Goal: Task Accomplishment & Management: Manage account settings

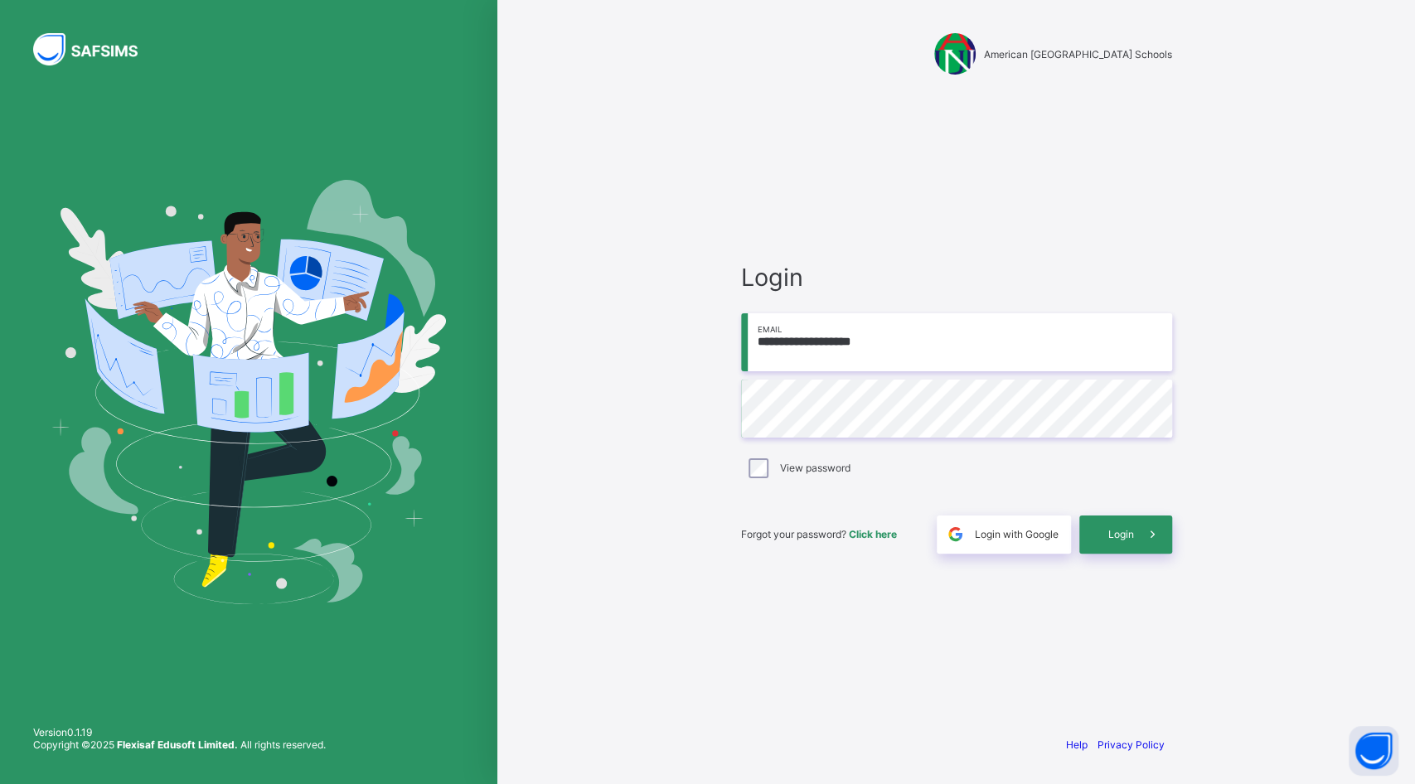
click at [1131, 544] on div "Login" at bounding box center [1125, 534] width 93 height 38
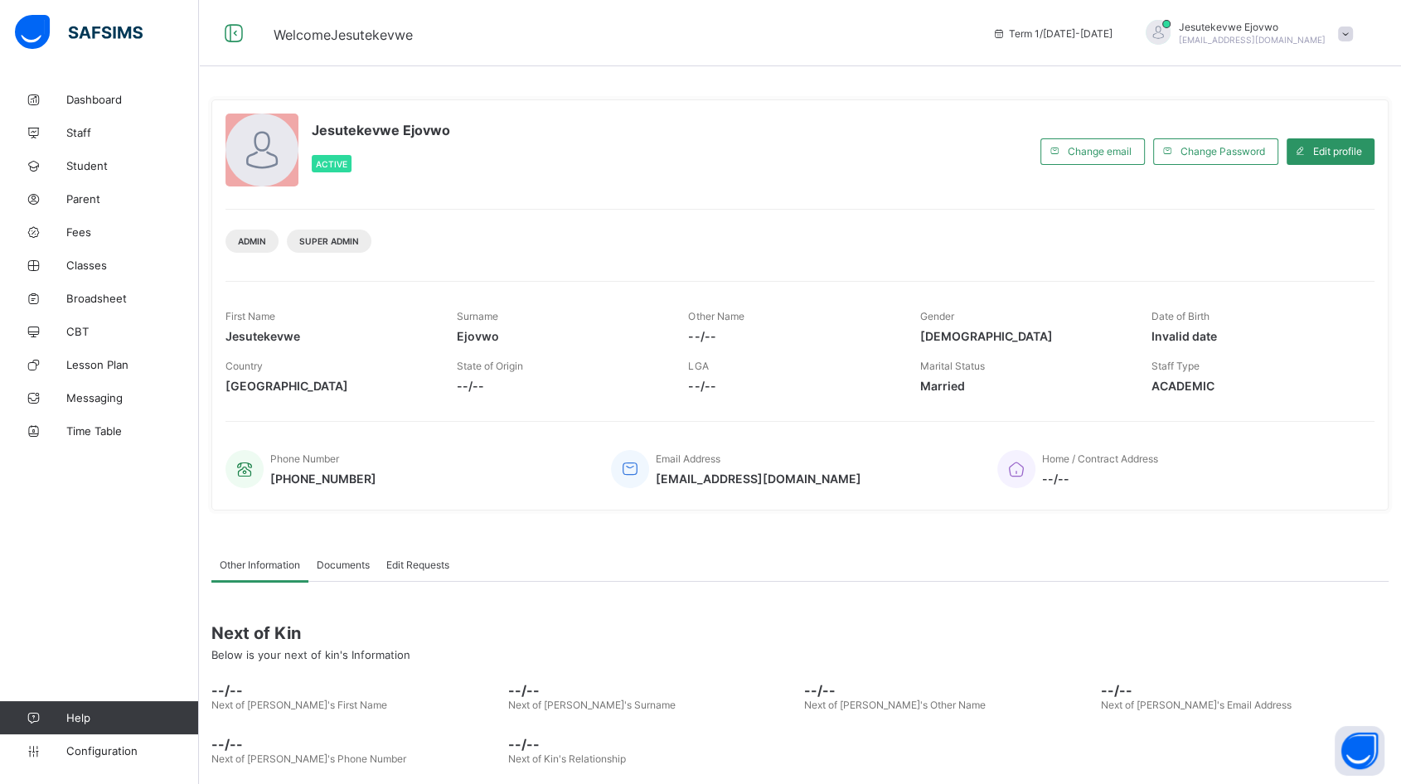
click at [100, 167] on span "Student" at bounding box center [132, 165] width 133 height 13
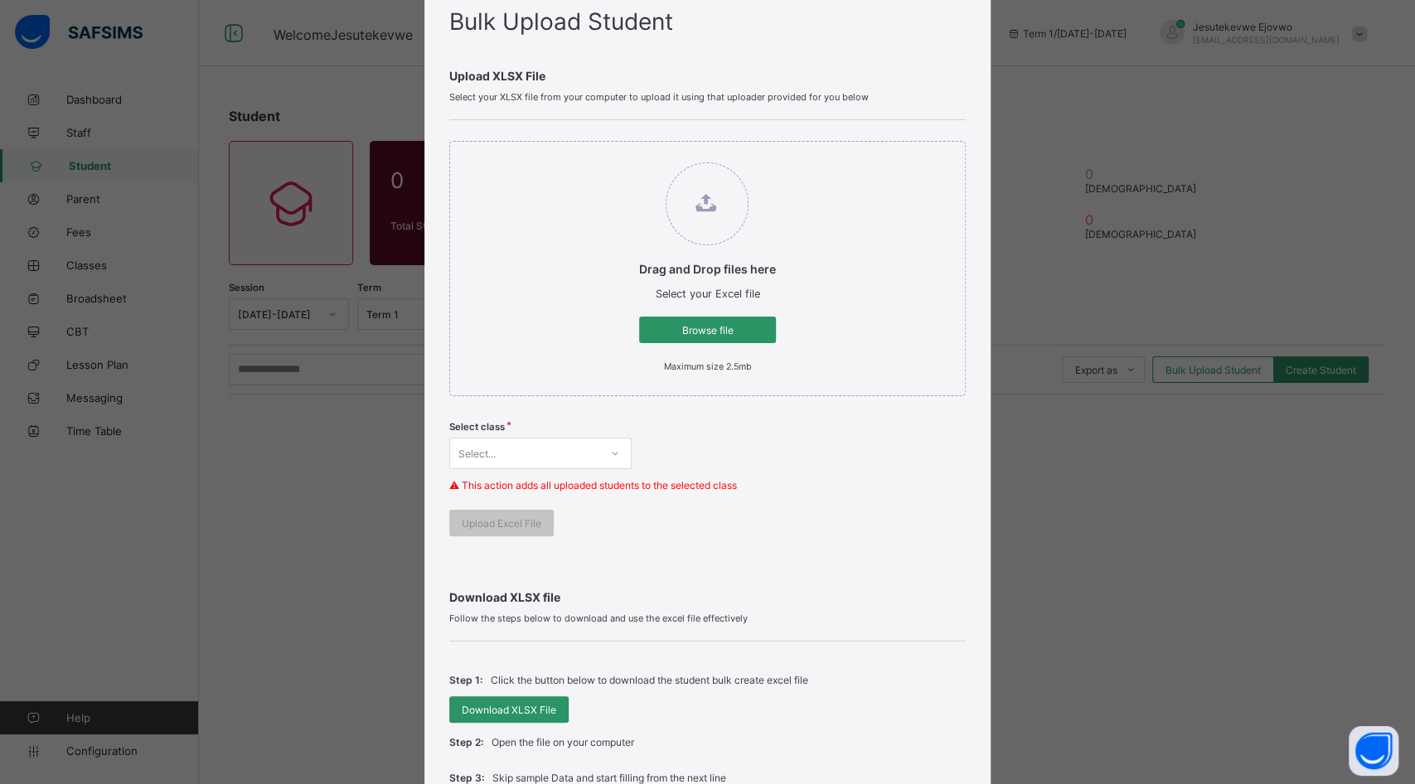
scroll to position [184, 0]
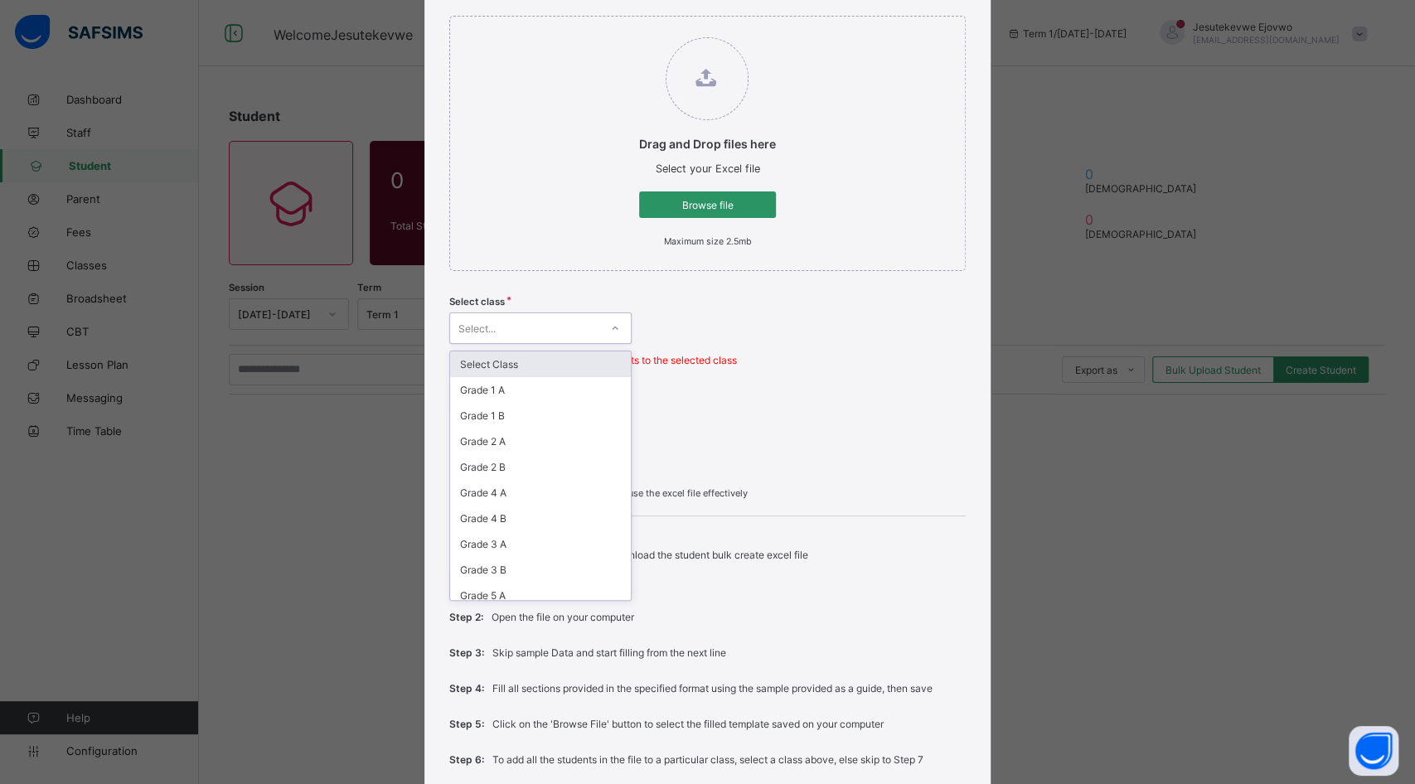
click at [610, 322] on icon at bounding box center [615, 328] width 10 height 17
click at [513, 468] on div "Grade 7 ." at bounding box center [540, 474] width 181 height 26
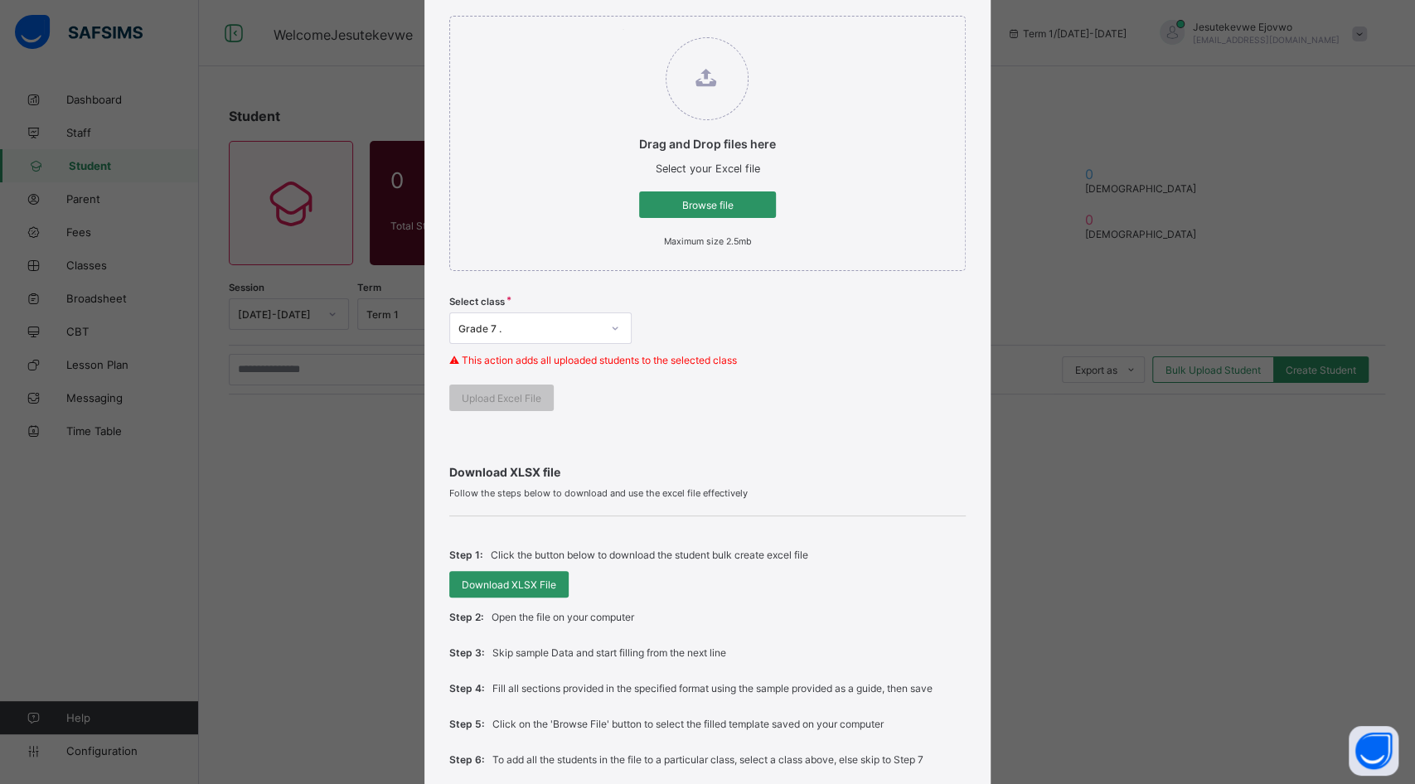
click at [512, 572] on div "Download XLSX File" at bounding box center [508, 584] width 119 height 27
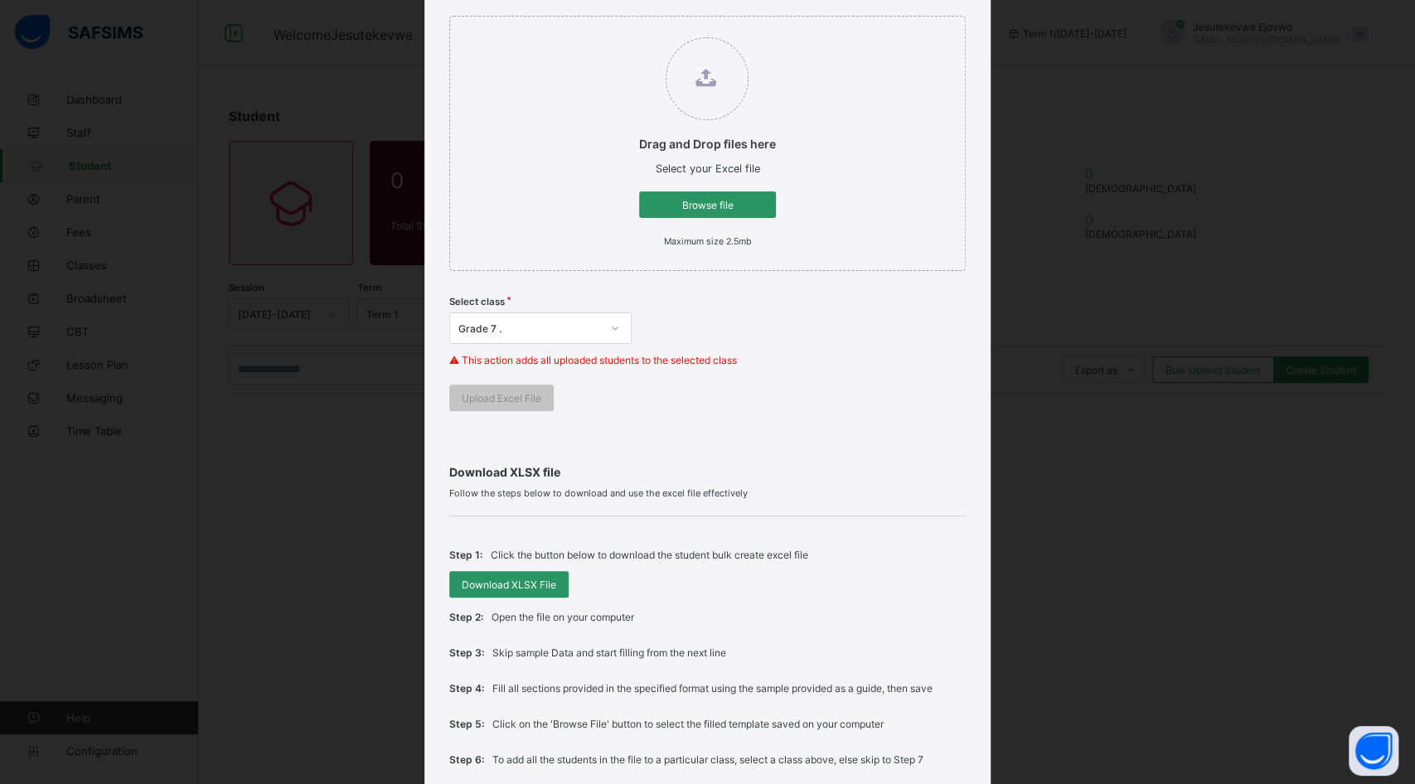
click at [612, 329] on icon at bounding box center [615, 328] width 6 height 3
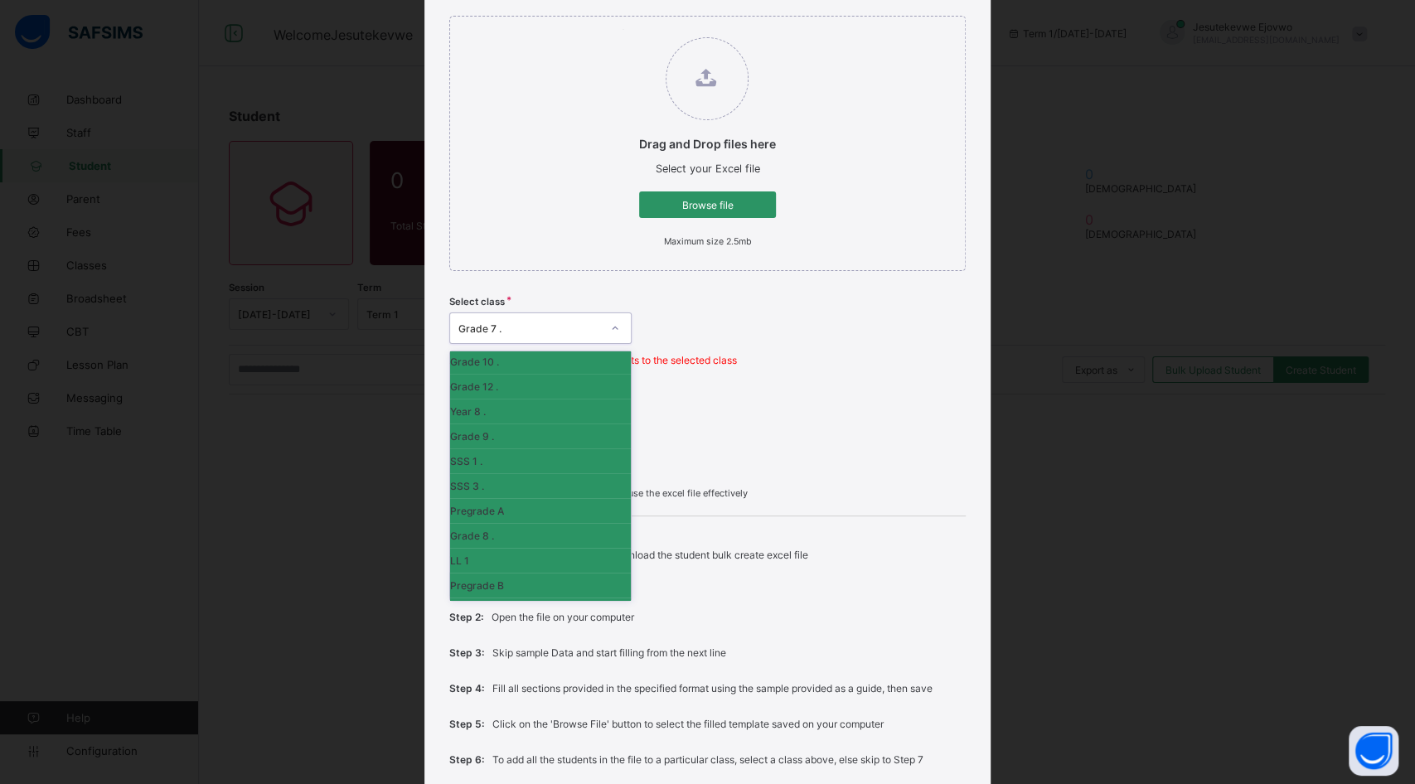
scroll to position [436, 0]
click at [472, 533] on div "Grade 8 ." at bounding box center [540, 524] width 181 height 25
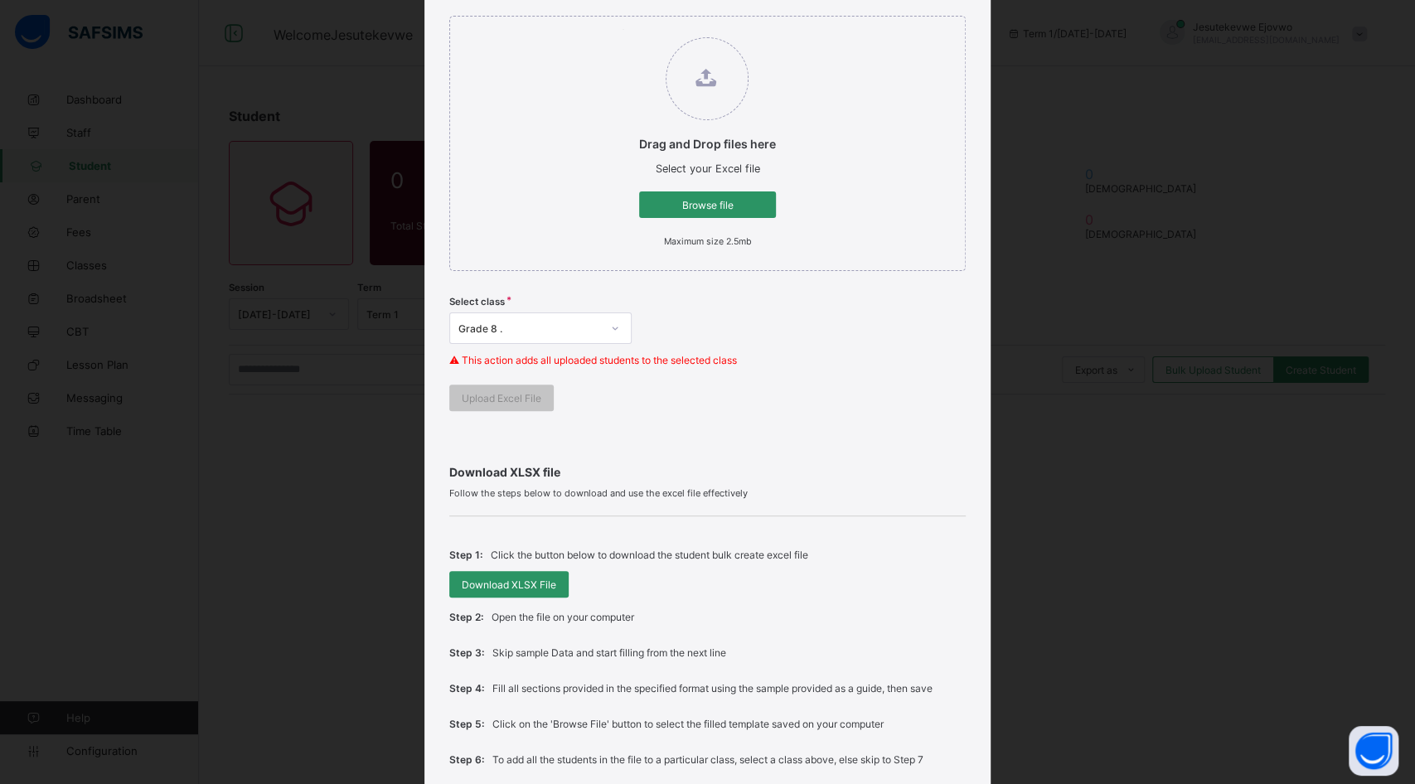
click at [715, 207] on span "Browse file" at bounding box center [707, 205] width 112 height 12
click at [622, 29] on input "Drag and Drop files here Select your Excel file Browse file Maximum size 2.5mb" at bounding box center [622, 29] width 0 height 0
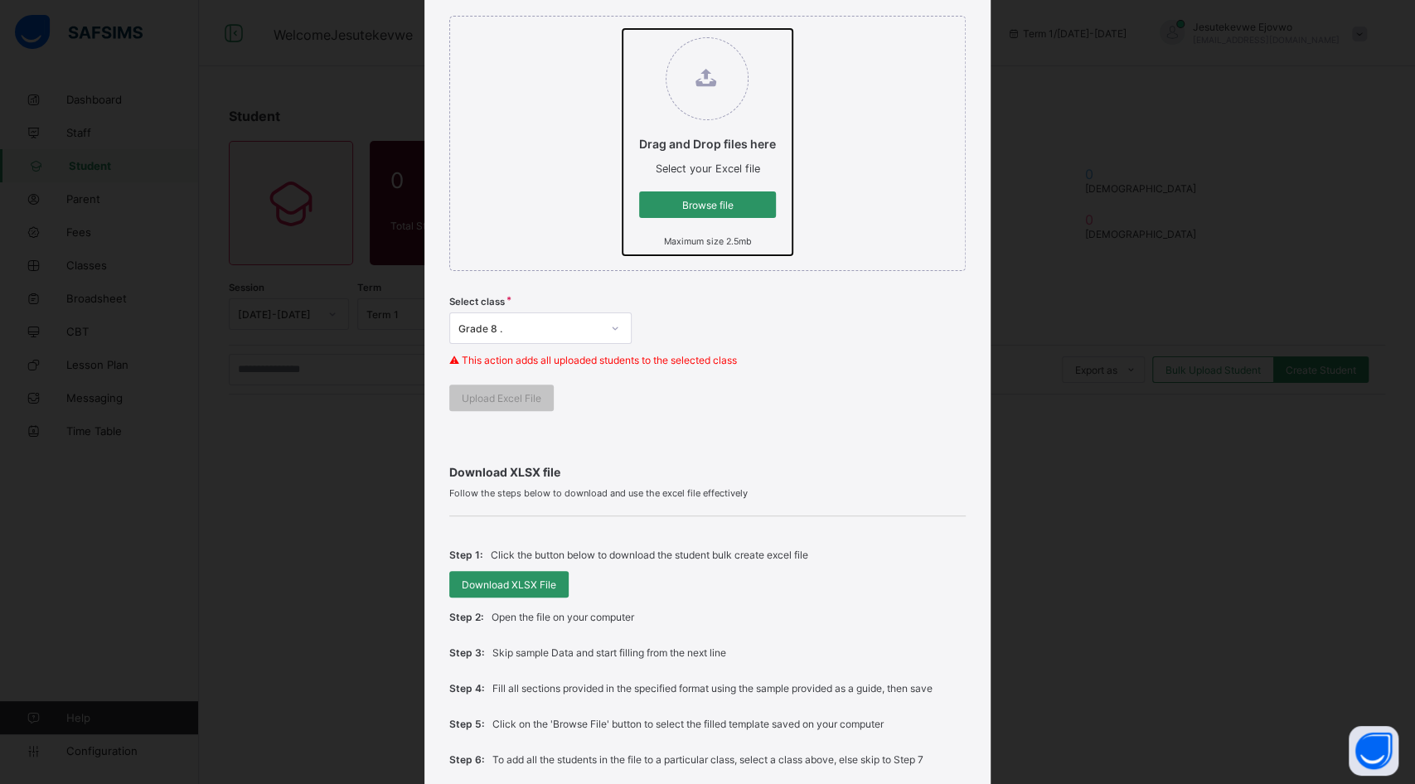
type input "**********"
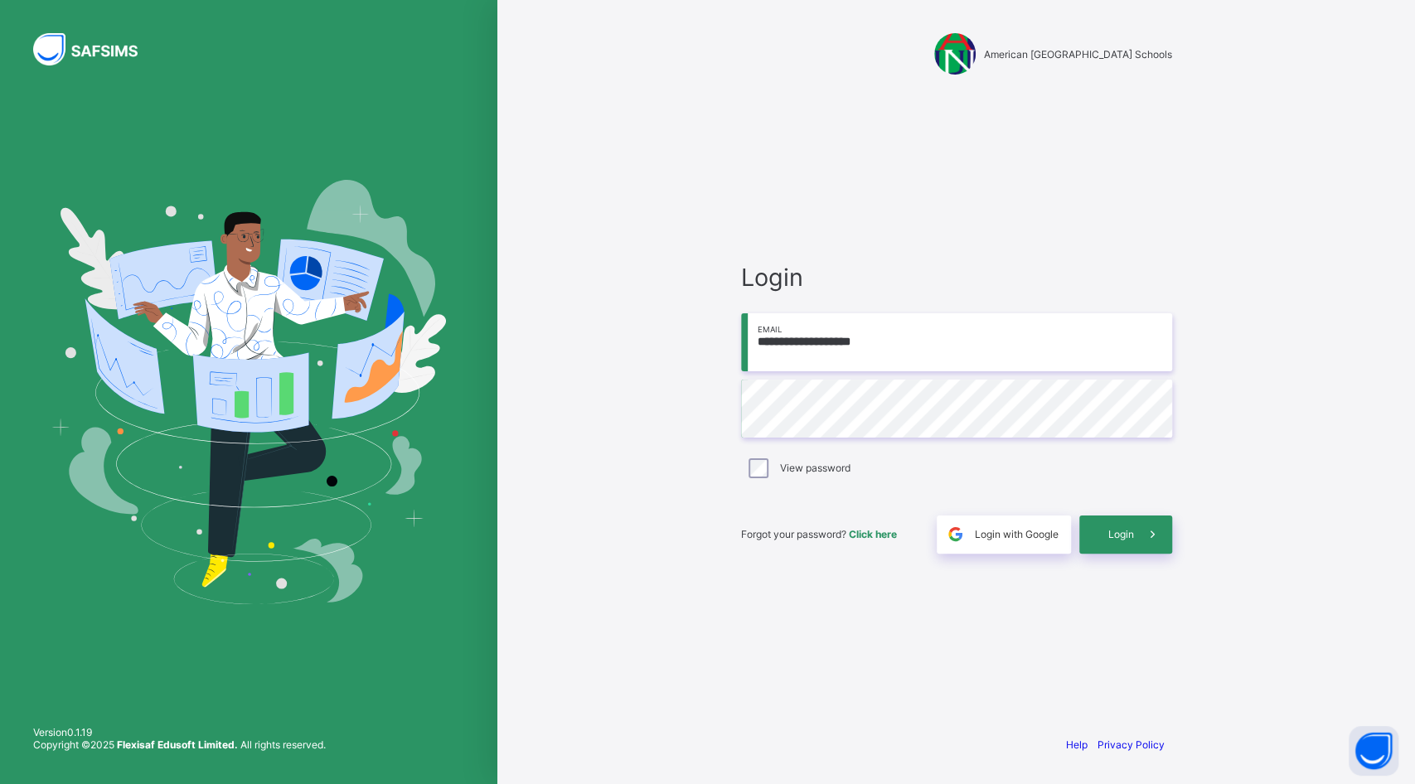
click at [1134, 535] on span at bounding box center [1153, 534] width 38 height 38
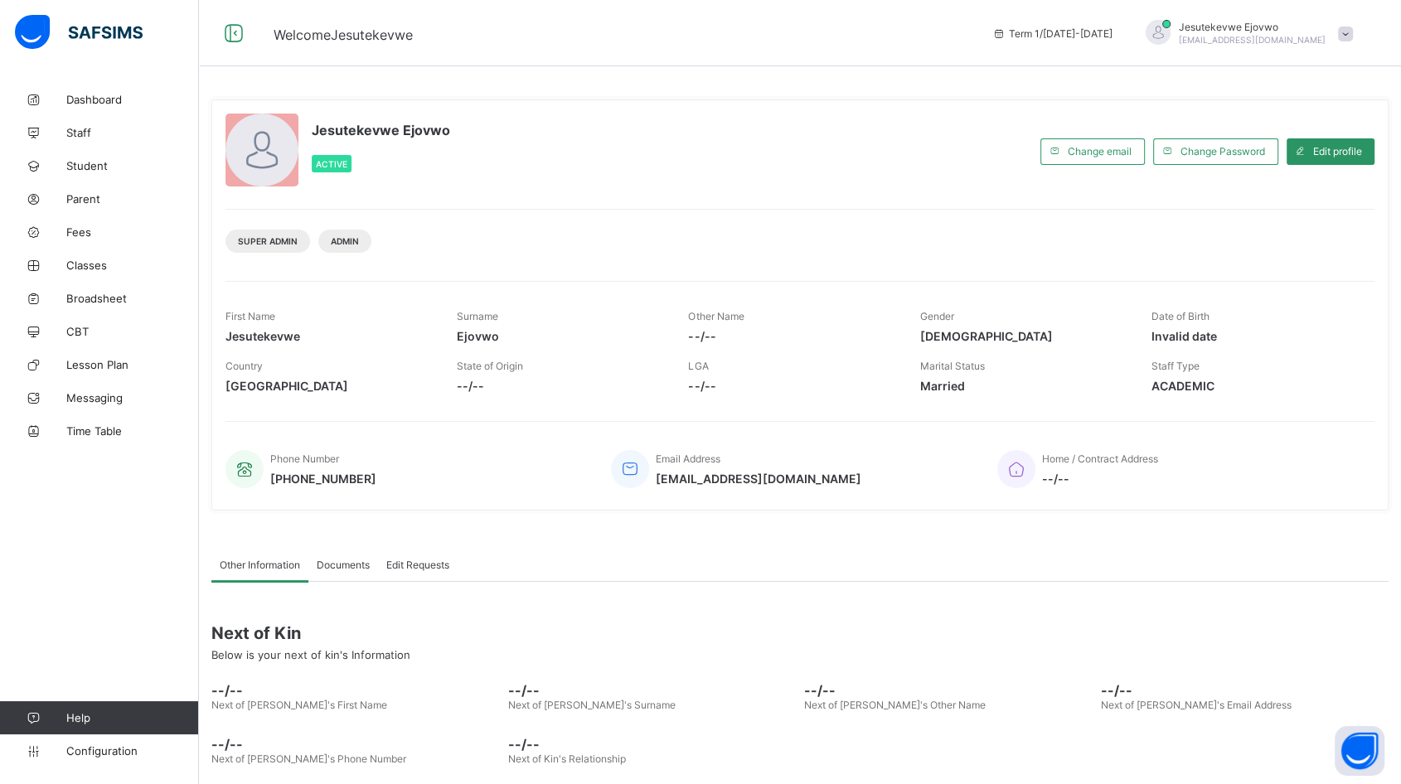
click at [104, 153] on link "Student" at bounding box center [99, 165] width 199 height 33
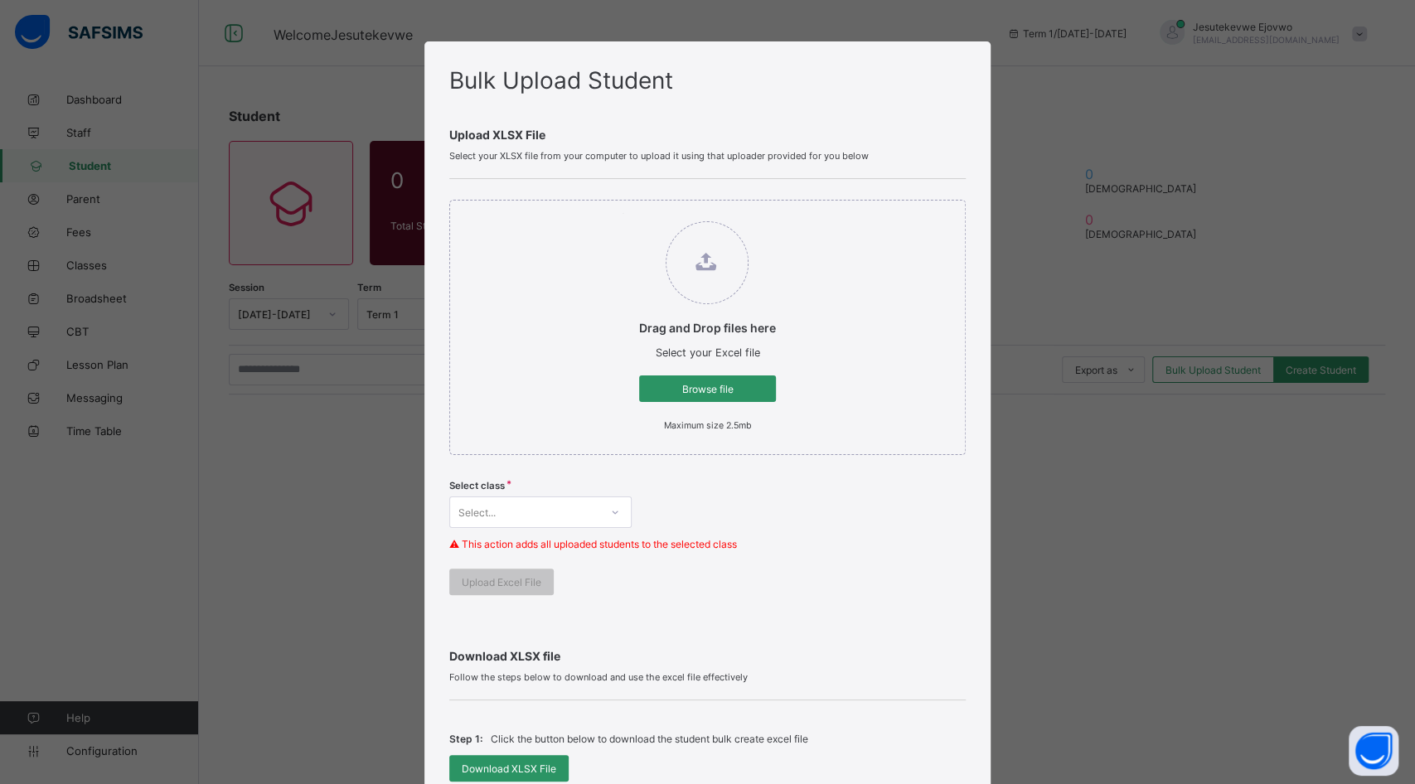
click at [717, 388] on span "Browse file" at bounding box center [707, 389] width 112 height 12
click at [622, 213] on input "Drag and Drop files here Select your Excel file Browse file Maximum size 2.5mb" at bounding box center [622, 213] width 0 height 0
type input "**********"
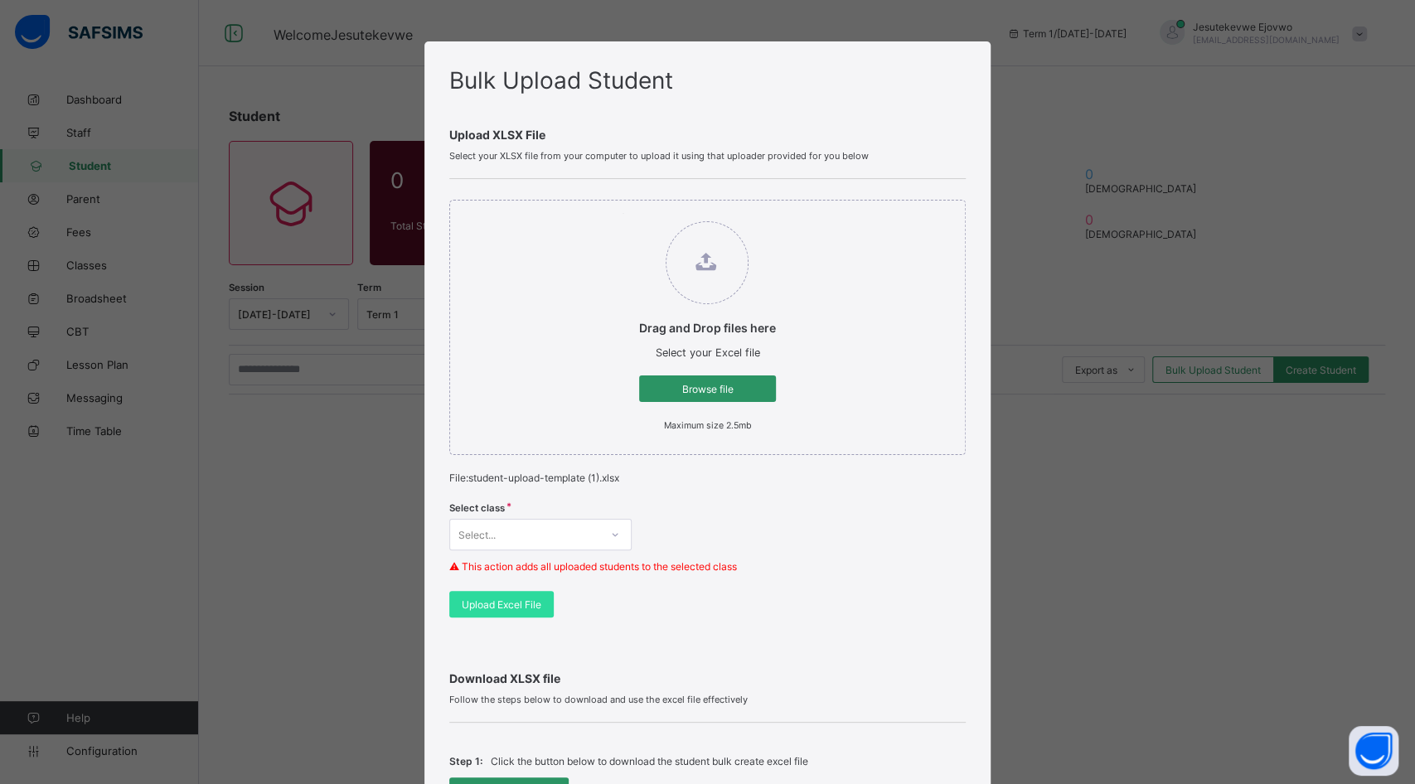
click at [593, 523] on div "Select class Select... ⚠ This action adds all uploaded students to the selected…" at bounding box center [707, 542] width 516 height 97
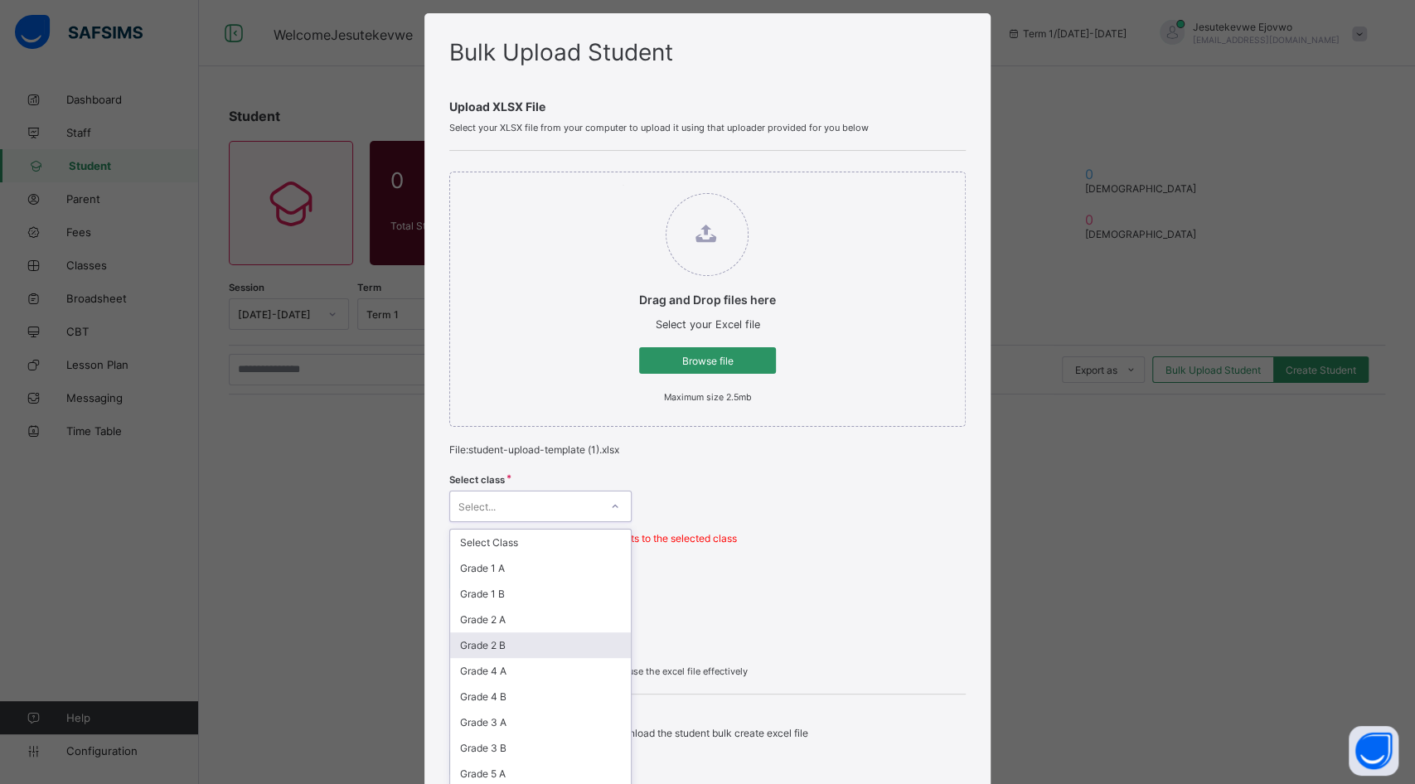
scroll to position [472, 0]
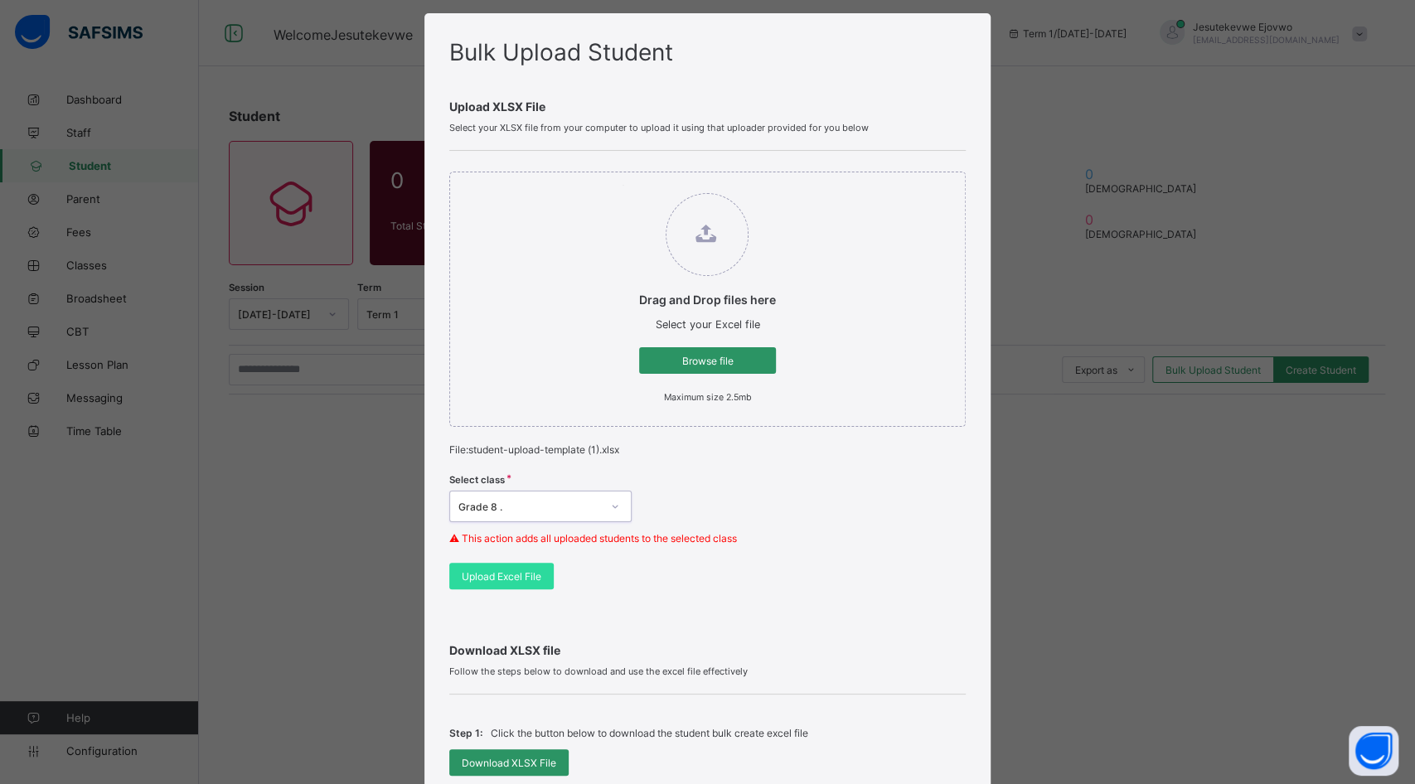
click at [509, 572] on span "Upload Excel File" at bounding box center [502, 576] width 80 height 12
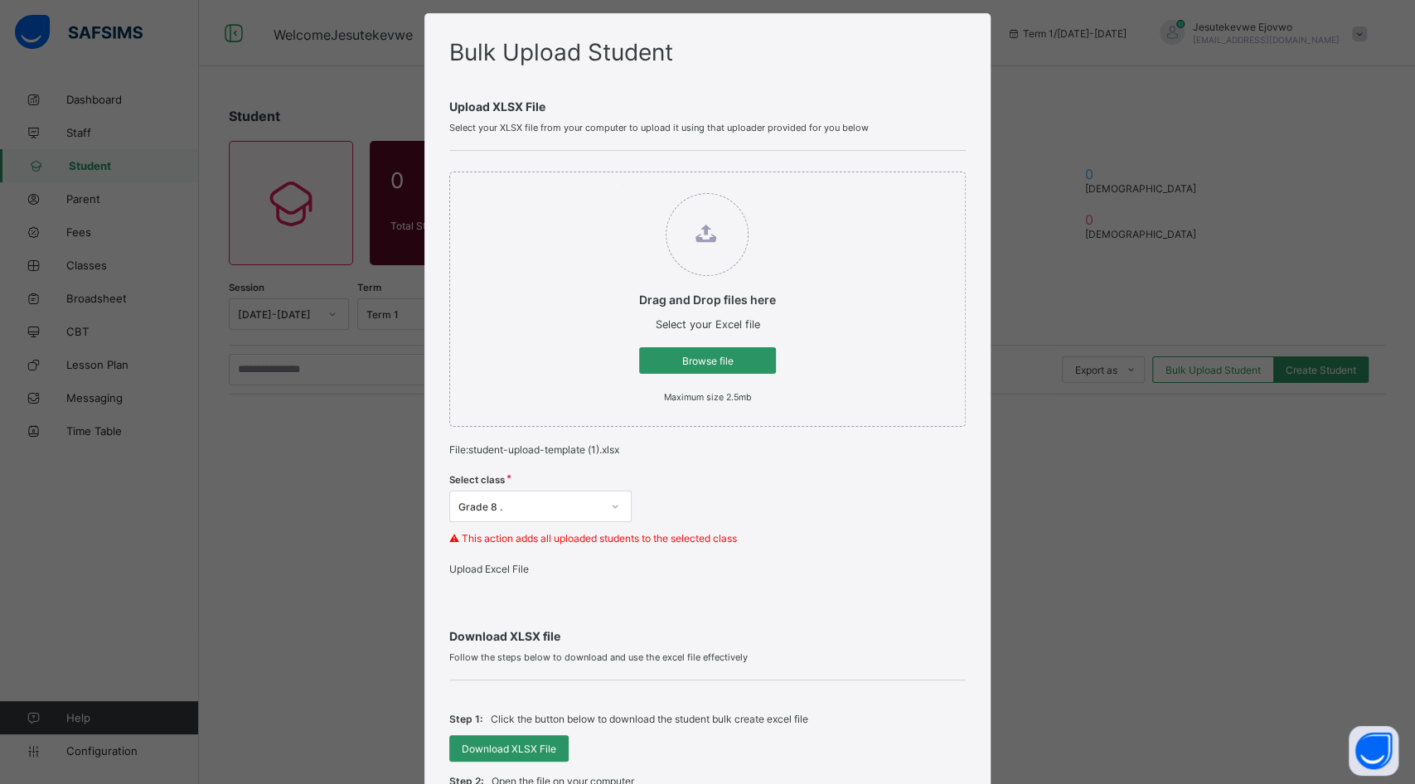
click at [844, 298] on div "Drag and Drop files here Select your Excel file Browse file Maximum size 2.5mb" at bounding box center [707, 299] width 516 height 255
click at [745, 361] on span "Browse file" at bounding box center [707, 361] width 112 height 12
click at [622, 185] on input "Drag and Drop files here Select your Excel file Browse file Maximum size 2.5mb" at bounding box center [622, 185] width 0 height 0
click at [506, 574] on div "Upload Excel File" at bounding box center [707, 569] width 516 height 12
click at [504, 574] on div "Upload Excel File" at bounding box center [707, 569] width 516 height 12
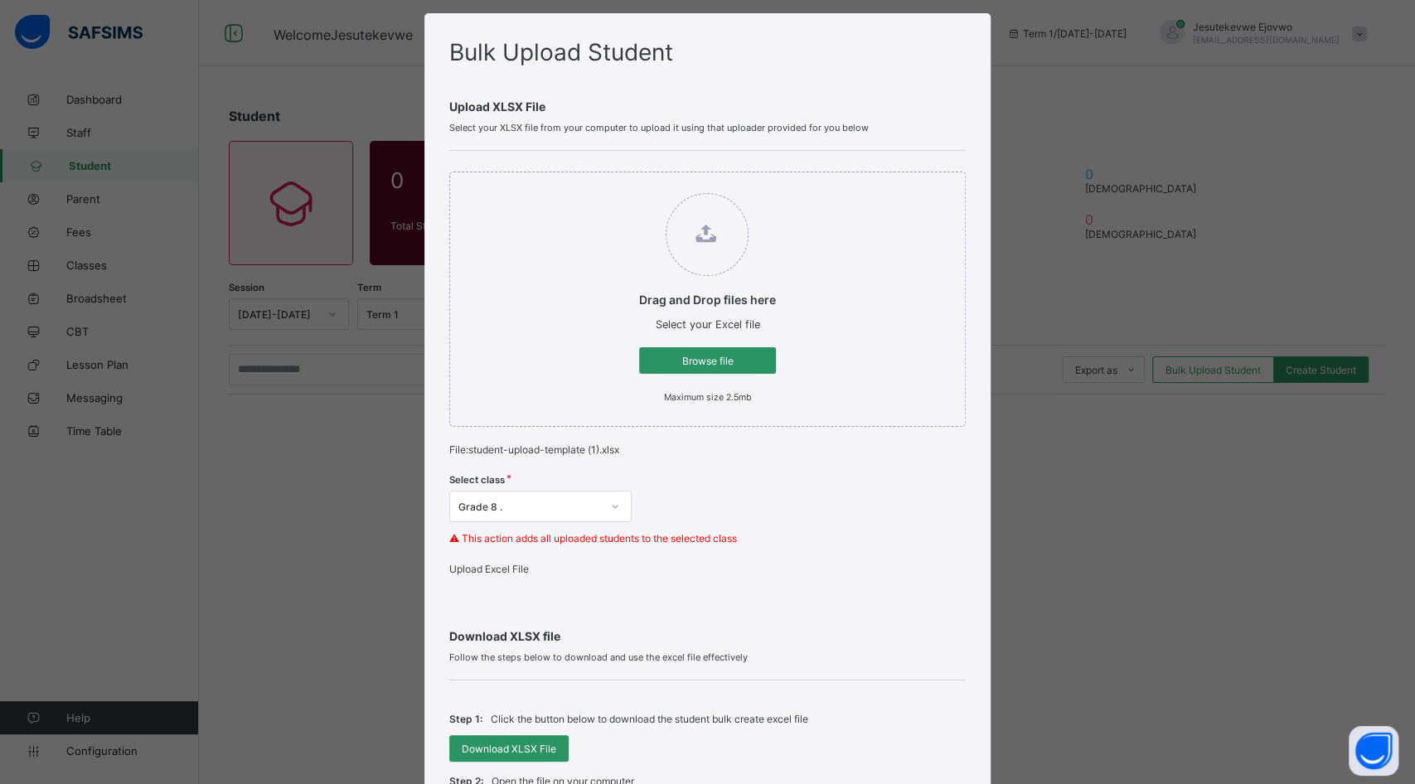
click at [504, 574] on span "Upload Excel File" at bounding box center [489, 569] width 80 height 12
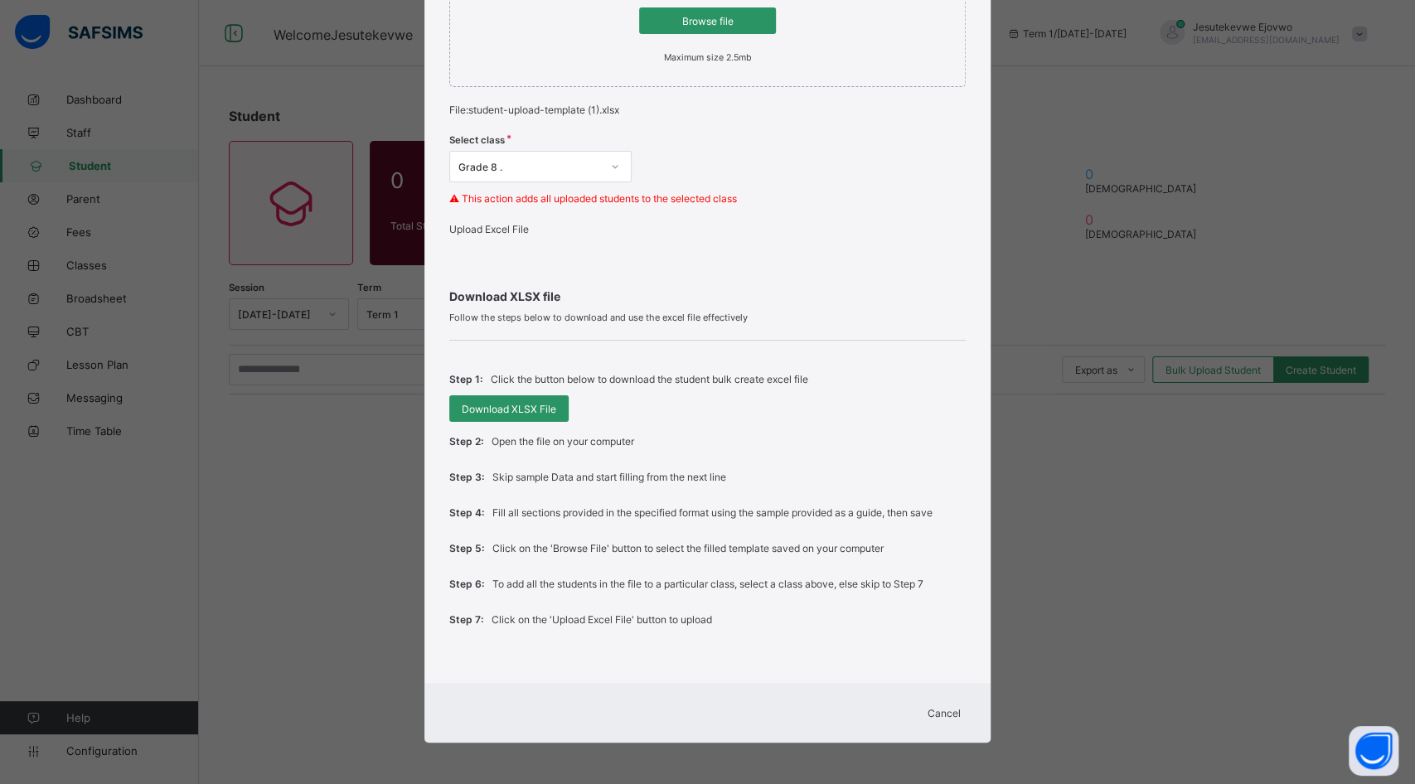
click at [946, 711] on span "Cancel" at bounding box center [943, 713] width 33 height 12
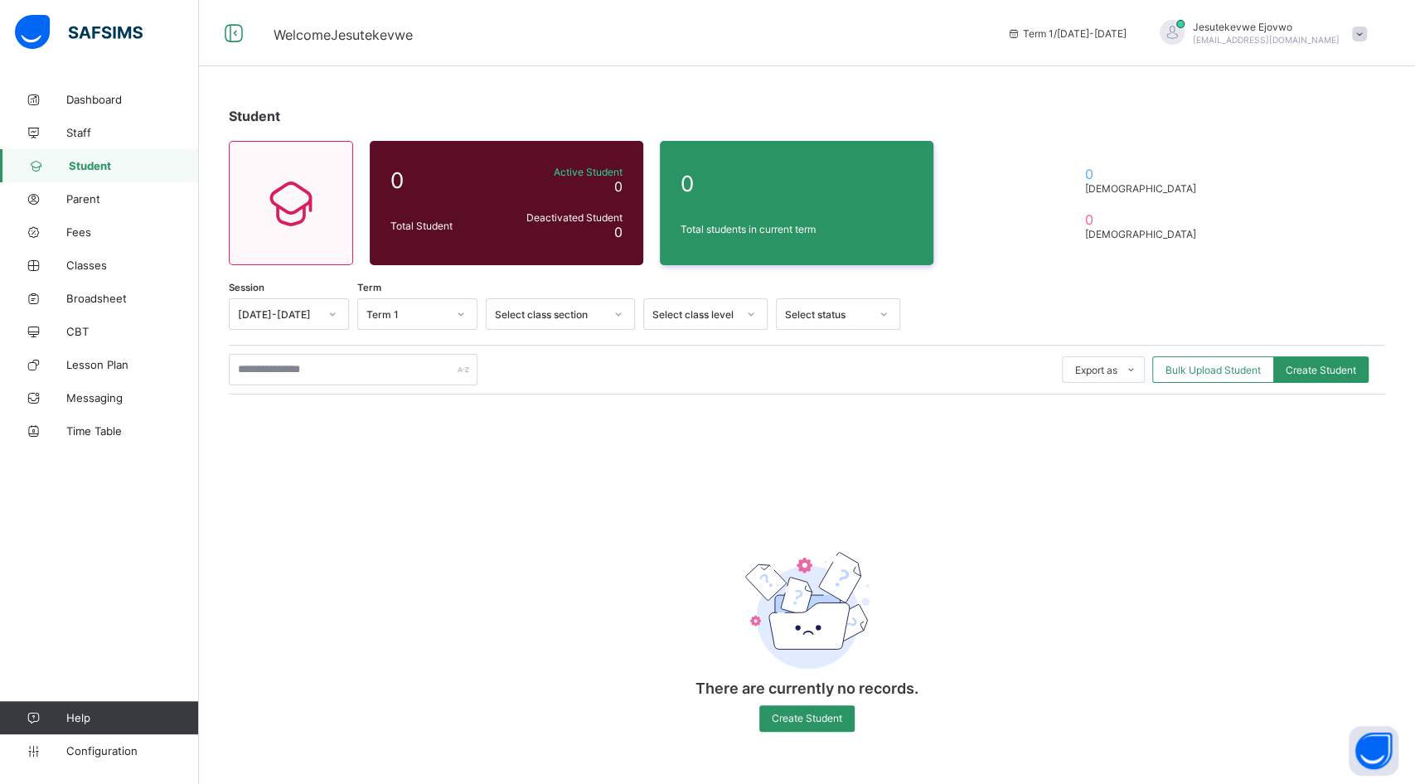
click at [1217, 372] on span "Bulk Upload Student" at bounding box center [1212, 370] width 95 height 12
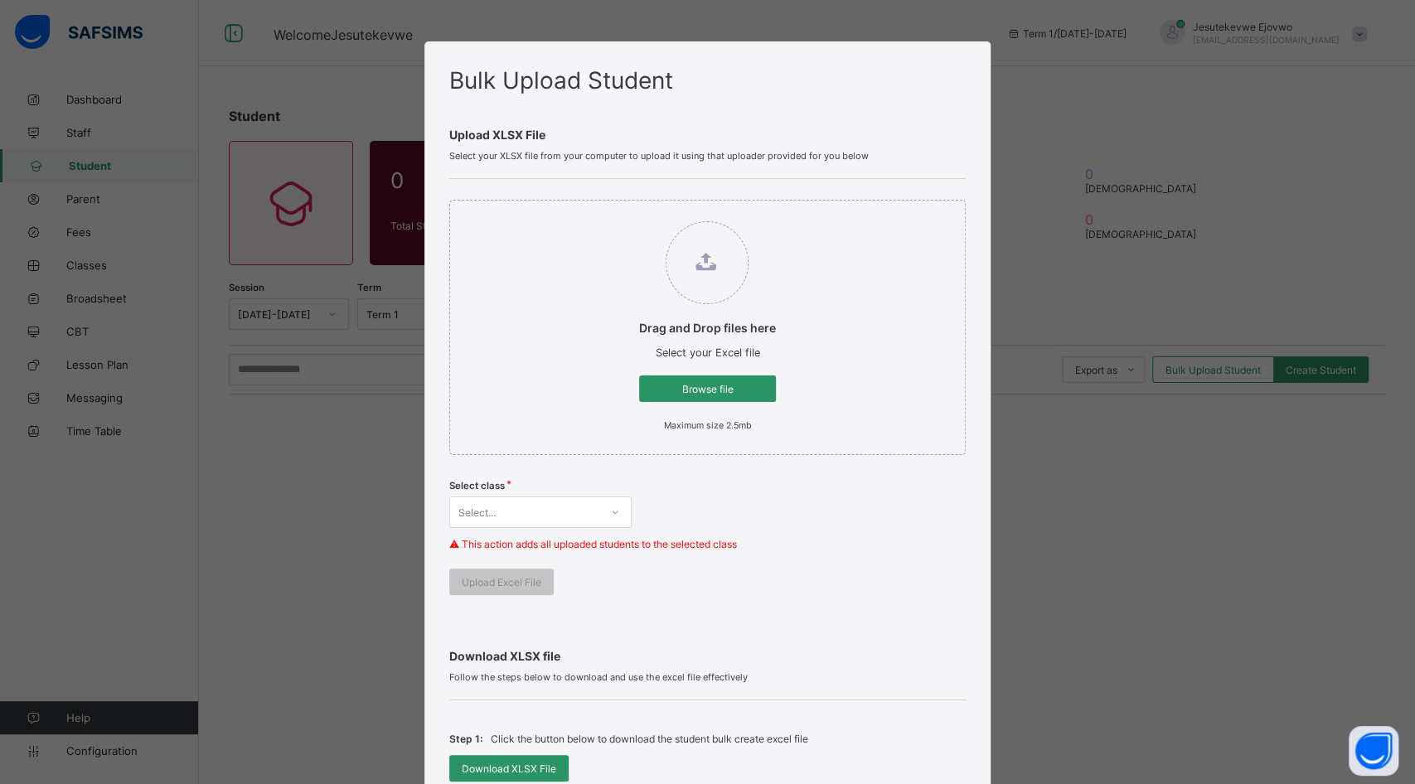
click at [698, 389] on span "Browse file" at bounding box center [707, 389] width 112 height 12
click at [622, 213] on input "Drag and Drop files here Select your Excel file Browse file Maximum size 2.5mb" at bounding box center [622, 213] width 0 height 0
type input "**********"
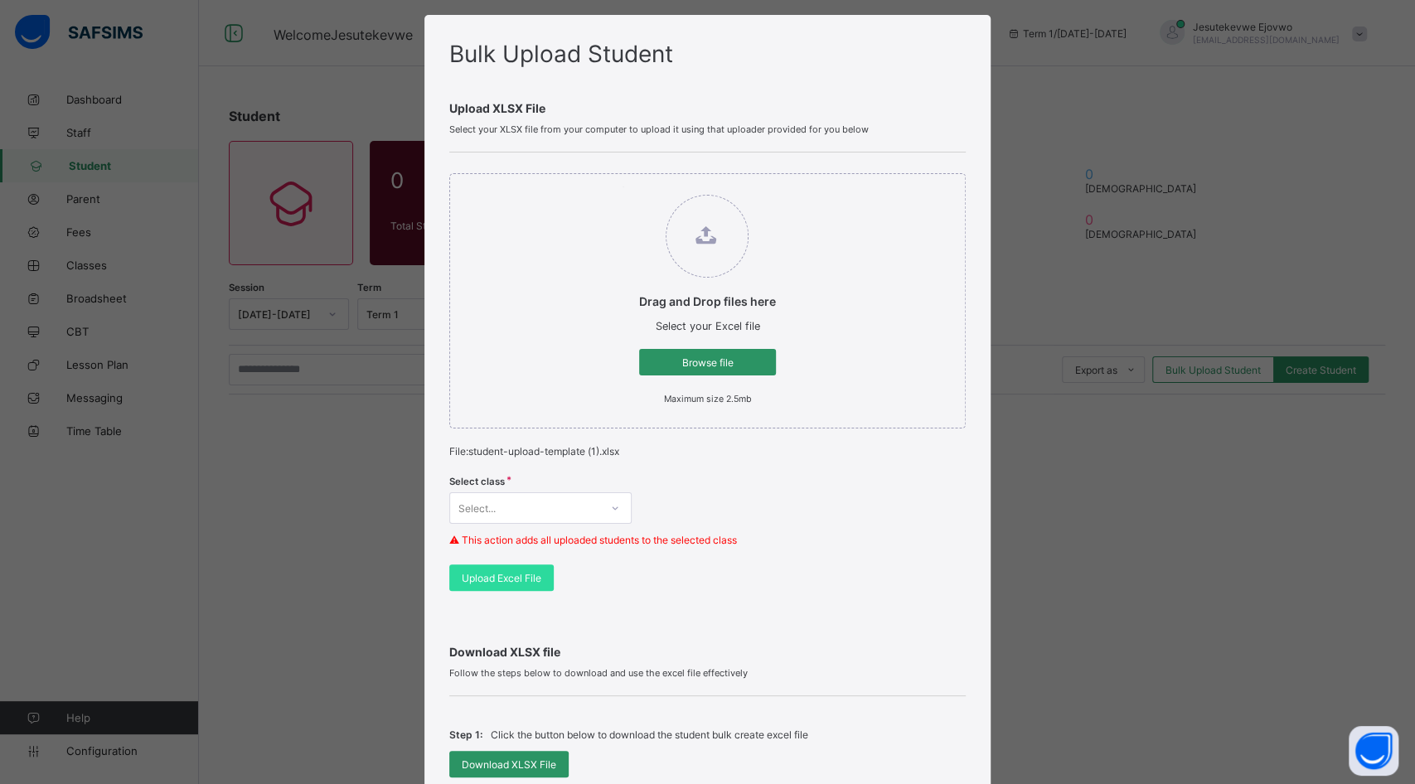
click at [615, 524] on div "Select..." at bounding box center [540, 507] width 182 height 31
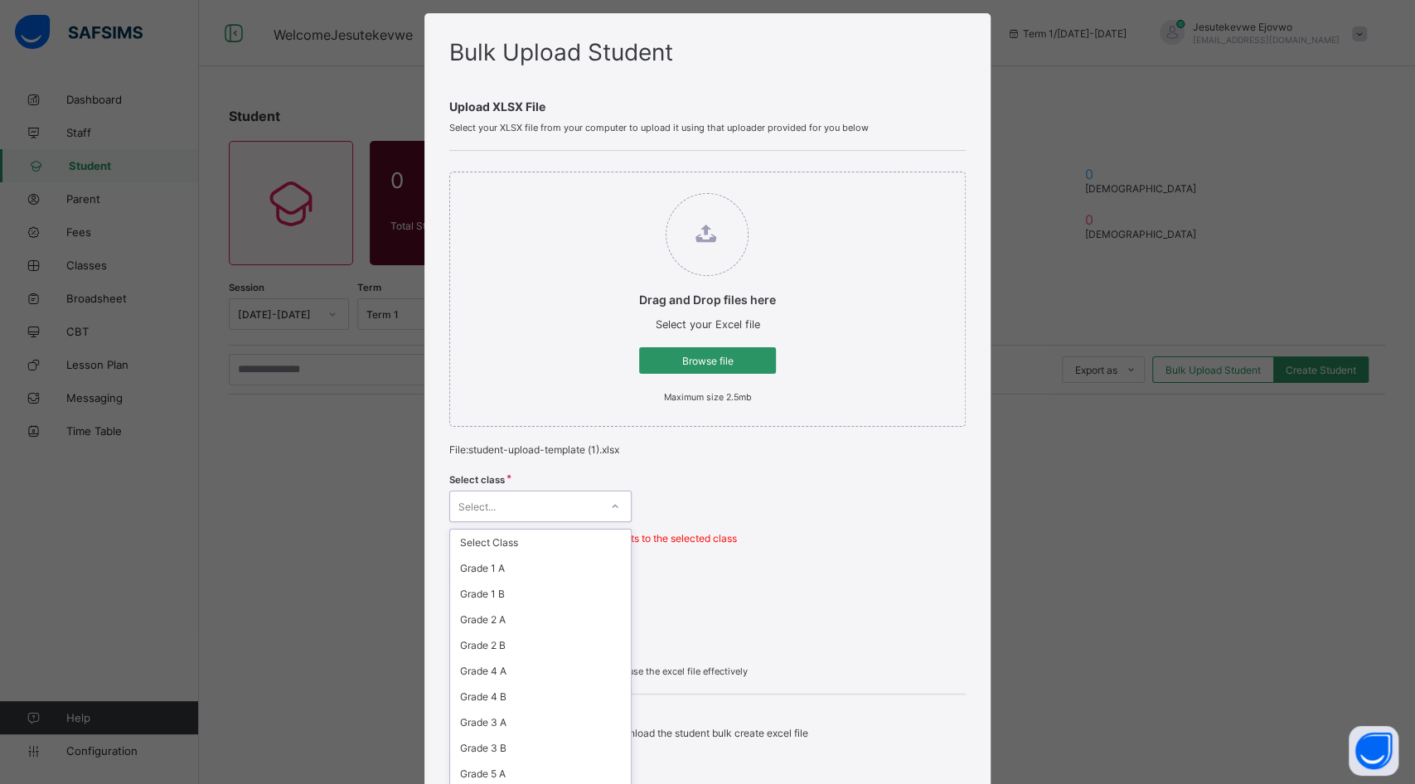
scroll to position [462, 0]
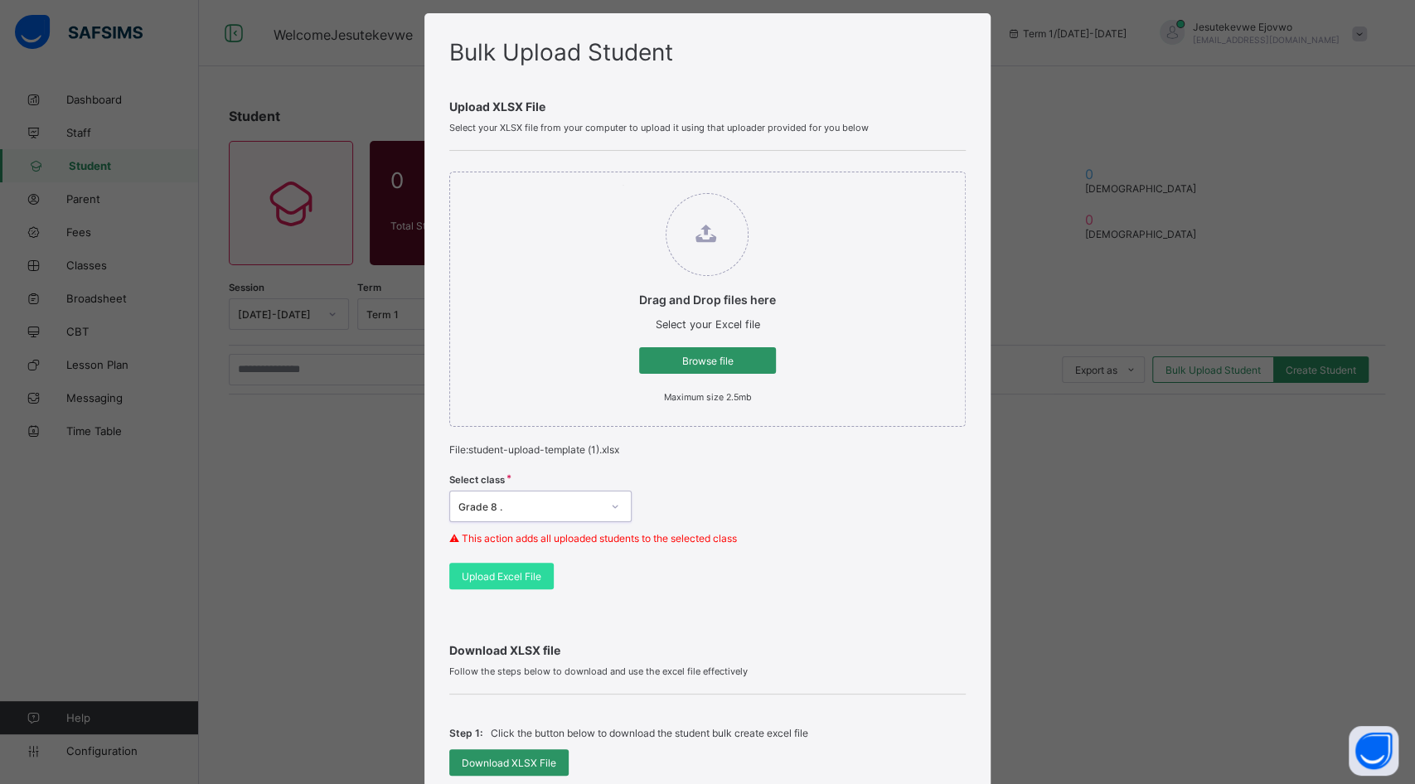
click at [510, 578] on span "Upload Excel File" at bounding box center [502, 576] width 80 height 12
click at [502, 581] on div "Upload Excel File" at bounding box center [501, 576] width 104 height 27
click at [685, 349] on div "Browse file" at bounding box center [707, 360] width 137 height 27
click at [622, 185] on input "Drag and Drop files here Select your Excel file Browse file Maximum size 2.5mb" at bounding box center [622, 185] width 0 height 0
click at [525, 578] on span "Upload Excel File" at bounding box center [502, 576] width 80 height 12
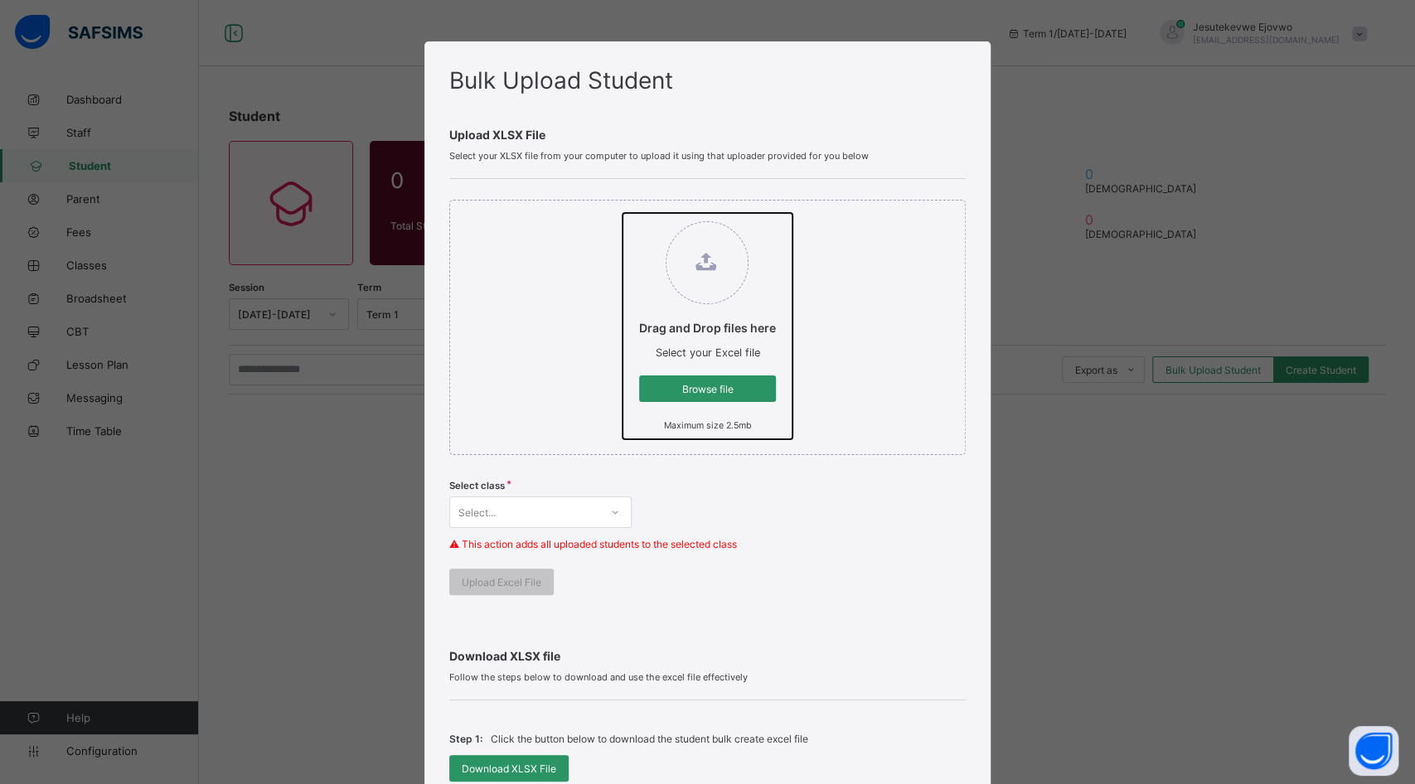
type input "**********"
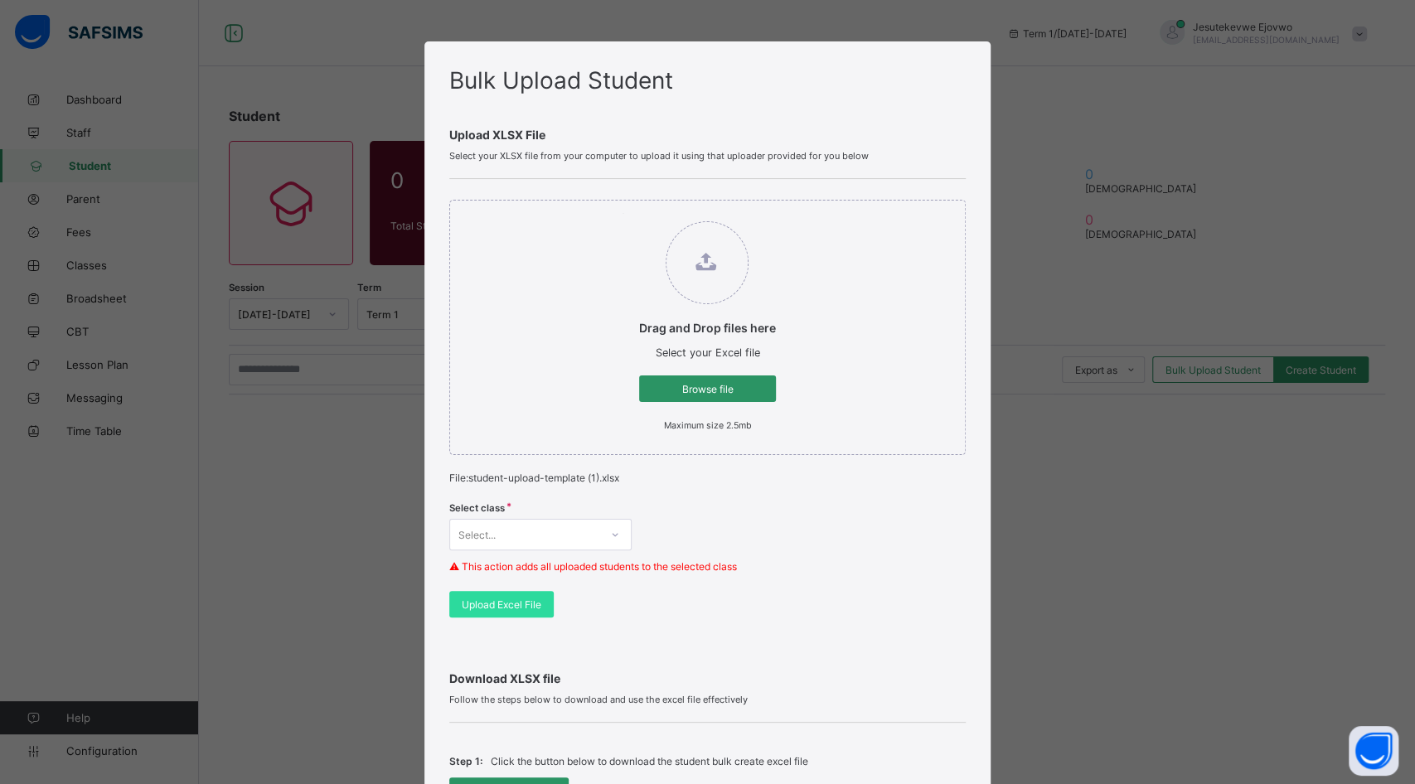
click at [530, 539] on div "Select..." at bounding box center [540, 534] width 182 height 31
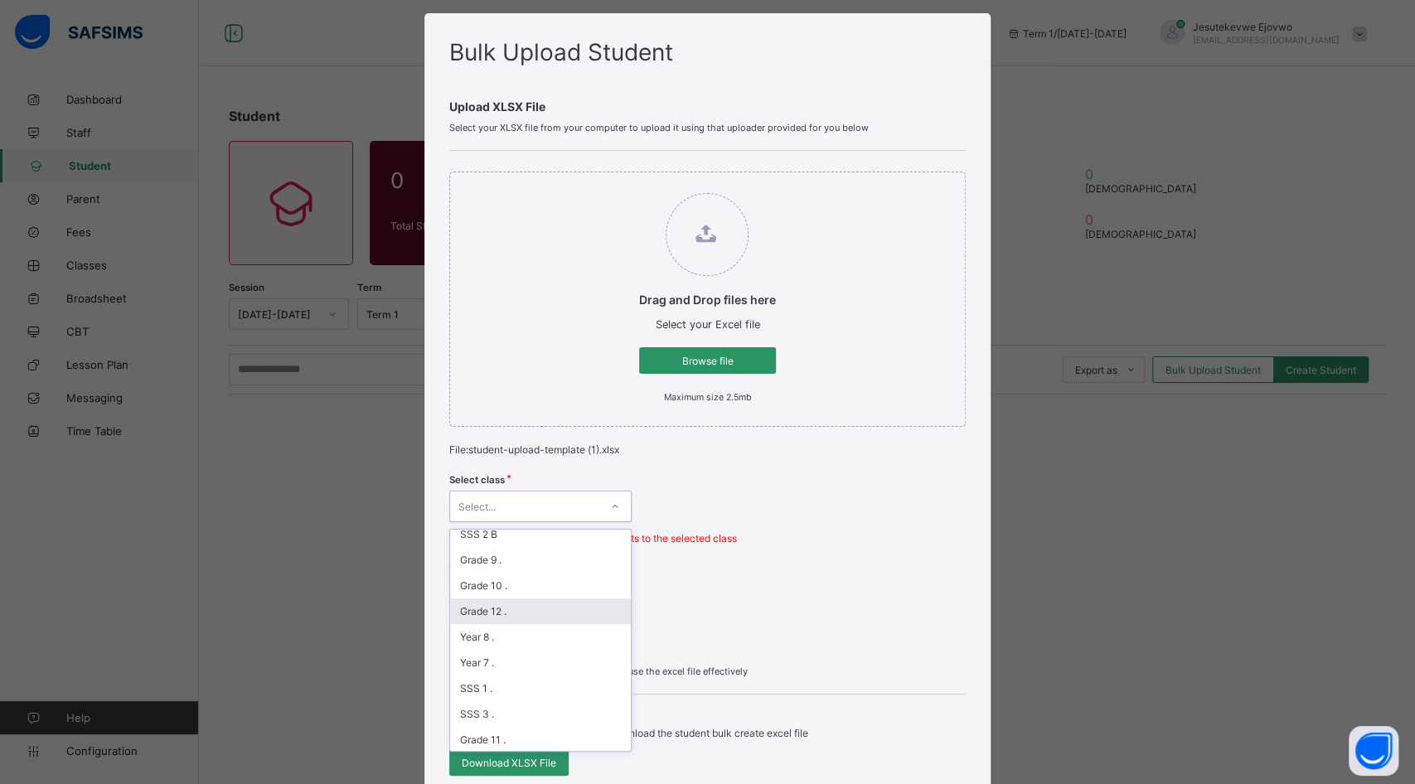
scroll to position [460, 0]
click at [488, 686] on div "Grade 8 ." at bounding box center [540, 699] width 181 height 26
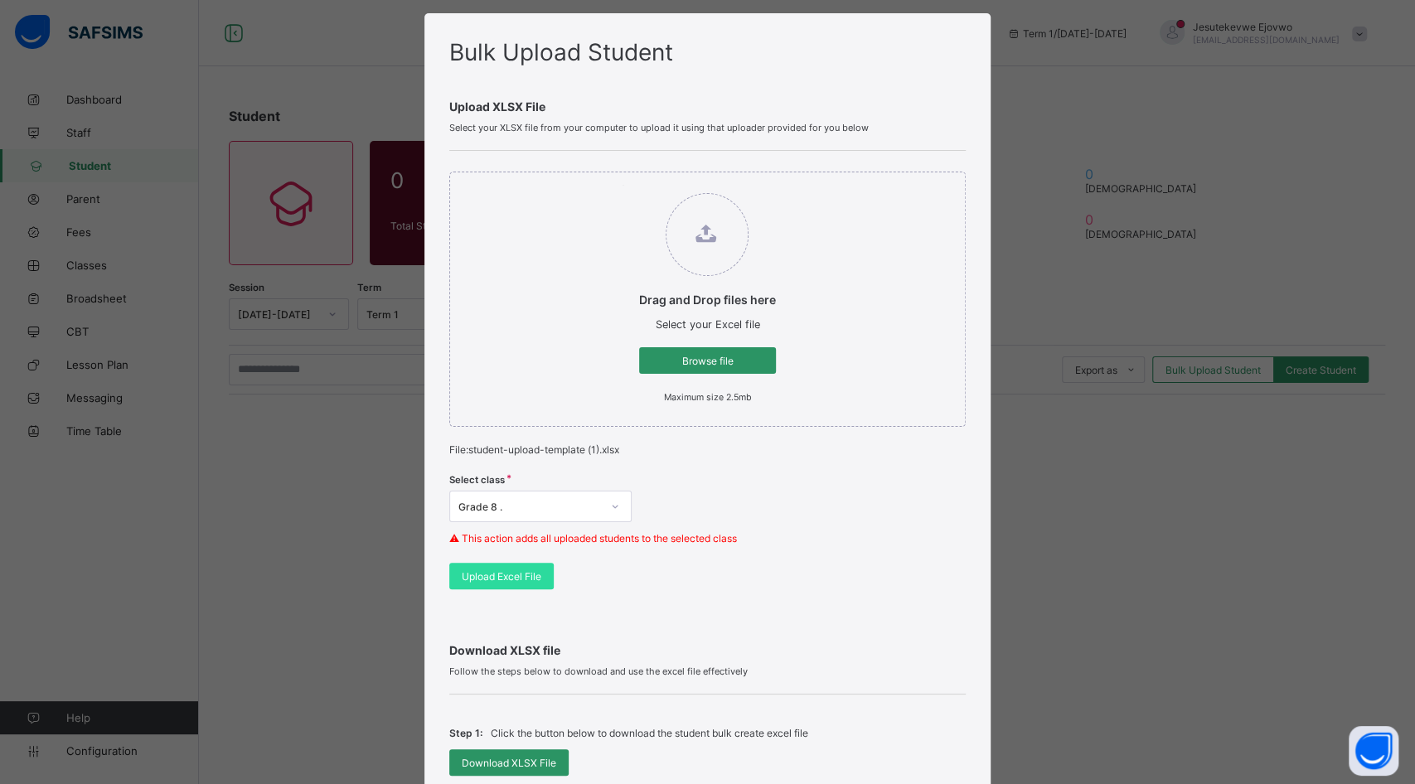
click at [509, 571] on span "Upload Excel File" at bounding box center [502, 576] width 80 height 12
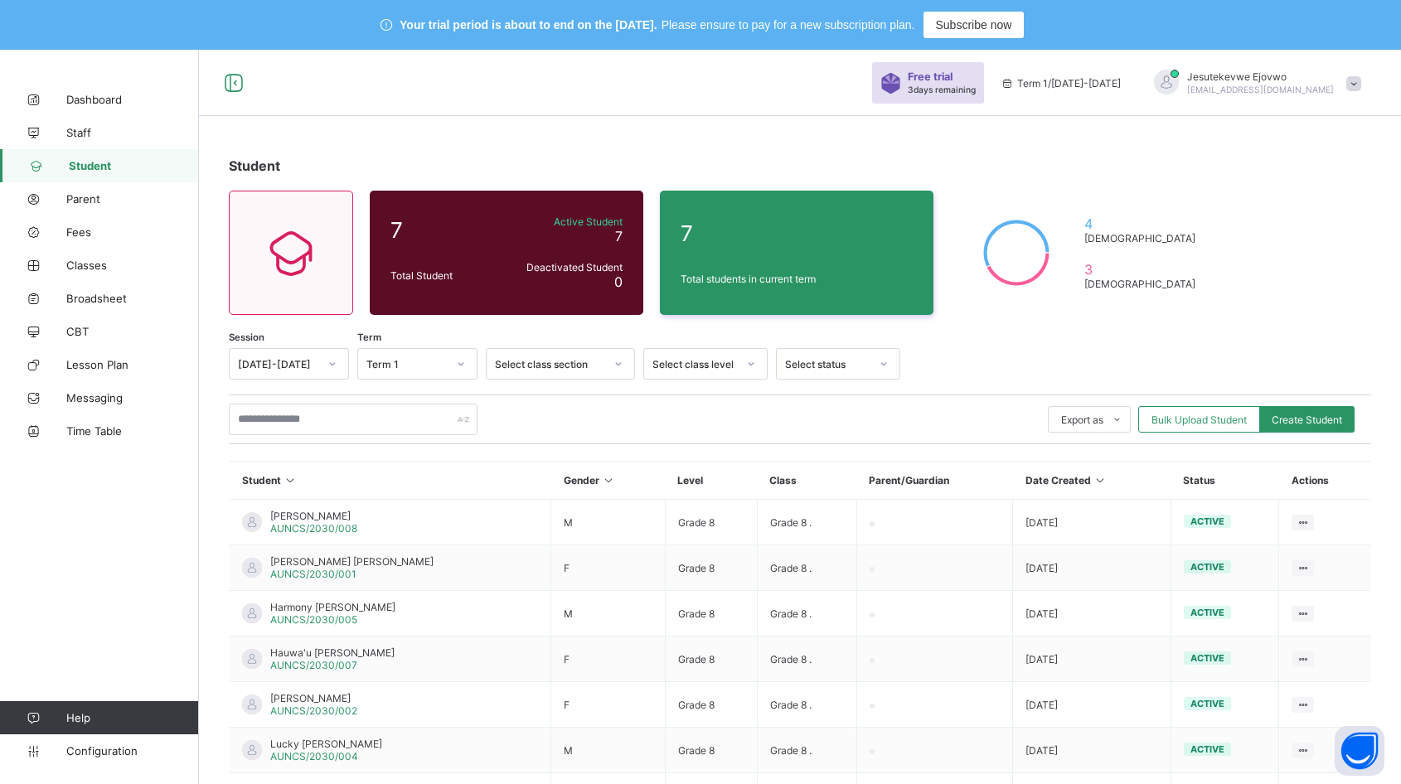
scroll to position [125, 0]
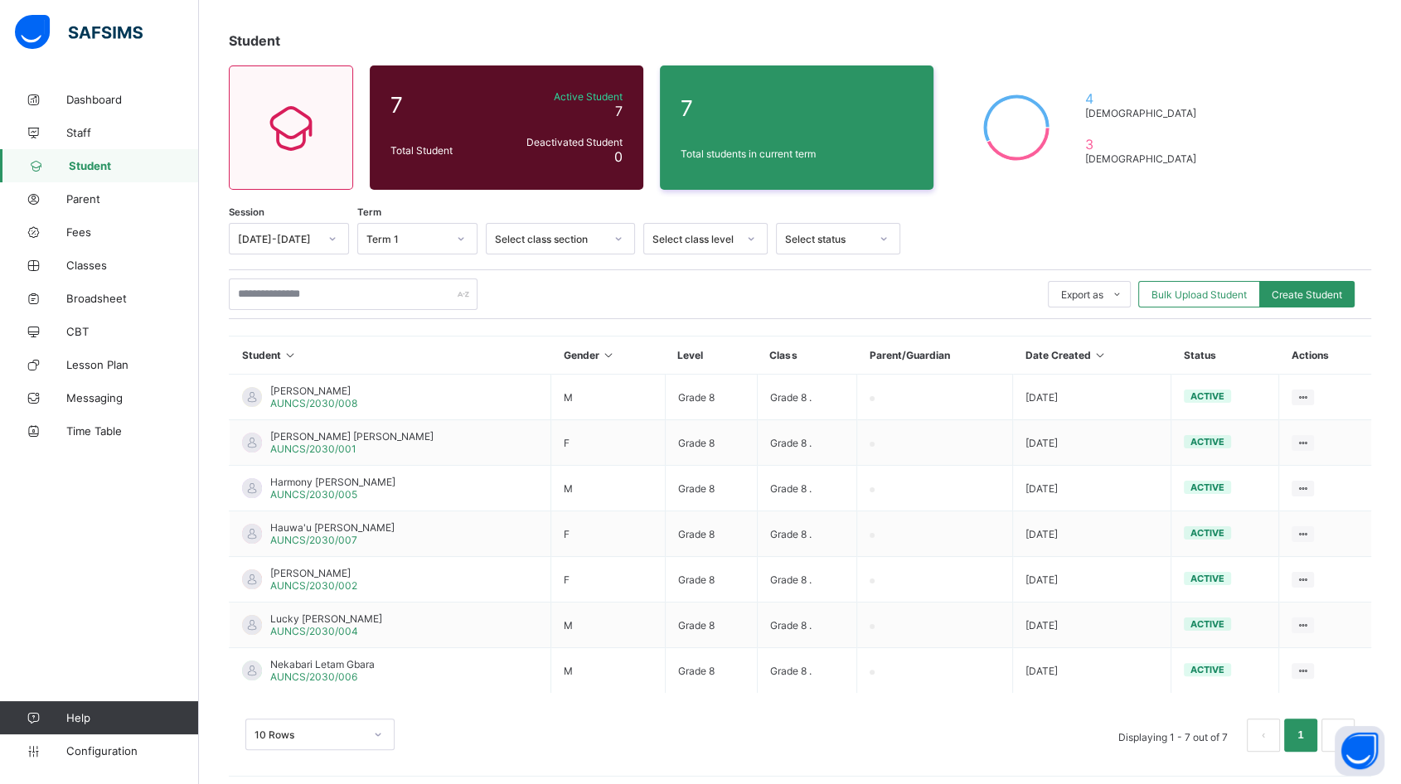
click at [90, 201] on span "Parent" at bounding box center [132, 198] width 133 height 13
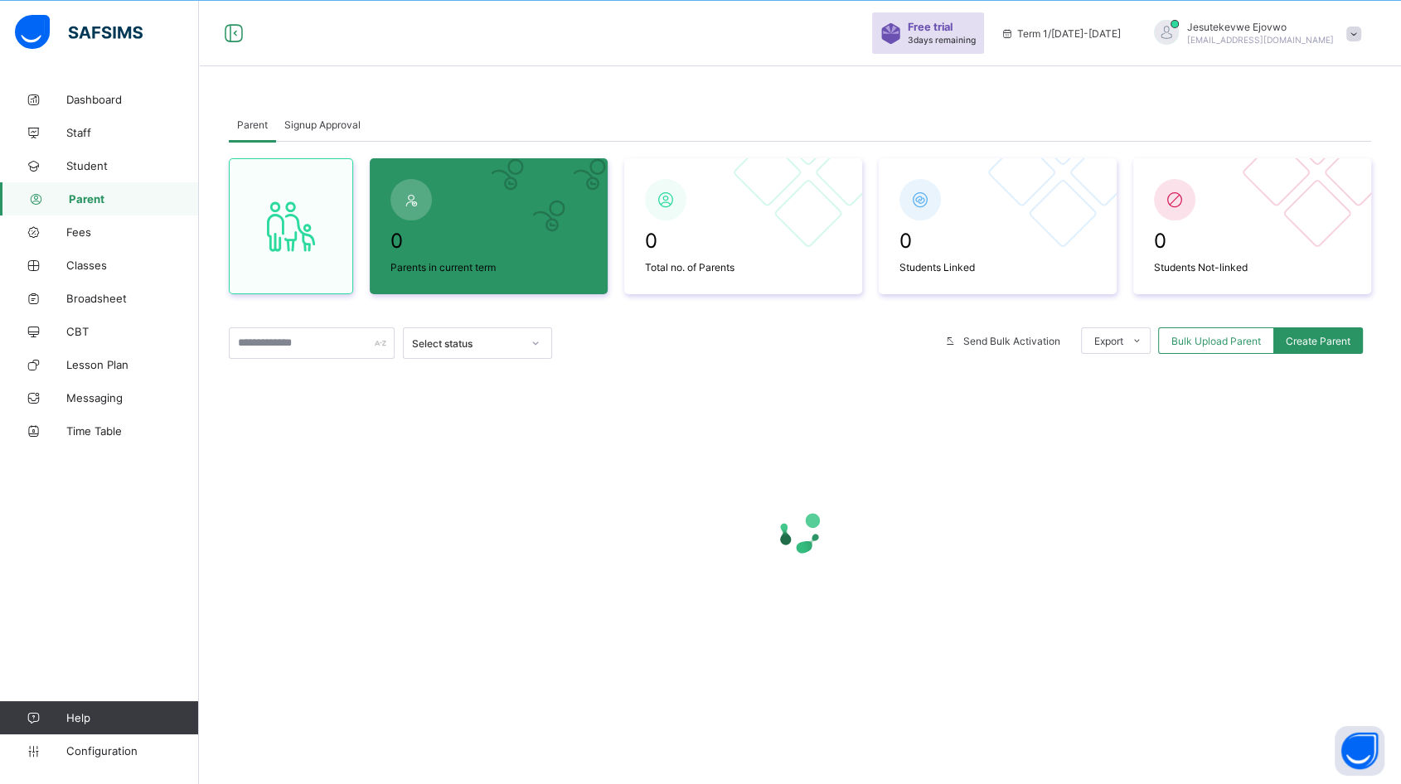
scroll to position [86, 0]
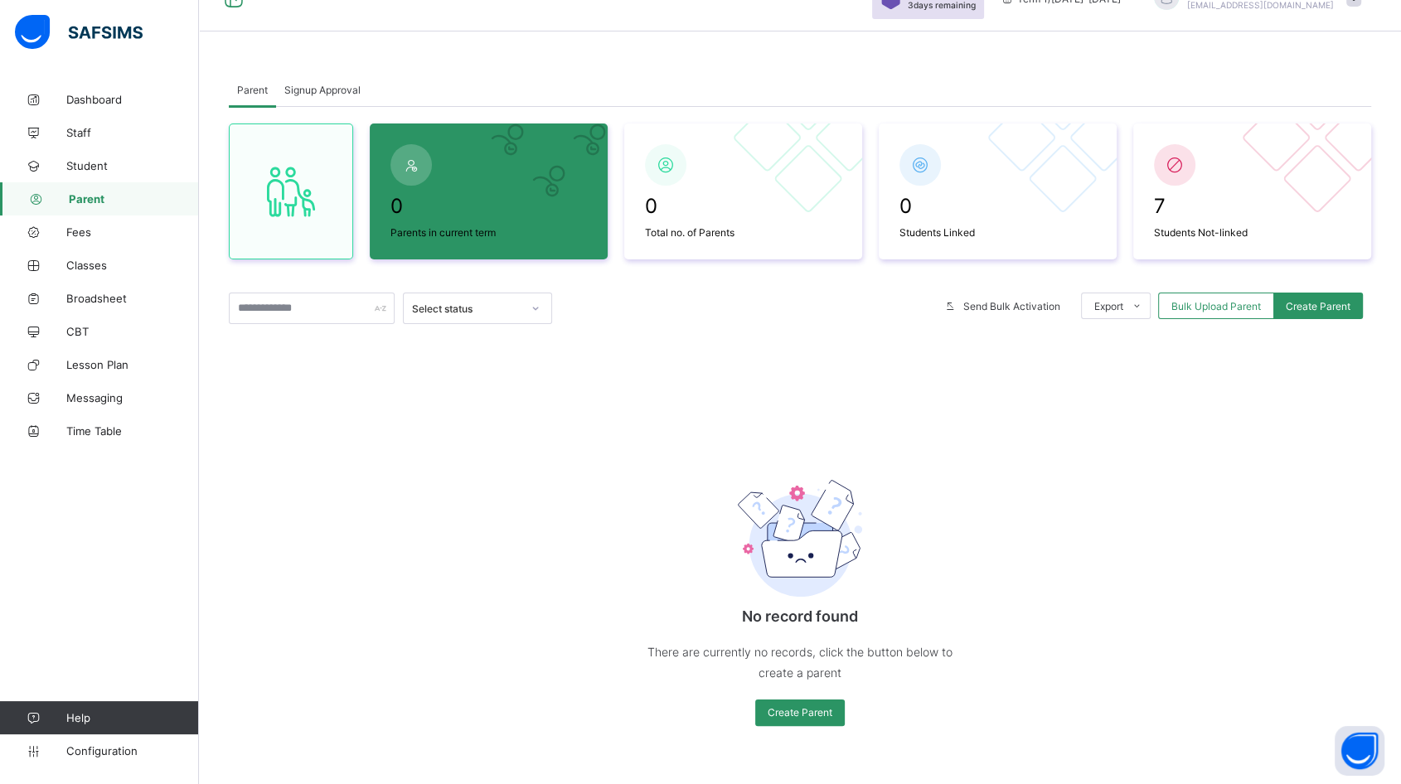
click at [1227, 303] on span "Bulk Upload Parent" at bounding box center [1216, 306] width 90 height 12
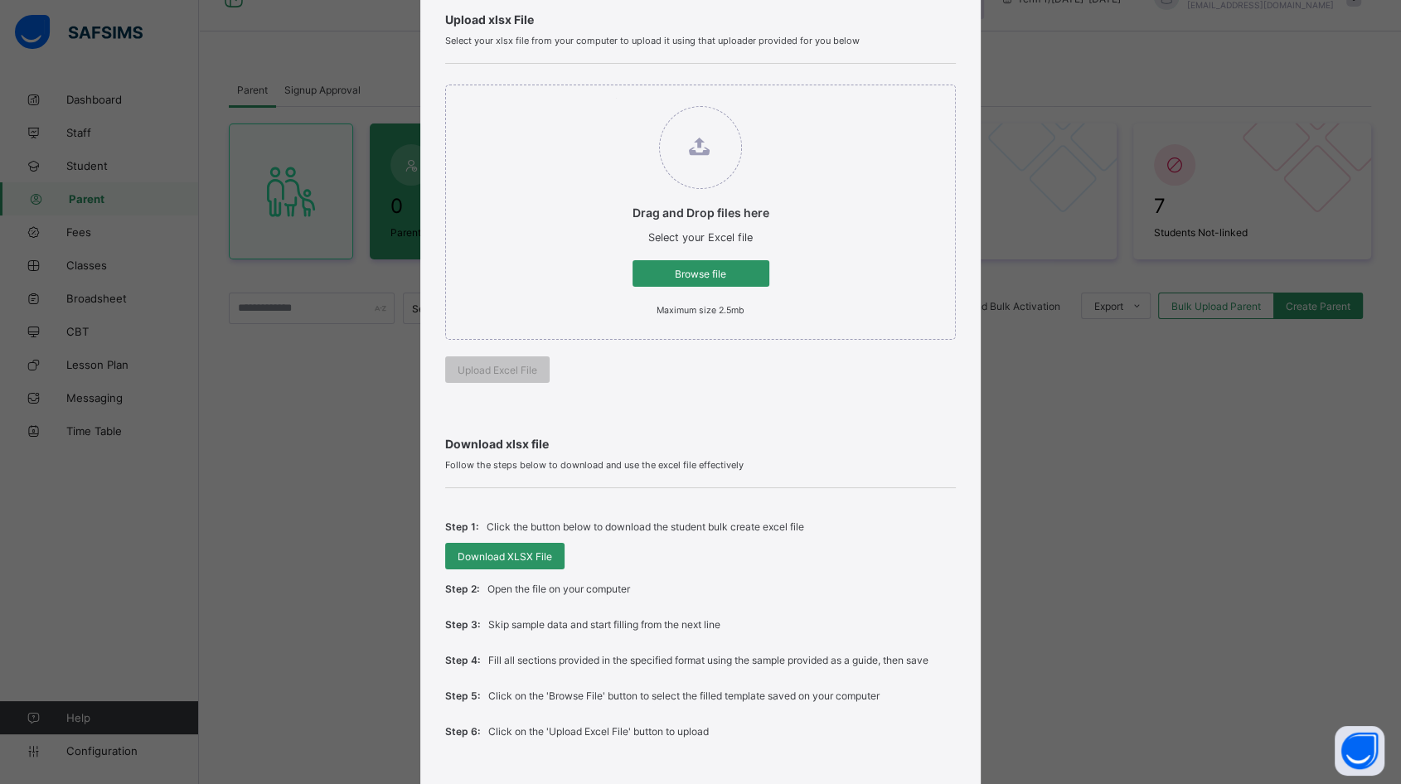
scroll to position [222, 0]
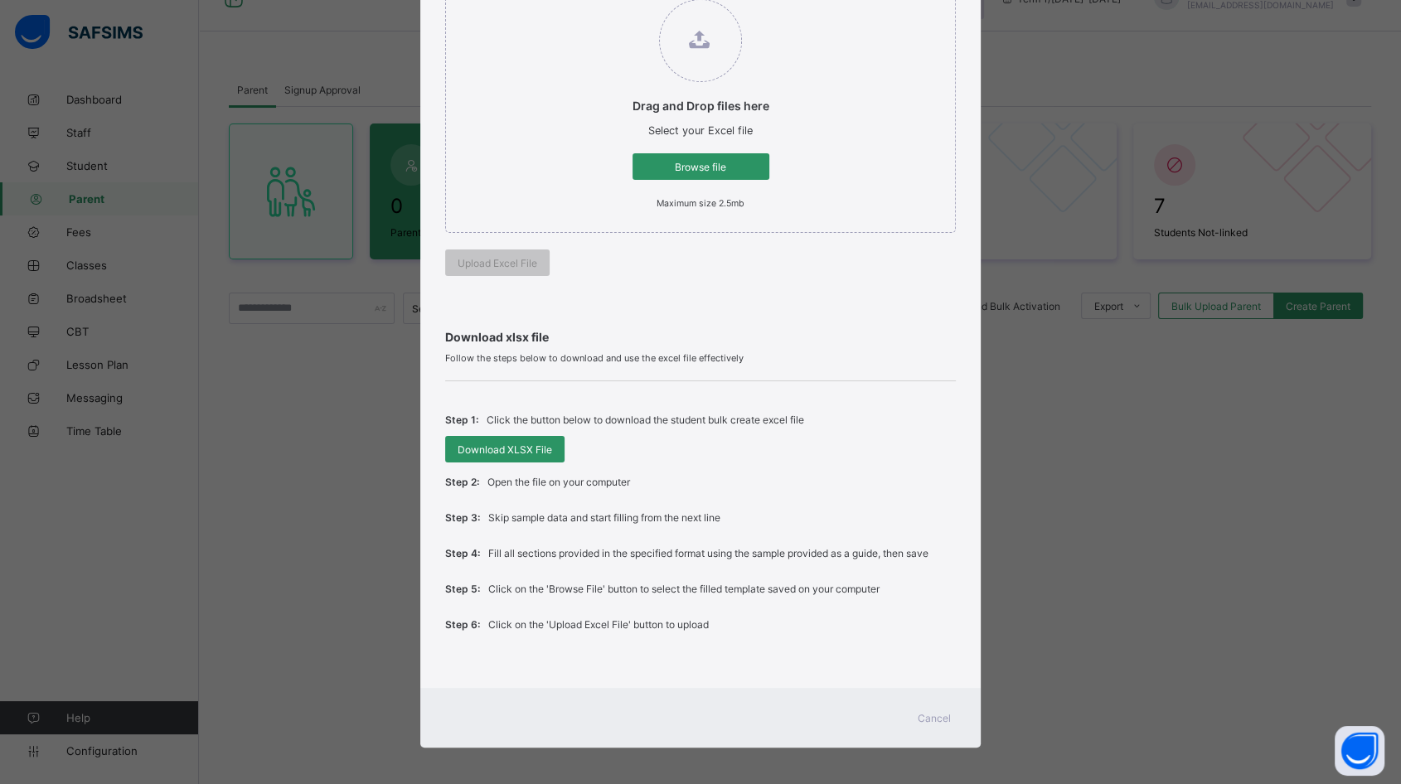
click at [927, 704] on div "Cancel" at bounding box center [934, 717] width 60 height 27
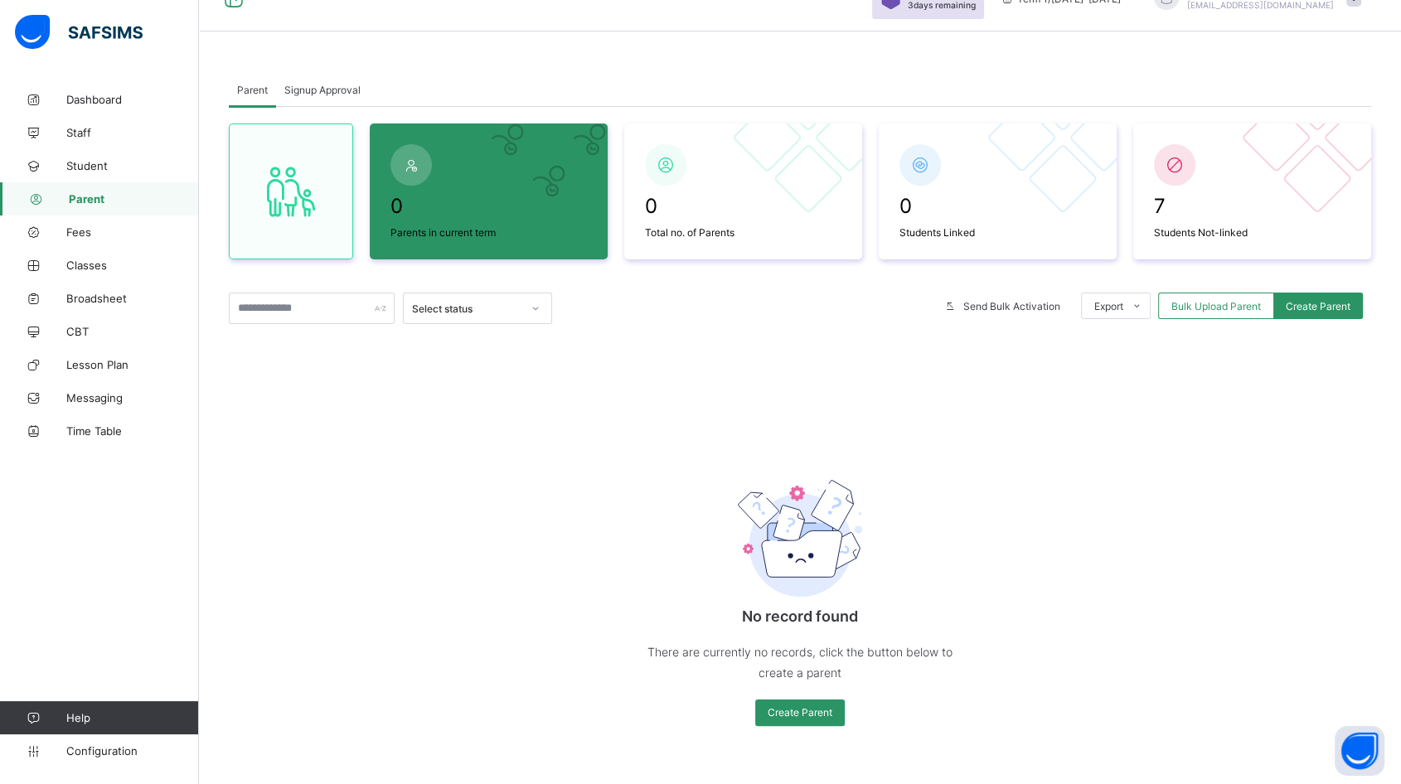
click at [87, 165] on span "Student" at bounding box center [132, 165] width 133 height 13
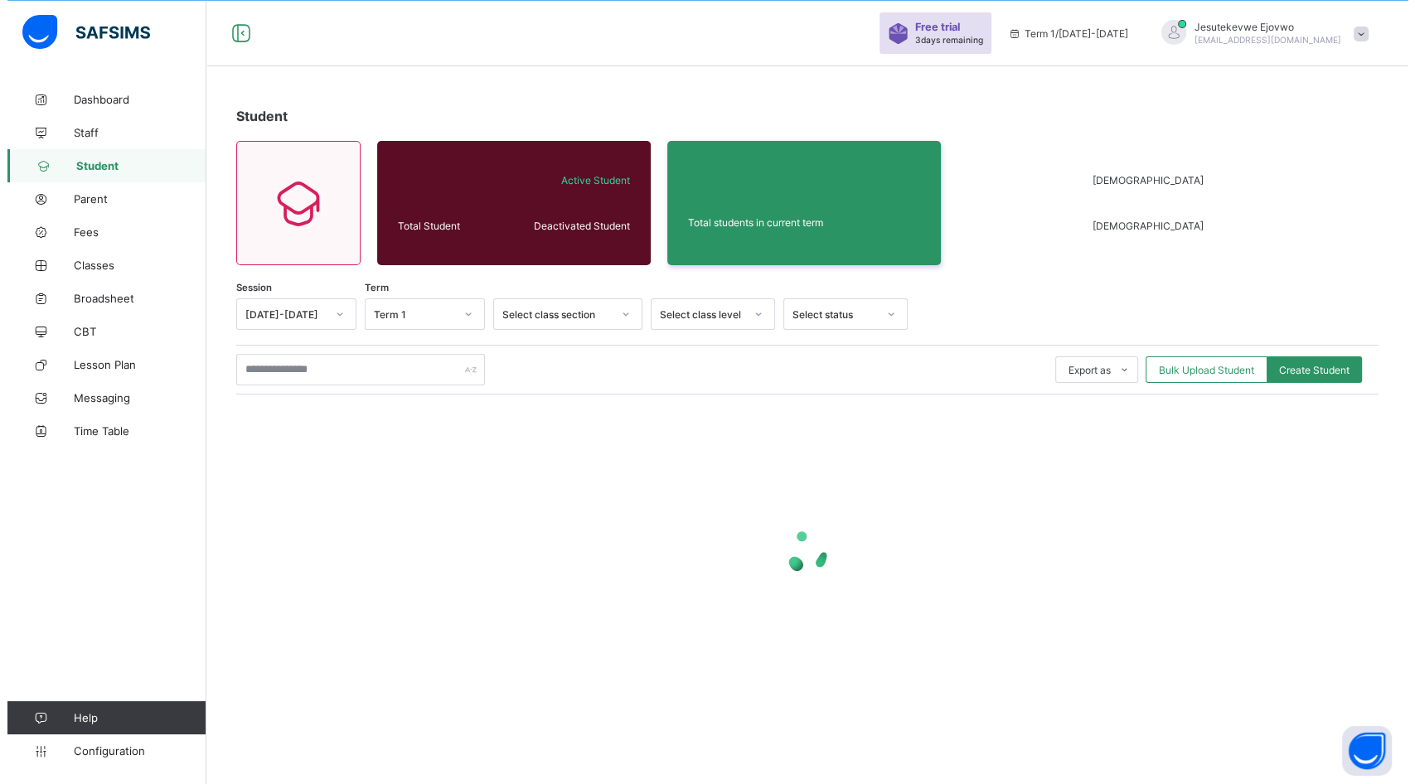
scroll to position [86, 0]
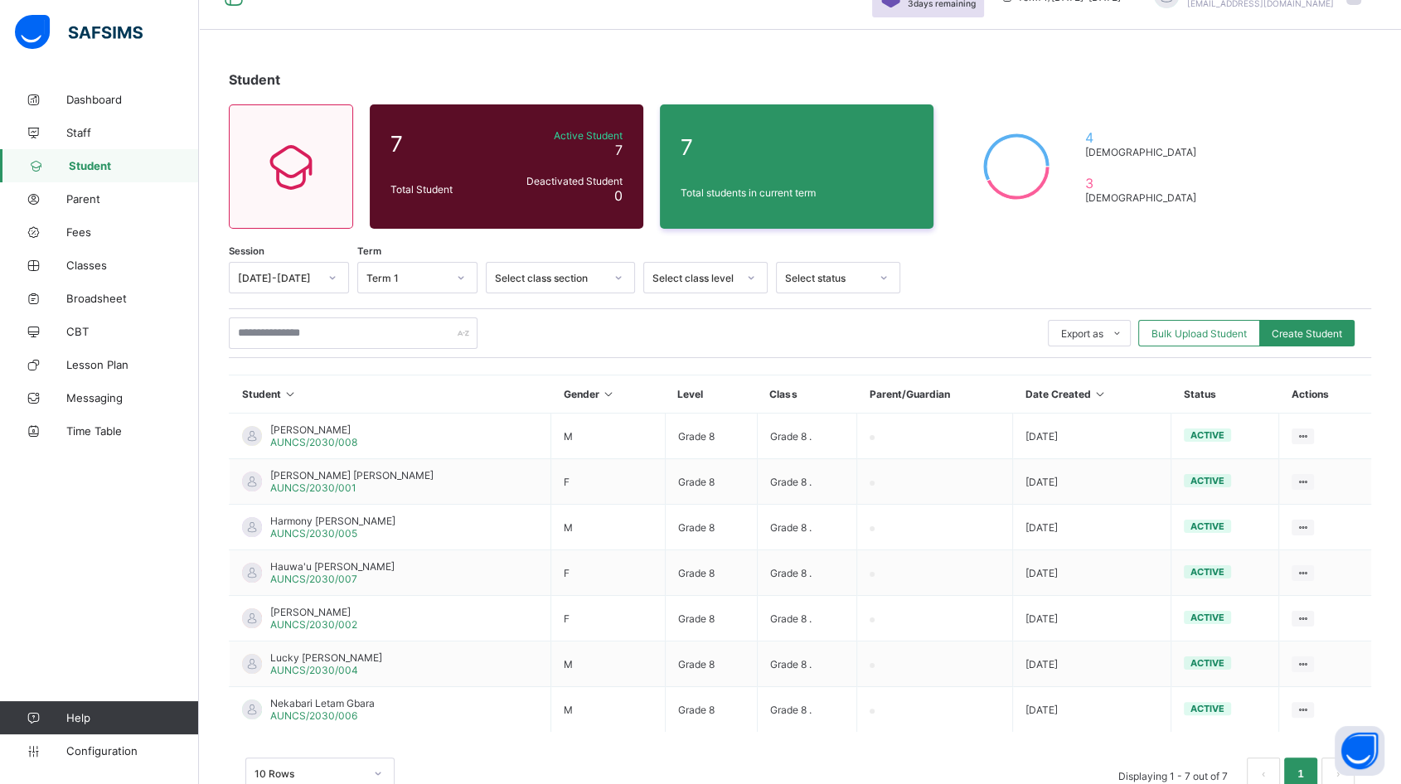
click at [1218, 327] on span "Bulk Upload Student" at bounding box center [1198, 333] width 95 height 12
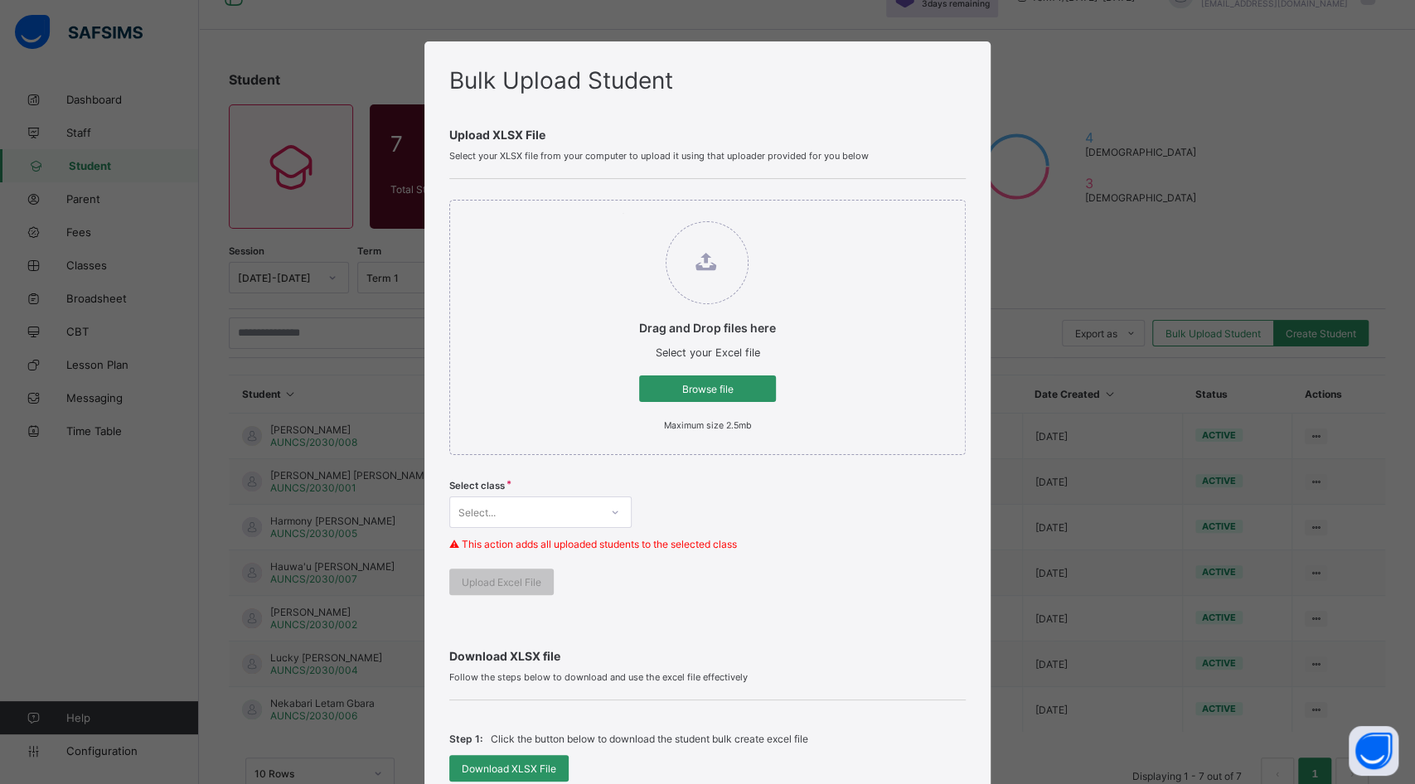
click at [728, 386] on span "Browse file" at bounding box center [707, 389] width 112 height 12
click at [622, 213] on input "Drag and Drop files here Select your Excel file Browse file Maximum size 2.5mb" at bounding box center [622, 213] width 0 height 0
type input "**********"
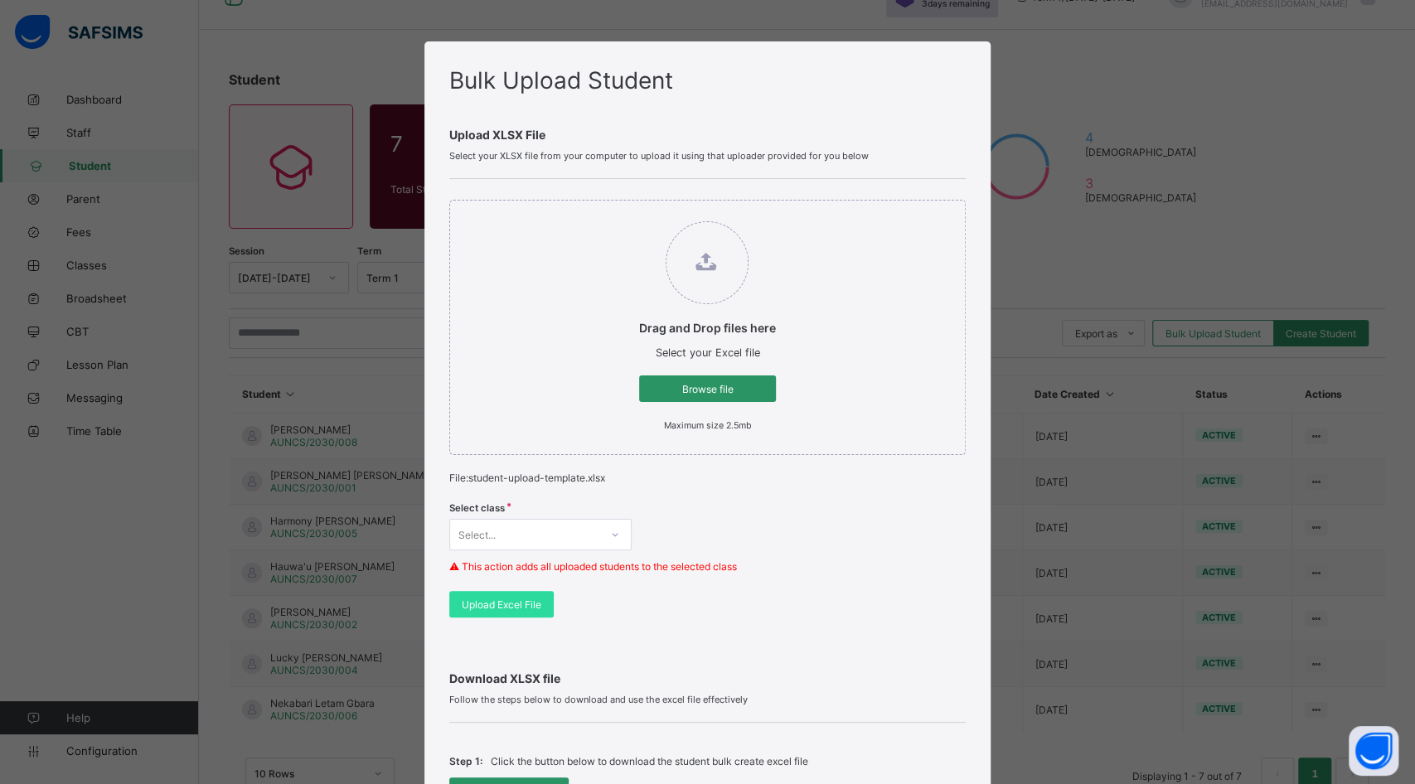
click at [540, 529] on div "Select class Select... ⚠ This action adds all uploaded students to the selected…" at bounding box center [707, 542] width 516 height 97
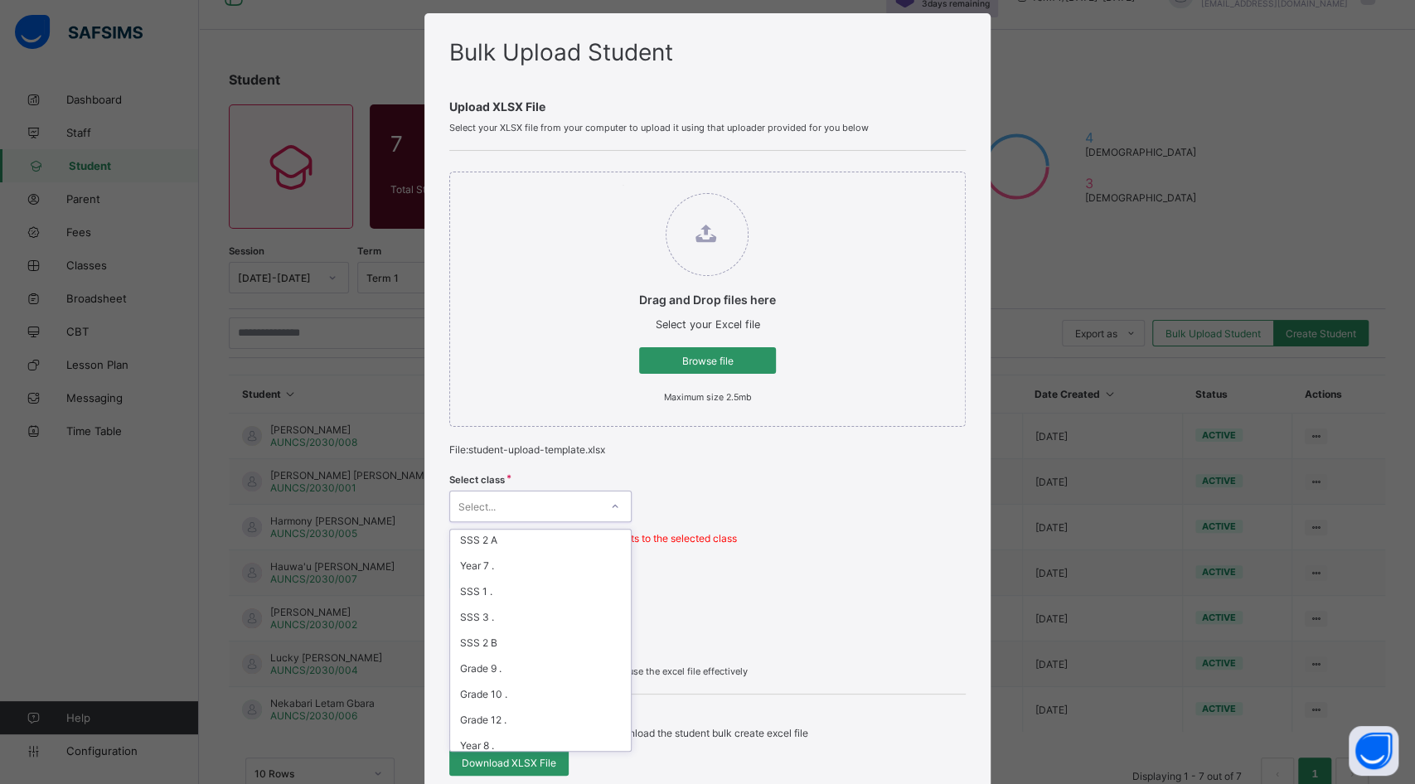
scroll to position [368, 0]
click at [502, 624] on div "Grade 9 ." at bounding box center [540, 637] width 181 height 26
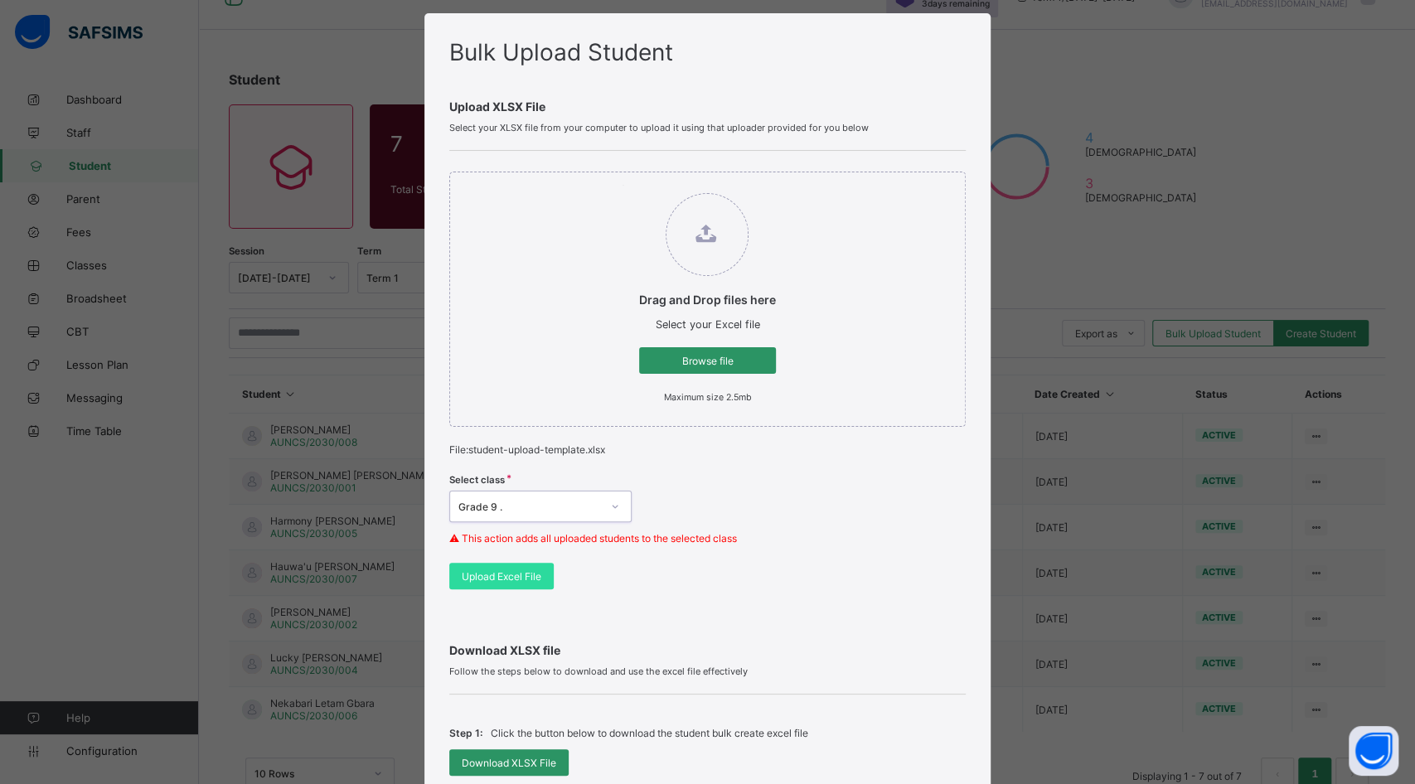
click at [524, 572] on span "Upload Excel File" at bounding box center [502, 576] width 80 height 12
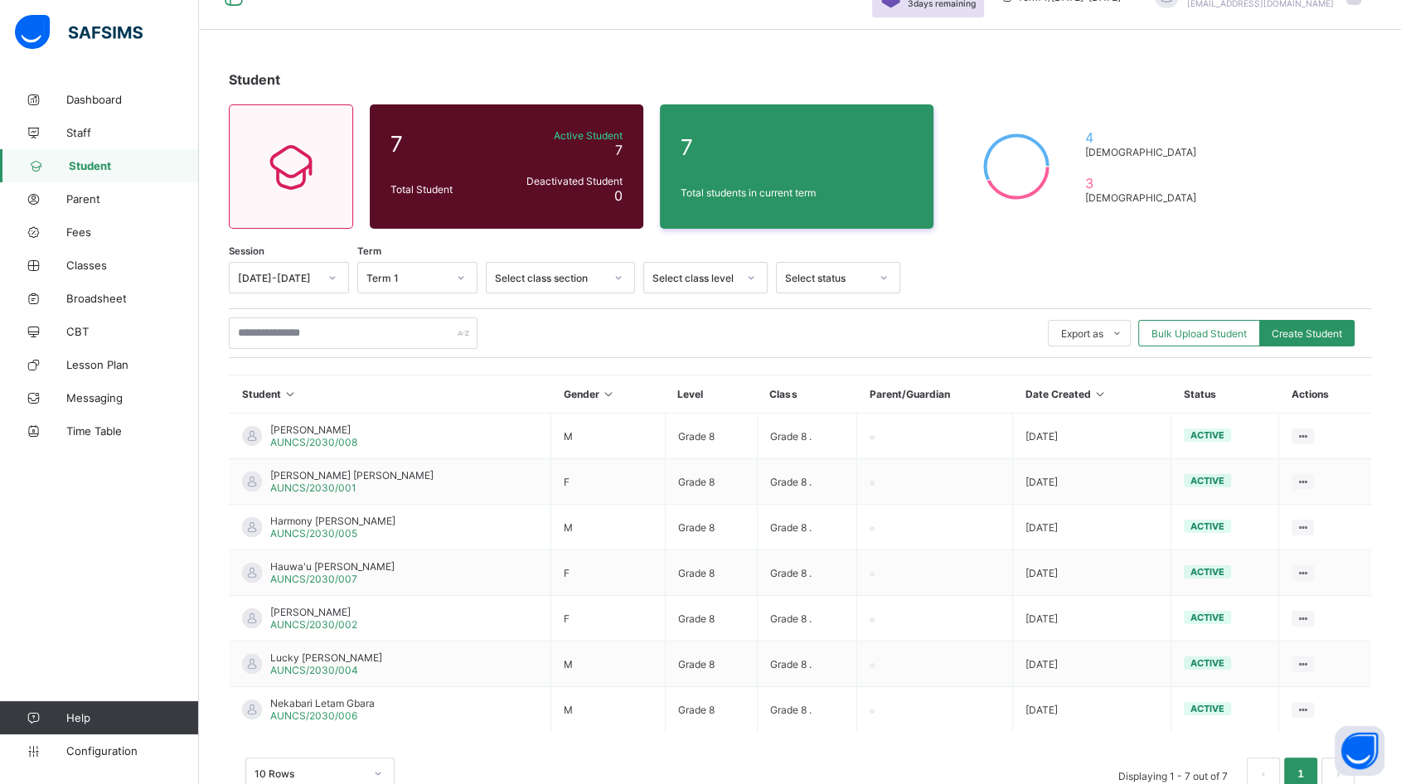
click at [1193, 335] on span "Bulk Upload Student" at bounding box center [1198, 333] width 95 height 12
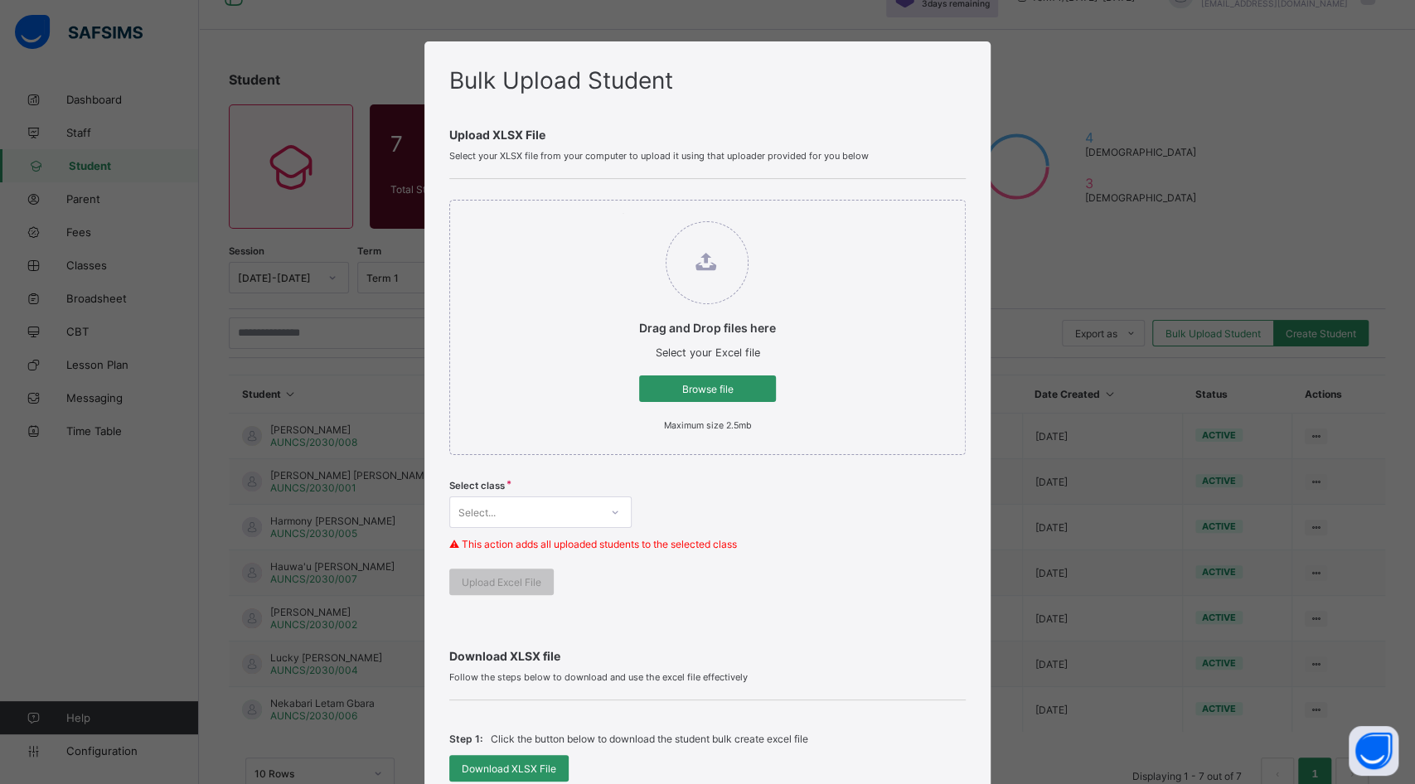
click at [705, 389] on span "Browse file" at bounding box center [707, 389] width 112 height 12
click at [622, 213] on input "Drag and Drop files here Select your Excel file Browse file Maximum size 2.5mb" at bounding box center [622, 213] width 0 height 0
type input "**********"
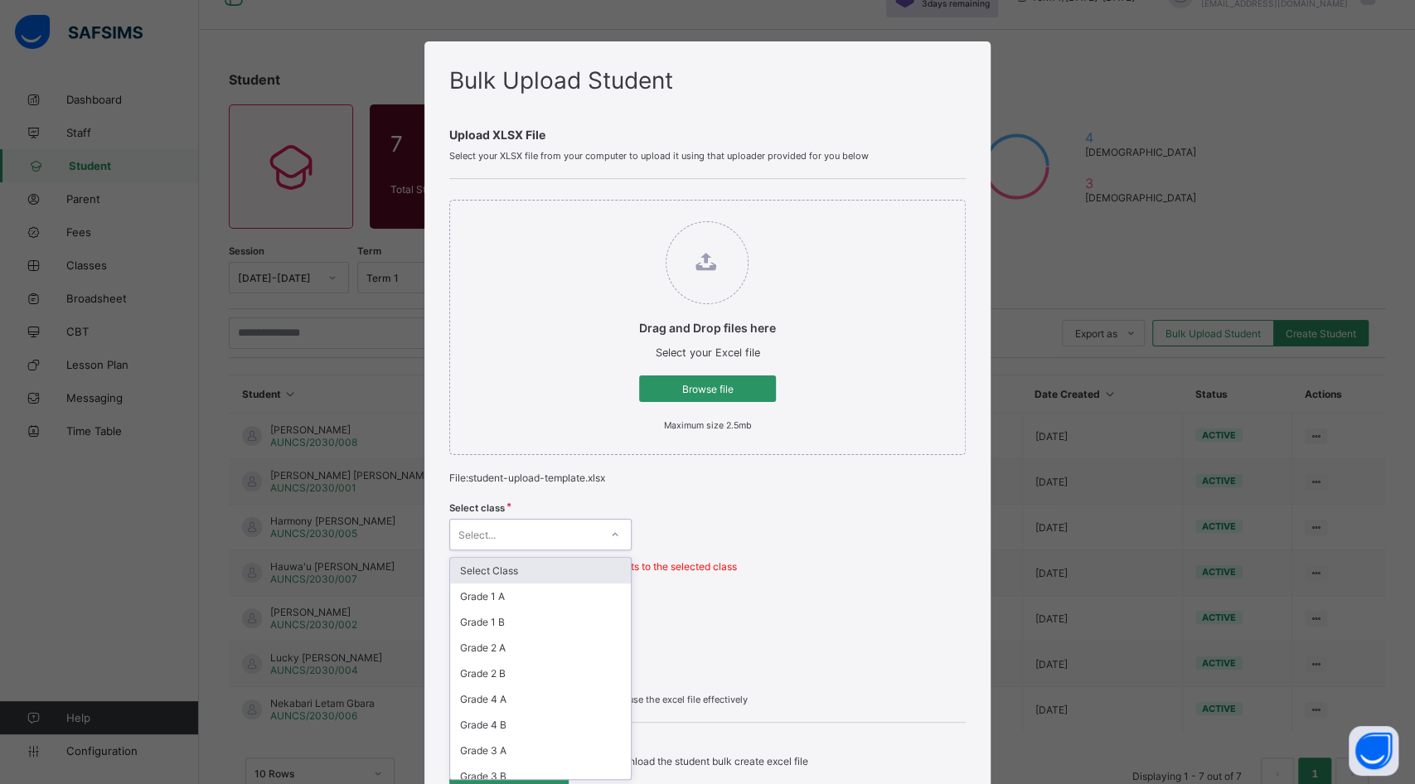
scroll to position [28, 0]
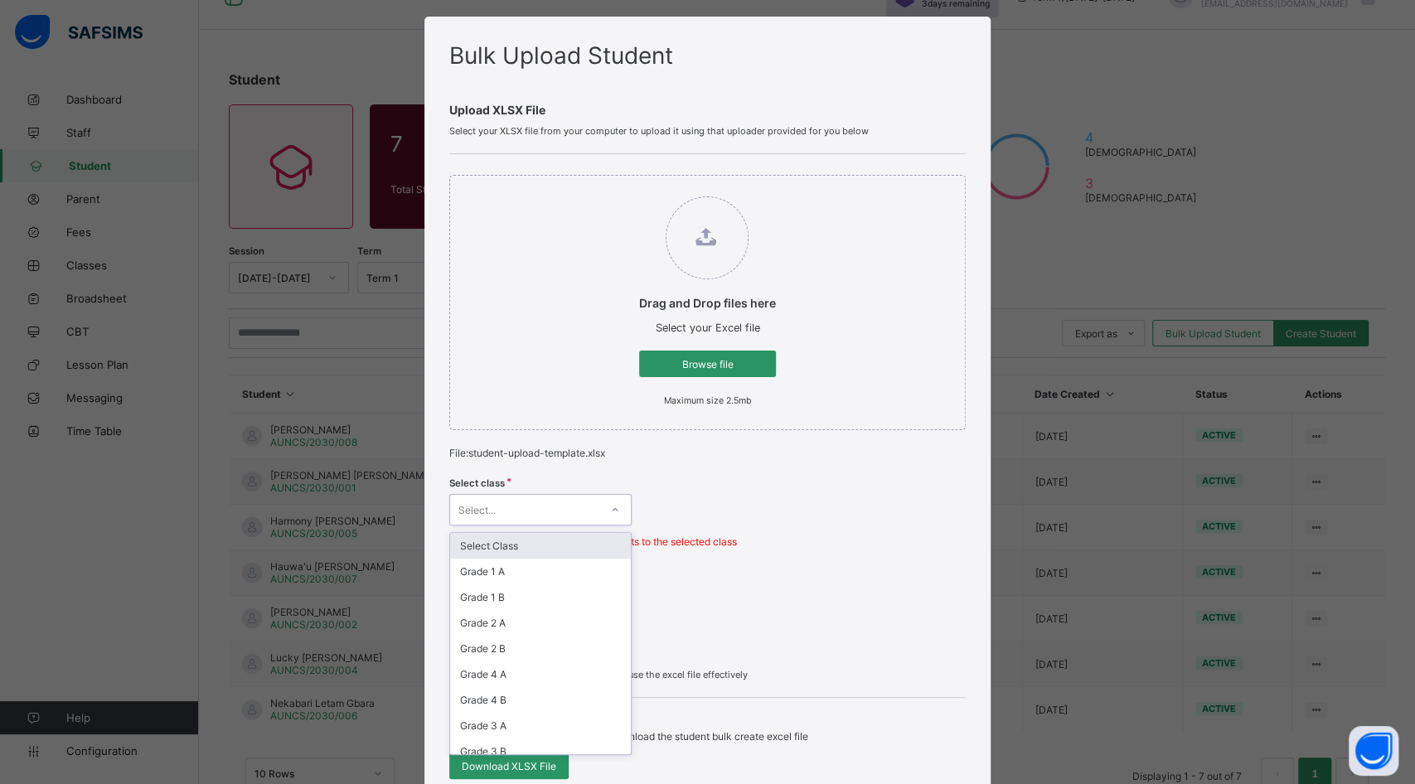
click at [607, 525] on div "option Select Class focused, 1 of 31. 31 results available. Use Up and Down to …" at bounding box center [540, 509] width 182 height 31
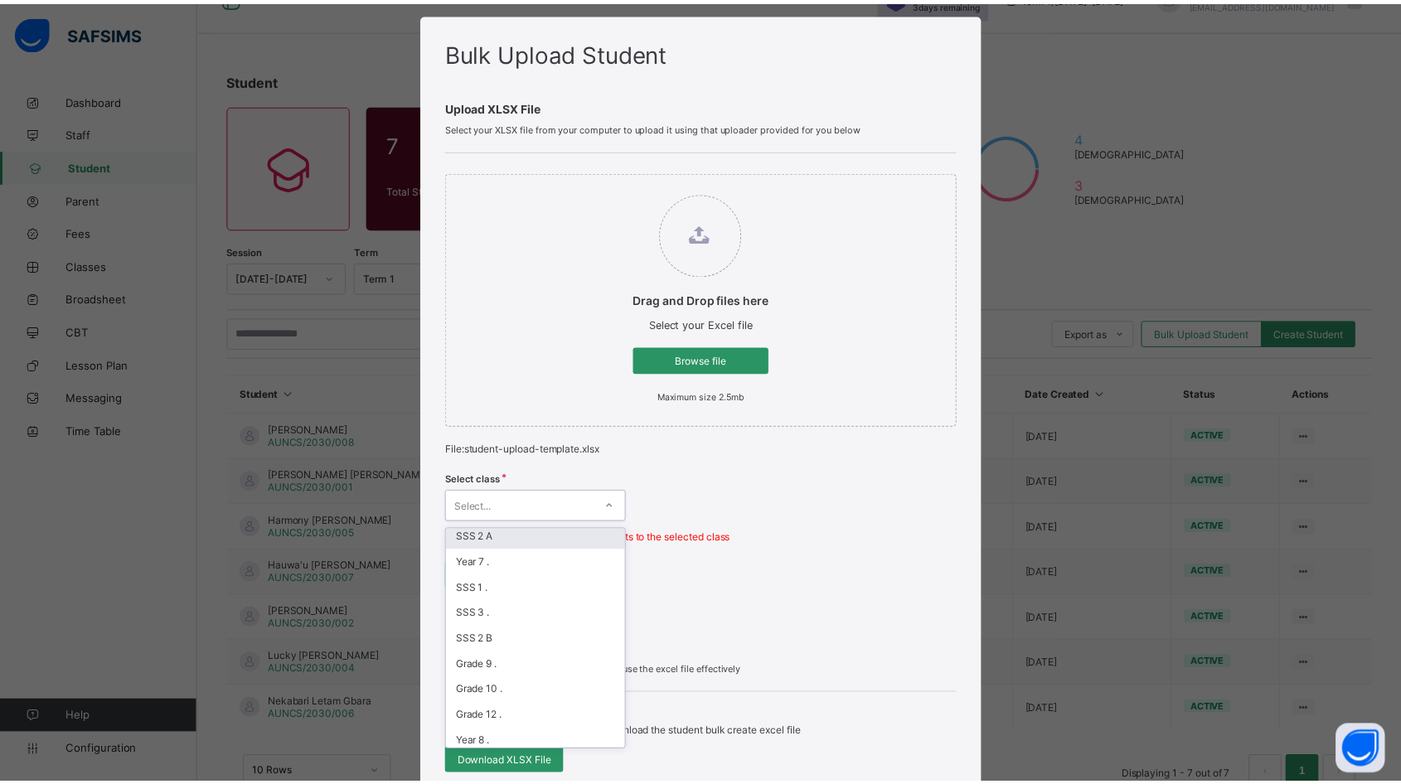
scroll to position [368, 0]
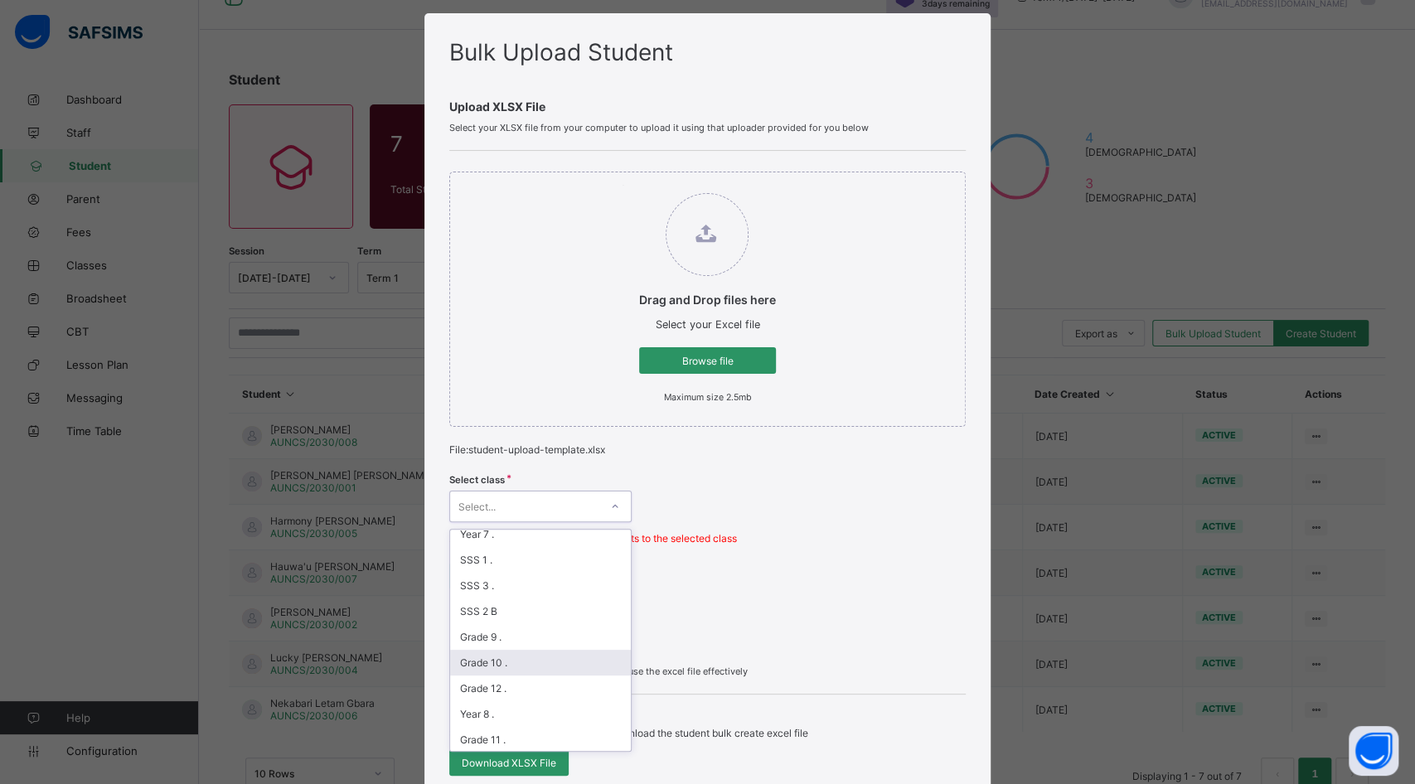
click at [542, 650] on div "Grade 10 ." at bounding box center [540, 663] width 181 height 26
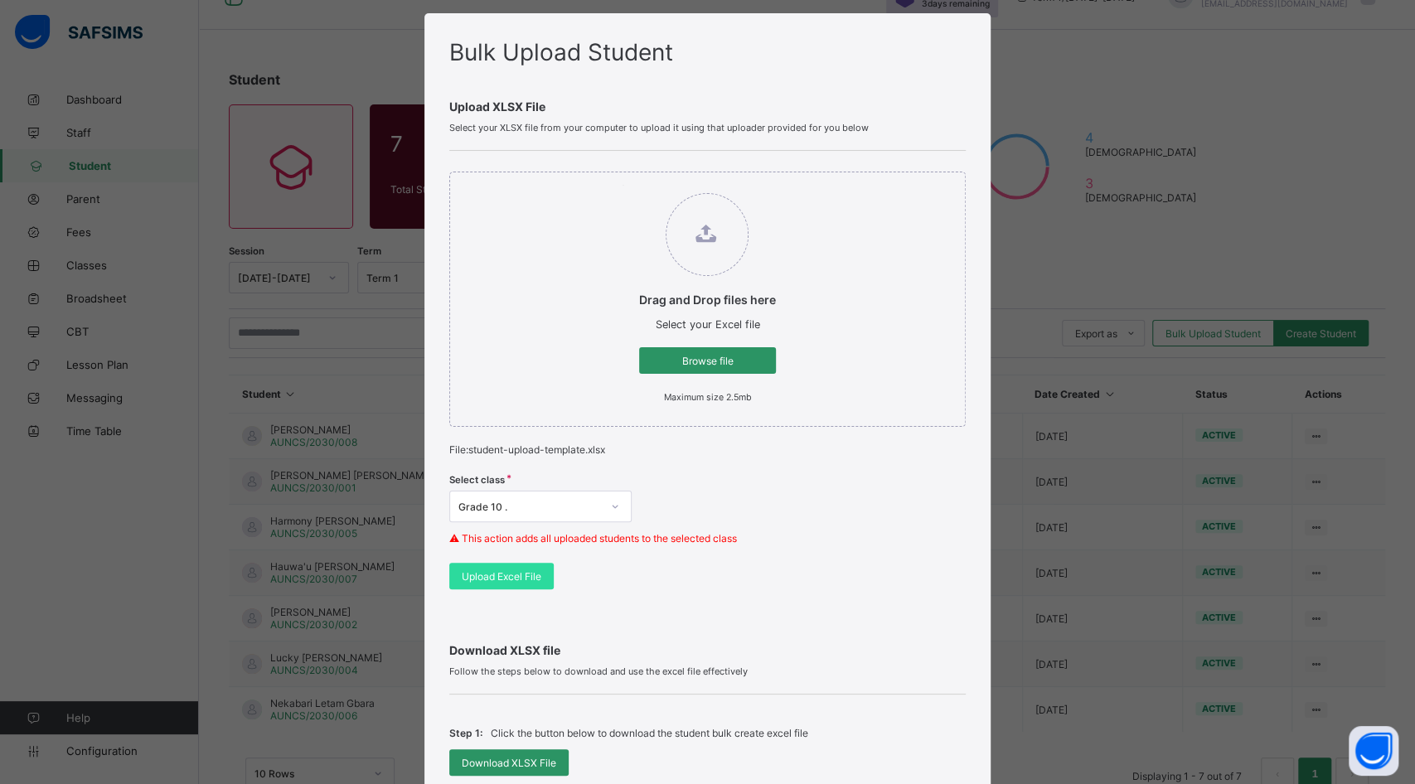
click at [519, 573] on span "Upload Excel File" at bounding box center [502, 576] width 80 height 12
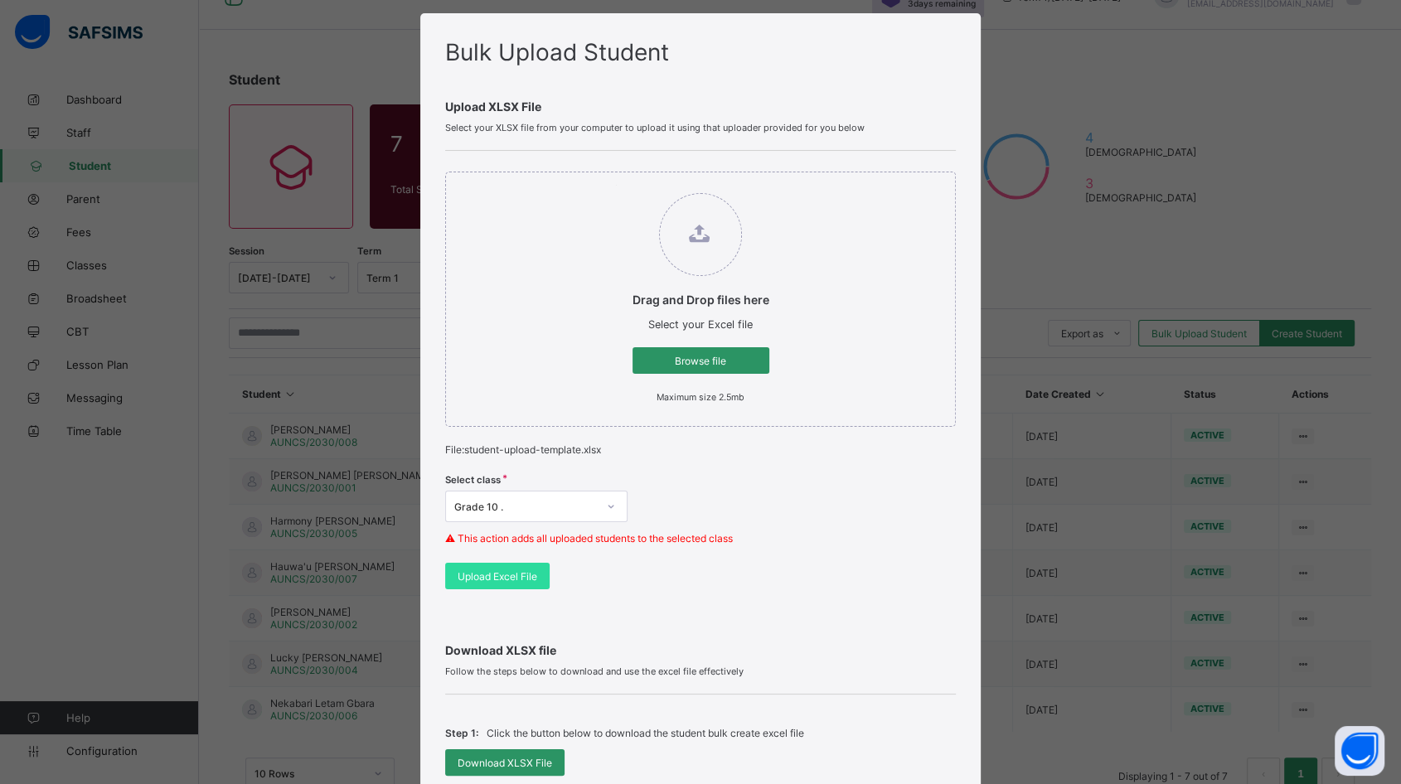
click at [1085, 60] on div "Bulk Upload Student Upload XLSX File Select your XLSX file from your computer t…" at bounding box center [700, 392] width 1401 height 784
click at [720, 360] on span "Browse file" at bounding box center [701, 361] width 112 height 12
click at [616, 185] on input "Drag and Drop files here Select your Excel file Browse file Maximum size 2.5mb" at bounding box center [616, 185] width 0 height 0
click at [495, 571] on span "Upload Excel File" at bounding box center [497, 576] width 80 height 12
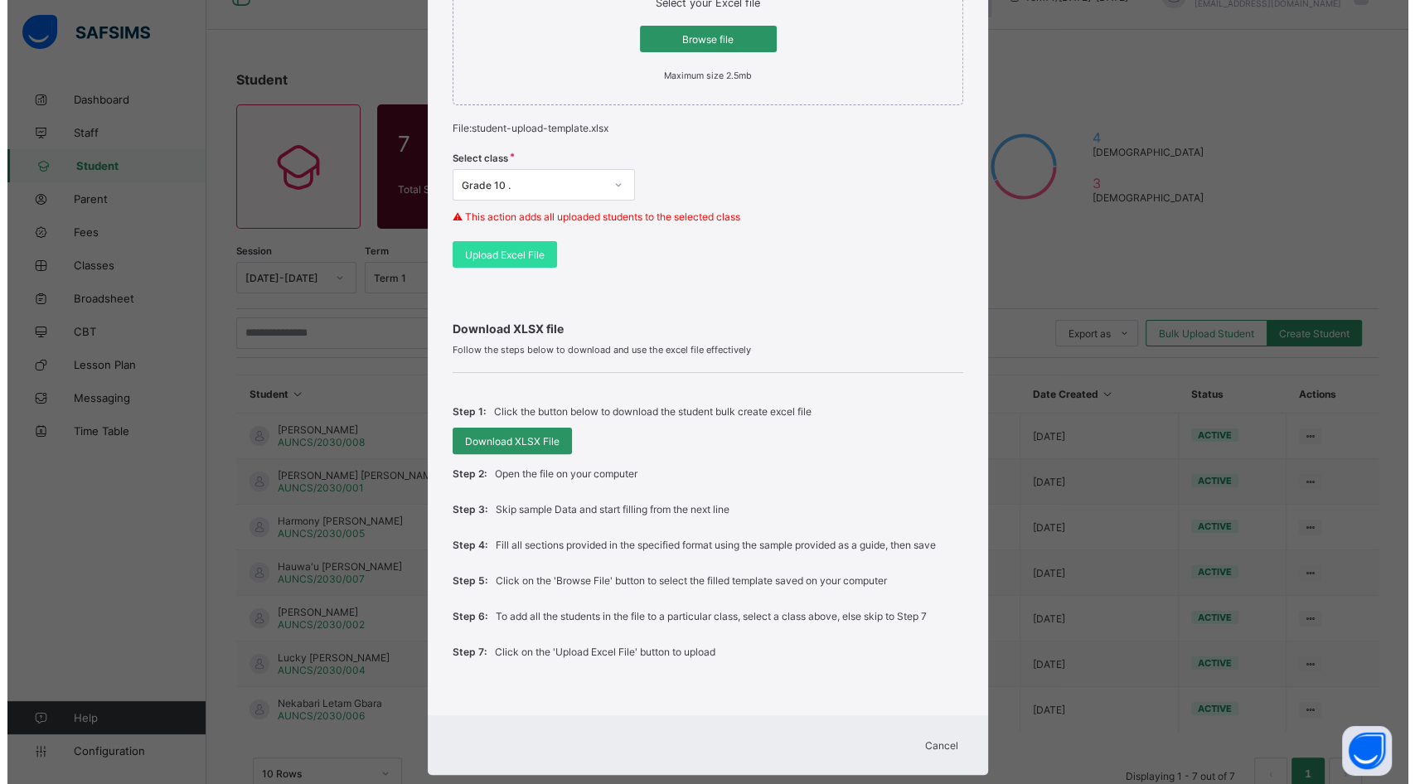
scroll to position [375, 0]
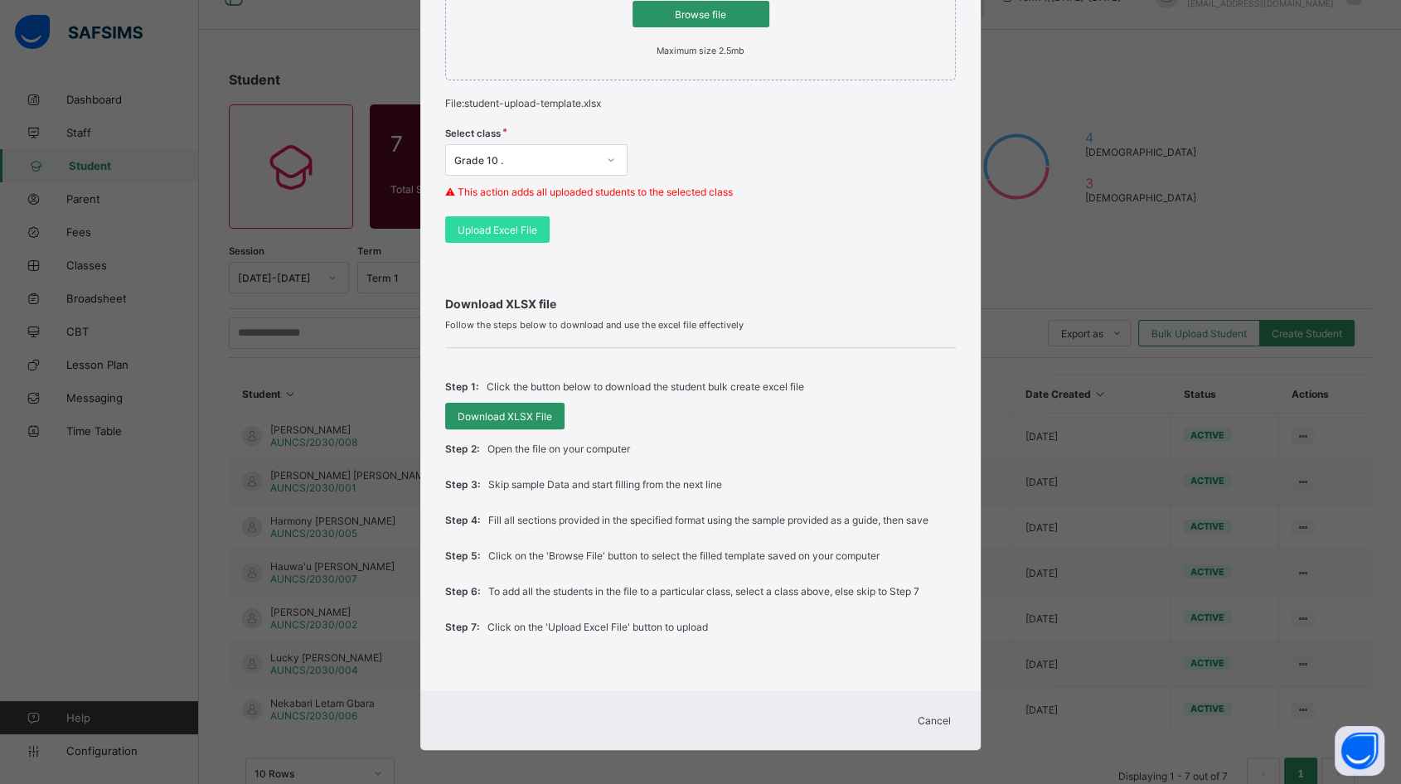
click at [922, 721] on div "Cancel" at bounding box center [934, 720] width 60 height 27
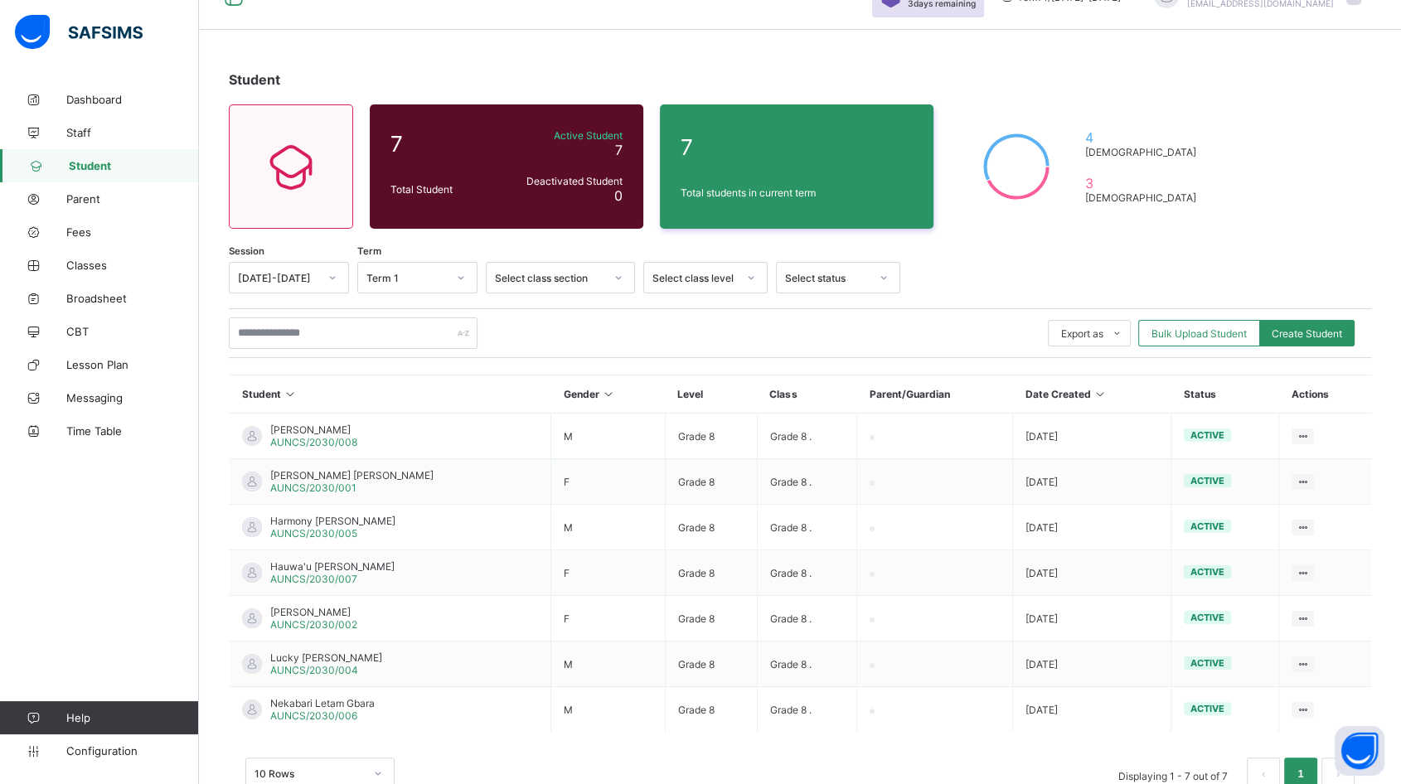
click at [1207, 328] on span "Bulk Upload Student" at bounding box center [1198, 333] width 95 height 12
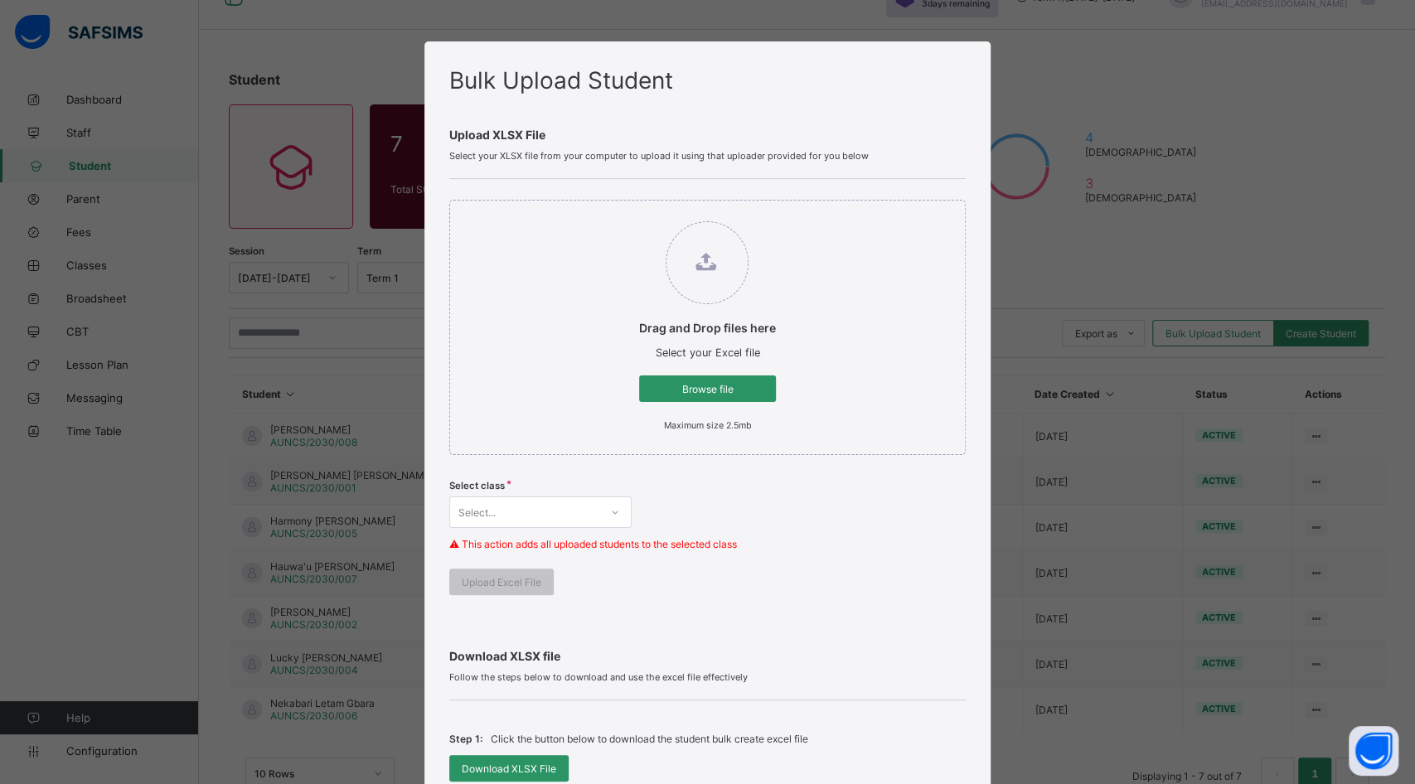
click at [702, 390] on span "Browse file" at bounding box center [707, 389] width 112 height 12
click at [622, 213] on input "Drag and Drop files here Select your Excel file Browse file Maximum size 2.5mb" at bounding box center [622, 213] width 0 height 0
type input "**********"
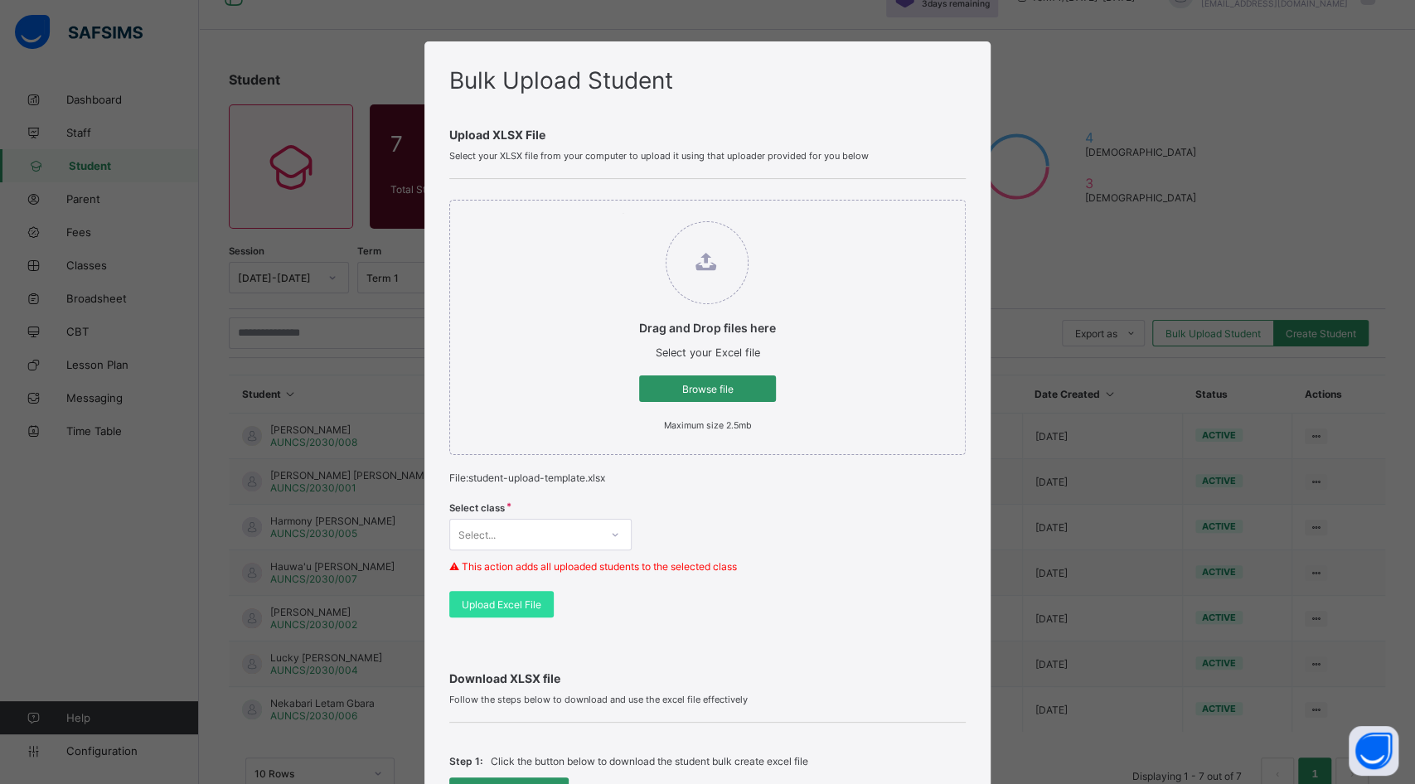
click at [534, 529] on div "Select class Select... ⚠ This action adds all uploaded students to the selected…" at bounding box center [707, 542] width 516 height 97
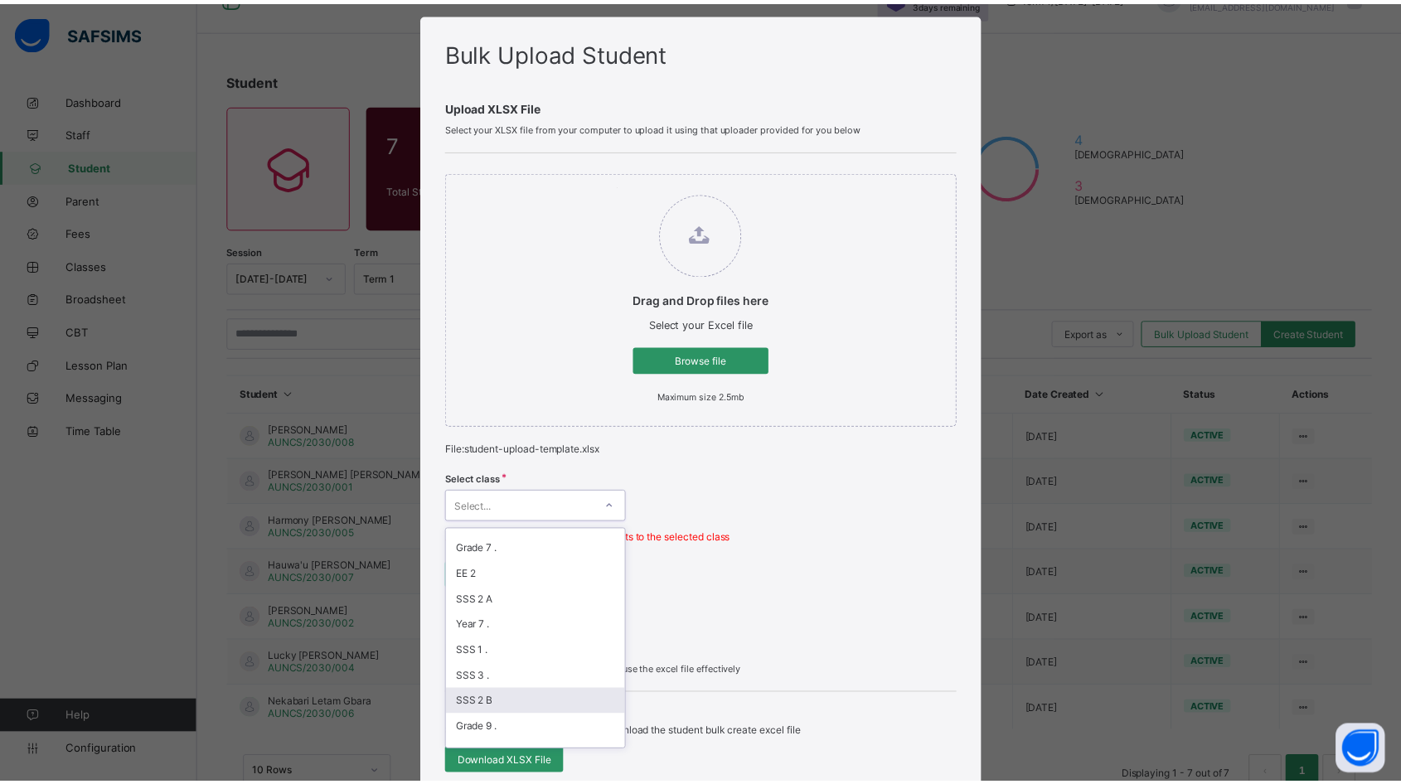
scroll to position [368, 0]
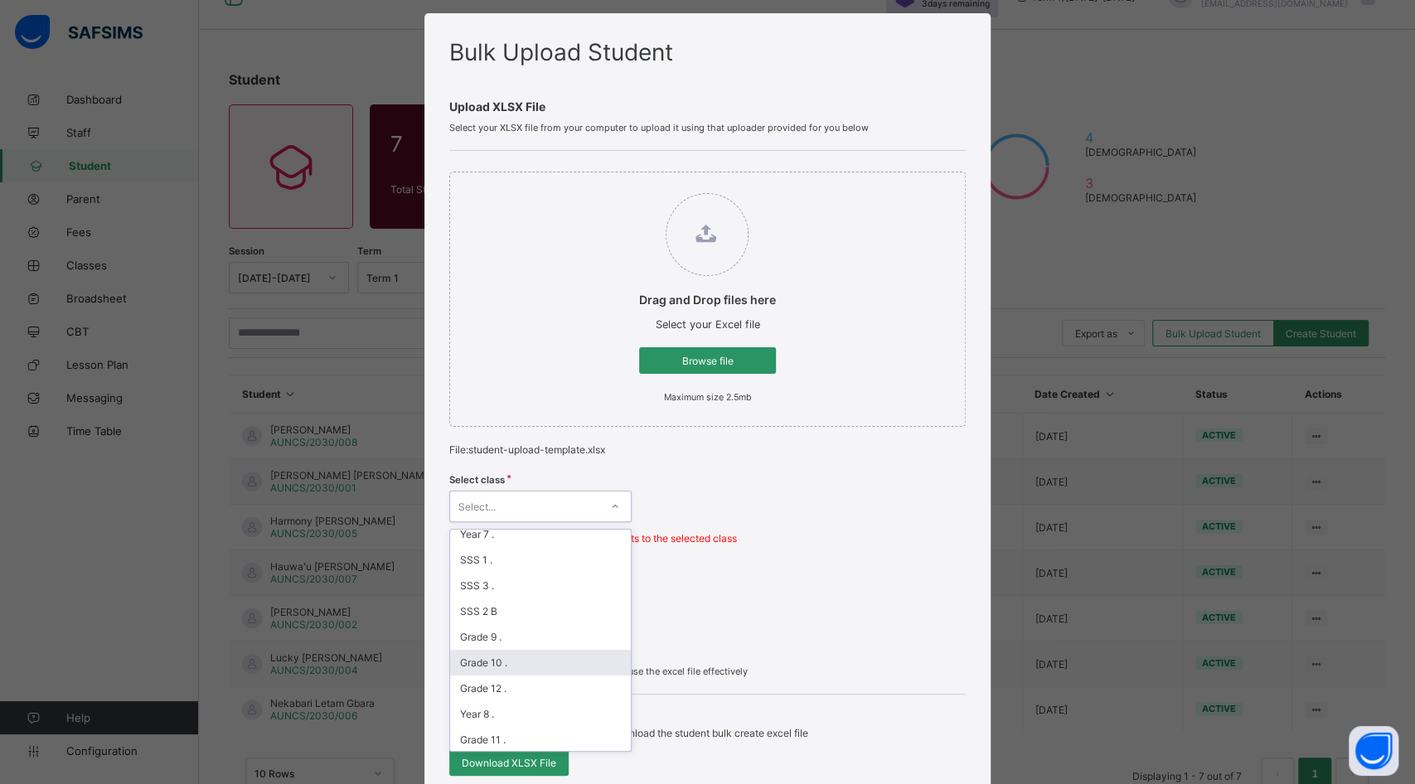
click at [496, 651] on div "Grade 10 ." at bounding box center [540, 663] width 181 height 26
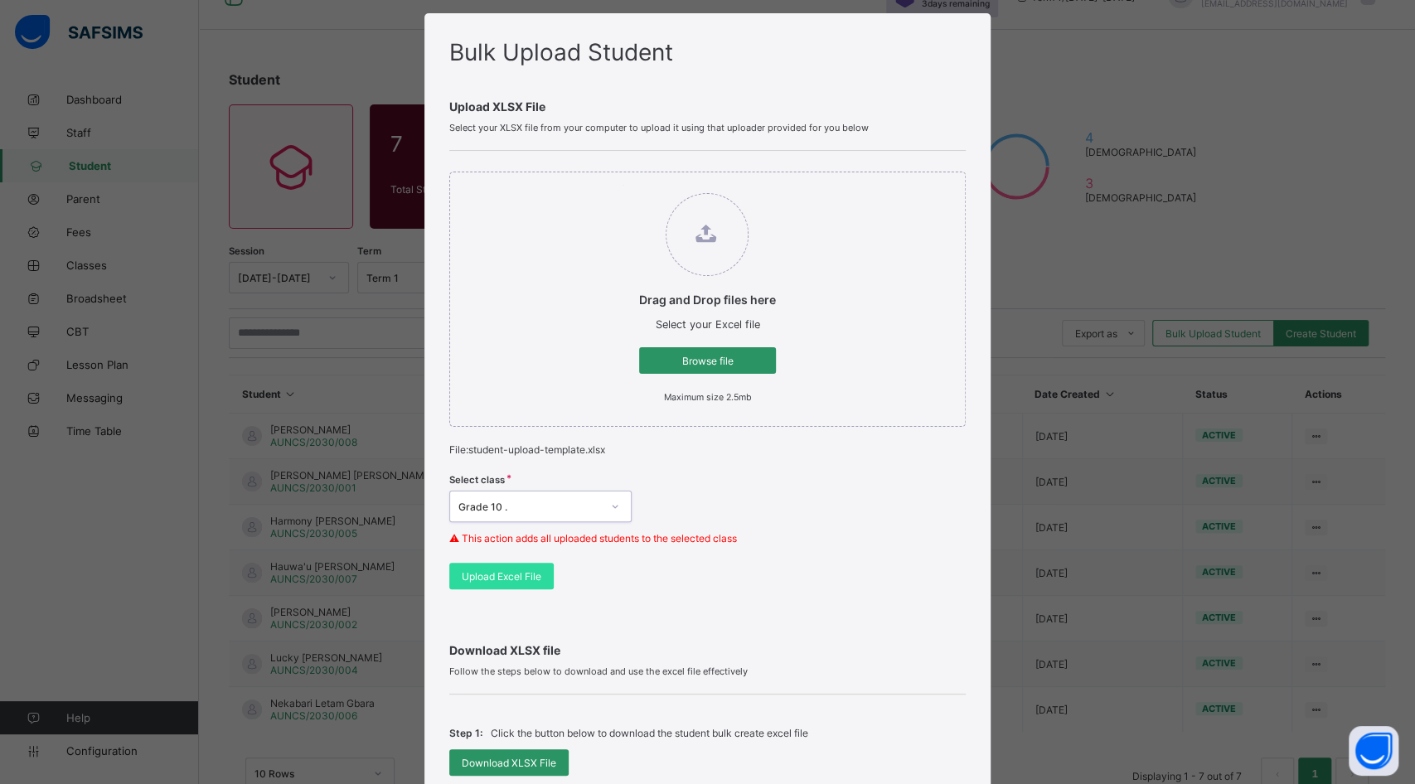
click at [504, 572] on span "Upload Excel File" at bounding box center [502, 576] width 80 height 12
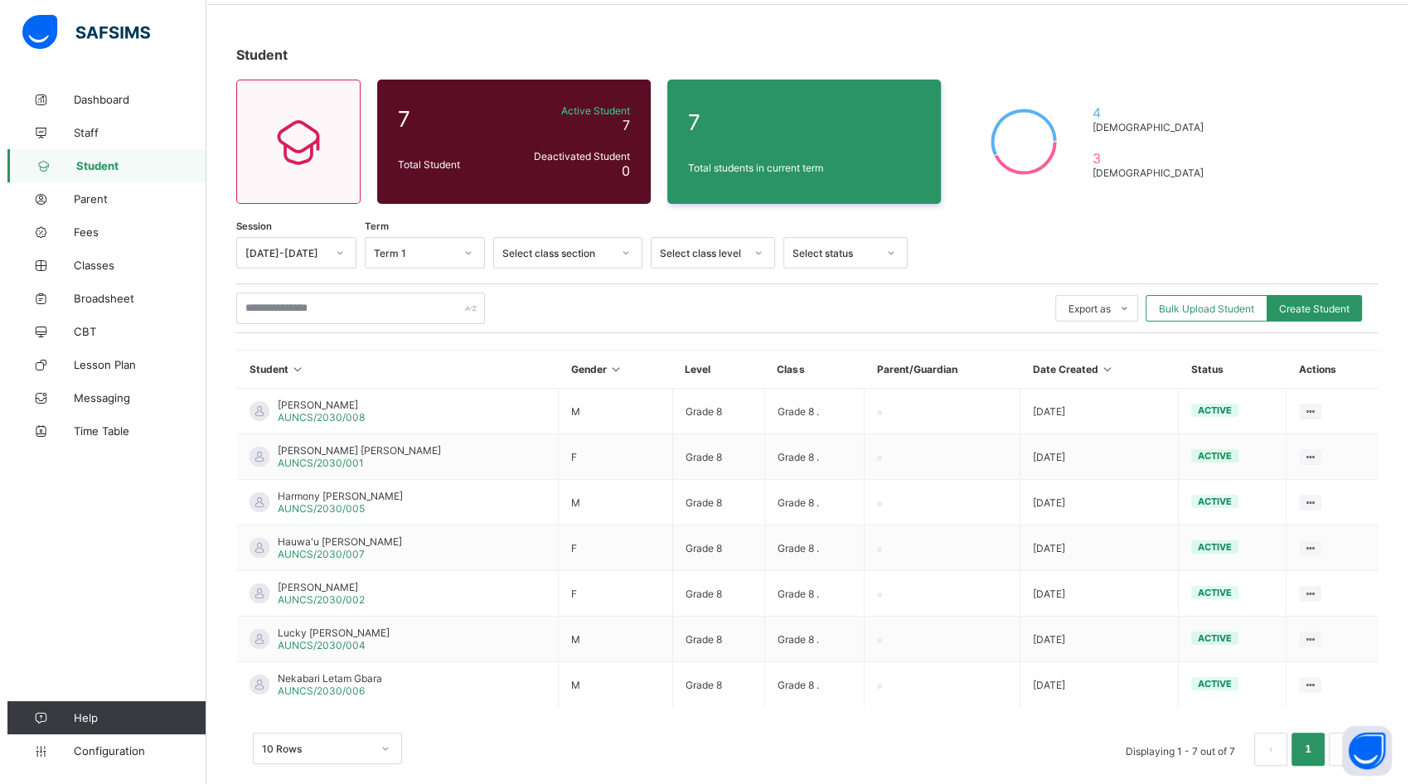
scroll to position [125, 0]
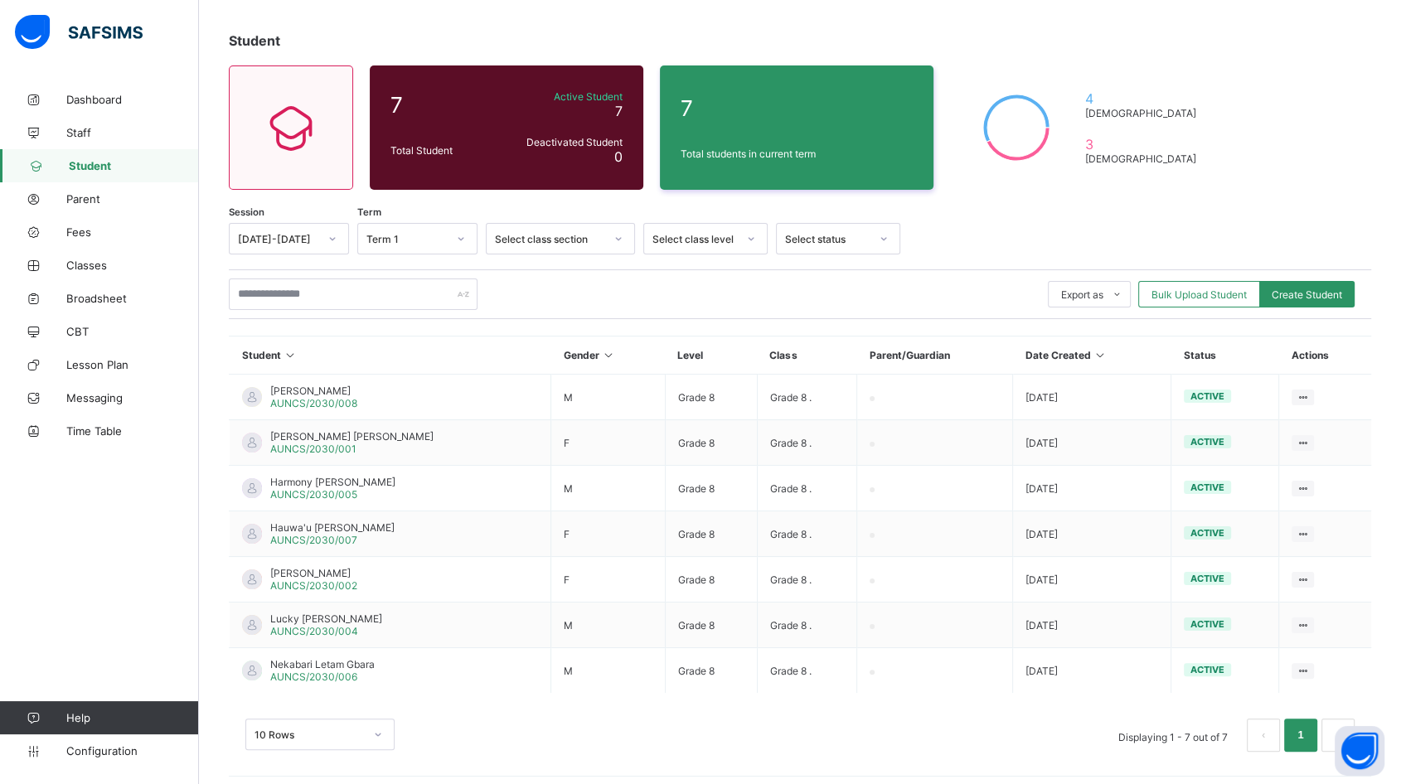
click at [1193, 298] on span "Bulk Upload Student" at bounding box center [1198, 294] width 95 height 12
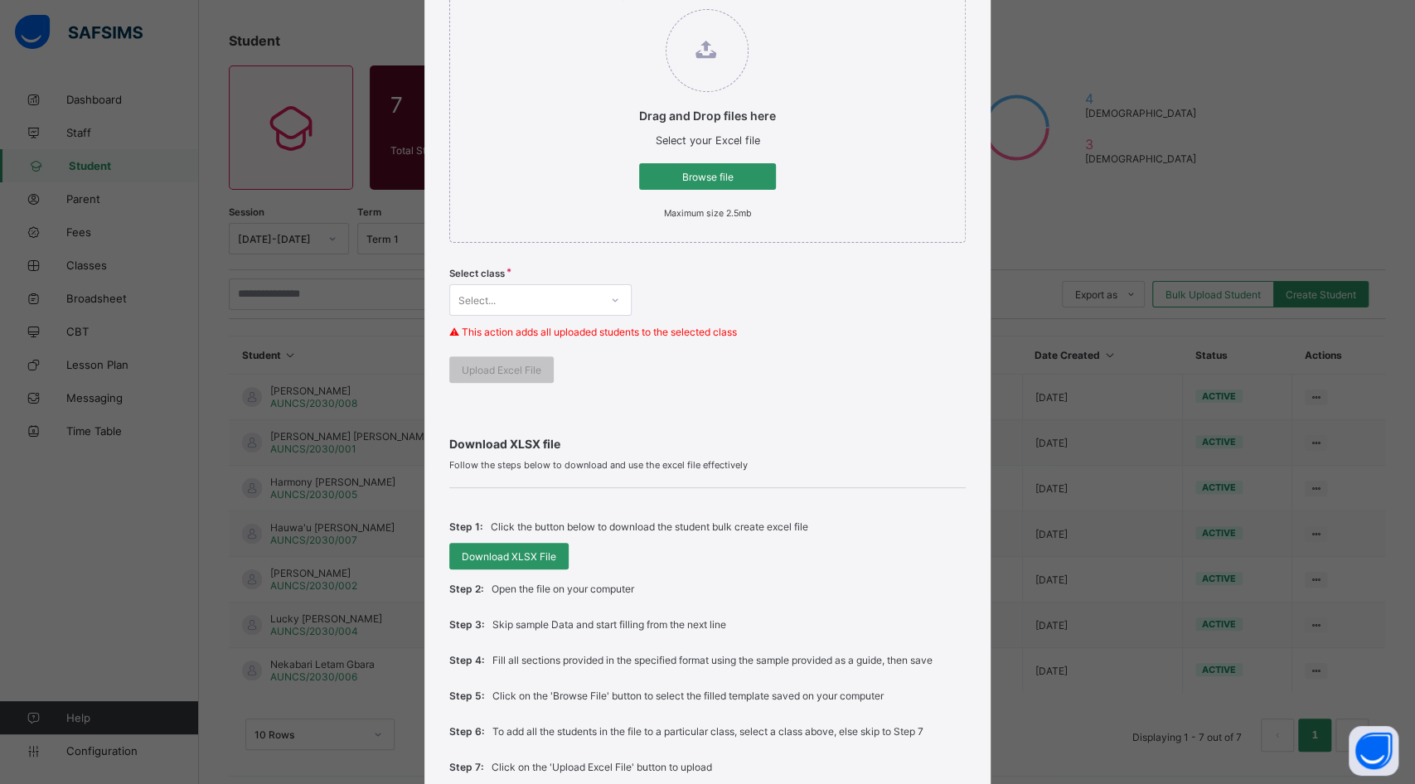
scroll to position [184, 0]
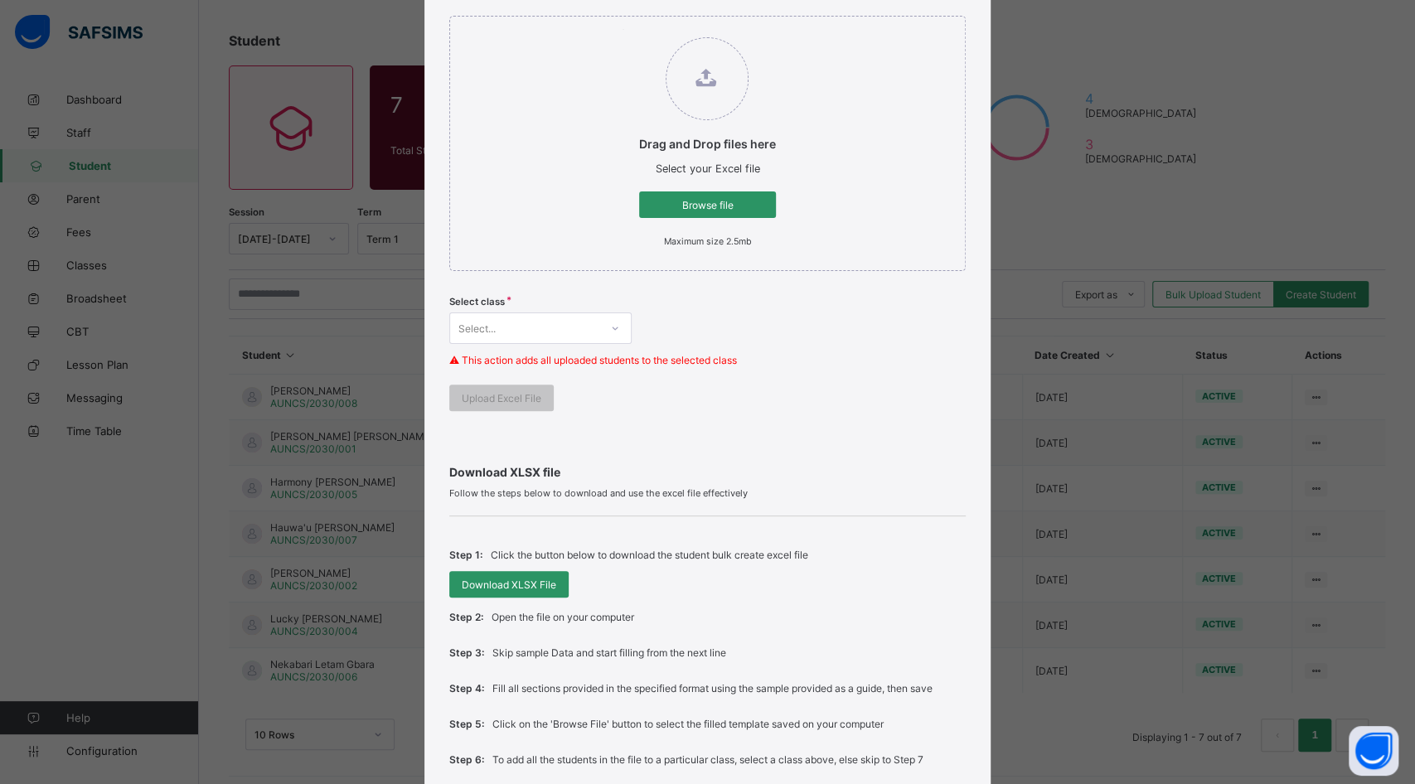
click at [721, 201] on span "Browse file" at bounding box center [707, 205] width 112 height 12
click at [622, 29] on input "Drag and Drop files here Select your Excel file Browse file Maximum size 2.5mb" at bounding box center [622, 29] width 0 height 0
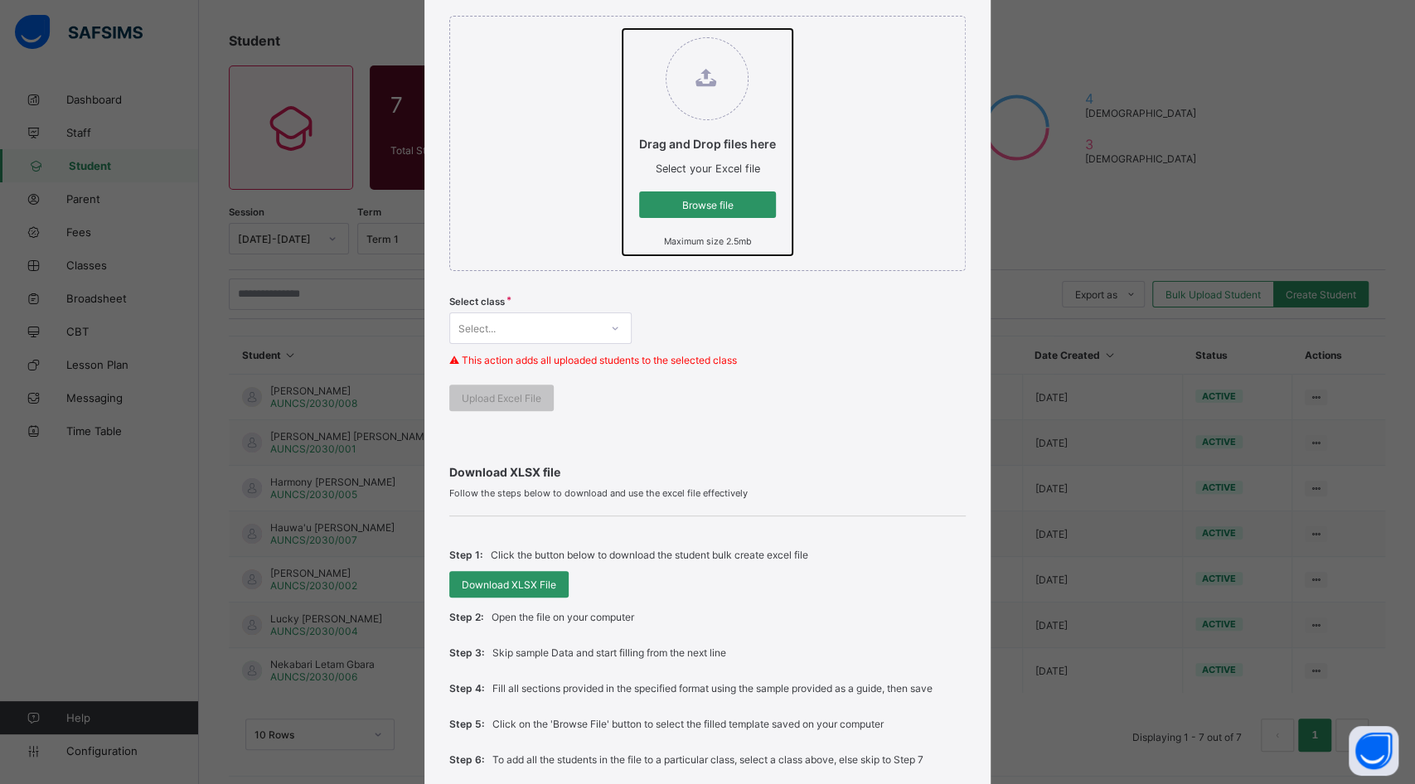
type input "**********"
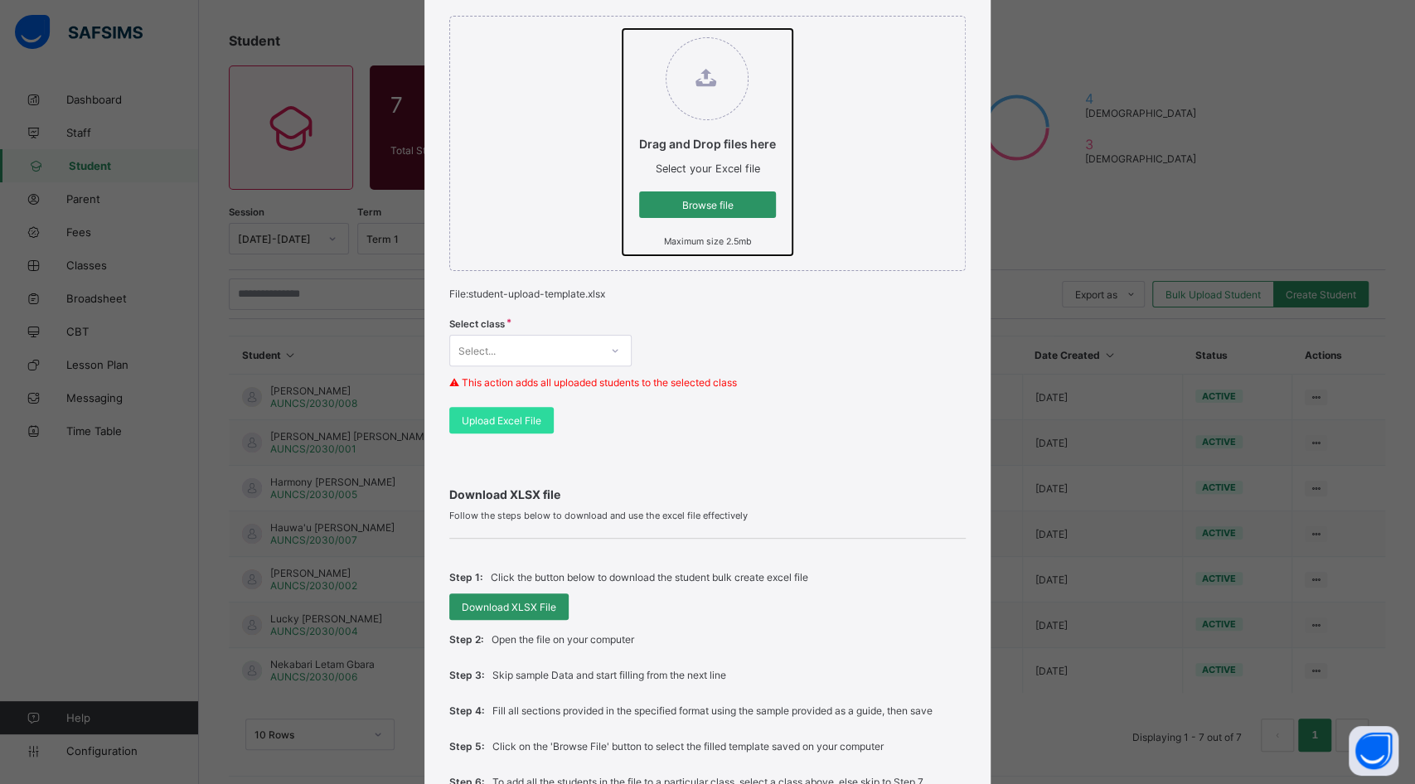
scroll to position [276, 0]
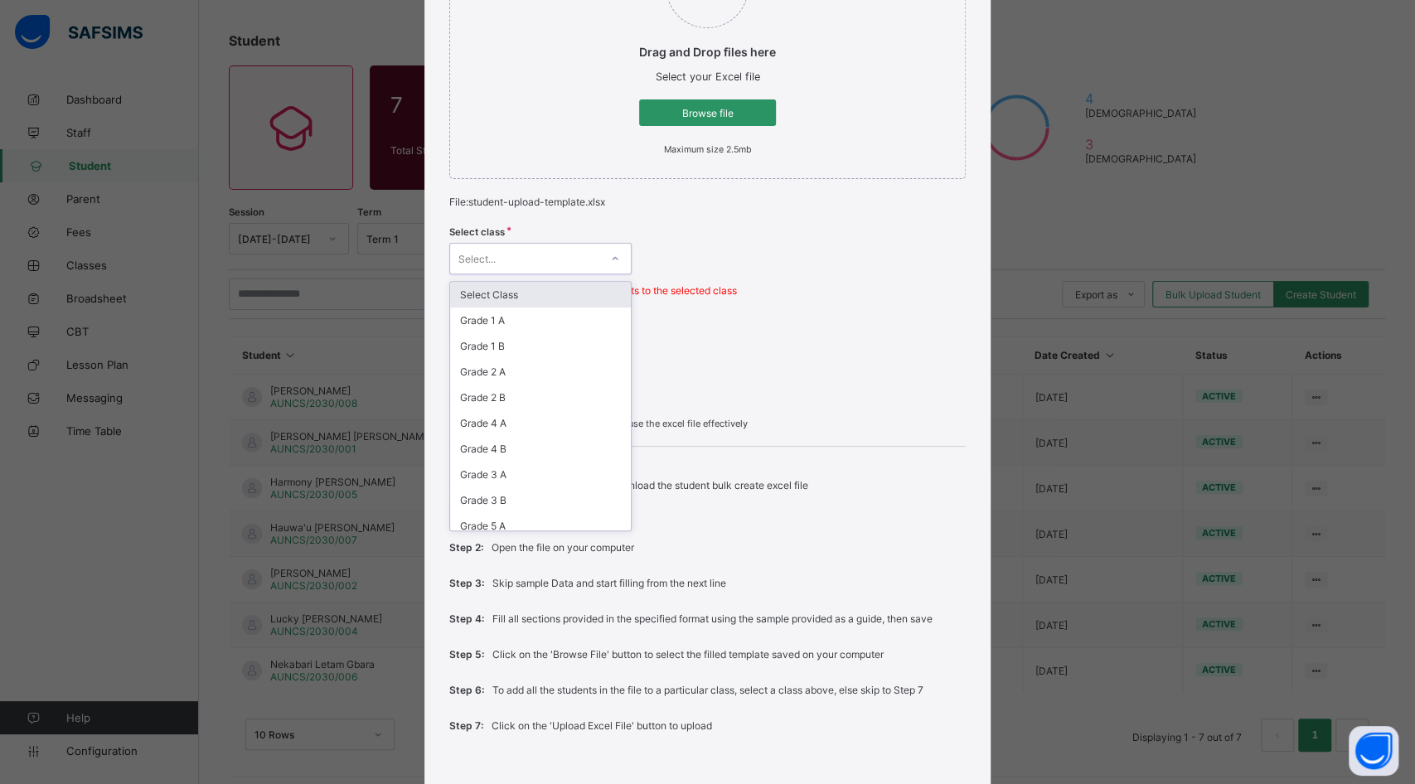
click at [610, 250] on div at bounding box center [615, 258] width 28 height 27
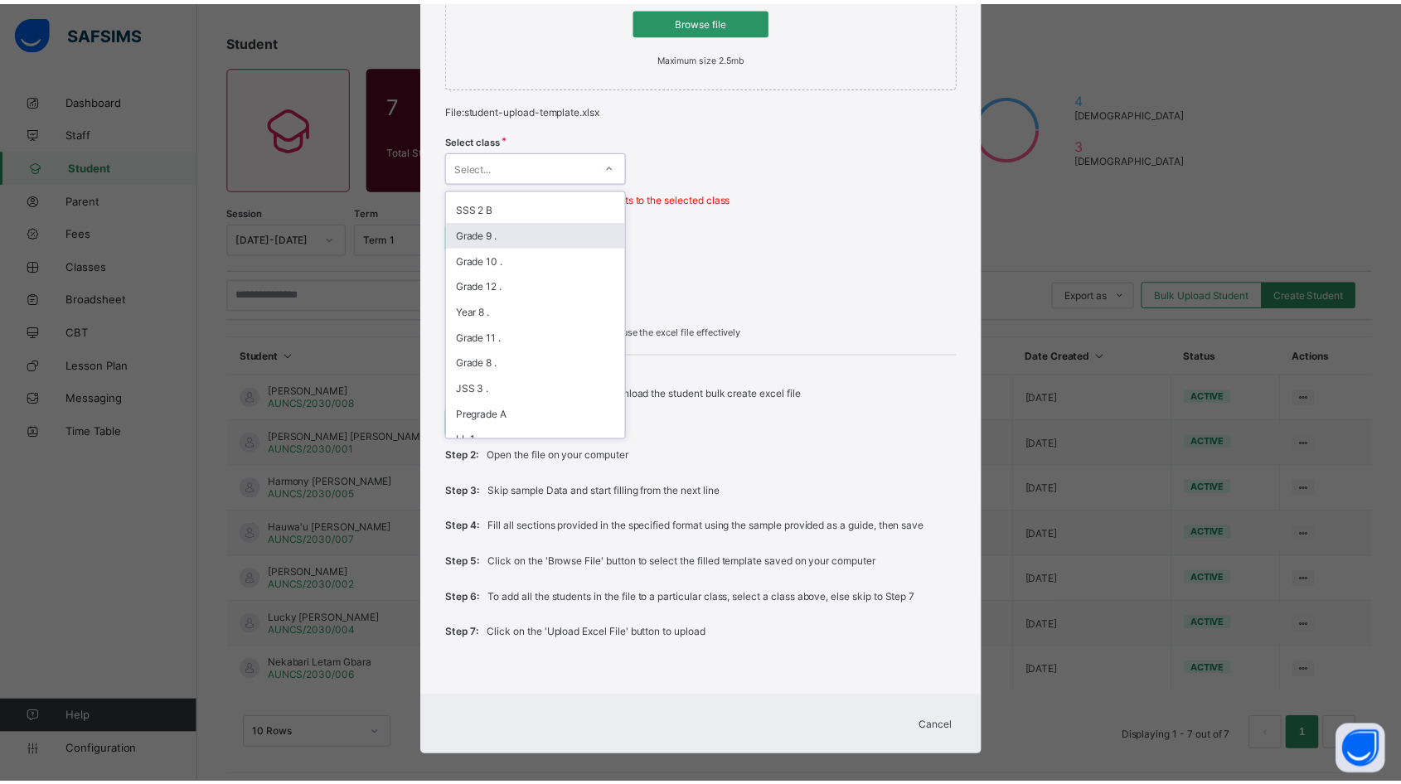
scroll to position [460, 0]
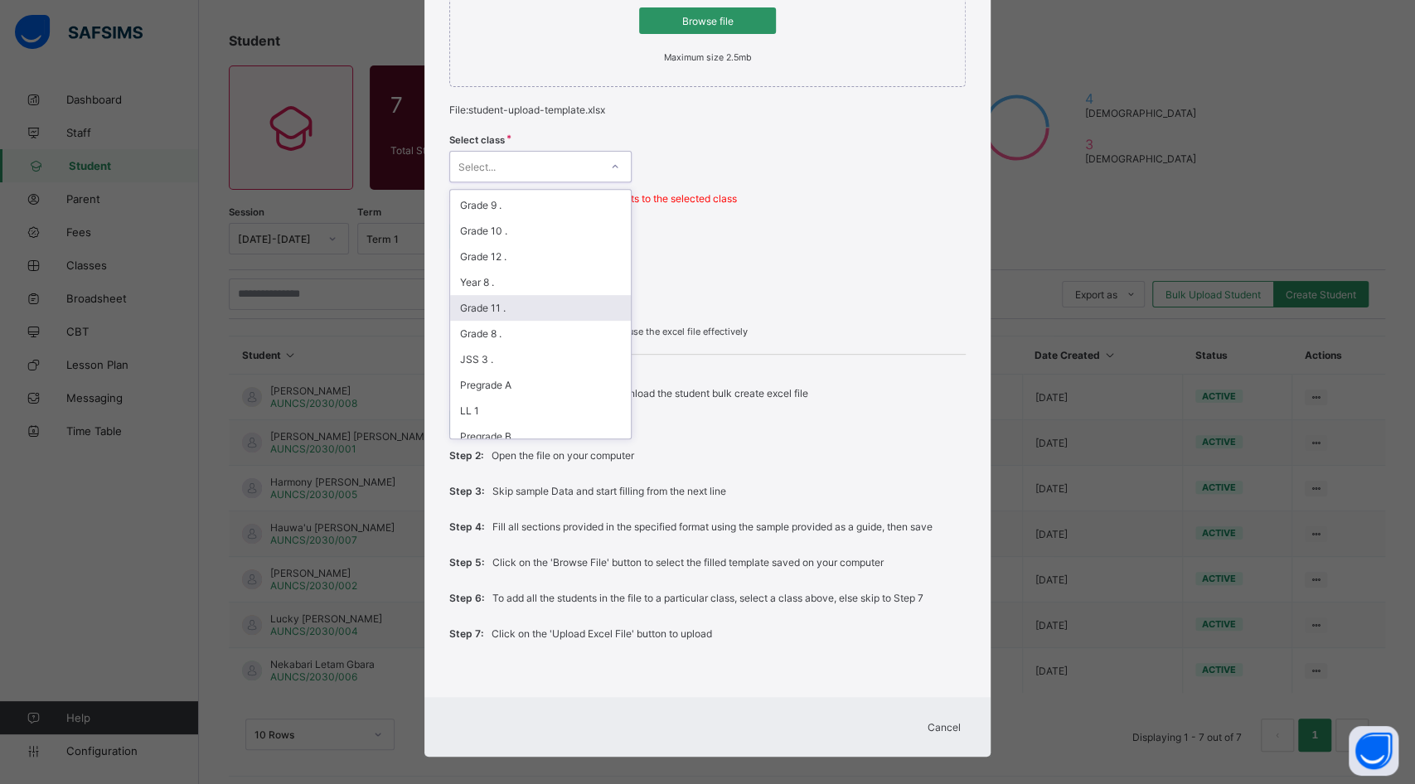
click at [524, 295] on div "Grade 11 ." at bounding box center [540, 308] width 181 height 26
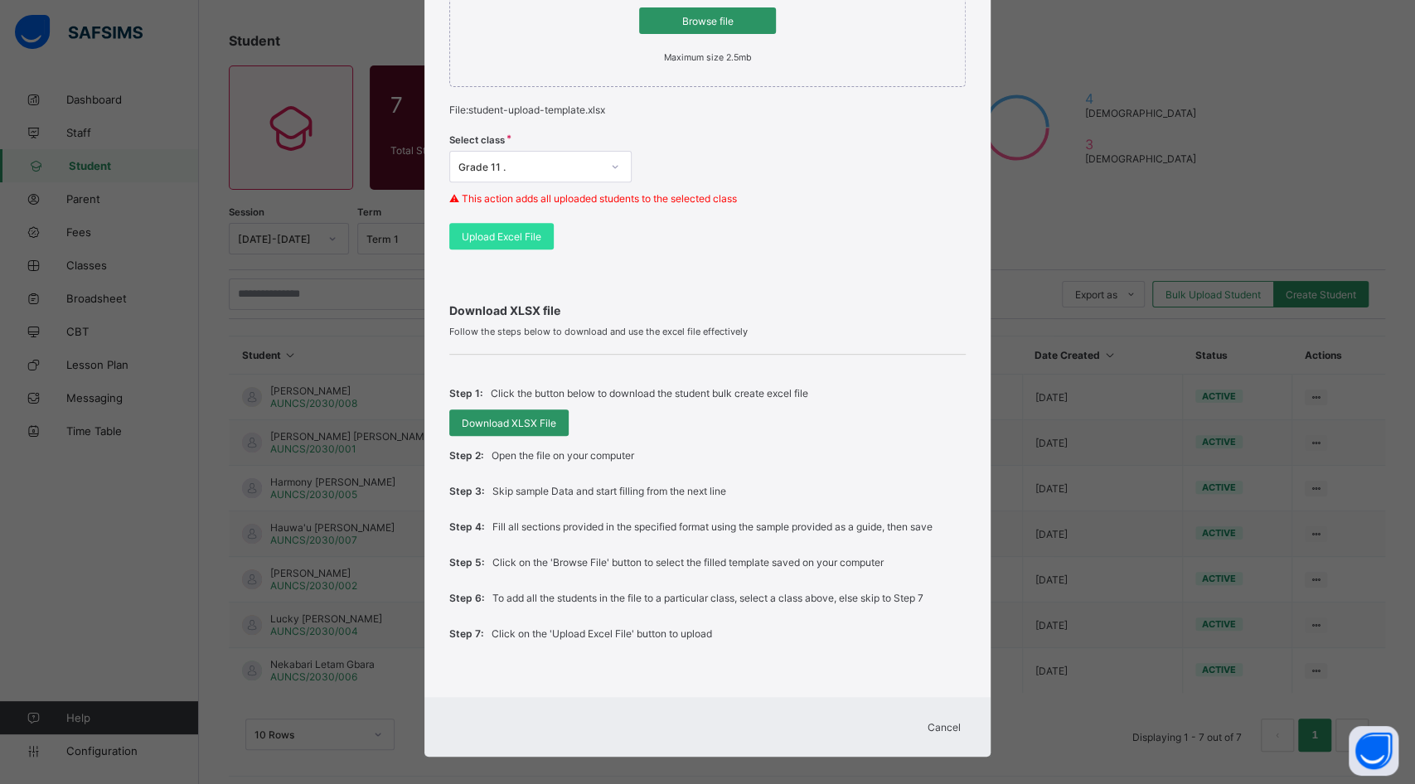
click at [784, 128] on div "Select class Grade 11 . ⚠ This action adds all uploaded students to the selecte…" at bounding box center [707, 174] width 516 height 97
click at [518, 234] on span "Upload Excel File" at bounding box center [502, 236] width 80 height 12
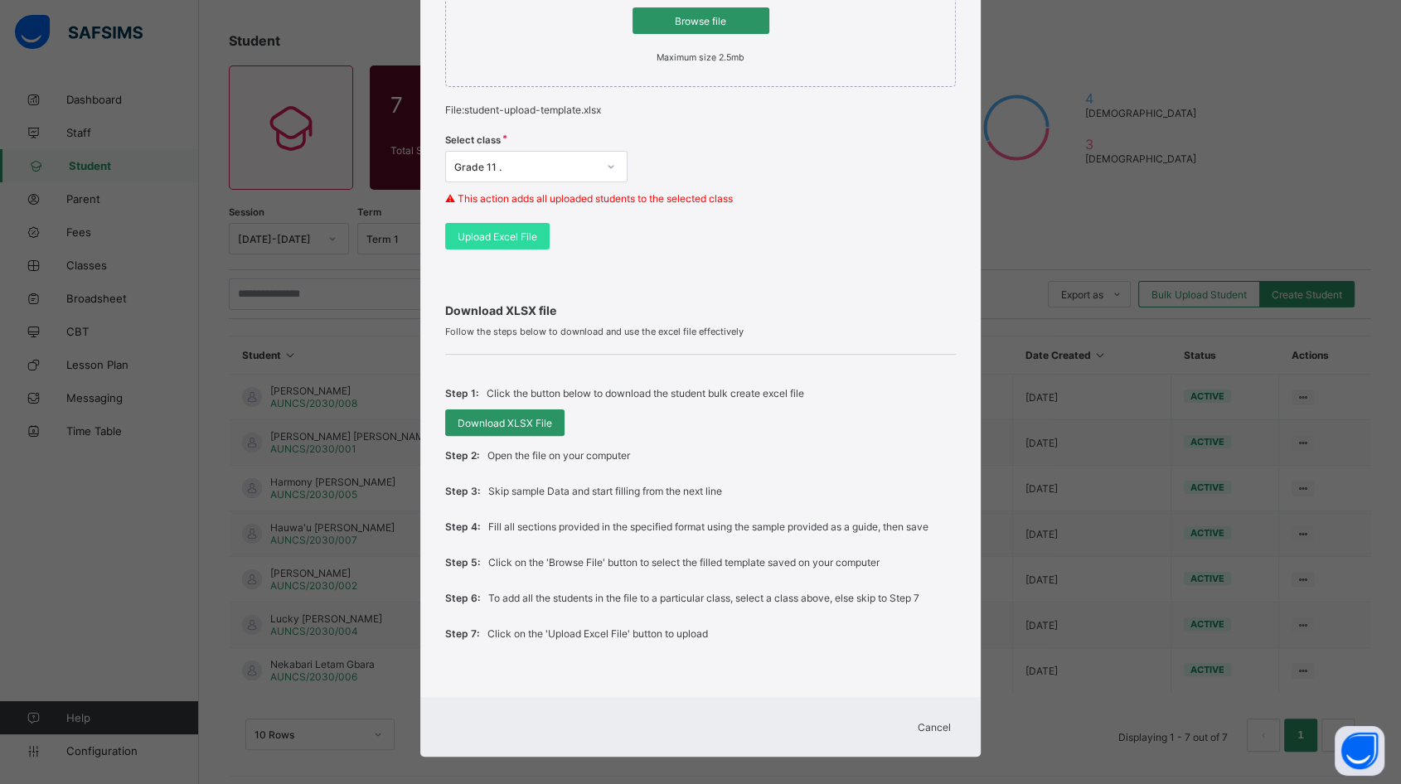
click at [739, 656] on div "Step 1: Click the button below to download the student bulk create excel file D…" at bounding box center [700, 513] width 510 height 317
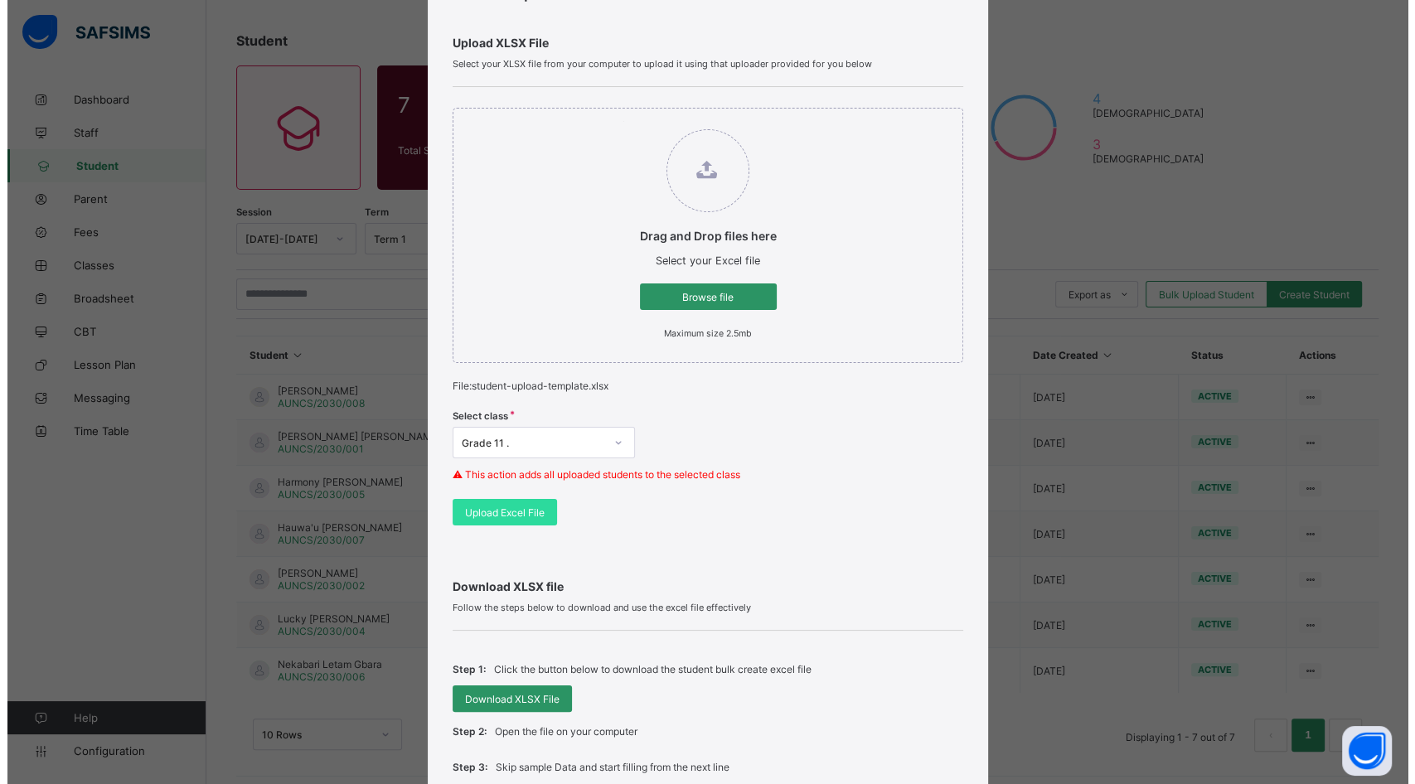
scroll to position [375, 0]
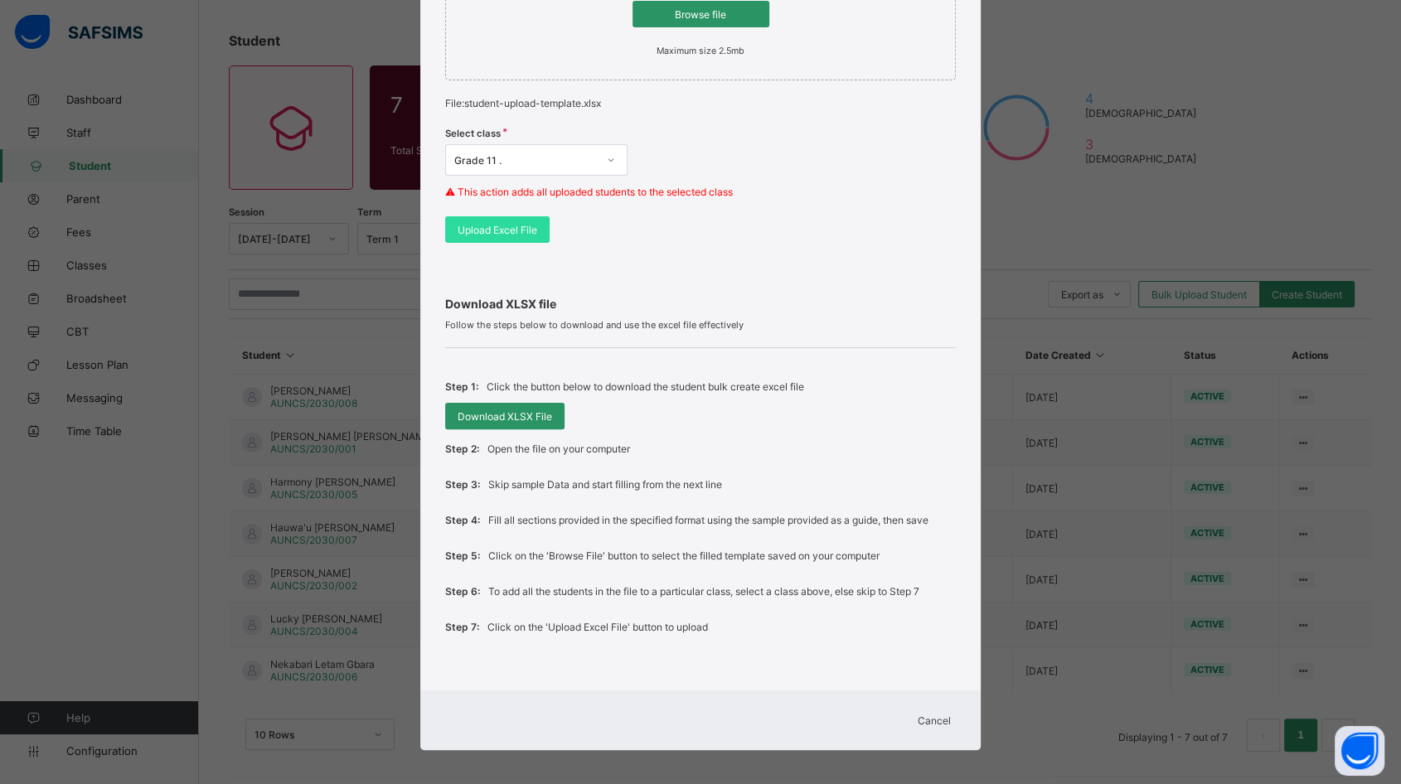
click at [928, 714] on span "Cancel" at bounding box center [933, 720] width 33 height 12
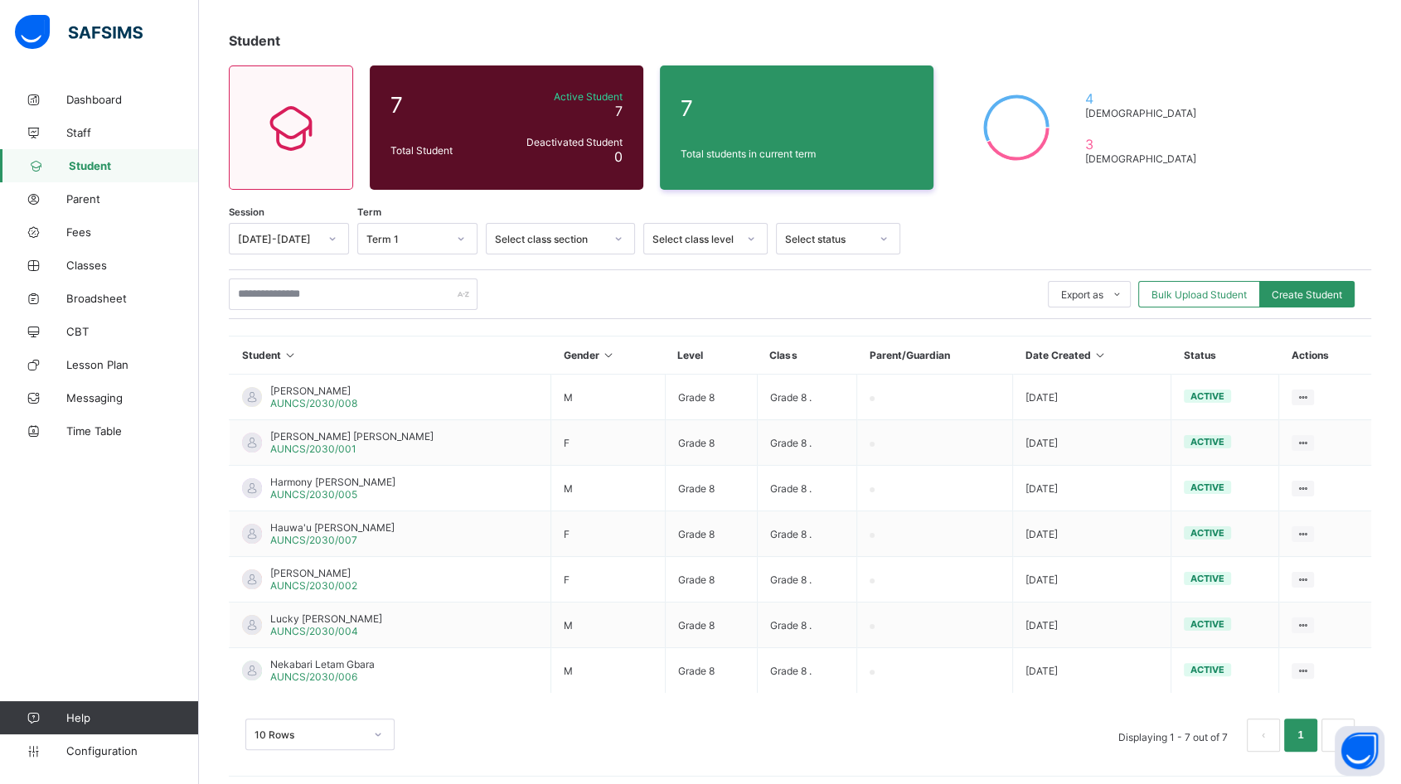
click at [1225, 298] on div "Bulk Upload Student" at bounding box center [1199, 294] width 122 height 27
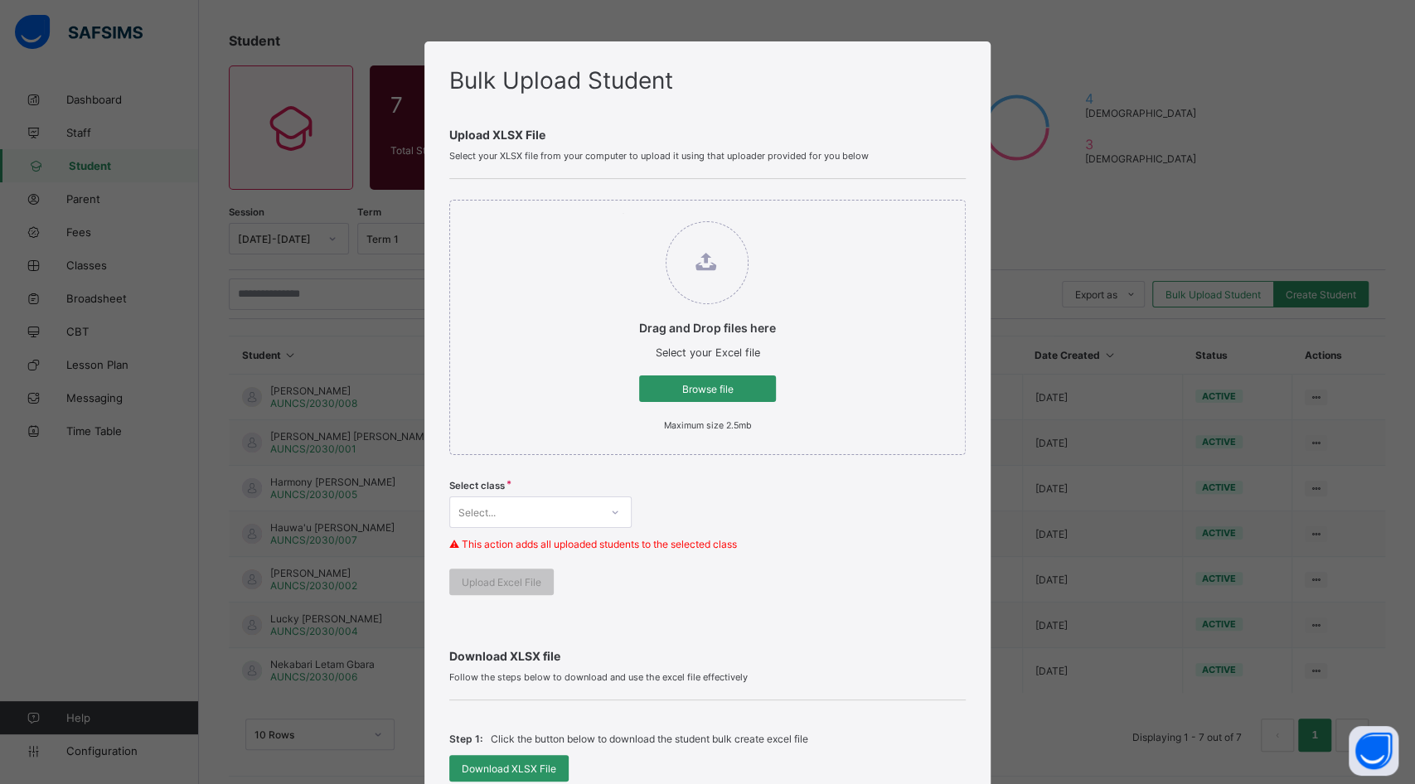
click at [728, 390] on span "Browse file" at bounding box center [707, 389] width 112 height 12
click at [622, 213] on input "Drag and Drop files here Select your Excel file Browse file Maximum size 2.5mb" at bounding box center [622, 213] width 0 height 0
type input "**********"
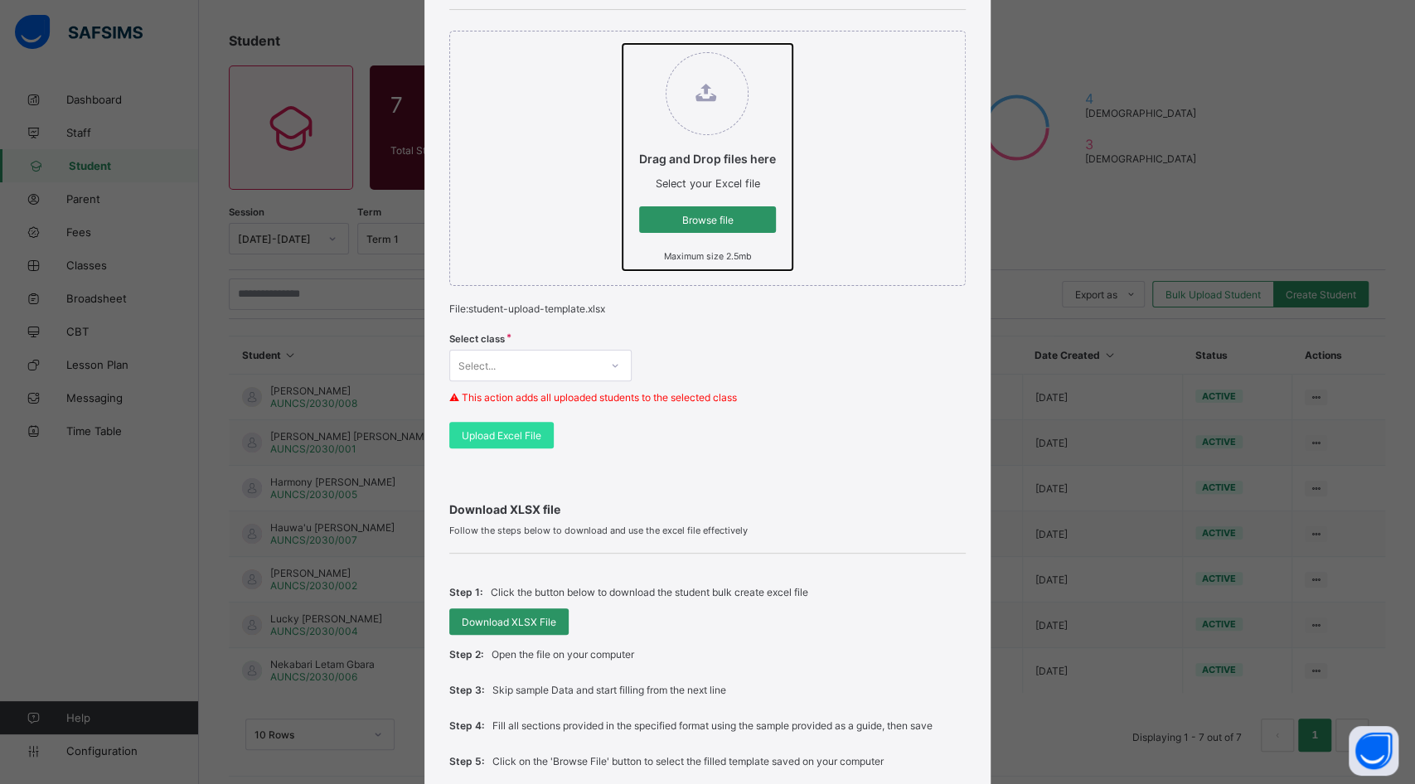
scroll to position [184, 0]
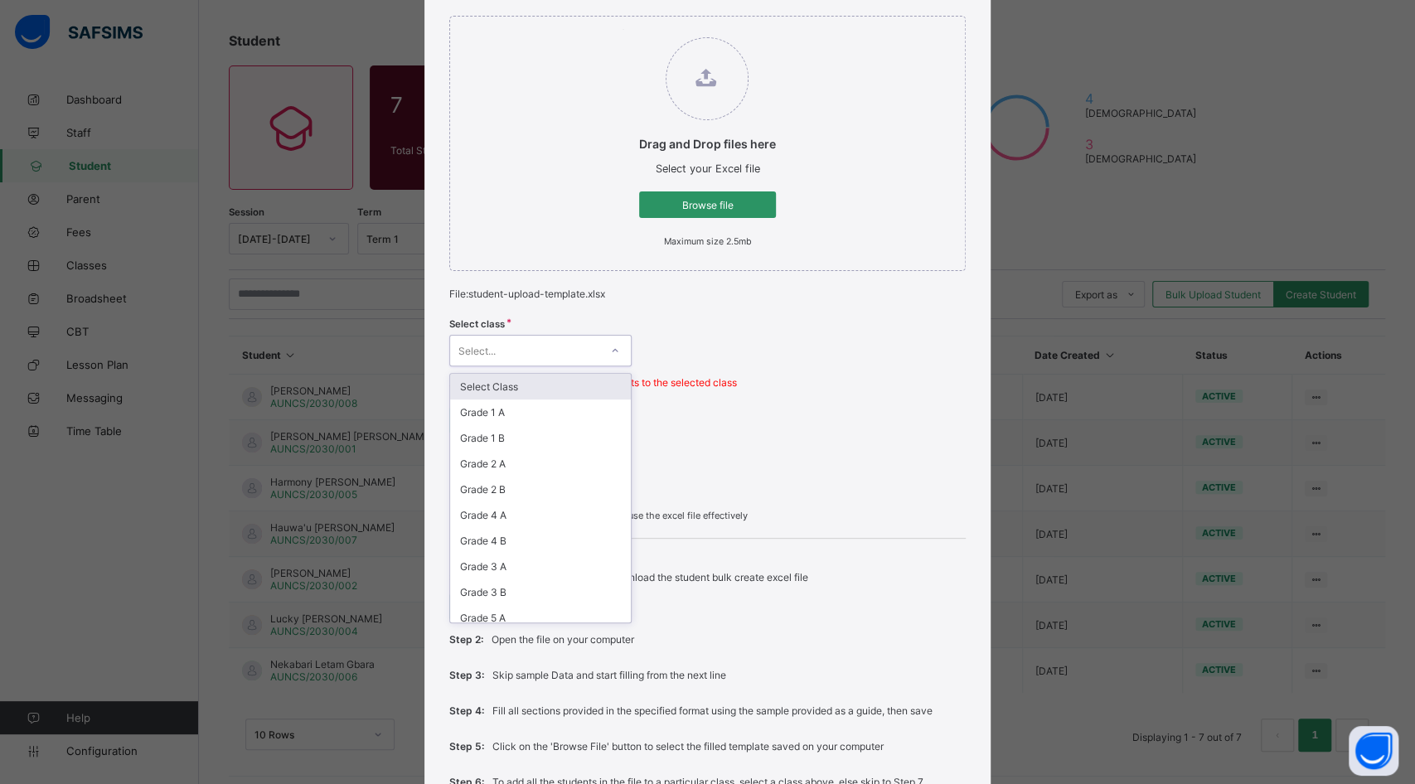
click at [544, 346] on div "Select..." at bounding box center [524, 350] width 149 height 23
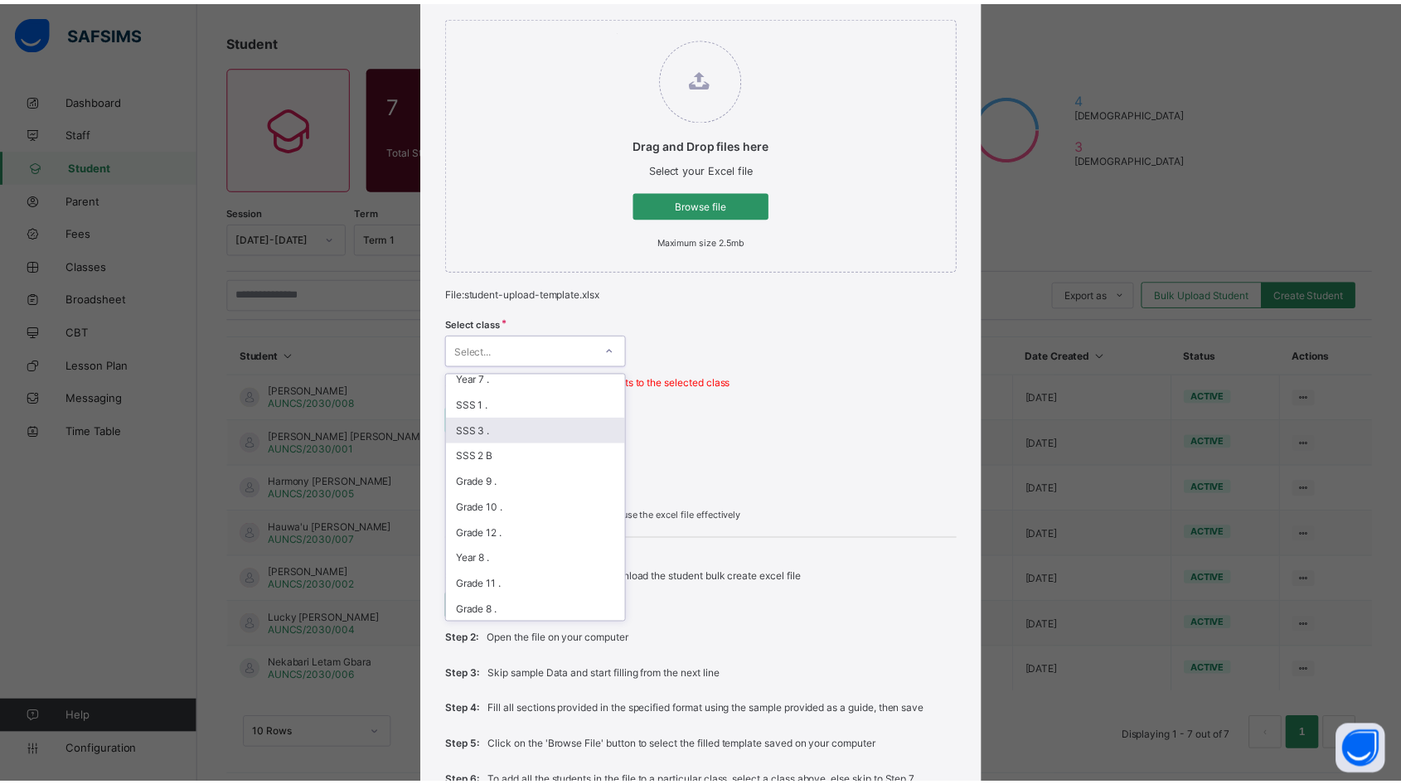
scroll to position [368, 0]
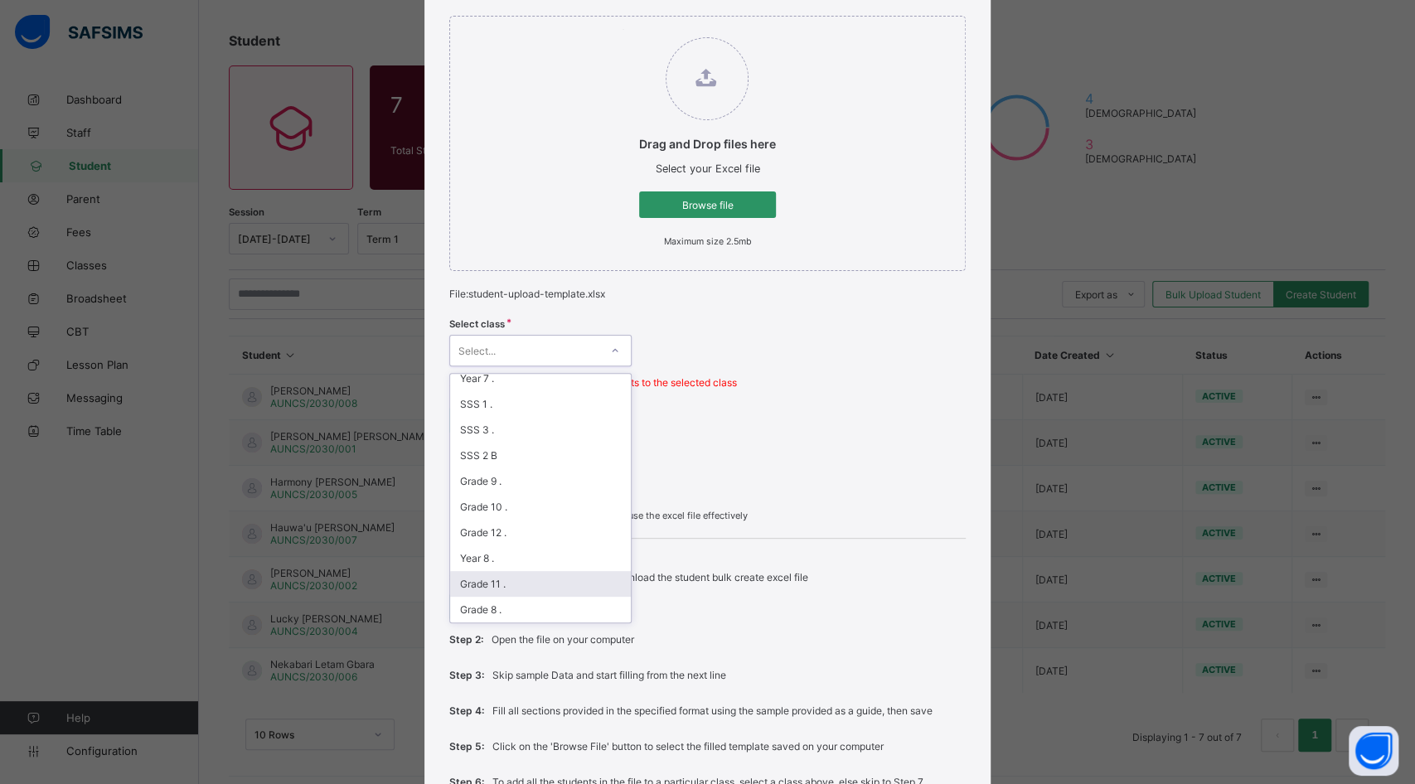
click at [507, 571] on div "Grade 11 ." at bounding box center [540, 584] width 181 height 26
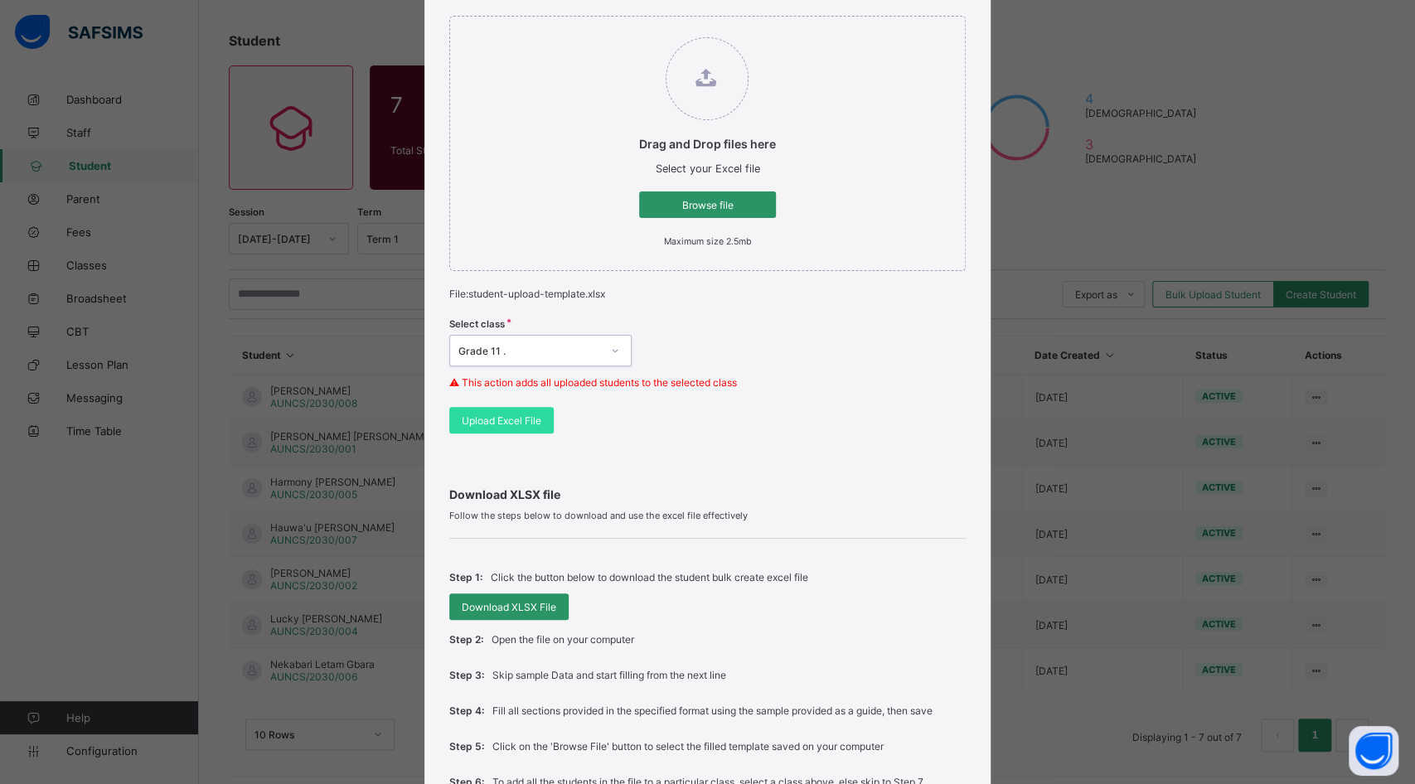
click at [721, 454] on div "Download XLSX file Follow the steps below to download and use the excel file ef…" at bounding box center [707, 655] width 516 height 402
click at [486, 419] on span "Upload Excel File" at bounding box center [502, 420] width 80 height 12
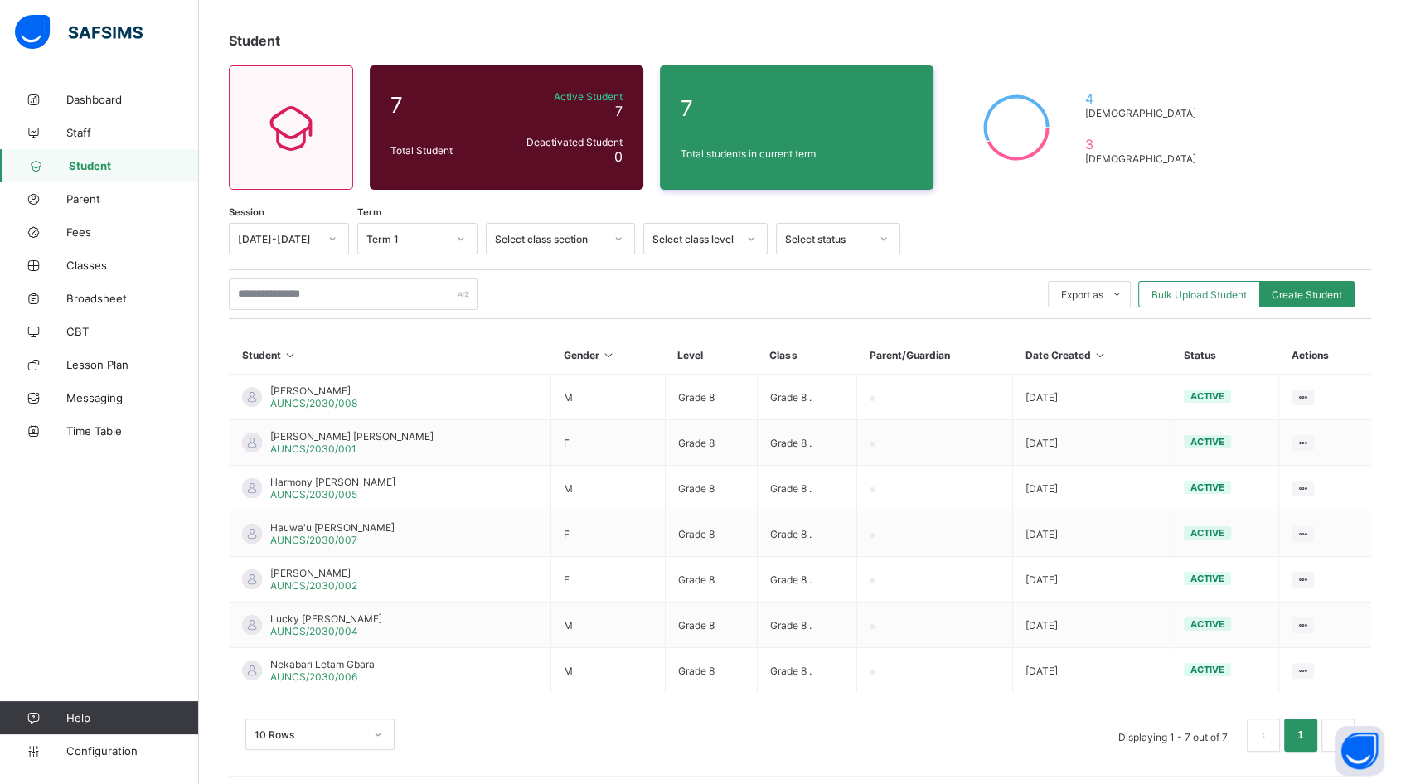
click at [114, 269] on span "Classes" at bounding box center [132, 265] width 133 height 13
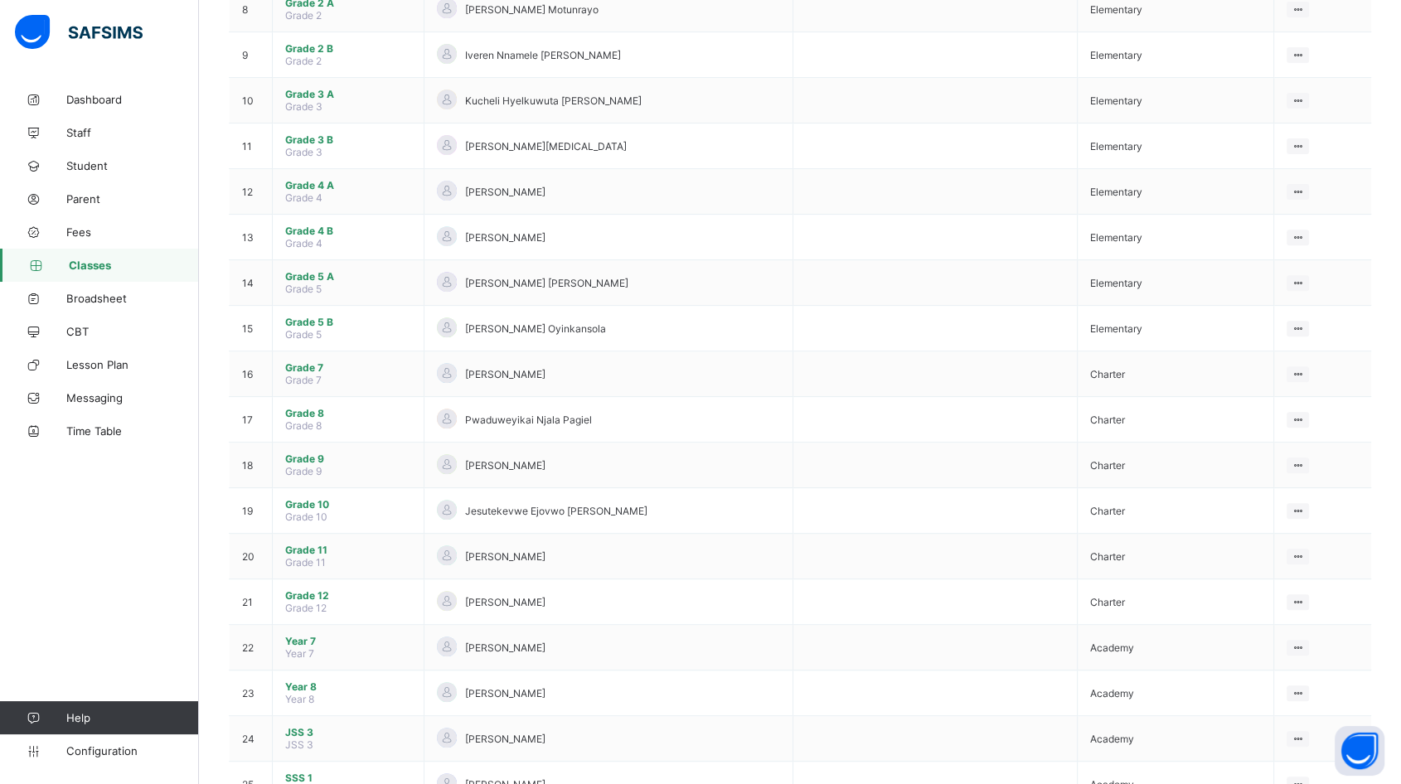
scroll to position [550, 0]
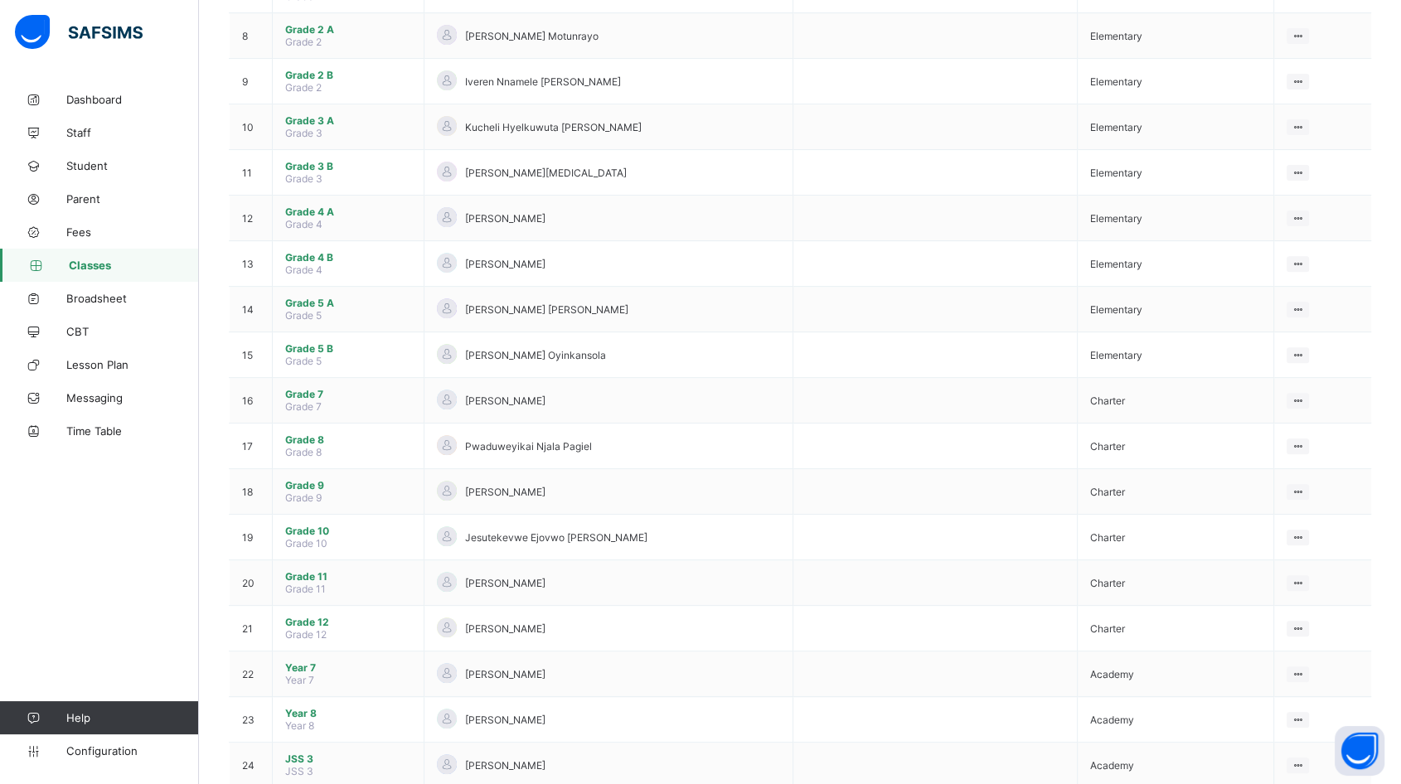
click at [320, 388] on span "Grade 7" at bounding box center [348, 394] width 126 height 12
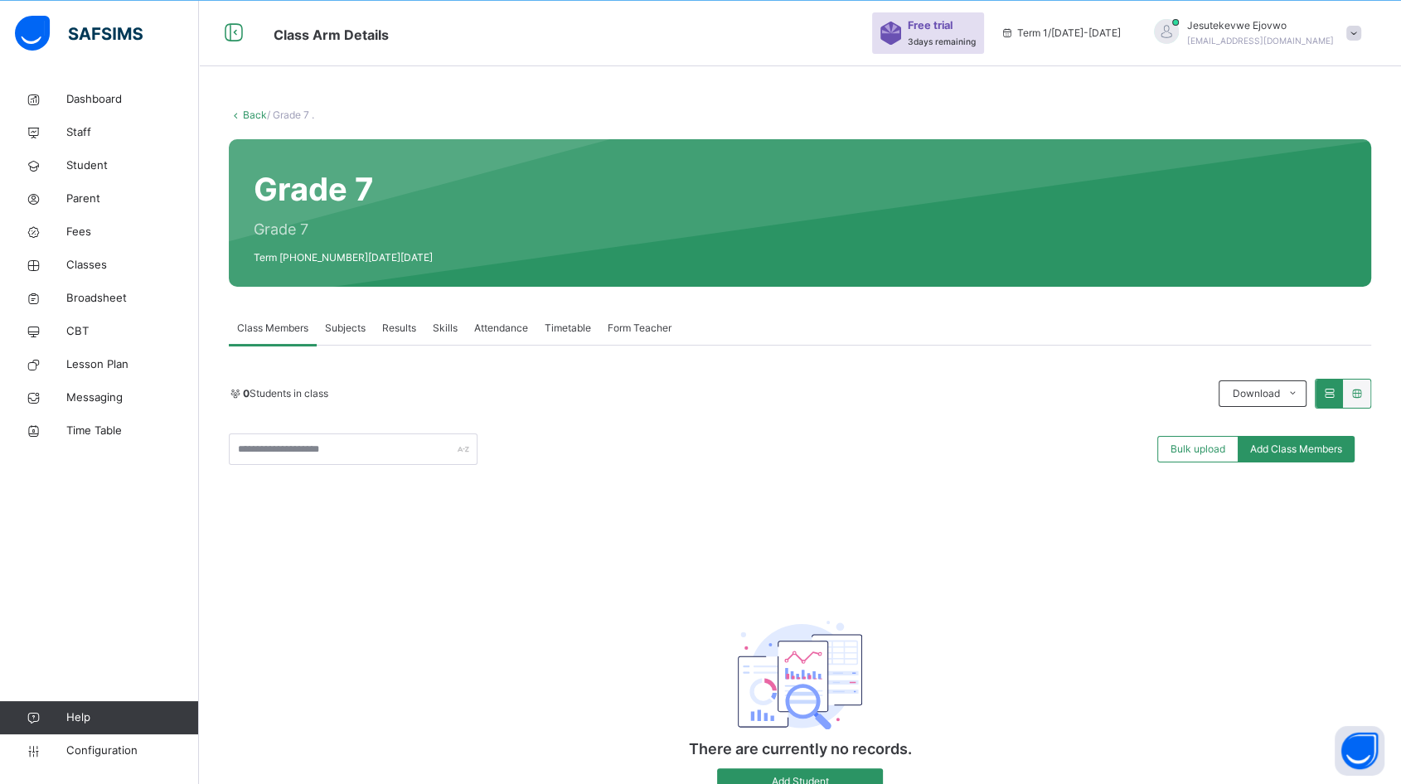
scroll to position [119, 0]
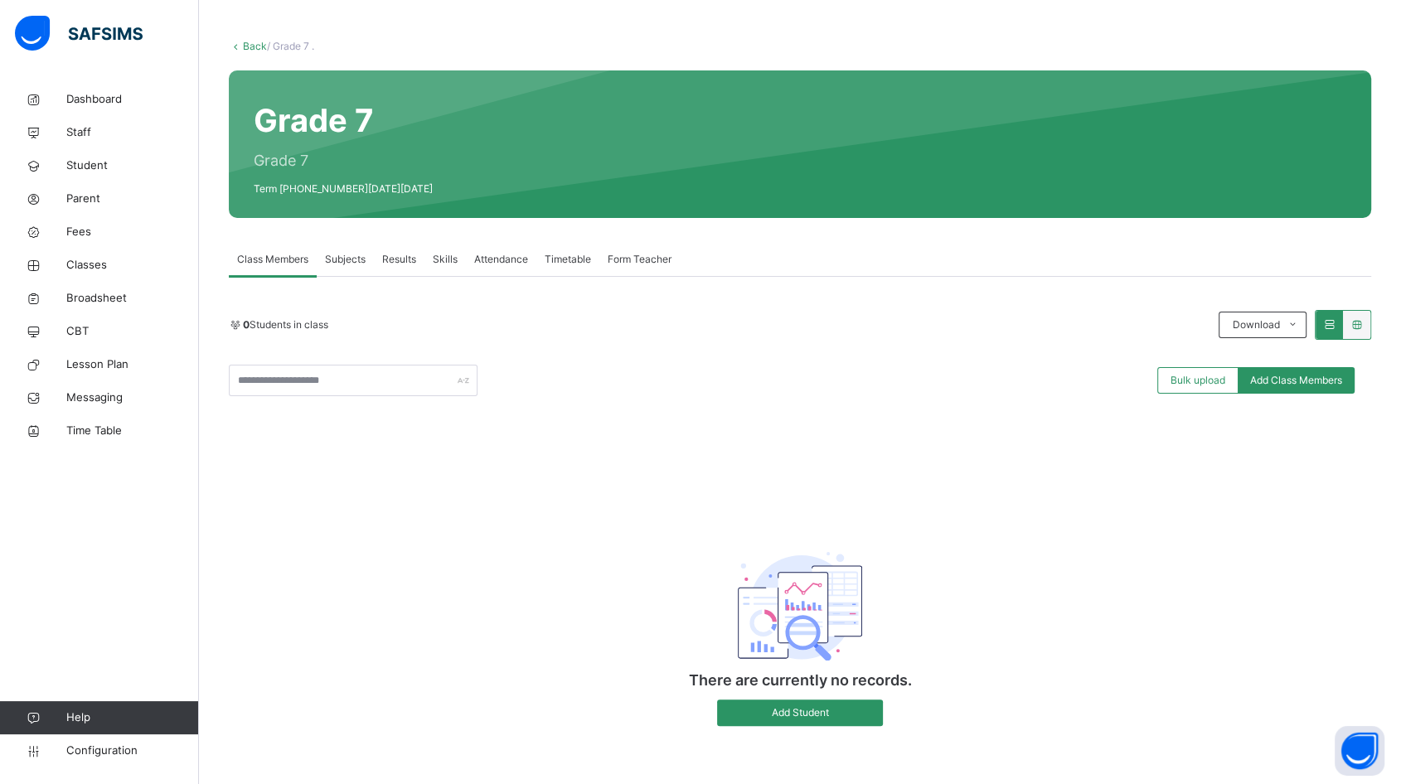
click at [79, 161] on span "Student" at bounding box center [132, 165] width 133 height 17
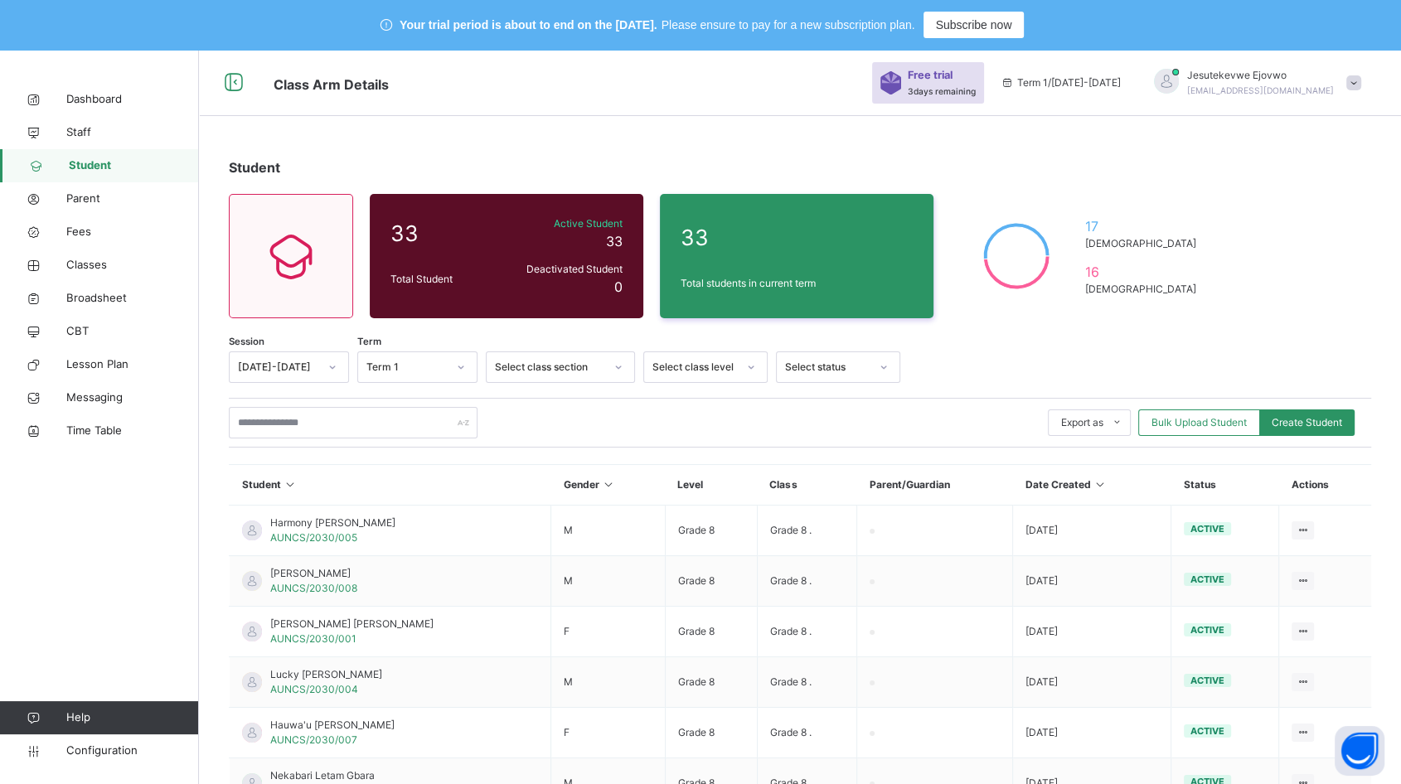
click at [93, 165] on span "Student" at bounding box center [134, 165] width 130 height 17
click at [93, 266] on span "Classes" at bounding box center [132, 265] width 133 height 17
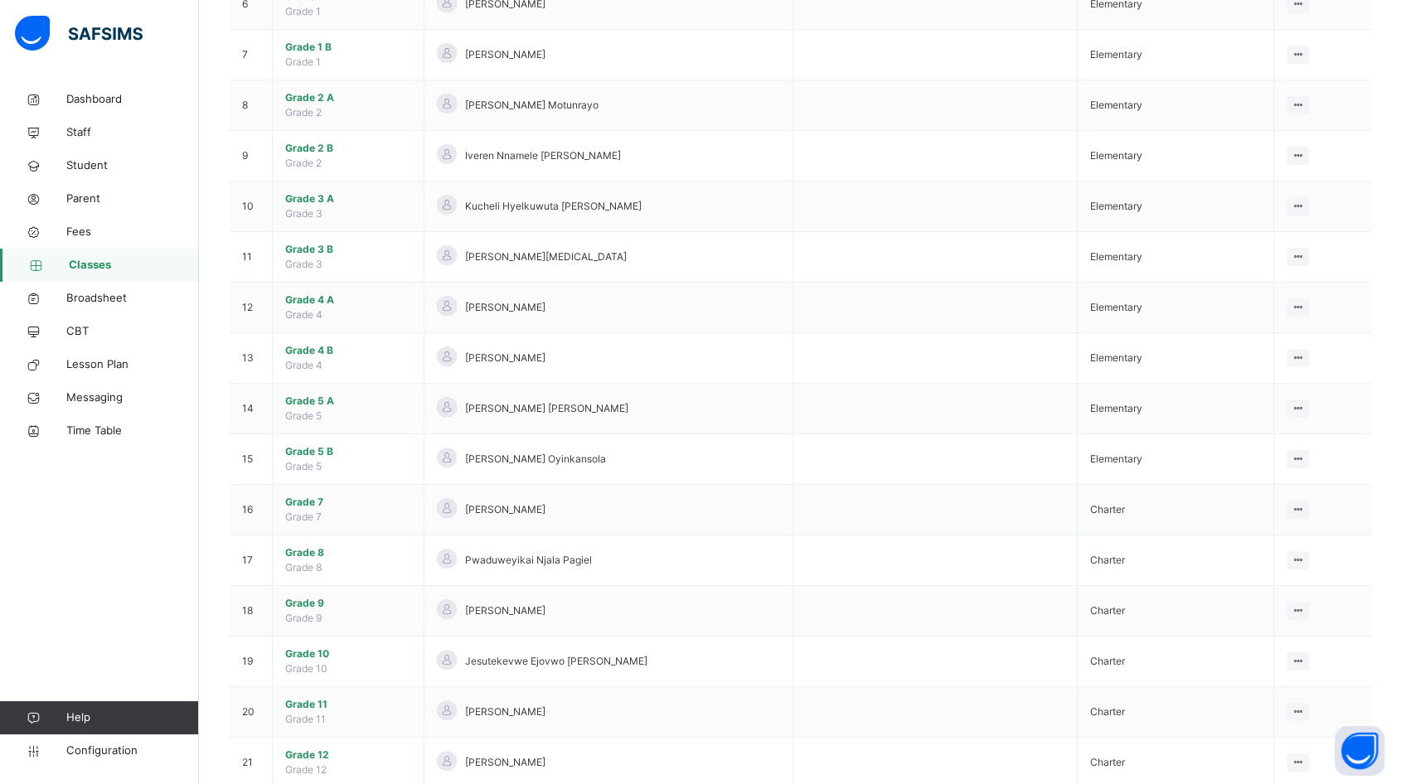
scroll to position [552, 0]
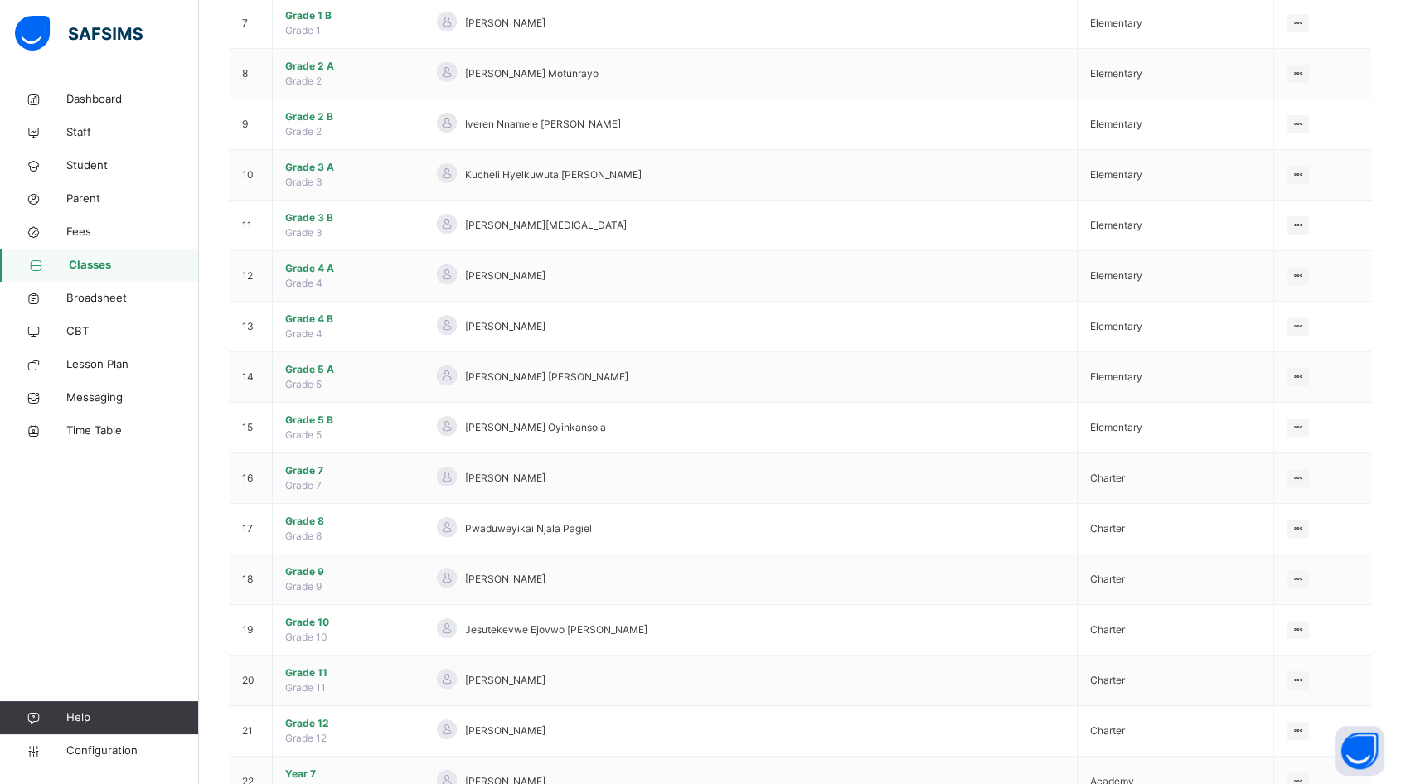
click at [338, 520] on span "Grade 8" at bounding box center [348, 521] width 126 height 15
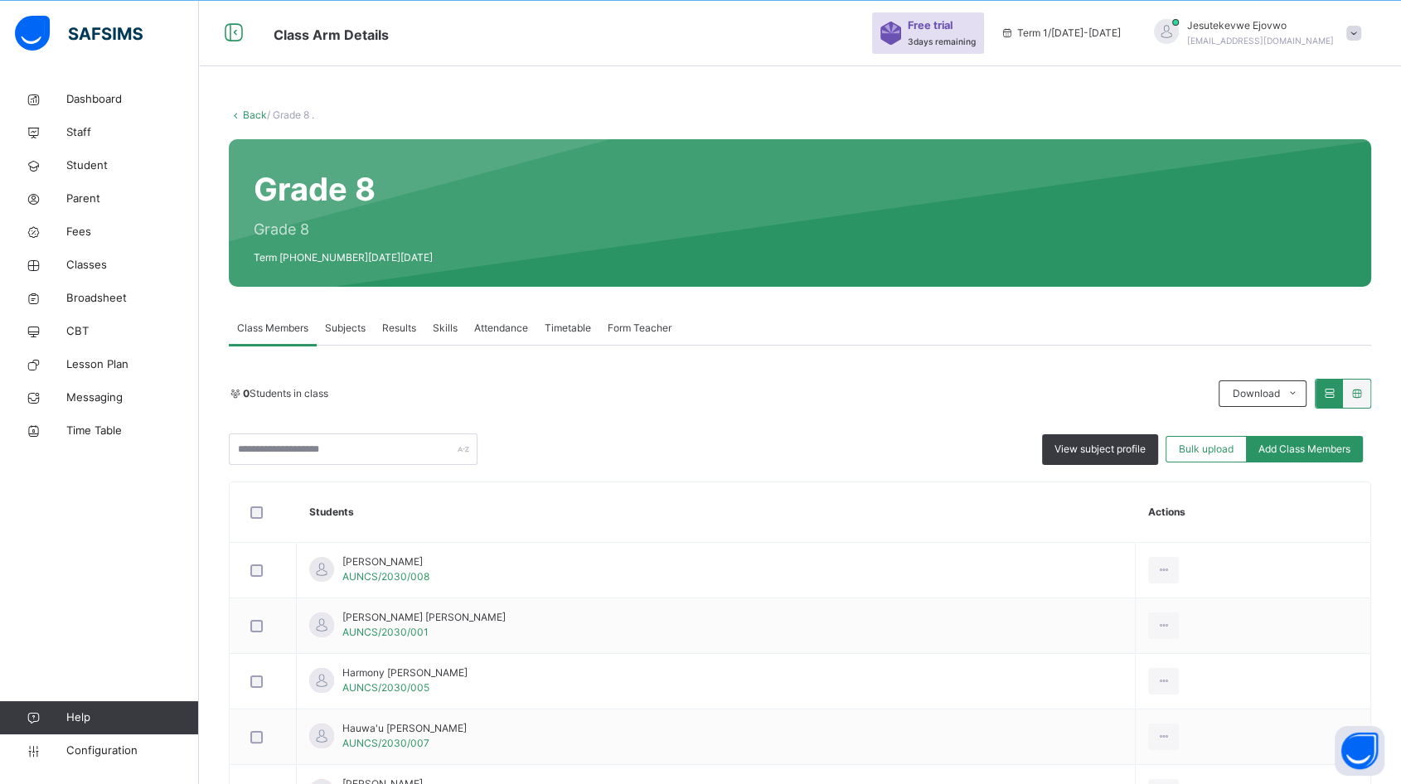
scroll to position [287, 0]
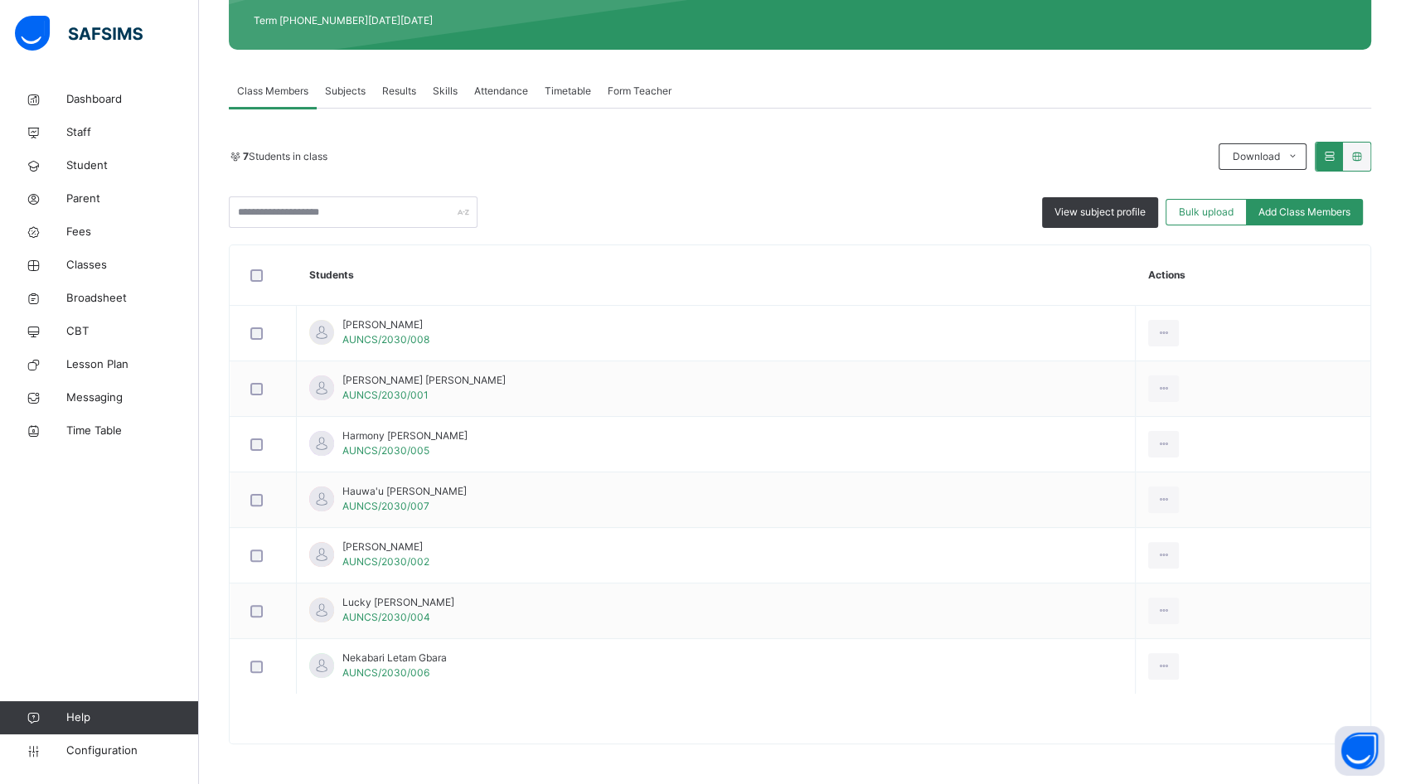
click at [350, 87] on span "Subjects" at bounding box center [345, 91] width 41 height 15
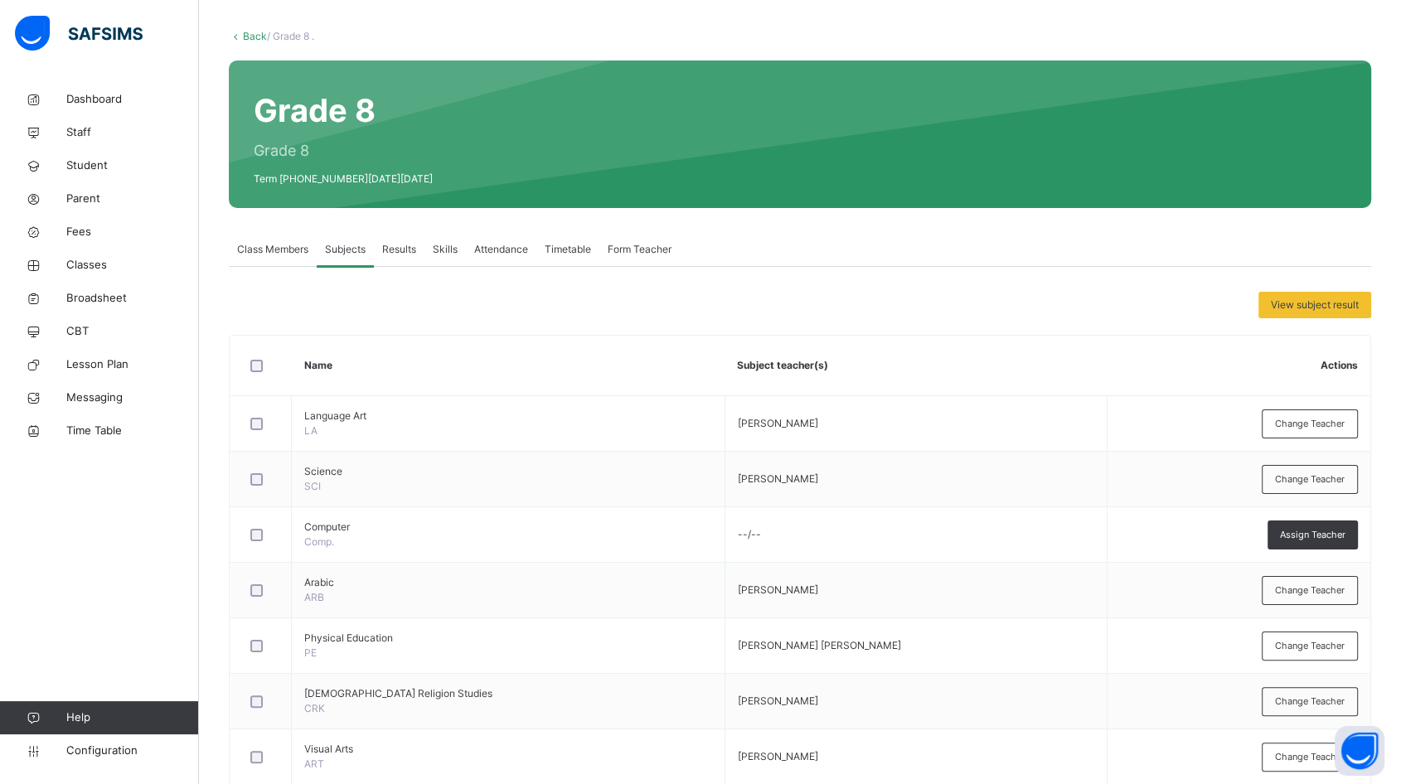
scroll to position [92, 0]
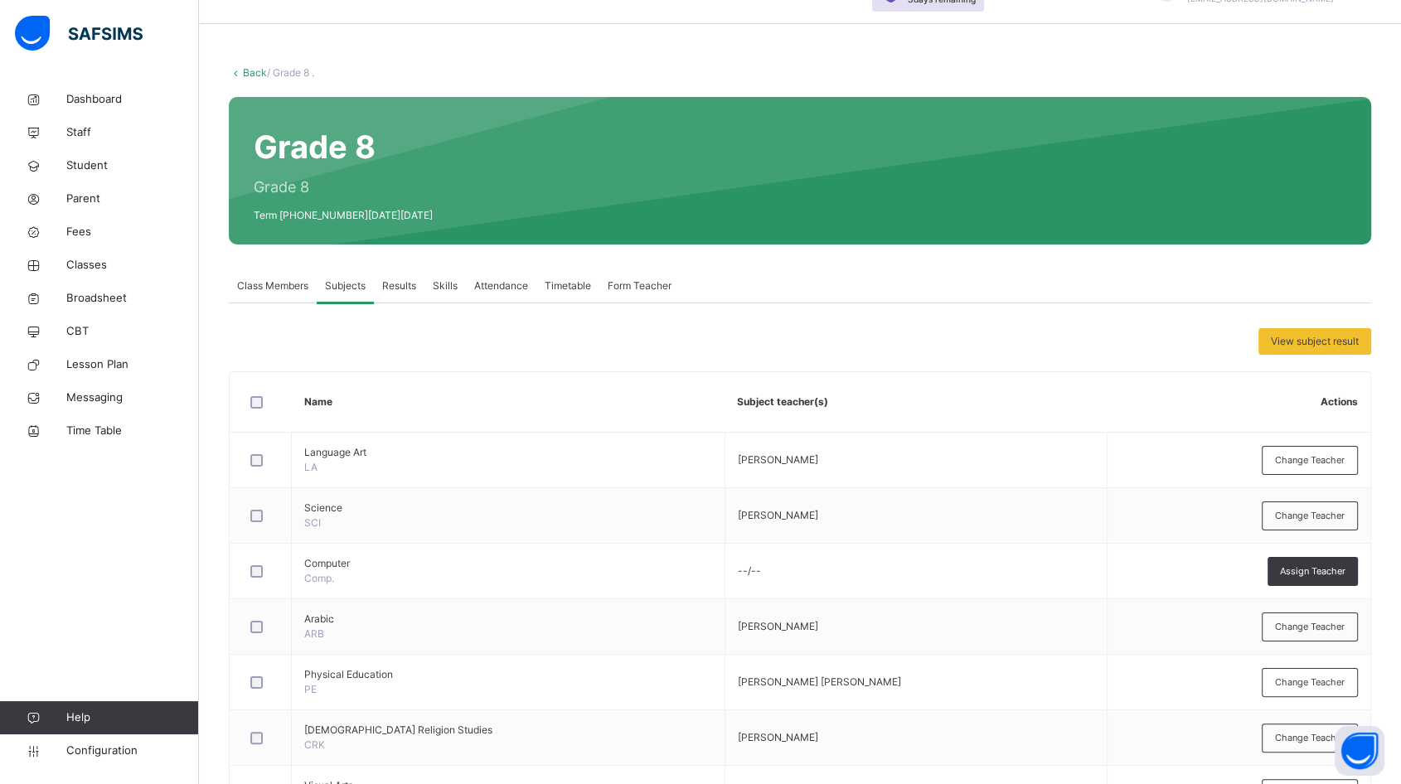
click at [401, 283] on span "Results" at bounding box center [399, 285] width 34 height 15
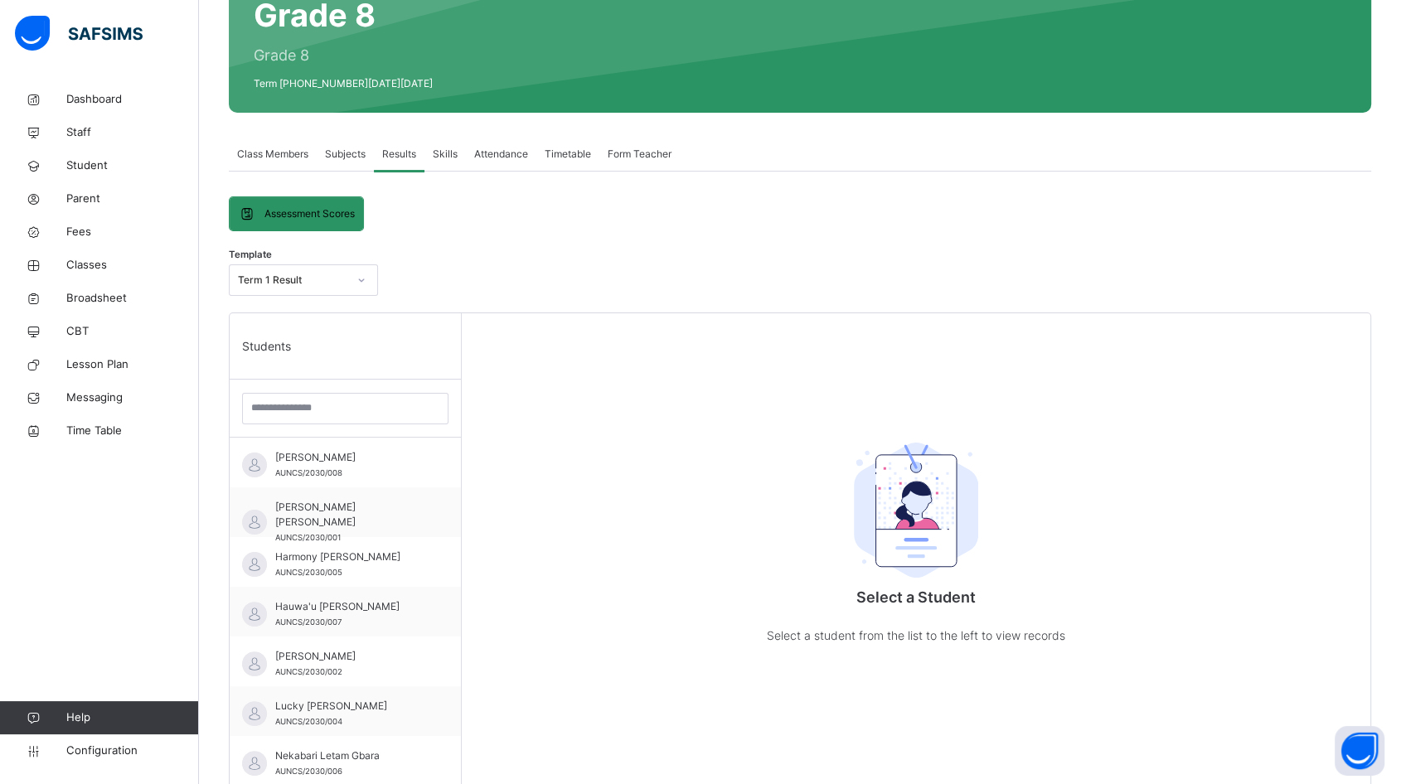
scroll to position [276, 0]
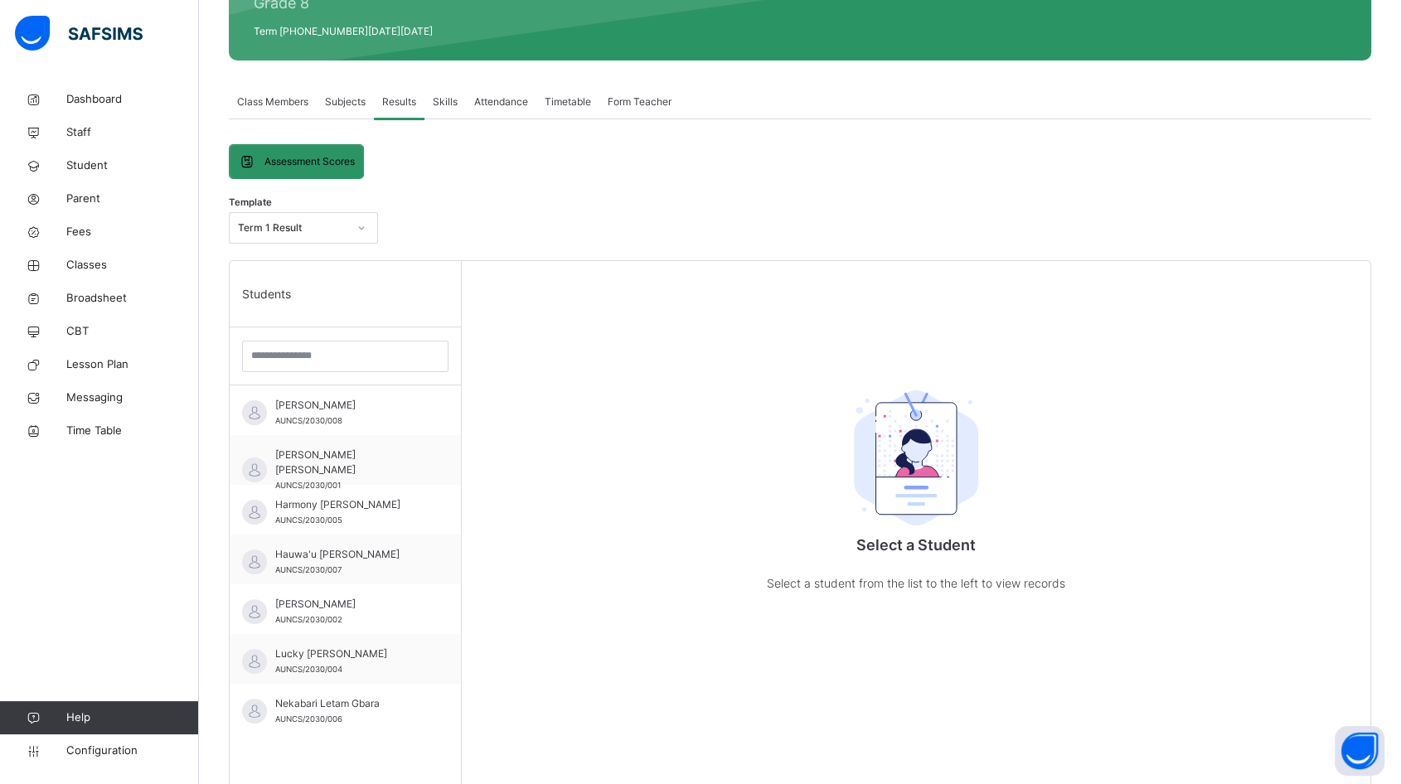
click at [351, 419] on div "Ahmad Ahmadu Hamman AUNCS/2030/008" at bounding box center [349, 413] width 148 height 30
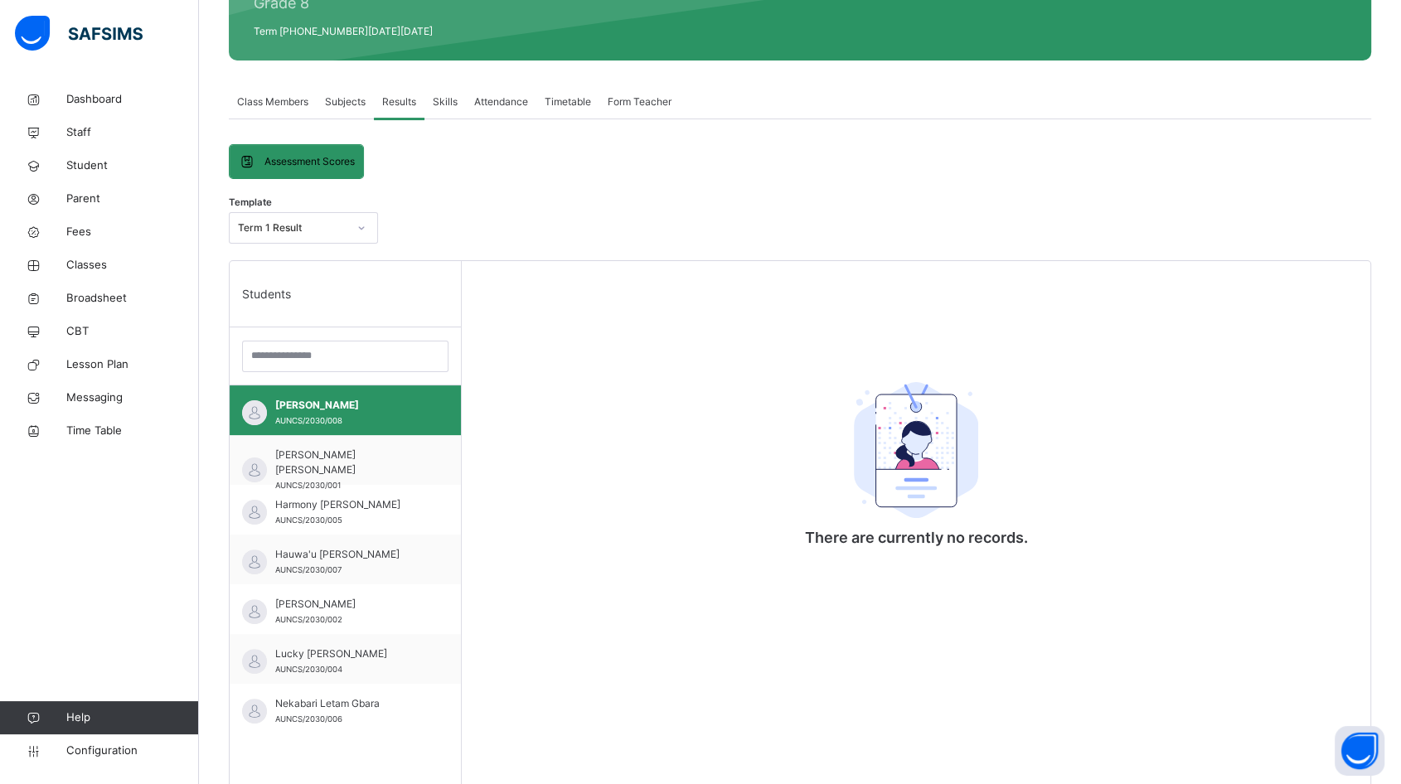
click at [446, 100] on span "Skills" at bounding box center [445, 101] width 25 height 15
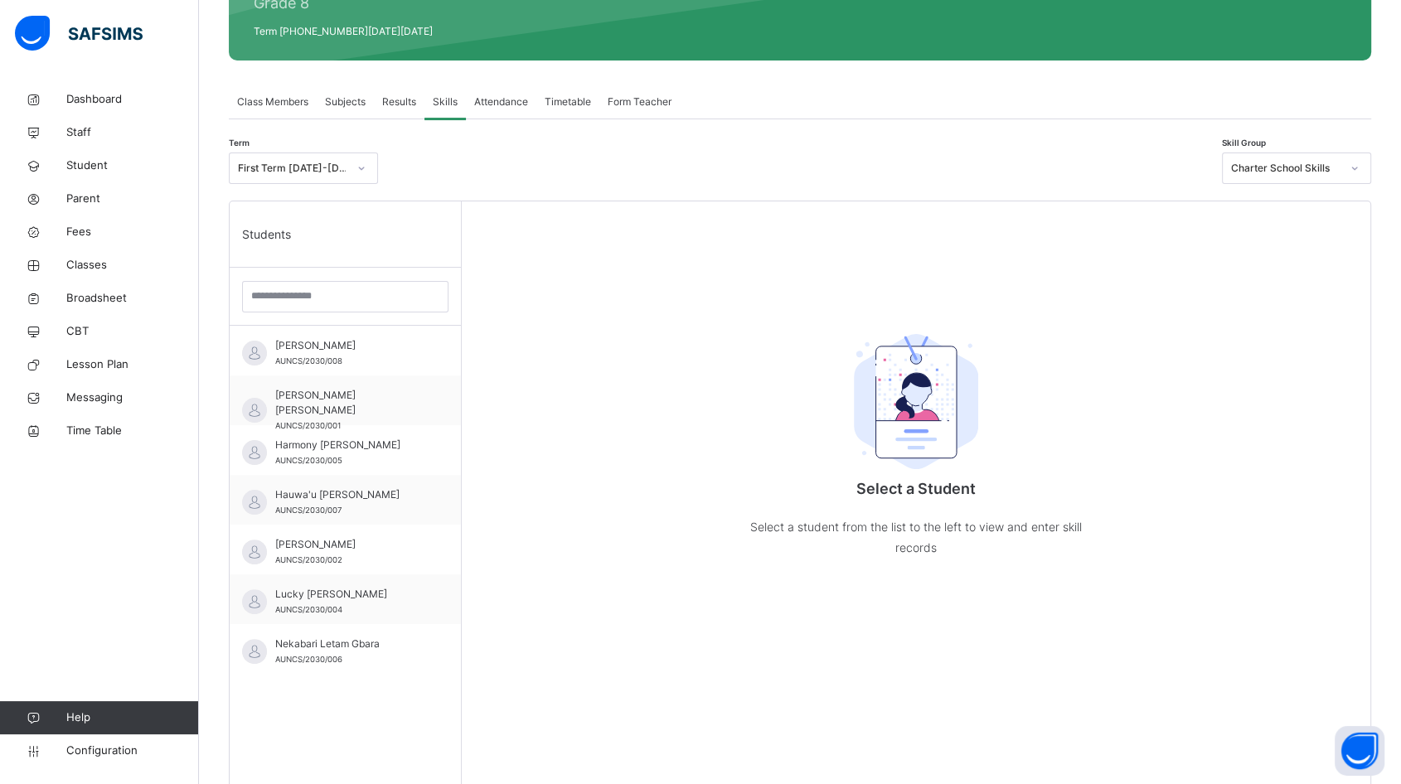
click at [506, 105] on span "Attendance" at bounding box center [501, 101] width 54 height 15
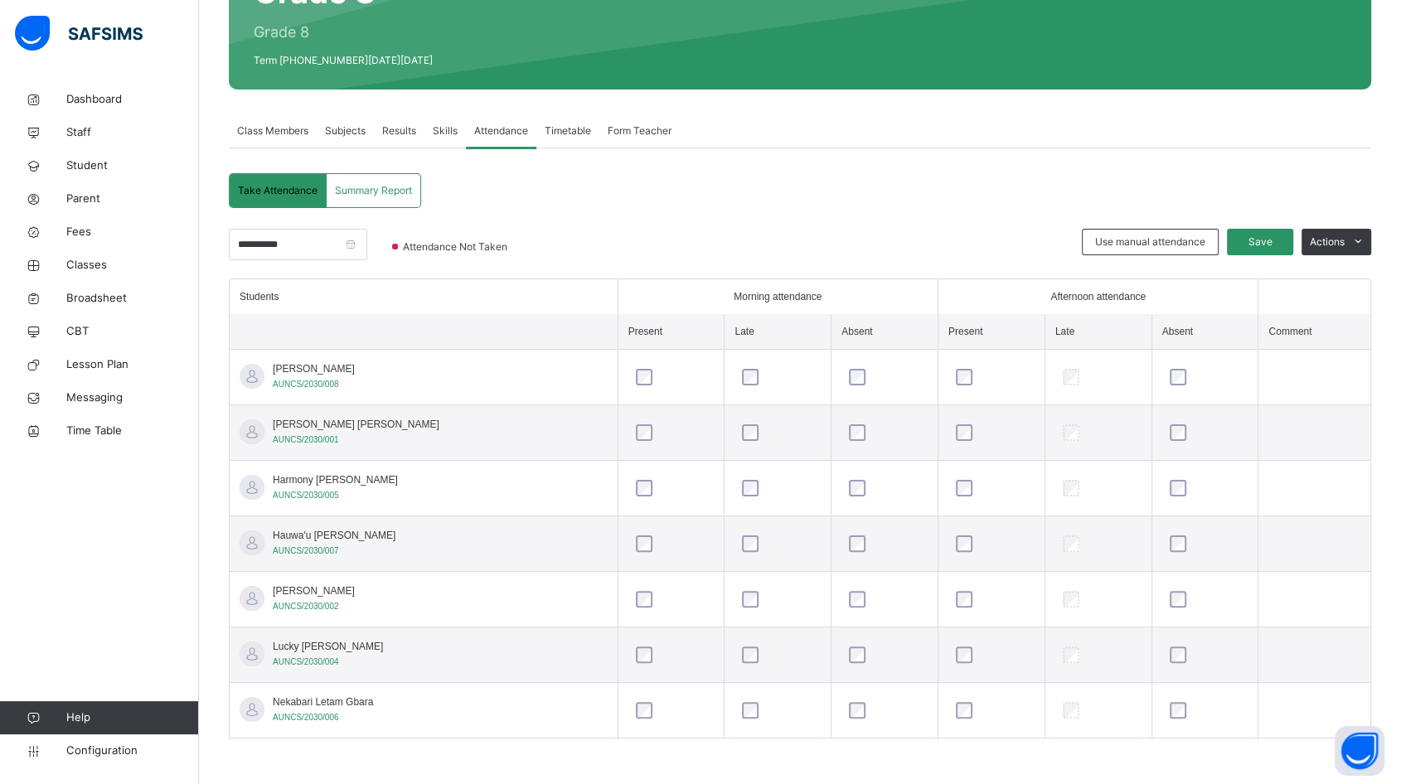
scroll to position [245, 0]
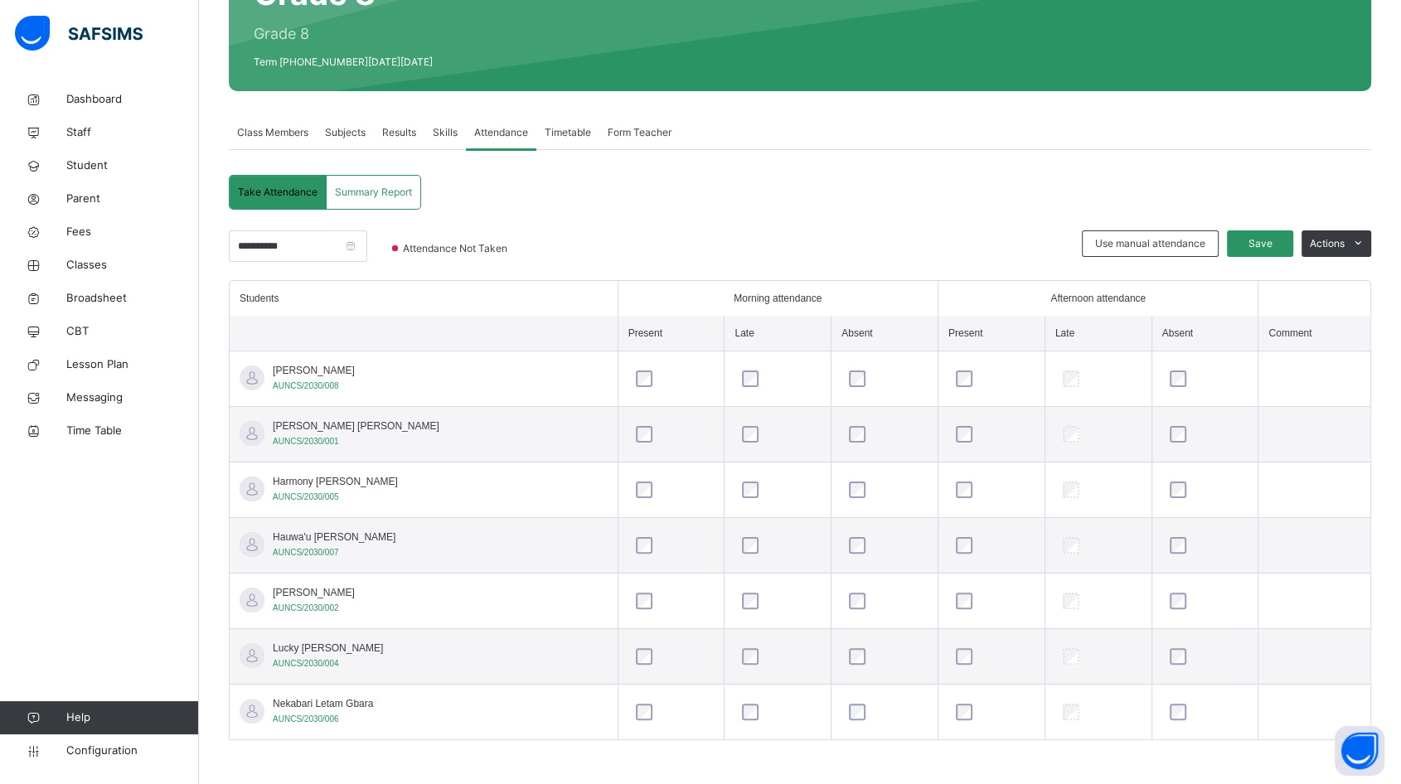
click at [651, 131] on span "Form Teacher" at bounding box center [639, 132] width 64 height 15
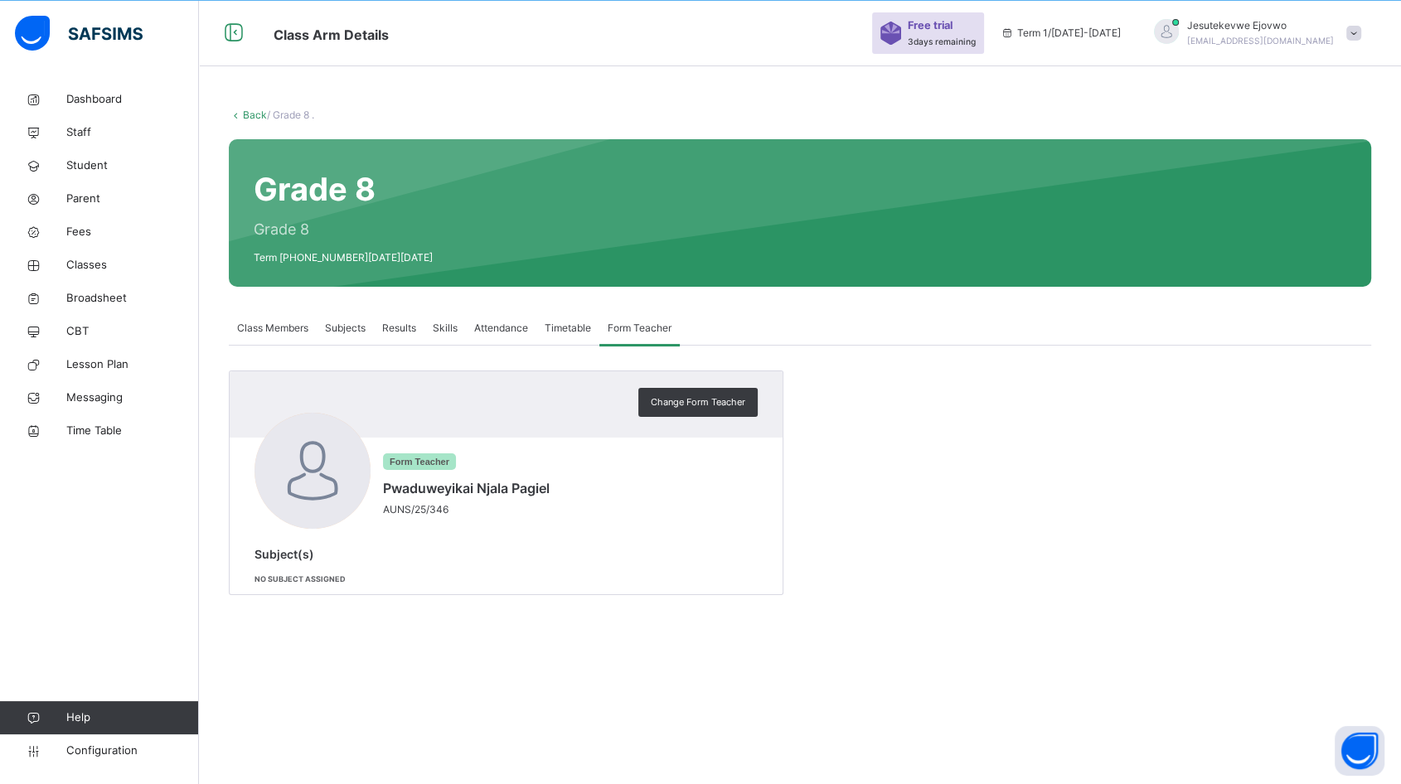
click at [580, 326] on span "Timetable" at bounding box center [567, 328] width 46 height 15
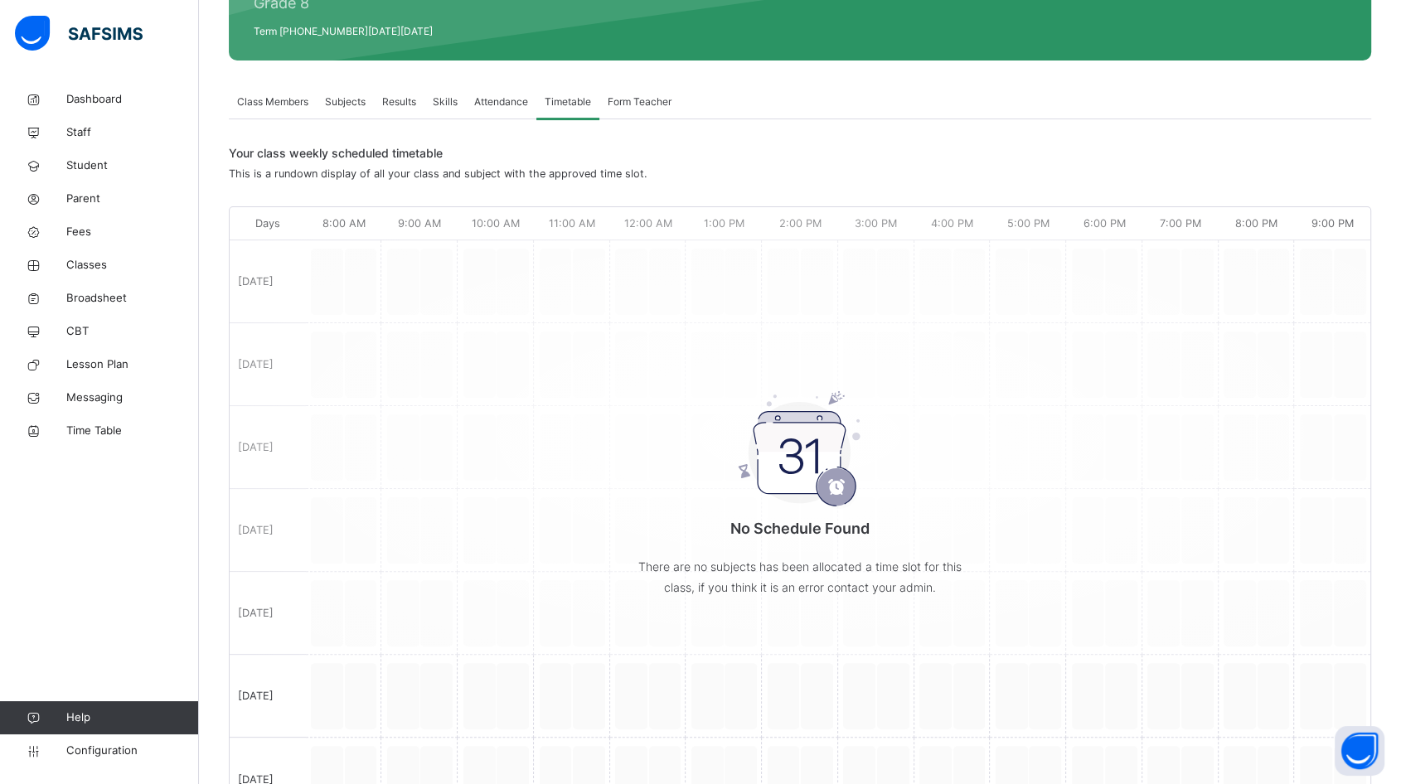
click at [89, 257] on span "Classes" at bounding box center [132, 265] width 133 height 17
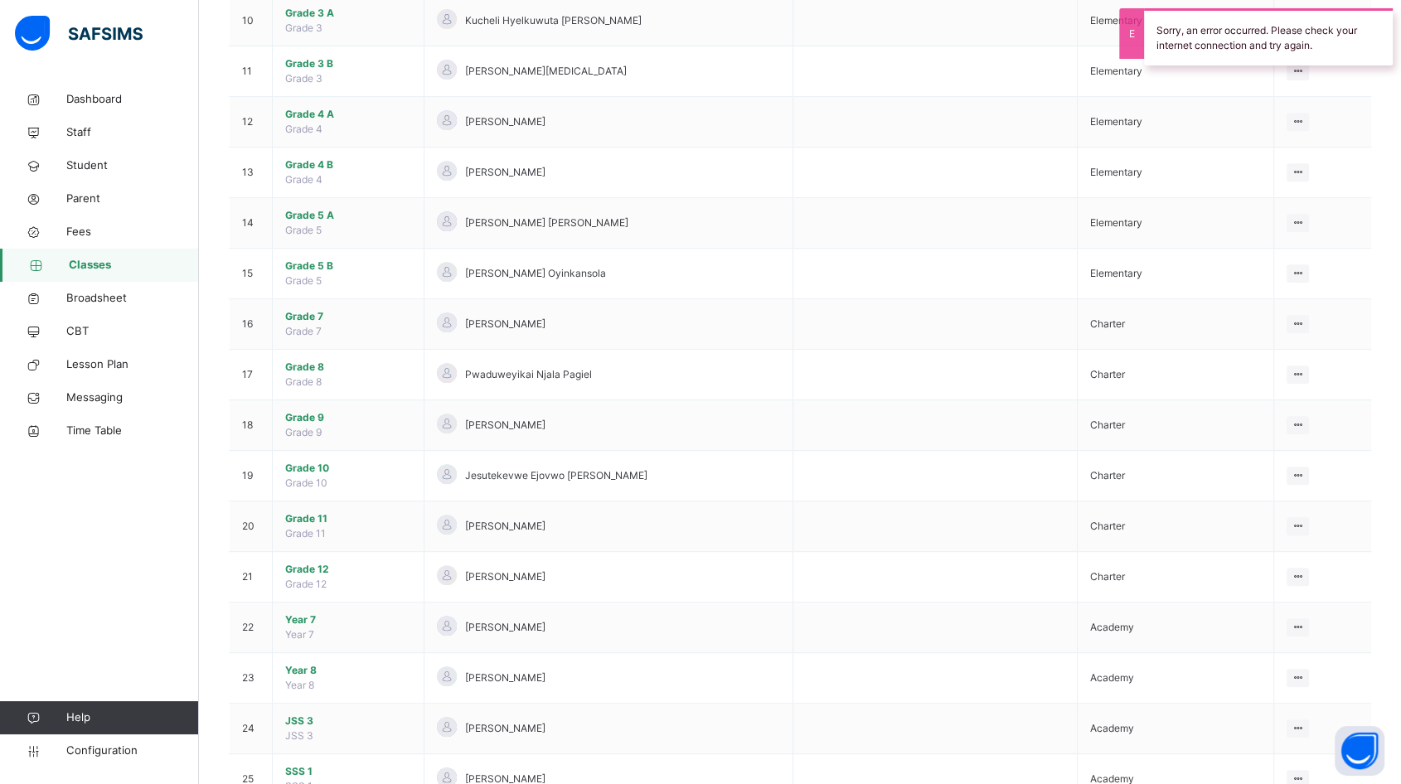
scroll to position [829, 0]
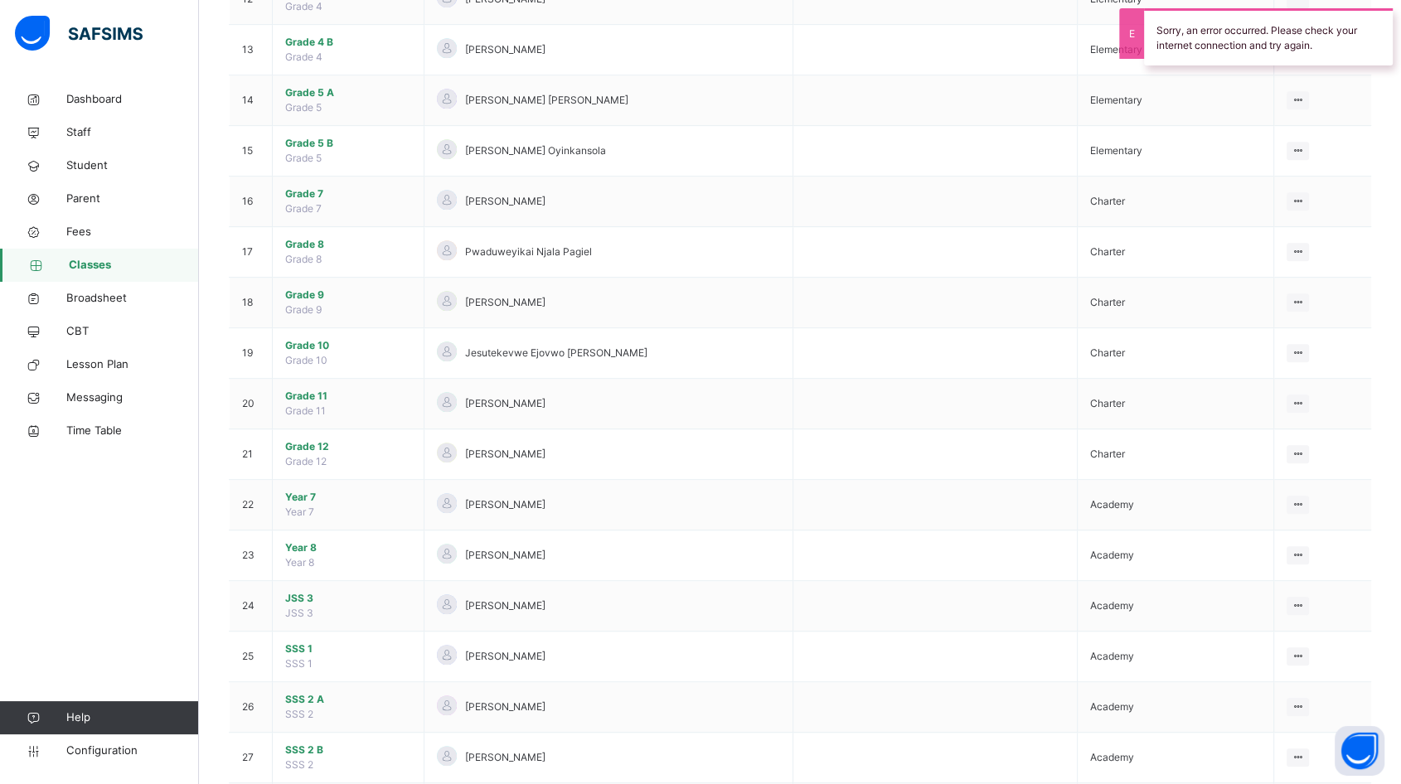
click at [338, 401] on td "Grade 11 Grade 11" at bounding box center [349, 404] width 152 height 51
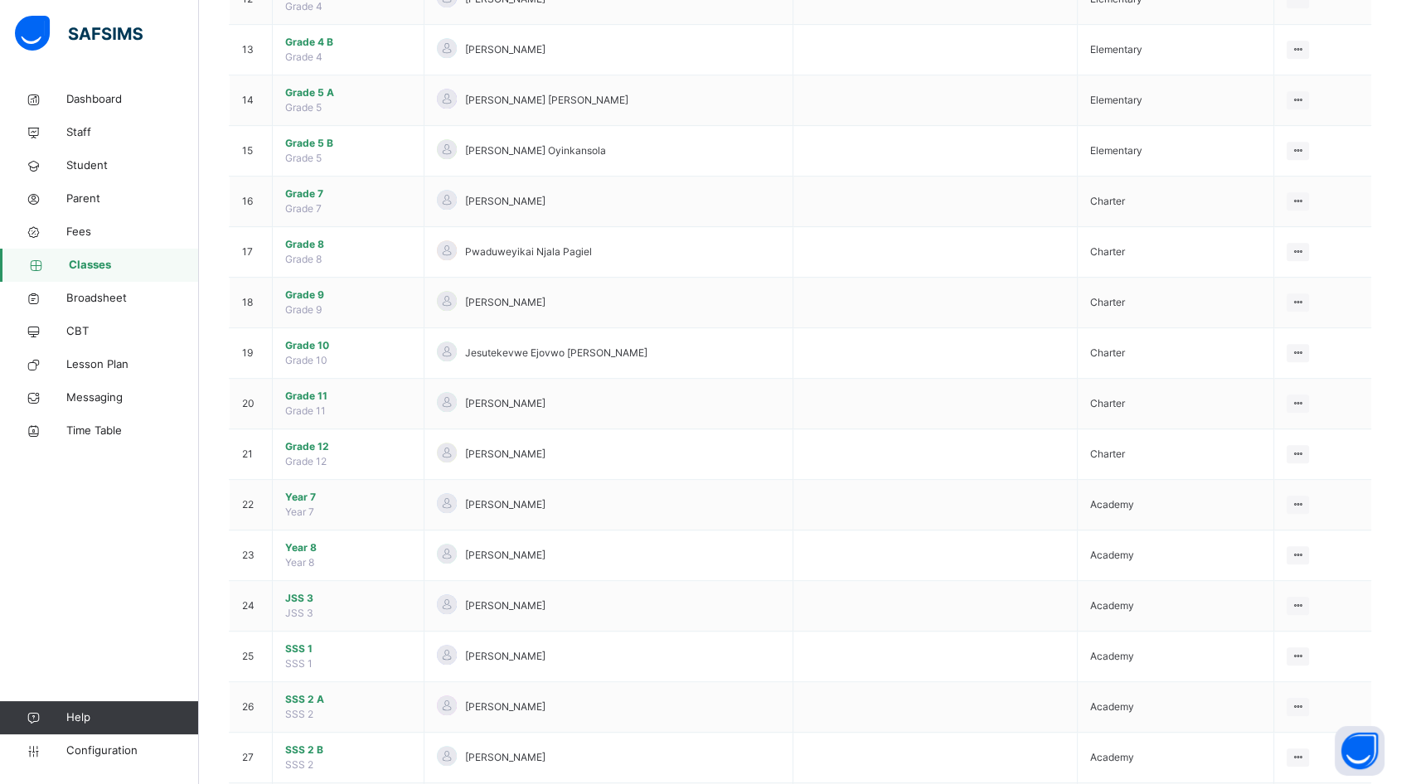
click at [317, 342] on span "Grade 10" at bounding box center [348, 345] width 126 height 15
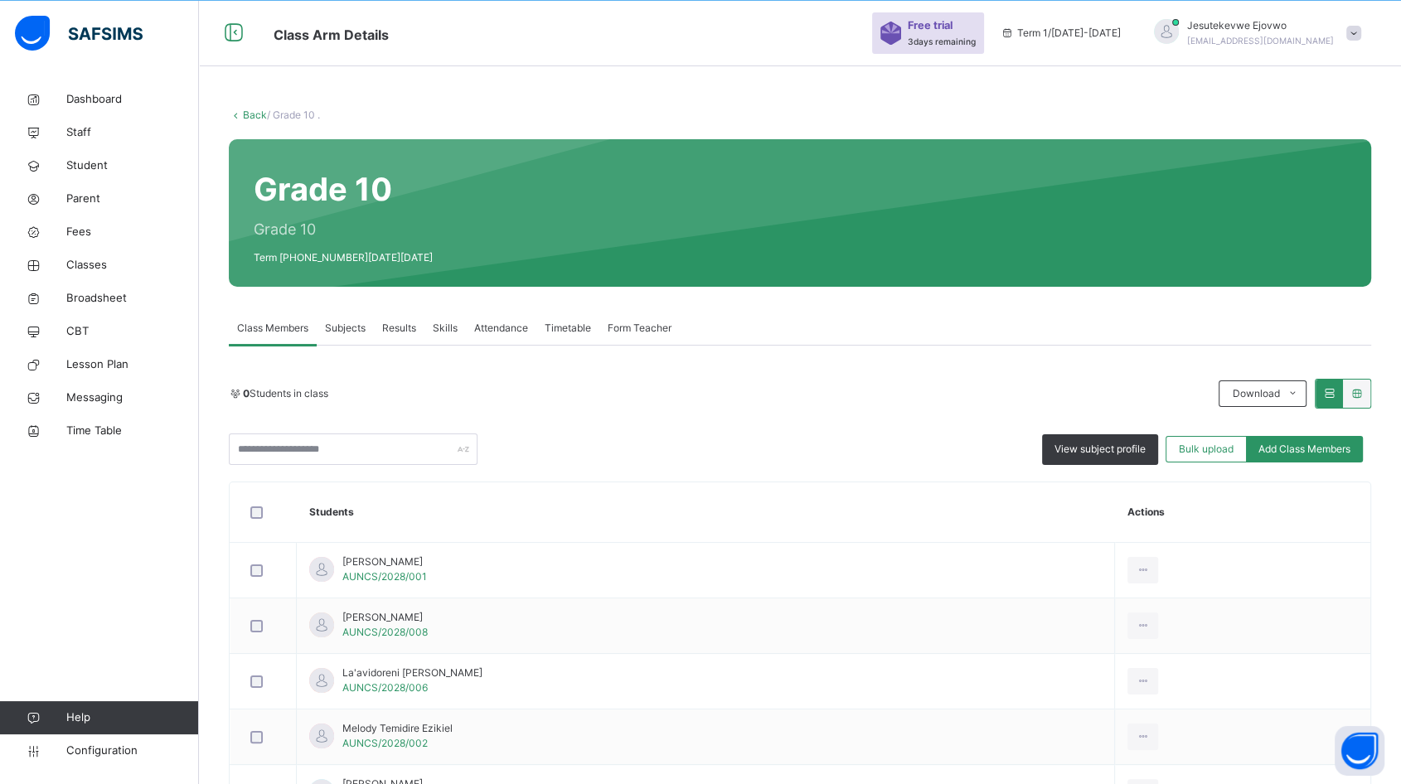
scroll to position [177, 0]
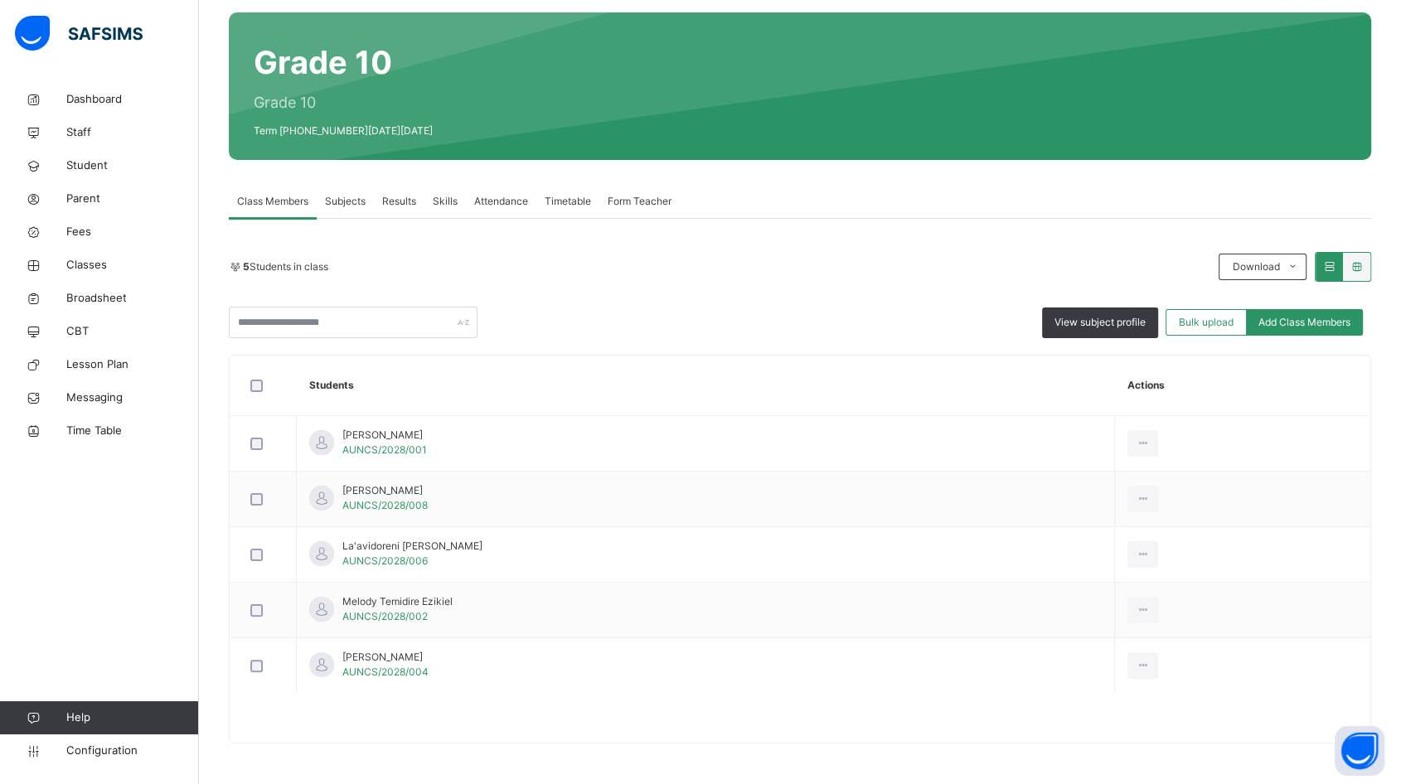
click at [360, 202] on span "Subjects" at bounding box center [345, 201] width 41 height 15
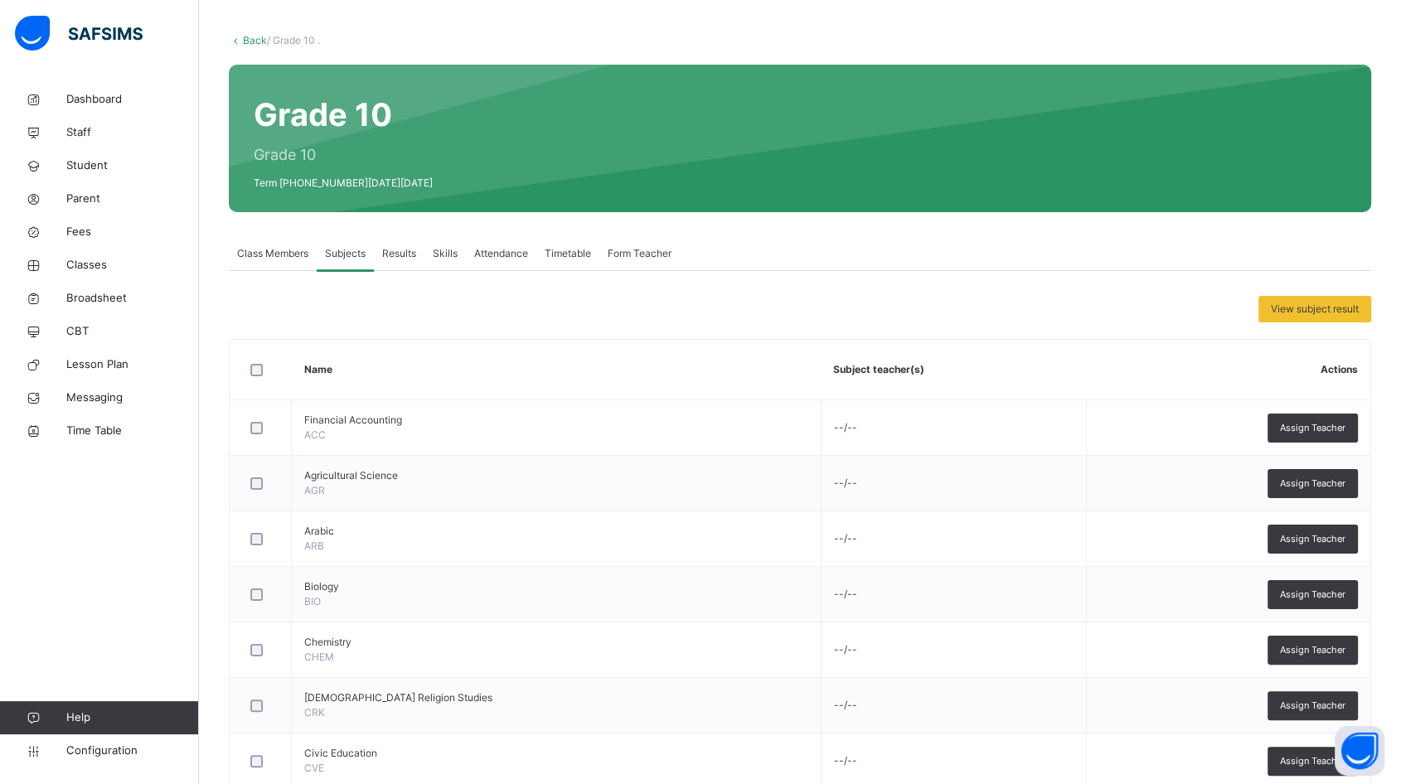
scroll to position [92, 0]
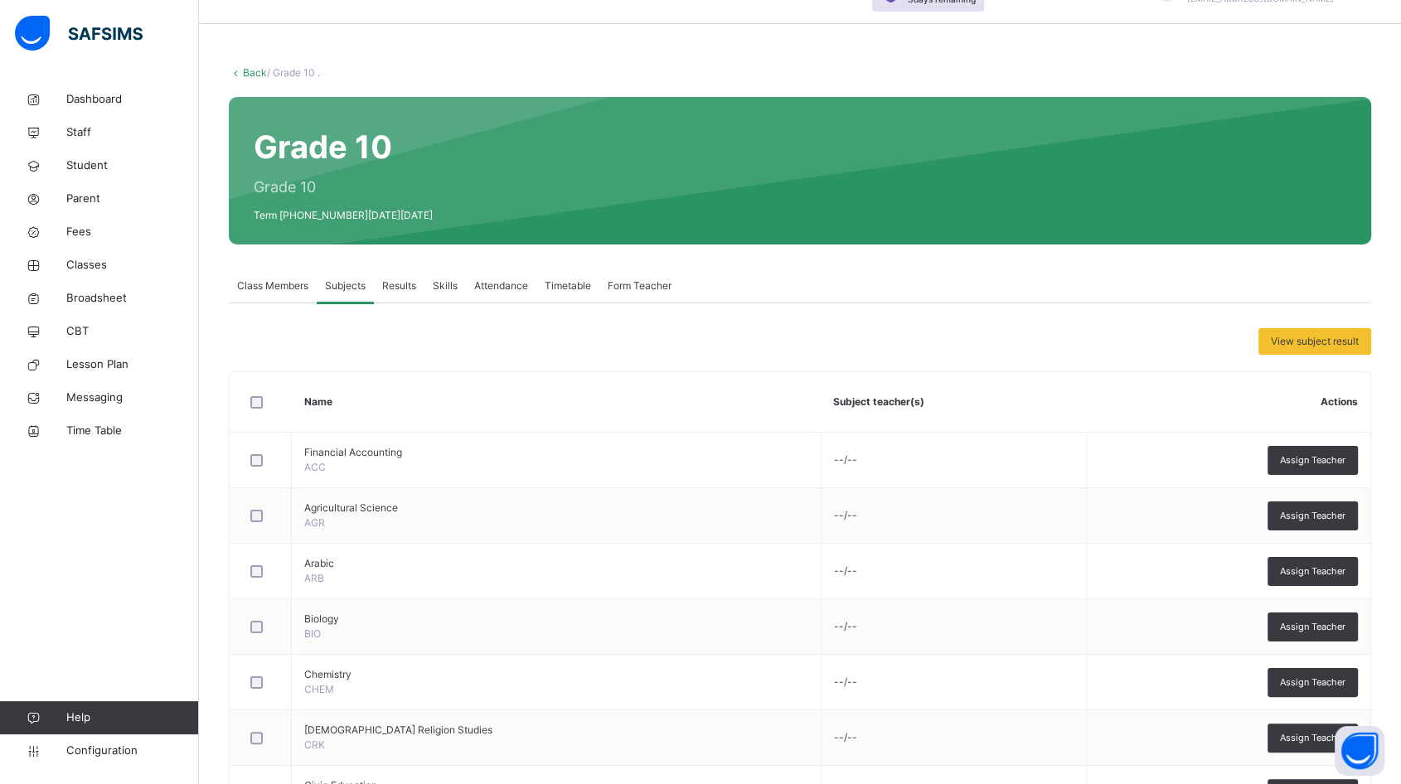
click at [405, 281] on span "Results" at bounding box center [399, 285] width 34 height 15
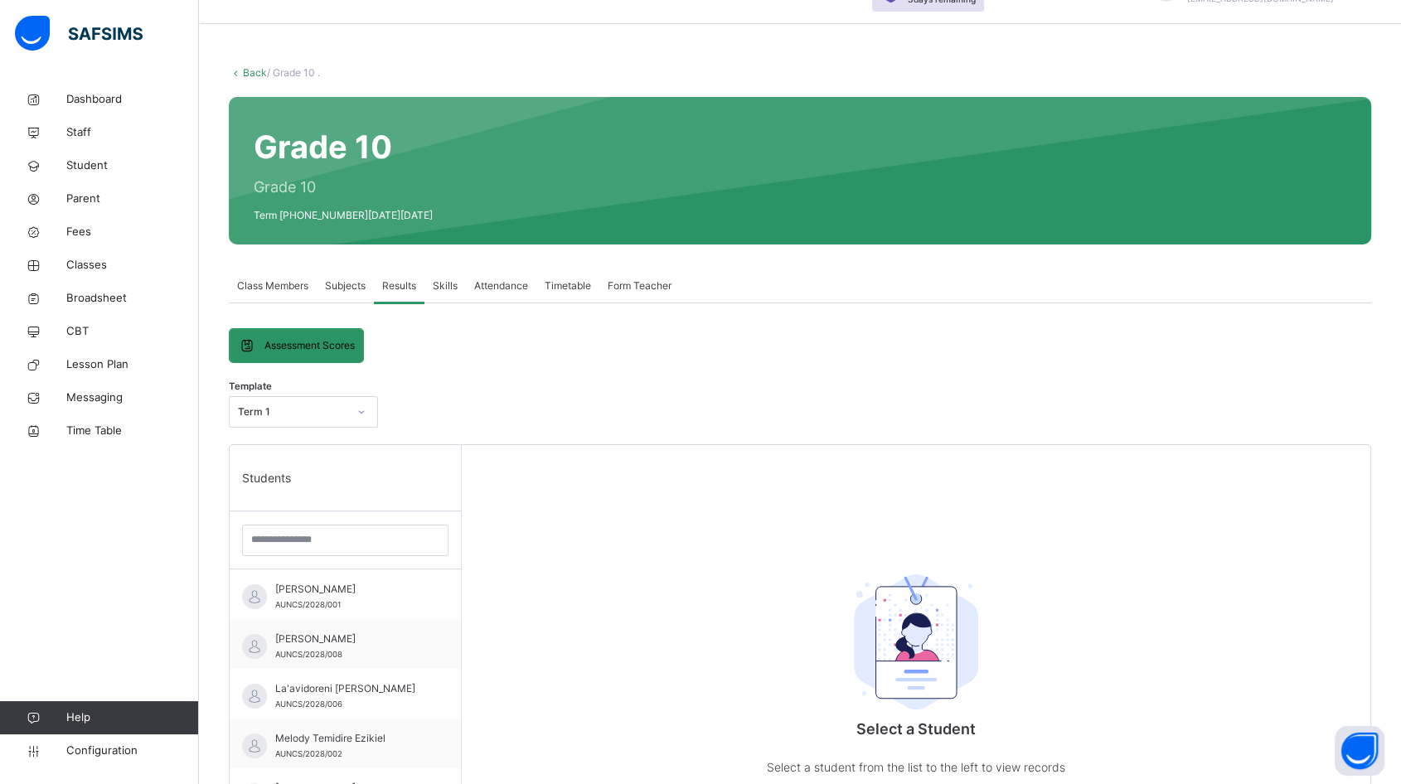
click at [449, 285] on span "Skills" at bounding box center [445, 285] width 25 height 15
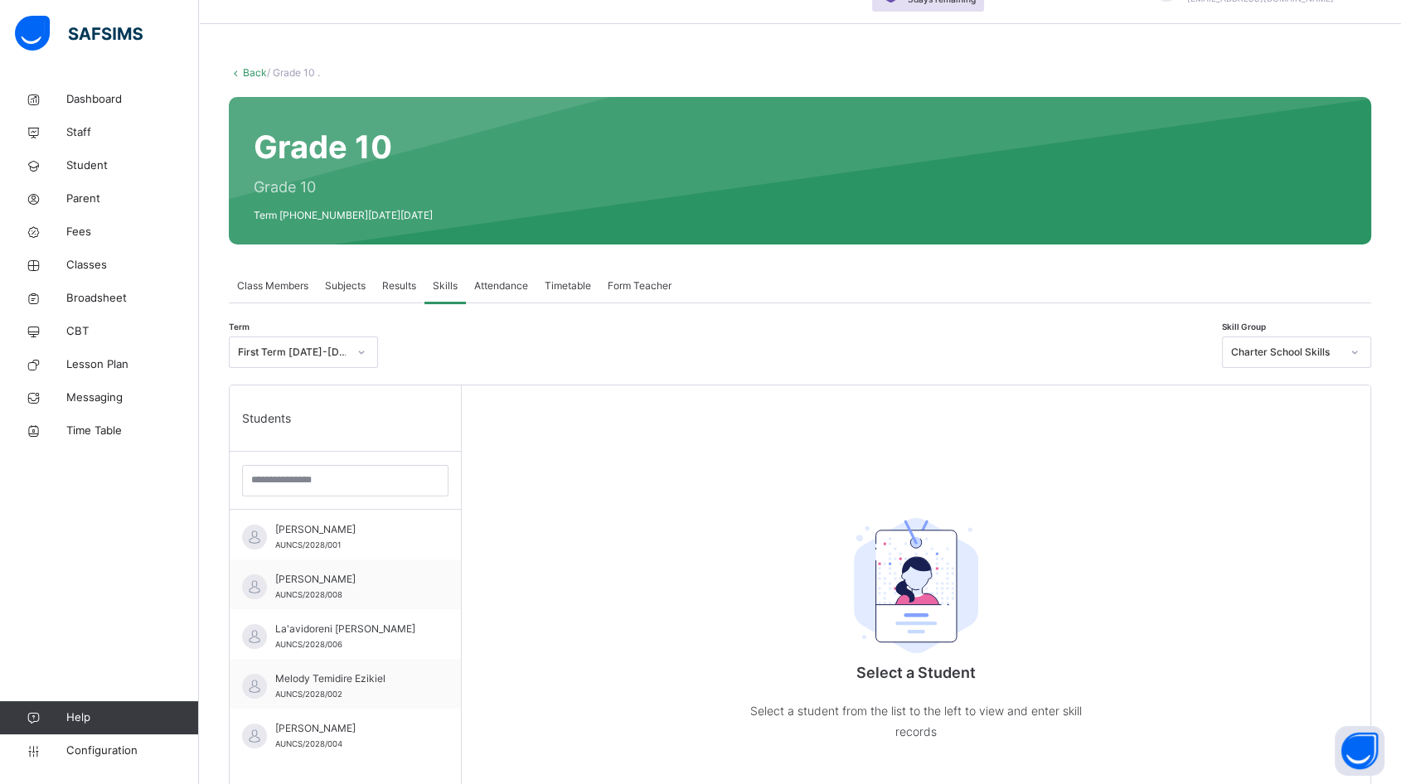
click at [360, 522] on span "Abdullahi Yusuf Babalele" at bounding box center [349, 529] width 148 height 15
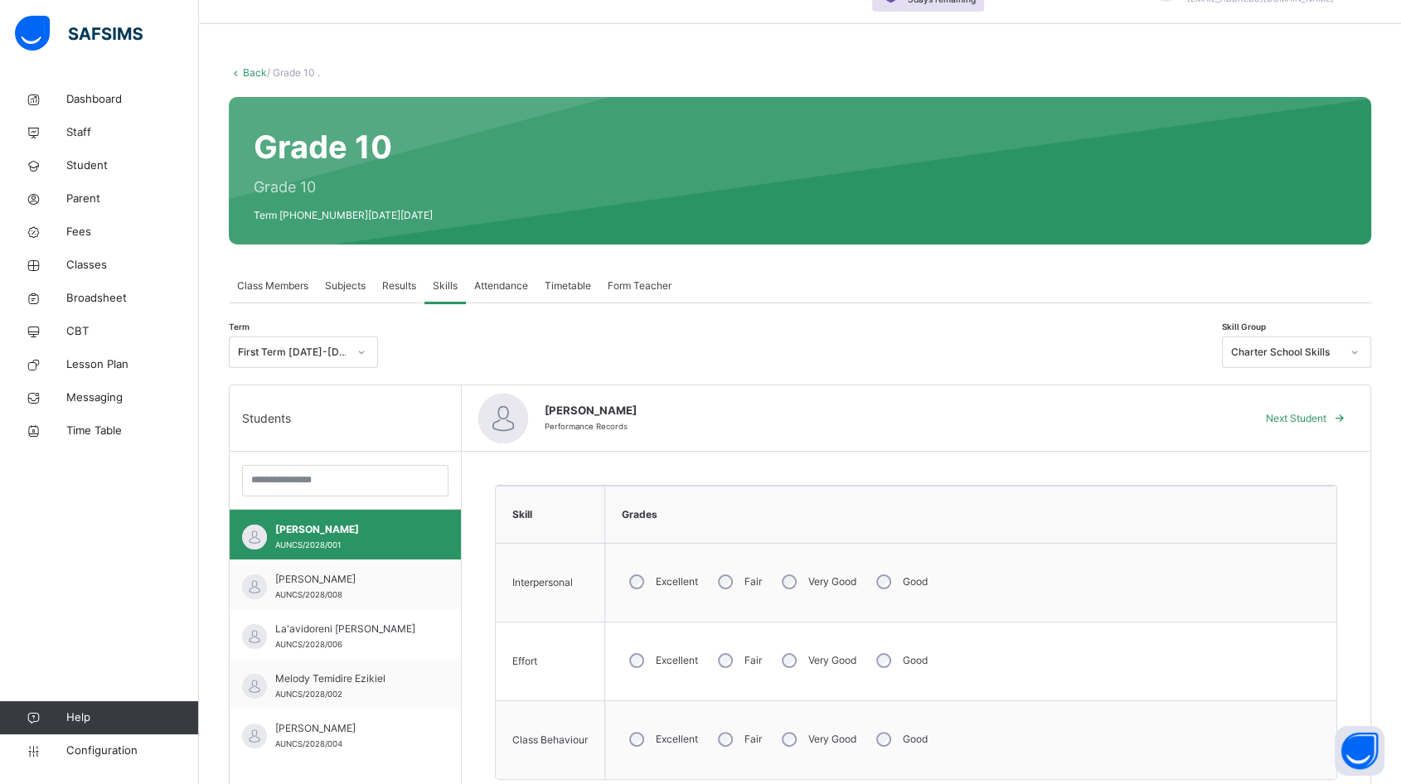
click at [509, 286] on span "Attendance" at bounding box center [501, 285] width 54 height 15
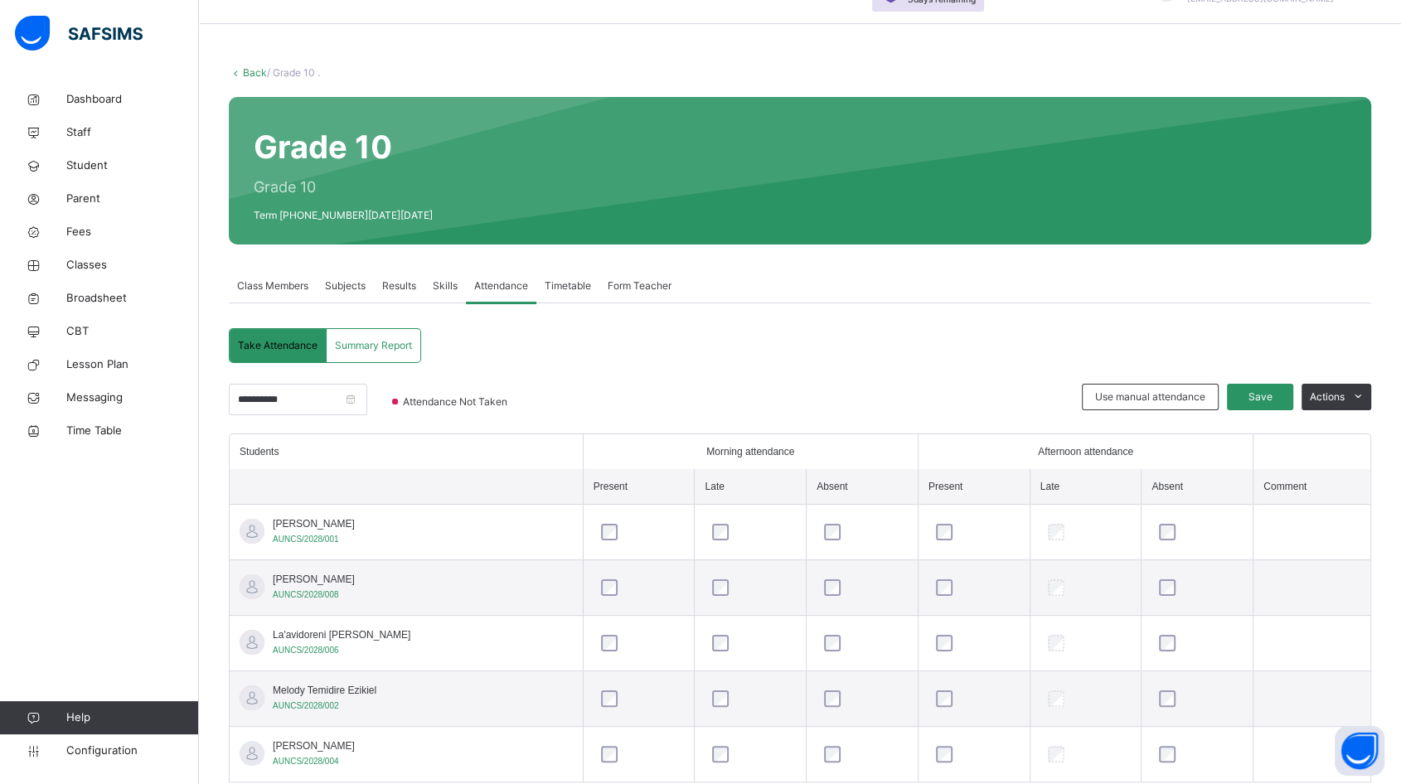
click at [569, 284] on span "Timetable" at bounding box center [567, 285] width 46 height 15
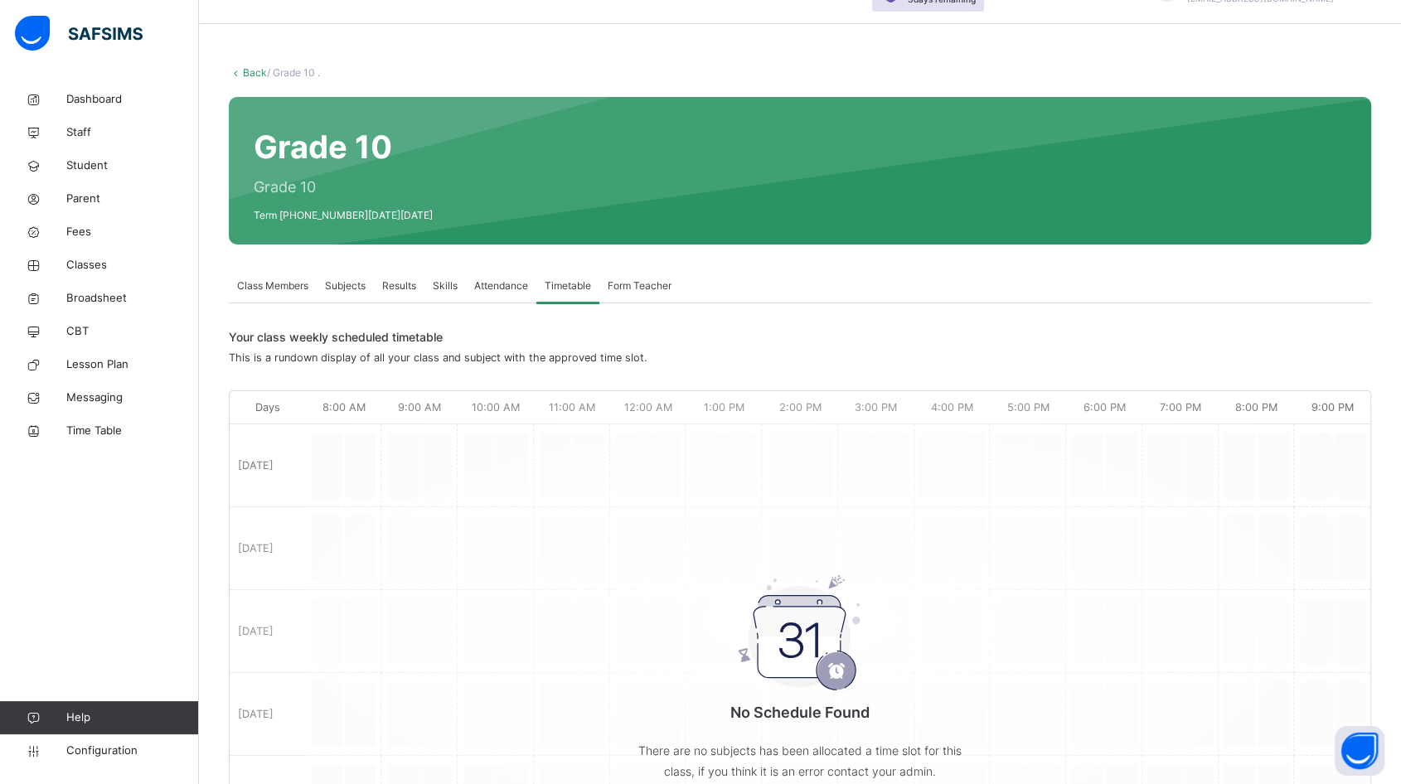
click at [514, 288] on span "Attendance" at bounding box center [501, 285] width 54 height 15
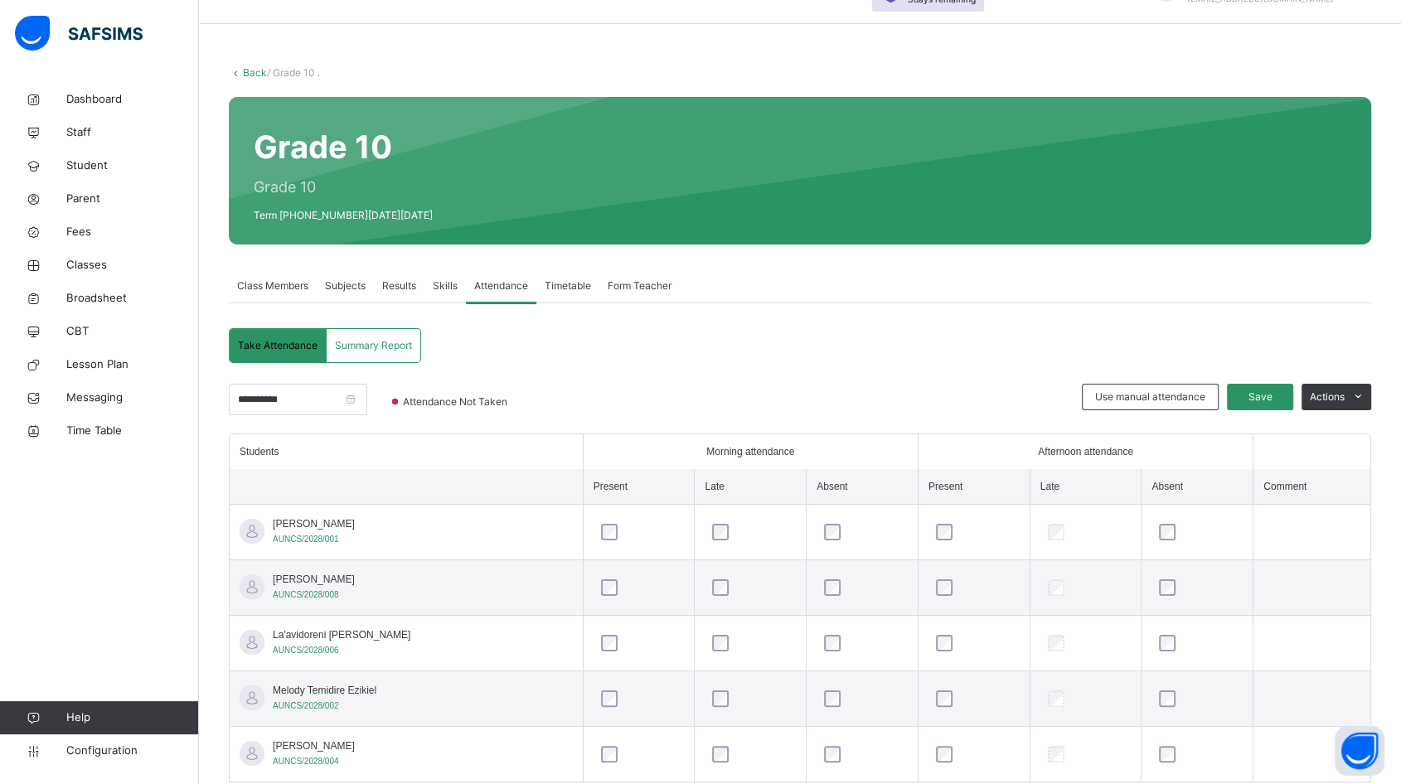
click at [564, 287] on span "Timetable" at bounding box center [567, 285] width 46 height 15
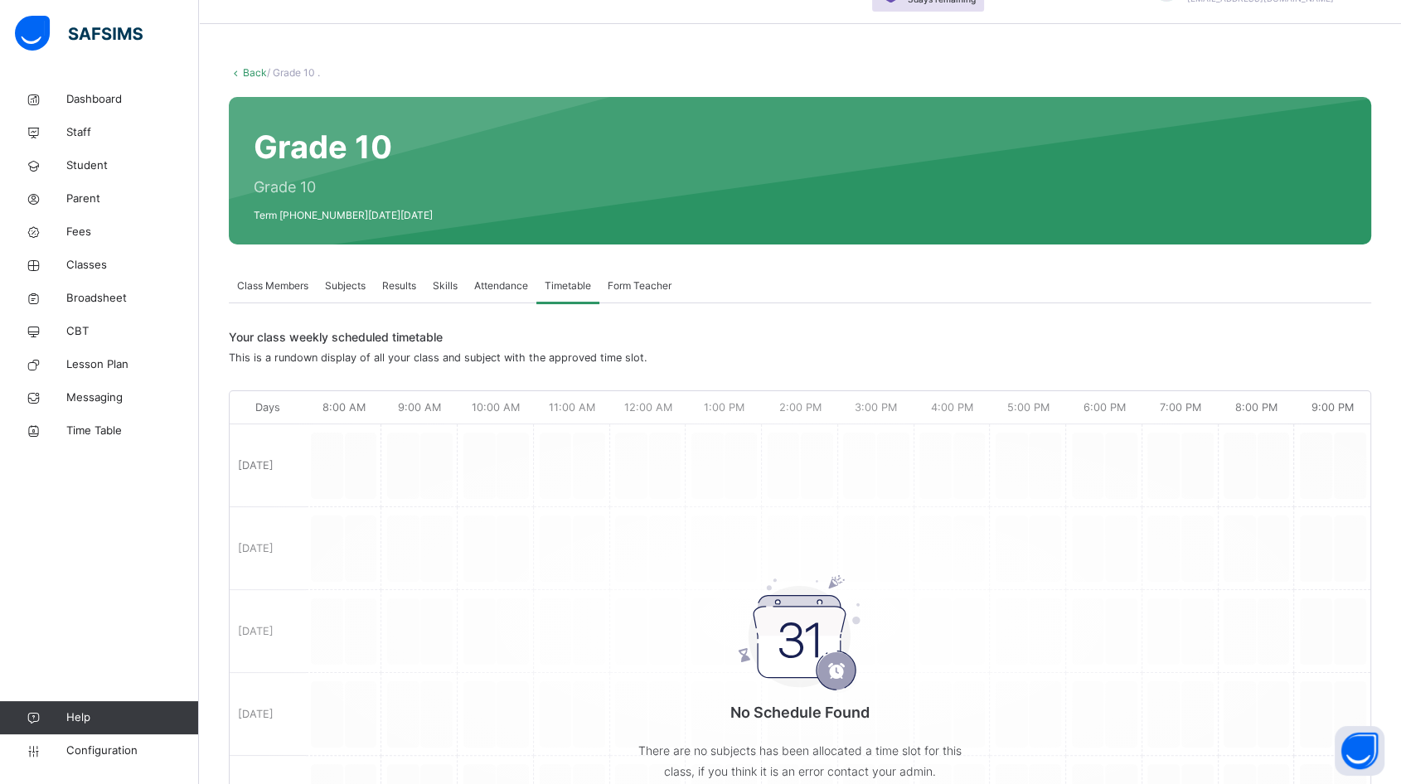
click at [623, 284] on span "Form Teacher" at bounding box center [639, 285] width 64 height 15
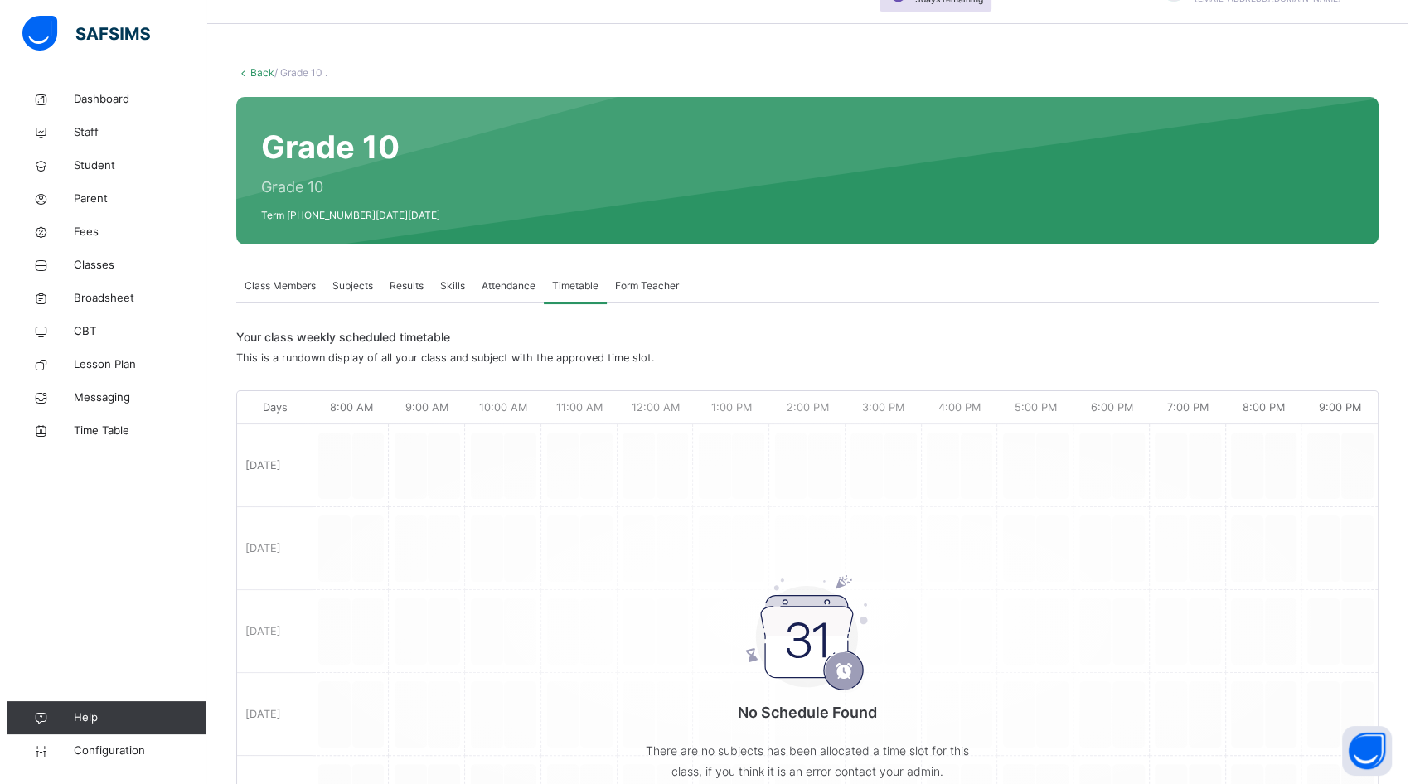
scroll to position [50, 0]
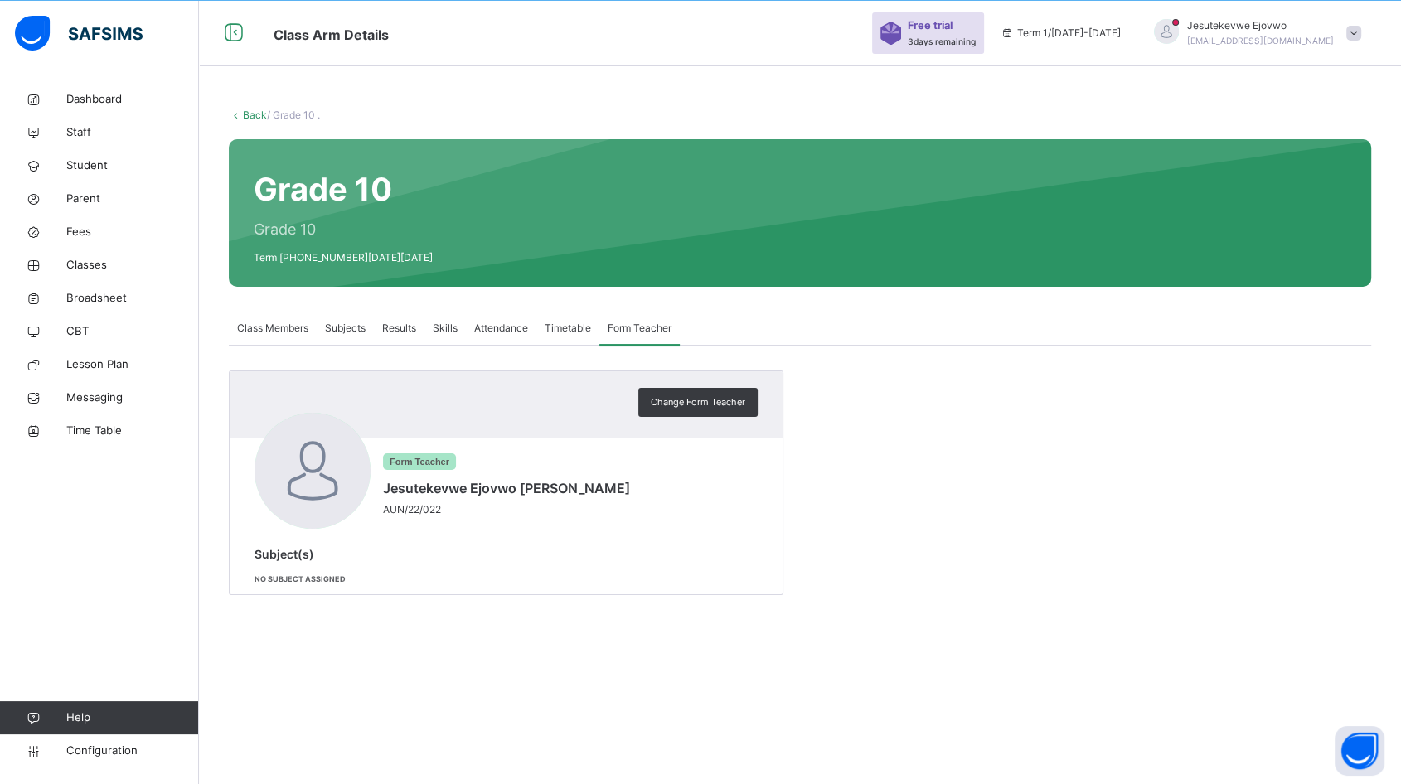
click at [92, 162] on span "Student" at bounding box center [132, 165] width 133 height 17
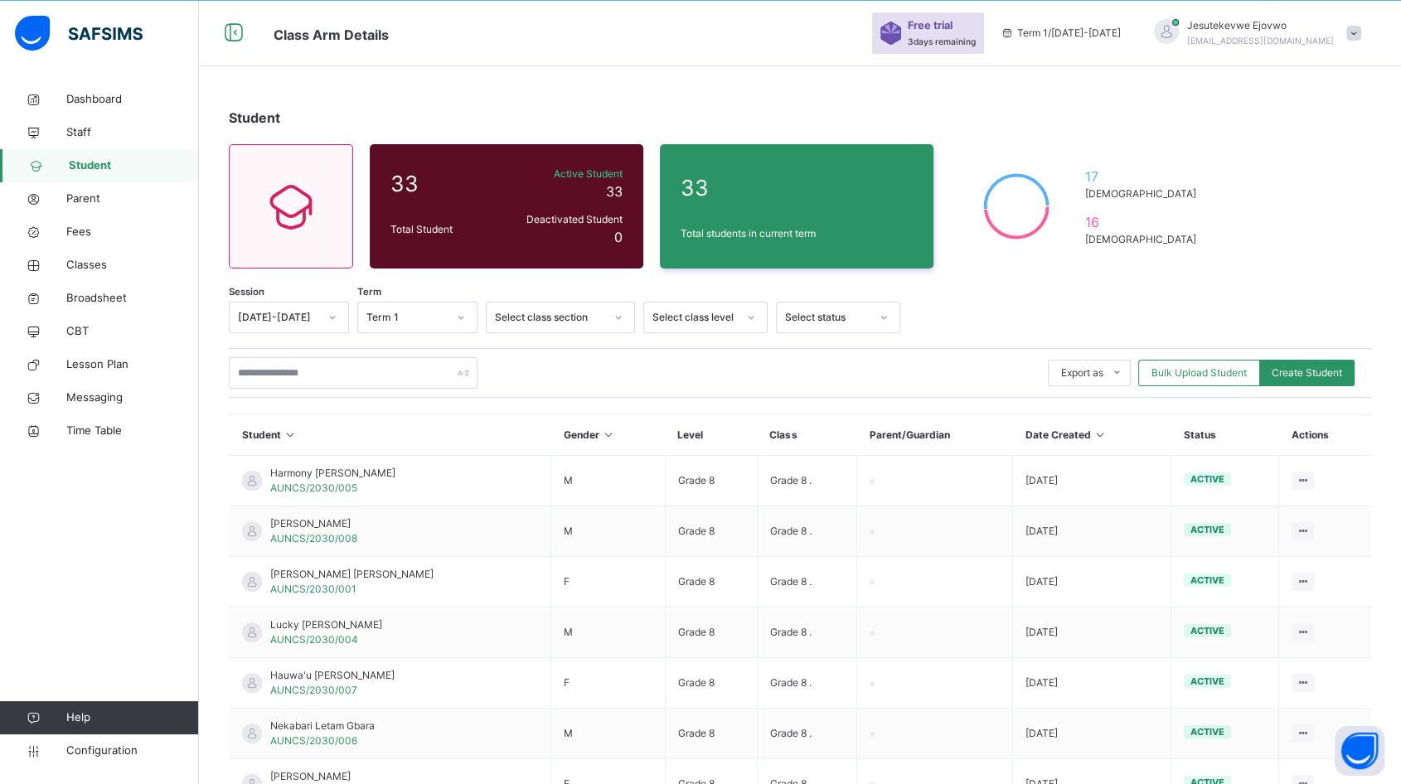
click at [1201, 380] on div "Bulk Upload Student" at bounding box center [1199, 373] width 122 height 27
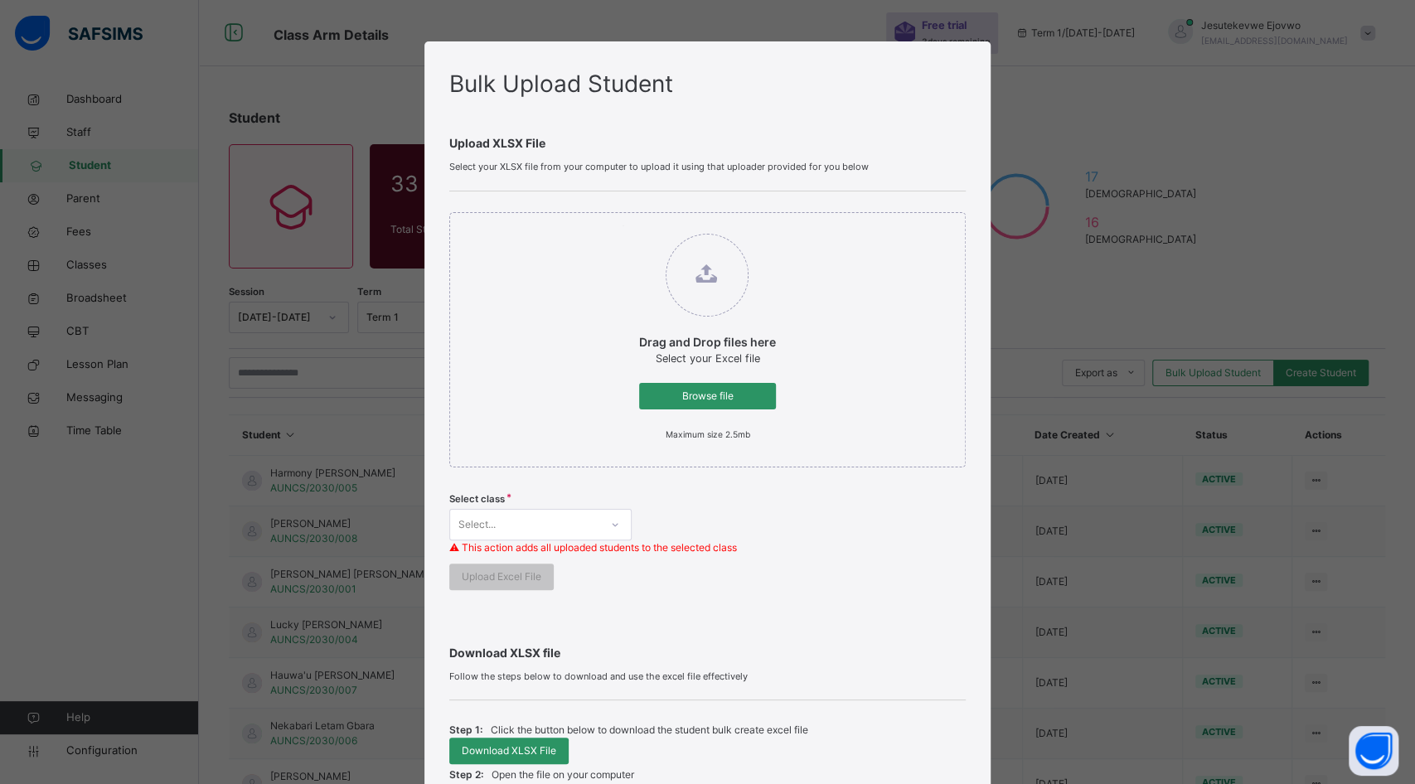
click at [696, 404] on div "Browse file" at bounding box center [707, 396] width 137 height 27
click at [622, 225] on input "Drag and Drop files here Select your Excel file Browse file Maximum size 2.5mb" at bounding box center [622, 225] width 0 height 0
type input "**********"
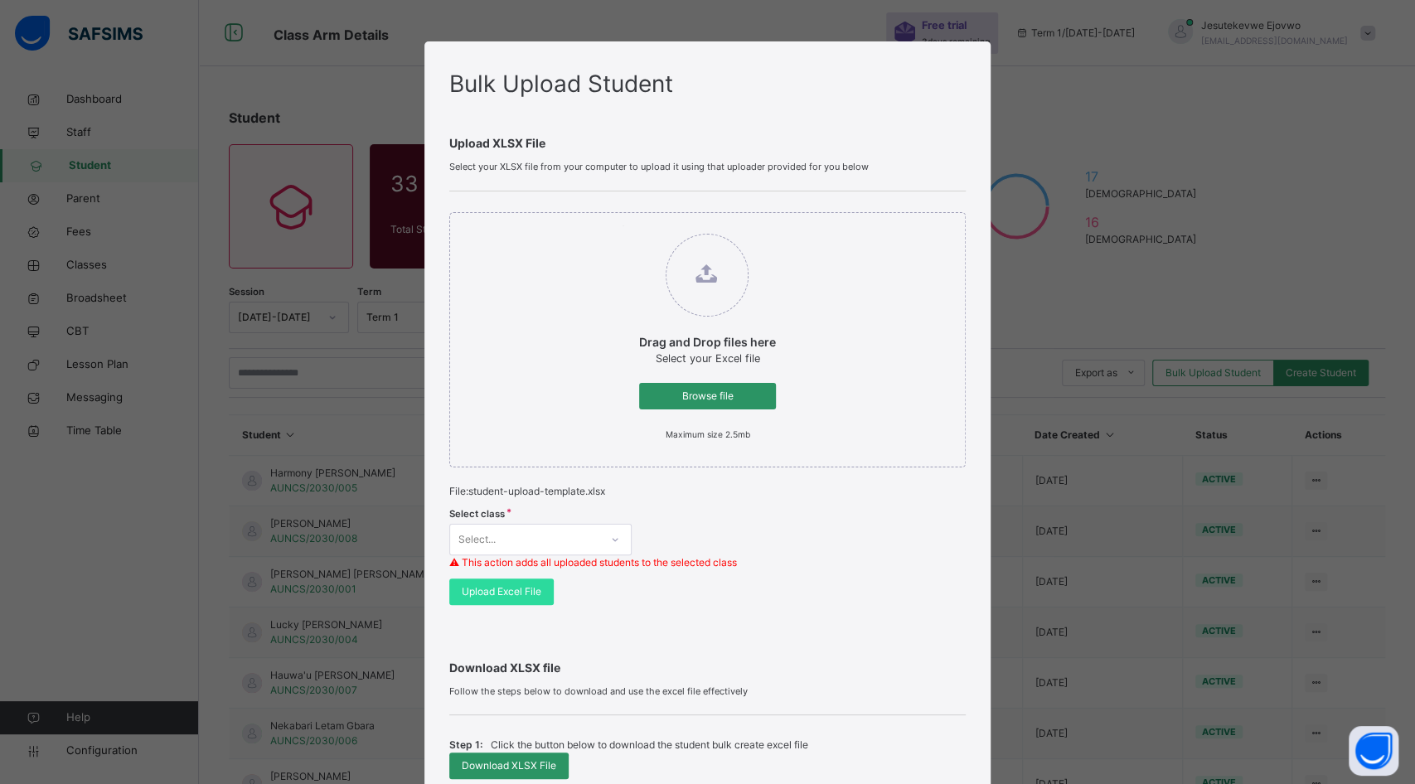
click at [554, 528] on div "Select class Select... ⚠ This action adds all uploaded students to the selected…" at bounding box center [707, 539] width 516 height 80
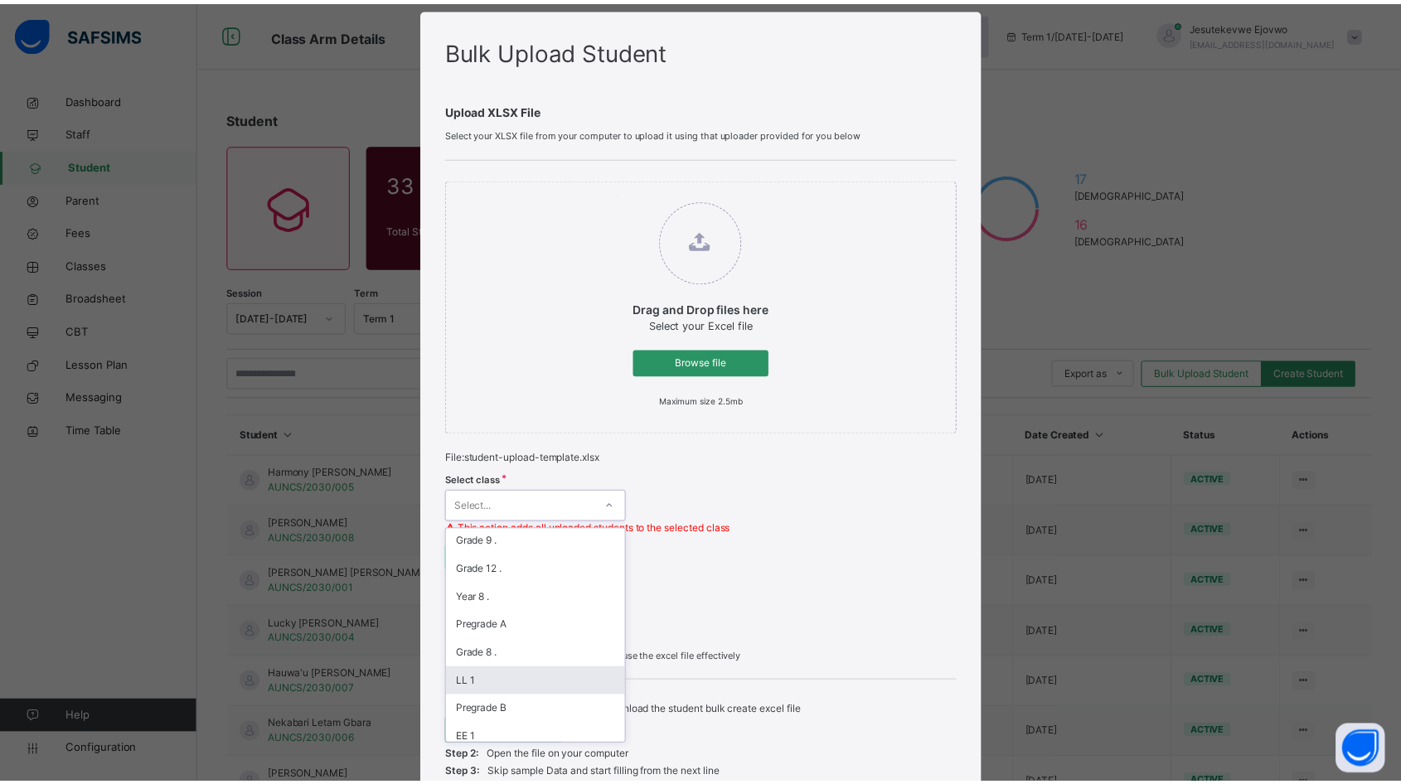
scroll to position [473, 0]
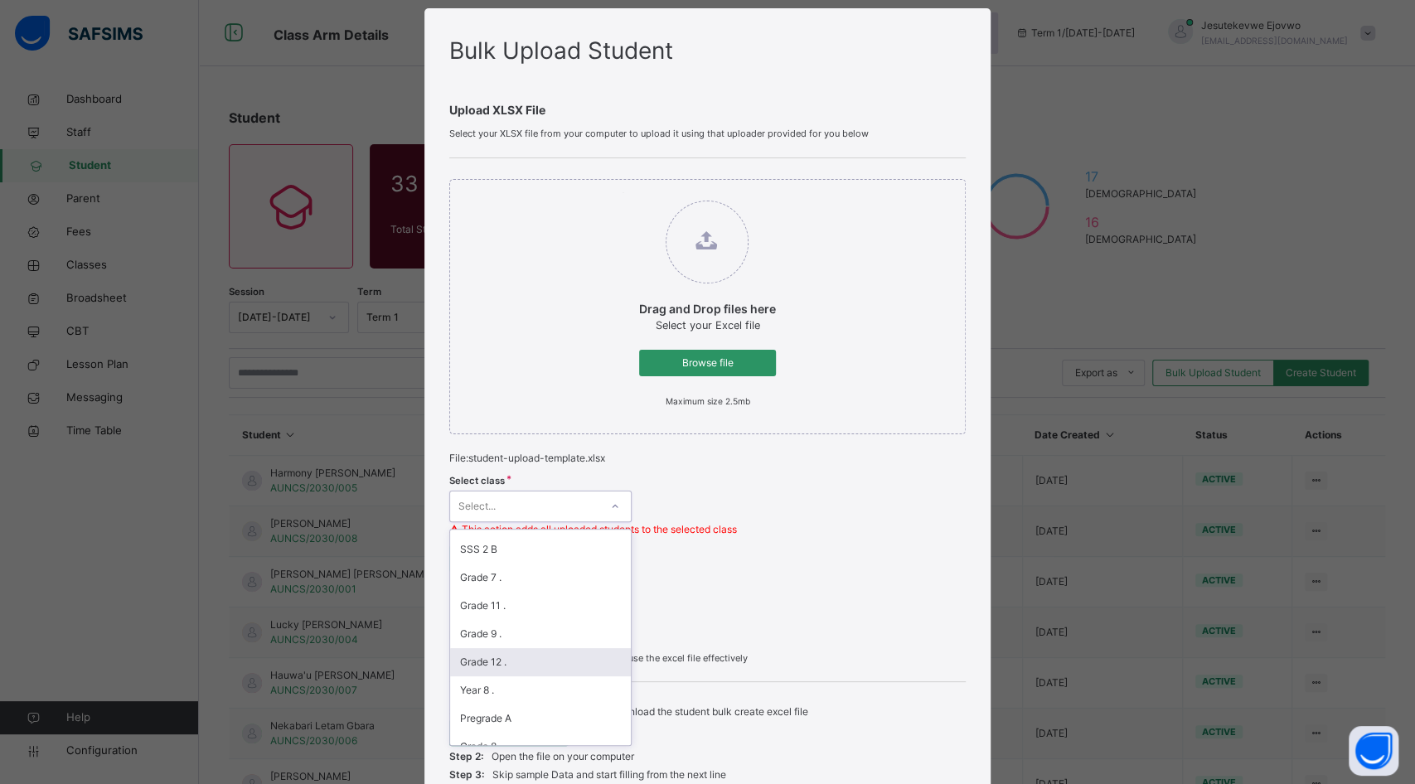
click at [495, 652] on div "Grade 12 ." at bounding box center [540, 662] width 181 height 28
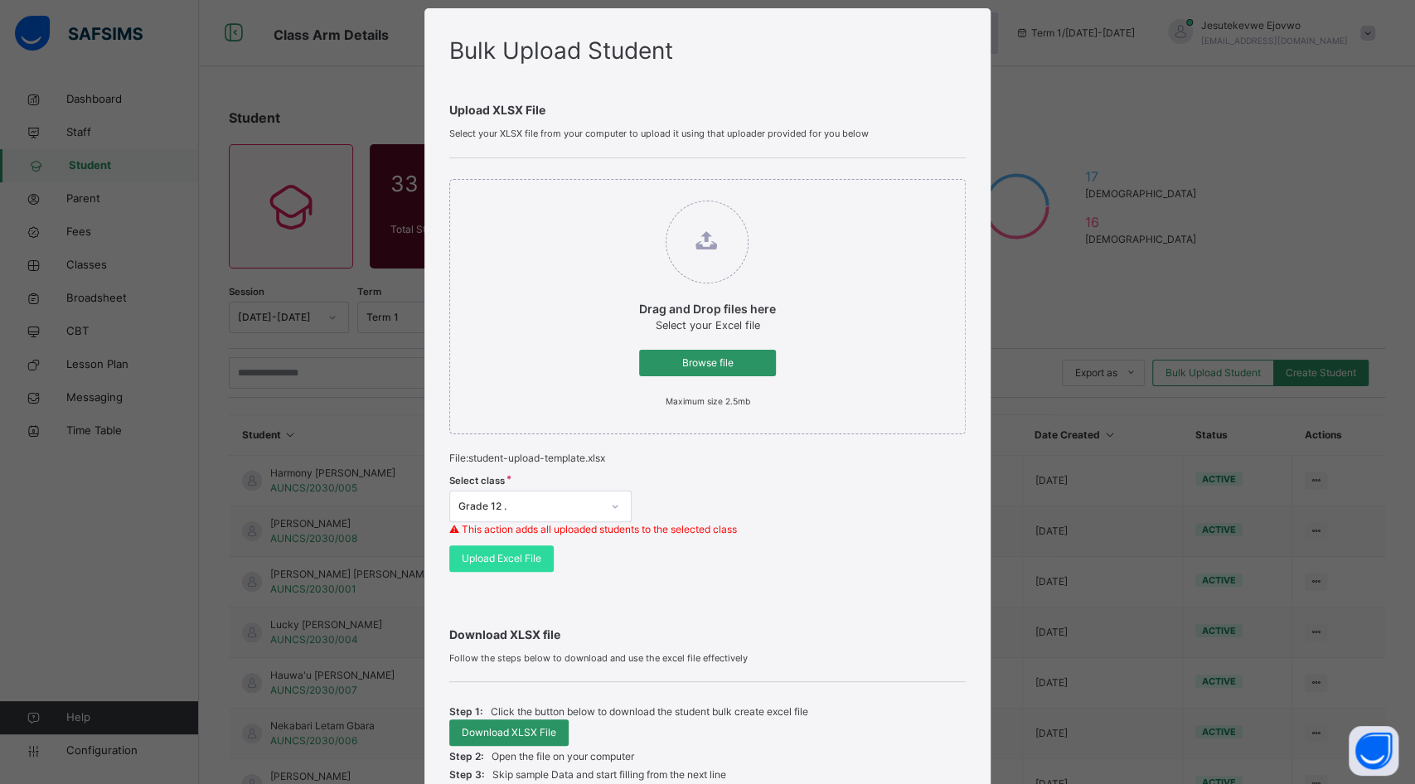
click at [512, 559] on span "Upload Excel File" at bounding box center [502, 558] width 80 height 15
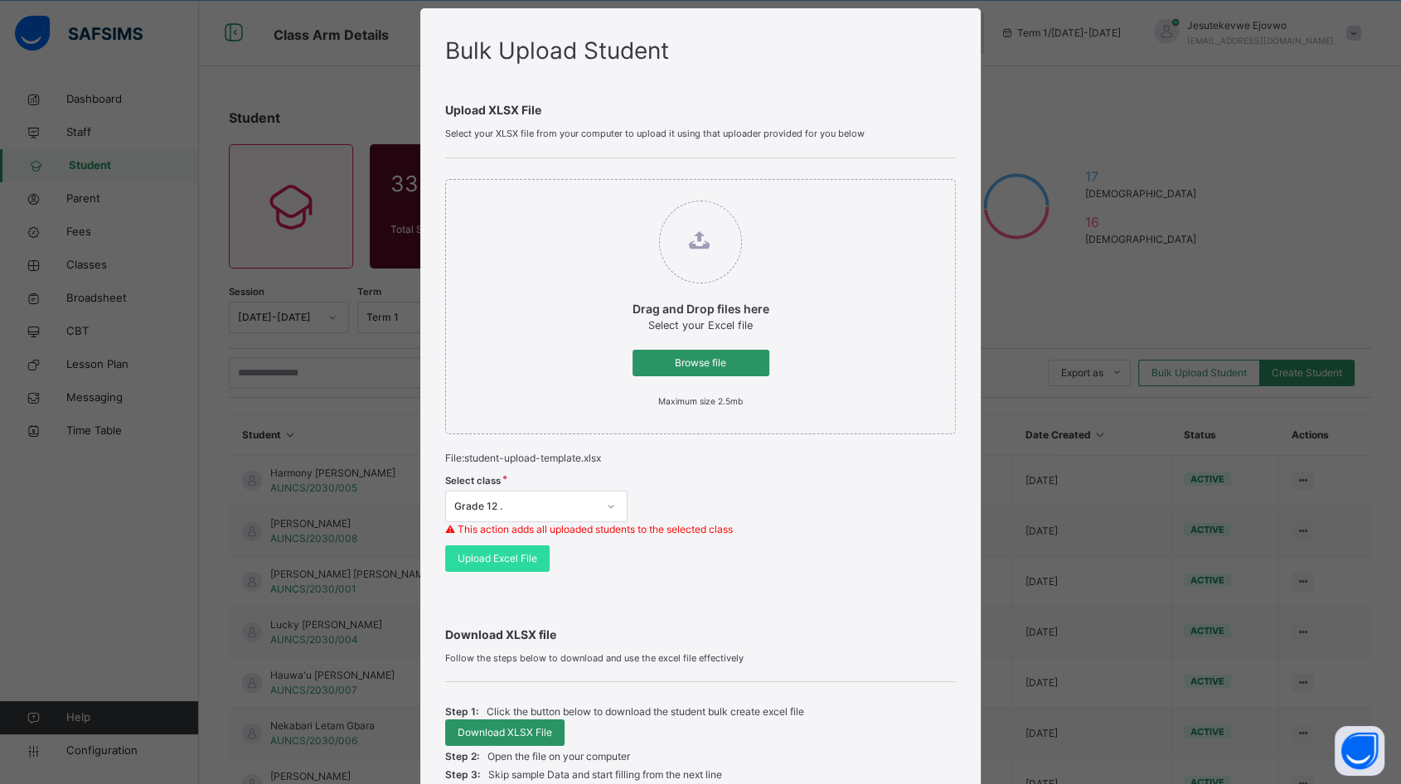
click at [781, 180] on div "Drag and Drop files here Select your Excel file Browse file Maximum size 2.5mb" at bounding box center [700, 306] width 510 height 255
click at [849, 270] on div "Drag and Drop files here Select your Excel file Browse file Maximum size 2.5mb" at bounding box center [700, 306] width 510 height 255
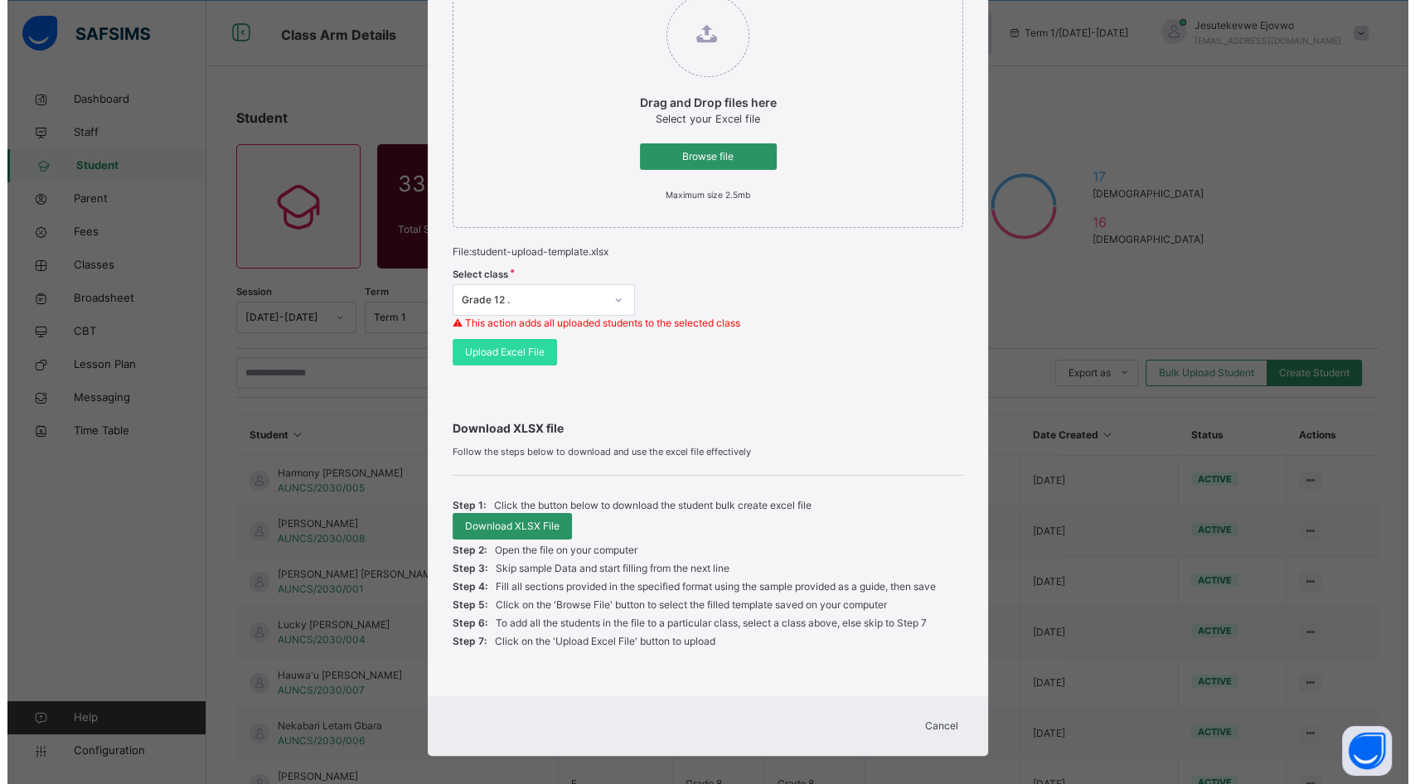
scroll to position [252, 0]
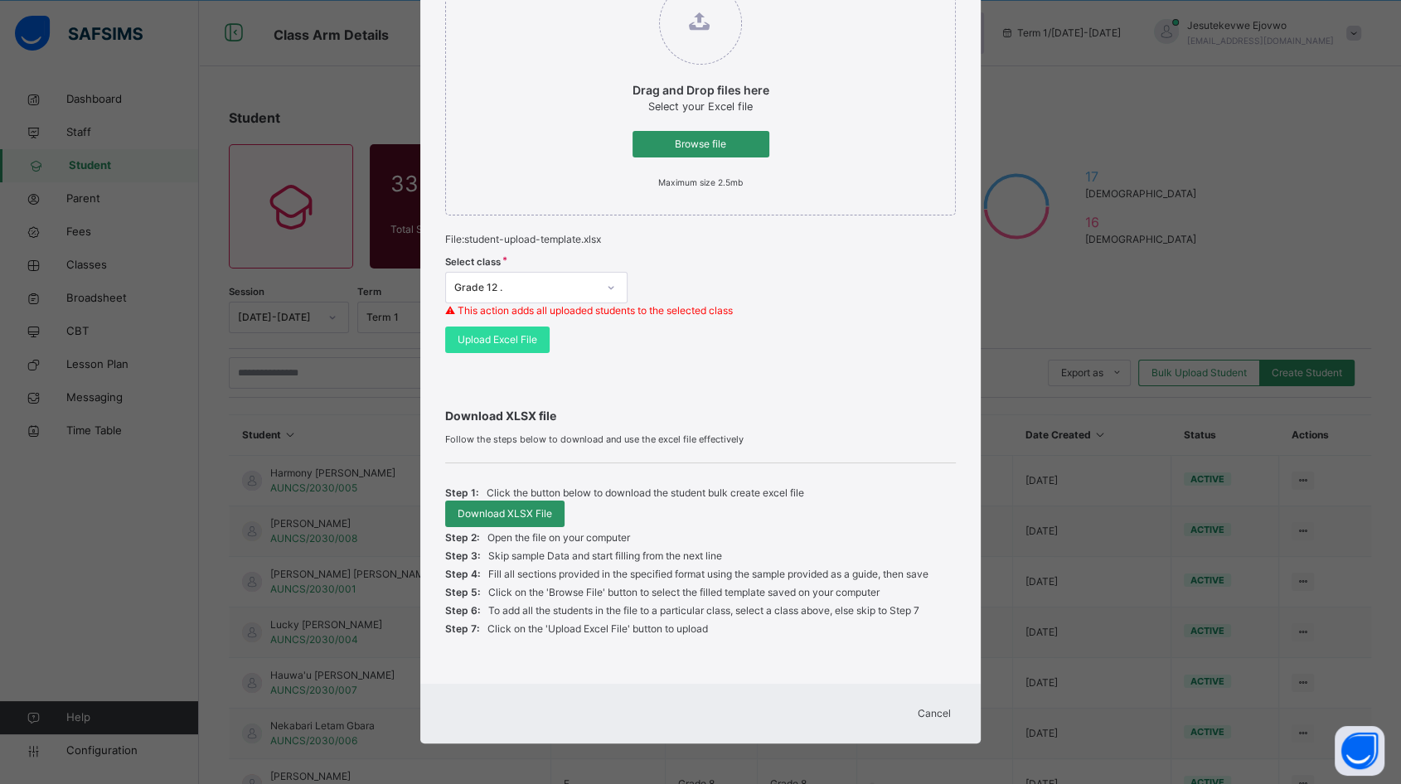
click at [936, 709] on span "Cancel" at bounding box center [933, 713] width 33 height 15
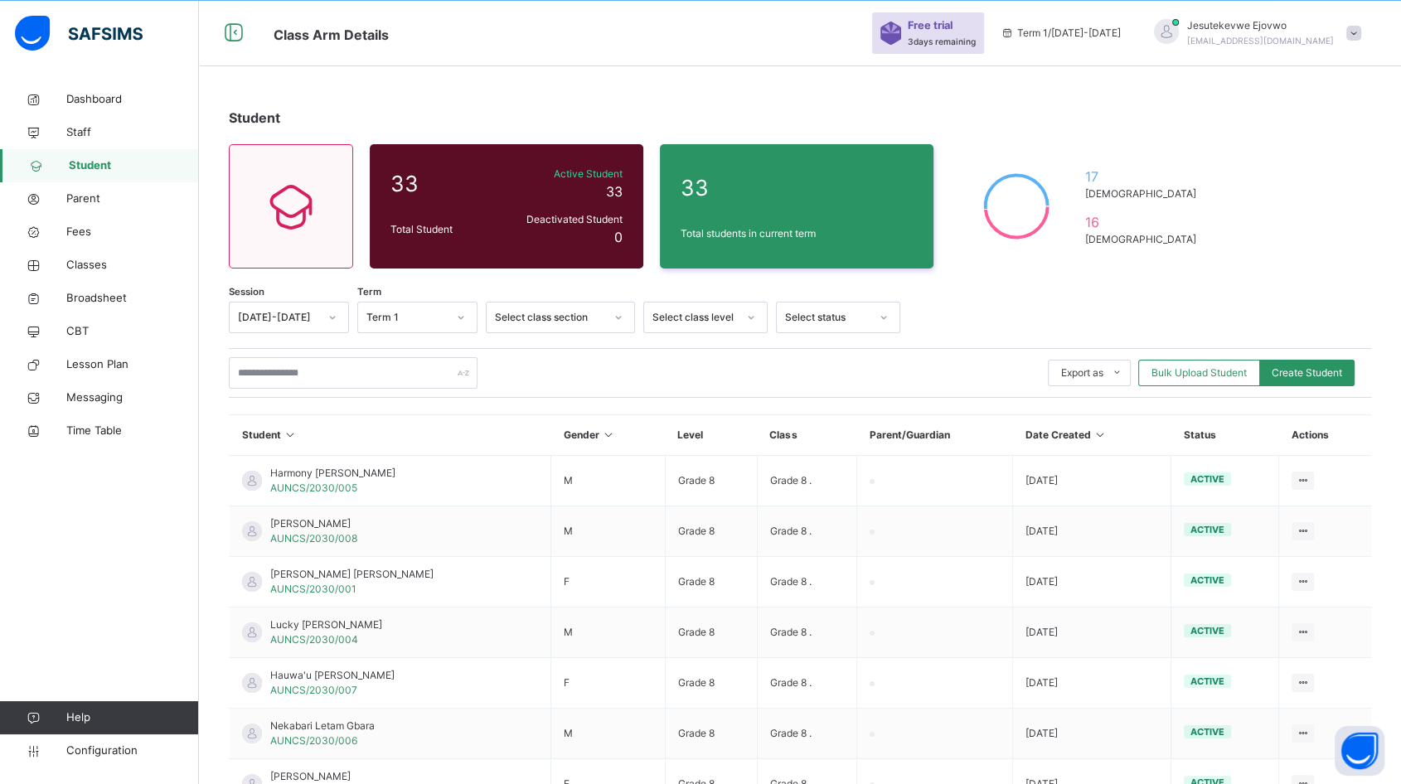
click at [1197, 380] on div "Bulk Upload Student" at bounding box center [1199, 373] width 122 height 27
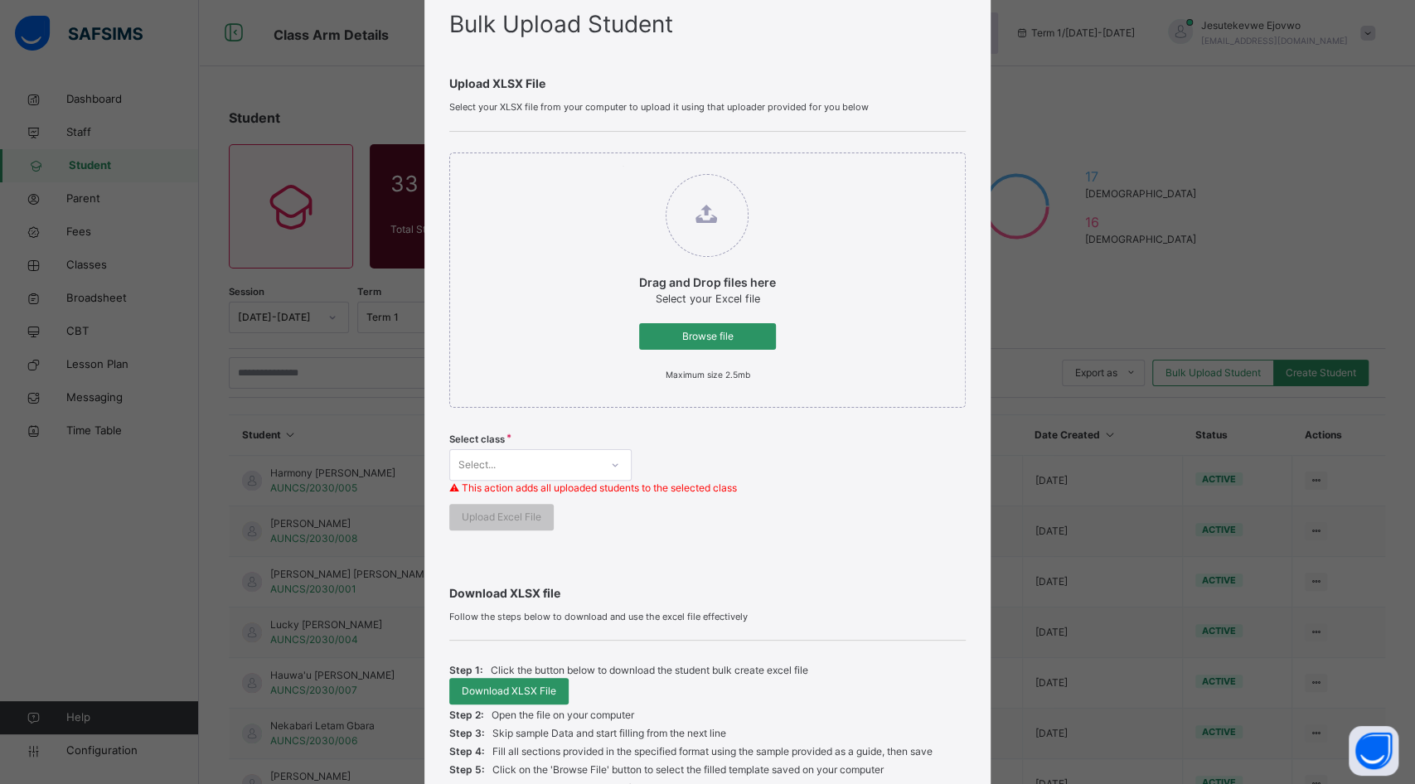
scroll to position [238, 0]
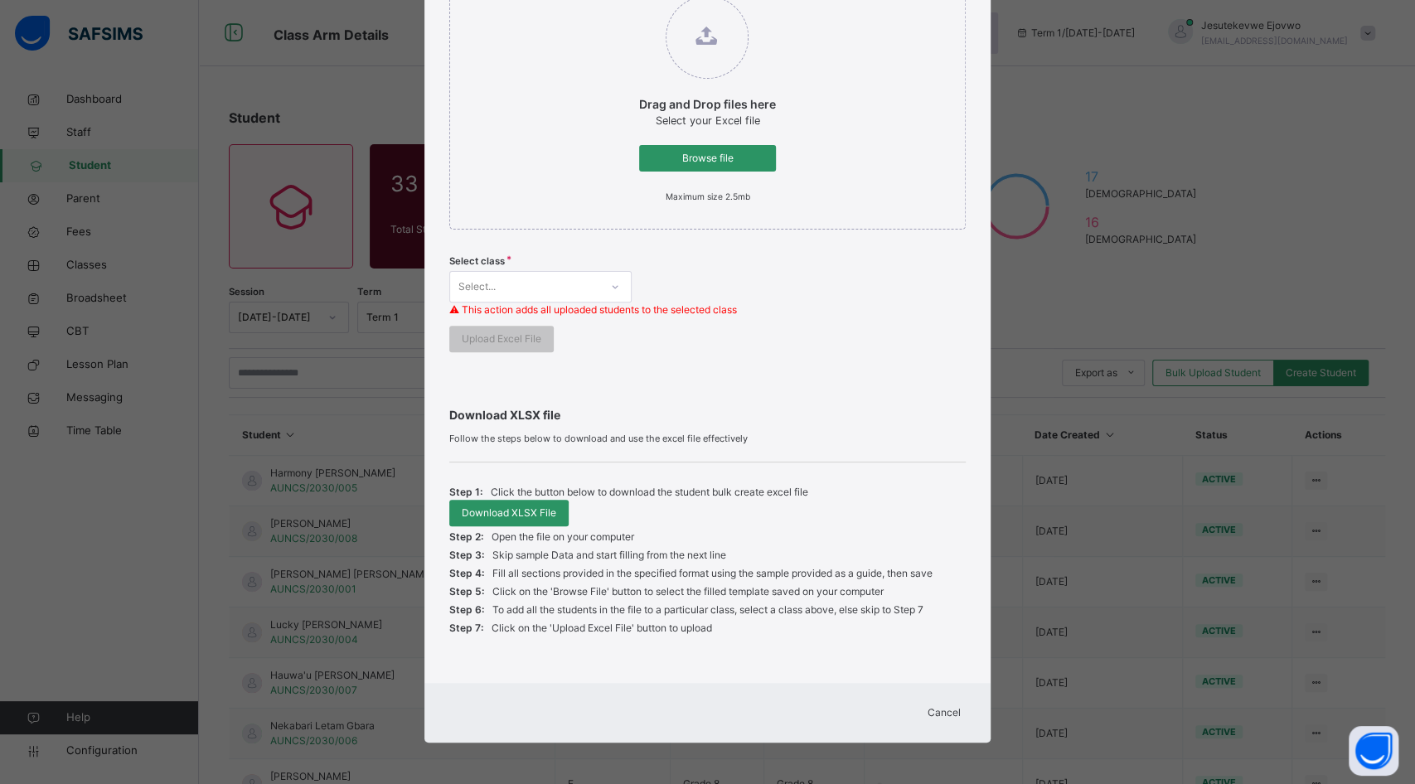
click at [704, 168] on div "Browse file" at bounding box center [707, 158] width 137 height 27
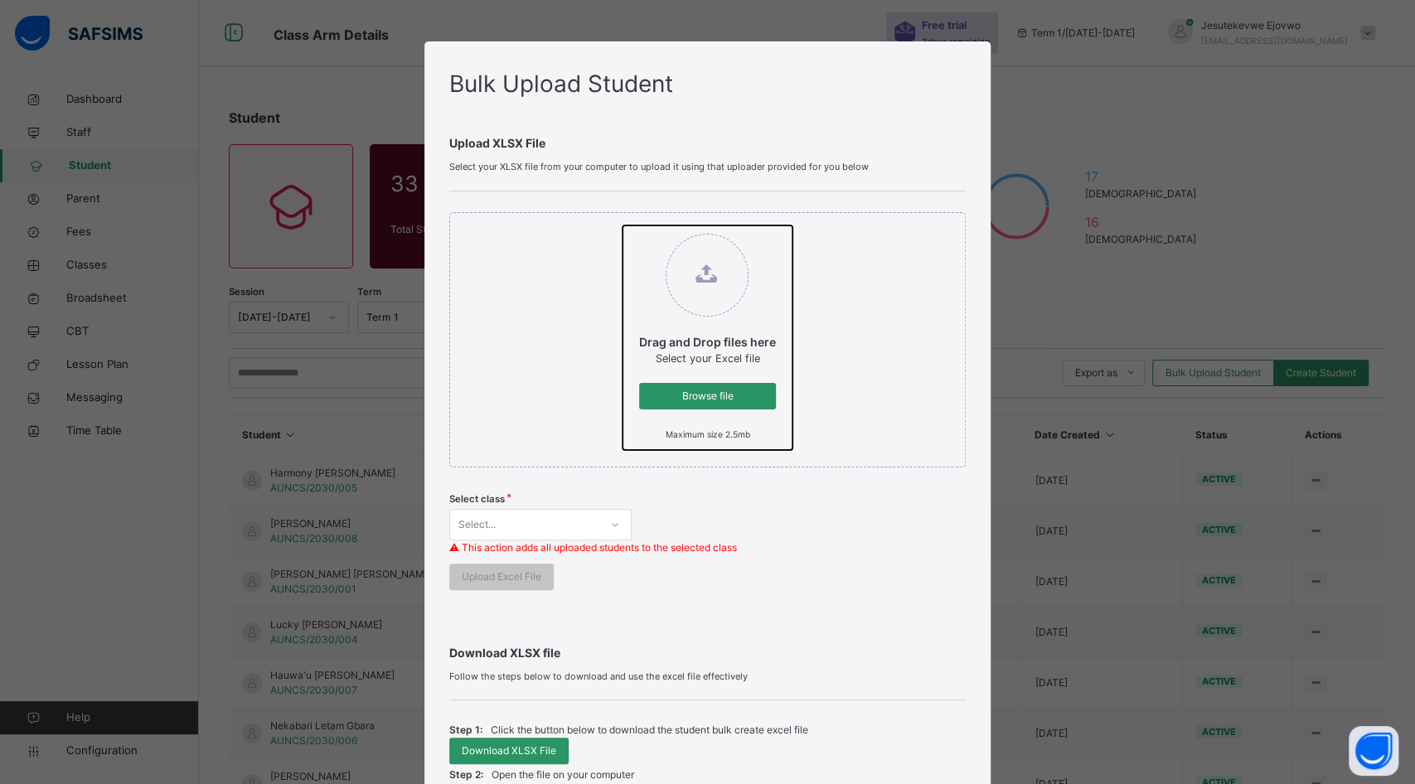
type input "**********"
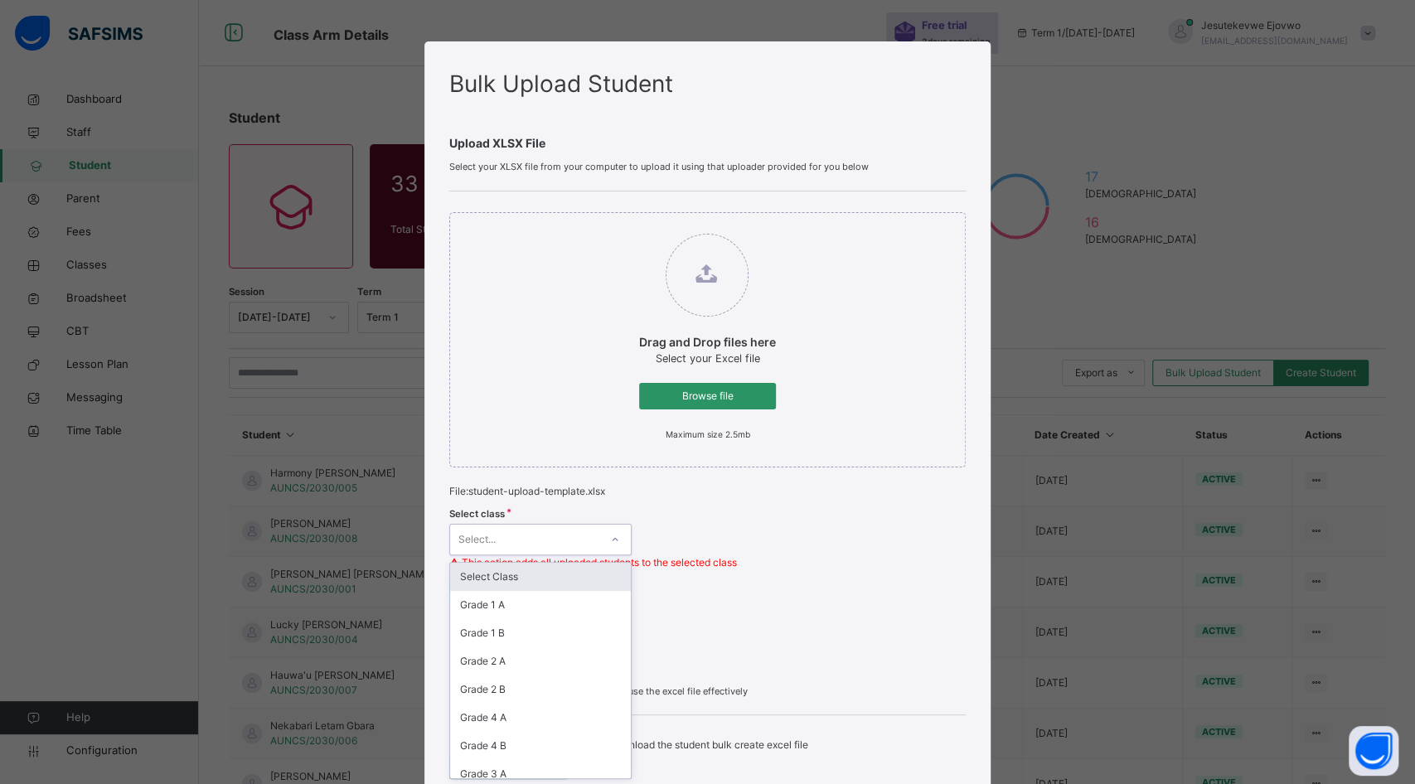
scroll to position [33, 0]
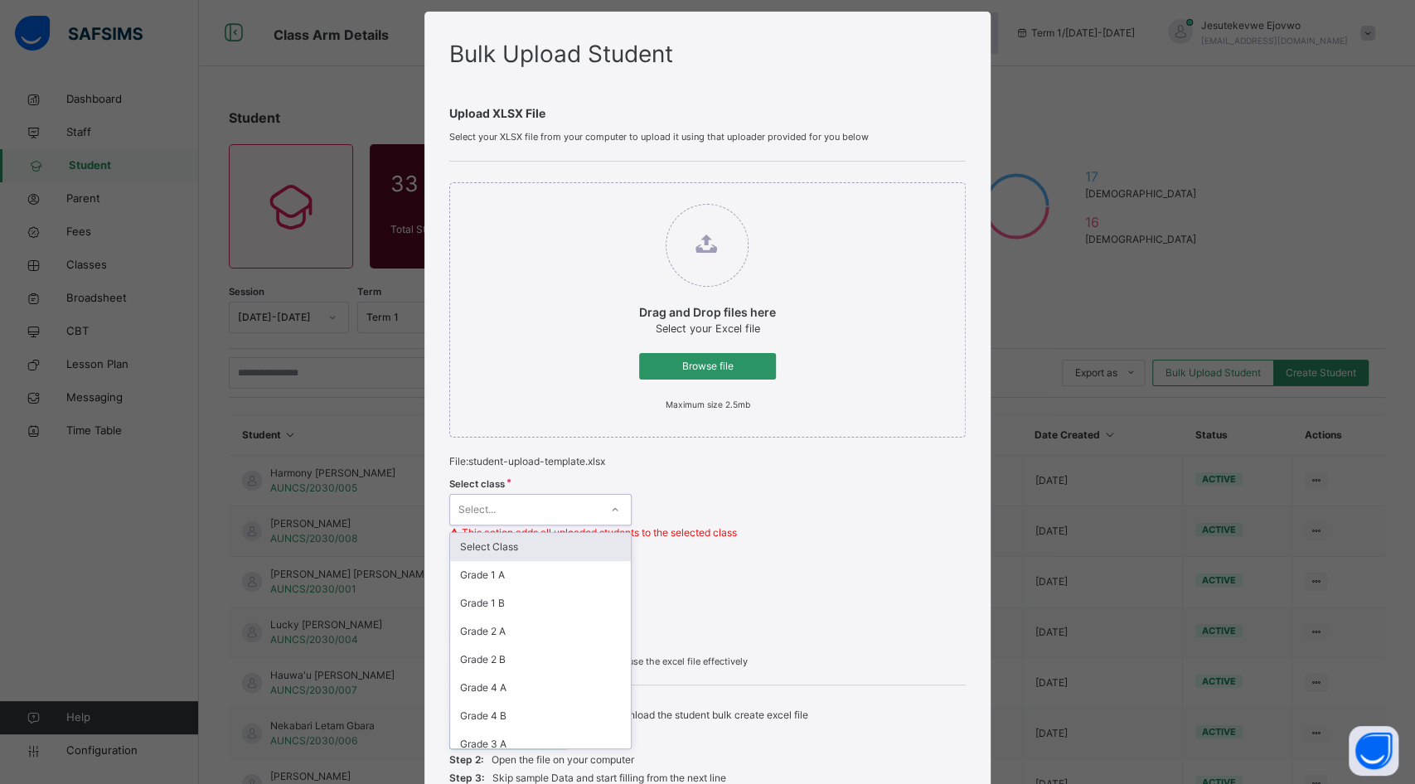
click at [544, 528] on div "Select class option Select Class focused, 1 of 31. 31 results available. Use Up…" at bounding box center [707, 509] width 516 height 80
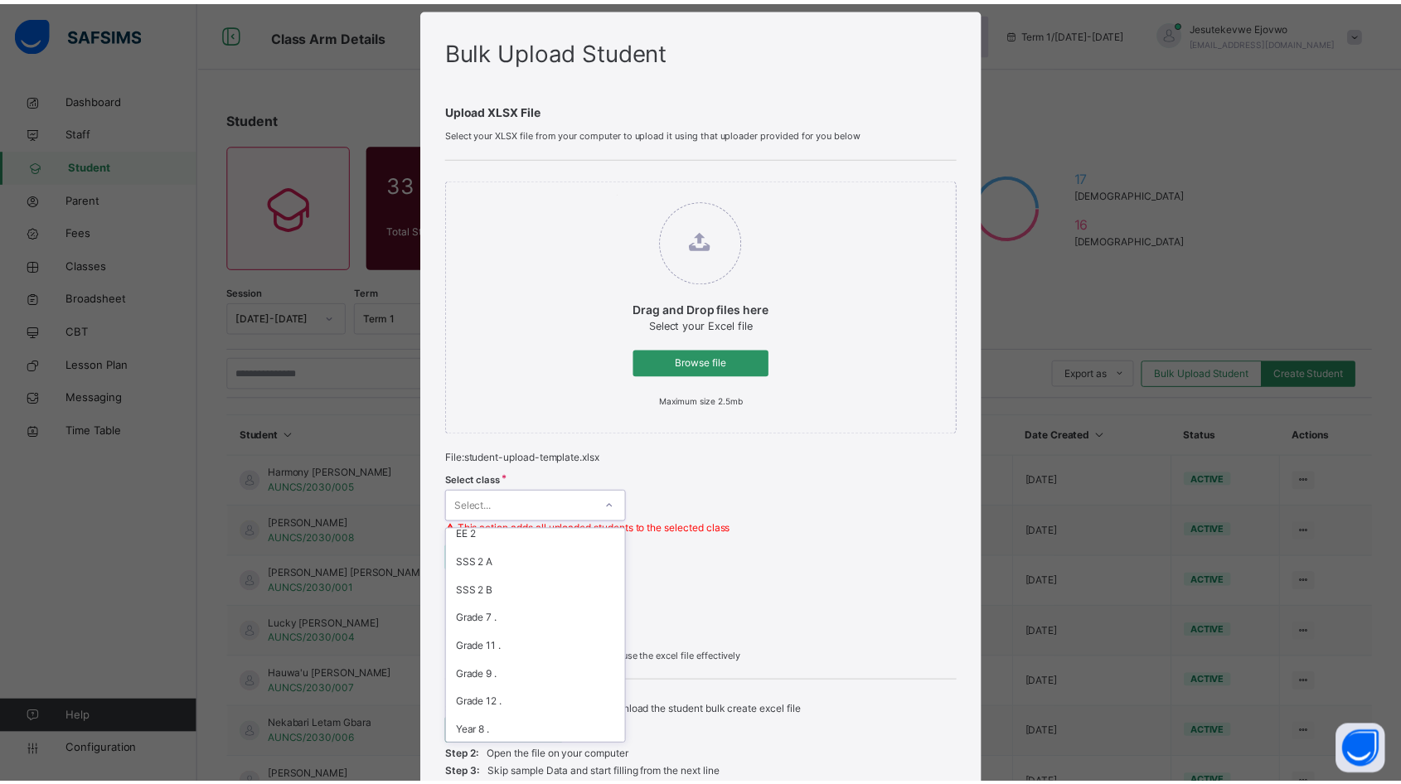
scroll to position [460, 0]
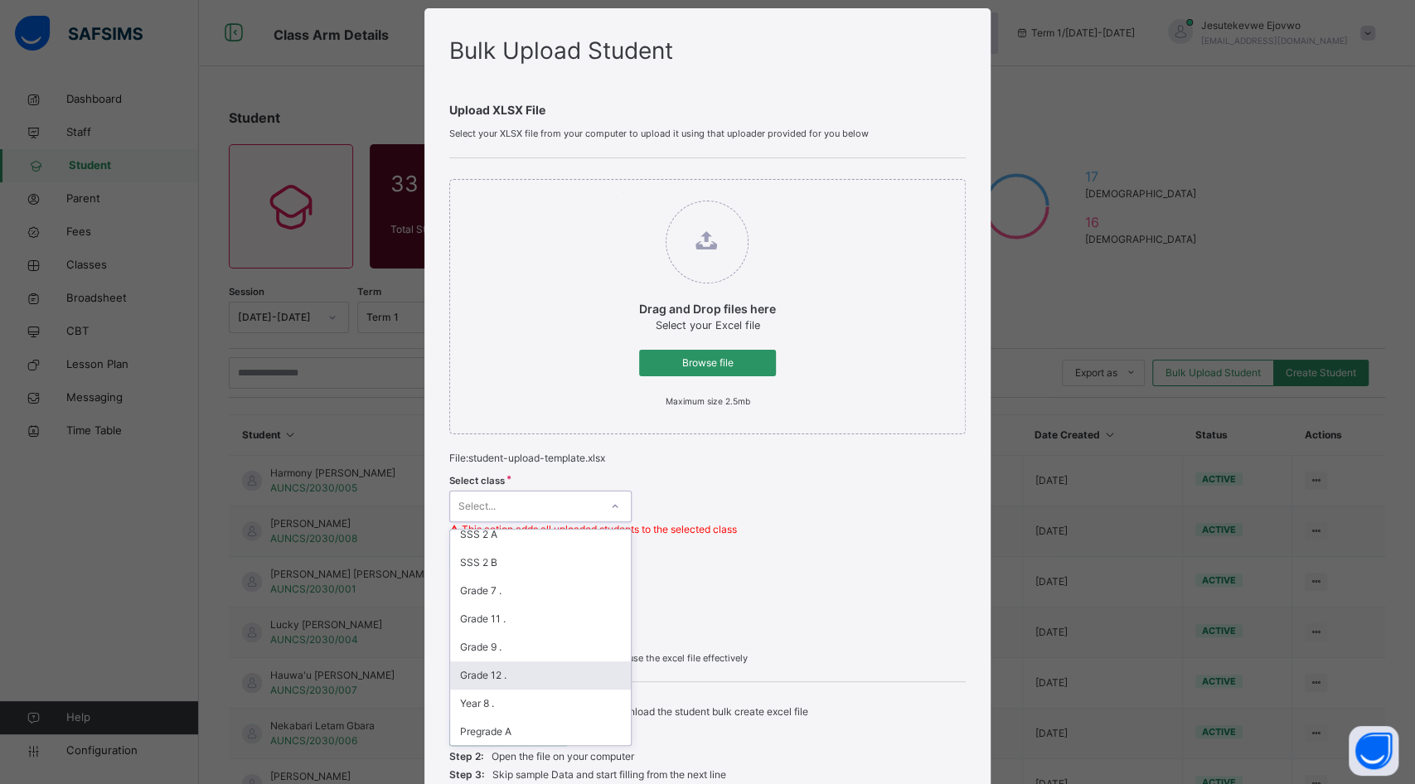
click at [504, 670] on div "Grade 12 ." at bounding box center [540, 675] width 181 height 28
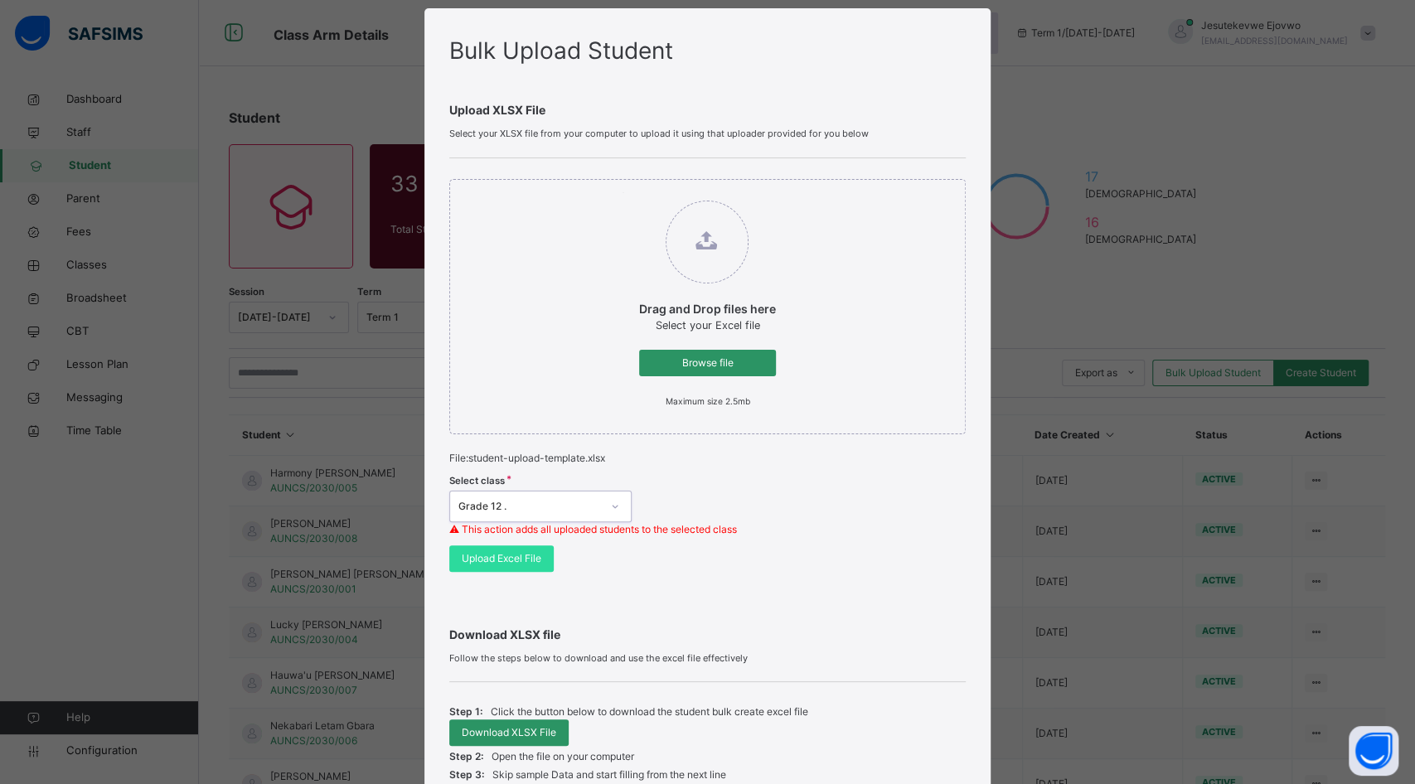
click at [839, 444] on div "Drag and Drop files here Select your Excel file Browse file Maximum size 2.5mb …" at bounding box center [707, 375] width 516 height 434
click at [522, 560] on span "Upload Excel File" at bounding box center [502, 558] width 80 height 15
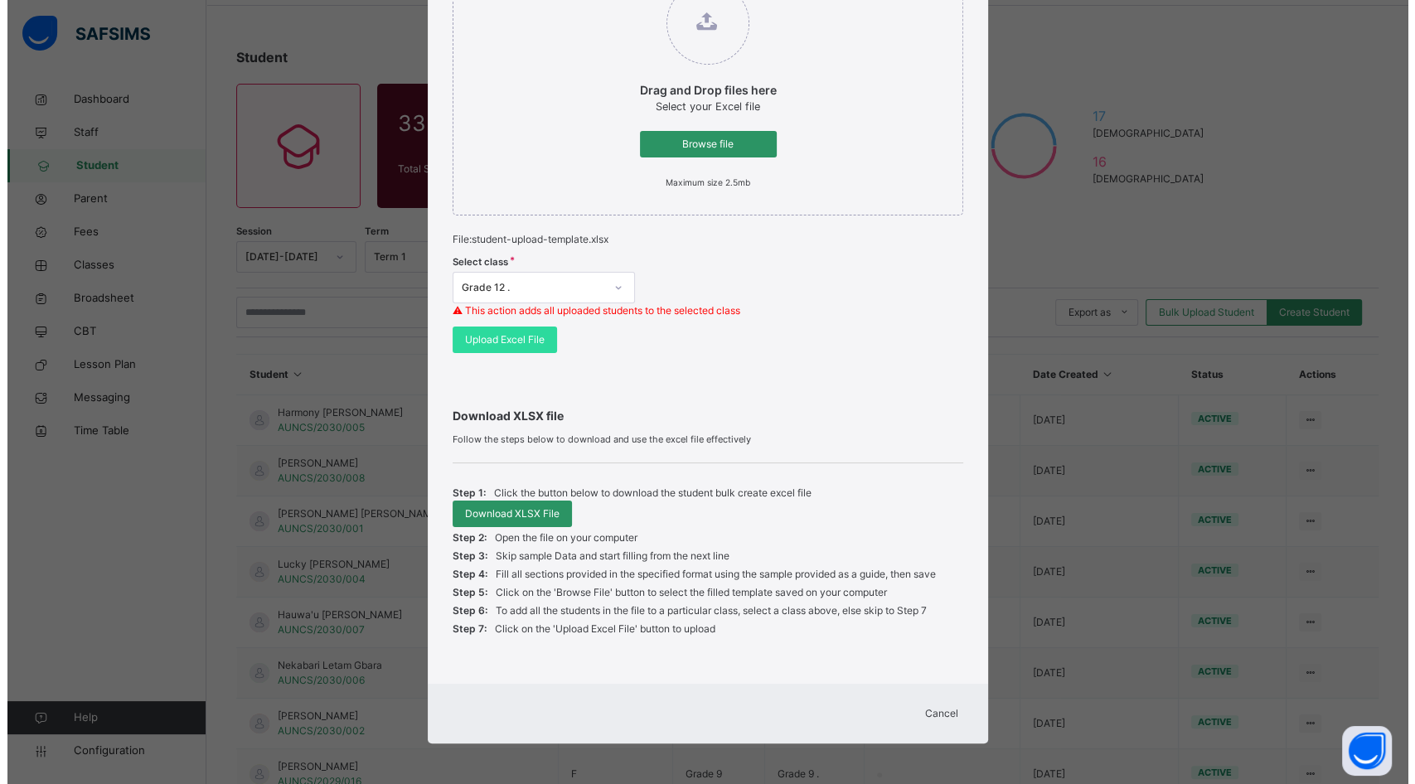
scroll to position [142, 0]
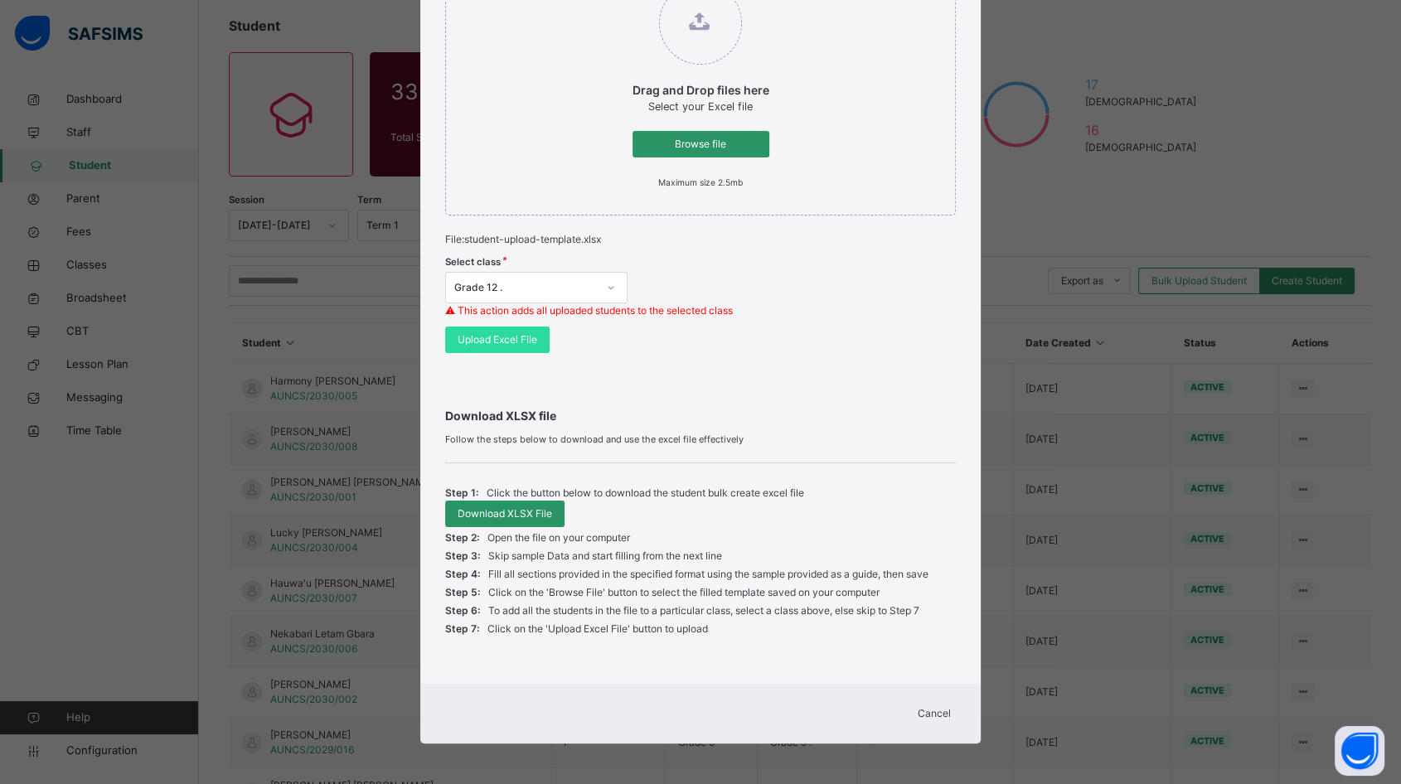
click at [941, 714] on span "Cancel" at bounding box center [933, 713] width 33 height 15
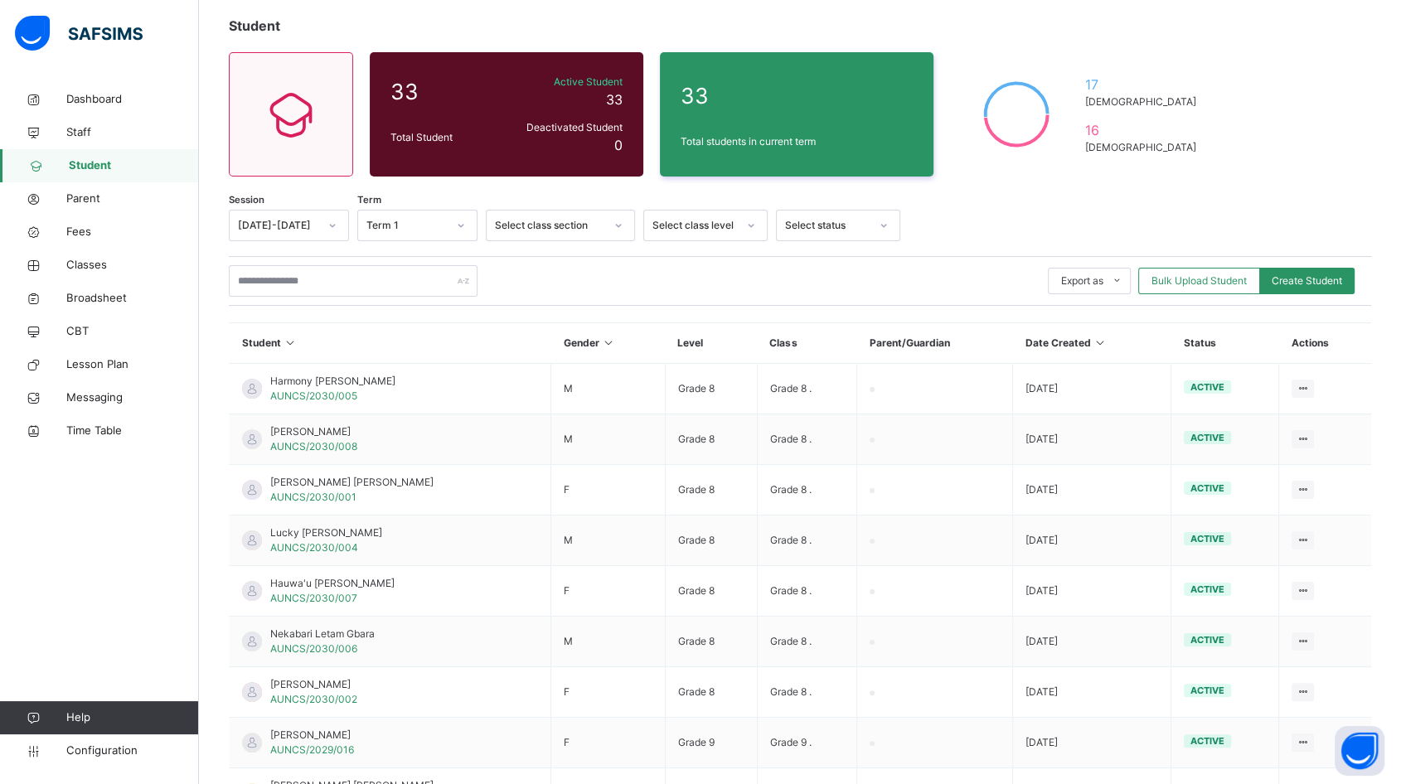
click at [1197, 282] on span "Bulk Upload Student" at bounding box center [1198, 280] width 95 height 15
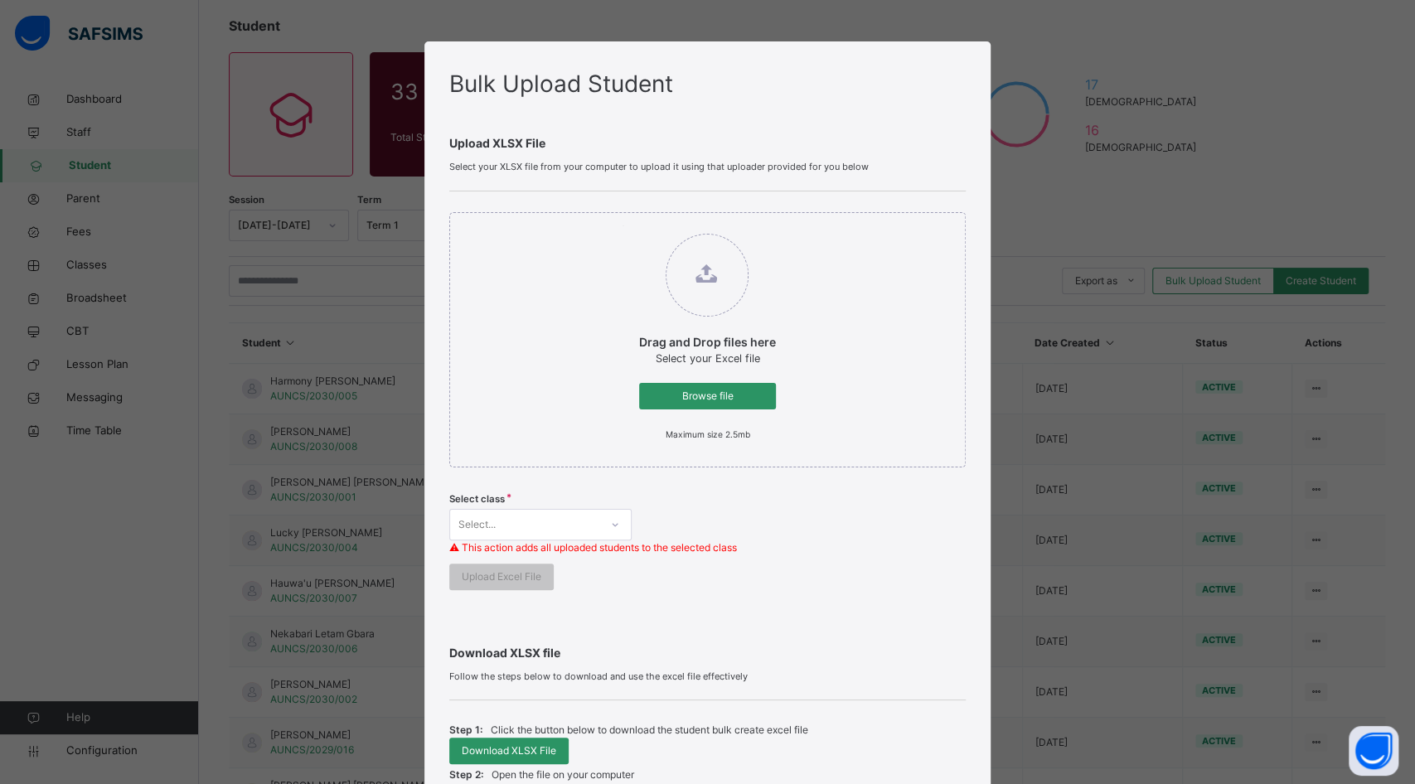
click at [718, 395] on span "Browse file" at bounding box center [707, 396] width 112 height 15
click at [622, 225] on input "Drag and Drop files here Select your Excel file Browse file Maximum size 2.5mb" at bounding box center [622, 225] width 0 height 0
type input "**********"
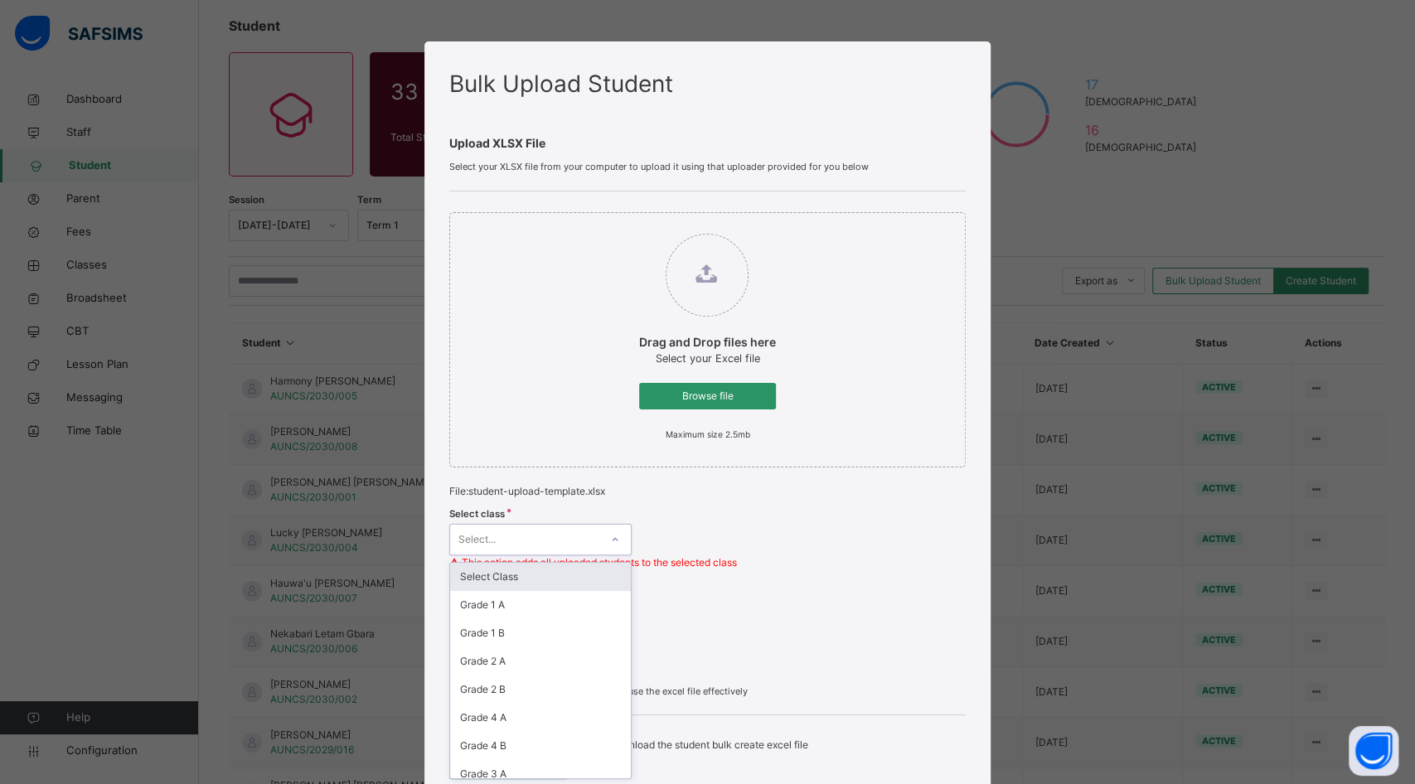
click at [551, 532] on div "option Select Class focused, 1 of 31. 31 results available. Use Up and Down to …" at bounding box center [540, 539] width 182 height 31
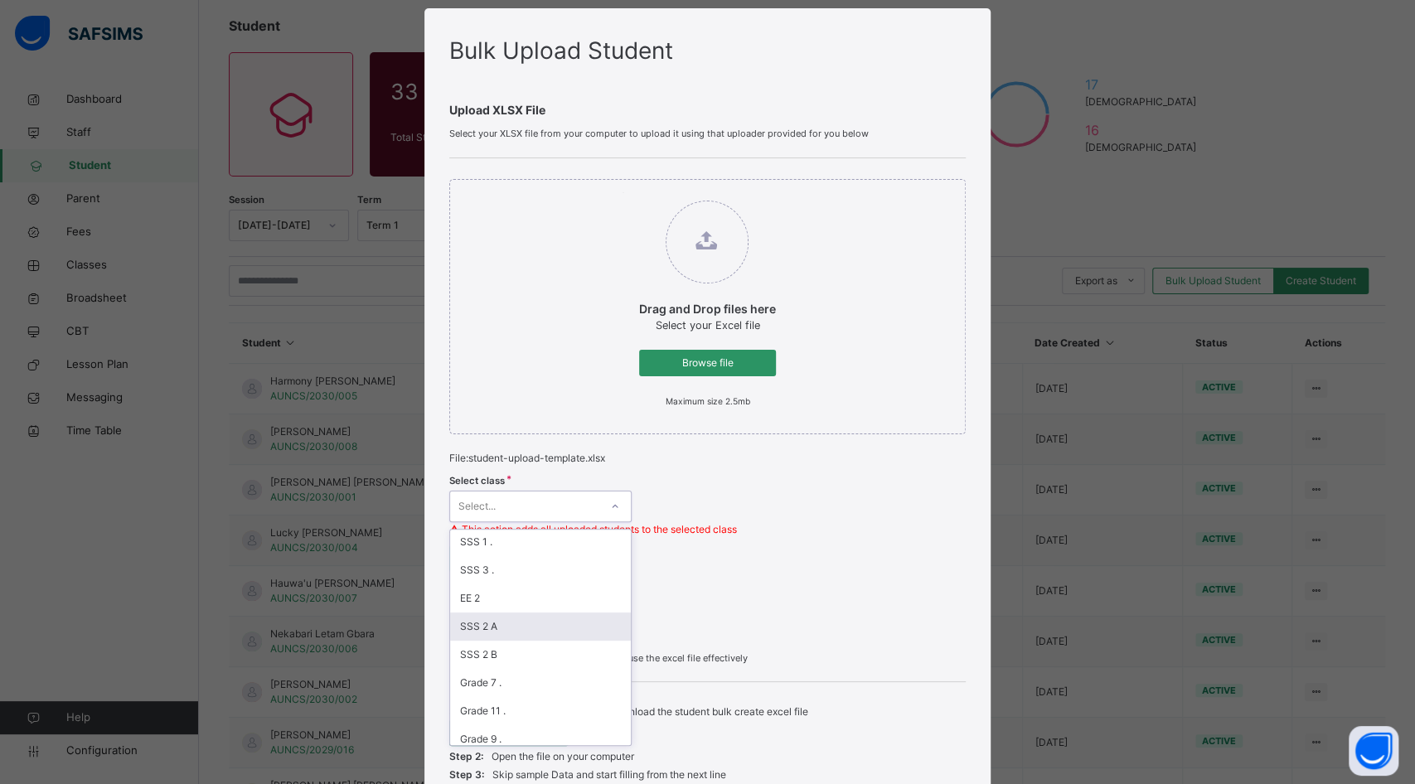
scroll to position [460, 0]
click at [497, 672] on div "Grade 12 ." at bounding box center [540, 675] width 181 height 28
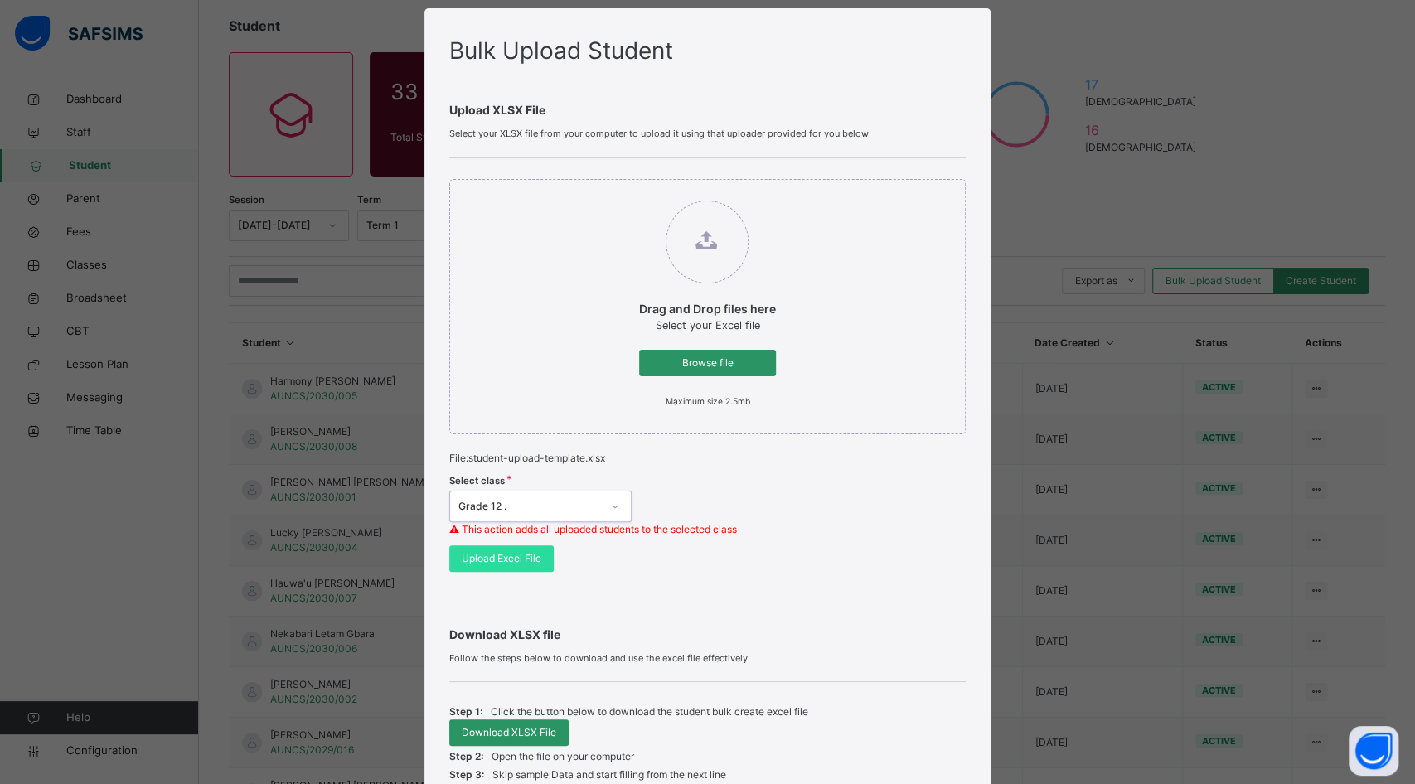
click at [790, 508] on div "Select class option Grade 12 ., selected. 0 results available. Select is focuse…" at bounding box center [707, 506] width 516 height 80
click at [498, 561] on span "Upload Excel File" at bounding box center [502, 558] width 80 height 15
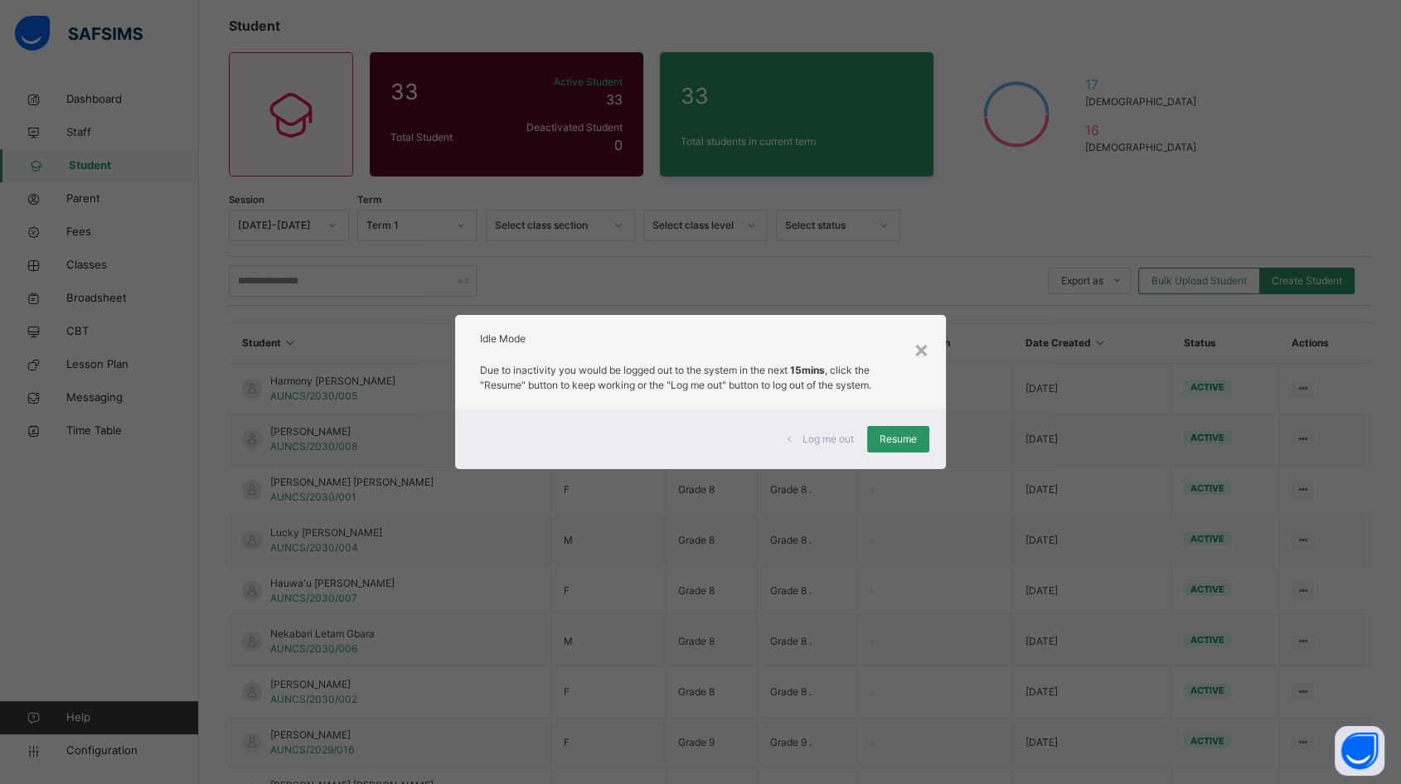
click at [903, 436] on span "Resume" at bounding box center [897, 439] width 37 height 15
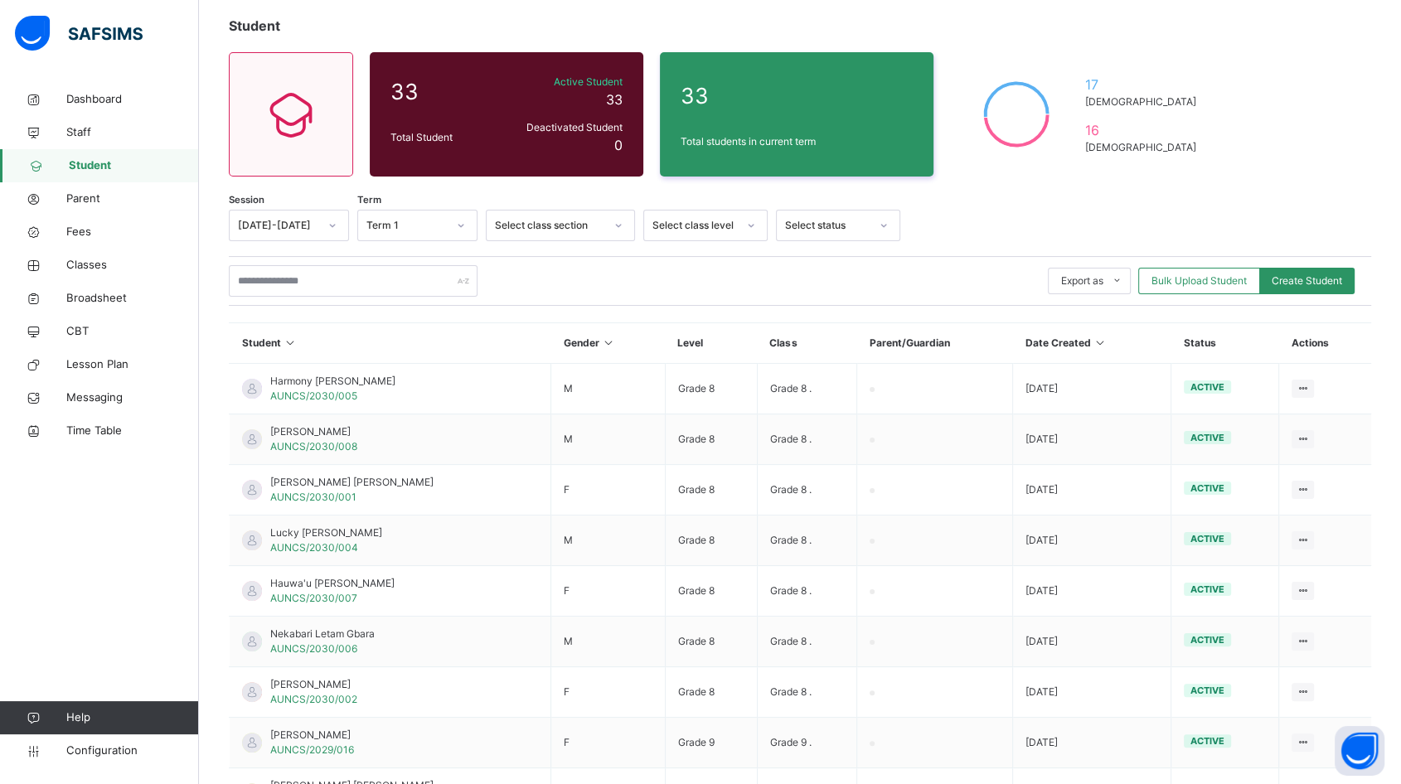
click at [1200, 279] on span "Bulk Upload Student" at bounding box center [1198, 280] width 95 height 15
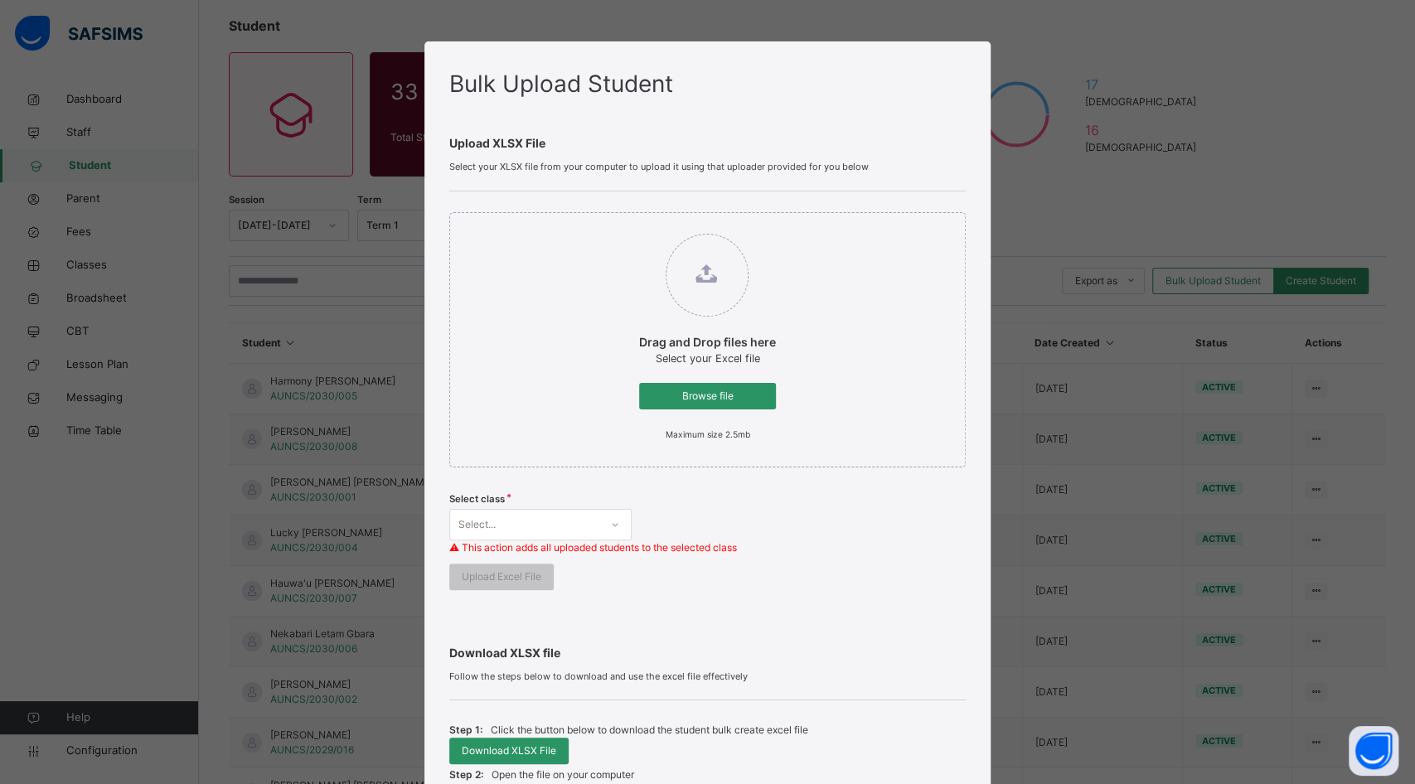
click at [700, 390] on span "Browse file" at bounding box center [707, 396] width 112 height 15
click at [622, 225] on input "Drag and Drop files here Select your Excel file Browse file Maximum size 2.5mb" at bounding box center [622, 225] width 0 height 0
type input "**********"
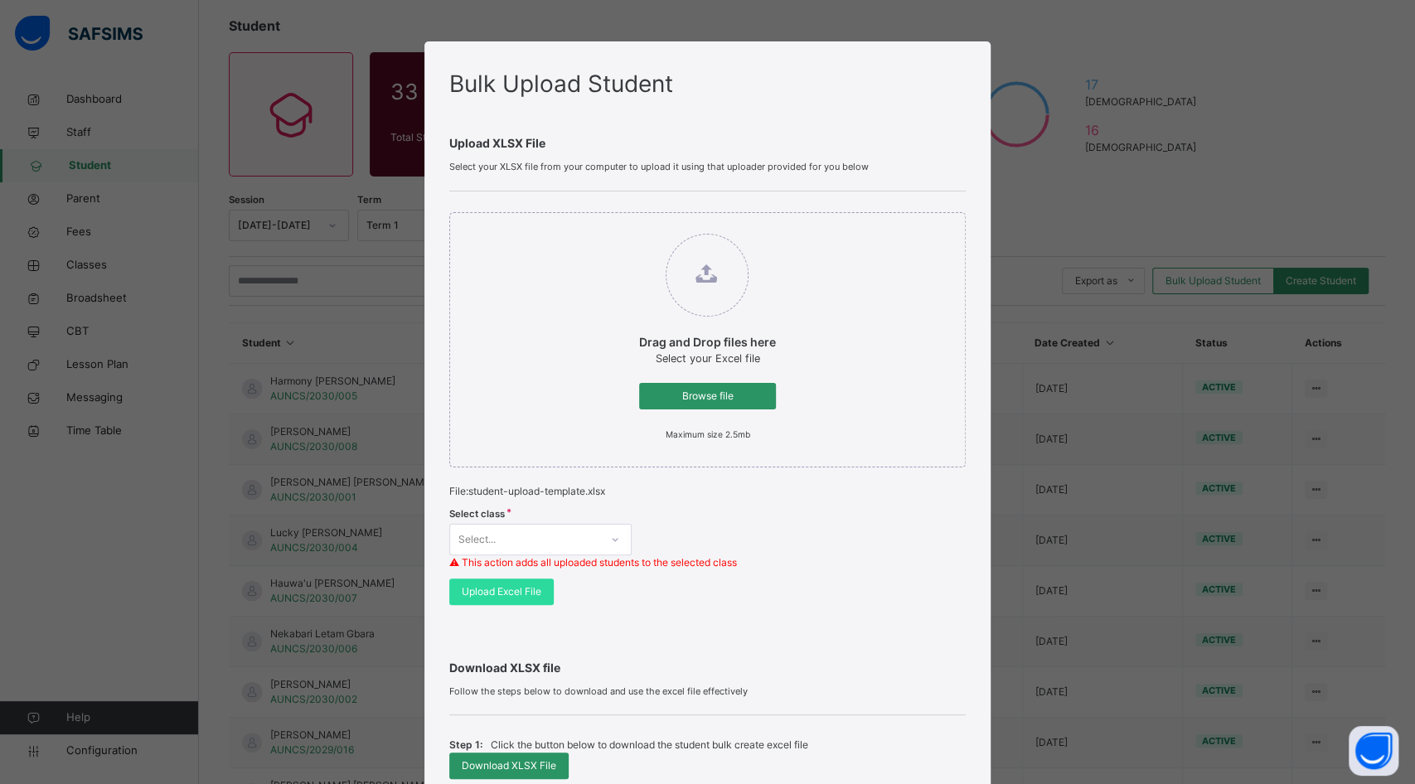
click at [556, 531] on div "Select..." at bounding box center [540, 539] width 182 height 31
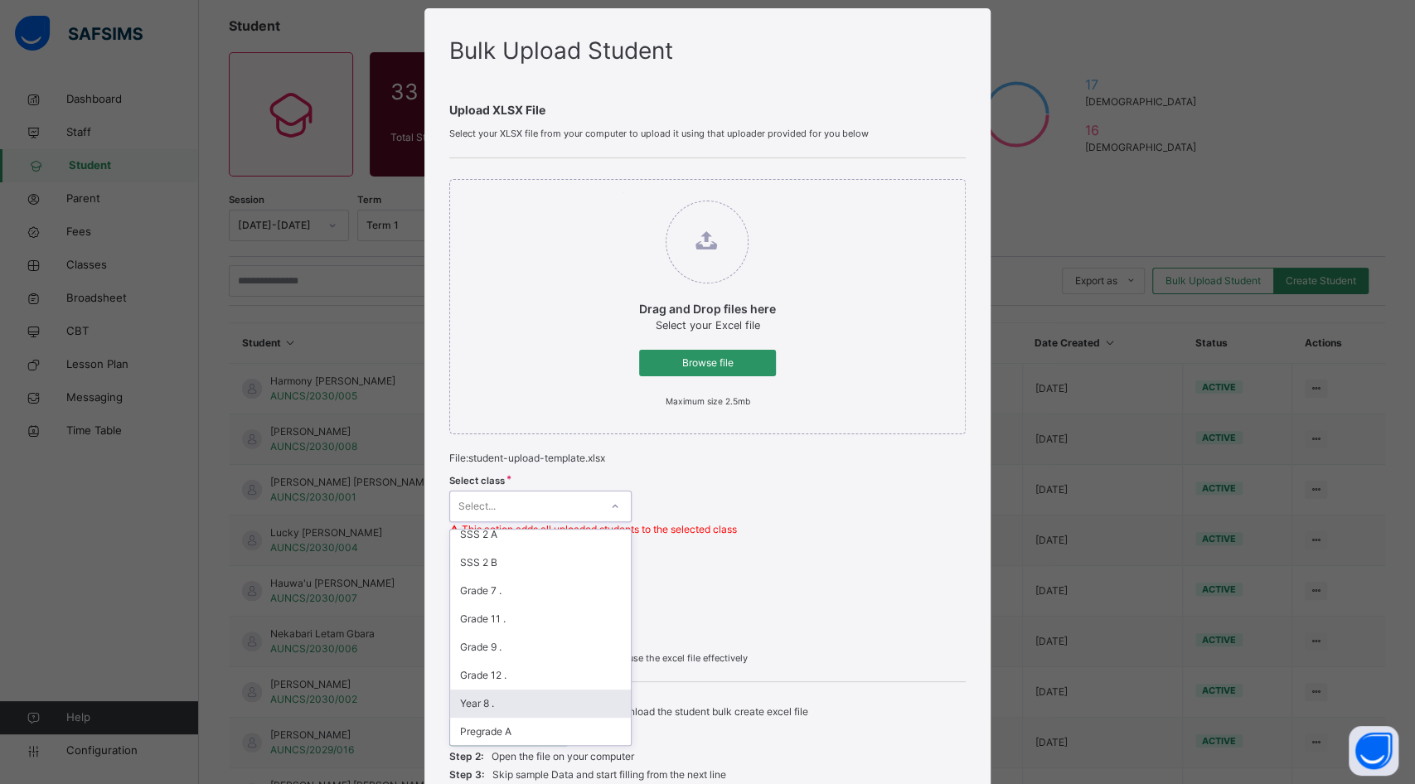
click at [527, 697] on div "Year 8 ." at bounding box center [540, 703] width 181 height 28
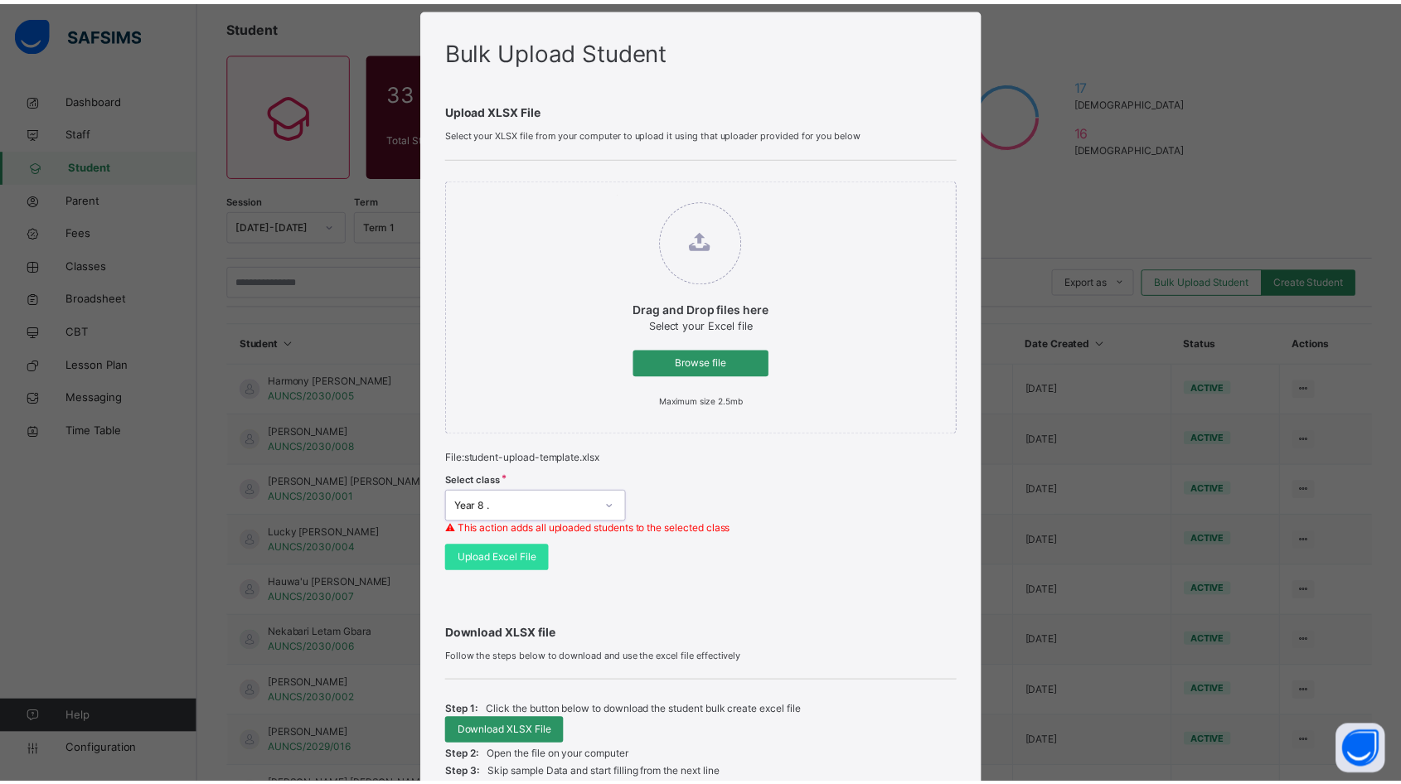
scroll to position [126, 0]
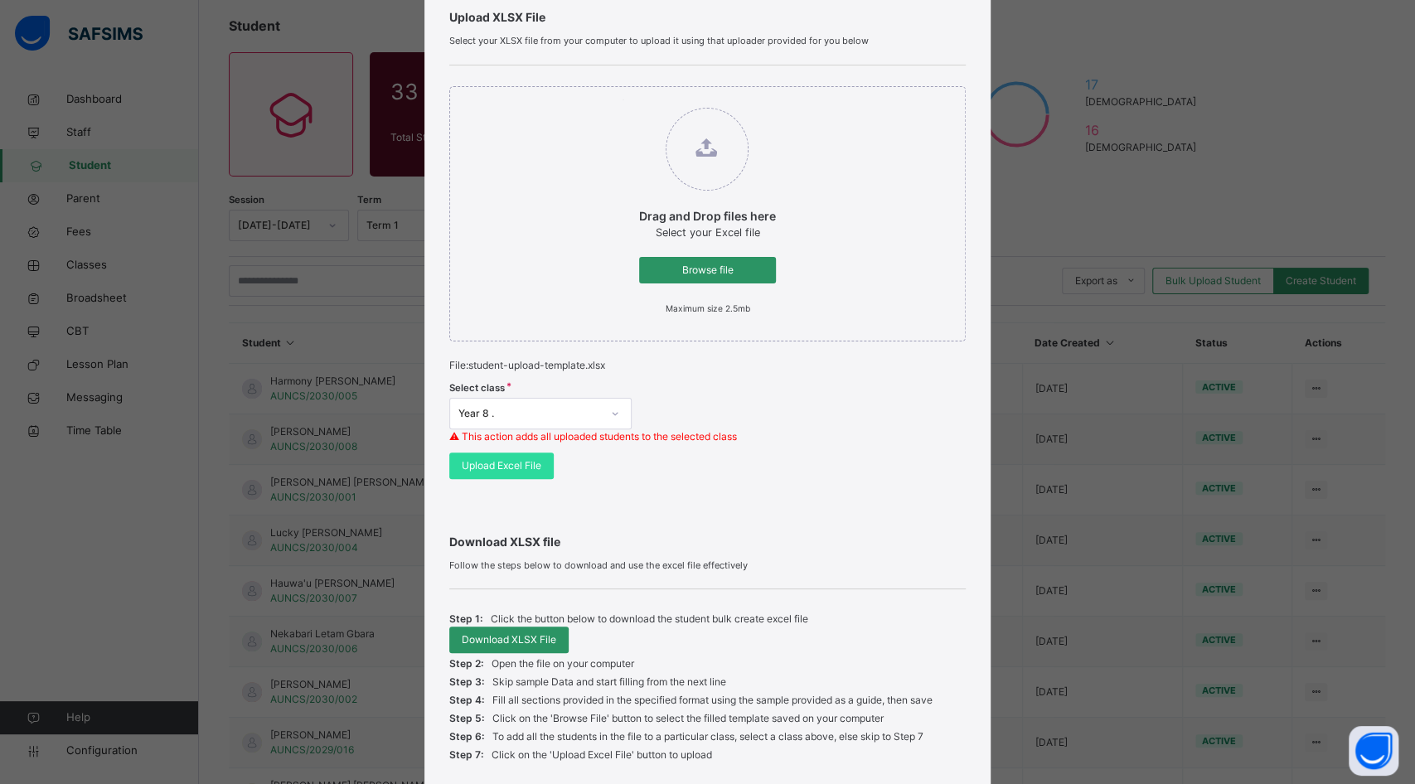
click at [472, 467] on span "Upload Excel File" at bounding box center [502, 465] width 80 height 15
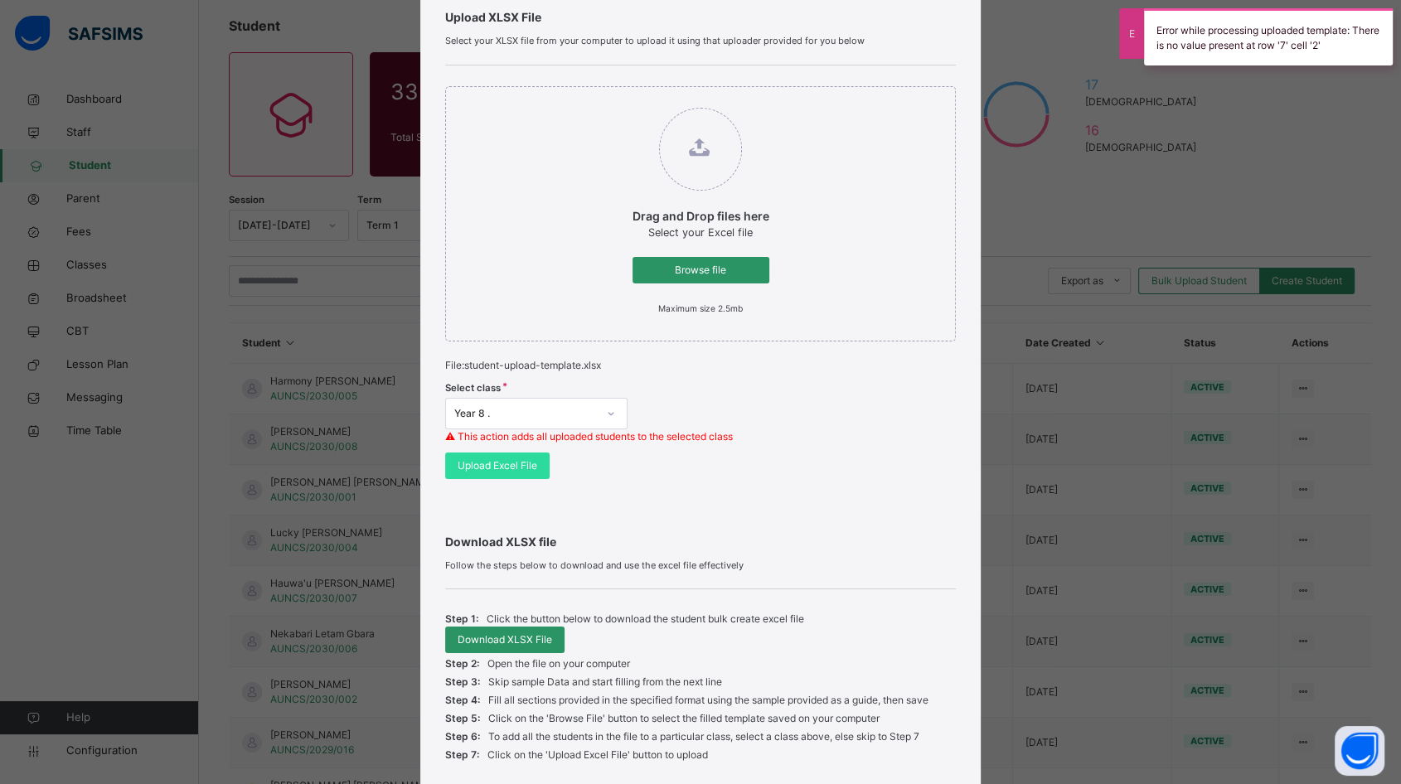
click at [1270, 48] on div "Error while processing uploaded template: There is no value present at row '7' …" at bounding box center [1268, 36] width 249 height 57
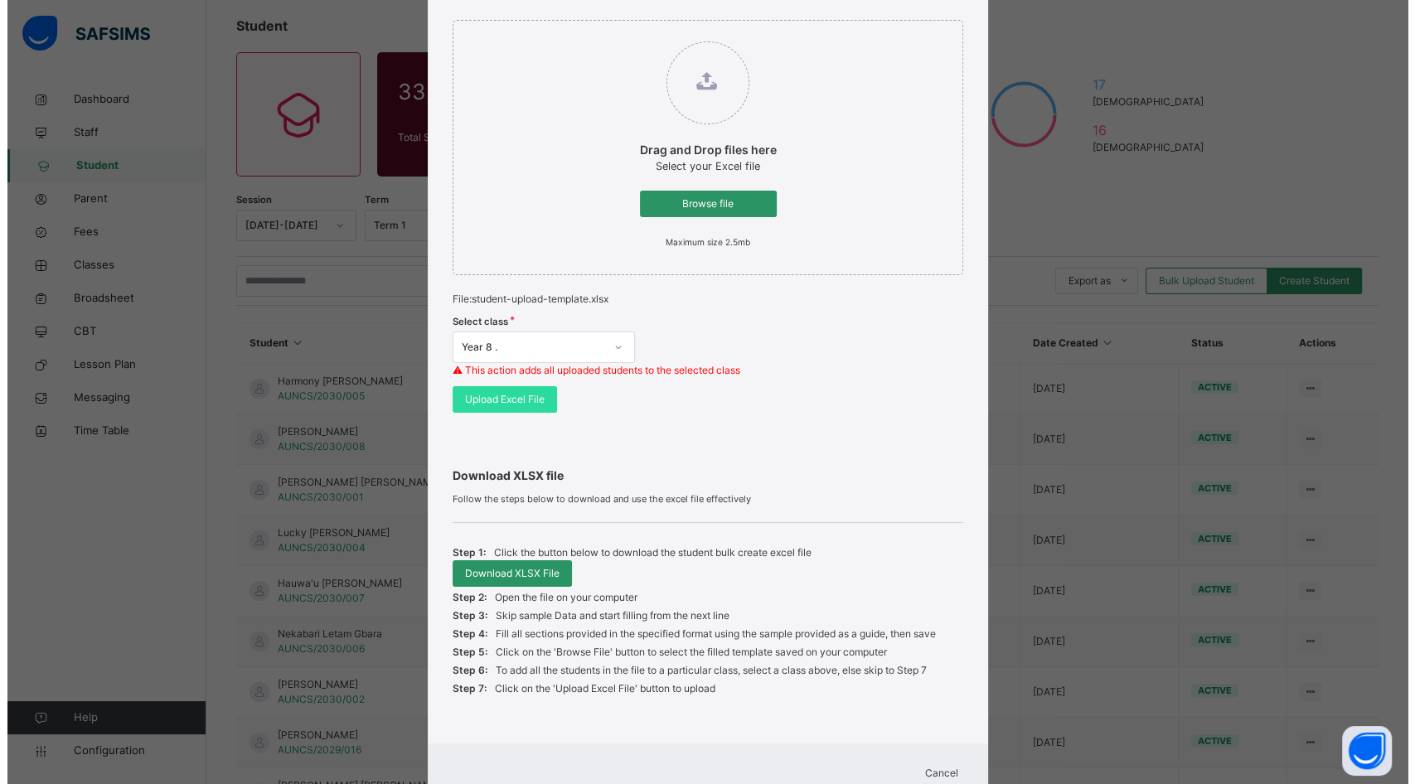
scroll to position [252, 0]
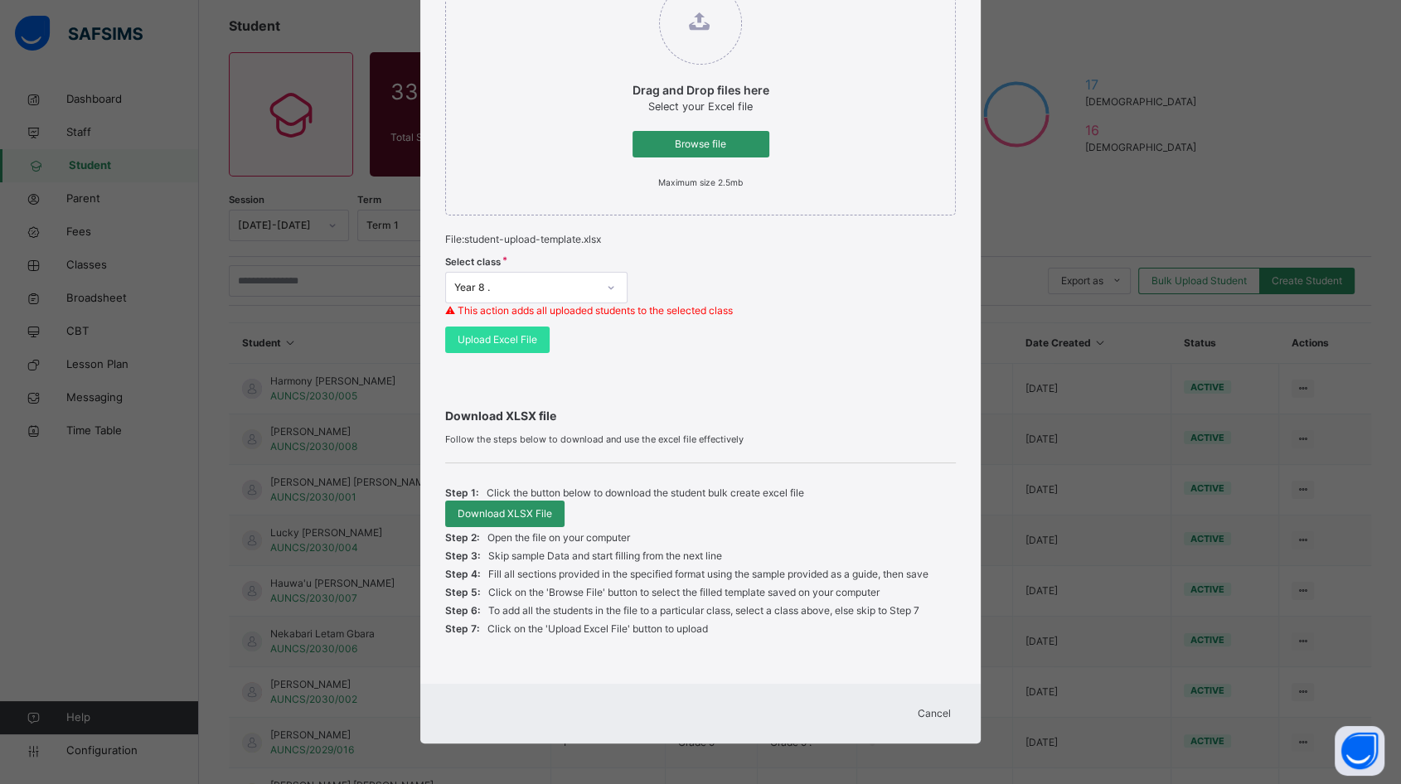
click at [931, 714] on span "Cancel" at bounding box center [933, 713] width 33 height 15
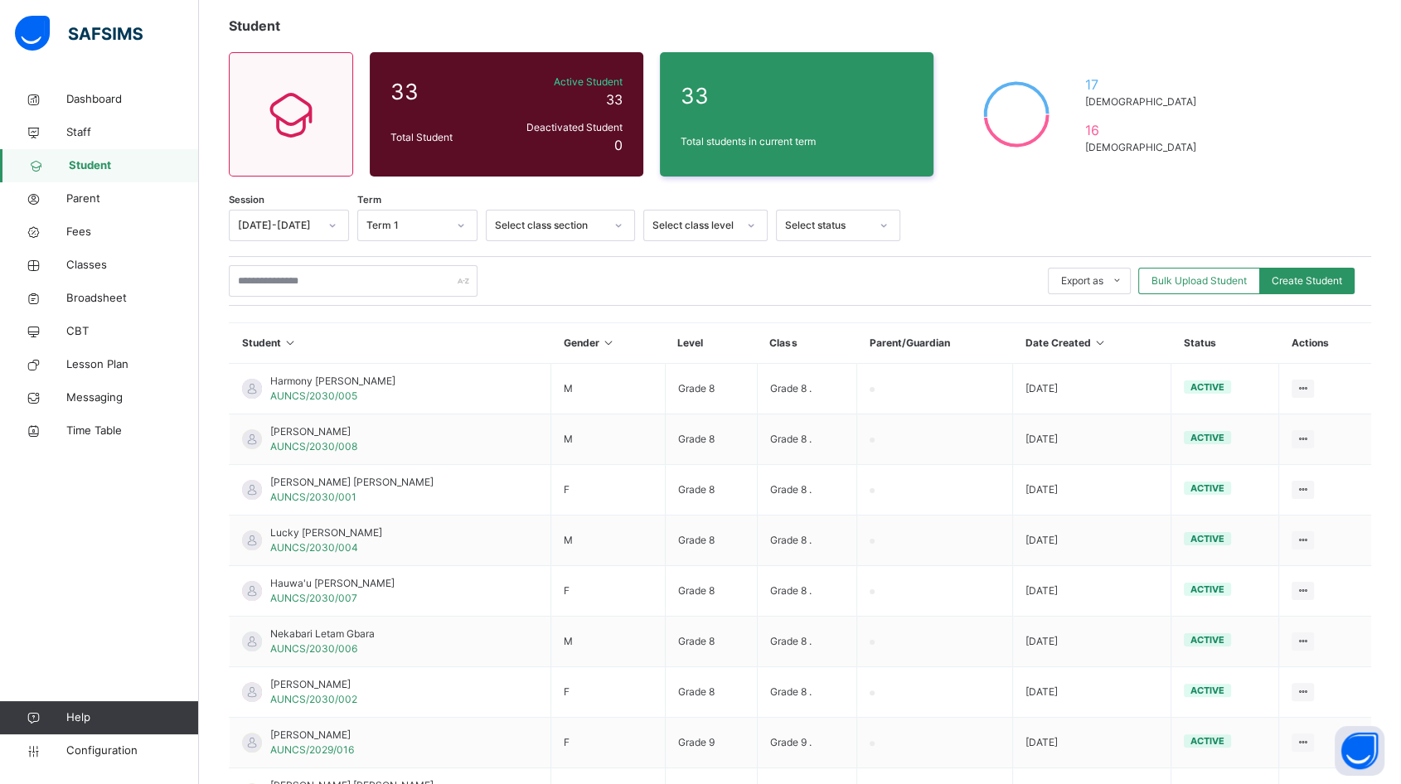
click at [1193, 284] on span "Bulk Upload Student" at bounding box center [1198, 280] width 95 height 15
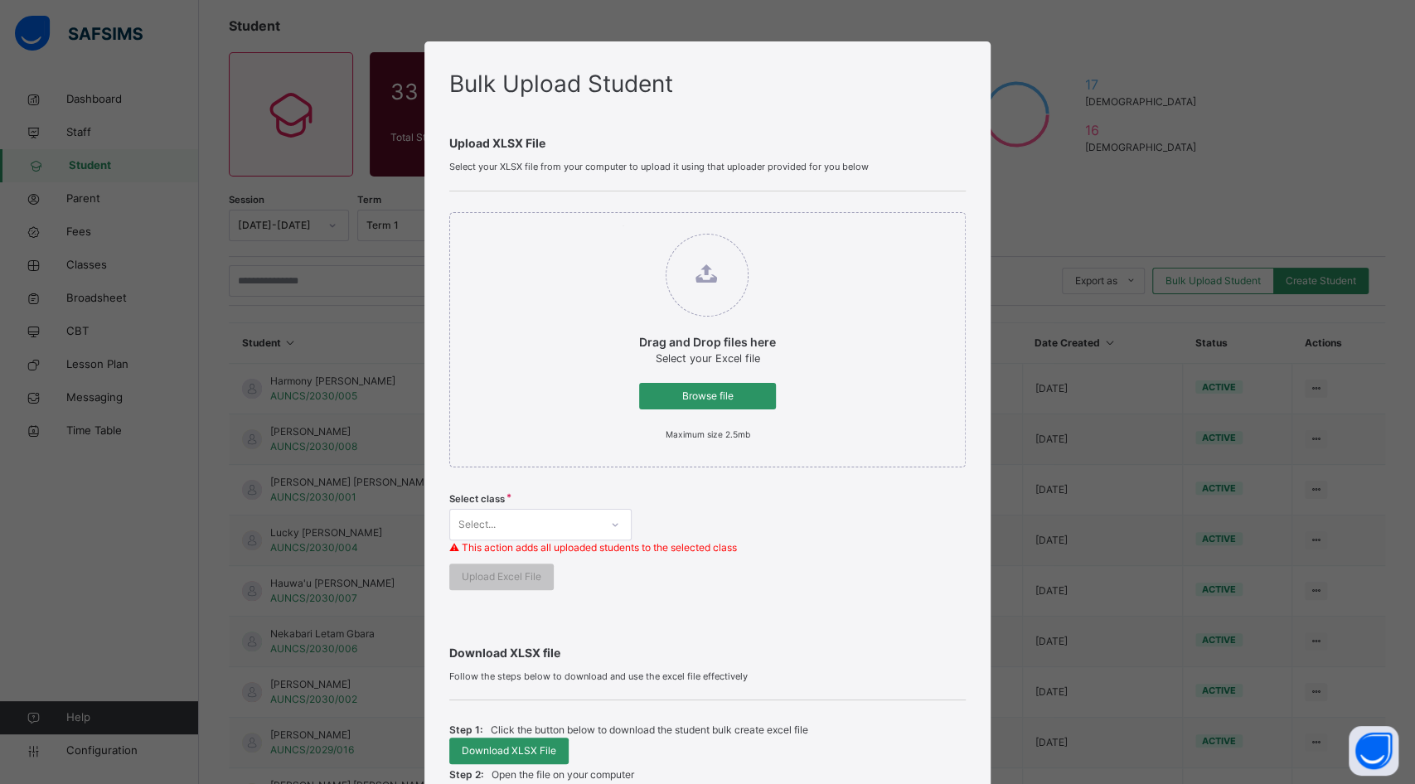
click at [688, 393] on span "Browse file" at bounding box center [707, 396] width 112 height 15
click at [622, 225] on input "Drag and Drop files here Select your Excel file Browse file Maximum size 2.5mb" at bounding box center [622, 225] width 0 height 0
type input "**********"
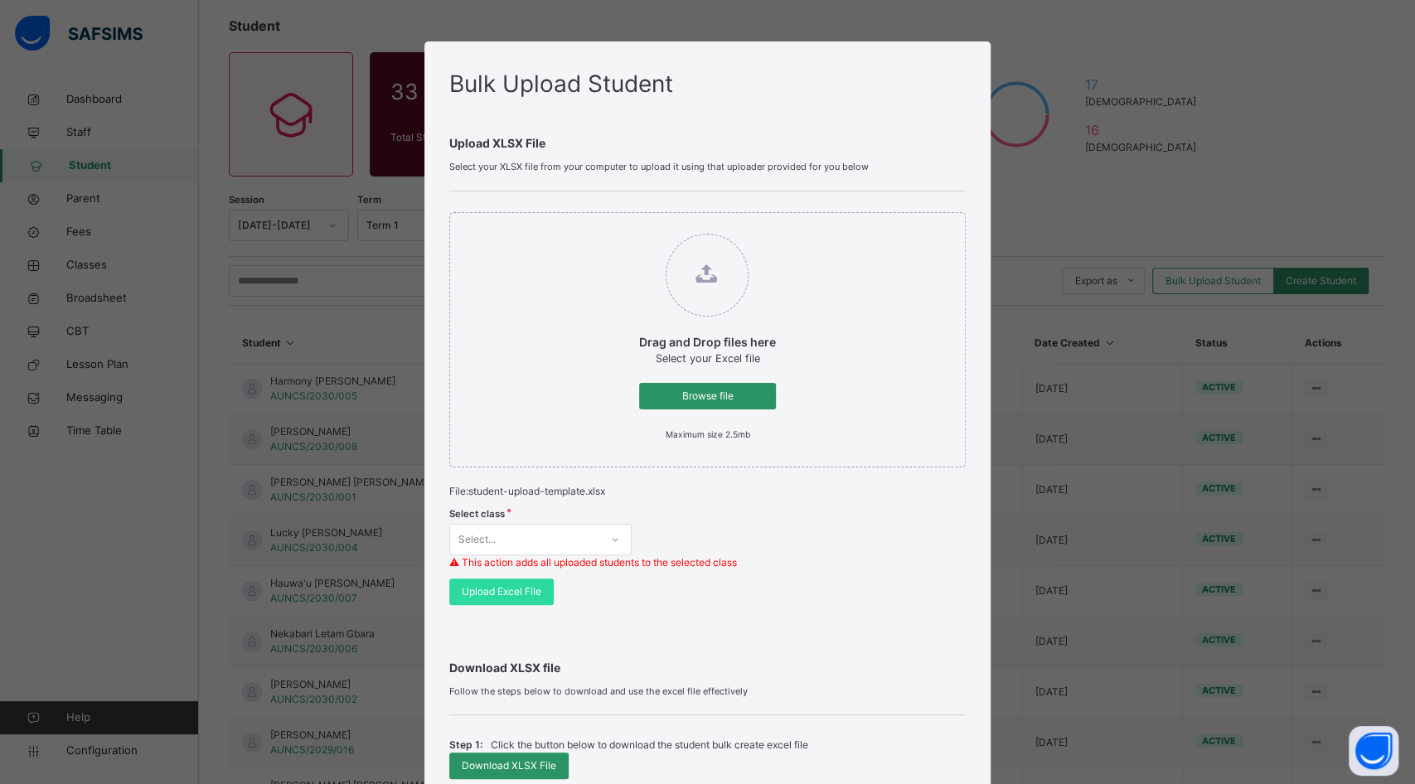
click at [540, 549] on div "Select..." at bounding box center [540, 539] width 182 height 31
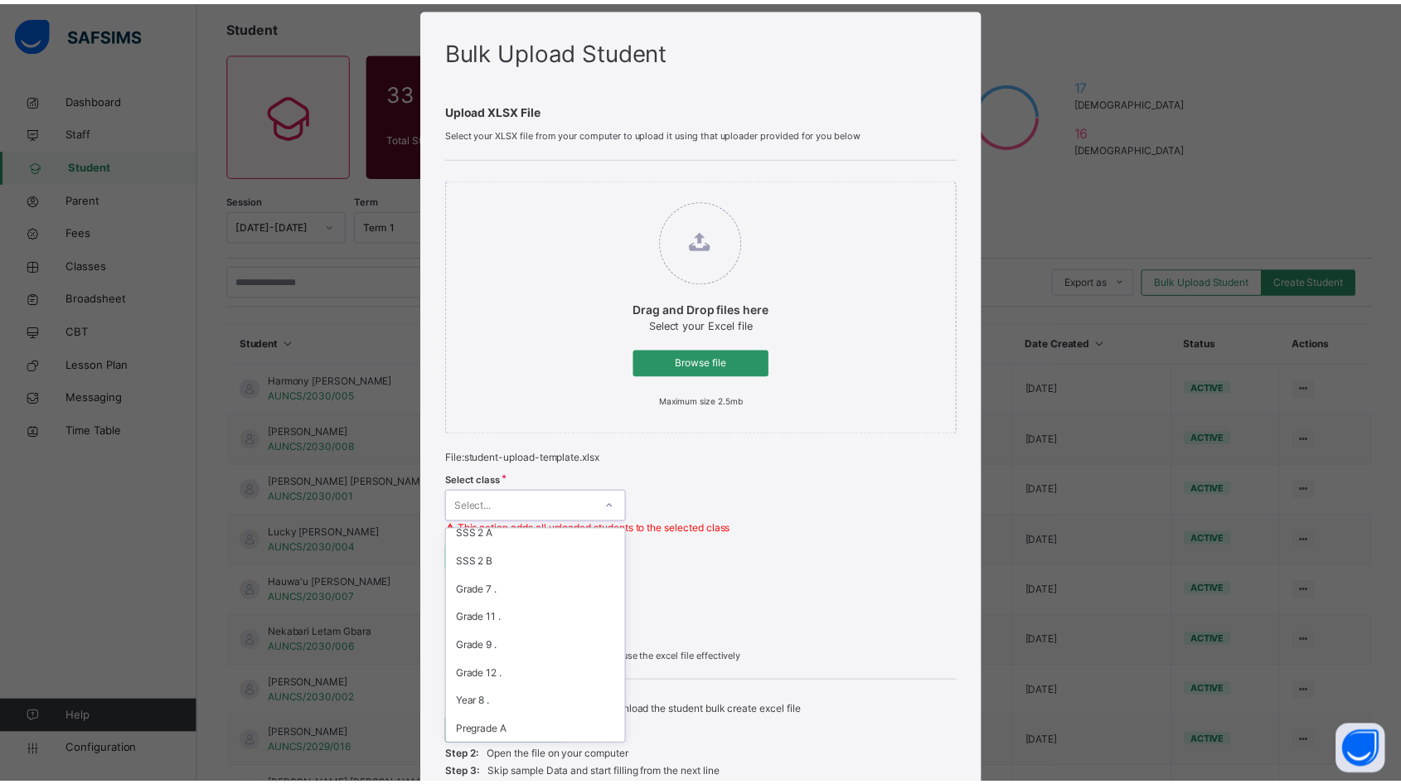
scroll to position [552, 0]
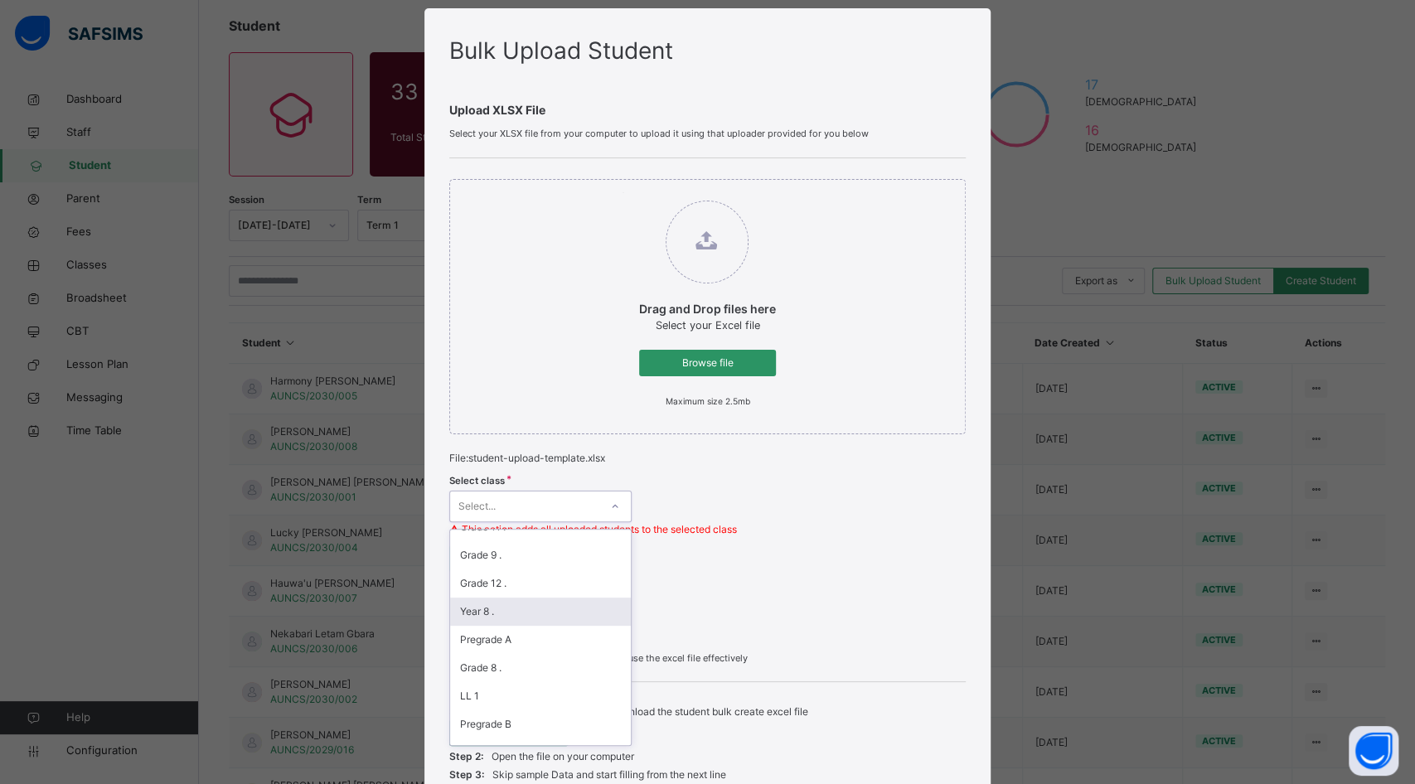
click at [499, 613] on div "Year 8 ." at bounding box center [540, 611] width 181 height 28
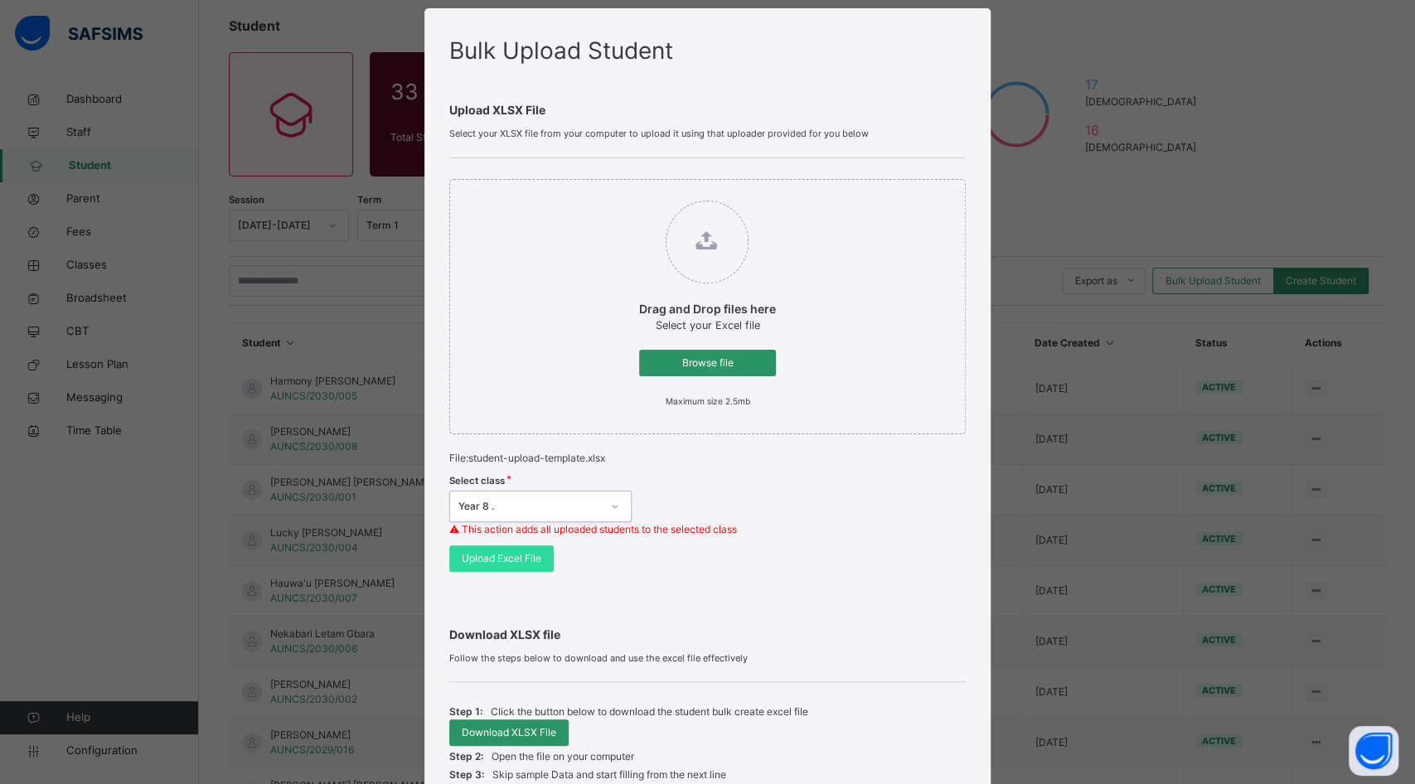
click at [503, 557] on span "Upload Excel File" at bounding box center [502, 558] width 80 height 15
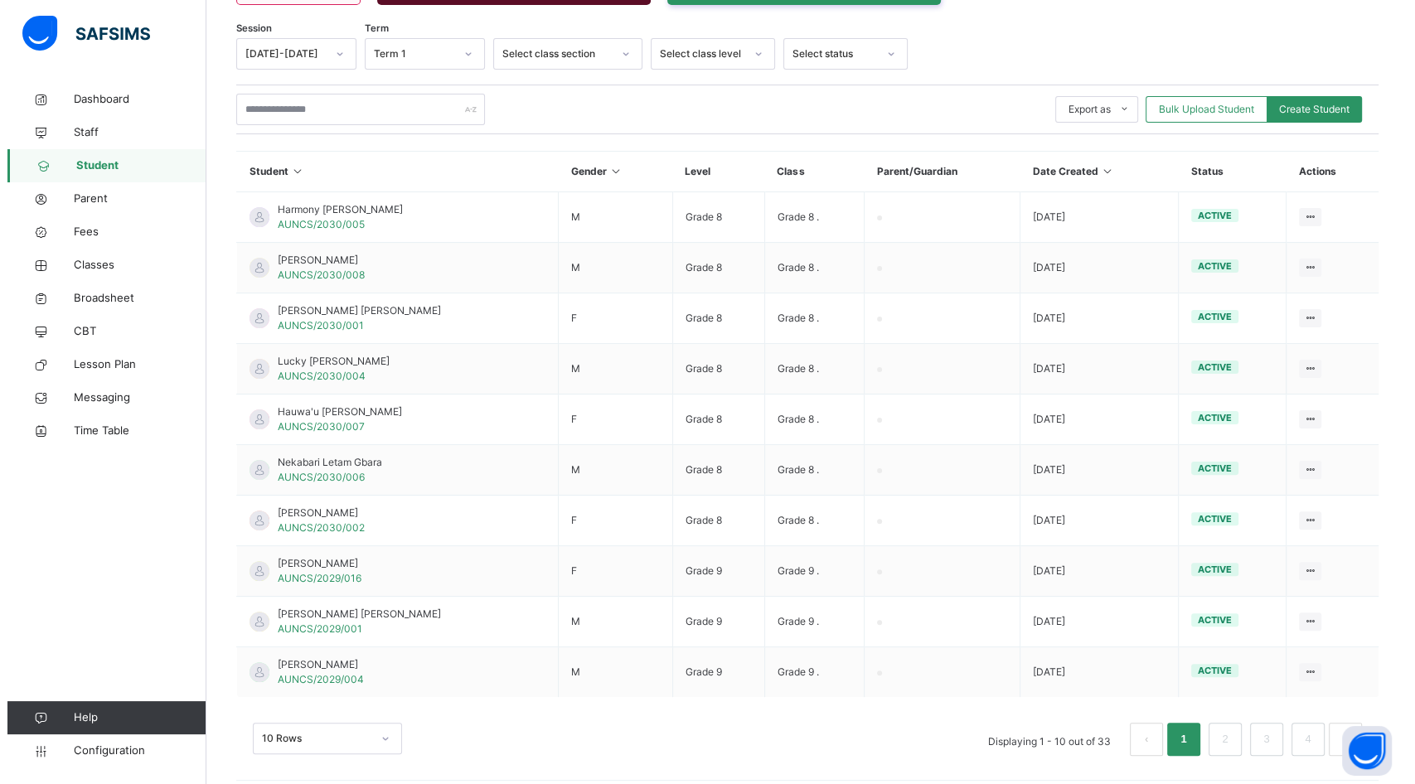
scroll to position [325, 0]
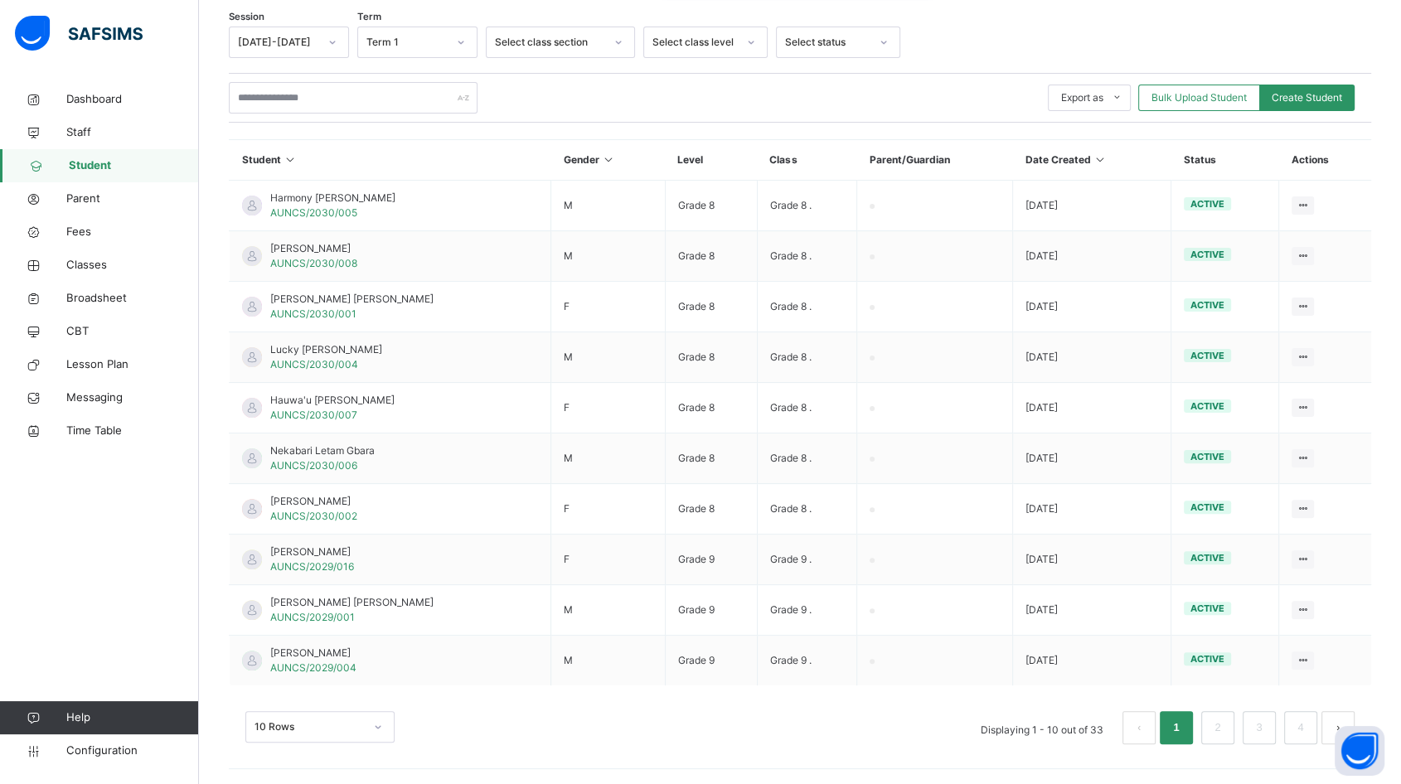
click at [1193, 101] on span "Bulk Upload Student" at bounding box center [1198, 97] width 95 height 15
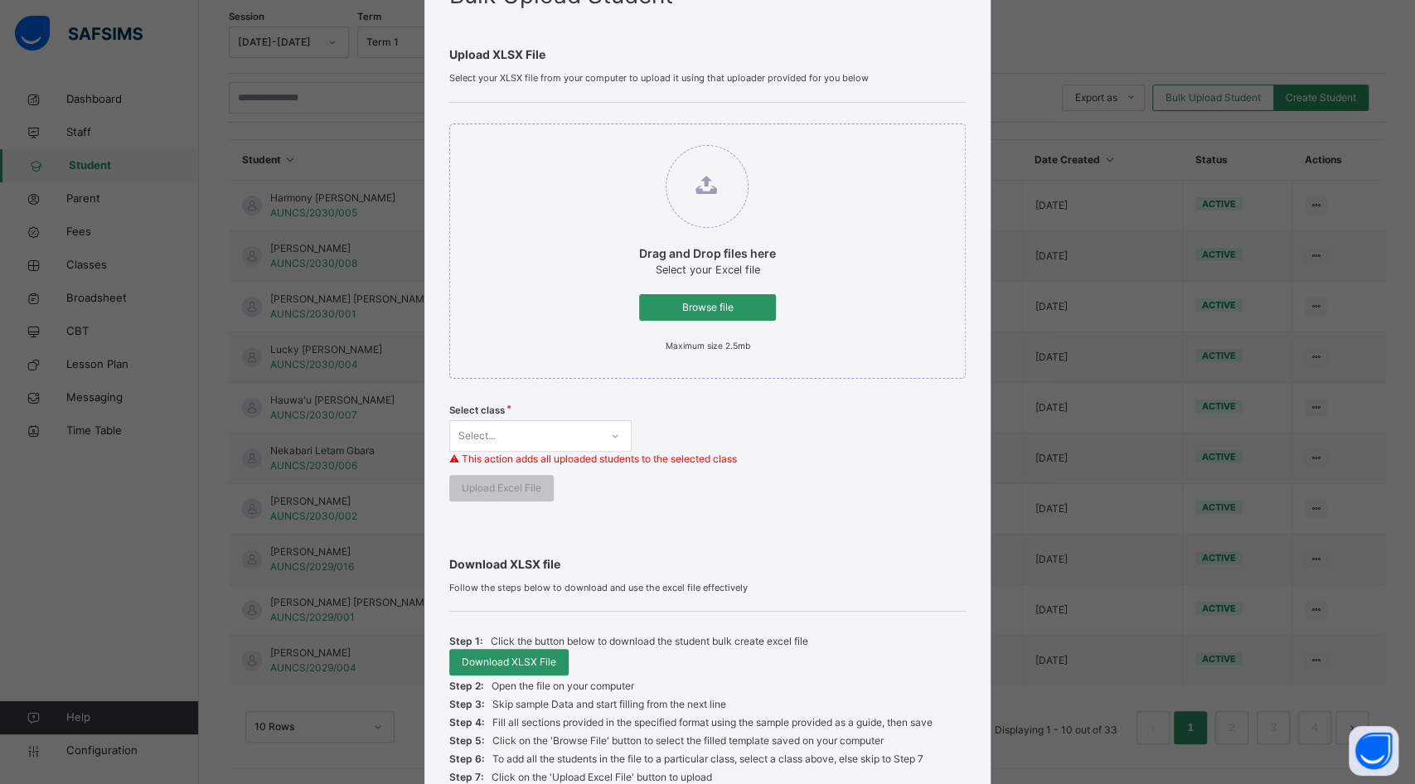
scroll to position [238, 0]
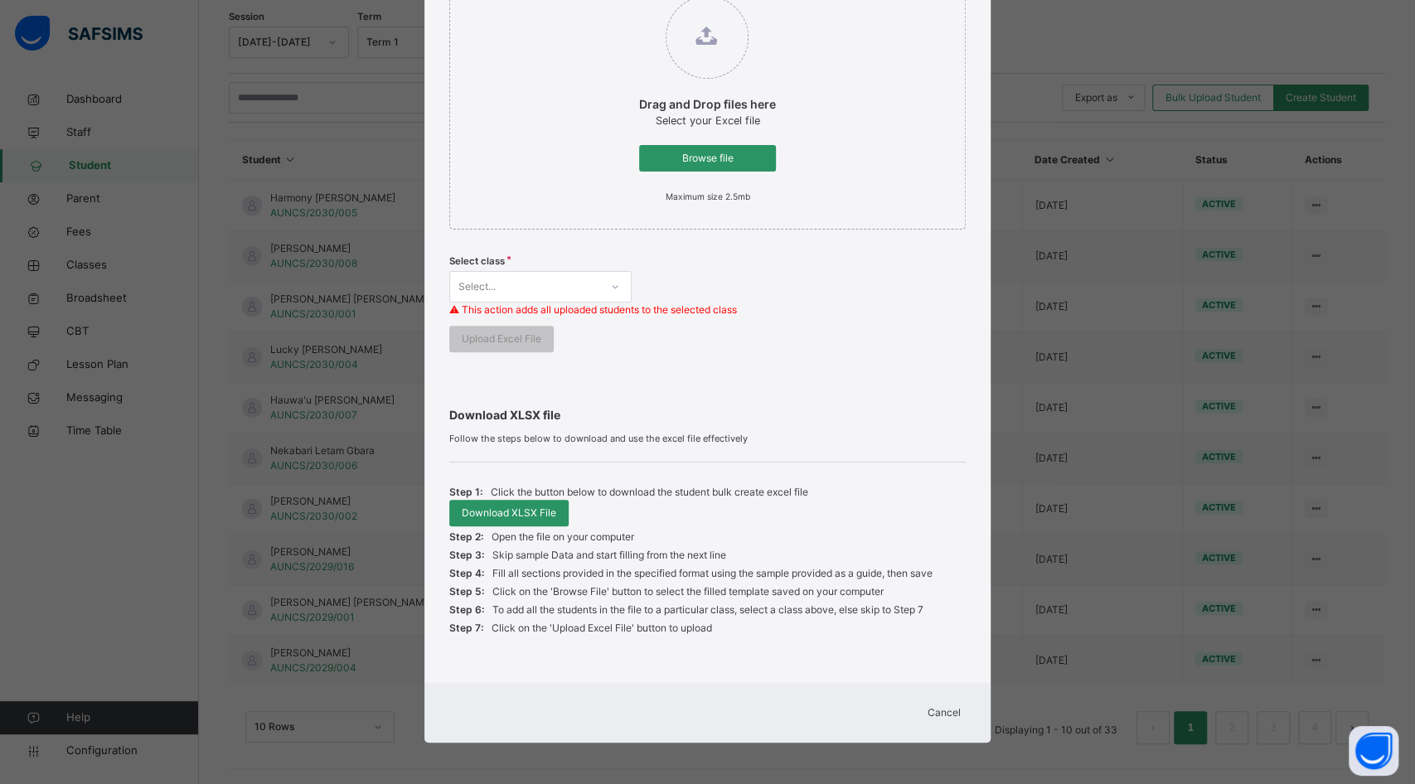
click at [698, 158] on span "Browse file" at bounding box center [707, 158] width 112 height 15
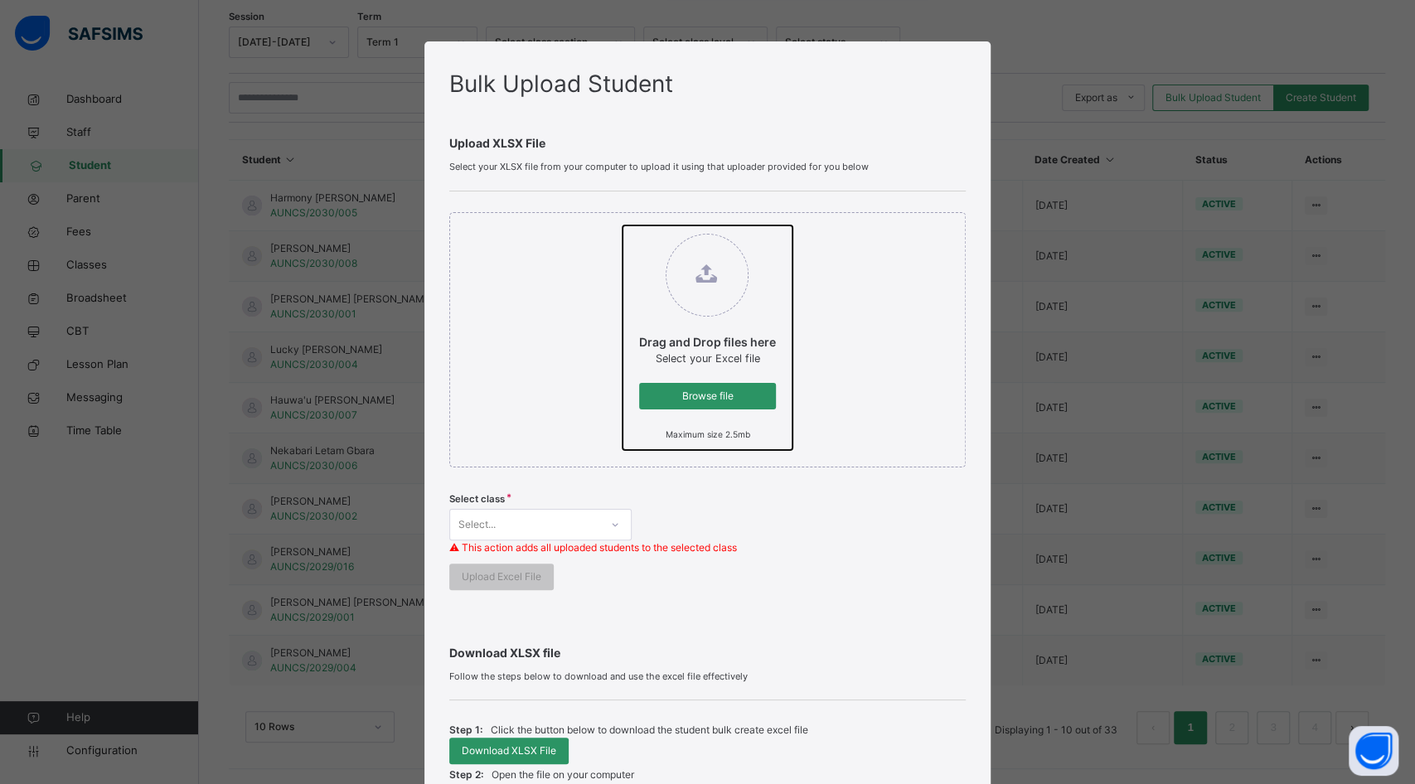
type input "**********"
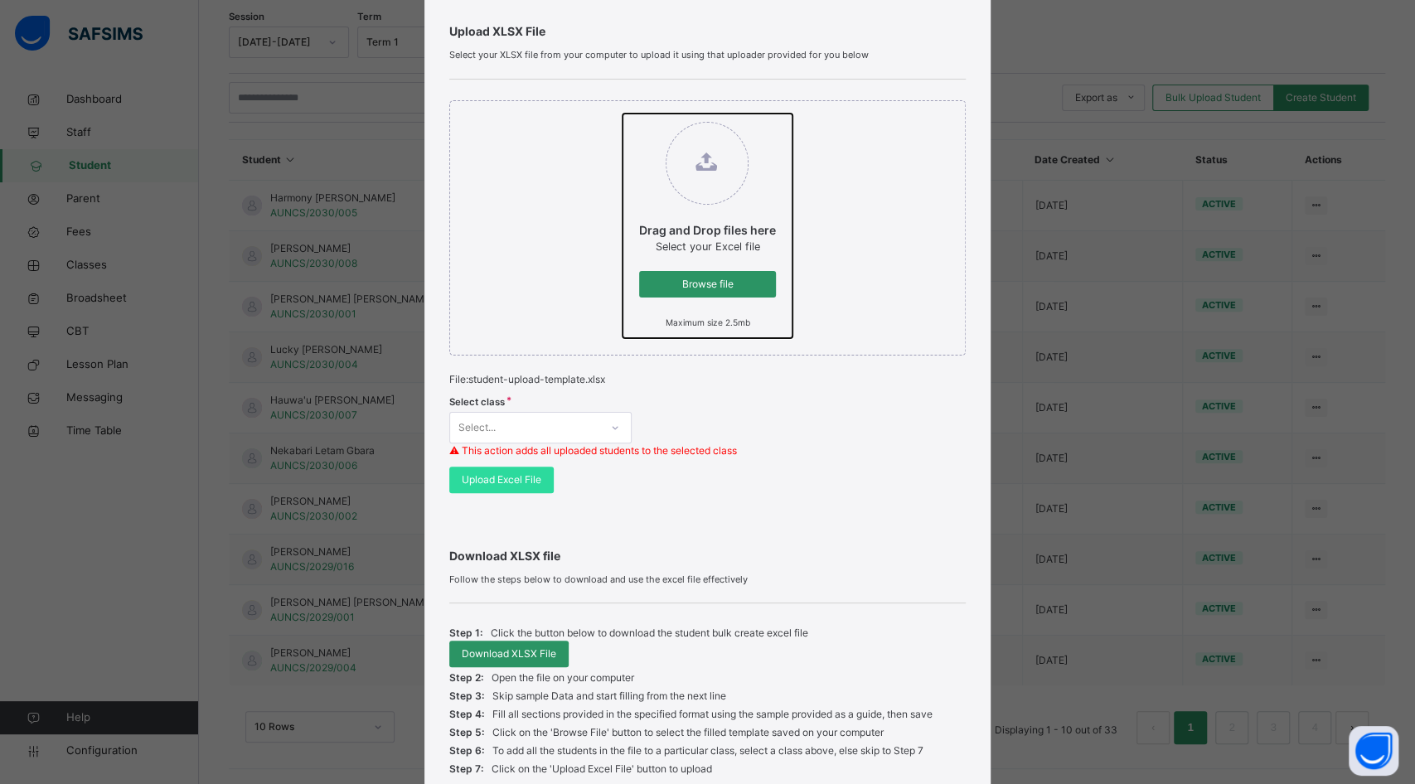
scroll to position [252, 0]
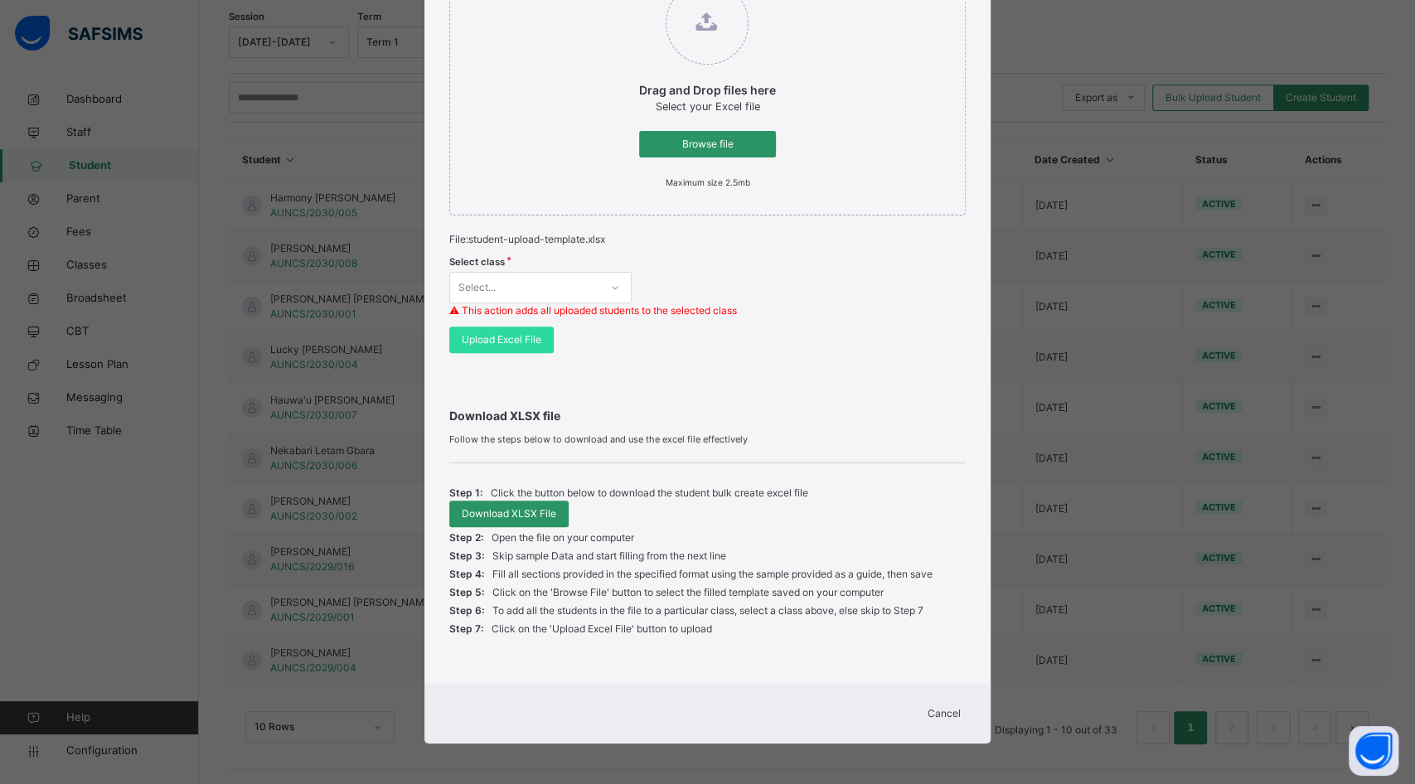
click at [603, 285] on div at bounding box center [615, 287] width 28 height 27
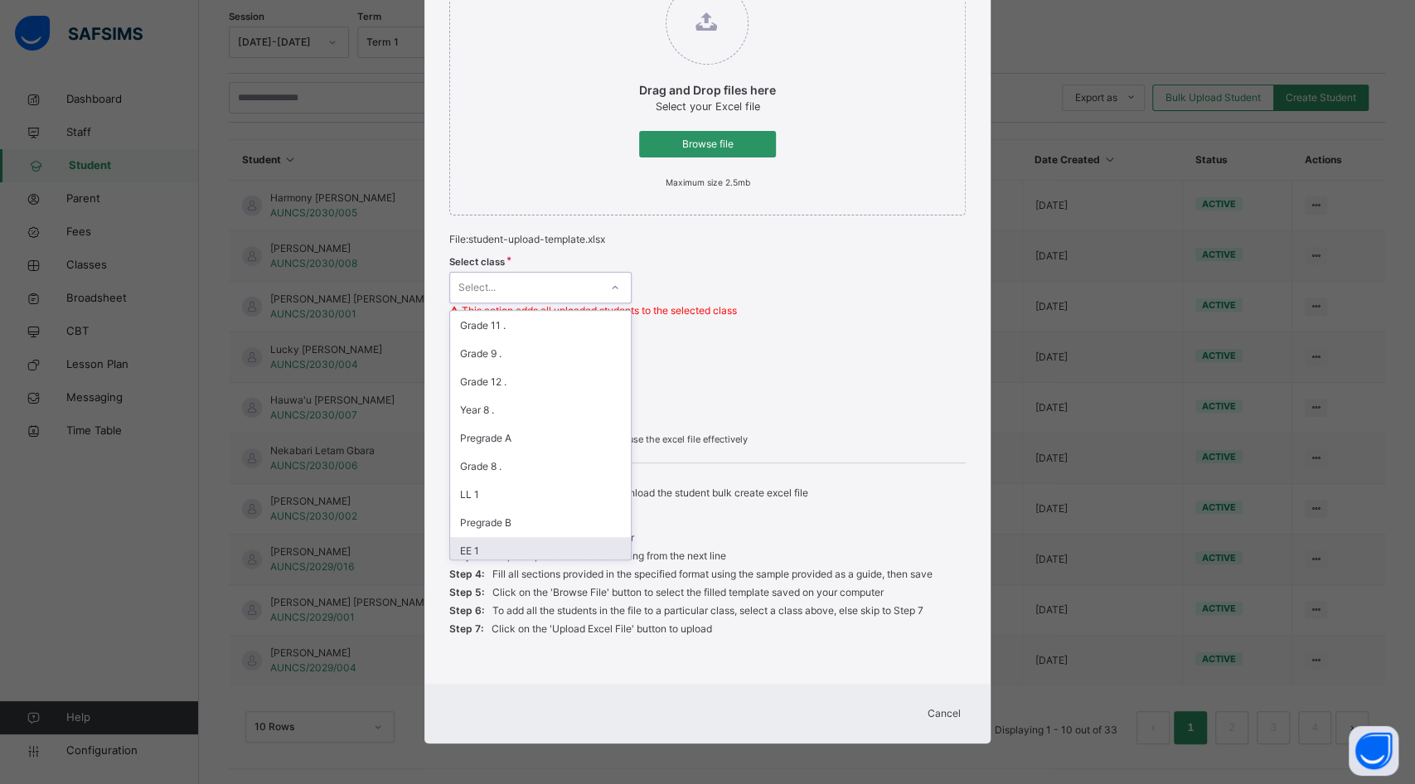
scroll to position [624, 0]
click at [517, 535] on div "JSS 3 ." at bounding box center [540, 546] width 181 height 28
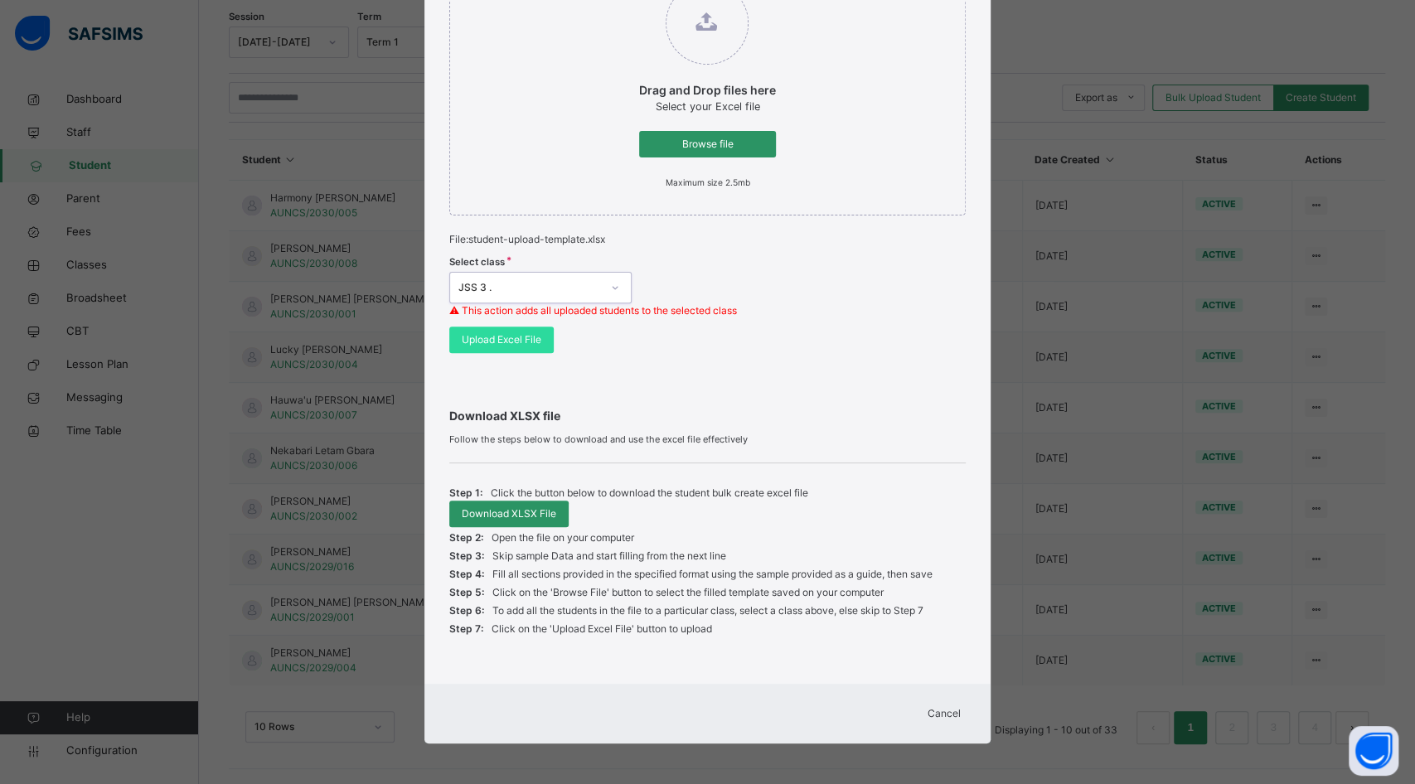
click at [809, 301] on div "Select class option JSS 3 ., selected. 0 results available. Select is focused ,…" at bounding box center [707, 287] width 516 height 80
click at [515, 345] on span "Upload Excel File" at bounding box center [502, 339] width 80 height 15
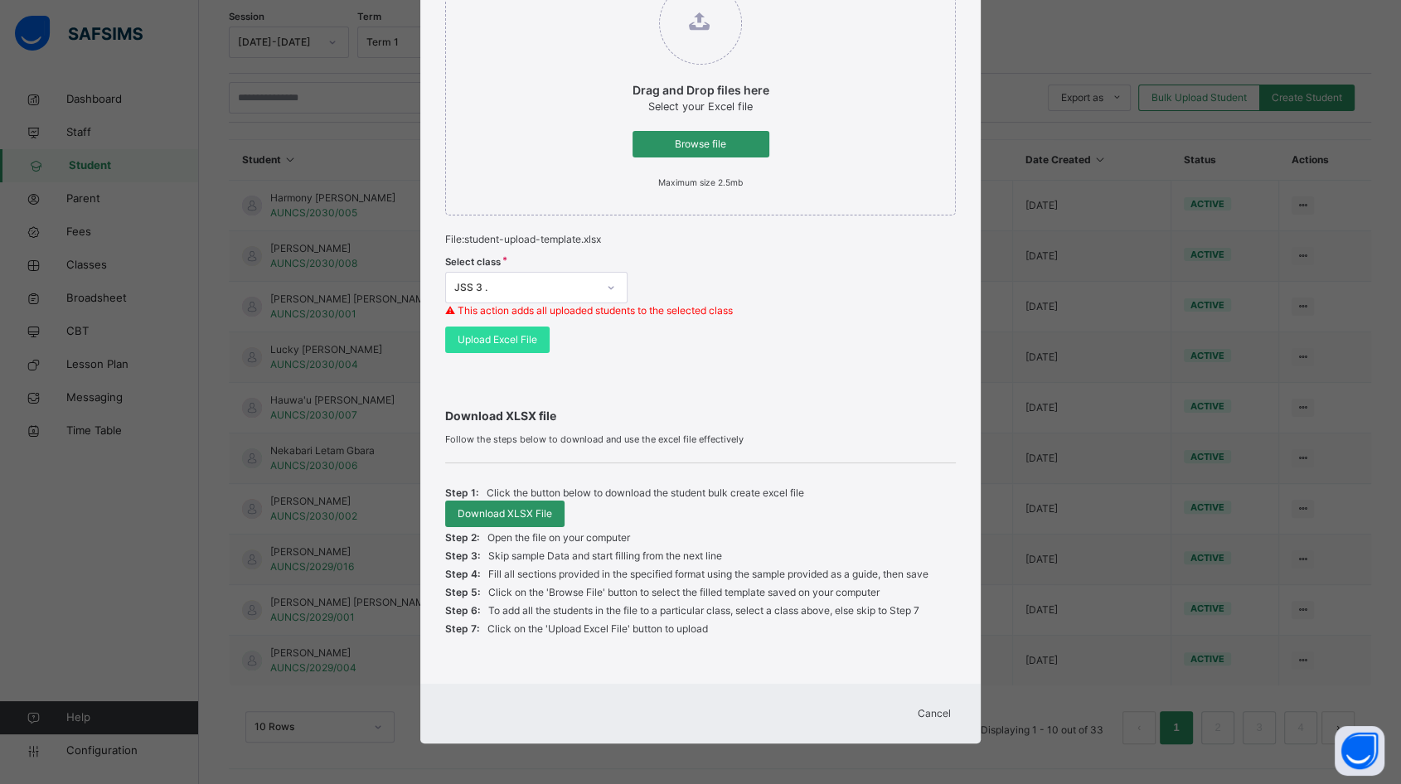
click at [936, 706] on span "Cancel" at bounding box center [933, 713] width 33 height 15
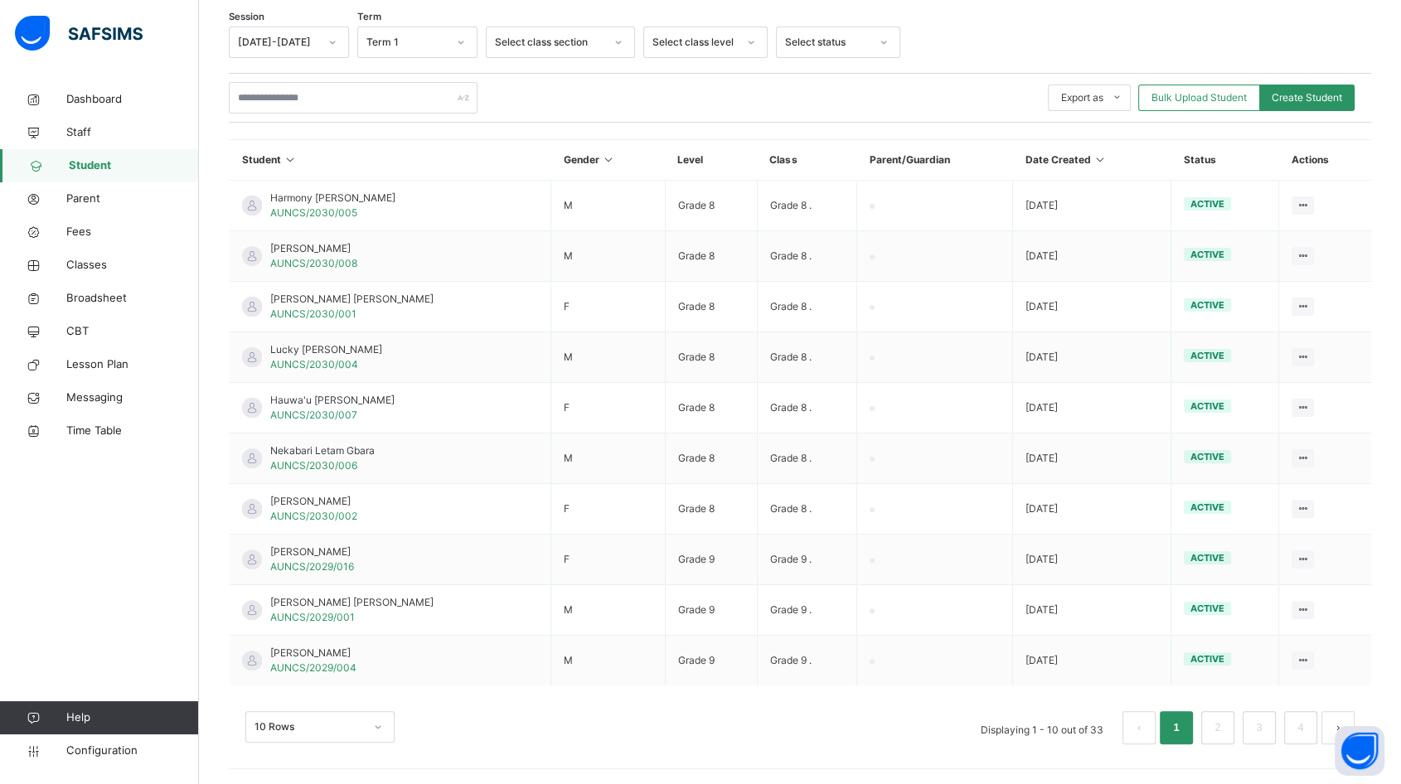
click at [1233, 96] on span "Bulk Upload Student" at bounding box center [1198, 97] width 95 height 15
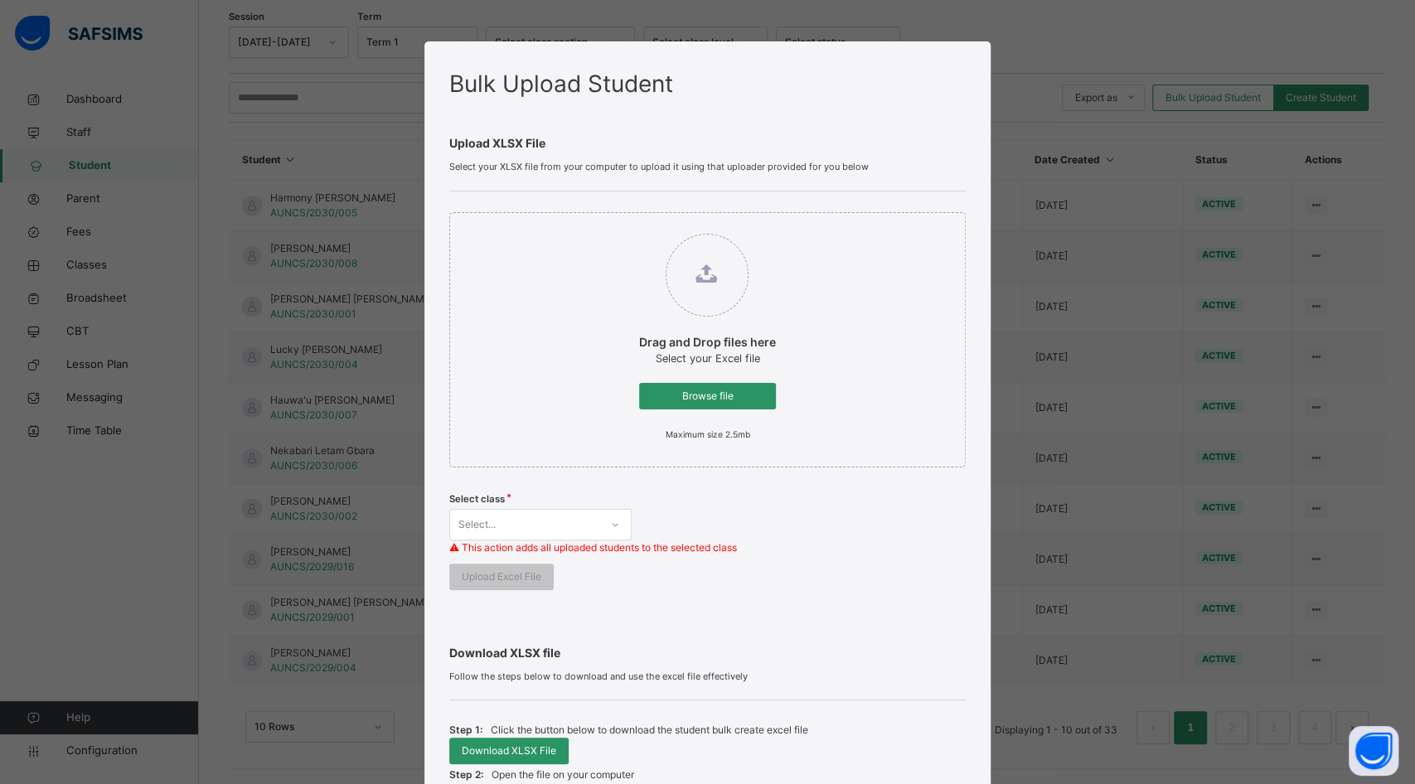
click at [718, 395] on span "Browse file" at bounding box center [707, 396] width 112 height 15
click at [622, 225] on input "Drag and Drop files here Select your Excel file Browse file Maximum size 2.5mb" at bounding box center [622, 225] width 0 height 0
type input "**********"
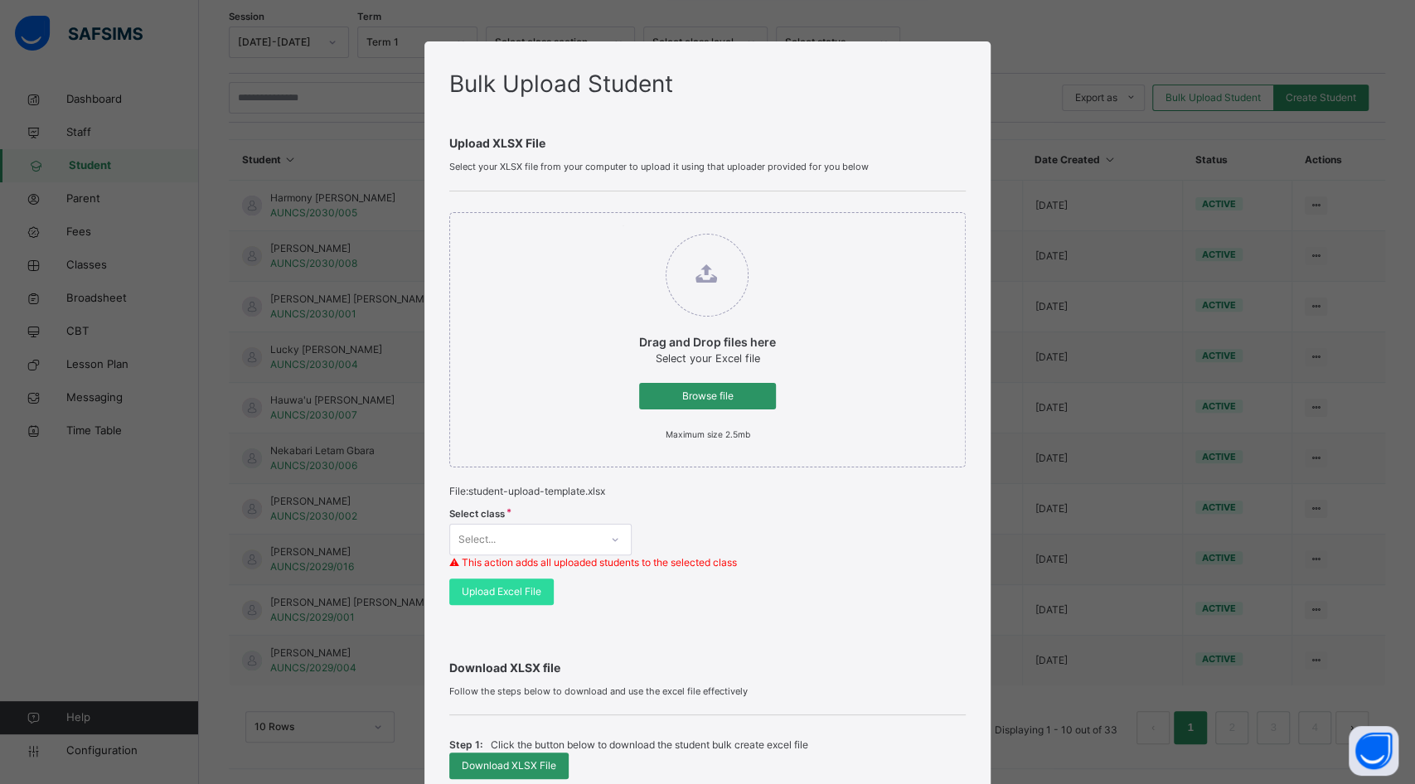
click at [593, 536] on div "Select..." at bounding box center [540, 539] width 182 height 31
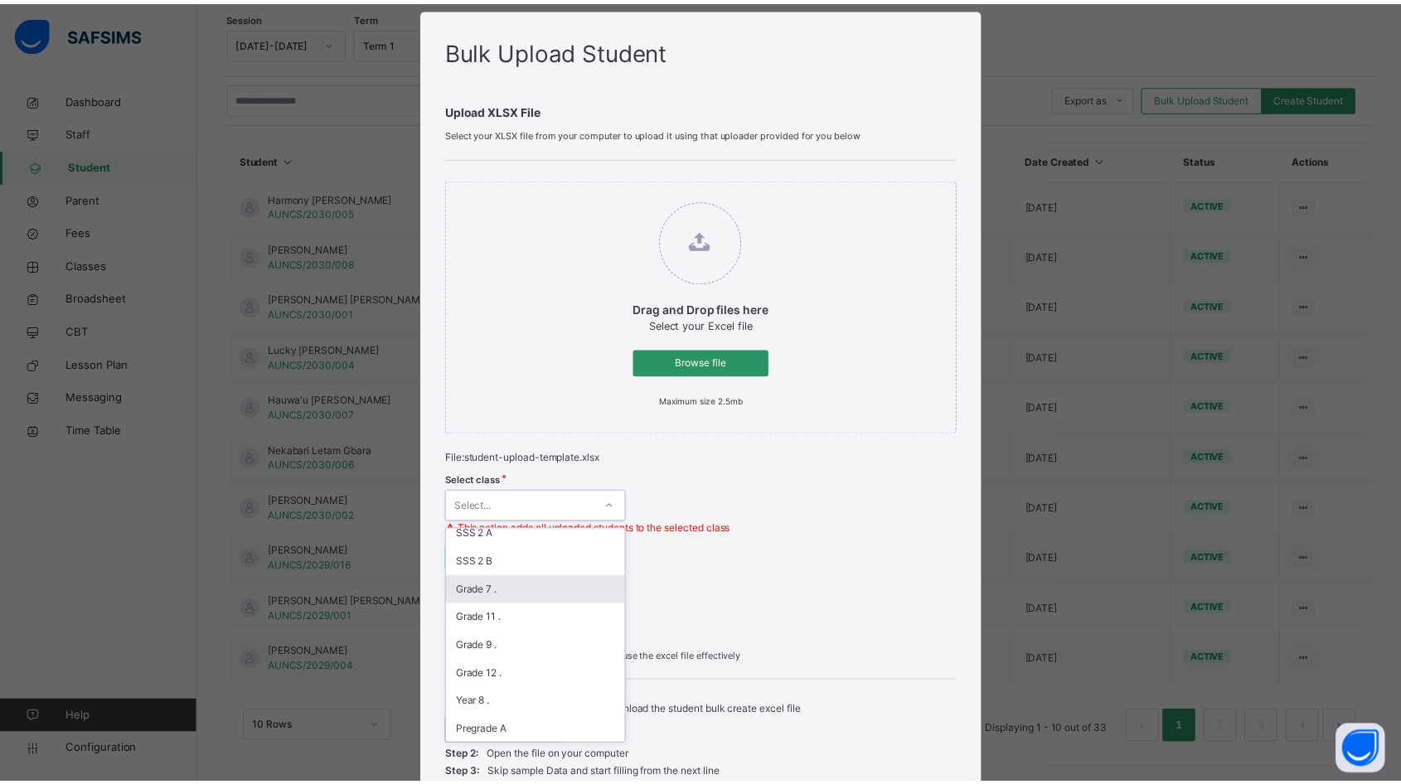
scroll to position [657, 0]
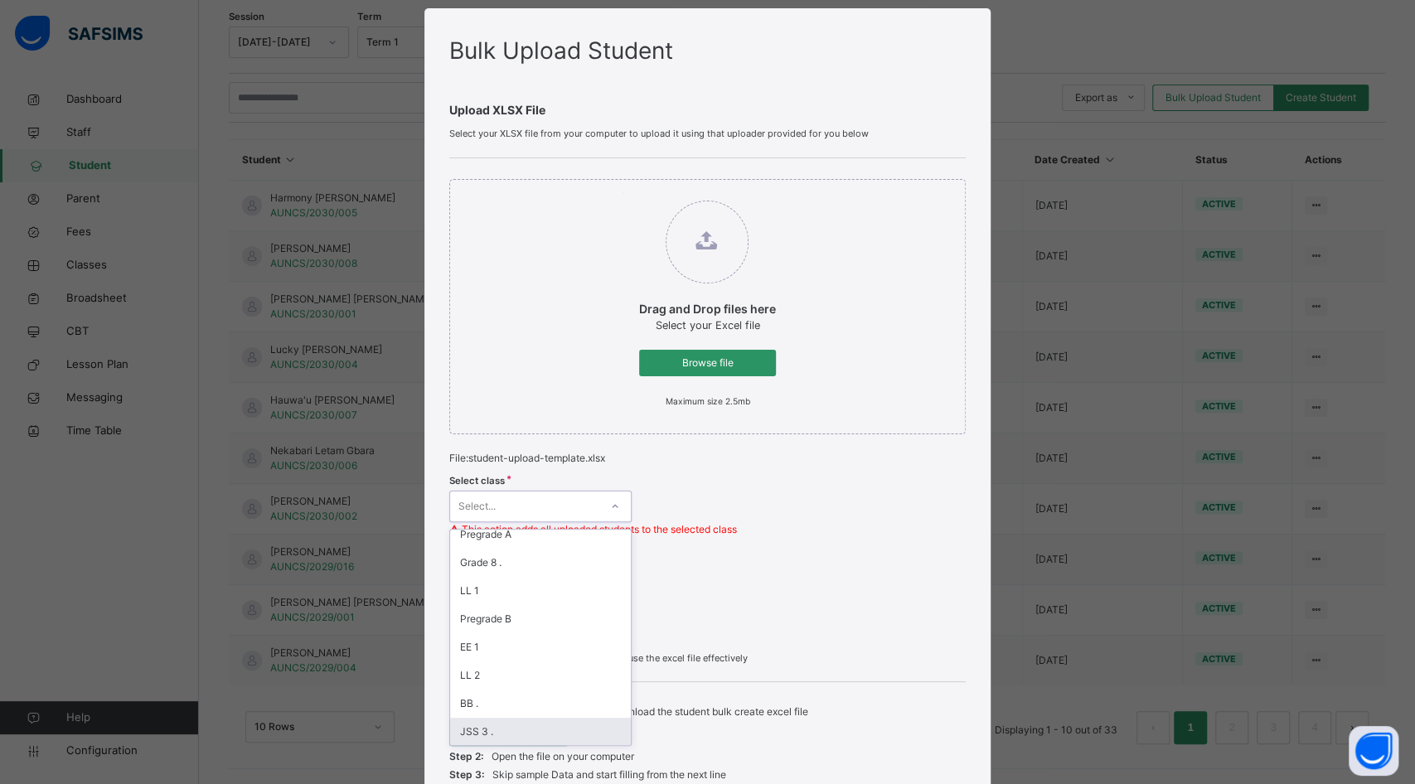
click at [494, 731] on div "JSS 3 ." at bounding box center [540, 732] width 181 height 28
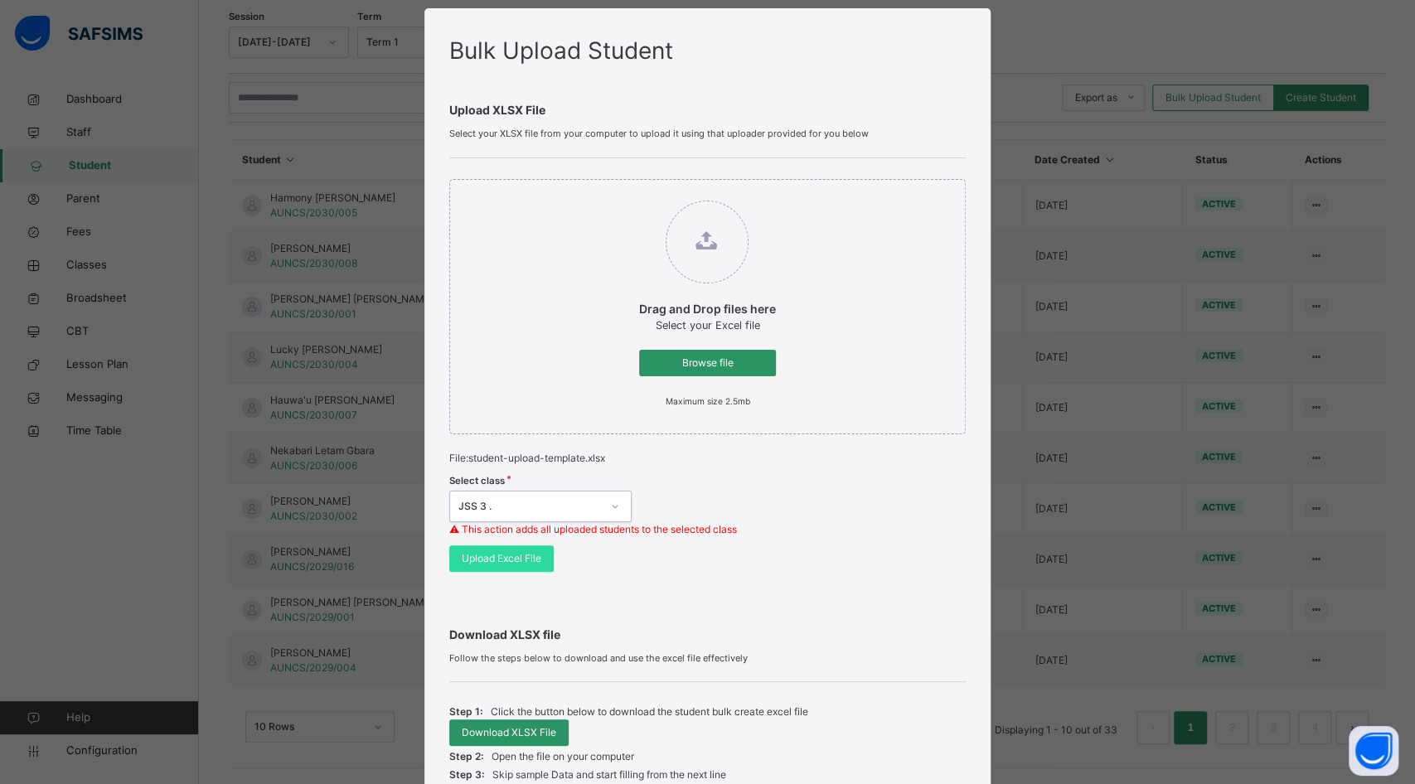
click at [499, 555] on span "Upload Excel File" at bounding box center [502, 558] width 80 height 15
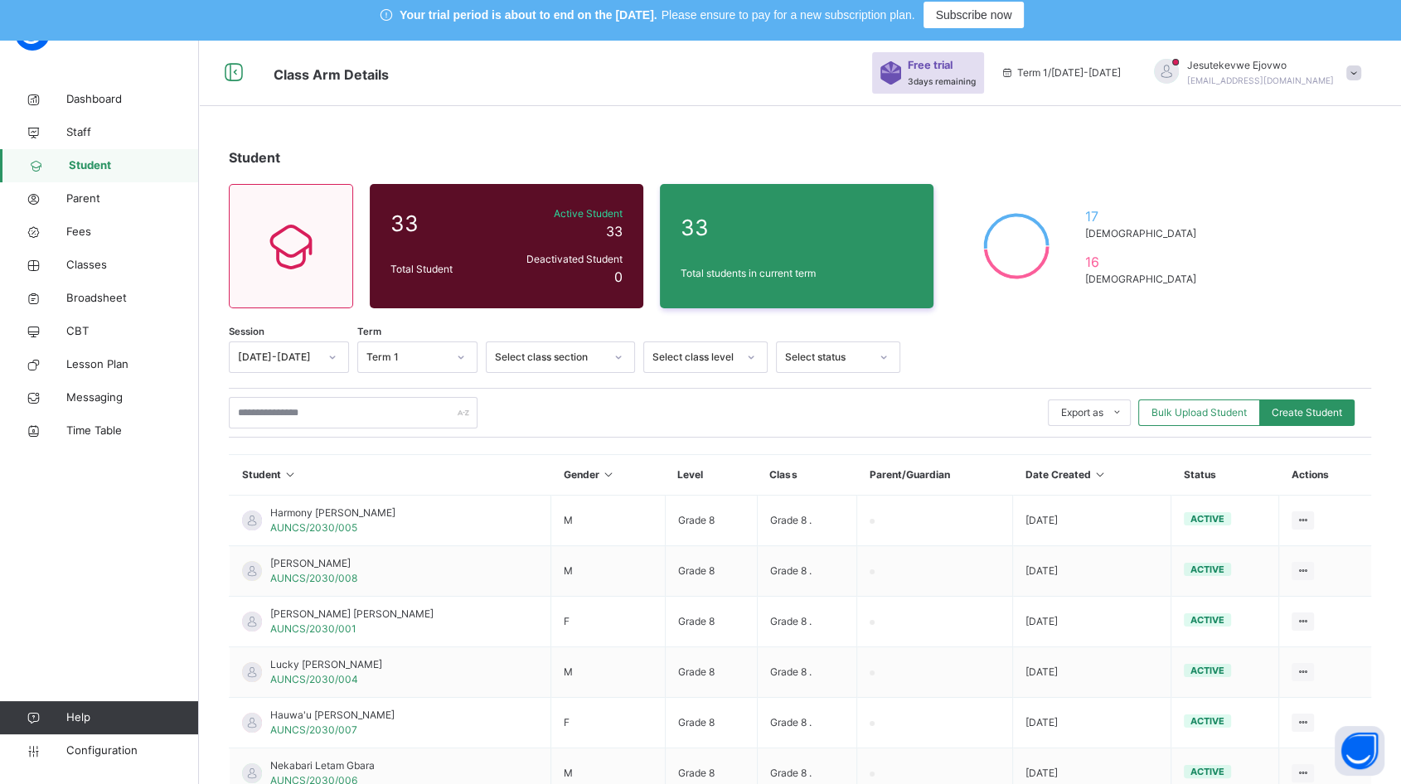
scroll to position [0, 0]
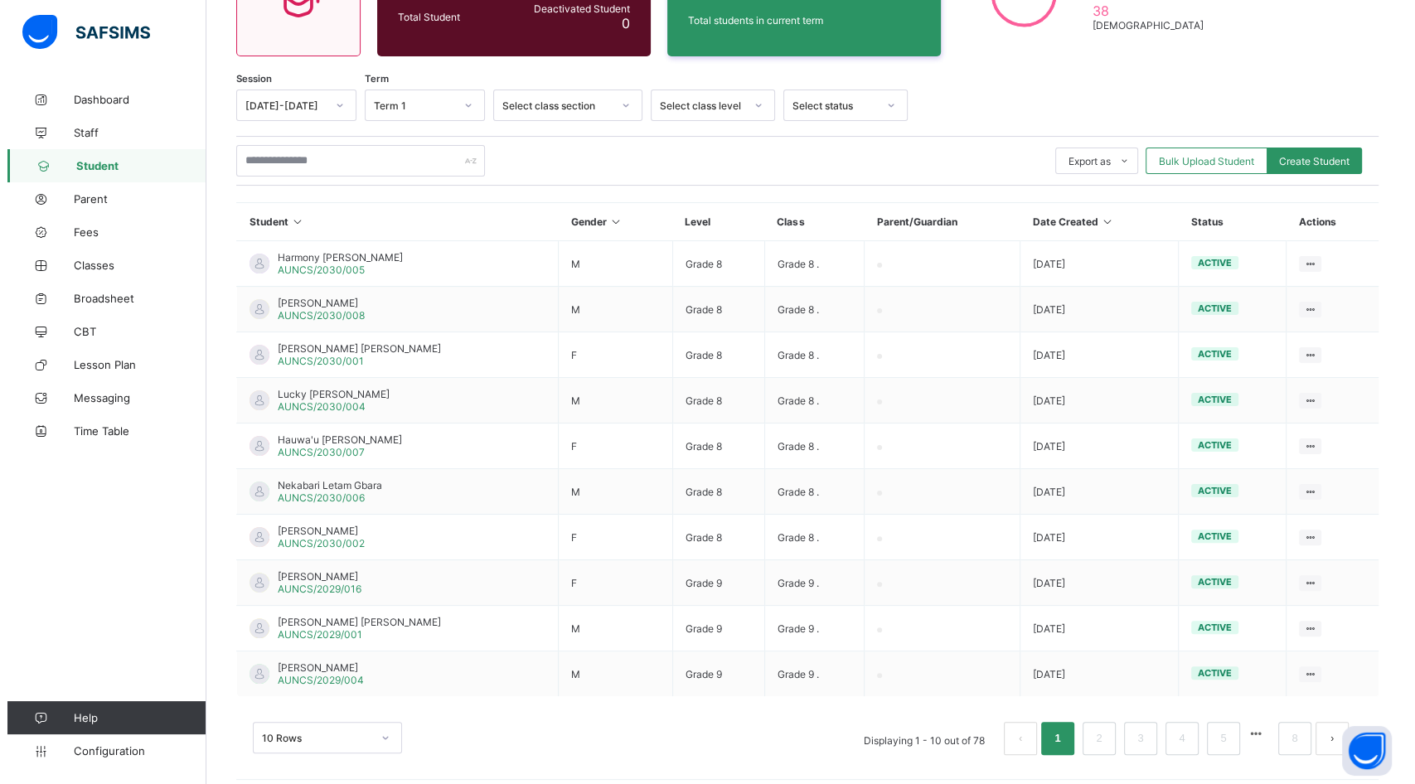
scroll to position [259, 0]
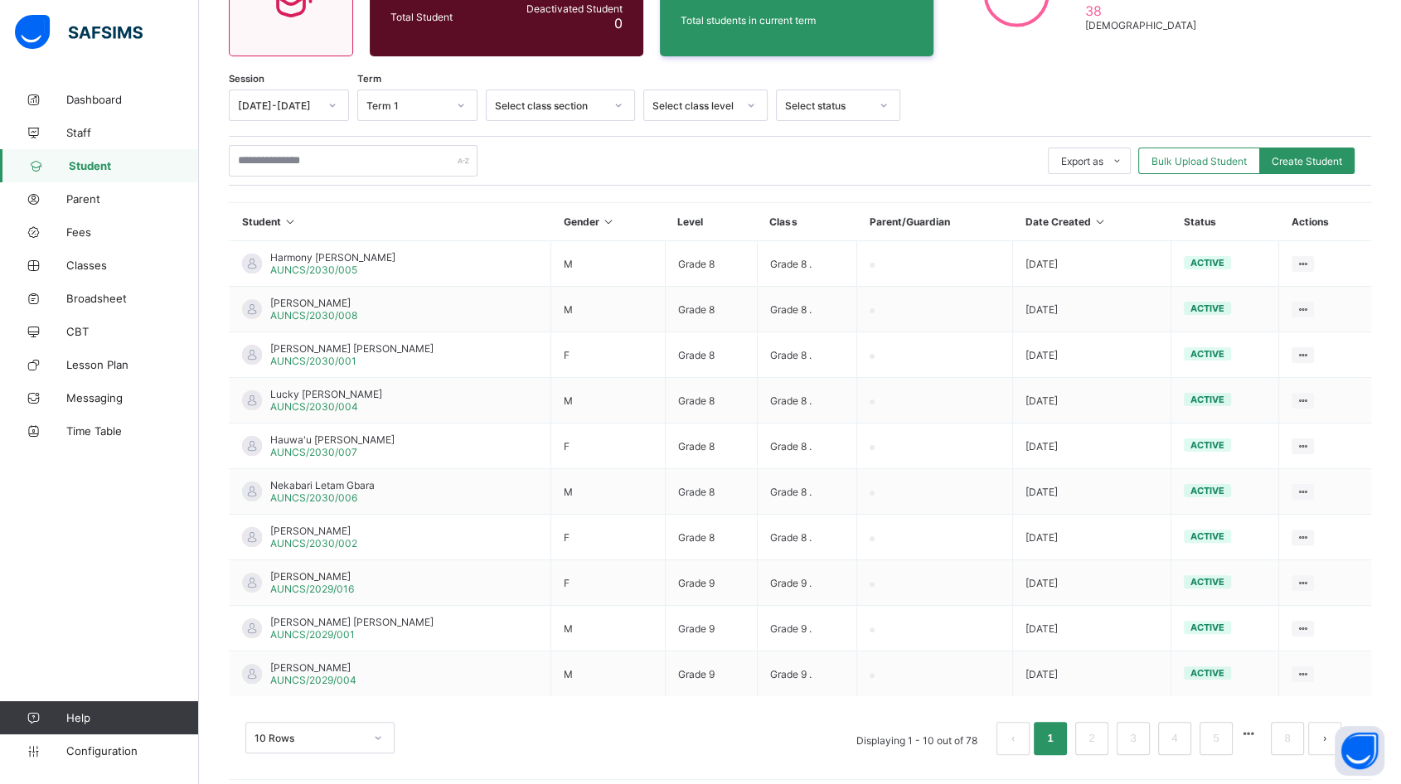
click at [1226, 163] on span "Bulk Upload Student" at bounding box center [1198, 161] width 95 height 12
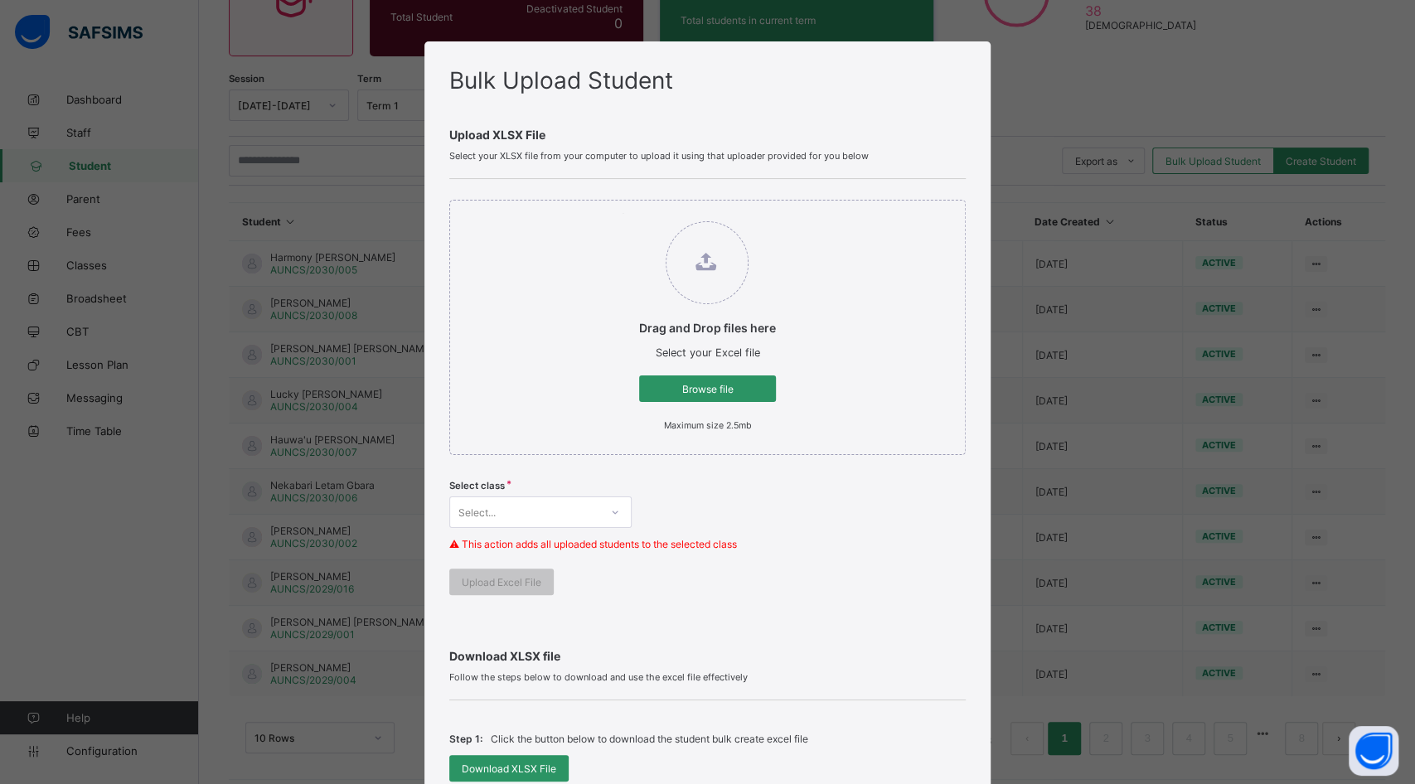
click at [704, 390] on span "Browse file" at bounding box center [707, 389] width 112 height 12
click at [622, 213] on input "Drag and Drop files here Select your Excel file Browse file Maximum size 2.5mb" at bounding box center [622, 213] width 0 height 0
type input "**********"
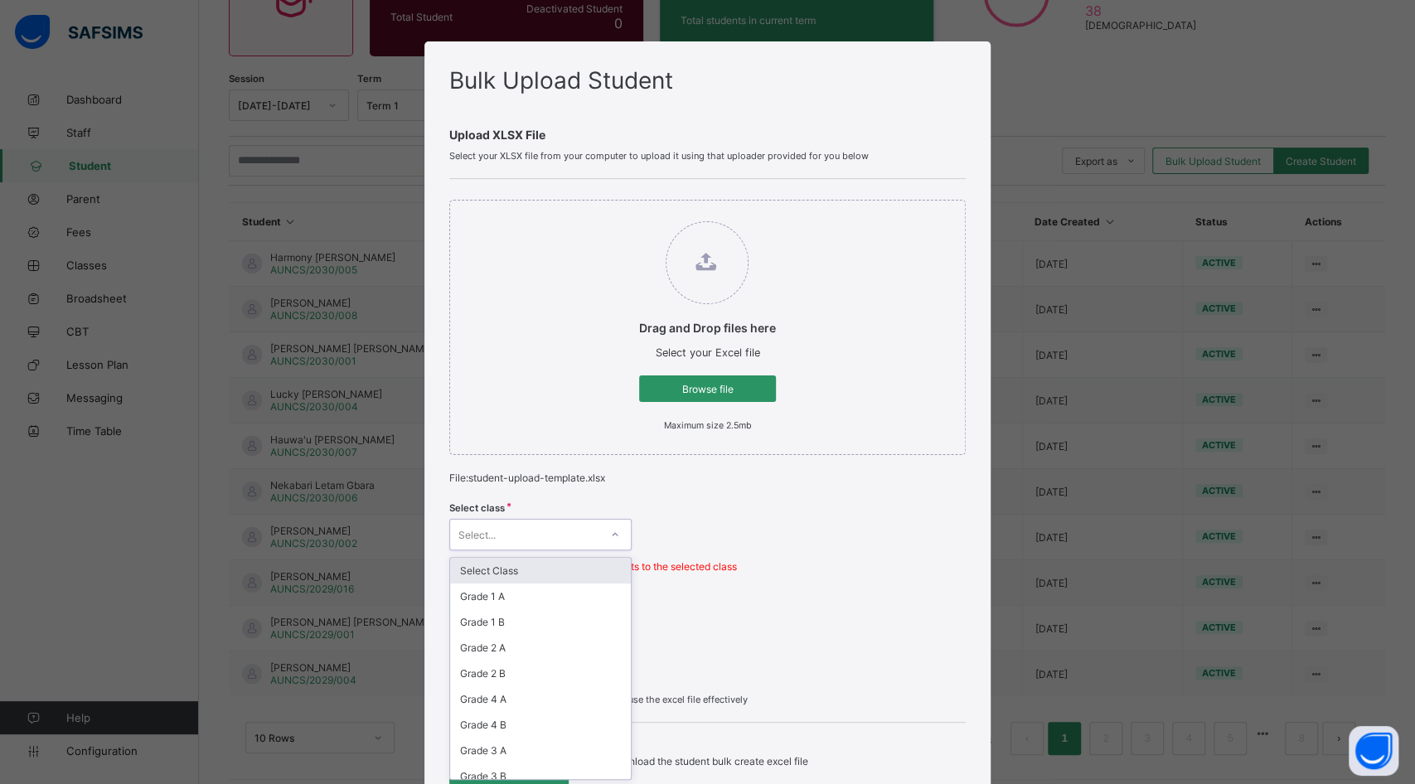
scroll to position [28, 0]
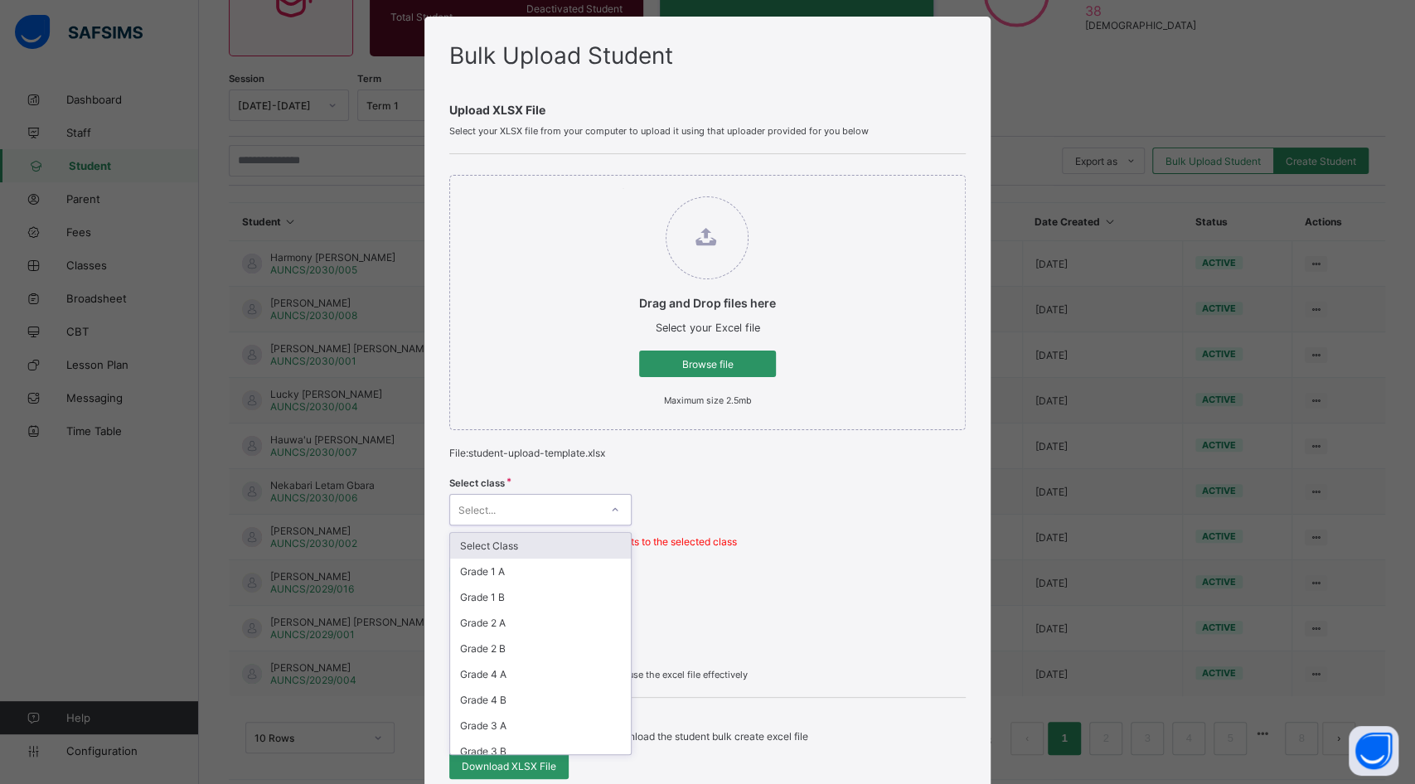
click at [610, 525] on div "option Select Class focused, 1 of 31. 31 results available. Use Up and Down to …" at bounding box center [540, 509] width 182 height 31
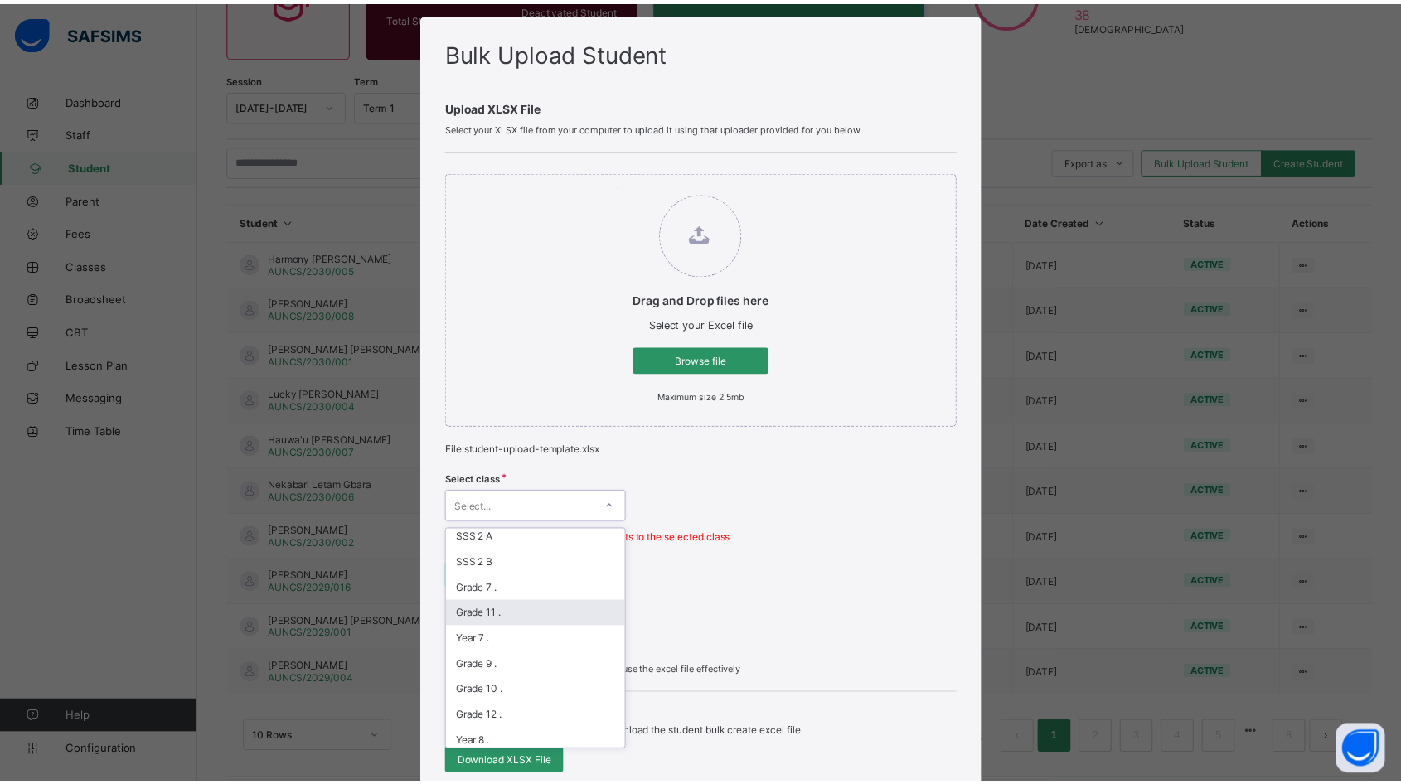
scroll to position [368, 0]
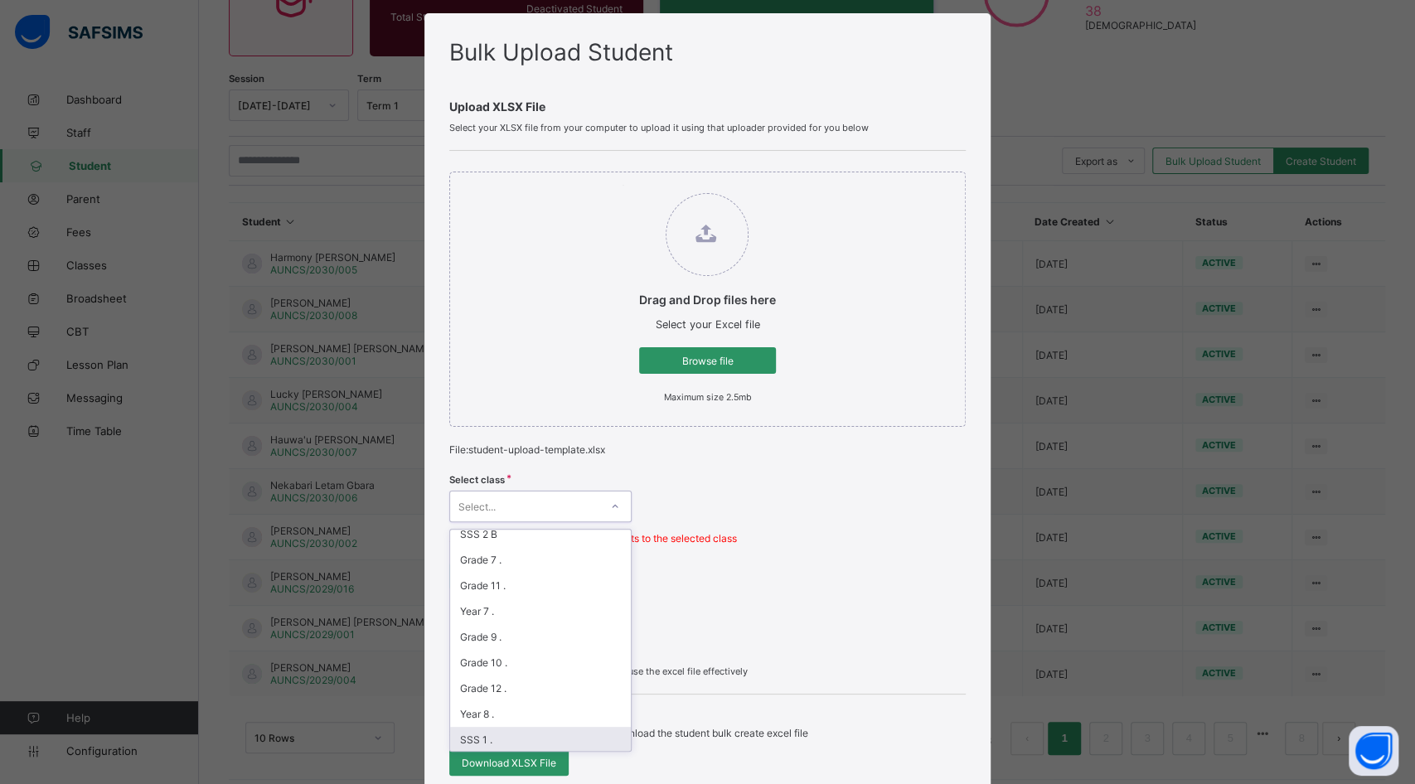
click at [476, 727] on div "SSS 1 ." at bounding box center [540, 740] width 181 height 26
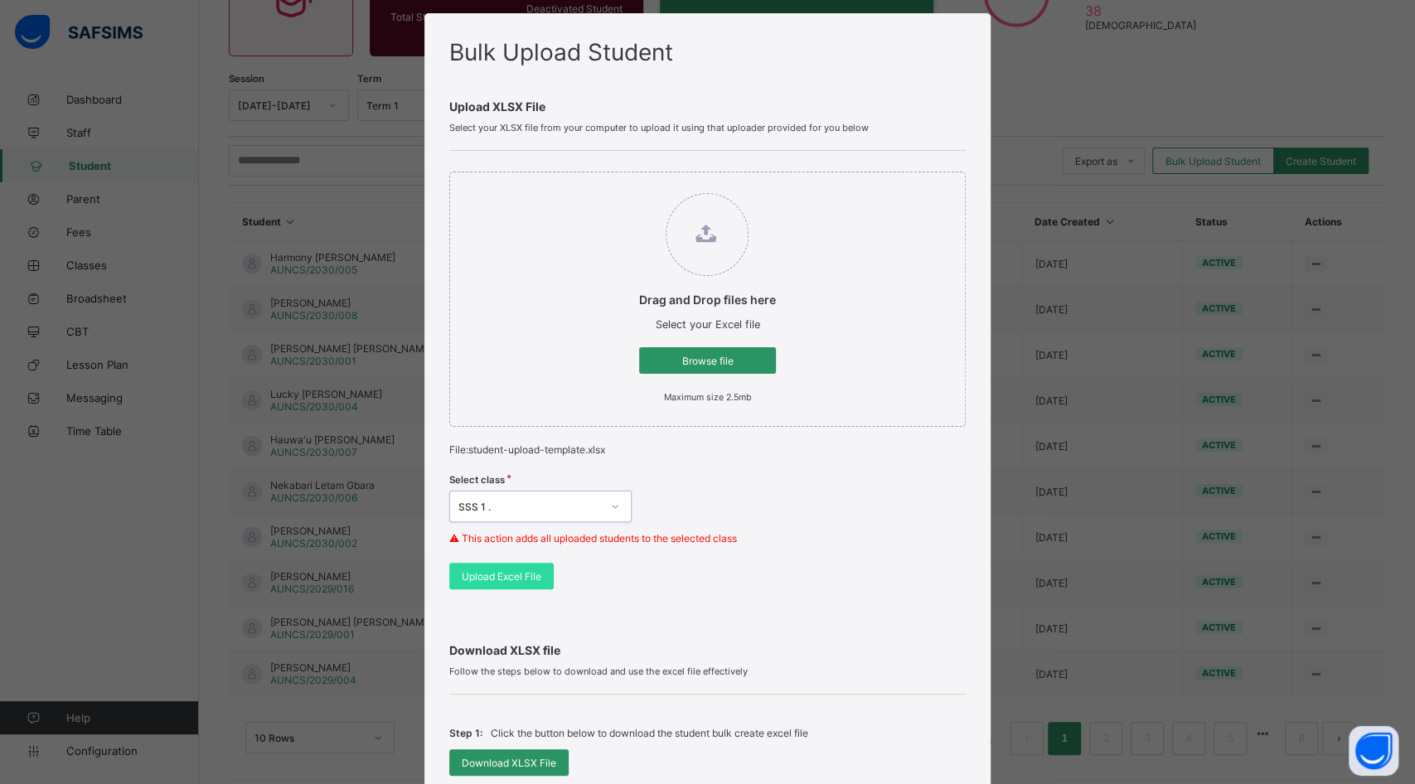
click at [524, 574] on span "Upload Excel File" at bounding box center [502, 576] width 80 height 12
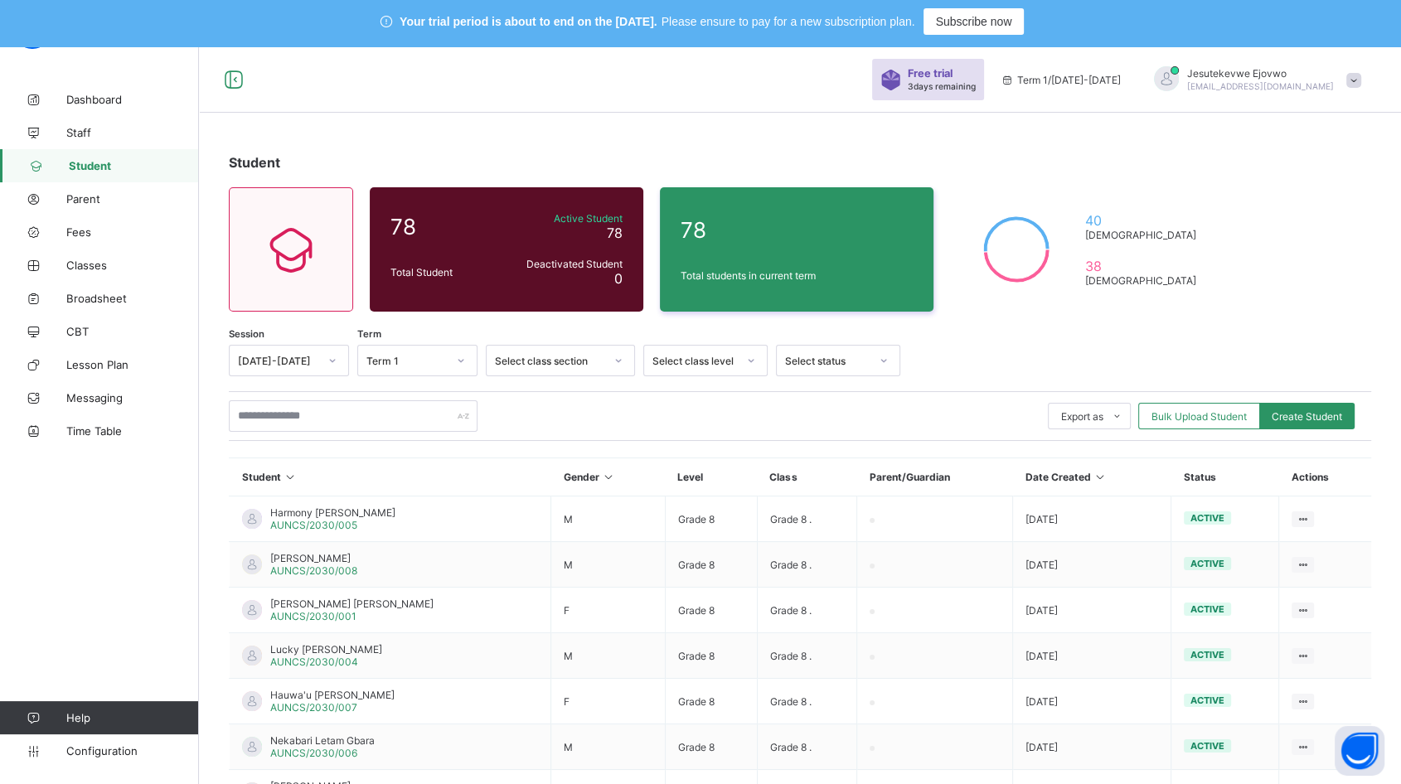
scroll to position [0, 0]
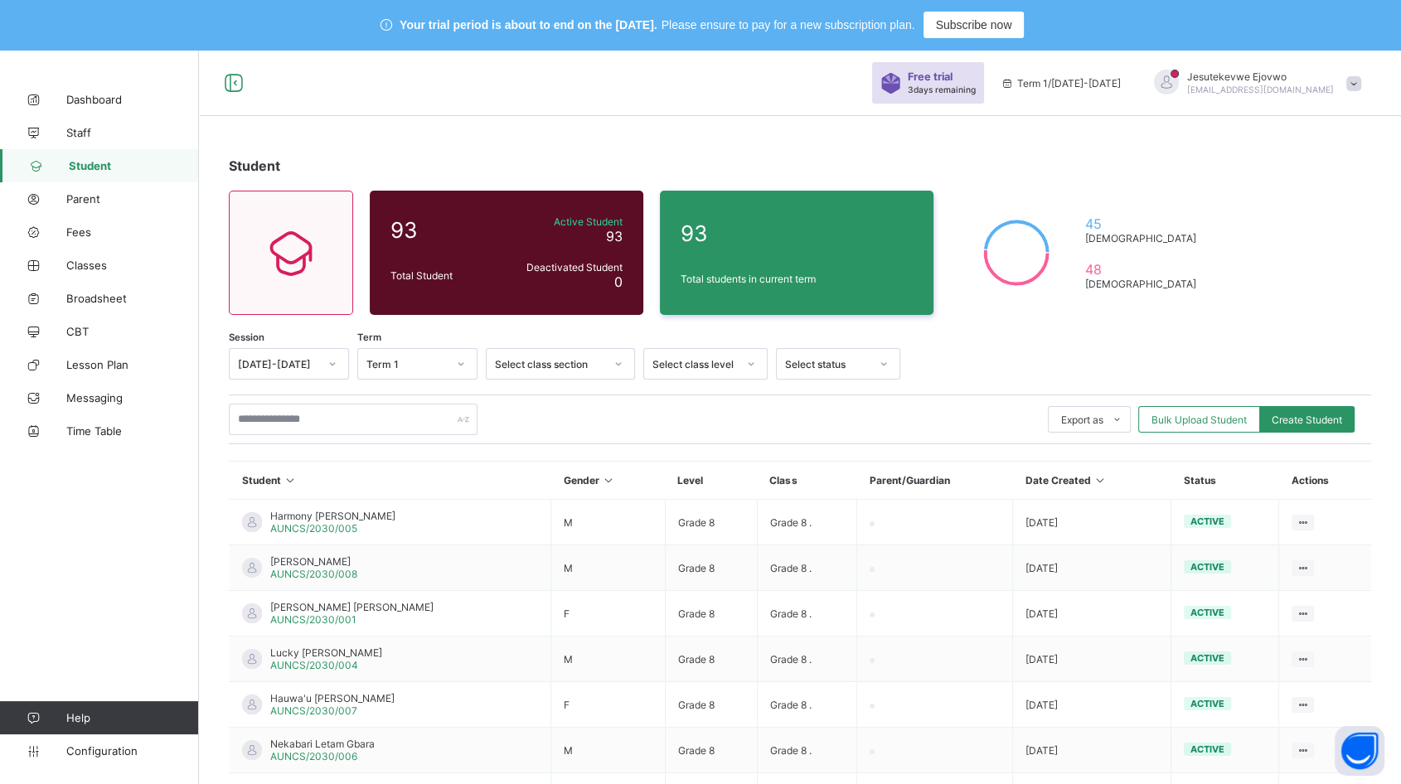
click at [1228, 421] on span "Bulk Upload Student" at bounding box center [1198, 420] width 95 height 12
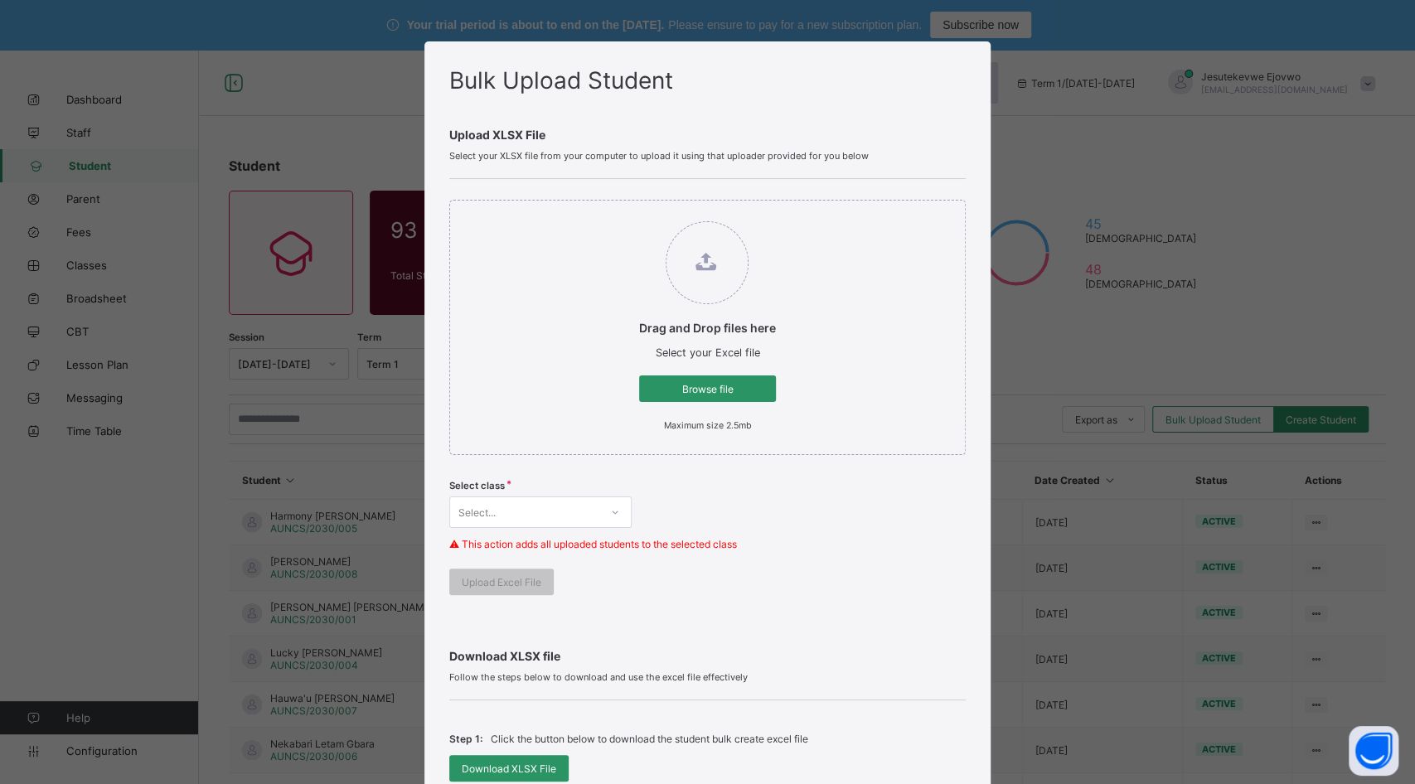
click at [696, 389] on span "Browse file" at bounding box center [707, 389] width 112 height 12
click at [622, 213] on input "Drag and Drop files here Select your Excel file Browse file Maximum size 2.5mb" at bounding box center [622, 213] width 0 height 0
type input "**********"
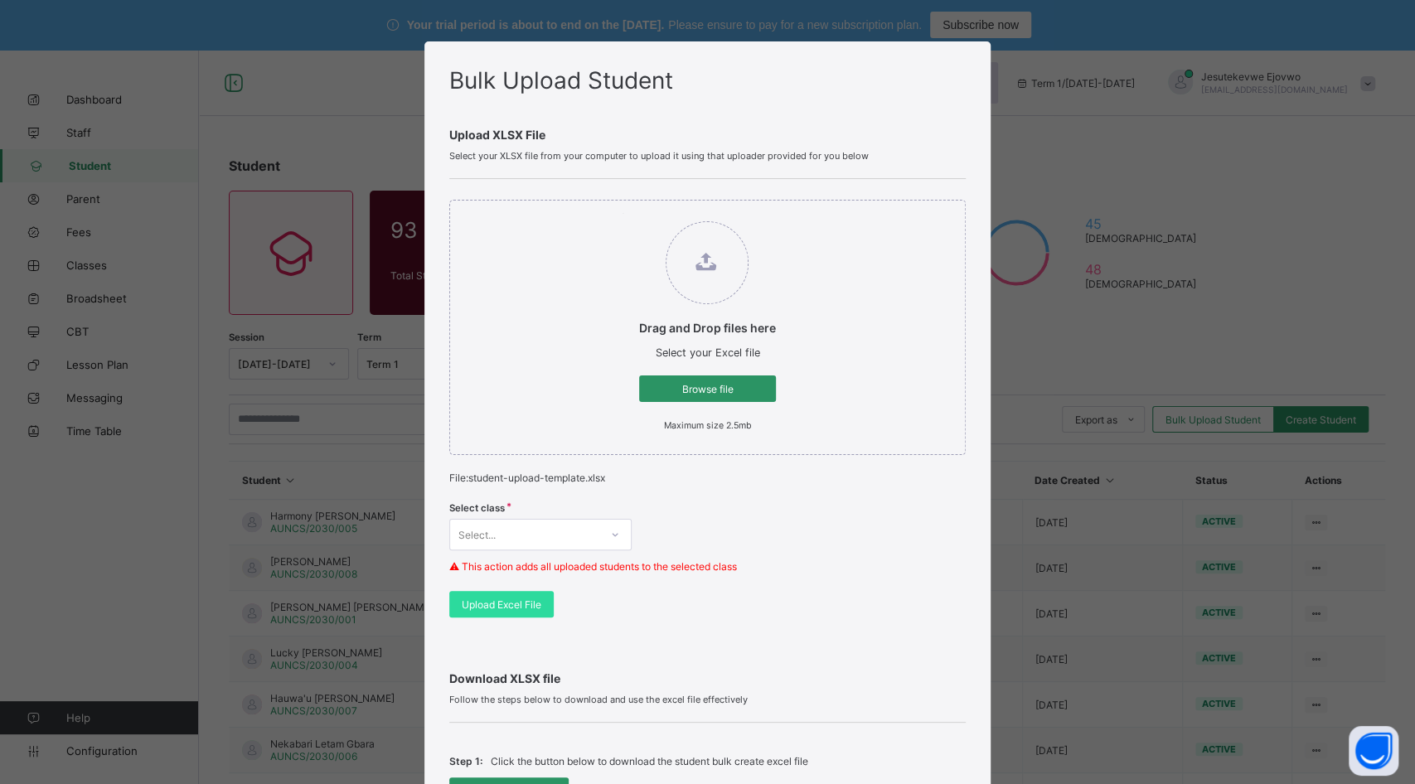
click at [541, 530] on div "Select..." at bounding box center [540, 534] width 182 height 31
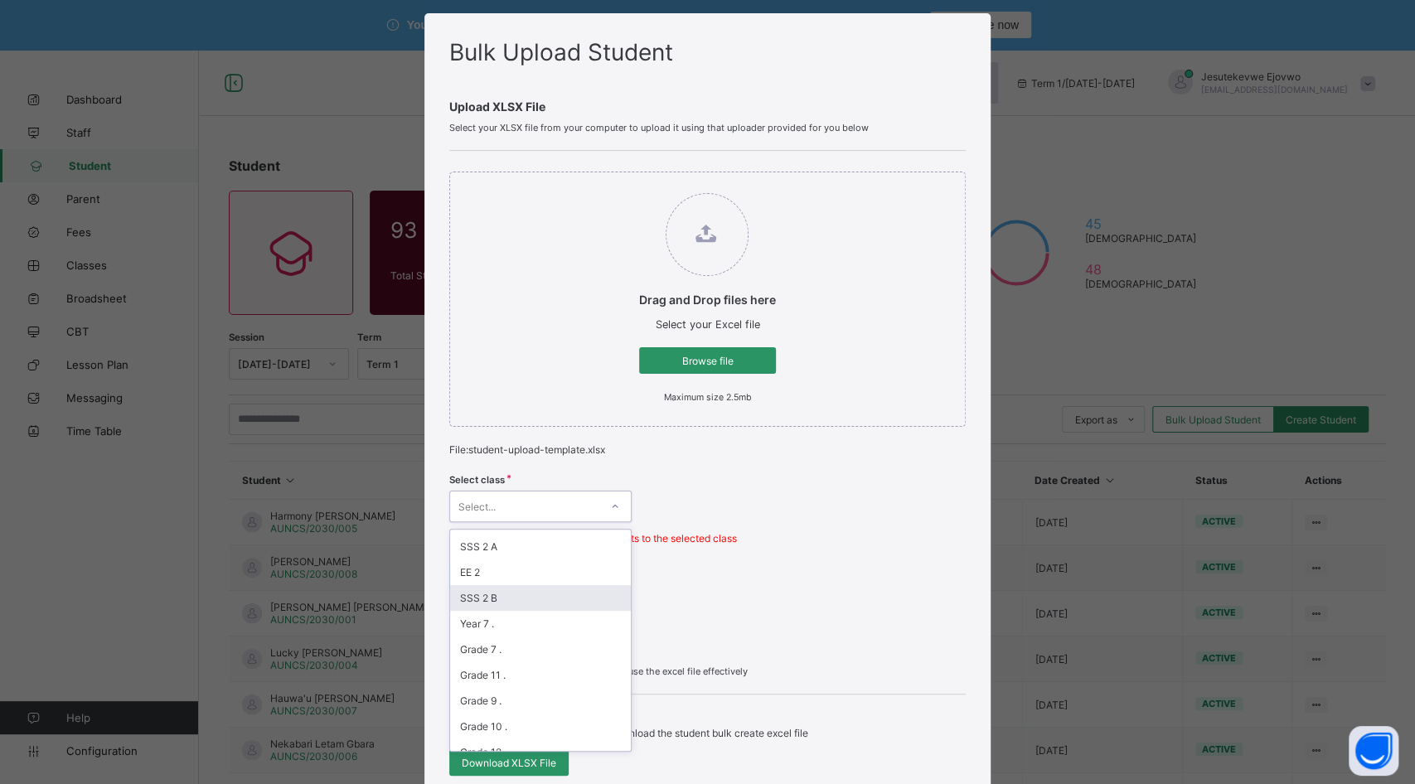
scroll to position [186, 0]
click at [491, 631] on div "SSS 2 A" at bounding box center [540, 640] width 181 height 26
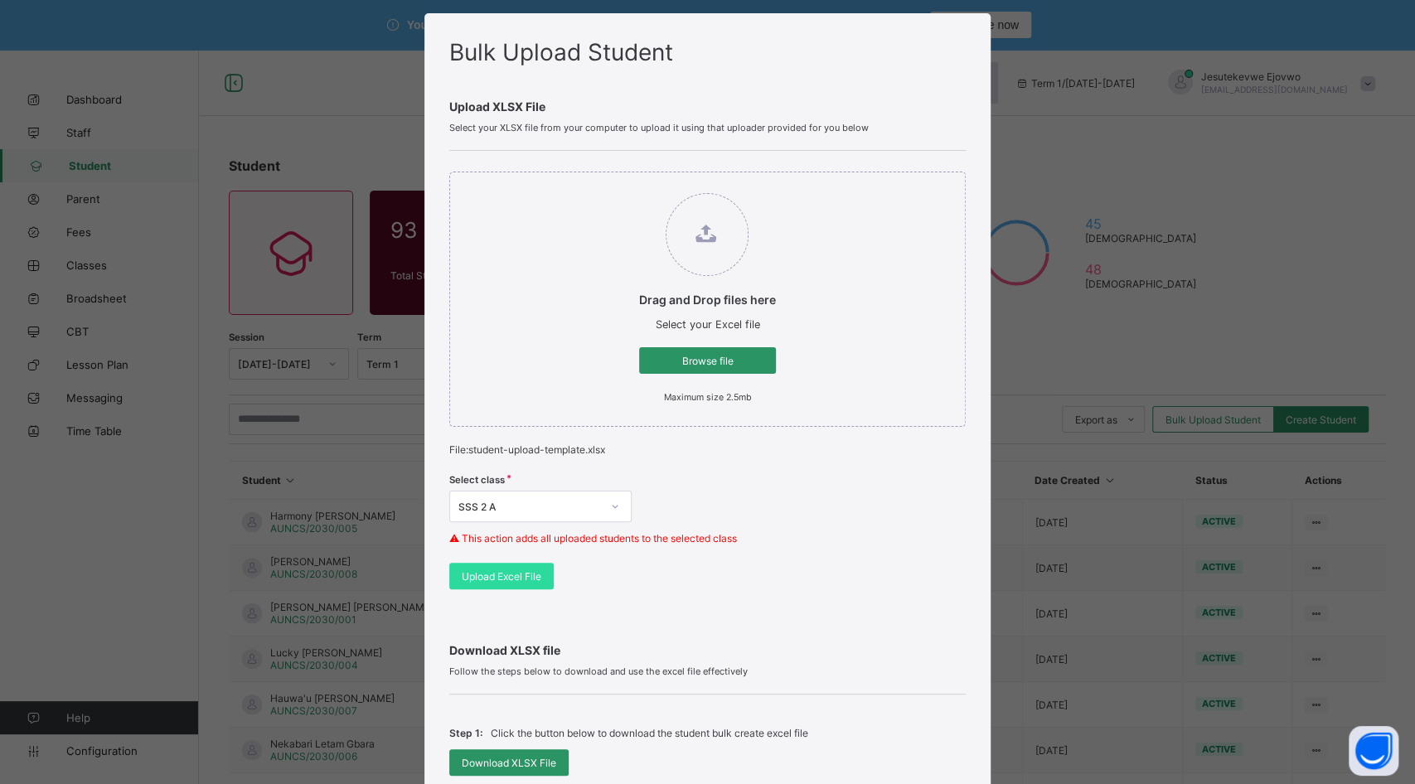
click at [497, 577] on span "Upload Excel File" at bounding box center [502, 576] width 80 height 12
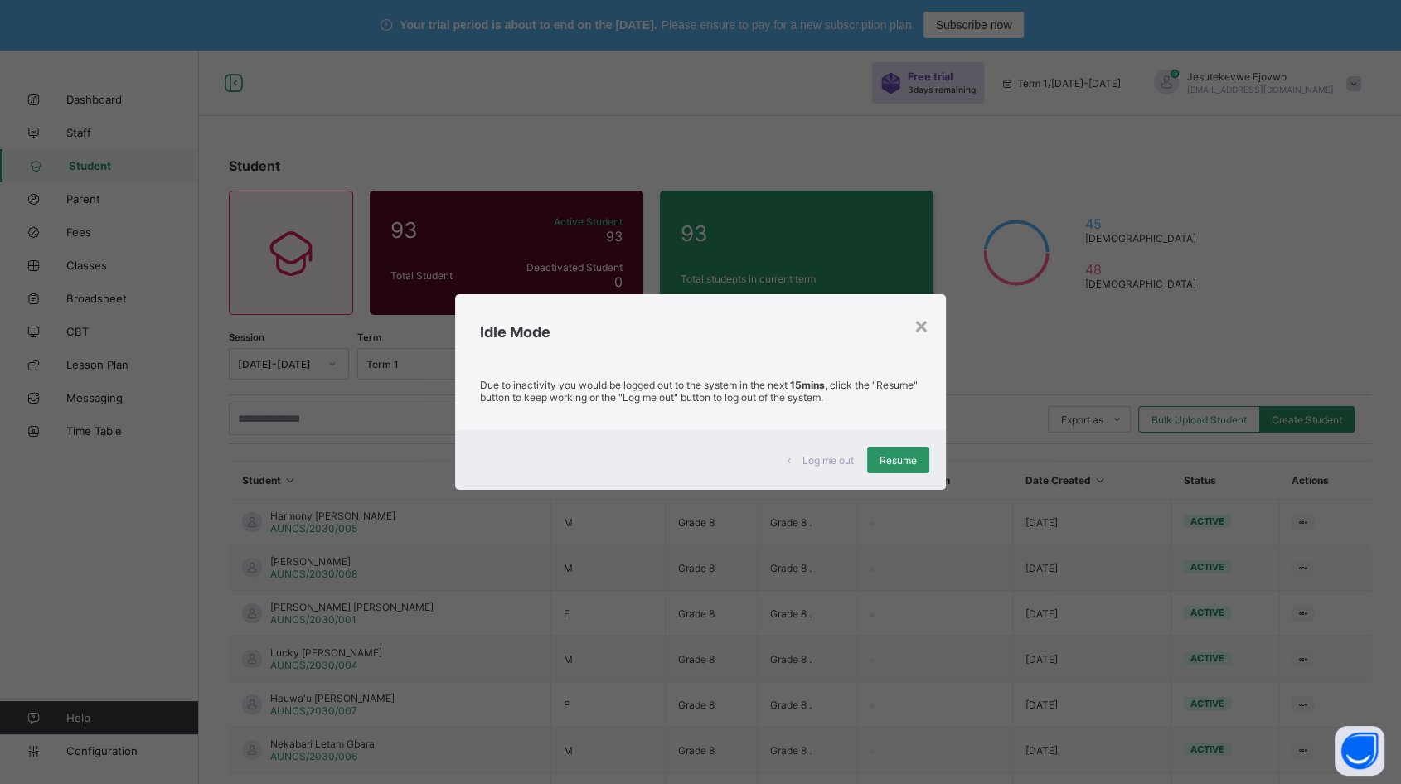
click at [913, 462] on span "Resume" at bounding box center [897, 460] width 37 height 12
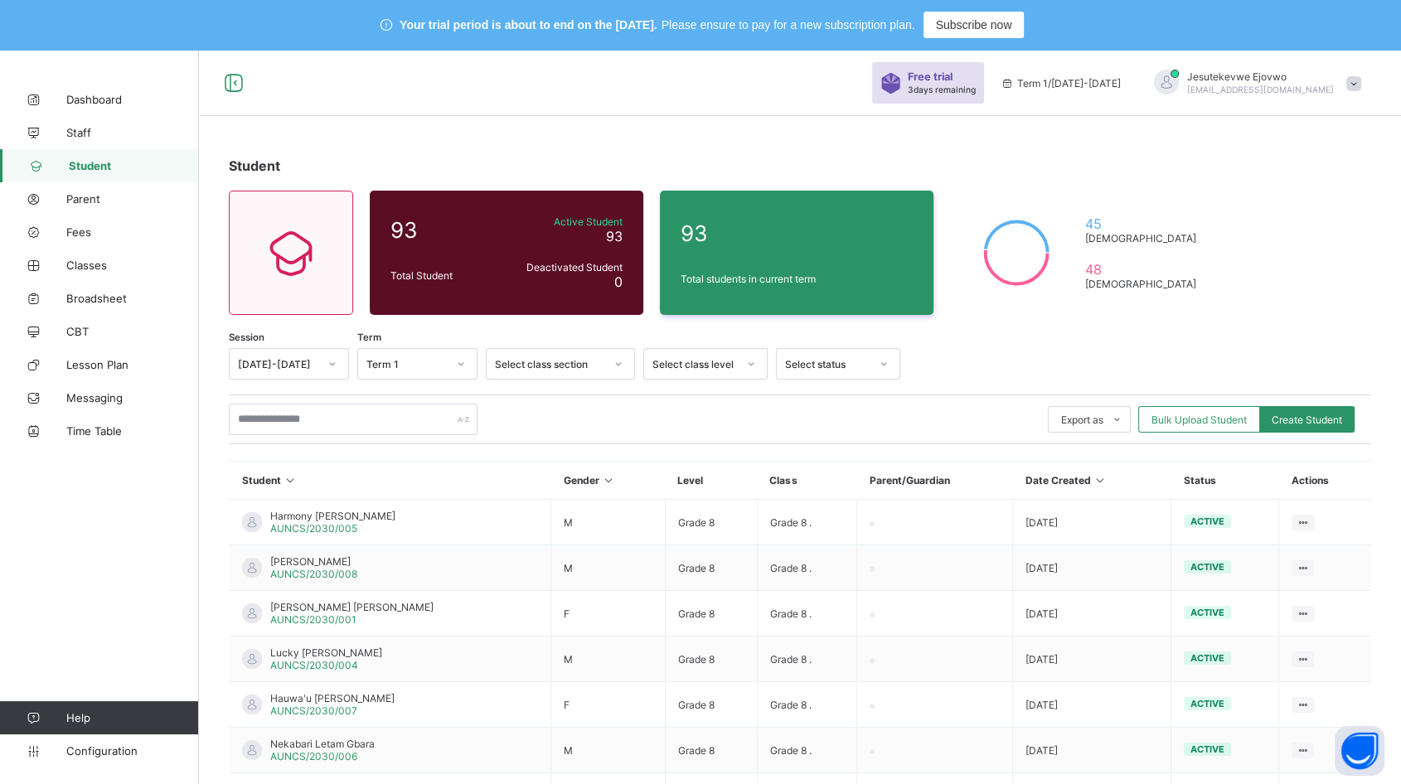
click at [1197, 418] on span "Bulk Upload Student" at bounding box center [1198, 420] width 95 height 12
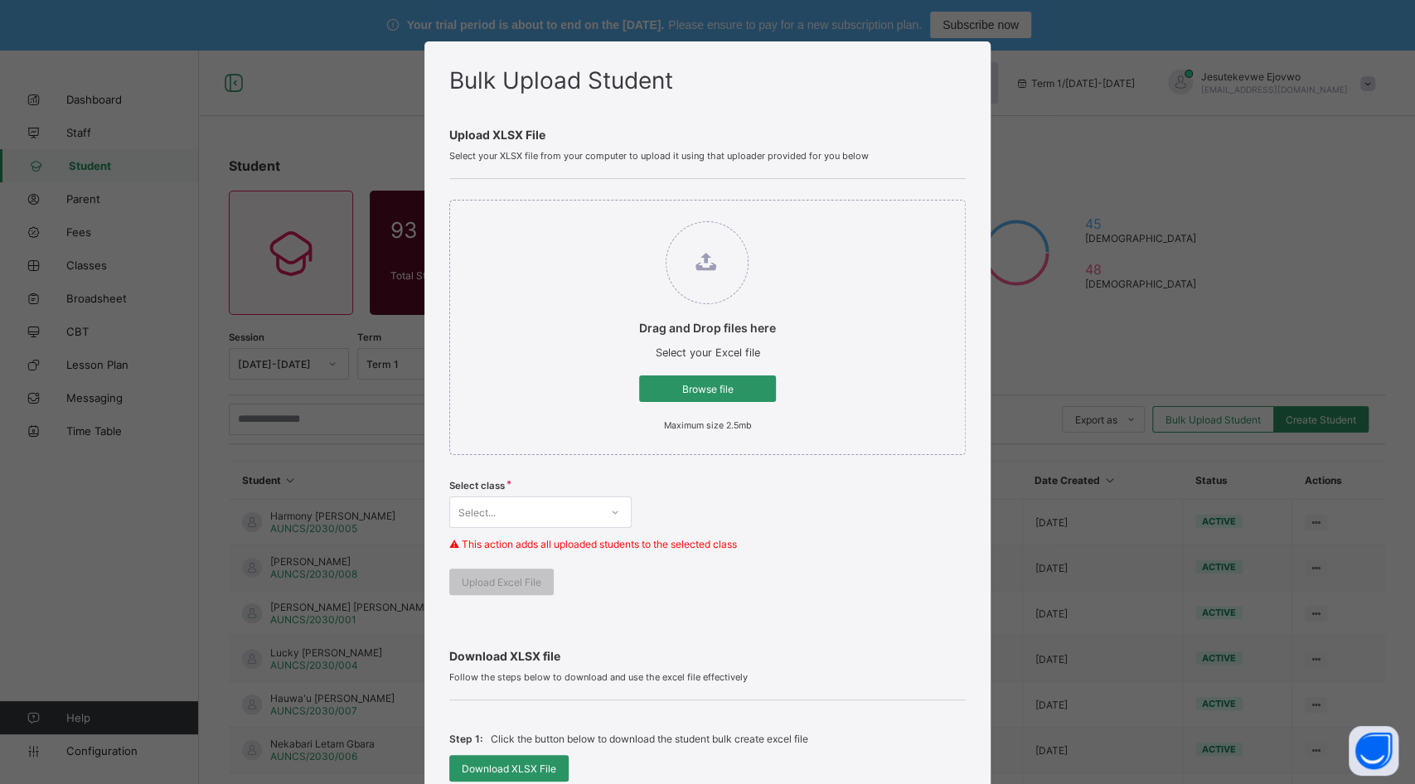
click at [676, 385] on span "Browse file" at bounding box center [707, 389] width 112 height 12
click at [622, 213] on input "Drag and Drop files here Select your Excel file Browse file Maximum size 2.5mb" at bounding box center [622, 213] width 0 height 0
type input "**********"
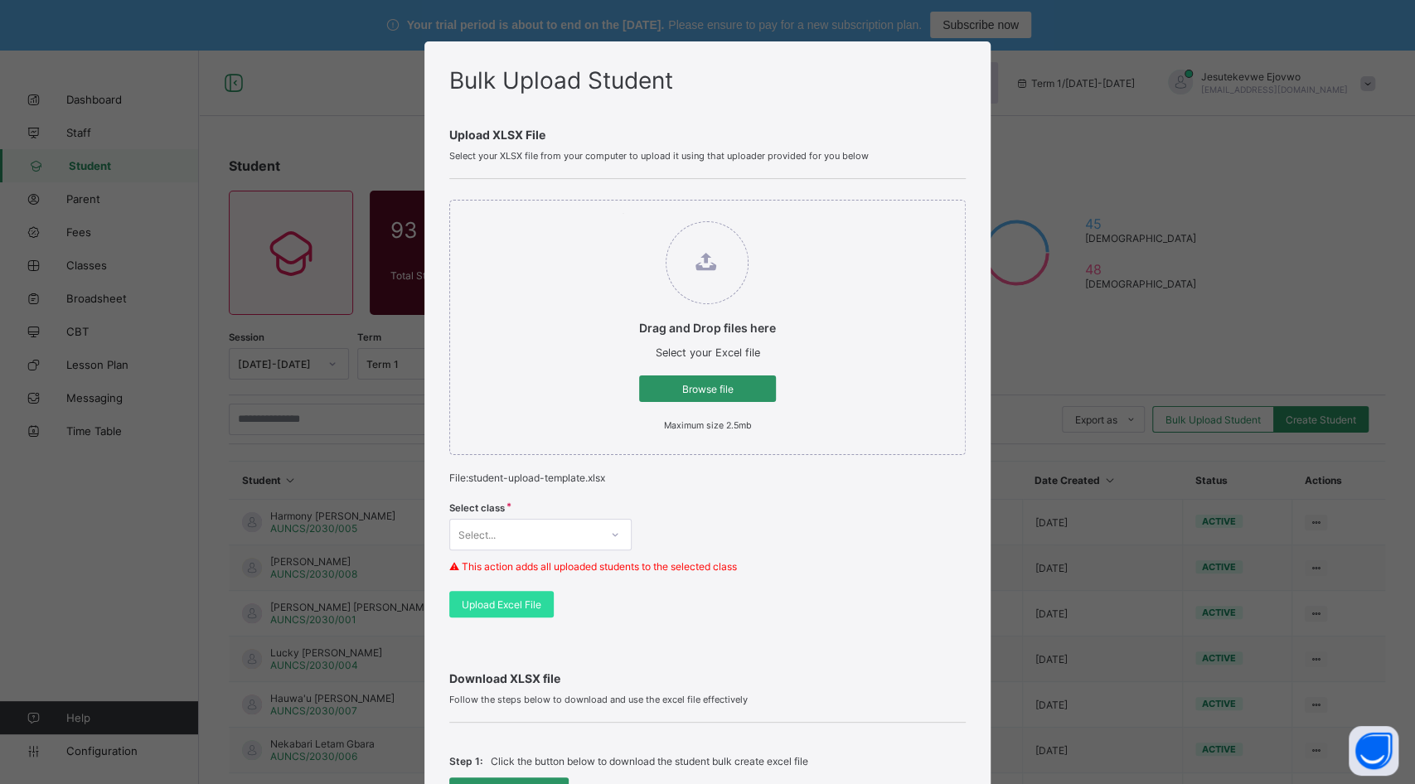
click at [536, 535] on div "Select..." at bounding box center [540, 534] width 182 height 31
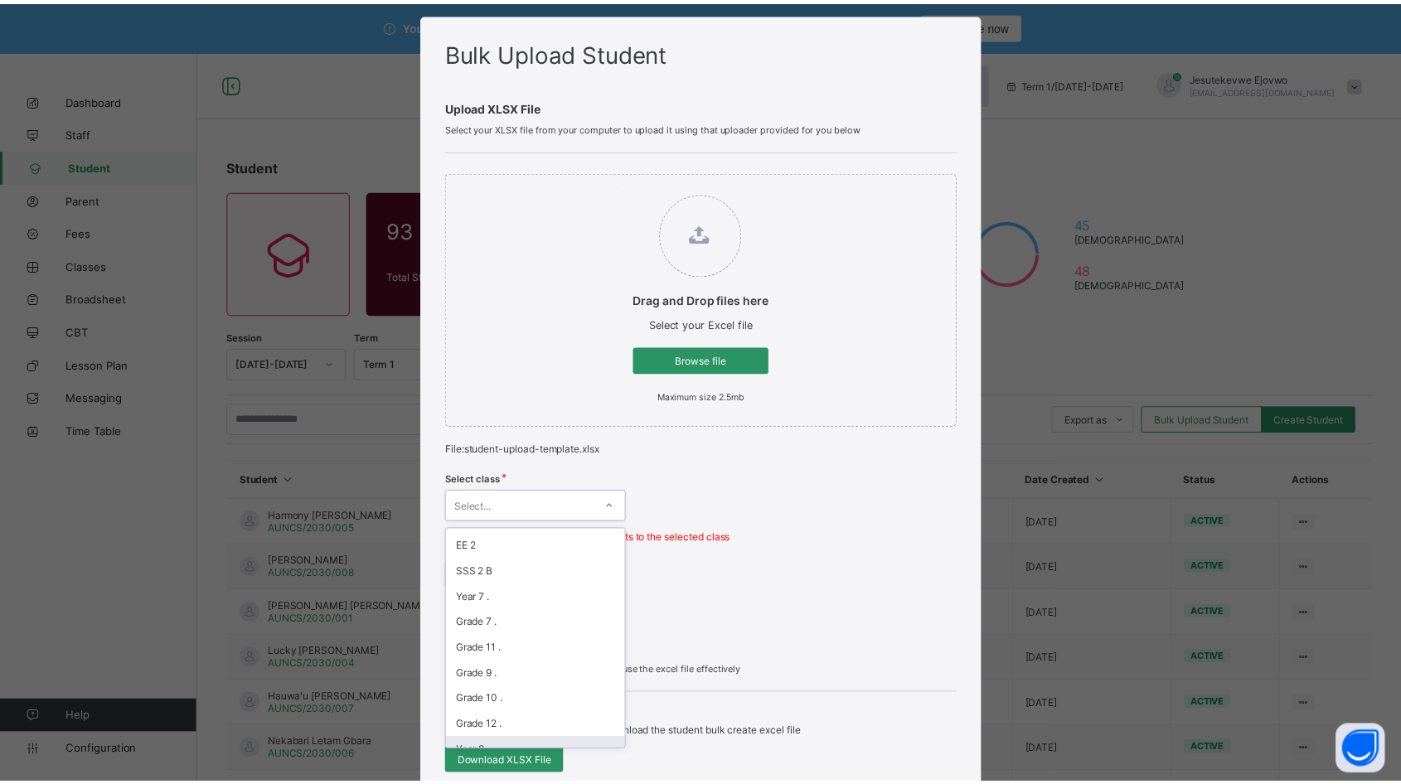
scroll to position [278, 0]
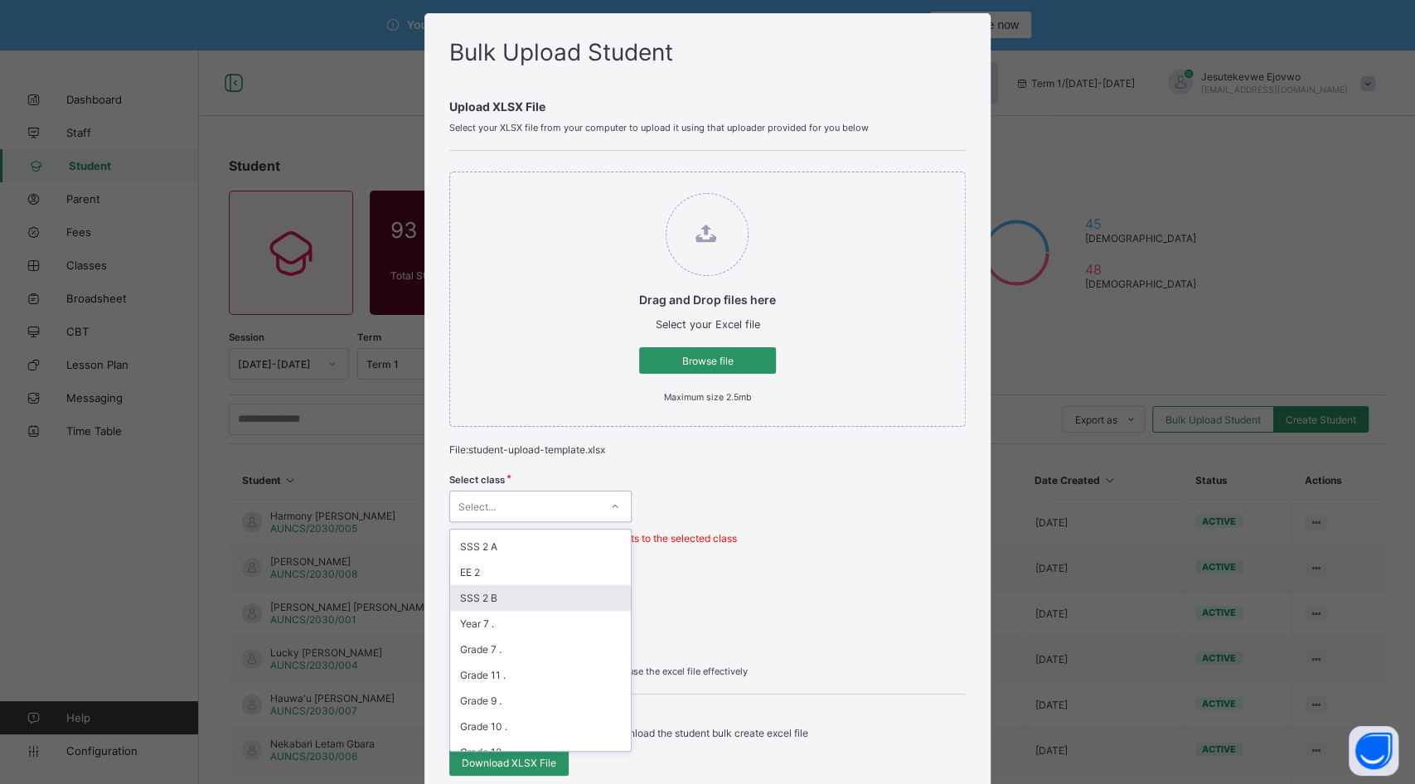
click at [502, 586] on div "SSS 2 B" at bounding box center [540, 598] width 181 height 26
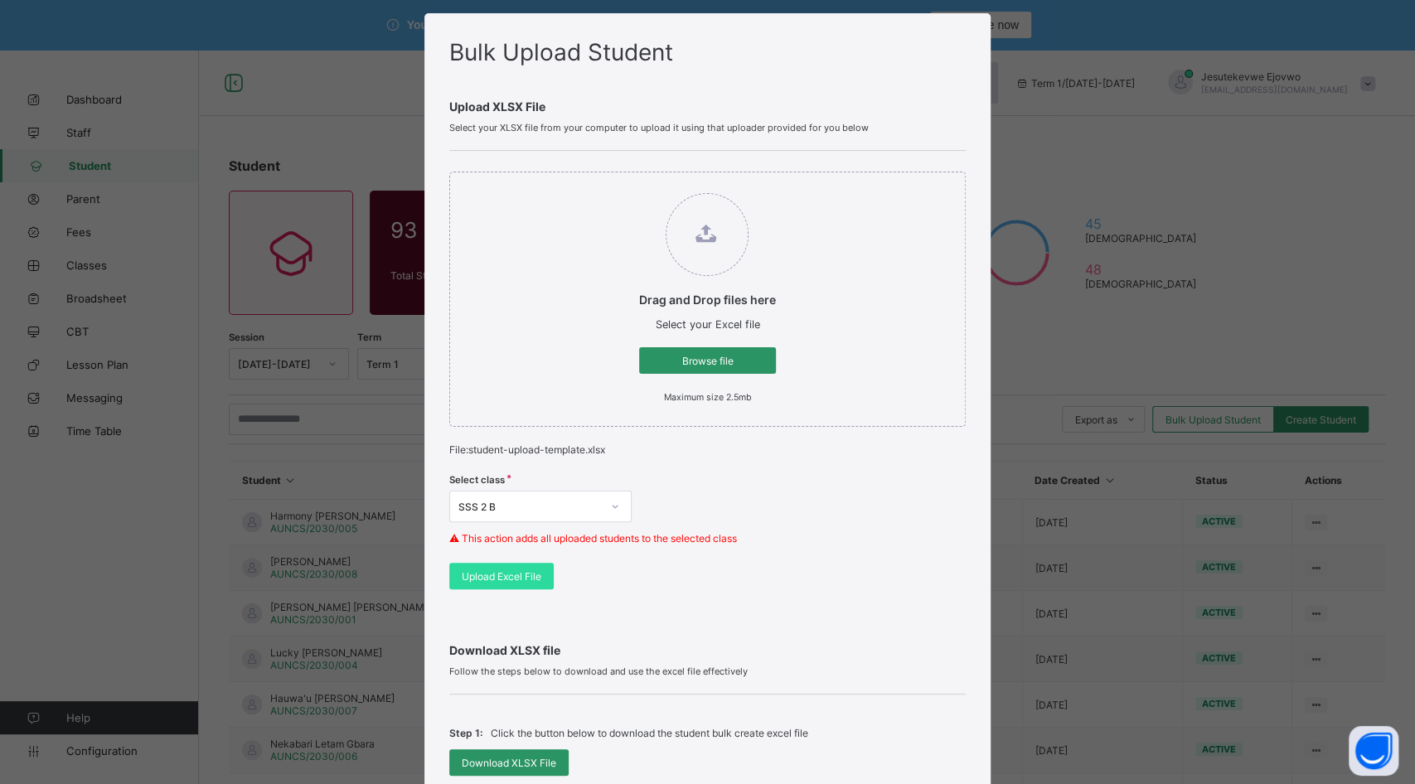
click at [497, 576] on span "Upload Excel File" at bounding box center [502, 576] width 80 height 12
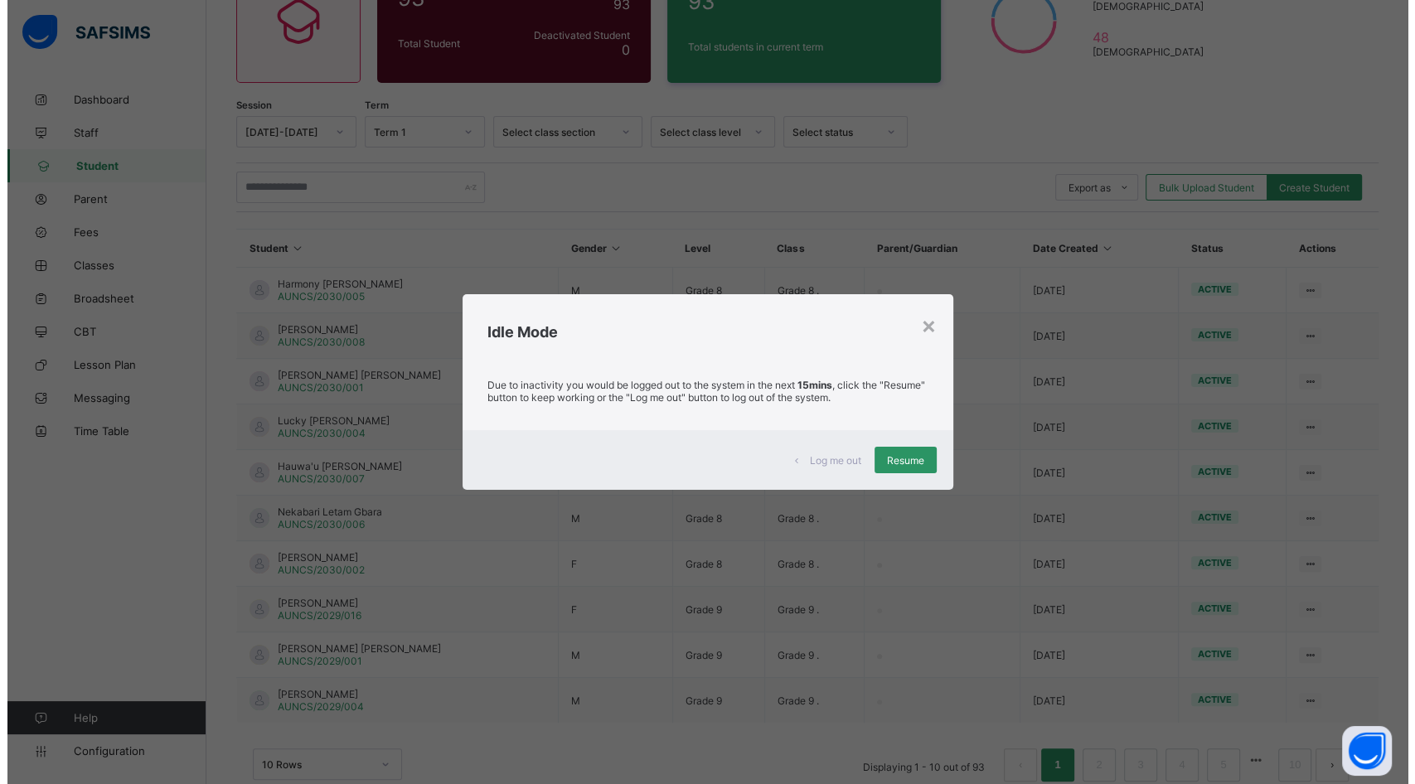
scroll to position [259, 0]
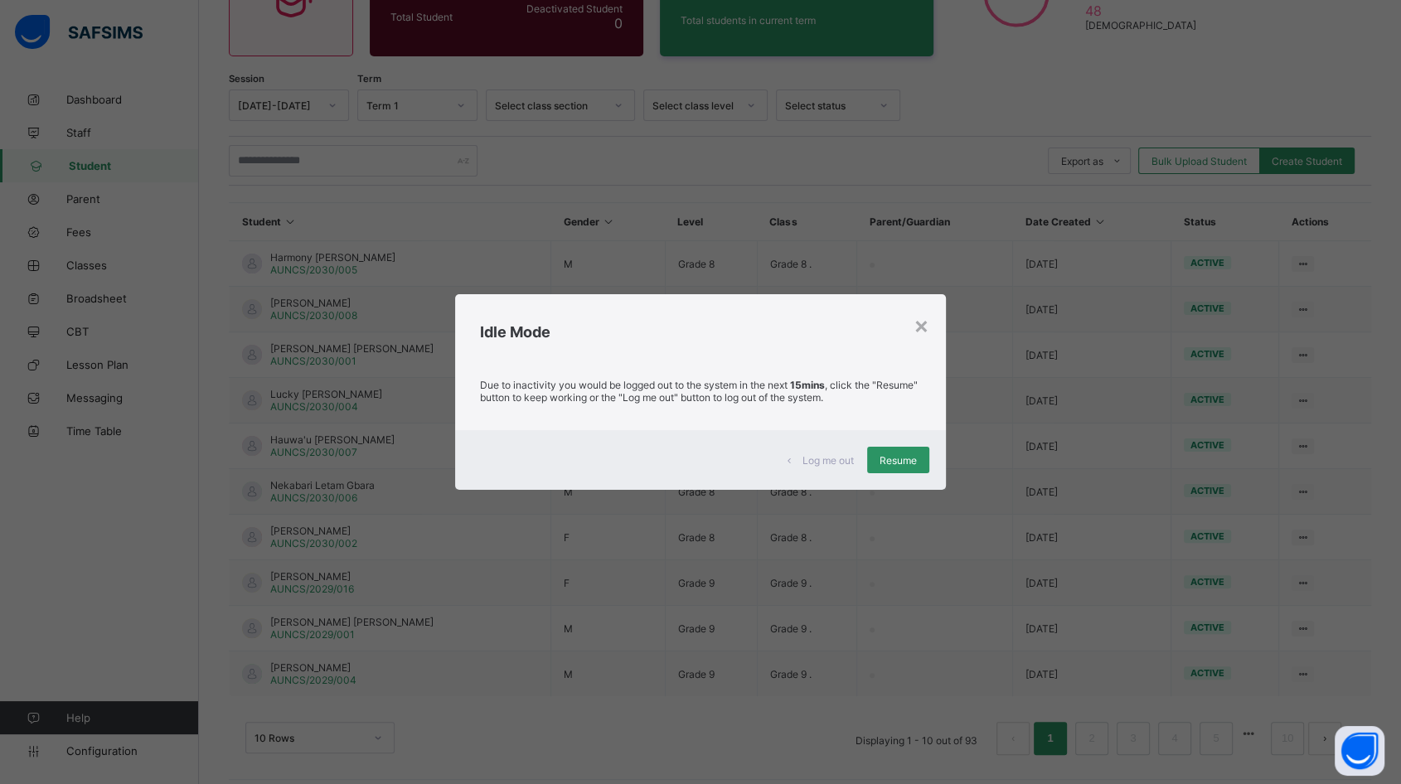
click at [900, 456] on span "Resume" at bounding box center [897, 460] width 37 height 12
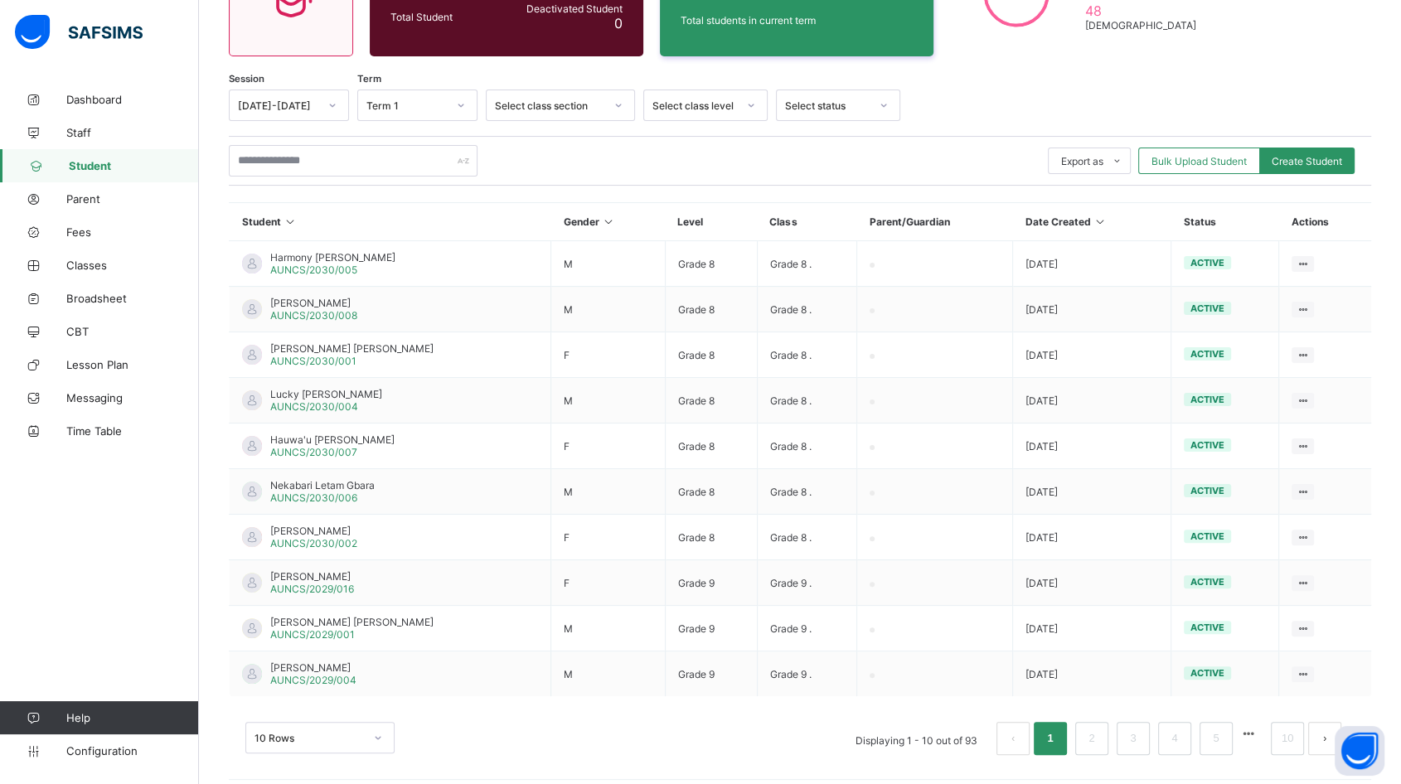
click at [1216, 157] on span "Bulk Upload Student" at bounding box center [1198, 161] width 95 height 12
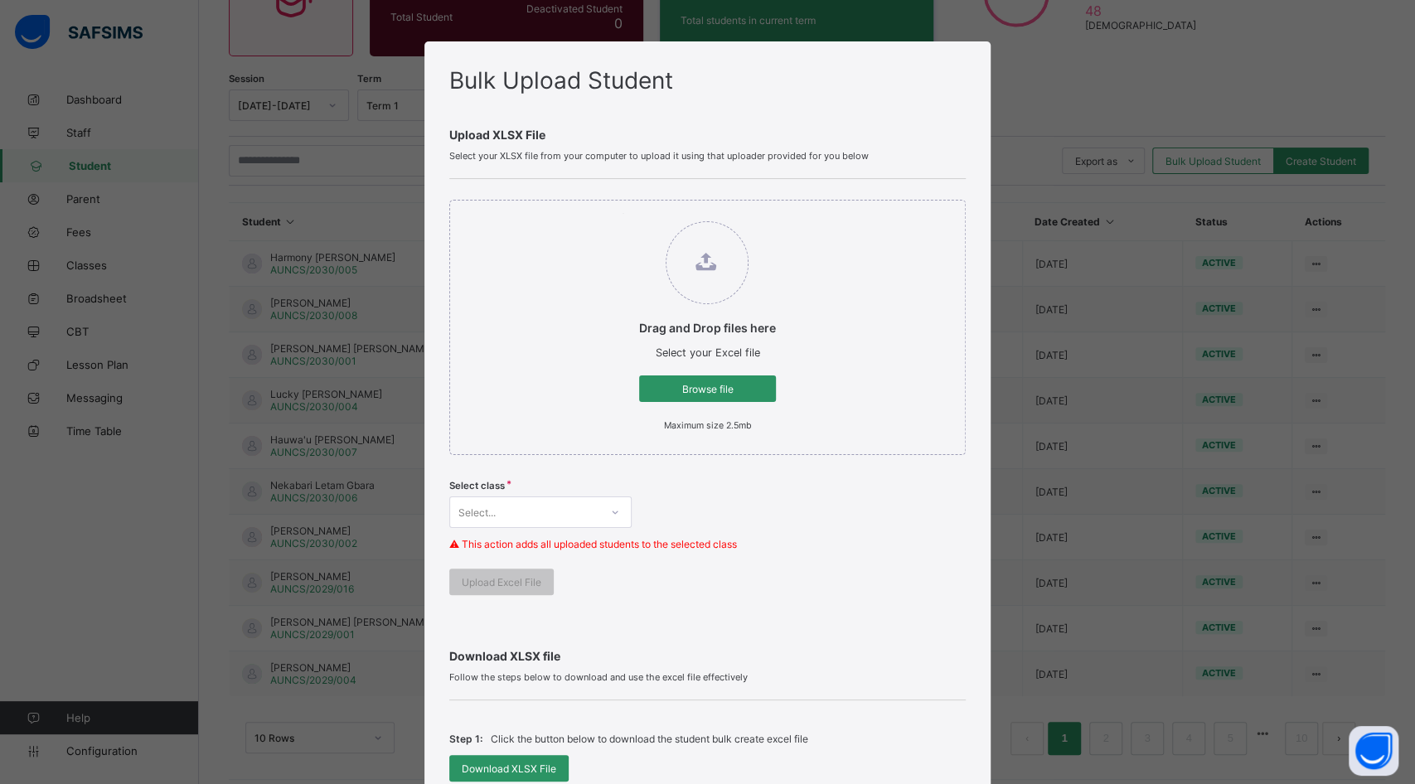
click at [682, 396] on div "Browse file" at bounding box center [707, 388] width 137 height 27
click at [622, 213] on input "Drag and Drop files here Select your Excel file Browse file Maximum size 2.5mb" at bounding box center [622, 213] width 0 height 0
type input "**********"
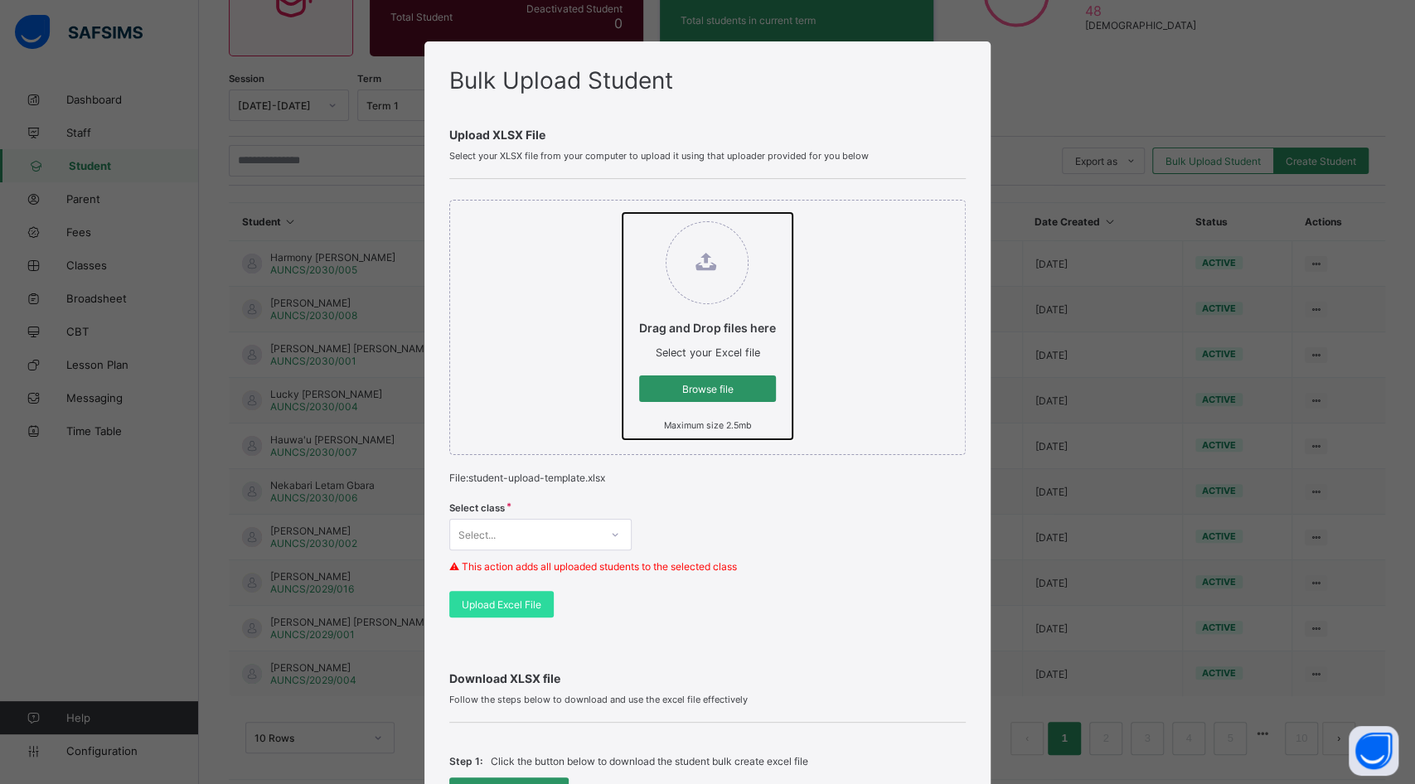
scroll to position [184, 0]
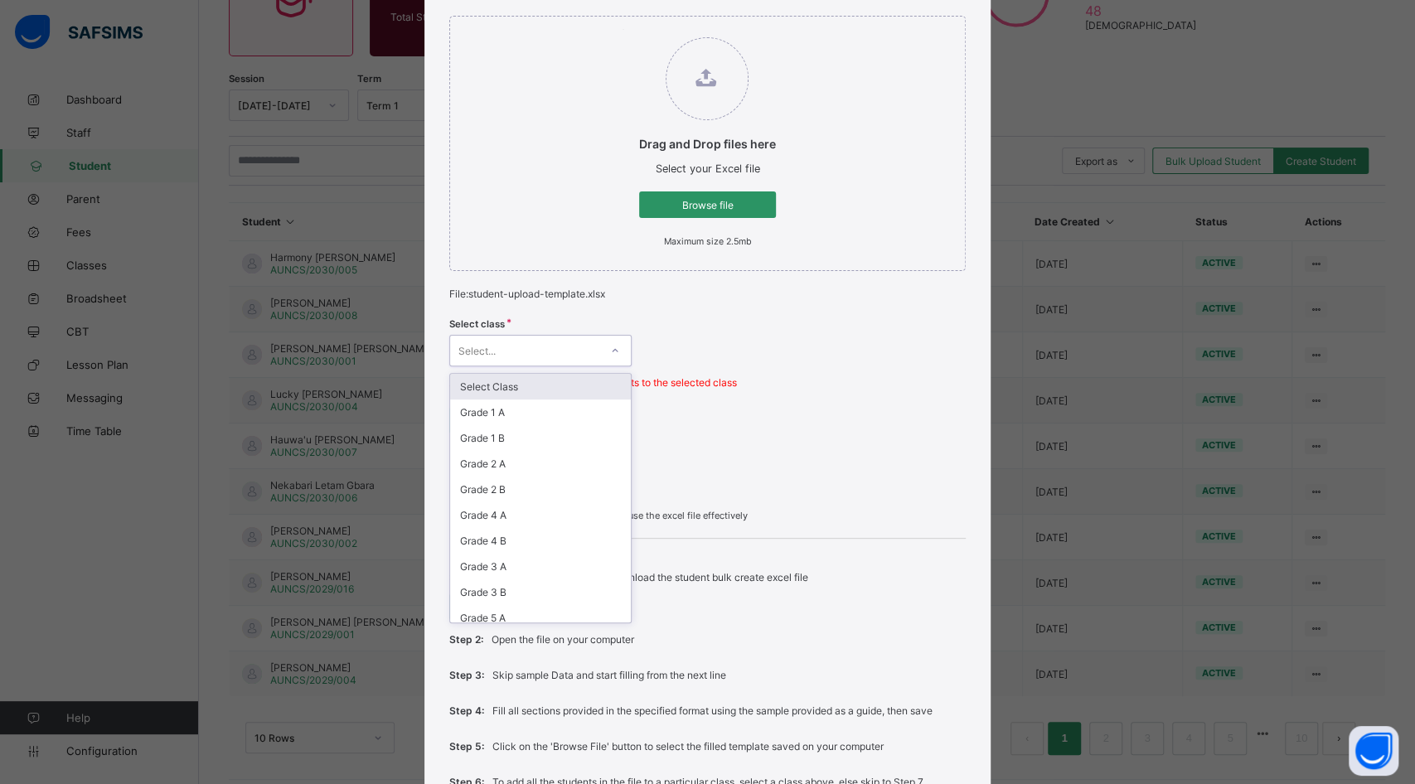
click at [610, 345] on icon at bounding box center [615, 350] width 10 height 17
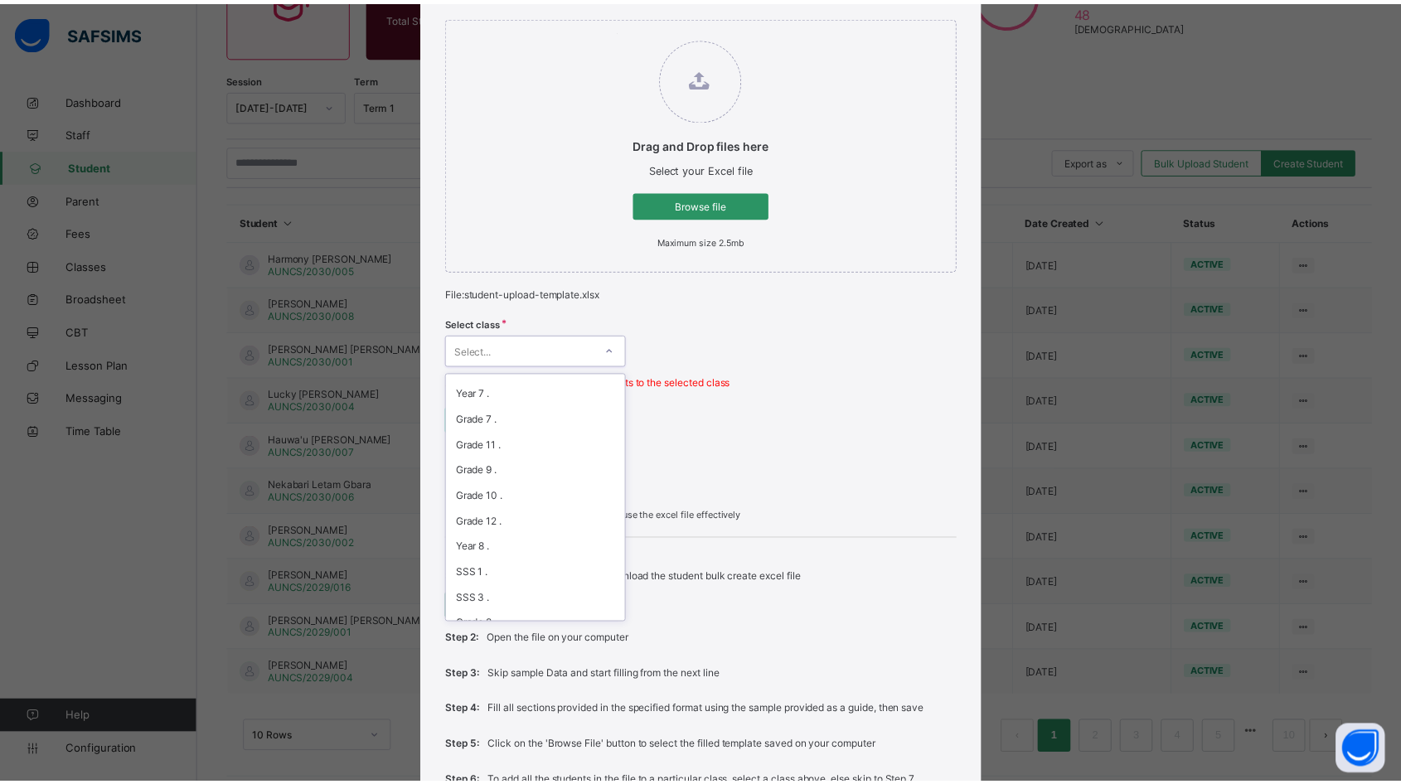
scroll to position [527, 0]
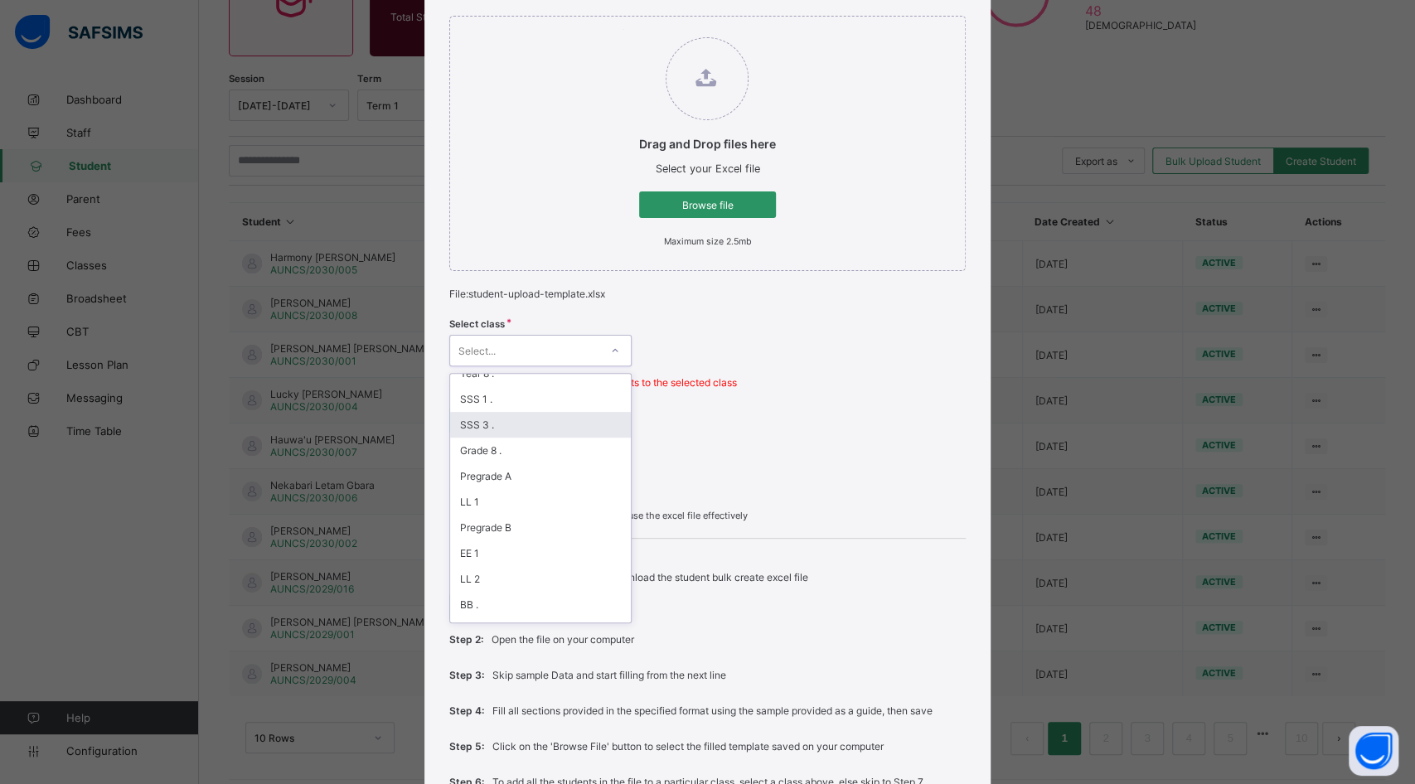
click at [493, 413] on div "SSS 3 ." at bounding box center [540, 425] width 181 height 26
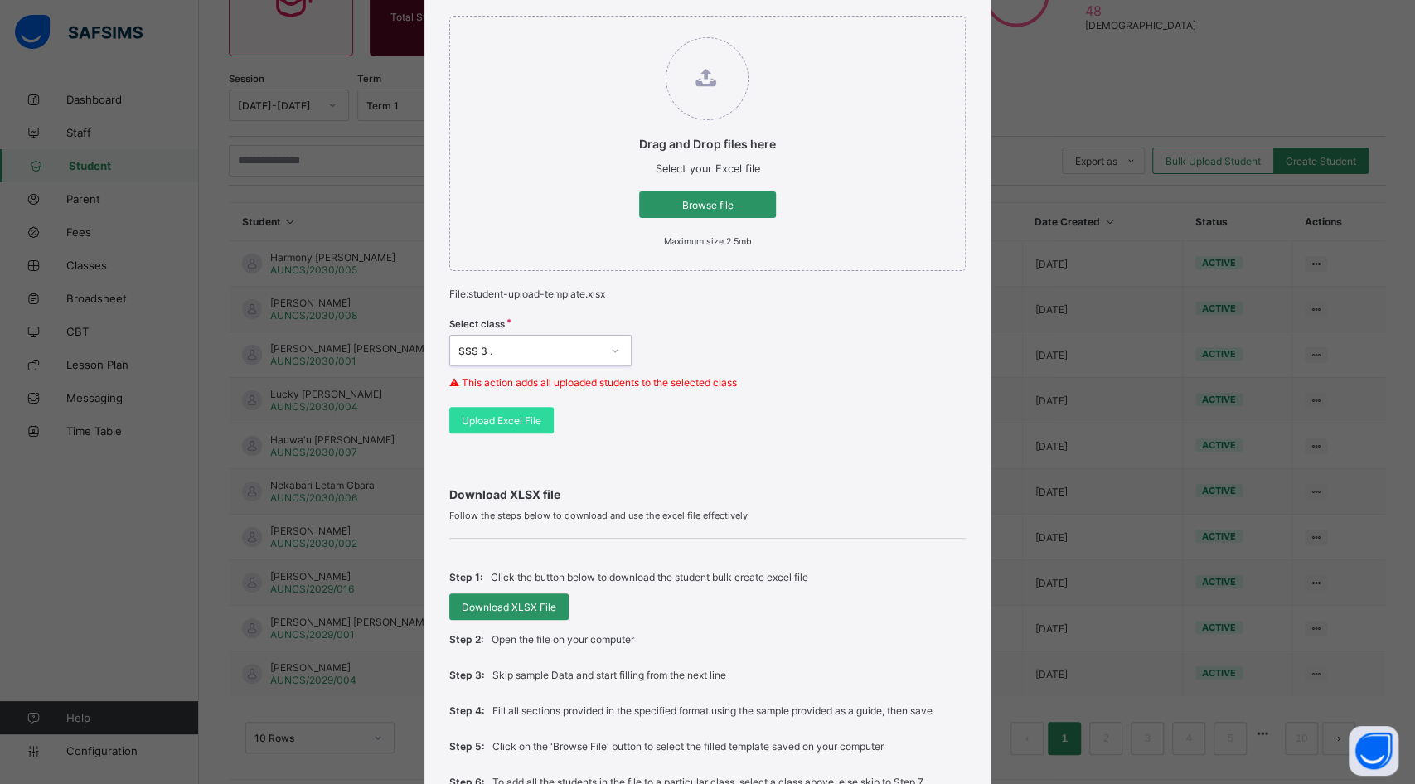
click at [500, 418] on span "Upload Excel File" at bounding box center [502, 420] width 80 height 12
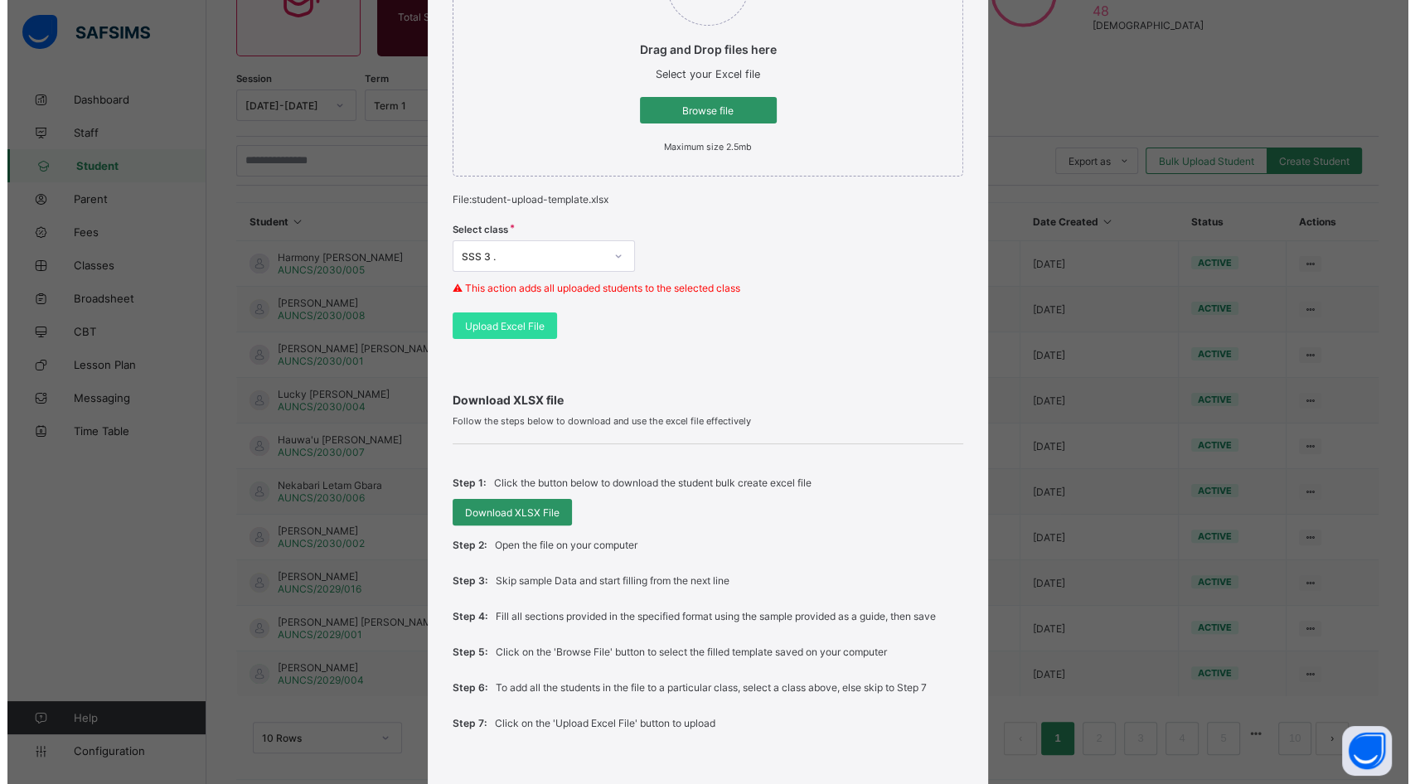
scroll to position [375, 0]
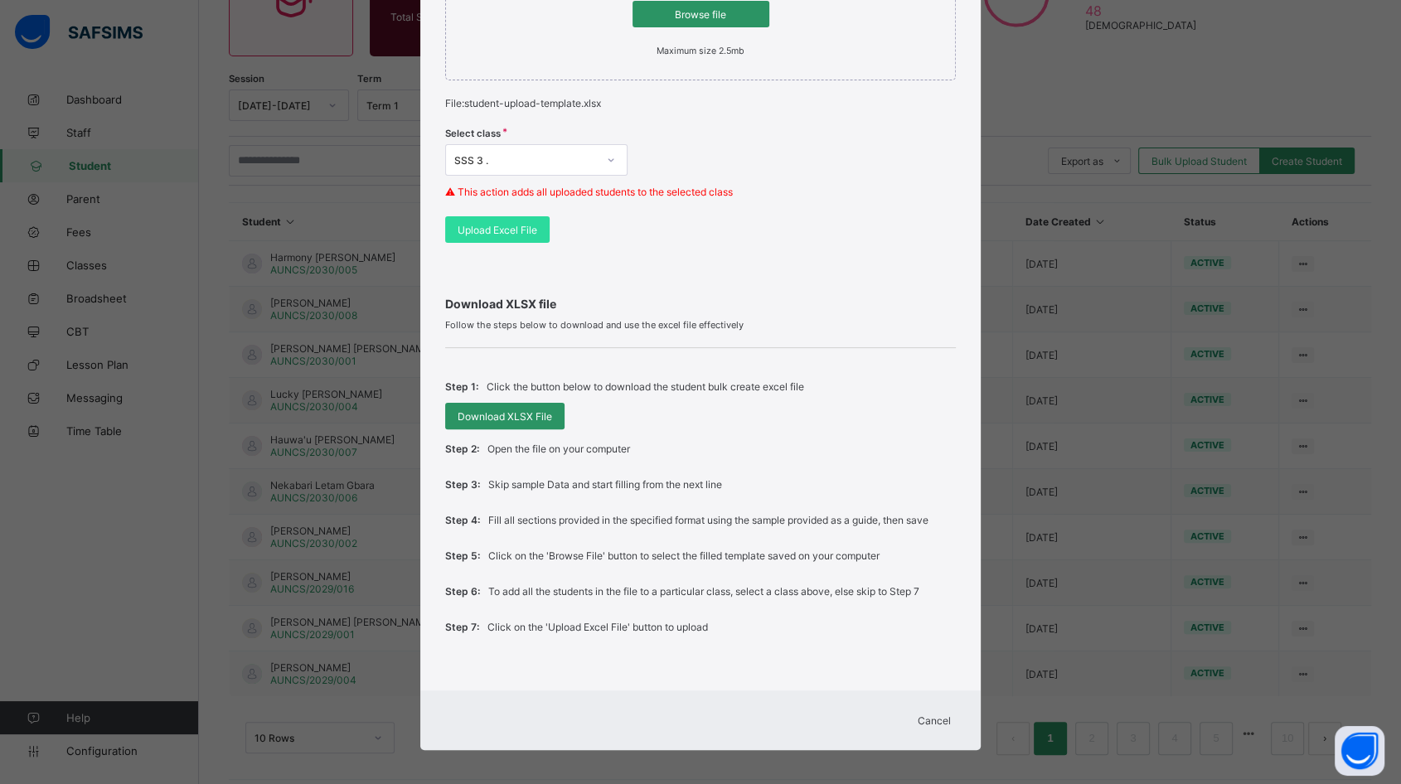
click at [936, 714] on span "Cancel" at bounding box center [933, 720] width 33 height 12
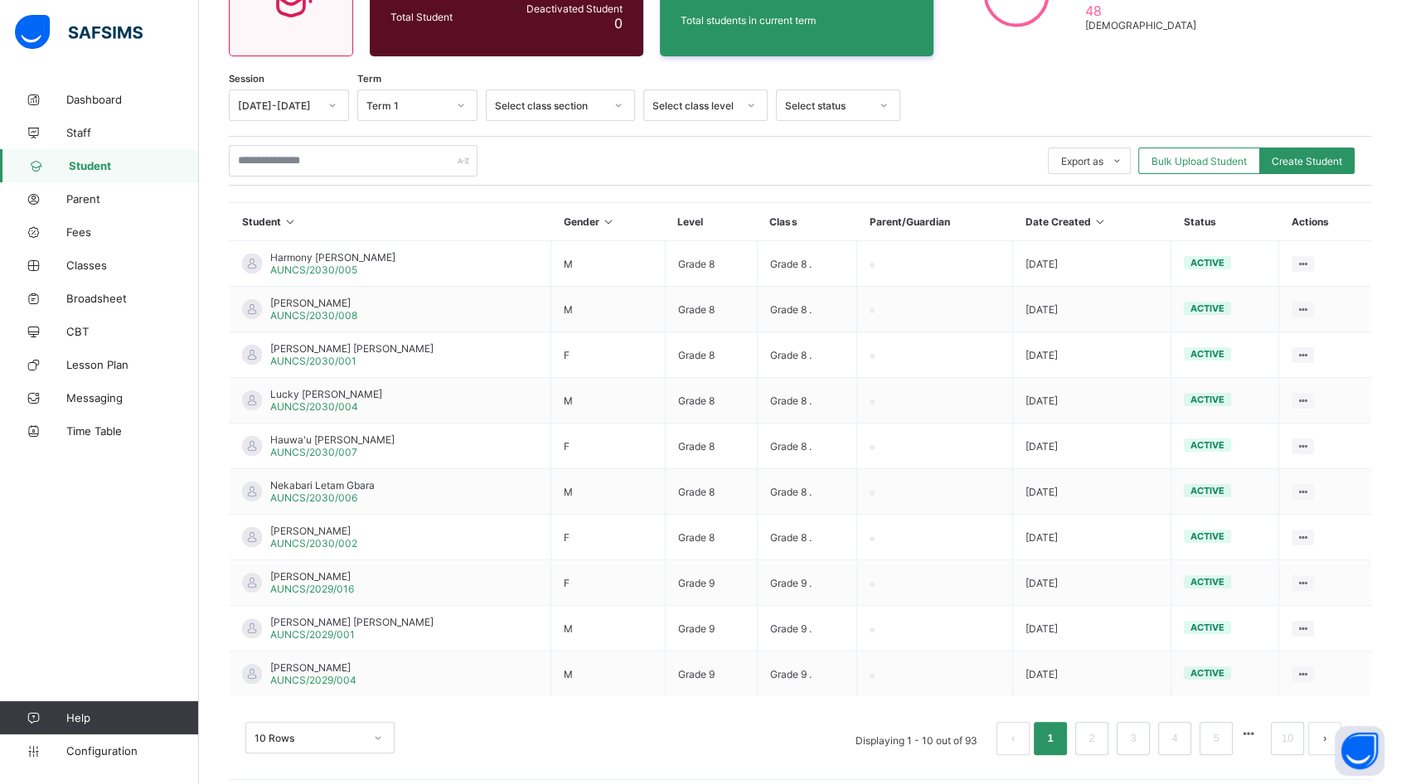
click at [1223, 155] on span "Bulk Upload Student" at bounding box center [1198, 161] width 95 height 12
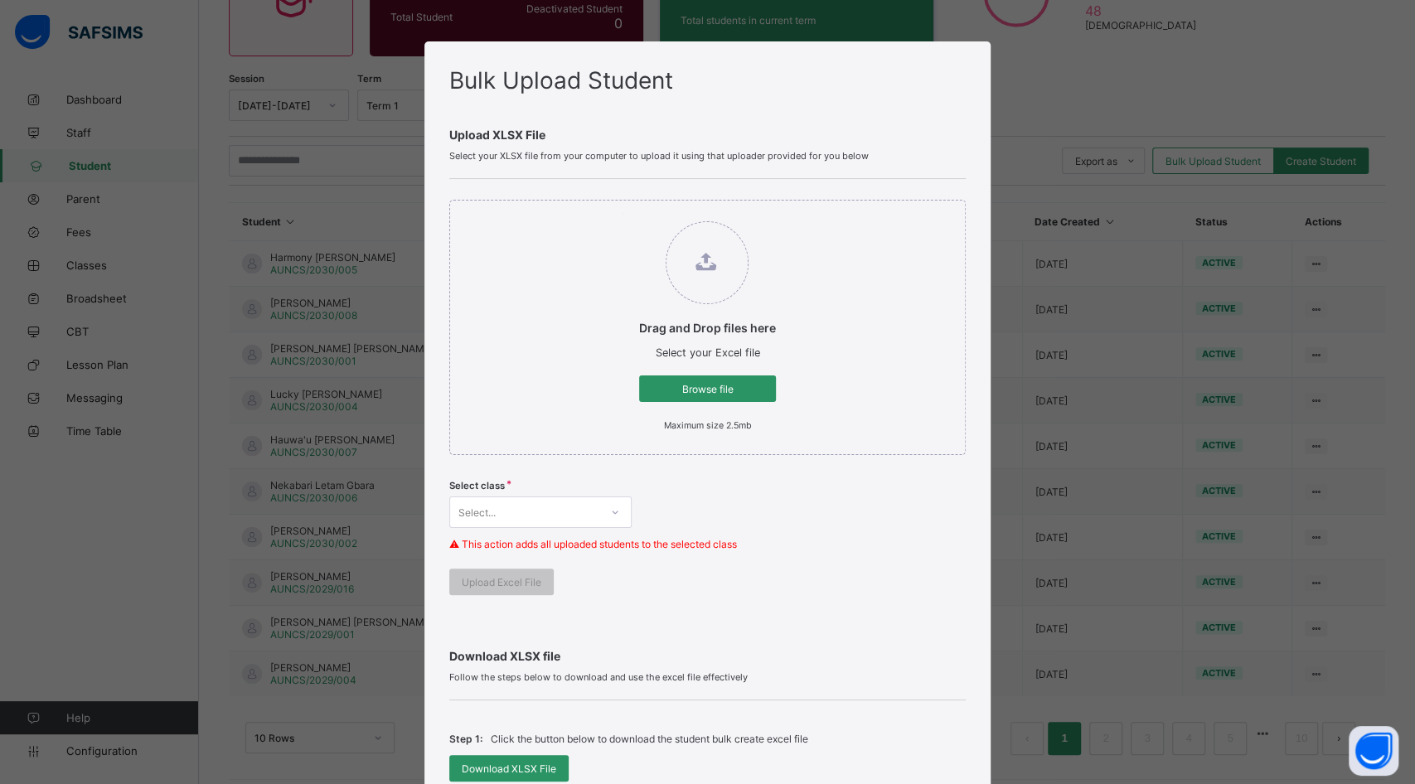
click at [692, 383] on span "Browse file" at bounding box center [707, 389] width 112 height 12
click at [622, 213] on input "Drag and Drop files here Select your Excel file Browse file Maximum size 2.5mb" at bounding box center [622, 213] width 0 height 0
type input "**********"
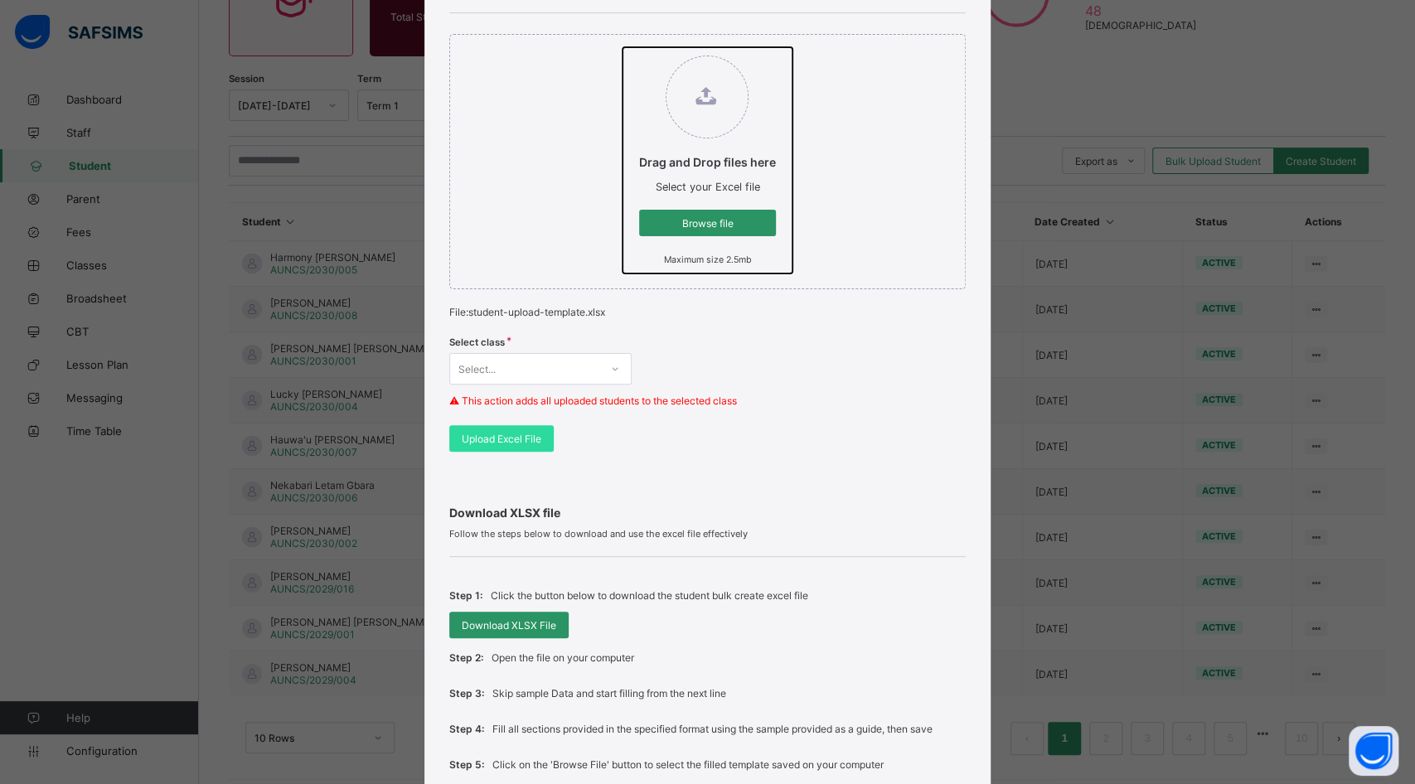
scroll to position [368, 0]
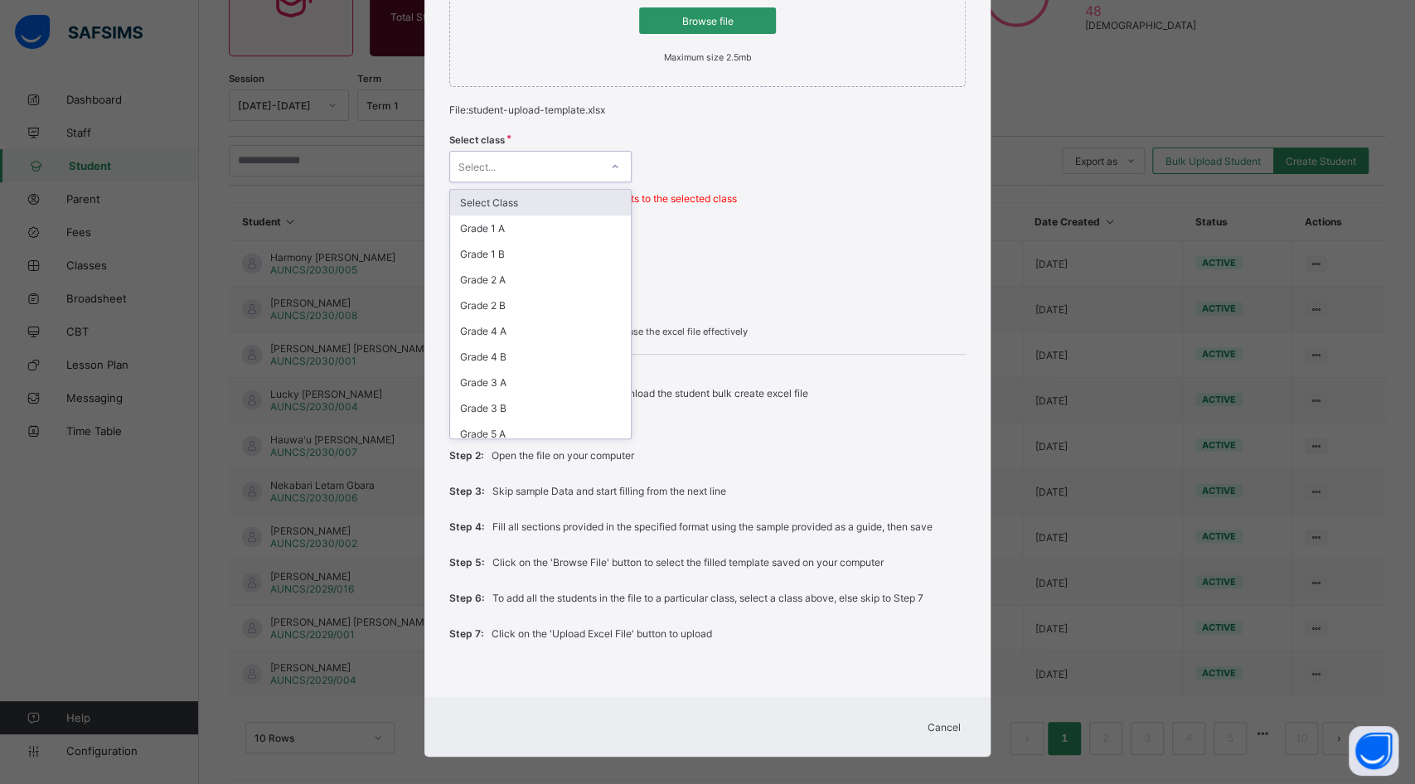
click at [553, 170] on div "Select..." at bounding box center [524, 166] width 149 height 23
click at [486, 229] on div "SSS 3 ." at bounding box center [540, 241] width 181 height 26
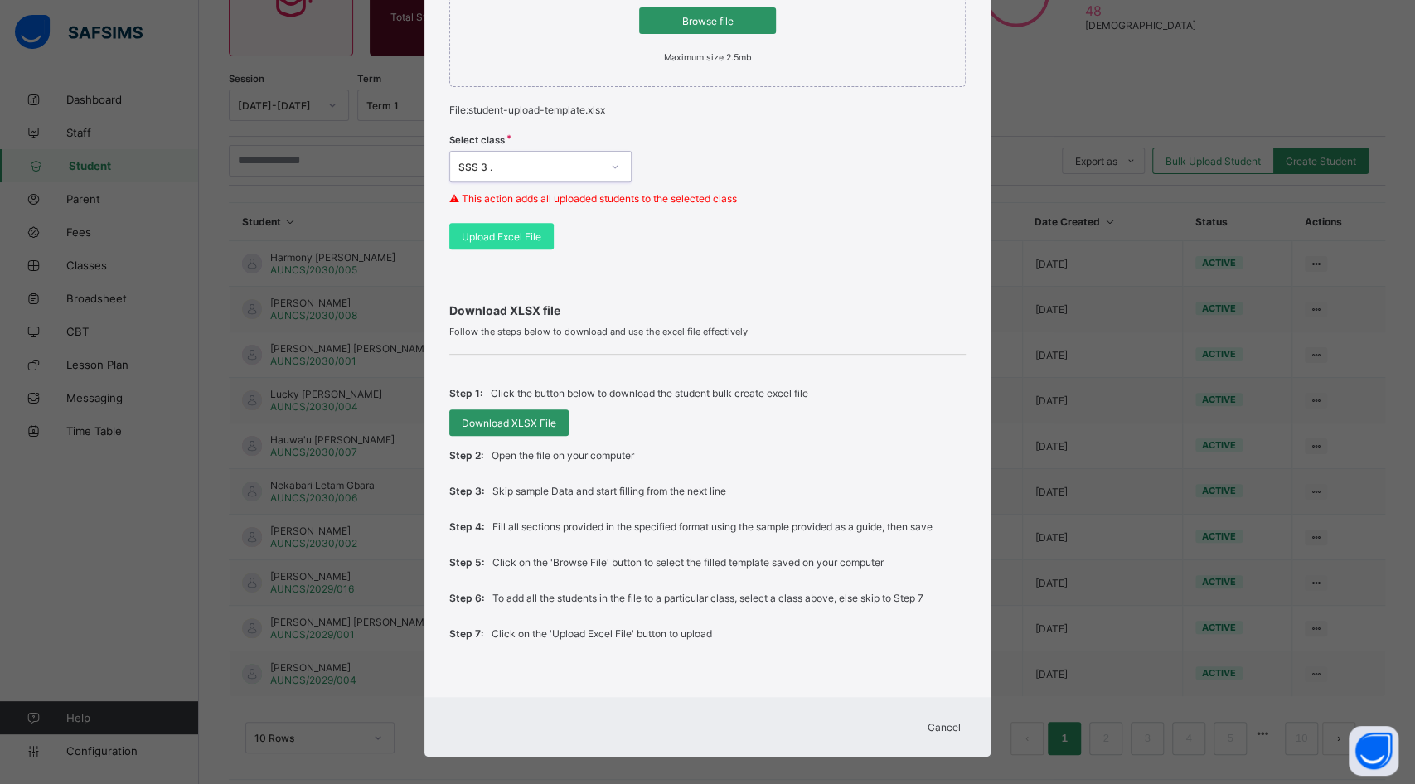
click at [506, 231] on span "Upload Excel File" at bounding box center [502, 236] width 80 height 12
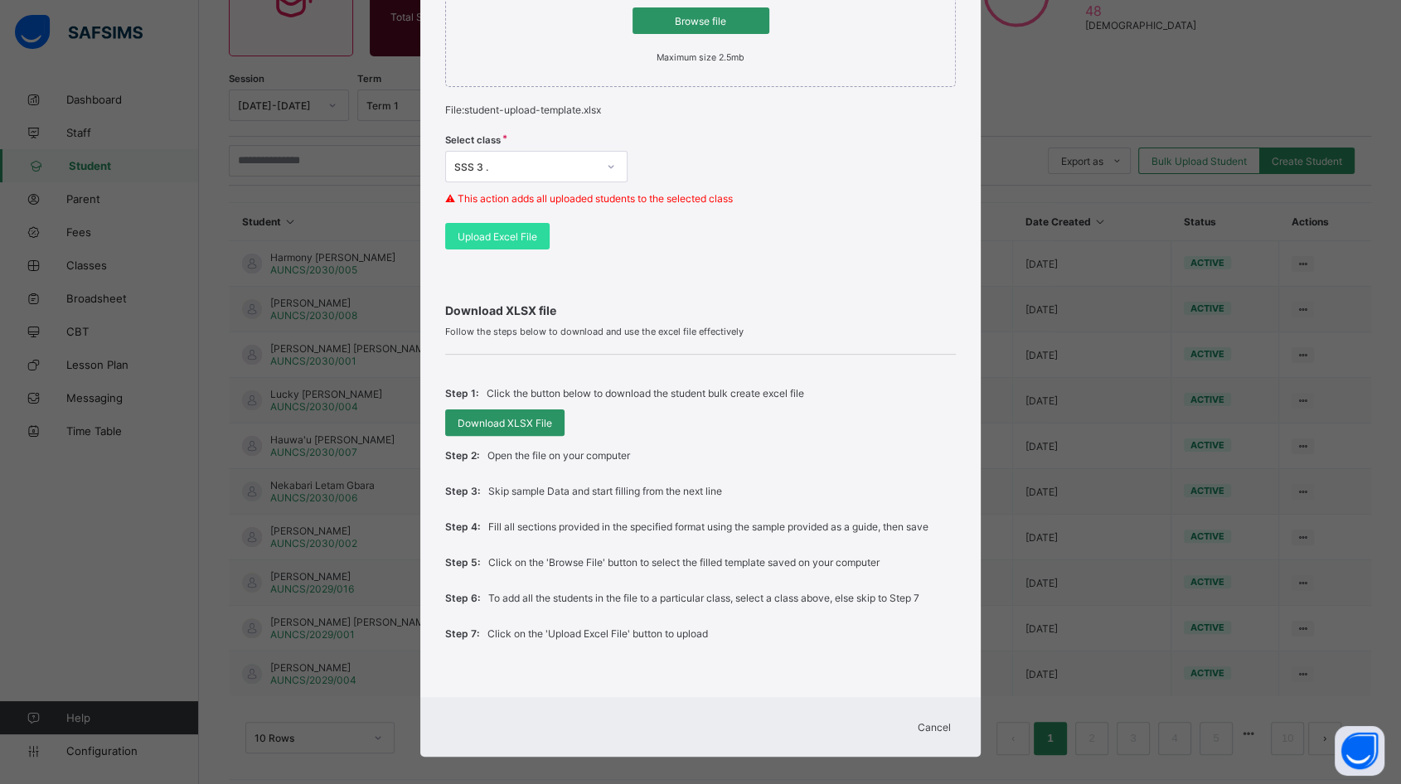
click at [935, 724] on span "Cancel" at bounding box center [933, 727] width 33 height 12
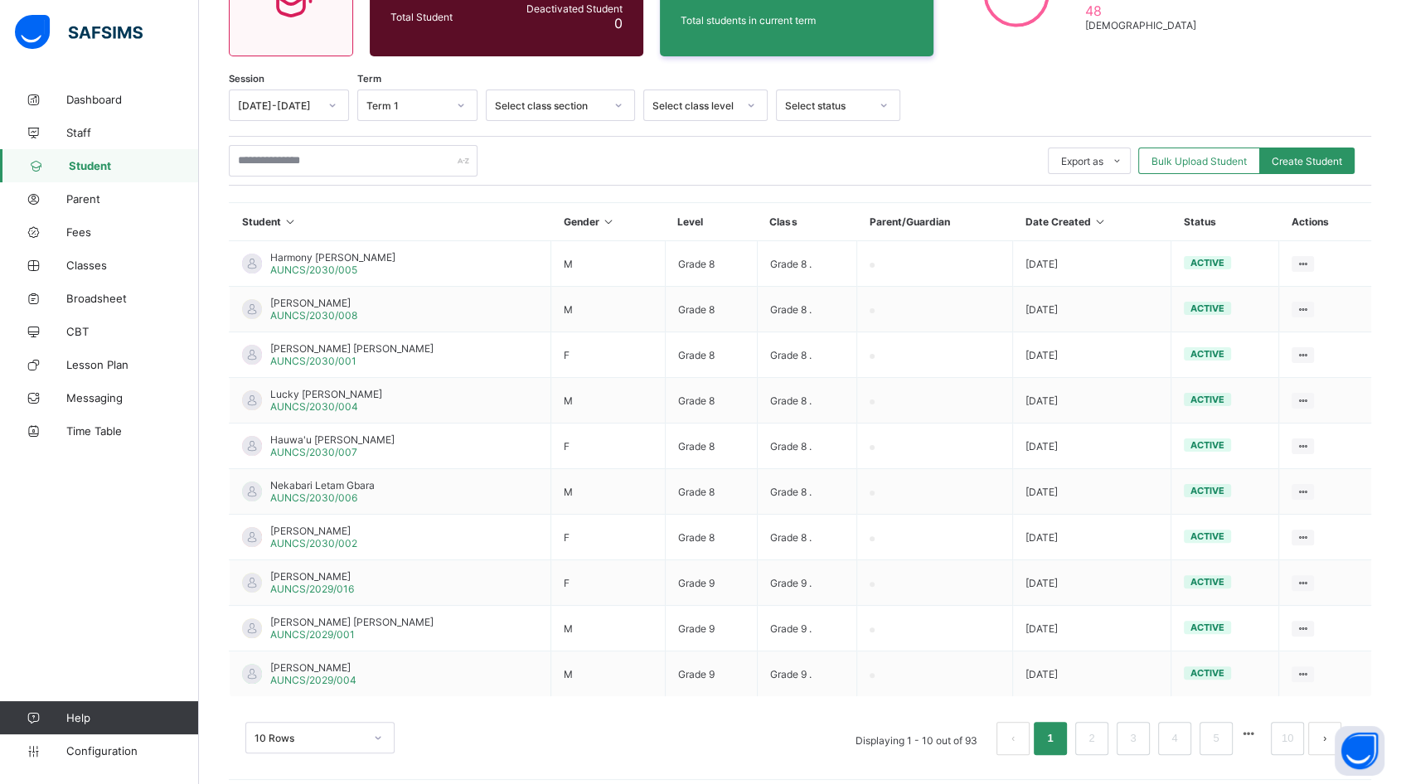
click at [1232, 155] on span "Bulk Upload Student" at bounding box center [1198, 161] width 95 height 12
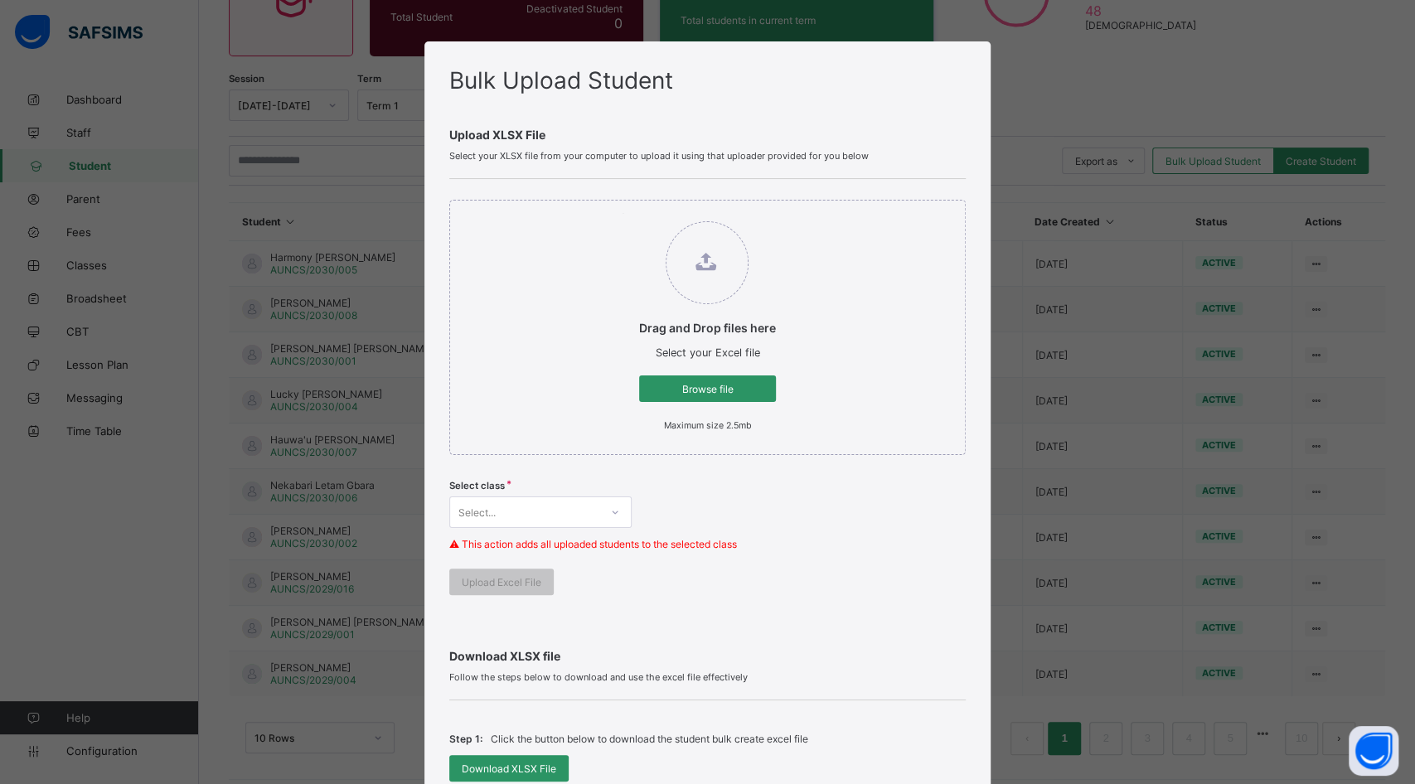
click at [679, 392] on span "Browse file" at bounding box center [707, 389] width 112 height 12
click at [622, 213] on input "Drag and Drop files here Select your Excel file Browse file Maximum size 2.5mb" at bounding box center [622, 213] width 0 height 0
type input "**********"
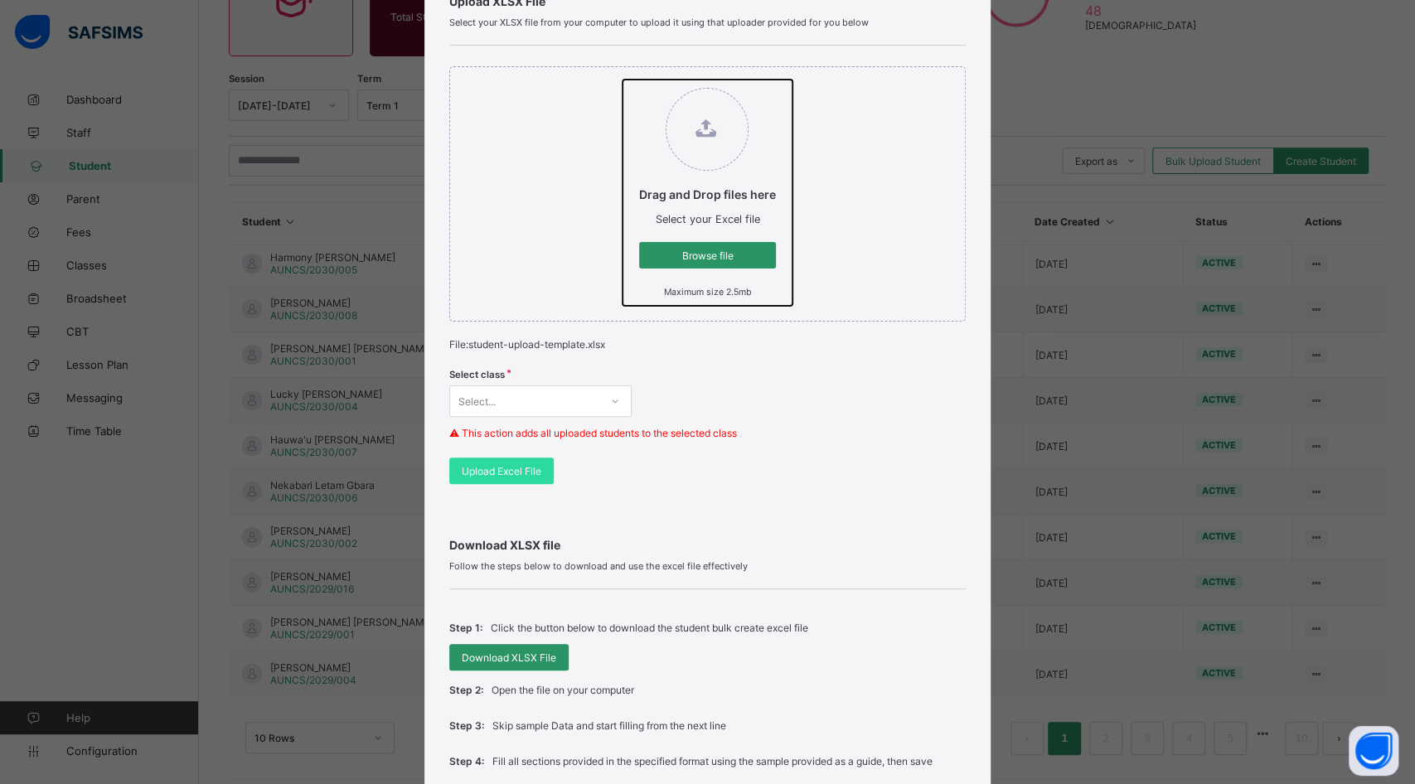
scroll to position [92, 0]
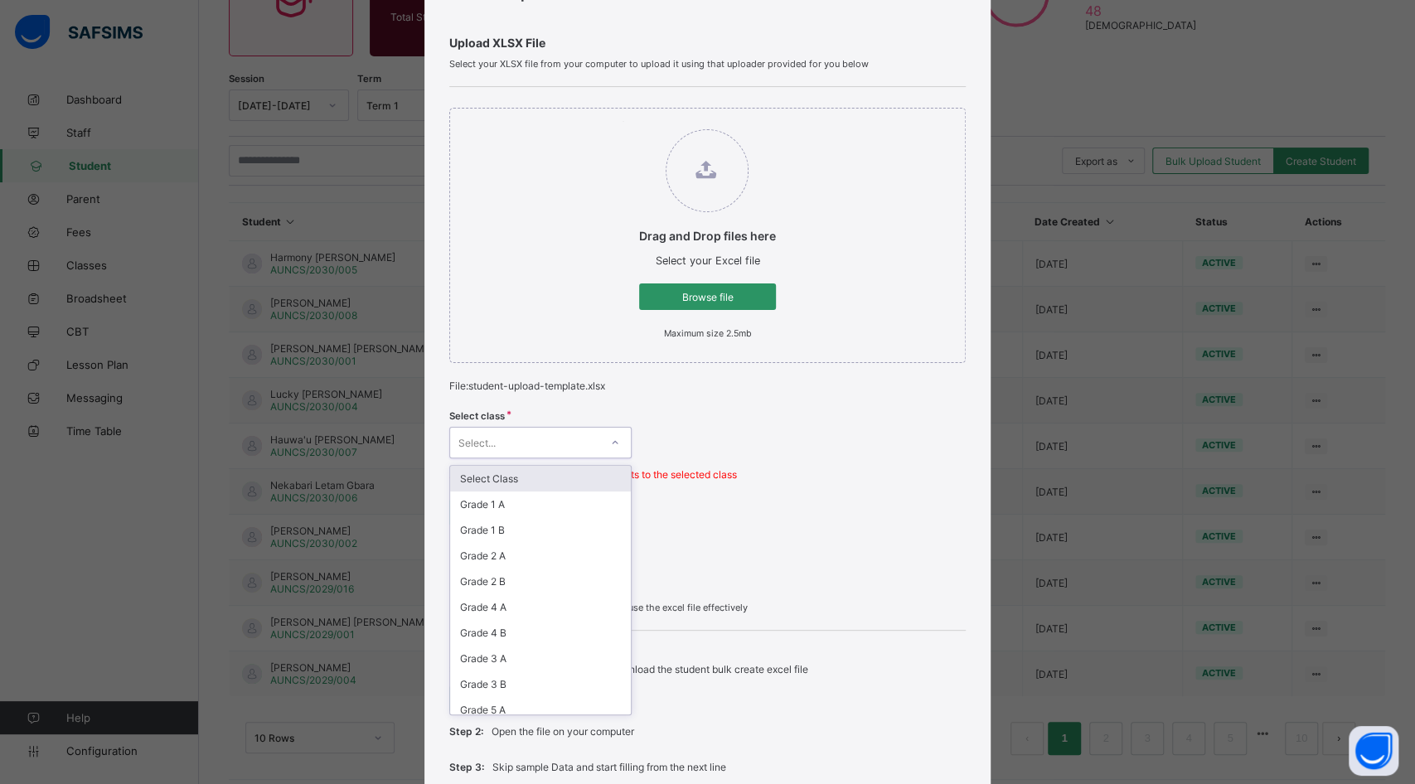
click at [521, 440] on div "Select..." at bounding box center [524, 442] width 149 height 23
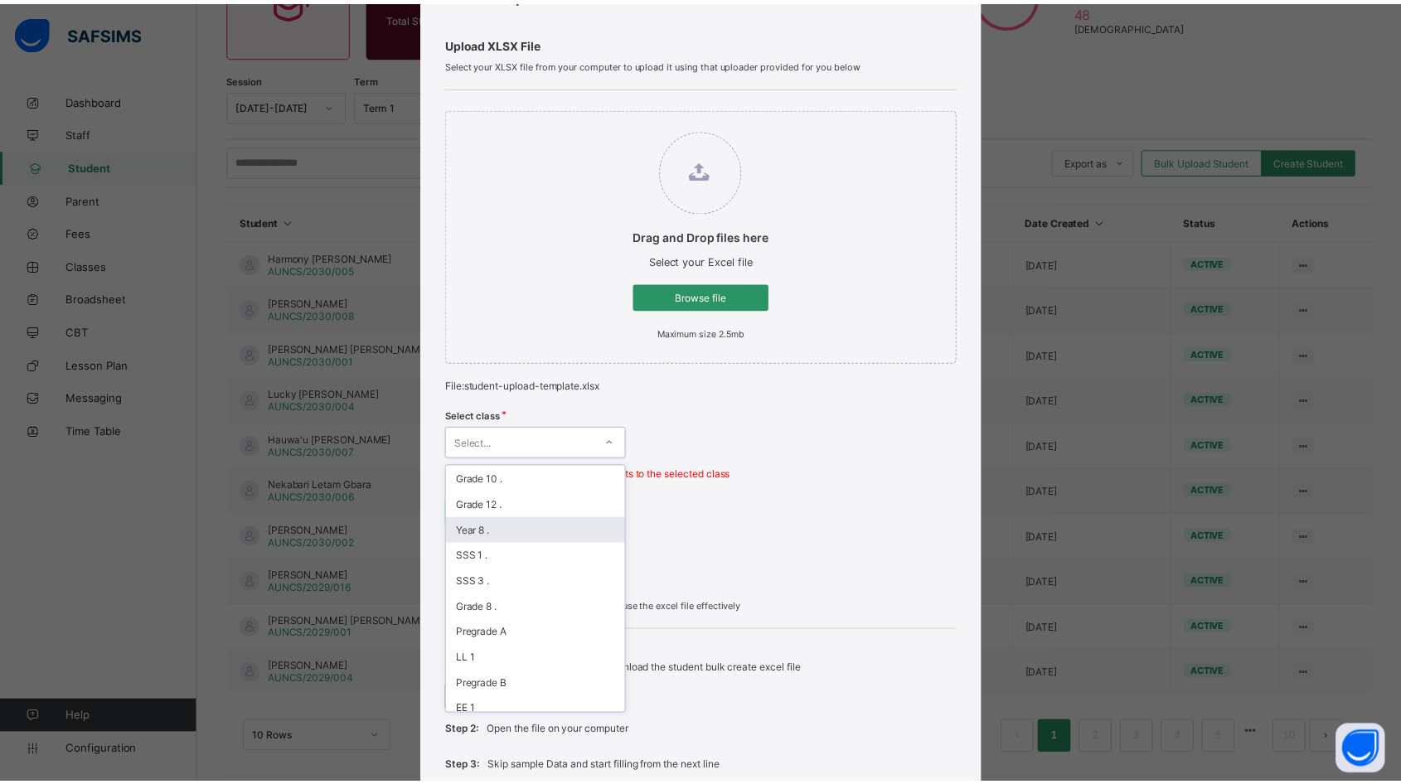
scroll to position [527, 0]
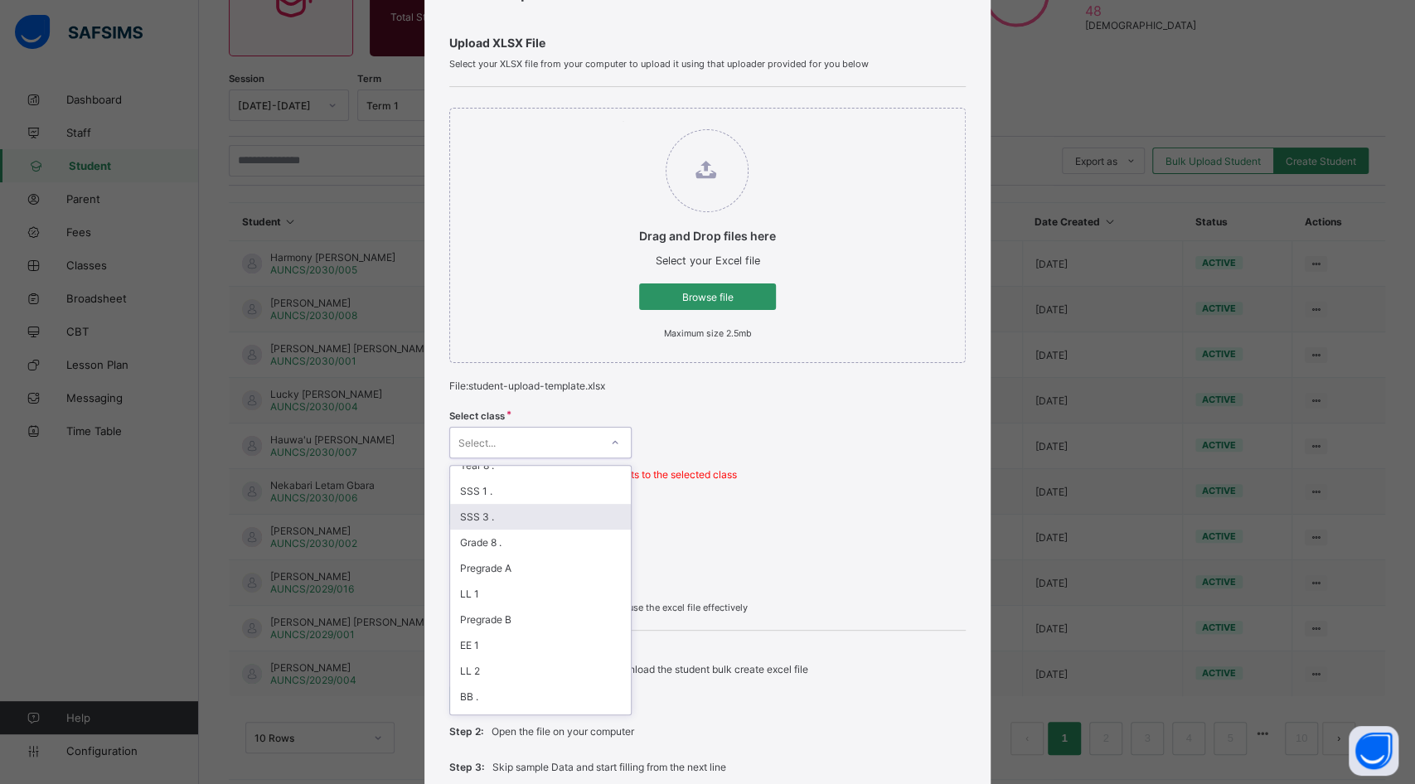
click at [491, 504] on div "SSS 3 ." at bounding box center [540, 517] width 181 height 26
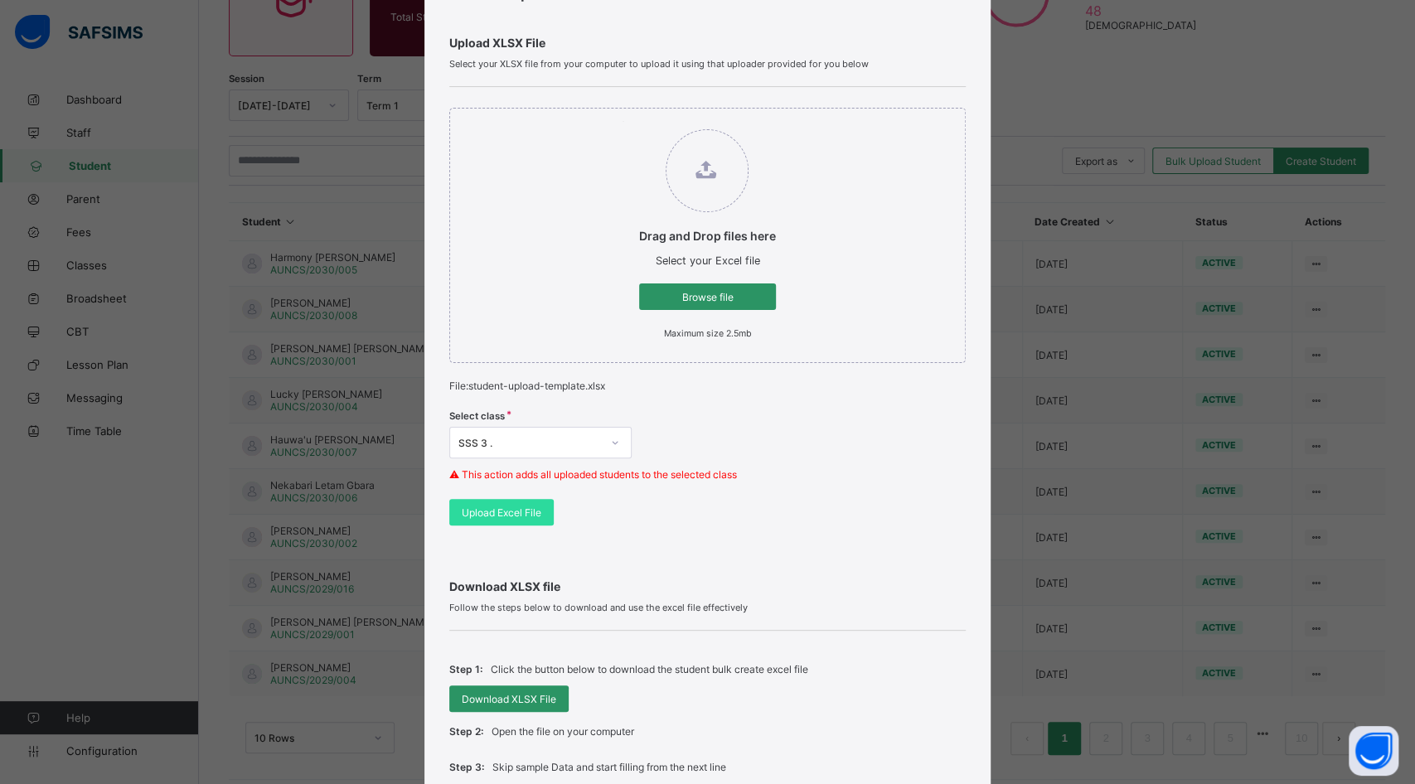
click at [524, 509] on span "Upload Excel File" at bounding box center [502, 512] width 80 height 12
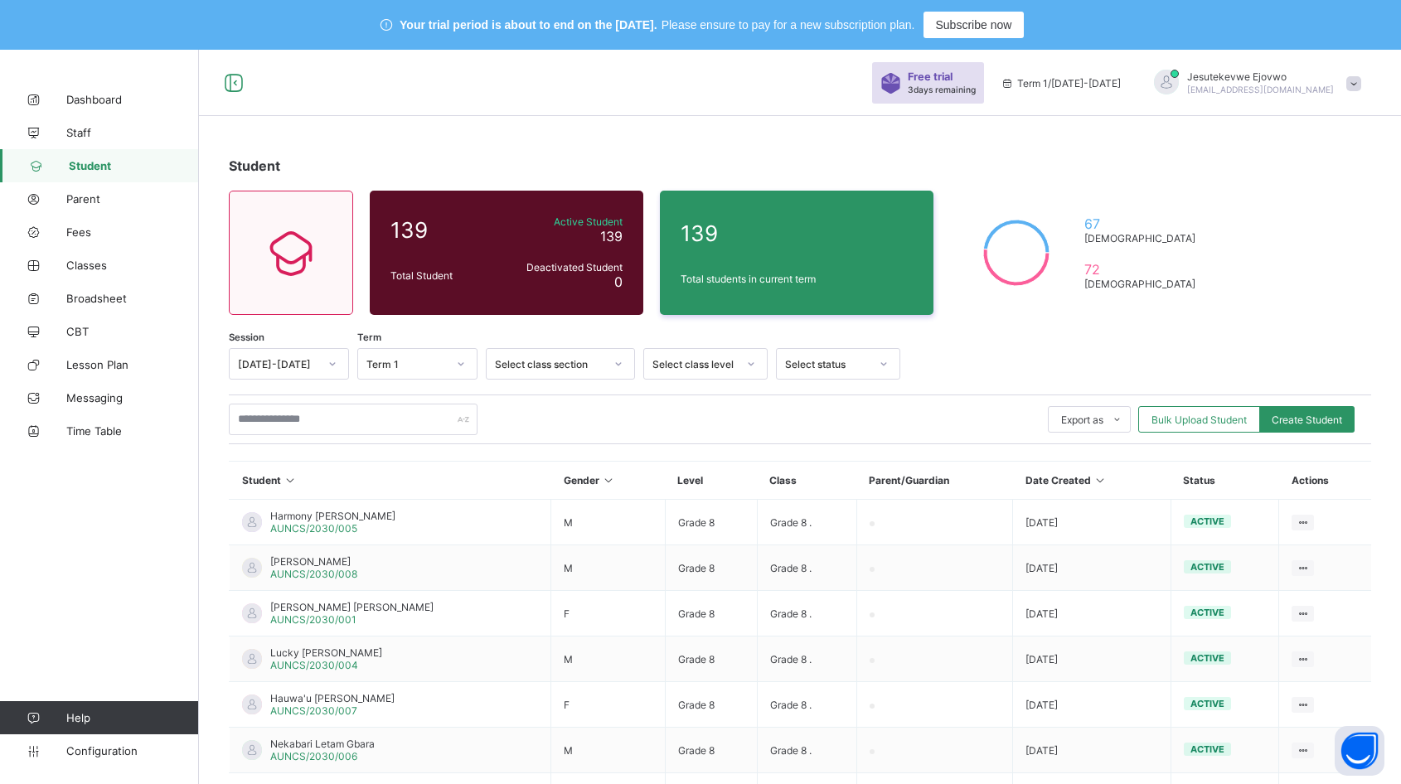
scroll to position [50, 0]
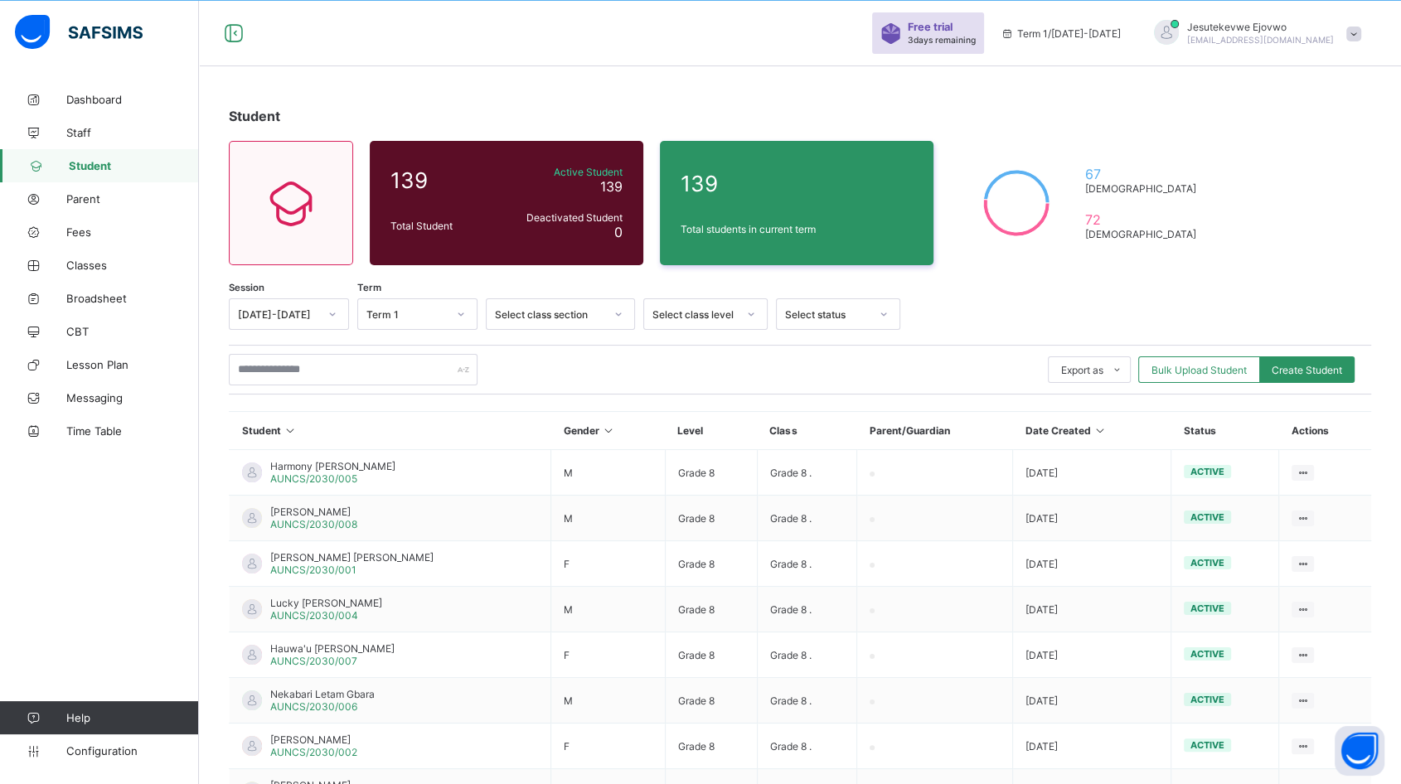
click at [79, 259] on span "Classes" at bounding box center [132, 265] width 133 height 13
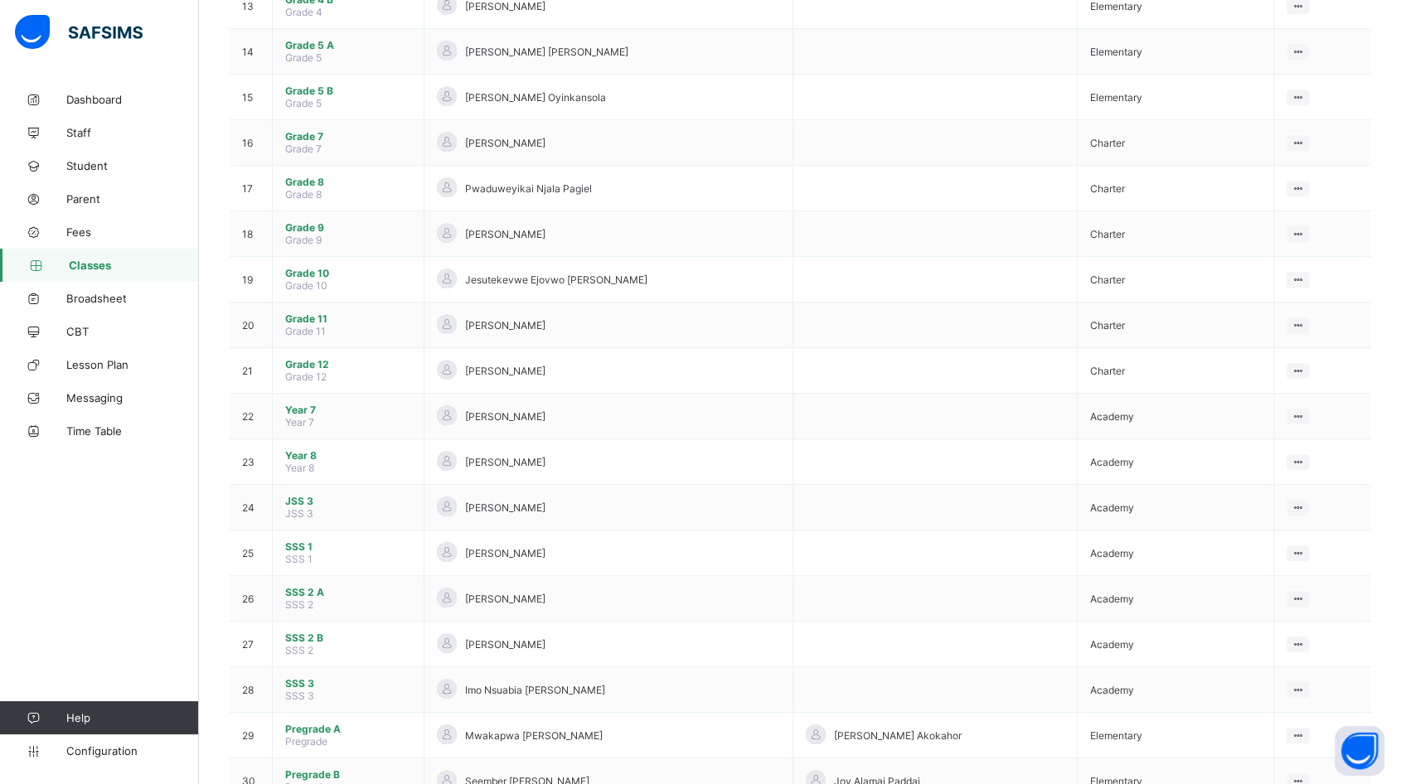
scroll to position [827, 0]
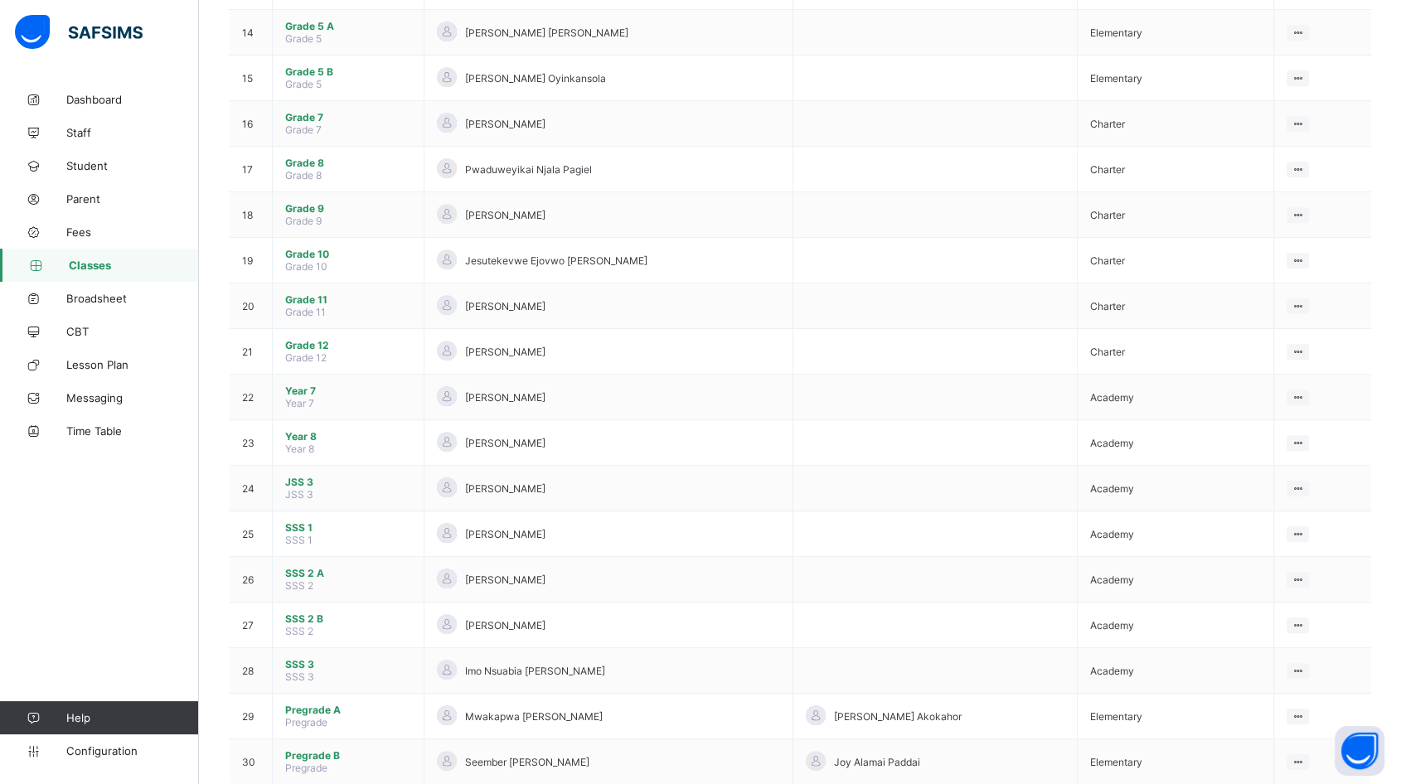
click at [316, 658] on span "SSS 3" at bounding box center [348, 664] width 126 height 12
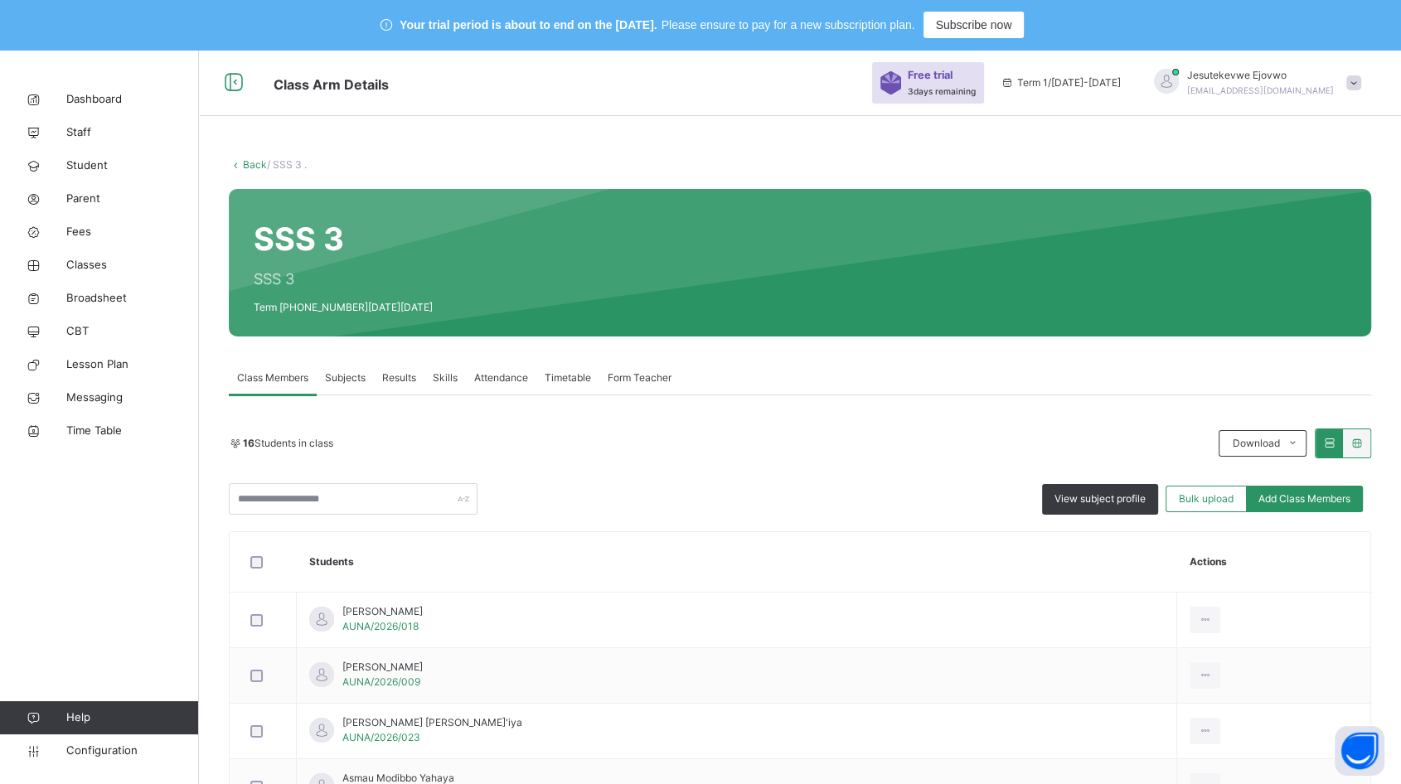
click at [86, 141] on link "Staff" at bounding box center [99, 132] width 199 height 33
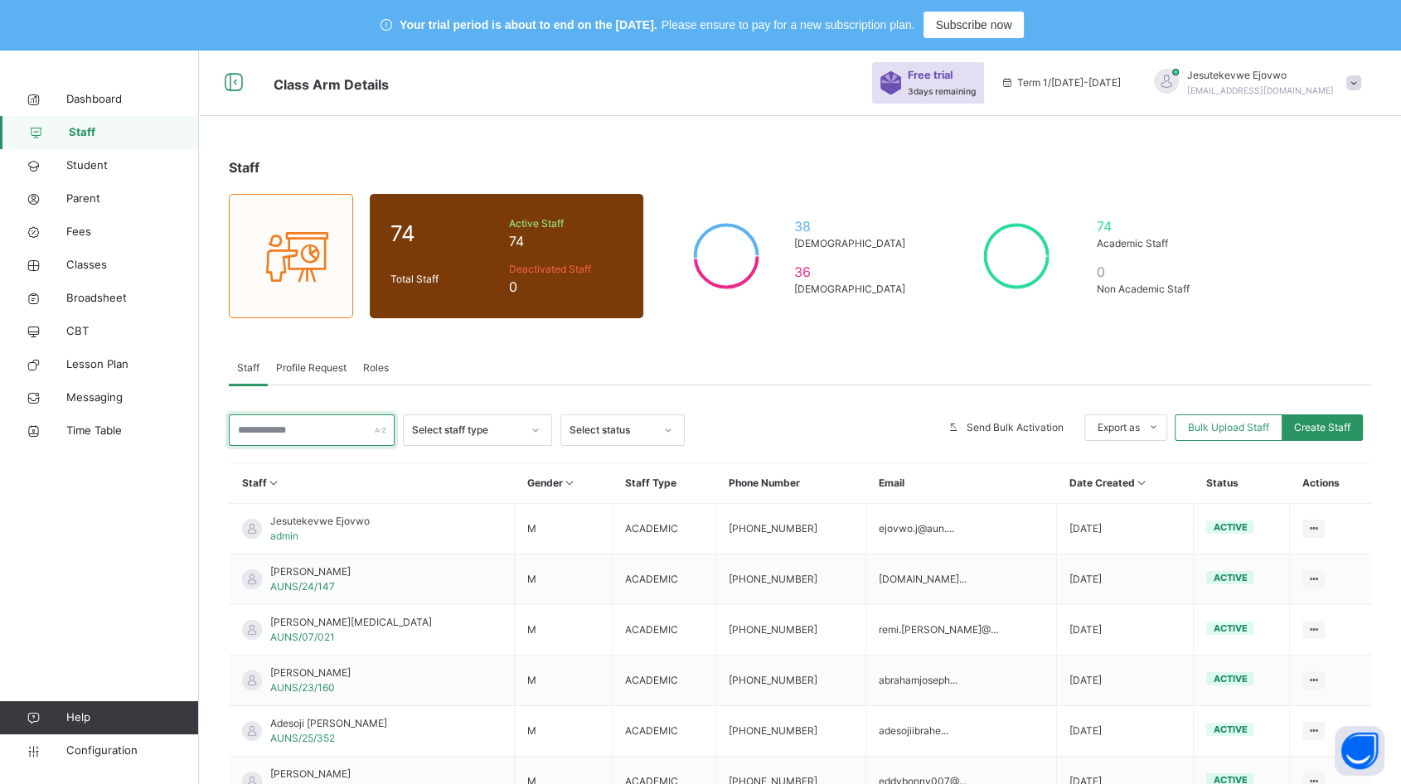
click at [343, 434] on input "text" at bounding box center [312, 429] width 166 height 31
click at [282, 432] on input "text" at bounding box center [312, 429] width 166 height 31
click at [280, 425] on input "text" at bounding box center [312, 429] width 166 height 31
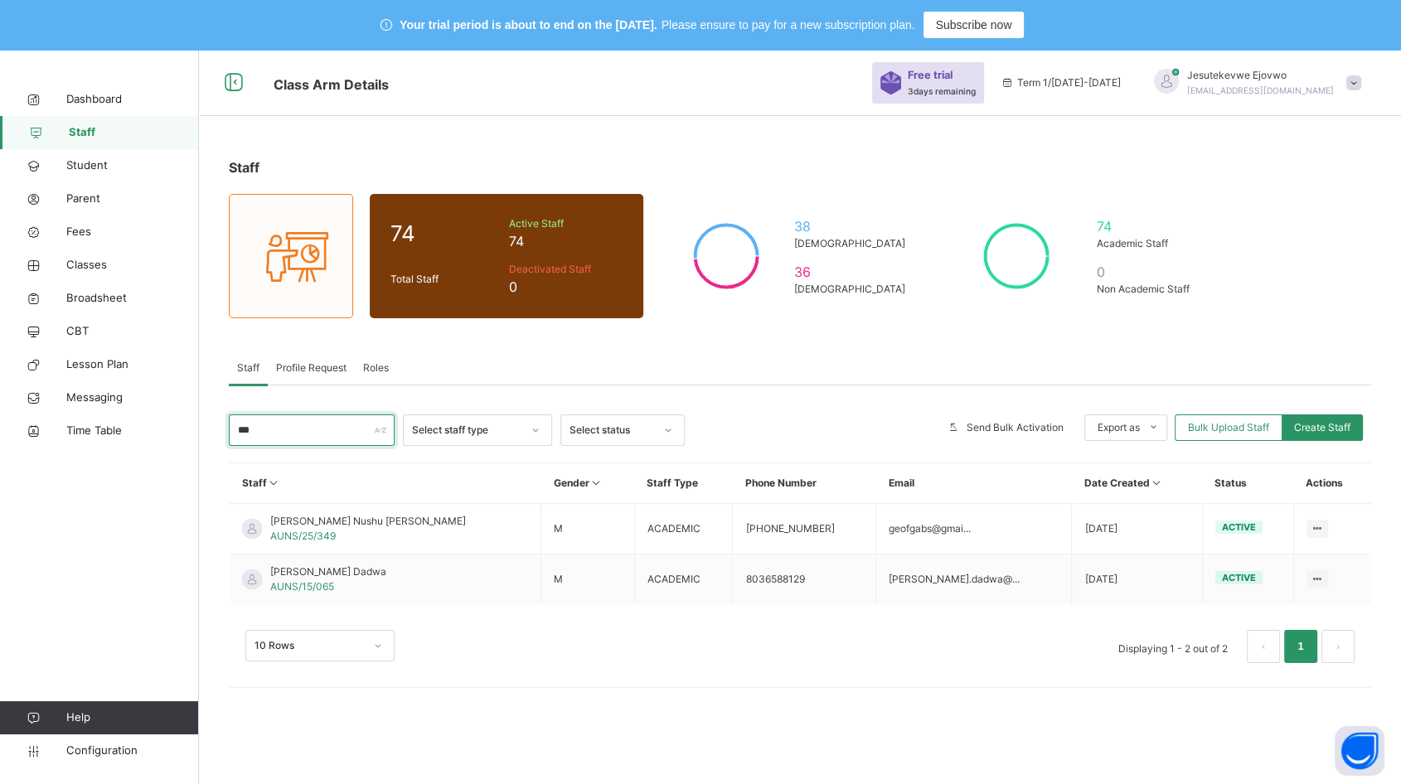
type input "***"
click at [1313, 525] on icon at bounding box center [1317, 528] width 14 height 12
click at [0, 0] on div "Resend Activation Link" at bounding box center [0, 0] width 0 height 0
click at [0, 0] on div "Reset Password" at bounding box center [0, 0] width 0 height 0
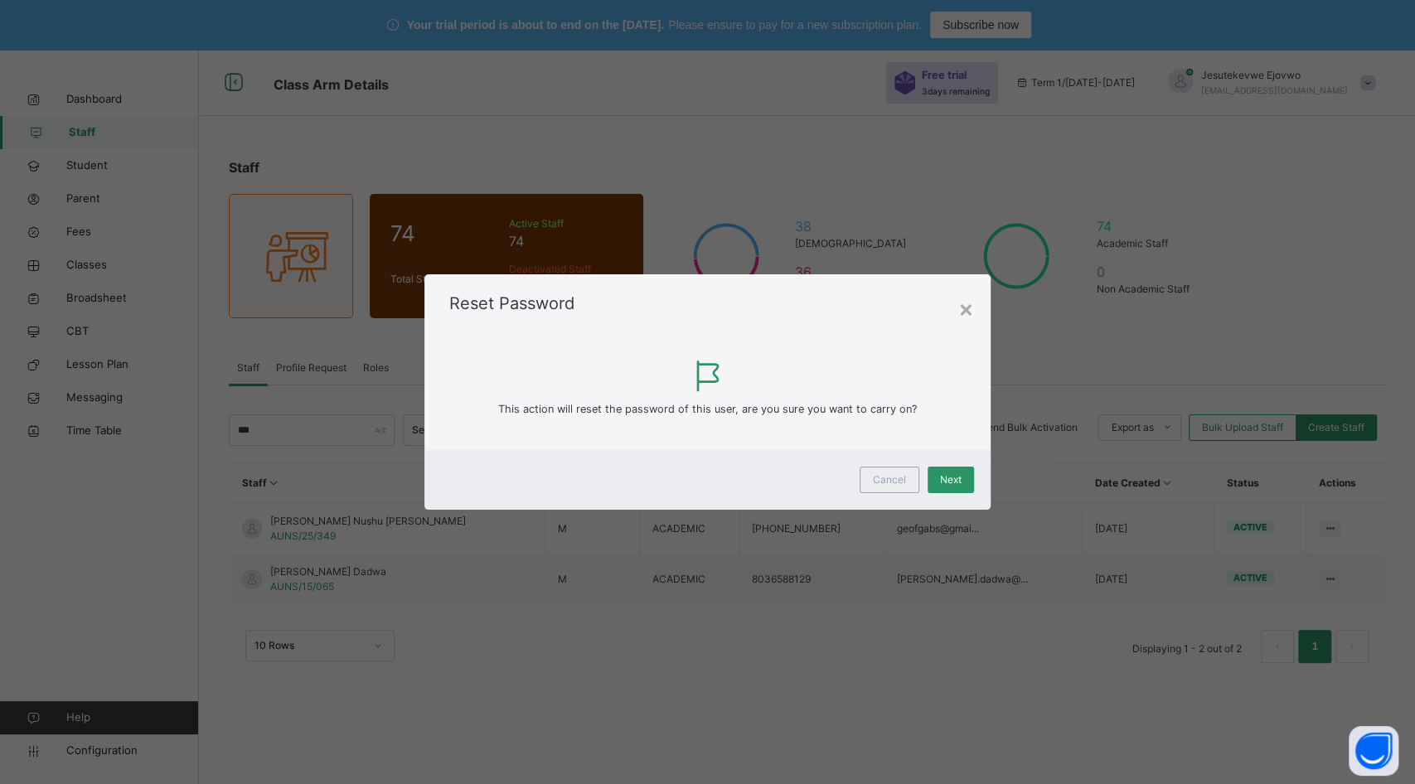
click at [965, 315] on div "×" at bounding box center [966, 308] width 16 height 35
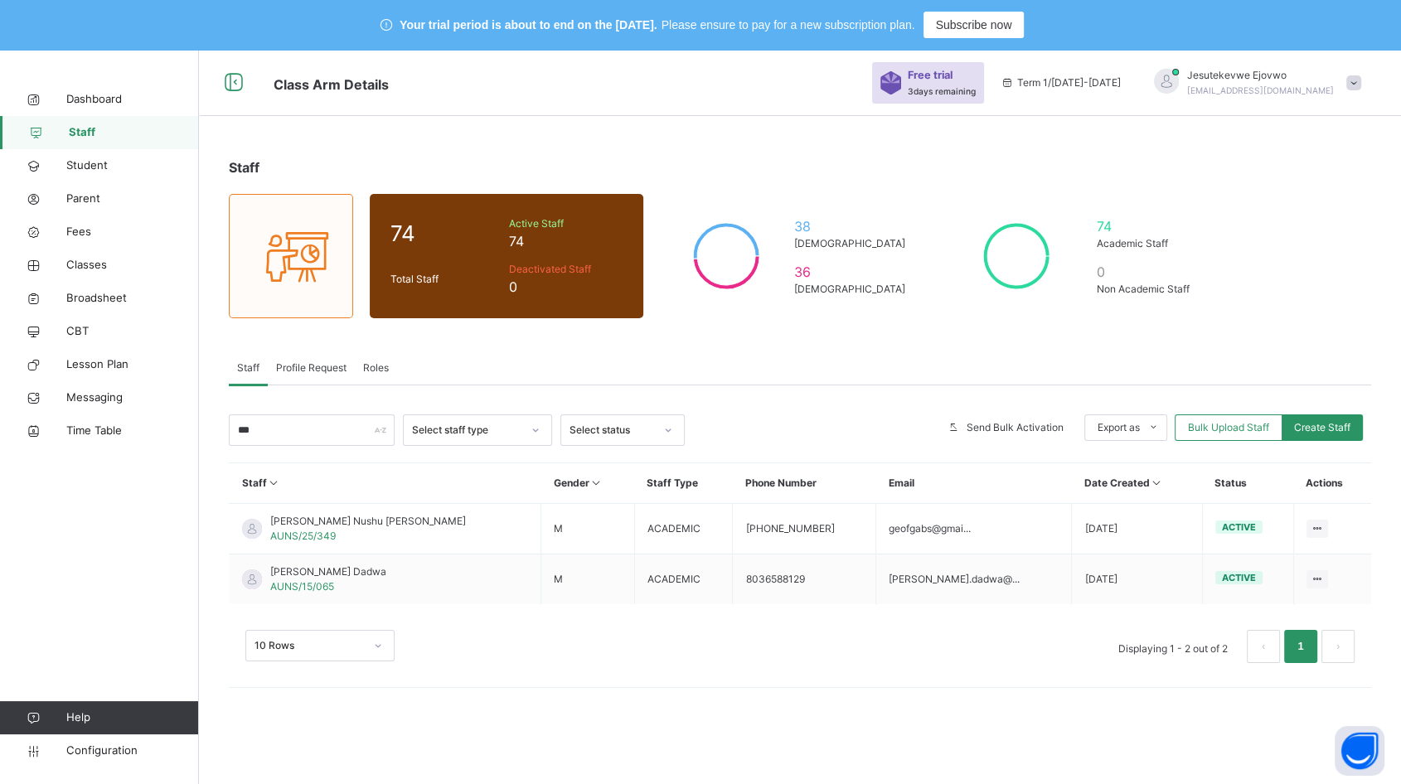
click at [106, 754] on span "Configuration" at bounding box center [132, 751] width 132 height 17
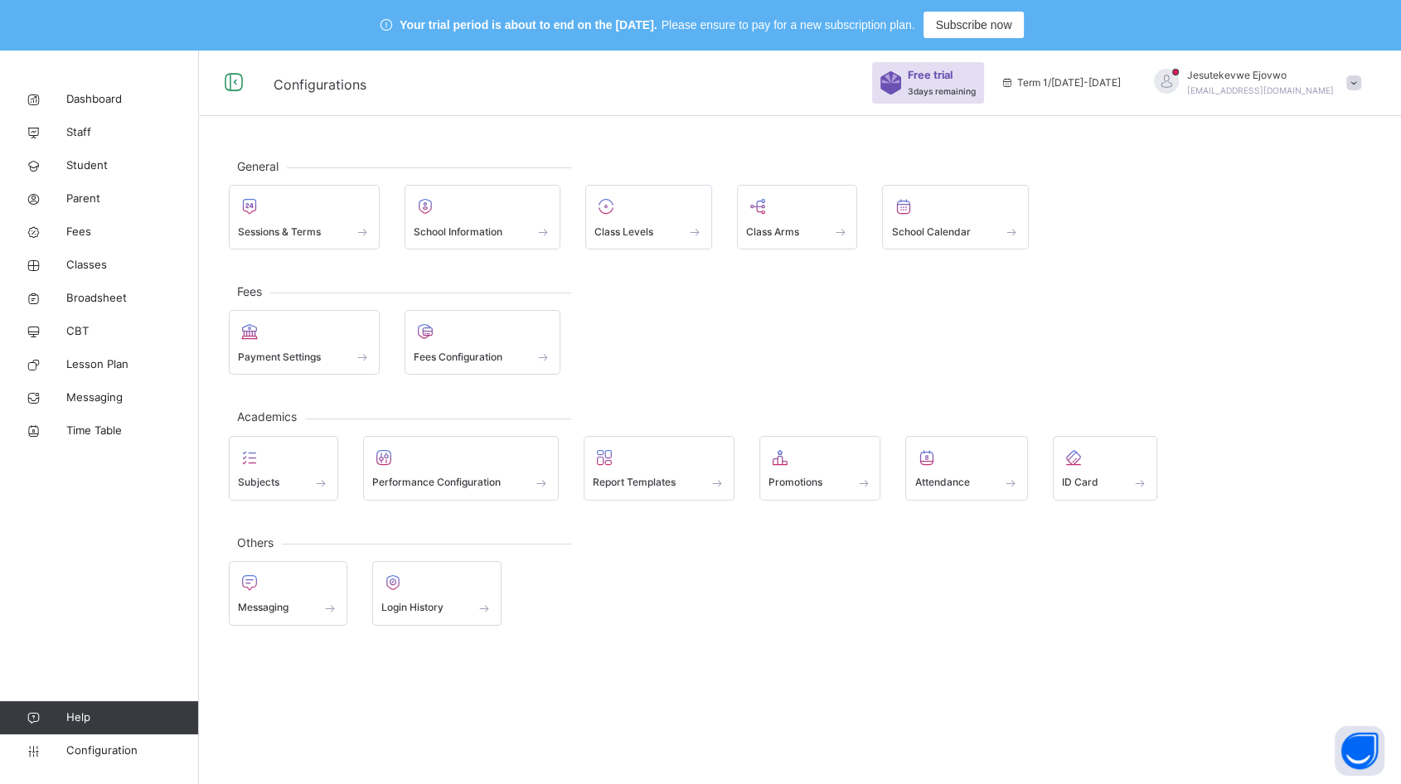
click at [293, 220] on span at bounding box center [304, 221] width 133 height 4
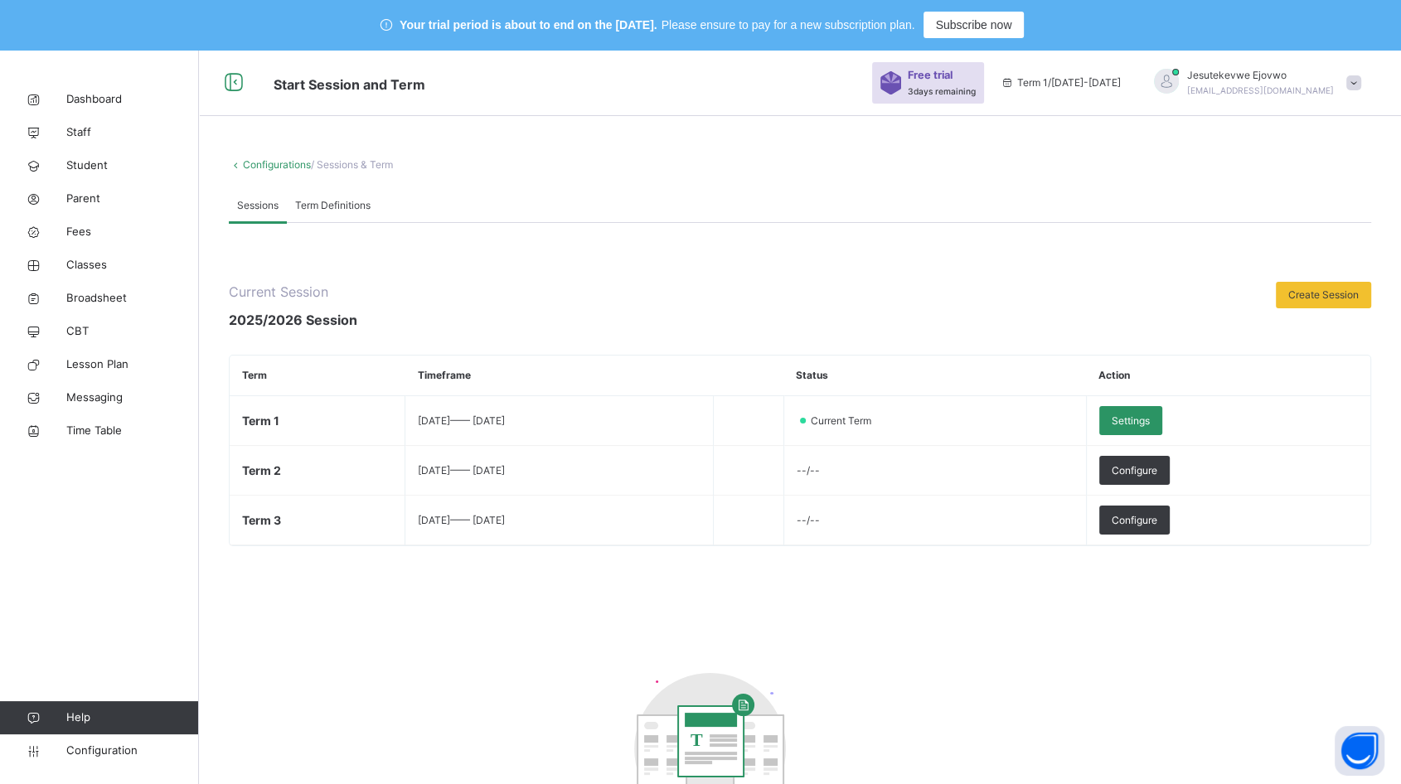
click at [1149, 416] on span "Settings" at bounding box center [1130, 421] width 38 height 15
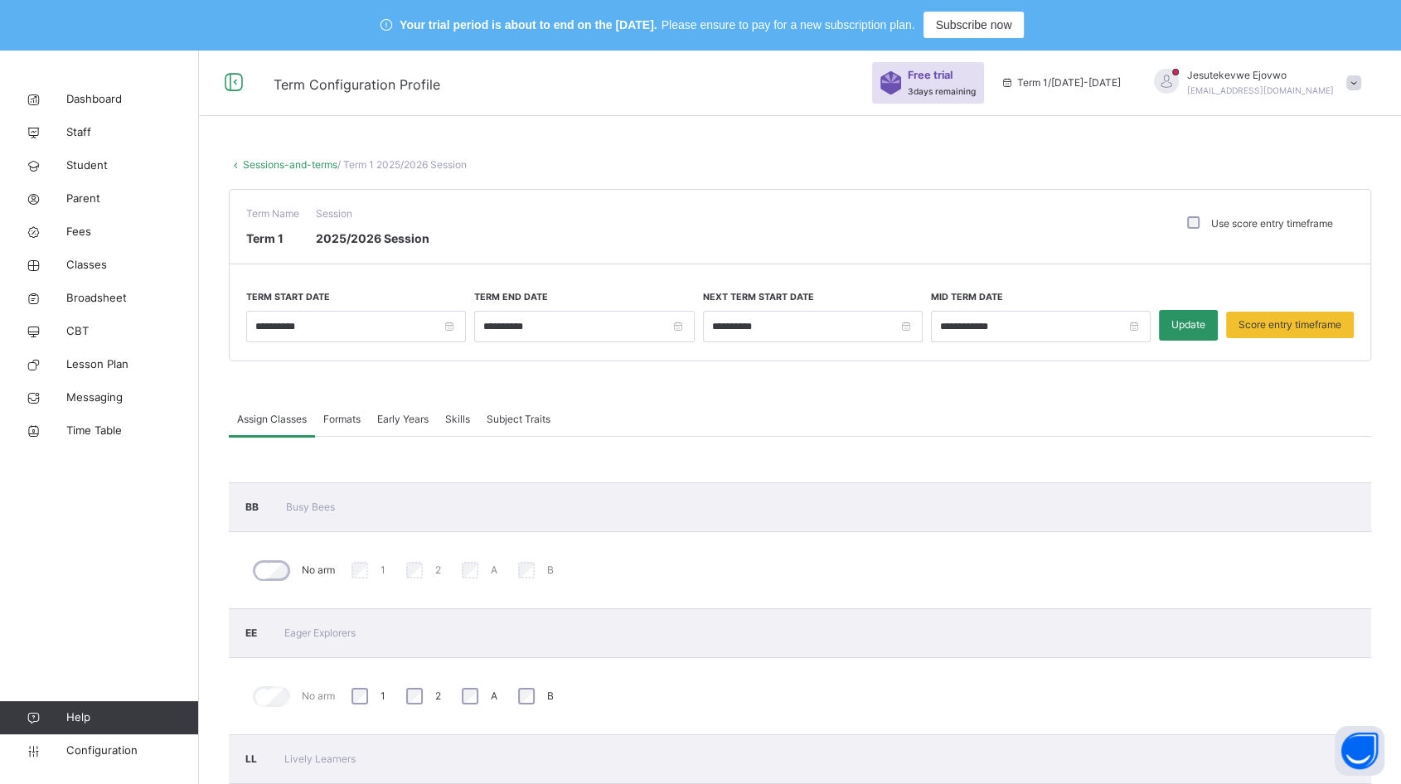
click at [92, 750] on span "Configuration" at bounding box center [132, 751] width 132 height 17
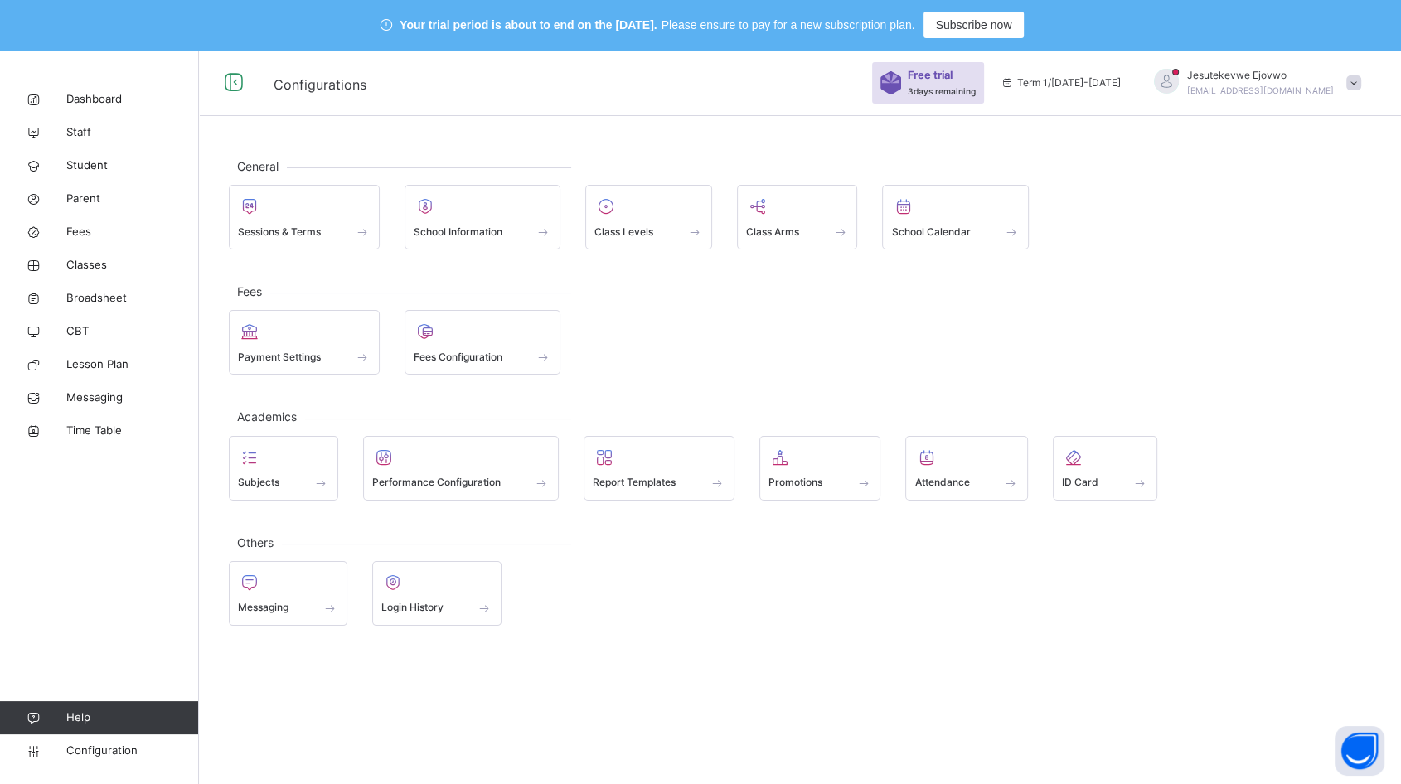
click at [448, 356] on span "Fees Configuration" at bounding box center [458, 357] width 89 height 15
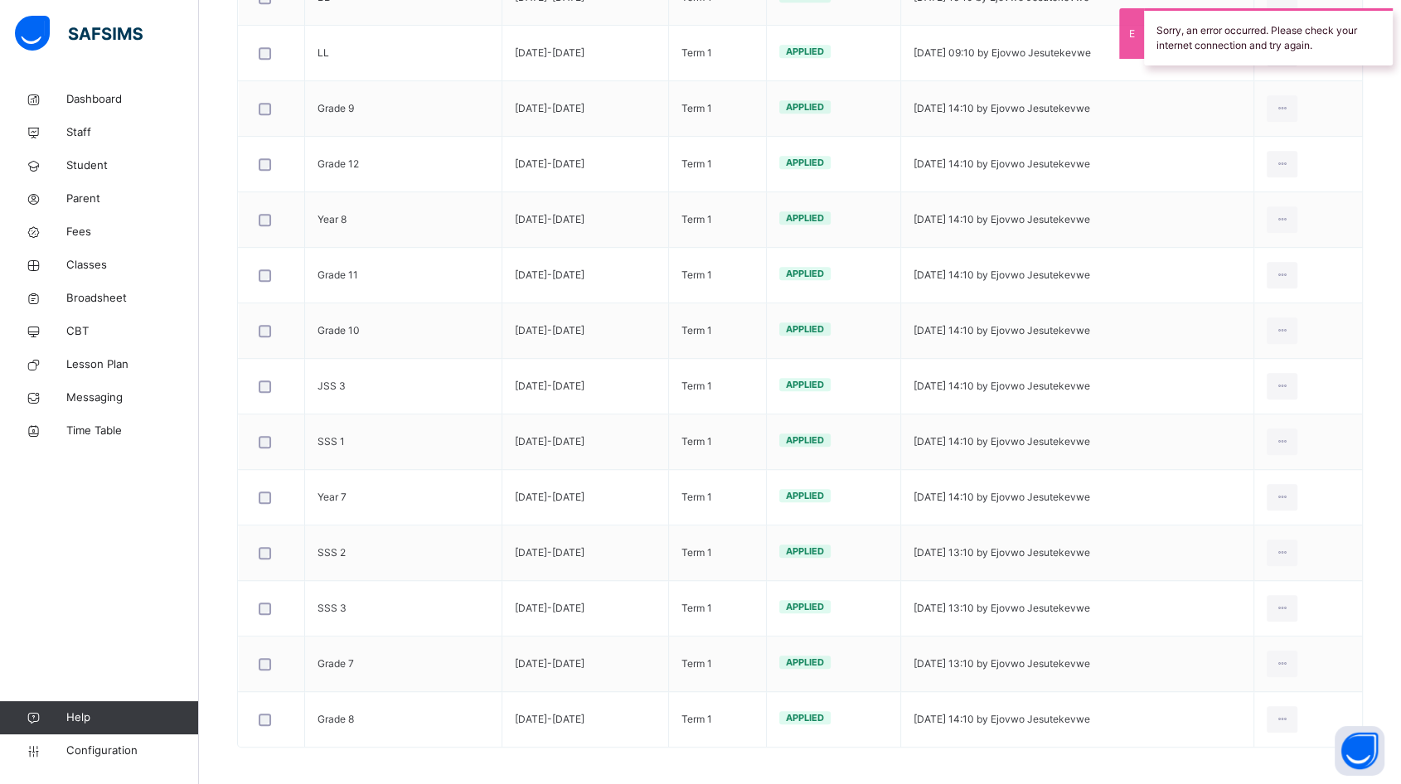
scroll to position [862, 0]
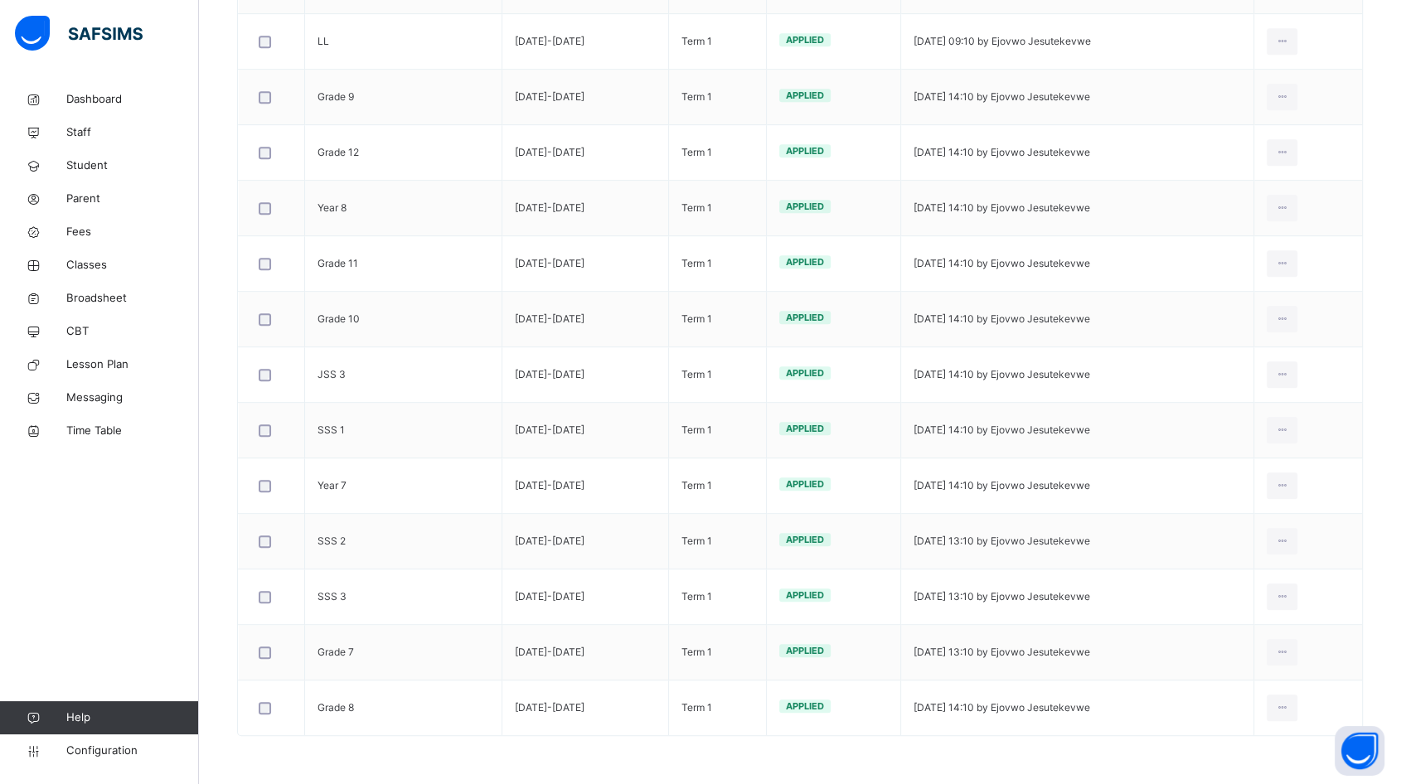
click at [0, 0] on div "Edit Invoice" at bounding box center [0, 0] width 0 height 0
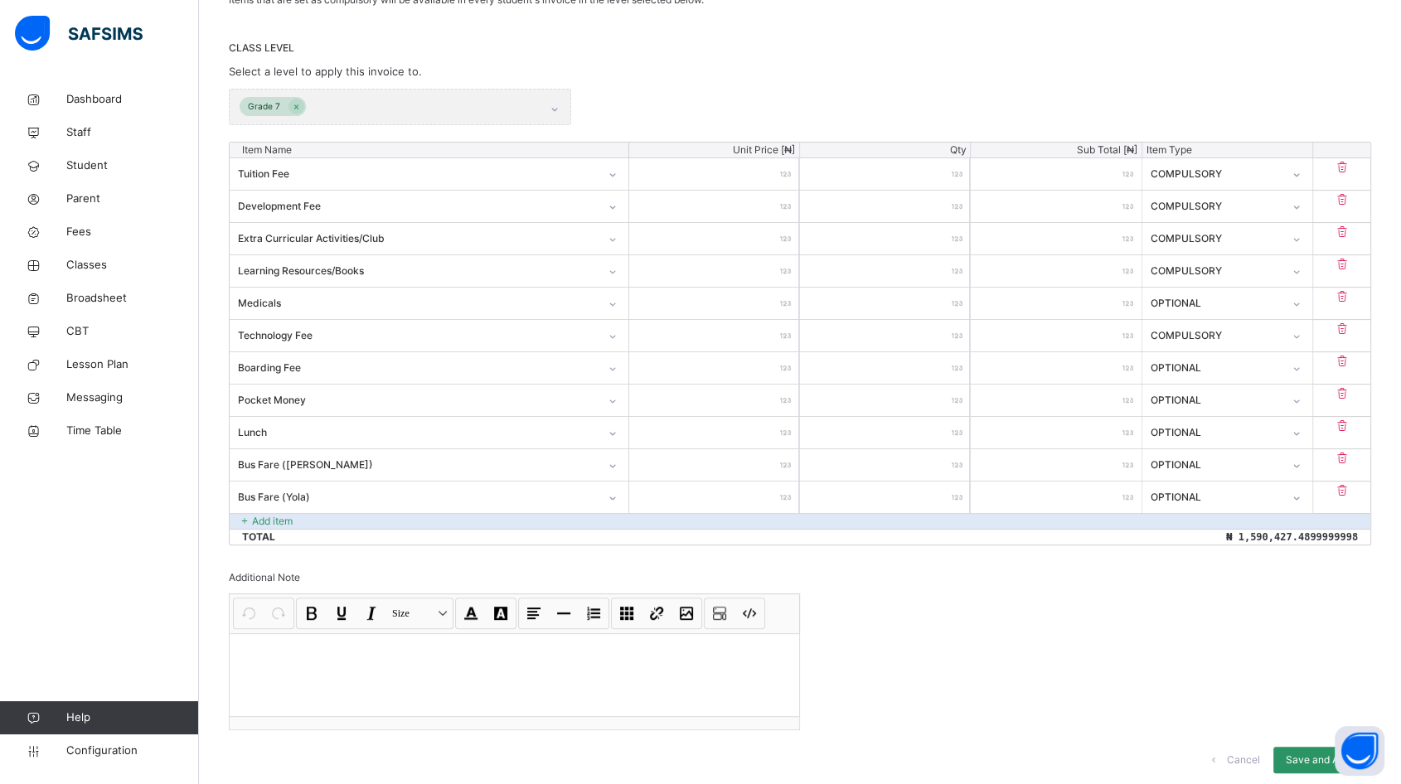
scroll to position [428, 0]
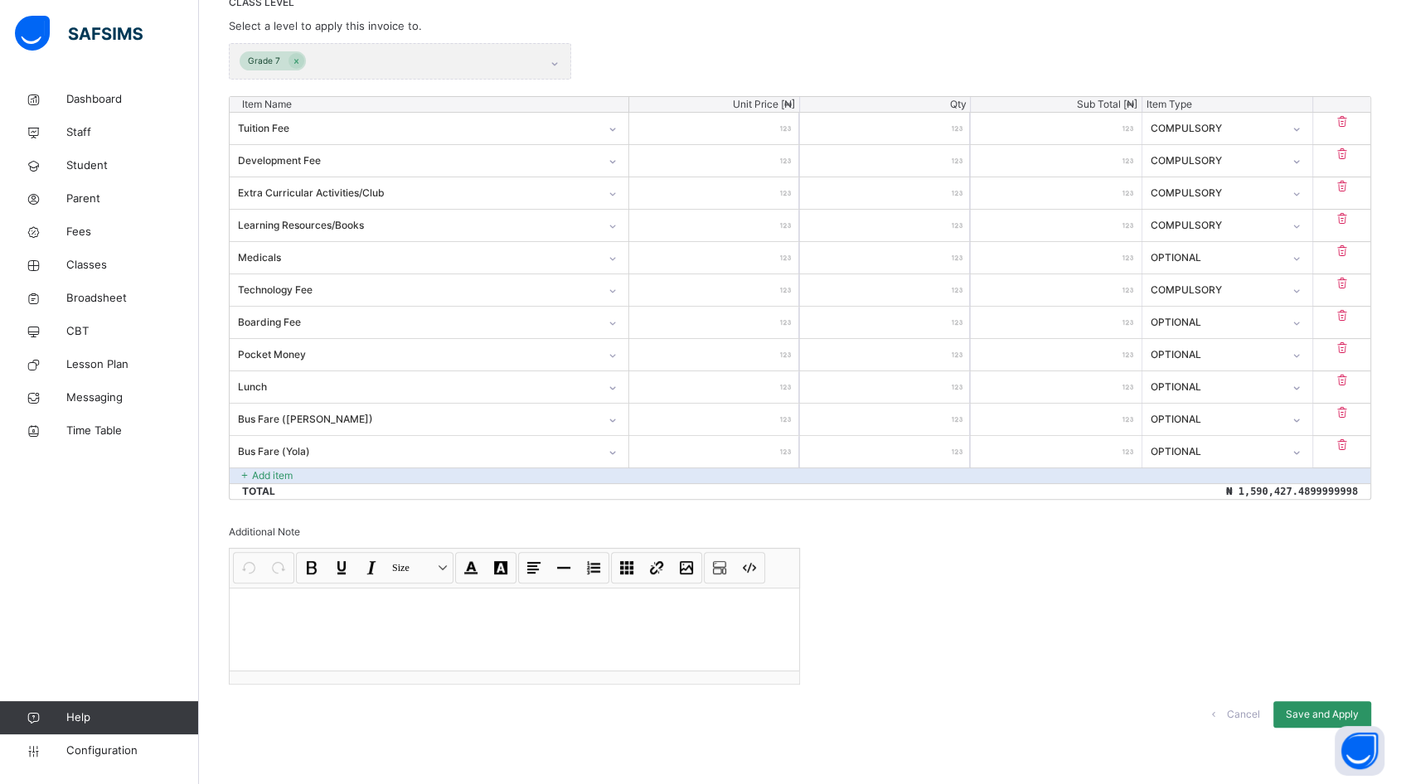
click at [285, 475] on p "Add item" at bounding box center [272, 475] width 41 height 15
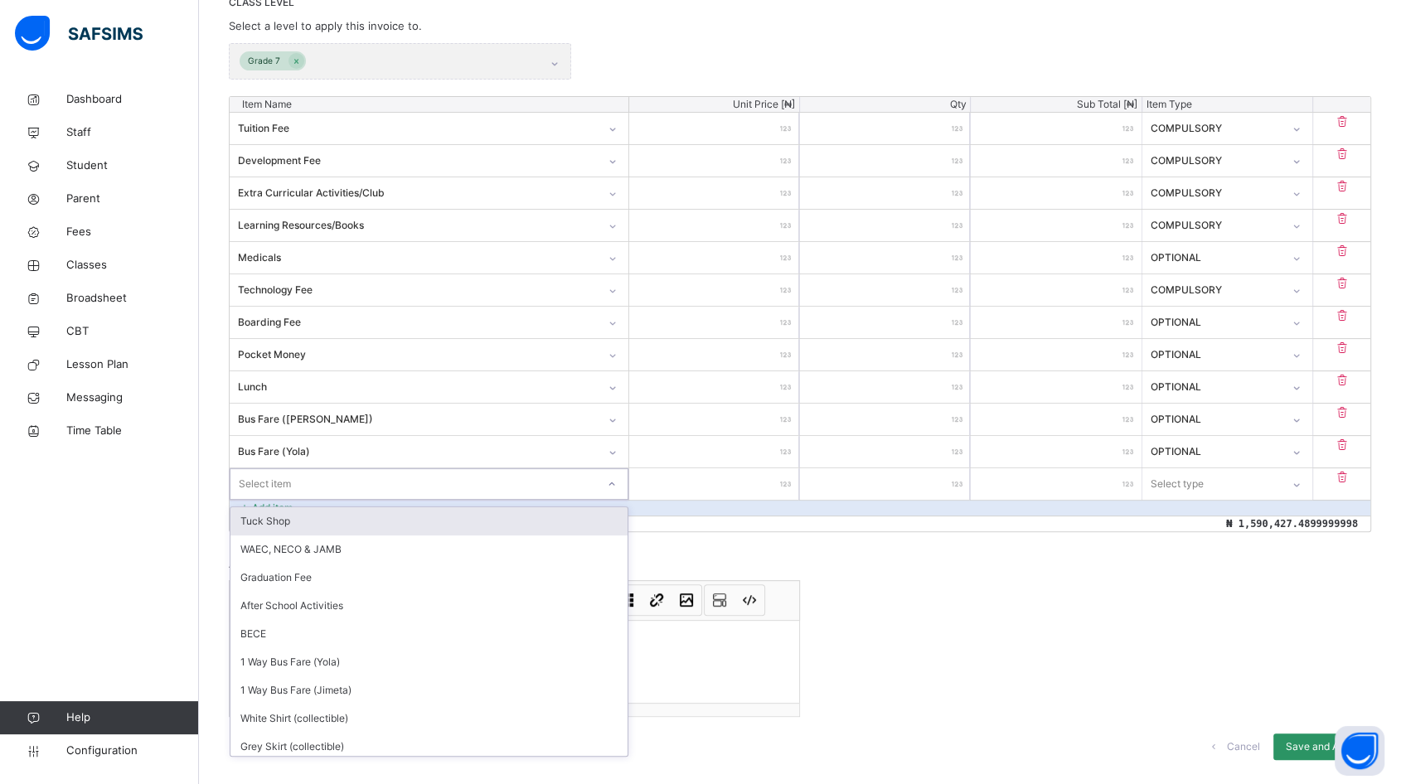
click at [320, 481] on div "Select item" at bounding box center [412, 484] width 365 height 26
type input "**"
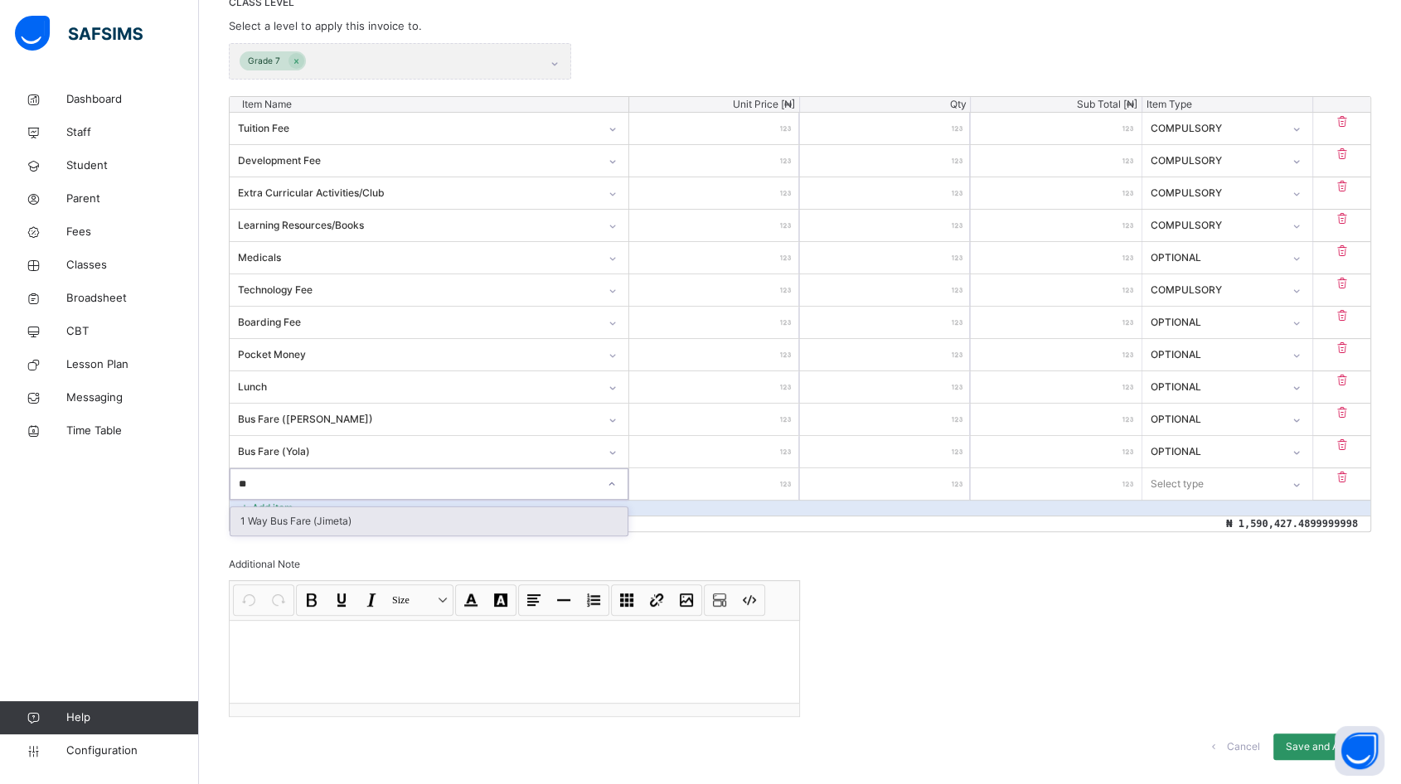
click at [317, 516] on div "1 Way Bus Fare (Jimeta)" at bounding box center [428, 521] width 397 height 28
click at [751, 476] on input "number" at bounding box center [714, 483] width 170 height 31
type input "*"
type input "**"
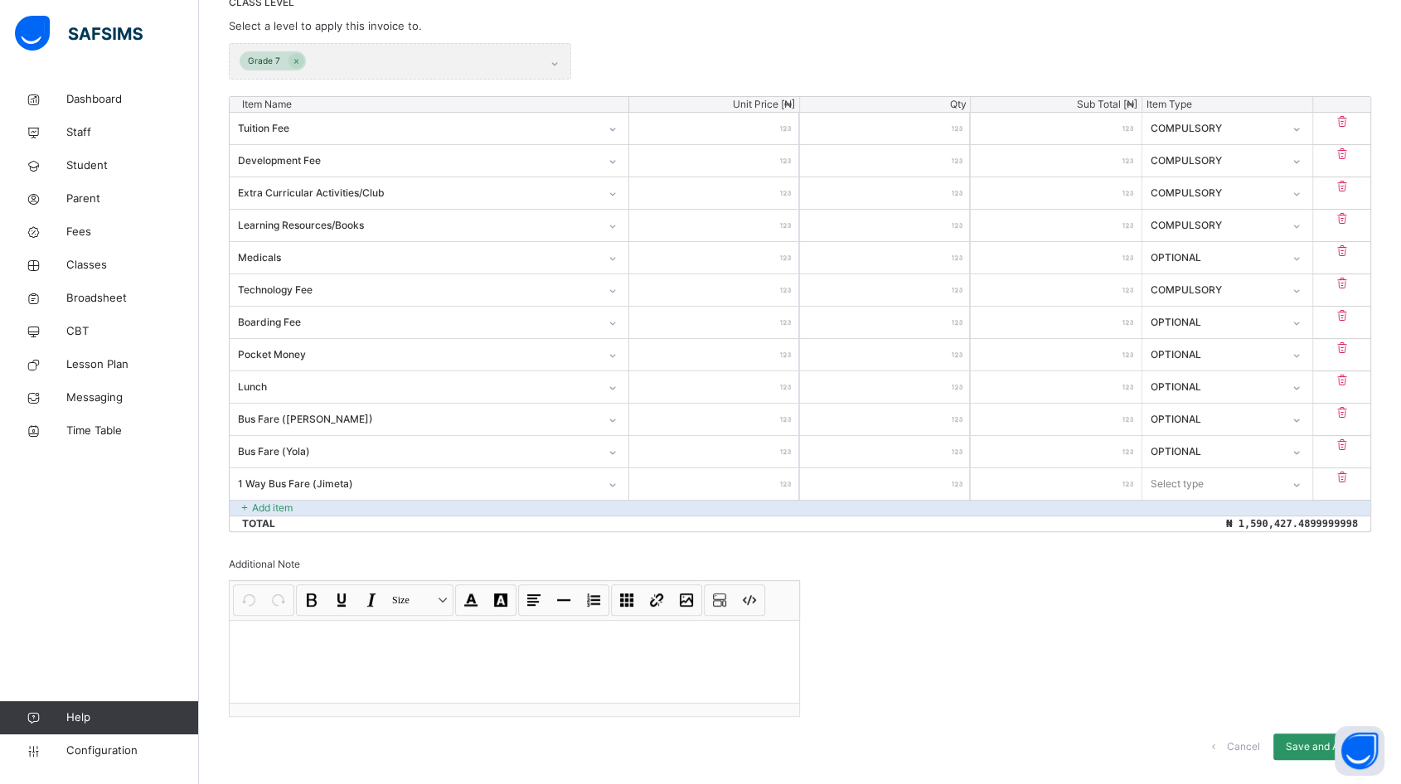
type input "**"
type input "***"
type input "****"
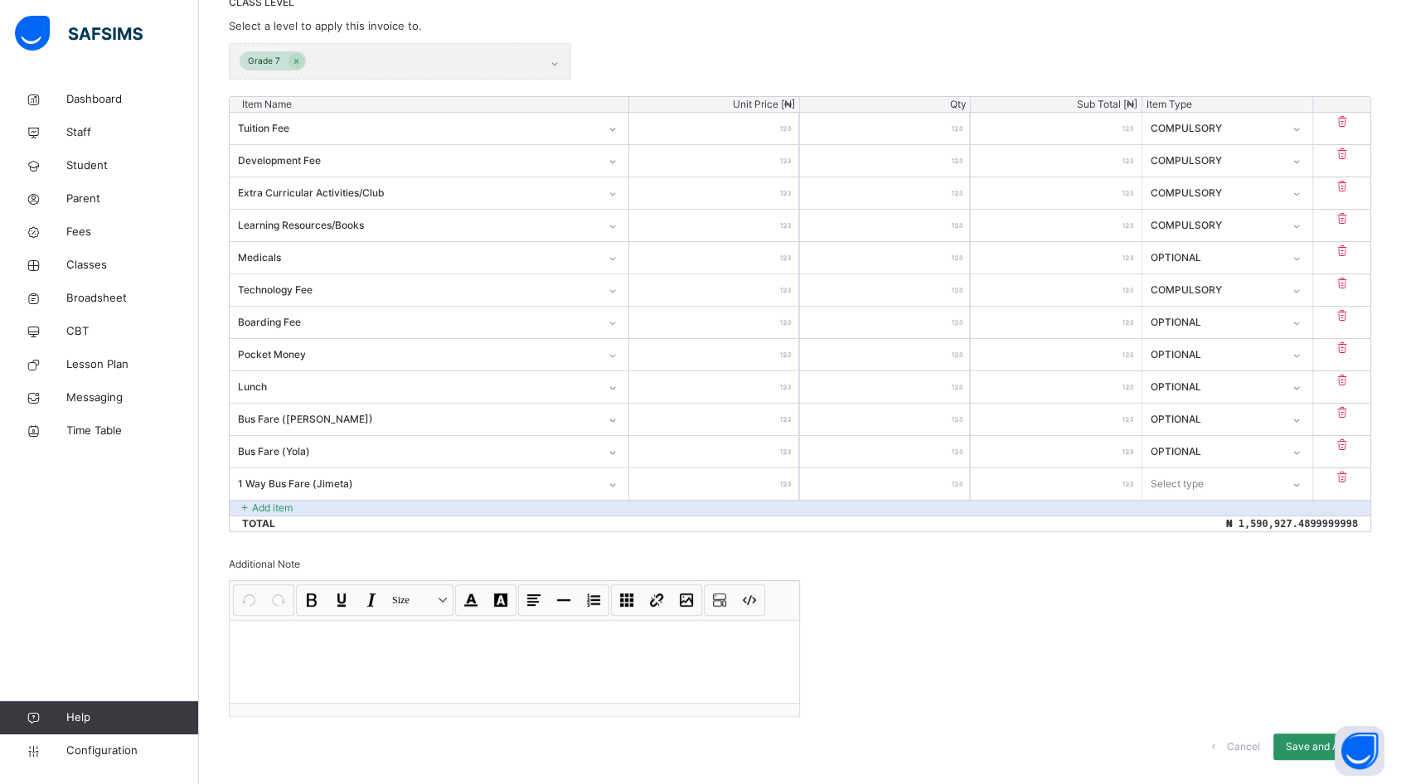
type input "*****"
click at [1280, 477] on div "Select type" at bounding box center [1211, 484] width 138 height 26
click at [1215, 548] on div "Optional" at bounding box center [1227, 549] width 168 height 28
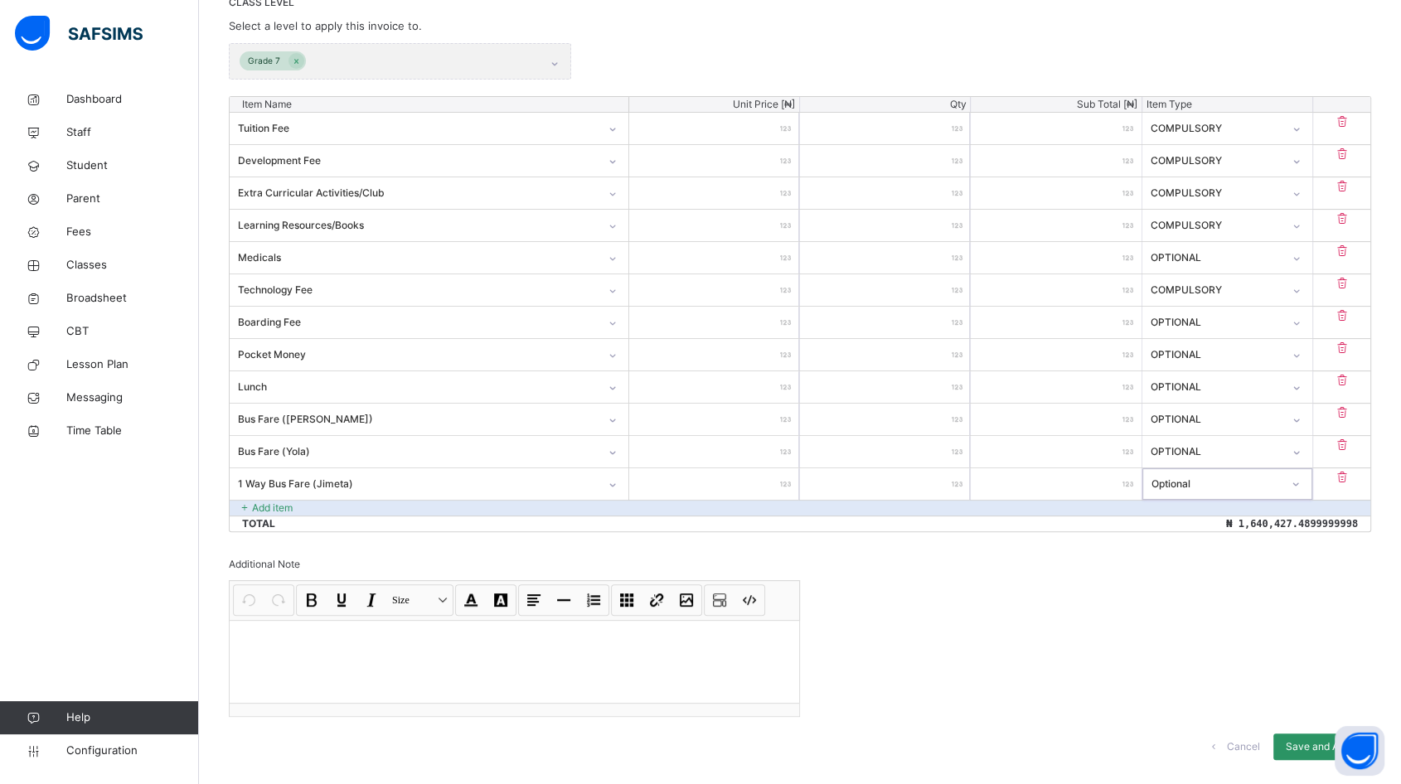
click at [289, 506] on p "Add item" at bounding box center [272, 508] width 41 height 15
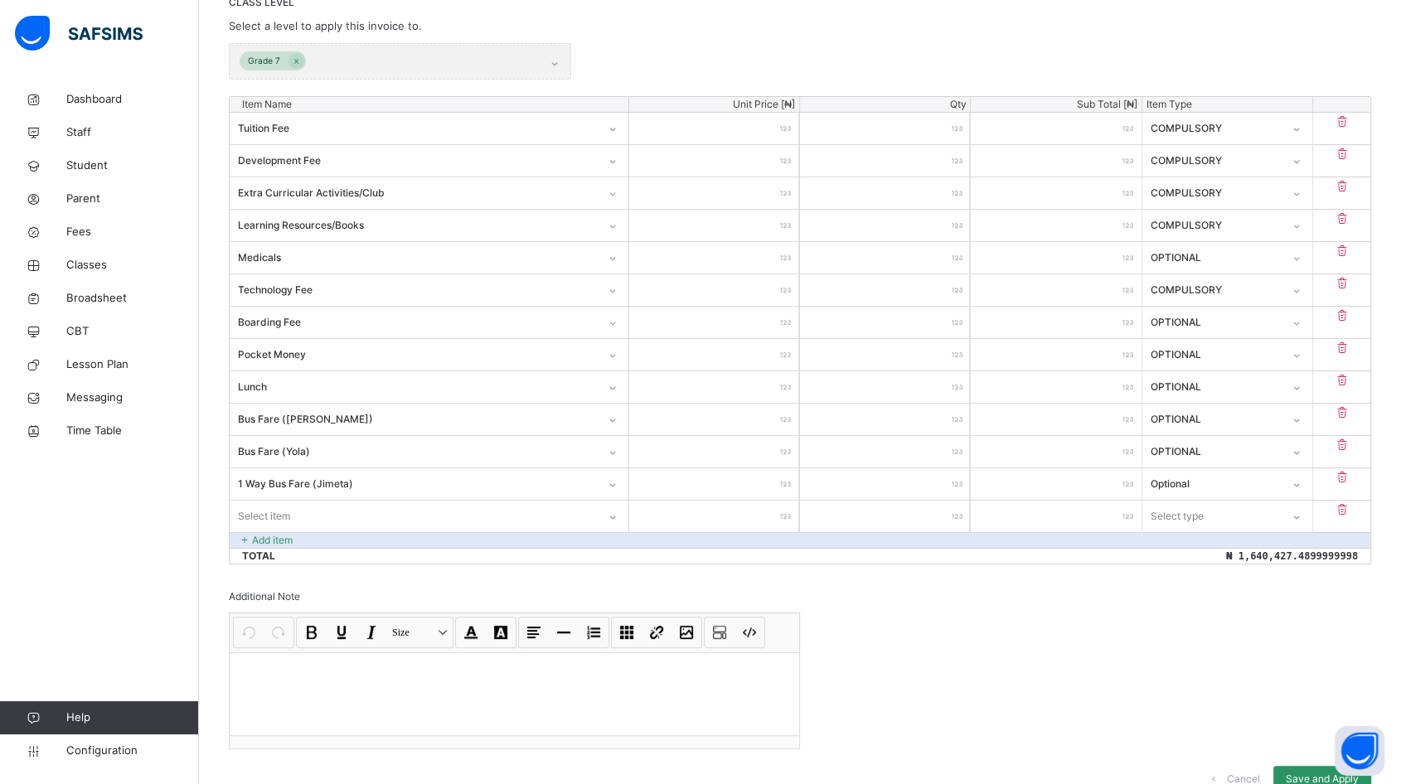
click at [305, 503] on div "Select item" at bounding box center [413, 516] width 367 height 26
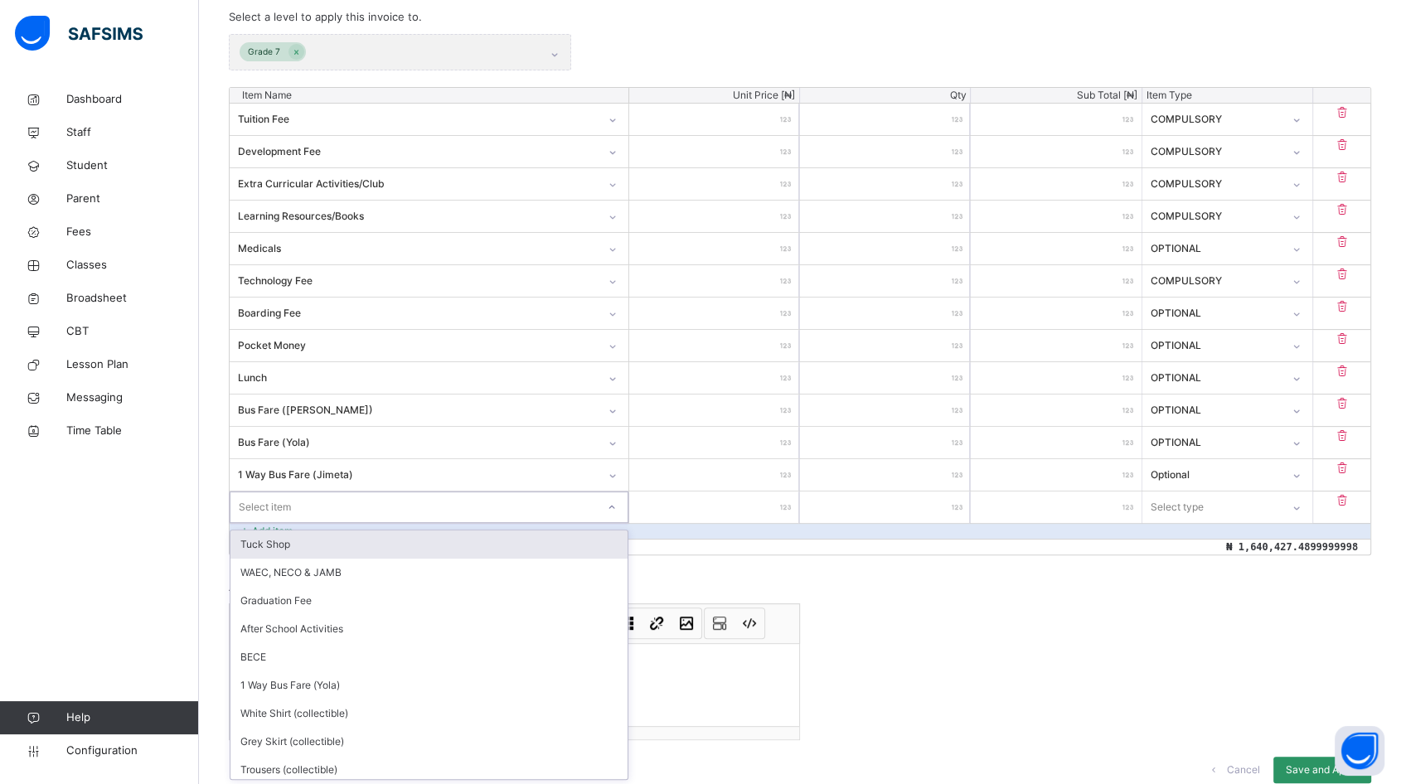
scroll to position [438, 0]
type input "**"
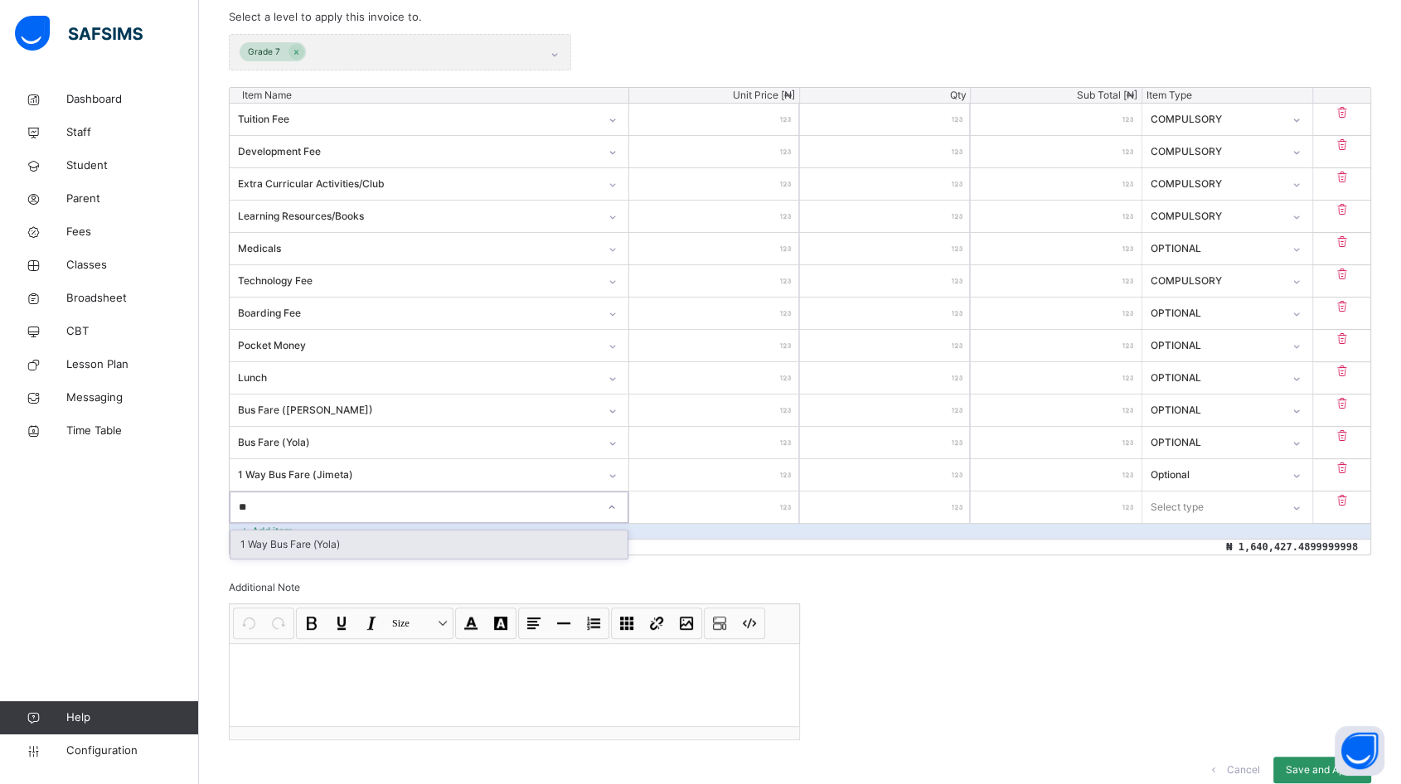
click at [296, 537] on div "1 Way Bus Fare (Yola)" at bounding box center [428, 544] width 397 height 28
click at [754, 498] on input "number" at bounding box center [714, 506] width 170 height 31
type input "*"
type input "**"
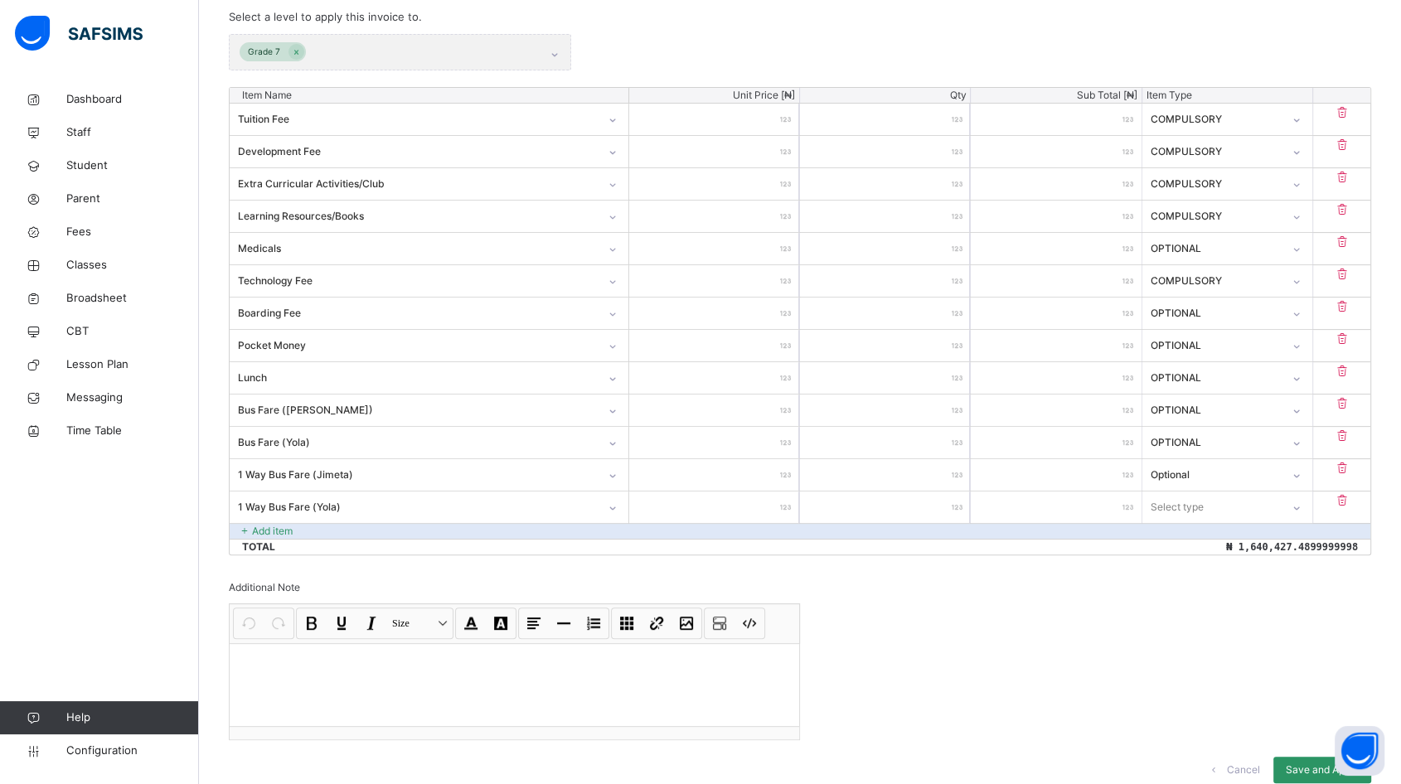
type input "**"
type input "***"
type input "****"
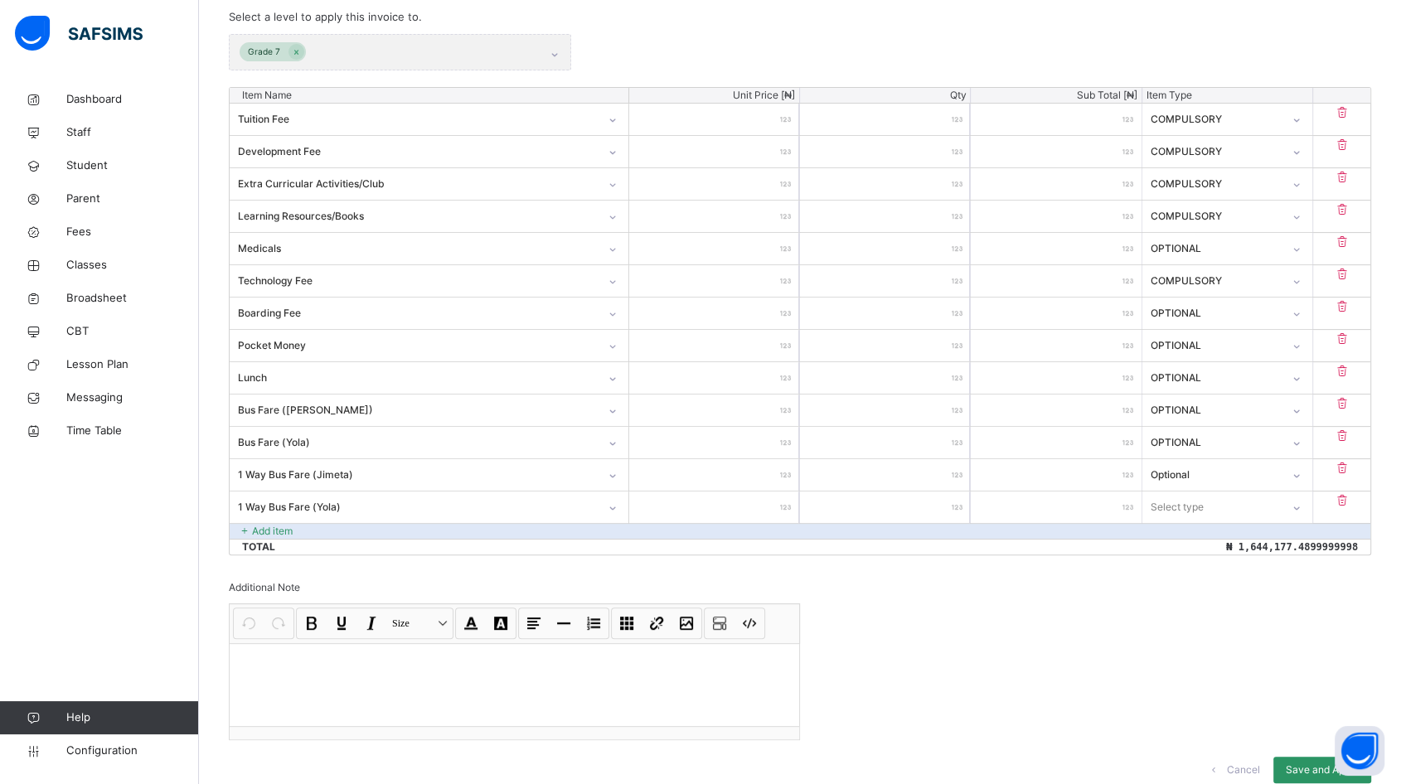
type input "*****"
click at [1193, 501] on div "Select type" at bounding box center [1177, 506] width 53 height 31
click at [1195, 565] on div "Optional" at bounding box center [1227, 573] width 168 height 28
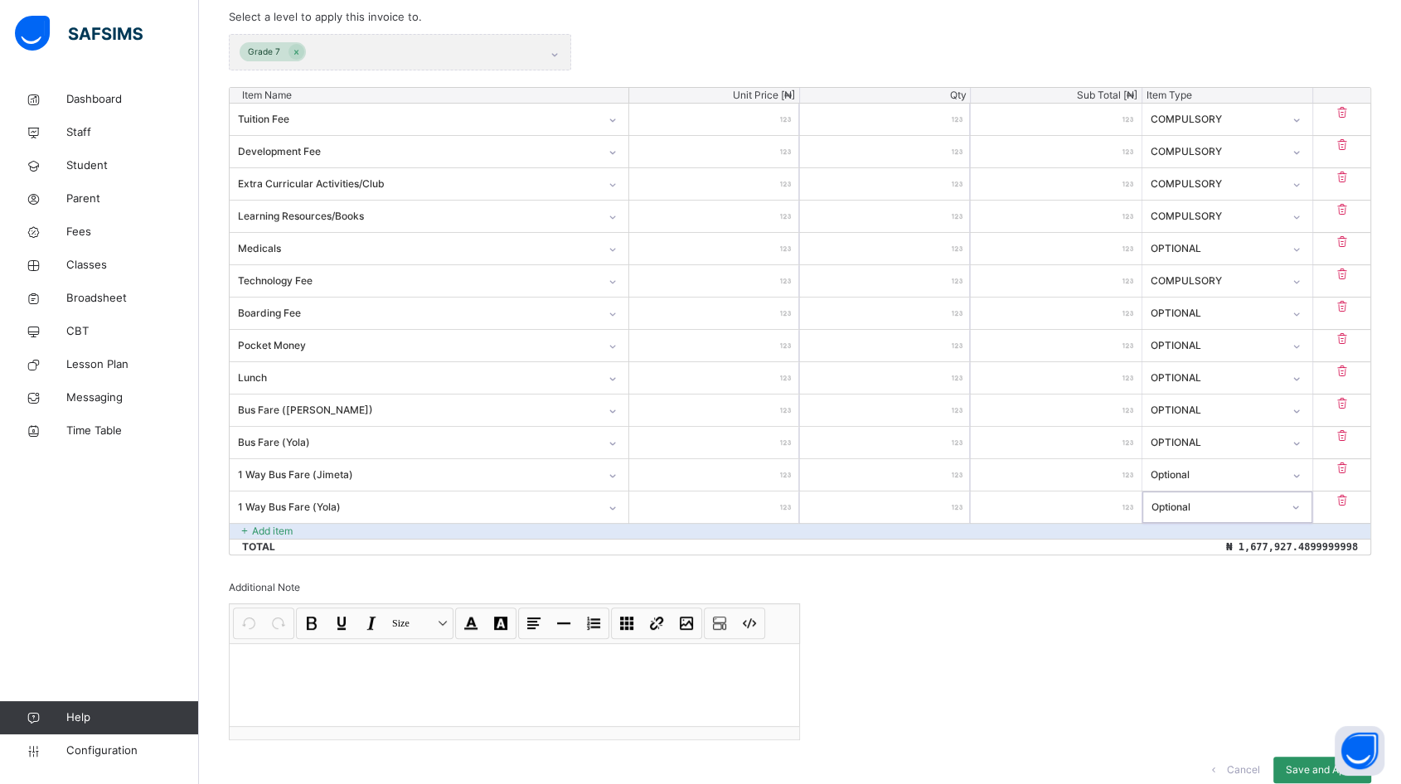
click at [265, 524] on p "Add item" at bounding box center [272, 531] width 41 height 15
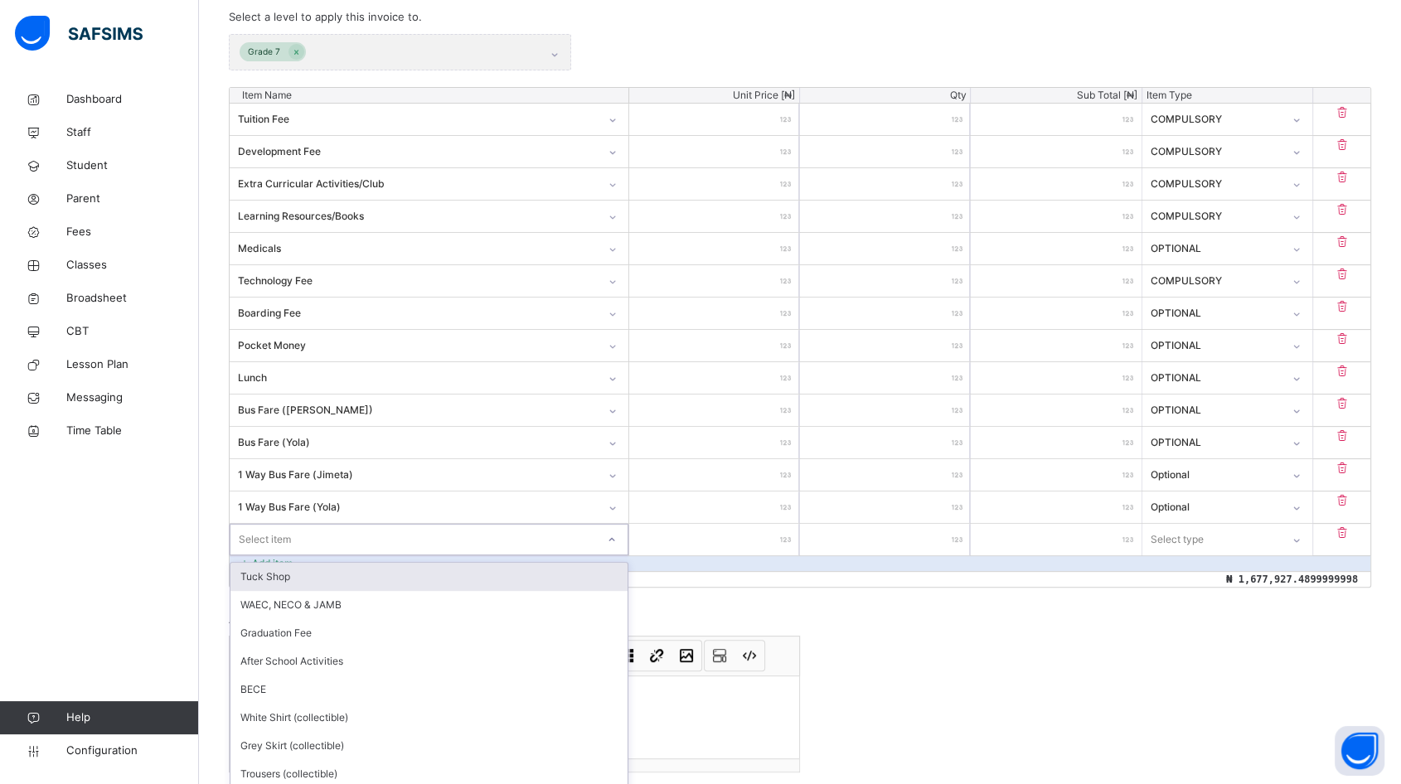
scroll to position [470, 0]
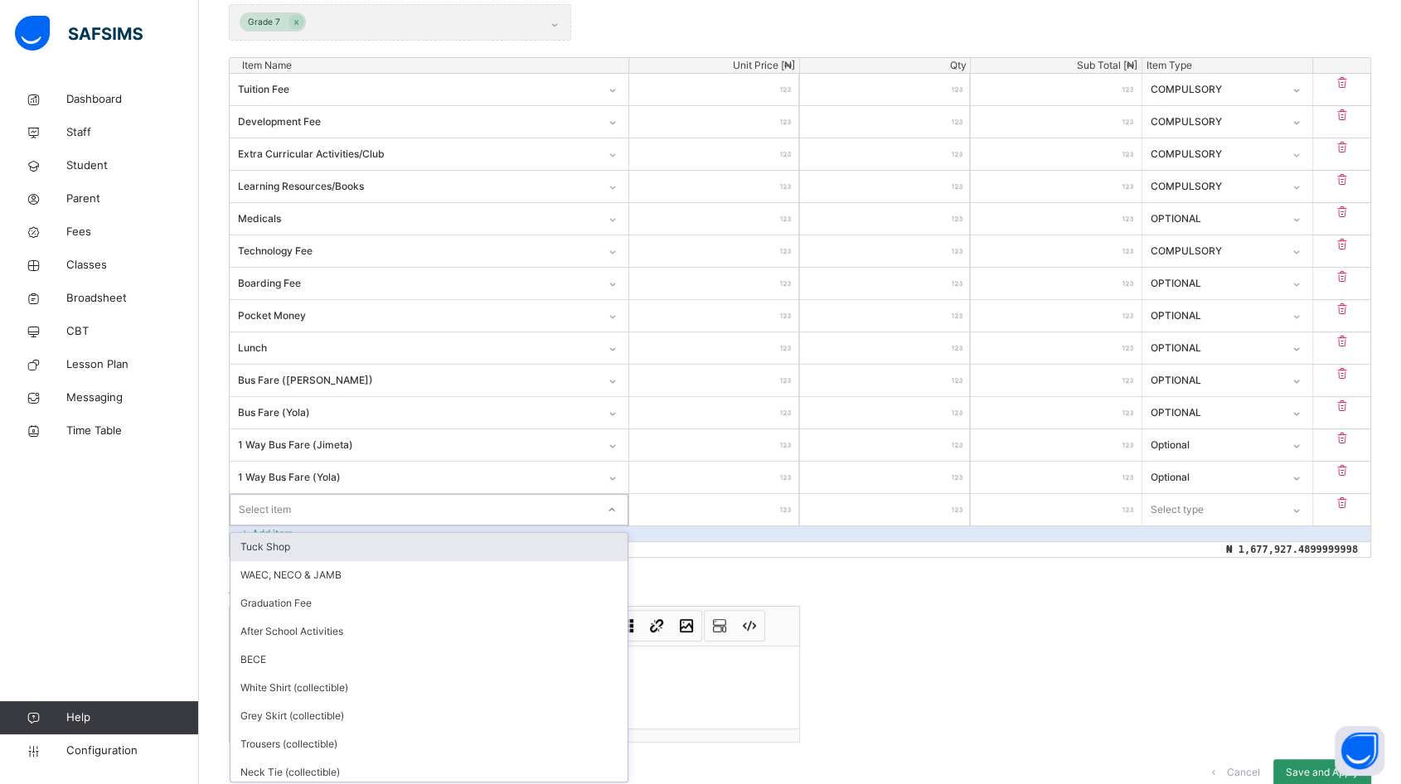
click at [284, 525] on div "option Tuck Shop focused, 1 of 23. 23 results available. Use Up and Down to cho…" at bounding box center [429, 509] width 399 height 31
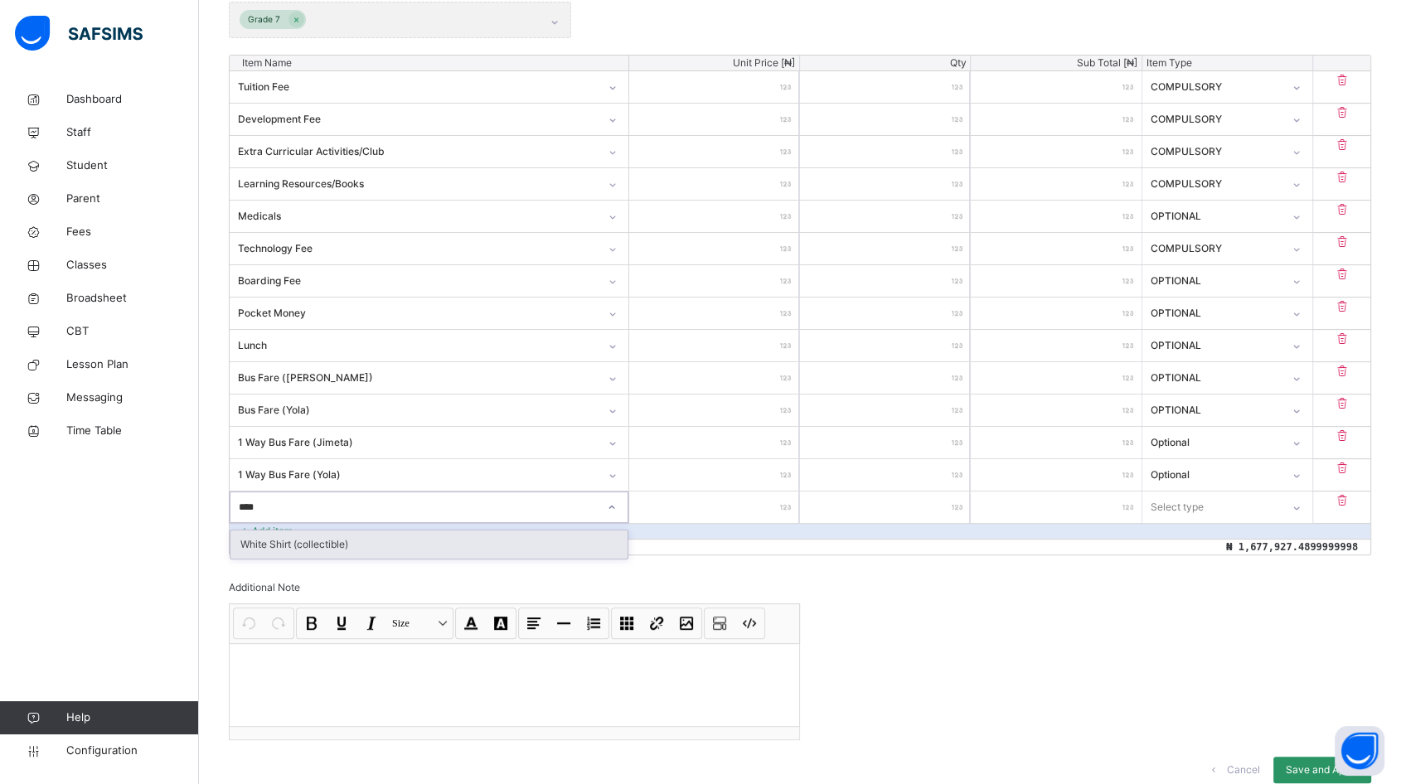
type input "*****"
click at [318, 547] on div "White Shirt (collectible)" at bounding box center [428, 544] width 397 height 28
click at [746, 502] on input "number" at bounding box center [714, 506] width 170 height 31
type input "*"
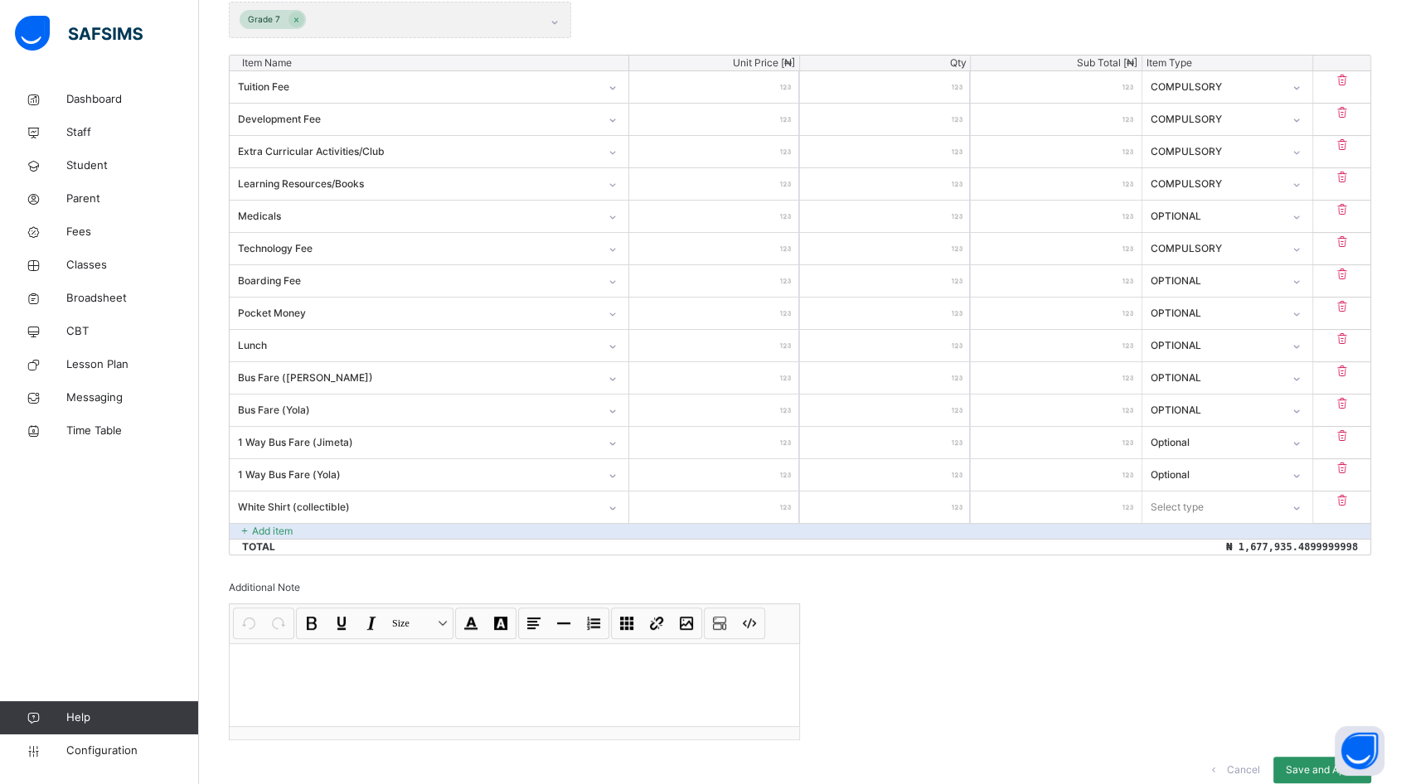
type input "**"
type input "***"
type input "****"
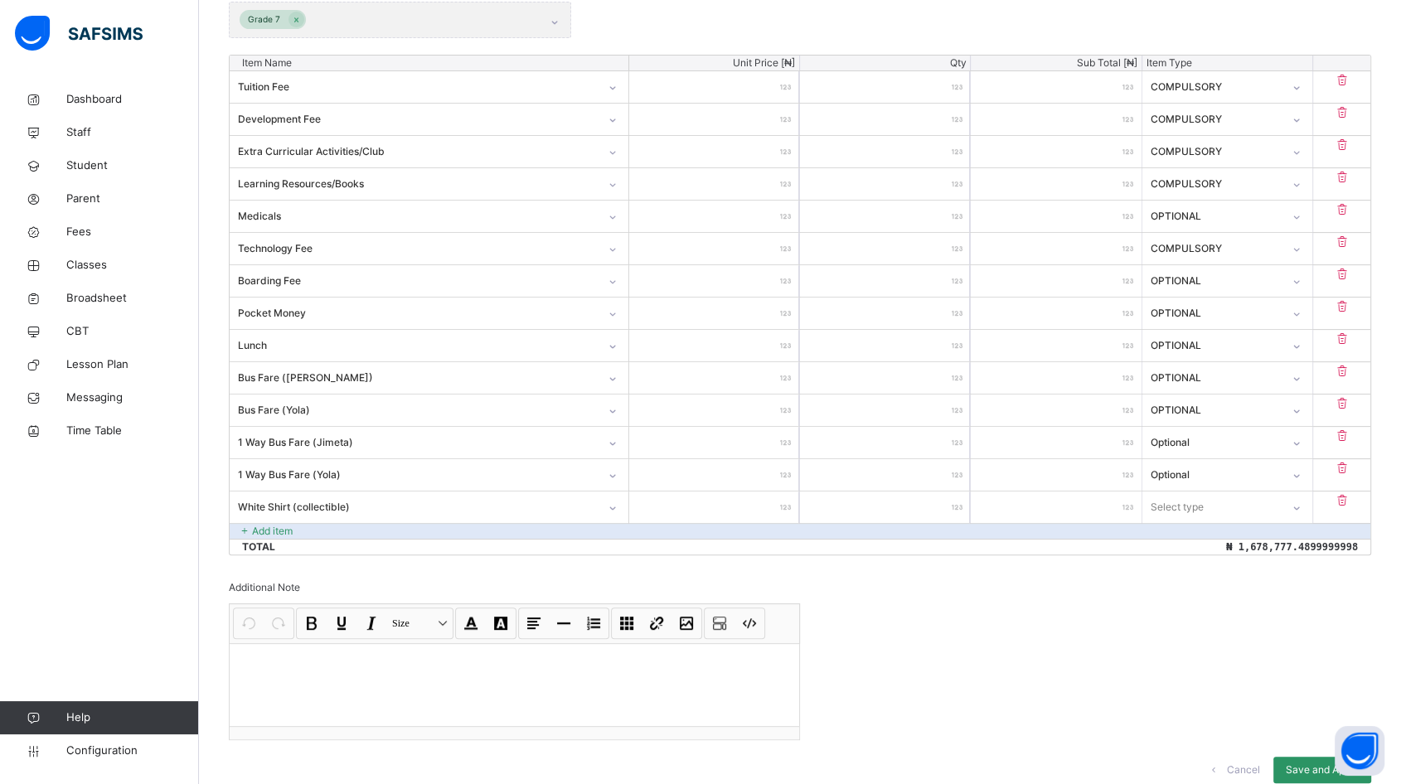
type input "****"
click at [1234, 502] on div "Select type" at bounding box center [1211, 507] width 138 height 26
click at [1204, 572] on div "Optional" at bounding box center [1227, 573] width 168 height 28
click at [272, 529] on p "Add item" at bounding box center [272, 531] width 41 height 15
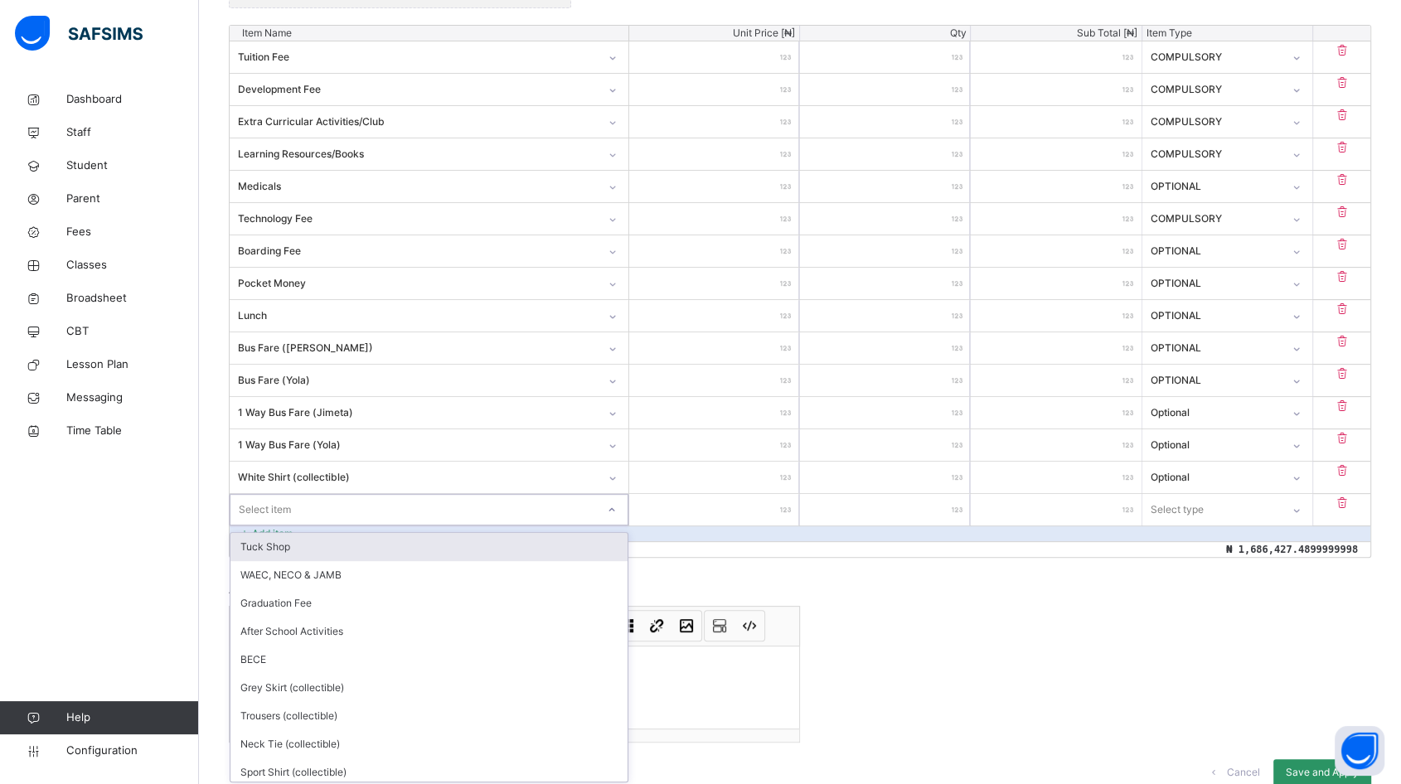
click at [294, 525] on div "Item Name Unit Price [ ₦ ] Qty Sub Total [ ₦ ] Item Type Tuition Fee ********* …" at bounding box center [800, 291] width 1142 height 533
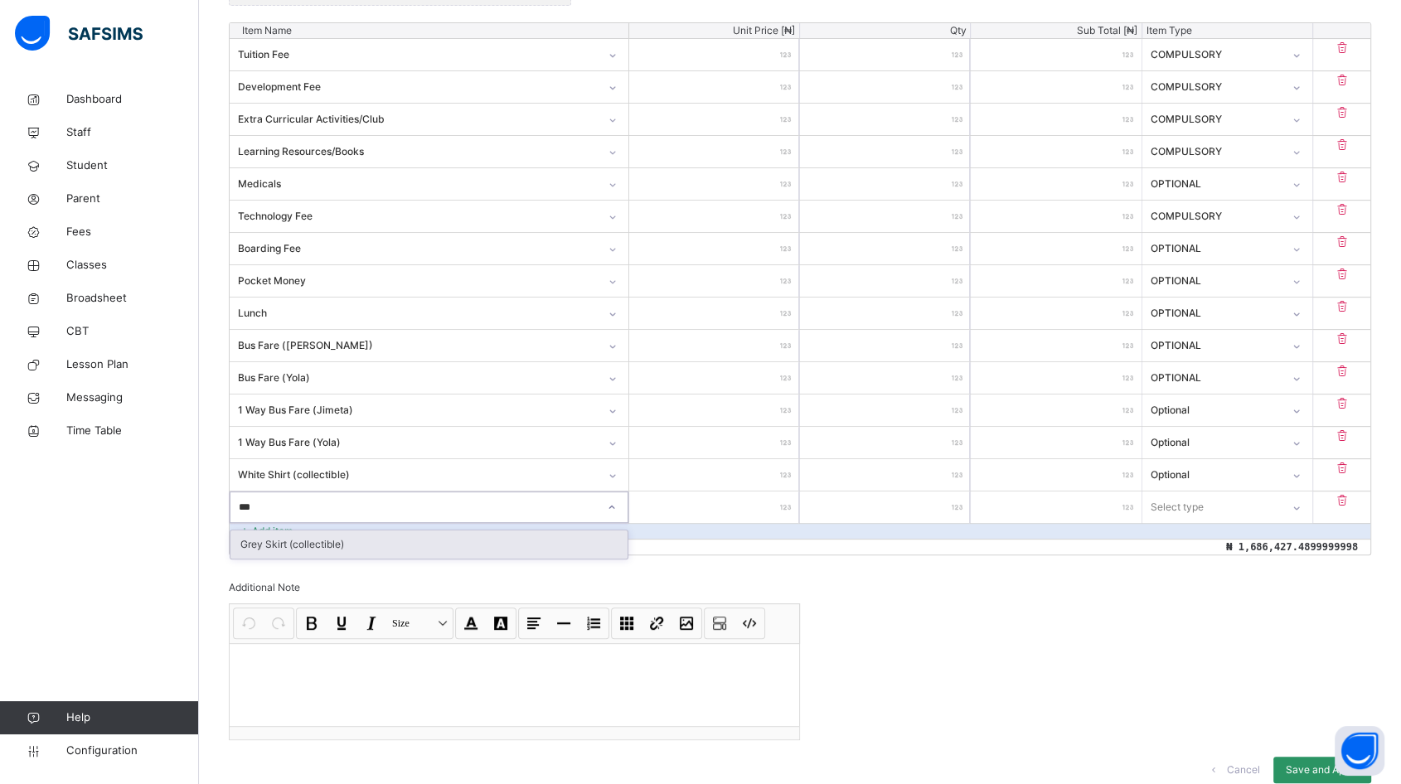
type input "****"
click at [335, 539] on div "Grey Skirt (collectible)" at bounding box center [428, 544] width 397 height 28
click at [733, 511] on input "number" at bounding box center [714, 506] width 170 height 31
type input "*"
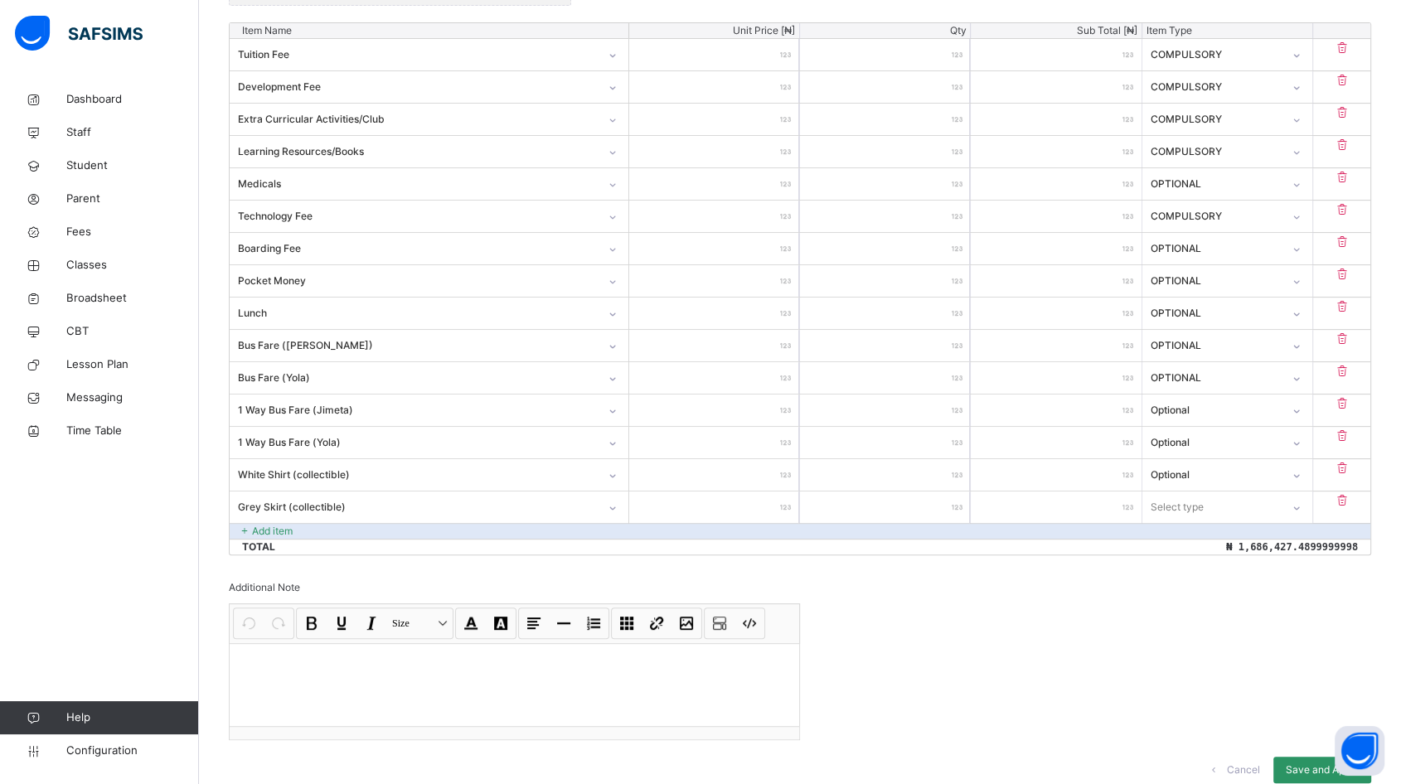
type input "**"
type input "***"
type input "****"
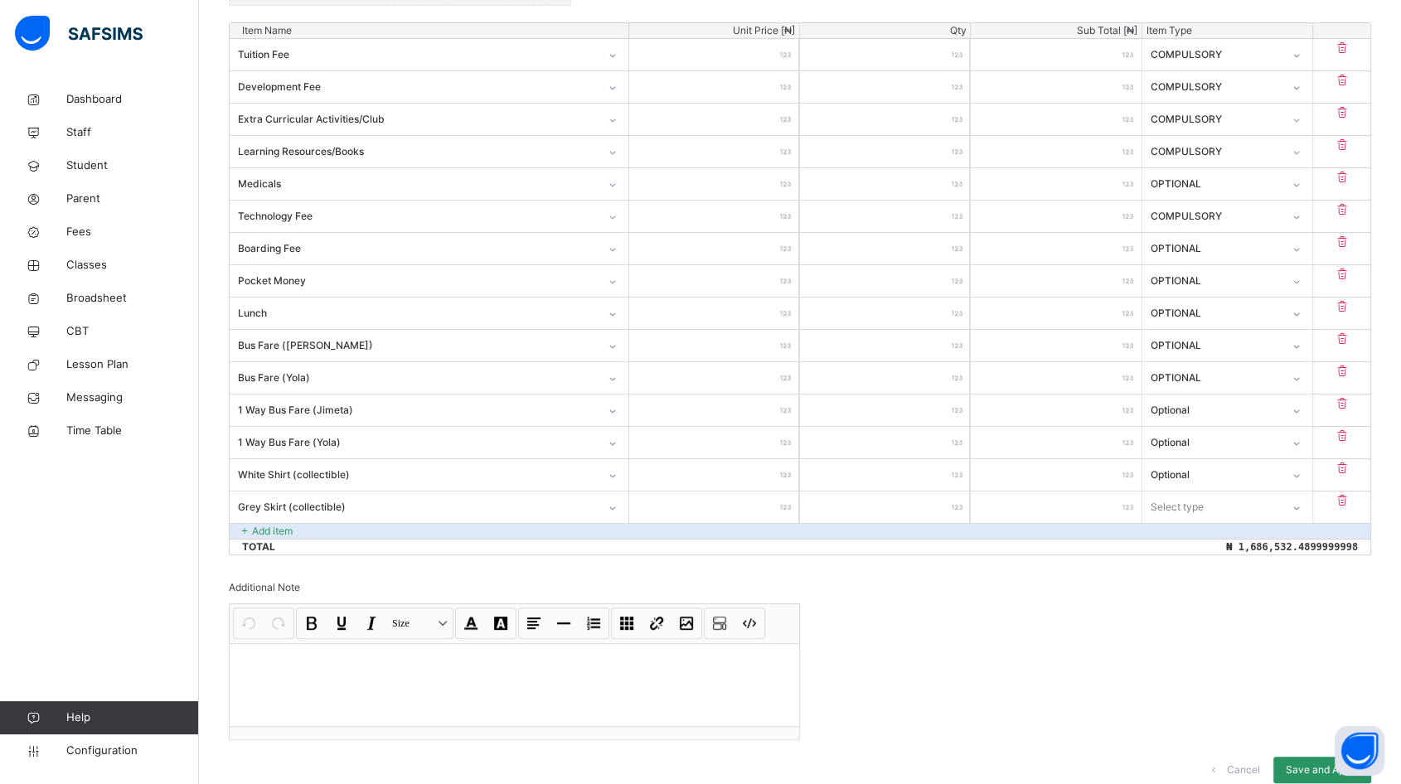
type input "****"
type input "*****"
click at [1170, 500] on div "Select type" at bounding box center [1176, 506] width 53 height 31
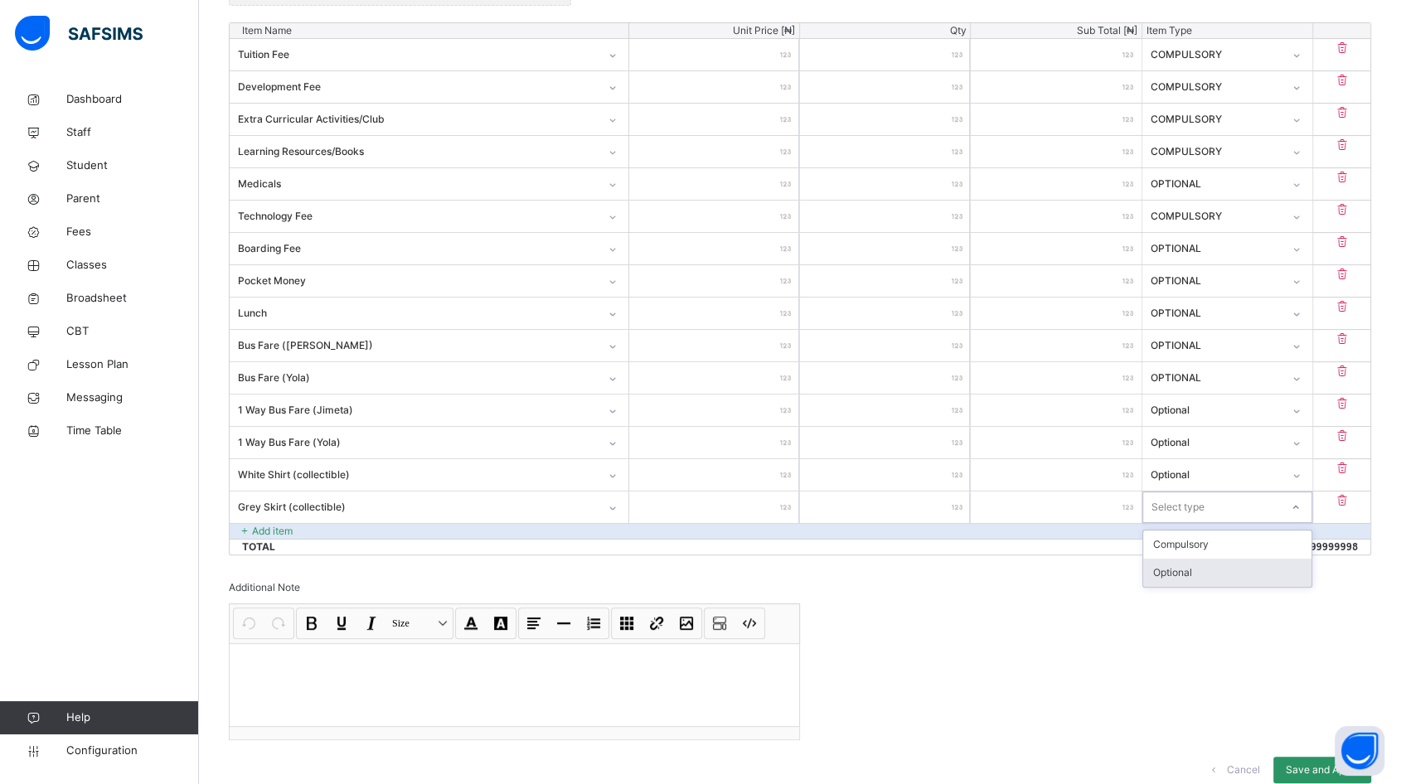
click at [1199, 562] on div "Optional" at bounding box center [1227, 573] width 168 height 28
click at [282, 525] on p "Add item" at bounding box center [272, 531] width 41 height 15
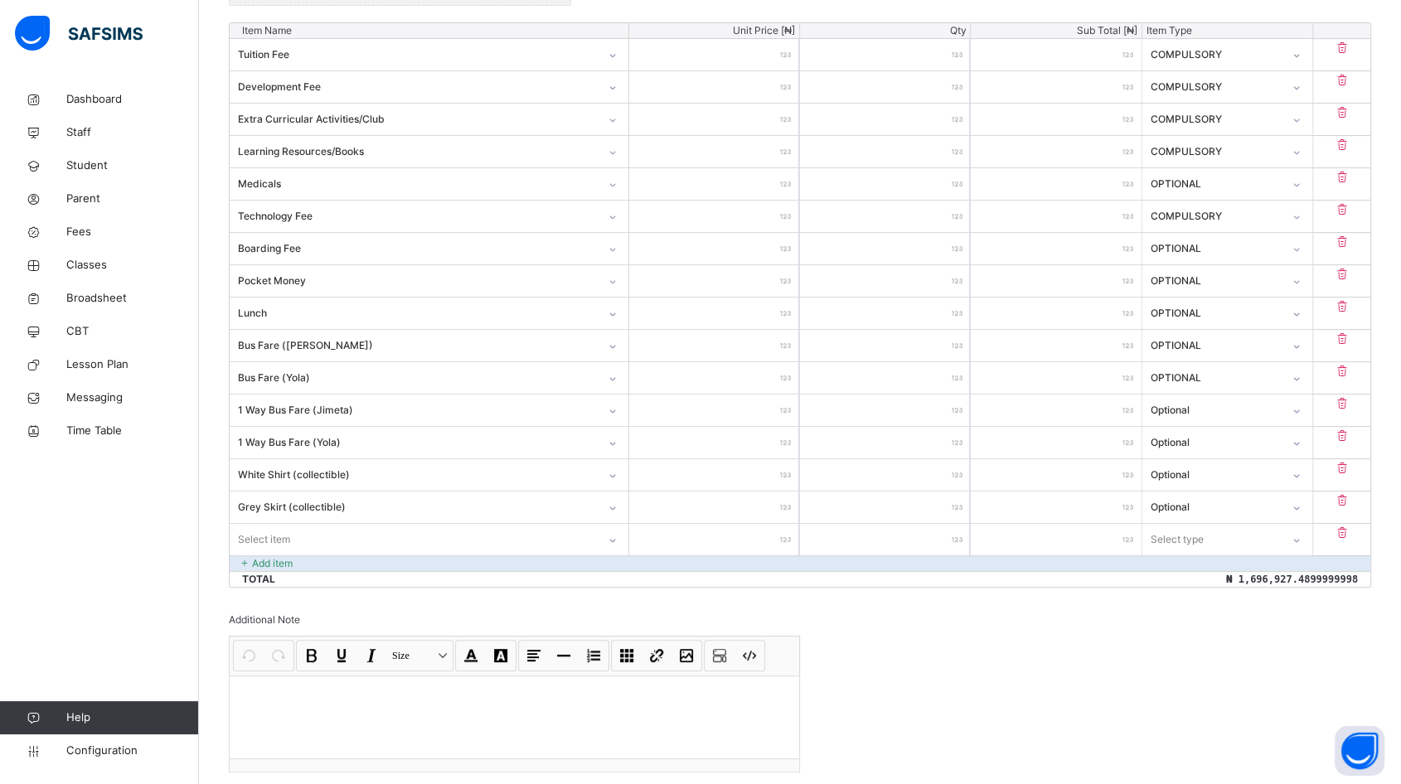
click at [285, 533] on div "Select item" at bounding box center [429, 539] width 399 height 31
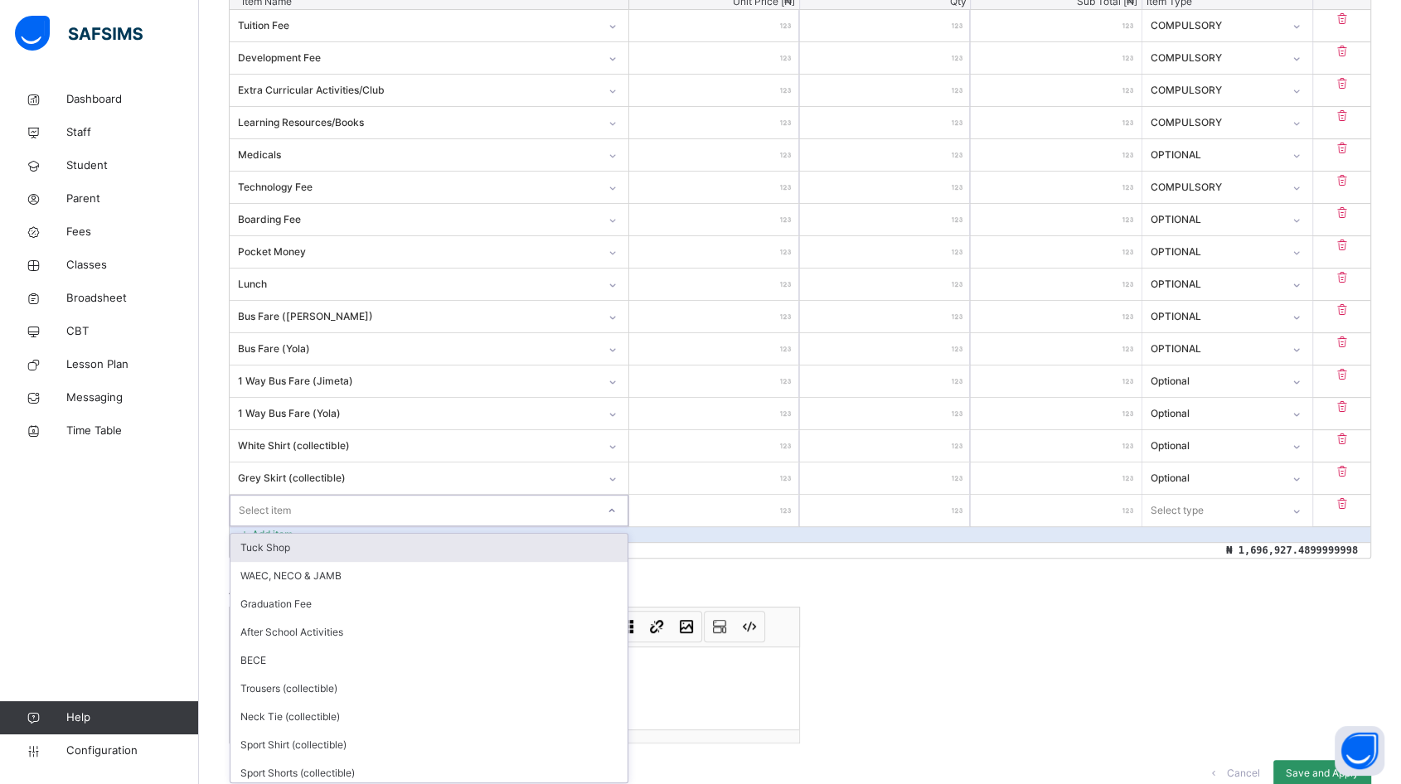
scroll to position [535, 0]
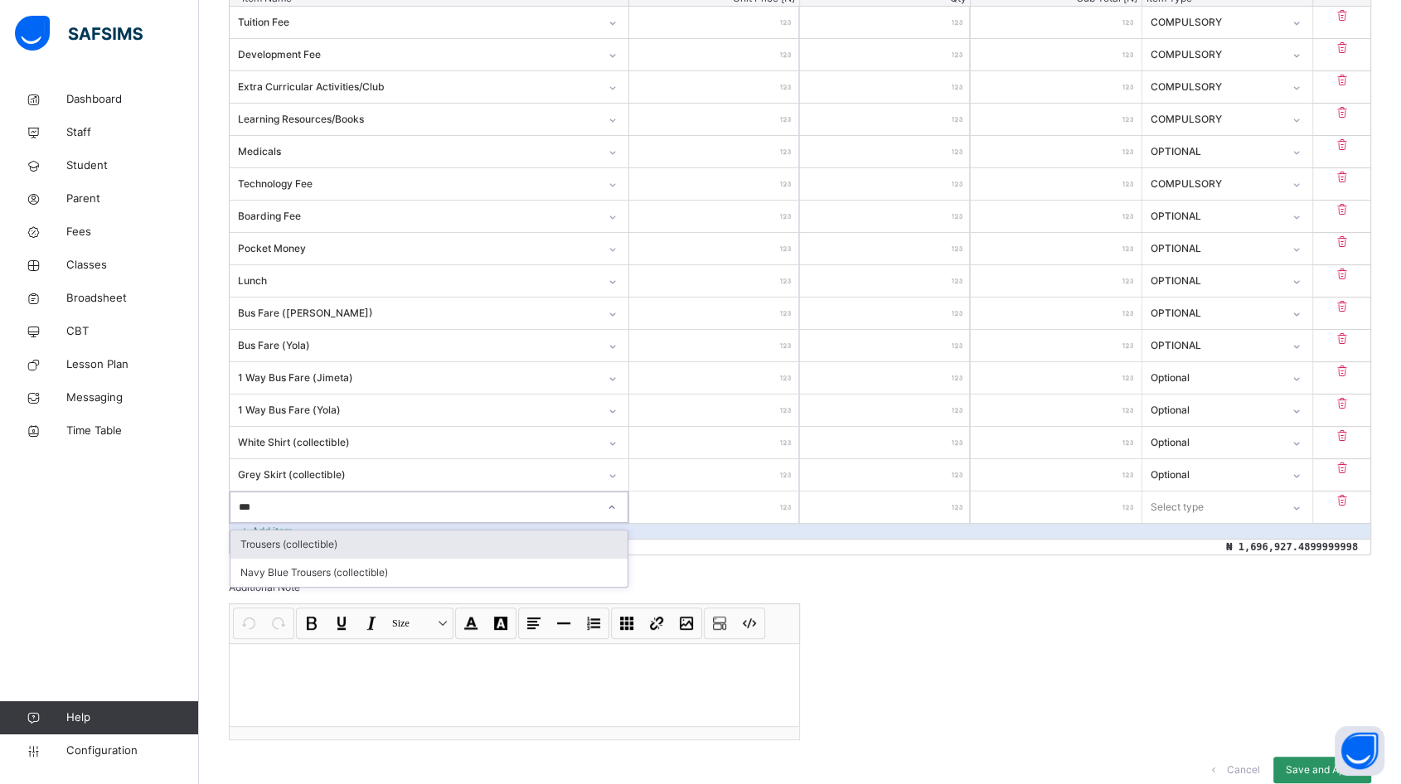
type input "****"
click at [324, 540] on div "Trousers (collectible)" at bounding box center [428, 544] width 397 height 28
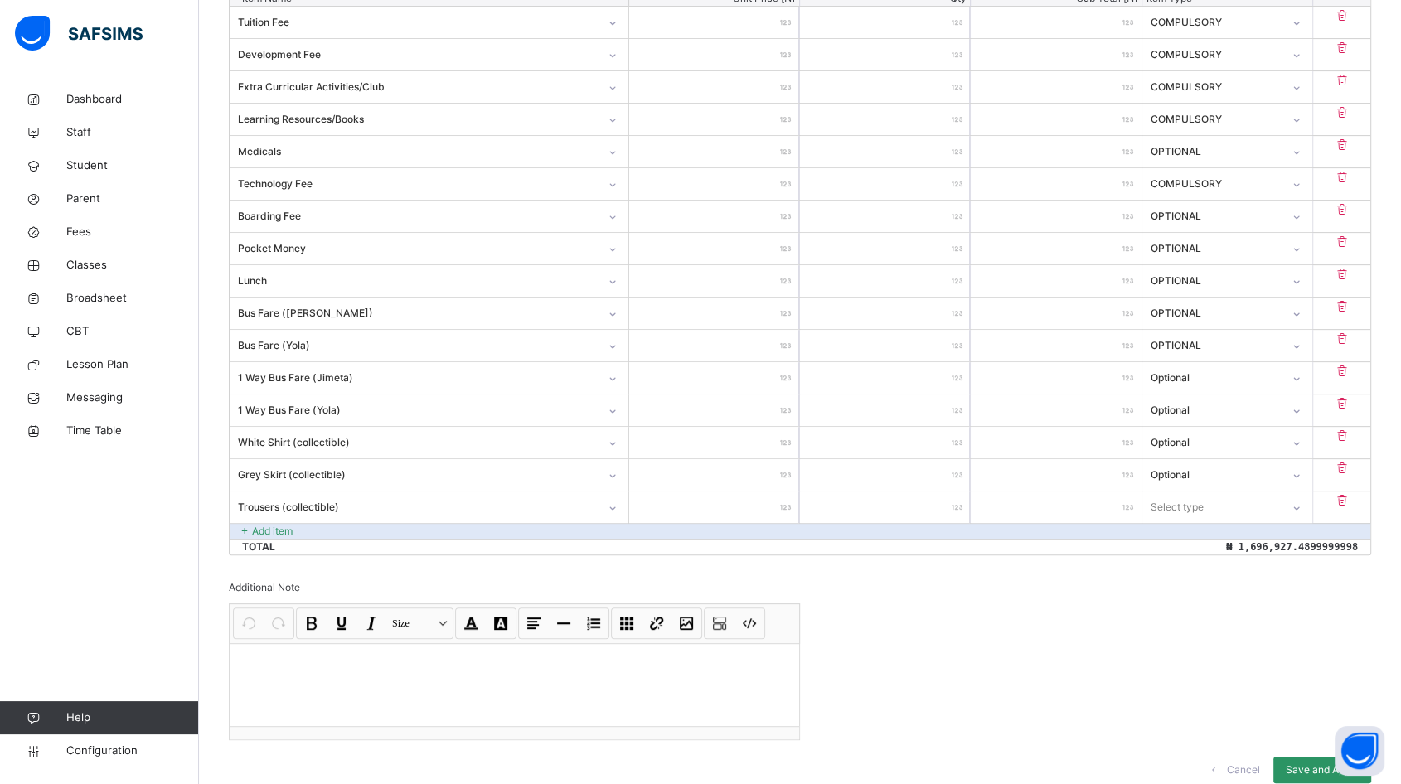
click at [755, 509] on input "number" at bounding box center [714, 506] width 170 height 31
type input "*"
type input "**"
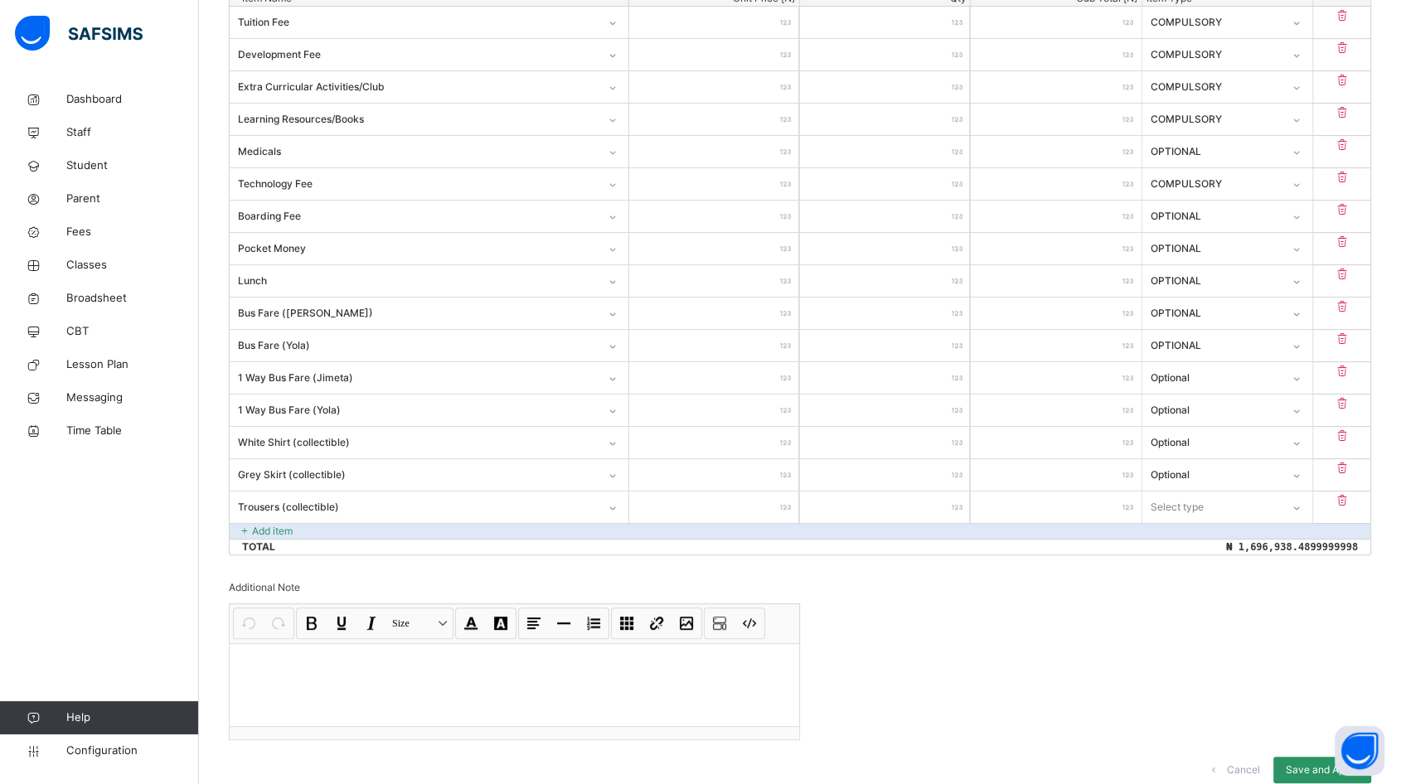
type input "***"
type input "****"
type input "*****"
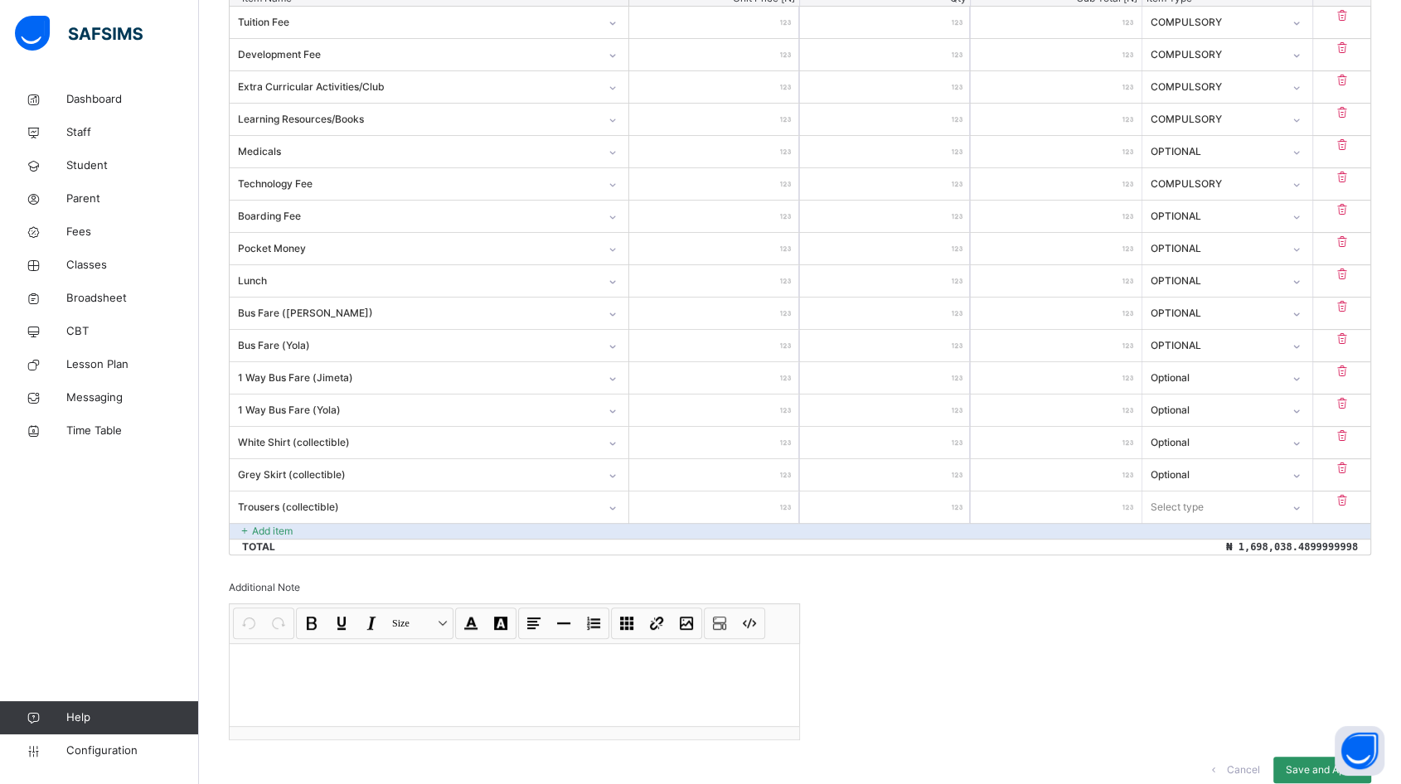
type input "*****"
type input "******"
type input "**********"
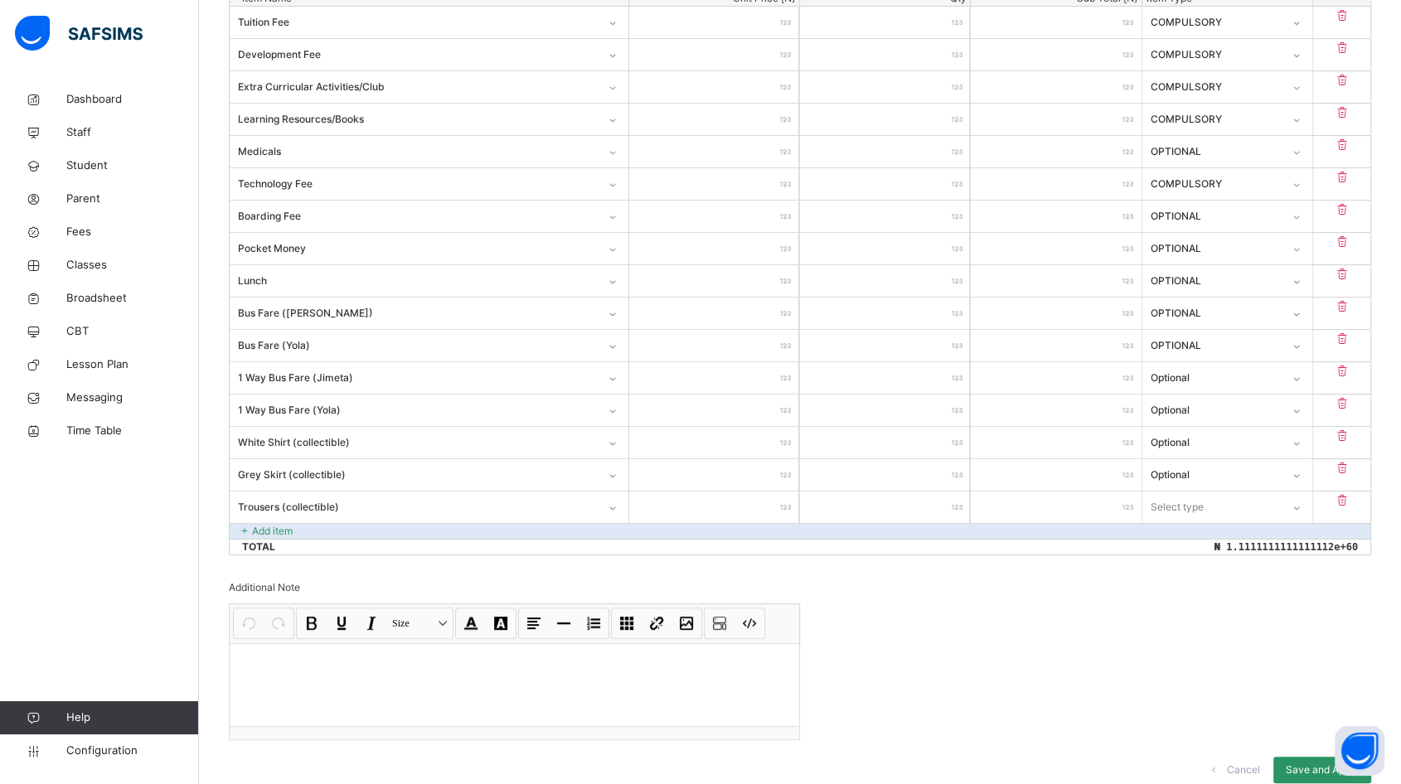
type input "**********"
click at [694, 498] on input "number" at bounding box center [714, 506] width 170 height 31
click at [694, 498] on input "**" at bounding box center [714, 506] width 170 height 31
click at [694, 498] on input "****" at bounding box center [714, 506] width 170 height 31
click at [699, 500] on input "**********" at bounding box center [714, 506] width 170 height 31
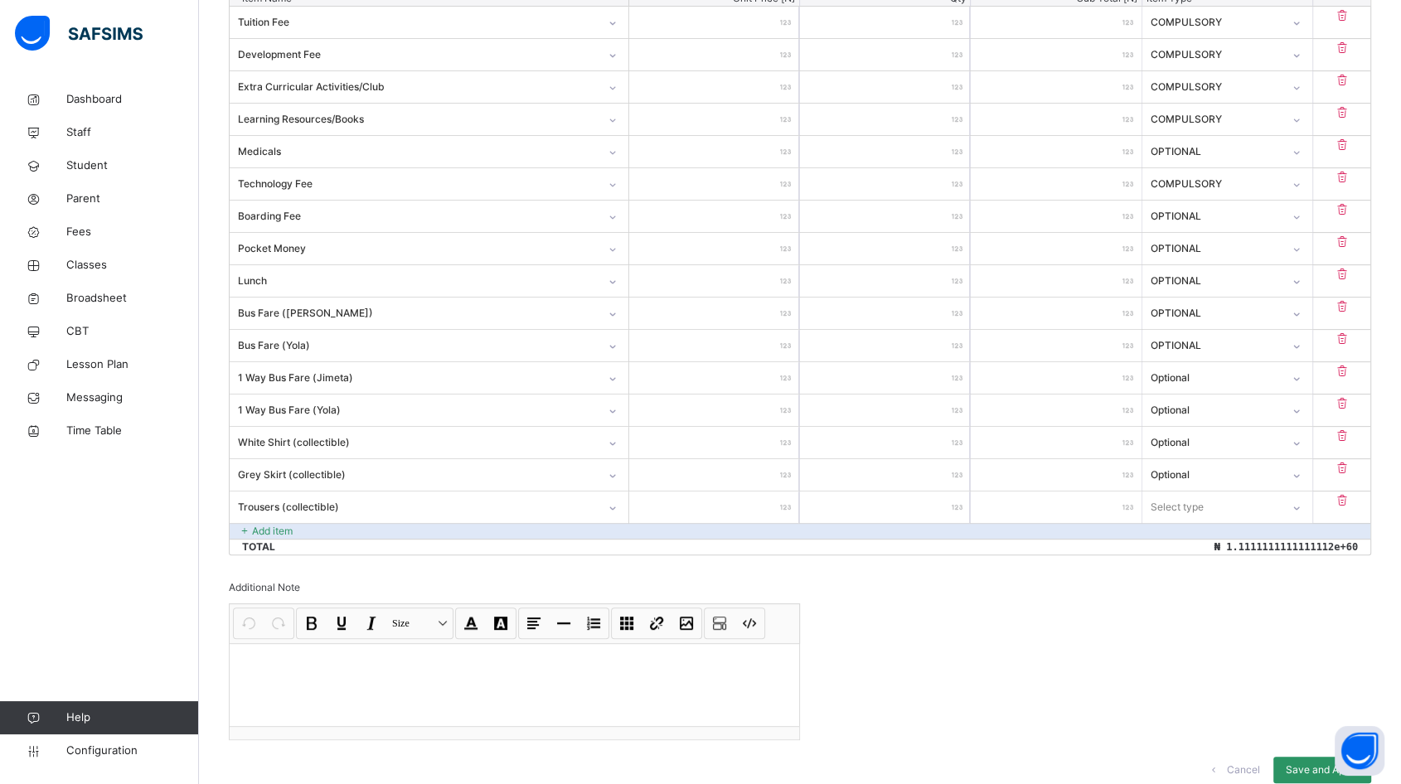
click at [699, 500] on input "**" at bounding box center [714, 506] width 170 height 31
click at [699, 500] on input "***" at bounding box center [714, 506] width 170 height 31
click at [761, 500] on input "**********" at bounding box center [714, 506] width 170 height 31
type input "********"
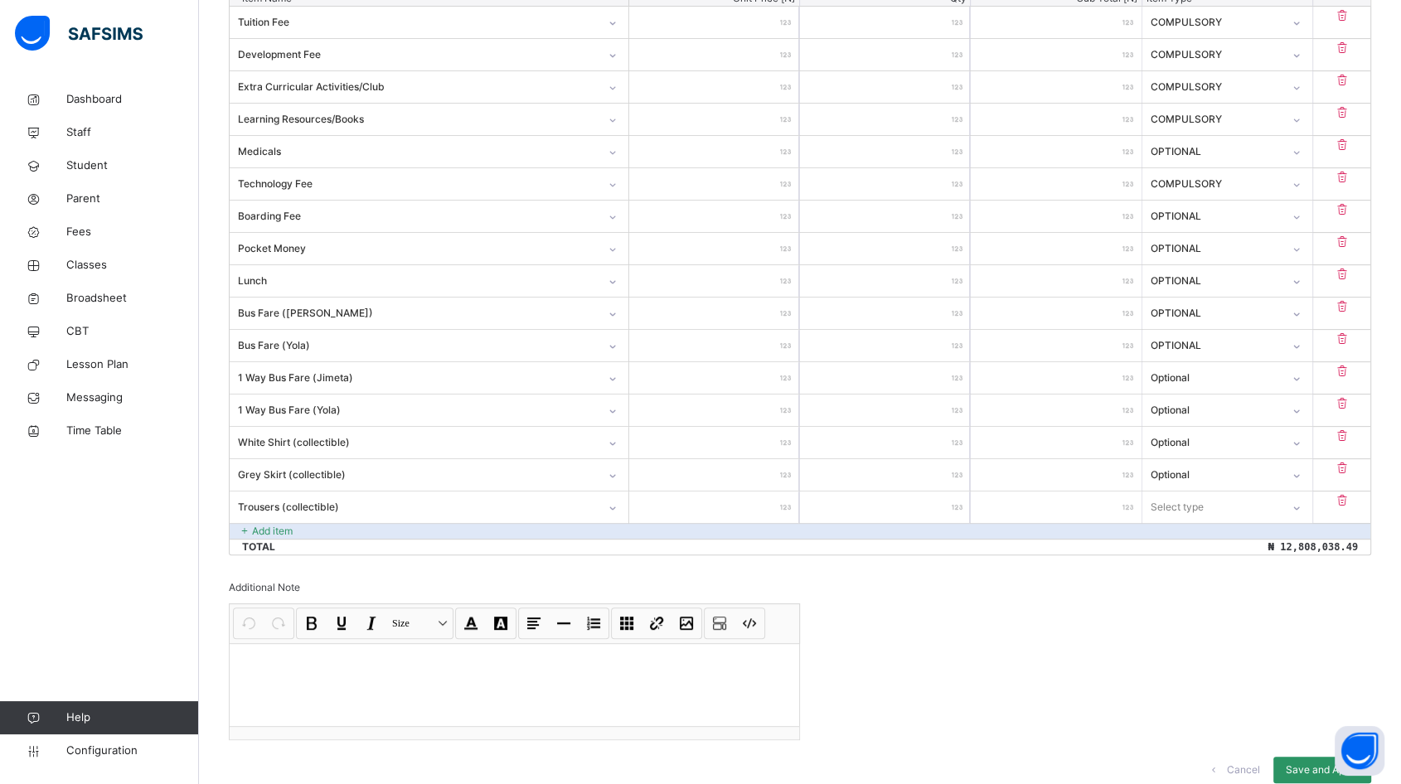
click at [895, 580] on div "Invoice template content Items that are set as compulsory will be available in …" at bounding box center [800, 306] width 1142 height 987
click at [647, 503] on input "********" at bounding box center [714, 506] width 170 height 31
click at [663, 496] on input "********" at bounding box center [714, 506] width 170 height 31
click at [745, 503] on input "********" at bounding box center [714, 506] width 170 height 31
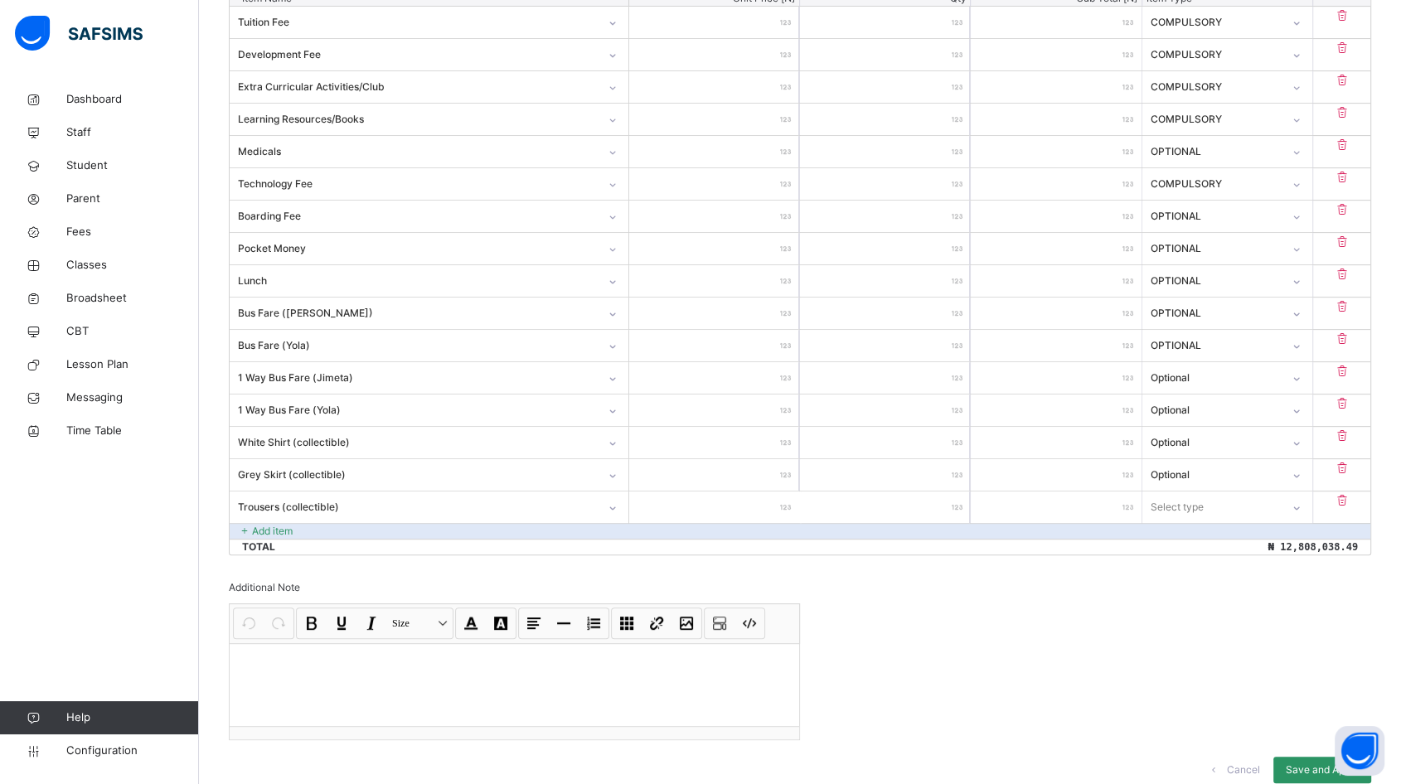
drag, startPoint x: 772, startPoint y: 502, endPoint x: 716, endPoint y: 502, distance: 56.4
click at [716, 502] on input "********" at bounding box center [715, 506] width 172 height 31
click at [751, 502] on input "********" at bounding box center [715, 506] width 172 height 31
type input "*"
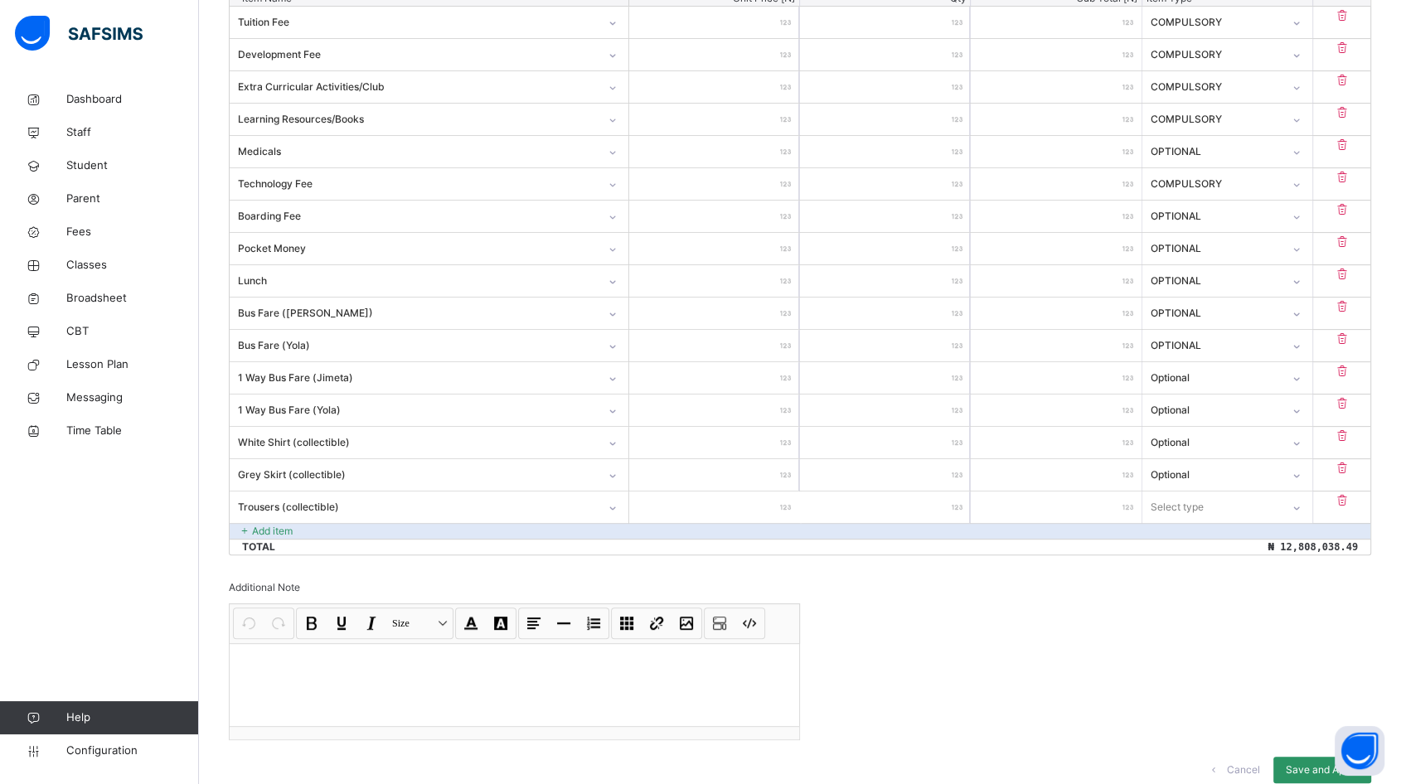
type input "*"
type input "**"
type input "***"
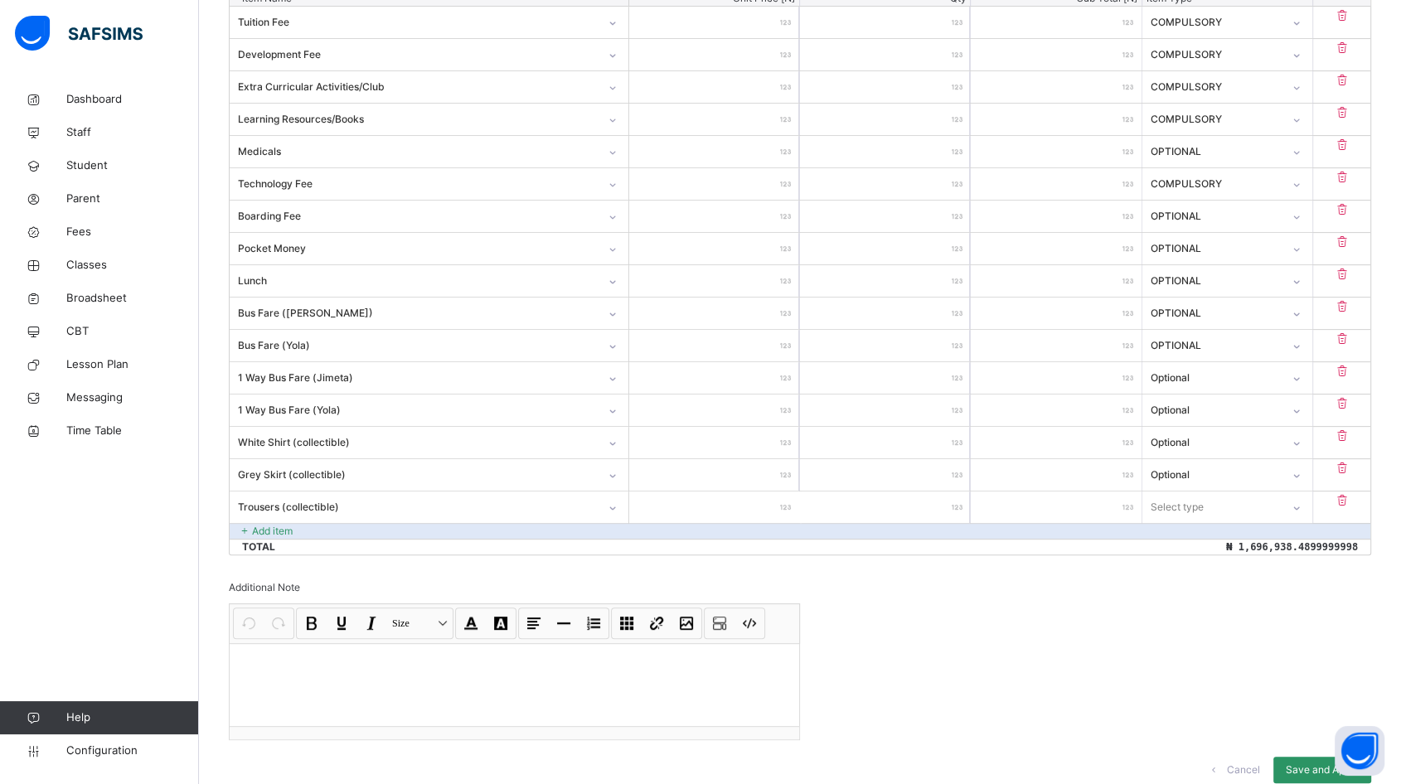
type input "****"
type input "***"
type input "*"
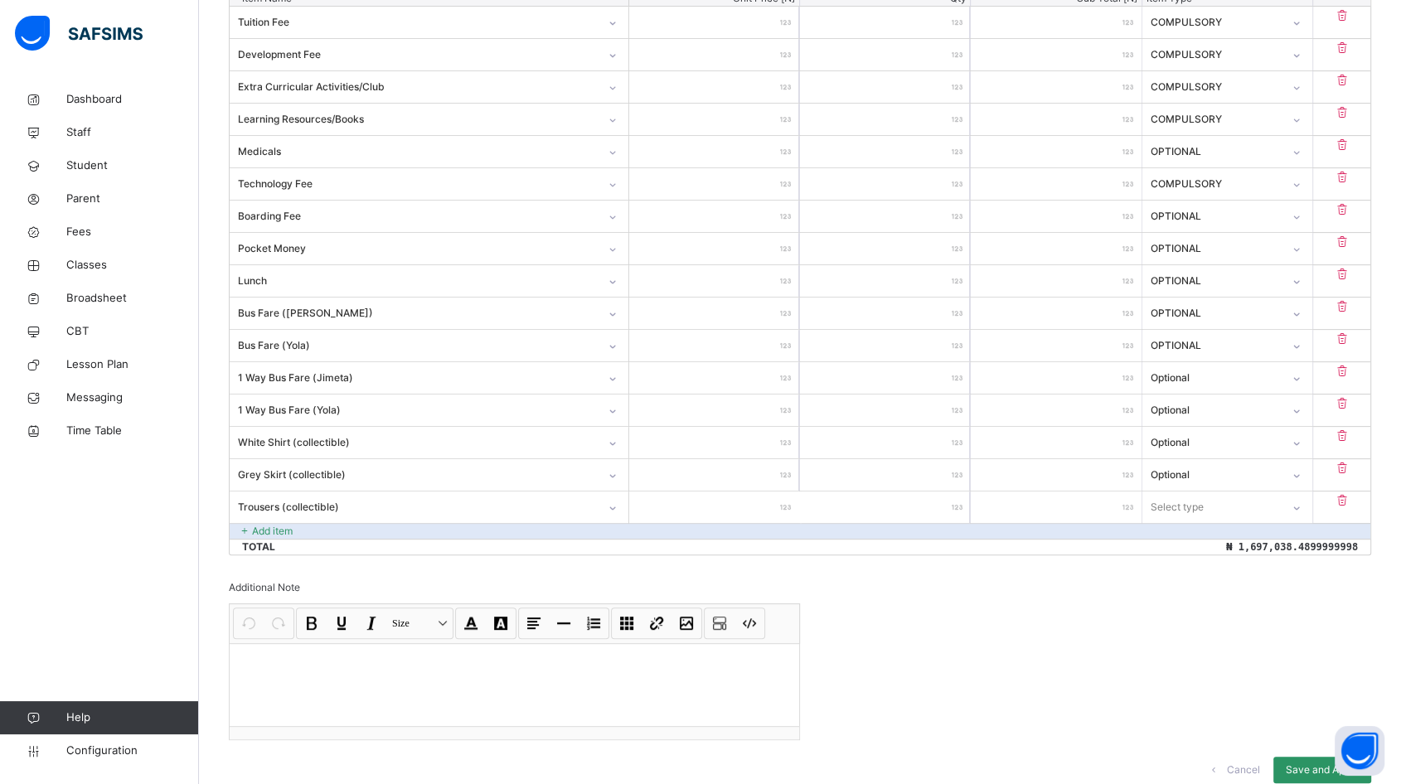
type input "*"
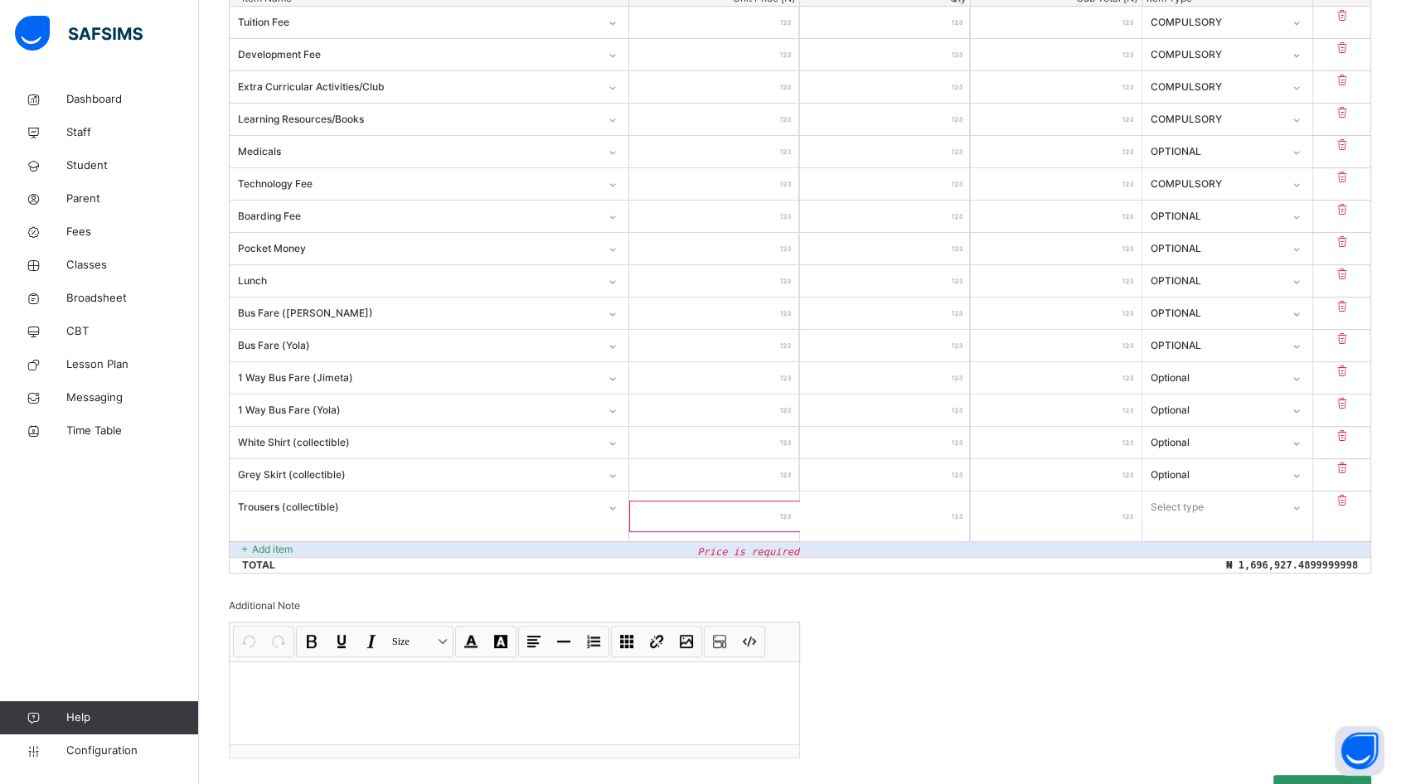
type input "*"
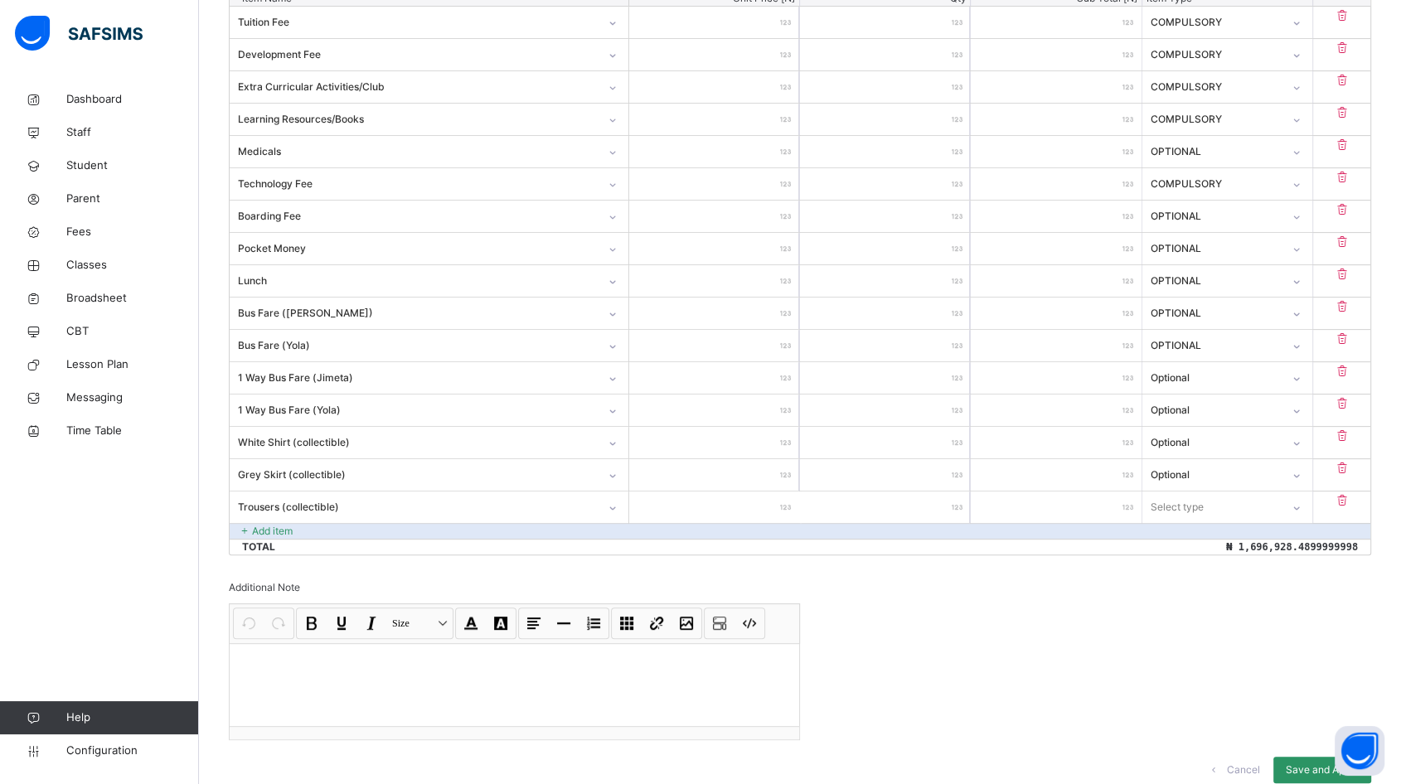
type input "**"
type input "***"
type input "**"
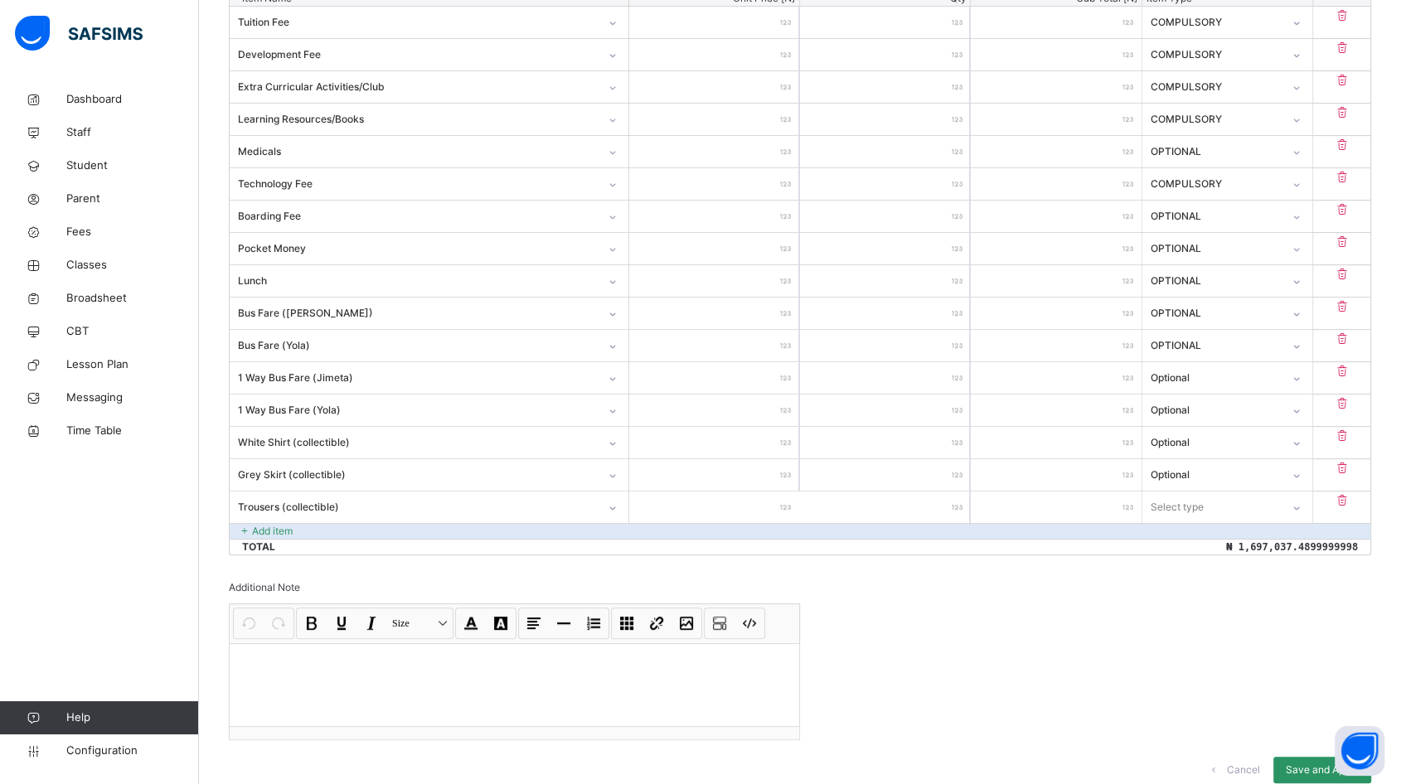
type input "**"
type input "*"
type input "**"
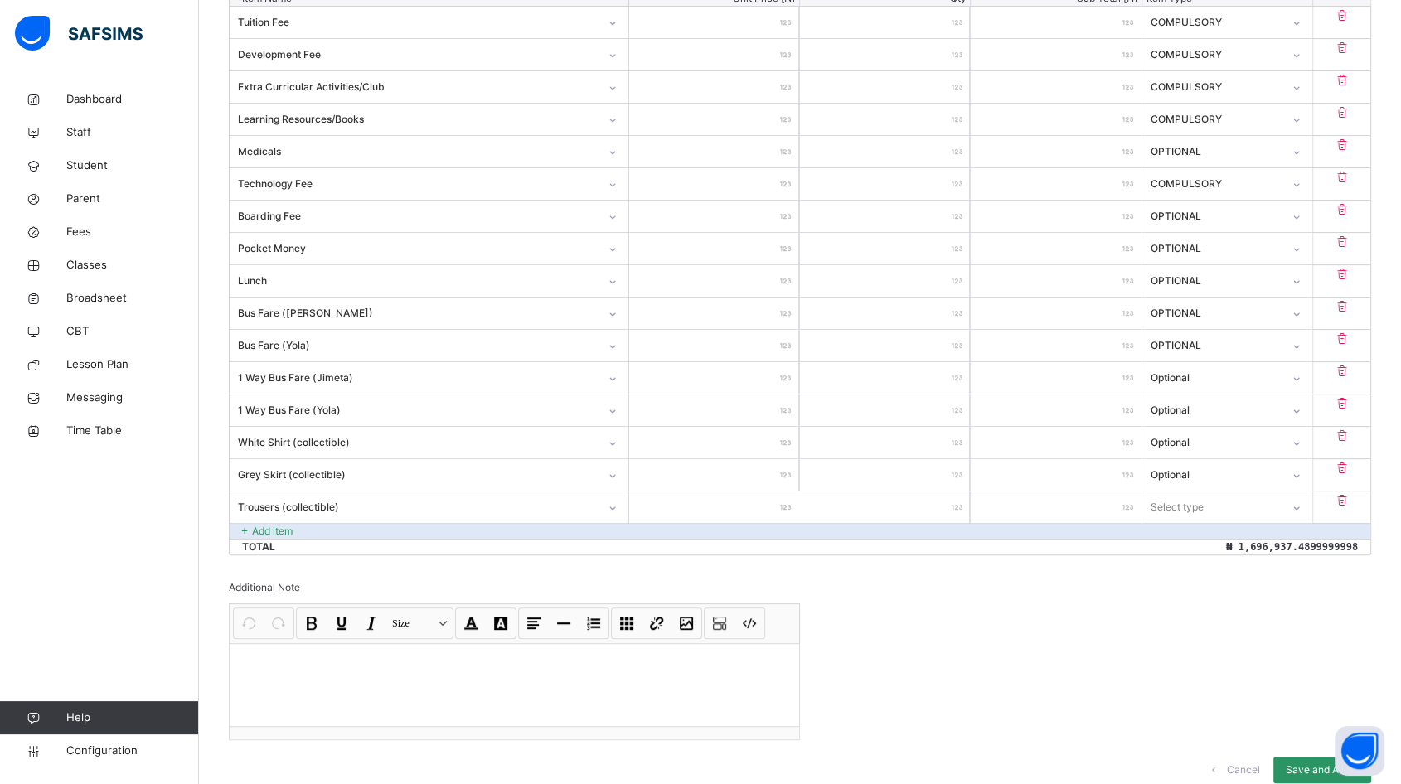
type input "***"
type input "****"
type input "*****"
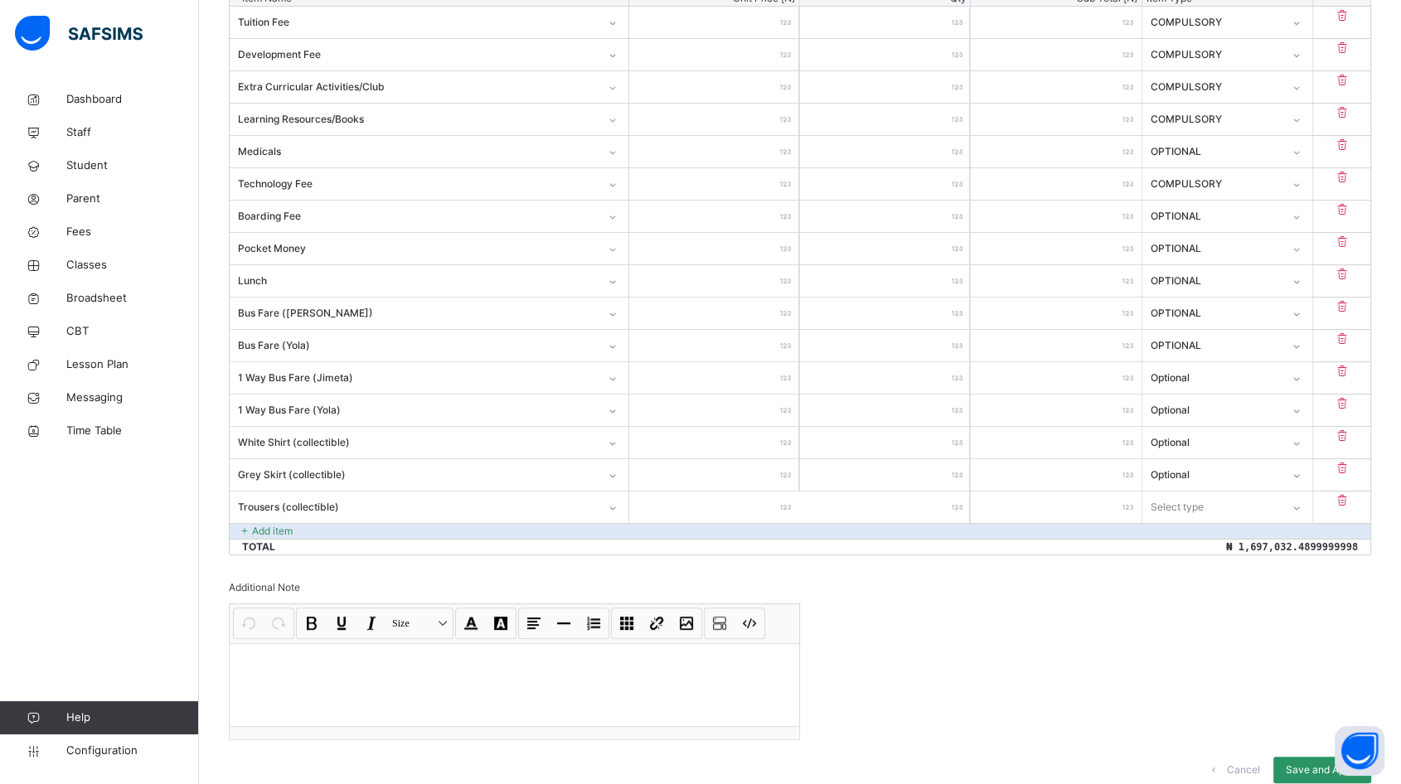
type input "*****"
click at [1197, 506] on div "Select type" at bounding box center [1176, 506] width 53 height 31
click at [1181, 568] on div "Optional" at bounding box center [1227, 573] width 168 height 28
click at [275, 530] on p "Add item" at bounding box center [272, 531] width 41 height 15
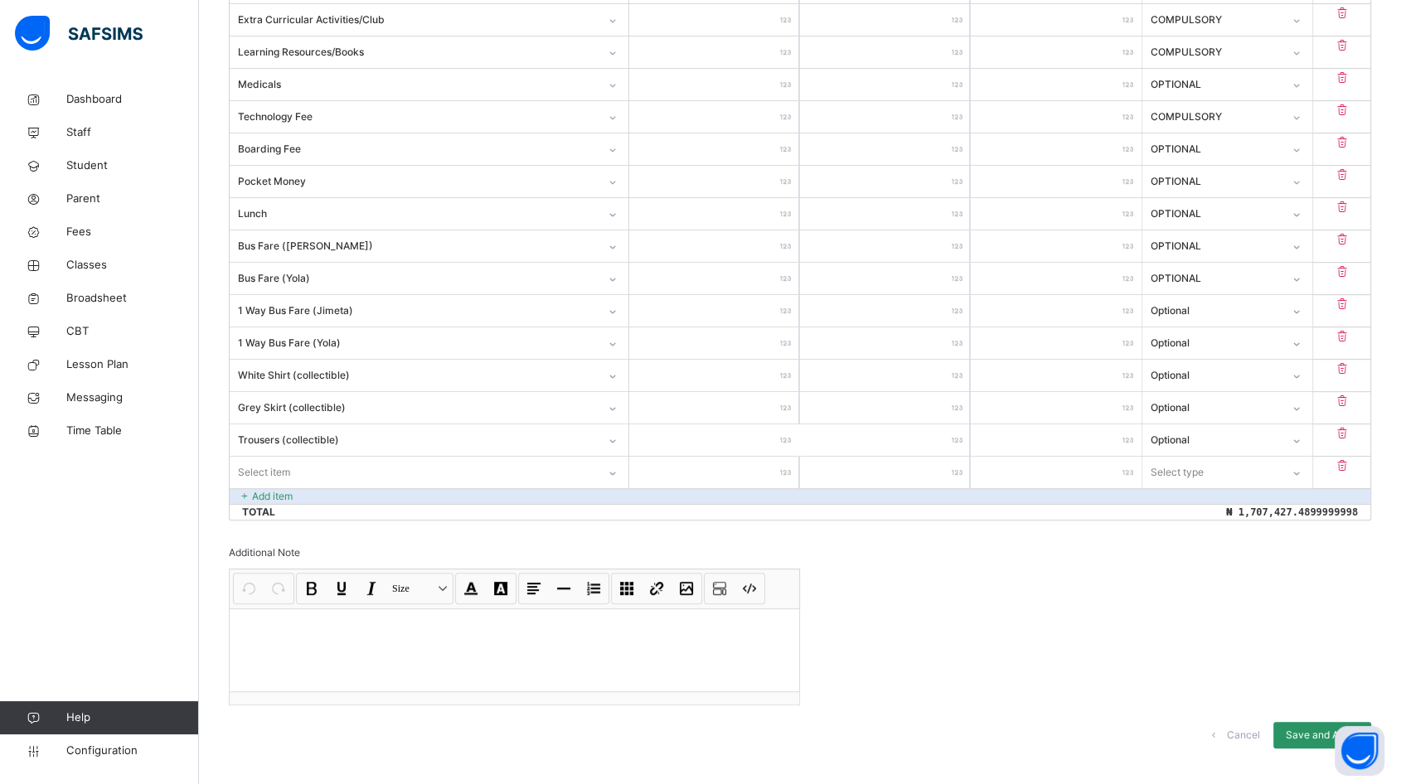
scroll to position [622, 0]
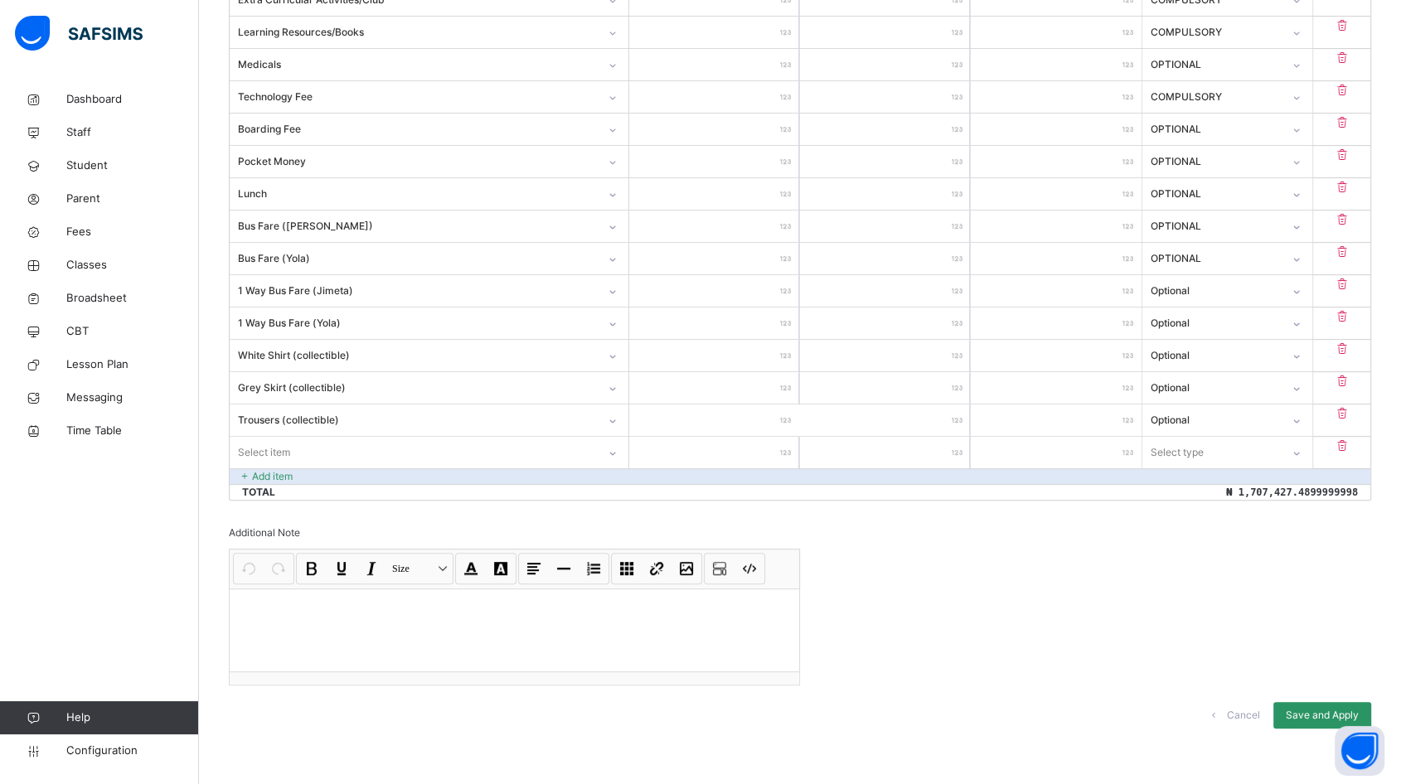
click at [325, 454] on div "Select item" at bounding box center [413, 452] width 367 height 26
type input "****"
click at [321, 491] on div "Neck Tie (collectible)" at bounding box center [428, 490] width 397 height 28
click at [746, 454] on input "number" at bounding box center [714, 452] width 170 height 31
type input "*"
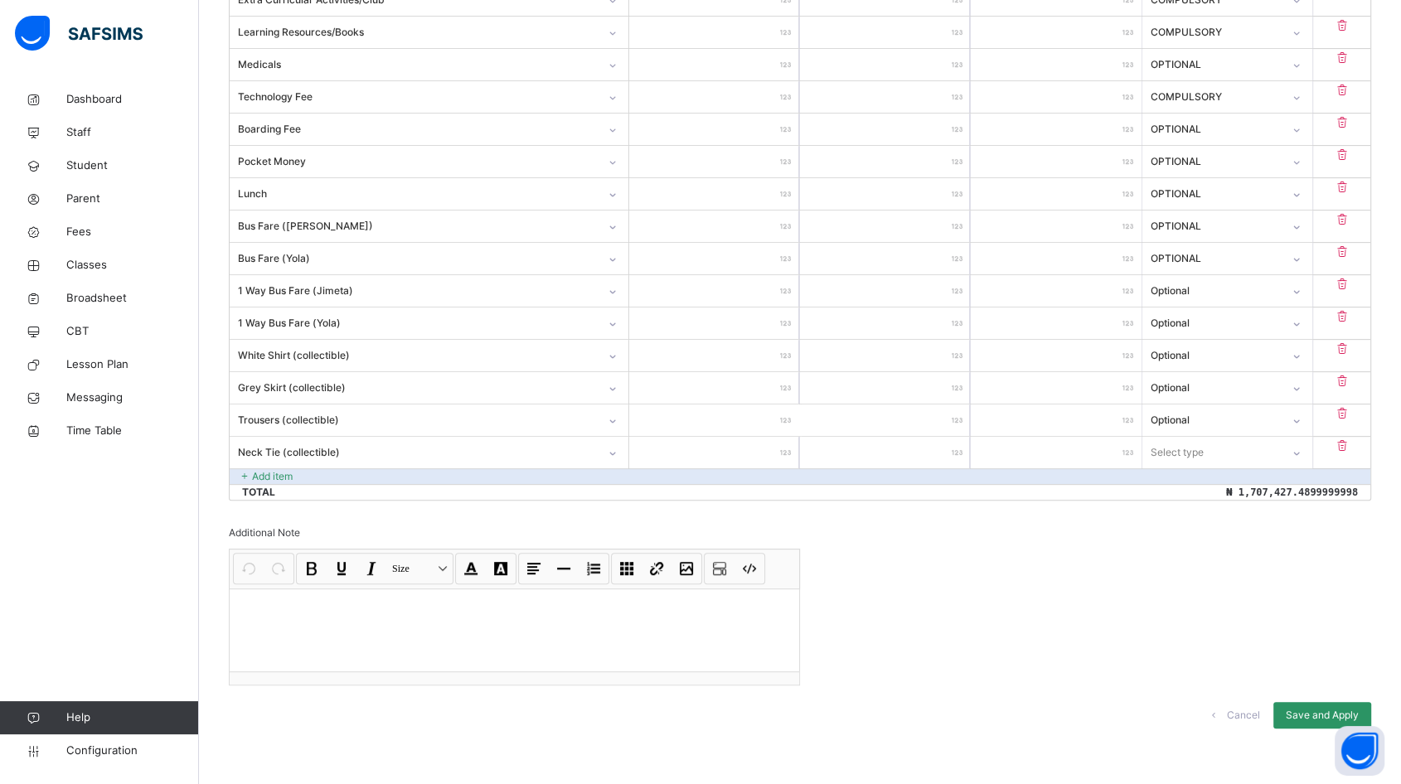
type input "*"
type input "**"
type input "***"
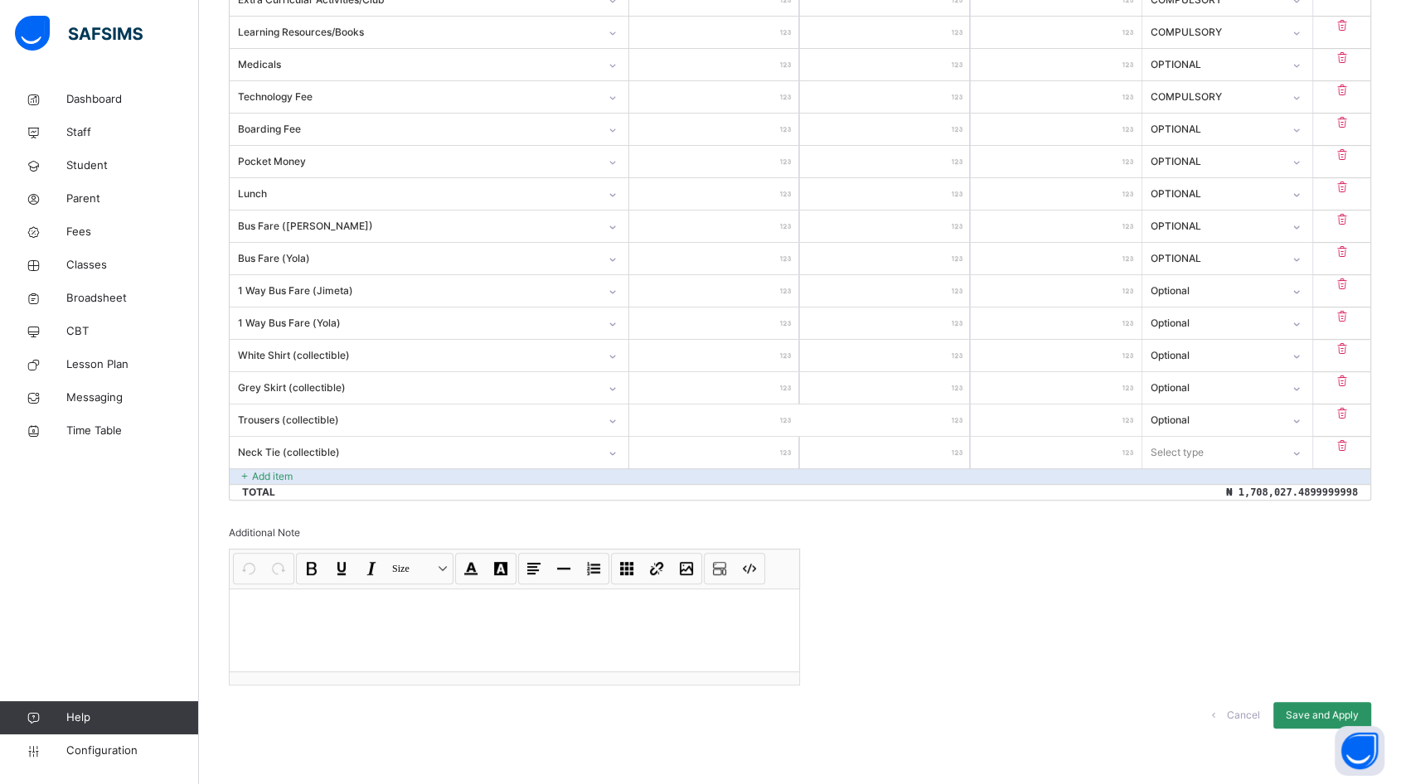
type input "****"
click at [1202, 449] on div "Select type" at bounding box center [1176, 452] width 53 height 31
click at [1195, 512] on div "Optional" at bounding box center [1227, 518] width 168 height 28
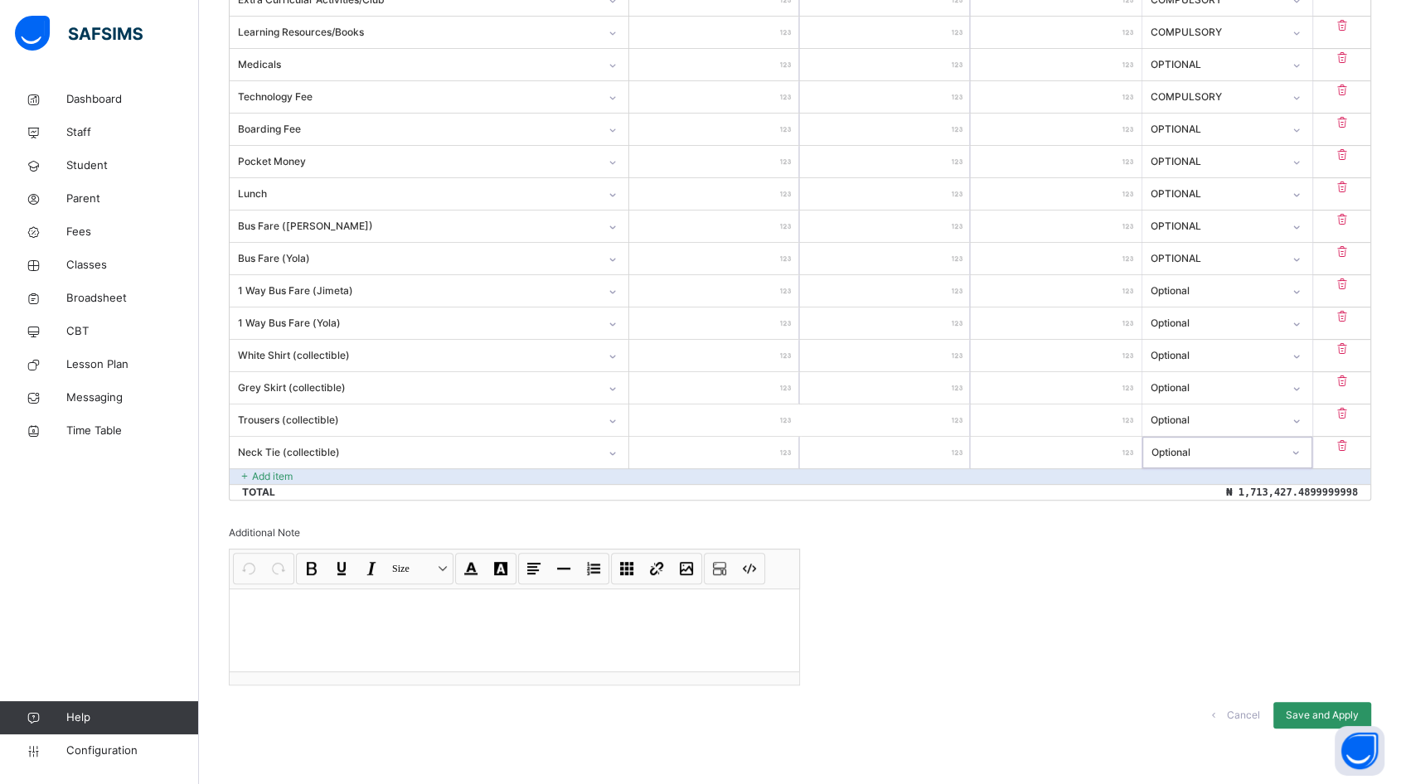
click at [257, 472] on p "Add item" at bounding box center [272, 476] width 41 height 15
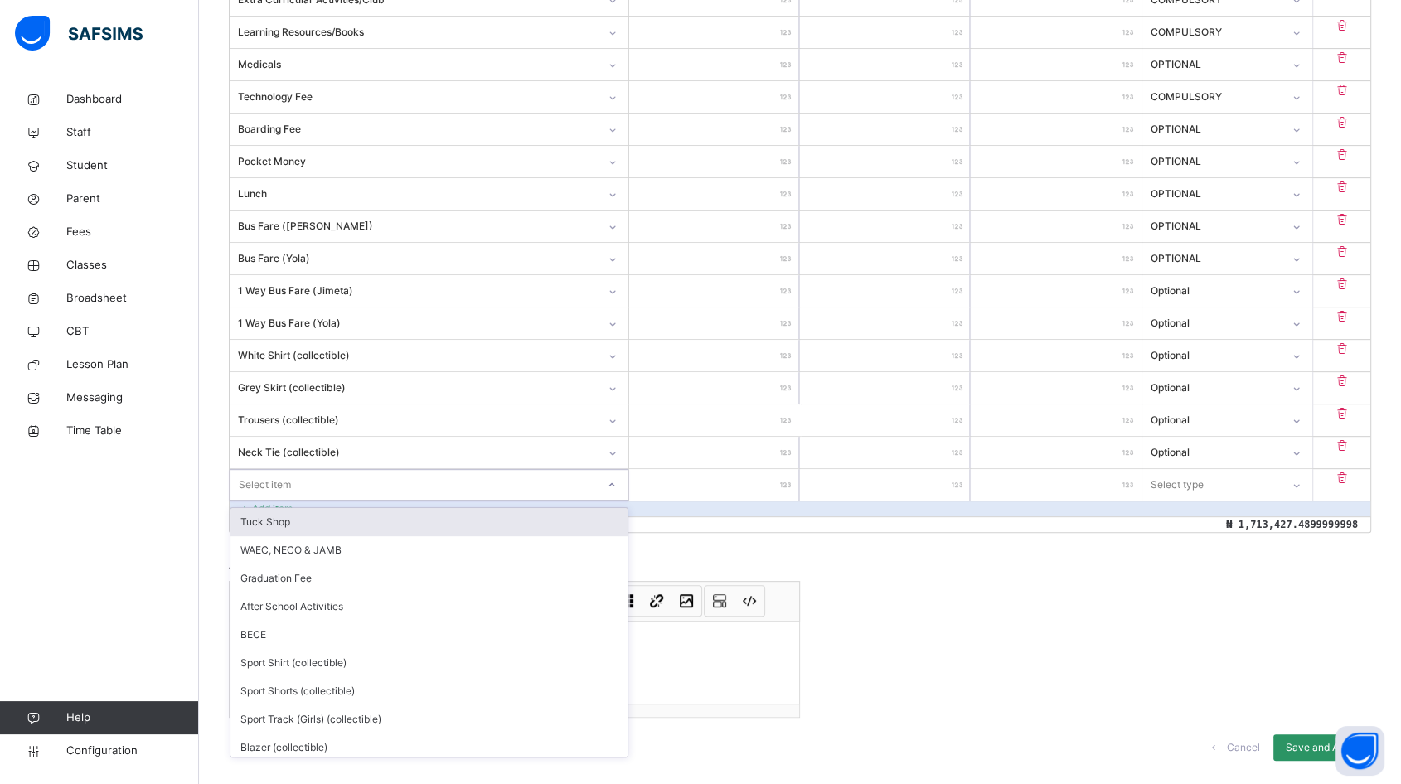
click at [322, 483] on div "Select item" at bounding box center [412, 485] width 365 height 26
type input "*****"
click at [317, 519] on div "Sport Shirt (collectible)" at bounding box center [428, 522] width 397 height 28
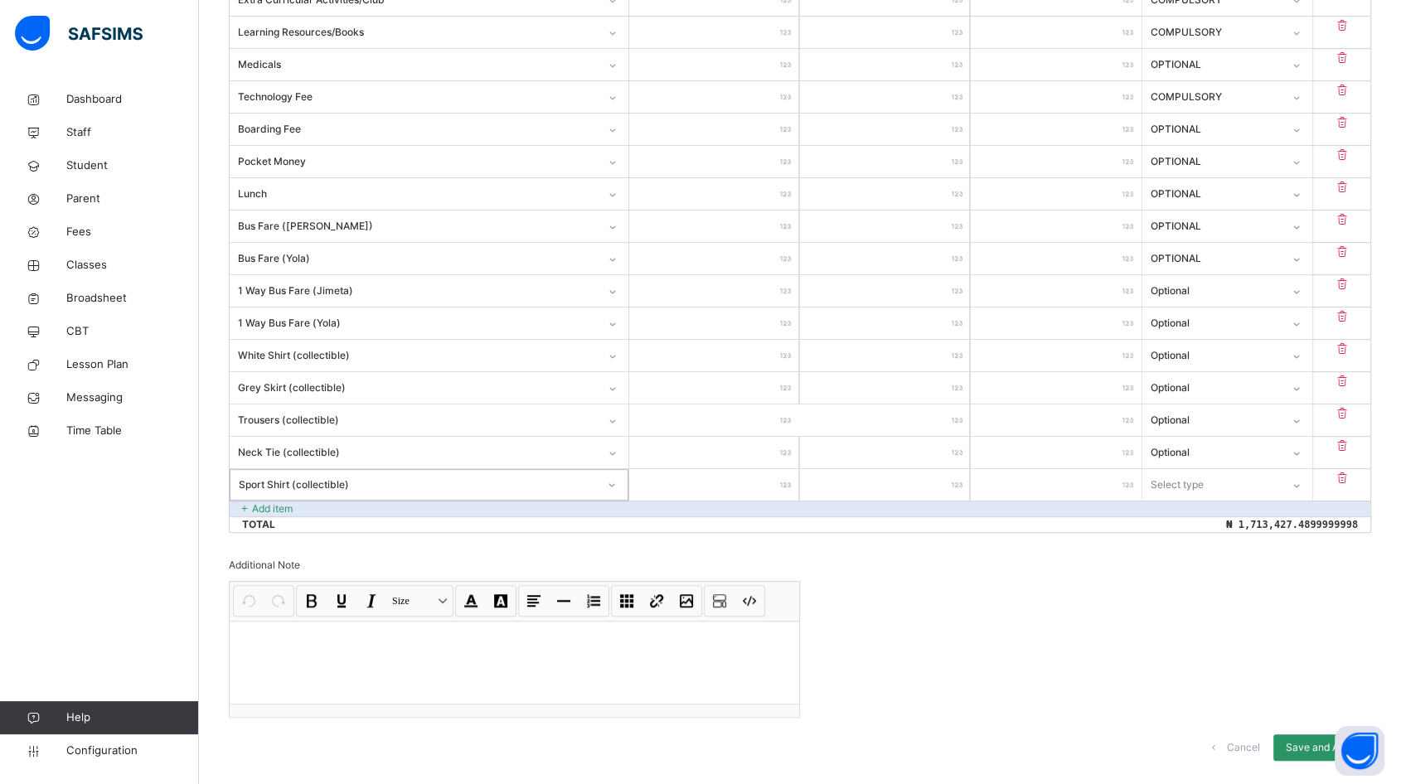
click at [757, 483] on input "number" at bounding box center [714, 484] width 170 height 31
type input "**"
type input "***"
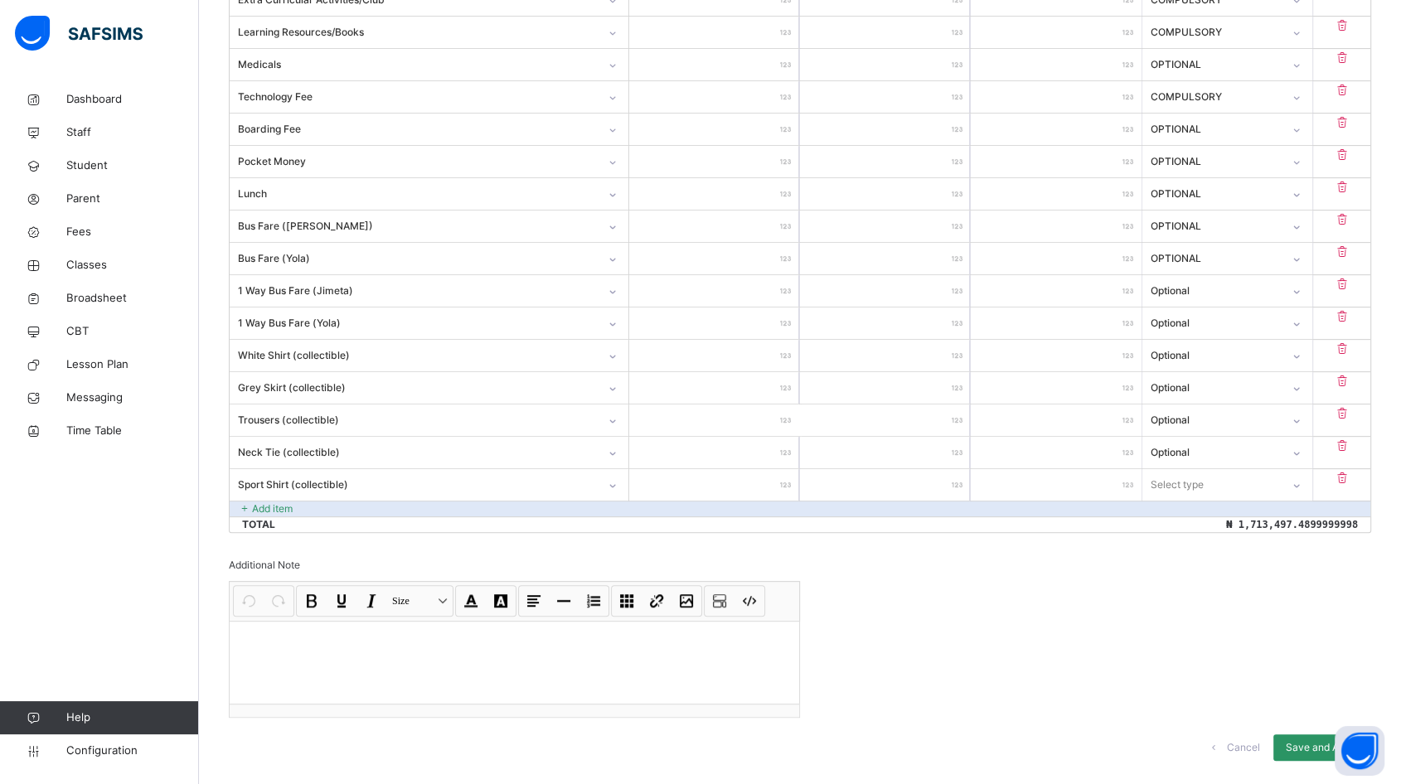
type input "****"
click at [1183, 482] on div "Select type" at bounding box center [1177, 484] width 53 height 31
click at [1191, 549] on div "Optional" at bounding box center [1227, 550] width 168 height 28
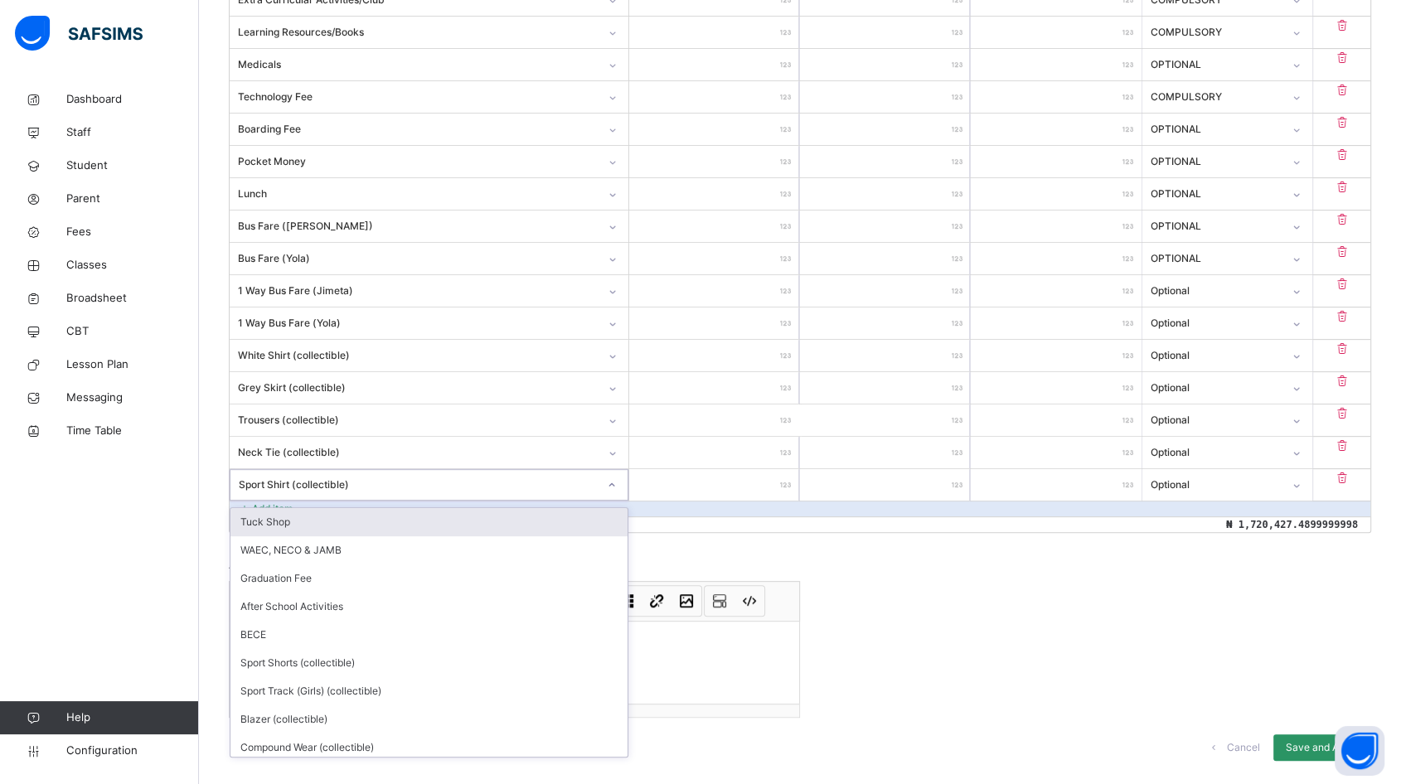
click at [278, 497] on div "Sport Shirt (collectible)" at bounding box center [429, 484] width 399 height 31
click at [393, 473] on div "Sport Shirt (collectible)" at bounding box center [412, 485] width 365 height 26
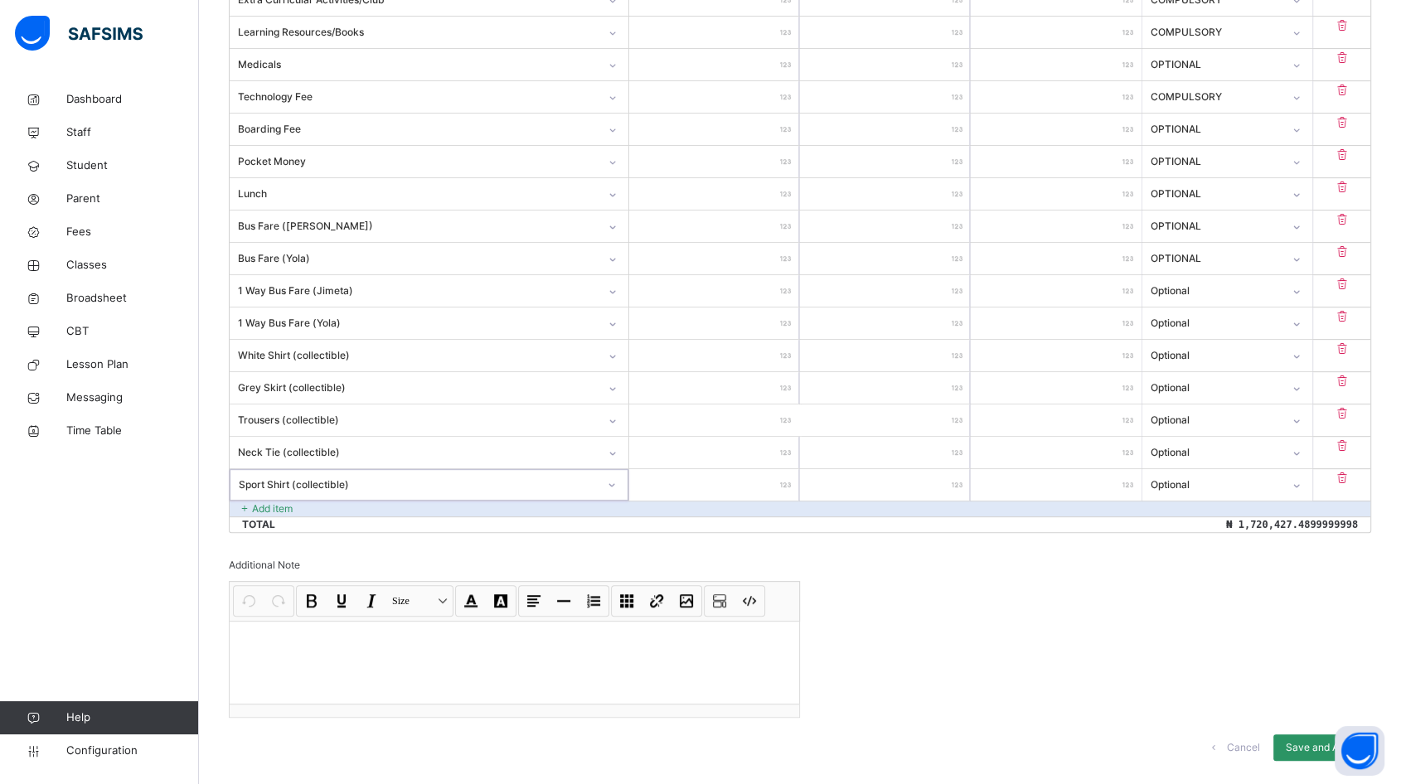
click at [262, 508] on p "Add item" at bounding box center [272, 508] width 41 height 15
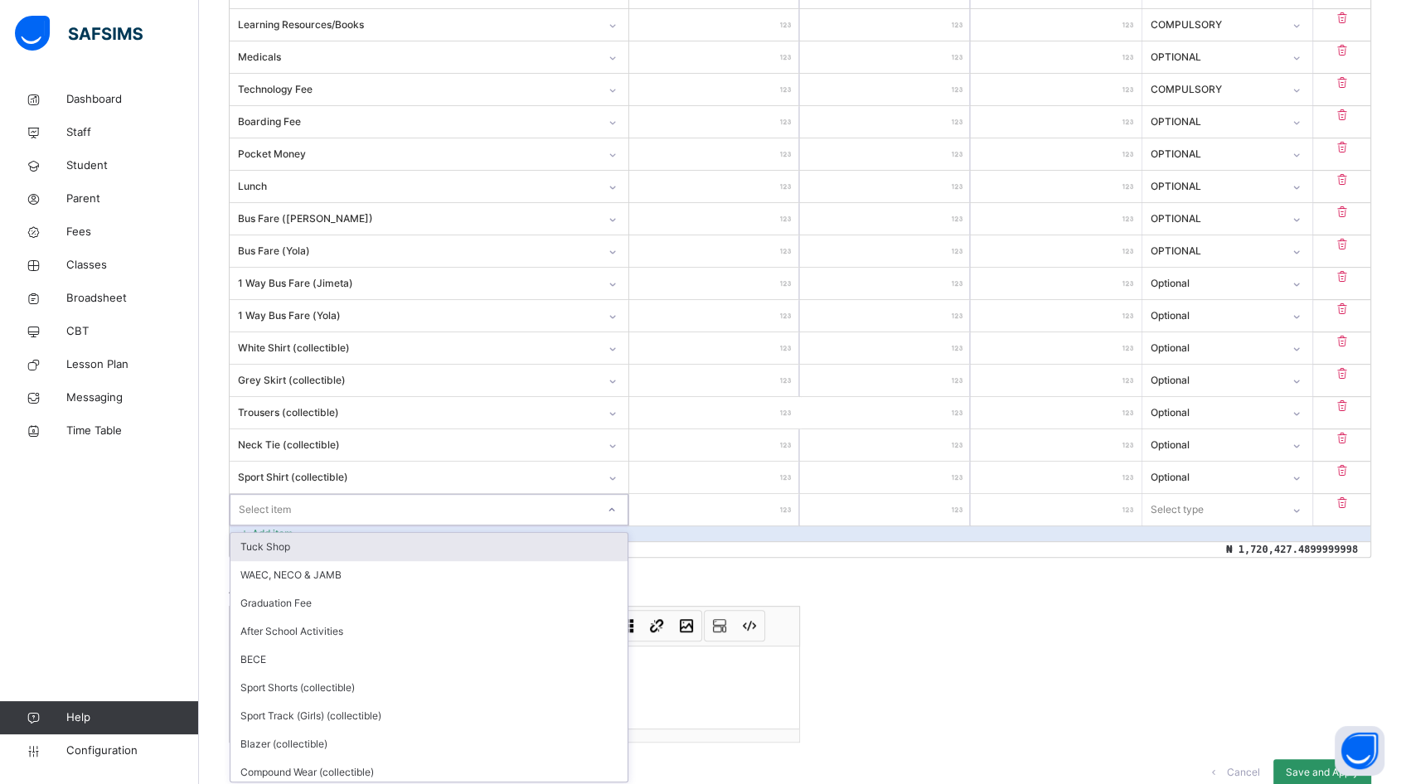
click at [293, 509] on div "Select item" at bounding box center [412, 509] width 365 height 26
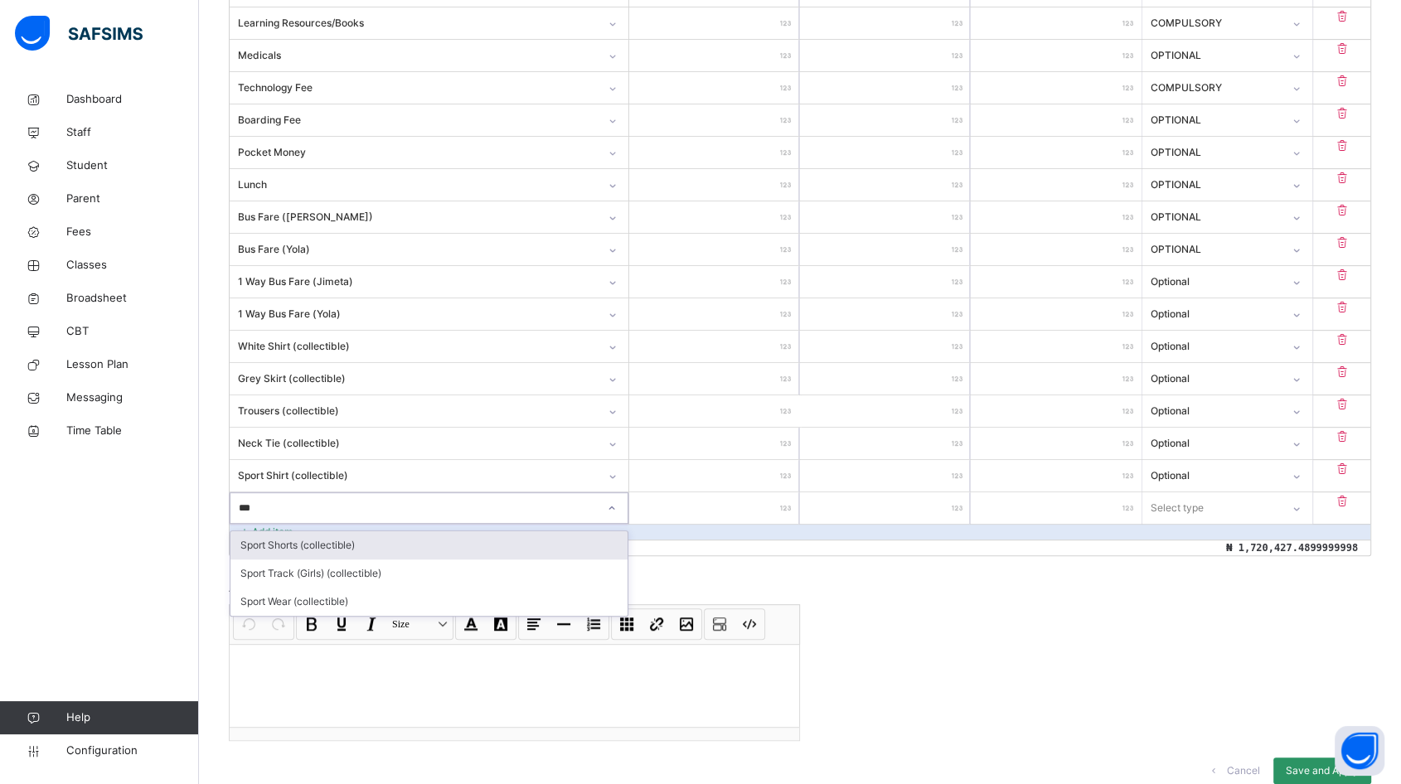
type input "****"
click at [300, 544] on div "Sport Shorts (collectible)" at bounding box center [428, 545] width 397 height 28
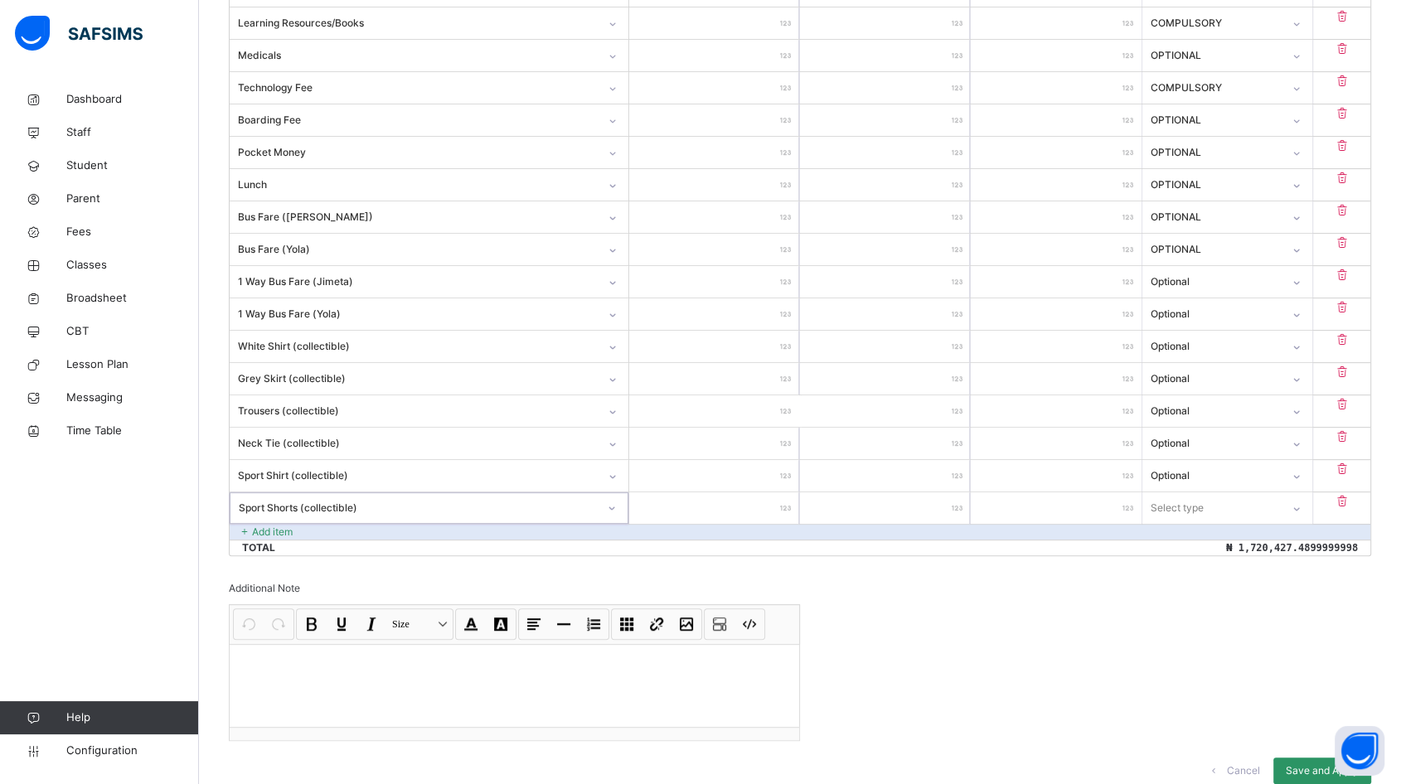
click at [772, 504] on input "number" at bounding box center [714, 507] width 170 height 31
type input "*"
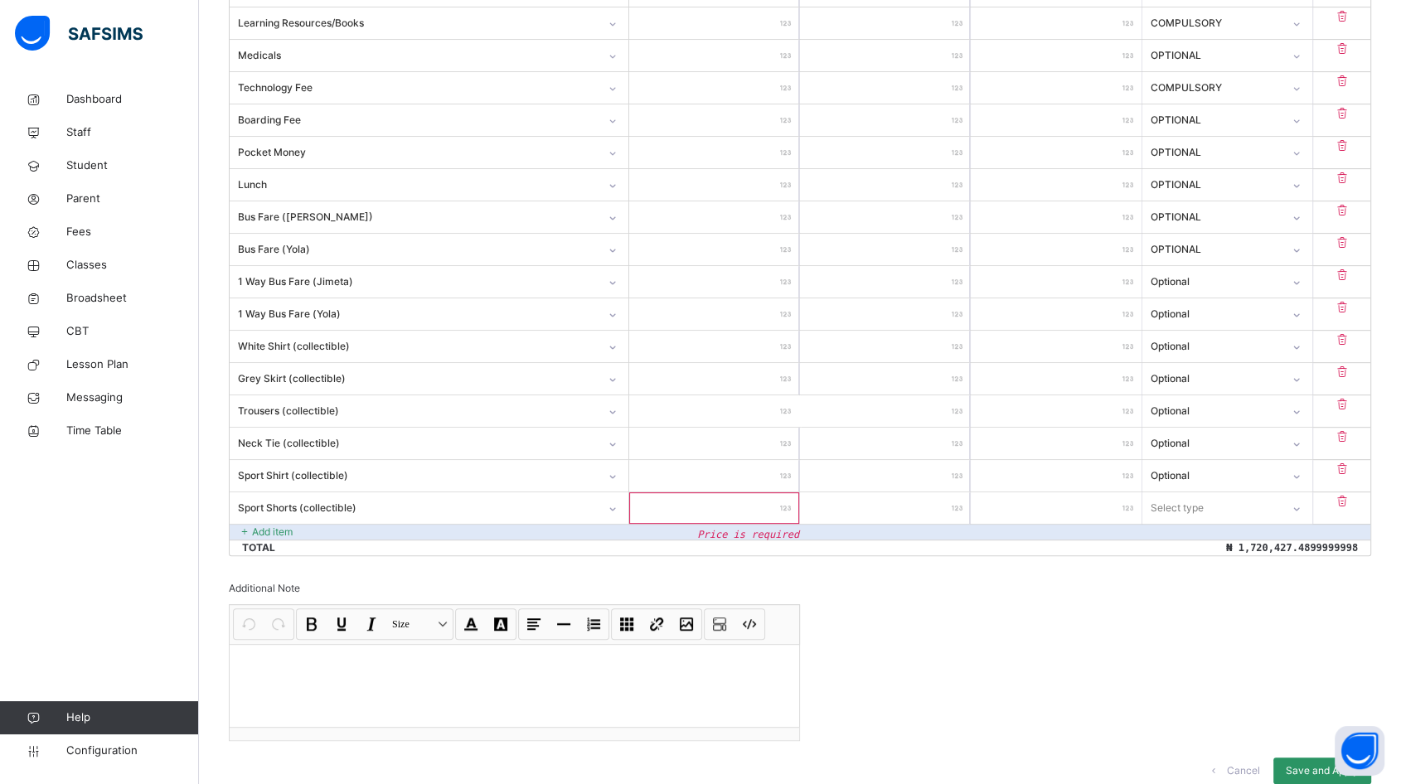
type input "*"
type input "**"
type input "***"
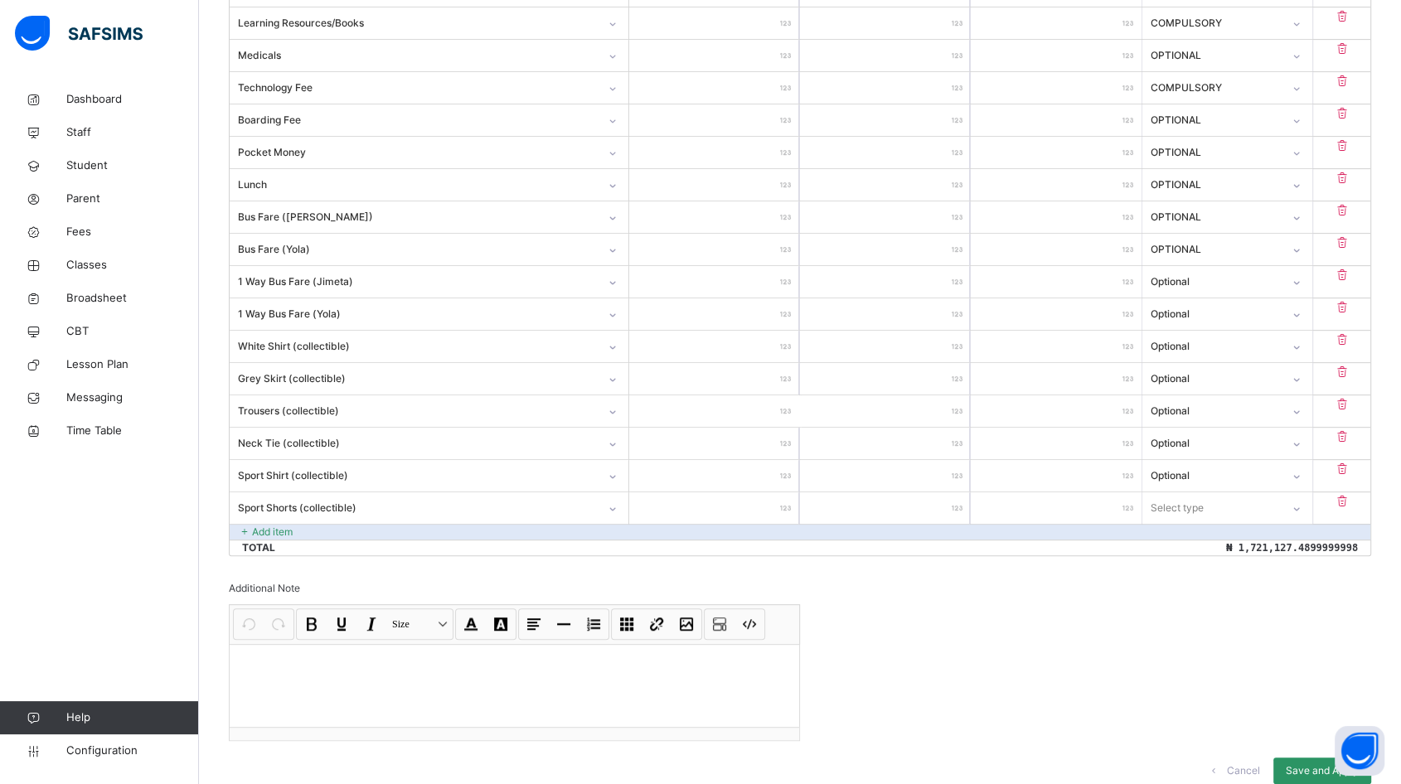
type input "****"
click at [1193, 509] on div "Select type" at bounding box center [1177, 507] width 53 height 31
click at [1190, 562] on div "Optional" at bounding box center [1227, 573] width 168 height 28
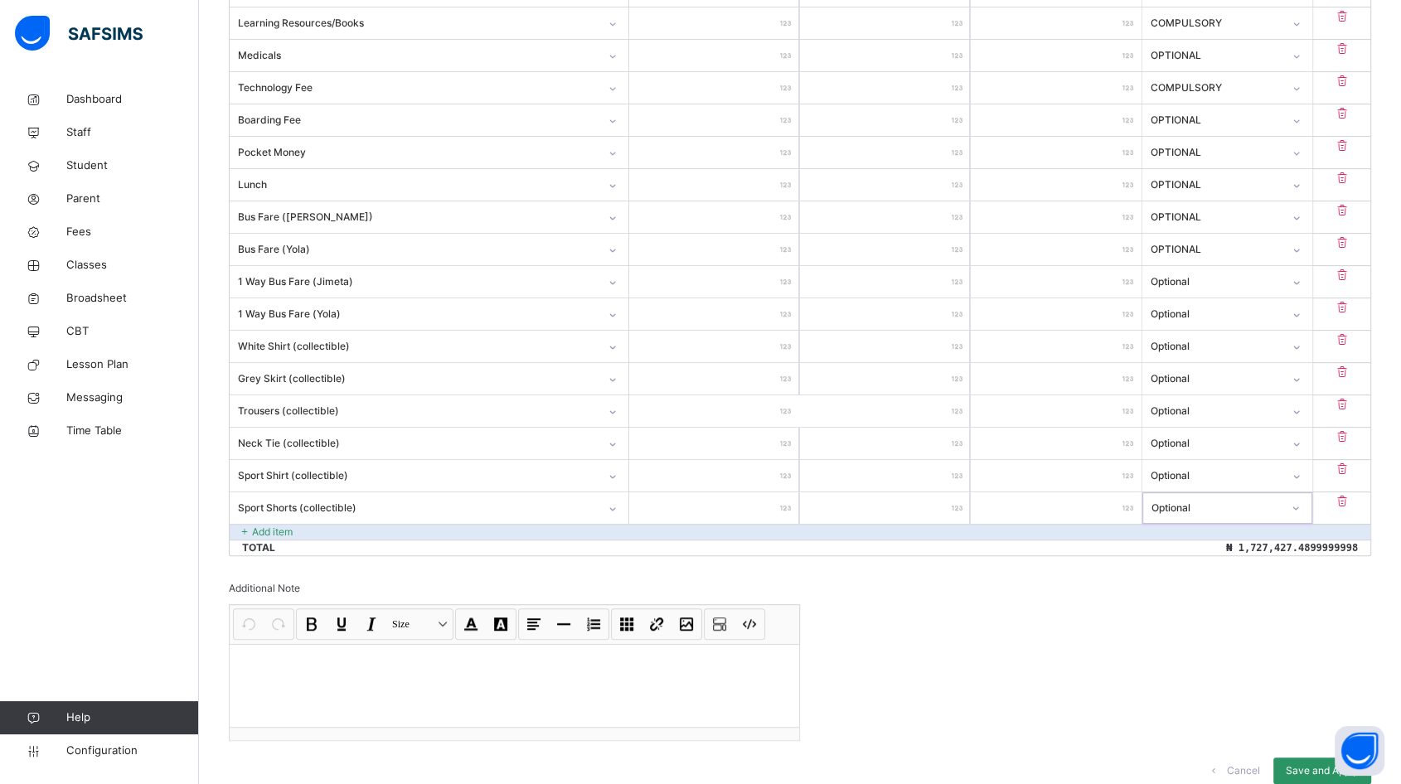
click at [284, 530] on p "Add item" at bounding box center [272, 532] width 41 height 15
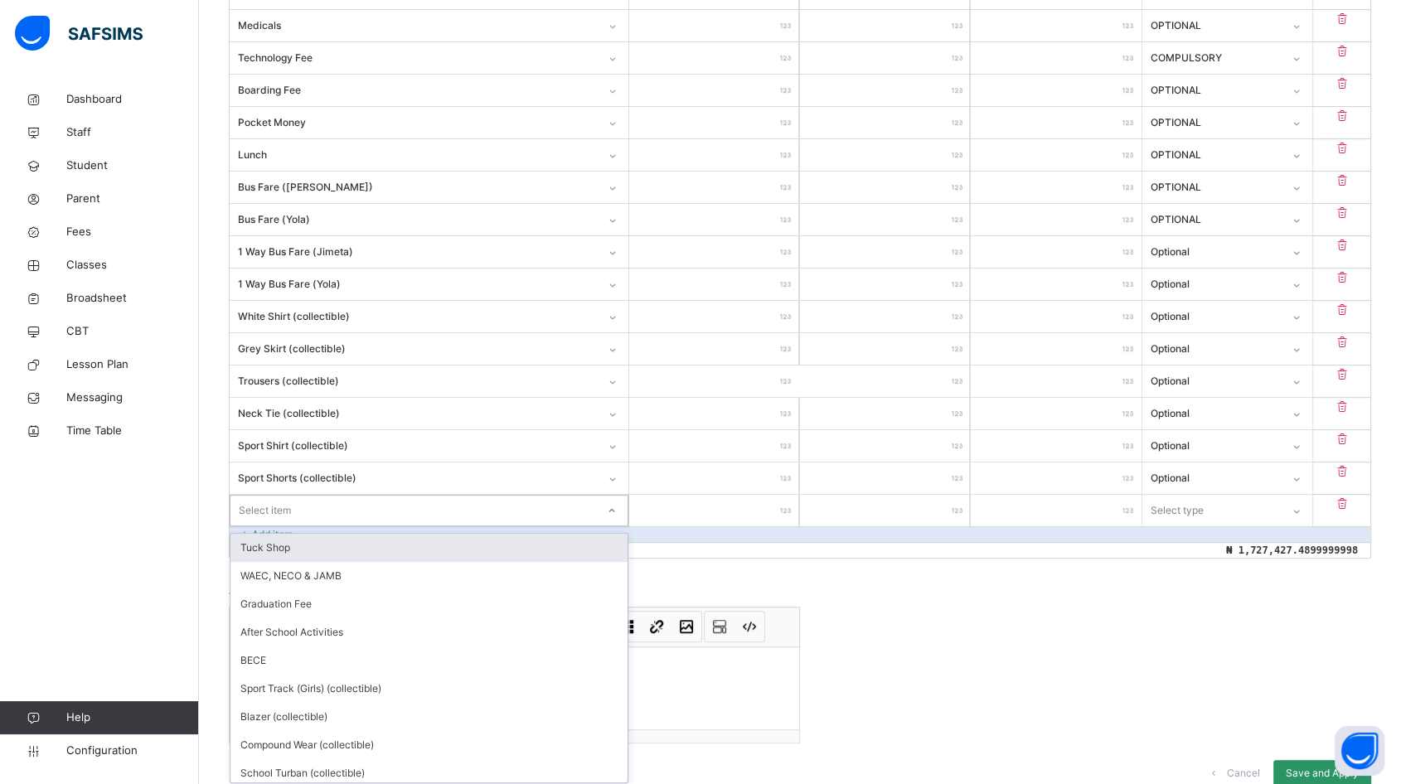
click at [298, 526] on div "option Tuck Shop focused, 1 of 17. 17 results available. Use Up and Down to cho…" at bounding box center [429, 510] width 399 height 31
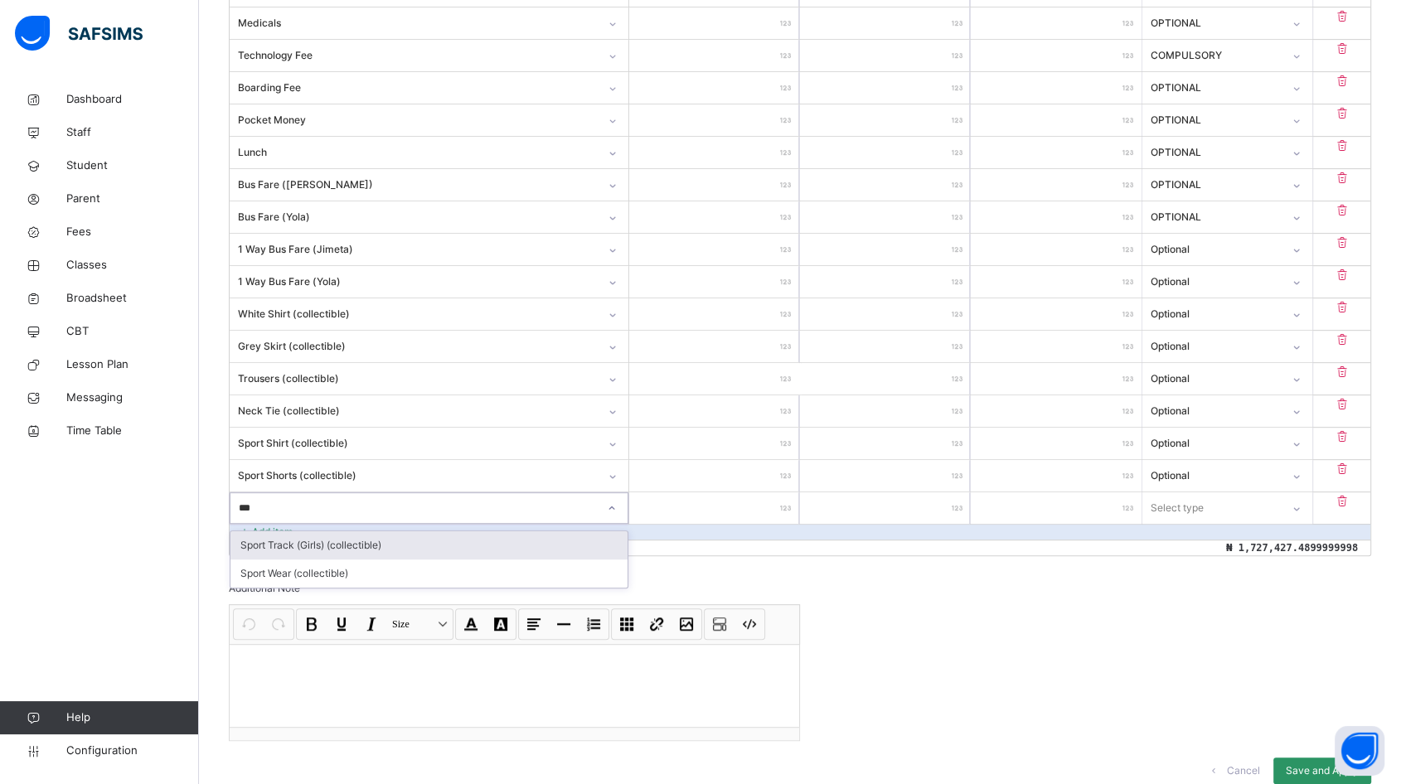
type input "****"
click at [341, 543] on div "Sport Track (Girls) (collectible)" at bounding box center [428, 545] width 397 height 28
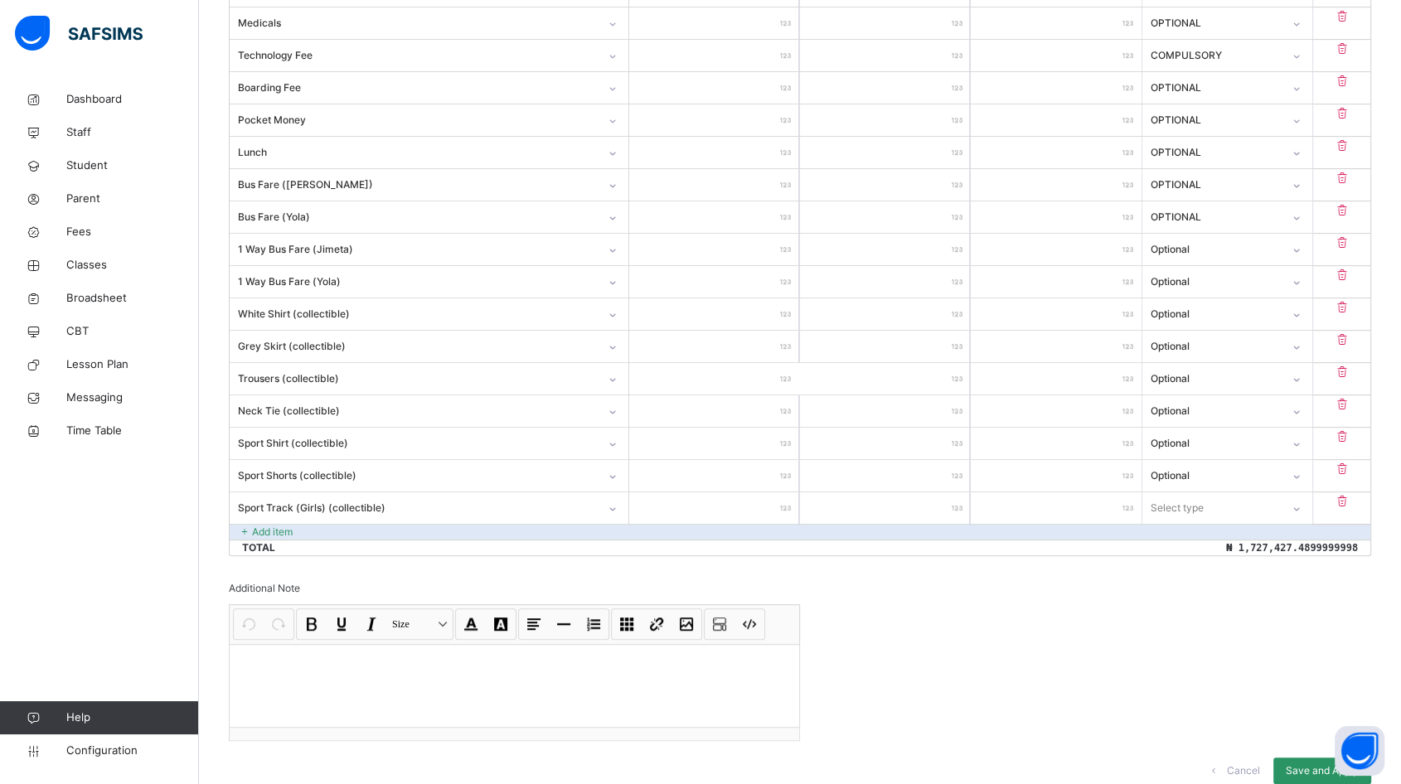
click at [761, 503] on input "number" at bounding box center [714, 507] width 170 height 31
type input "*"
type input "**"
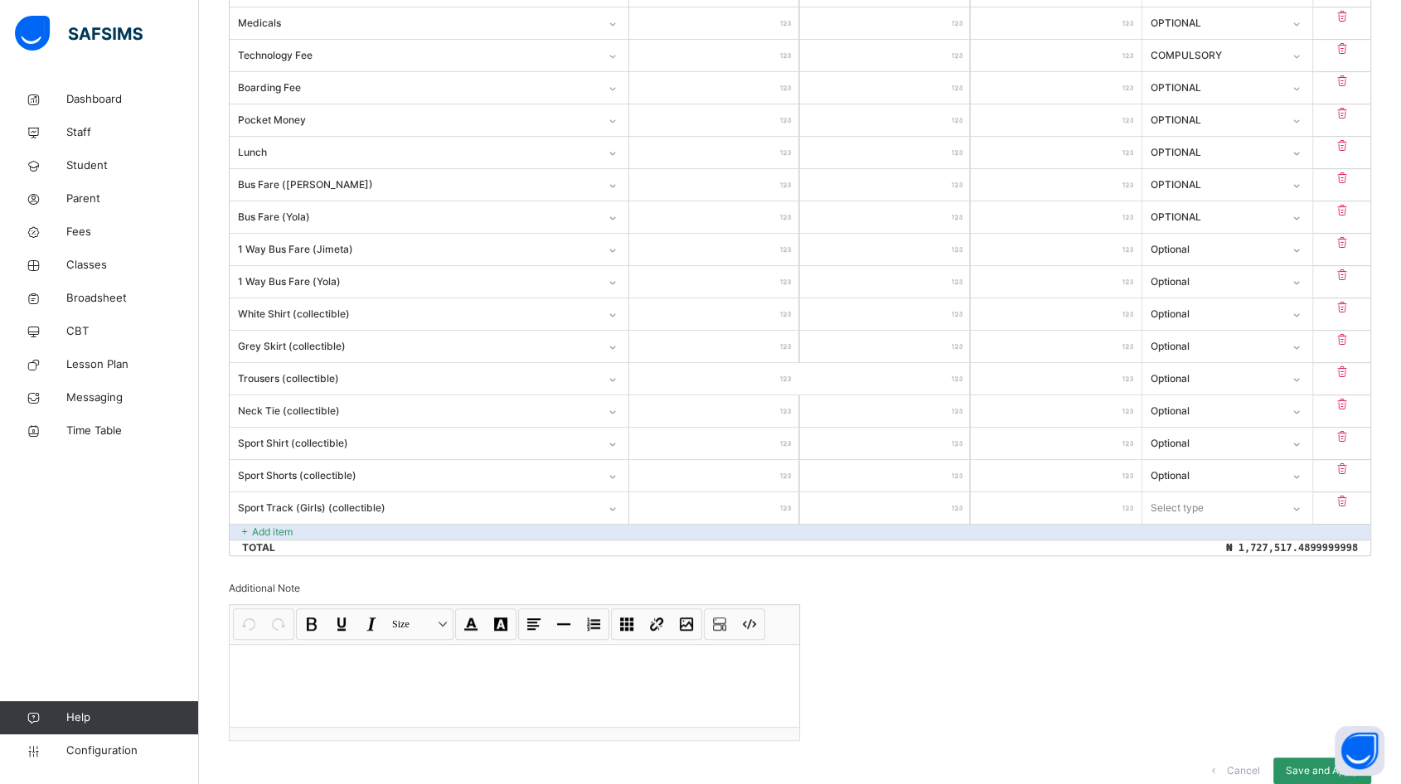
type input "***"
type input "****"
type input "*****"
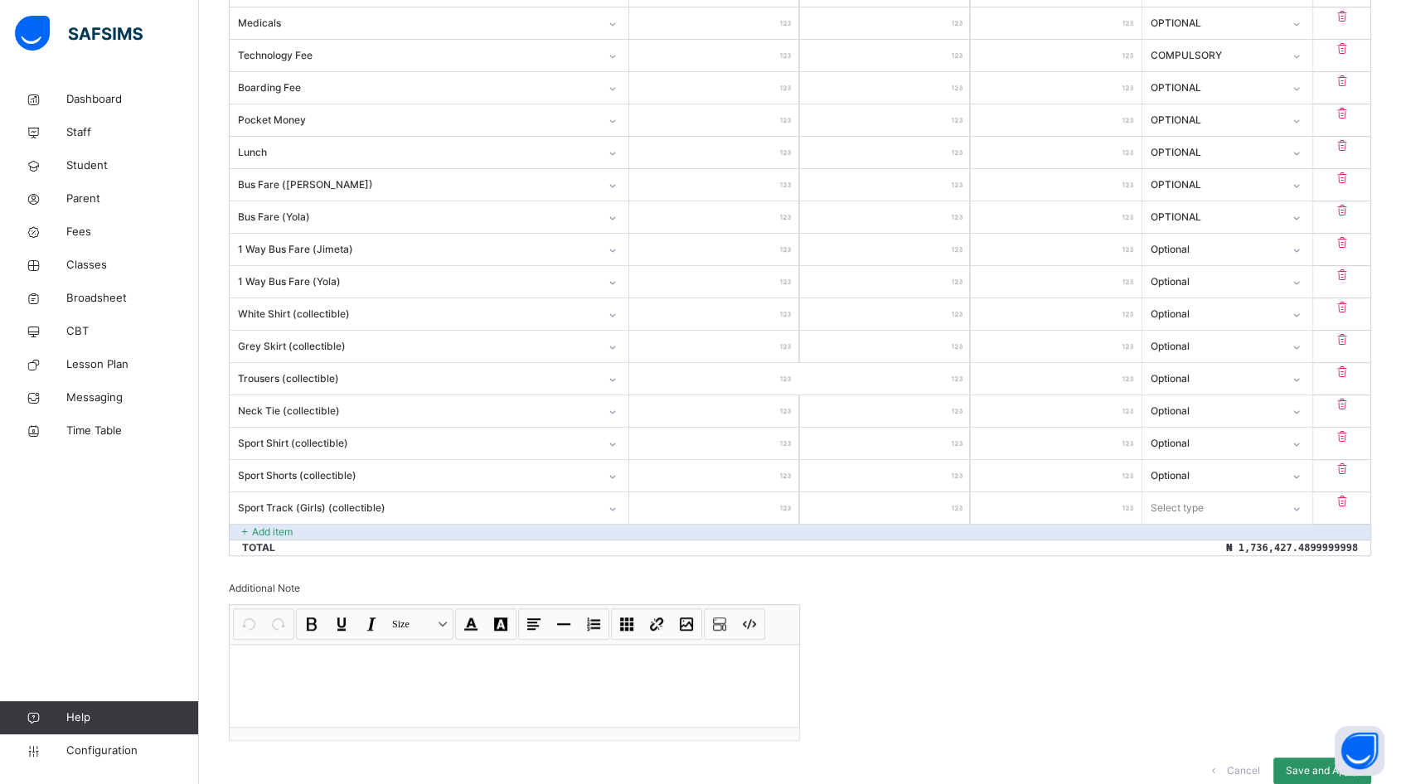
type input "*****"
type input "****"
click at [1180, 502] on div "Select type" at bounding box center [1177, 507] width 53 height 31
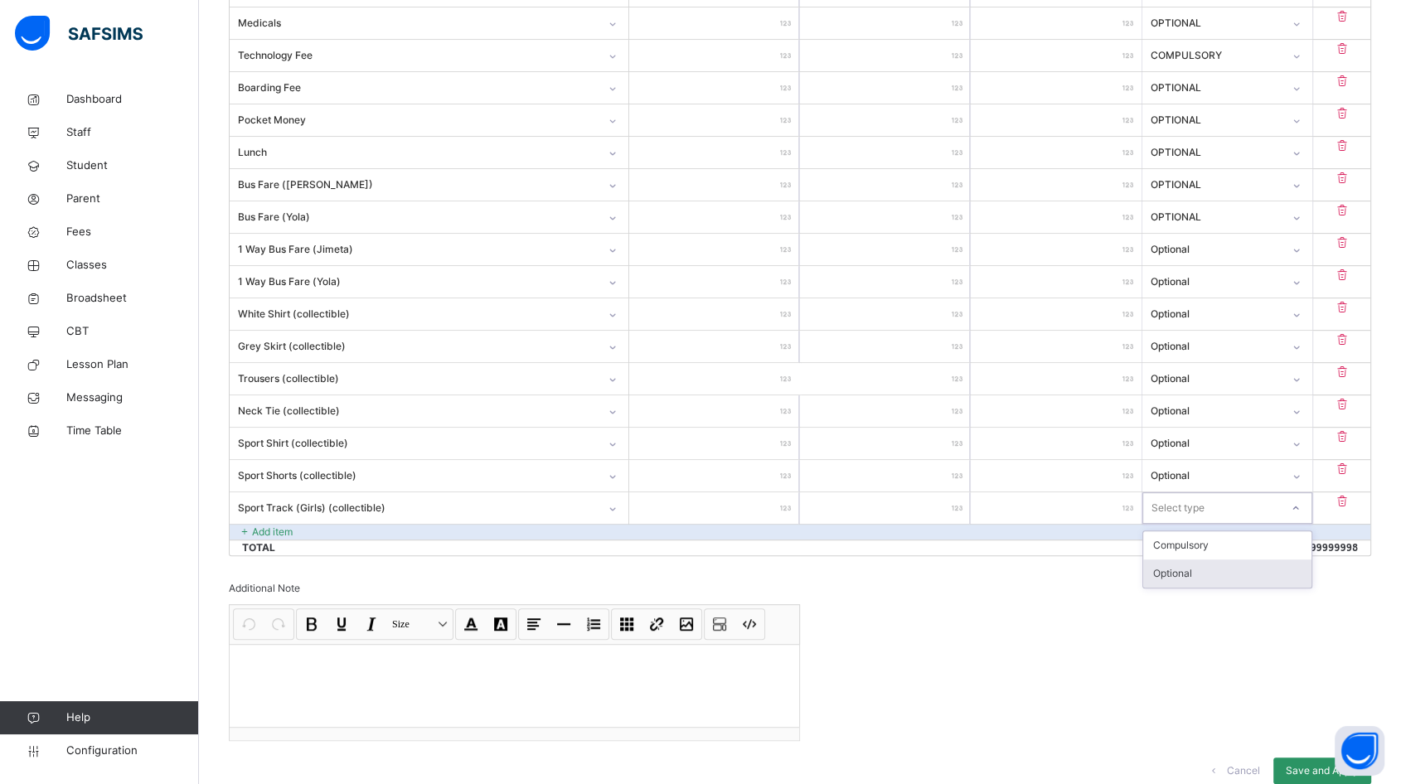
click at [1188, 577] on div "Optional" at bounding box center [1227, 573] width 168 height 28
click at [252, 527] on p "Add item" at bounding box center [272, 532] width 41 height 15
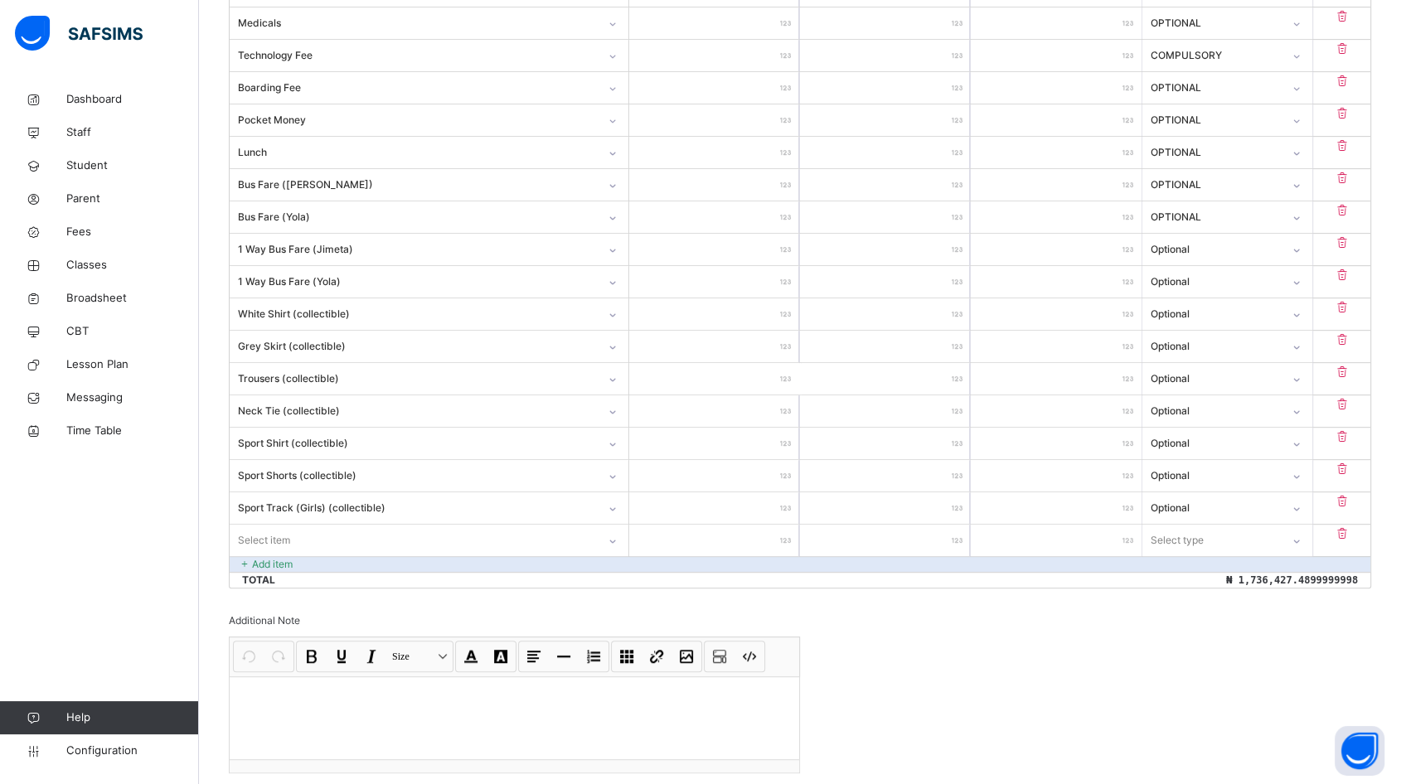
click at [290, 529] on div "Item Name Unit Price [ ₦ ] Qty Sub Total [ ₦ ] Item Type Tuition Fee ********* …" at bounding box center [800, 225] width 1142 height 727
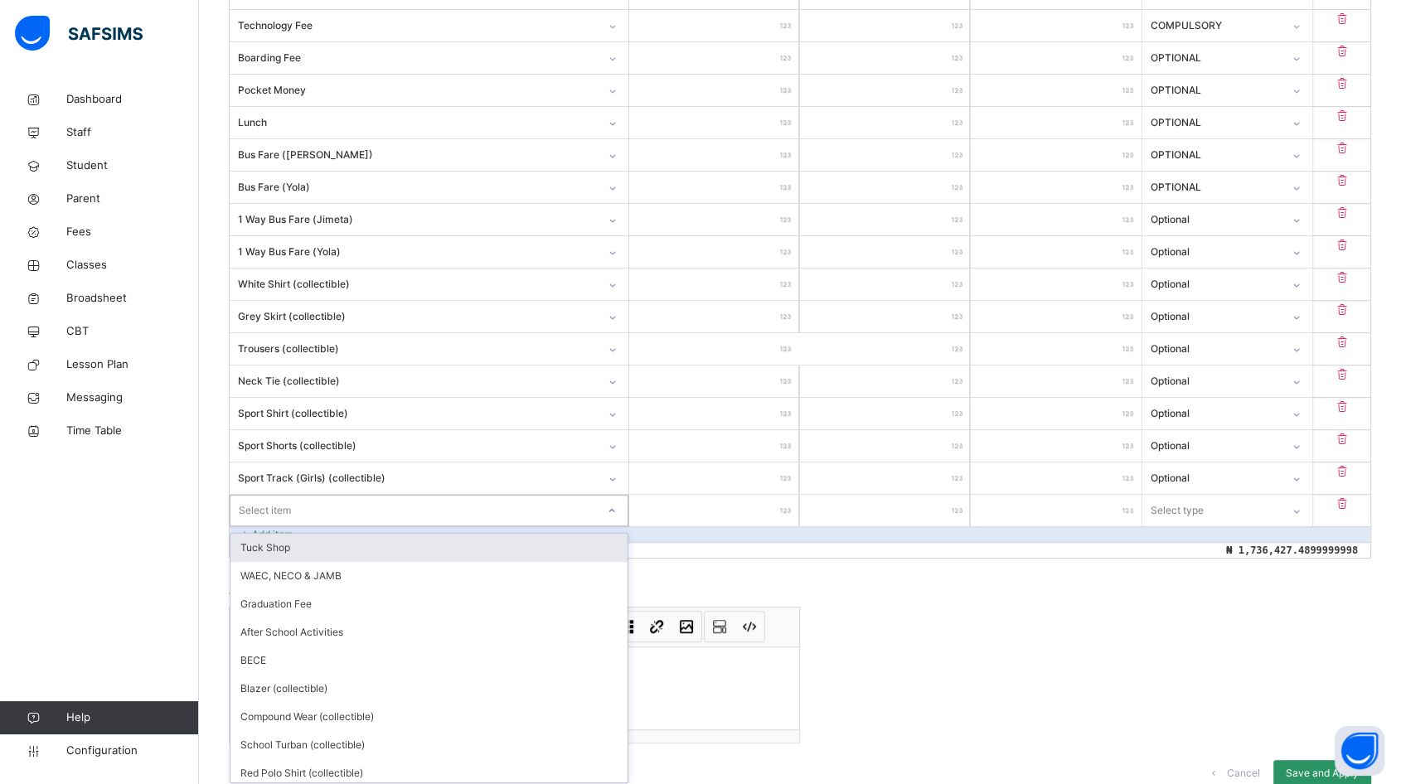
scroll to position [696, 0]
type input "***"
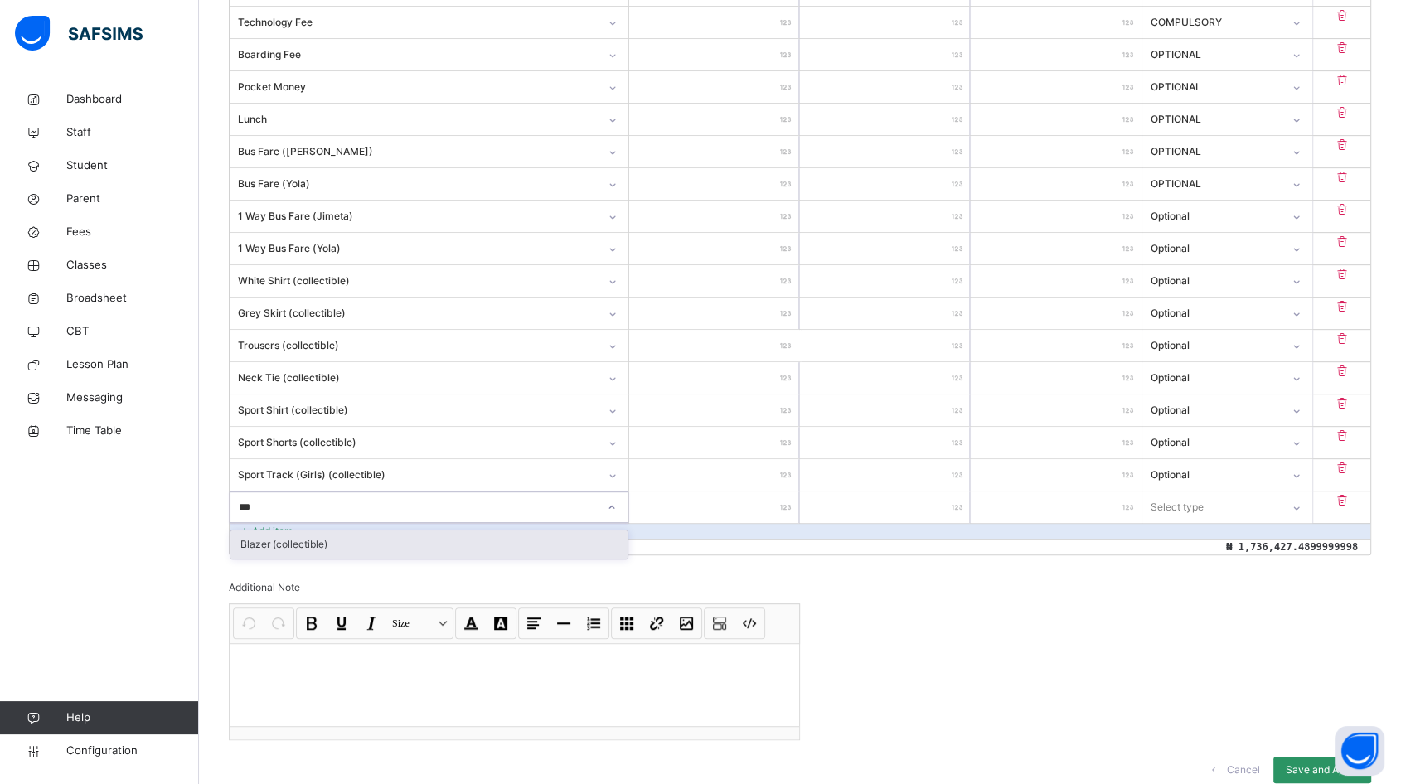
click at [294, 549] on div "Blazer (collectible)" at bounding box center [428, 544] width 397 height 28
click at [745, 510] on input "number" at bounding box center [714, 506] width 170 height 31
type input "*"
type input "**"
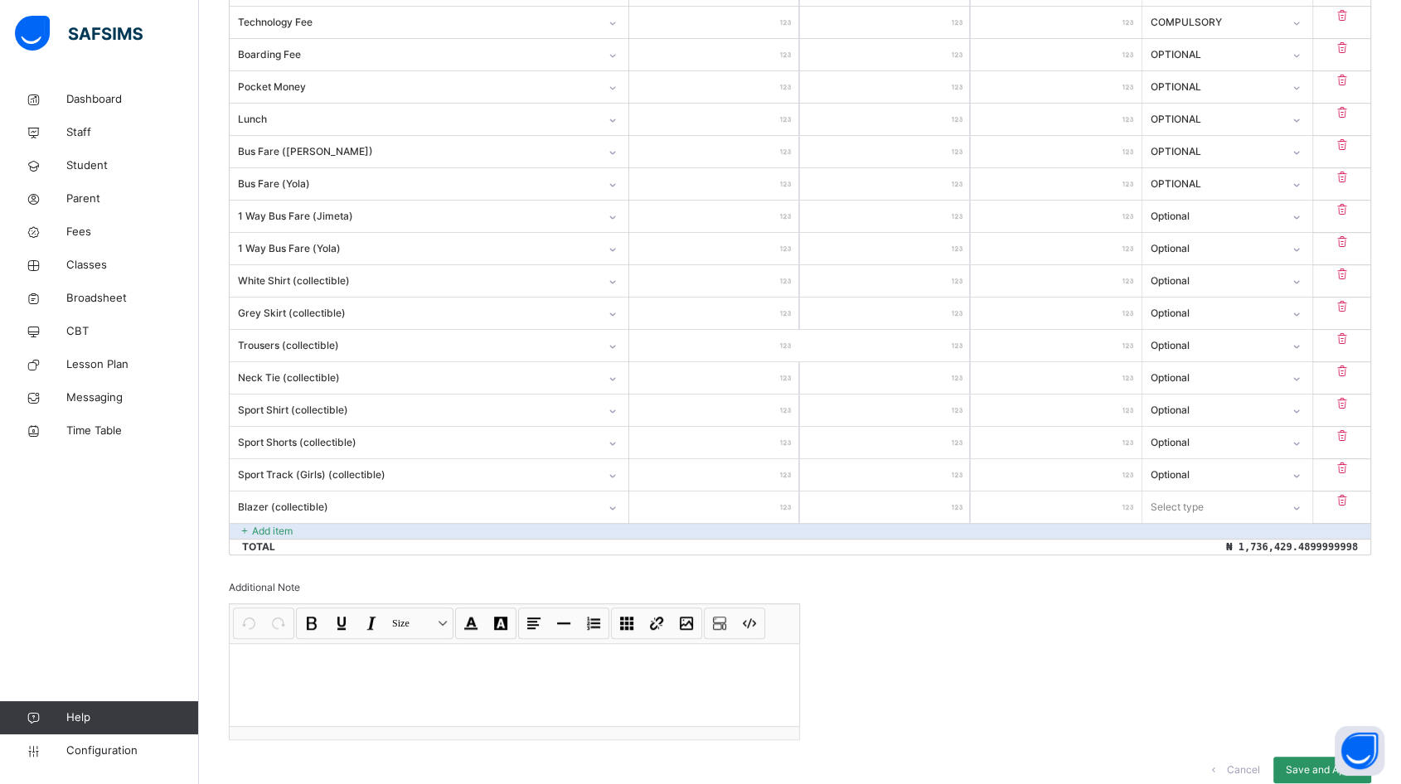
type input "**"
type input "***"
type input "****"
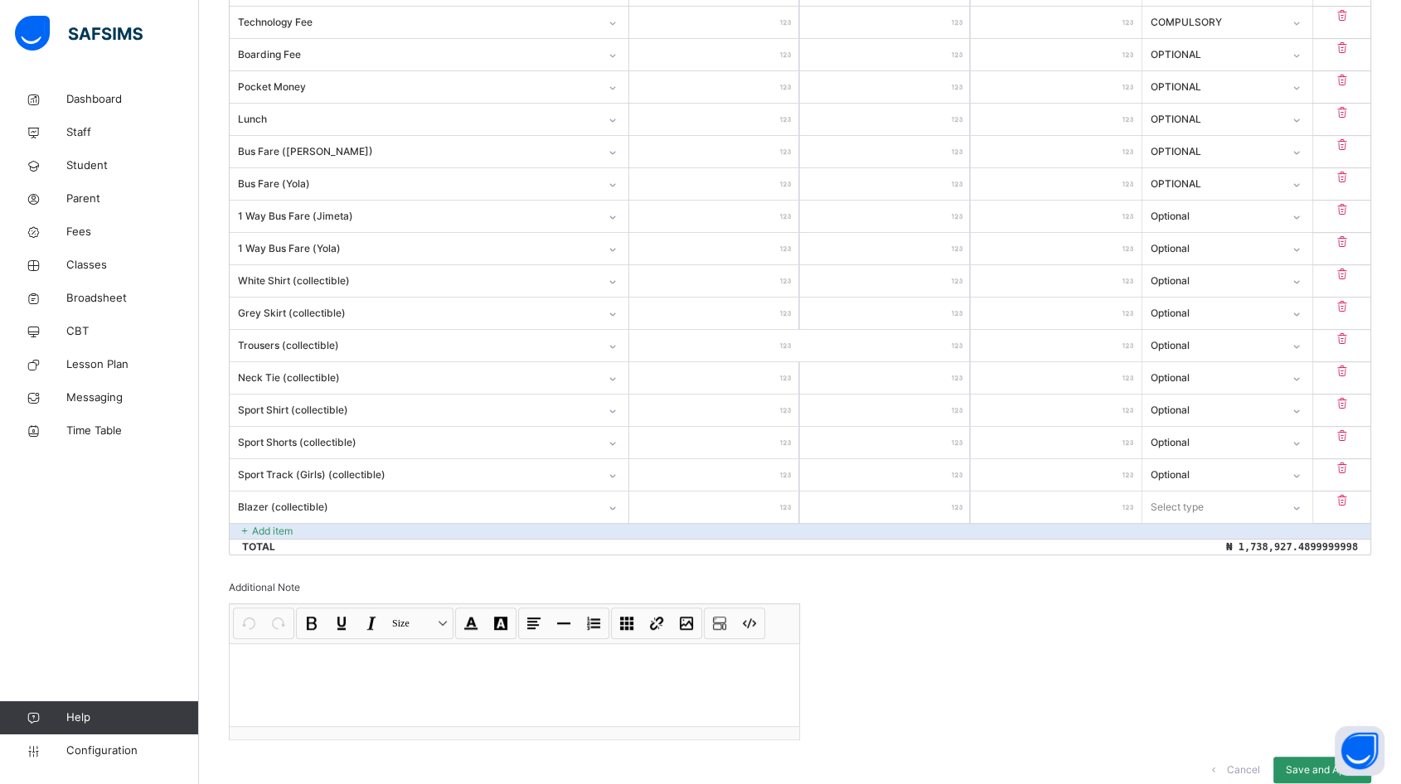
type input "*****"
click at [1193, 500] on div "Select type" at bounding box center [1177, 506] width 53 height 31
click at [1194, 568] on div "Optional" at bounding box center [1227, 573] width 168 height 28
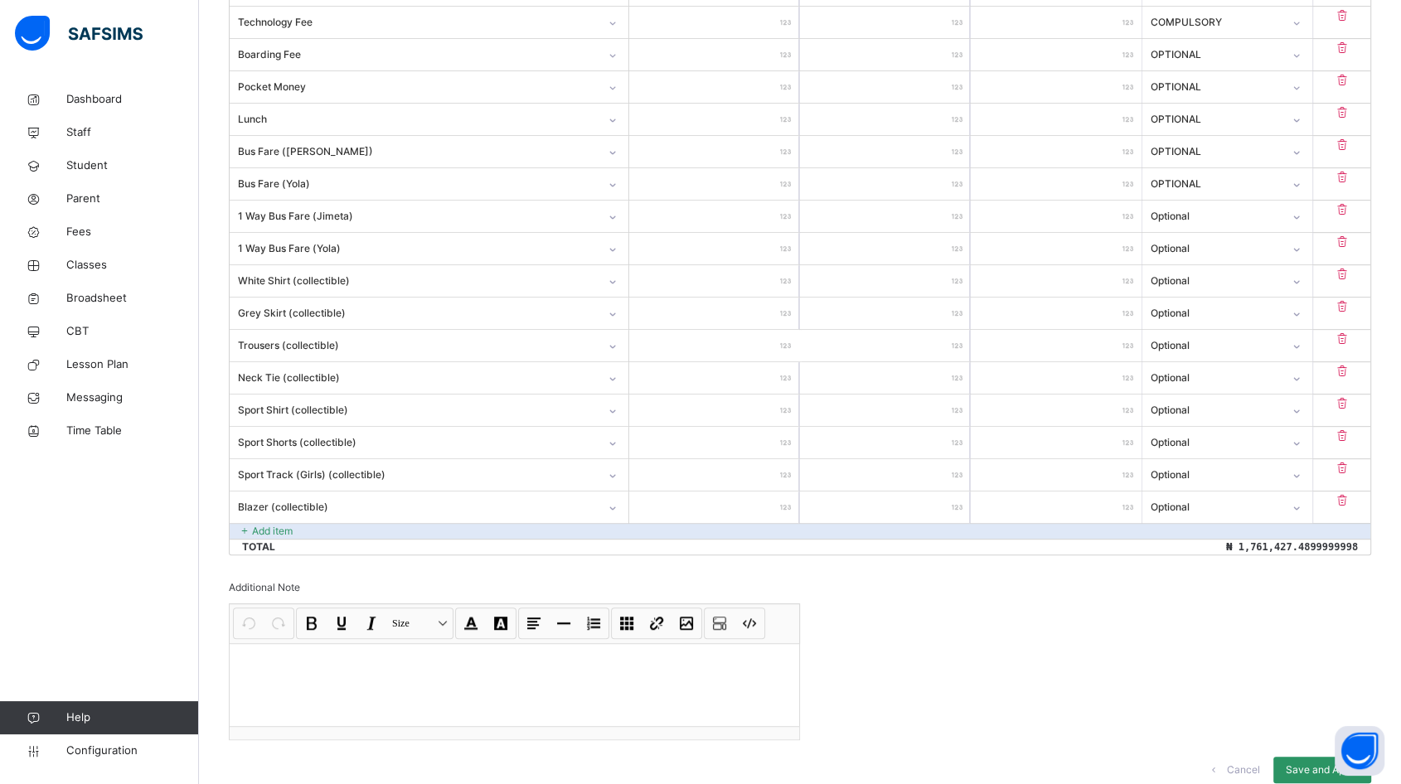
click at [285, 524] on p "Add item" at bounding box center [272, 531] width 41 height 15
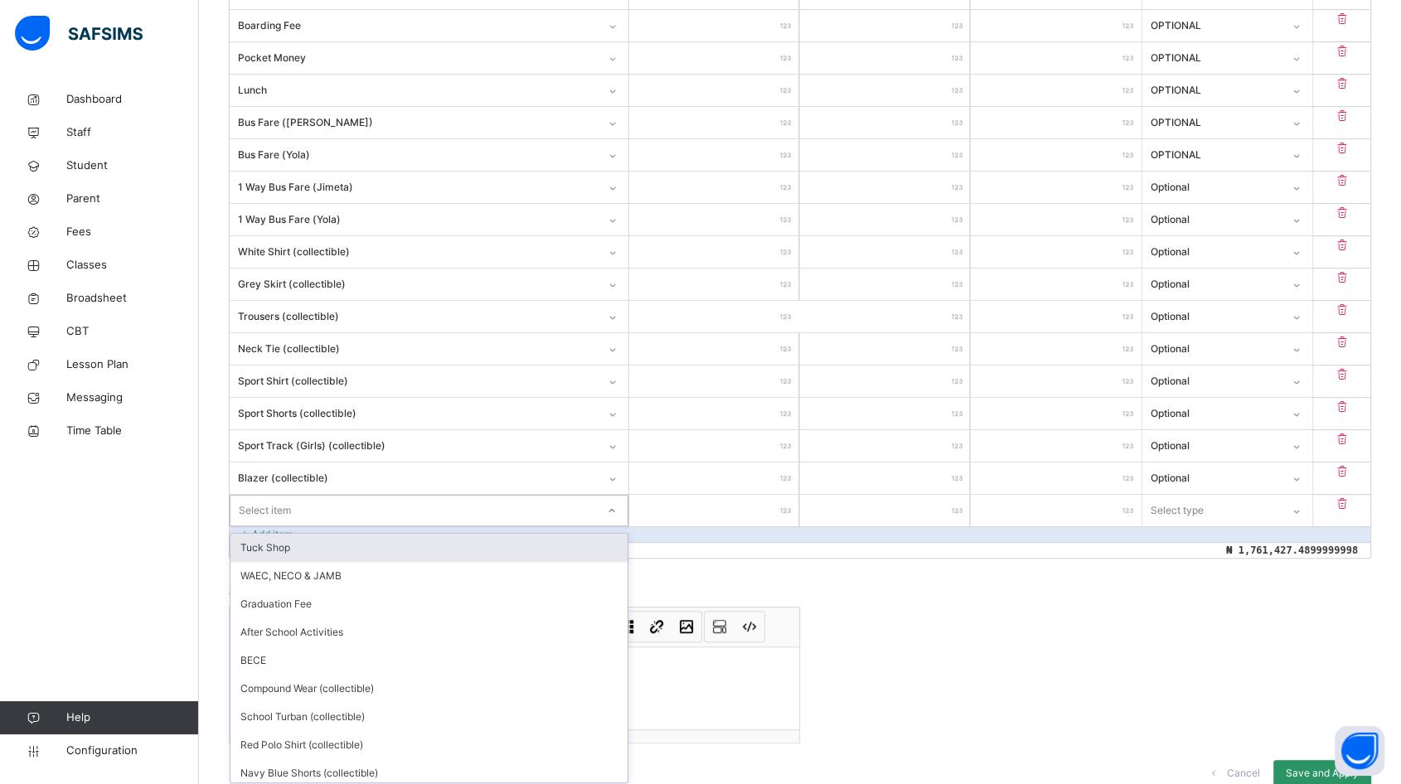
click at [305, 526] on div "option Tuck Shop focused, 1 of 15. 15 results available. Use Up and Down to cho…" at bounding box center [429, 510] width 399 height 31
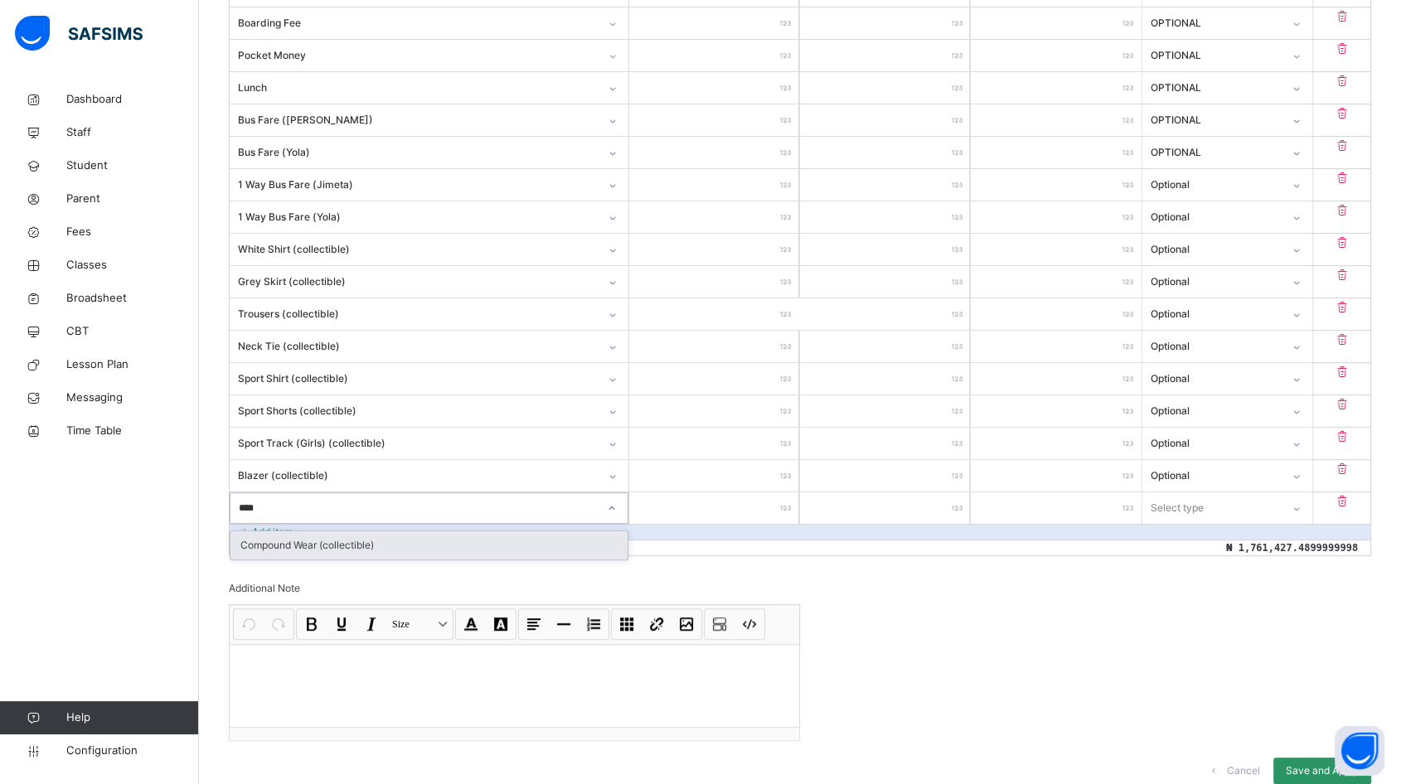
type input "*****"
click at [305, 535] on div "Compound Wear (collectible)" at bounding box center [428, 545] width 397 height 28
click at [761, 501] on input "number" at bounding box center [714, 507] width 170 height 31
type input "*"
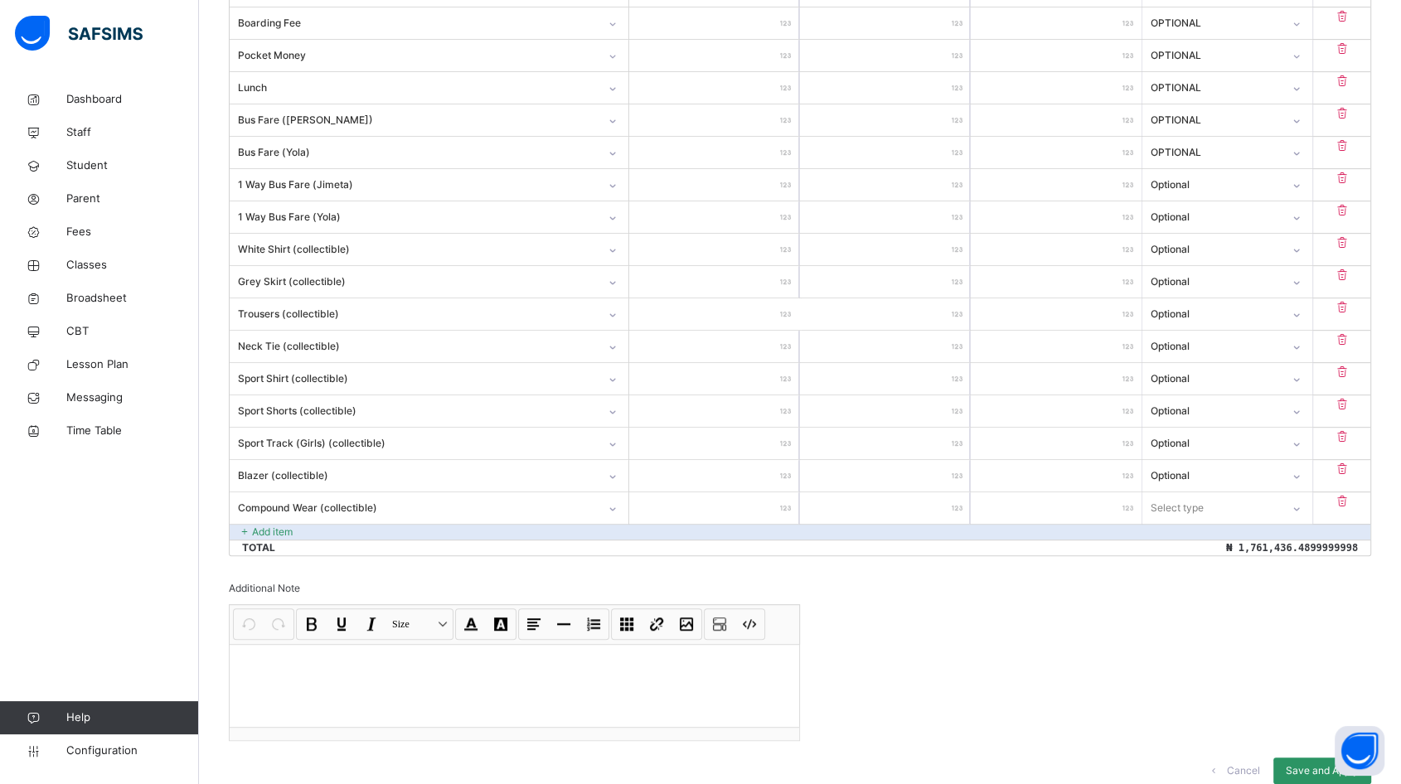
type input "**"
type input "***"
type input "****"
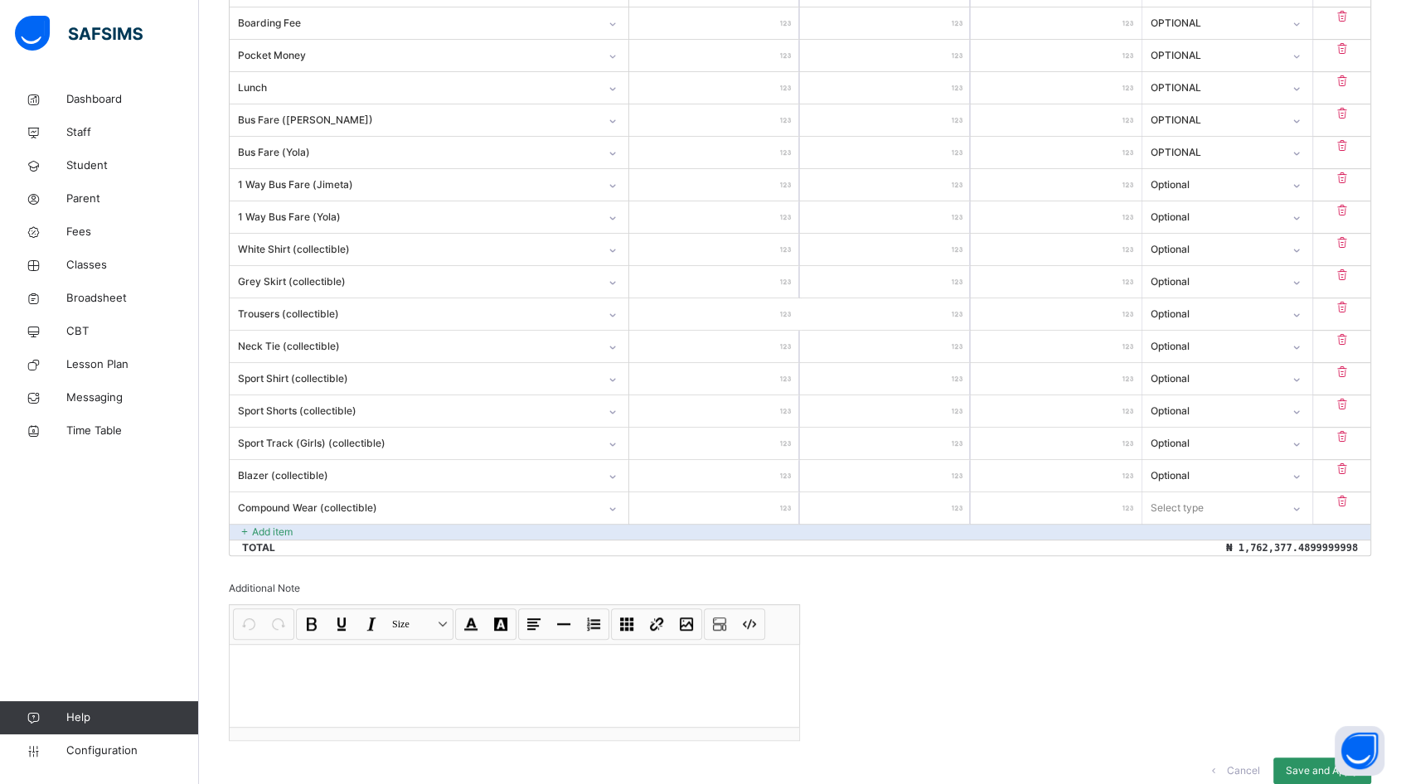
type input "****"
click at [1198, 506] on div "Select type" at bounding box center [1177, 507] width 53 height 31
click at [1187, 569] on div "Optional" at bounding box center [1227, 573] width 168 height 28
click at [284, 526] on p "Add item" at bounding box center [272, 532] width 41 height 15
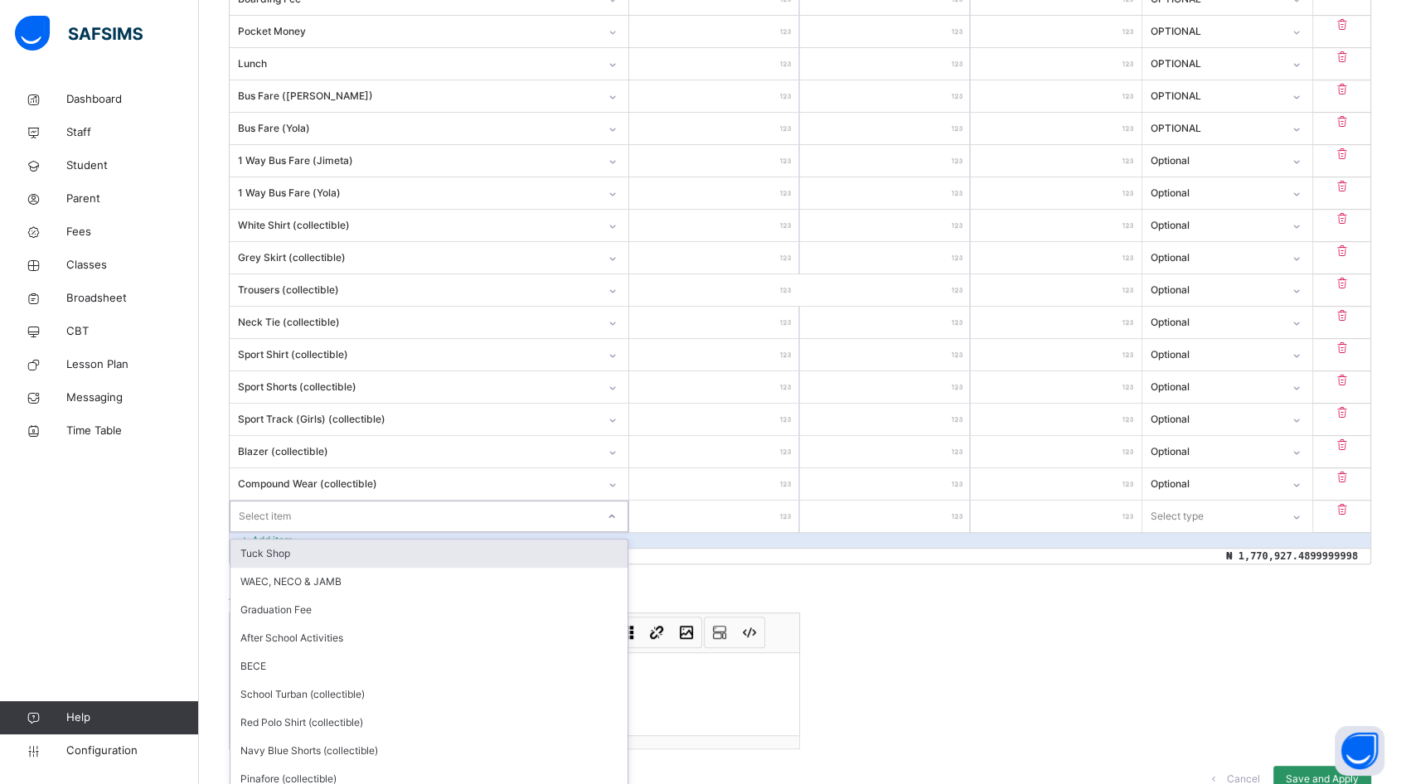
click at [293, 529] on div "Item Name Unit Price [ ₦ ] Qty Sub Total [ ₦ ] Item Type Tuition Fee ********* …" at bounding box center [800, 168] width 1142 height 791
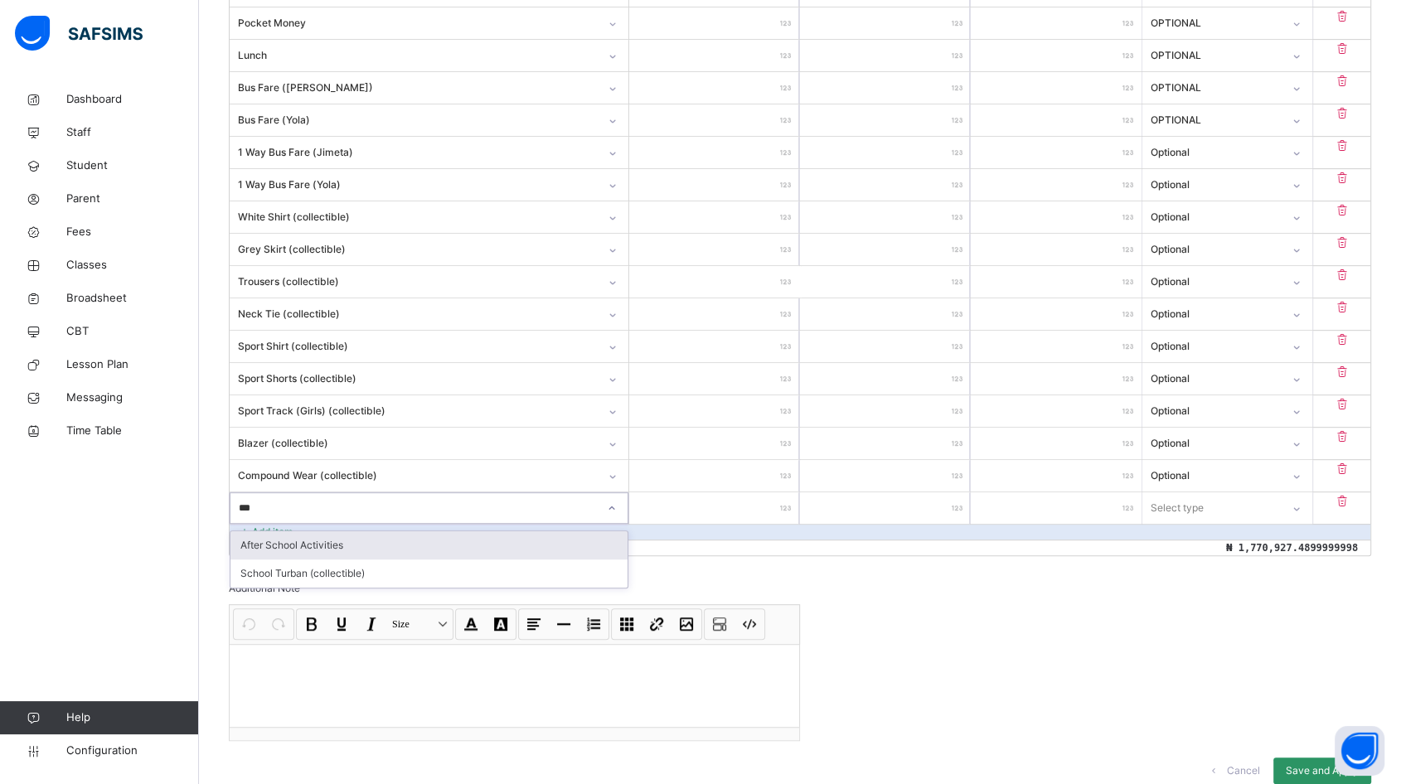
type input "****"
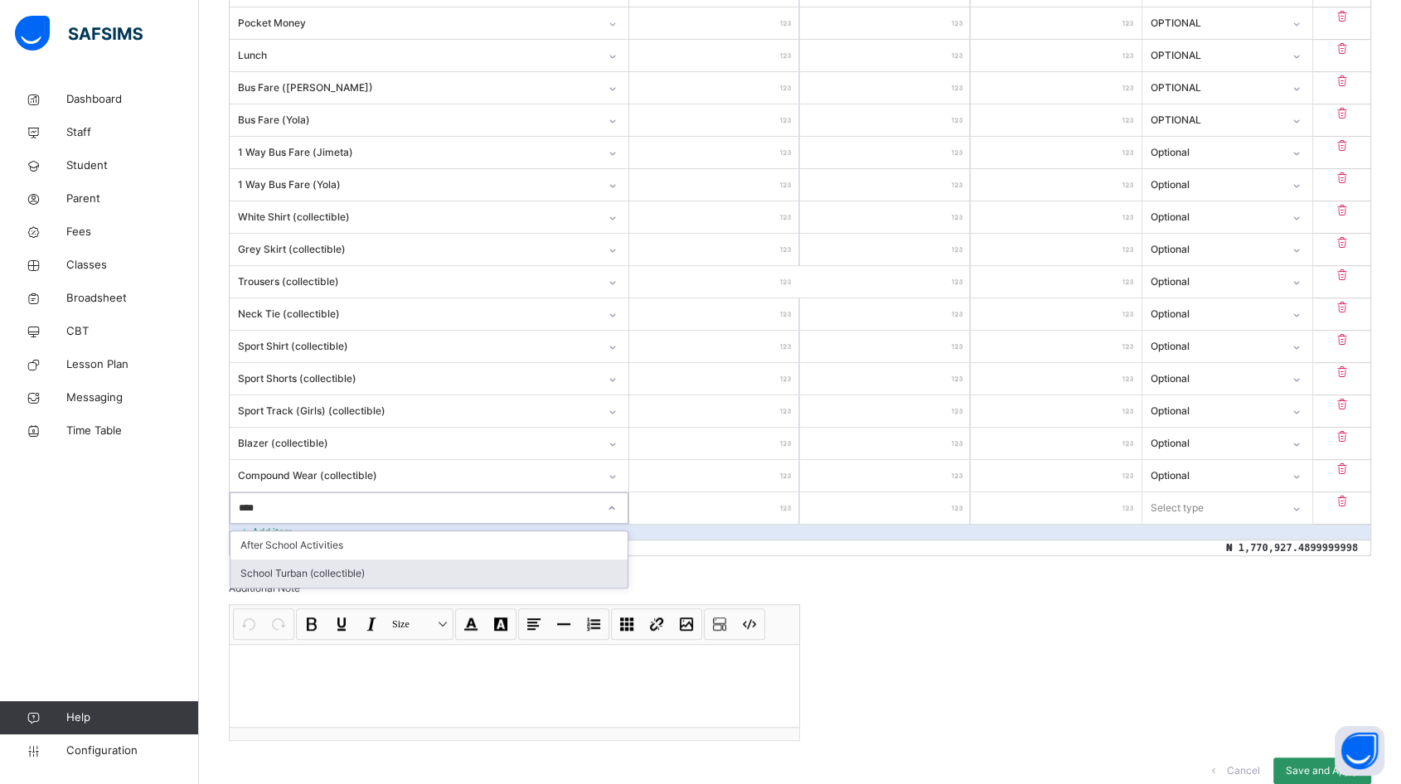
click at [356, 563] on div "School Turban (collectible)" at bounding box center [428, 573] width 397 height 28
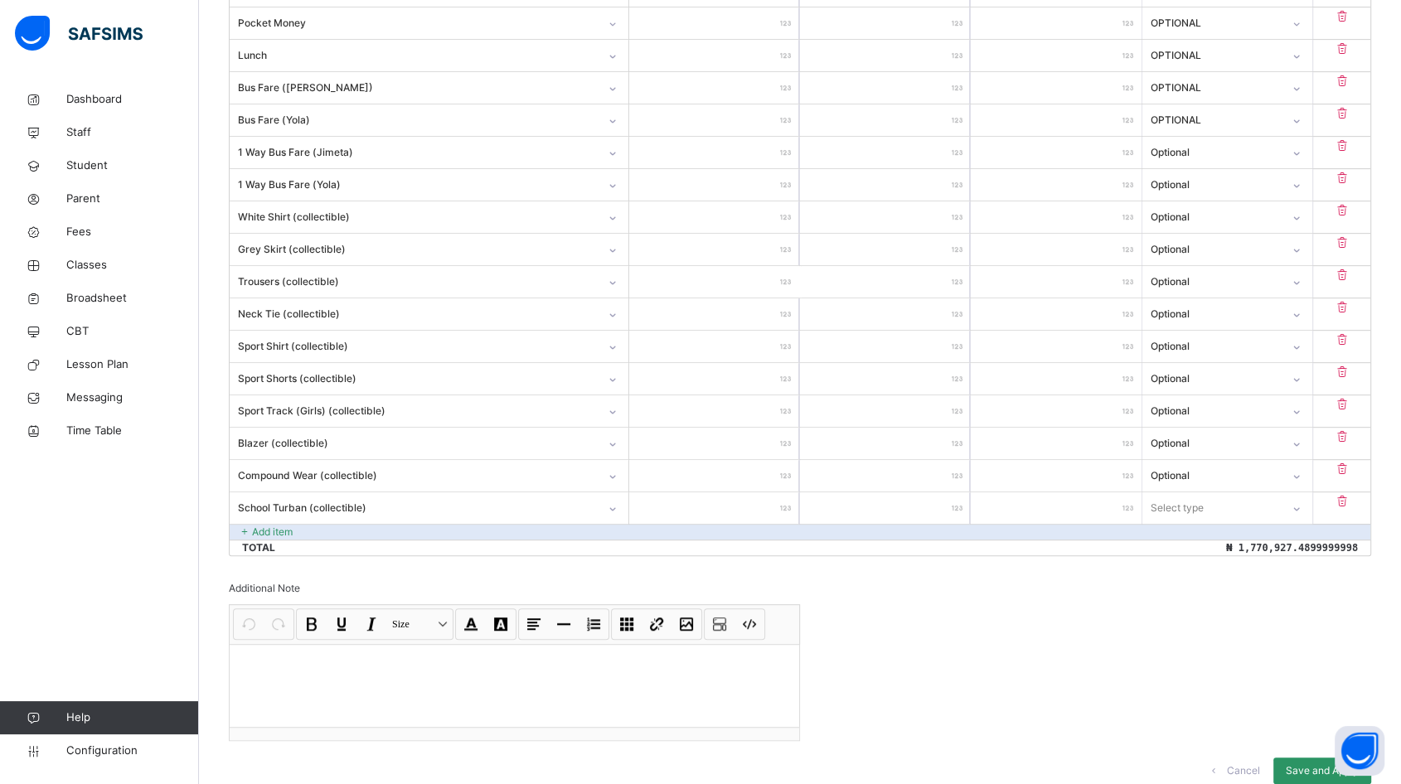
click at [754, 496] on input "number" at bounding box center [714, 507] width 170 height 31
type input "*"
type input "**"
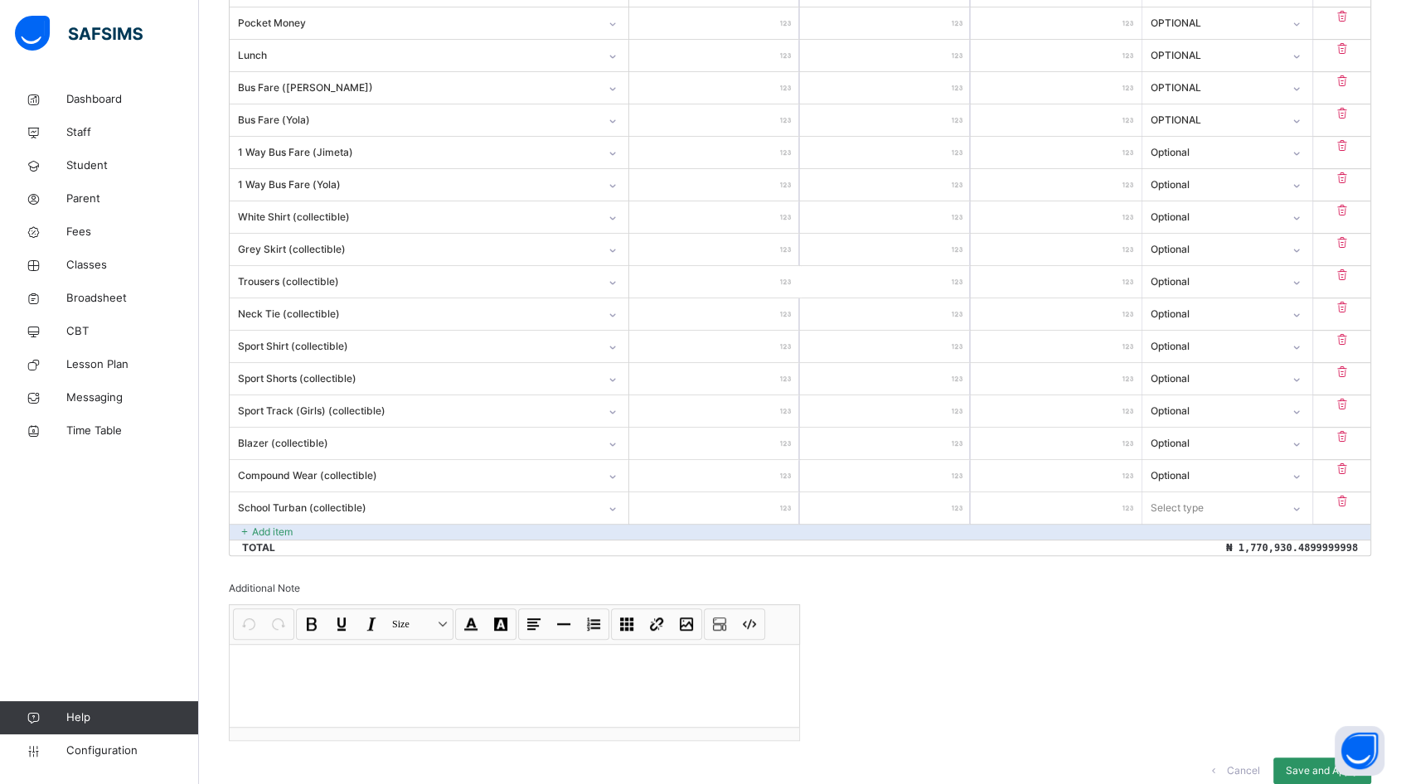
type input "***"
type input "****"
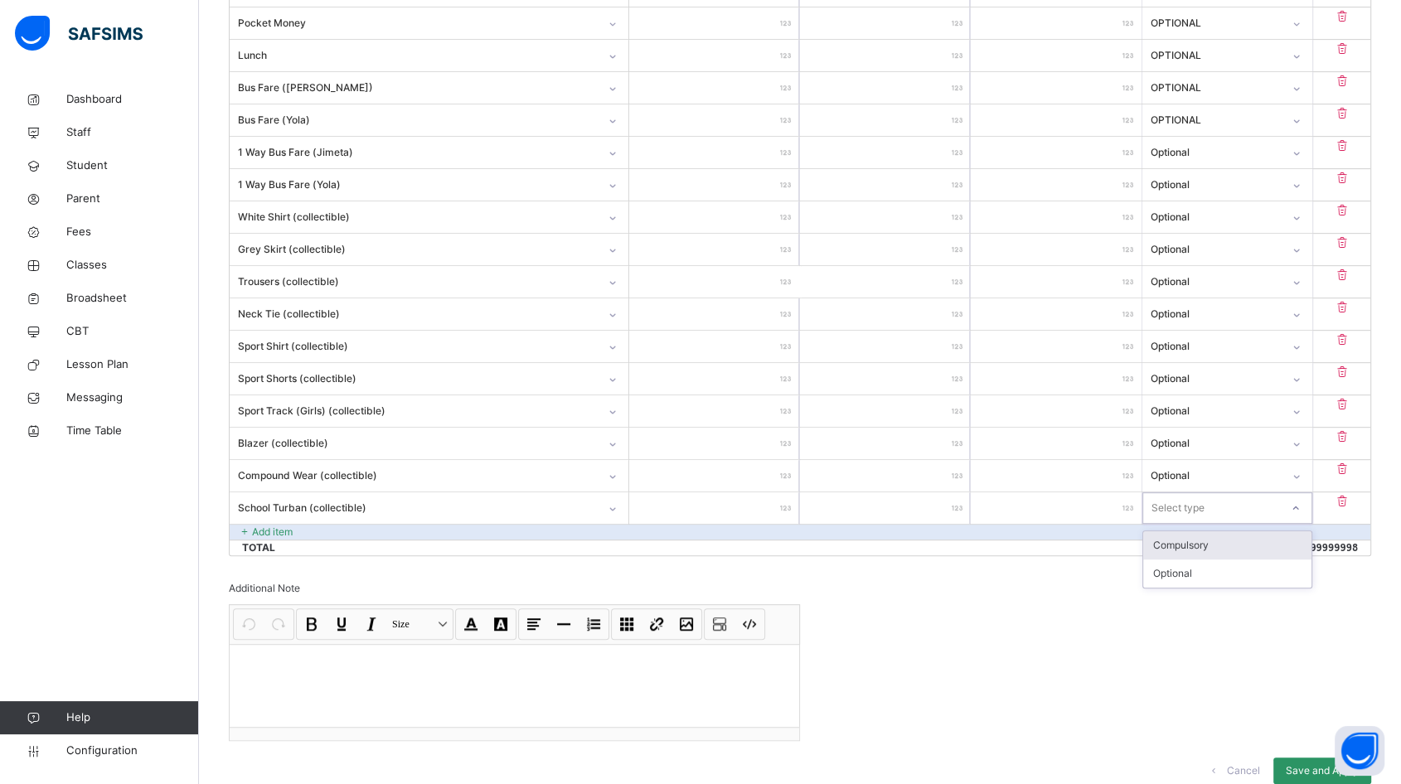
click at [1197, 509] on div "Select type" at bounding box center [1177, 507] width 53 height 31
click at [1201, 582] on div "Optional" at bounding box center [1227, 573] width 168 height 28
click at [1309, 767] on span "Save and Apply" at bounding box center [1321, 770] width 73 height 15
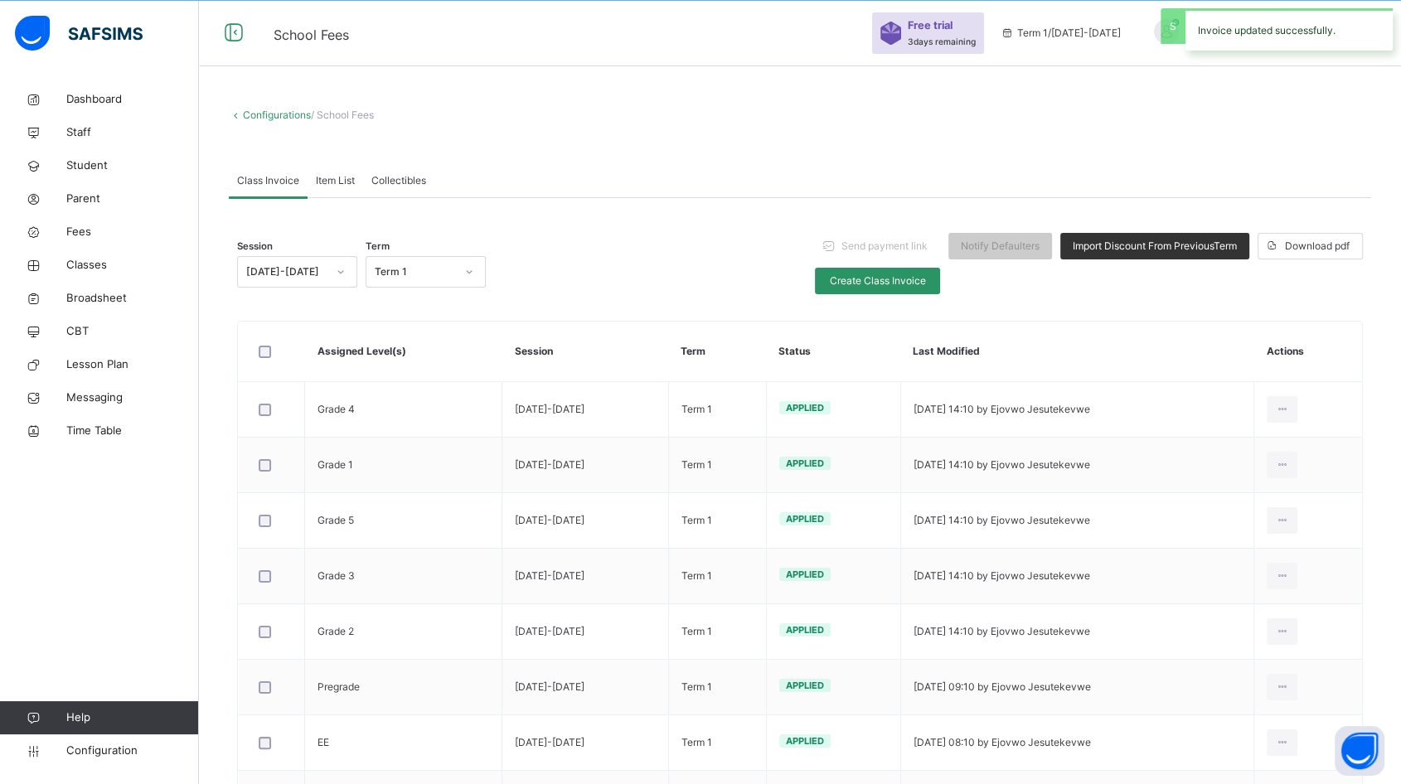
scroll to position [760, 0]
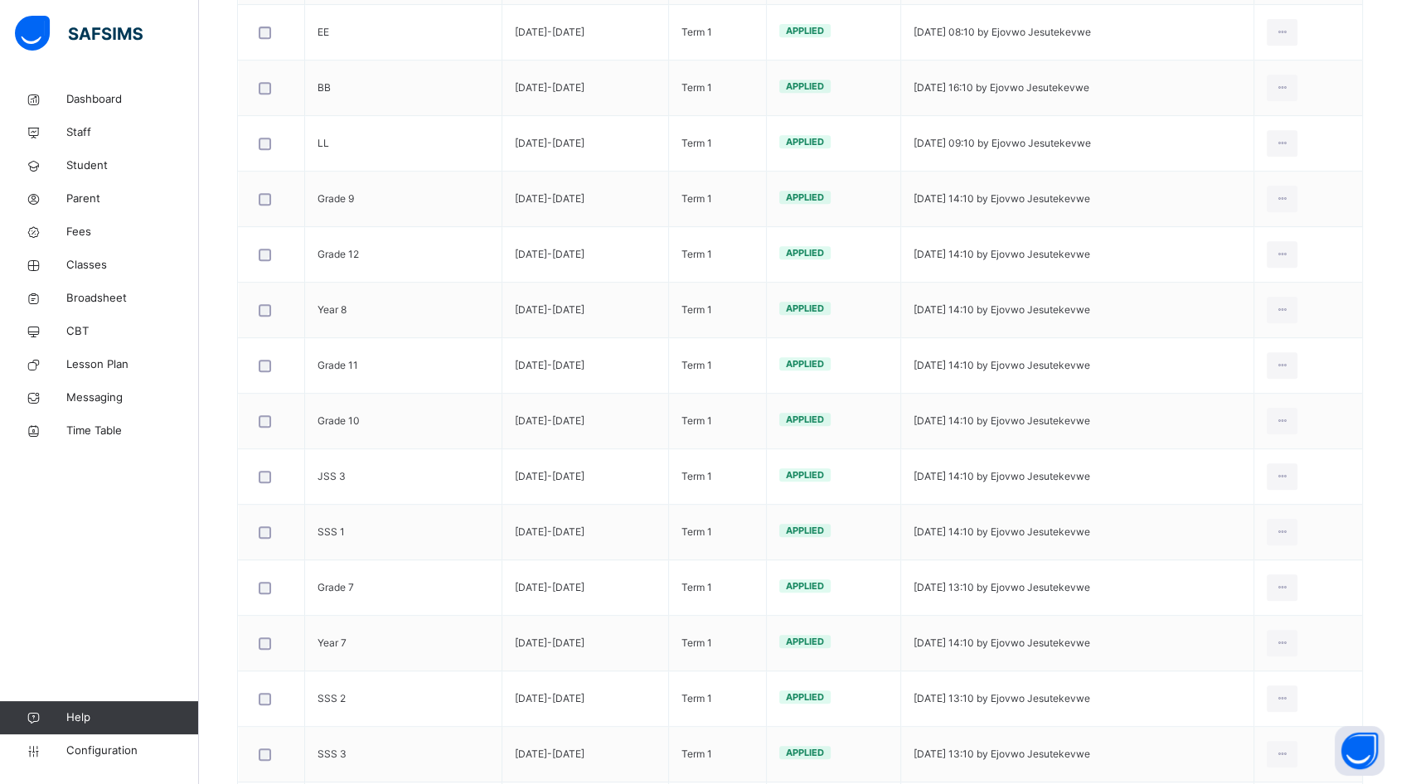
click at [80, 134] on span "Staff" at bounding box center [132, 132] width 133 height 17
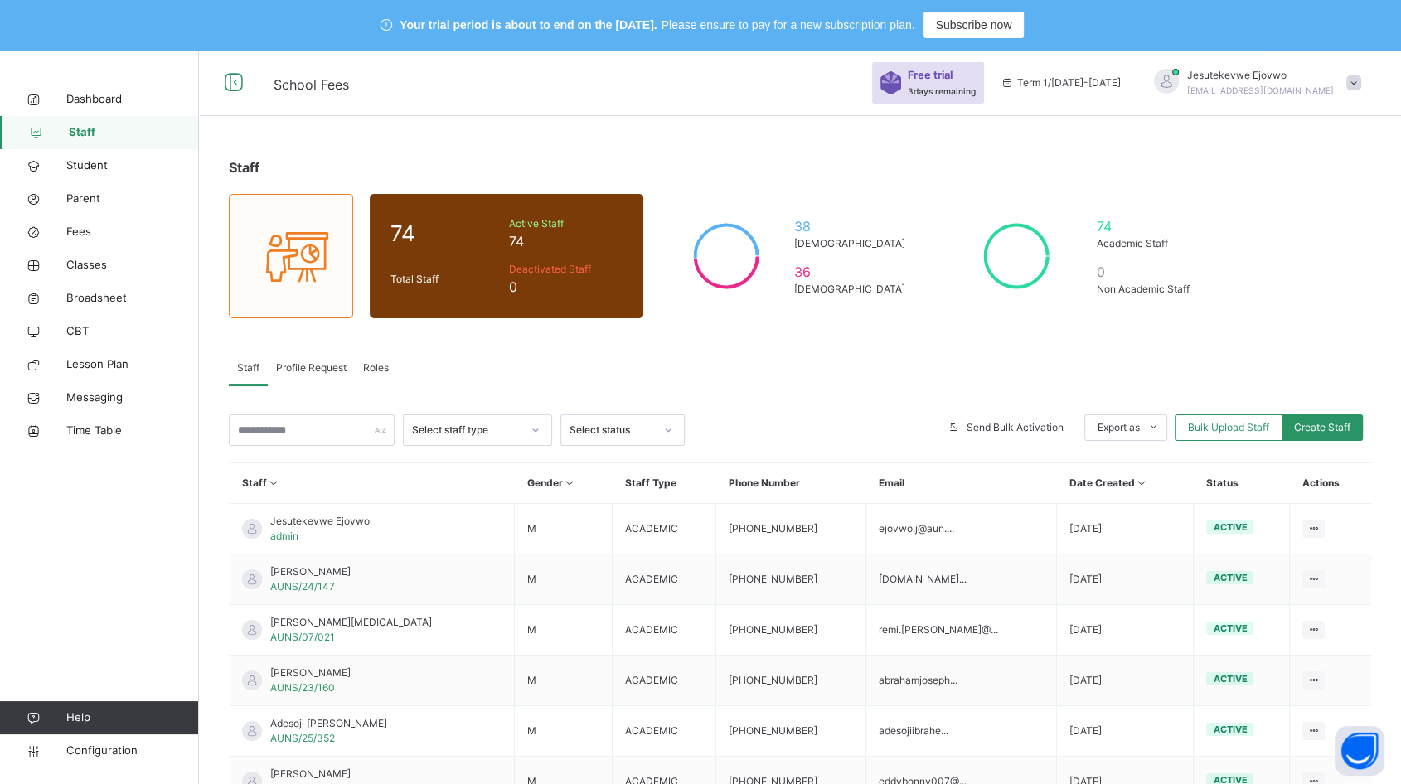
click at [327, 370] on span "Profile Request" at bounding box center [311, 367] width 70 height 15
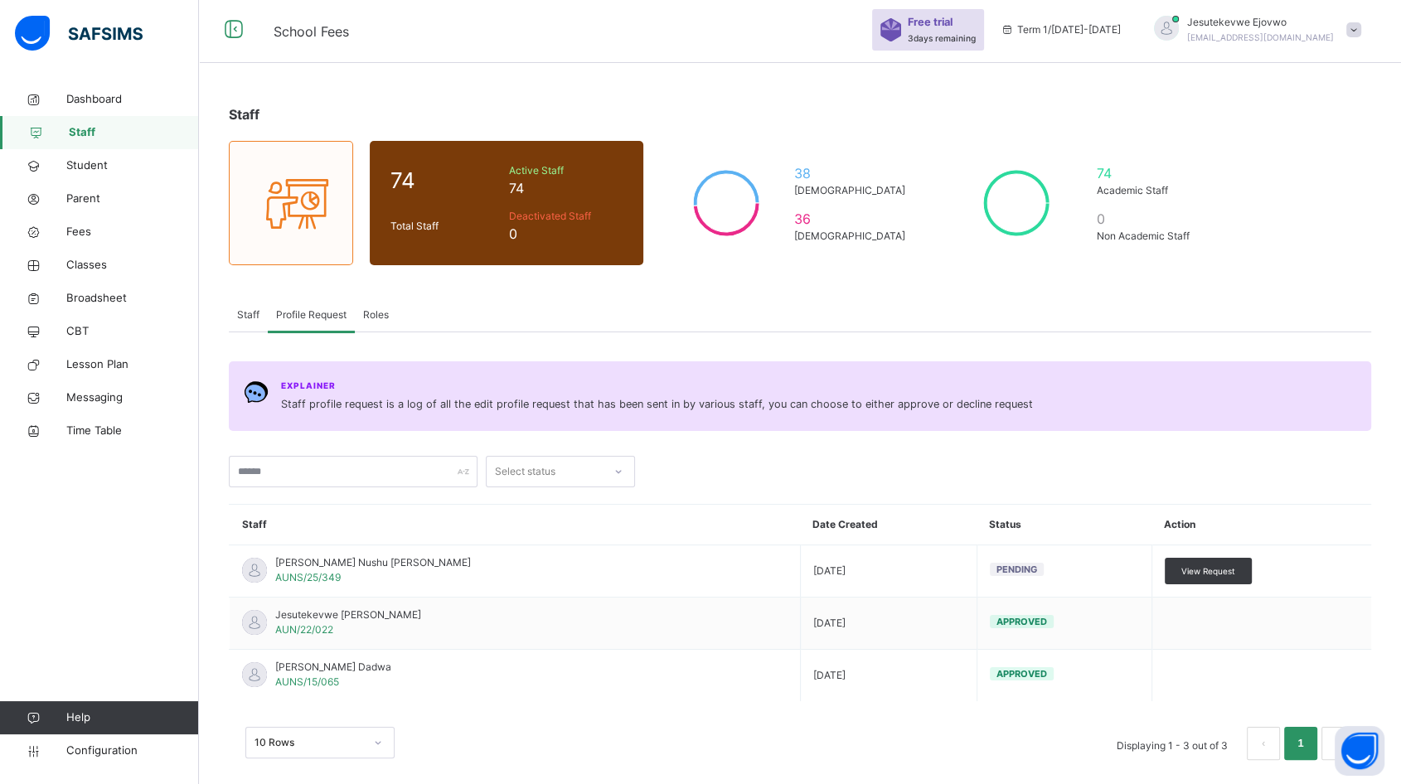
scroll to position [69, 0]
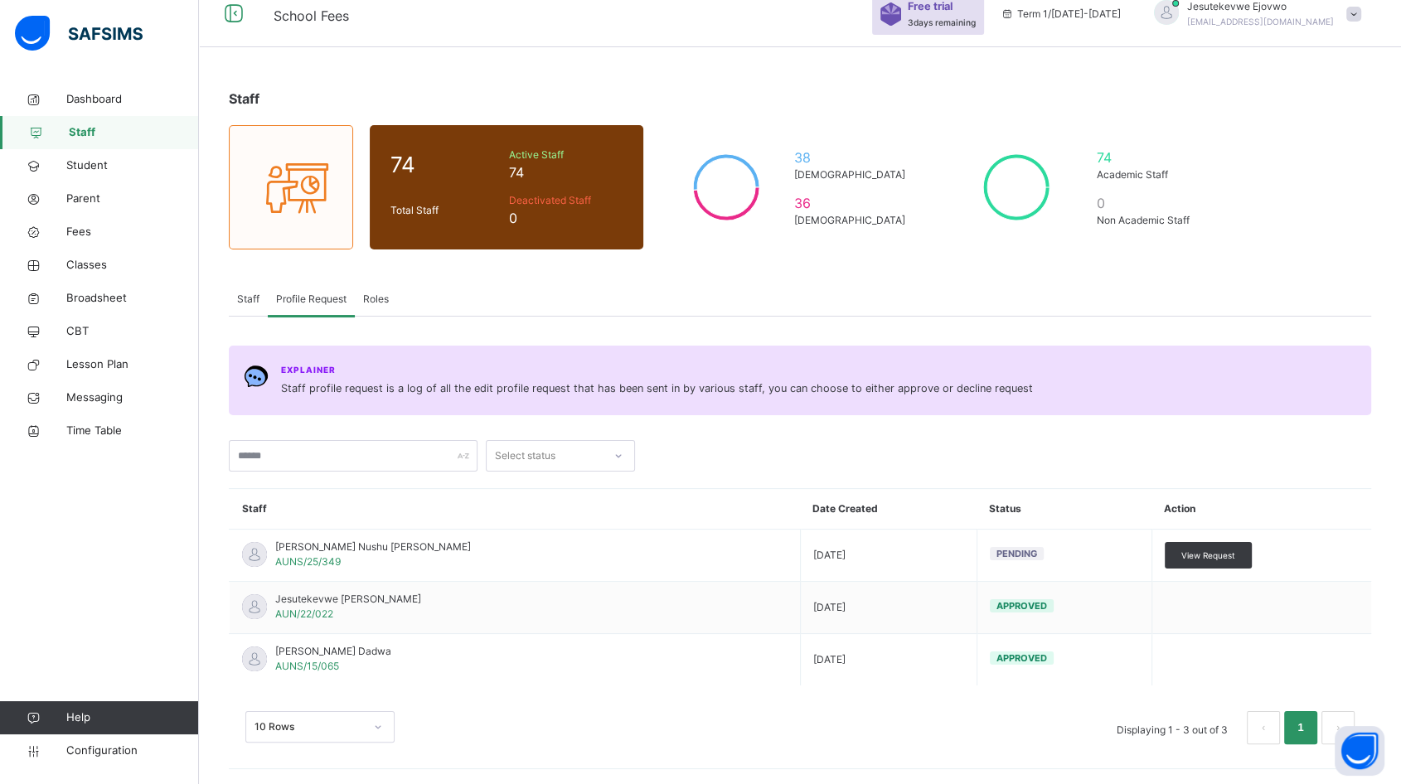
click at [1226, 556] on span "View Request" at bounding box center [1208, 555] width 54 height 12
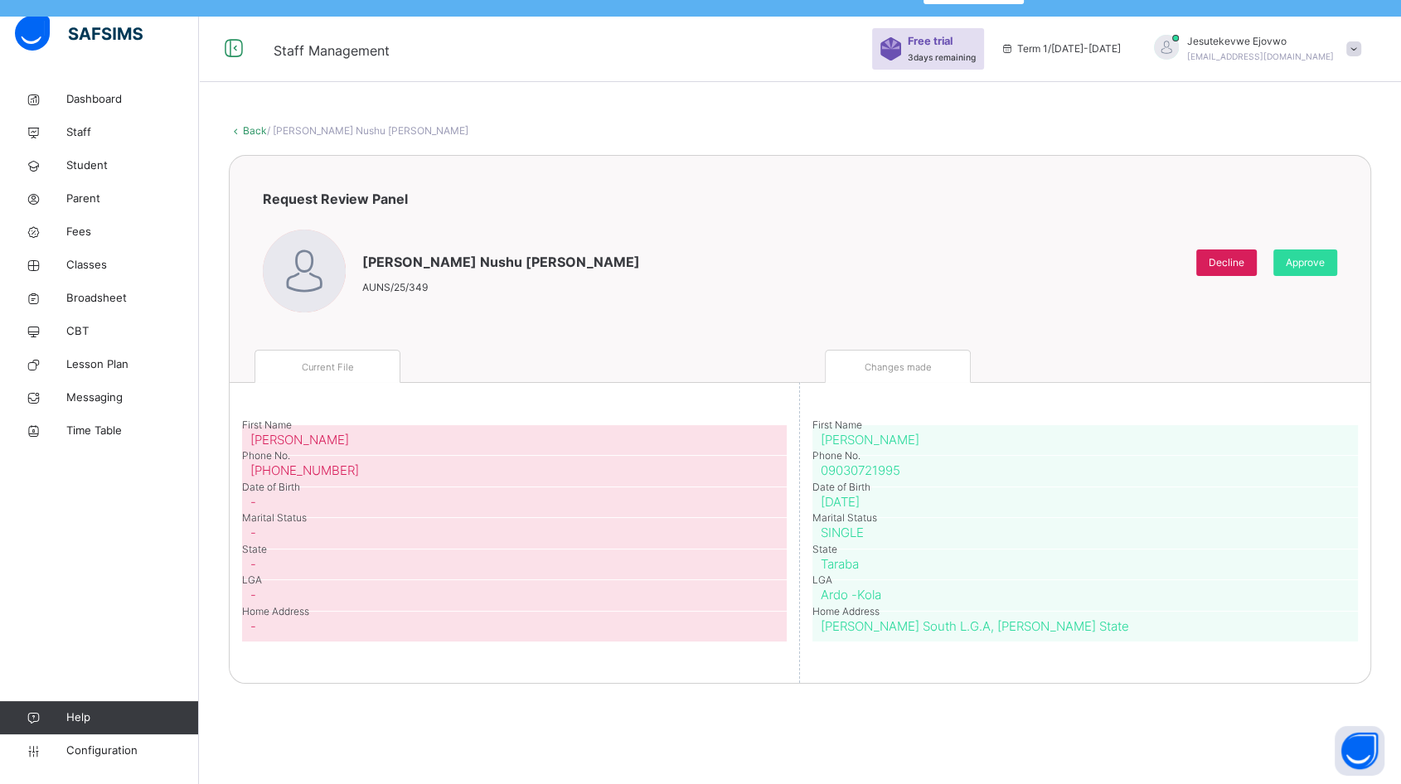
scroll to position [50, 0]
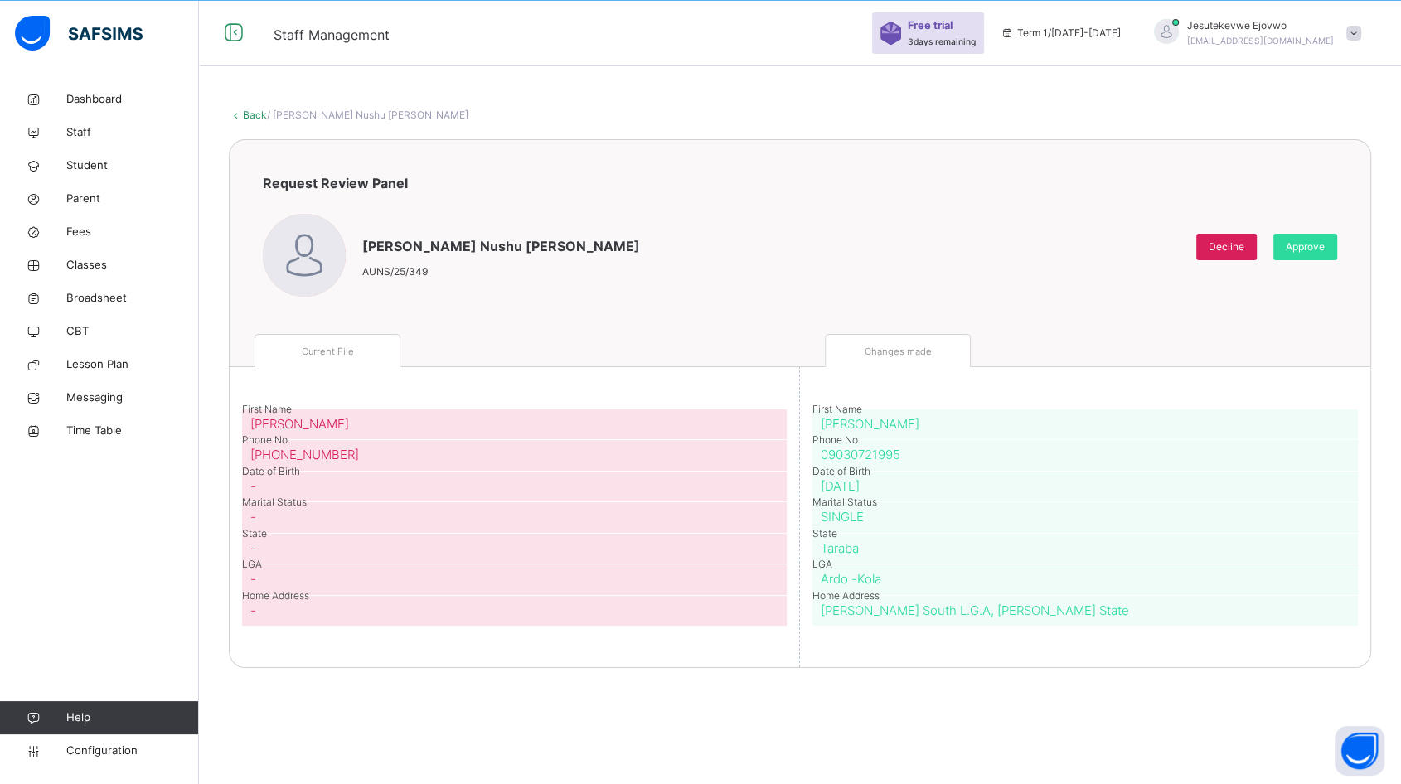
click at [1324, 250] on span "Approve" at bounding box center [1304, 246] width 39 height 15
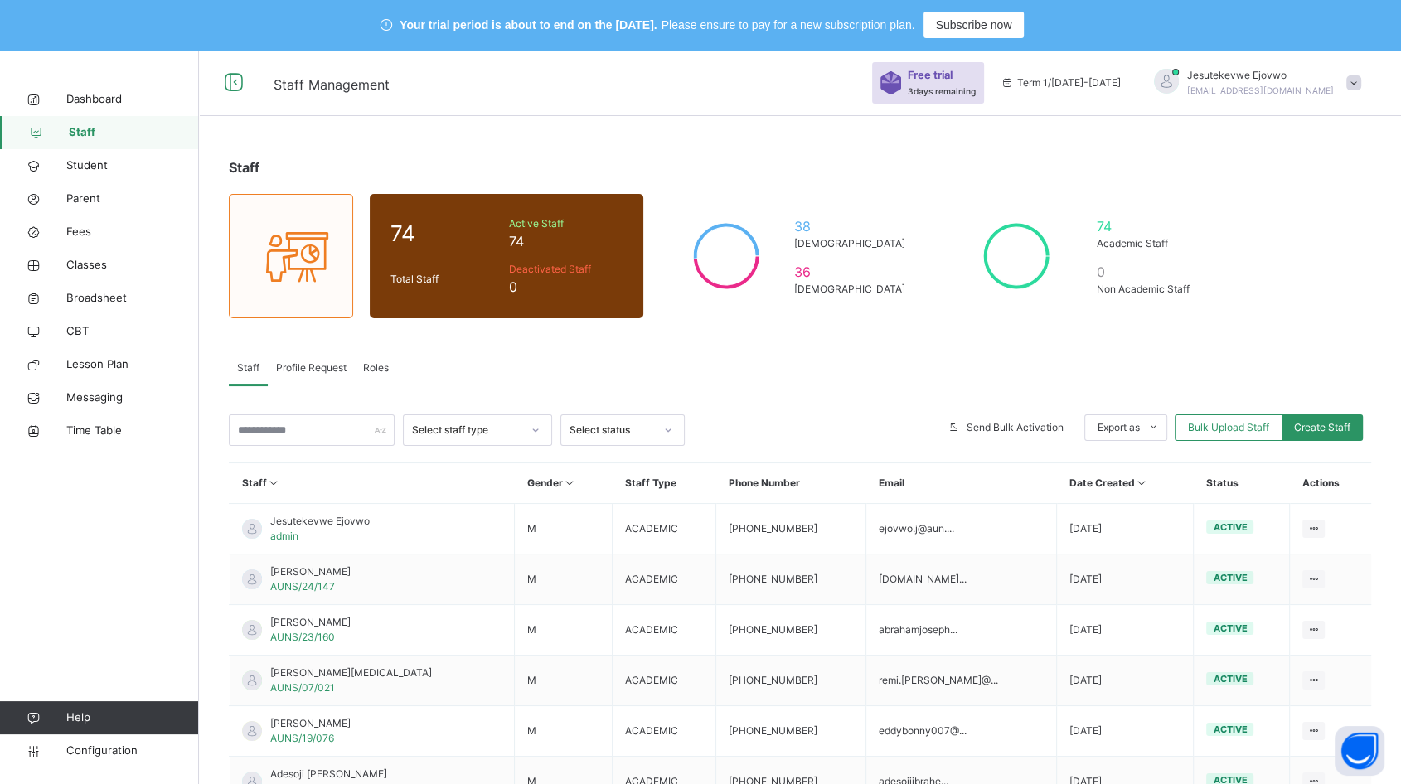
click at [90, 237] on span "Fees" at bounding box center [132, 232] width 133 height 17
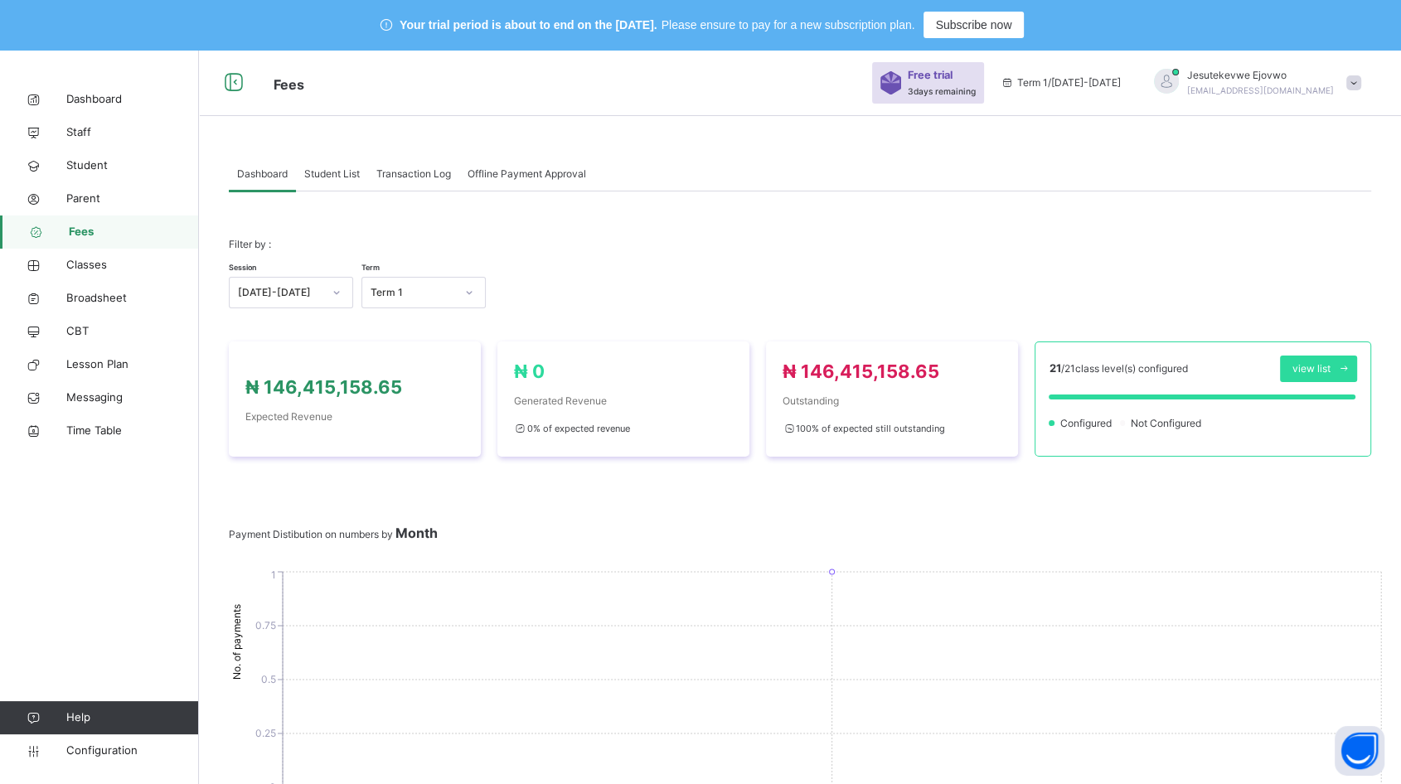
click at [348, 170] on span "Student List" at bounding box center [332, 174] width 56 height 15
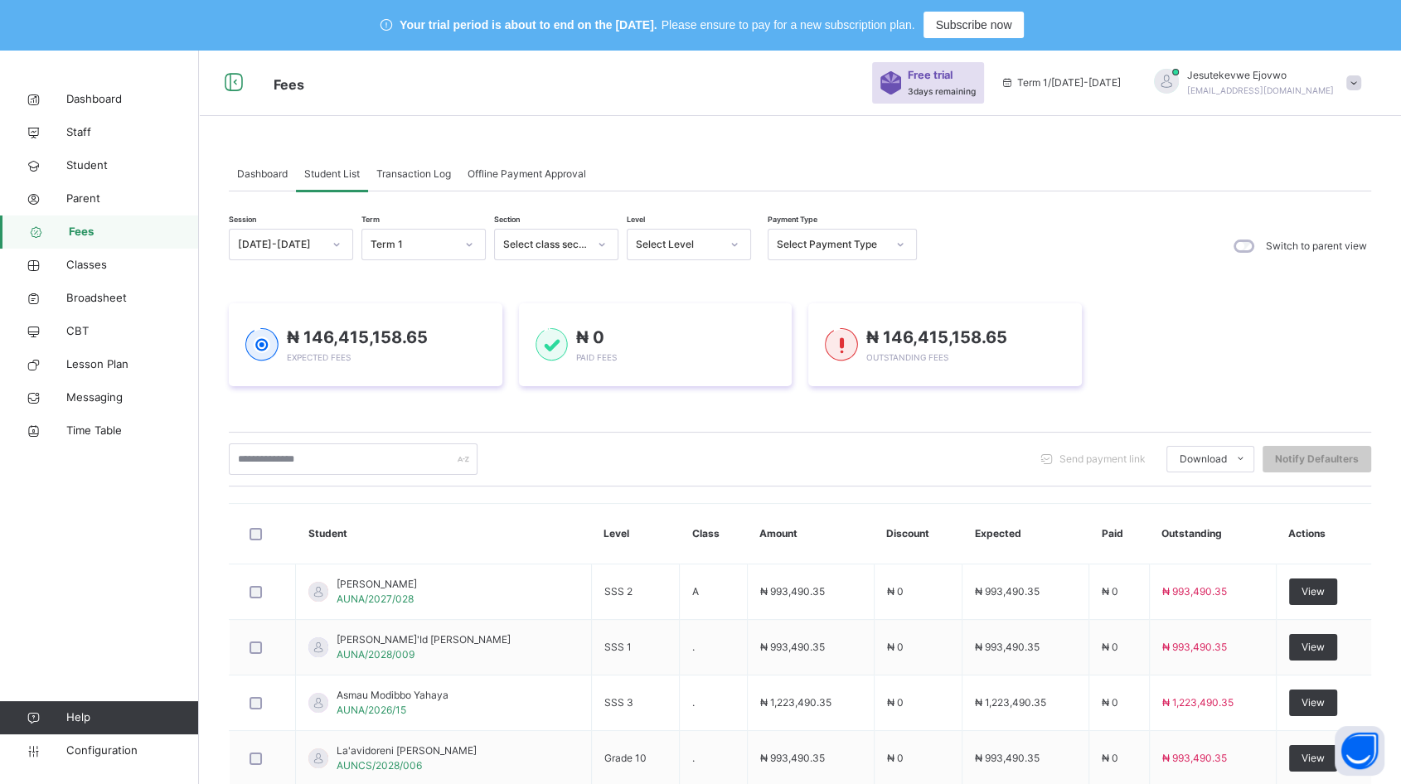
click at [1317, 593] on span "View" at bounding box center [1312, 591] width 23 height 15
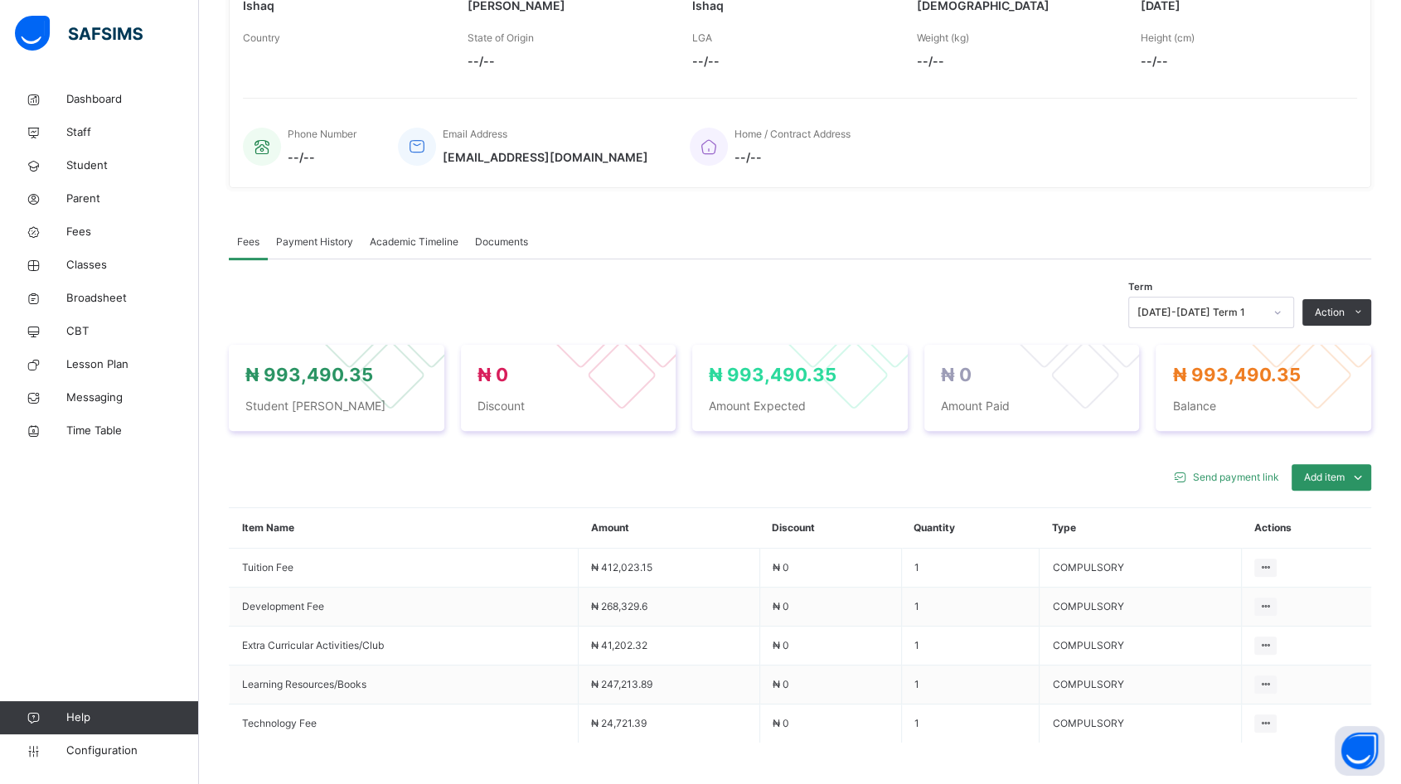
scroll to position [501, 0]
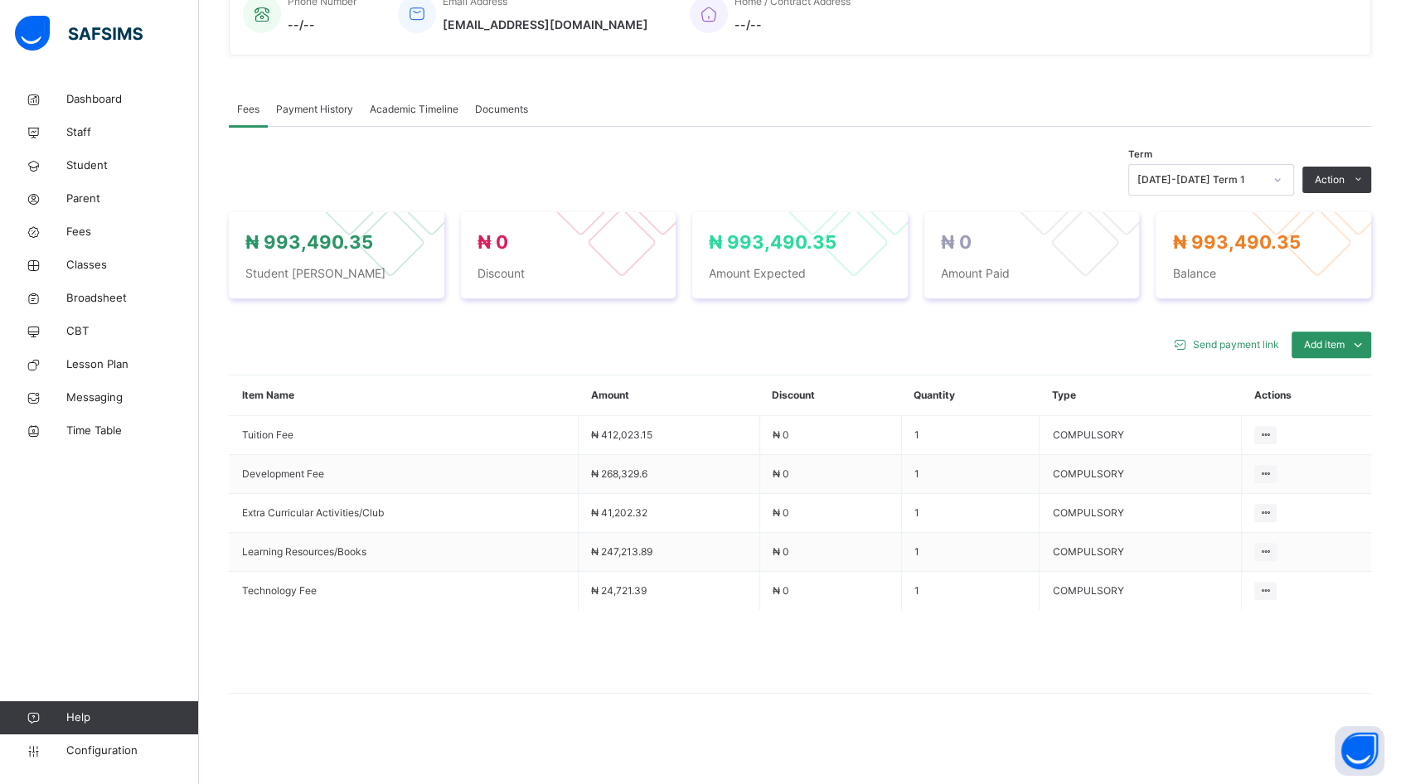
click at [1272, 586] on icon at bounding box center [1265, 590] width 14 height 12
click at [1272, 590] on icon at bounding box center [1265, 590] width 14 height 12
click at [0, 0] on ul "Optional items Special bill" at bounding box center [0, 0] width 0 height 0
click at [0, 0] on div "Optional items" at bounding box center [0, 0] width 0 height 0
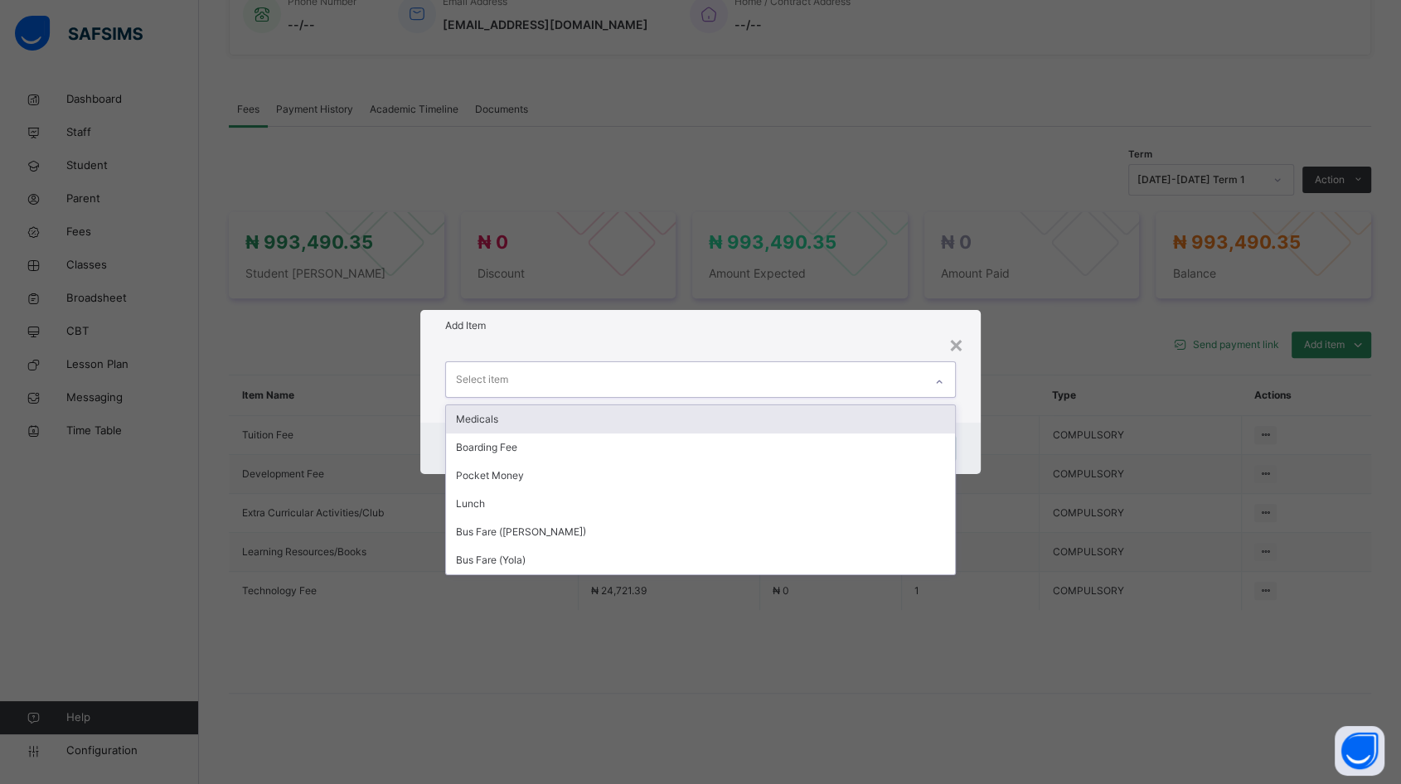
click at [853, 391] on div "Select item" at bounding box center [684, 379] width 477 height 35
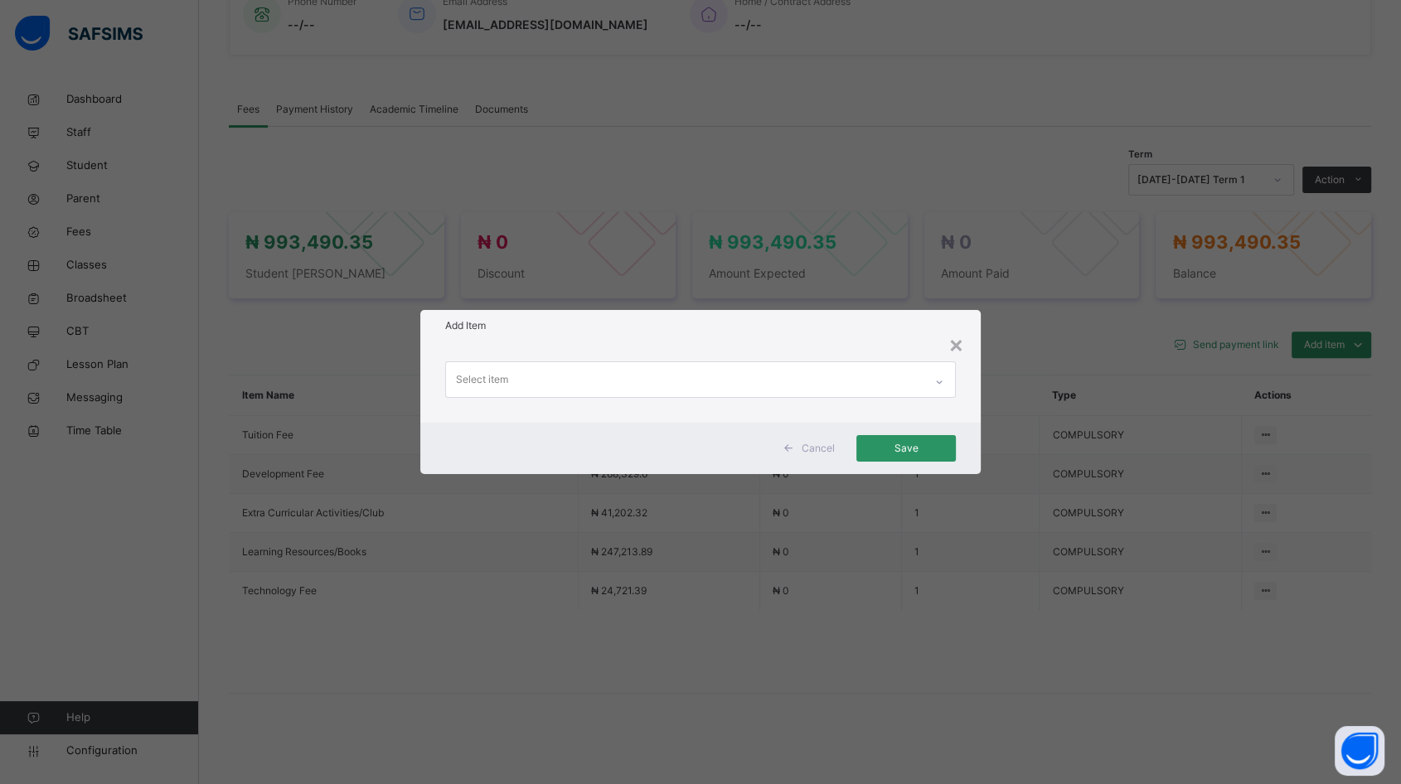
click at [339, 372] on div "× Add Item Select item Cancel Save" at bounding box center [700, 392] width 1401 height 784
click at [957, 342] on div "×" at bounding box center [956, 344] width 16 height 35
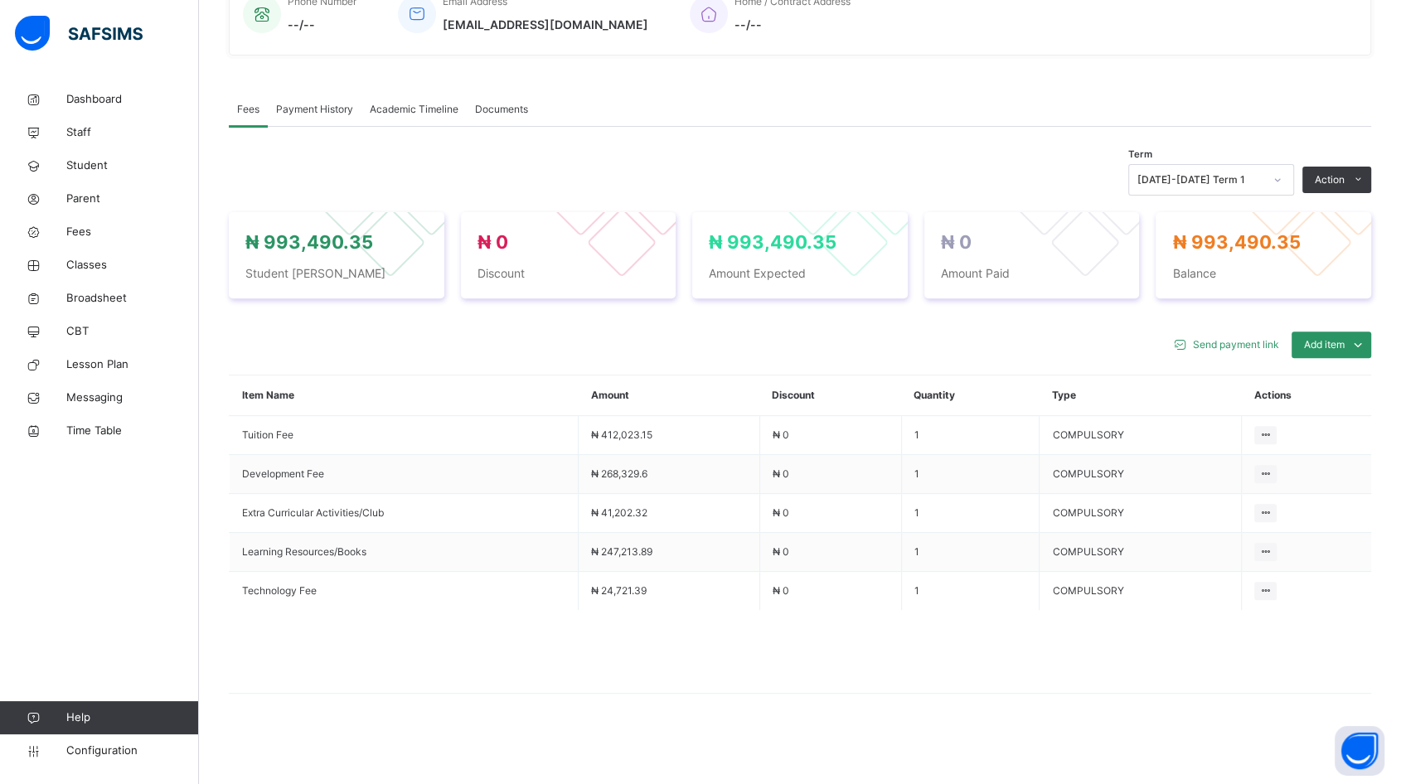
click at [83, 242] on link "Fees" at bounding box center [99, 231] width 199 height 33
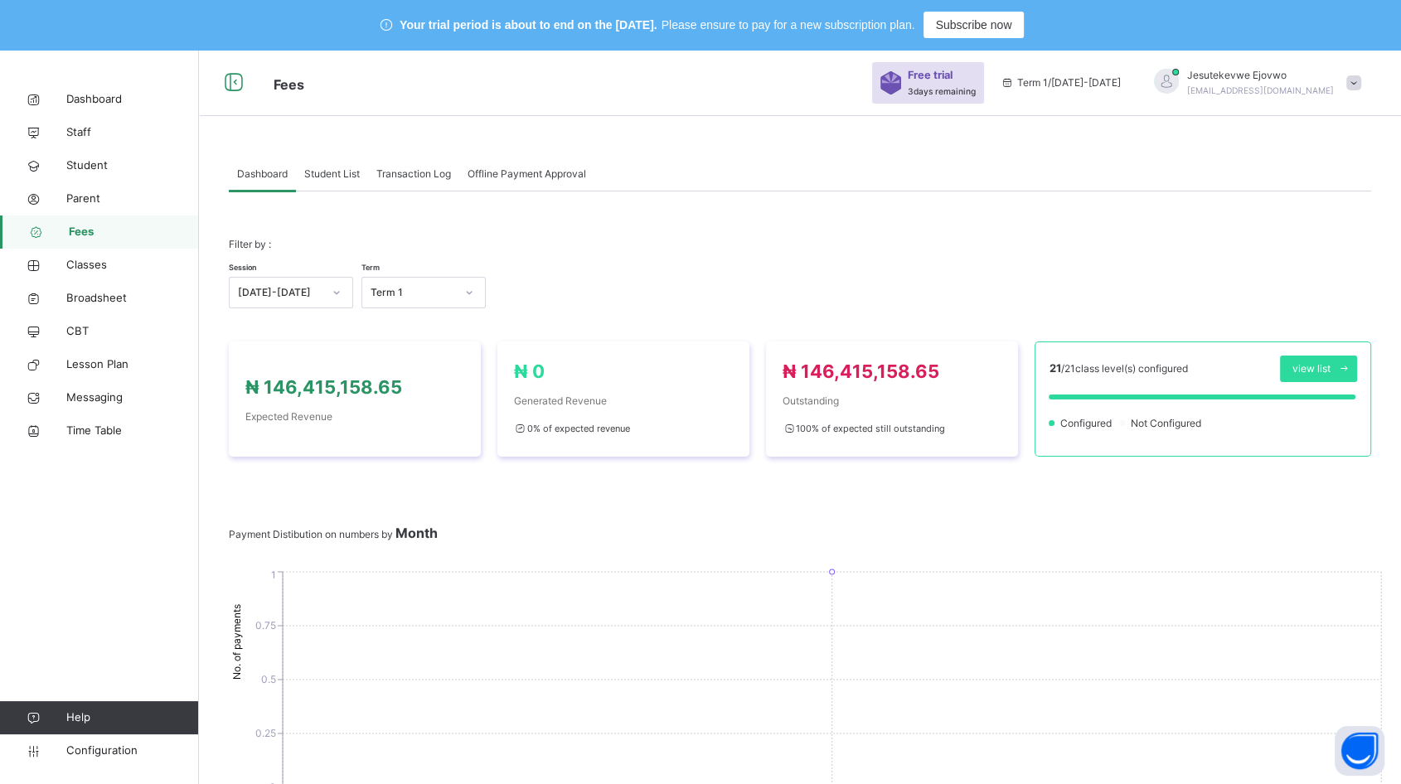
click at [99, 752] on span "Configuration" at bounding box center [132, 751] width 132 height 17
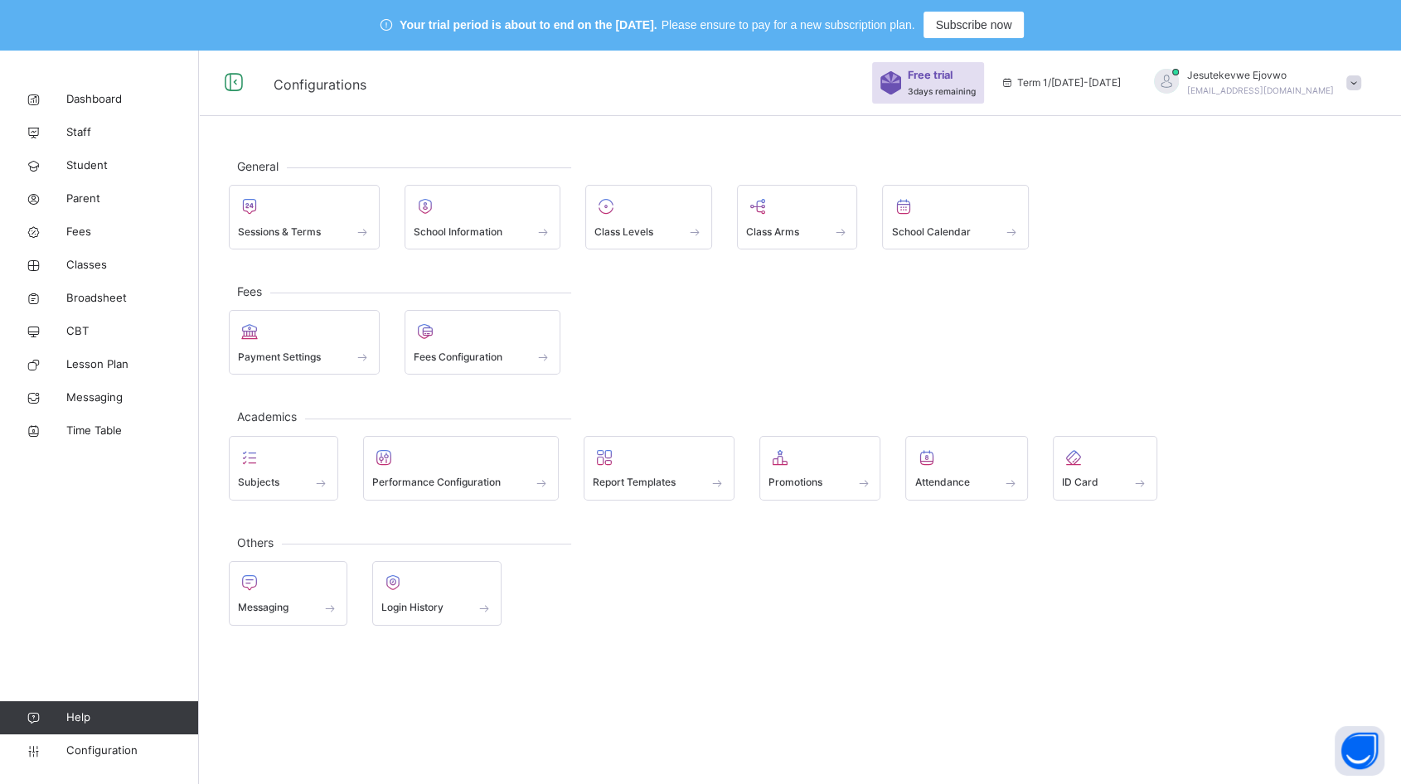
click at [492, 351] on span "Fees Configuration" at bounding box center [458, 357] width 89 height 15
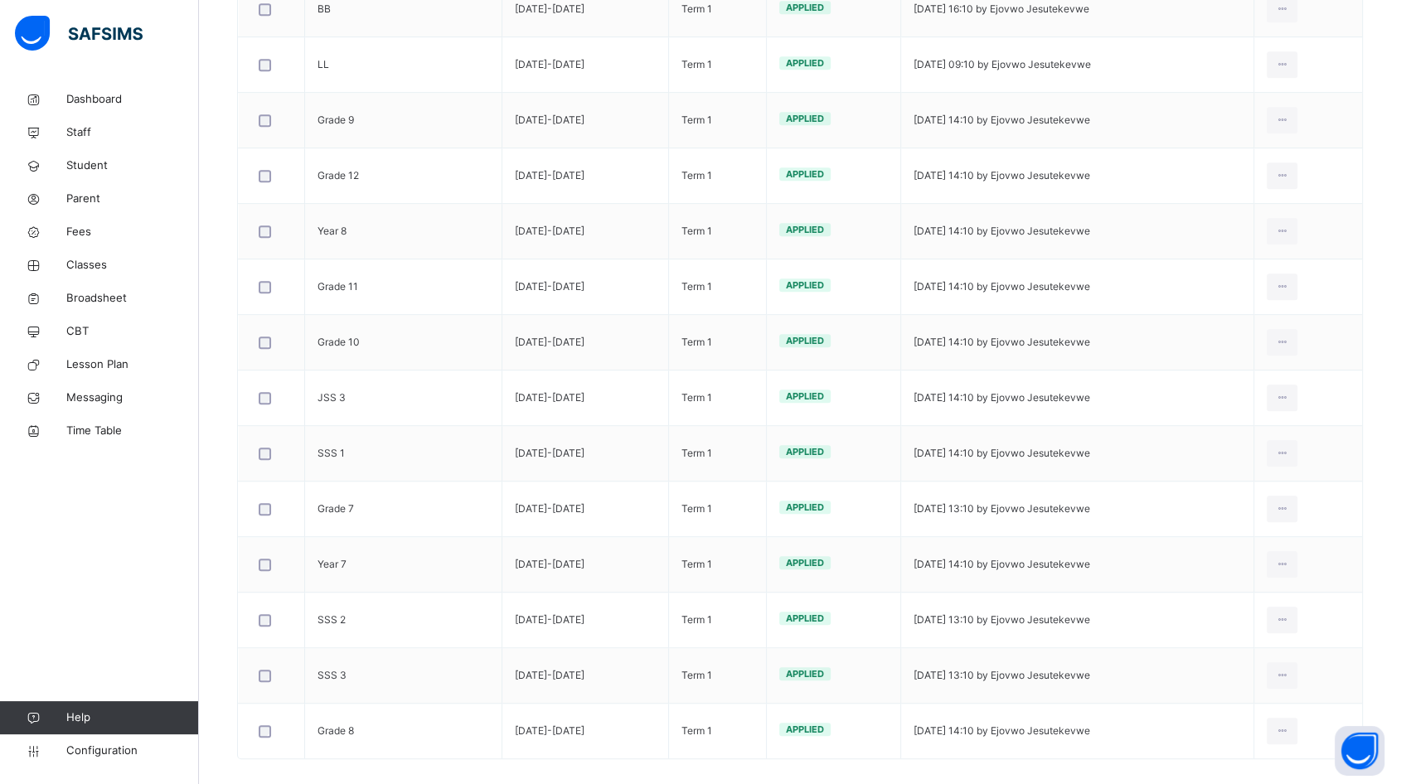
scroll to position [862, 0]
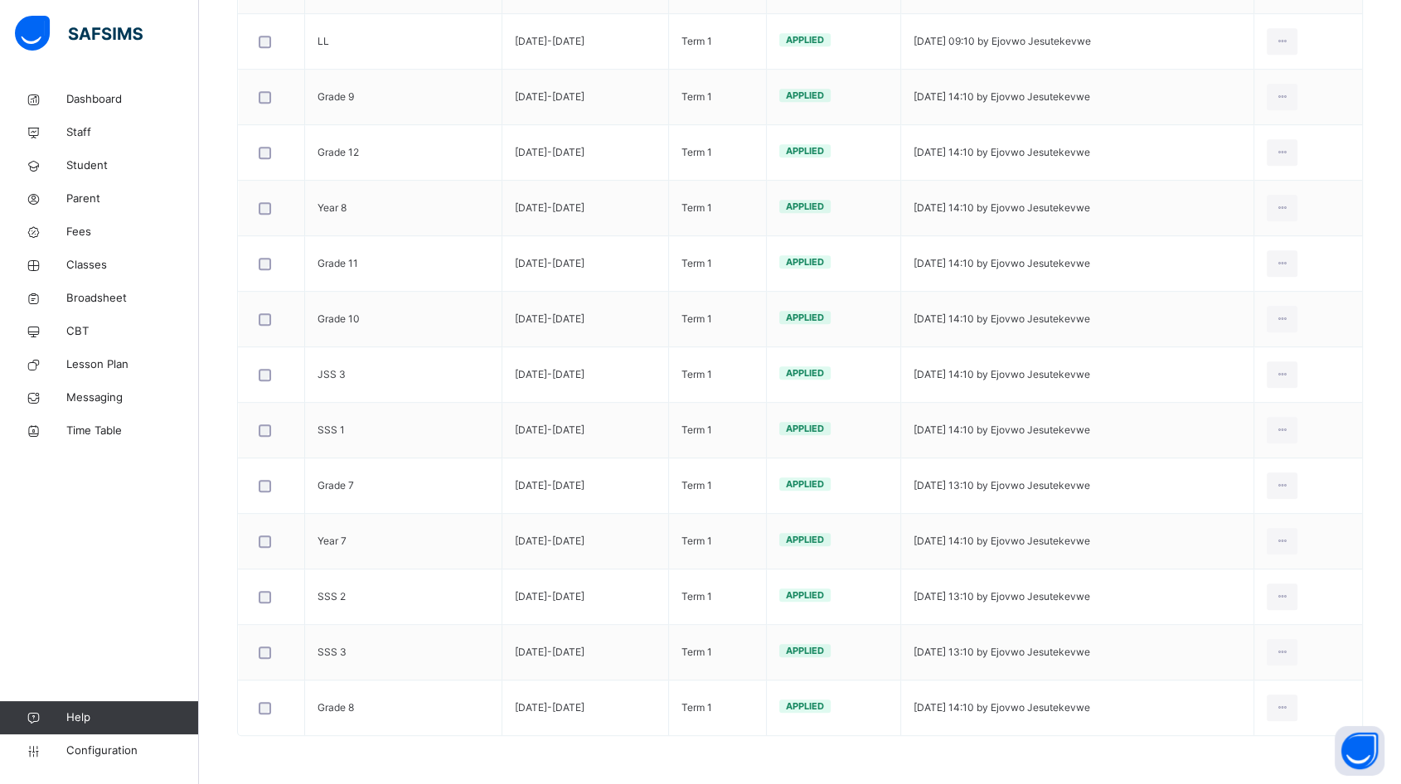
click at [0, 0] on div "Edit Invoice" at bounding box center [0, 0] width 0 height 0
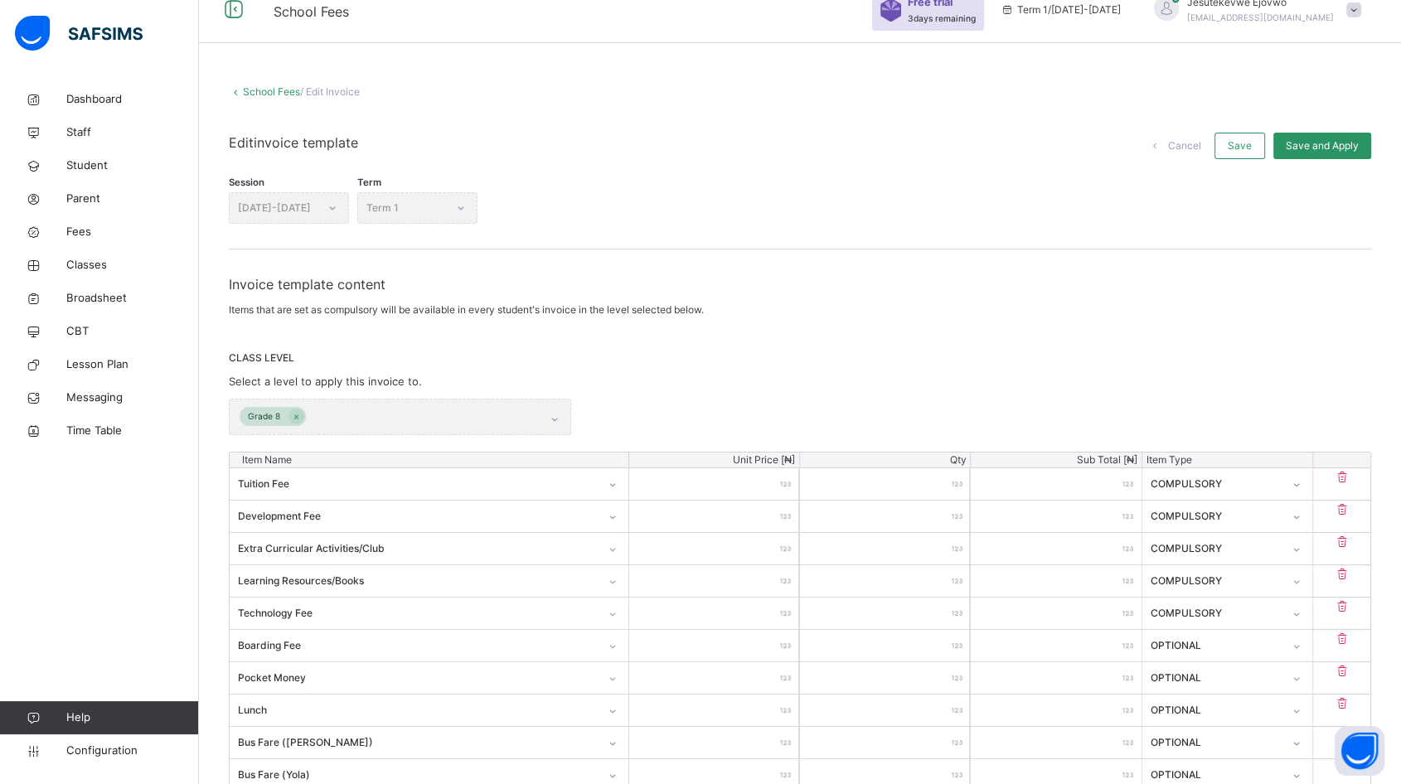
scroll to position [428, 0]
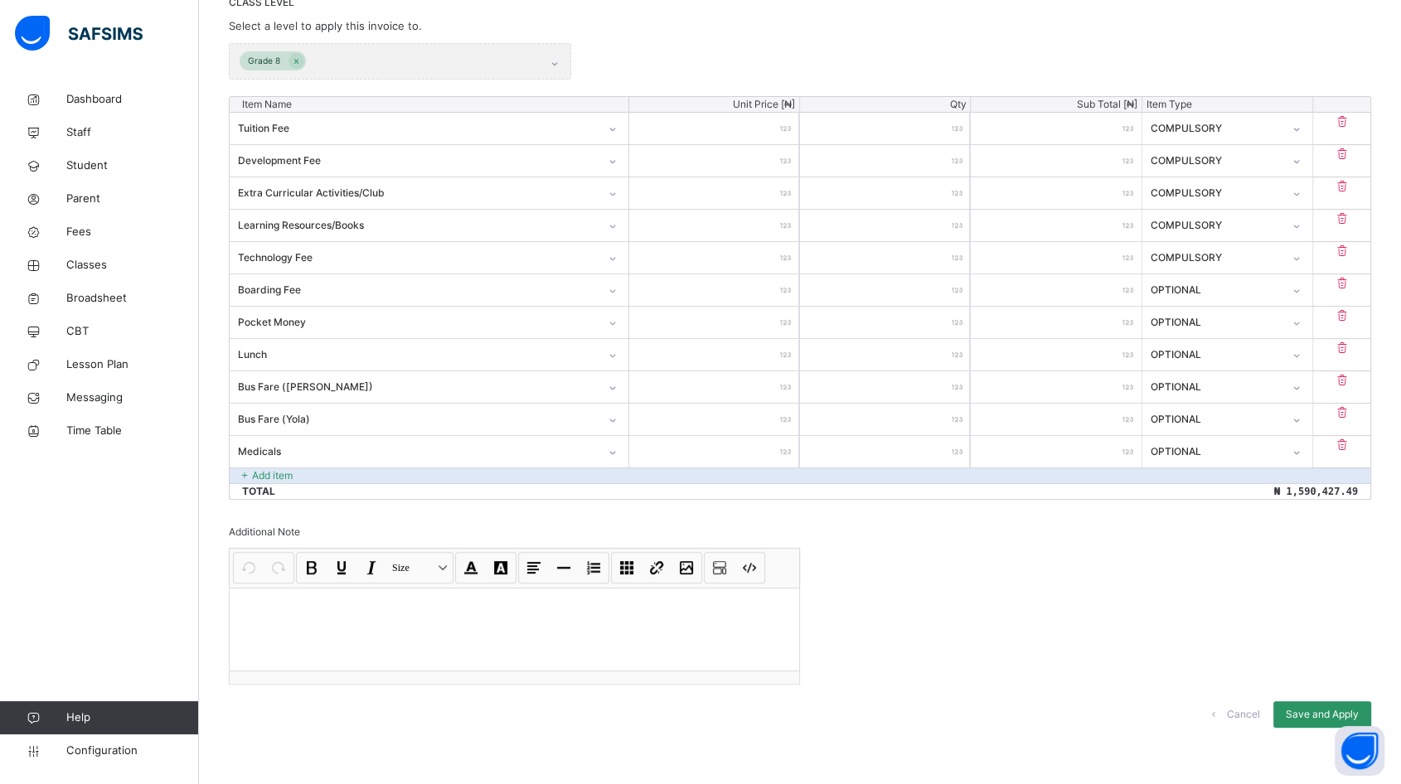
click at [259, 469] on p "Add item" at bounding box center [272, 475] width 41 height 15
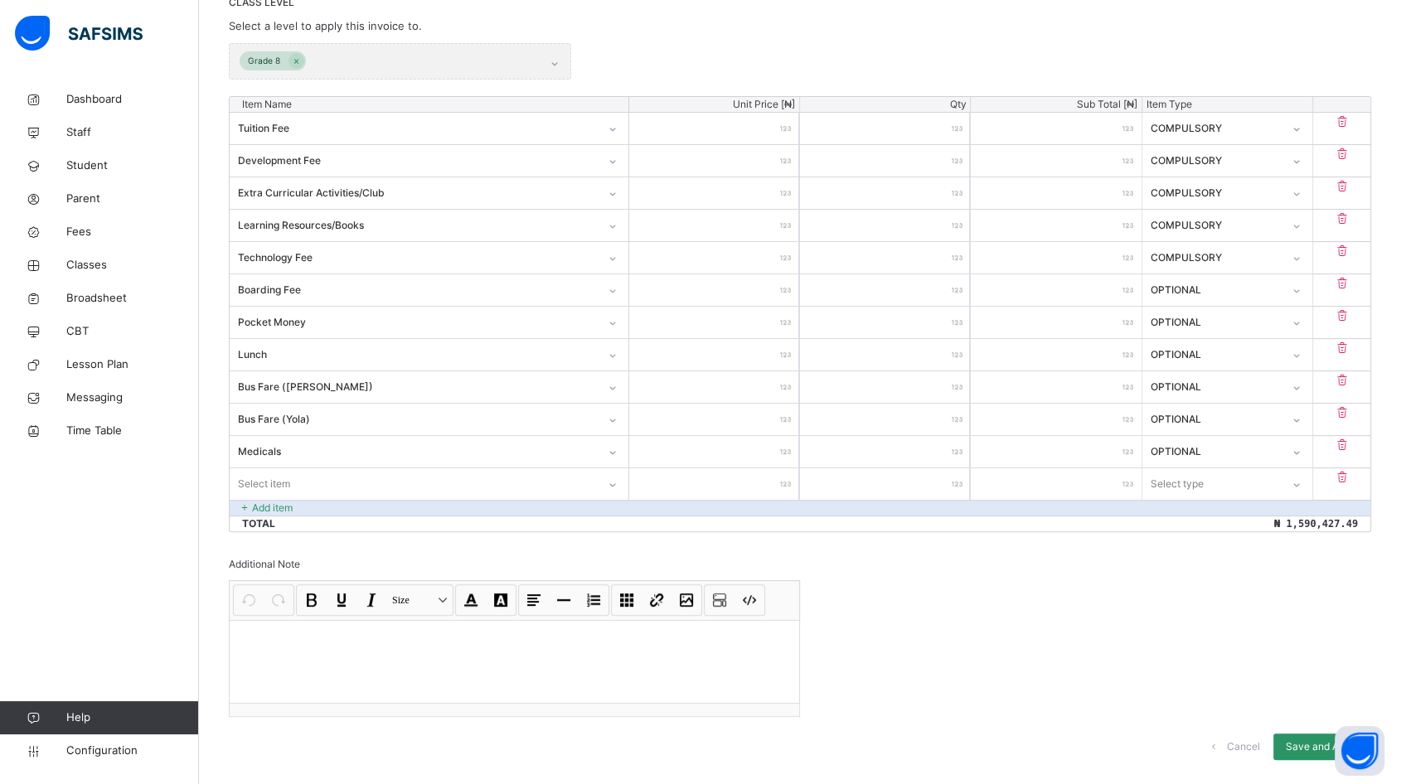
scroll to position [460, 0]
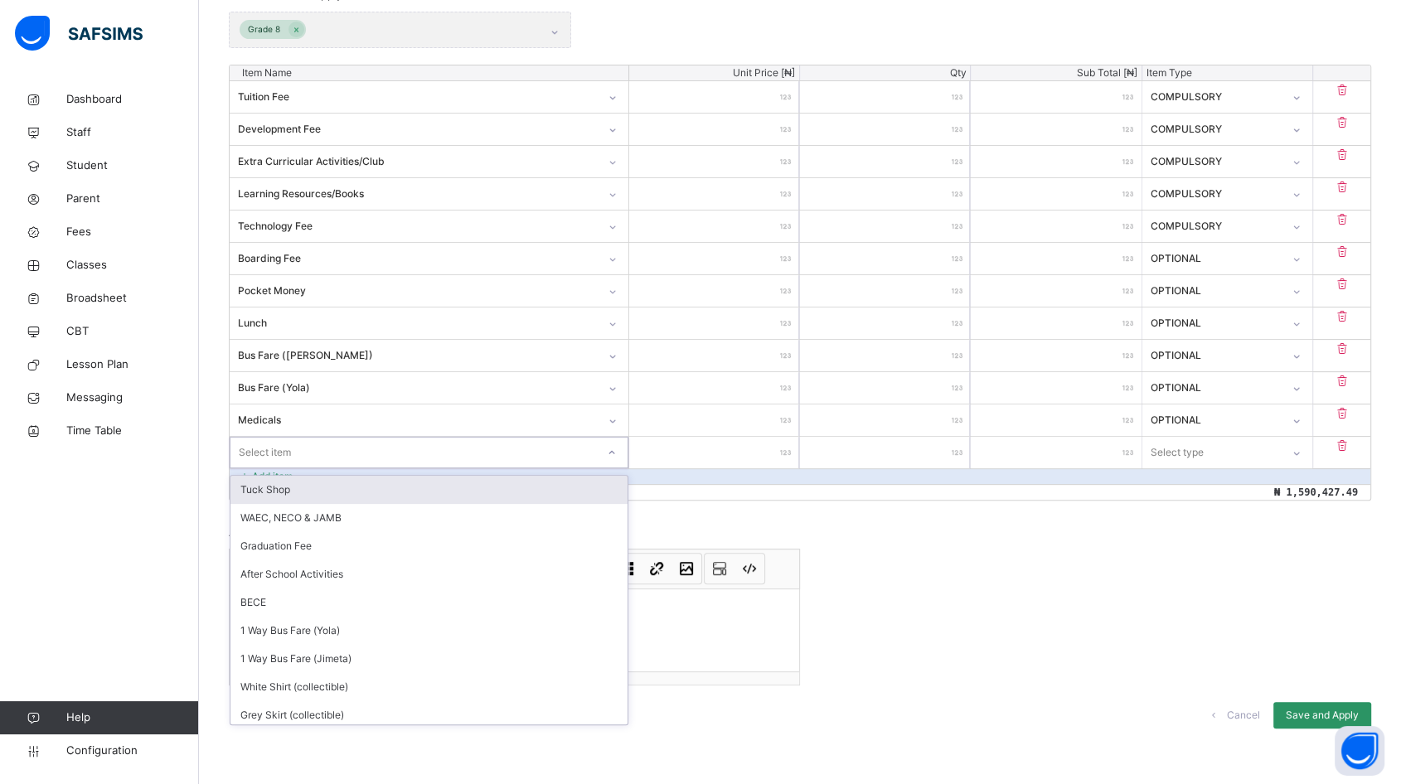
click at [300, 446] on div "Select item" at bounding box center [412, 452] width 365 height 26
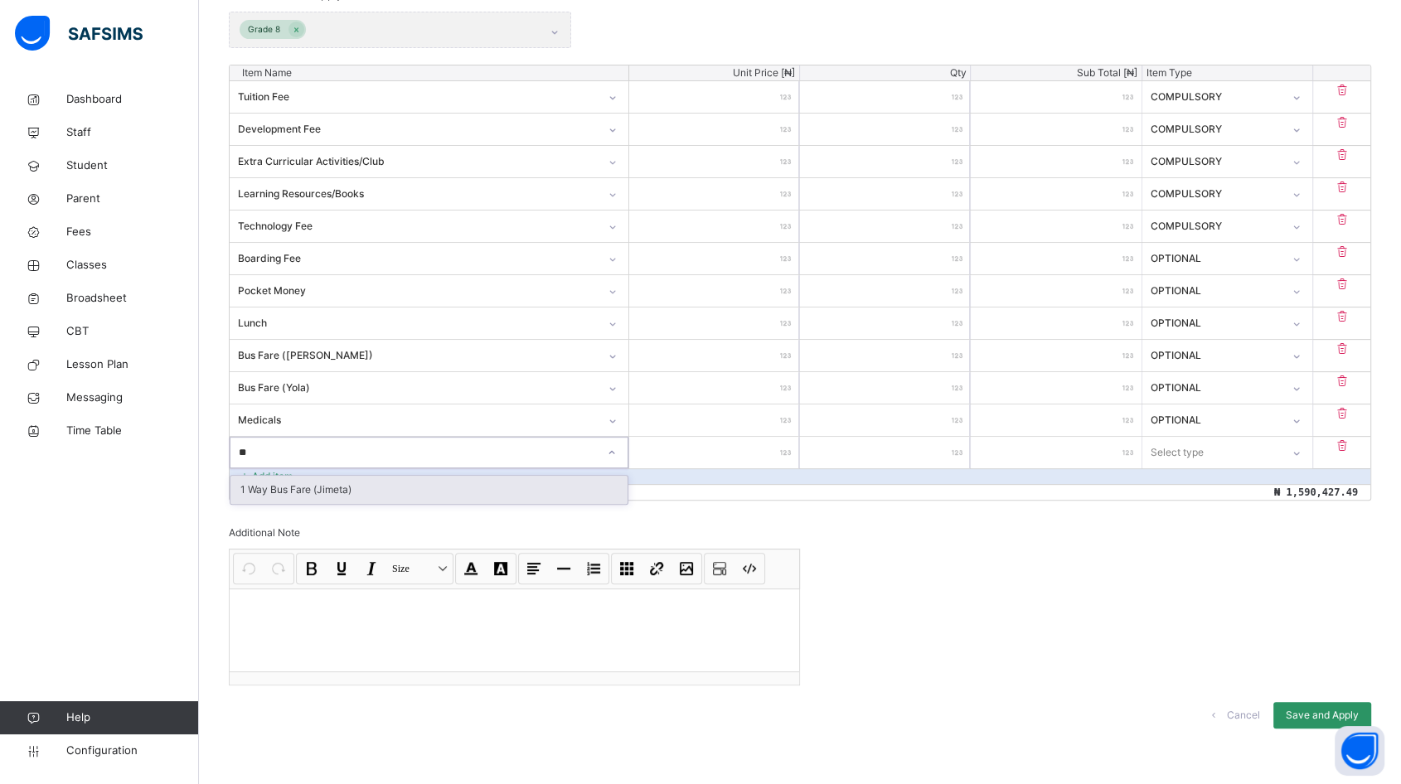
type input "***"
click at [328, 494] on div "1 Way Bus Fare (Jimeta)" at bounding box center [428, 490] width 397 height 28
click at [743, 457] on input "number" at bounding box center [714, 452] width 170 height 31
type input "*"
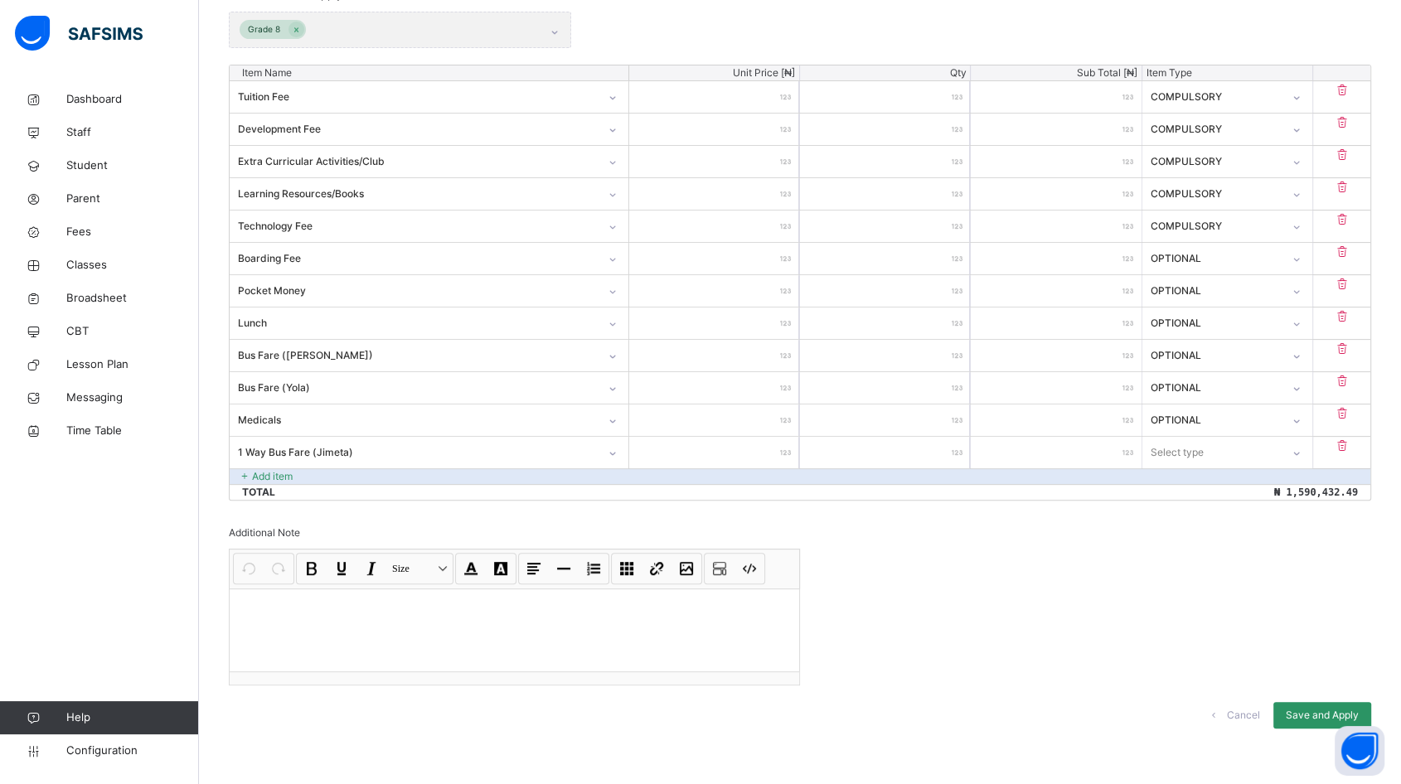
type input "**"
type input "***"
type input "****"
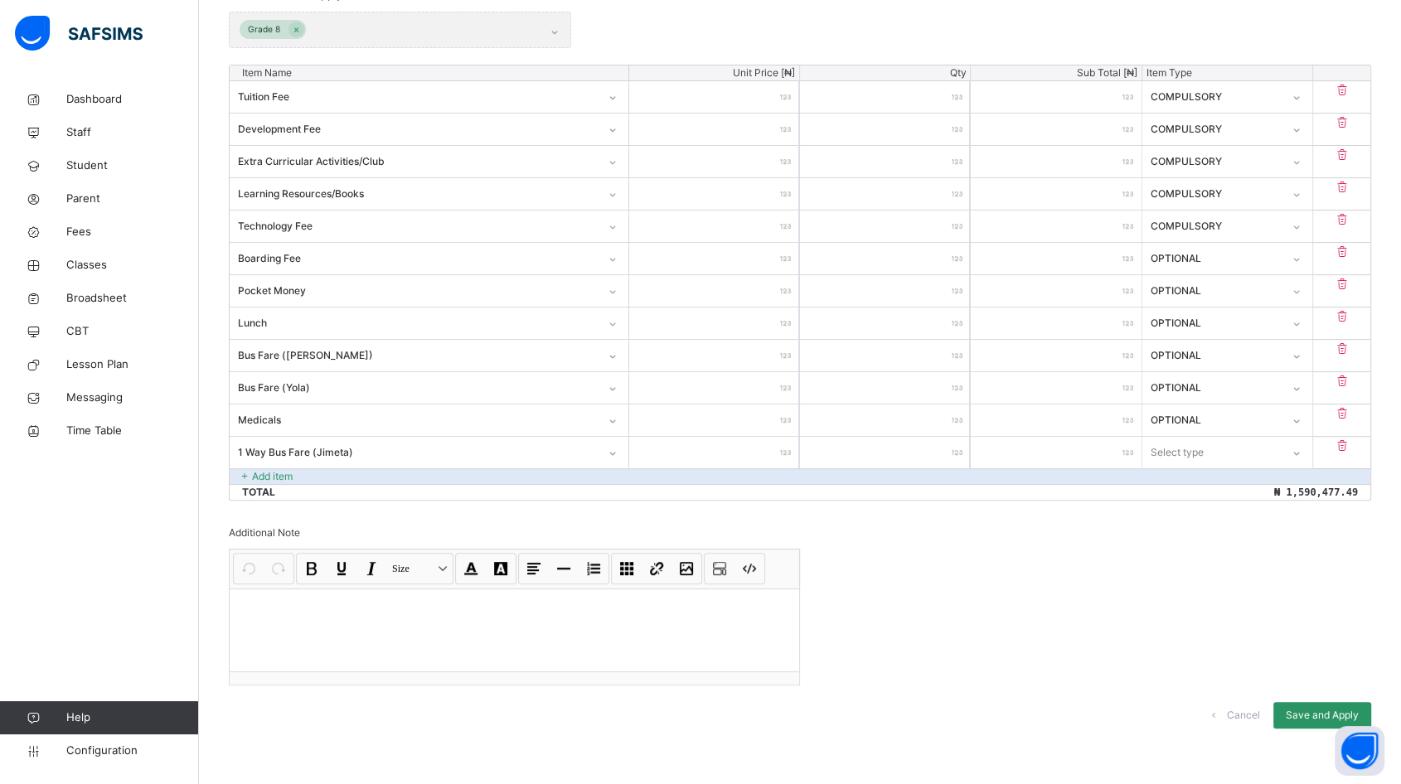
type input "****"
type input "*****"
click at [1200, 441] on div "Select type" at bounding box center [1177, 452] width 53 height 31
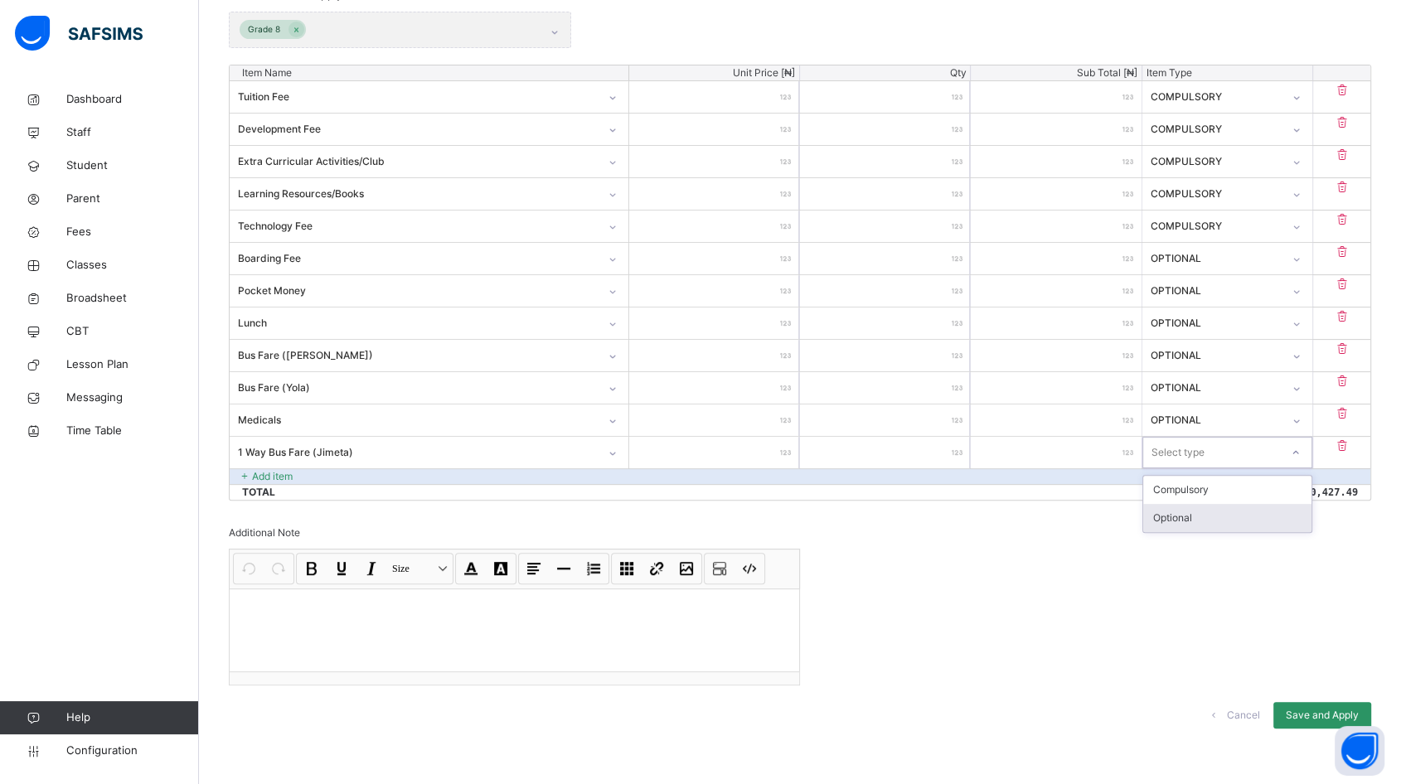
click at [1206, 513] on div "Optional" at bounding box center [1227, 518] width 168 height 28
click at [275, 470] on p "Add item" at bounding box center [272, 476] width 41 height 15
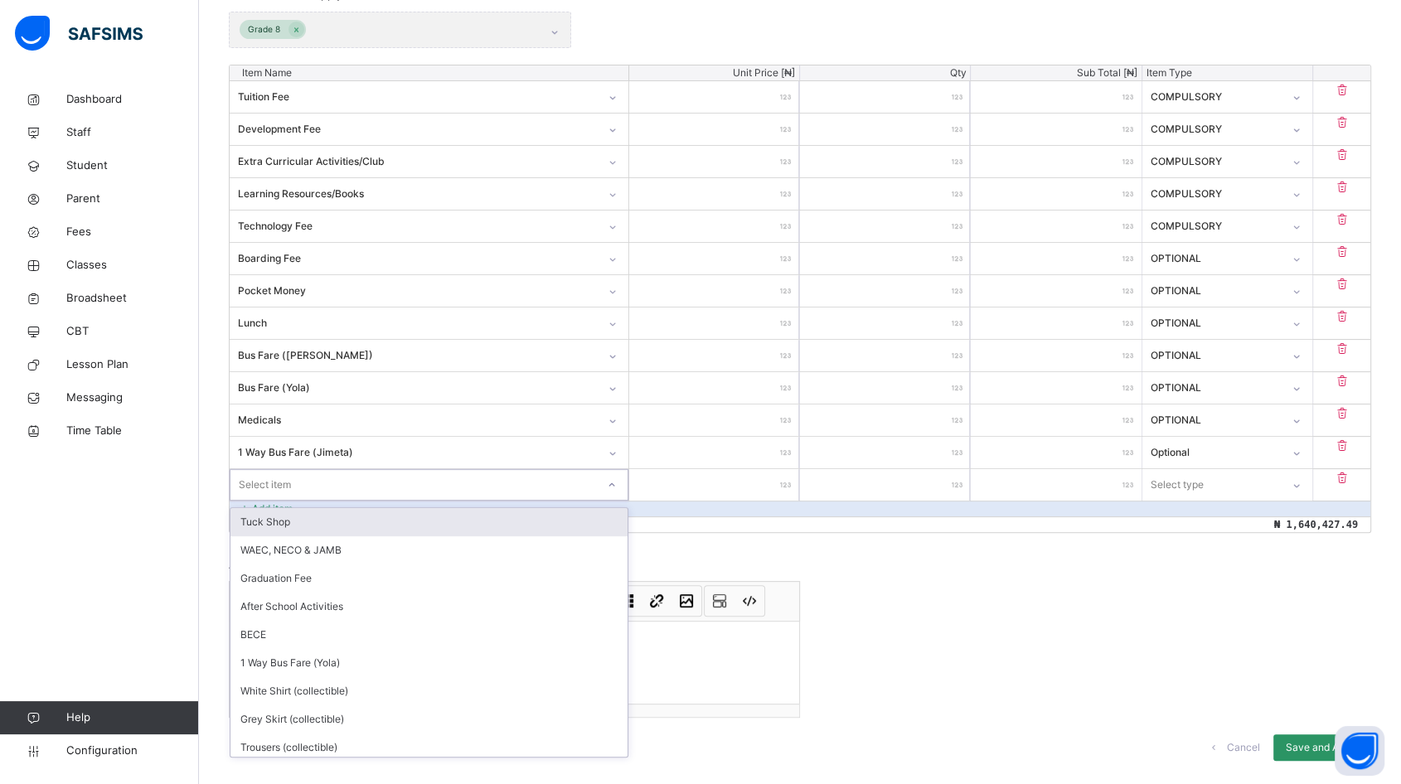
click at [318, 482] on div "Select item" at bounding box center [412, 485] width 365 height 26
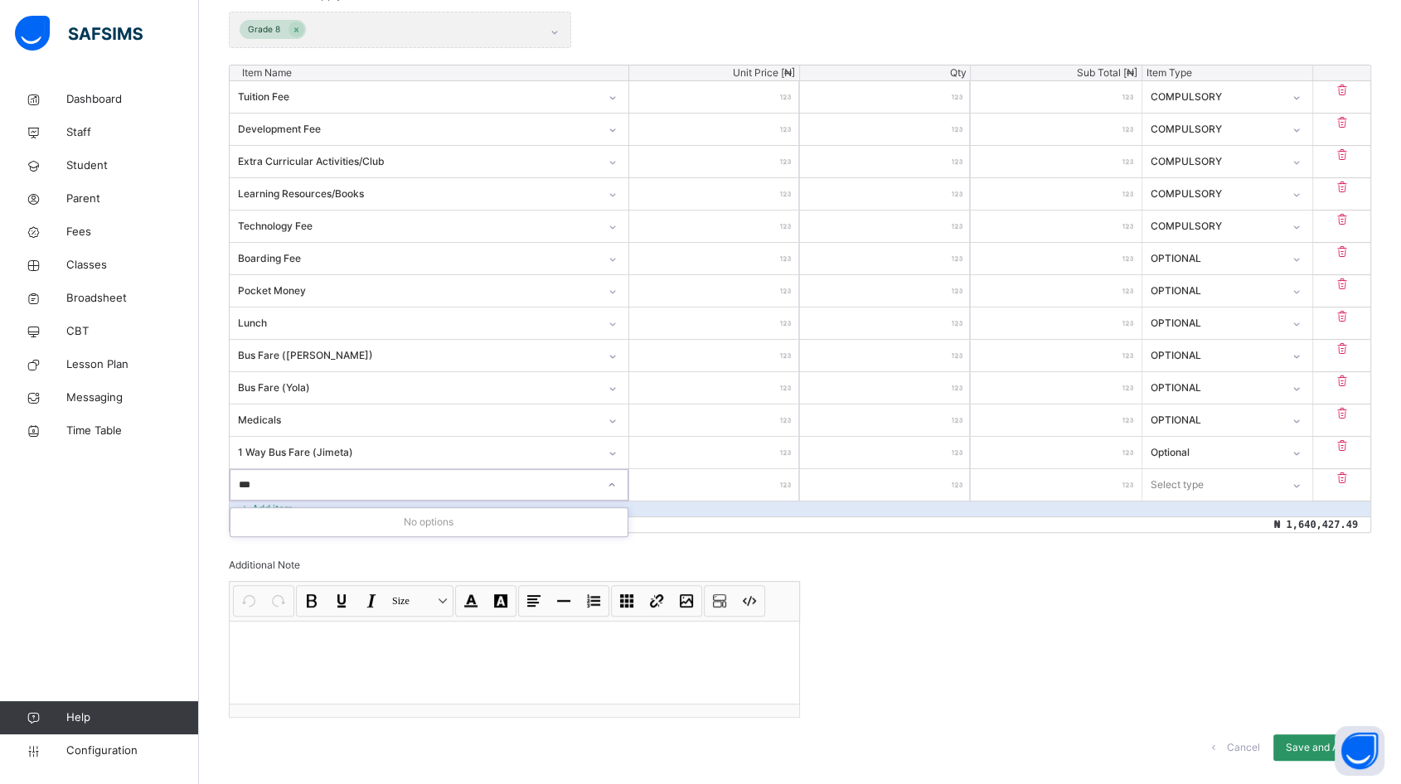
type input "**"
click at [409, 522] on div "1 Way Bus Fare (Yola)" at bounding box center [428, 522] width 397 height 28
click at [742, 482] on input "number" at bounding box center [714, 484] width 170 height 31
click at [754, 482] on input "******" at bounding box center [714, 484] width 170 height 31
click at [1294, 477] on div at bounding box center [1295, 485] width 31 height 30
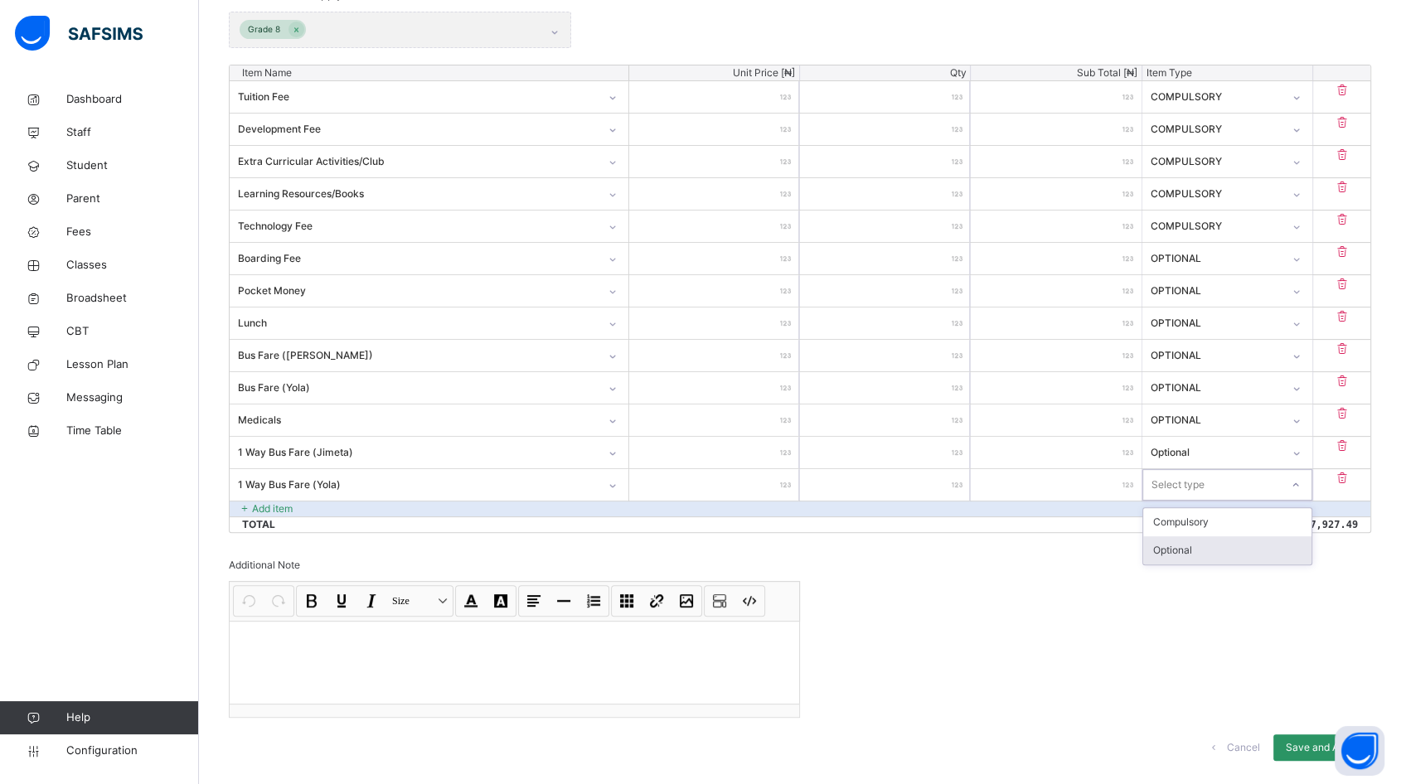
click at [1231, 550] on div "Optional" at bounding box center [1227, 550] width 168 height 28
click at [276, 505] on p "Add item" at bounding box center [272, 508] width 41 height 15
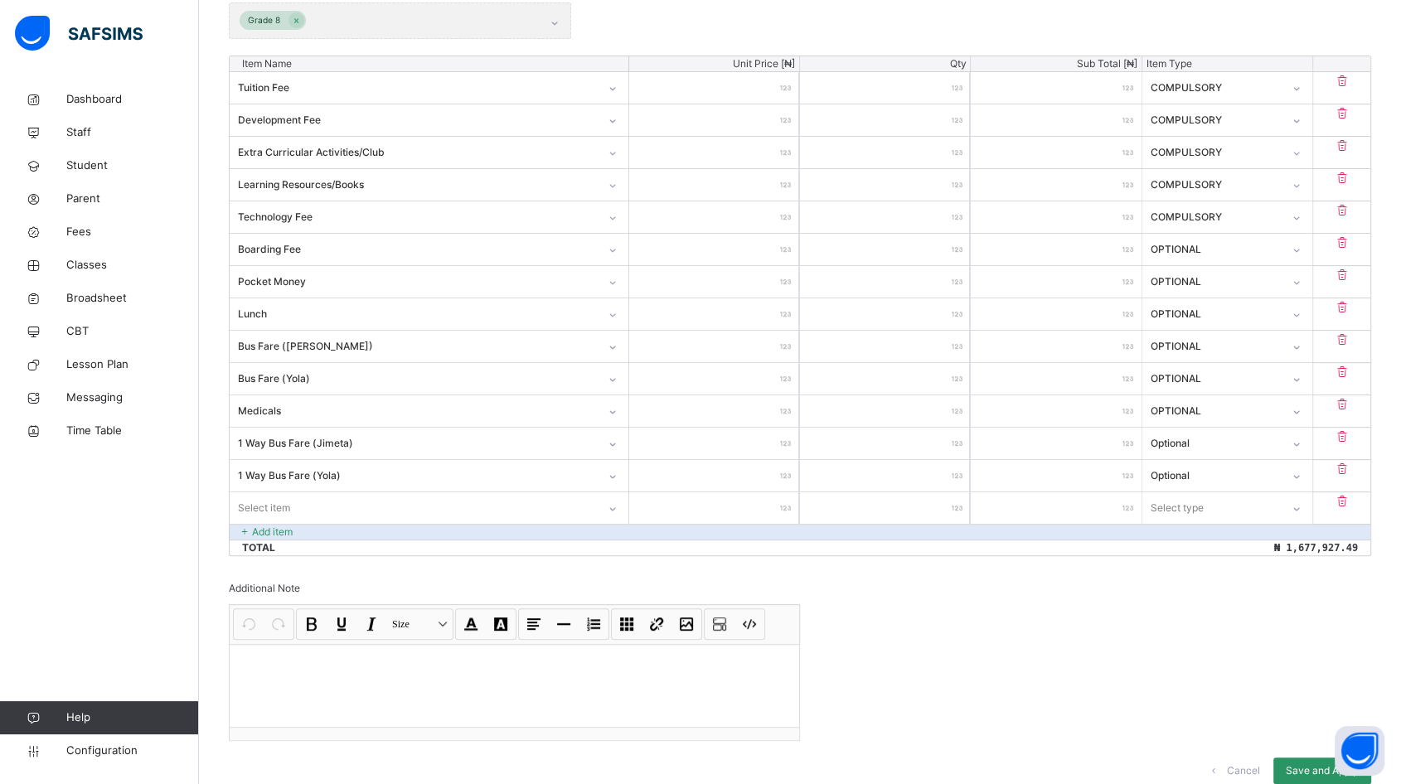
click at [302, 515] on div "Select item" at bounding box center [413, 508] width 367 height 26
click at [307, 538] on div "White Shirt (collectible)" at bounding box center [428, 544] width 397 height 28
click at [747, 496] on input "number" at bounding box center [714, 506] width 170 height 31
click at [1234, 503] on div "Select type" at bounding box center [1211, 507] width 137 height 26
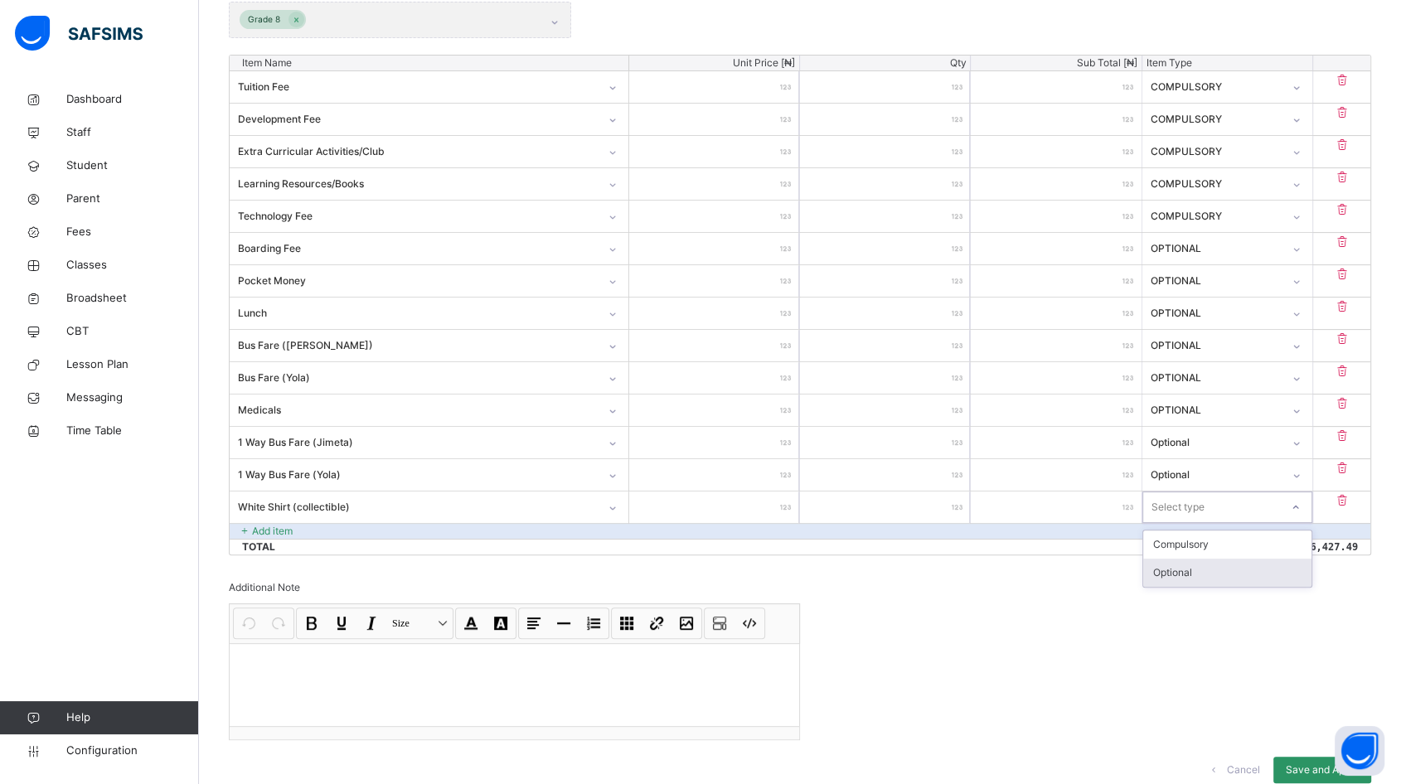
click at [1204, 576] on div "Optional" at bounding box center [1227, 573] width 168 height 28
click at [256, 525] on p "Add item" at bounding box center [272, 531] width 41 height 15
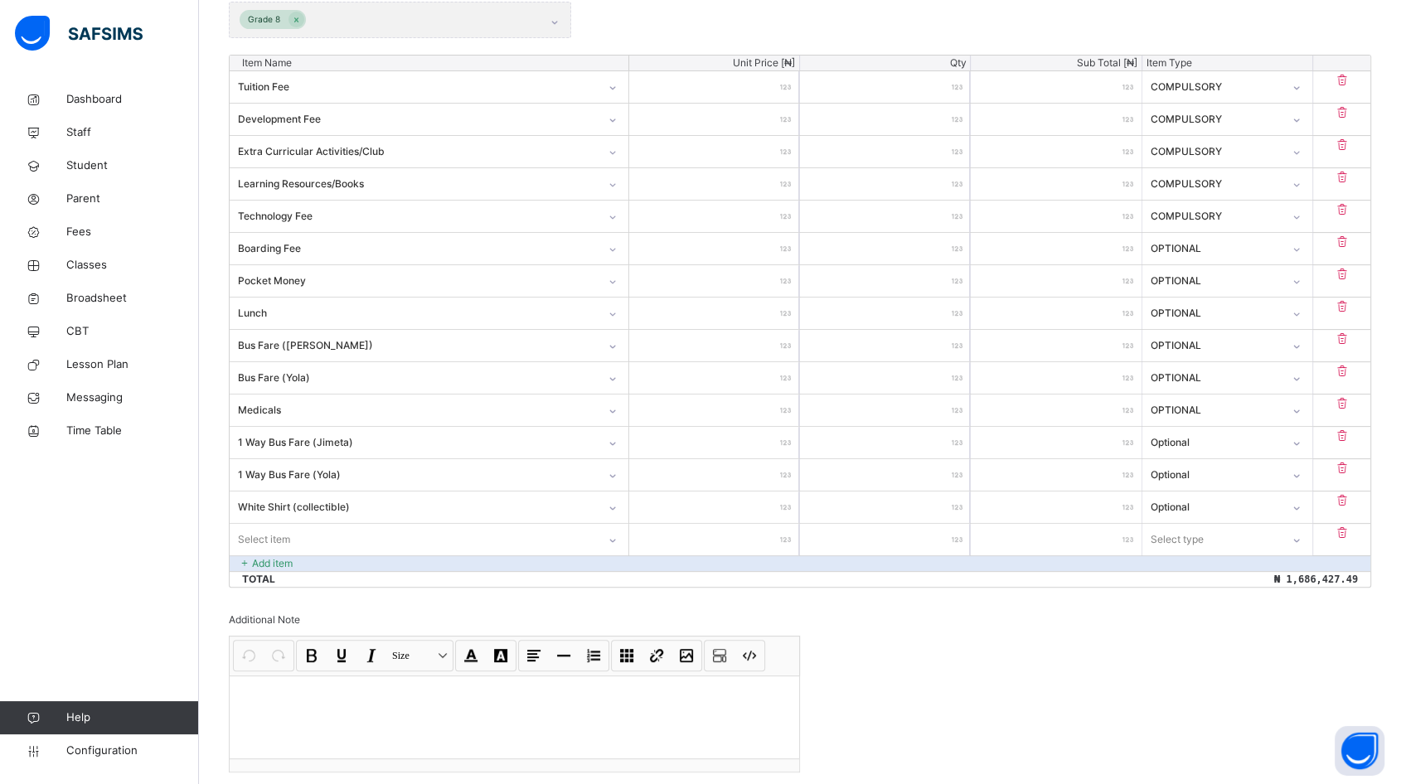
click at [308, 525] on div "Item Name Unit Price [ ₦ ] Qty Sub Total [ ₦ ] Item Type Tuition Fee ********* …" at bounding box center [800, 321] width 1142 height 533
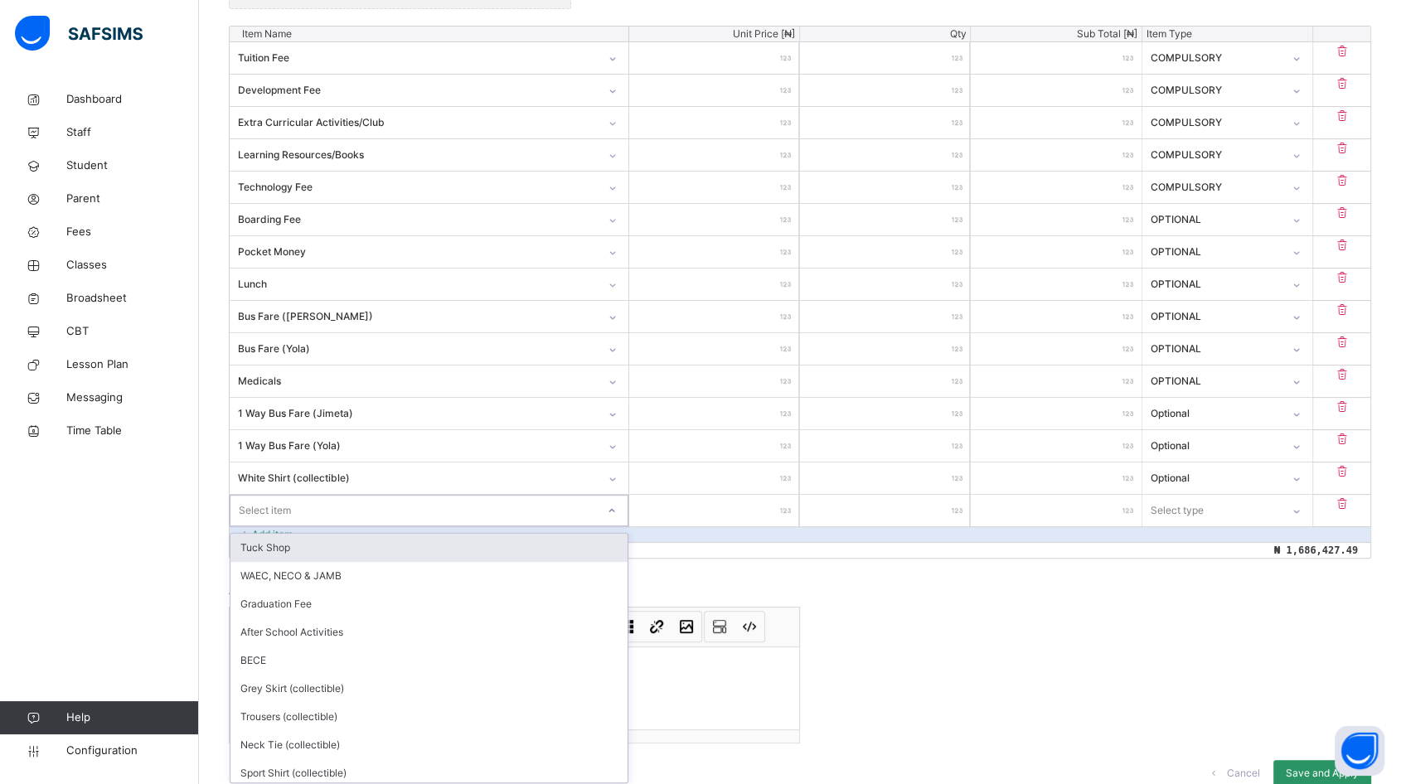
scroll to position [502, 0]
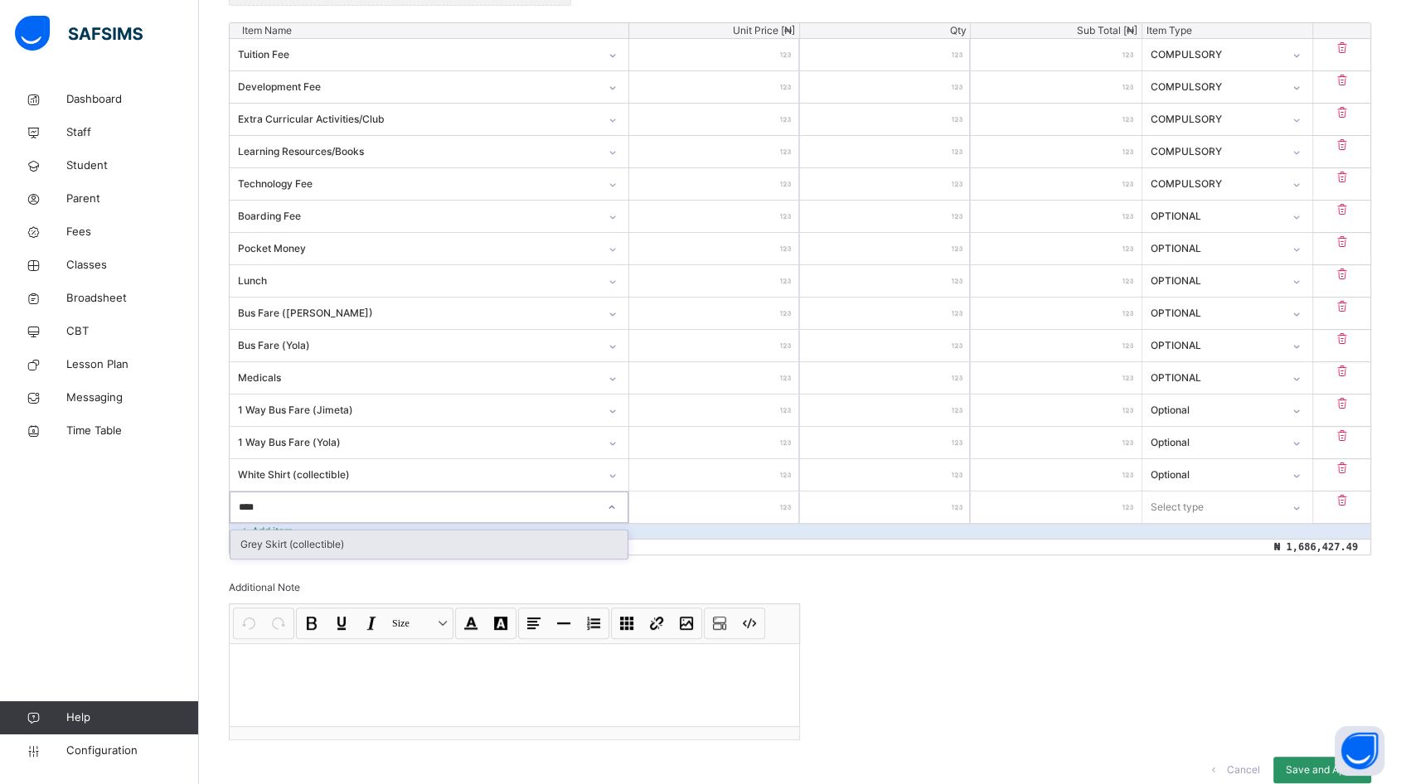
click at [325, 542] on div "Grey Skirt (collectible)" at bounding box center [428, 544] width 397 height 28
click at [733, 507] on input "number" at bounding box center [714, 506] width 170 height 31
click at [1223, 505] on div "Select type" at bounding box center [1211, 507] width 138 height 26
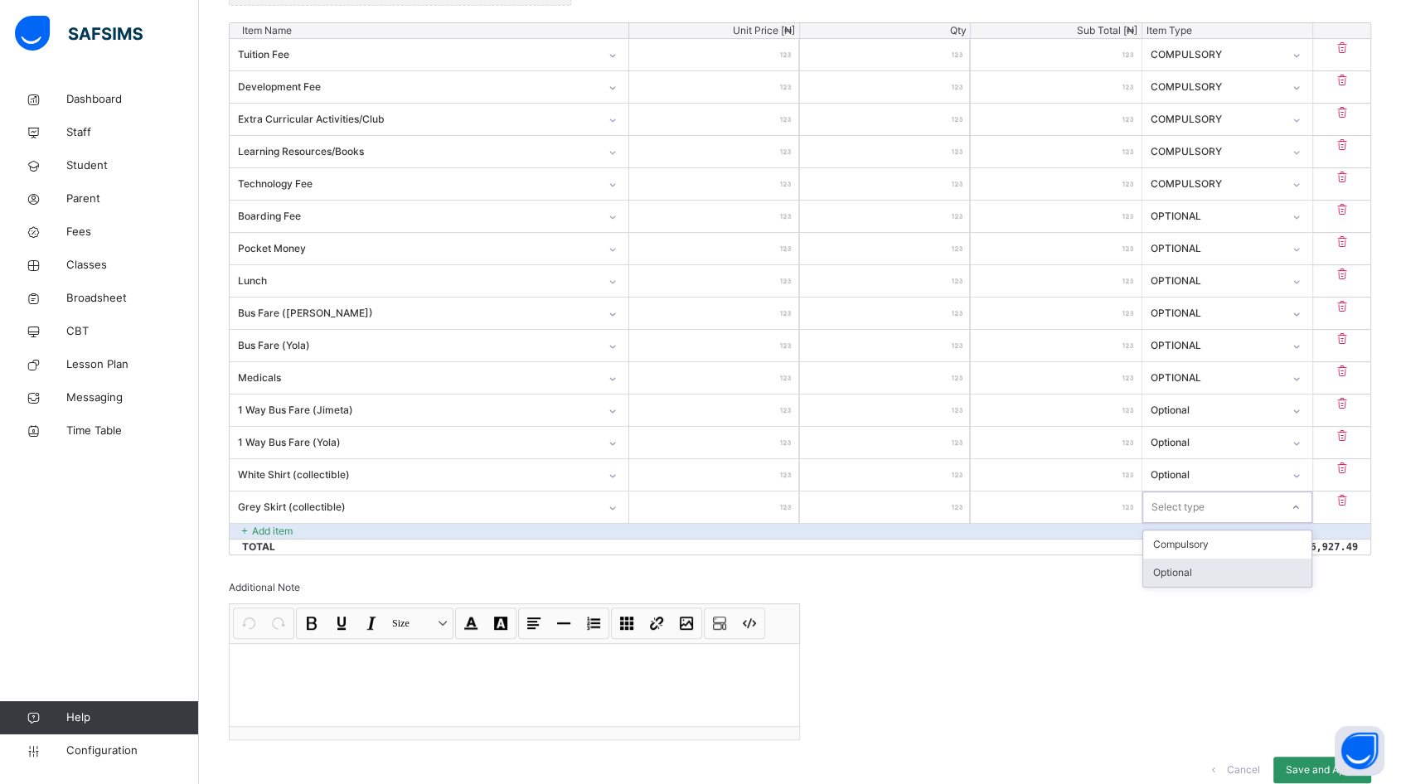
click at [1206, 569] on div "Optional" at bounding box center [1227, 573] width 168 height 28
click at [281, 525] on p "Add item" at bounding box center [272, 531] width 41 height 15
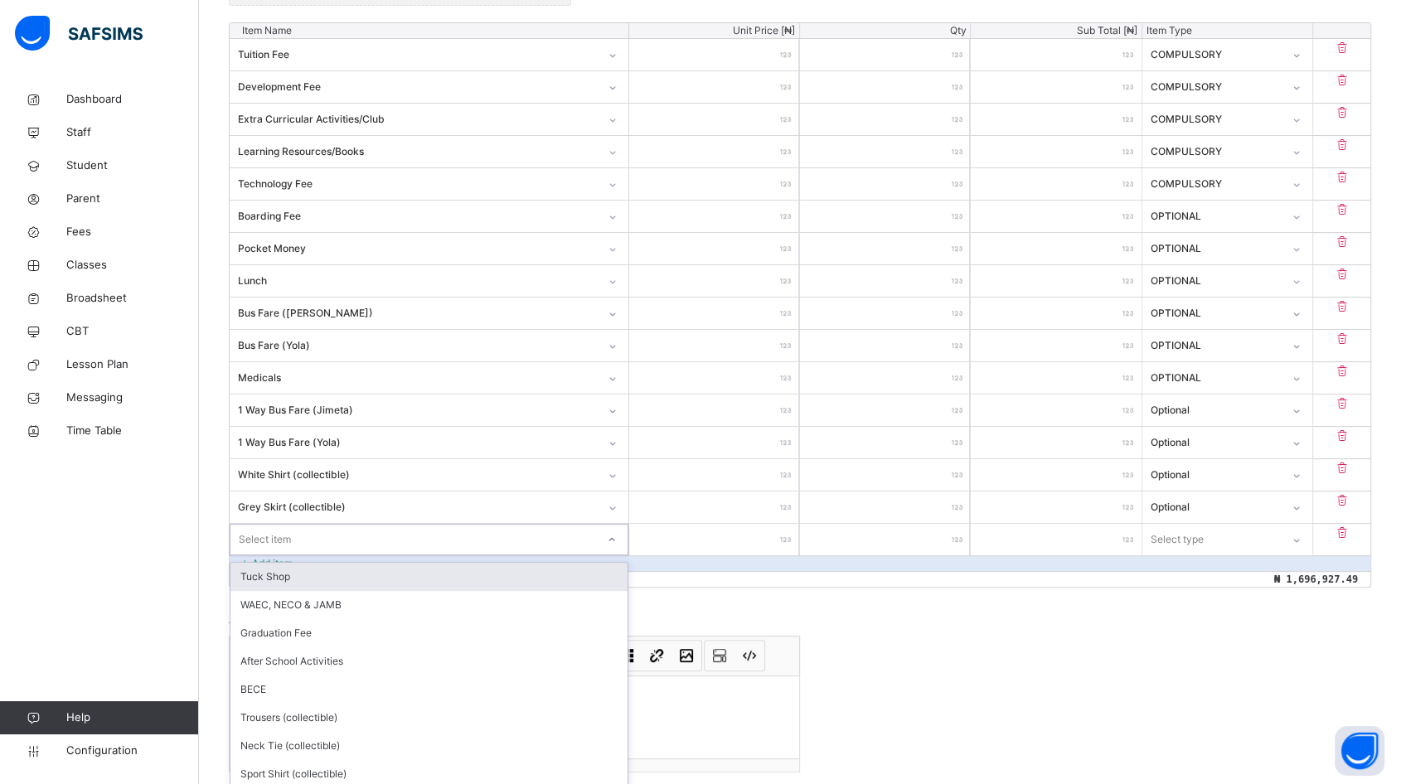
scroll to position [535, 0]
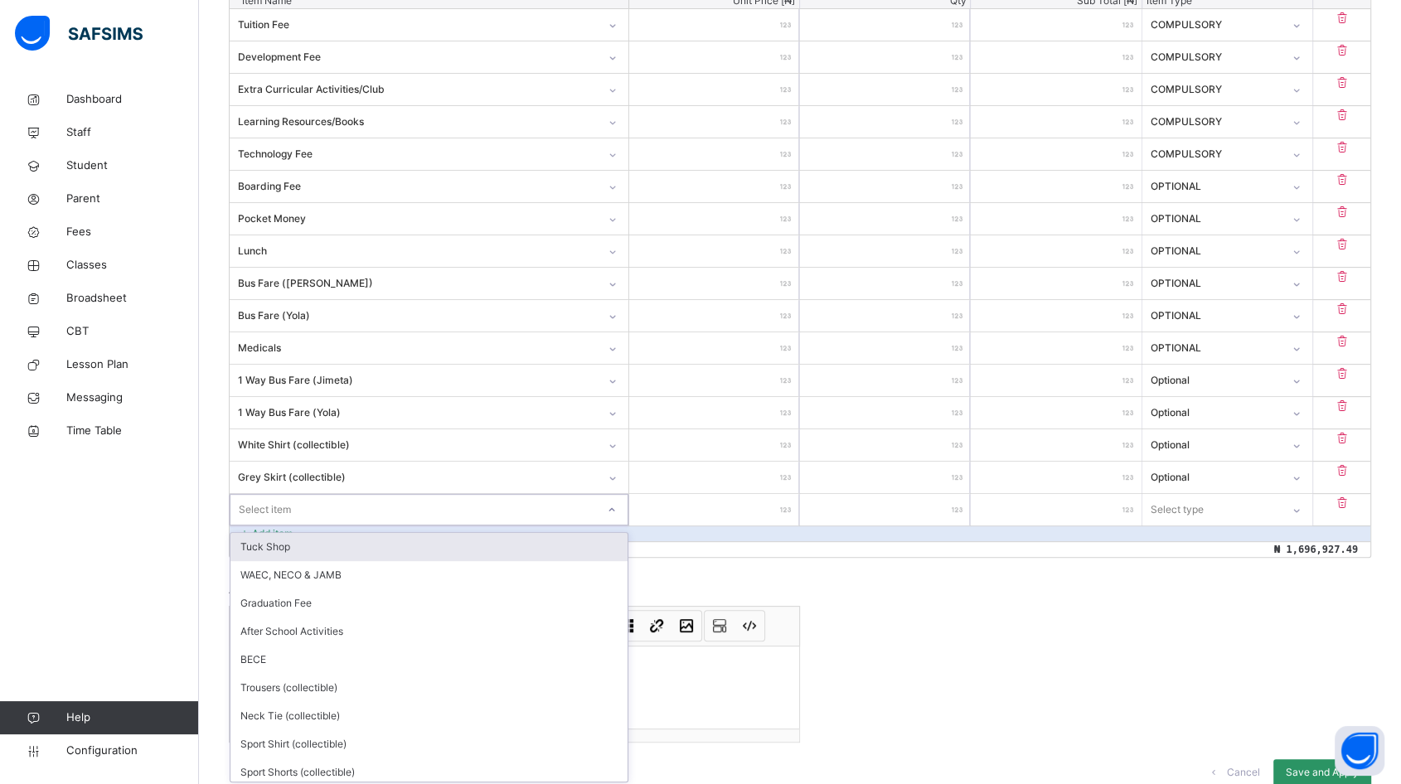
click at [305, 525] on div "option Tuck Shop focused, 1 of 21. 21 results available. Use Up and Down to cho…" at bounding box center [429, 509] width 399 height 31
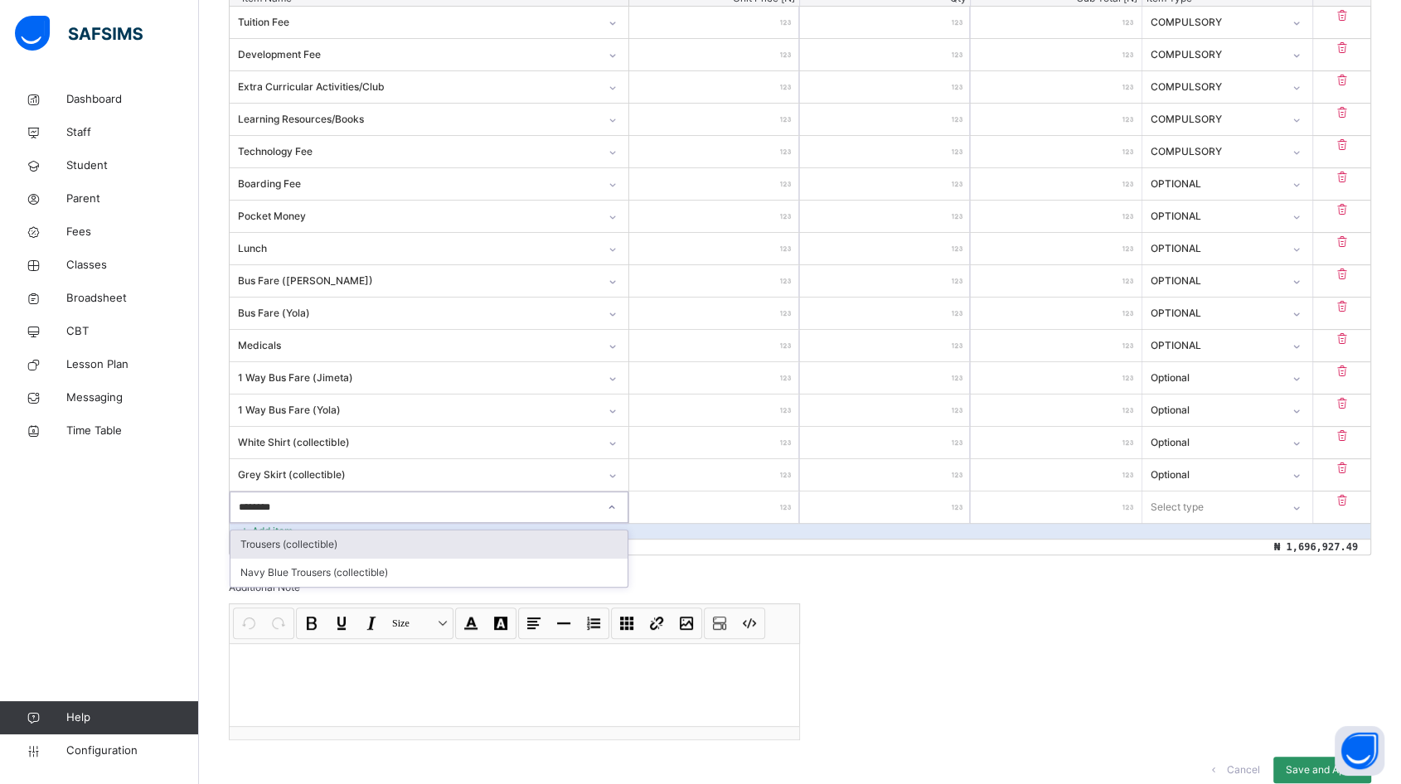
click at [327, 545] on div "Trousers (collectible)" at bounding box center [428, 544] width 397 height 28
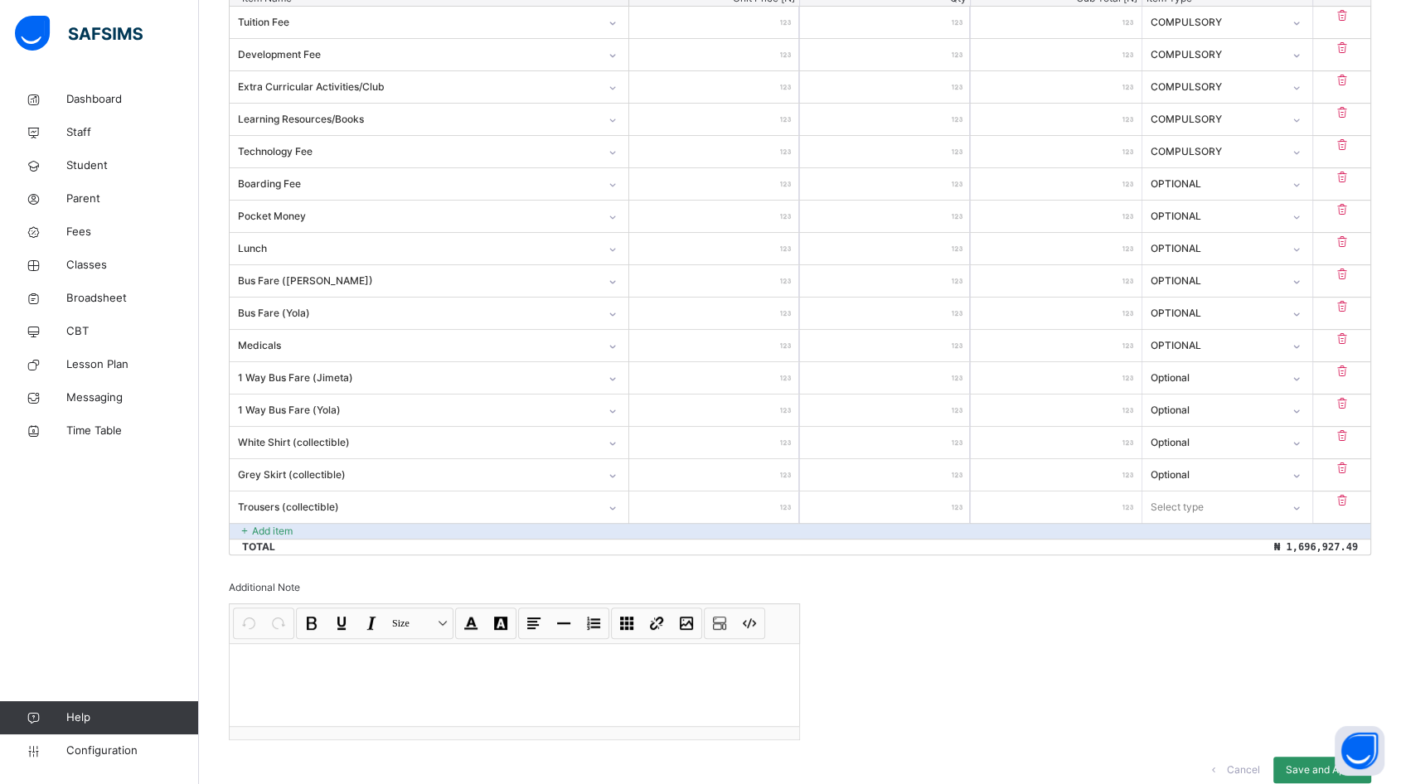
click at [759, 512] on input "number" at bounding box center [714, 506] width 170 height 31
click at [1280, 510] on div "Select type" at bounding box center [1211, 507] width 137 height 26
click at [1217, 568] on div "Optional" at bounding box center [1227, 573] width 168 height 28
click at [292, 529] on p "Add item" at bounding box center [272, 531] width 41 height 15
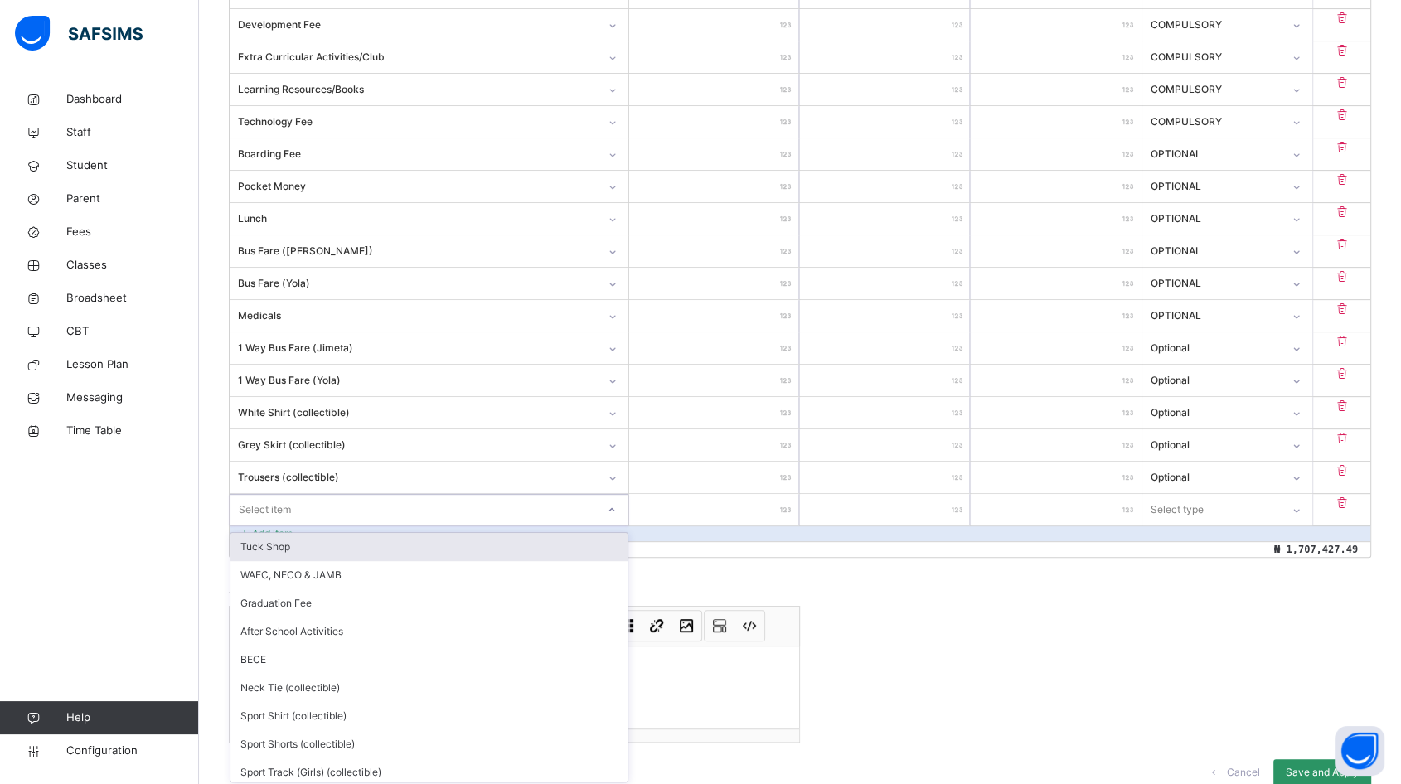
click at [283, 525] on div "option Tuck Shop focused, 1 of 20. 20 results available. Use Up and Down to cho…" at bounding box center [429, 509] width 399 height 31
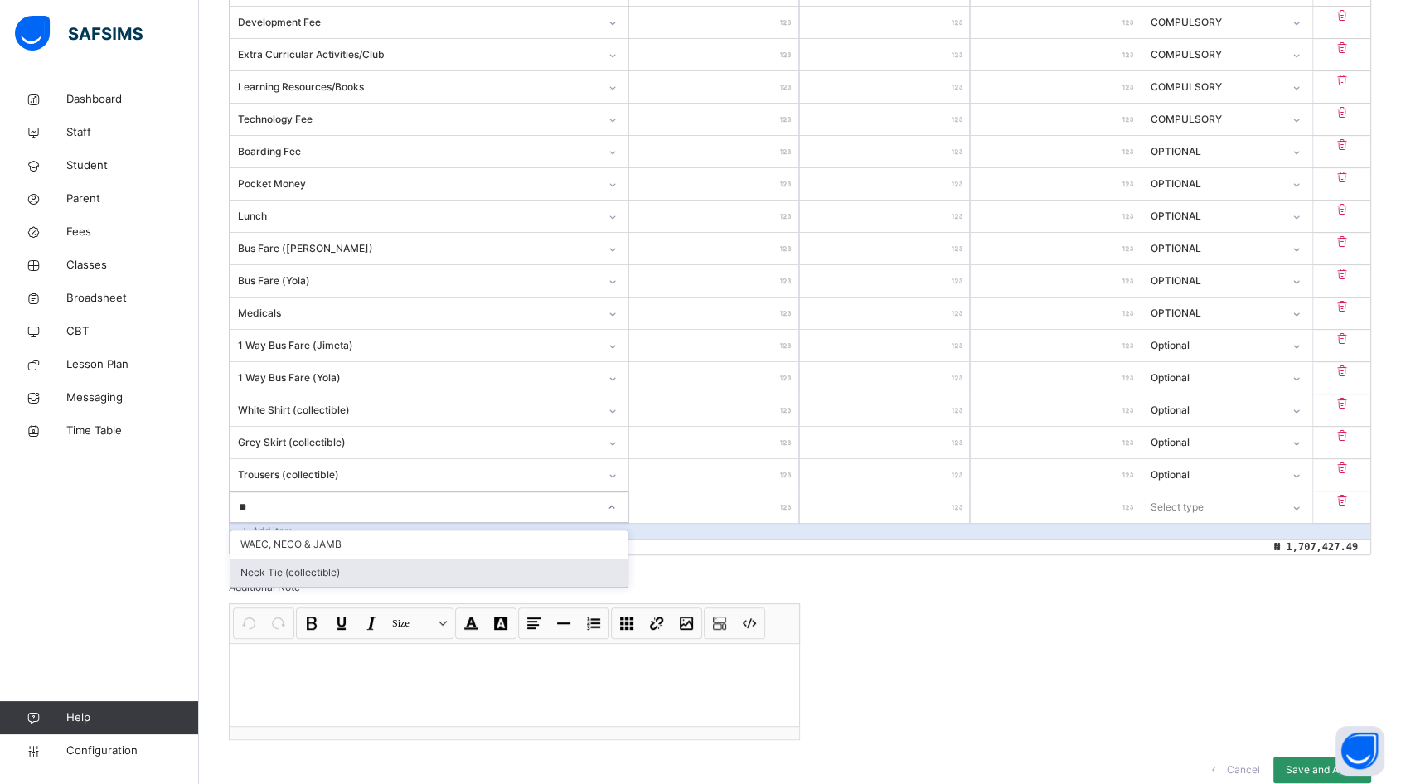
click at [312, 569] on div "Neck Tie (collectible)" at bounding box center [428, 573] width 397 height 28
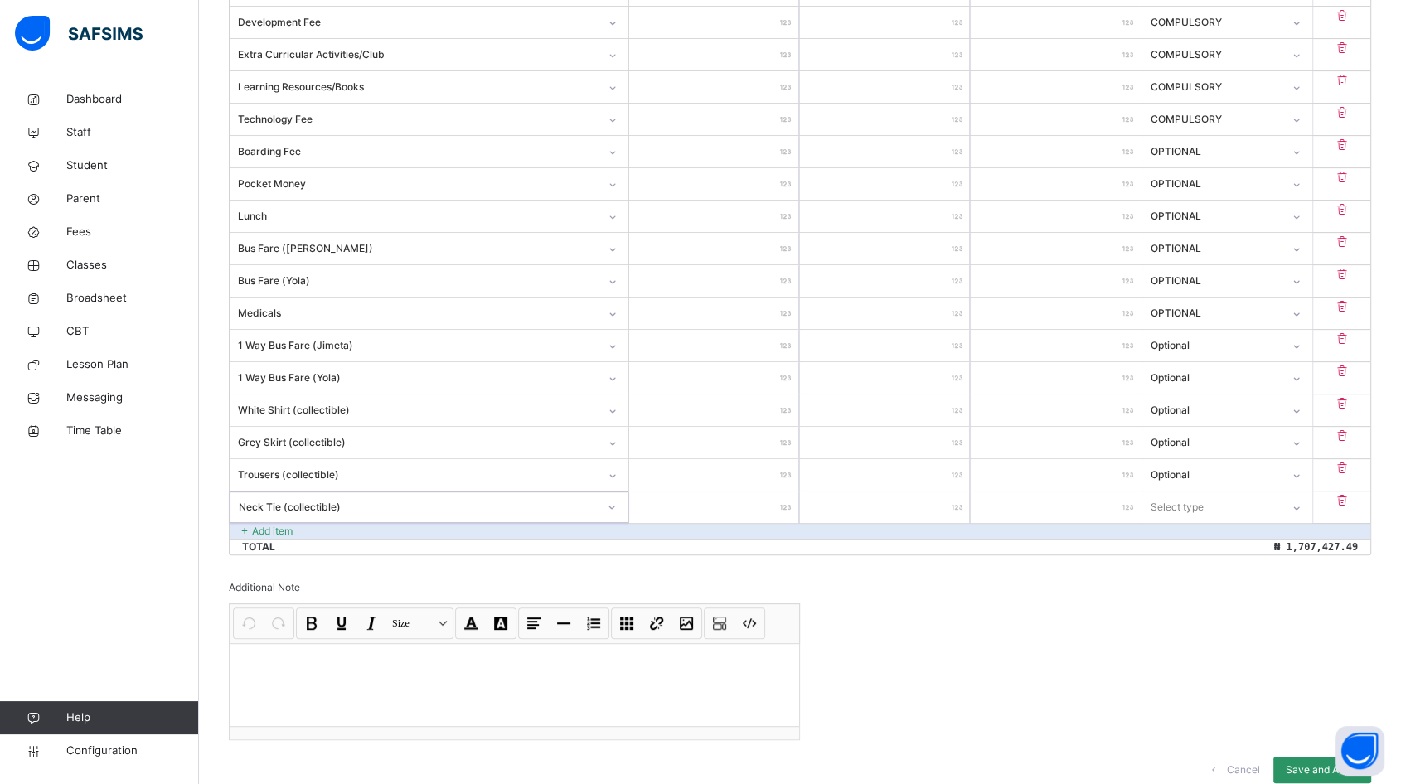
click at [767, 510] on input "number" at bounding box center [714, 506] width 170 height 31
click at [1231, 506] on div "Select type" at bounding box center [1211, 507] width 137 height 26
click at [1197, 574] on div "Optional" at bounding box center [1227, 573] width 168 height 28
click at [290, 528] on p "Add item" at bounding box center [272, 531] width 41 height 15
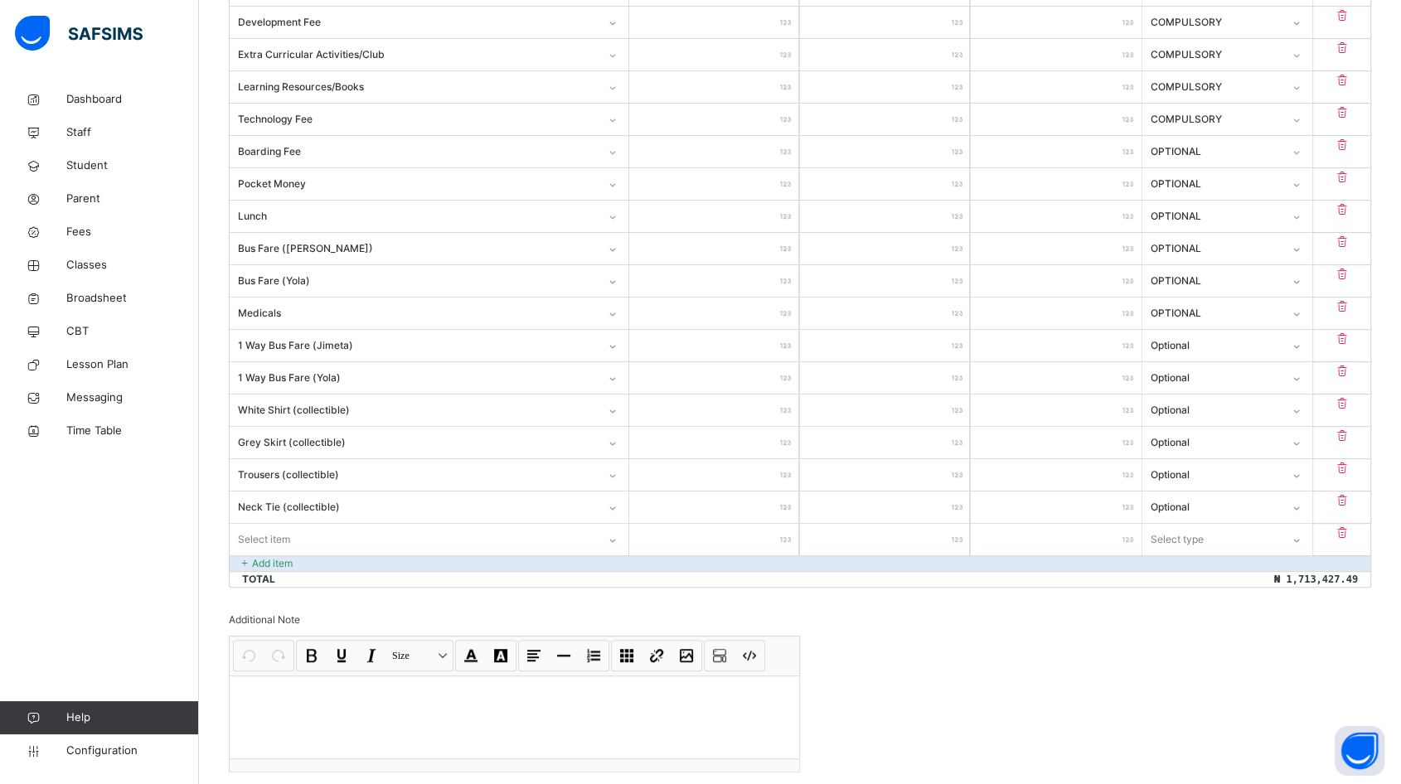
click at [342, 534] on div "Select item" at bounding box center [429, 539] width 399 height 31
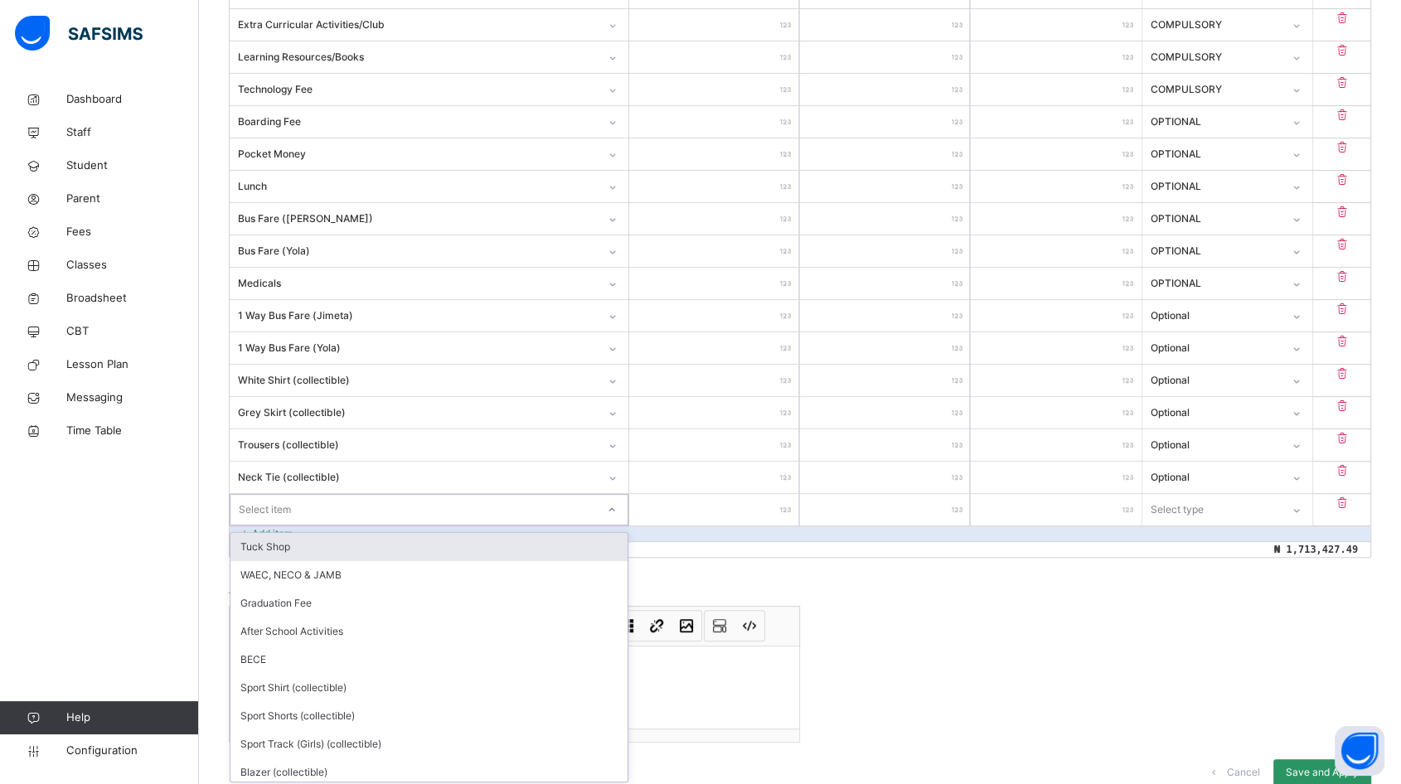
scroll to position [598, 0]
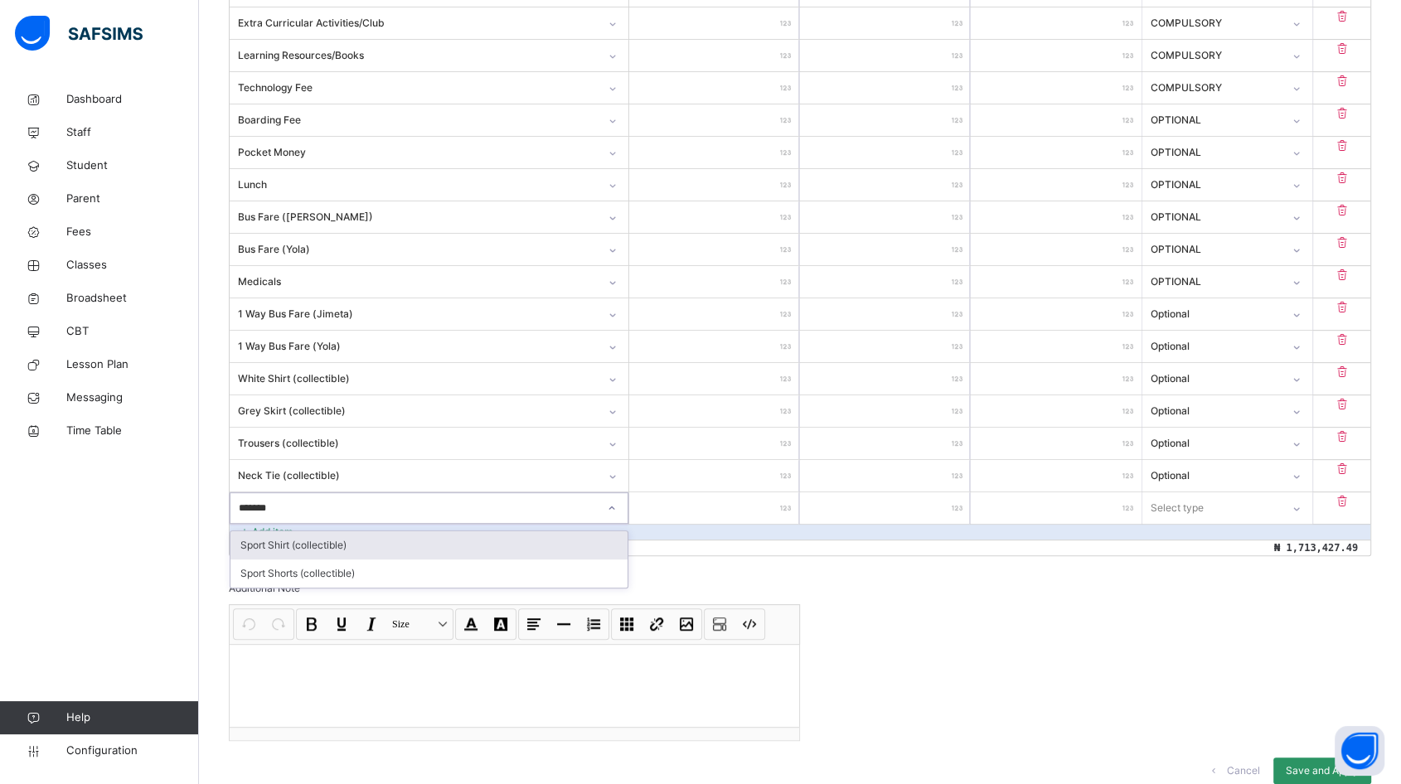
click at [334, 544] on div "Sport Shirt (collectible)" at bounding box center [428, 545] width 397 height 28
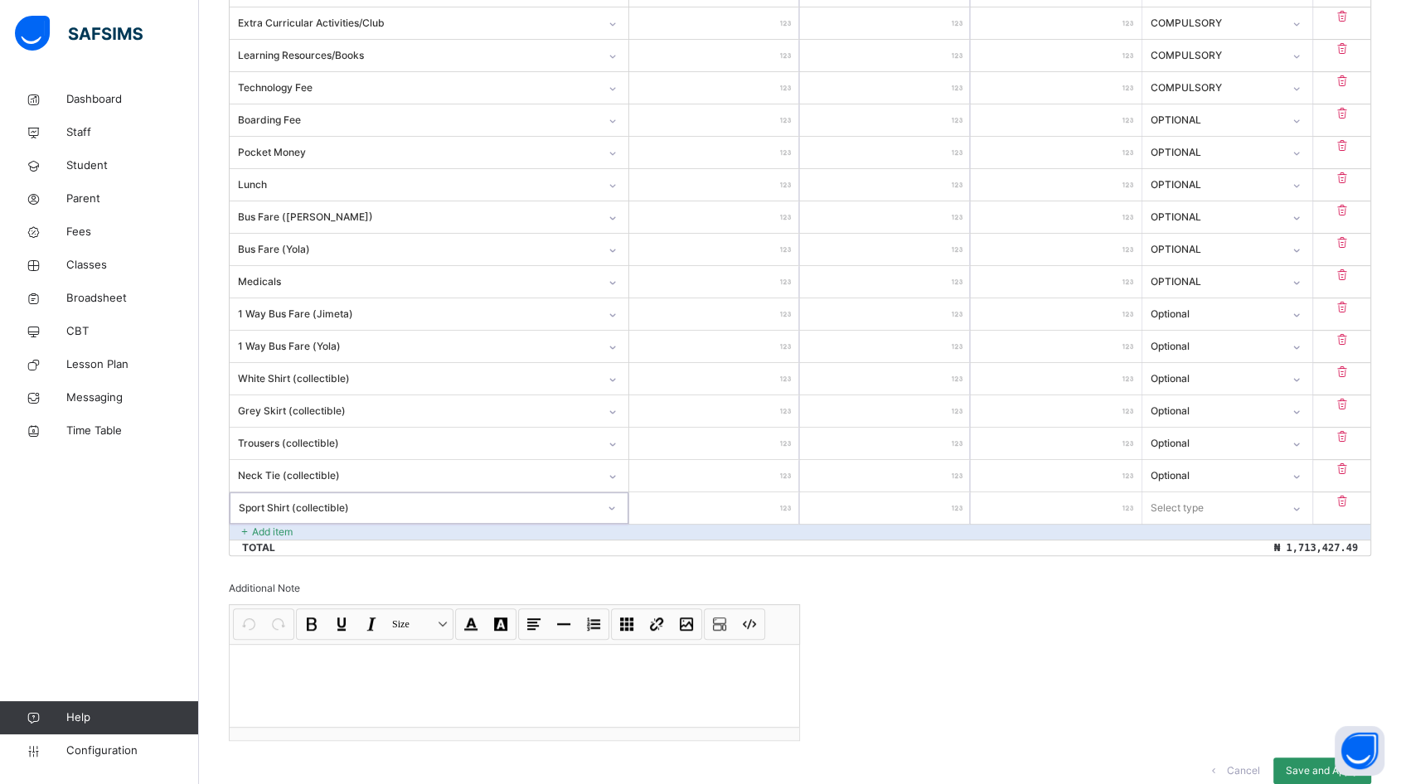
click at [728, 506] on input "number" at bounding box center [714, 507] width 170 height 31
click at [1226, 501] on div "Select type" at bounding box center [1211, 508] width 137 height 26
click at [1221, 567] on div "Optional" at bounding box center [1227, 573] width 168 height 28
click at [298, 525] on div "Add item" at bounding box center [800, 532] width 1140 height 16
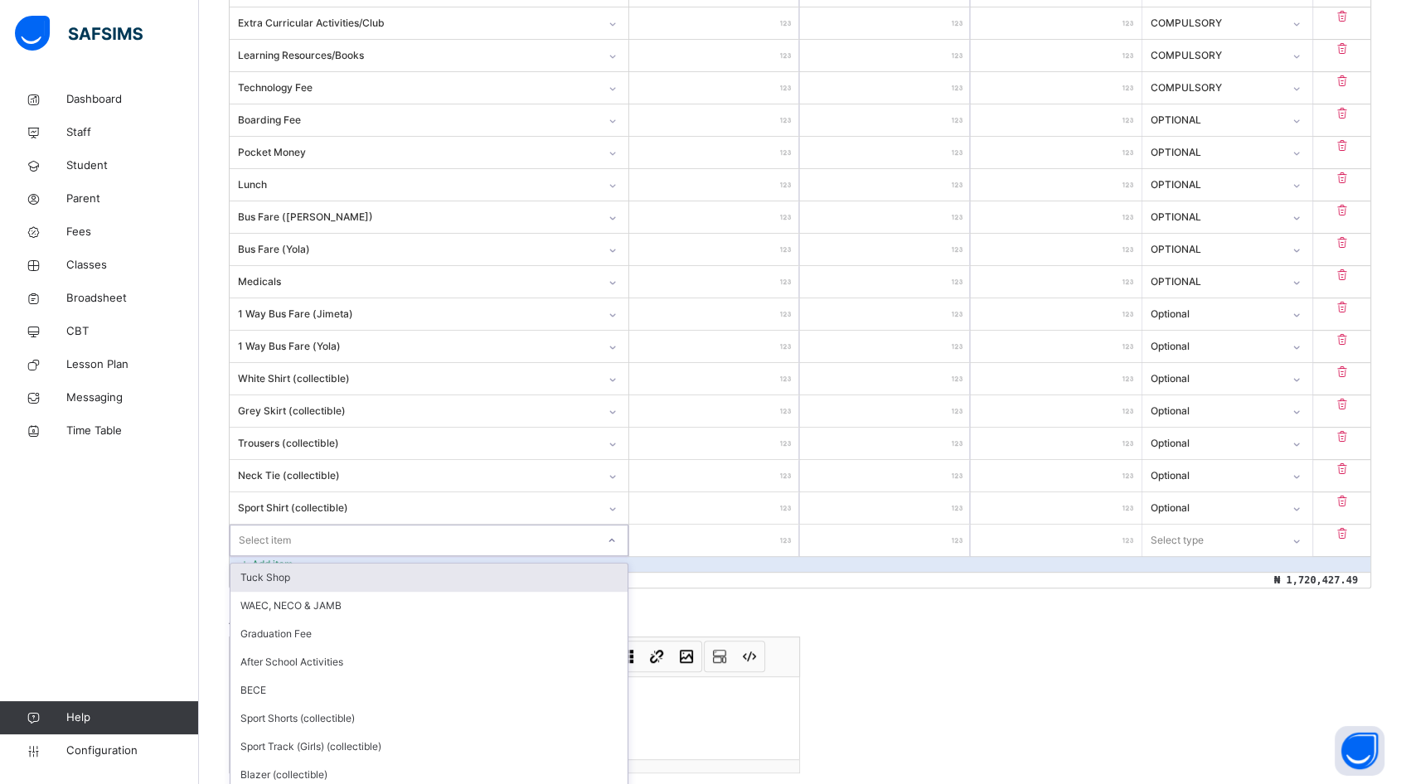
click at [297, 525] on div "Item Name Unit Price [ ₦ ] Qty Sub Total [ ₦ ] Item Type Tuition Fee ********* …" at bounding box center [800, 257] width 1142 height 662
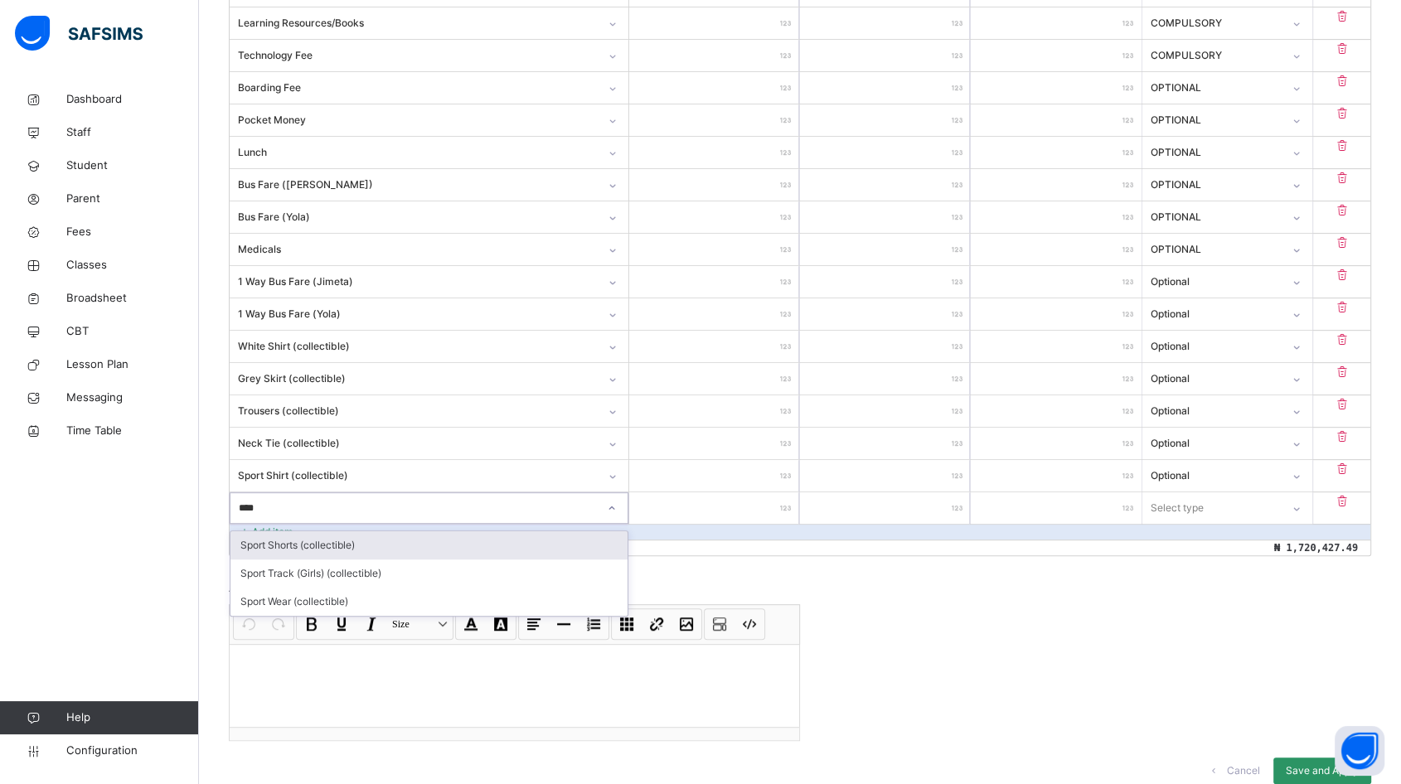
click at [310, 547] on div "Sport Shorts (collectible)" at bounding box center [428, 545] width 397 height 28
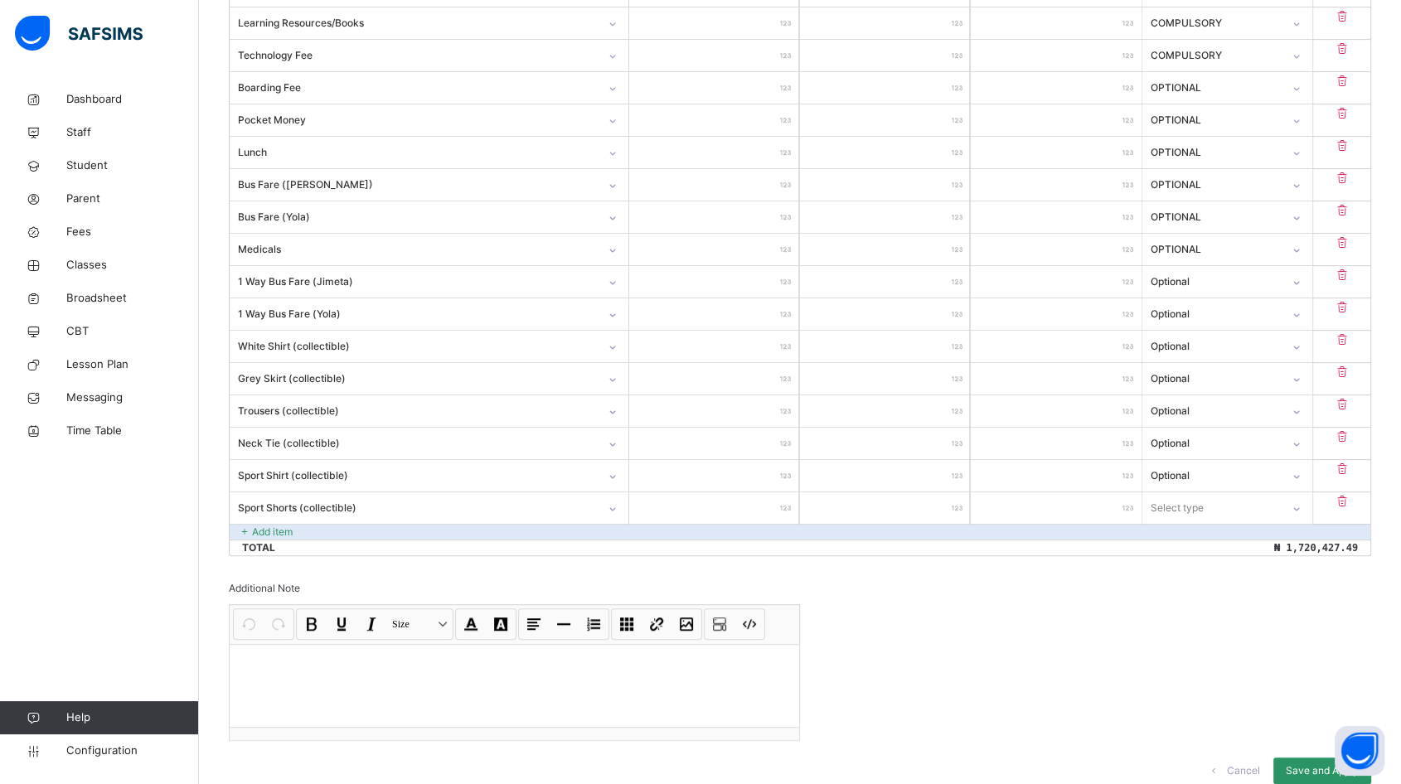
click at [762, 509] on input "number" at bounding box center [714, 507] width 170 height 31
click at [1233, 507] on div "Select type" at bounding box center [1211, 508] width 137 height 26
click at [1207, 564] on div "Optional" at bounding box center [1227, 573] width 168 height 28
click at [273, 530] on p "Add item" at bounding box center [272, 532] width 41 height 15
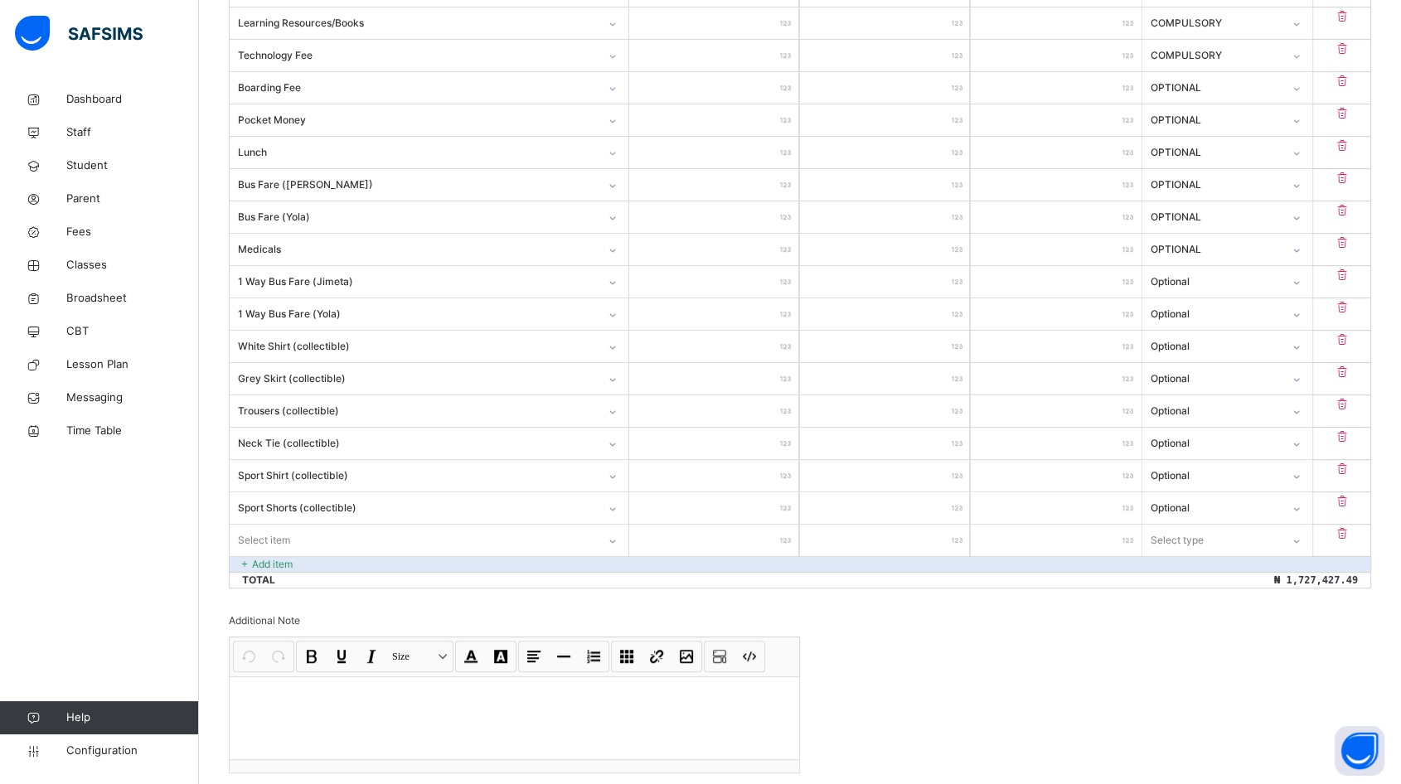
click at [298, 532] on div "Item Name Unit Price [ ₦ ] Qty Sub Total [ ₦ ] Item Type Tuition Fee ********* …" at bounding box center [800, 241] width 1142 height 694
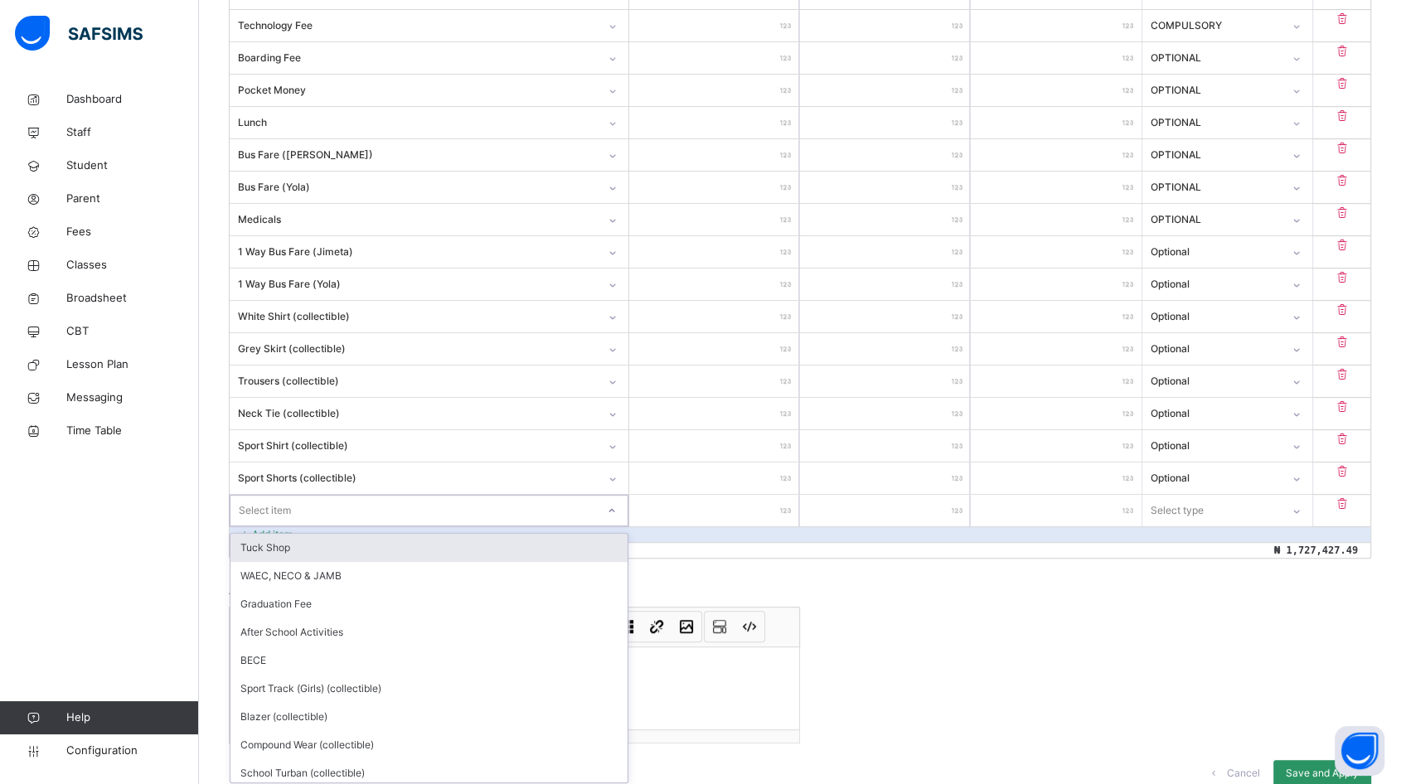
scroll to position [663, 0]
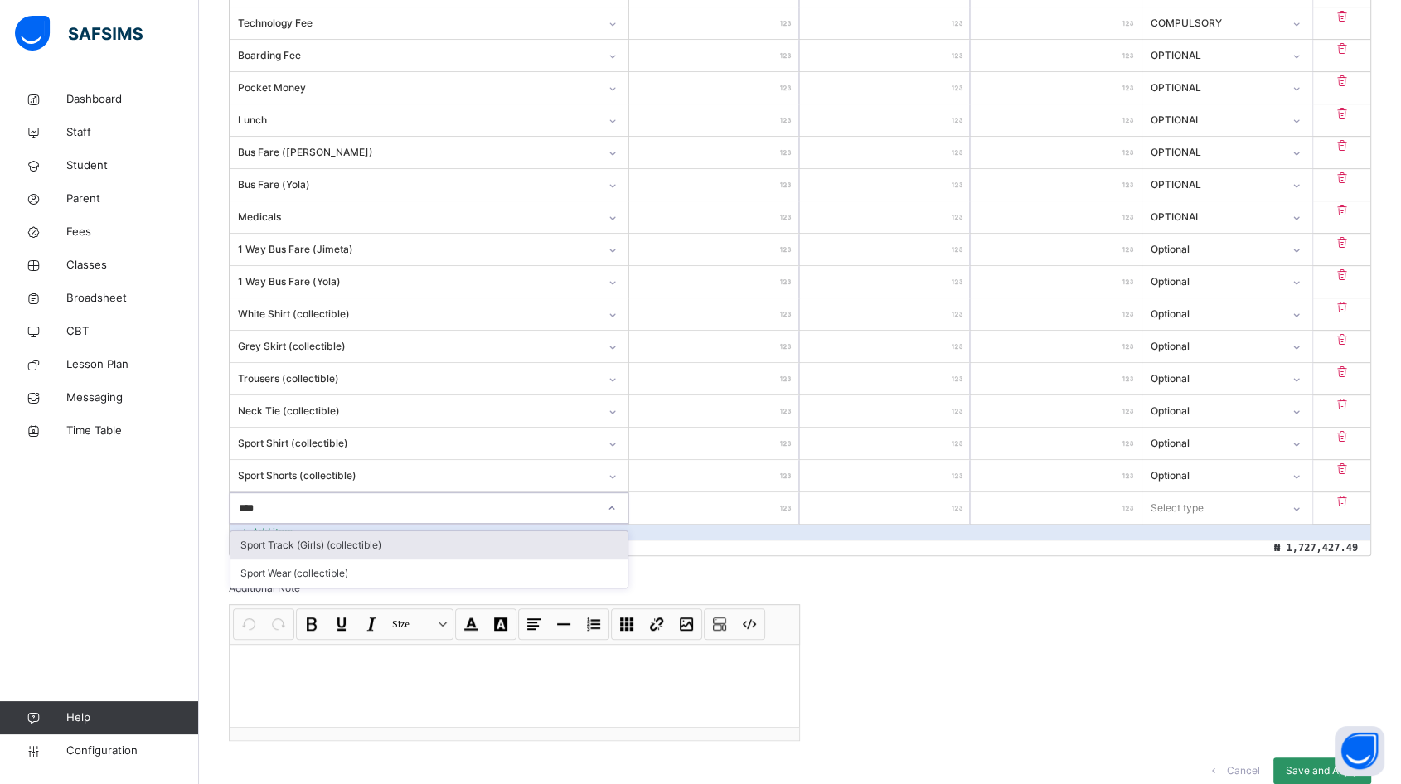
click at [386, 539] on div "Sport Track (Girls) (collectible)" at bounding box center [428, 545] width 397 height 28
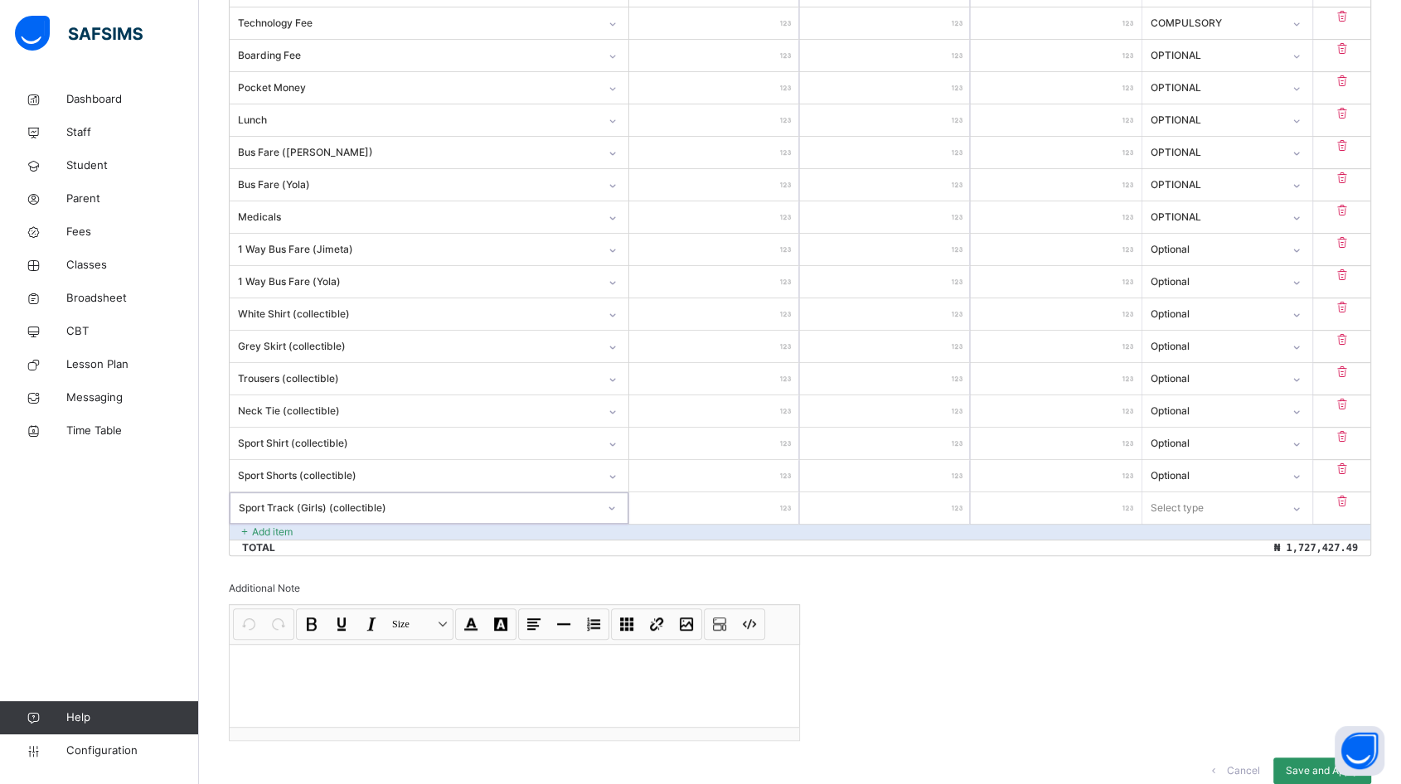
click at [729, 503] on input "number" at bounding box center [714, 507] width 170 height 31
click at [1278, 509] on div "Select type" at bounding box center [1211, 508] width 138 height 26
click at [1212, 568] on div "Optional" at bounding box center [1227, 573] width 168 height 28
click at [267, 530] on p "Add item" at bounding box center [272, 532] width 41 height 15
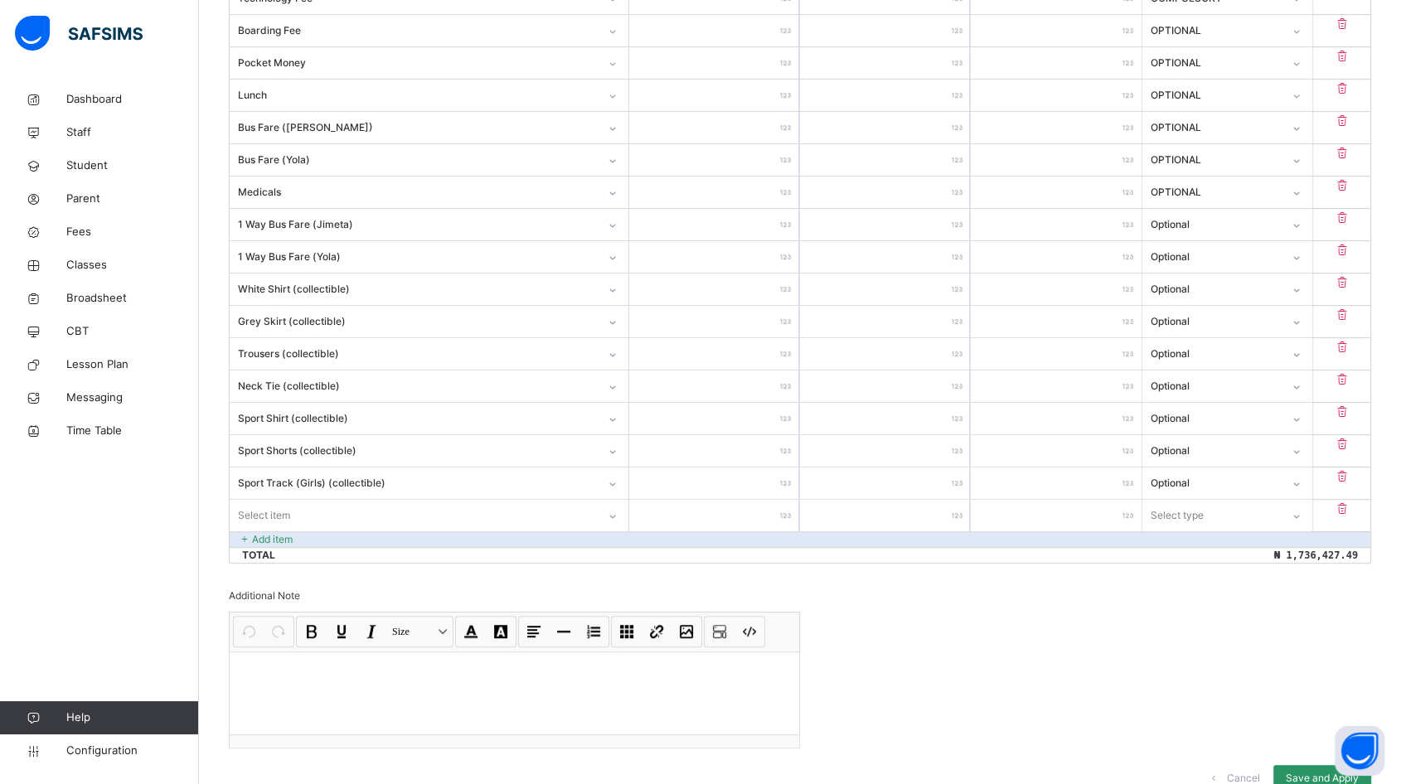
click at [292, 531] on div "Select item" at bounding box center [429, 515] width 399 height 31
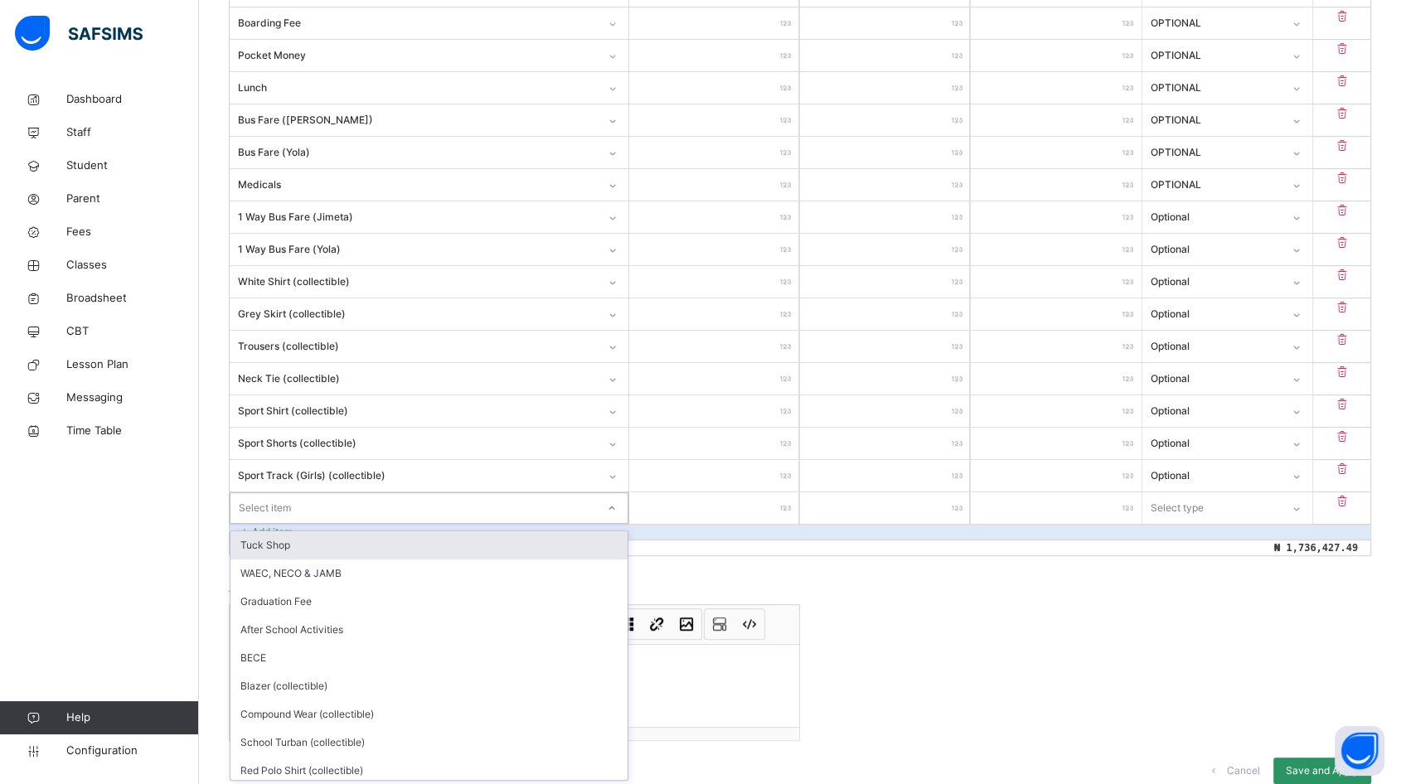
scroll to position [696, 0]
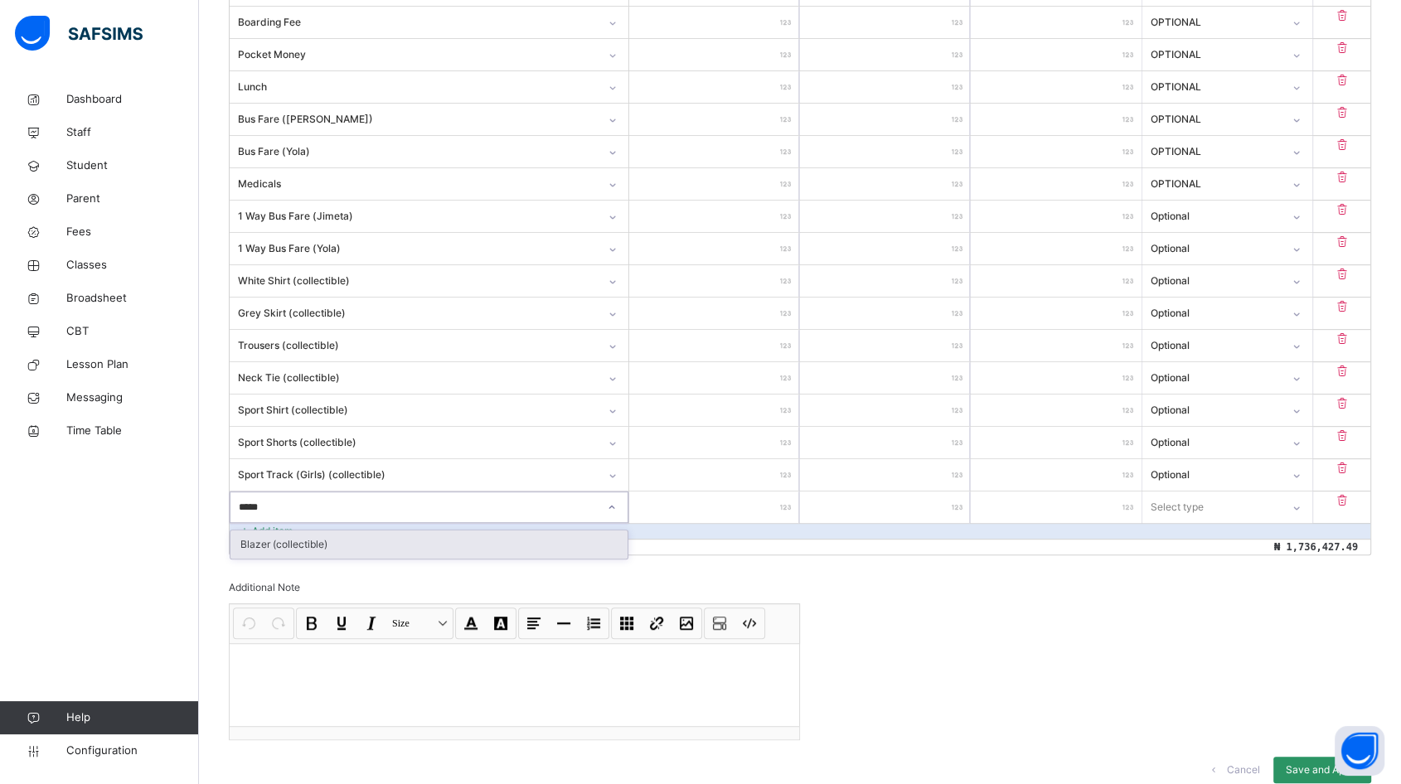
click at [371, 544] on div "Blazer (collectible)" at bounding box center [428, 544] width 397 height 28
click at [732, 513] on input "number" at bounding box center [714, 506] width 170 height 31
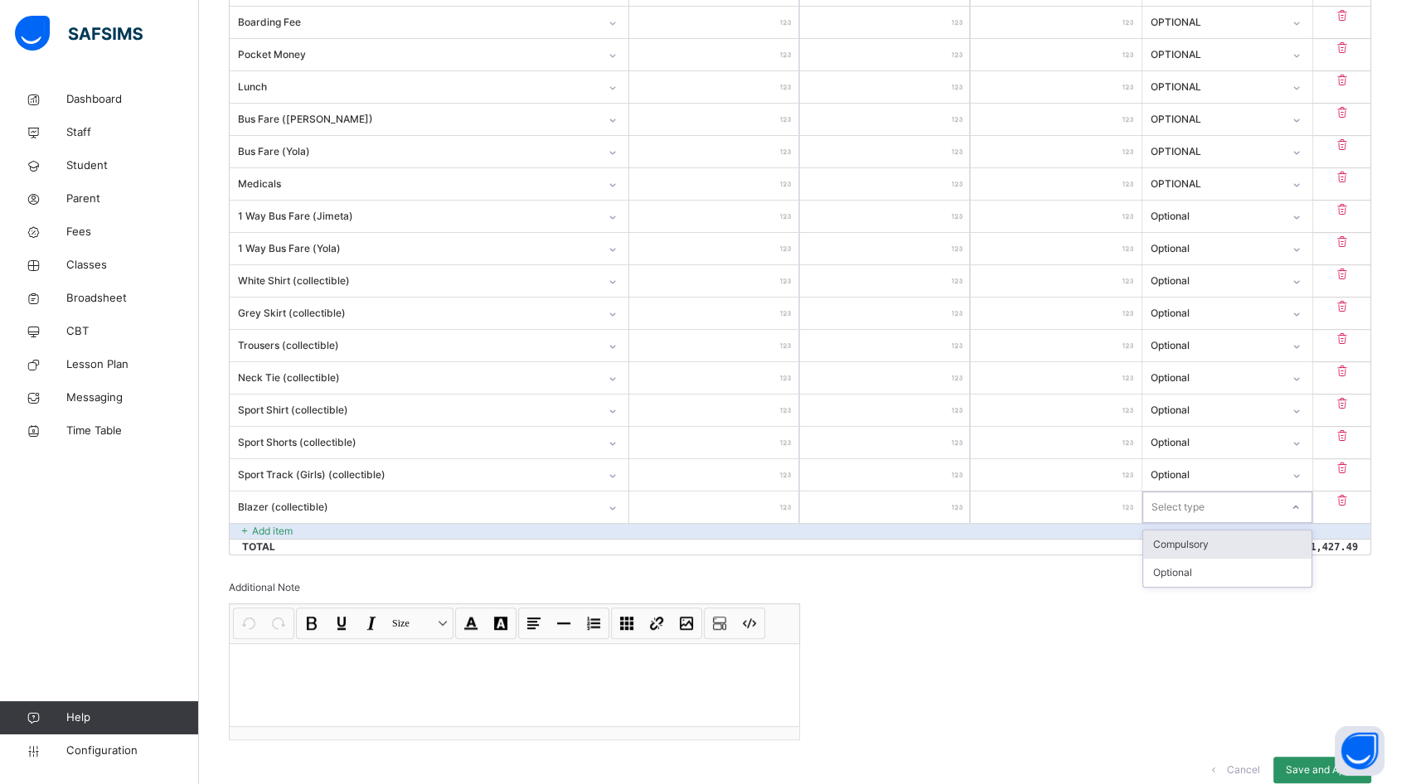
click at [1222, 506] on div "Select type" at bounding box center [1211, 507] width 137 height 26
click at [1205, 569] on div "Optional" at bounding box center [1227, 573] width 168 height 28
click at [273, 527] on p "Add item" at bounding box center [272, 531] width 41 height 15
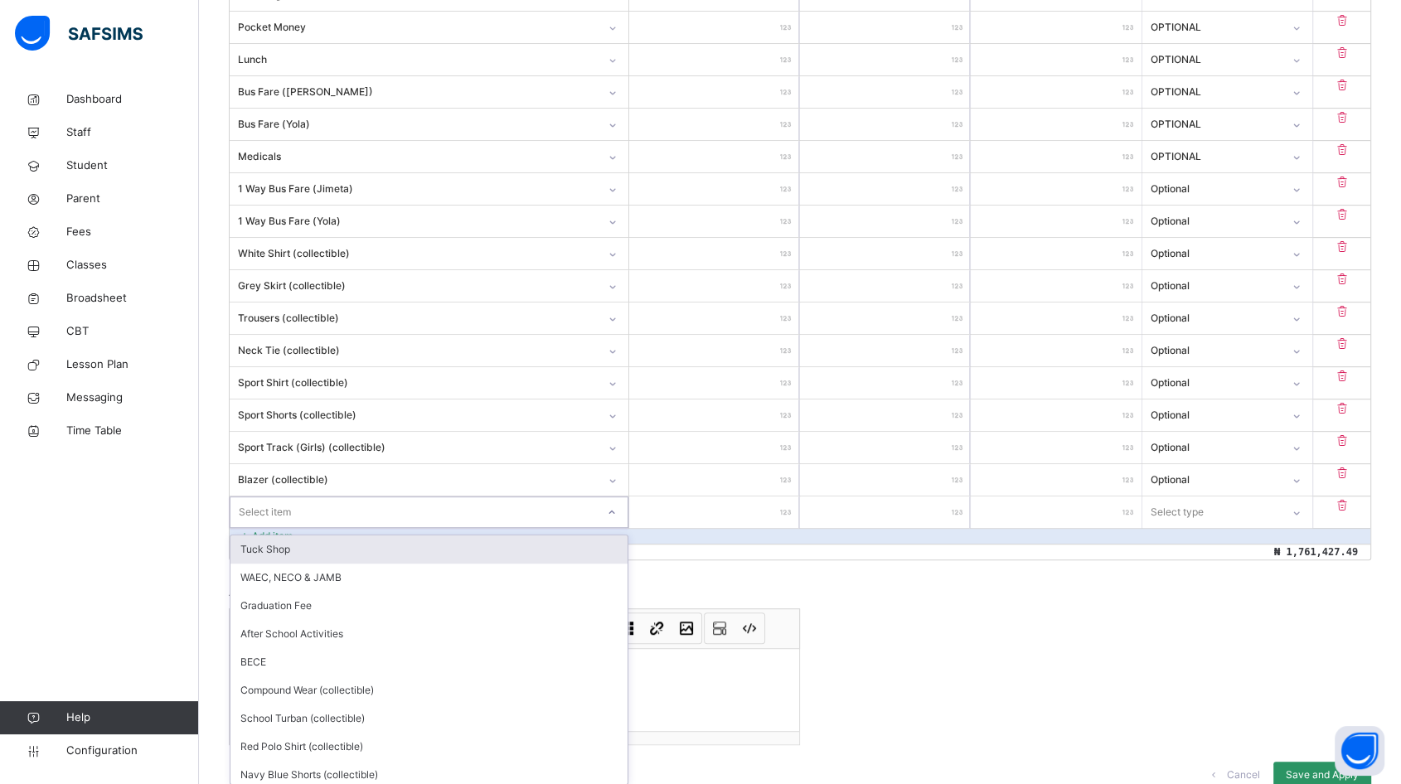
click at [377, 528] on div "option Tuck Shop focused, 1 of 15. 15 results available. Use Up and Down to cho…" at bounding box center [429, 511] width 399 height 31
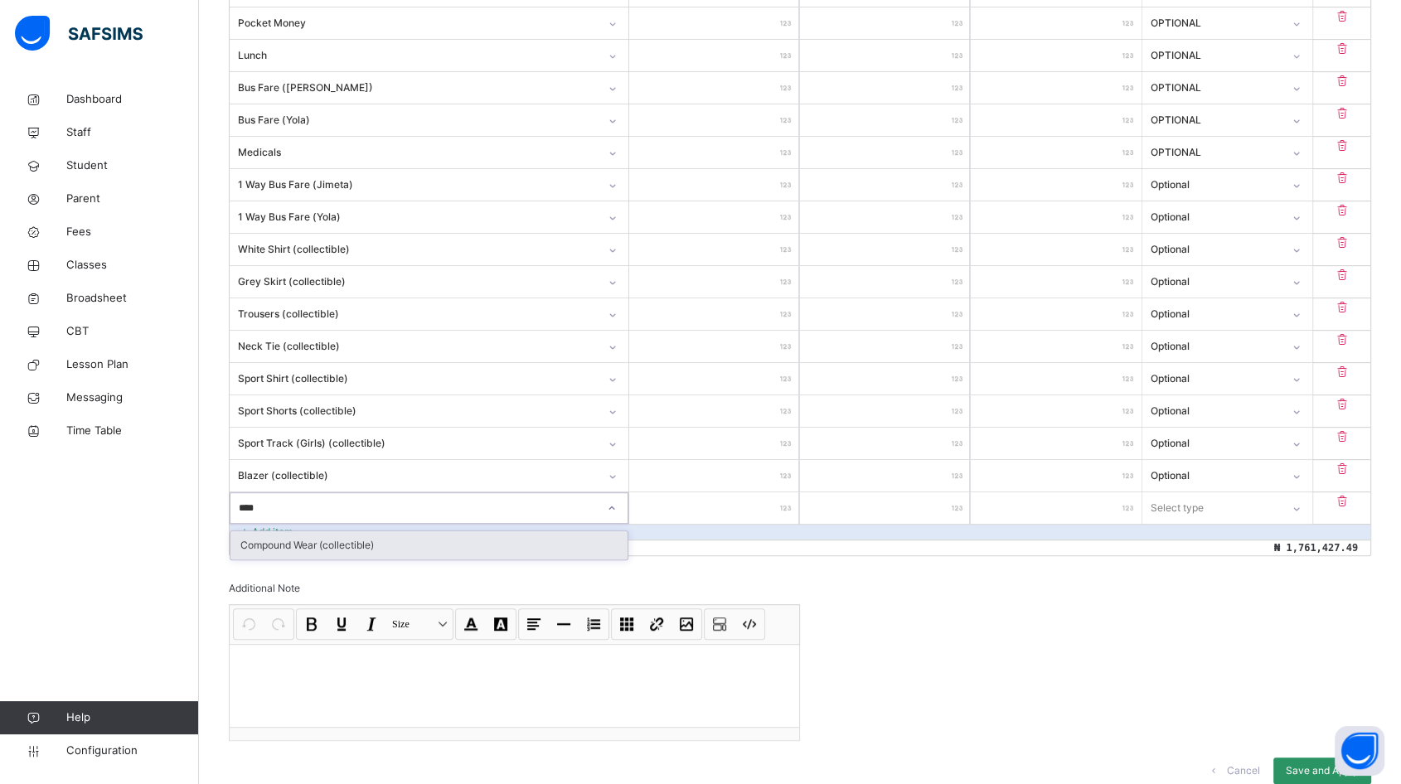
click at [377, 535] on div "Compound Wear (collectible)" at bounding box center [428, 545] width 397 height 28
click at [738, 511] on input "number" at bounding box center [714, 507] width 170 height 31
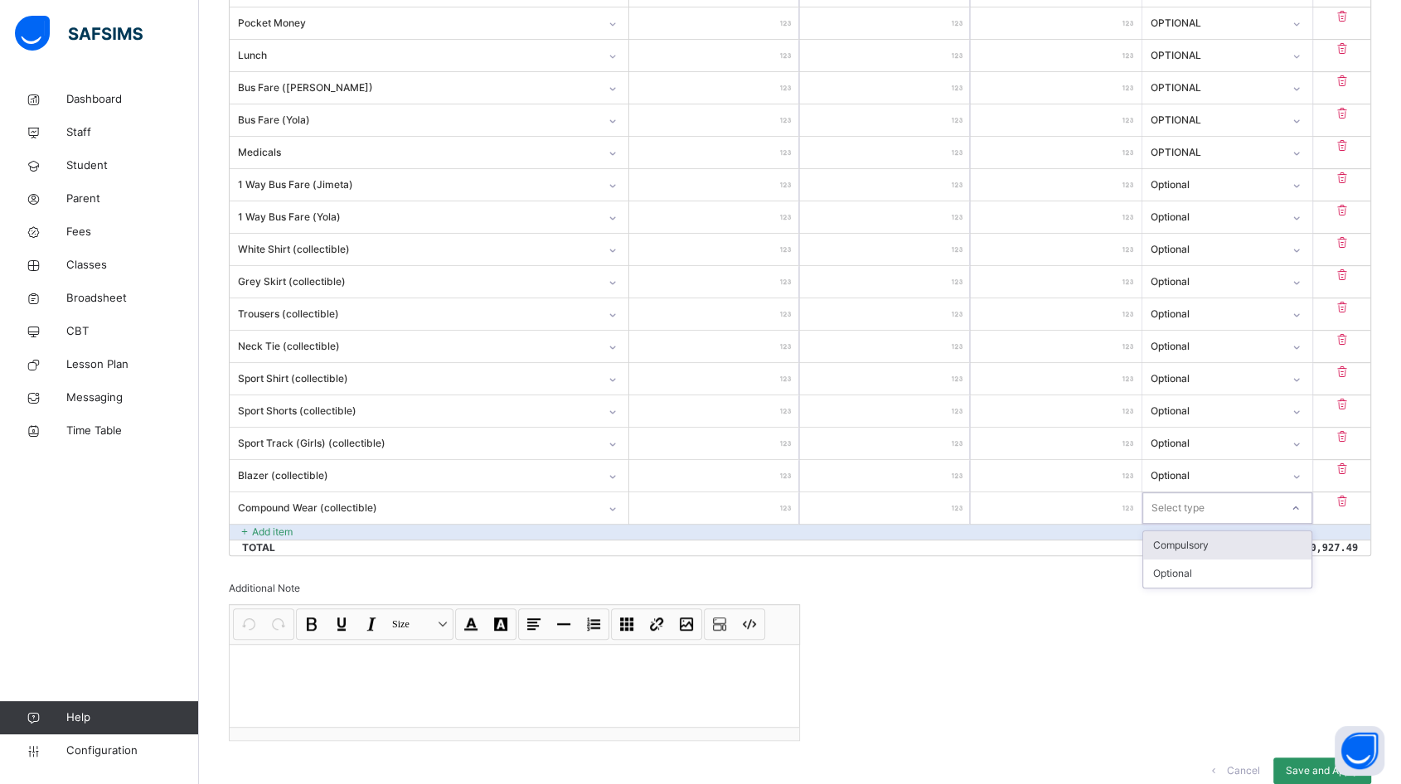
click at [1201, 510] on div "Select type" at bounding box center [1177, 507] width 53 height 31
click at [1188, 570] on div "Optional" at bounding box center [1227, 573] width 168 height 28
click at [287, 525] on p "Add item" at bounding box center [272, 532] width 41 height 15
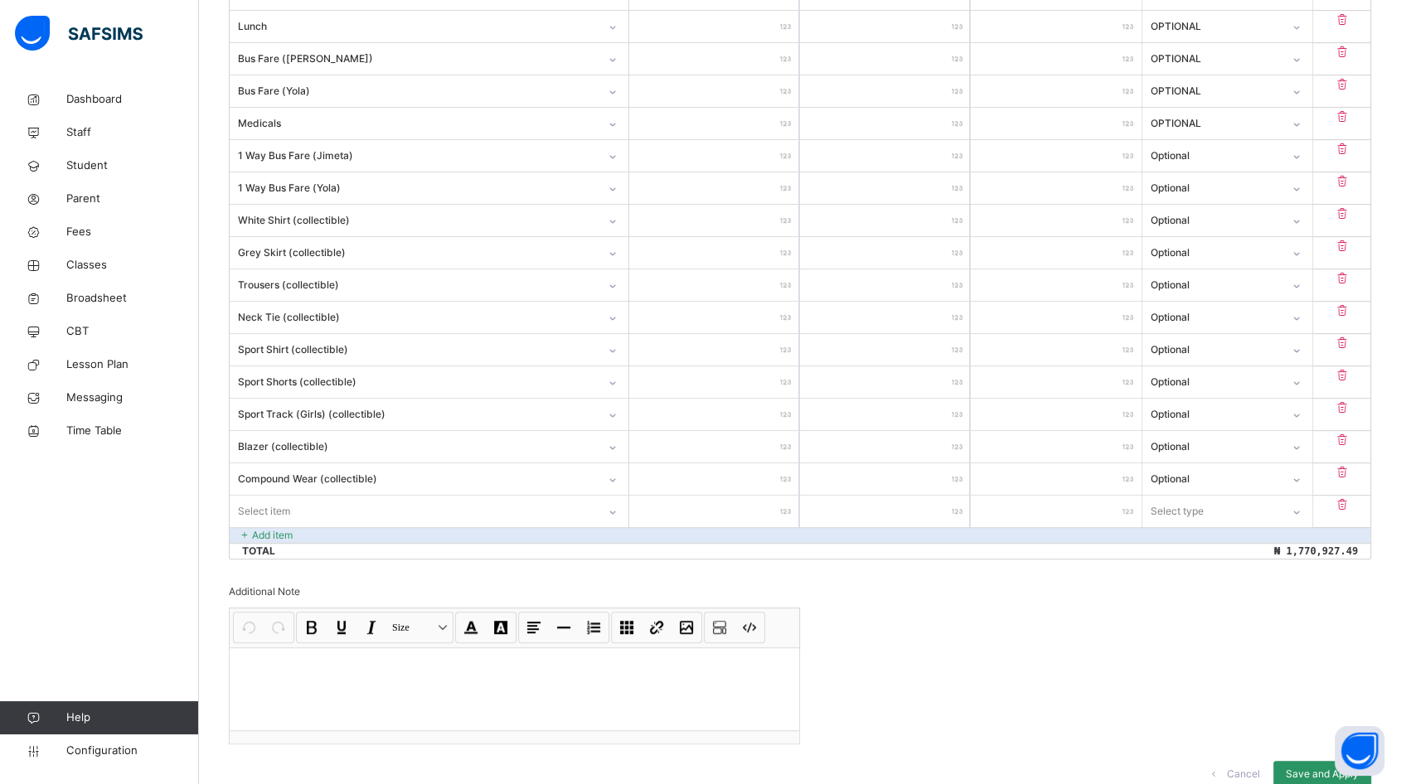
click at [316, 527] on div "Select item" at bounding box center [429, 511] width 399 height 31
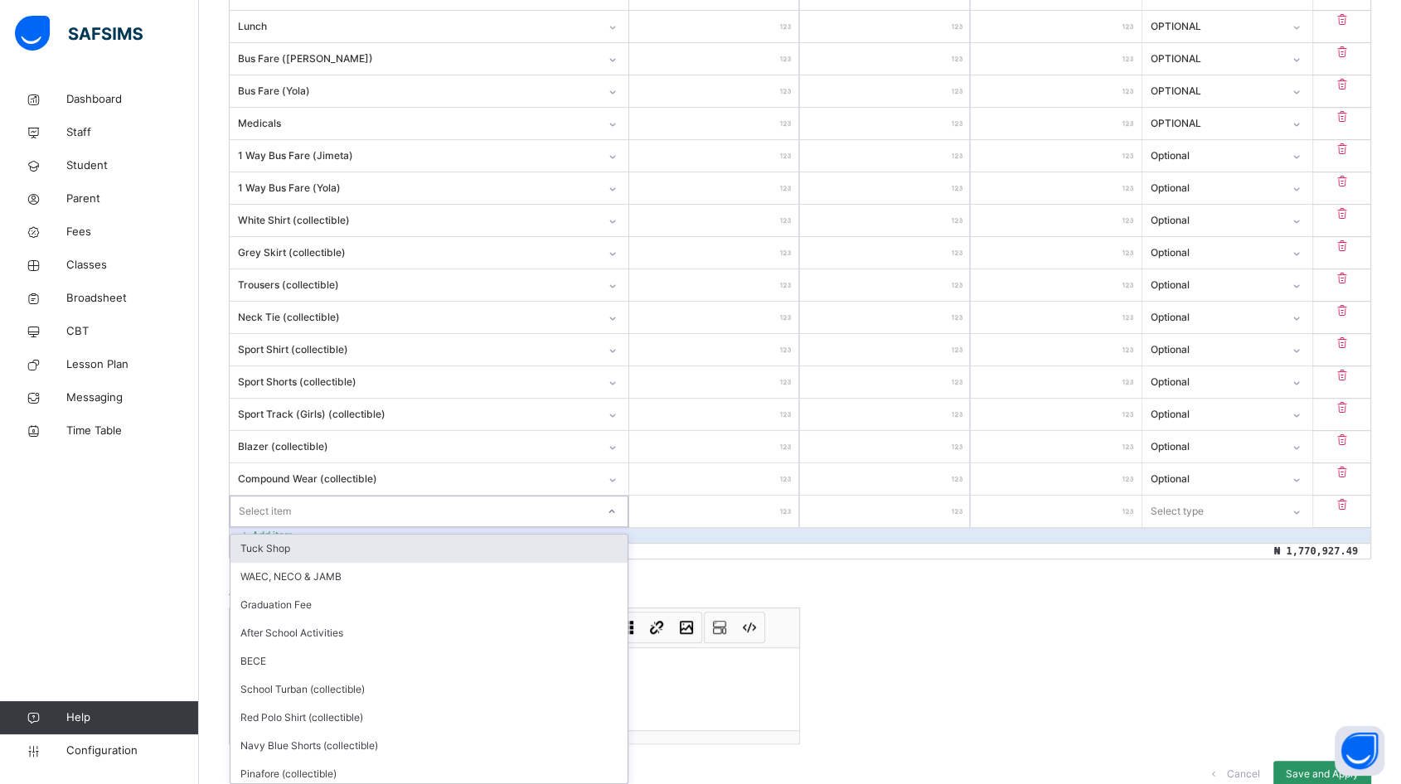
scroll to position [760, 0]
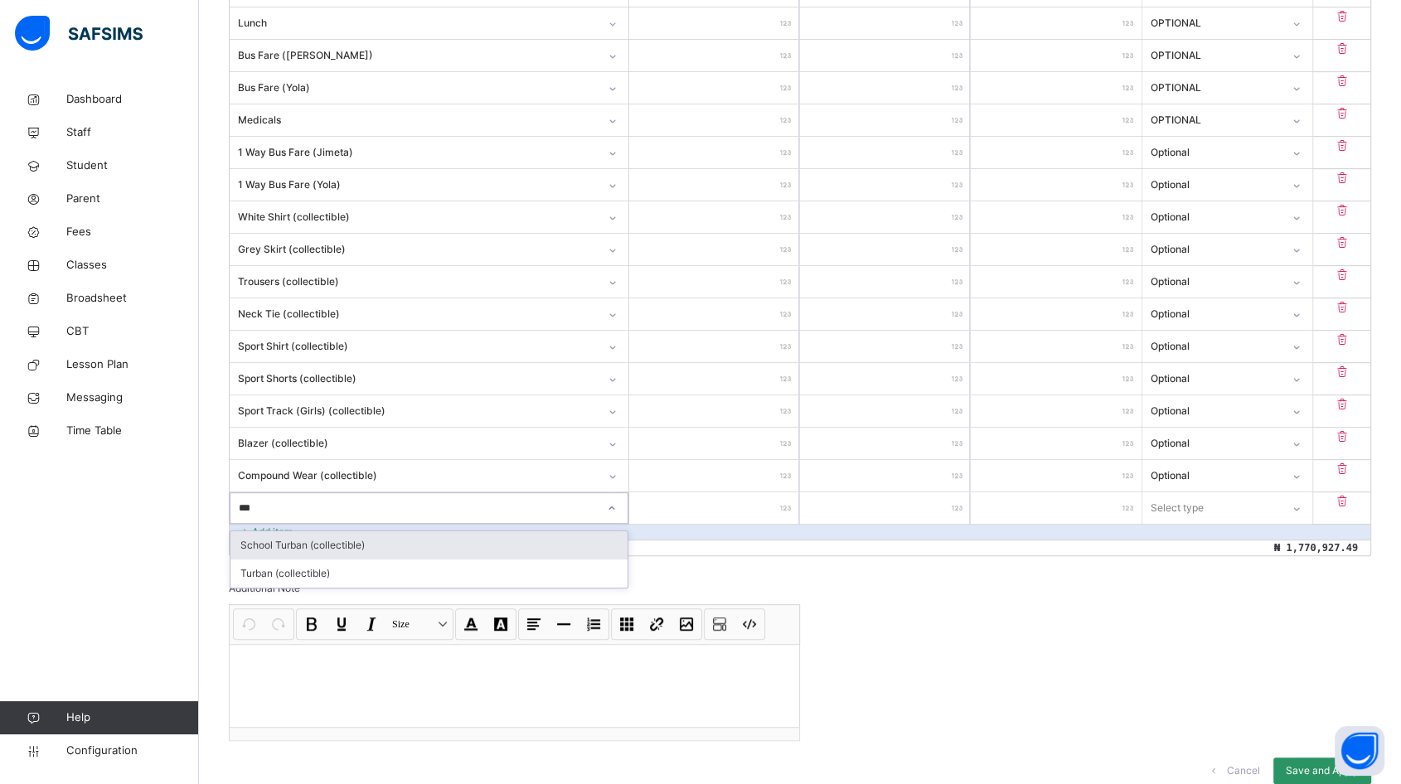
click at [320, 536] on div "School Turban (collectible)" at bounding box center [428, 545] width 397 height 28
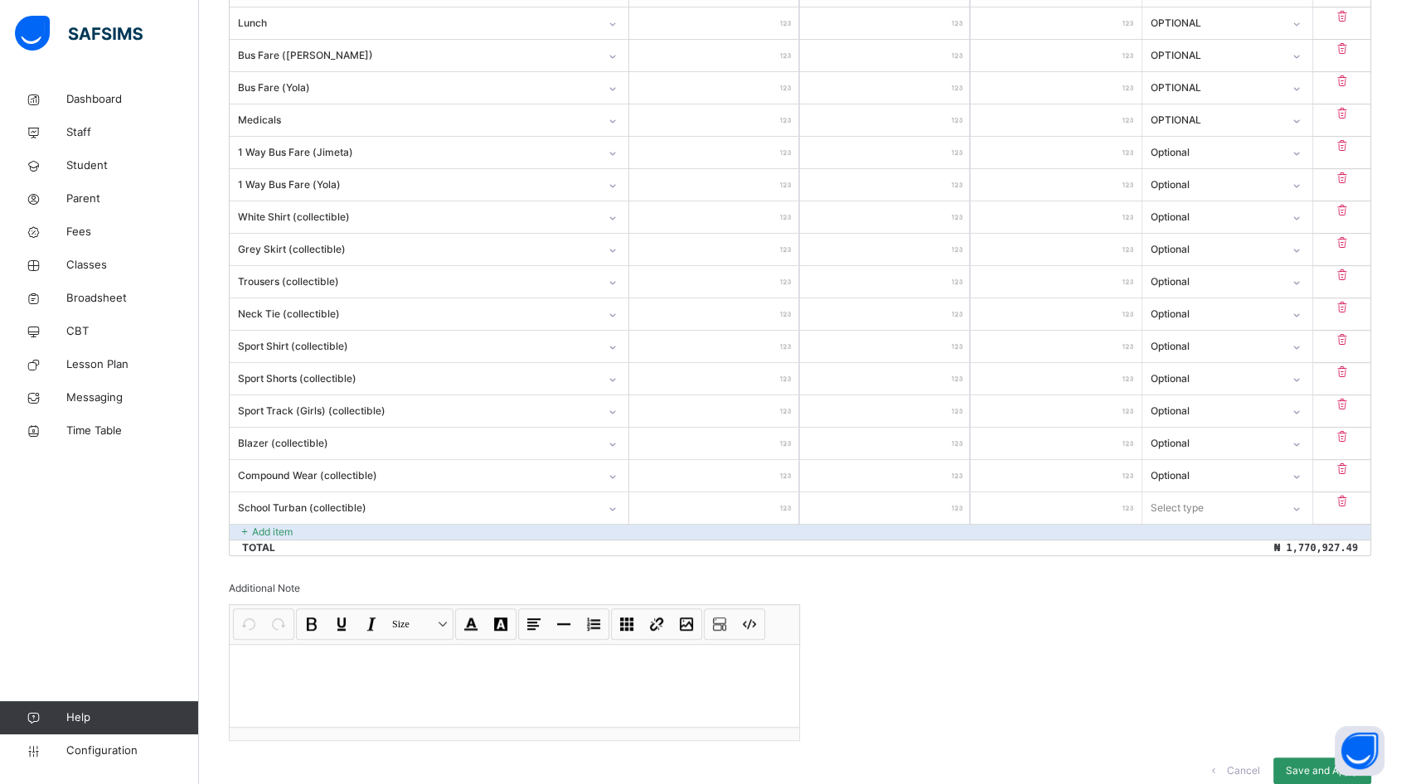
click at [721, 502] on input "number" at bounding box center [714, 507] width 170 height 31
click at [1242, 503] on div "Select type" at bounding box center [1211, 508] width 137 height 26
click at [1230, 568] on div "Optional" at bounding box center [1227, 573] width 168 height 28
click at [1100, 626] on div "Invoice template content Items that are set as compulsory will be available in …" at bounding box center [800, 193] width 1142 height 1213
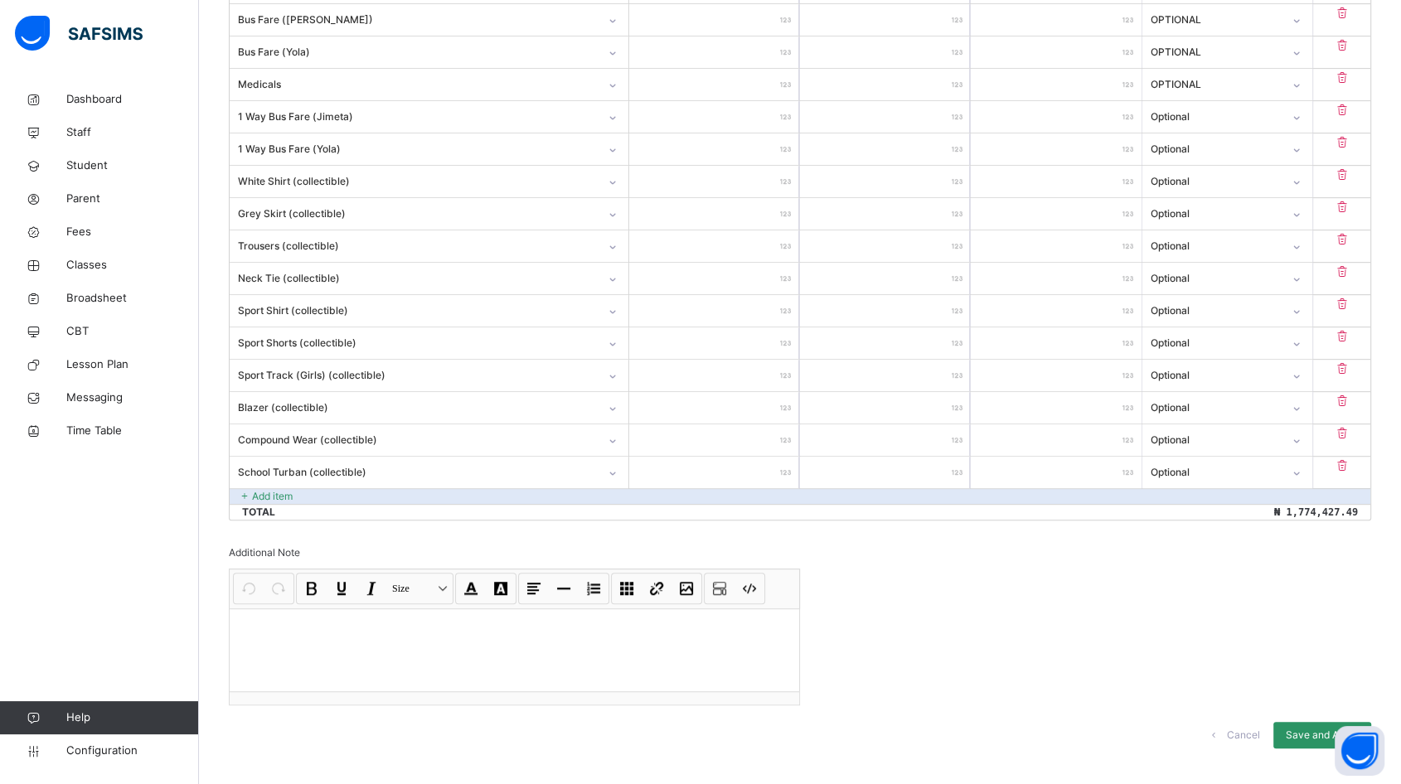
scroll to position [815, 0]
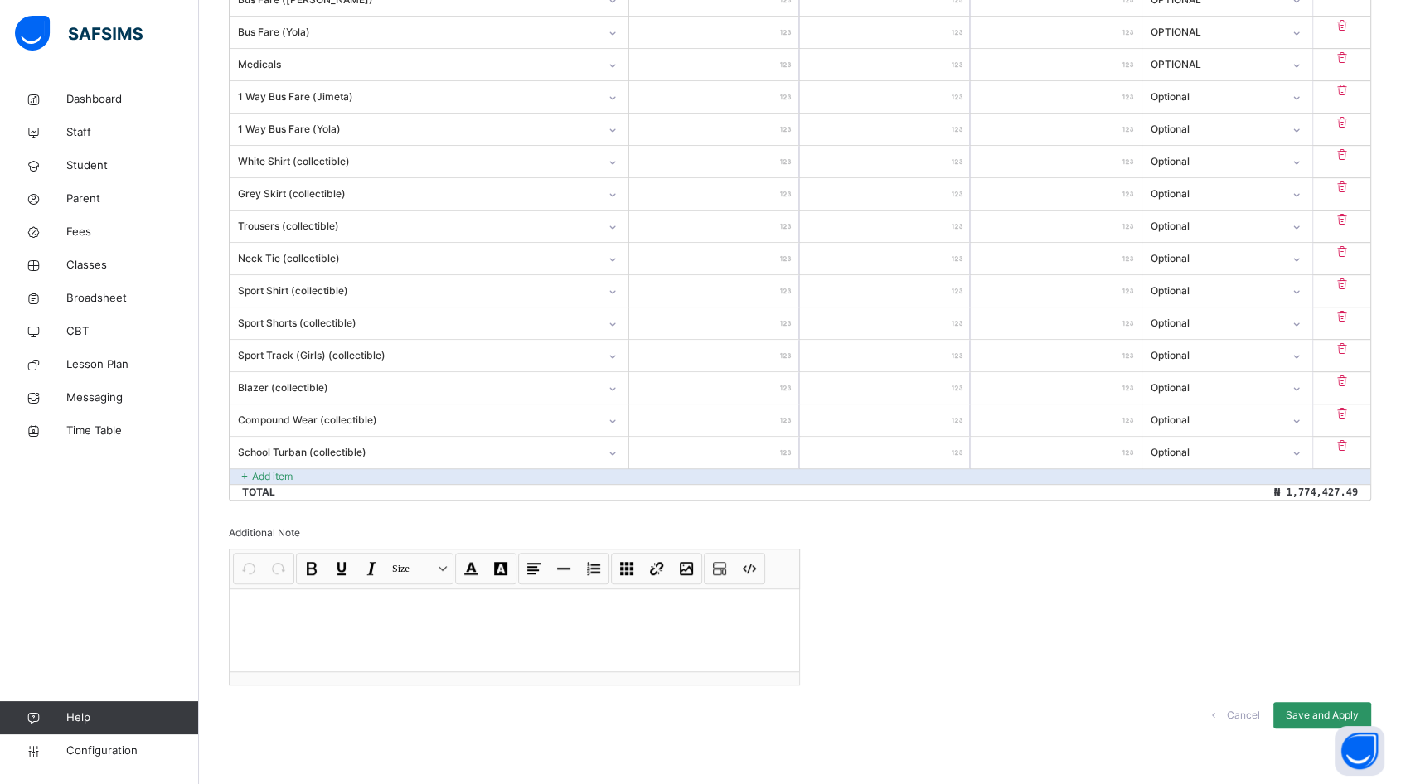
click at [1333, 711] on span "Save and Apply" at bounding box center [1321, 715] width 73 height 15
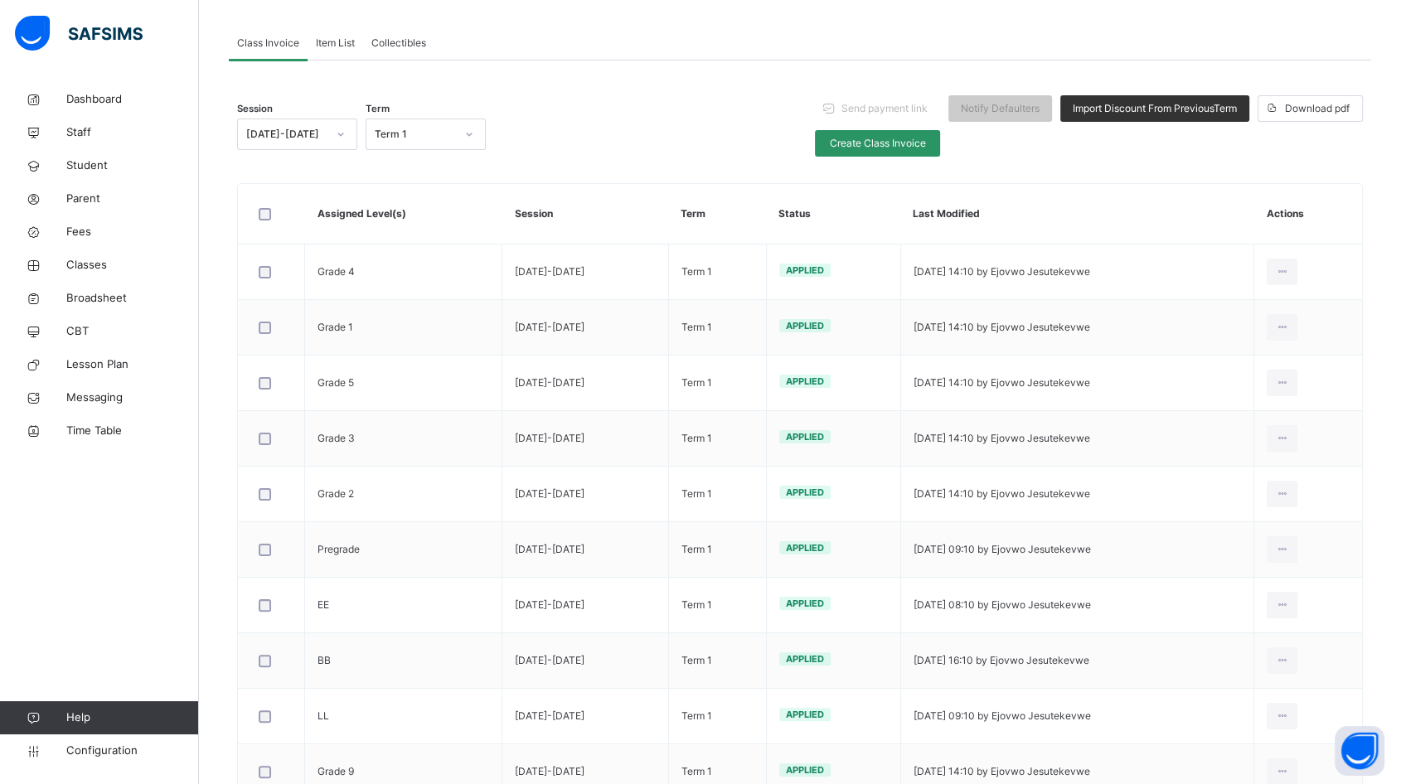
scroll to position [217, 0]
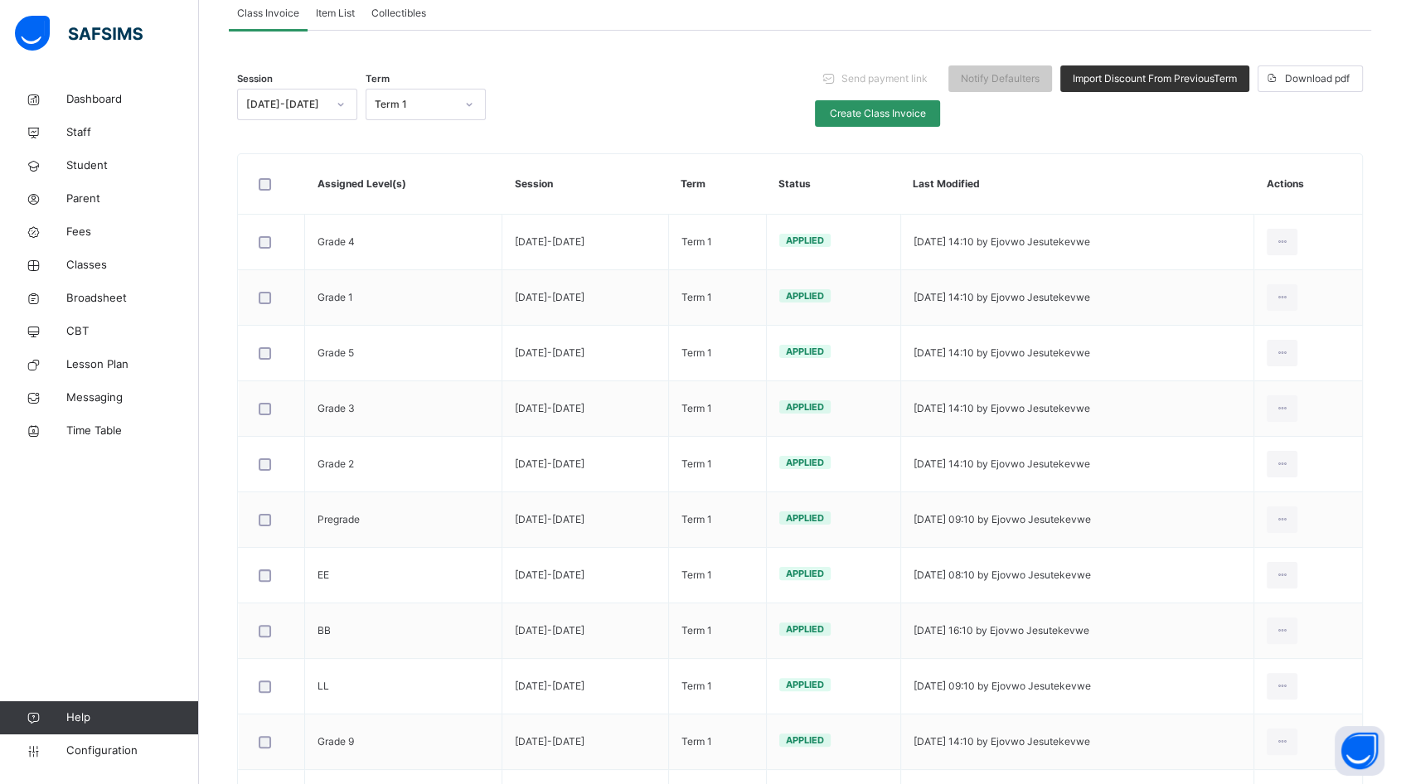
click at [1289, 744] on icon at bounding box center [1282, 741] width 14 height 15
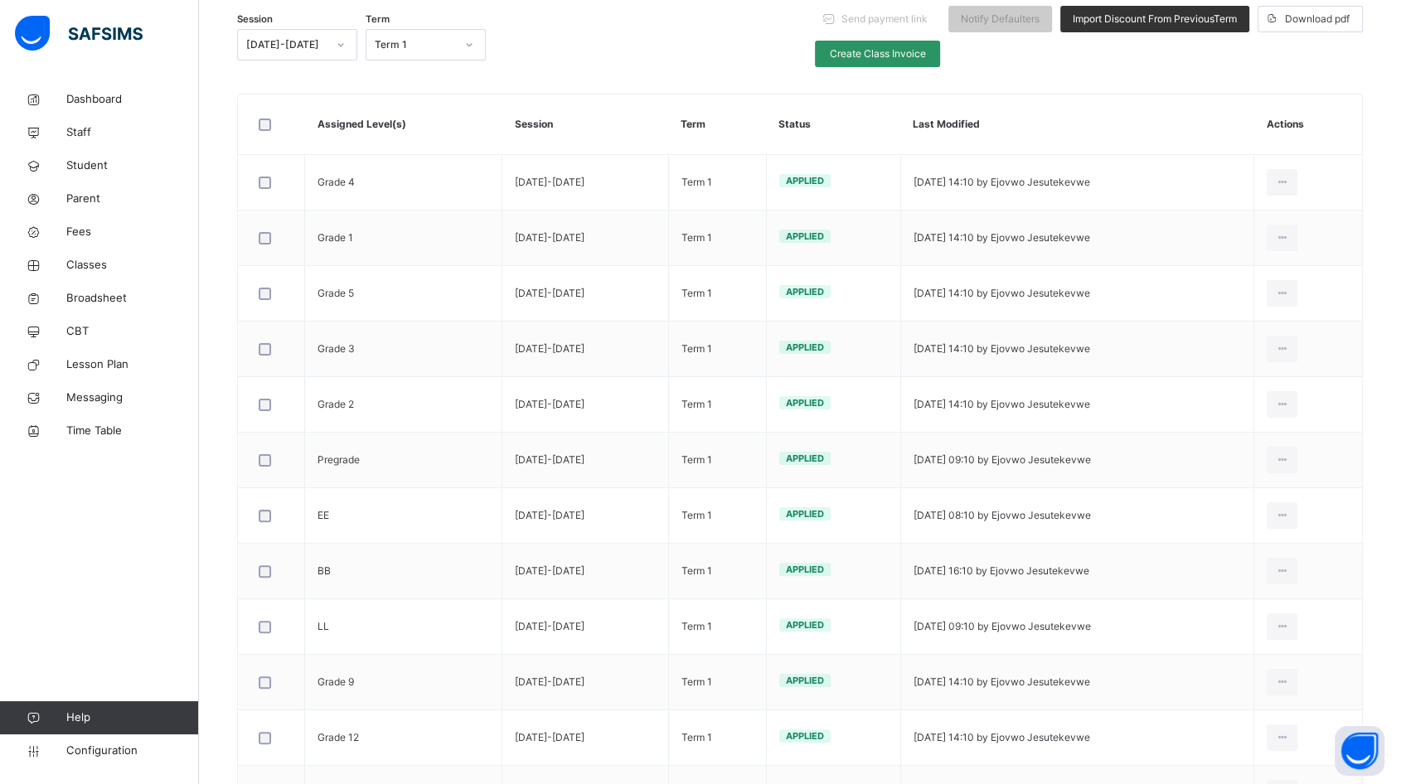
scroll to position [309, 0]
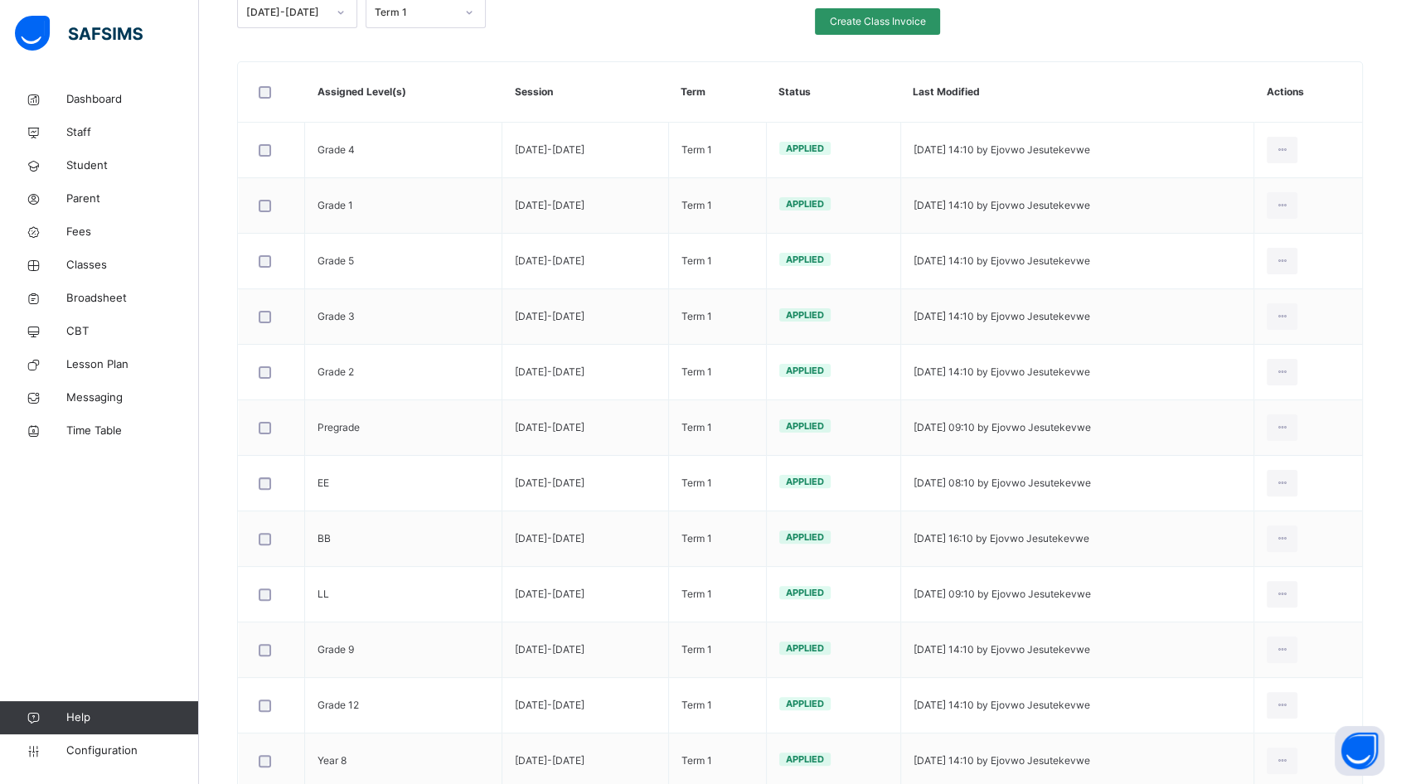
click at [0, 0] on div "Edit Invoice" at bounding box center [0, 0] width 0 height 0
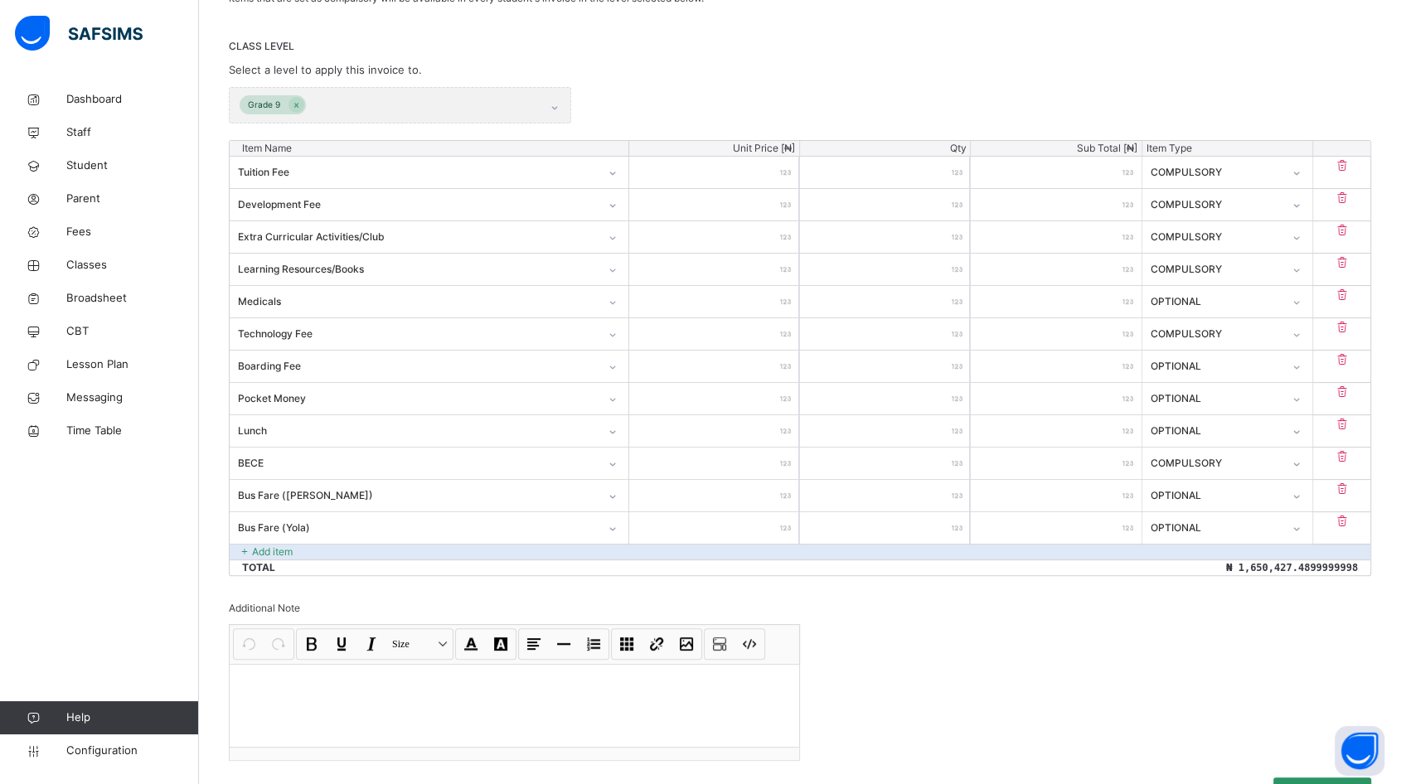
scroll to position [460, 0]
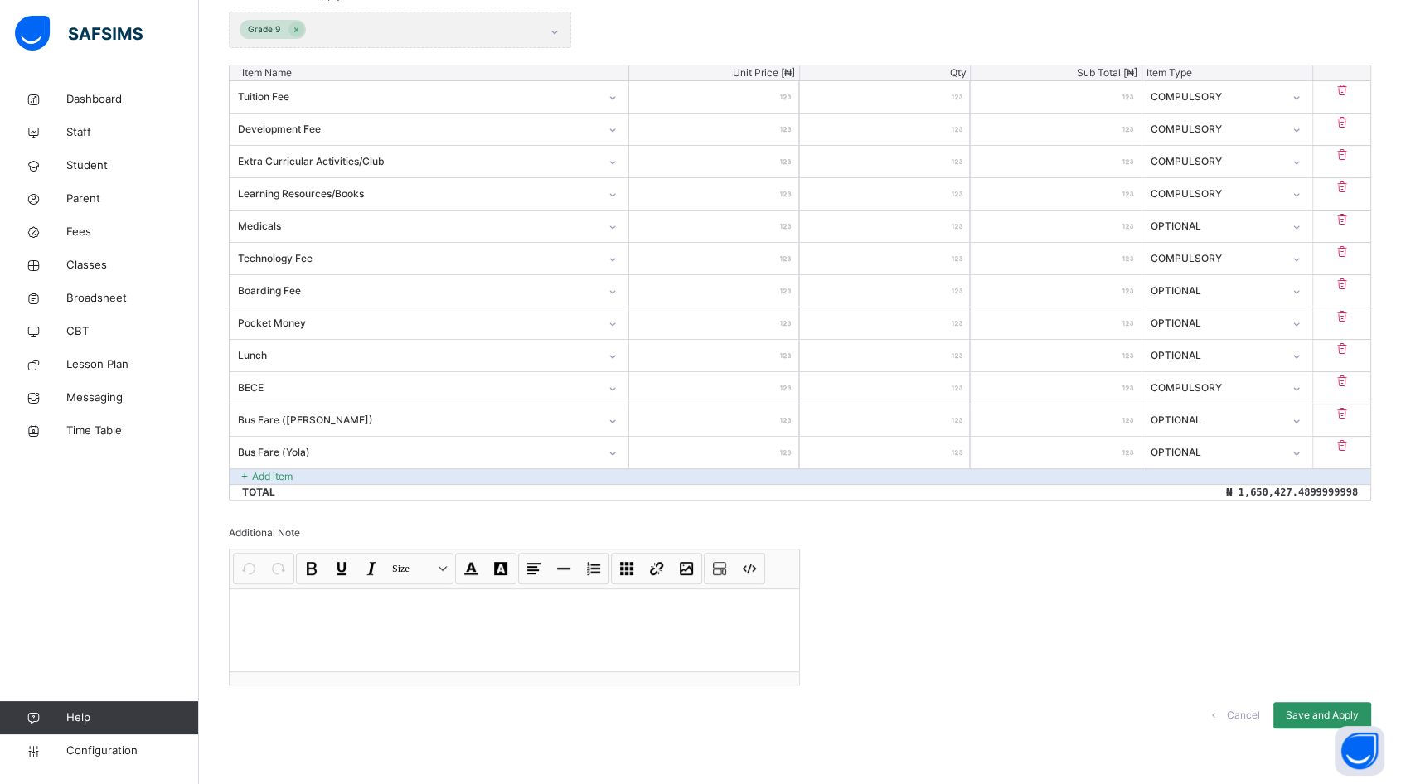
click at [287, 473] on p "Add item" at bounding box center [272, 476] width 41 height 15
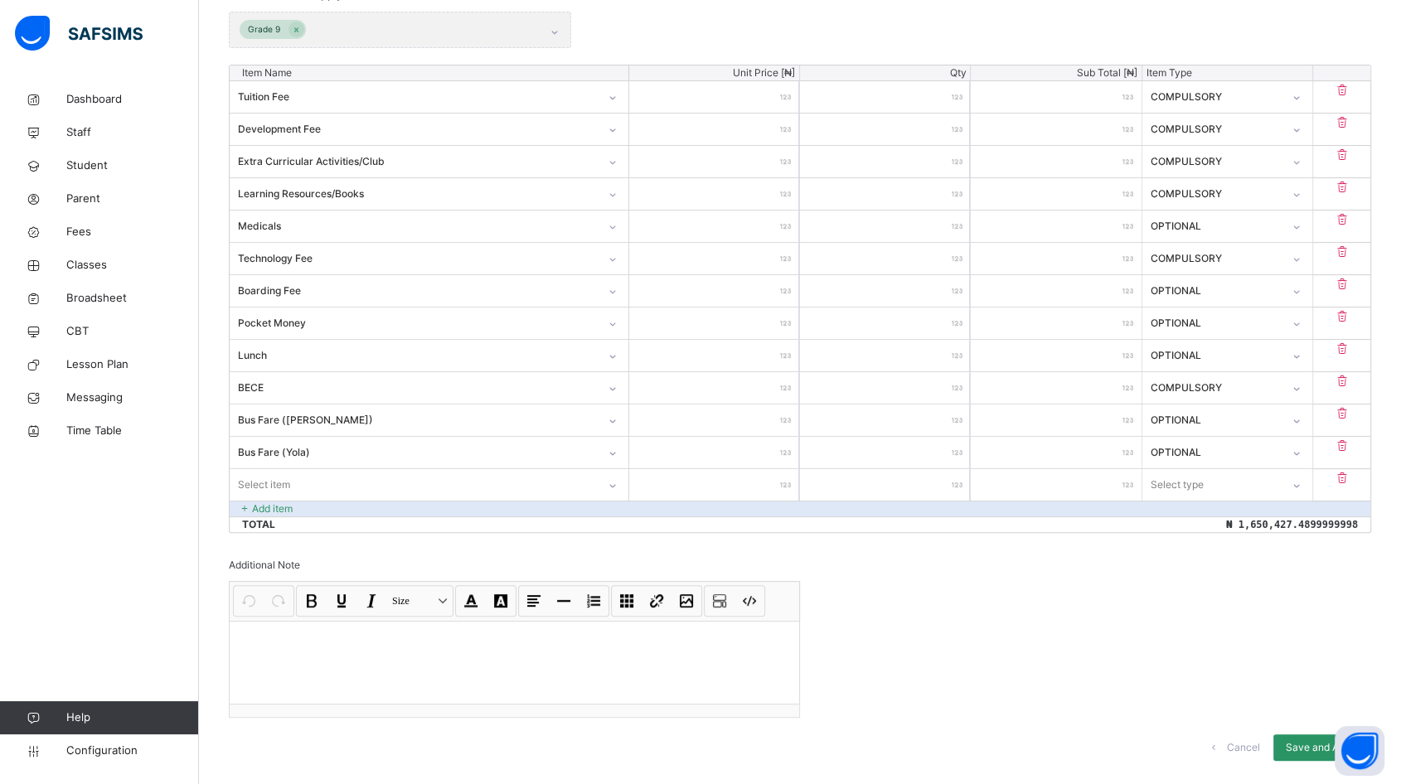
click at [372, 481] on div "Select item" at bounding box center [413, 485] width 367 height 26
click at [352, 516] on div "1 Way Bus Fare (Jimeta)" at bounding box center [428, 522] width 397 height 28
click at [759, 486] on input "number" at bounding box center [714, 484] width 170 height 31
click at [1178, 477] on div "Select type" at bounding box center [1176, 484] width 53 height 31
click at [1188, 547] on div "Optional" at bounding box center [1227, 550] width 168 height 28
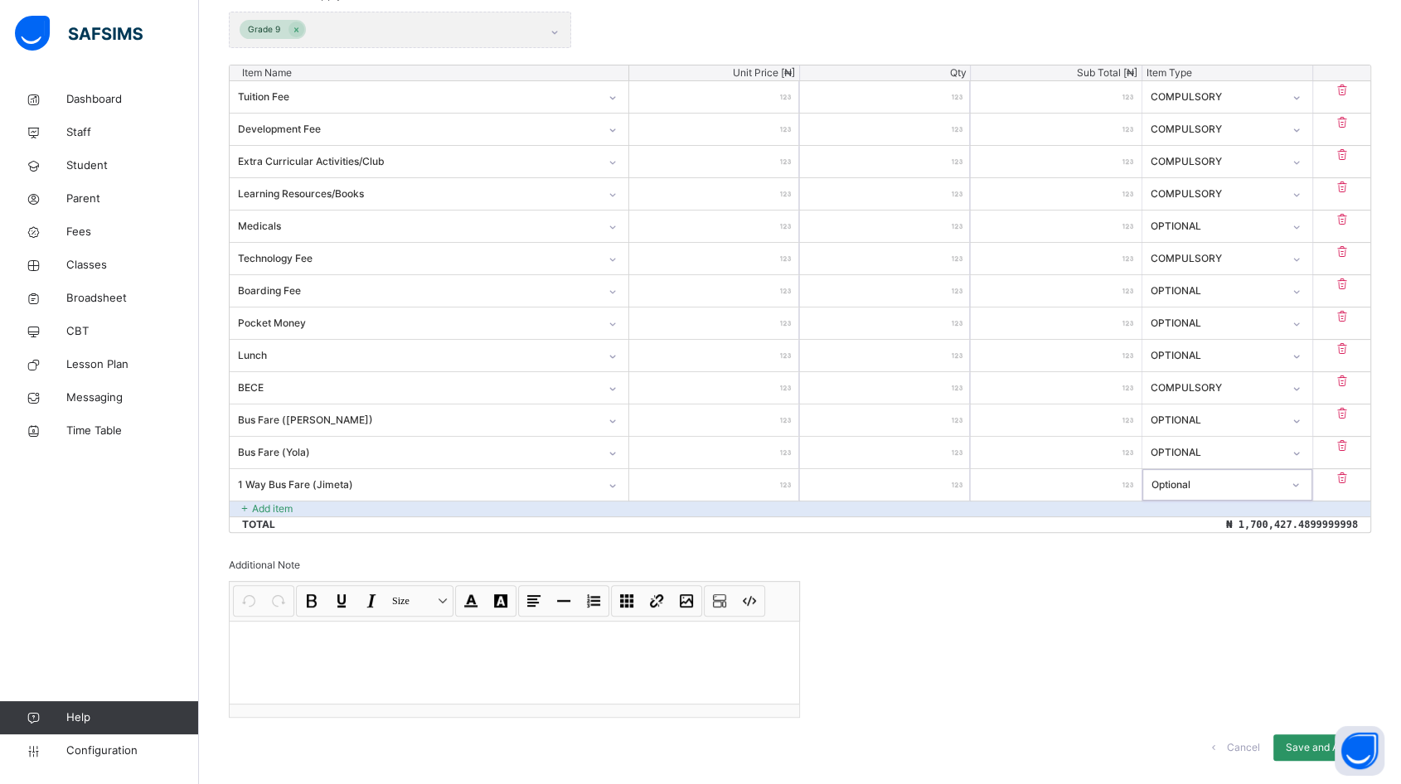
click at [298, 509] on div "Add item" at bounding box center [800, 509] width 1140 height 16
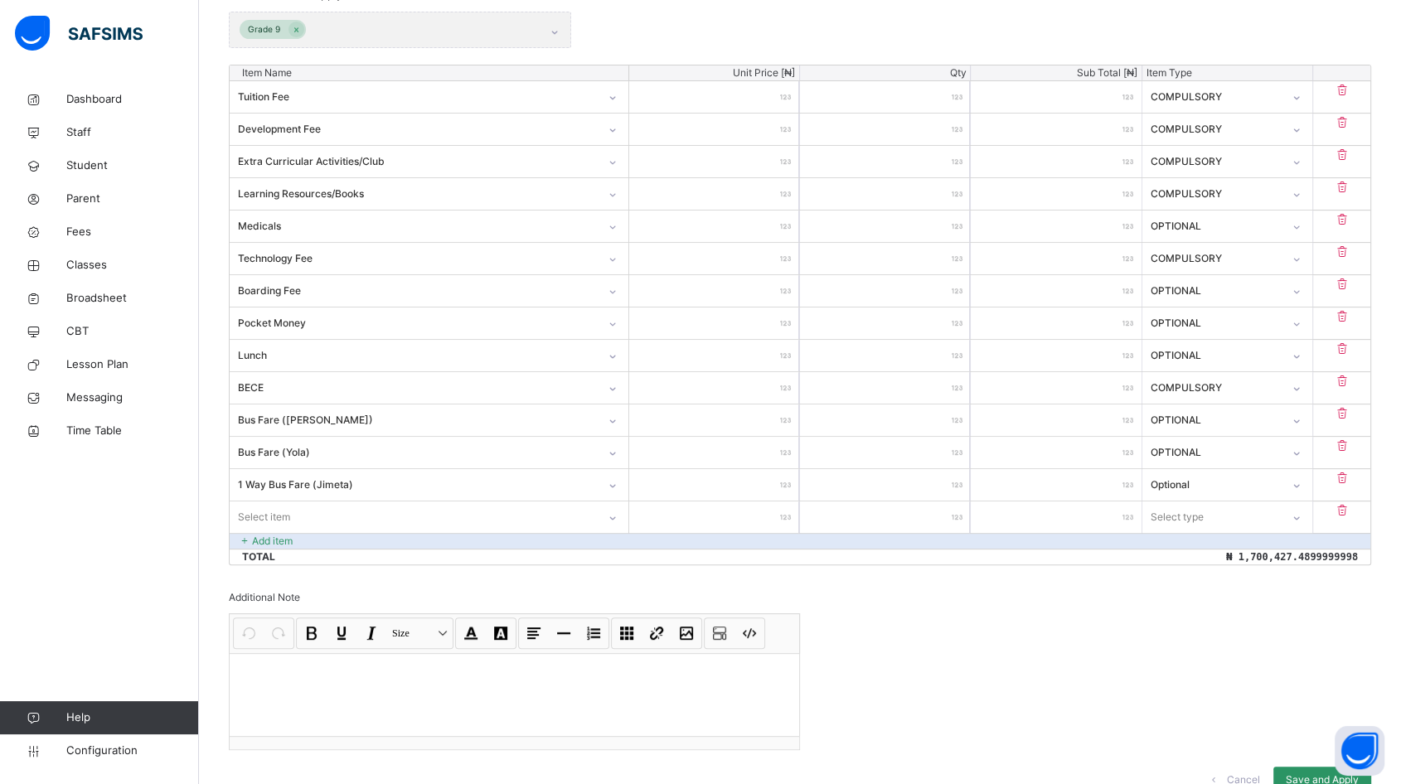
click at [310, 506] on div "Select item" at bounding box center [413, 517] width 367 height 26
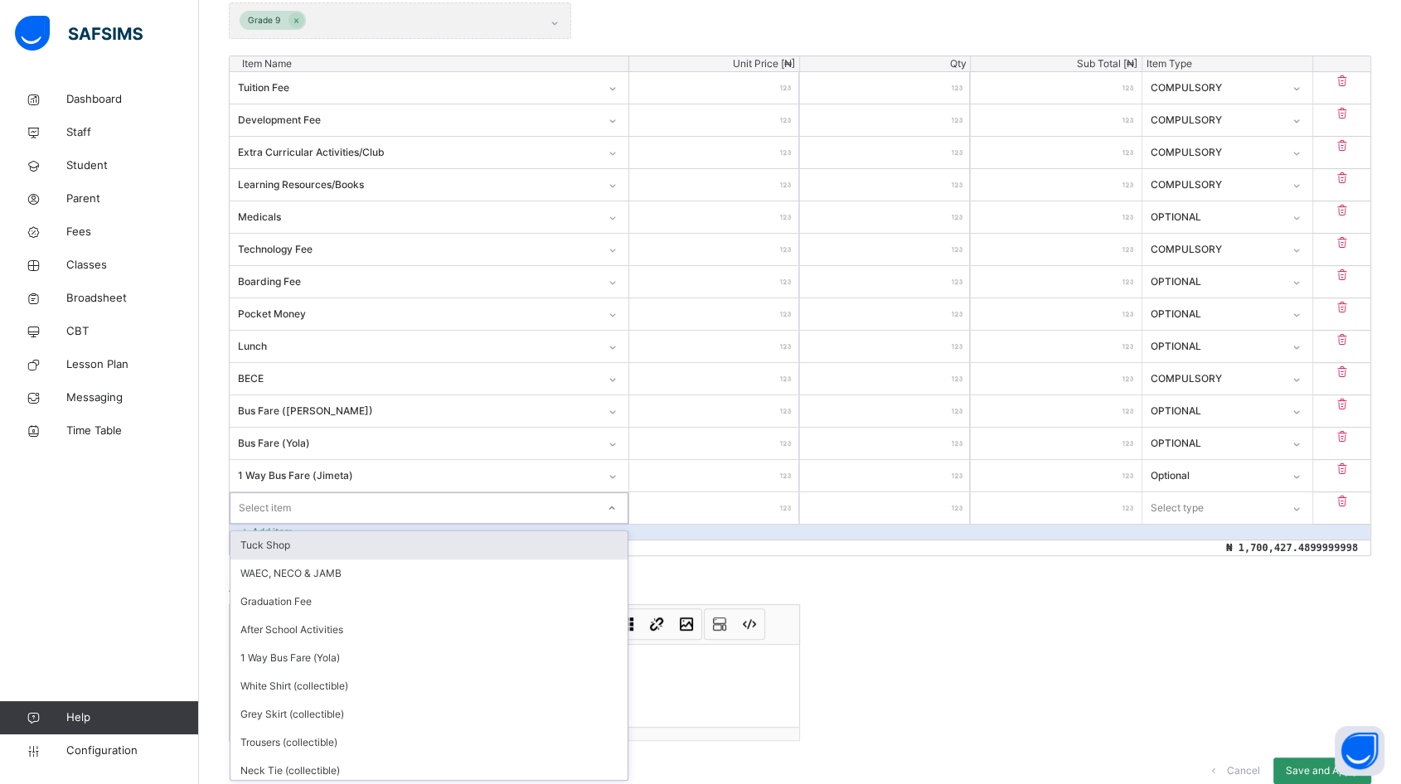
scroll to position [470, 0]
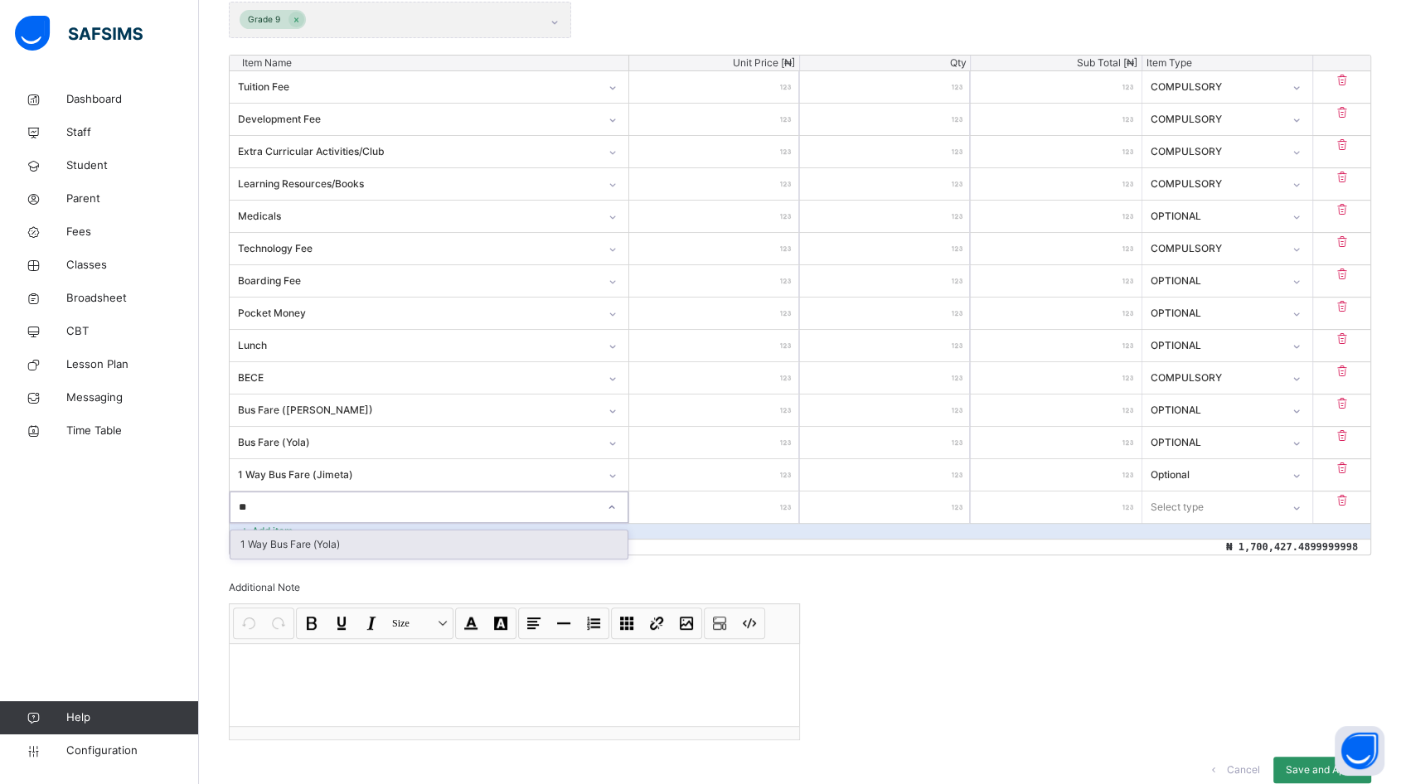
click at [356, 549] on div "1 Way Bus Fare (Yola)" at bounding box center [428, 544] width 397 height 28
click at [756, 512] on input "number" at bounding box center [714, 506] width 170 height 31
click at [1203, 509] on div "Select type" at bounding box center [1176, 506] width 53 height 31
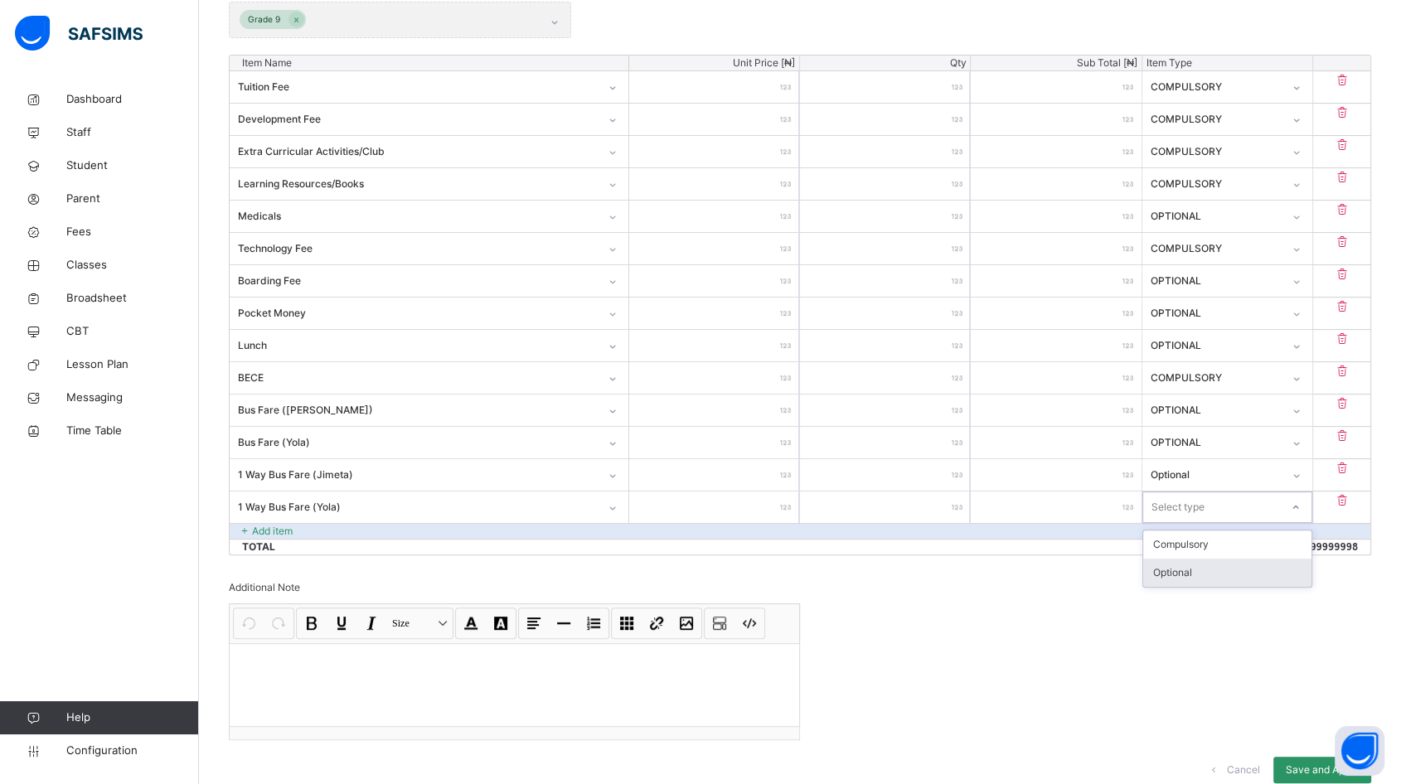
click at [1193, 569] on div "Optional" at bounding box center [1227, 573] width 168 height 28
click at [263, 524] on p "Add item" at bounding box center [272, 531] width 41 height 15
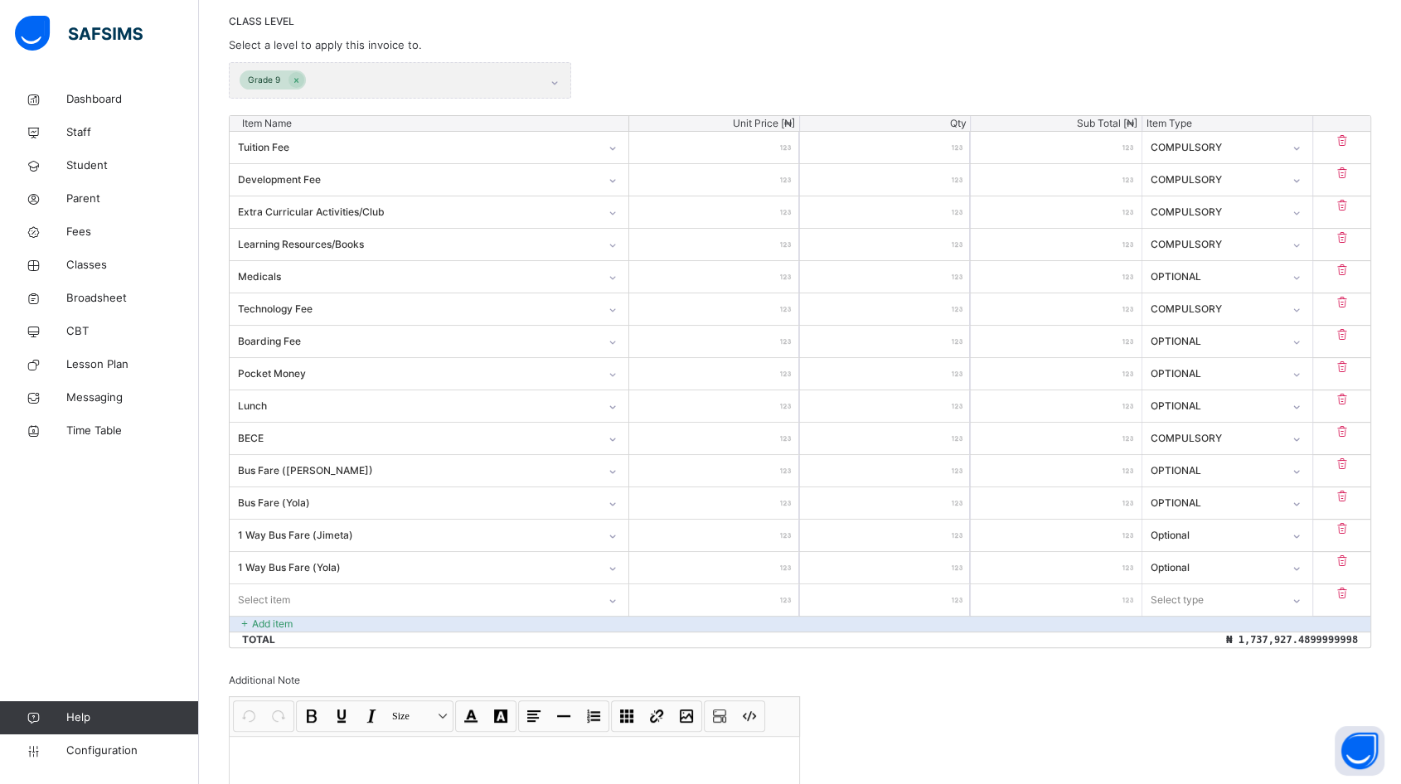
scroll to position [378, 0]
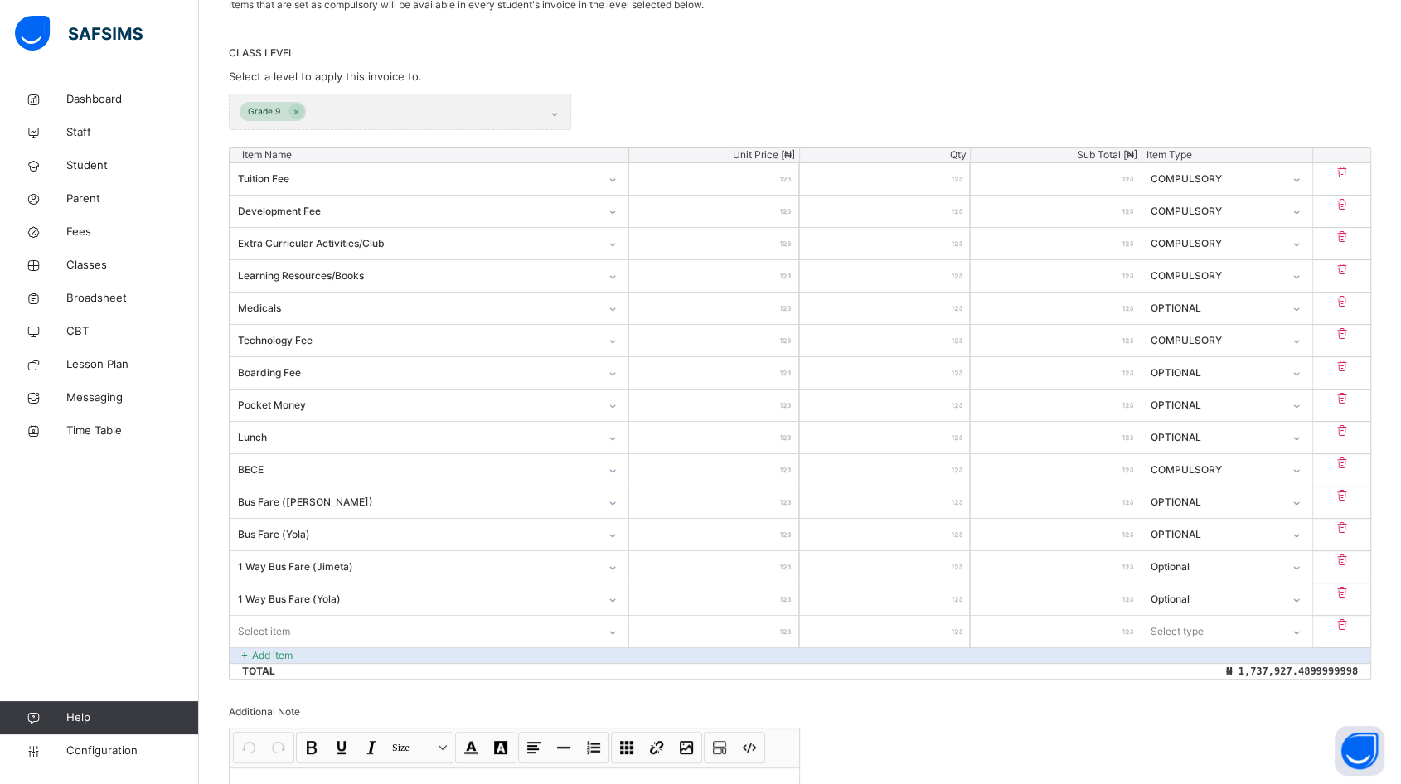
click at [278, 630] on div "Select item" at bounding box center [429, 631] width 399 height 31
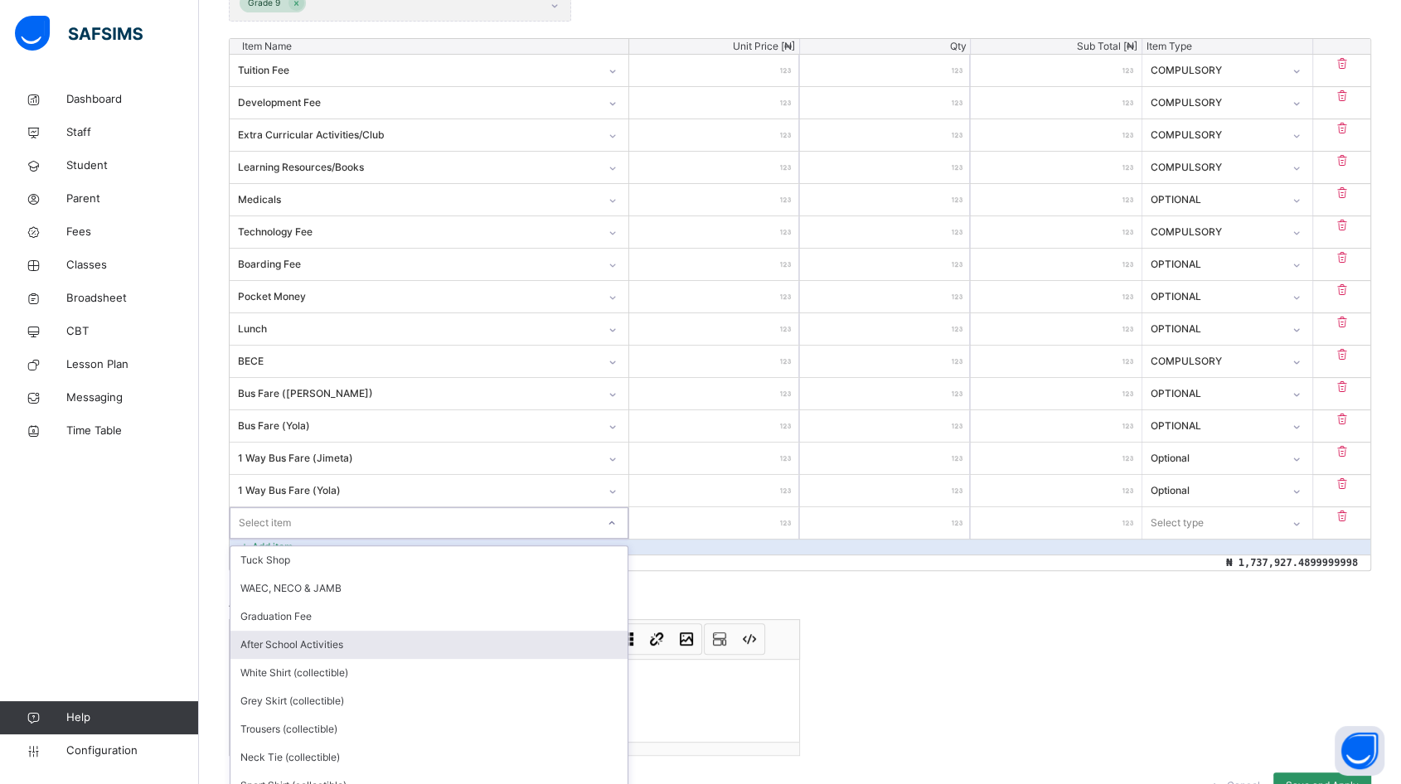
scroll to position [502, 0]
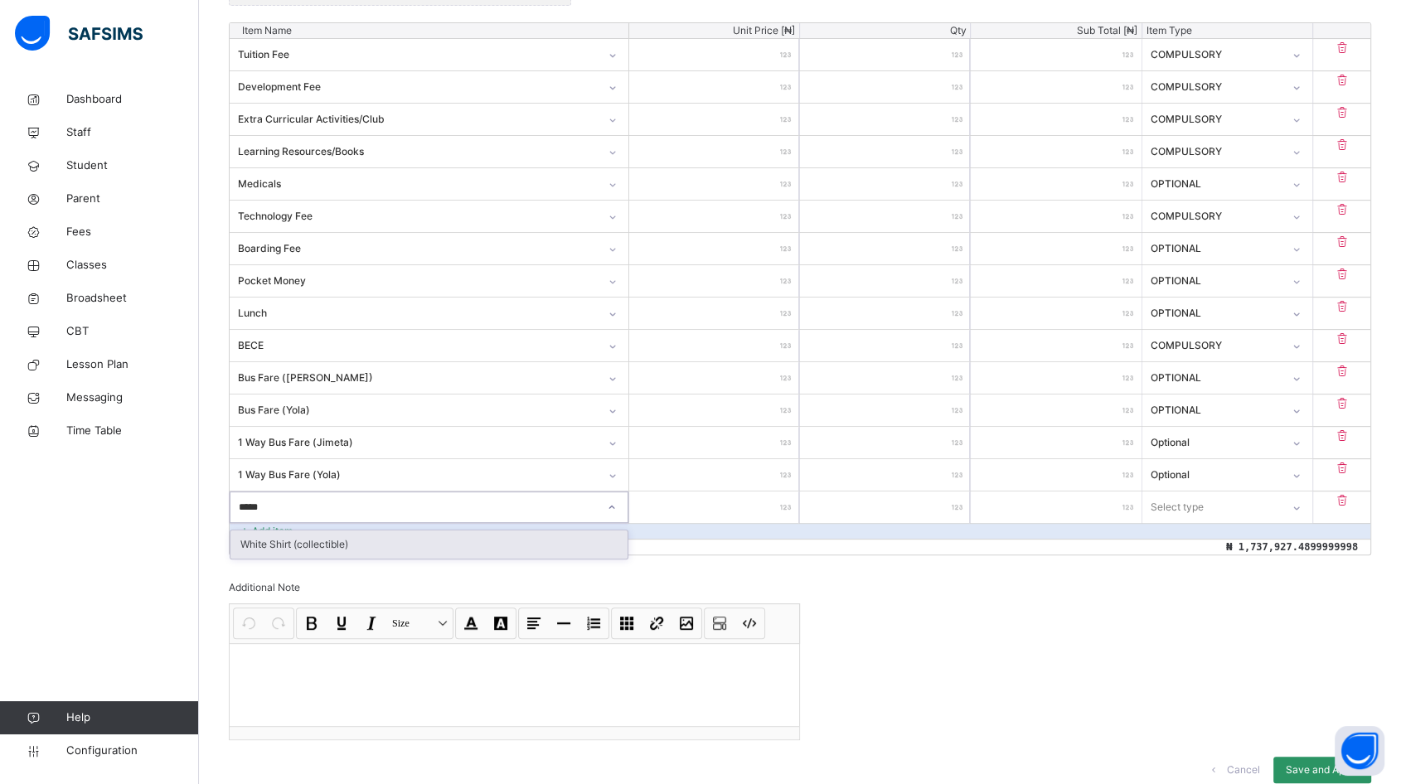
click at [344, 539] on div "White Shirt (collectible)" at bounding box center [428, 544] width 397 height 28
click at [728, 502] on input "number" at bounding box center [714, 506] width 170 height 31
click at [1247, 514] on div "Select type" at bounding box center [1211, 507] width 138 height 26
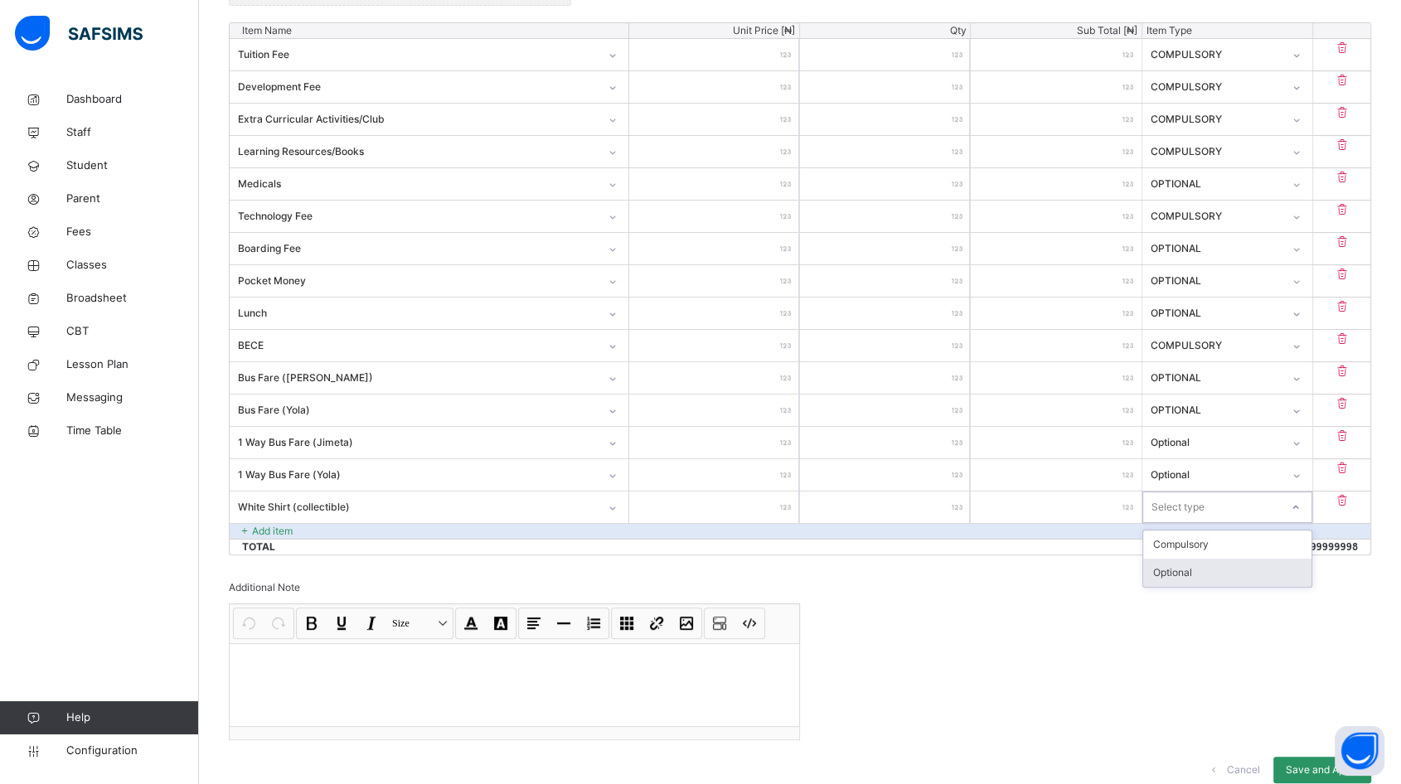
drag, startPoint x: 1212, startPoint y: 568, endPoint x: 1051, endPoint y: 568, distance: 161.6
click at [1212, 568] on div "Optional" at bounding box center [1227, 573] width 168 height 28
click at [267, 528] on p "Add item" at bounding box center [272, 531] width 41 height 15
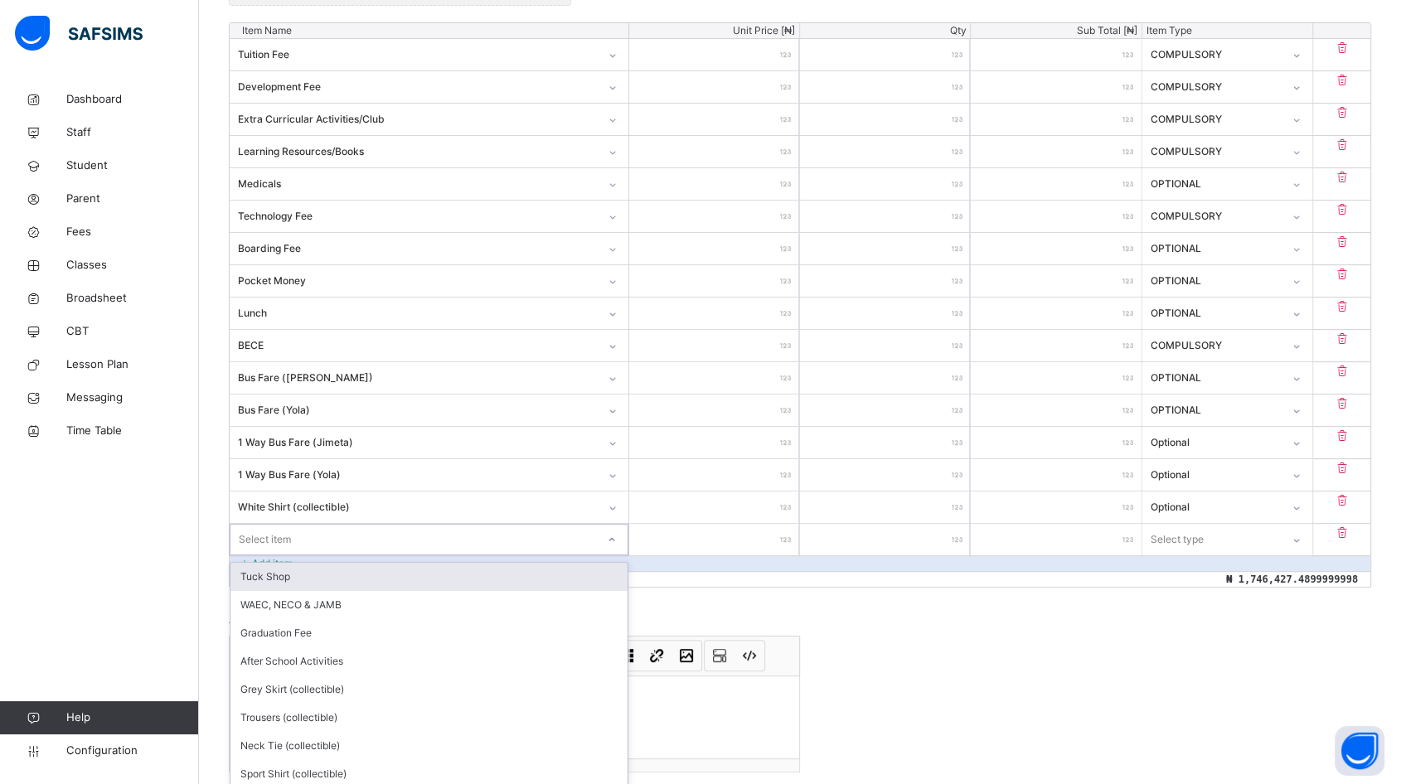
scroll to position [535, 0]
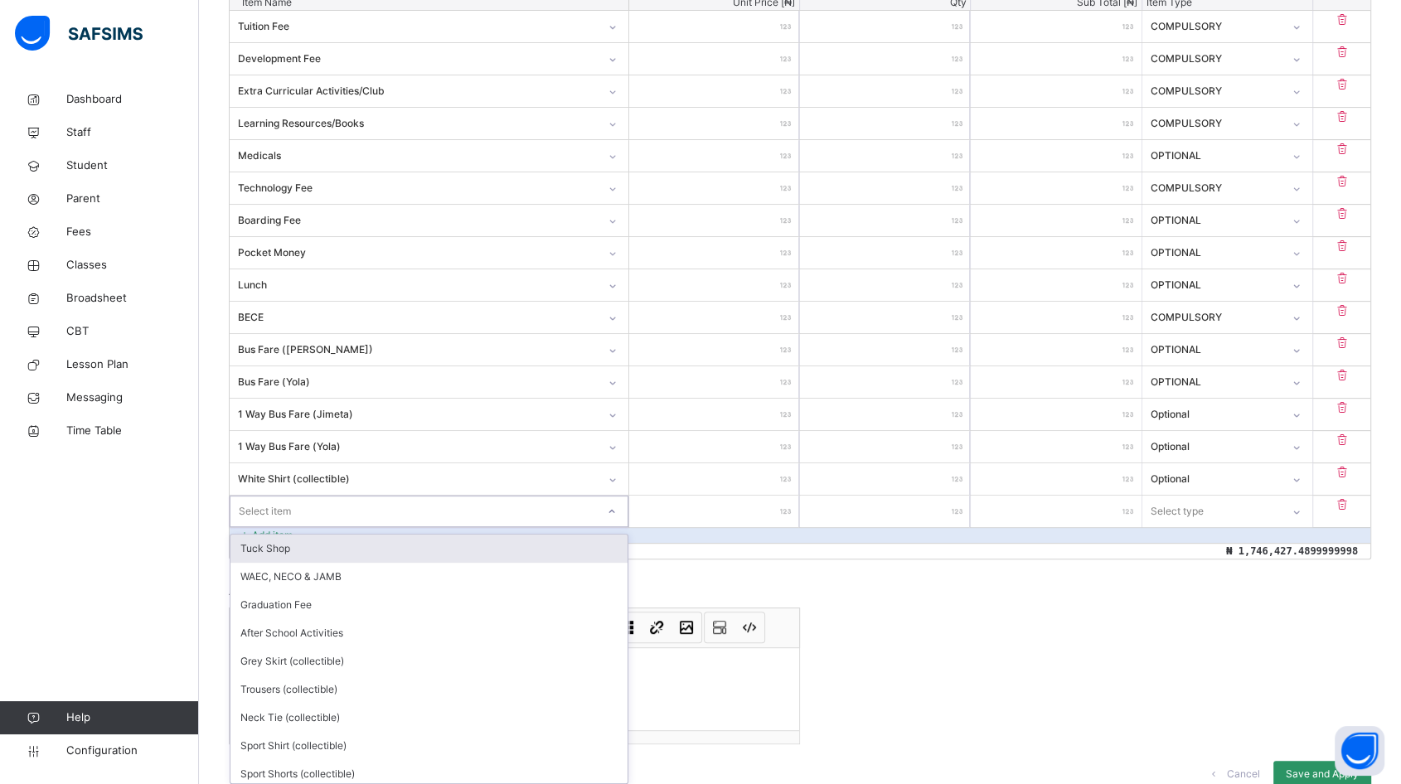
click at [297, 530] on div "Item Name Unit Price [ ₦ ] Qty Sub Total [ ₦ ] Item Type Tuition Fee ********* …" at bounding box center [800, 276] width 1142 height 565
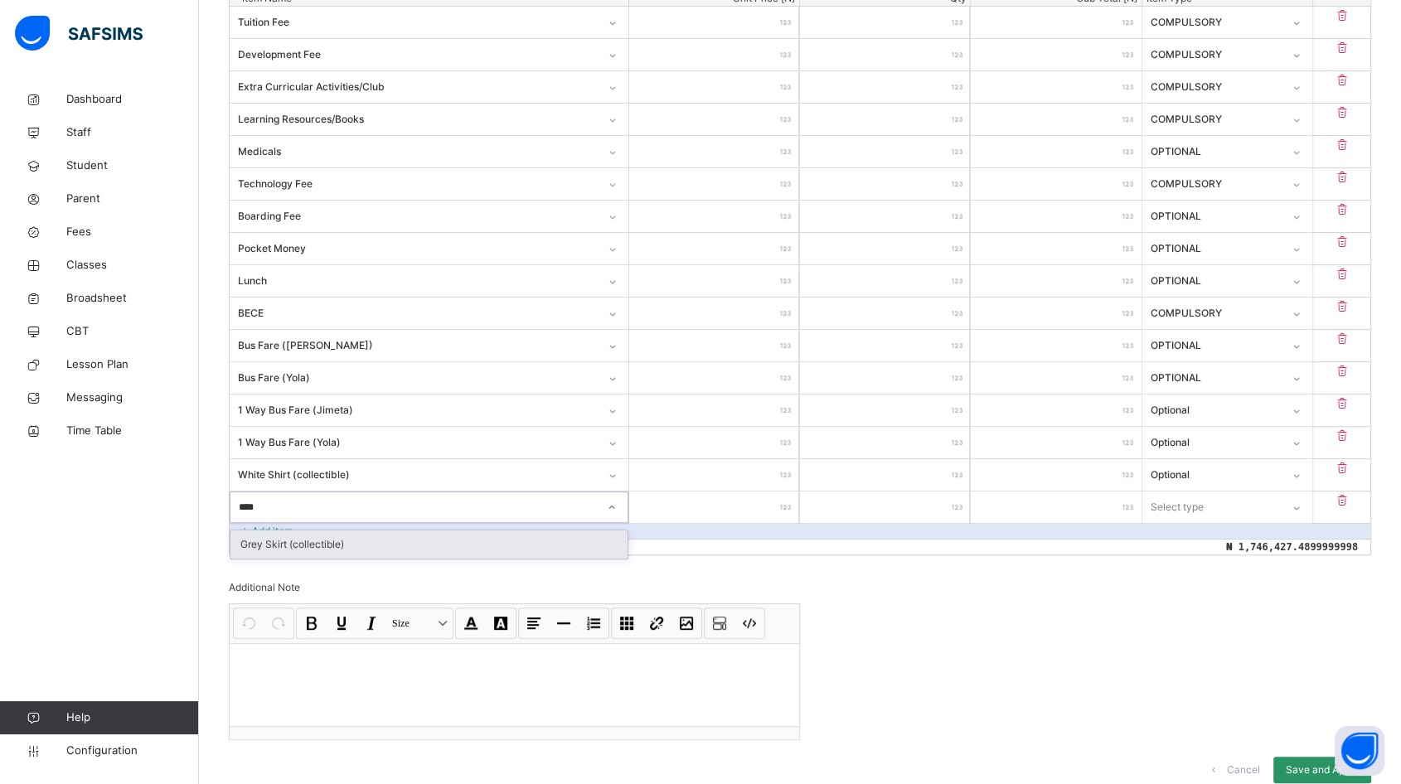
click at [356, 539] on div "Grey Skirt (collectible)" at bounding box center [428, 544] width 397 height 28
click at [699, 505] on input "number" at bounding box center [714, 506] width 170 height 31
click at [1187, 510] on div "Select type" at bounding box center [1176, 506] width 53 height 31
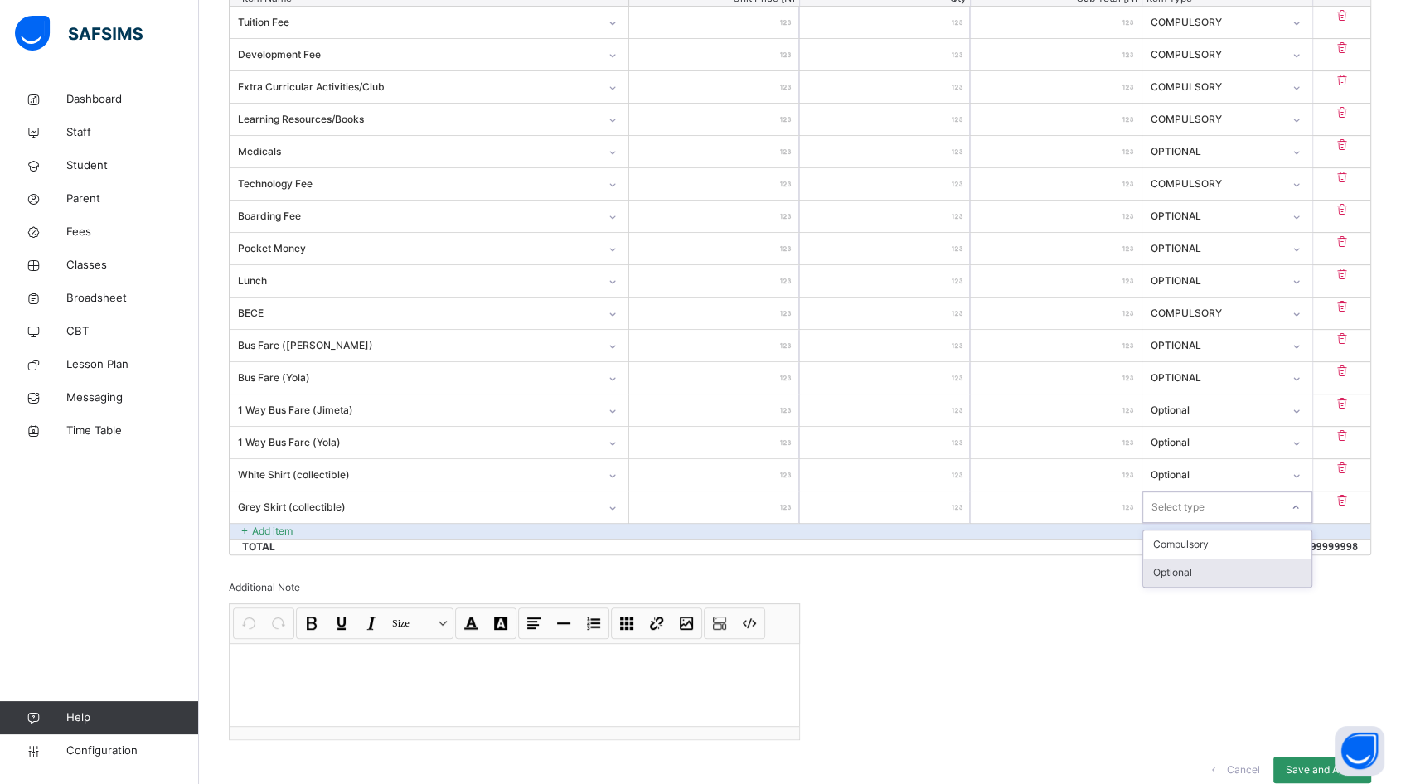
click at [1167, 568] on div "Optional" at bounding box center [1227, 573] width 168 height 28
click at [292, 526] on p "Add item" at bounding box center [272, 531] width 41 height 15
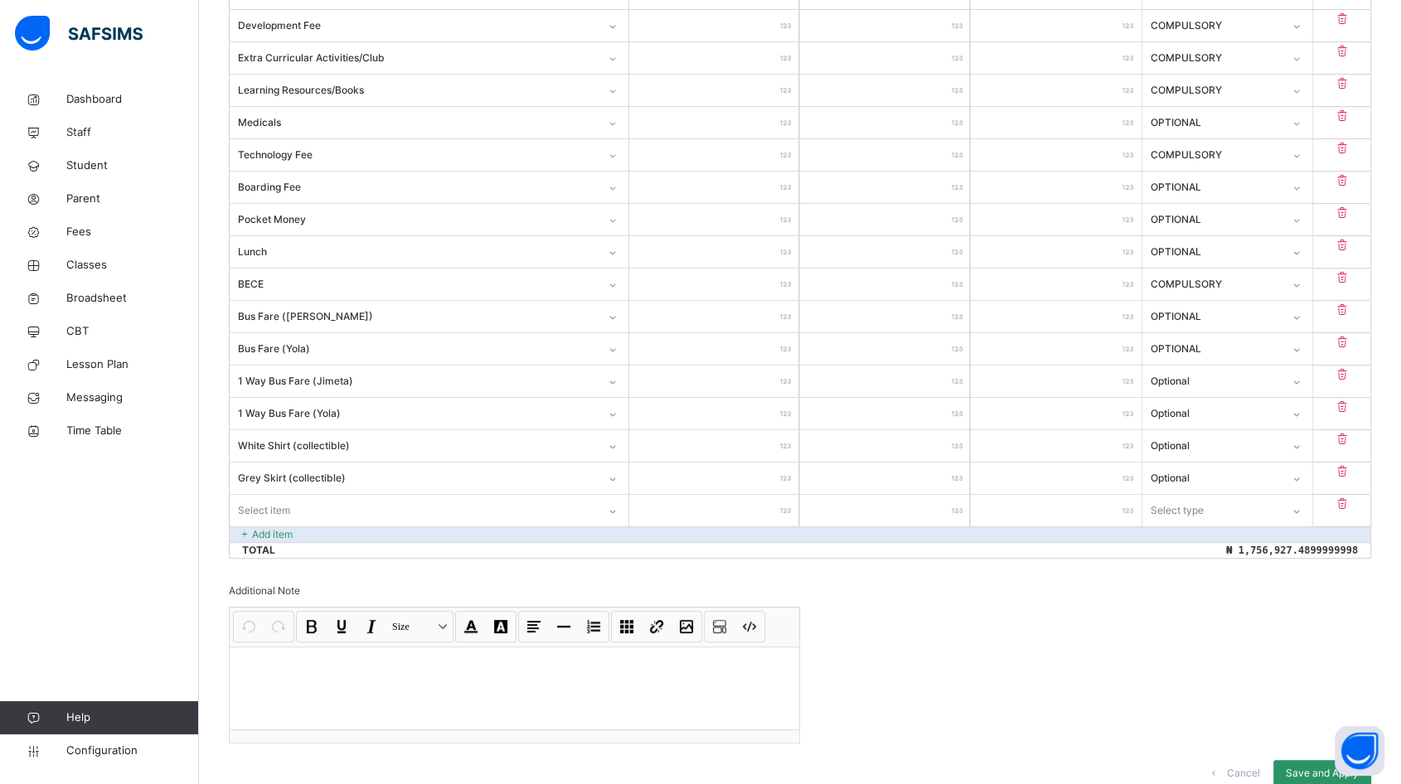
click at [294, 529] on div "Item Name Unit Price [ ₦ ] Qty Sub Total [ ₦ ] Item Type Tuition Fee ********* …" at bounding box center [800, 259] width 1142 height 597
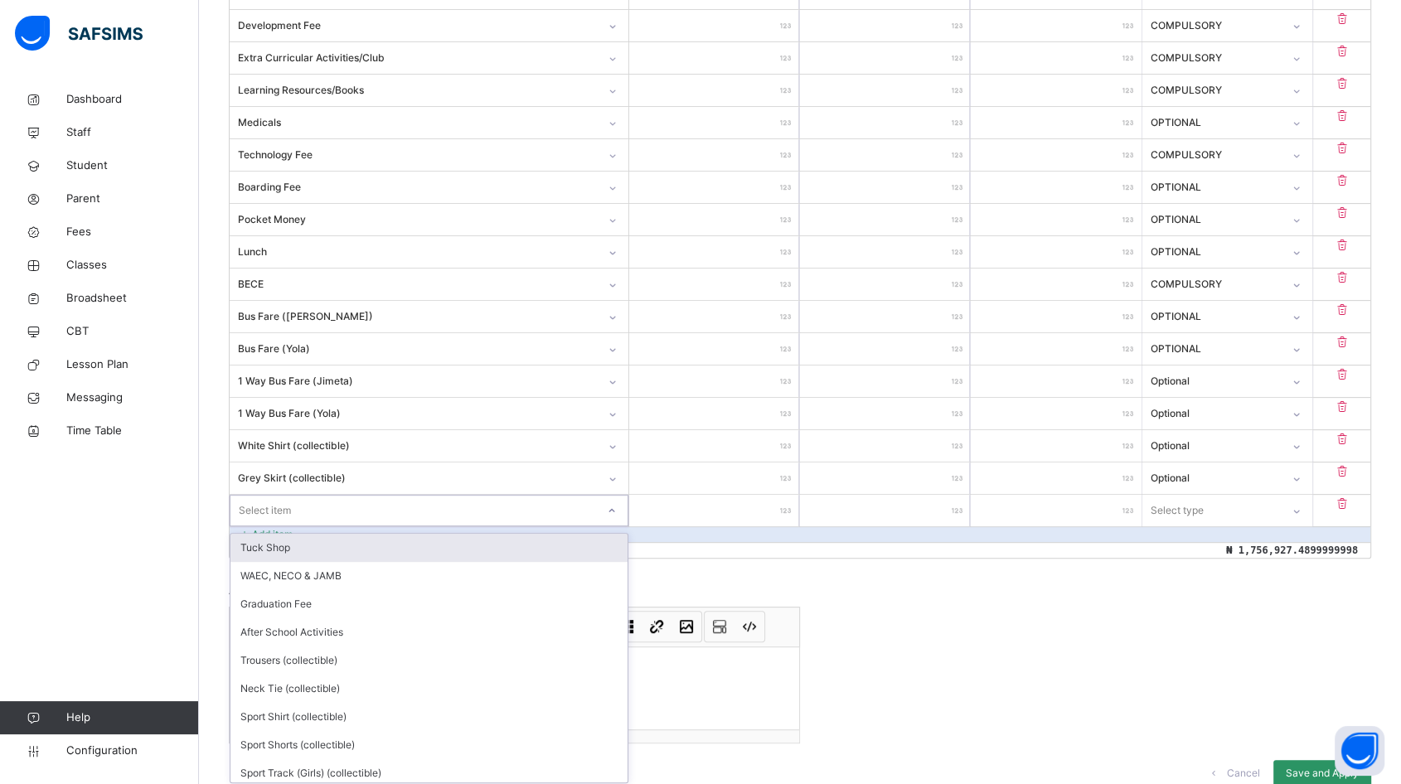
scroll to position [567, 0]
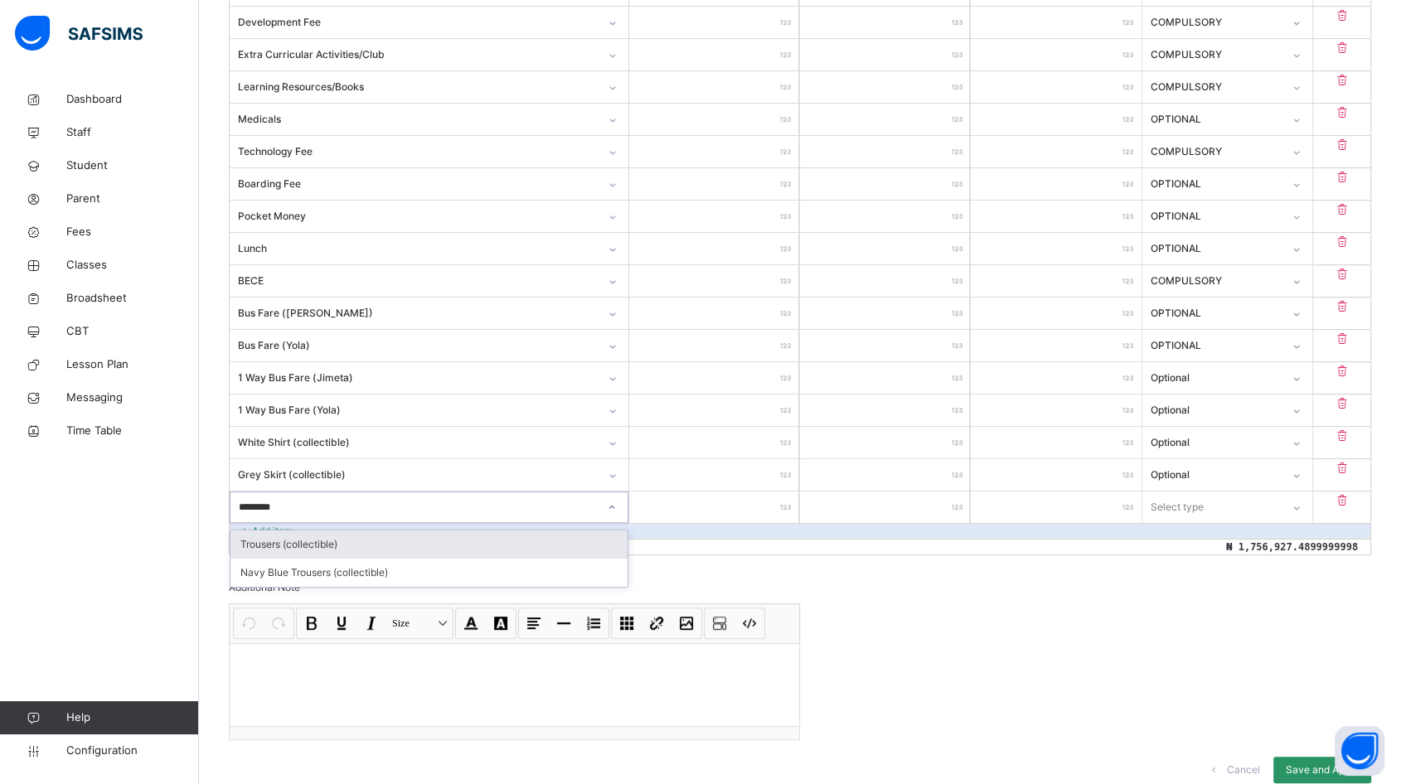
click at [391, 549] on div "Trousers (collectible)" at bounding box center [428, 544] width 397 height 28
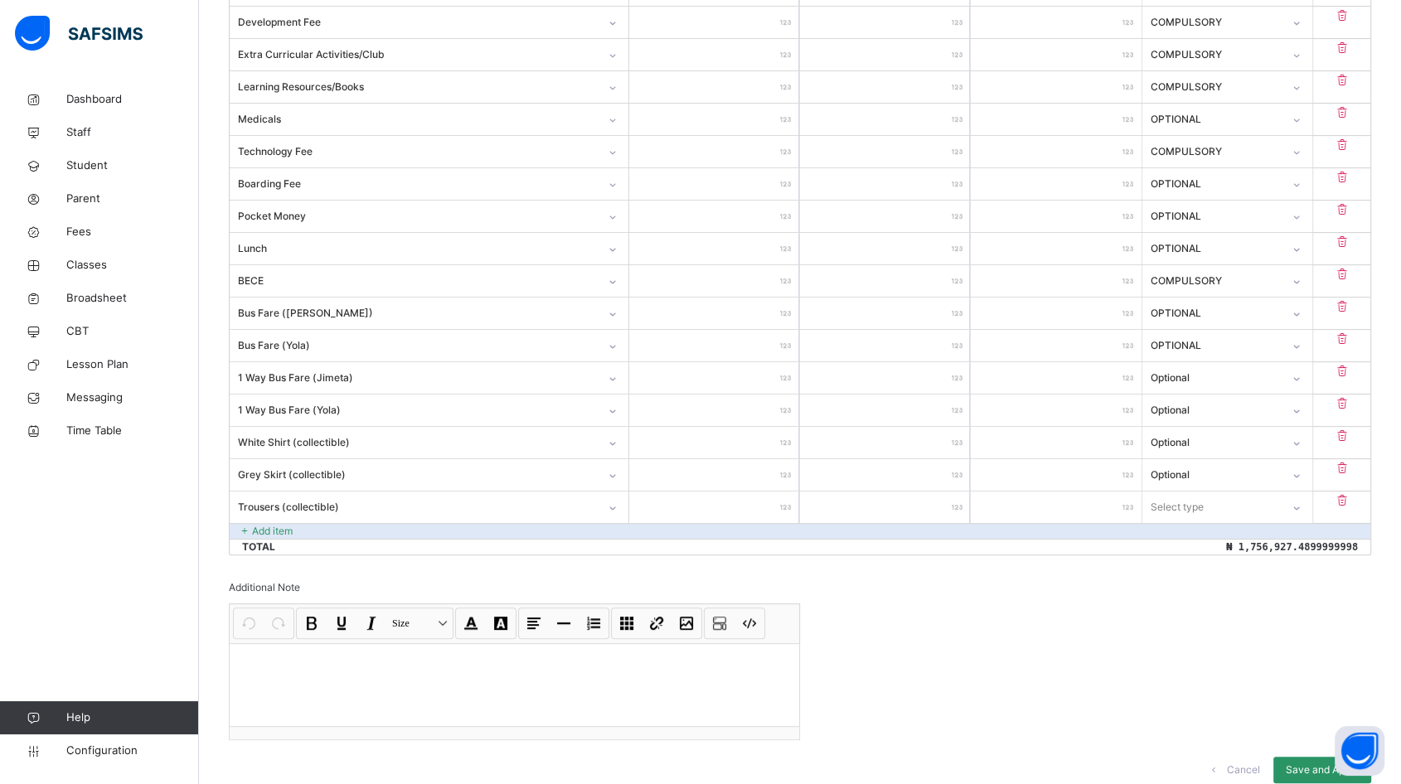
click at [760, 499] on input "number" at bounding box center [714, 506] width 170 height 31
click at [1190, 505] on div "Select type" at bounding box center [1176, 506] width 53 height 31
click at [1192, 569] on div "Optional" at bounding box center [1227, 573] width 168 height 28
click at [330, 523] on div "Add item" at bounding box center [800, 531] width 1140 height 16
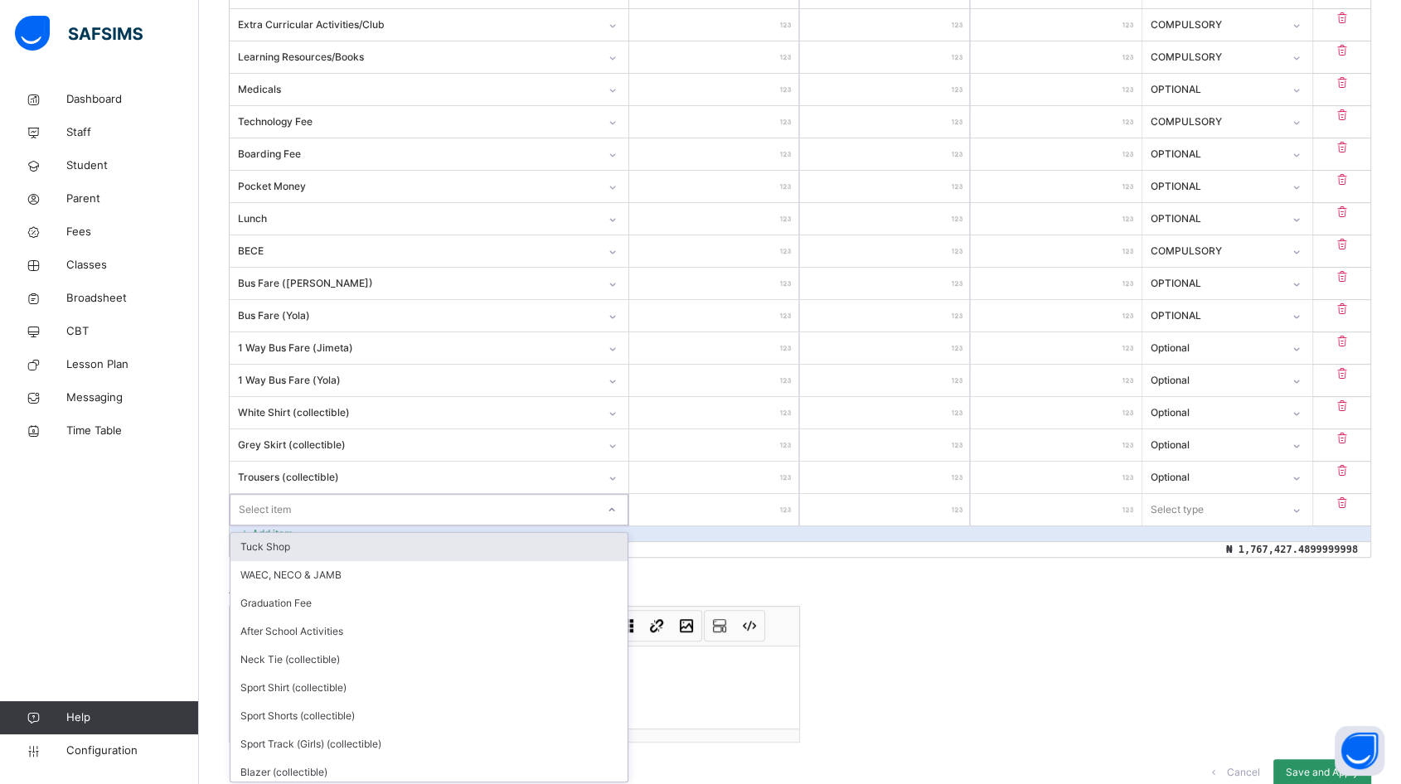
click at [330, 525] on div "option Tuck Shop focused, 1 of 19. 19 results available. Use Up and Down to cho…" at bounding box center [429, 509] width 399 height 31
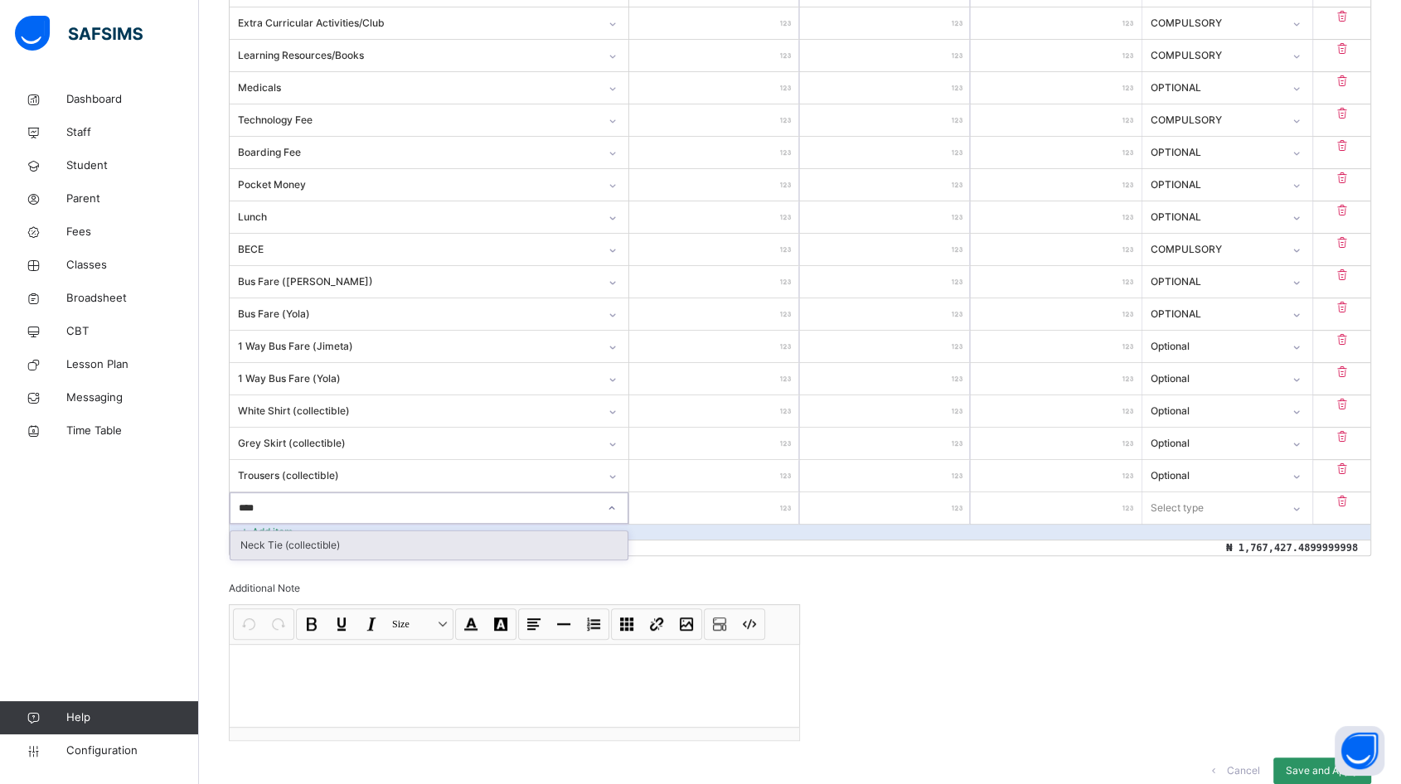
click at [330, 542] on div "Neck Tie (collectible)" at bounding box center [428, 545] width 397 height 28
click at [730, 507] on input "number" at bounding box center [714, 507] width 170 height 31
click at [1197, 502] on div "Select type" at bounding box center [1176, 507] width 53 height 31
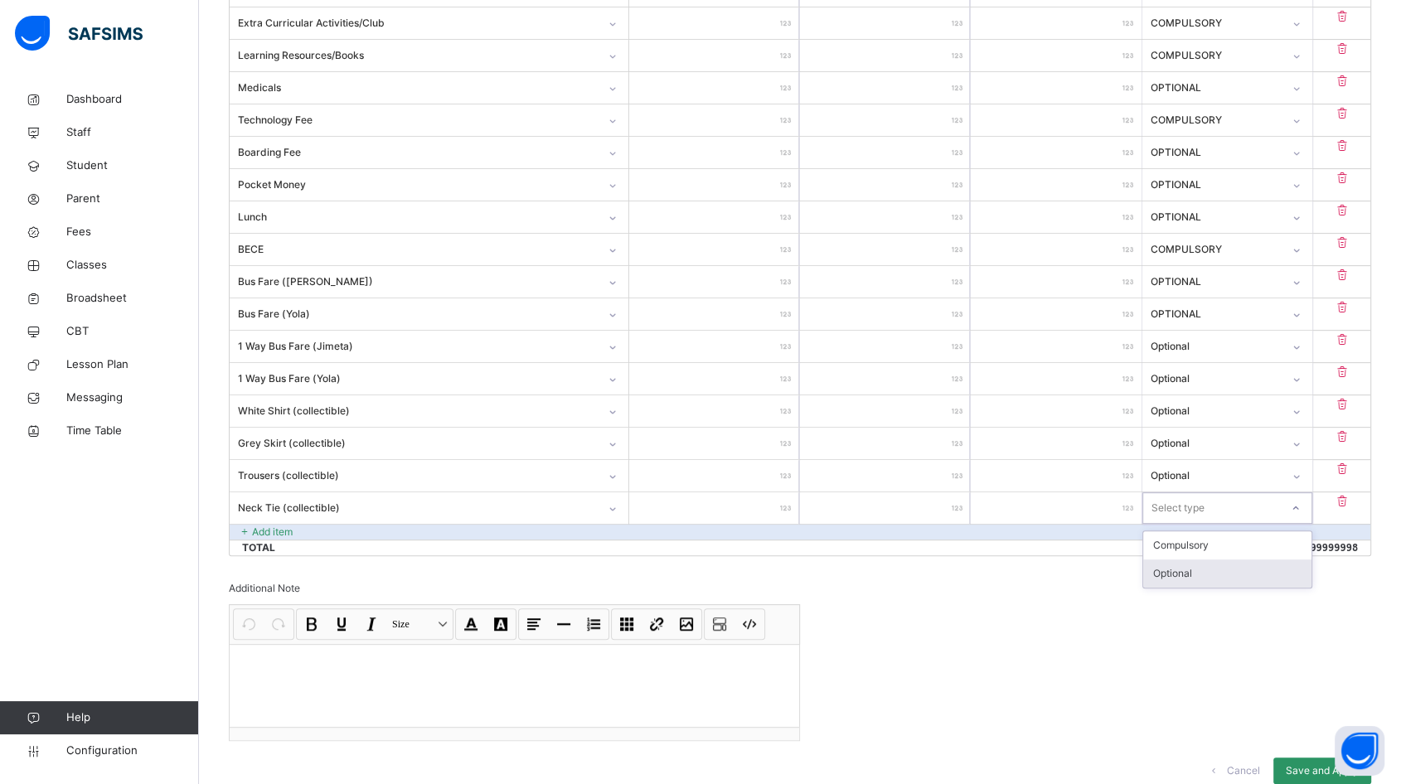
click at [1212, 568] on div "Optional" at bounding box center [1227, 573] width 168 height 28
click at [266, 530] on p "Add item" at bounding box center [272, 532] width 41 height 15
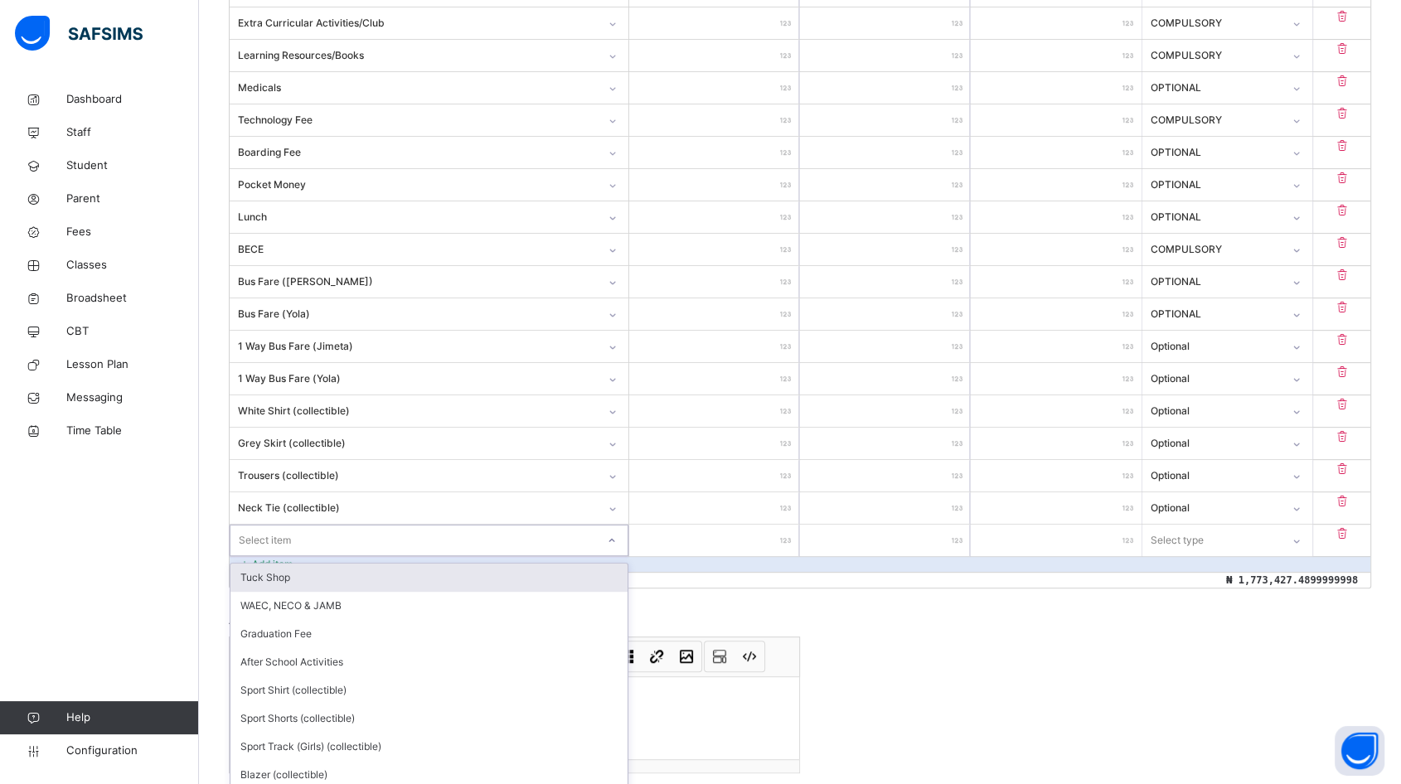
scroll to position [631, 0]
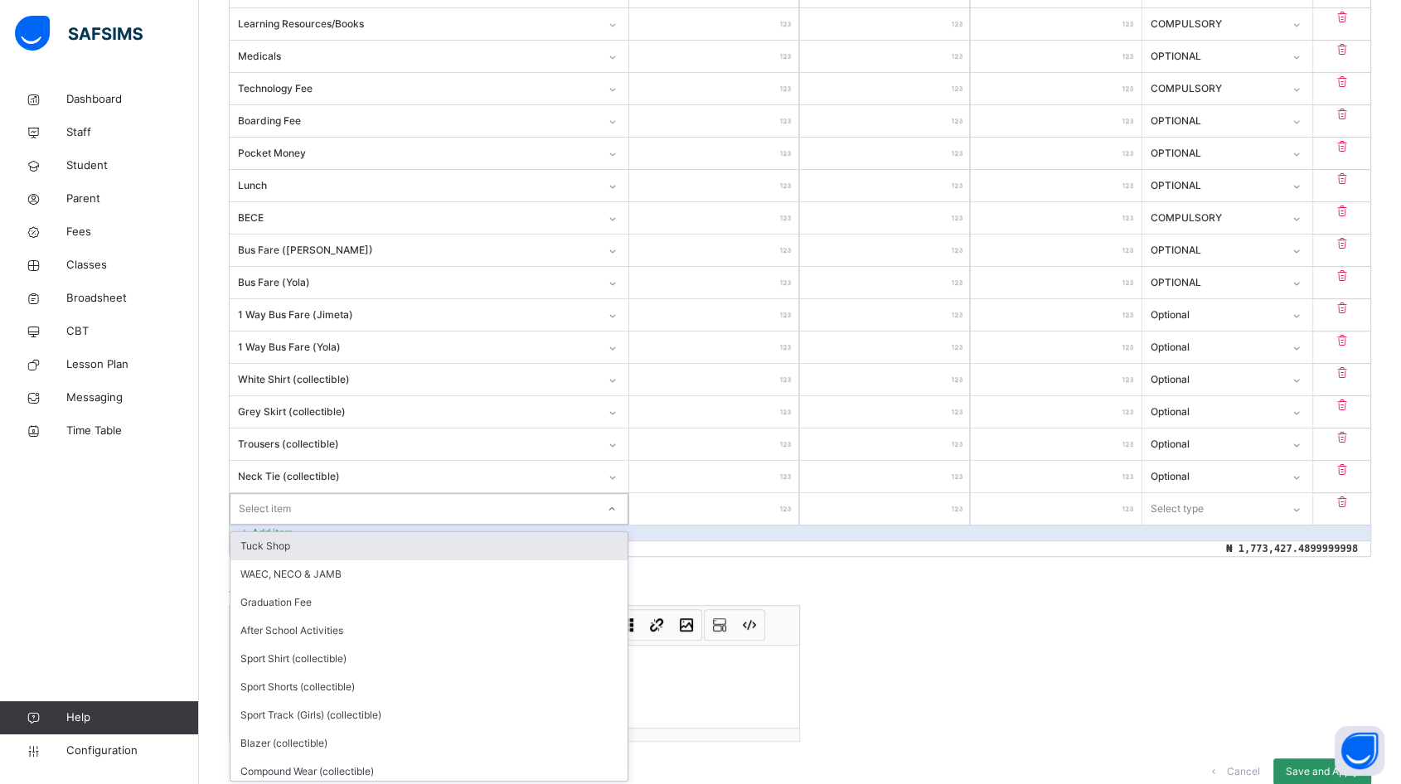
click at [288, 525] on div "option Tuck Shop focused, 1 of 18. 18 results available. Use Up and Down to cho…" at bounding box center [429, 508] width 399 height 31
click at [304, 542] on div "Sport Shirt (collectible)" at bounding box center [428, 545] width 397 height 28
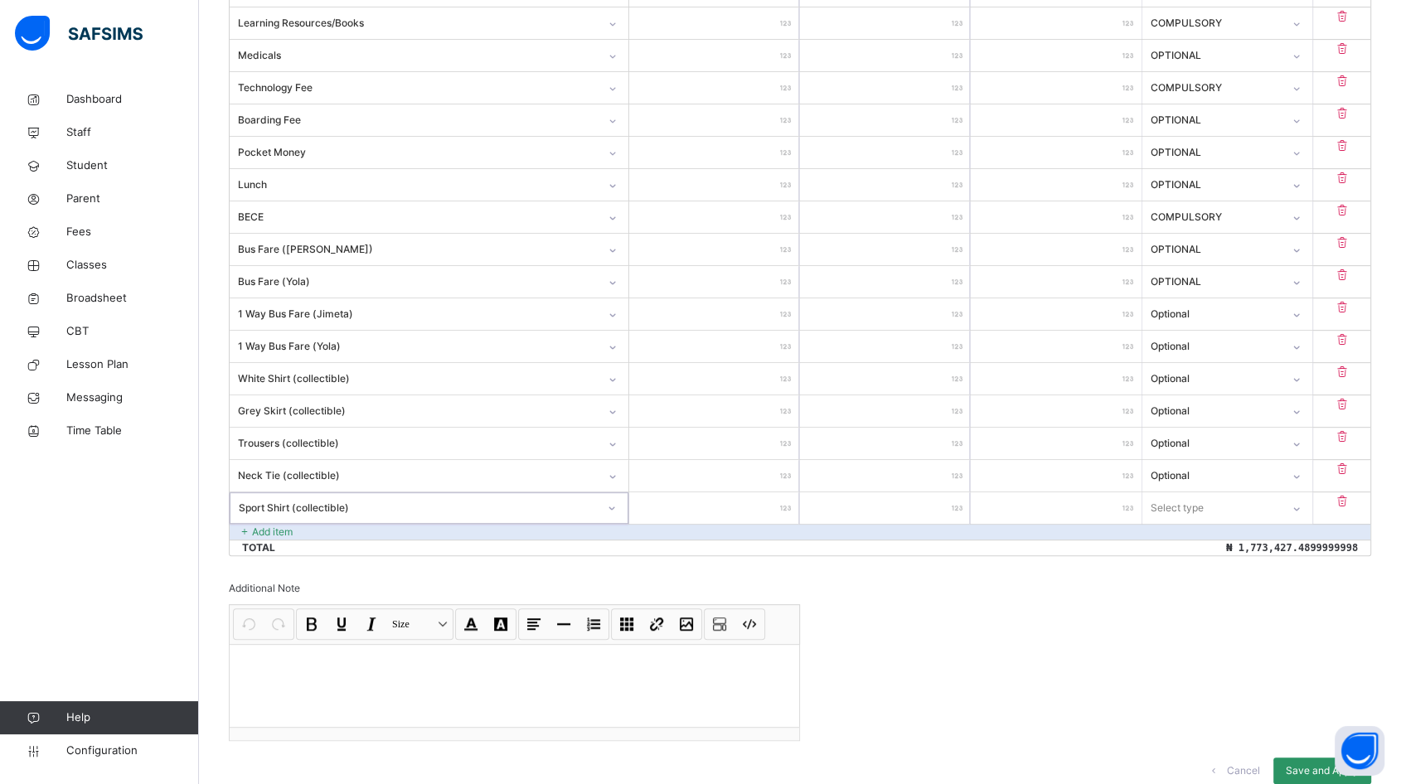
click at [699, 512] on input "number" at bounding box center [714, 507] width 170 height 31
click at [1222, 507] on div "Select type" at bounding box center [1211, 508] width 137 height 26
click at [1196, 565] on div "Optional" at bounding box center [1227, 573] width 168 height 28
click at [259, 525] on p "Add item" at bounding box center [272, 532] width 41 height 15
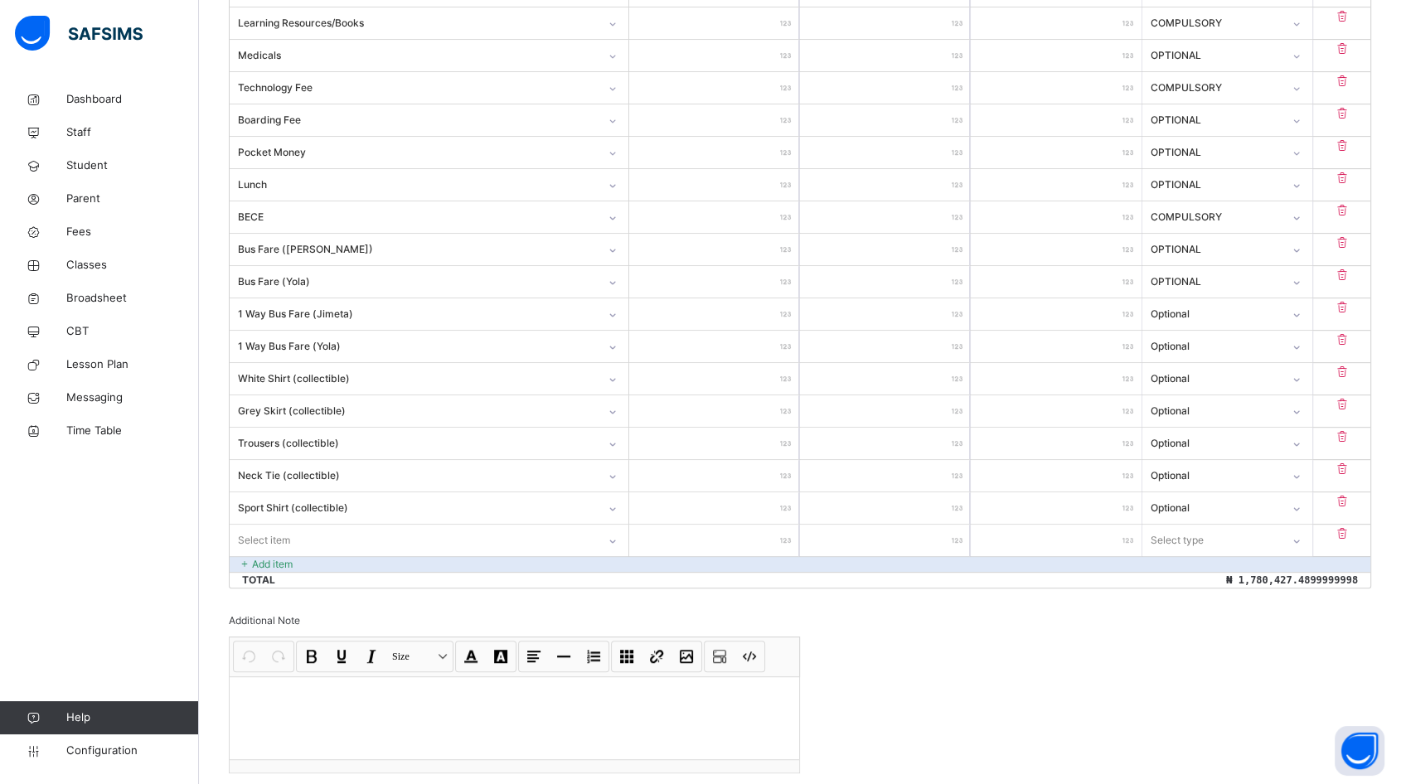
click at [268, 534] on div "Select item" at bounding box center [429, 540] width 399 height 31
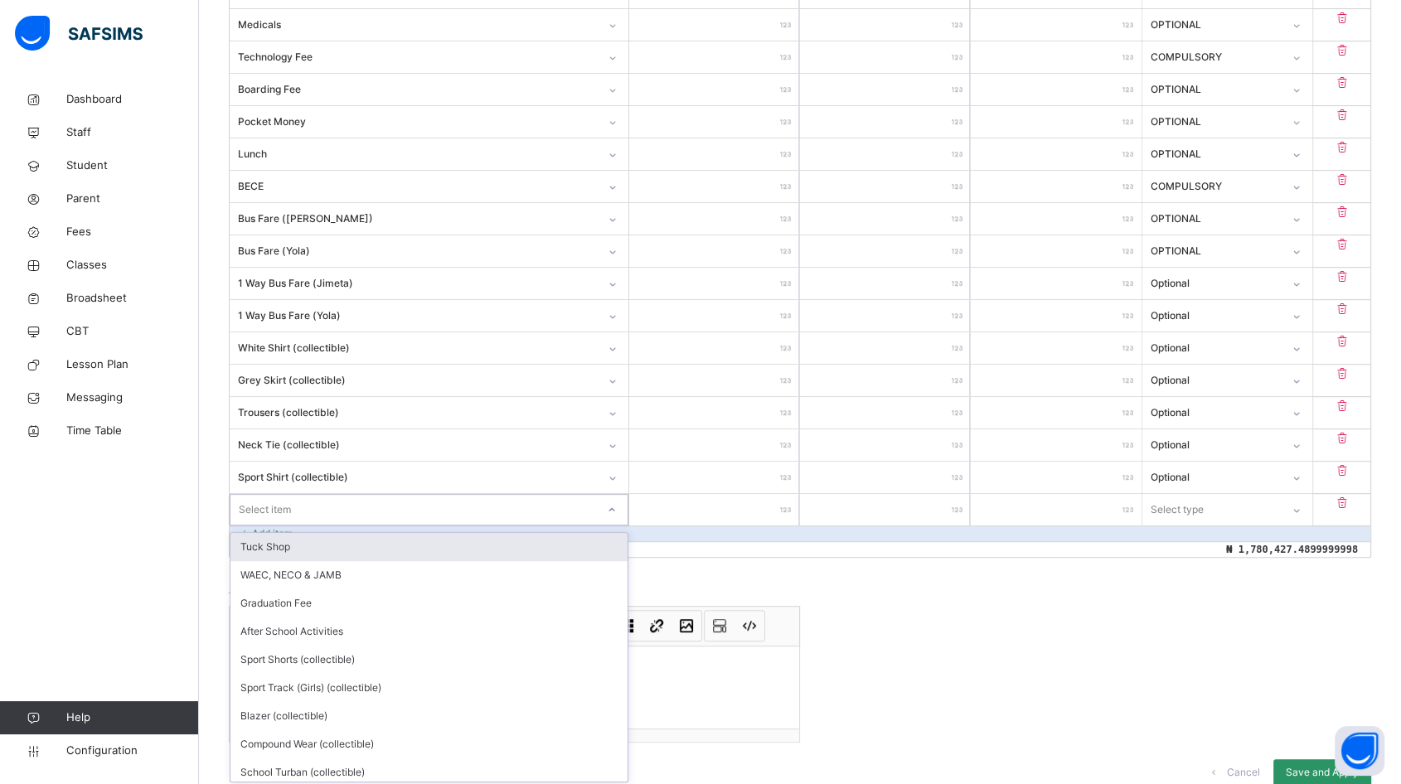
scroll to position [663, 0]
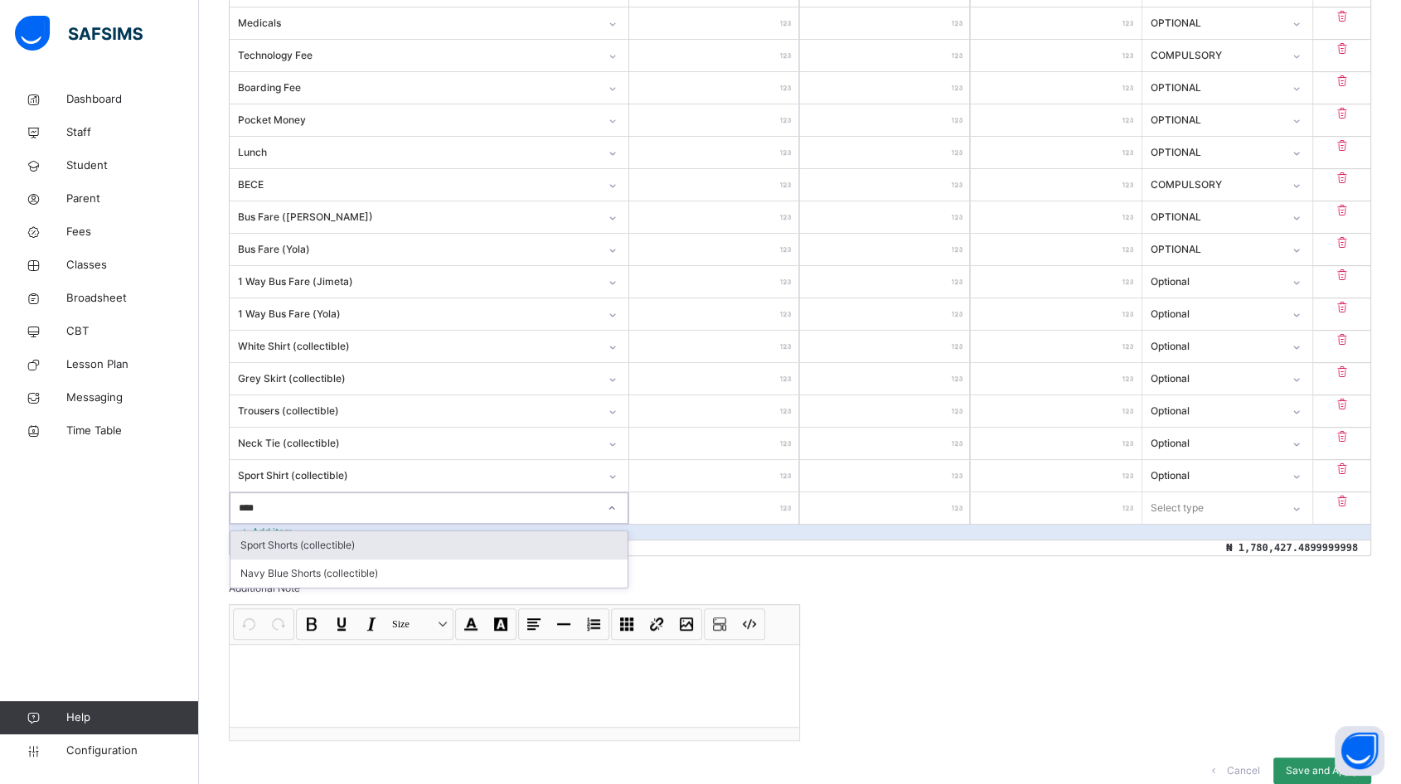
click at [326, 544] on div "Sport Shorts (collectible)" at bounding box center [428, 545] width 397 height 28
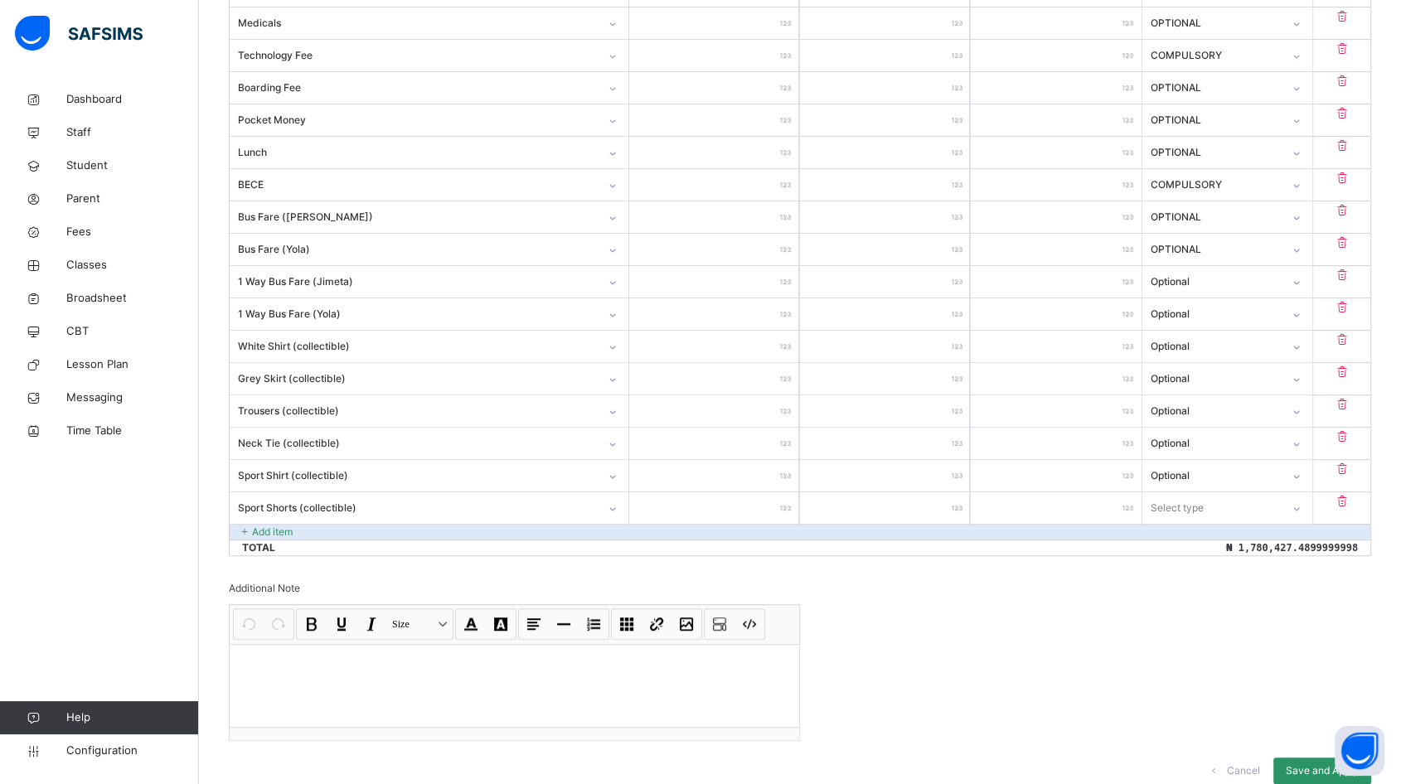
click at [712, 508] on input "number" at bounding box center [714, 507] width 170 height 31
click at [1193, 510] on div "Select type" at bounding box center [1176, 507] width 53 height 31
click at [1193, 568] on div "Optional" at bounding box center [1227, 573] width 168 height 28
click at [269, 530] on p "Add item" at bounding box center [272, 532] width 41 height 15
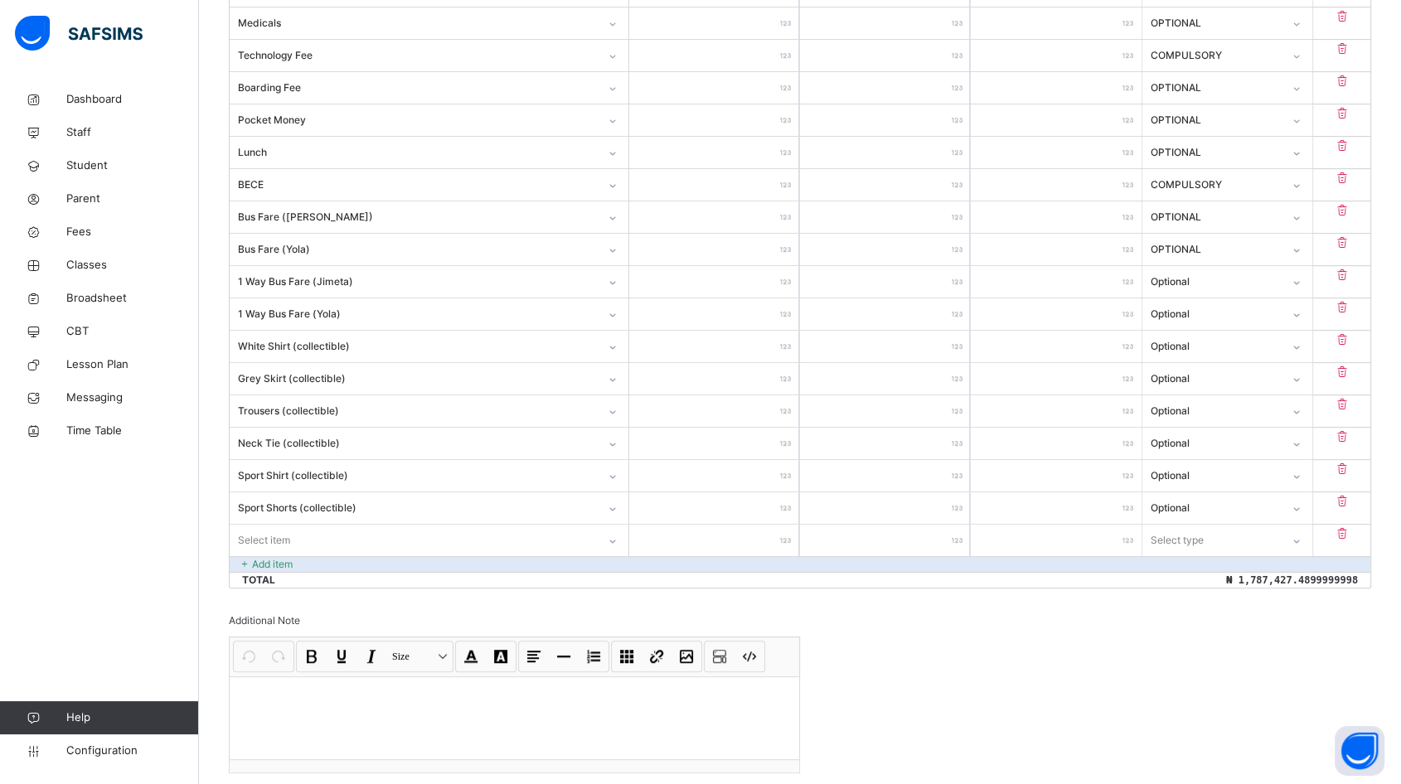
click at [317, 542] on div "Select item" at bounding box center [429, 540] width 399 height 31
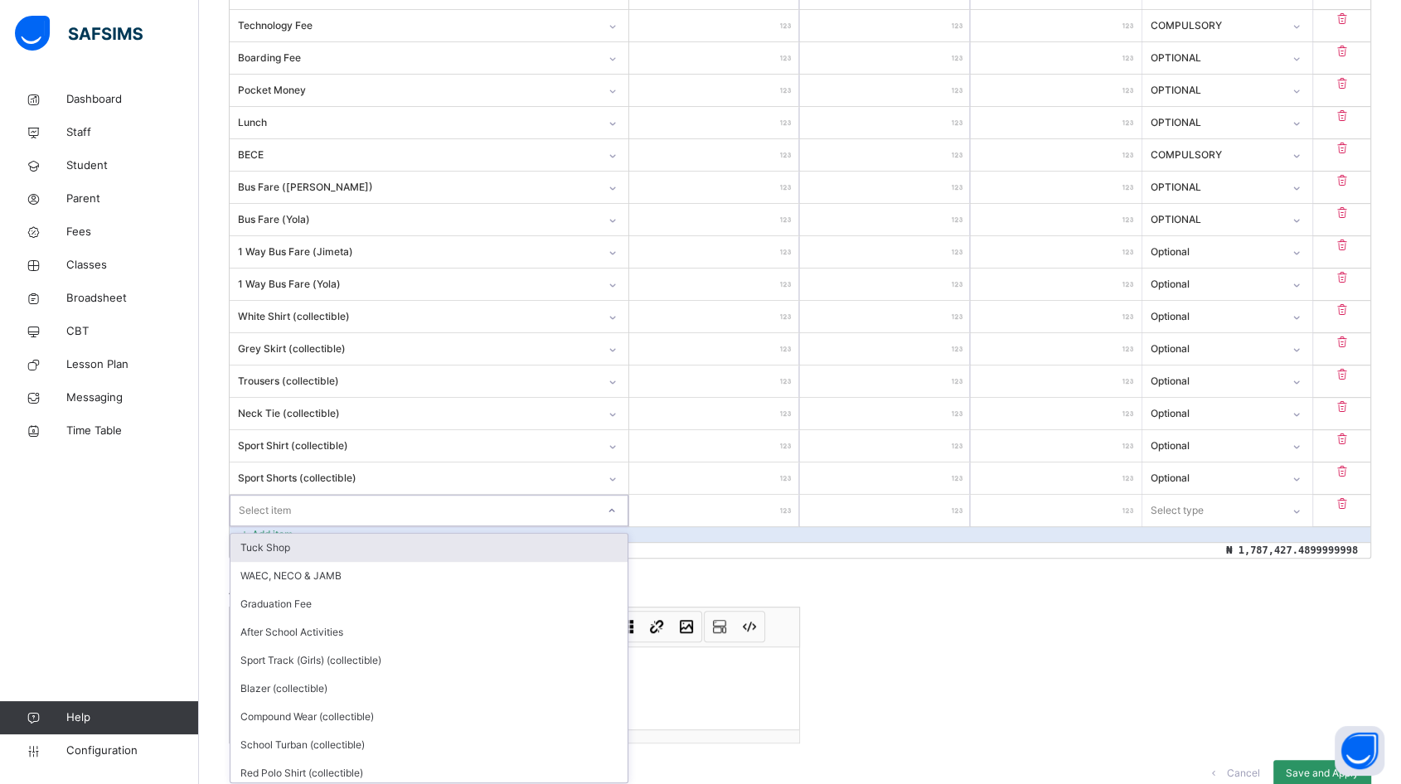
scroll to position [696, 0]
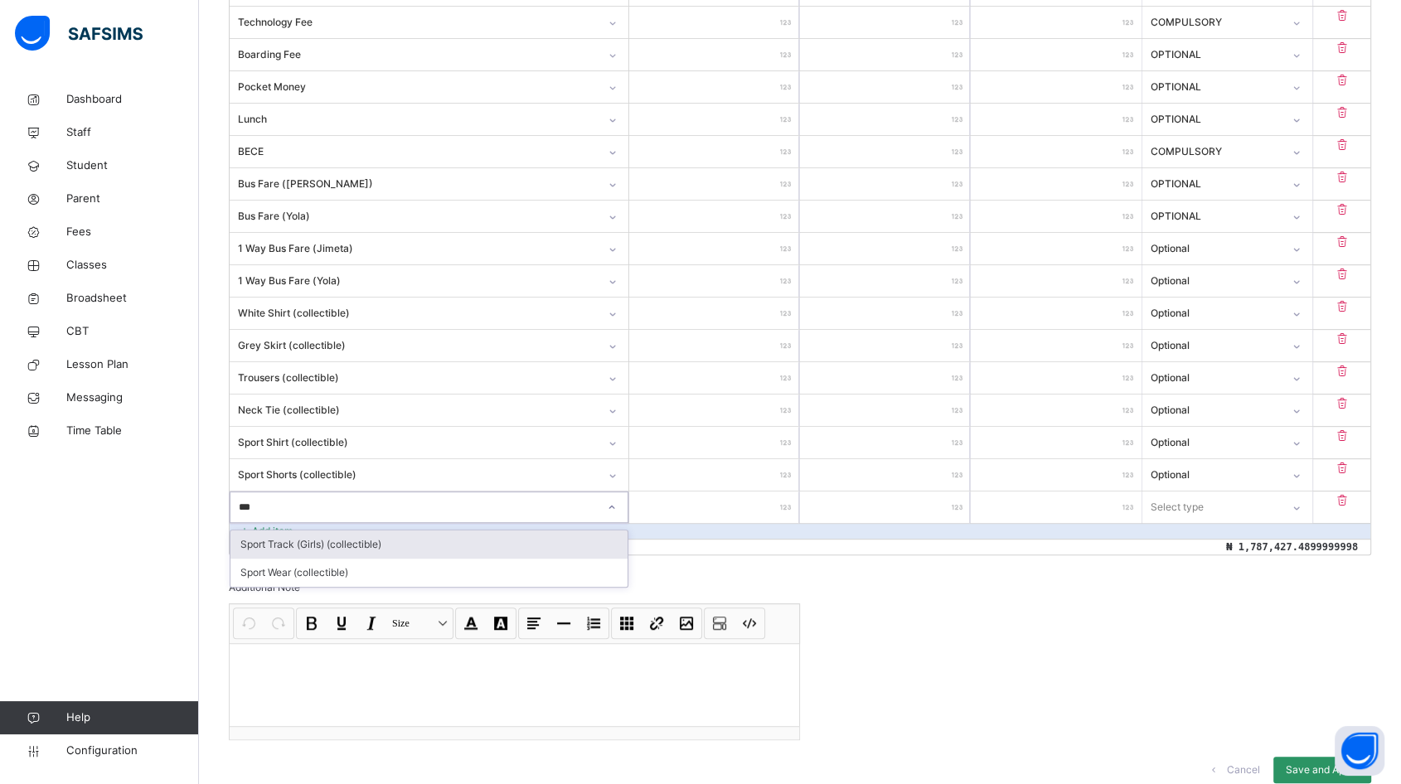
click at [323, 548] on div "Sport Track (Girls) (collectible)" at bounding box center [428, 544] width 397 height 28
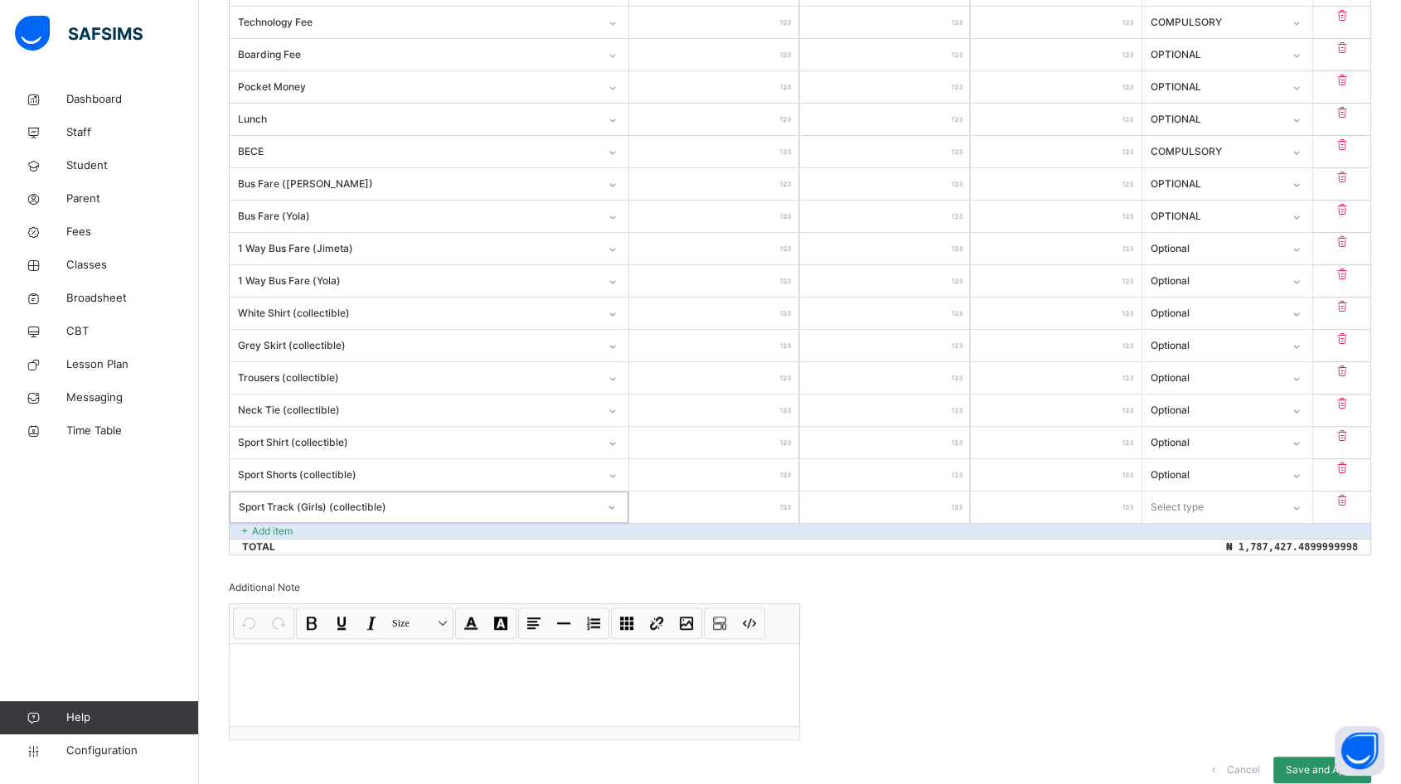
click at [717, 506] on input "number" at bounding box center [714, 506] width 170 height 31
click at [1200, 510] on div "Select type" at bounding box center [1176, 506] width 53 height 31
click at [1193, 581] on div "Optional" at bounding box center [1227, 573] width 168 height 28
click at [273, 526] on p "Add item" at bounding box center [272, 531] width 41 height 15
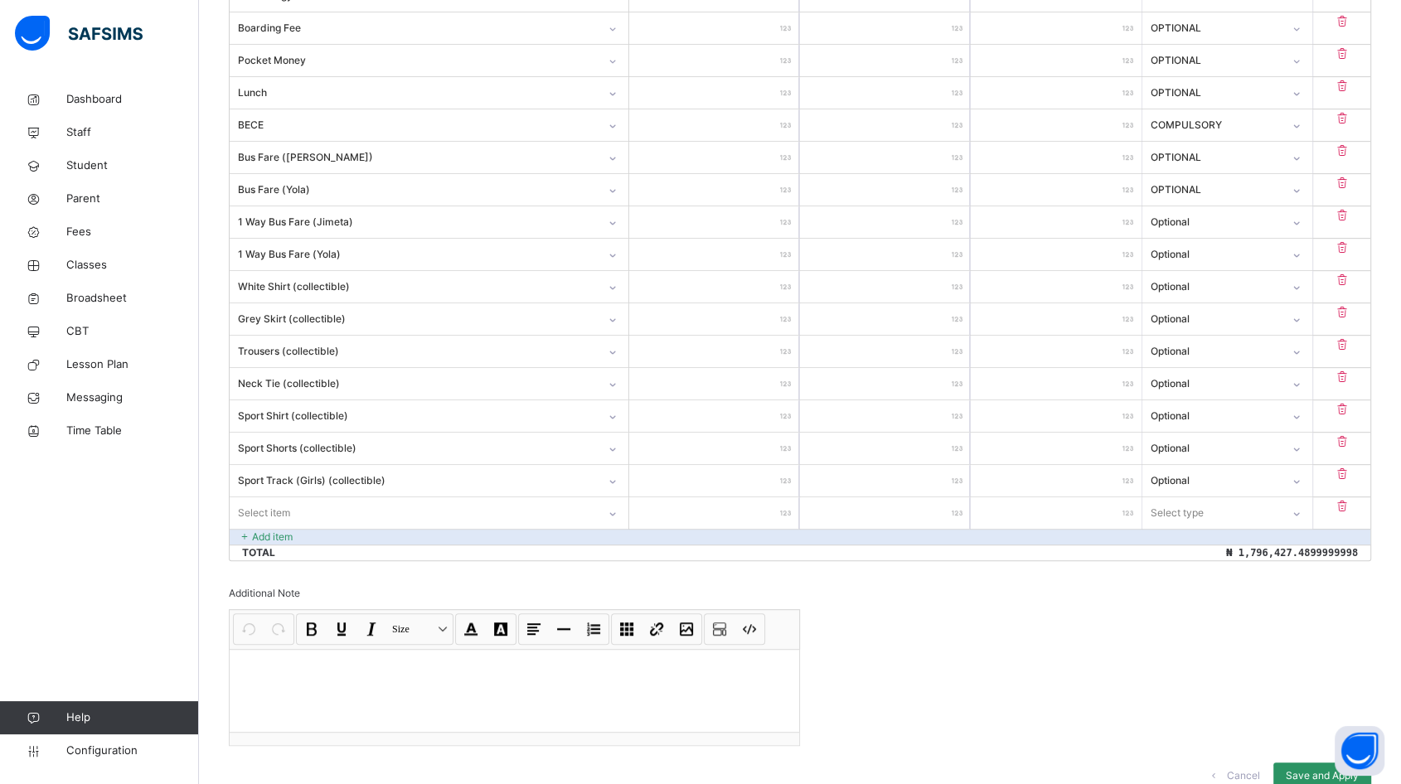
click at [285, 529] on div "Select item" at bounding box center [429, 512] width 399 height 31
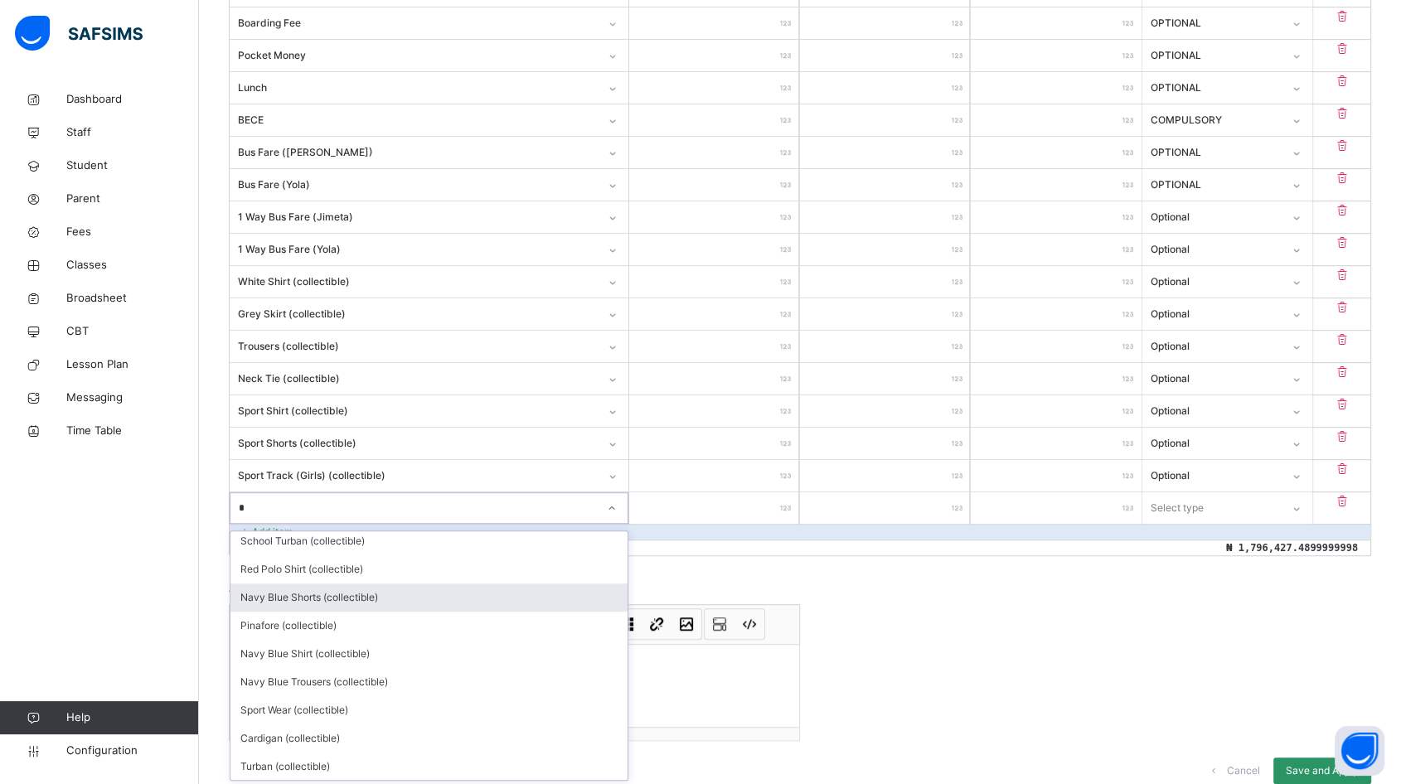
scroll to position [0, 0]
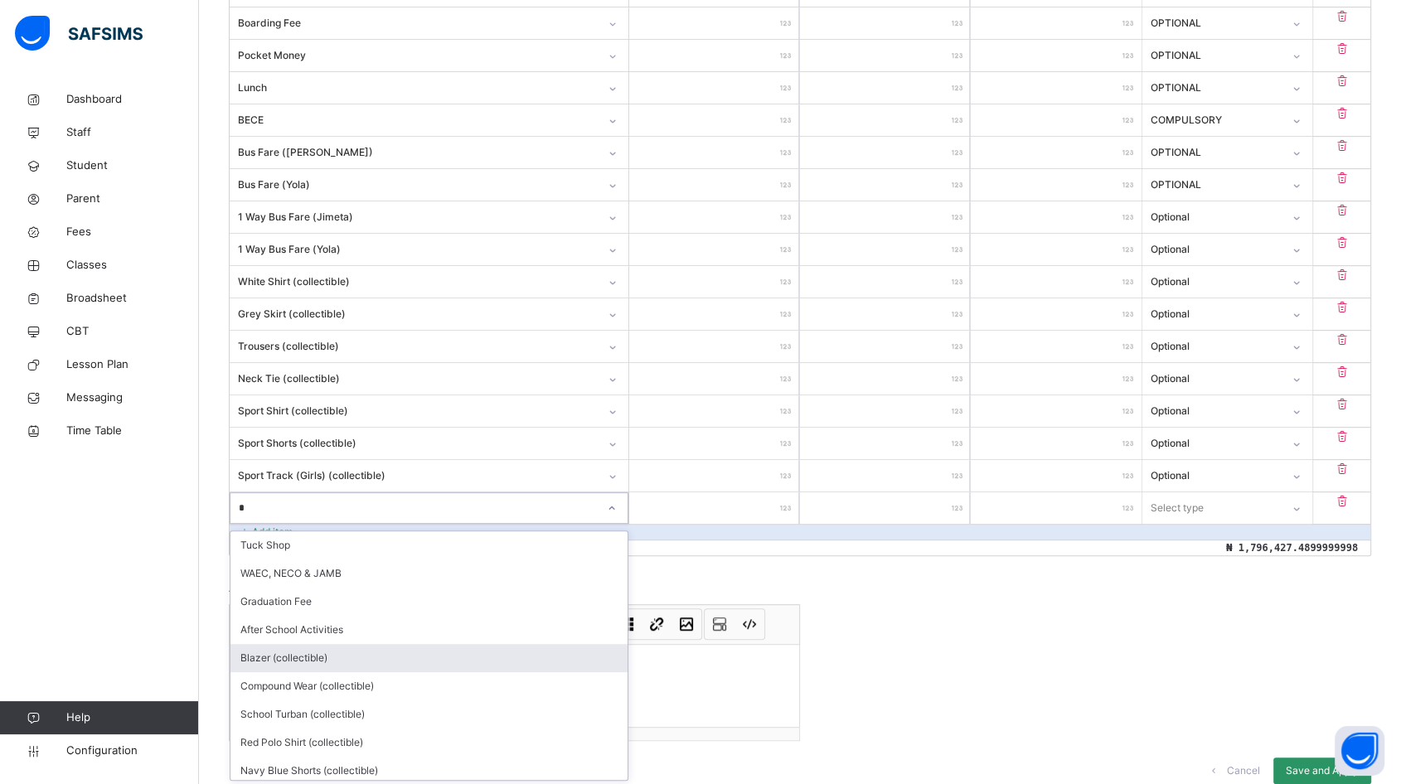
click at [265, 660] on div "Blazer (collectible)" at bounding box center [428, 658] width 397 height 28
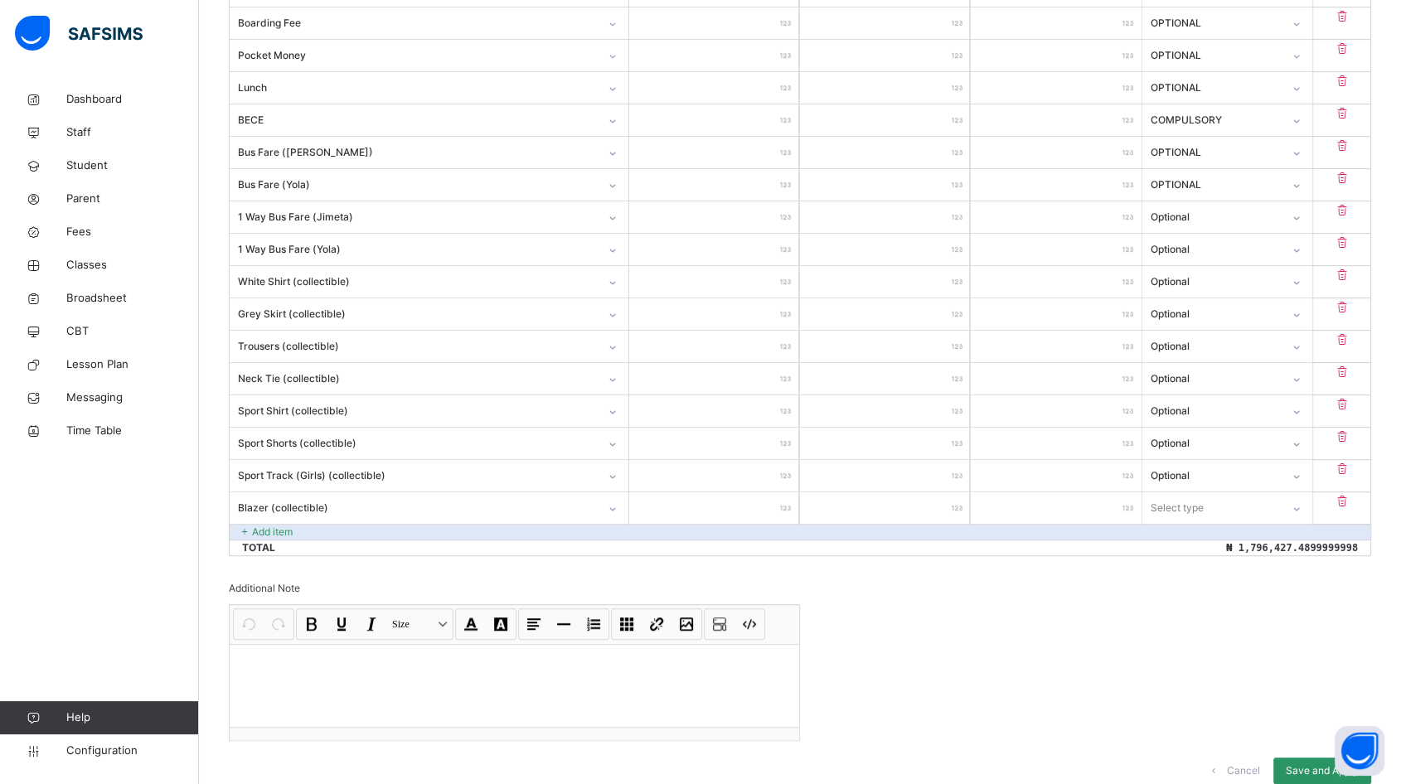
click at [764, 507] on input "number" at bounding box center [714, 507] width 170 height 31
click at [1301, 502] on icon at bounding box center [1296, 509] width 10 height 17
click at [1247, 569] on div "Optional" at bounding box center [1227, 573] width 168 height 28
click at [272, 530] on p "Add item" at bounding box center [272, 532] width 41 height 15
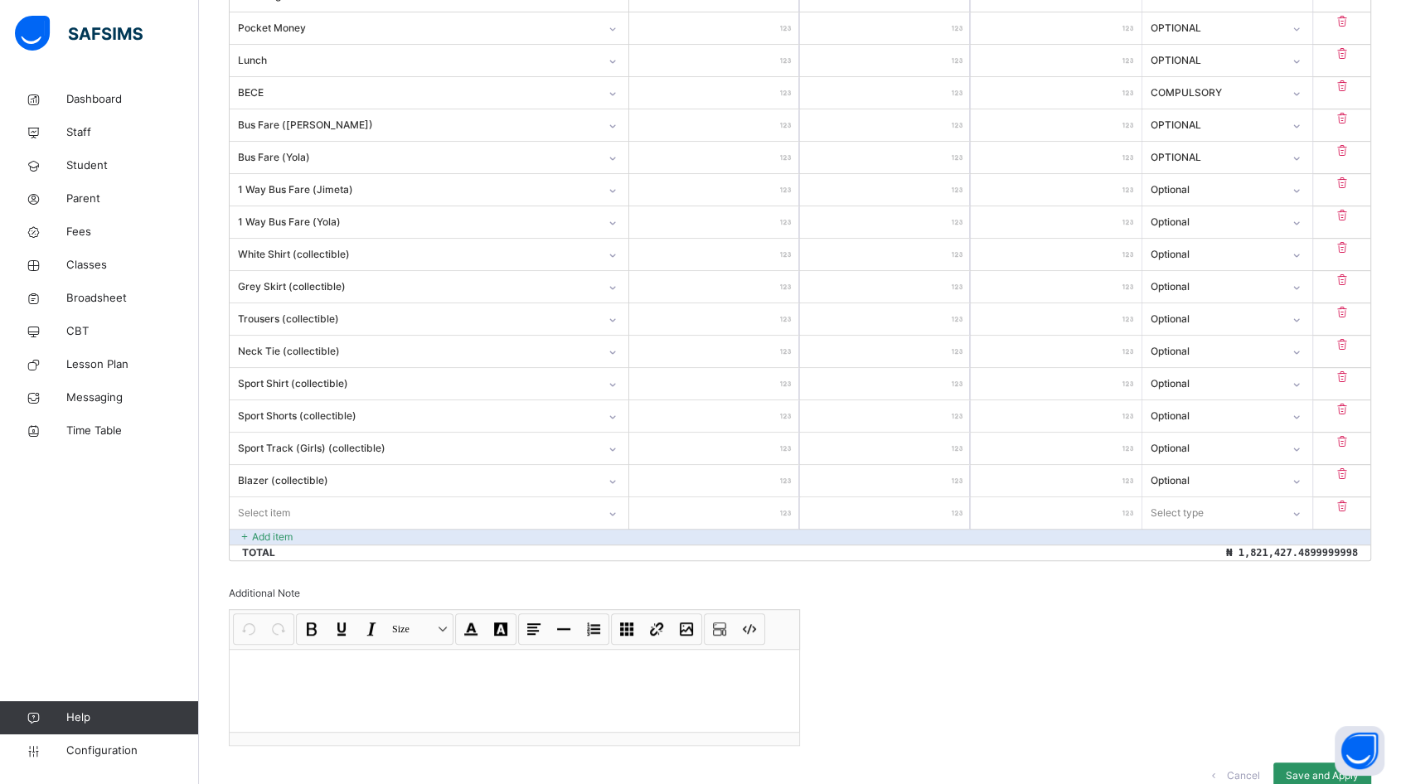
click at [297, 528] on div "Item Name Unit Price [ ₦ ] Qty Sub Total [ ₦ ] Item Type Tuition Fee ********* …" at bounding box center [800, 165] width 1142 height 791
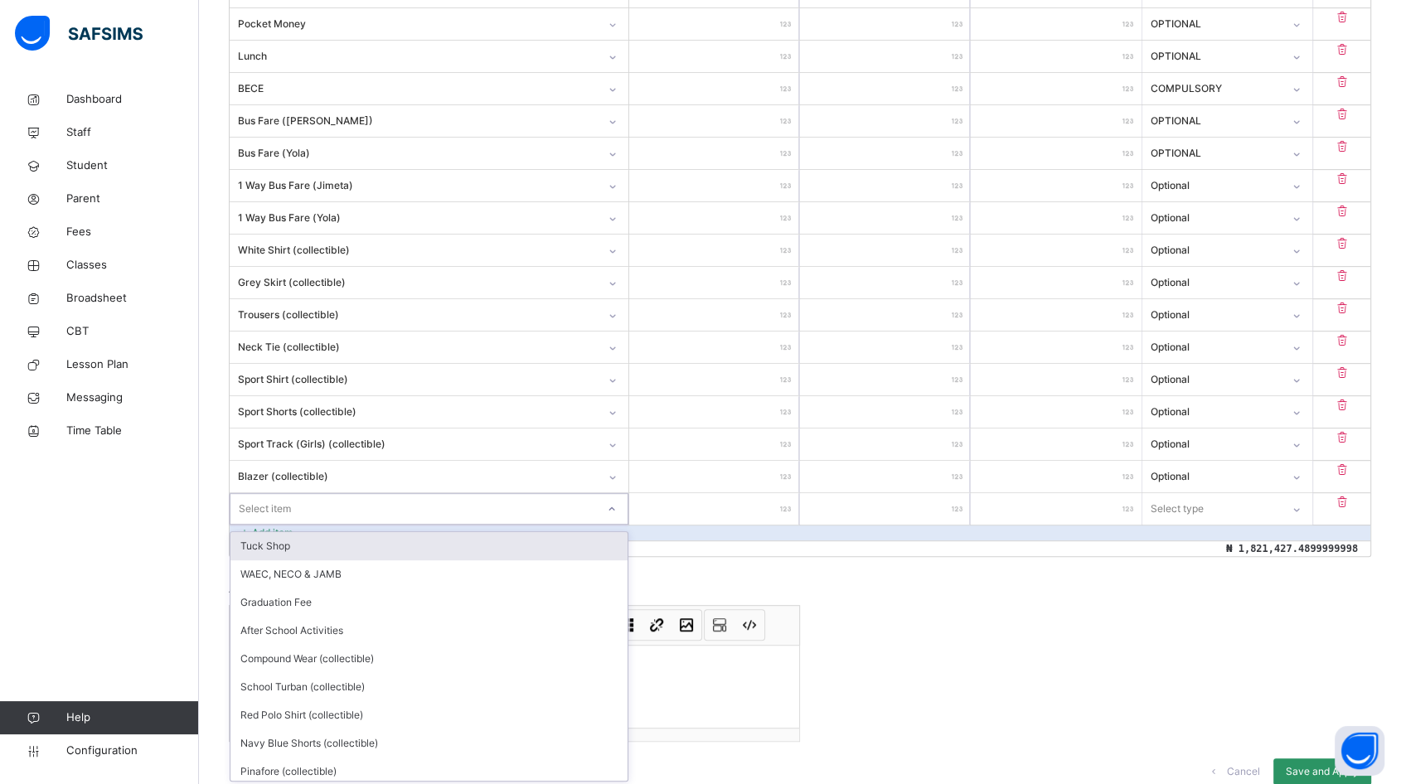
scroll to position [760, 0]
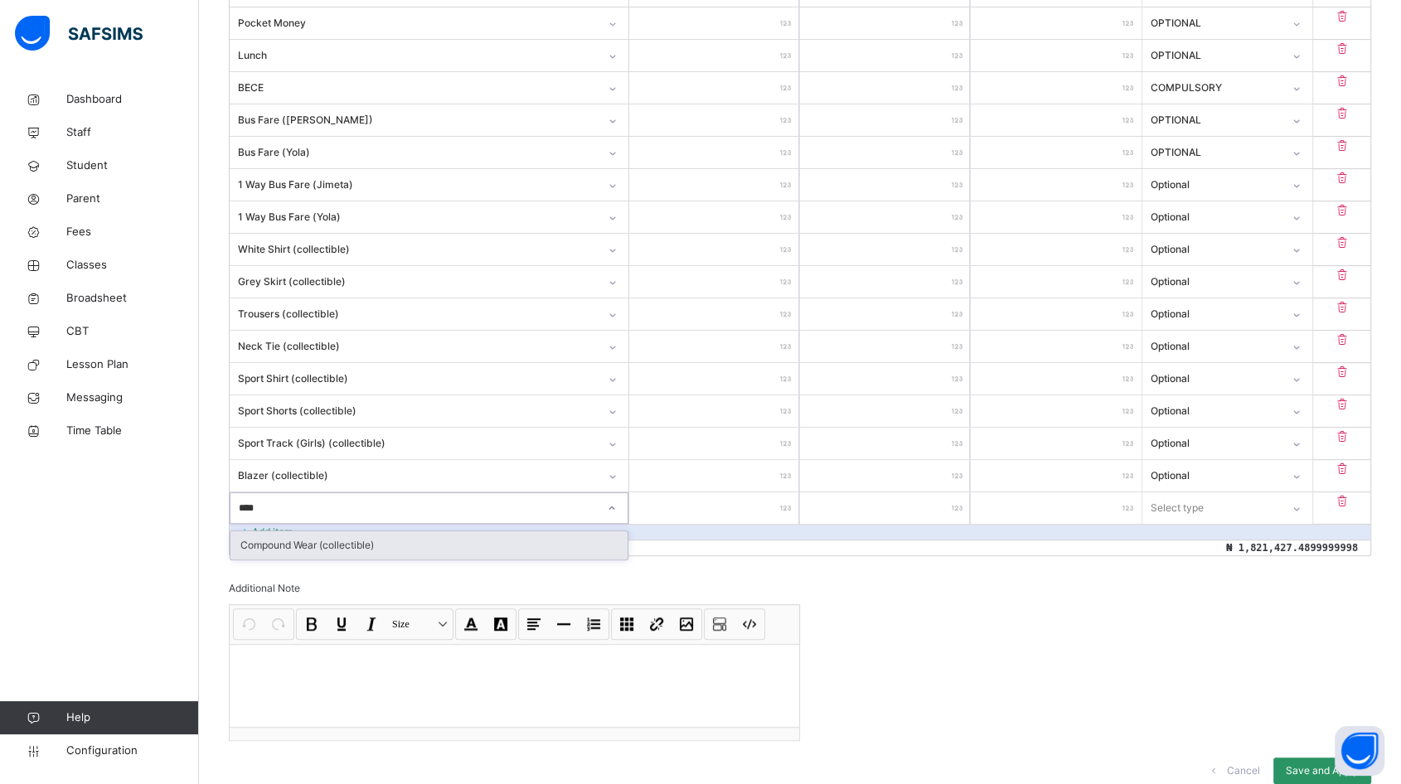
click at [307, 541] on div "Compound Wear (collectible)" at bounding box center [428, 545] width 397 height 28
click at [689, 510] on input "number" at bounding box center [714, 507] width 170 height 31
click at [1229, 506] on div "Select type" at bounding box center [1211, 508] width 138 height 26
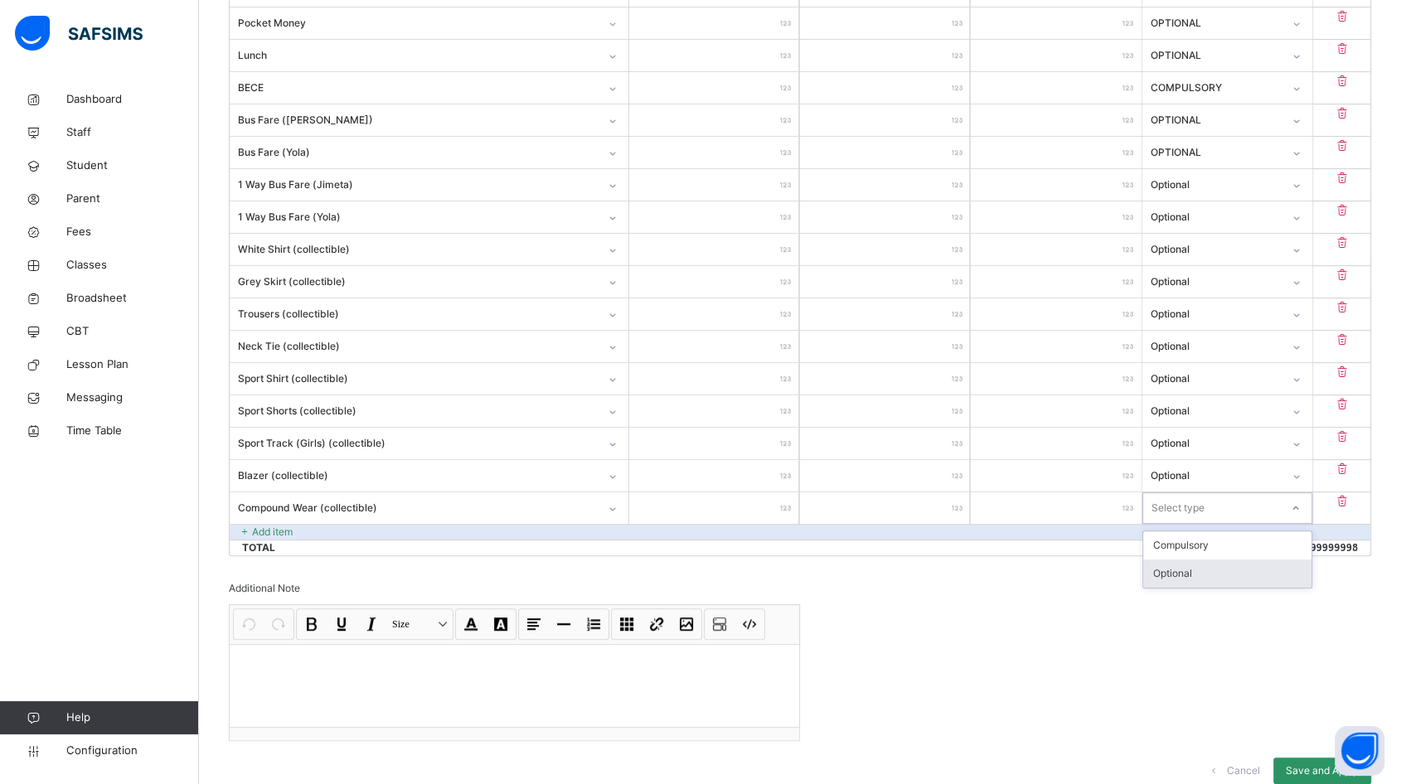
click at [1213, 564] on div "Optional" at bounding box center [1227, 573] width 168 height 28
click at [281, 525] on p "Add item" at bounding box center [272, 532] width 41 height 15
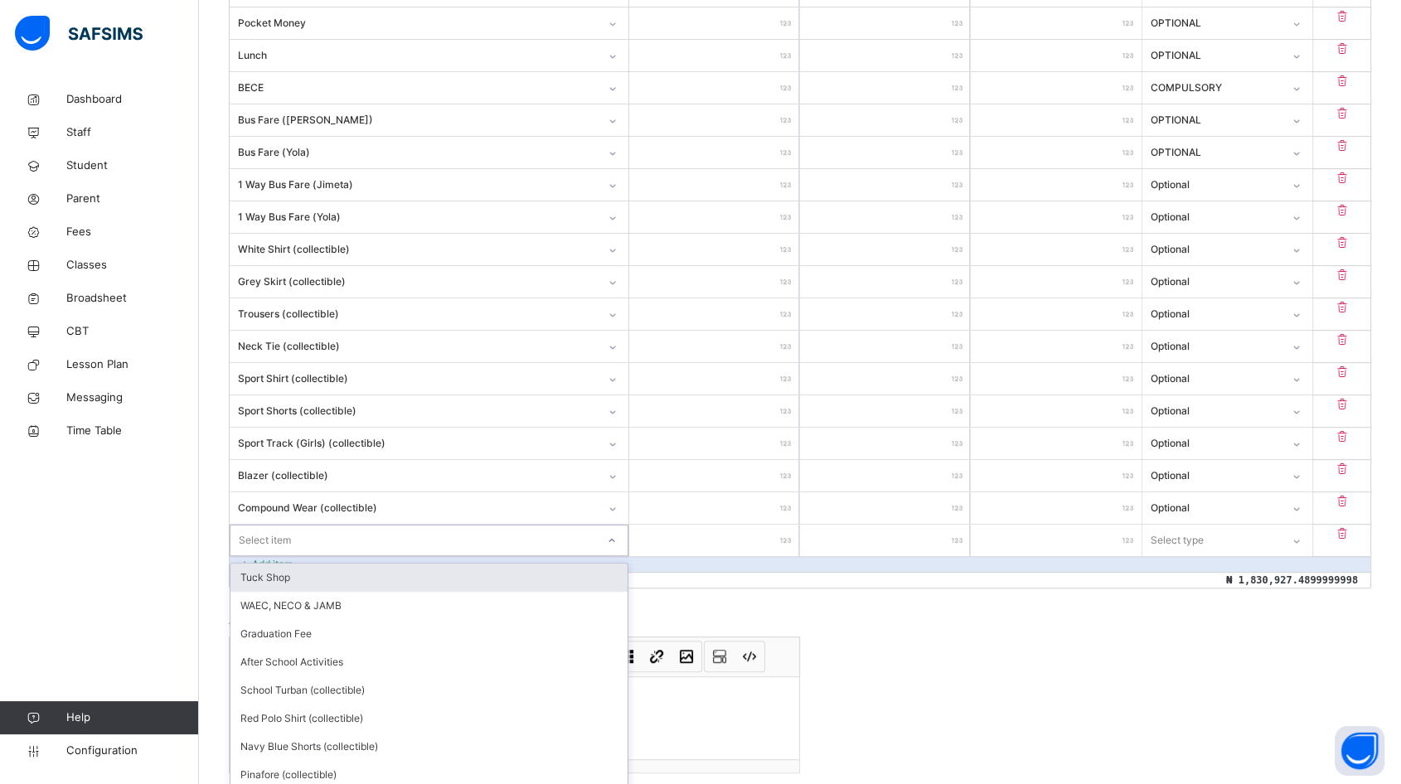
scroll to position [792, 0]
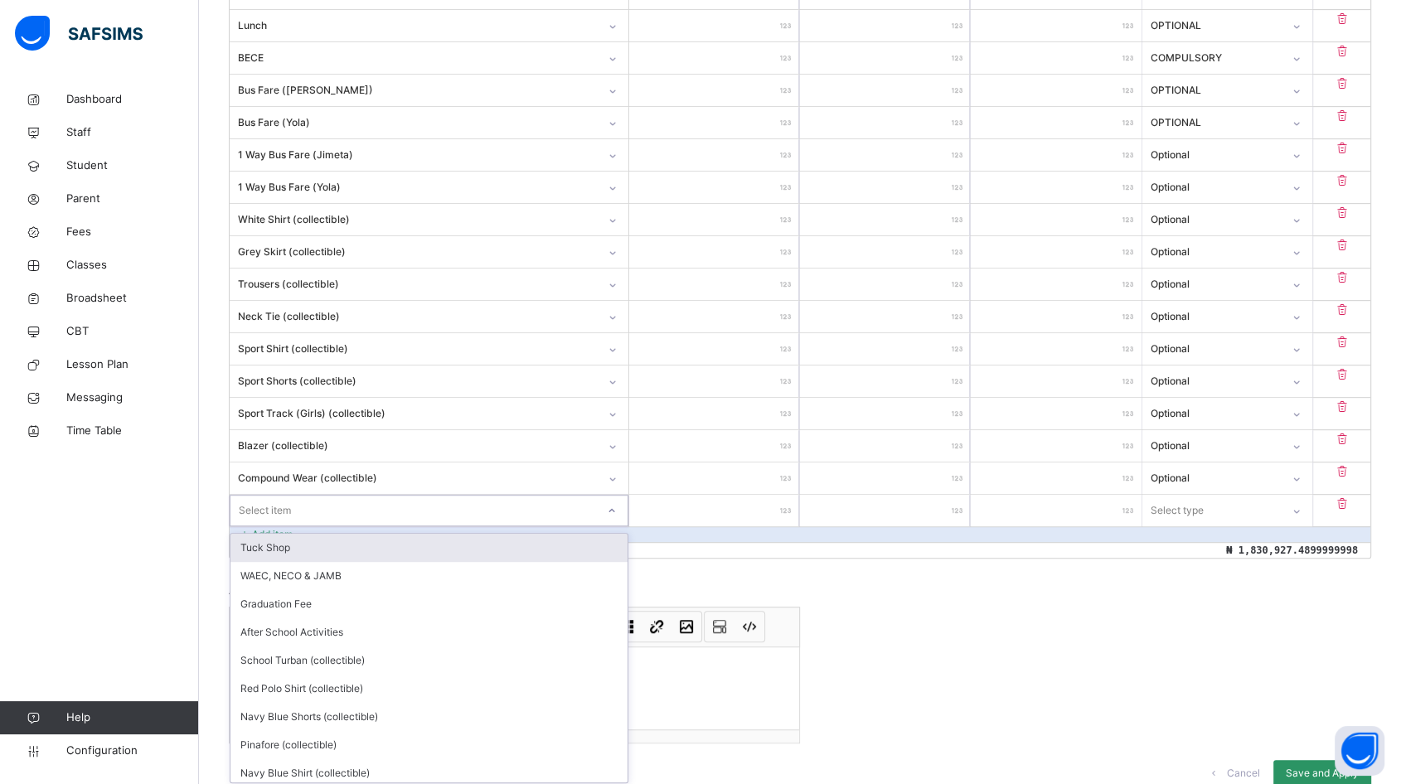
click at [291, 526] on div "option Tuck Shop focused, 1 of 13. 13 results available. Use Up and Down to cho…" at bounding box center [429, 510] width 399 height 31
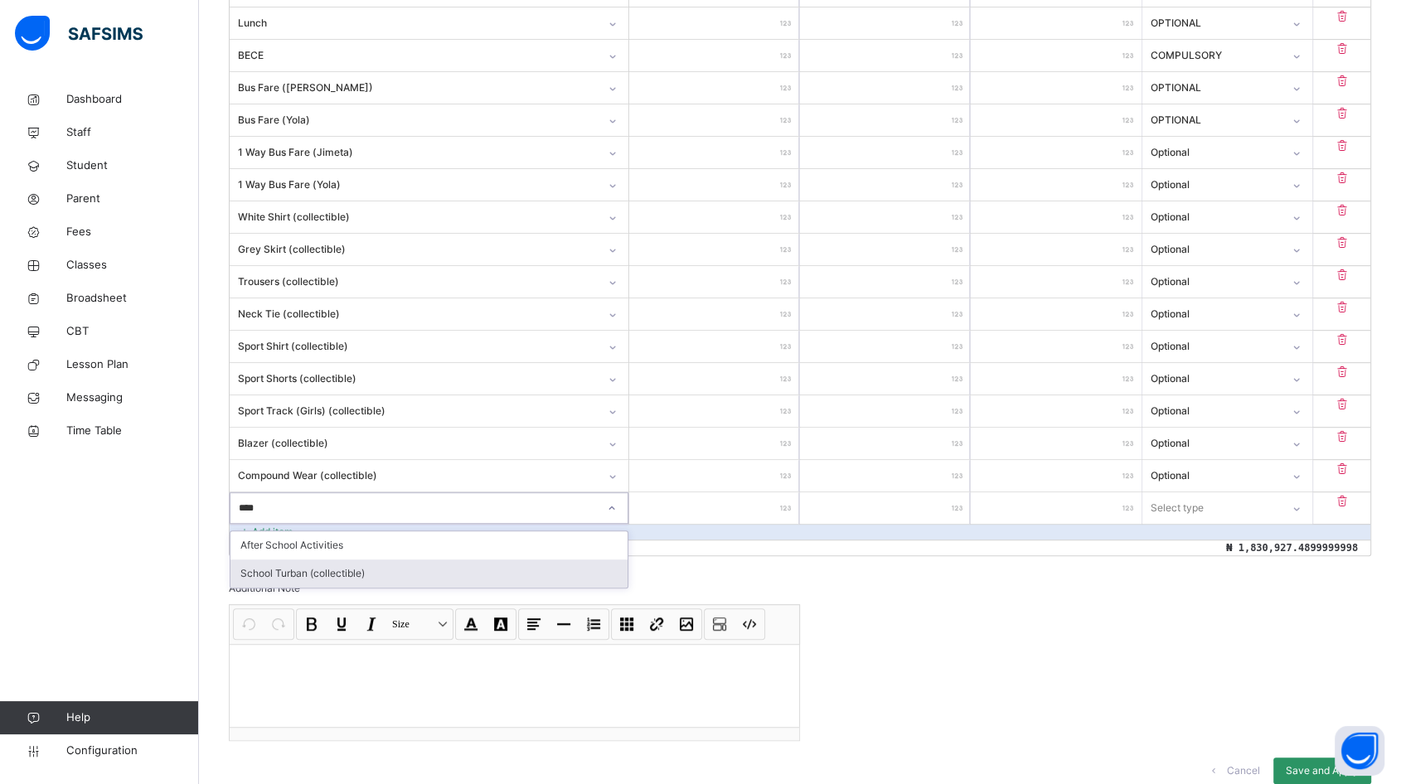
click at [296, 573] on div "School Turban (collectible)" at bounding box center [428, 573] width 397 height 28
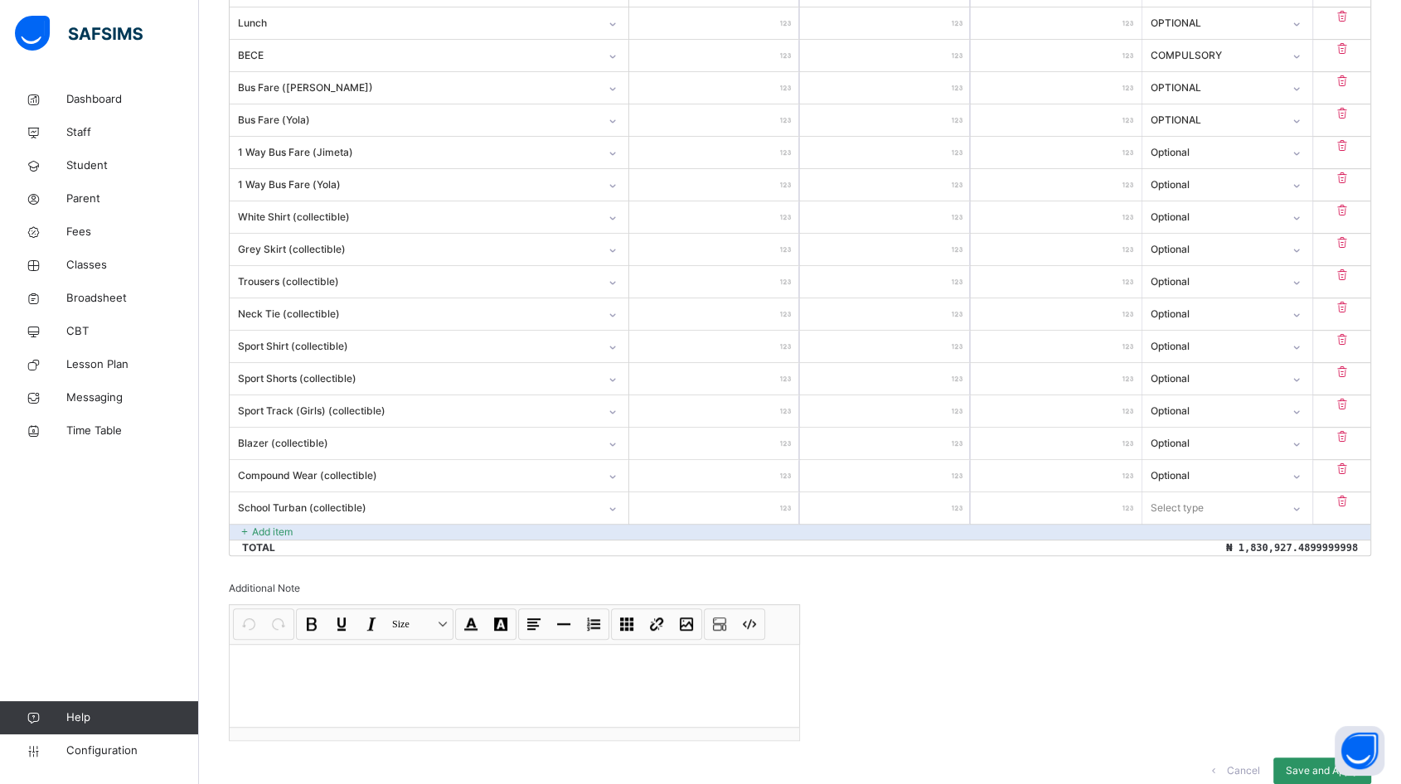
click at [742, 512] on input "number" at bounding box center [714, 507] width 170 height 31
click at [1203, 505] on div "Select type" at bounding box center [1176, 507] width 53 height 31
click at [1194, 568] on div "Optional" at bounding box center [1227, 573] width 168 height 28
click at [1097, 607] on div "Invoice template content Items that are set as compulsory will be available in …" at bounding box center [800, 178] width 1142 height 1246
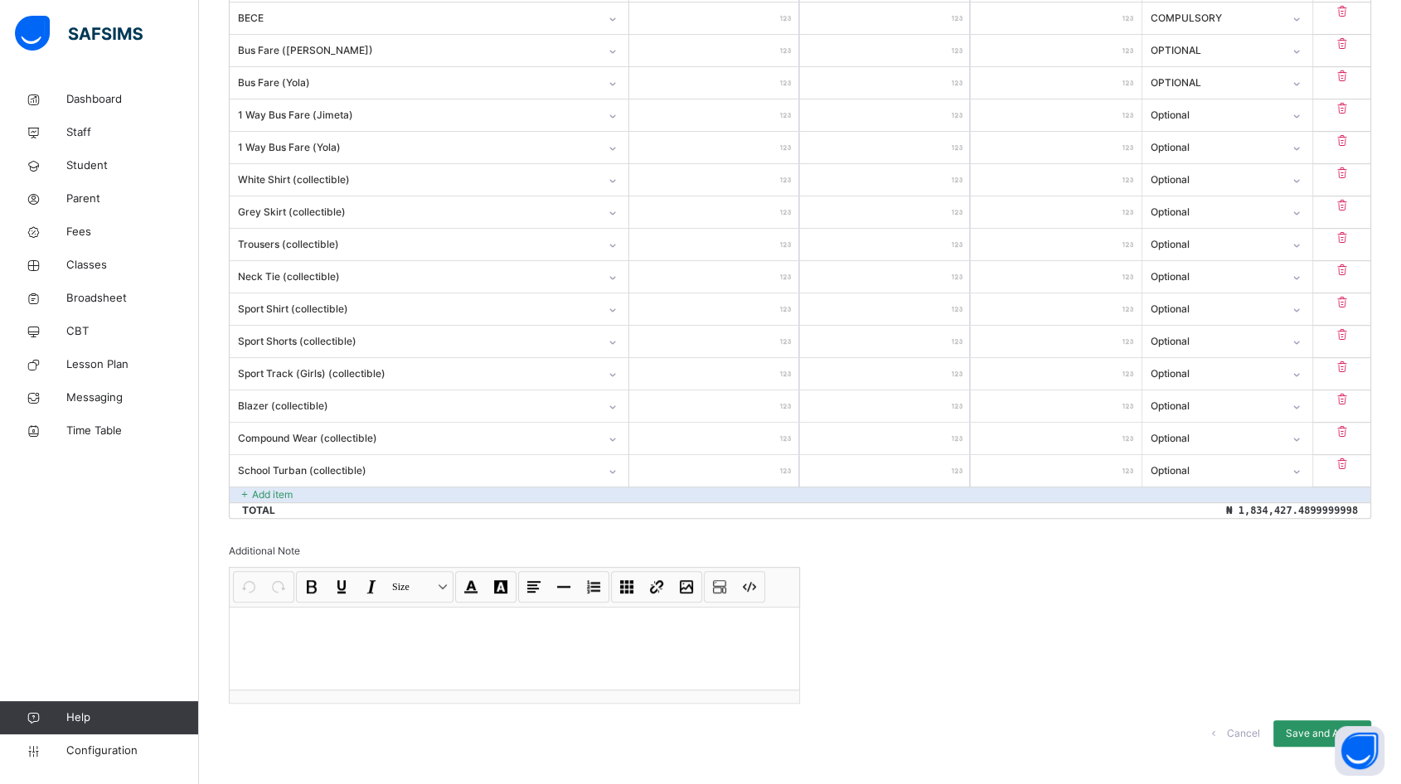
scroll to position [847, 0]
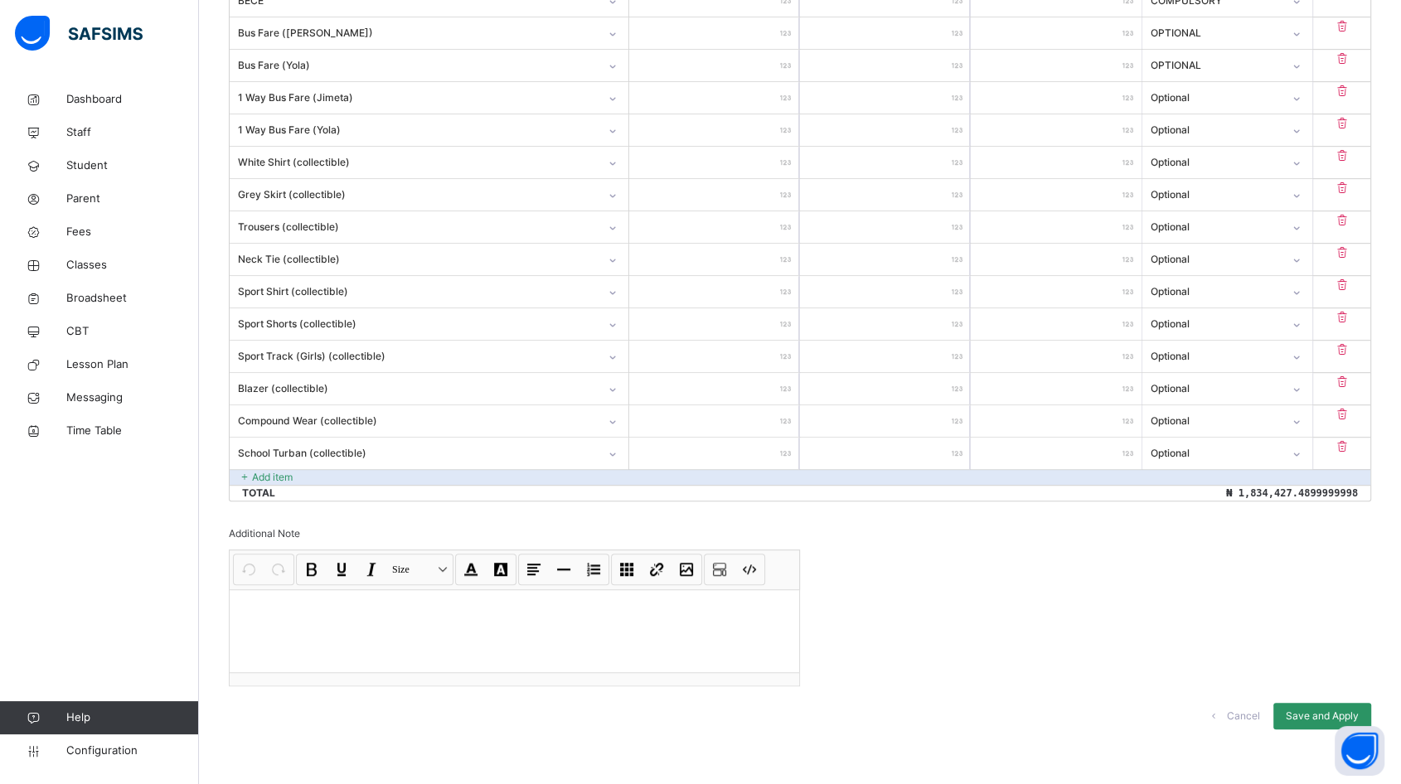
click at [1300, 709] on span "Save and Apply" at bounding box center [1321, 716] width 73 height 15
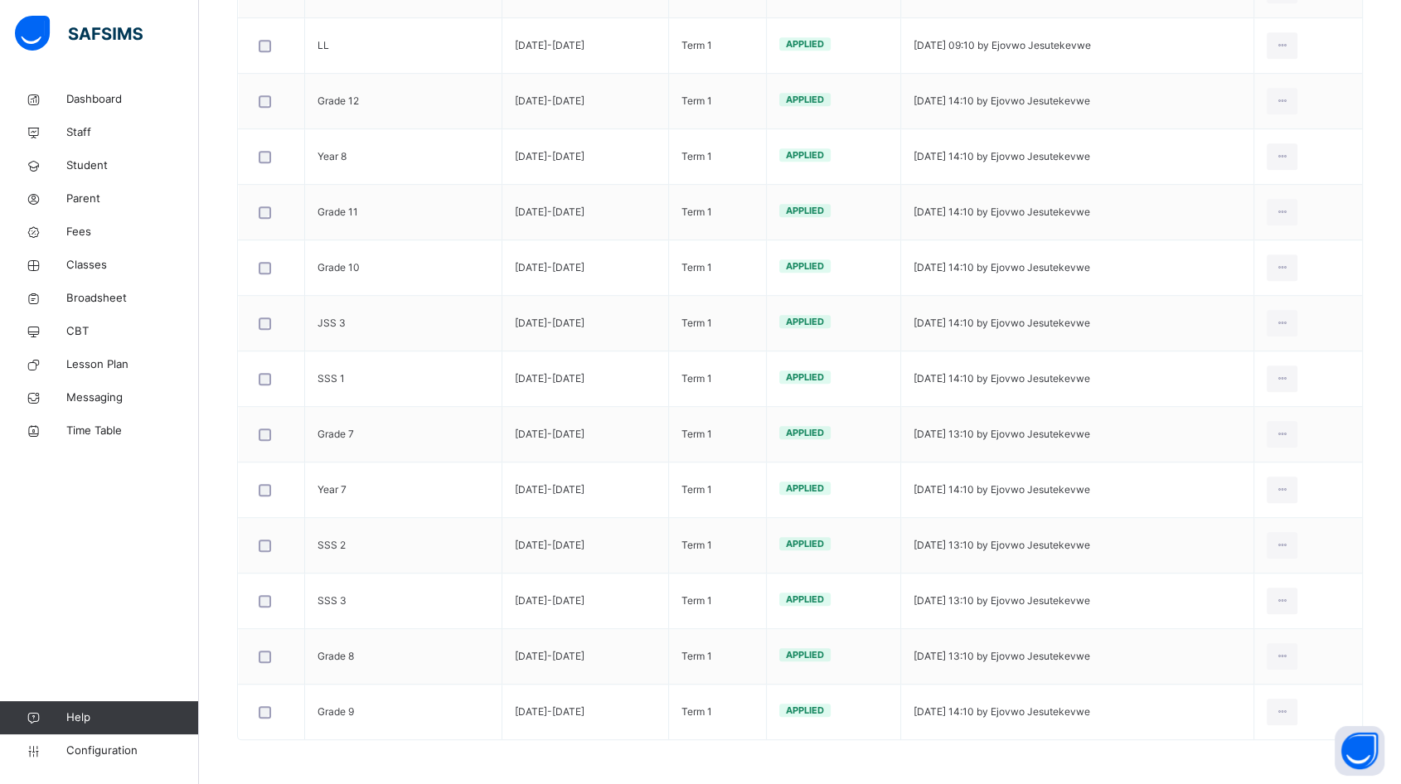
scroll to position [862, 0]
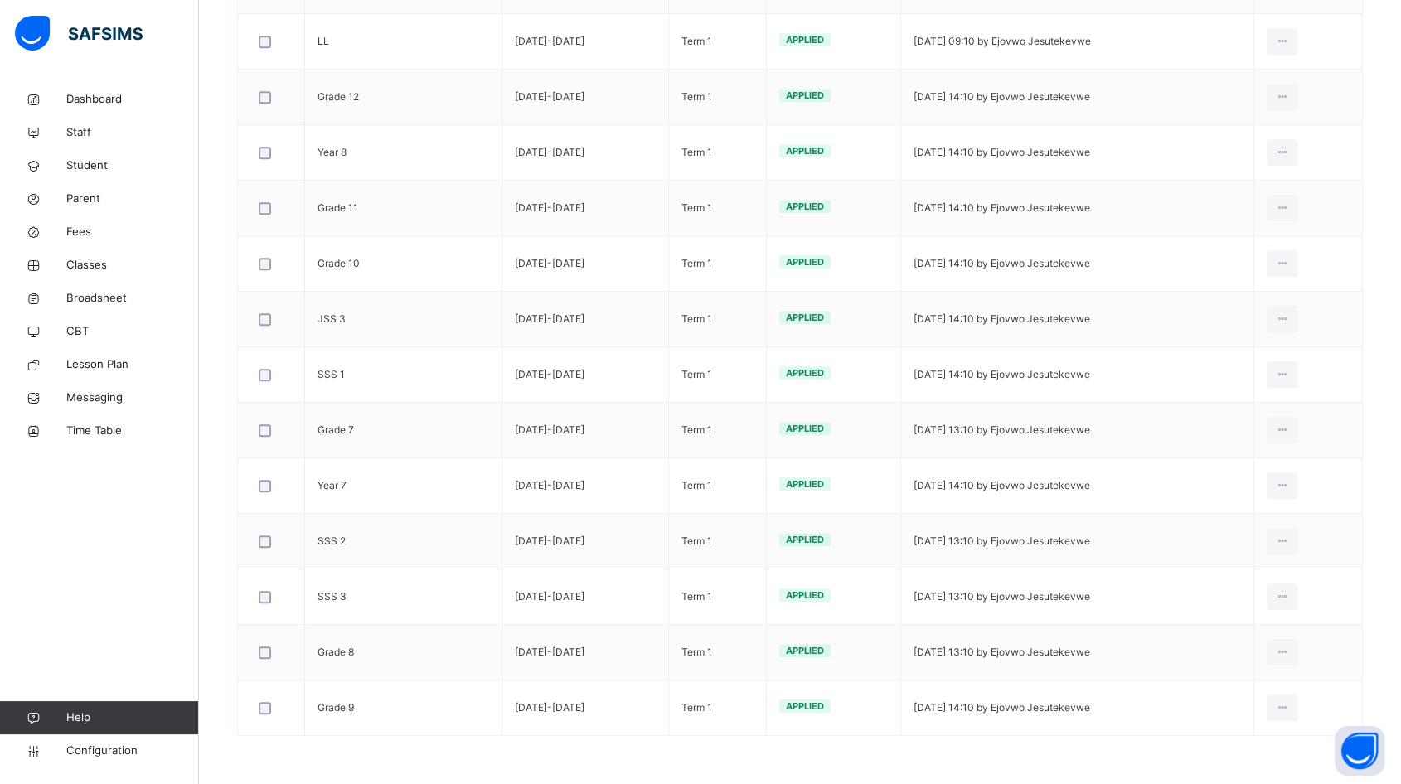
click at [0, 0] on div "Edit Invoice" at bounding box center [0, 0] width 0 height 0
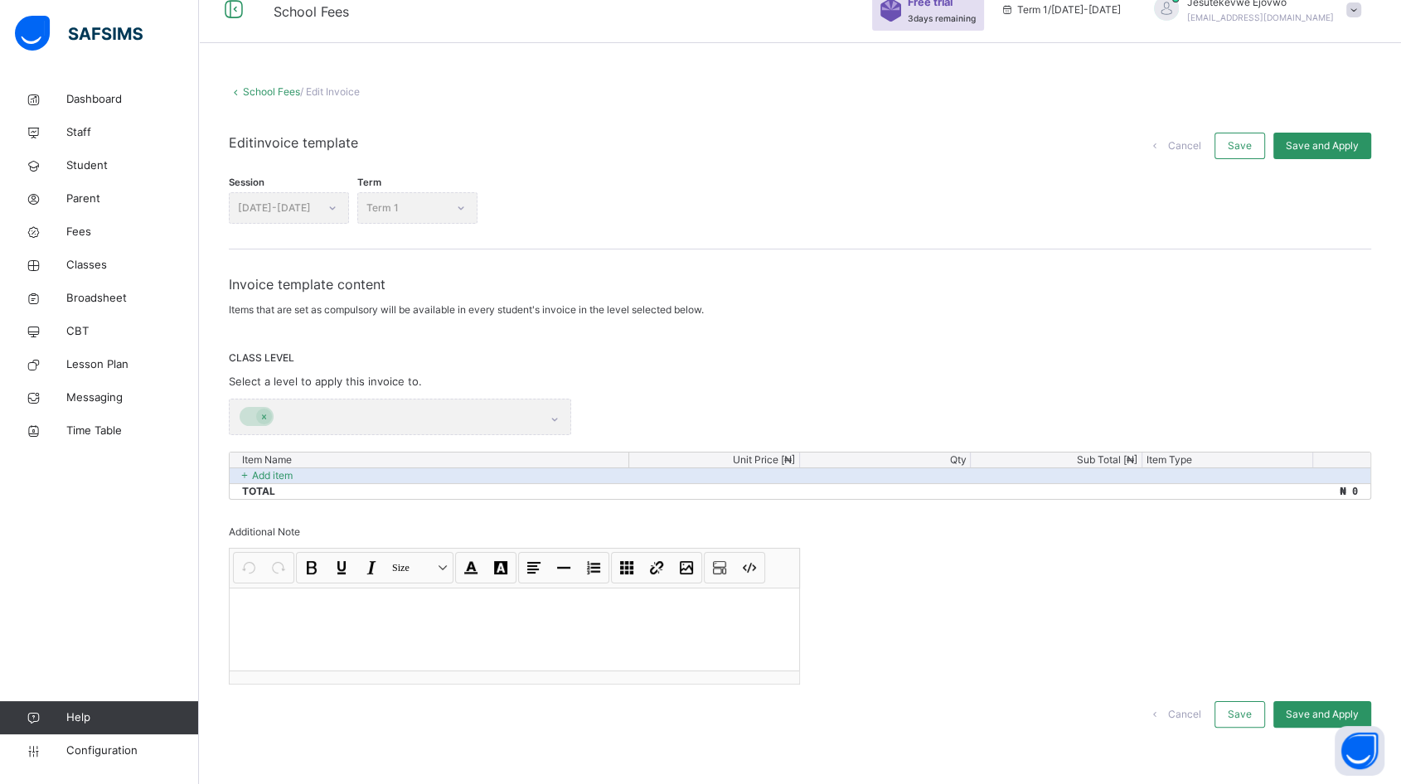
scroll to position [428, 0]
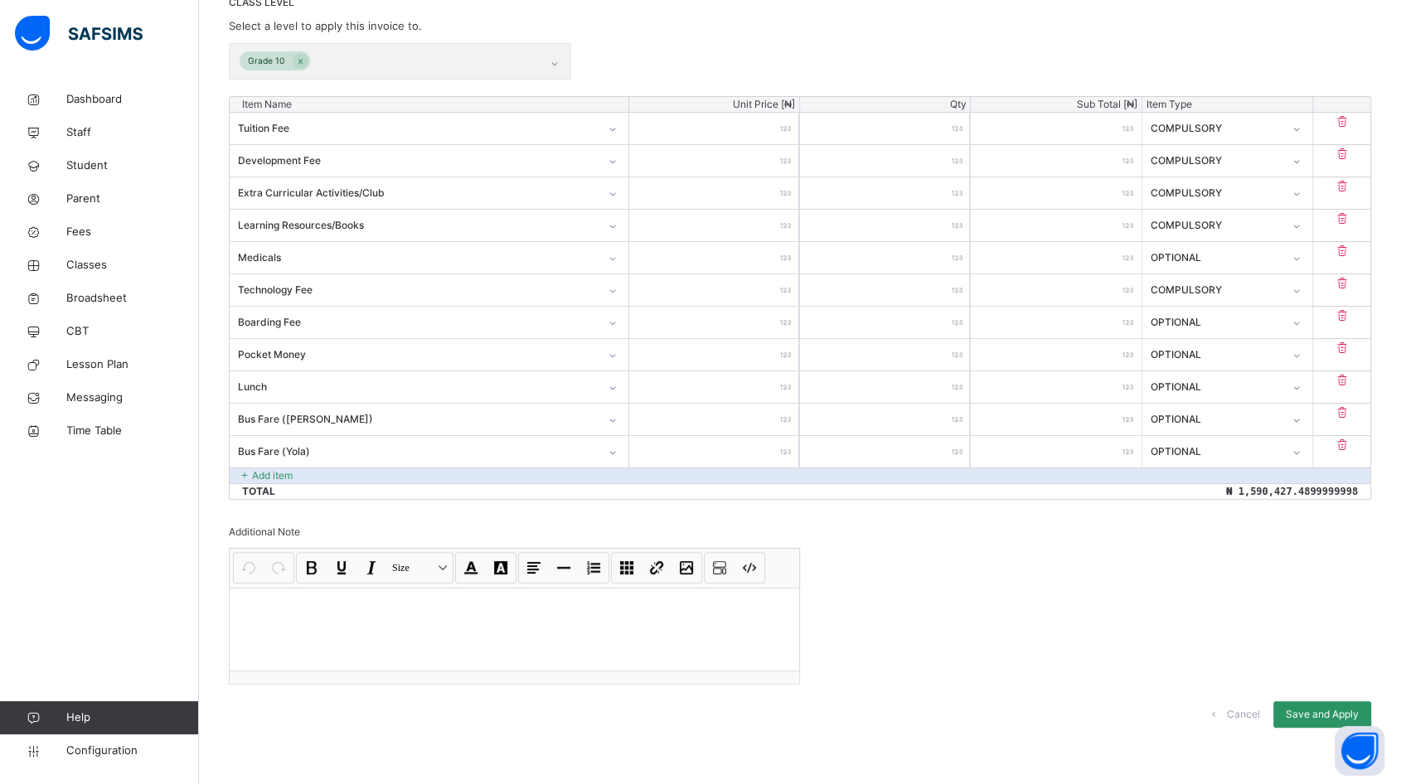
click at [284, 478] on p "Add item" at bounding box center [272, 475] width 41 height 15
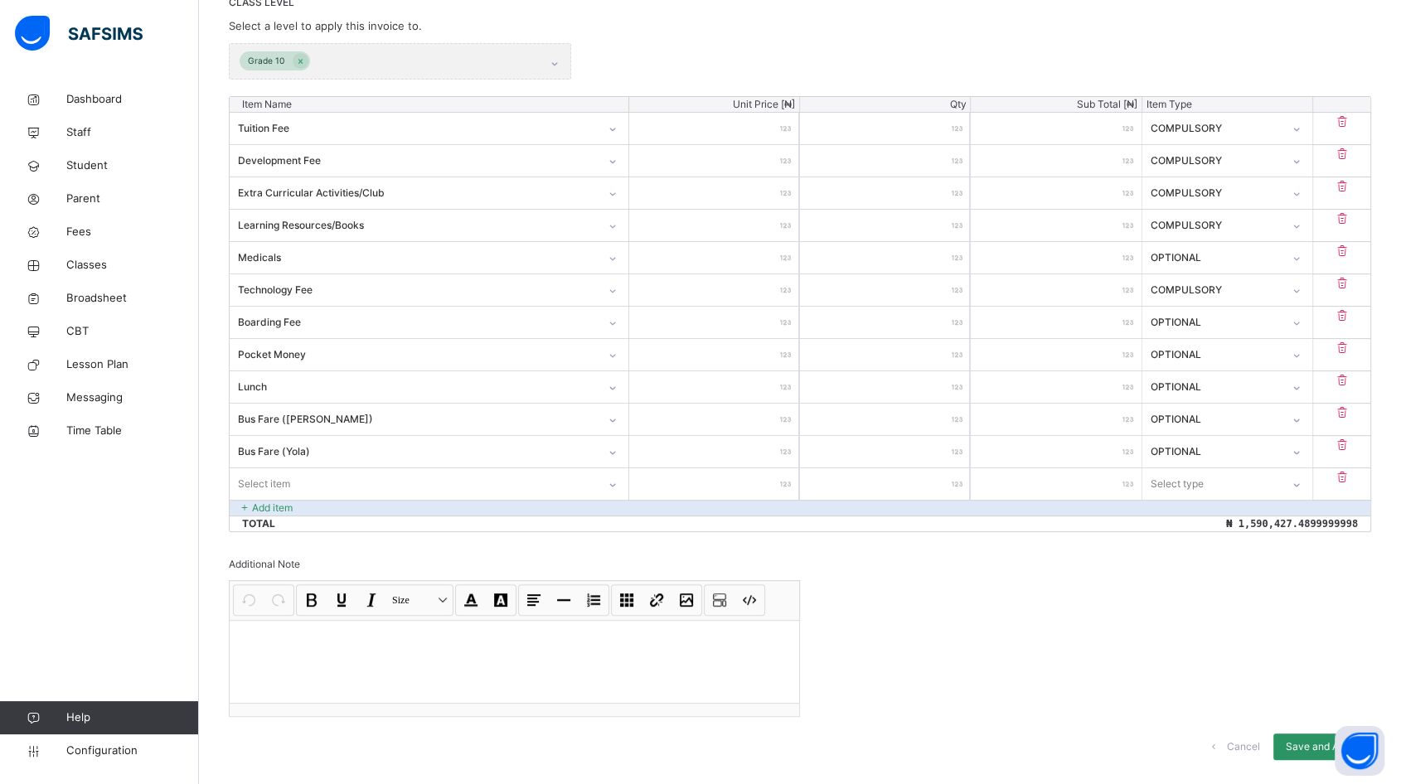
scroll to position [460, 0]
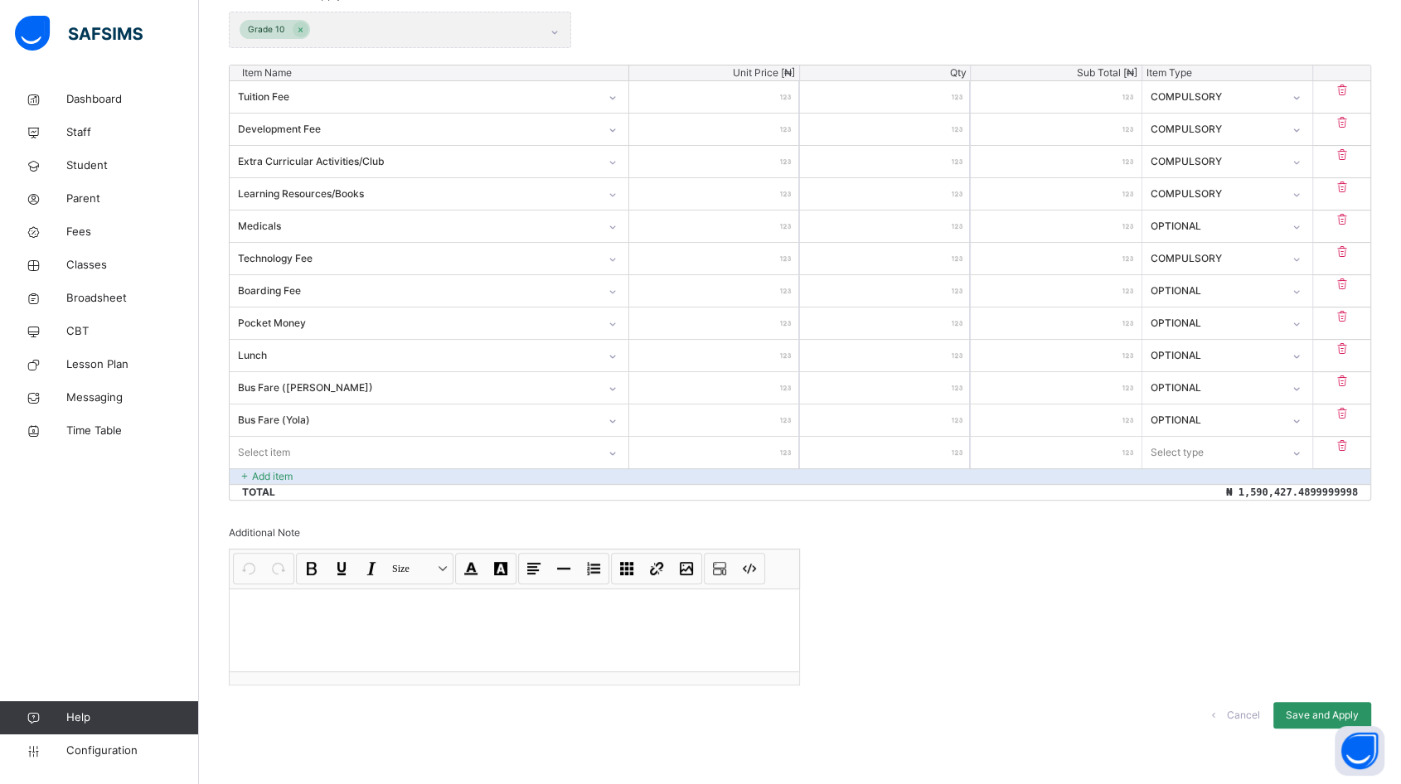
click at [344, 456] on div "Select item" at bounding box center [413, 452] width 367 height 26
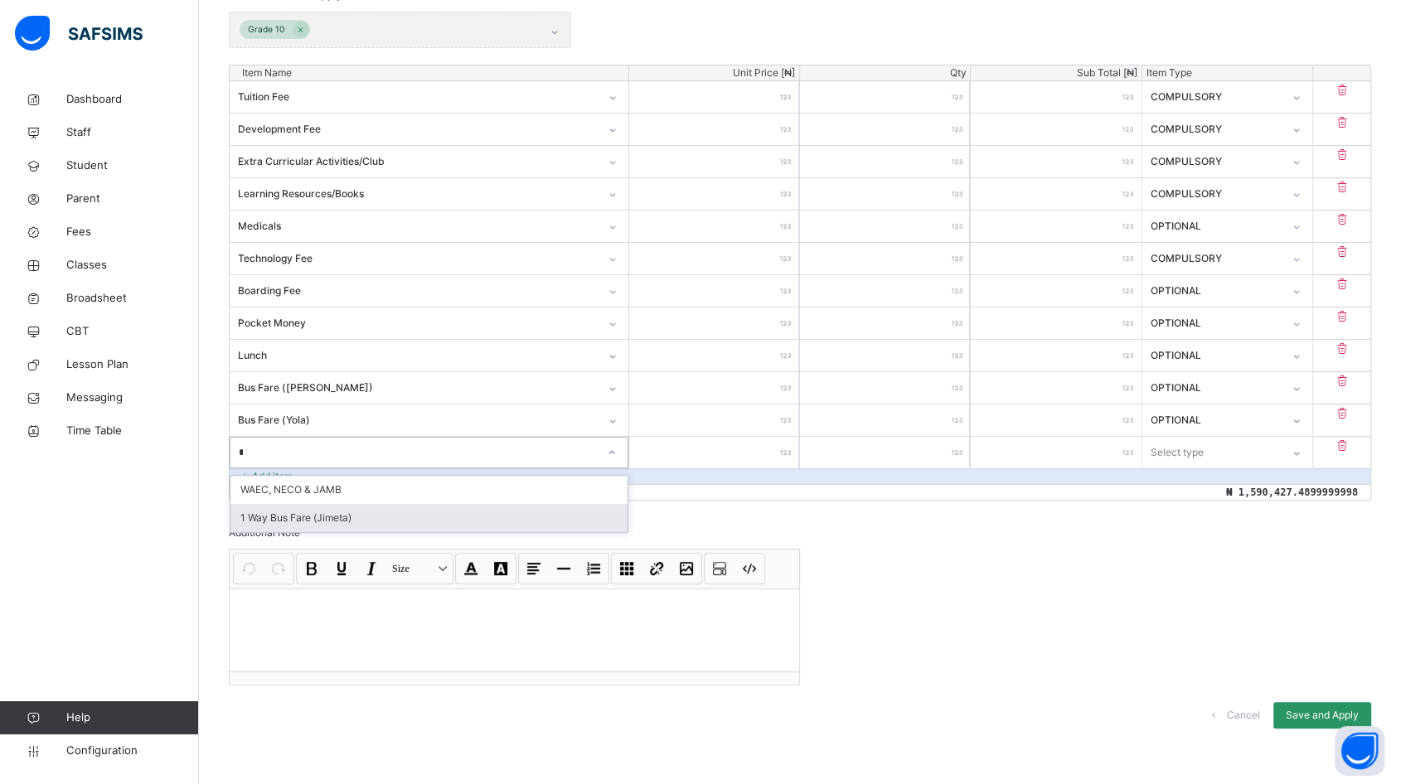
drag, startPoint x: 348, startPoint y: 518, endPoint x: 329, endPoint y: 515, distance: 19.2
click at [348, 519] on div "1 Way Bus Fare (Jimeta)" at bounding box center [428, 518] width 397 height 28
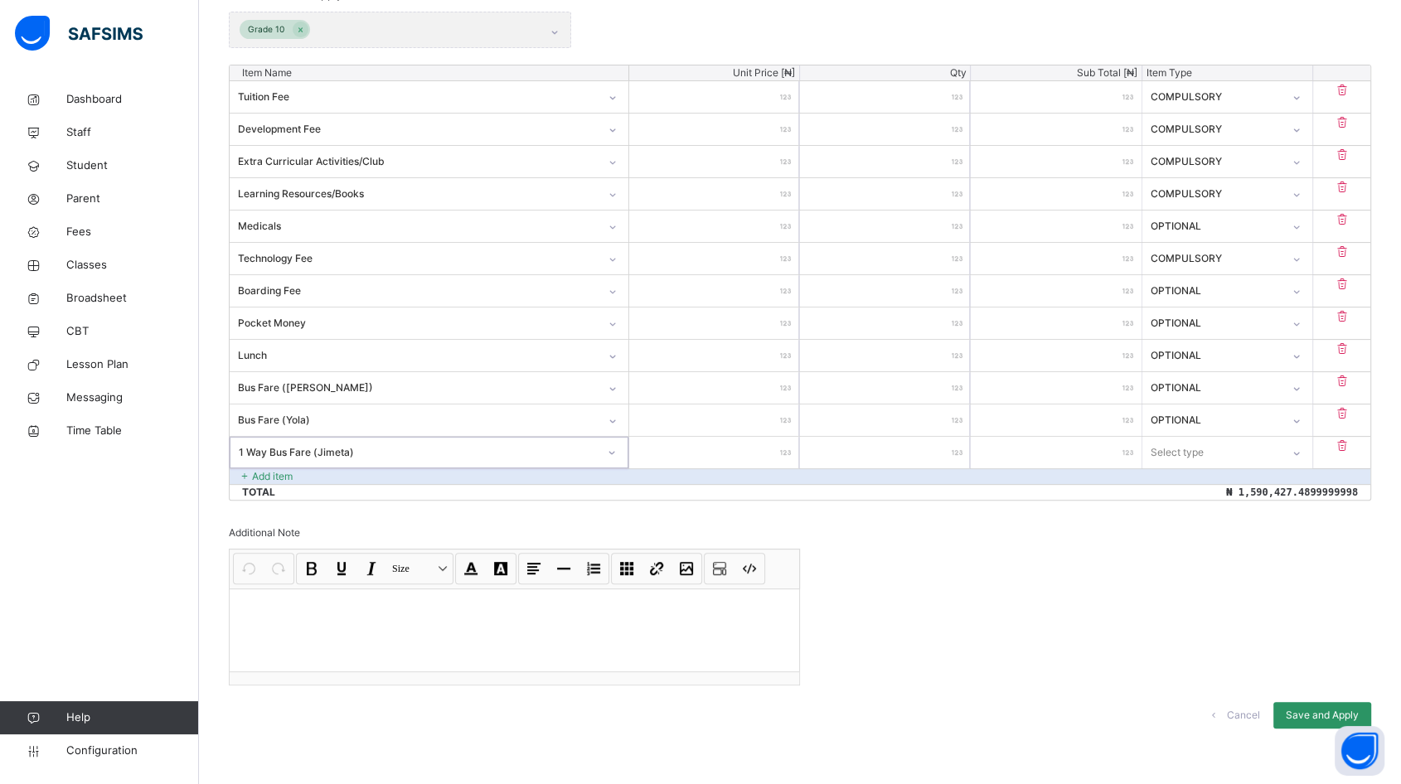
click at [766, 444] on input "number" at bounding box center [714, 452] width 170 height 31
click at [1228, 445] on div "Select type" at bounding box center [1211, 452] width 137 height 26
click at [1196, 518] on div "Optional" at bounding box center [1227, 518] width 168 height 28
click at [265, 473] on p "Add item" at bounding box center [272, 476] width 41 height 15
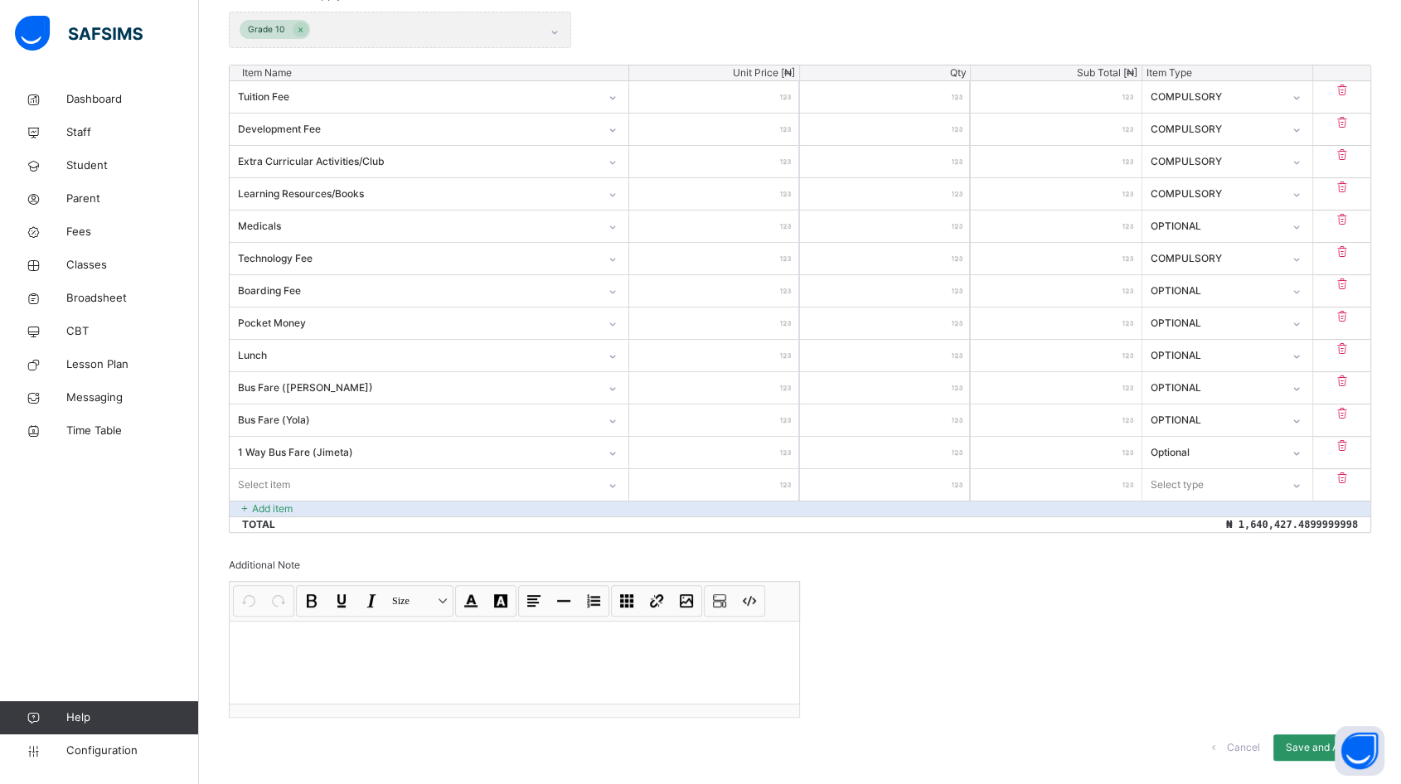
click at [341, 482] on div "Select item" at bounding box center [413, 485] width 367 height 26
click at [357, 516] on div "1 Way Bus Fare (Yola)" at bounding box center [428, 522] width 397 height 28
click at [762, 482] on input "number" at bounding box center [714, 484] width 170 height 31
click at [1187, 485] on div "Select type" at bounding box center [1177, 484] width 53 height 31
click at [1202, 554] on div "Optional" at bounding box center [1227, 550] width 168 height 28
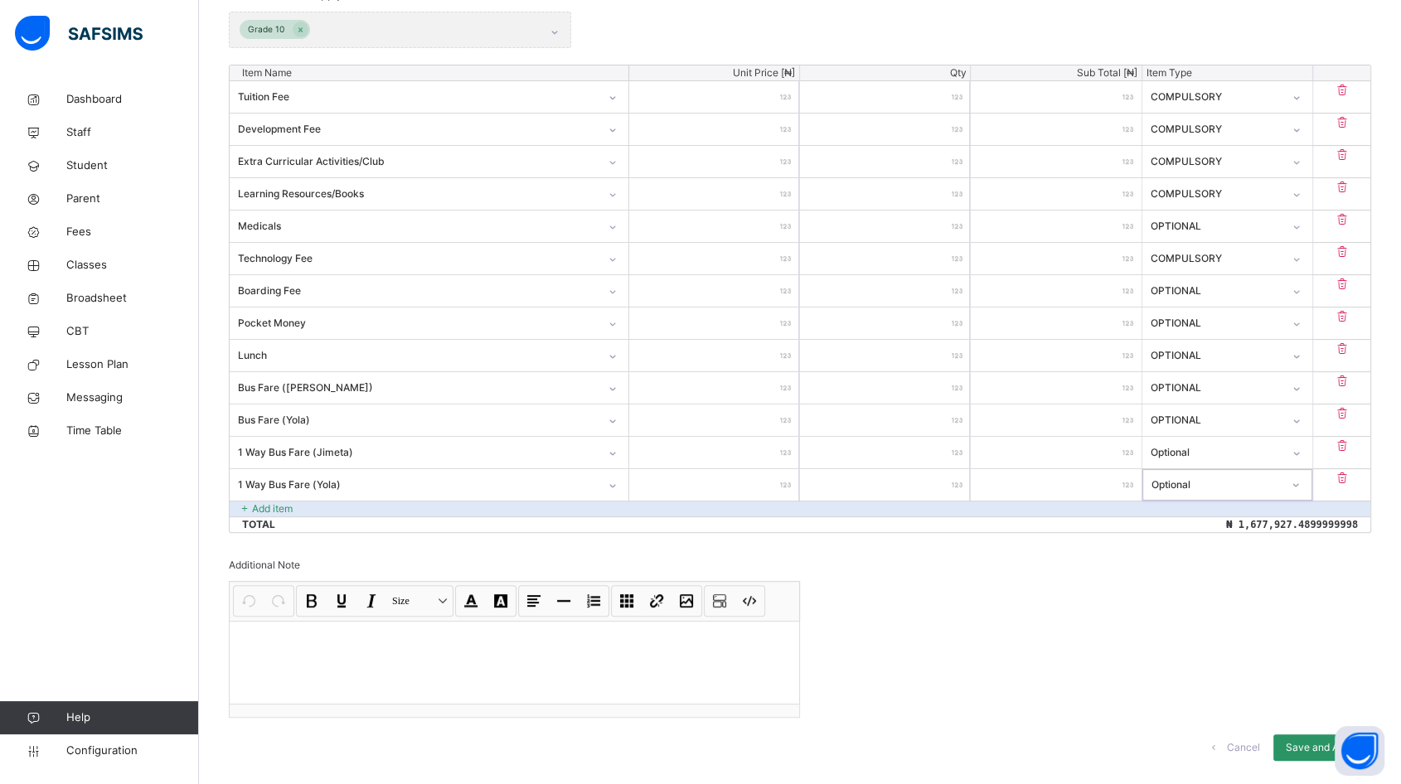
click at [272, 508] on p "Add item" at bounding box center [272, 508] width 41 height 15
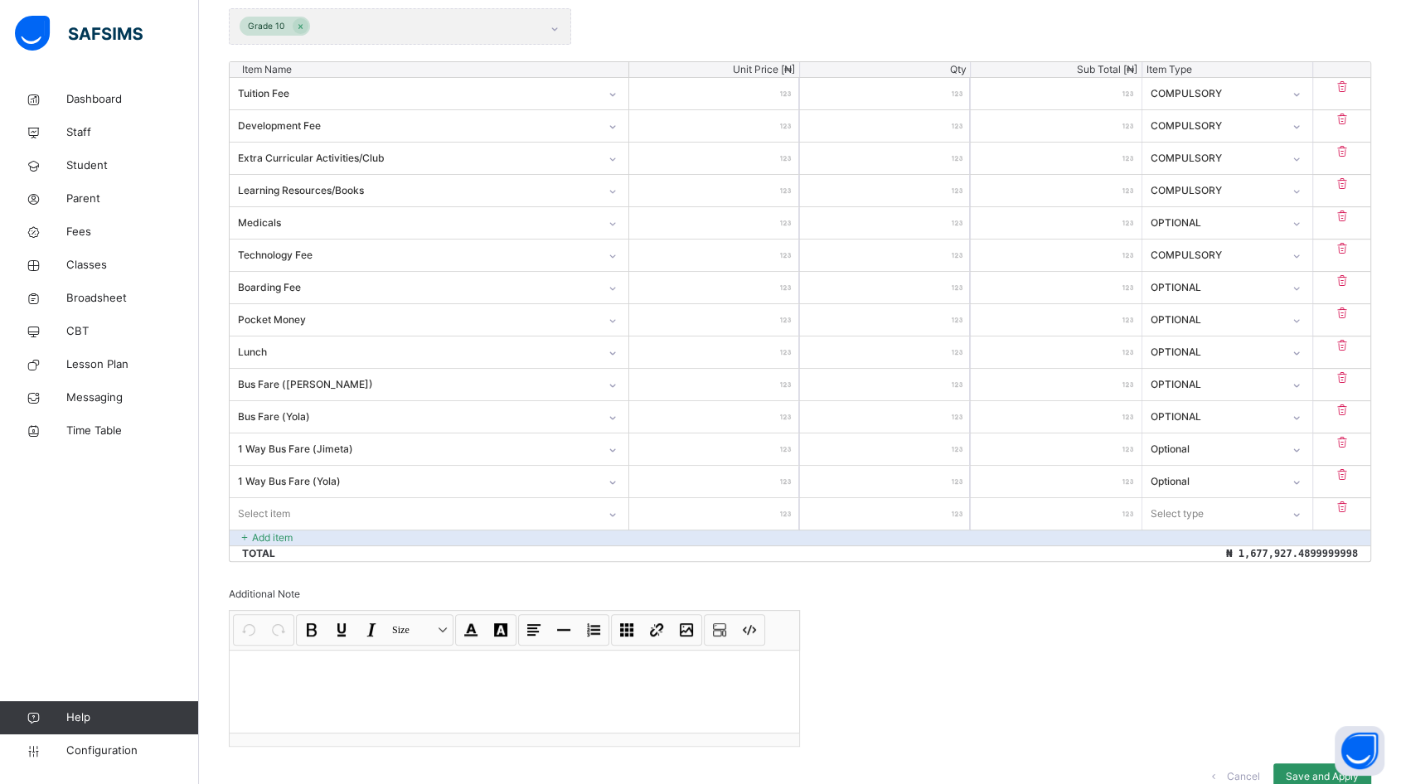
click at [364, 514] on div "Select item" at bounding box center [413, 514] width 367 height 26
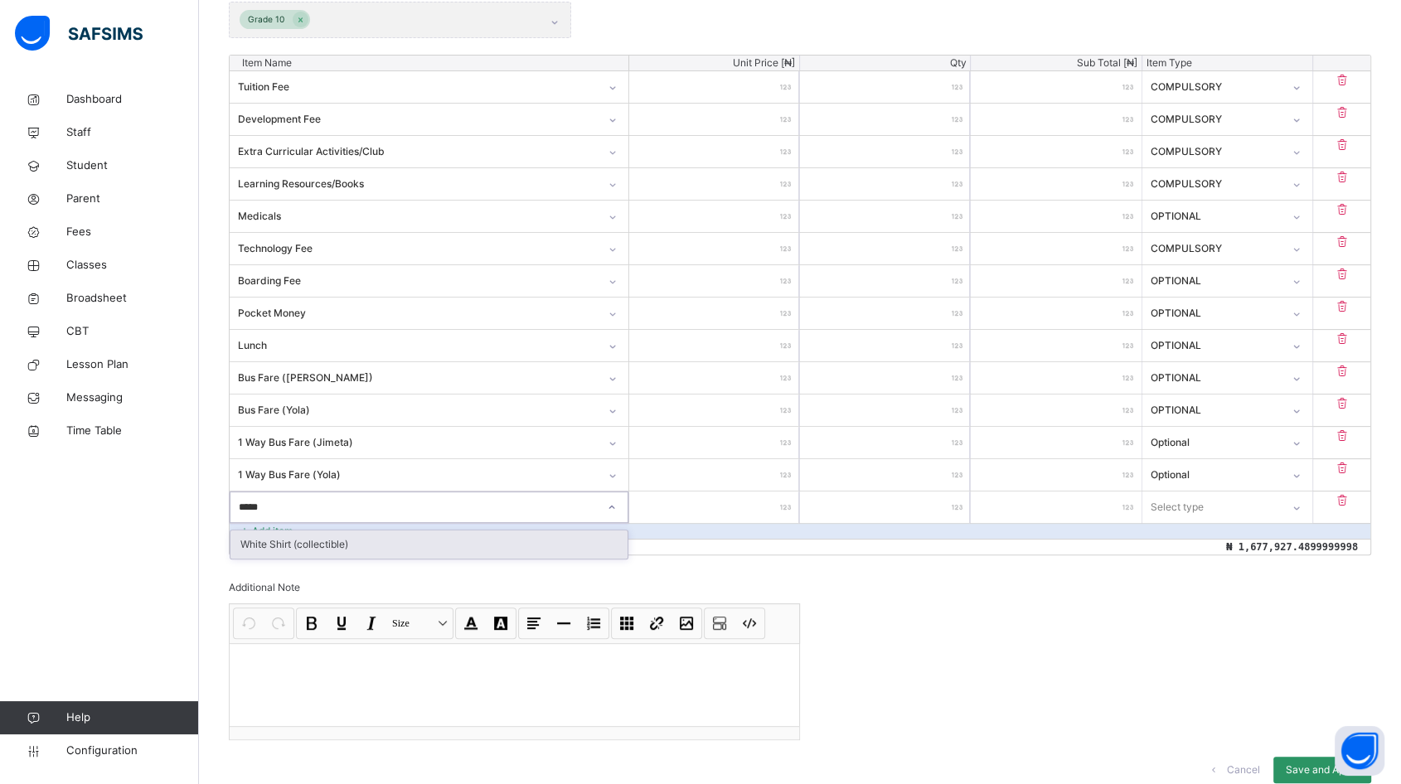
click at [351, 547] on div "White Shirt (collectible)" at bounding box center [428, 544] width 397 height 28
click at [752, 505] on input "number" at bounding box center [714, 506] width 170 height 31
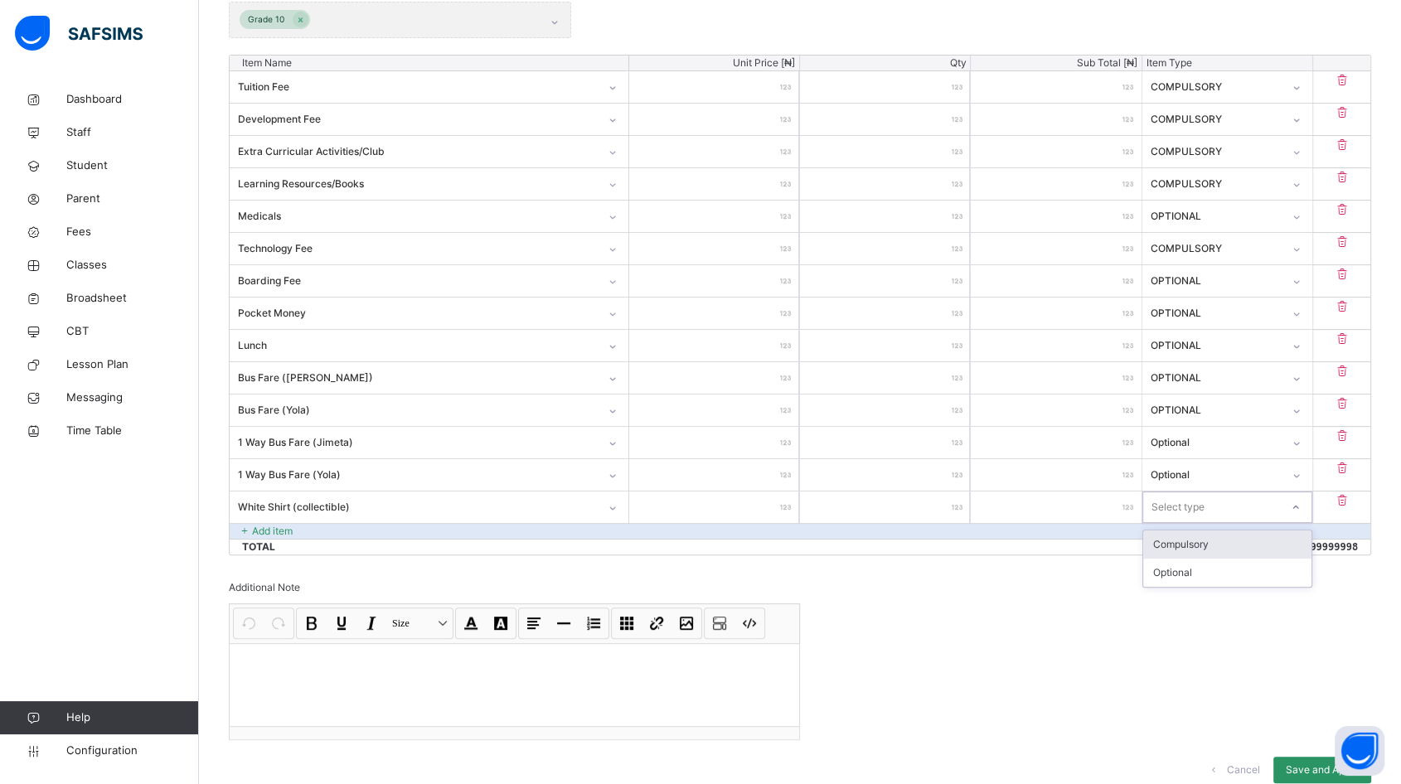
click at [1225, 502] on div "Select type" at bounding box center [1211, 507] width 137 height 26
click at [1207, 572] on div "Optional" at bounding box center [1227, 573] width 168 height 28
click at [278, 527] on p "Add item" at bounding box center [272, 531] width 41 height 15
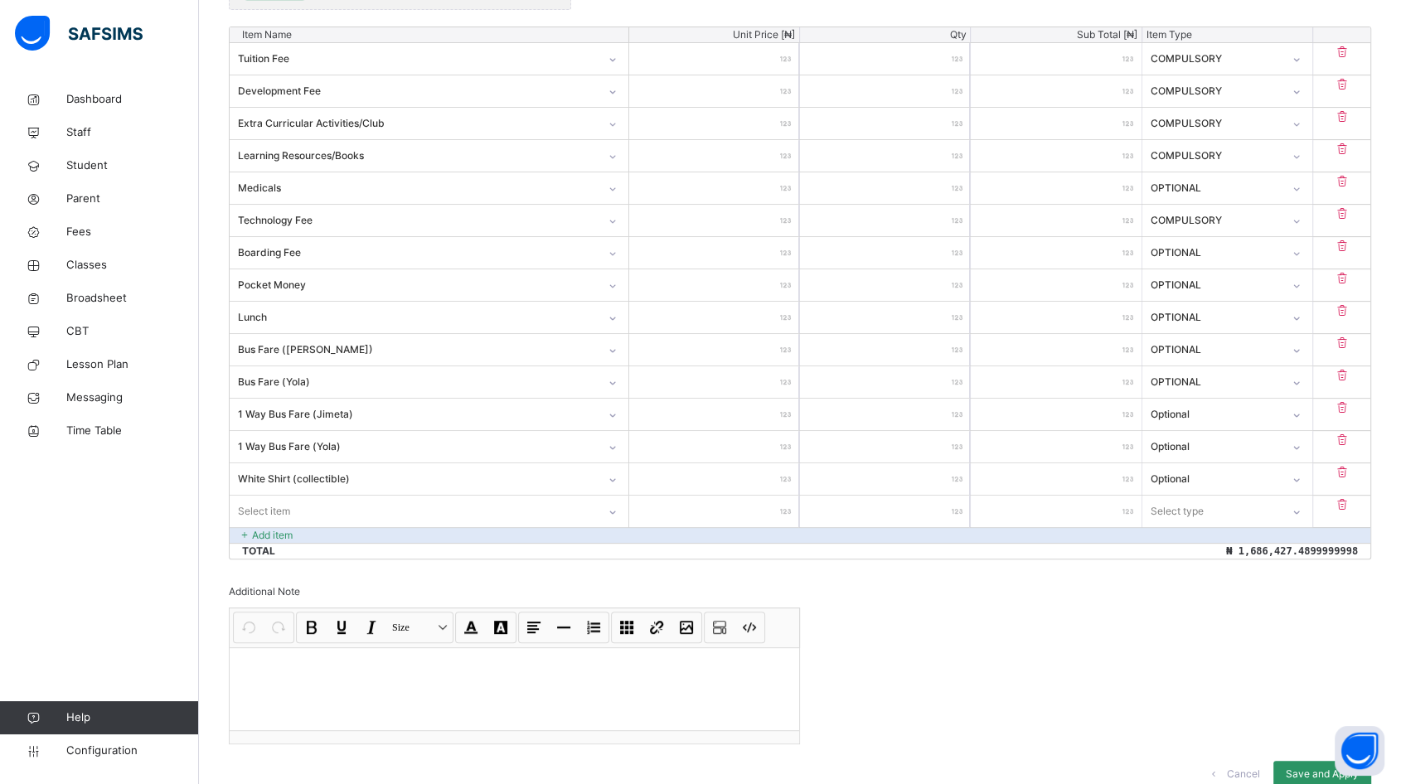
click at [325, 529] on div "Item Name Unit Price [ ₦ ] Qty Sub Total [ ₦ ] Item Type Tuition Fee ********* …" at bounding box center [800, 293] width 1142 height 533
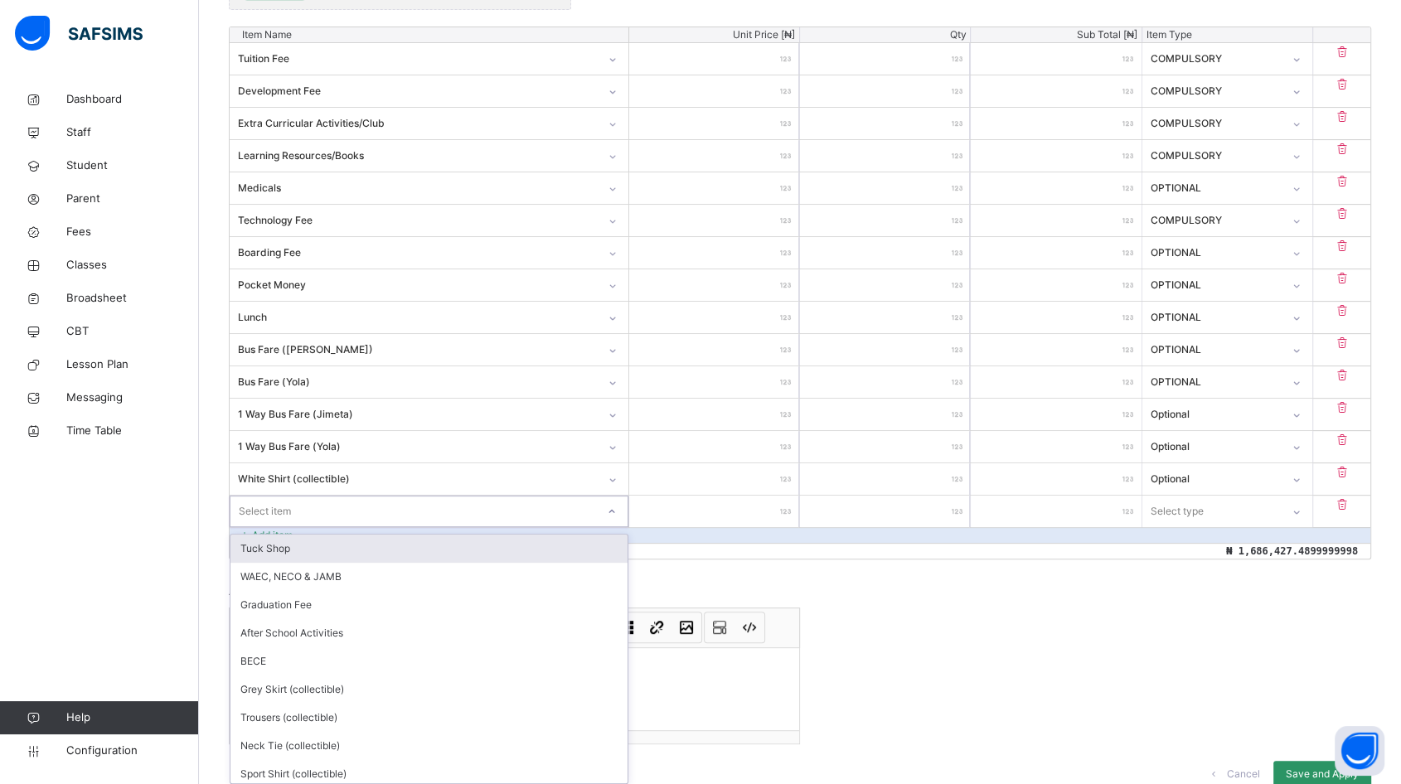
scroll to position [502, 0]
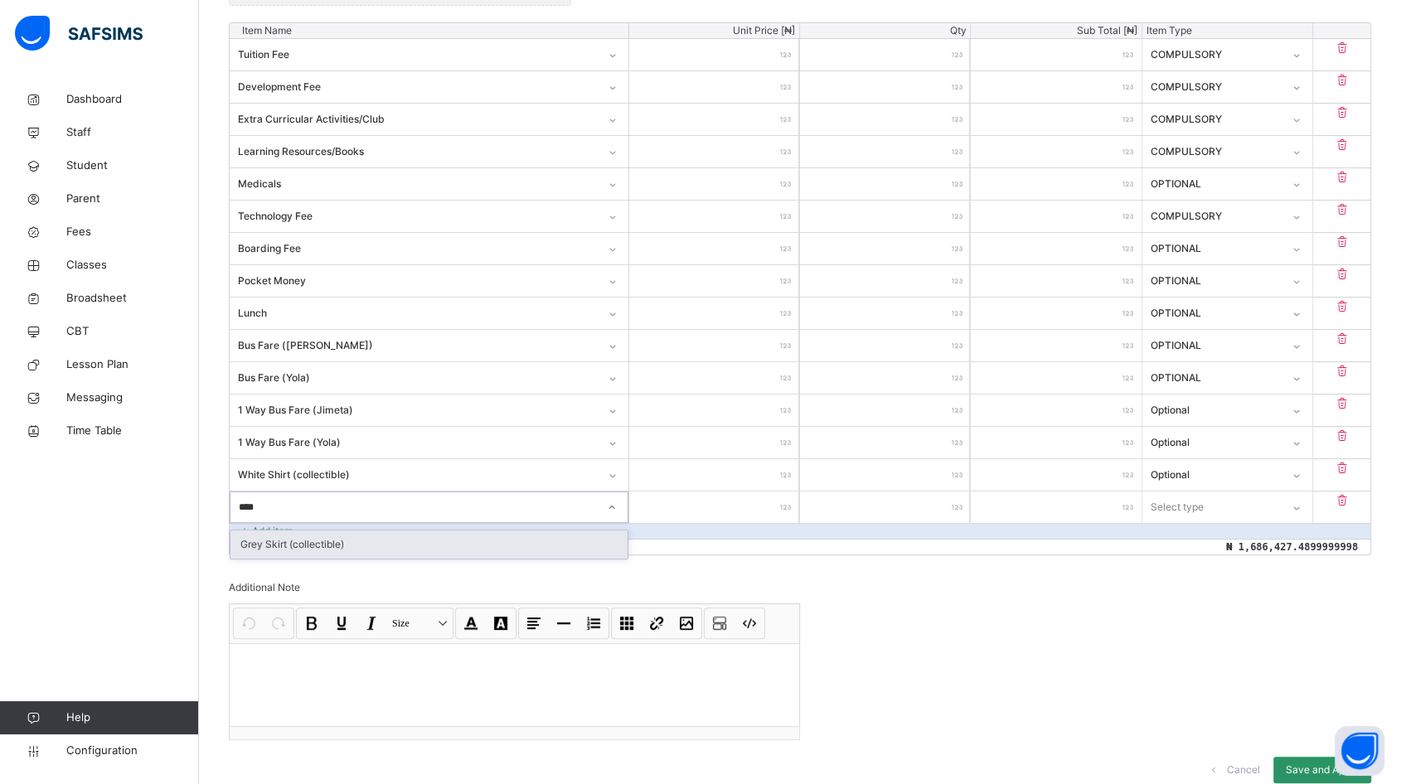
click at [328, 543] on div "Grey Skirt (collectible)" at bounding box center [428, 544] width 397 height 28
click at [738, 505] on input "number" at bounding box center [714, 506] width 170 height 31
click at [1235, 503] on div "Select type" at bounding box center [1211, 507] width 138 height 26
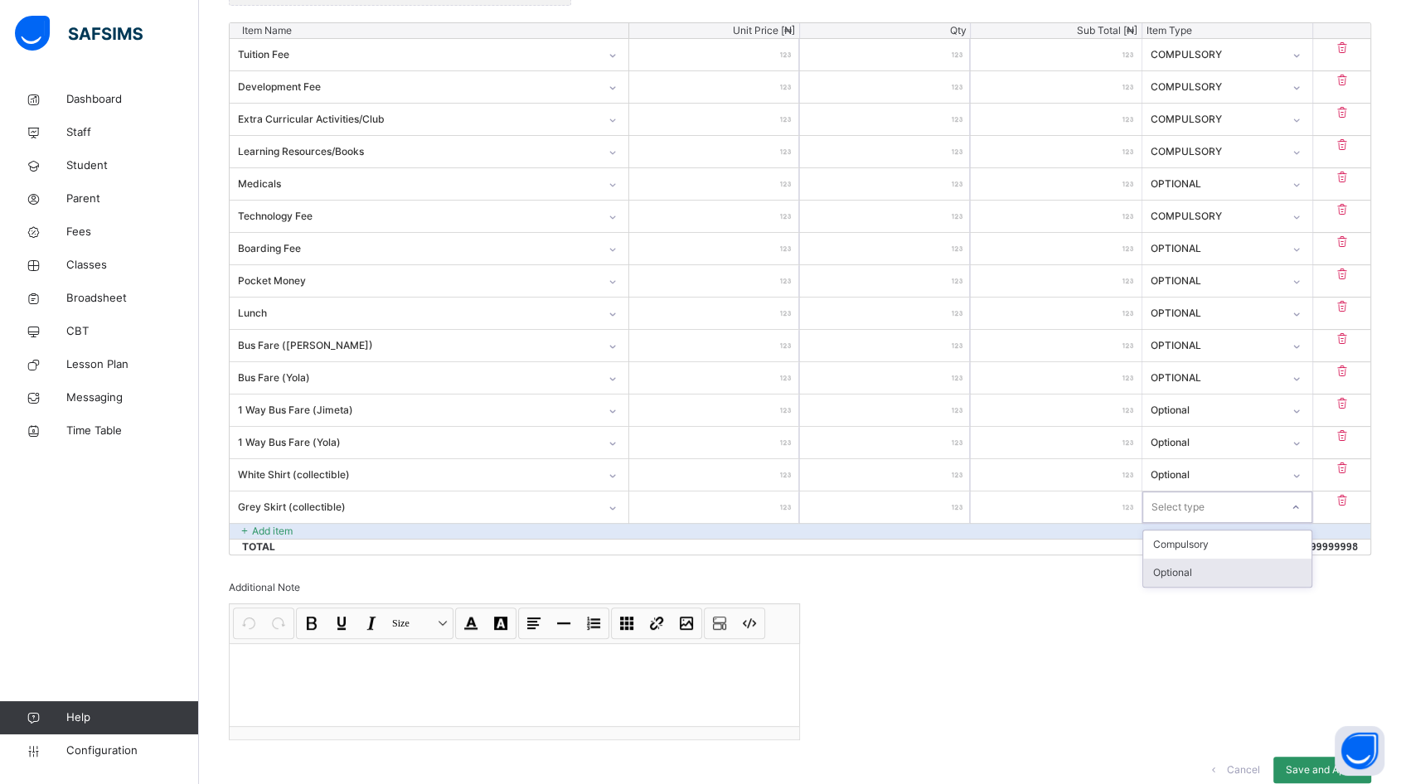
click at [1203, 563] on div "Optional" at bounding box center [1227, 573] width 168 height 28
click at [278, 528] on p "Add item" at bounding box center [272, 531] width 41 height 15
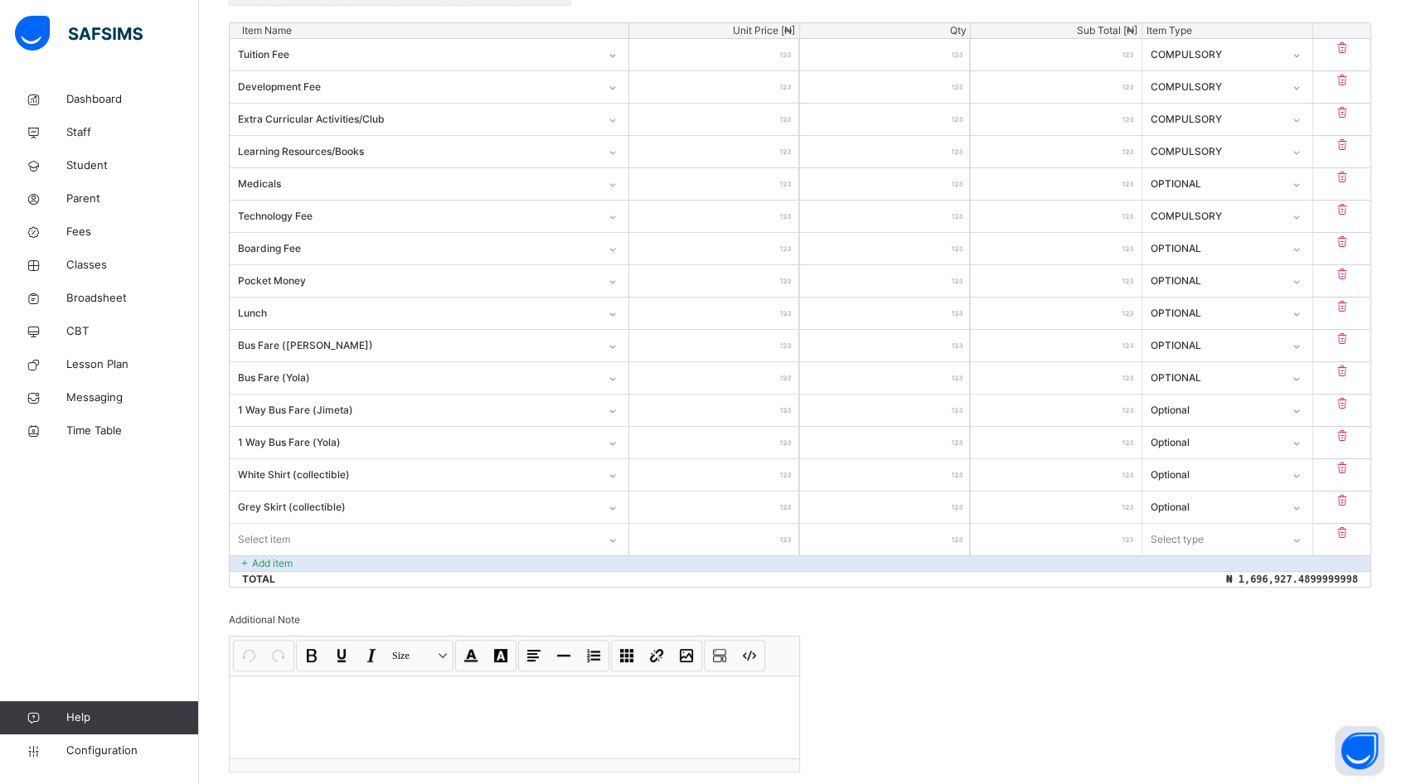
click at [287, 532] on div "Item Name Unit Price [ ₦ ] Qty Sub Total [ ₦ ] Item Type Tuition Fee ********* …" at bounding box center [800, 304] width 1142 height 565
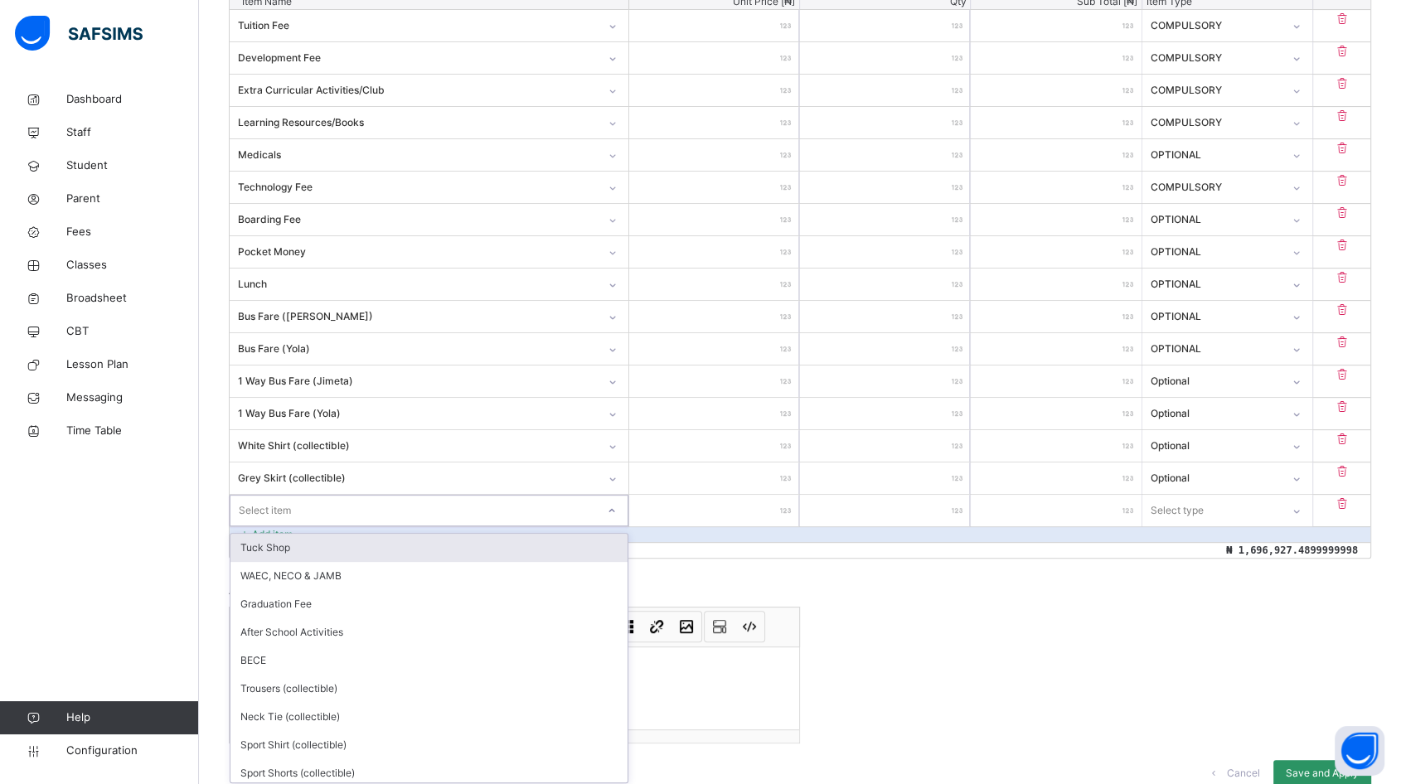
scroll to position [535, 0]
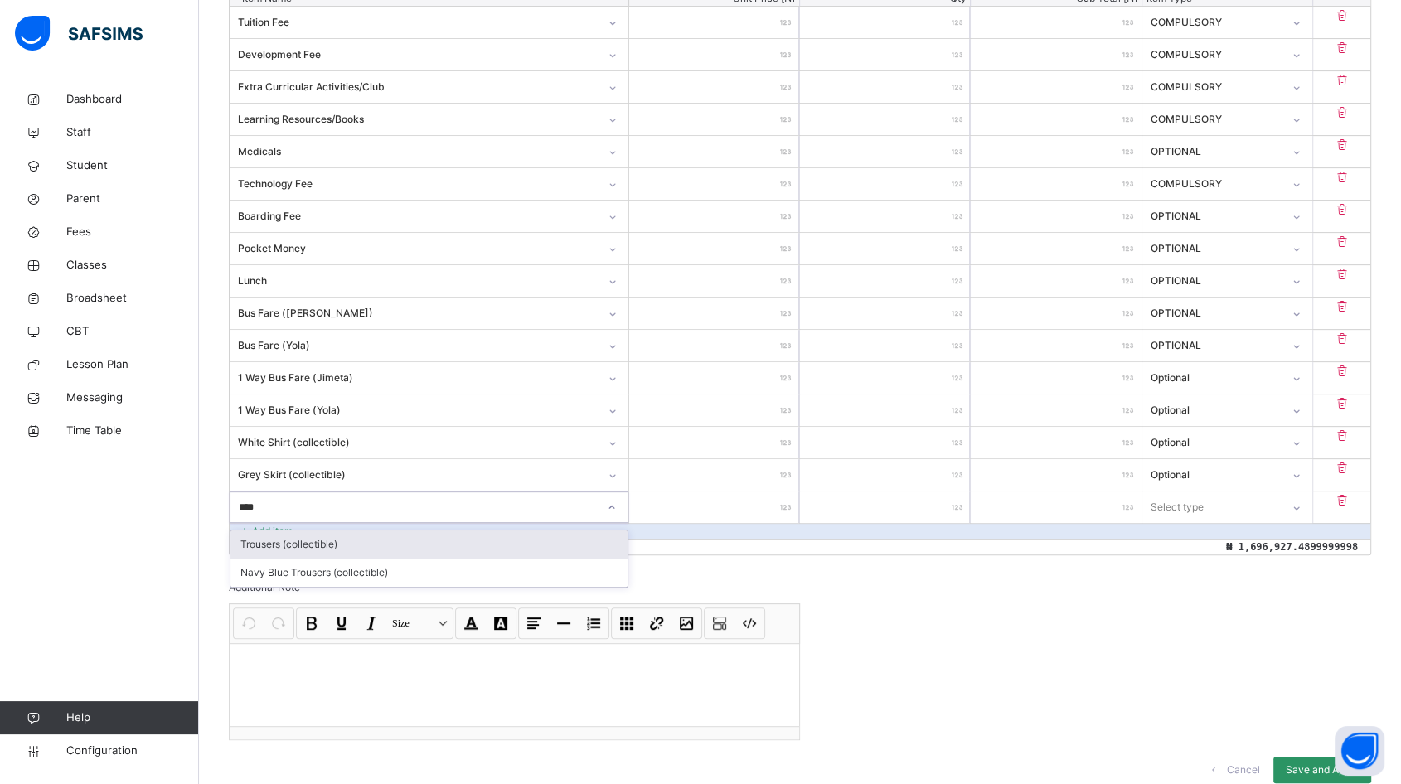
click at [333, 548] on div "Trousers (collectible)" at bounding box center [428, 544] width 397 height 28
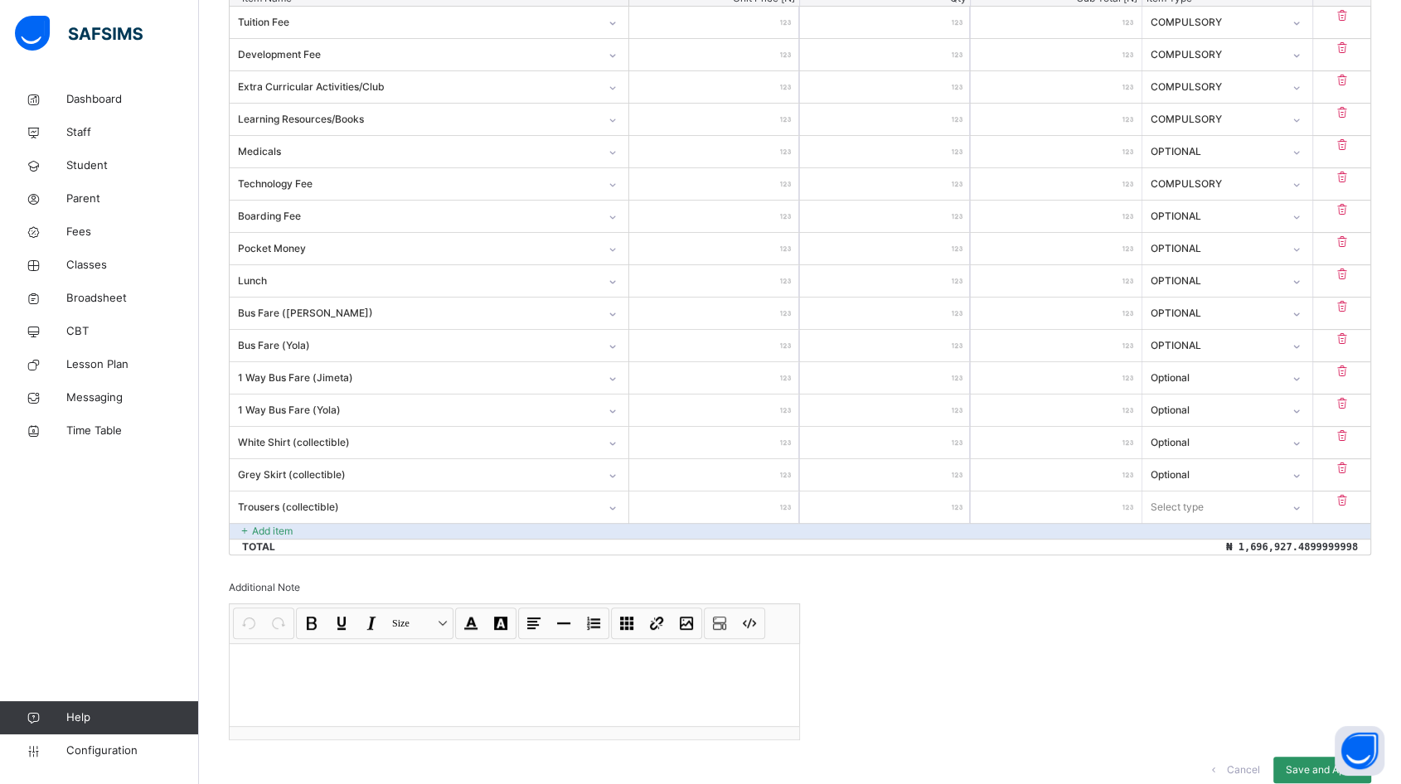
click at [736, 502] on input "number" at bounding box center [714, 506] width 170 height 31
click at [1203, 509] on div "Select type" at bounding box center [1176, 506] width 53 height 31
click at [1180, 573] on div "Optional" at bounding box center [1227, 573] width 168 height 28
click at [268, 526] on p "Add item" at bounding box center [272, 531] width 41 height 15
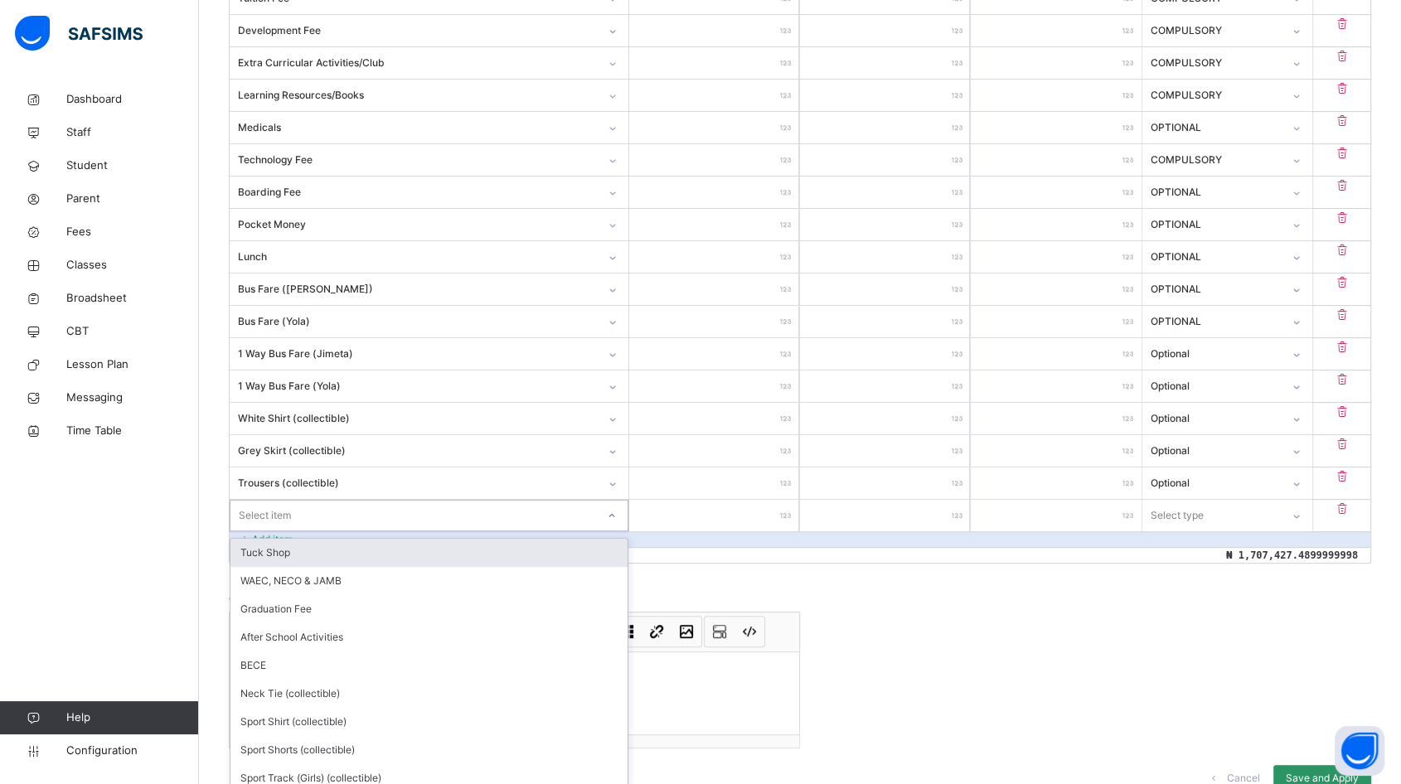
click at [459, 530] on div "option Tuck Shop focused, 1 of 20. 20 results available. Use Up and Down to cho…" at bounding box center [429, 515] width 399 height 31
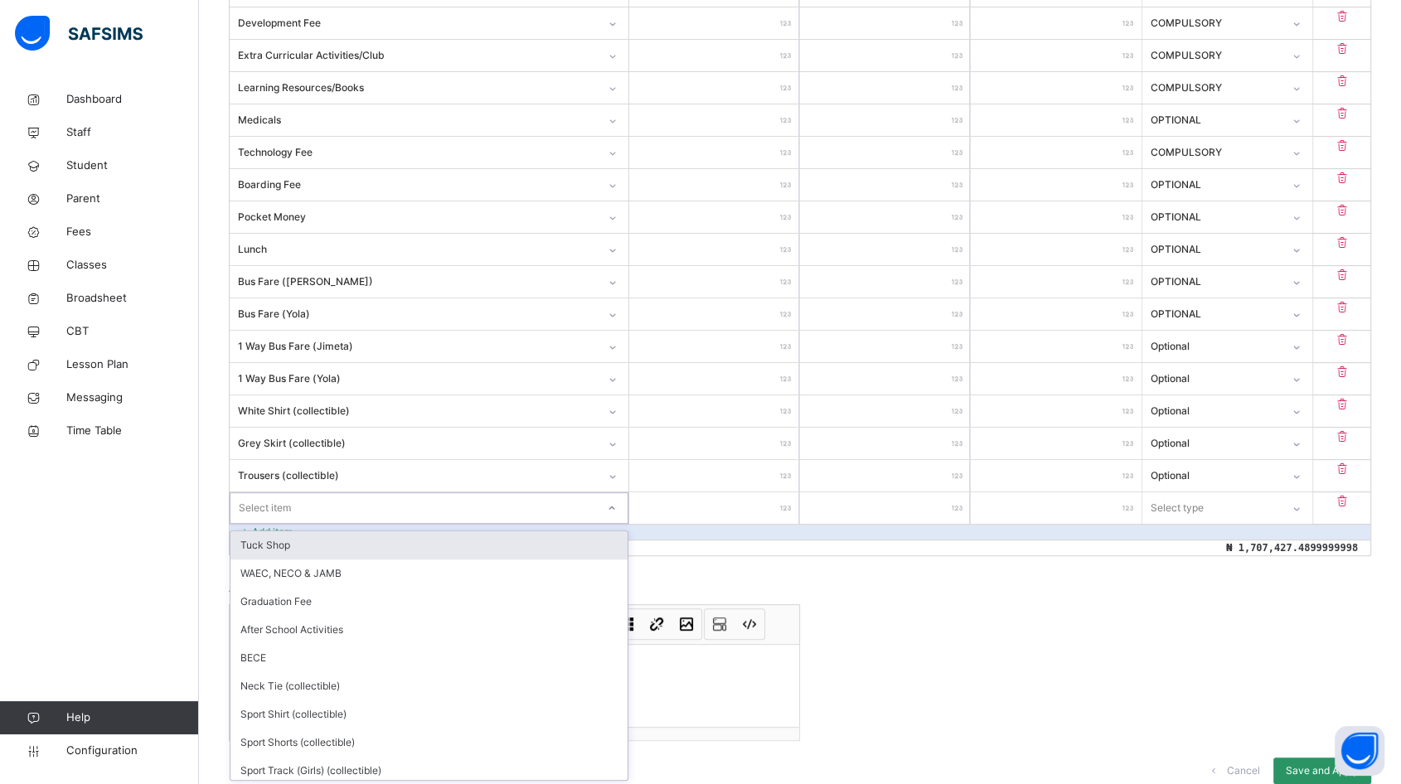
scroll to position [567, 0]
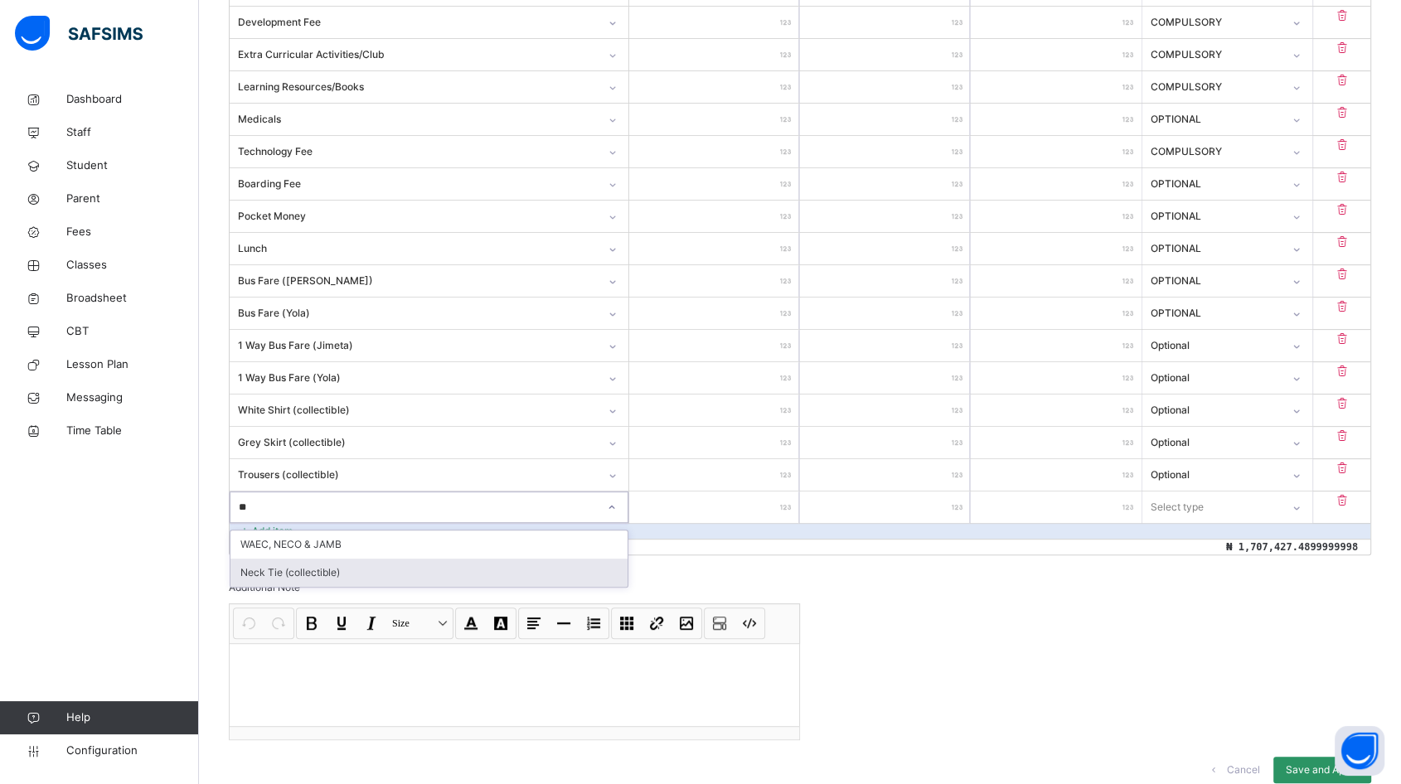
click at [384, 563] on div "Neck Tie (collectible)" at bounding box center [428, 573] width 397 height 28
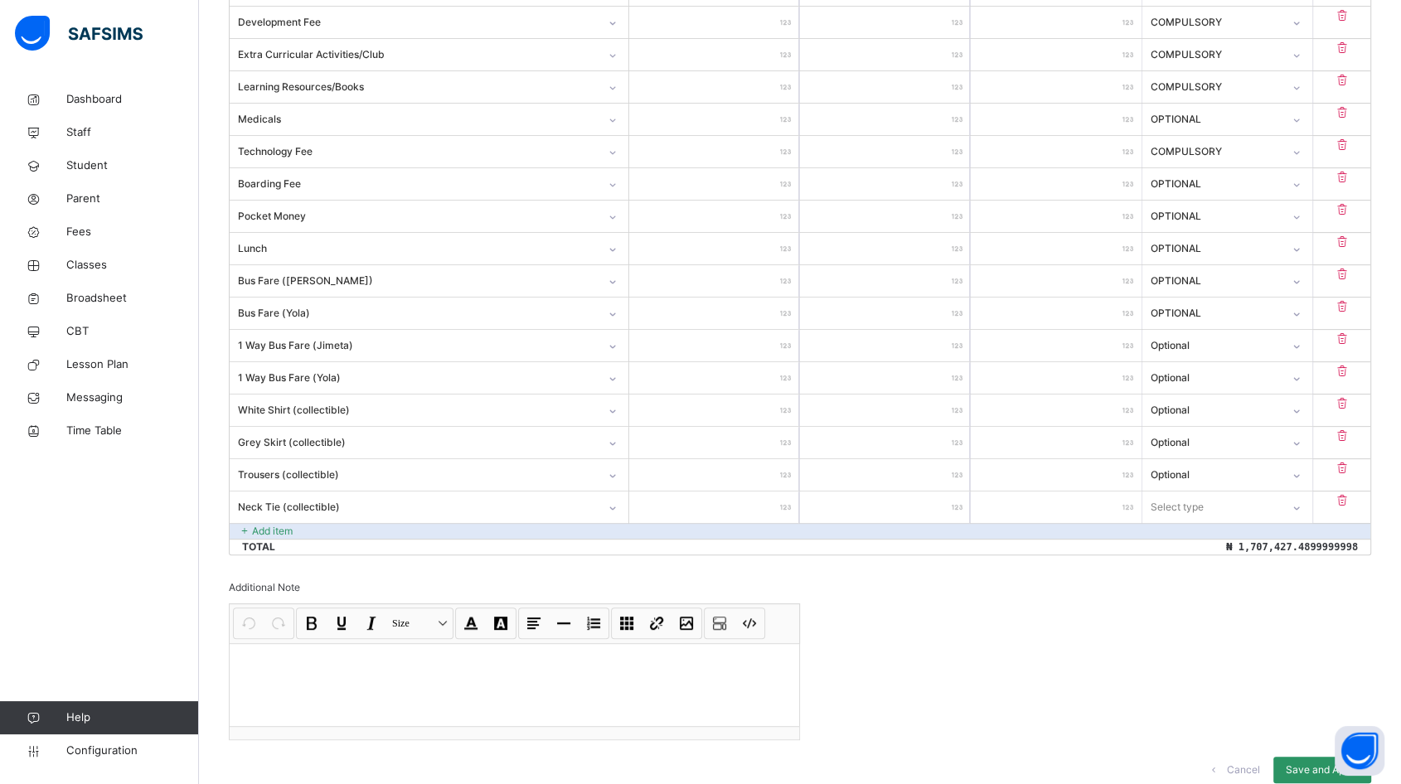
click at [715, 502] on input "number" at bounding box center [714, 506] width 170 height 31
click at [1258, 498] on div "Select type" at bounding box center [1211, 507] width 138 height 26
click at [1194, 578] on div "Optional" at bounding box center [1227, 573] width 168 height 28
click at [274, 533] on p "Add item" at bounding box center [272, 531] width 41 height 15
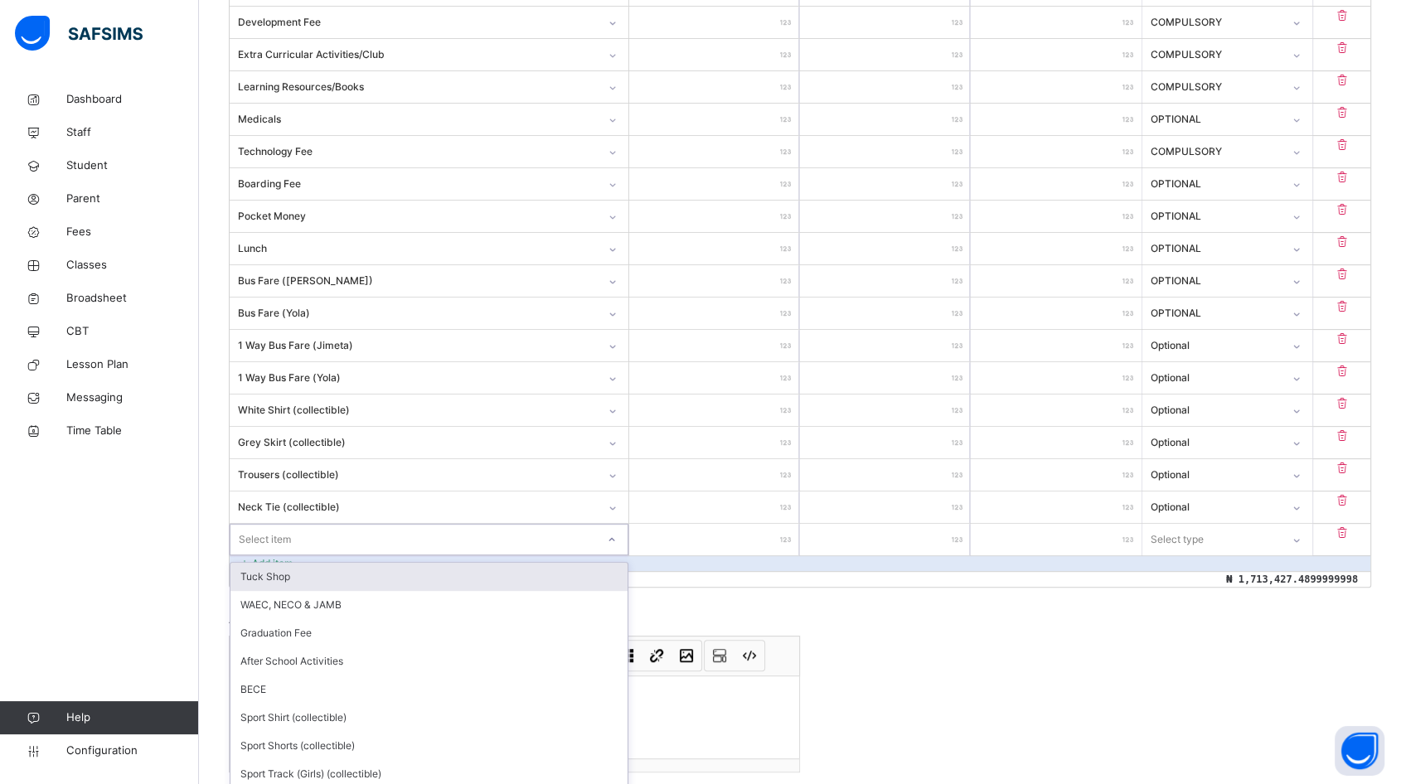
scroll to position [598, 0]
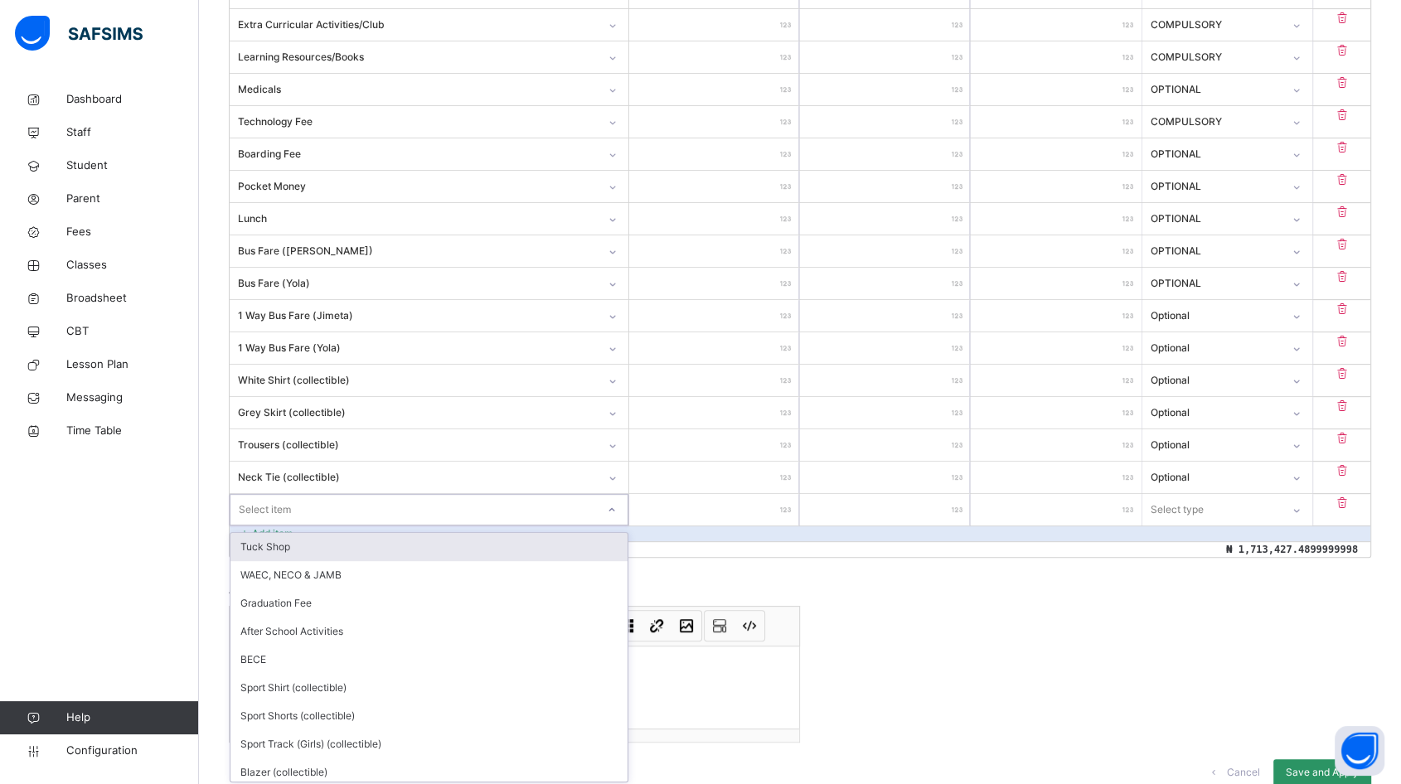
click at [273, 525] on div "option Tuck Shop focused, 1 of 19. 19 results available. Use Up and Down to cho…" at bounding box center [429, 509] width 399 height 31
click at [302, 540] on div "Sport Shirt (collectible)" at bounding box center [428, 545] width 397 height 28
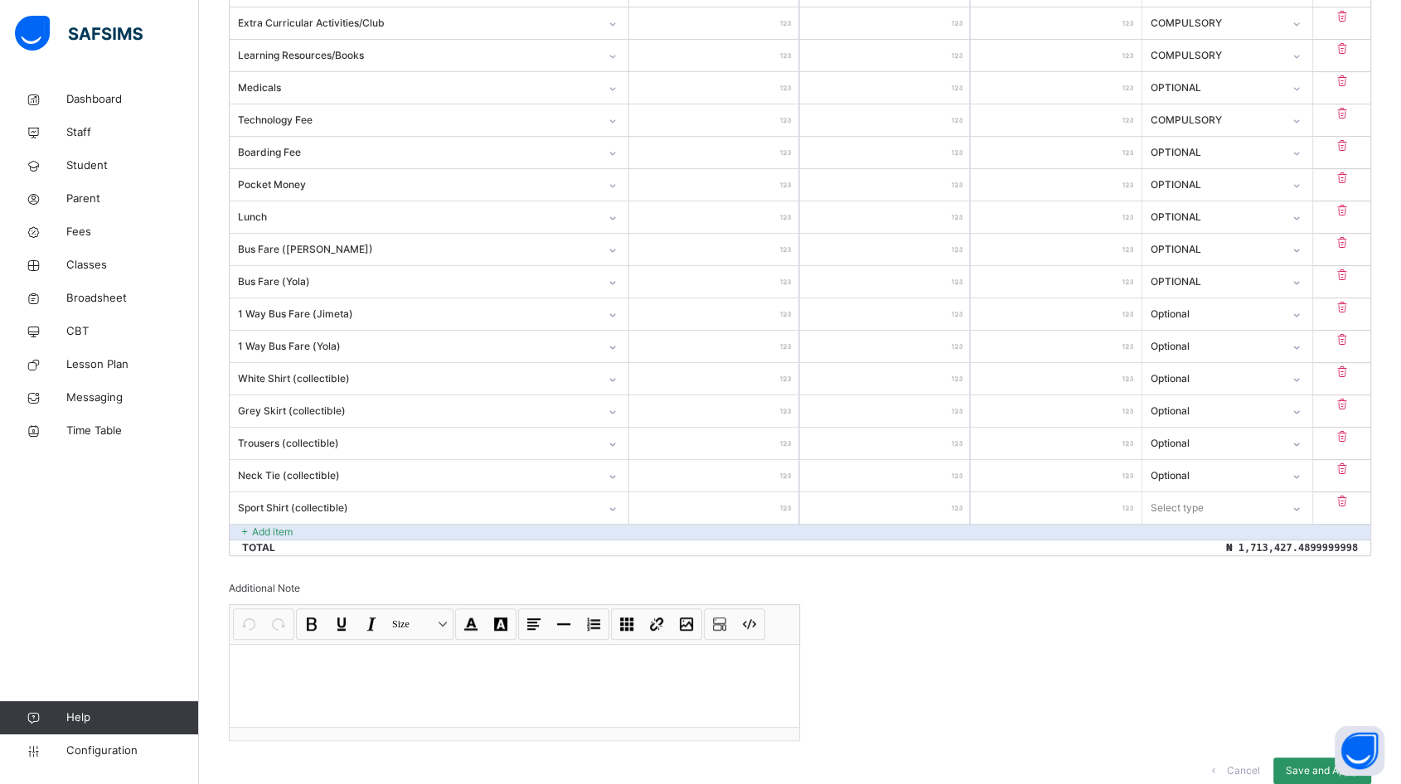
click at [738, 501] on input "number" at bounding box center [714, 507] width 170 height 31
click at [1222, 505] on div "Select type" at bounding box center [1211, 508] width 137 height 26
click at [1187, 569] on div "Optional" at bounding box center [1227, 573] width 168 height 28
click at [290, 529] on p "Add item" at bounding box center [272, 532] width 41 height 15
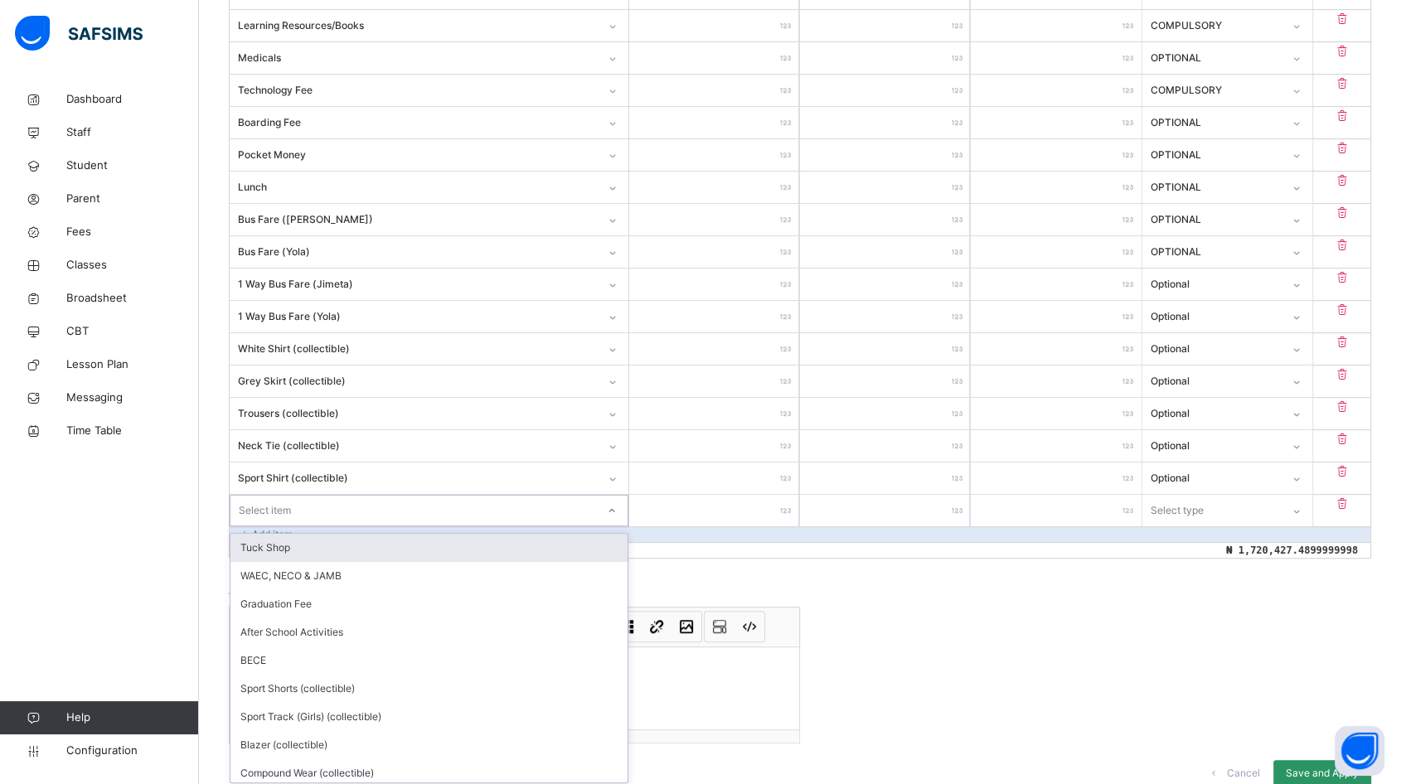
click at [328, 526] on div "option Tuck Shop focused, 1 of 18. 18 results available. Use Up and Down to cho…" at bounding box center [429, 510] width 399 height 31
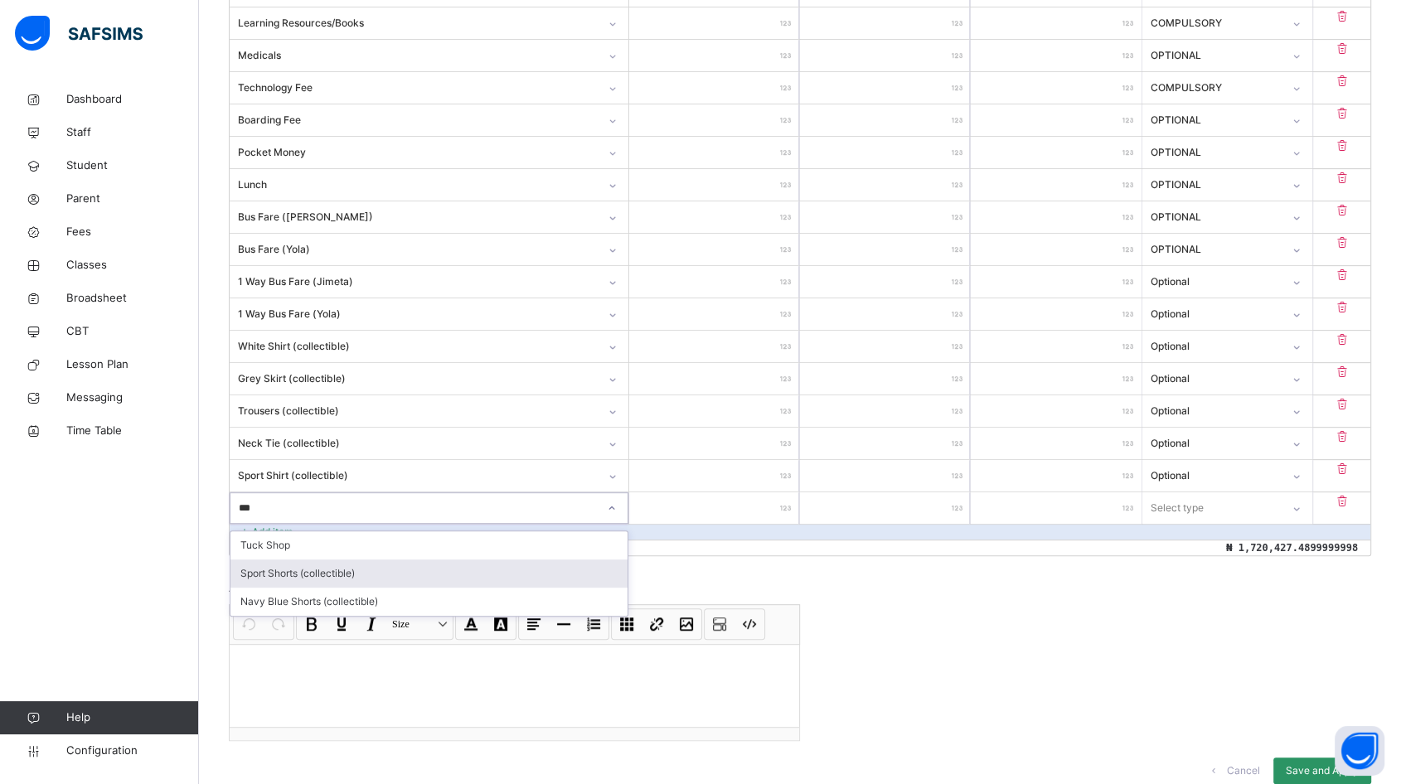
click at [328, 570] on div "Sport Shorts (collectible)" at bounding box center [428, 573] width 397 height 28
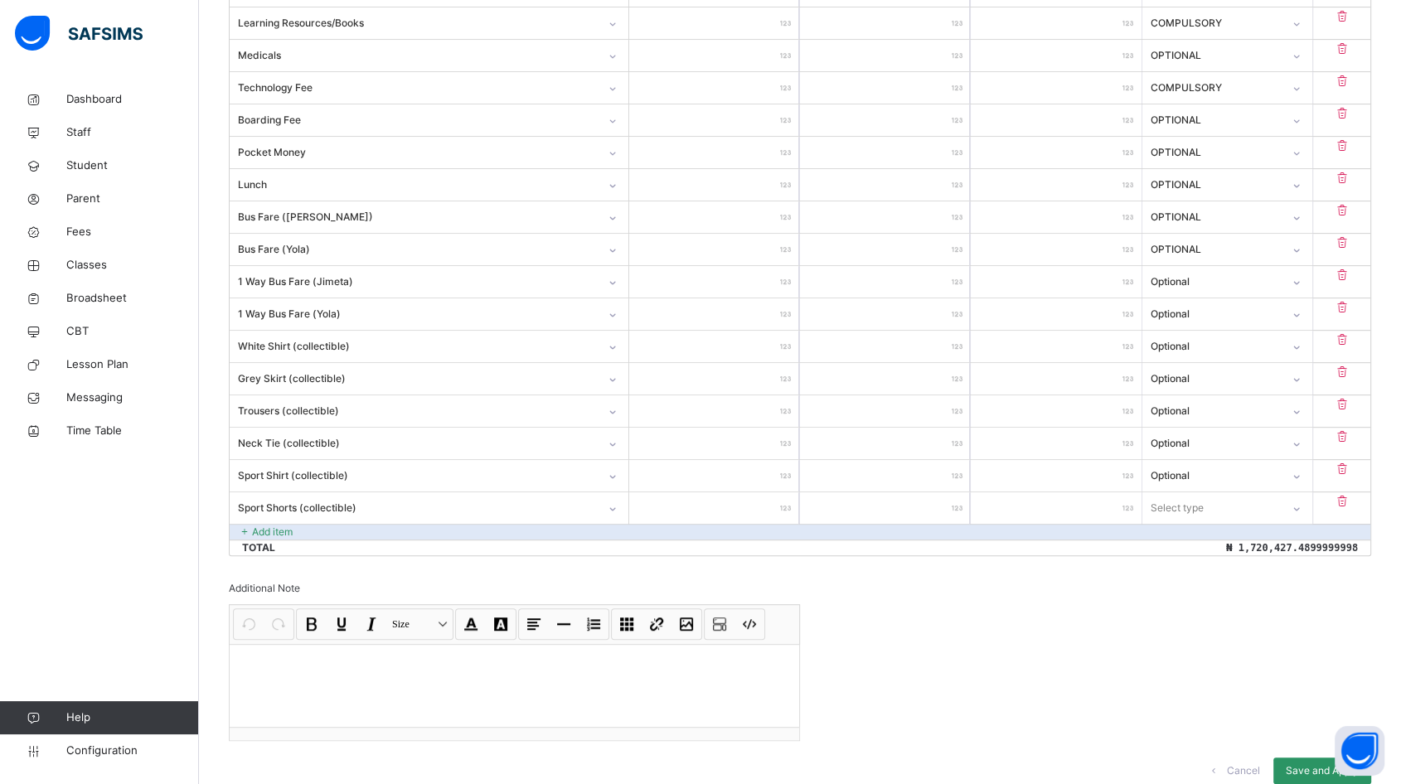
click at [710, 509] on input "number" at bounding box center [714, 507] width 170 height 31
click at [1204, 505] on div "Select type" at bounding box center [1177, 507] width 53 height 31
click at [1188, 573] on div "Optional" at bounding box center [1227, 573] width 168 height 28
click at [256, 528] on p "Add item" at bounding box center [272, 532] width 41 height 15
click at [269, 525] on div "Select item" at bounding box center [429, 509] width 399 height 31
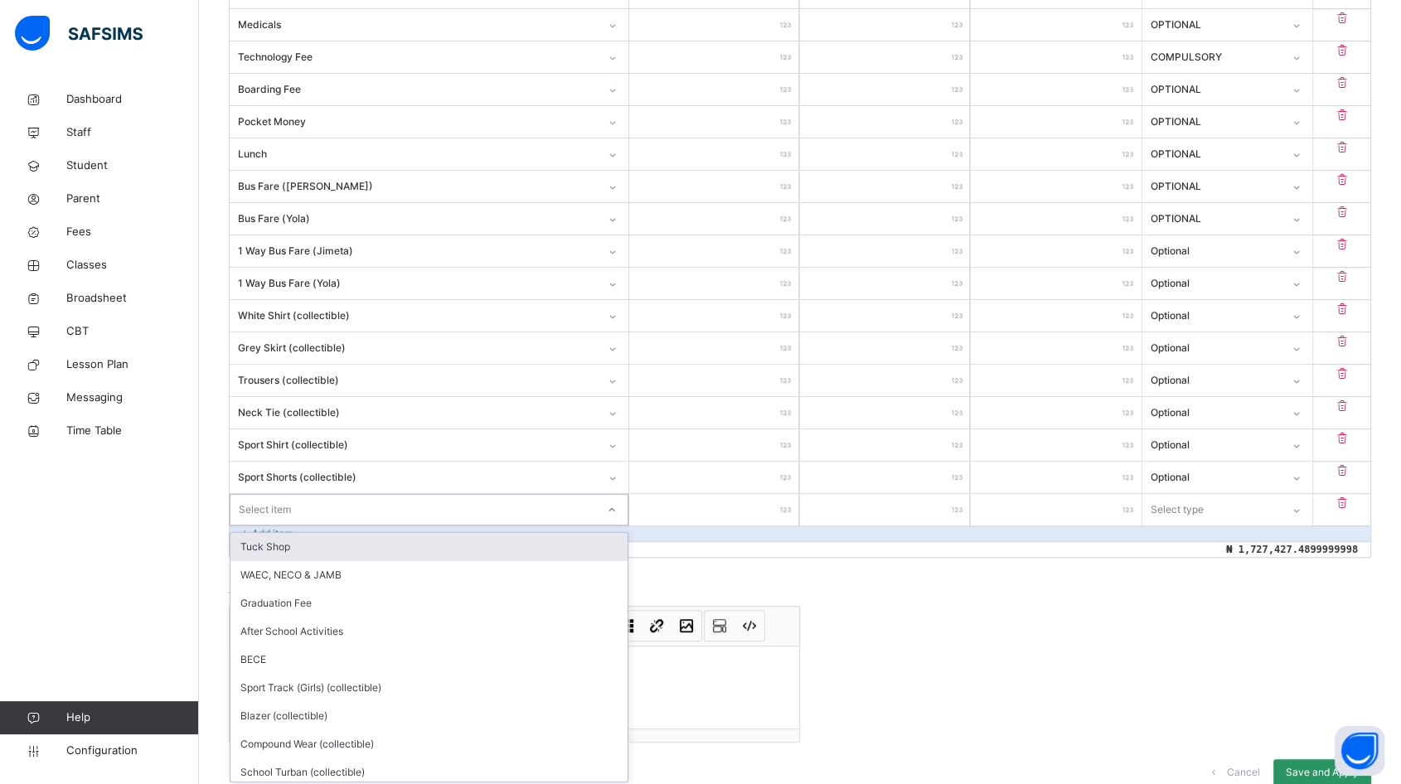
scroll to position [663, 0]
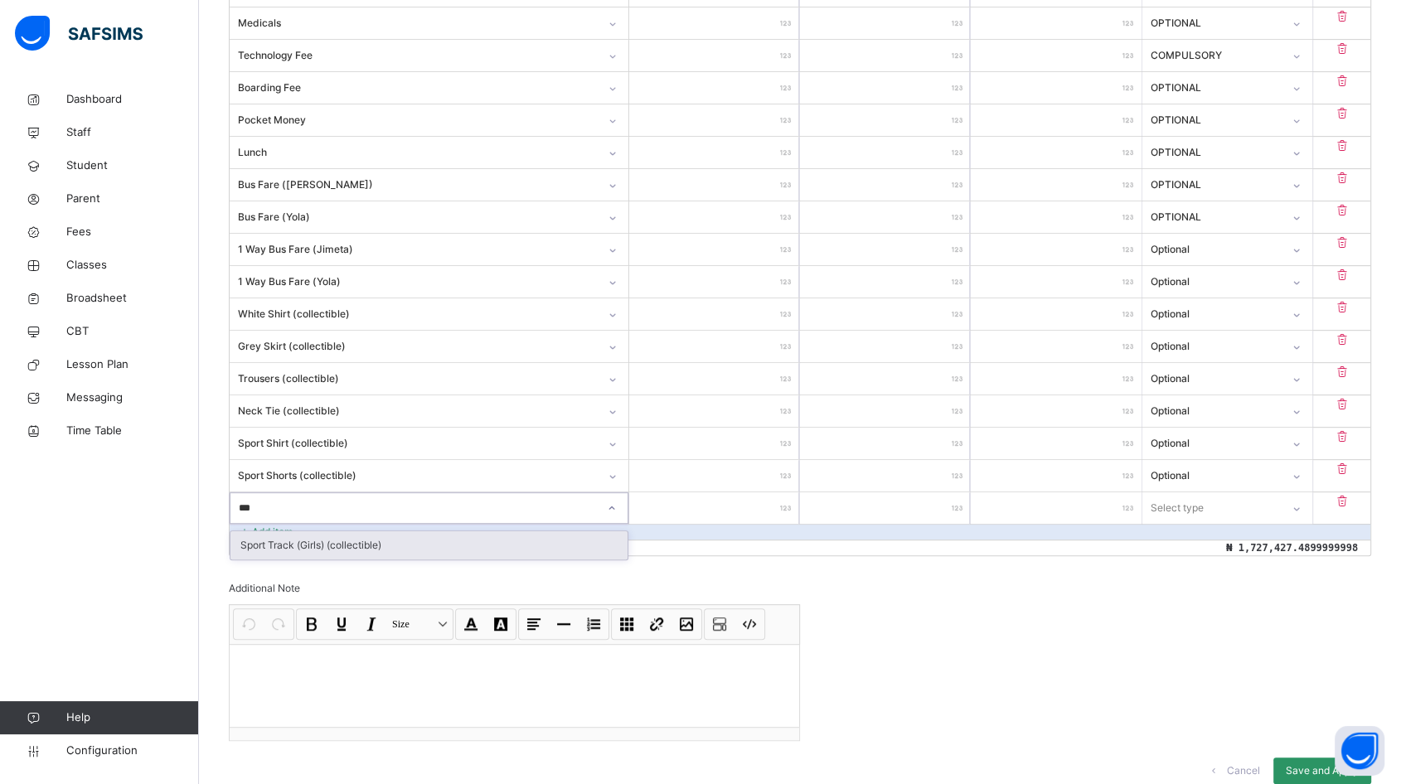
click at [285, 540] on div "Sport Track (Girls) (collectible)" at bounding box center [428, 545] width 397 height 28
click at [738, 501] on input "number" at bounding box center [714, 507] width 170 height 31
click at [1199, 502] on div "Select type" at bounding box center [1176, 507] width 53 height 31
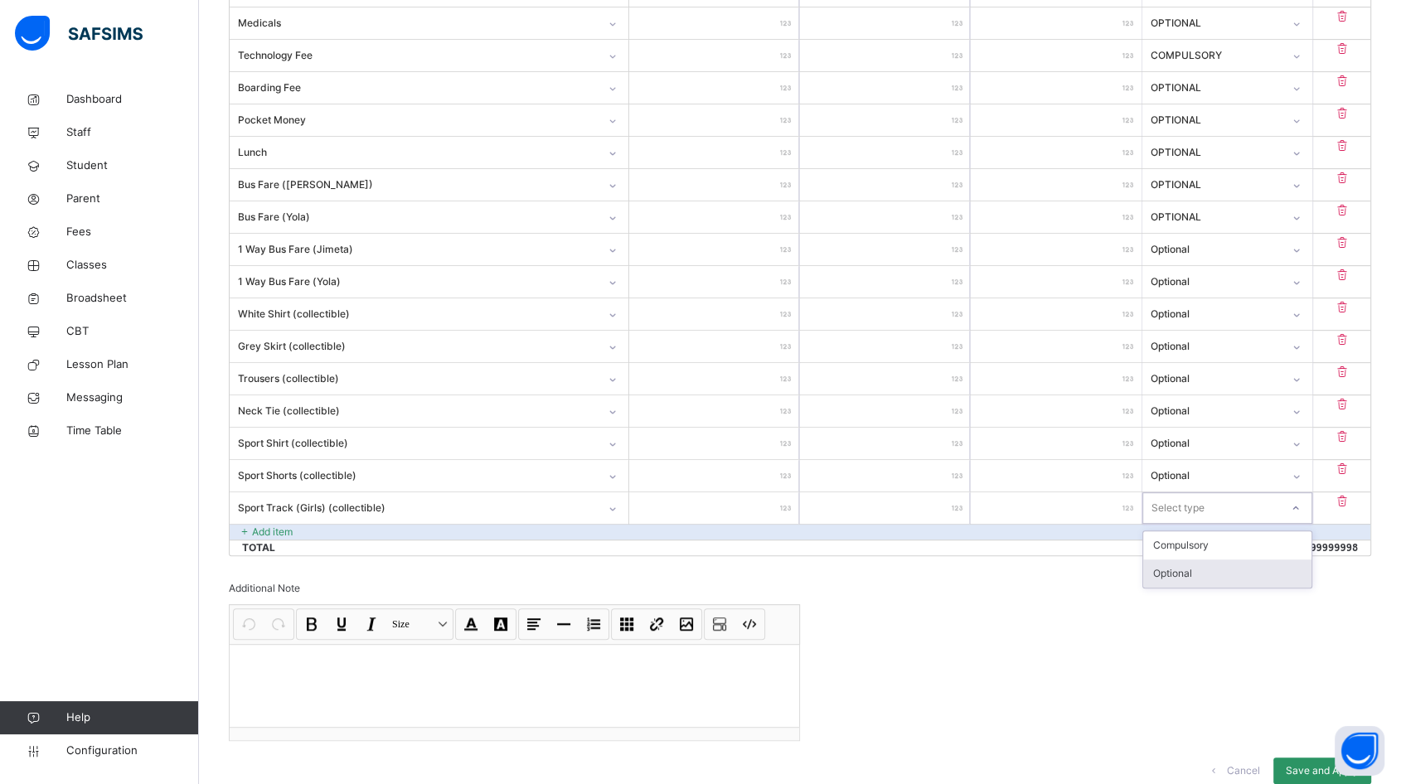
click at [1188, 569] on div "Optional" at bounding box center [1227, 573] width 168 height 28
click at [273, 529] on p "Add item" at bounding box center [272, 532] width 41 height 15
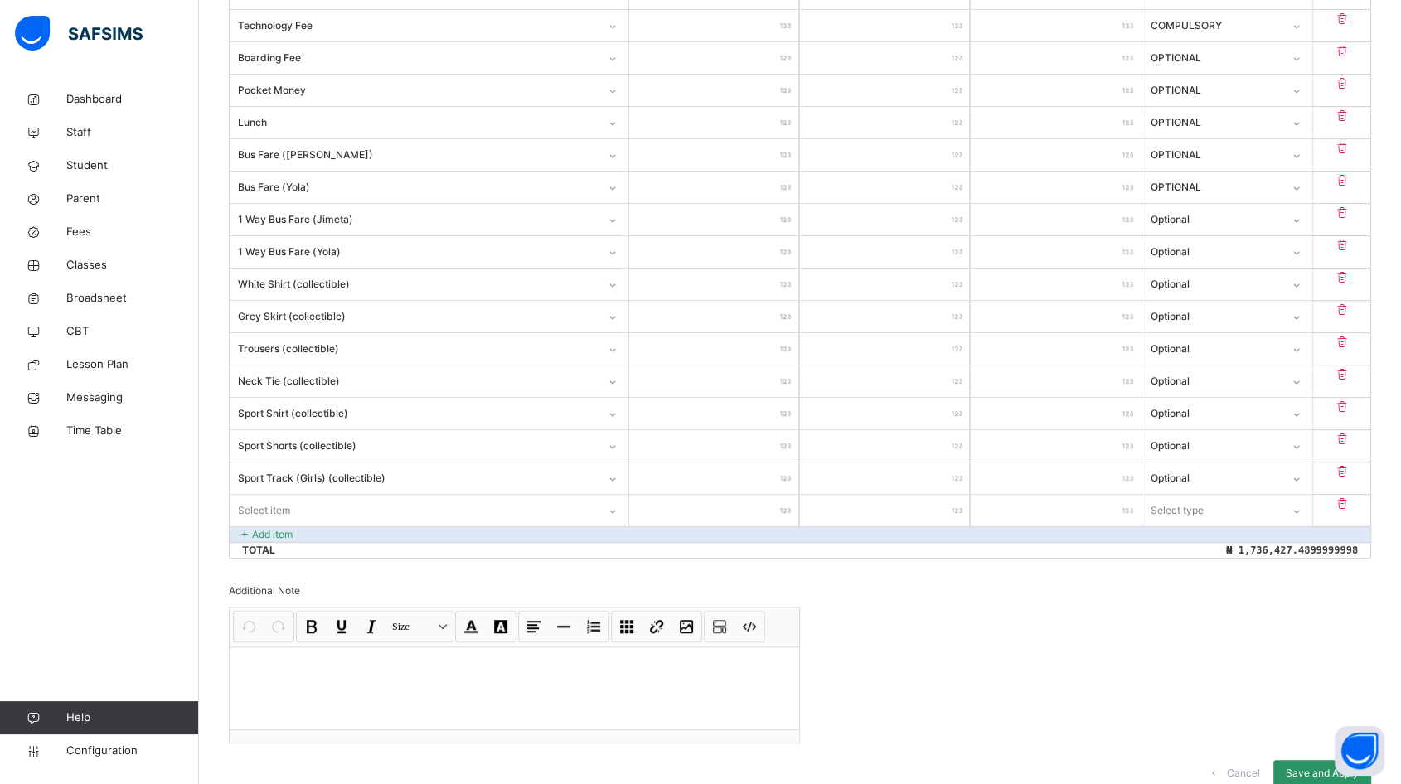
click at [285, 526] on div "Select item" at bounding box center [429, 510] width 399 height 31
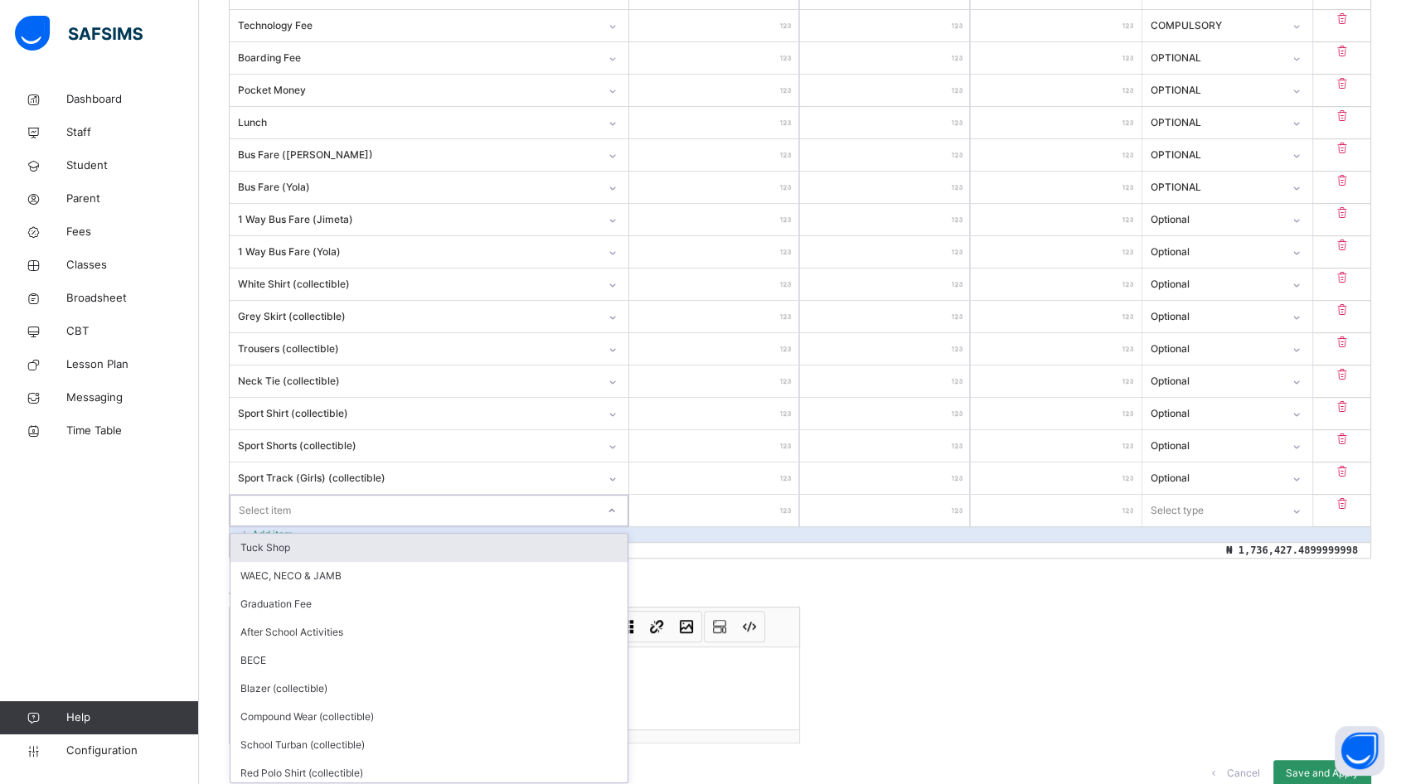
scroll to position [696, 0]
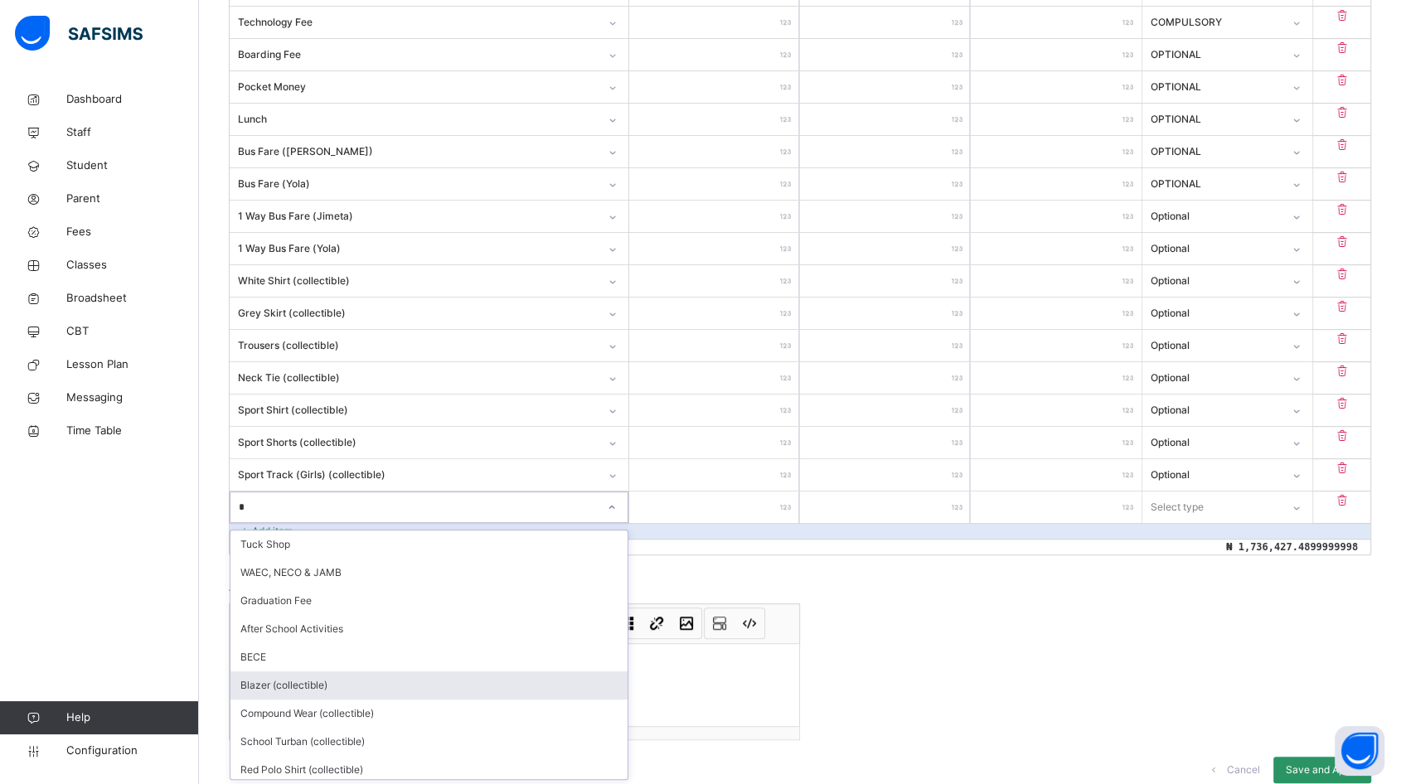
click at [321, 676] on div "Blazer (collectible)" at bounding box center [428, 685] width 397 height 28
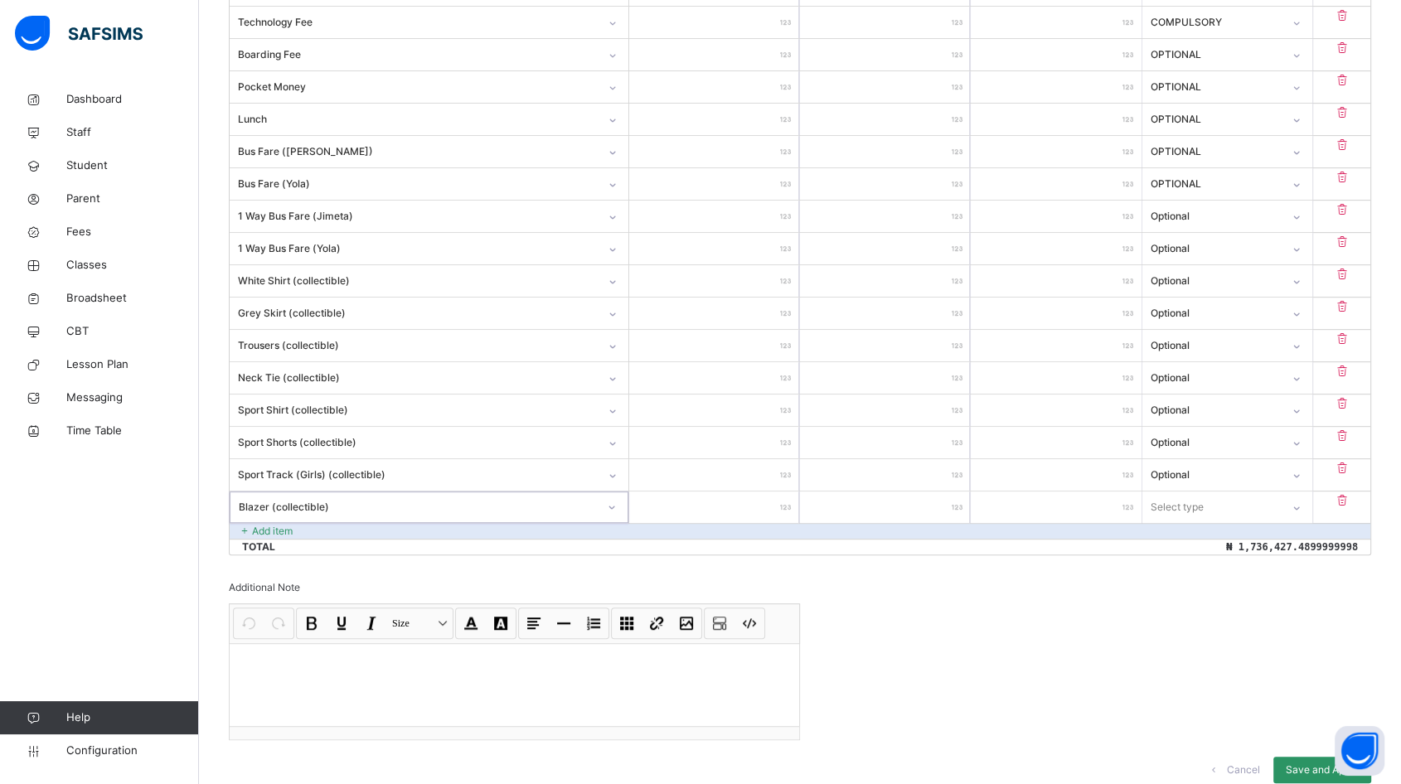
click at [733, 510] on input "number" at bounding box center [714, 506] width 170 height 31
click at [1275, 506] on div "Select type" at bounding box center [1211, 507] width 138 height 26
click at [1220, 561] on div "Optional" at bounding box center [1227, 573] width 168 height 28
click at [272, 526] on p "Add item" at bounding box center [272, 531] width 41 height 15
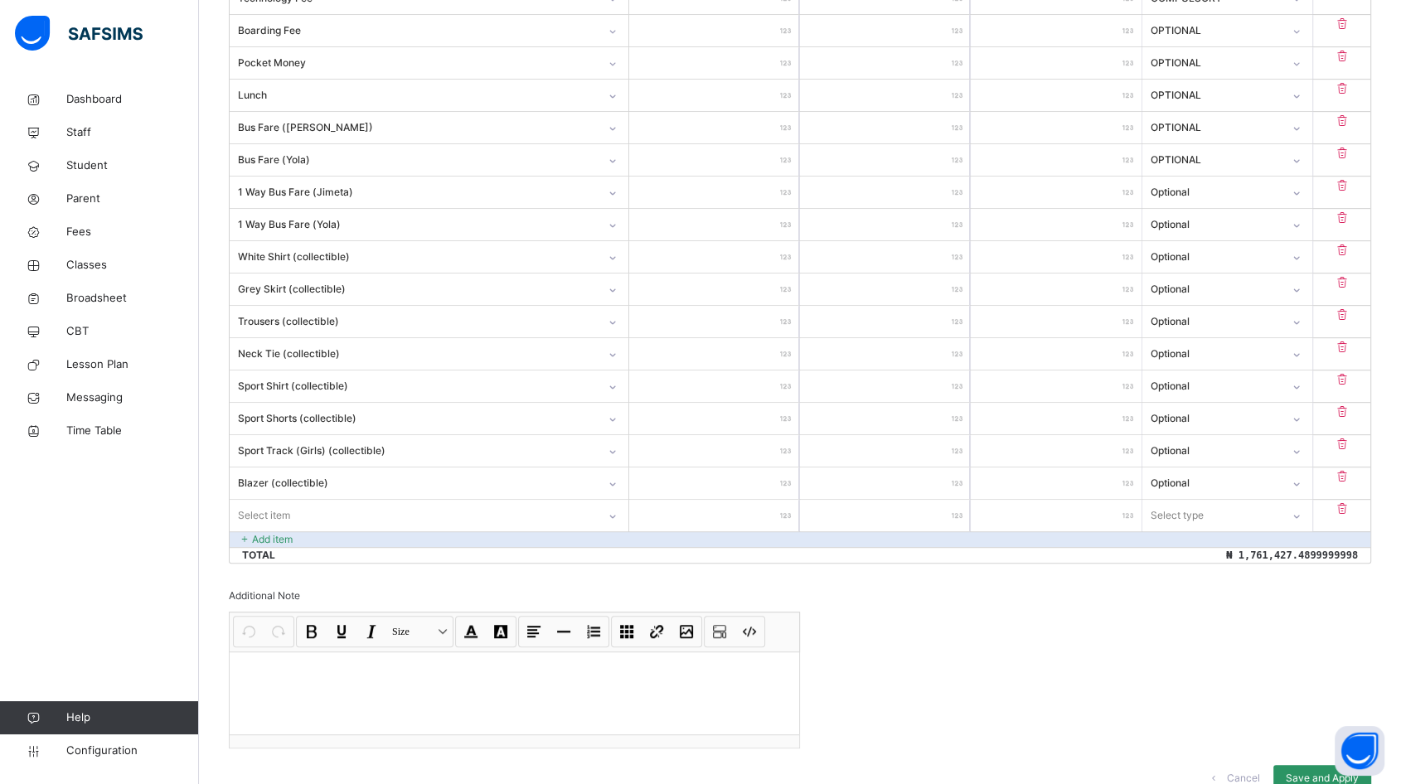
click at [276, 530] on div "Select item" at bounding box center [429, 515] width 399 height 31
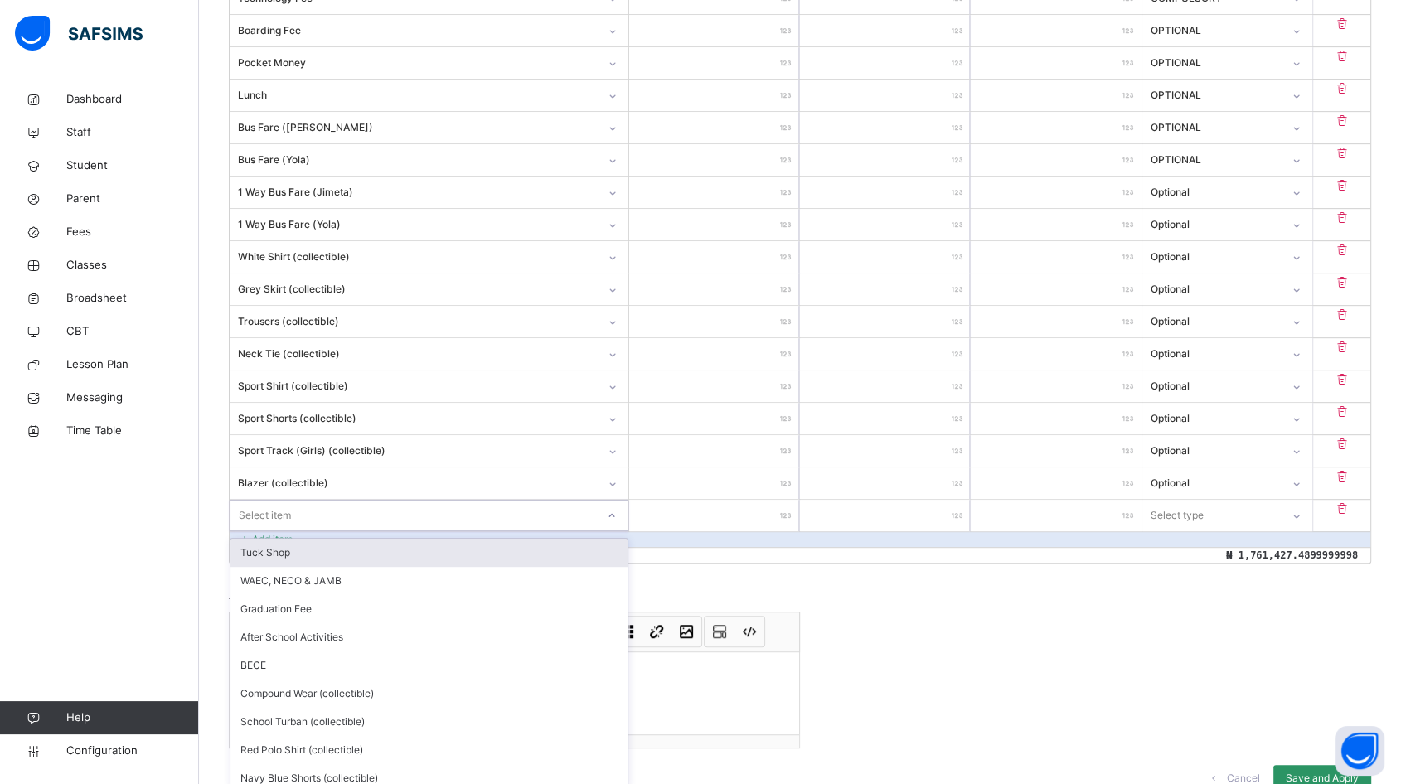
scroll to position [728, 0]
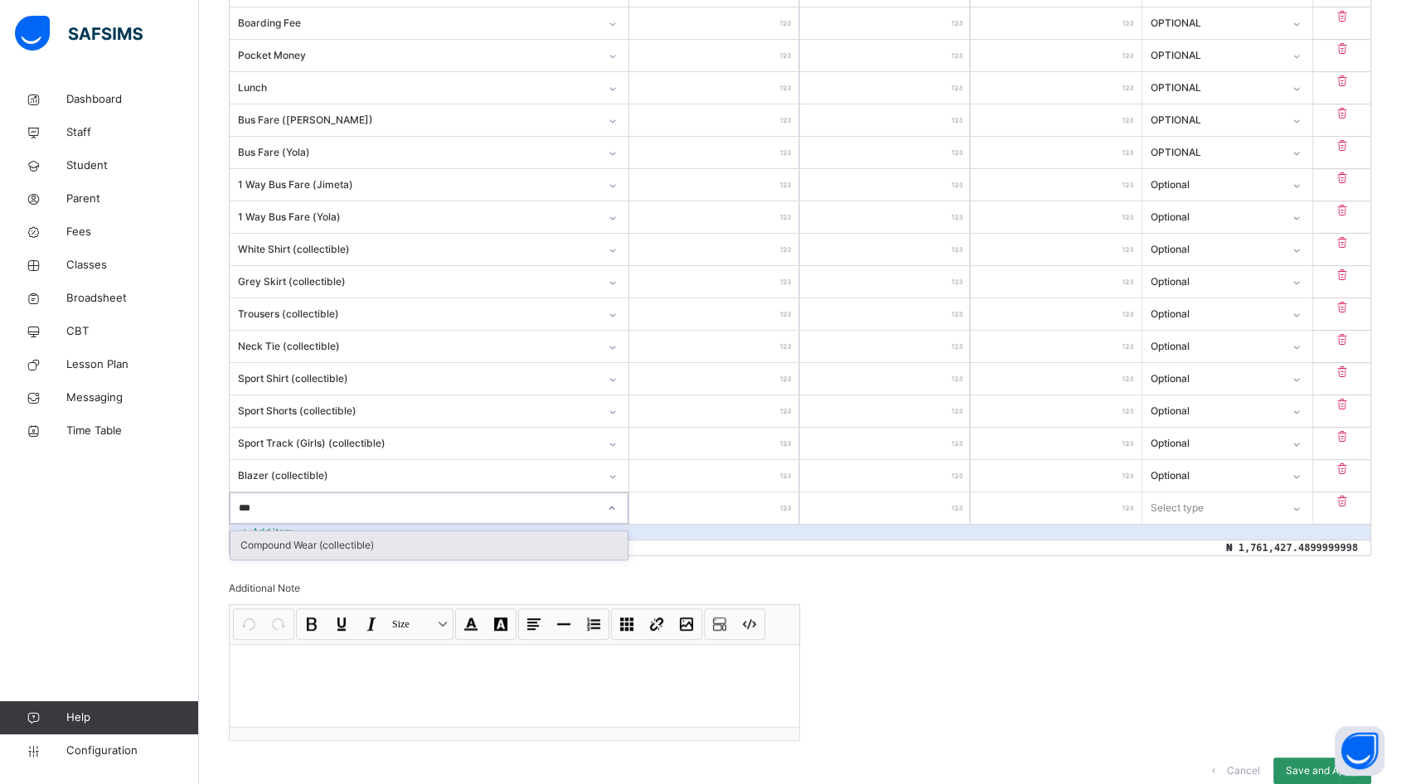
click at [330, 545] on div "Compound Wear (collectible)" at bounding box center [428, 545] width 397 height 28
click at [755, 510] on input "number" at bounding box center [714, 507] width 170 height 31
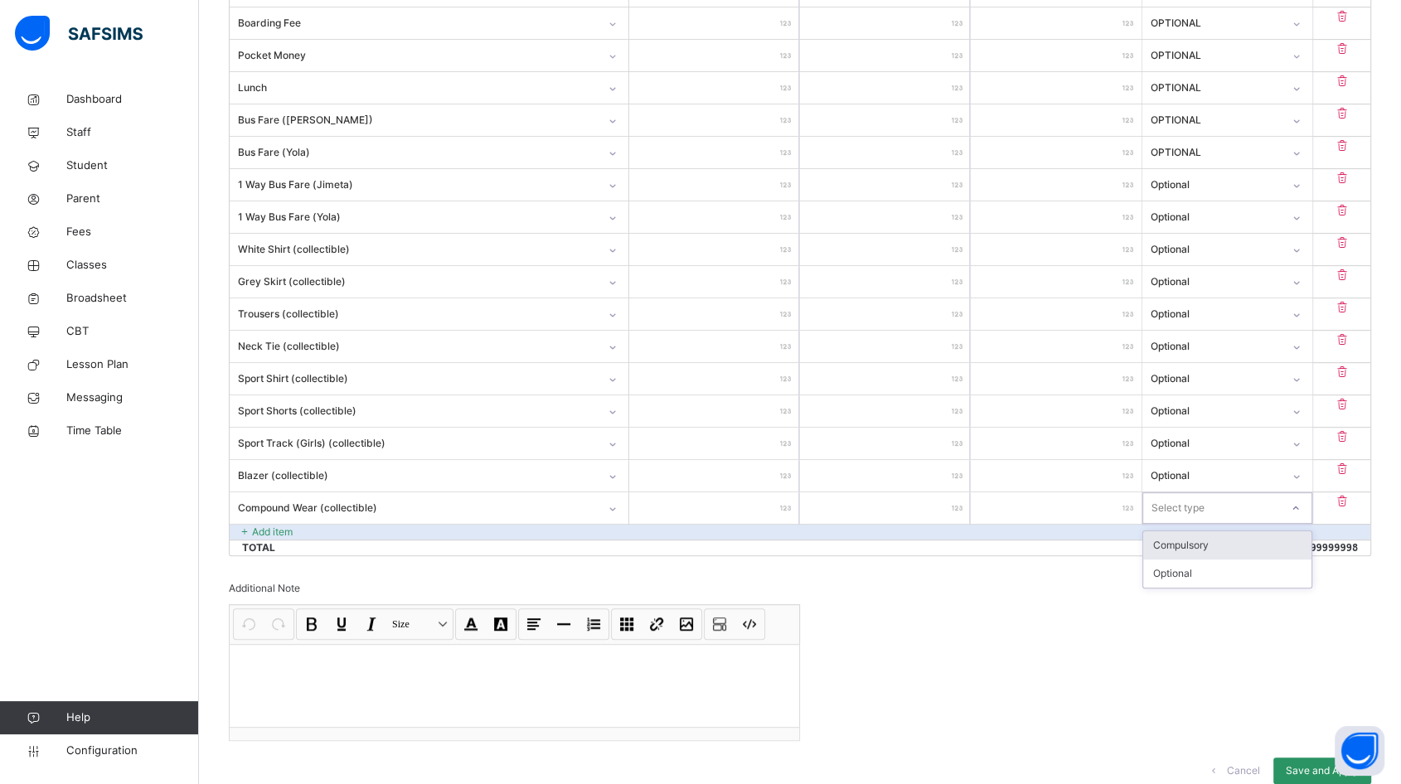
click at [1174, 502] on div "Select type" at bounding box center [1177, 507] width 53 height 31
click at [1186, 567] on div "Optional" at bounding box center [1227, 573] width 168 height 28
click at [269, 525] on p "Add item" at bounding box center [272, 532] width 41 height 15
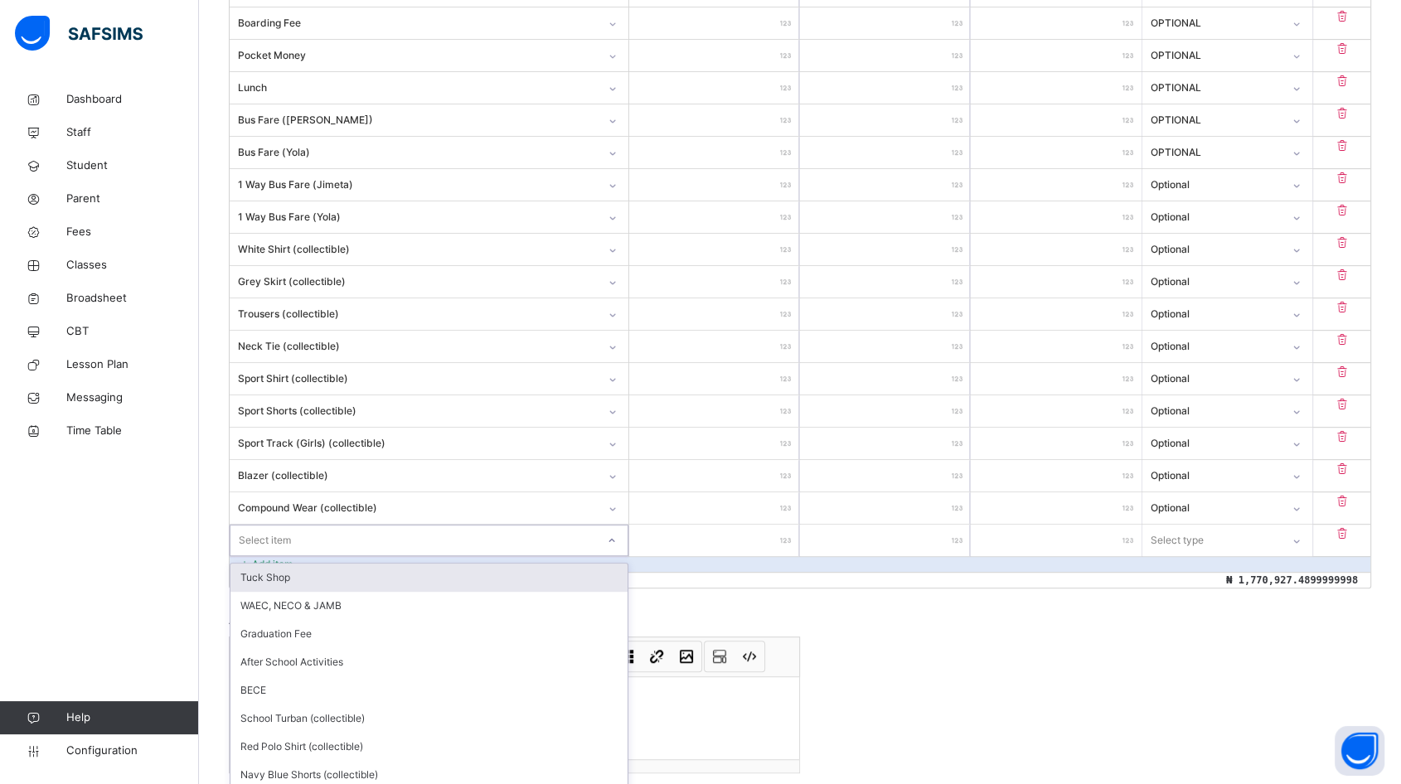
scroll to position [760, 0]
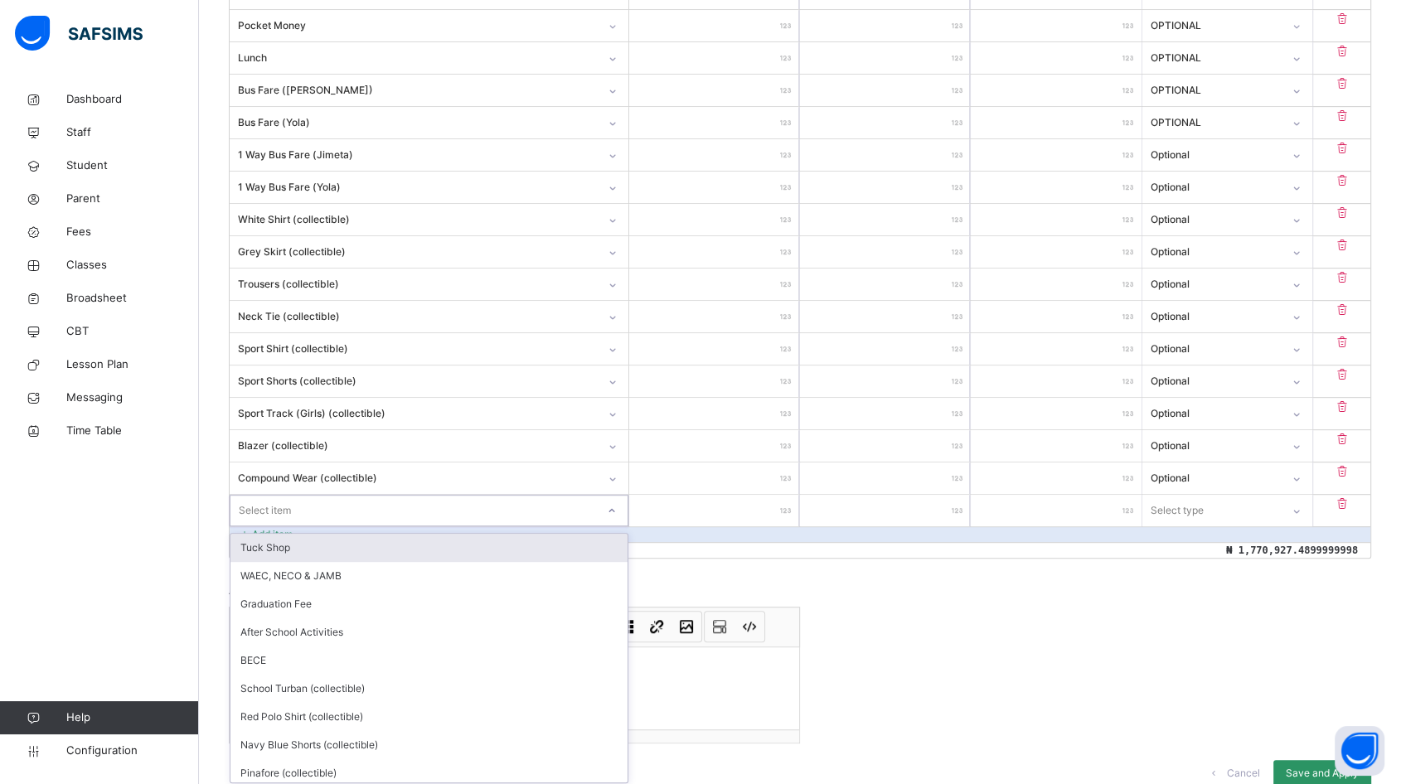
click at [298, 526] on div "option Tuck Shop focused, 1 of 14. 14 results available. Use Up and Down to cho…" at bounding box center [429, 510] width 399 height 31
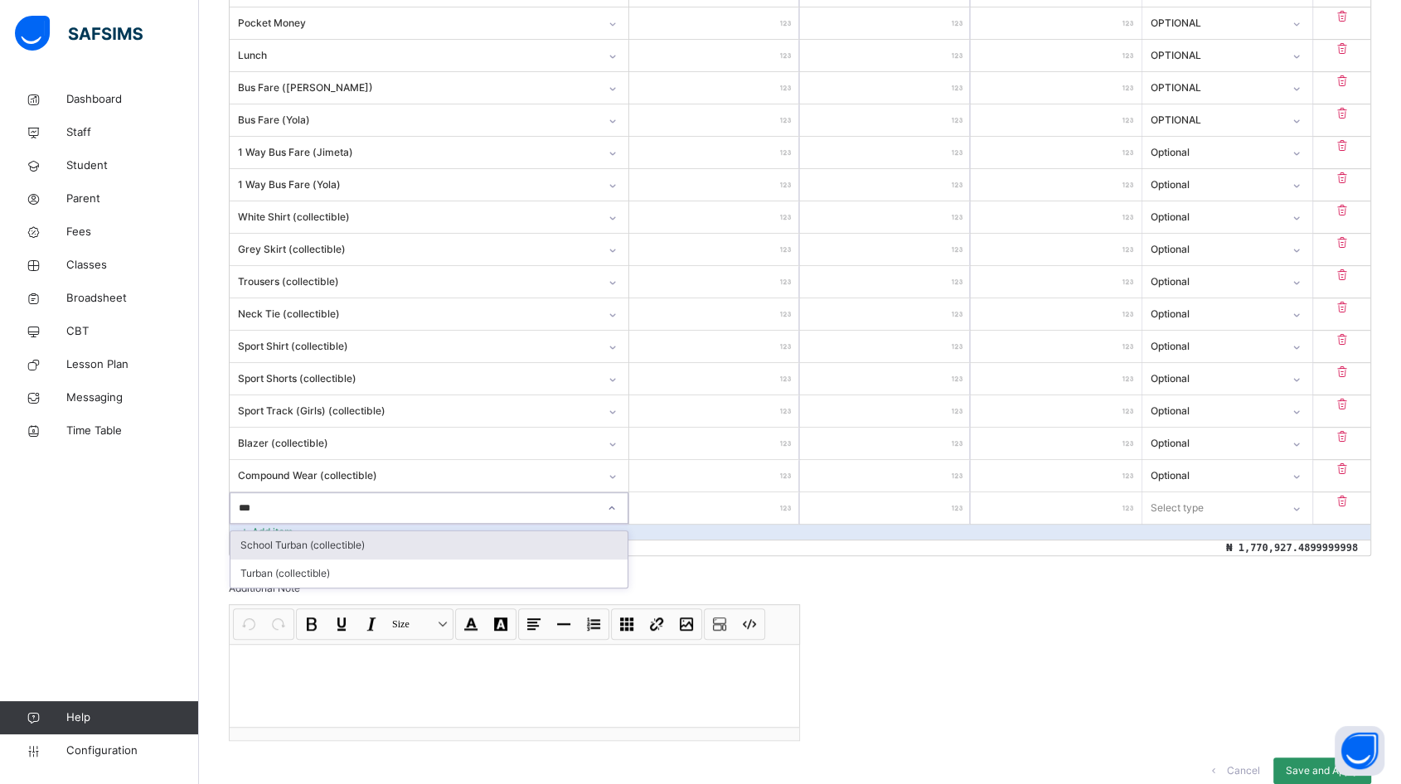
click at [298, 535] on div "School Turban (collectible)" at bounding box center [428, 545] width 397 height 28
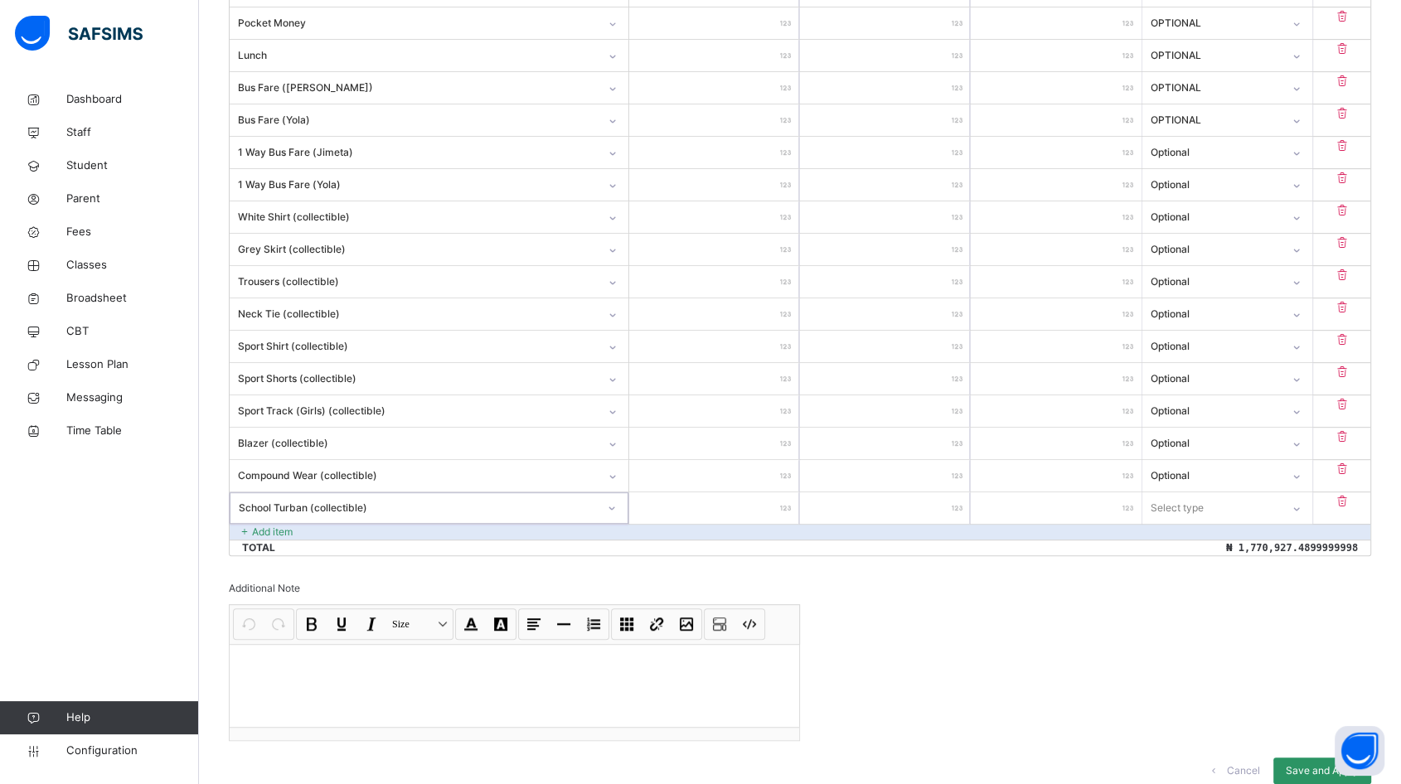
click at [719, 511] on input "number" at bounding box center [714, 507] width 170 height 31
click at [1201, 506] on div "Select type" at bounding box center [1177, 507] width 53 height 31
click at [1167, 573] on div "Optional" at bounding box center [1227, 573] width 168 height 28
click at [1054, 620] on div "Invoice template content Items that are set as compulsory will be available in …" at bounding box center [800, 193] width 1142 height 1213
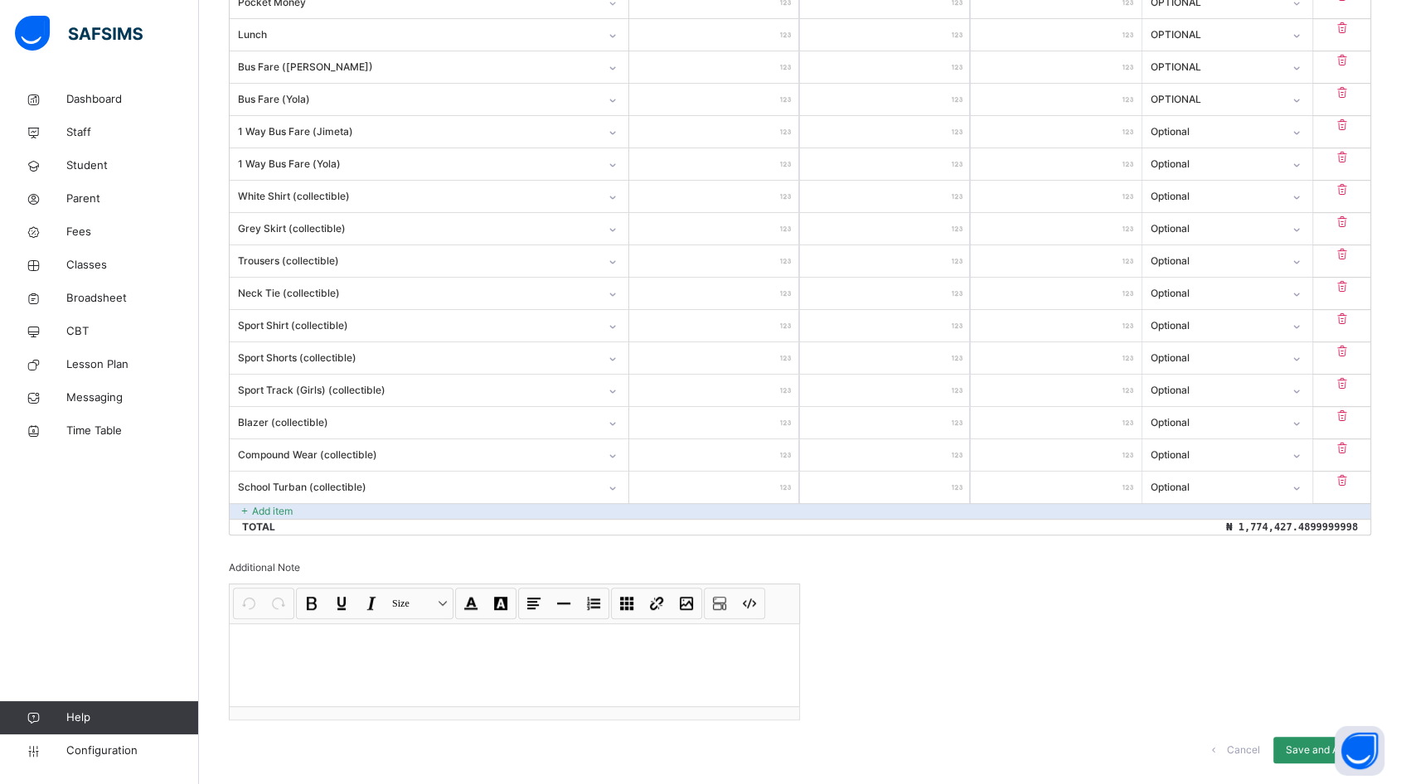
scroll to position [815, 0]
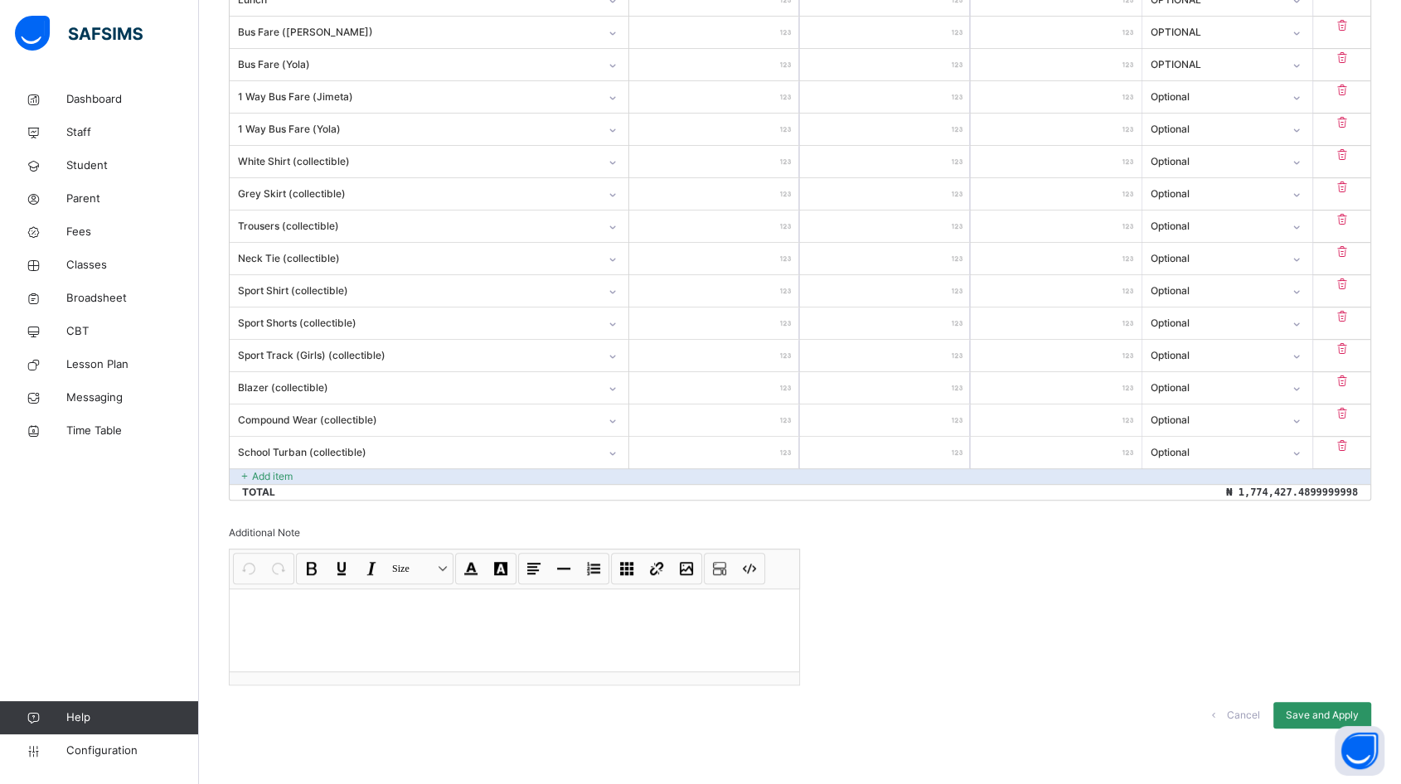
click at [1299, 708] on span "Save and Apply" at bounding box center [1321, 715] width 73 height 15
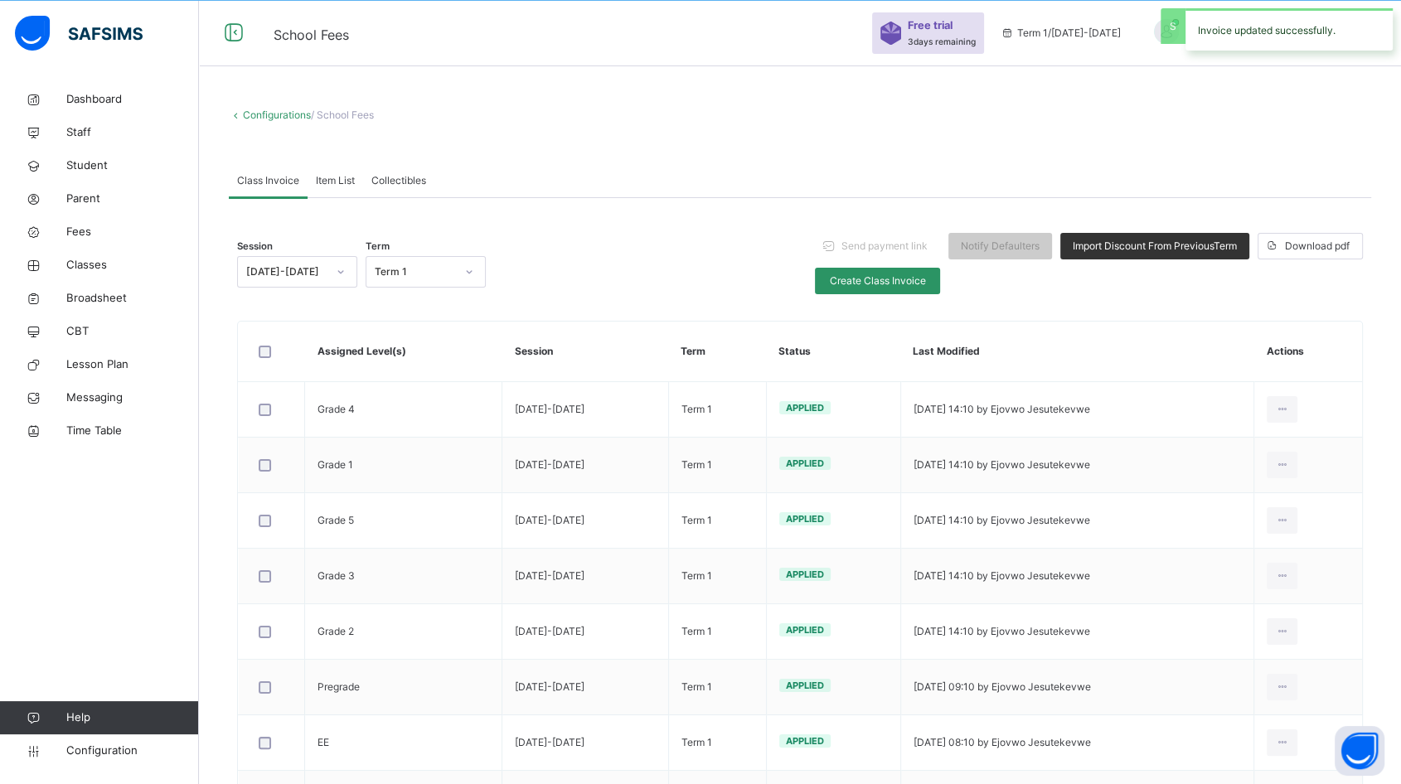
scroll to position [815, 0]
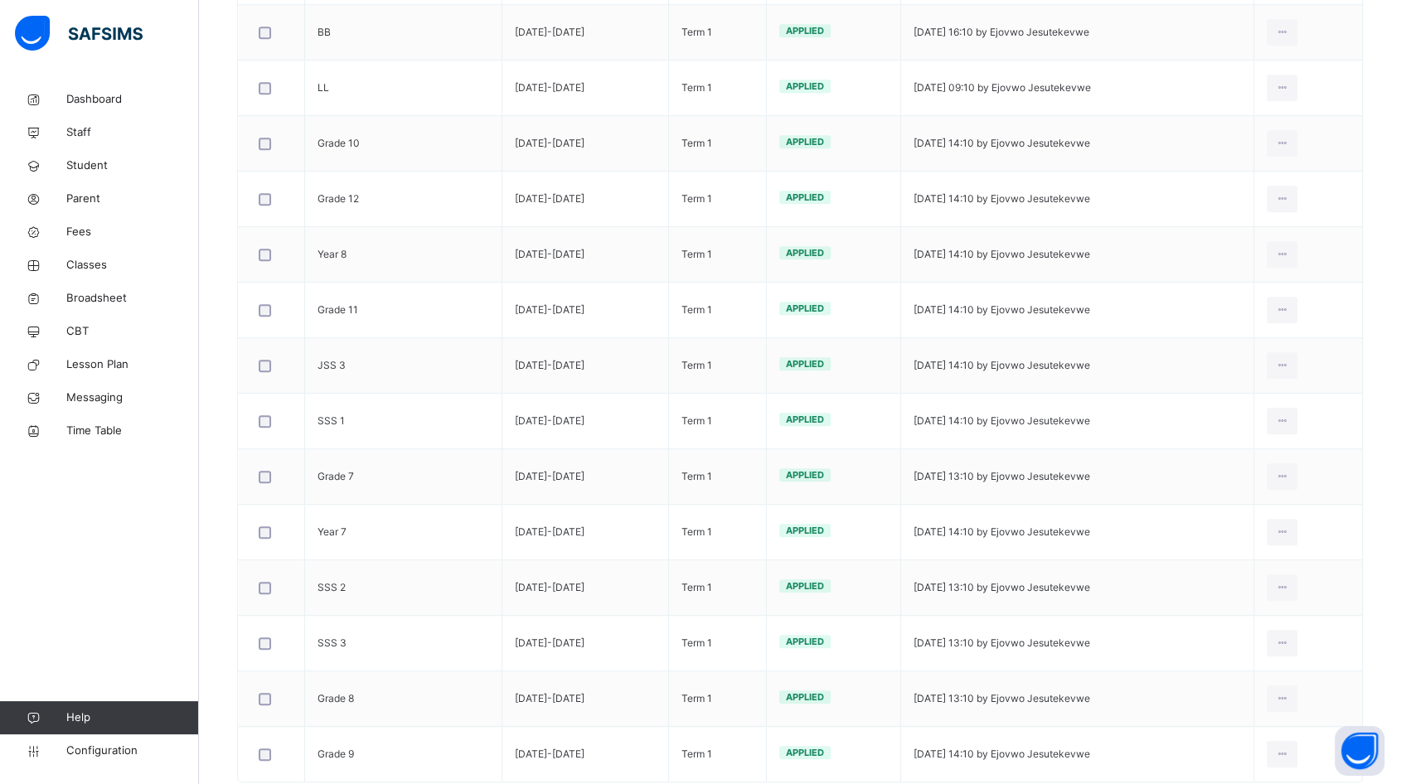
click at [0, 0] on div "Edit Invoice" at bounding box center [0, 0] width 0 height 0
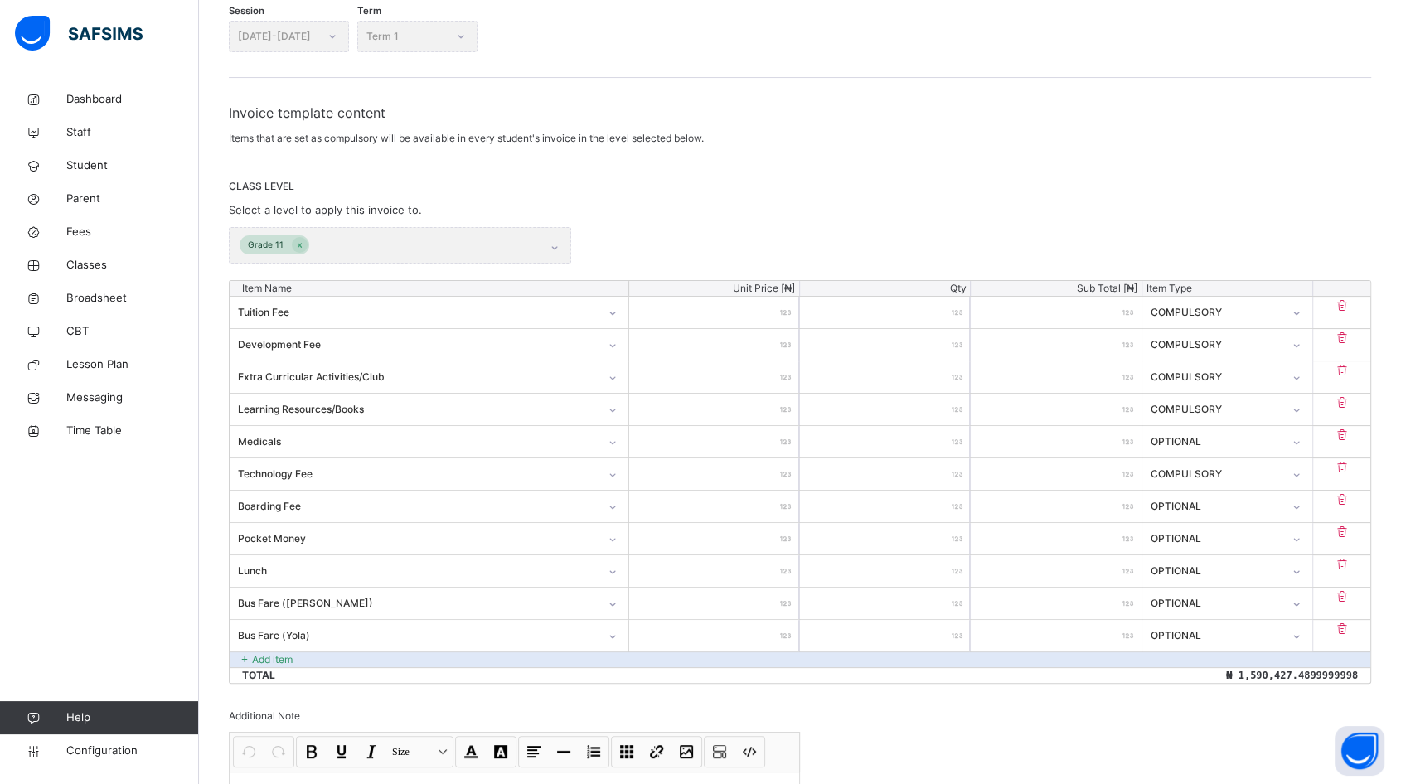
scroll to position [152, 0]
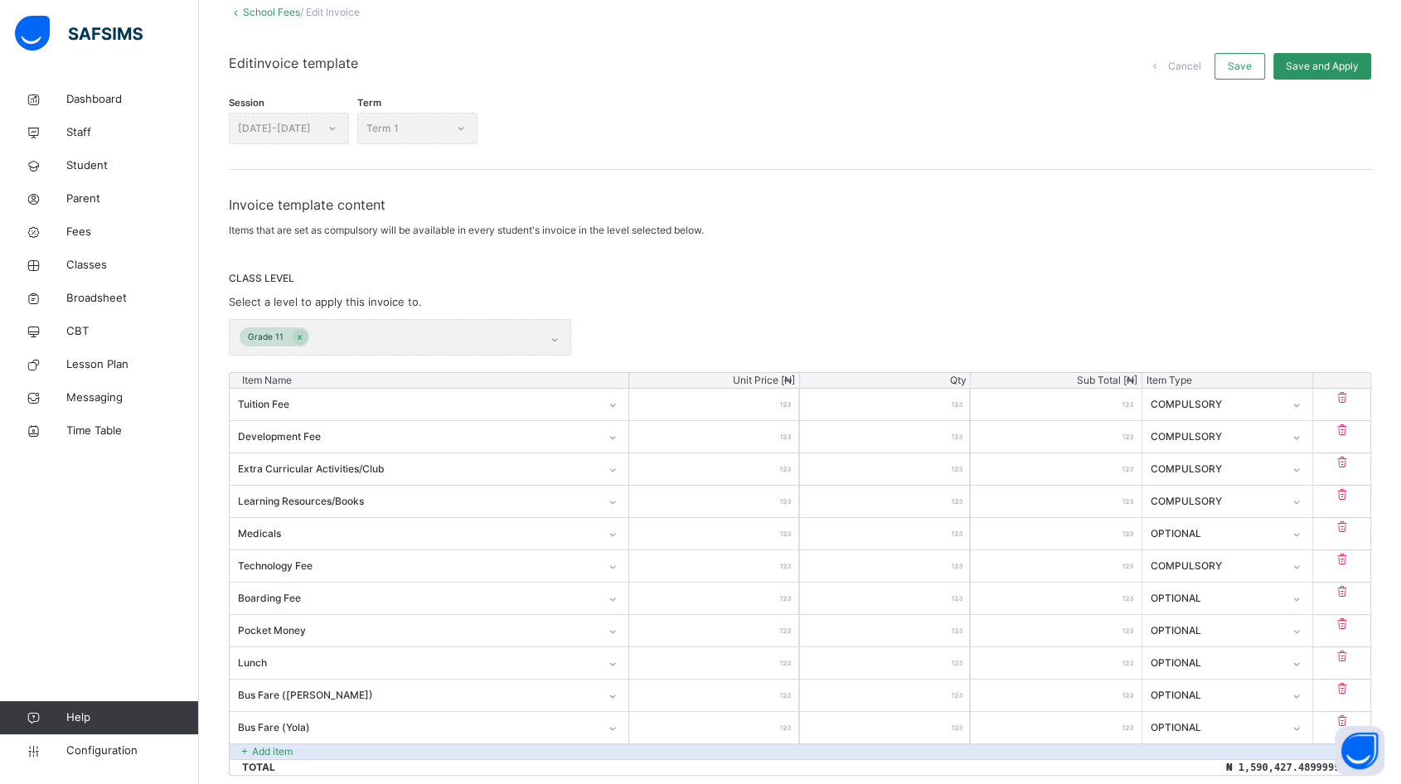
click at [235, 12] on icon at bounding box center [236, 12] width 14 height 12
click at [563, 335] on div "Grade 11" at bounding box center [400, 337] width 342 height 36
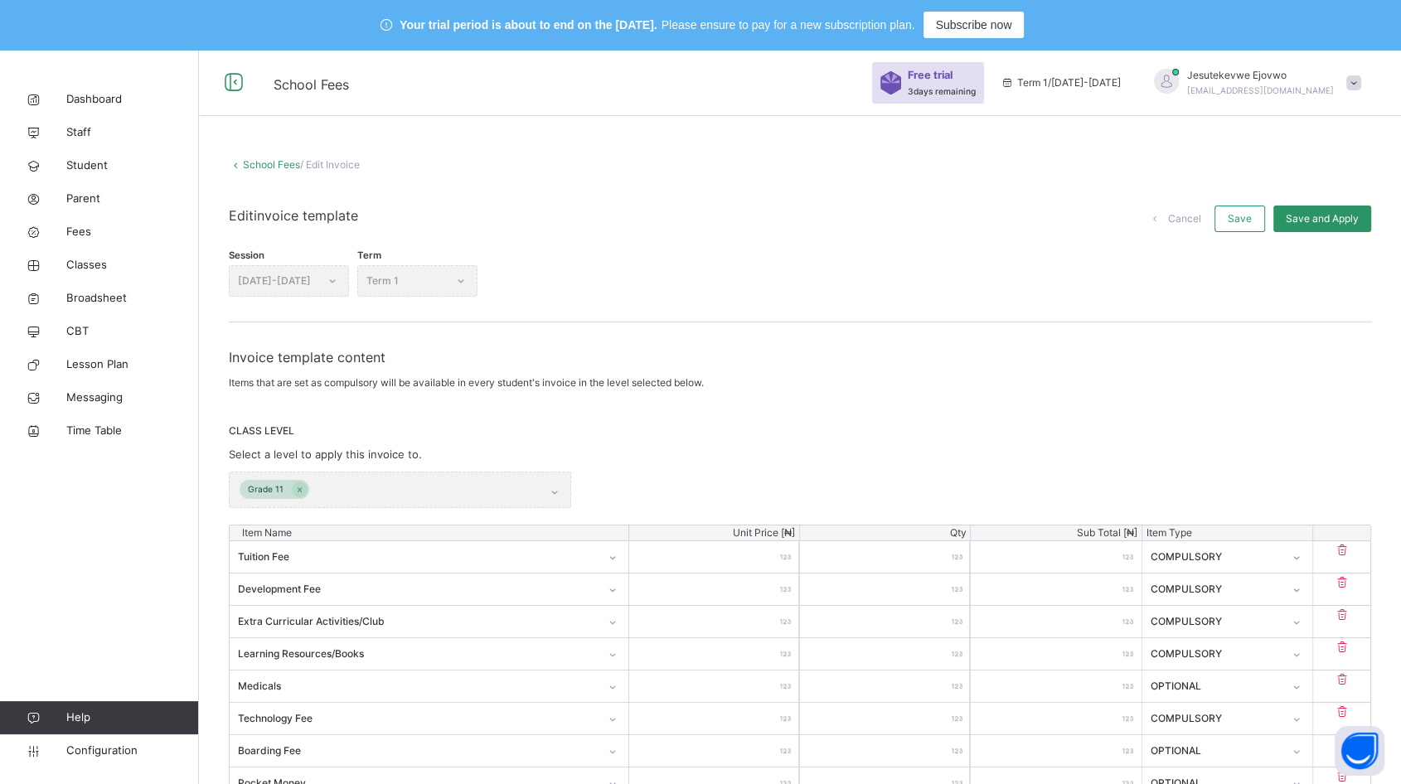
click at [239, 161] on icon at bounding box center [236, 164] width 14 height 12
click at [243, 165] on link "School Fees" at bounding box center [271, 164] width 57 height 12
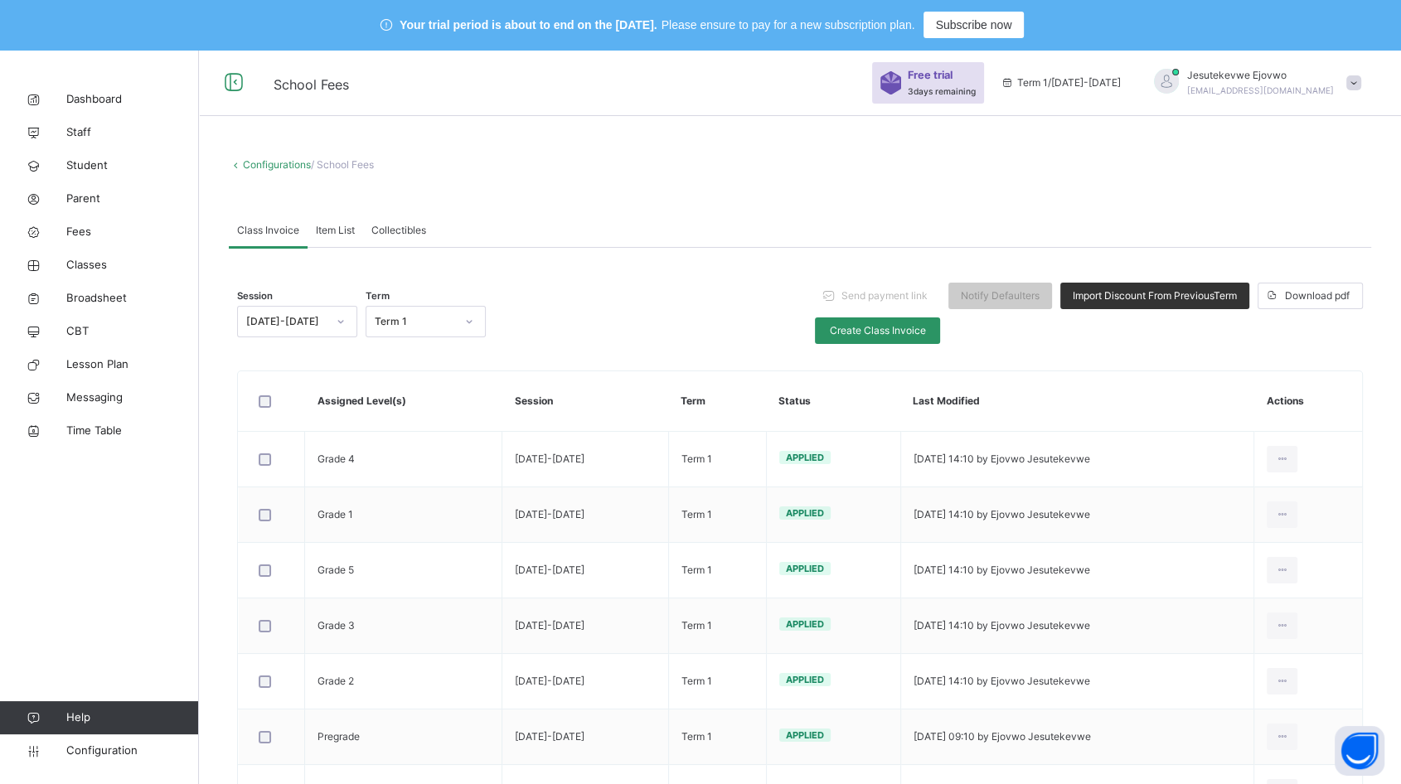
click at [902, 327] on span "Create Class Invoice" at bounding box center [877, 330] width 100 height 15
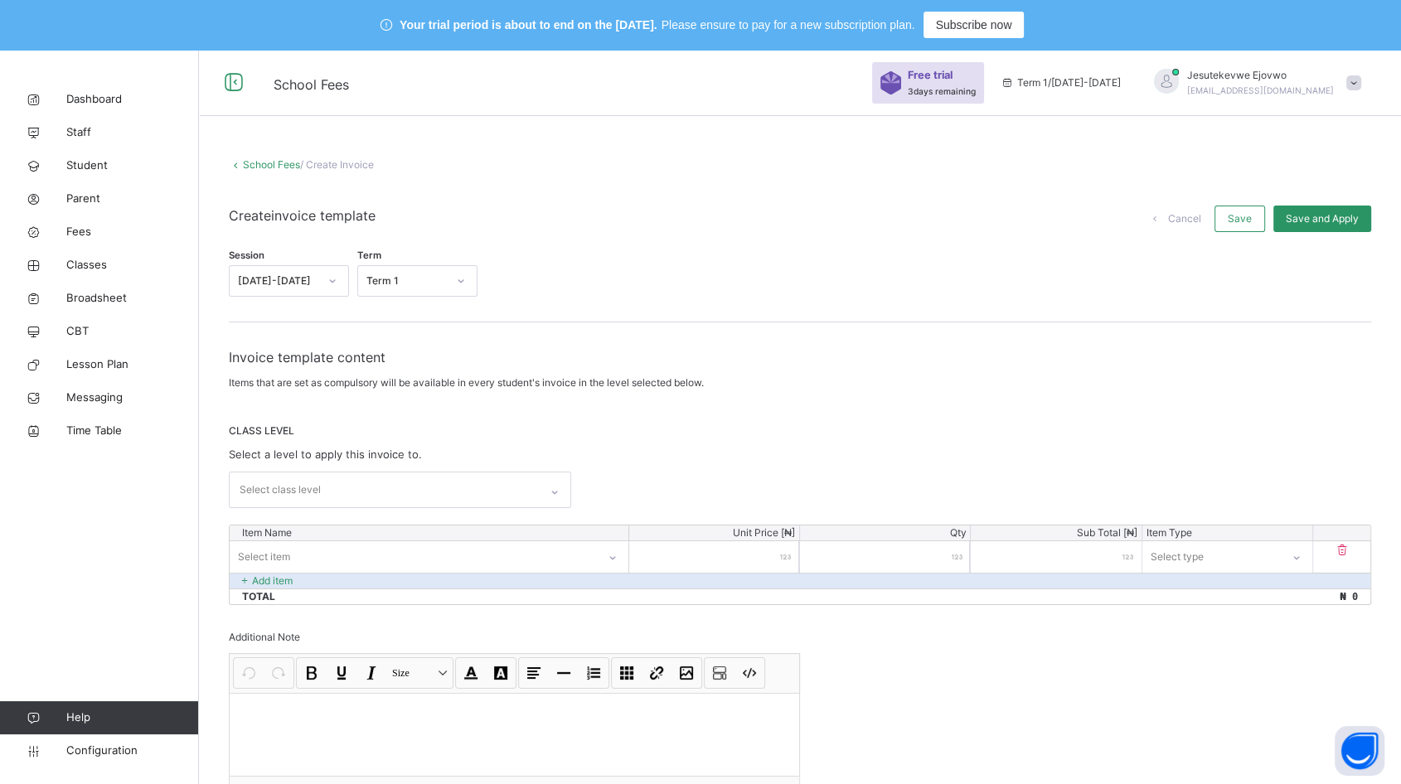
click at [485, 492] on div "Select class level" at bounding box center [384, 489] width 309 height 35
click at [484, 491] on div "Select class level" at bounding box center [384, 489] width 309 height 35
click at [1201, 220] on span "Cancel" at bounding box center [1184, 218] width 33 height 15
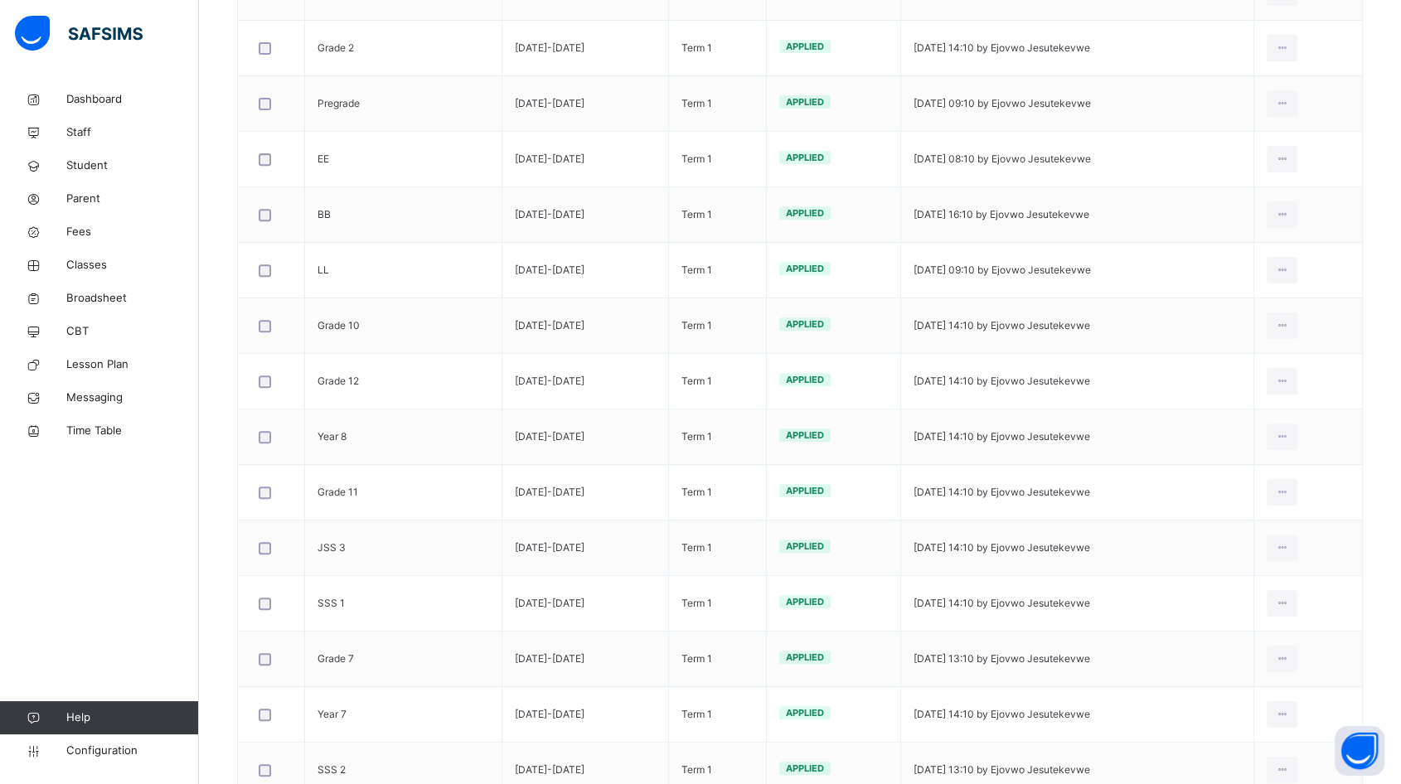
scroll to position [644, 0]
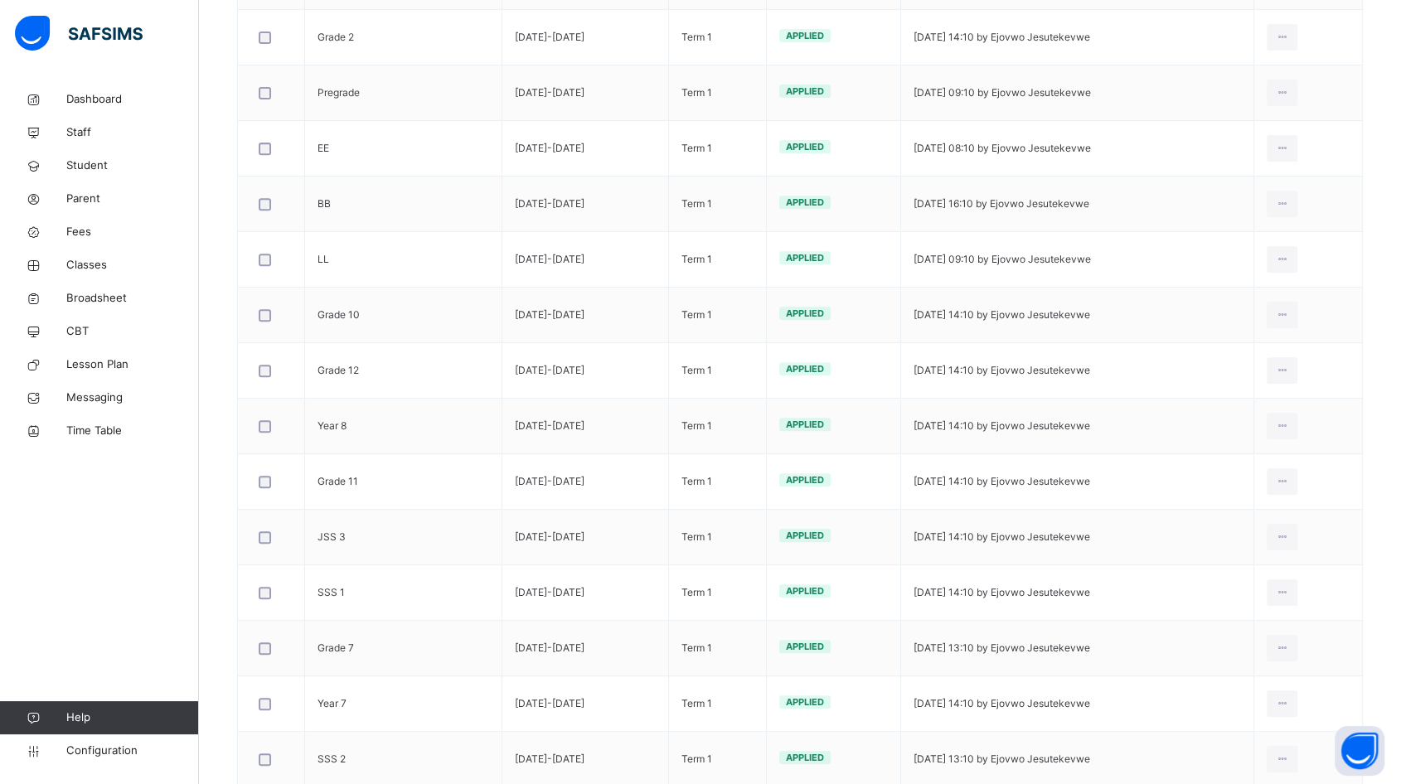
click at [1289, 483] on icon at bounding box center [1282, 481] width 14 height 15
click at [0, 0] on div "Edit Invoice" at bounding box center [0, 0] width 0 height 0
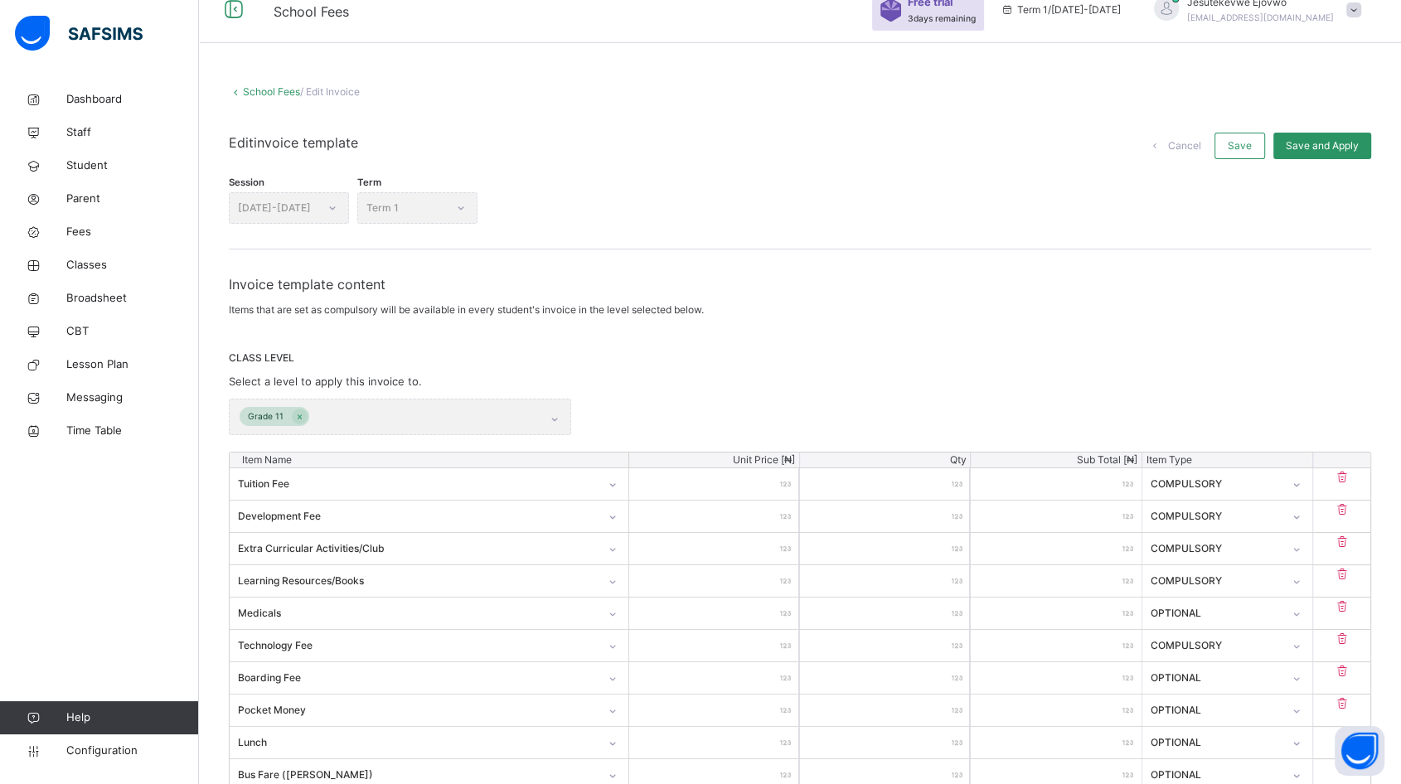
scroll to position [428, 0]
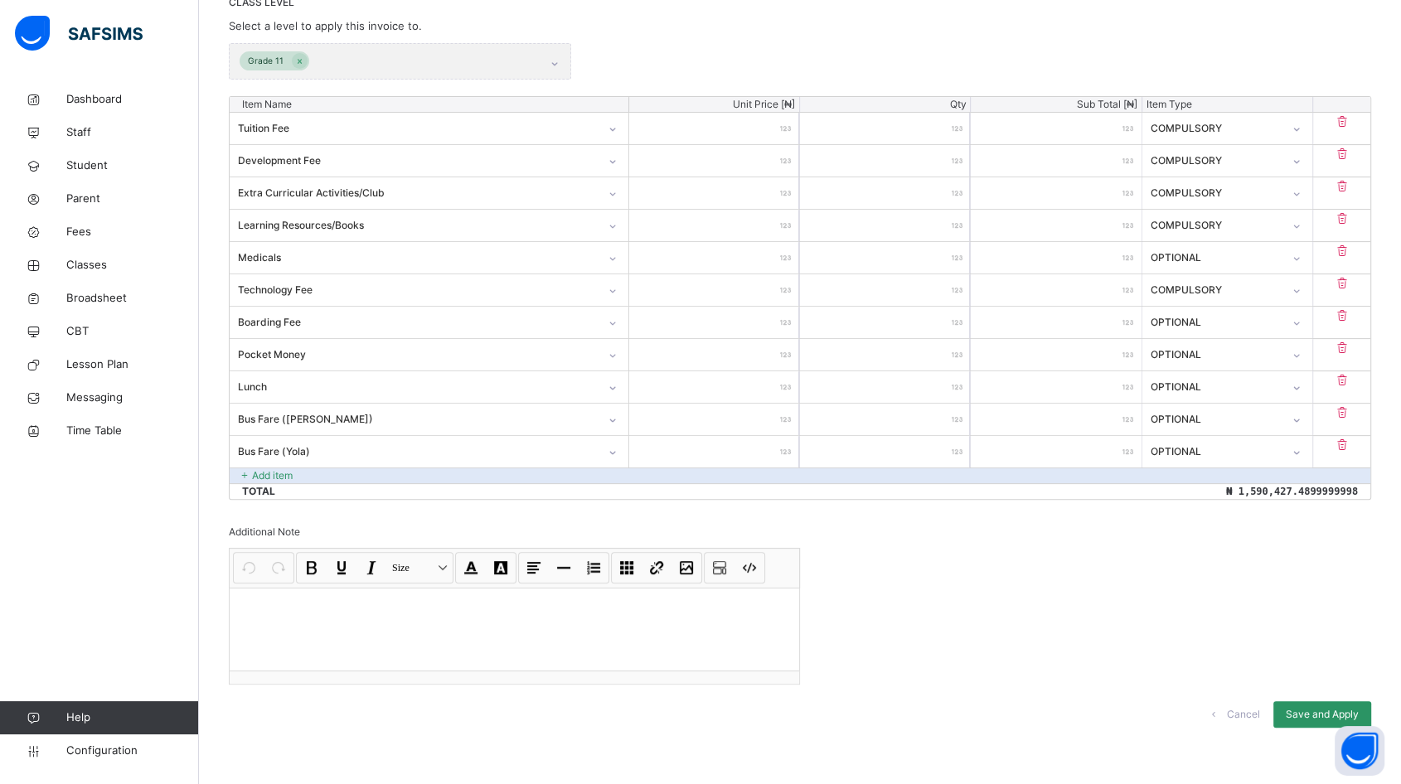
click at [273, 477] on p "Add item" at bounding box center [272, 475] width 41 height 15
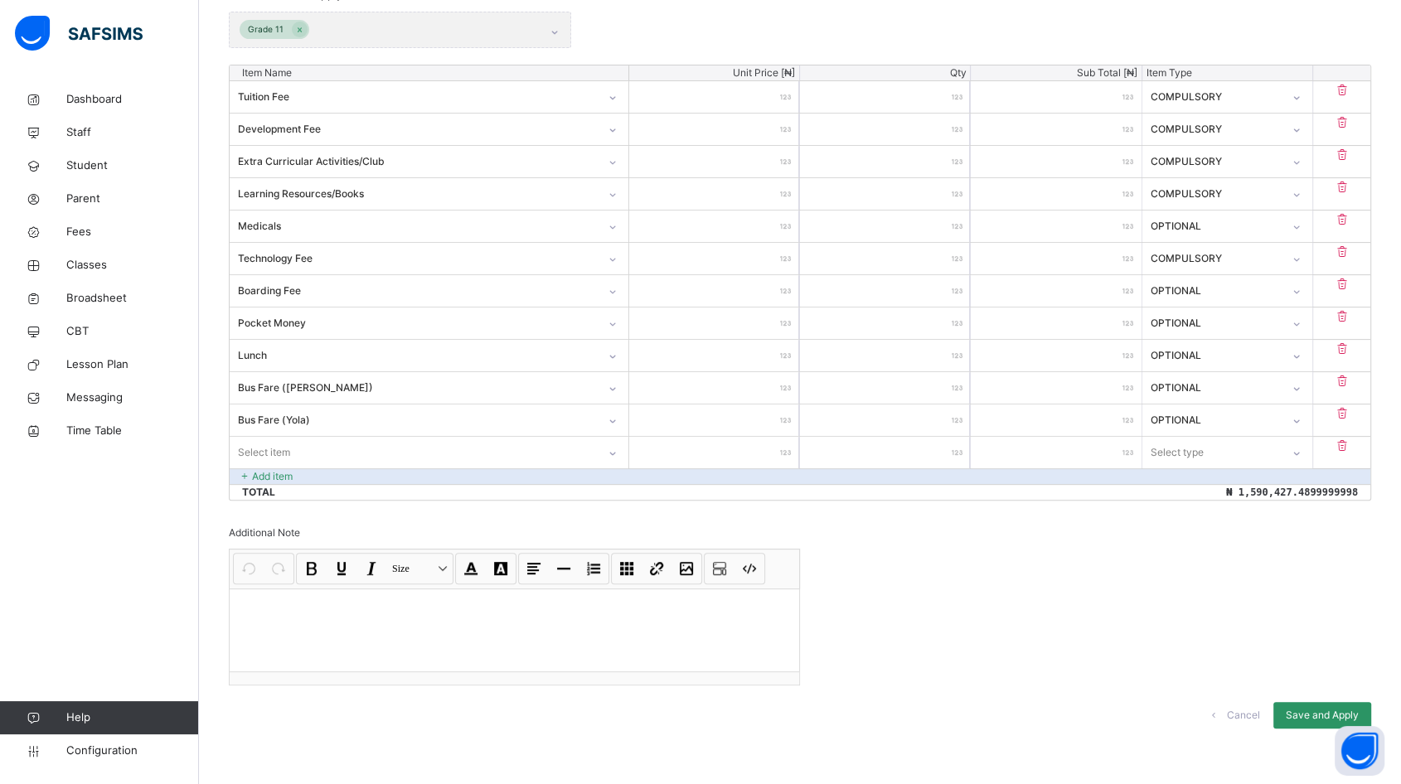
click at [288, 451] on div "Select item" at bounding box center [264, 452] width 52 height 31
click at [312, 489] on div "1 Way Bus Fare (Jimeta)" at bounding box center [428, 490] width 397 height 28
click at [719, 448] on input "number" at bounding box center [714, 452] width 170 height 31
click at [1201, 450] on div "Select type" at bounding box center [1176, 452] width 53 height 31
click at [1209, 520] on div "Optional" at bounding box center [1227, 518] width 168 height 28
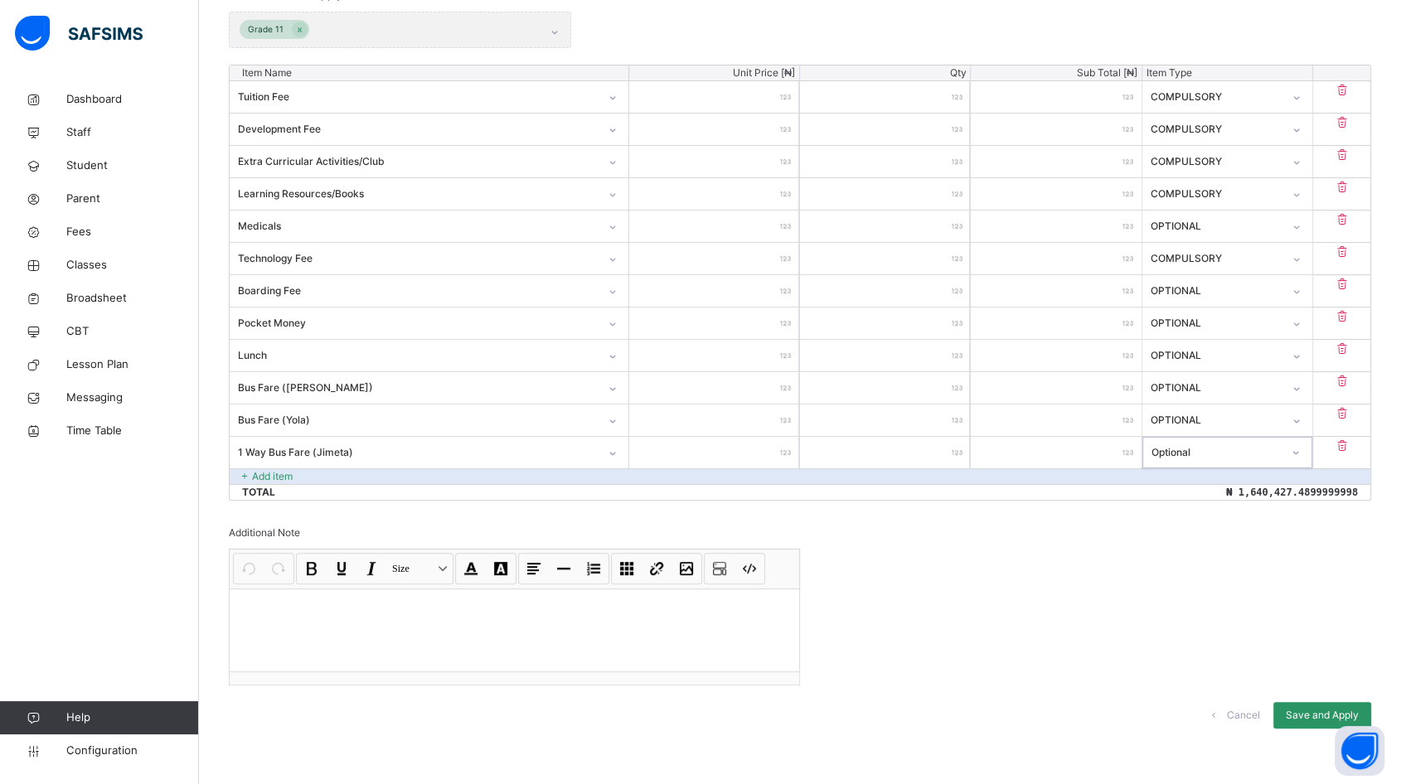
click at [253, 471] on p "Add item" at bounding box center [272, 476] width 41 height 15
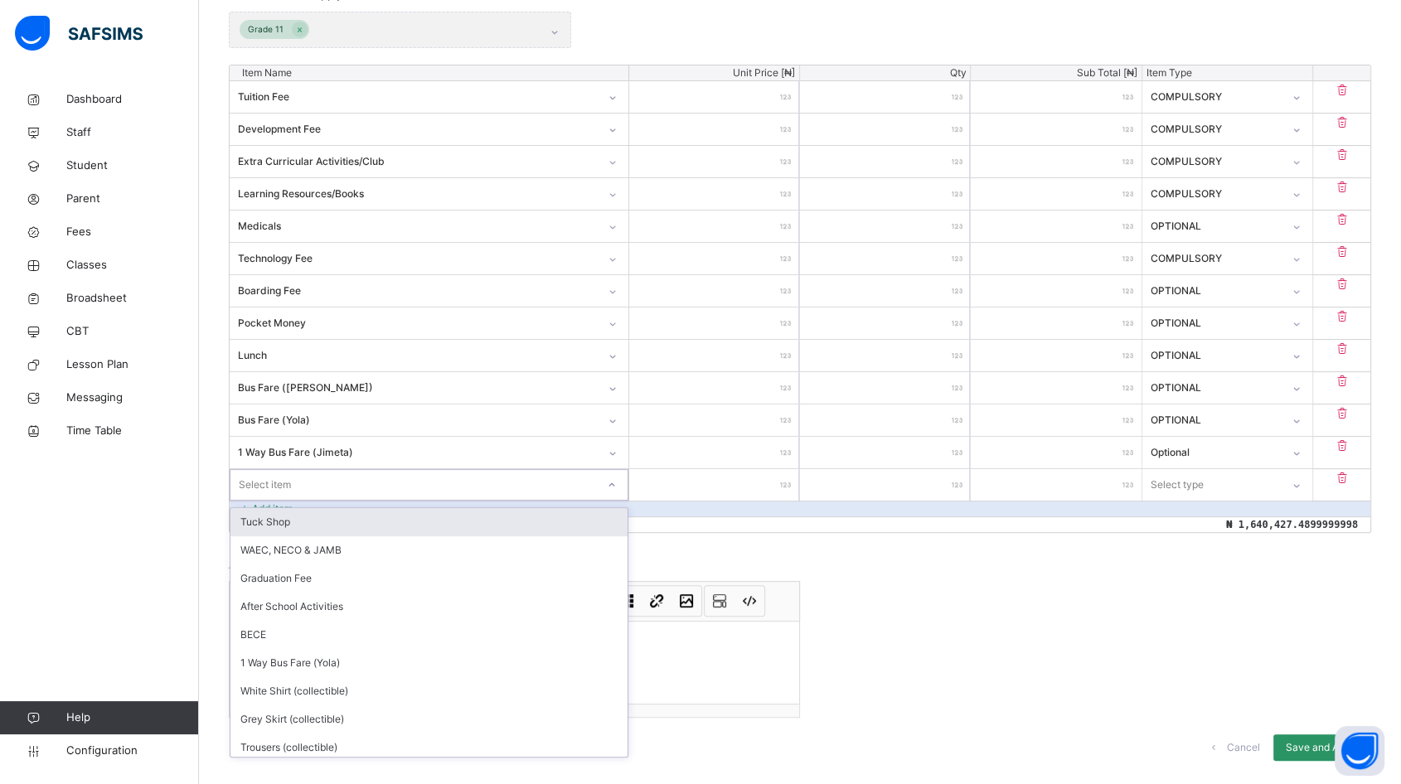
click at [269, 474] on div "Select item" at bounding box center [265, 484] width 52 height 31
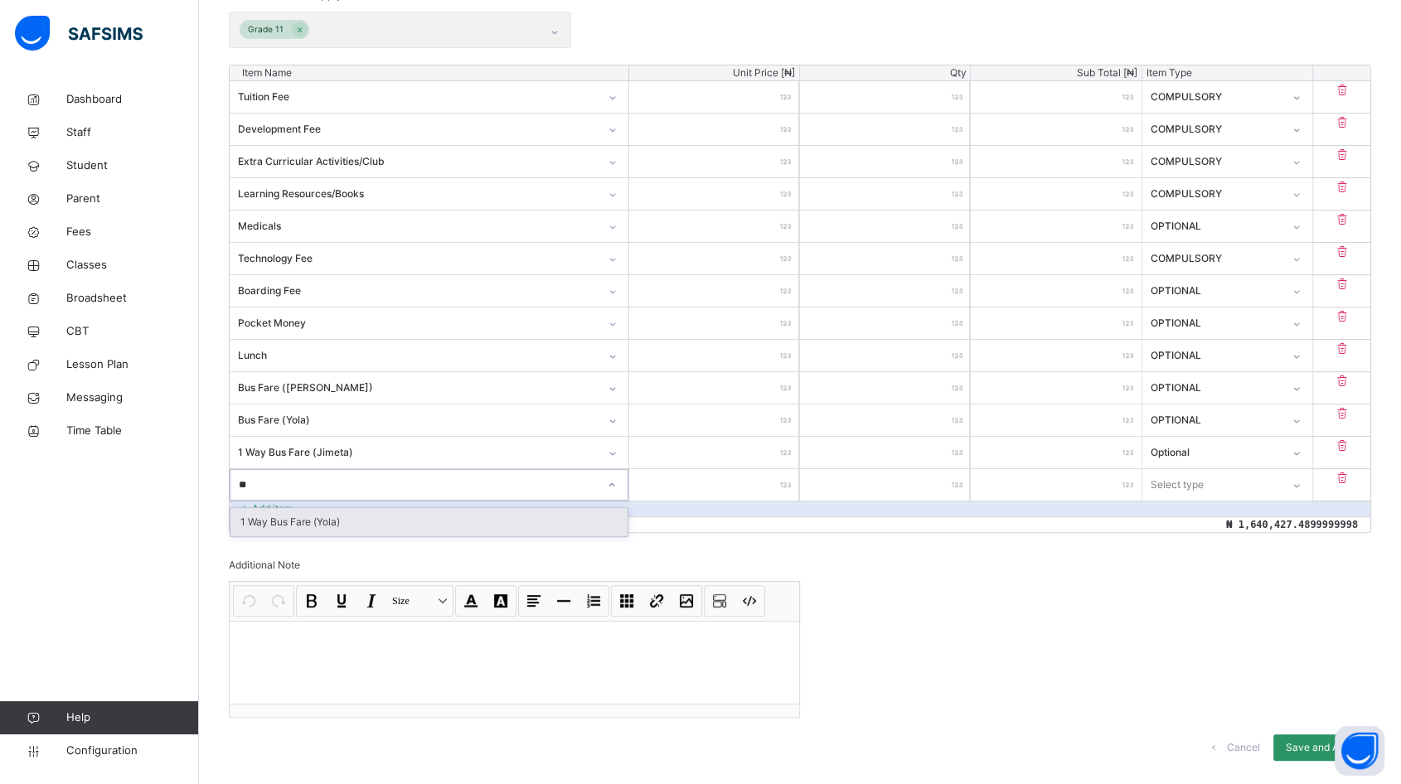
click at [334, 522] on div "1 Way Bus Fare (Yola)" at bounding box center [428, 522] width 397 height 28
click at [745, 487] on input "number" at bounding box center [714, 484] width 170 height 31
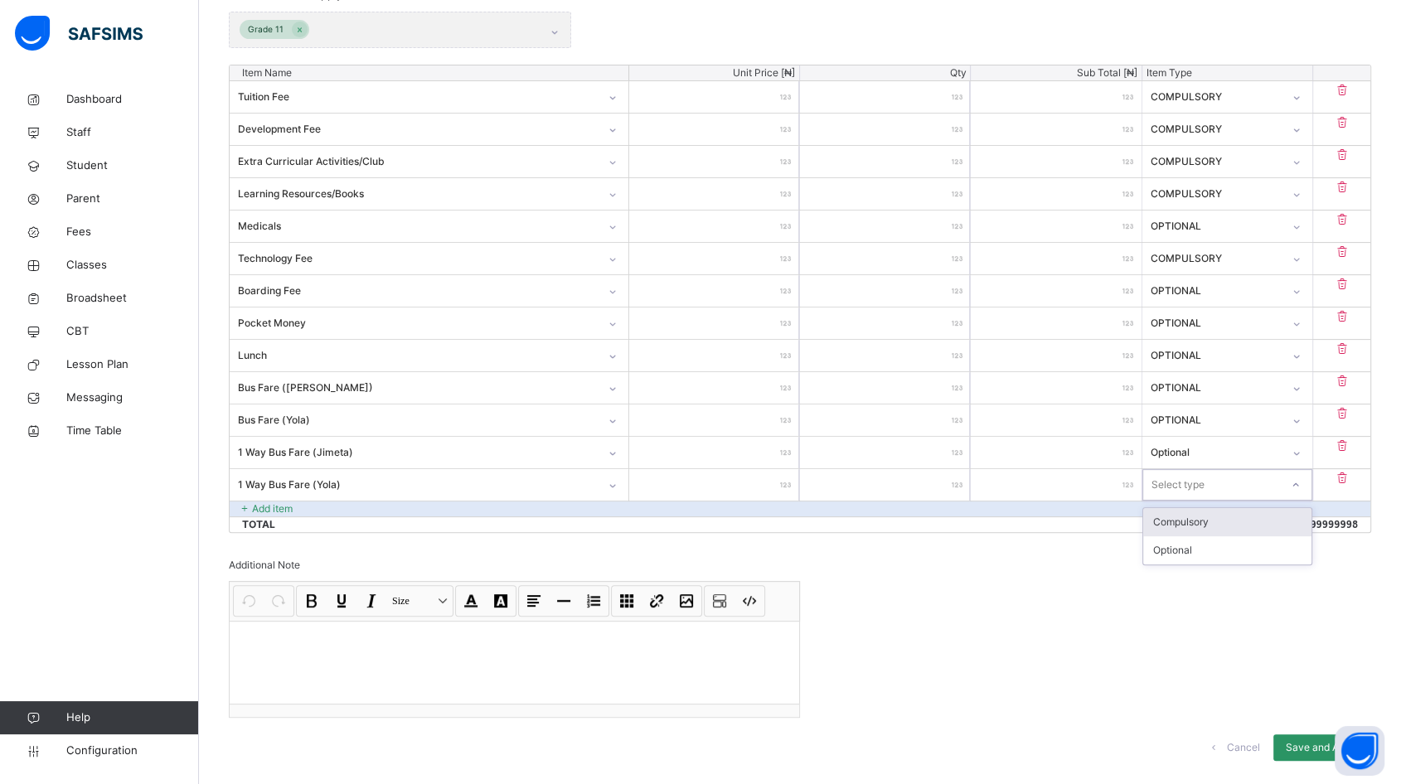
click at [1204, 476] on div "Select type" at bounding box center [1177, 484] width 53 height 31
click at [1195, 550] on div "Optional" at bounding box center [1227, 550] width 168 height 28
click at [292, 509] on p "Add item" at bounding box center [272, 508] width 41 height 15
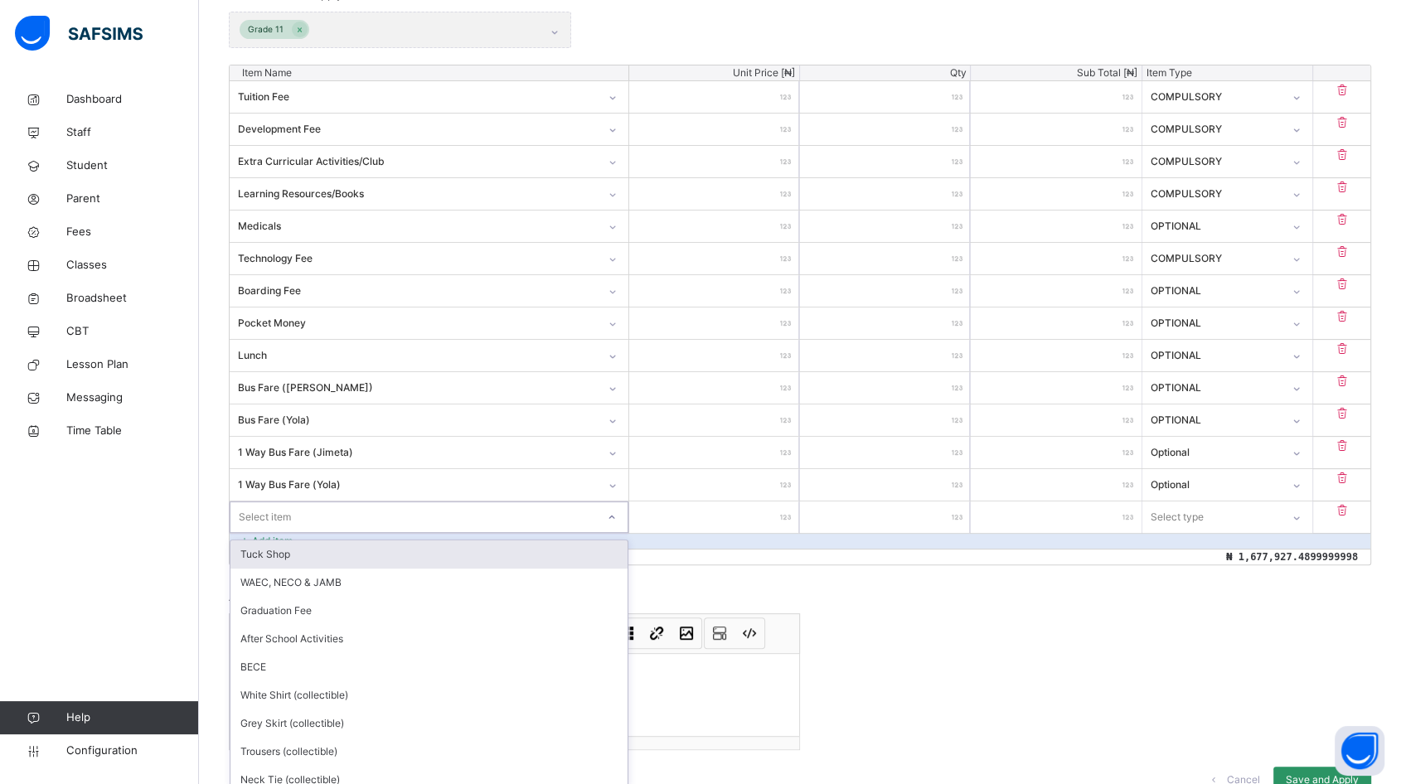
scroll to position [470, 0]
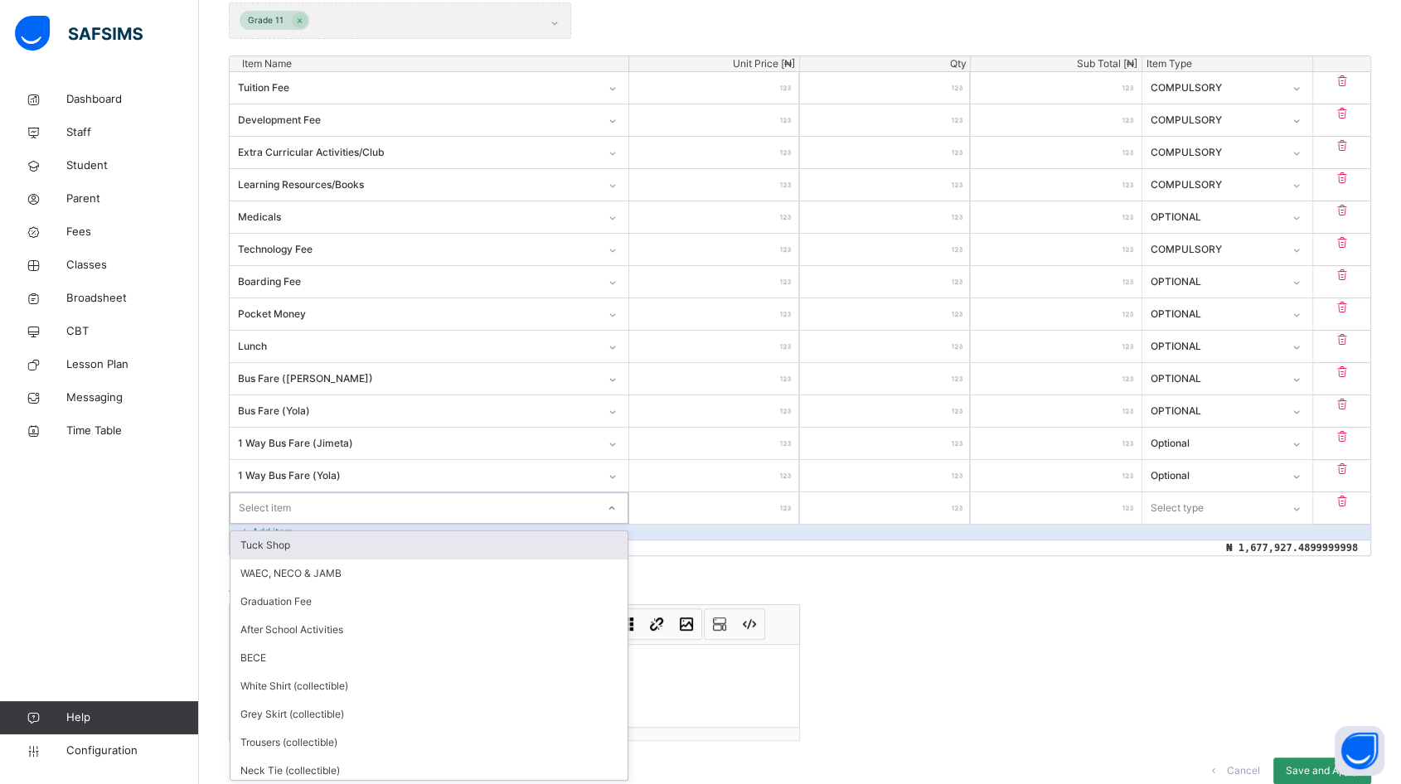
click at [297, 509] on div "Select item" at bounding box center [412, 508] width 365 height 26
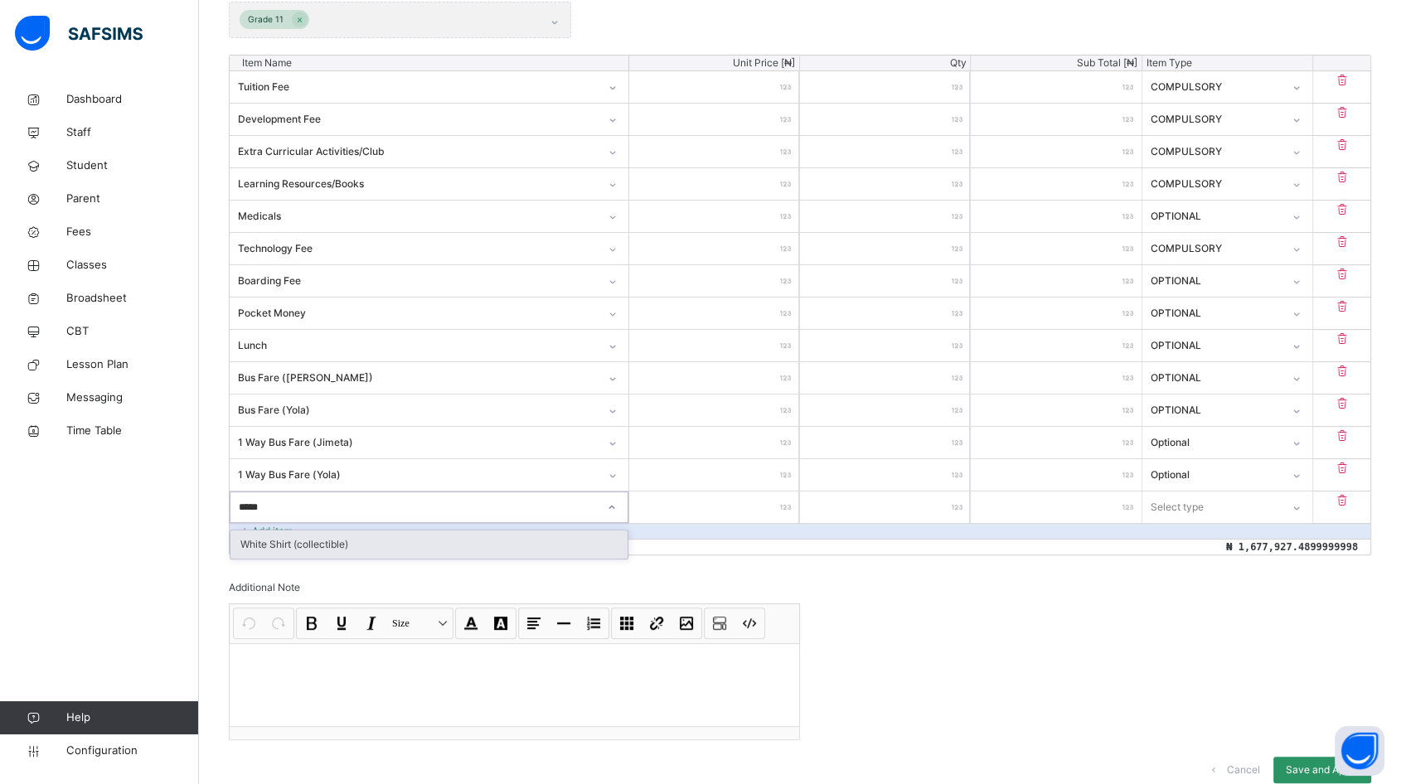
click at [321, 548] on div "White Shirt (collectible)" at bounding box center [428, 544] width 397 height 28
click at [735, 511] on input "number" at bounding box center [714, 506] width 170 height 31
click at [1203, 499] on div "Select type" at bounding box center [1176, 506] width 53 height 31
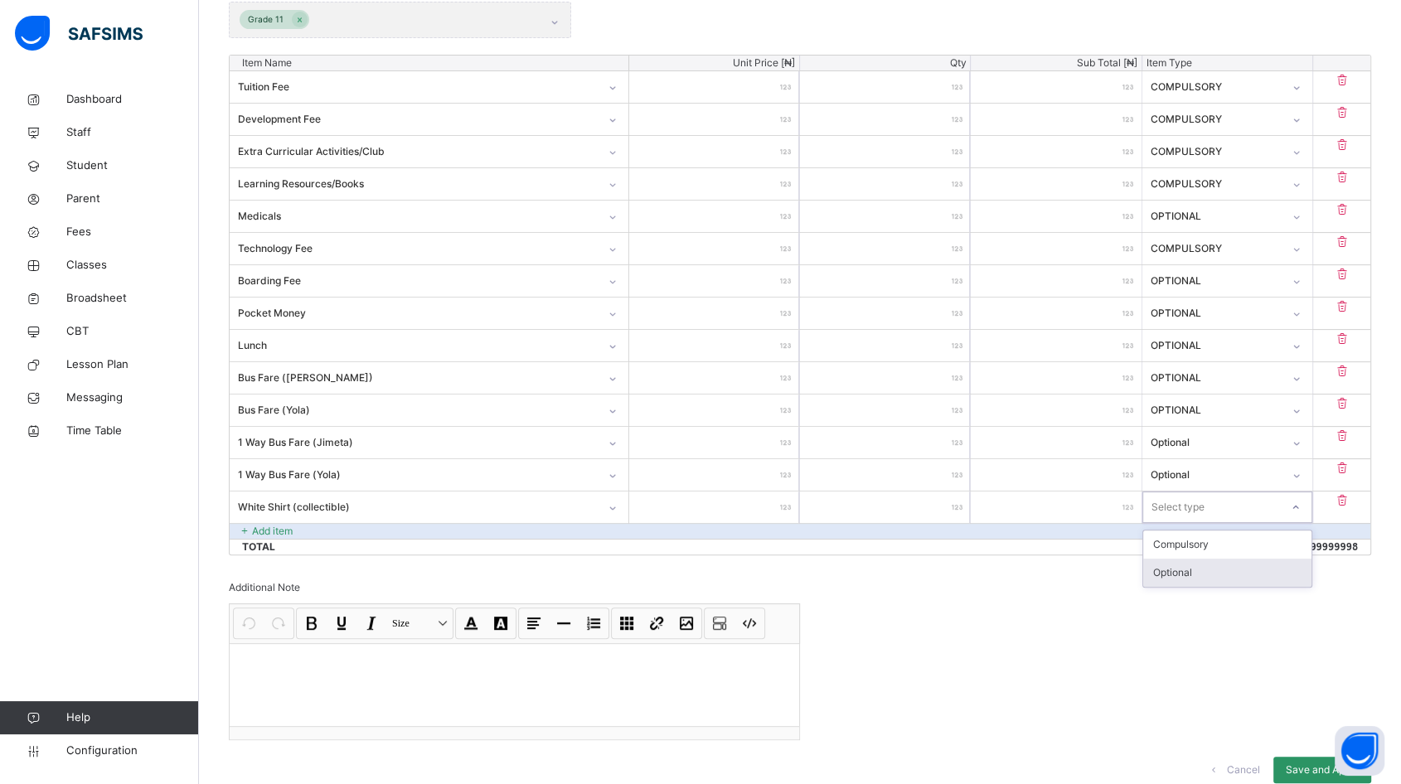
click at [1193, 573] on div "Optional" at bounding box center [1227, 573] width 168 height 28
click at [276, 529] on p "Add item" at bounding box center [272, 531] width 41 height 15
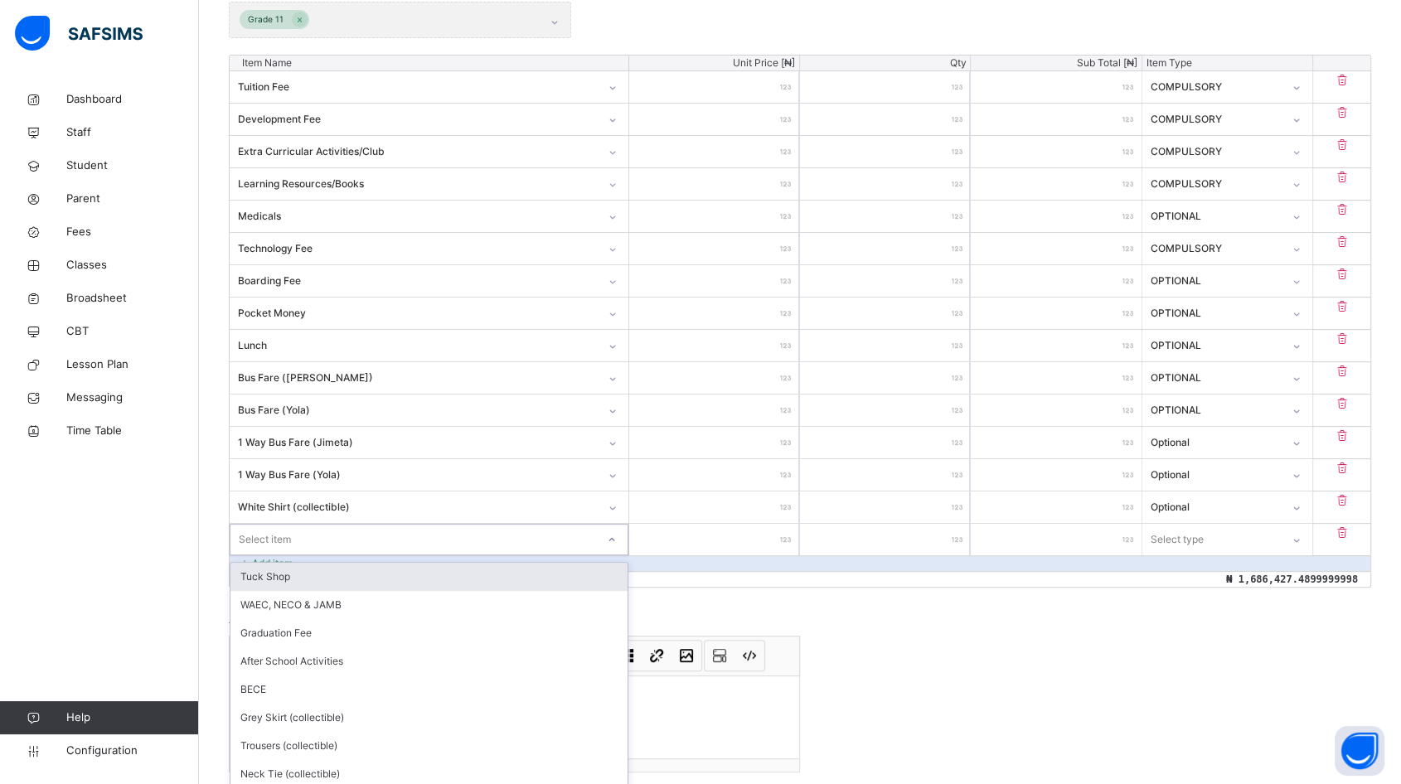
scroll to position [502, 0]
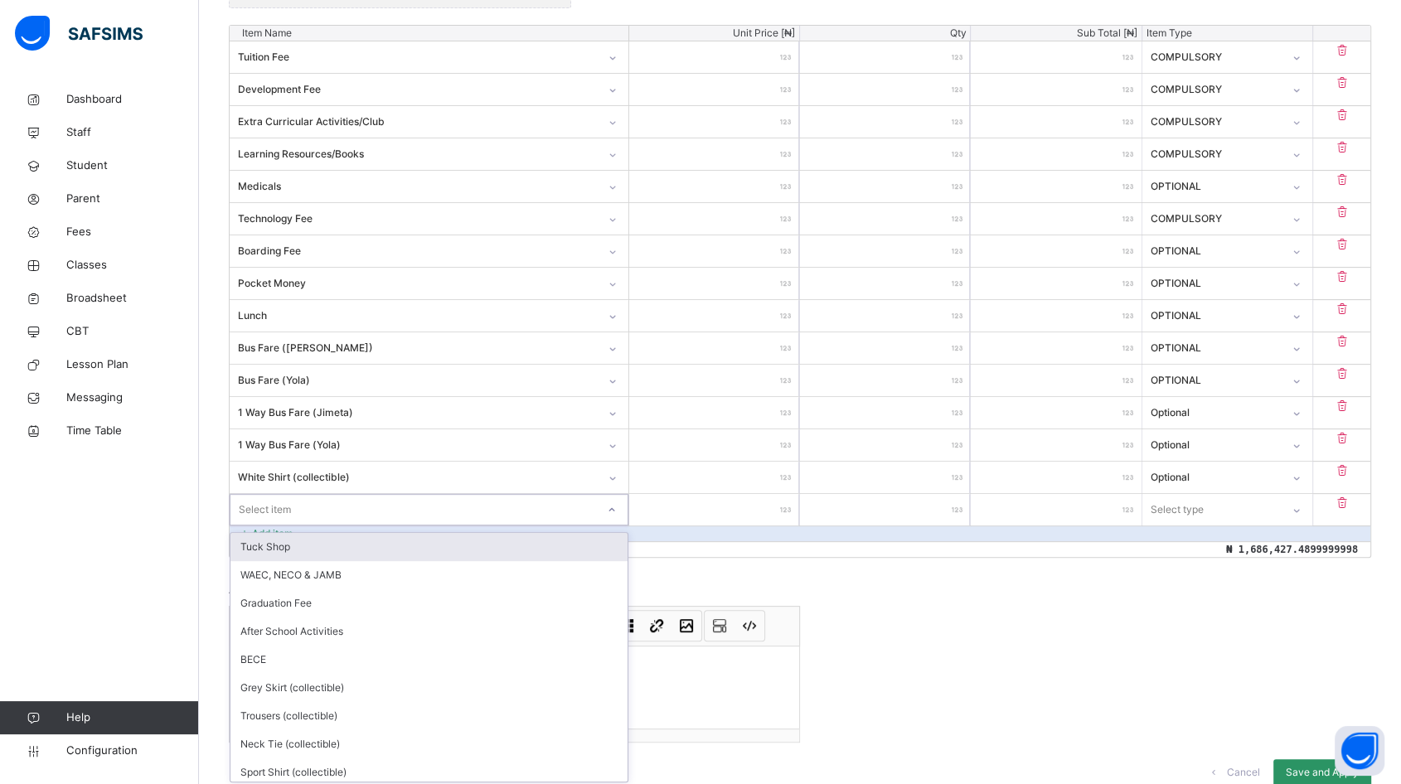
click at [283, 528] on div "Item Name Unit Price [ ₦ ] Qty Sub Total [ ₦ ] Item Type Tuition Fee ********* …" at bounding box center [800, 291] width 1142 height 533
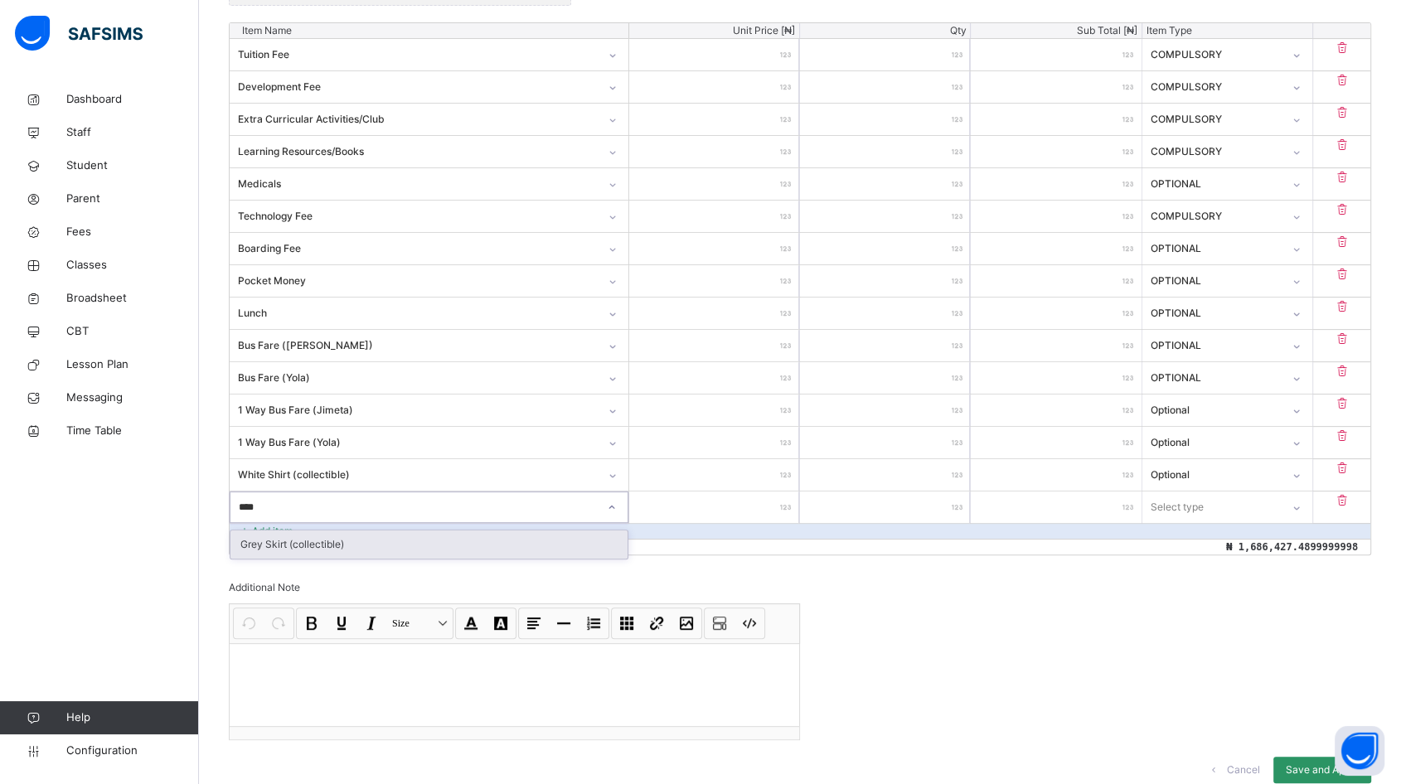
click at [299, 549] on div "Grey Skirt (collectible)" at bounding box center [428, 544] width 397 height 28
click at [741, 505] on input "number" at bounding box center [714, 506] width 170 height 31
click at [1302, 508] on div at bounding box center [1296, 508] width 28 height 27
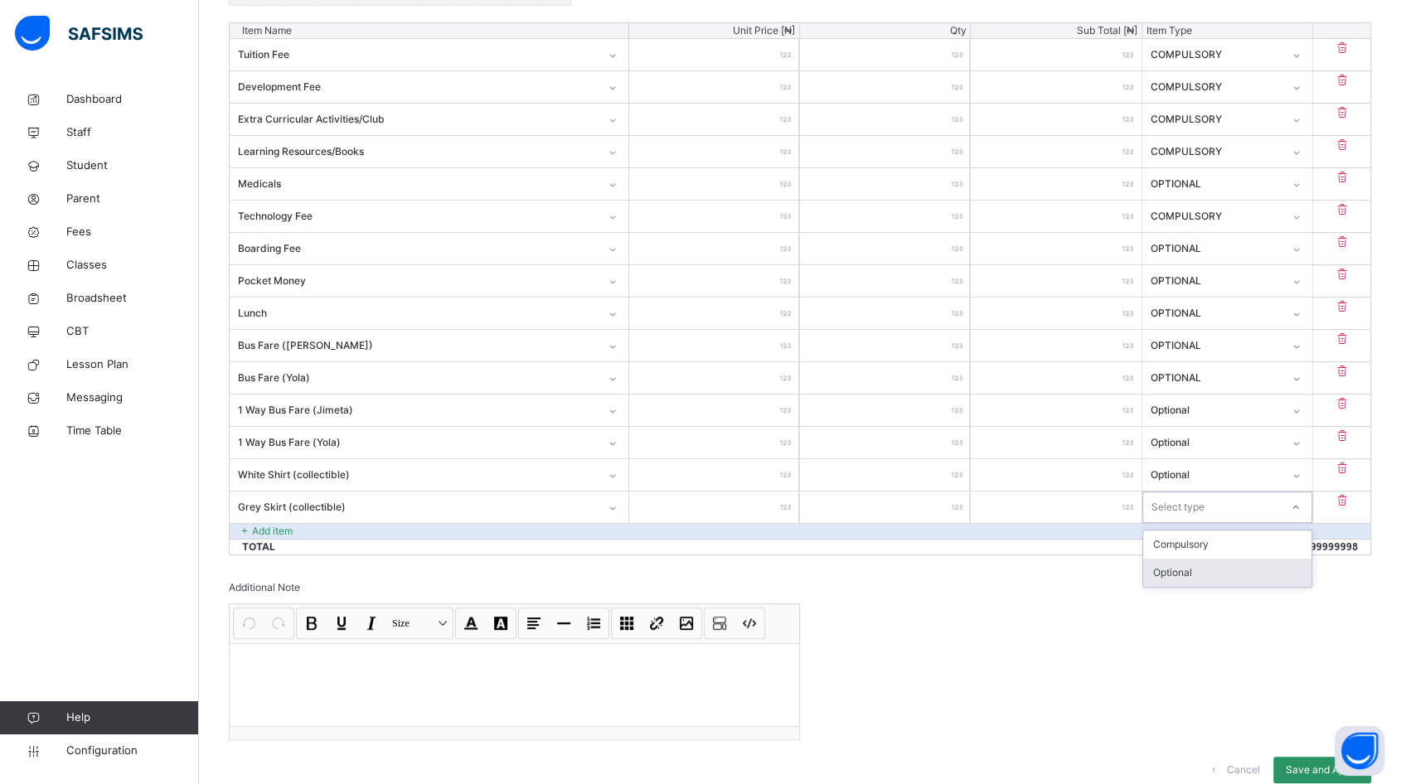
click at [1231, 574] on div "Optional" at bounding box center [1227, 573] width 168 height 28
click at [276, 520] on div "Grey Skirt (collectible)" at bounding box center [429, 506] width 399 height 31
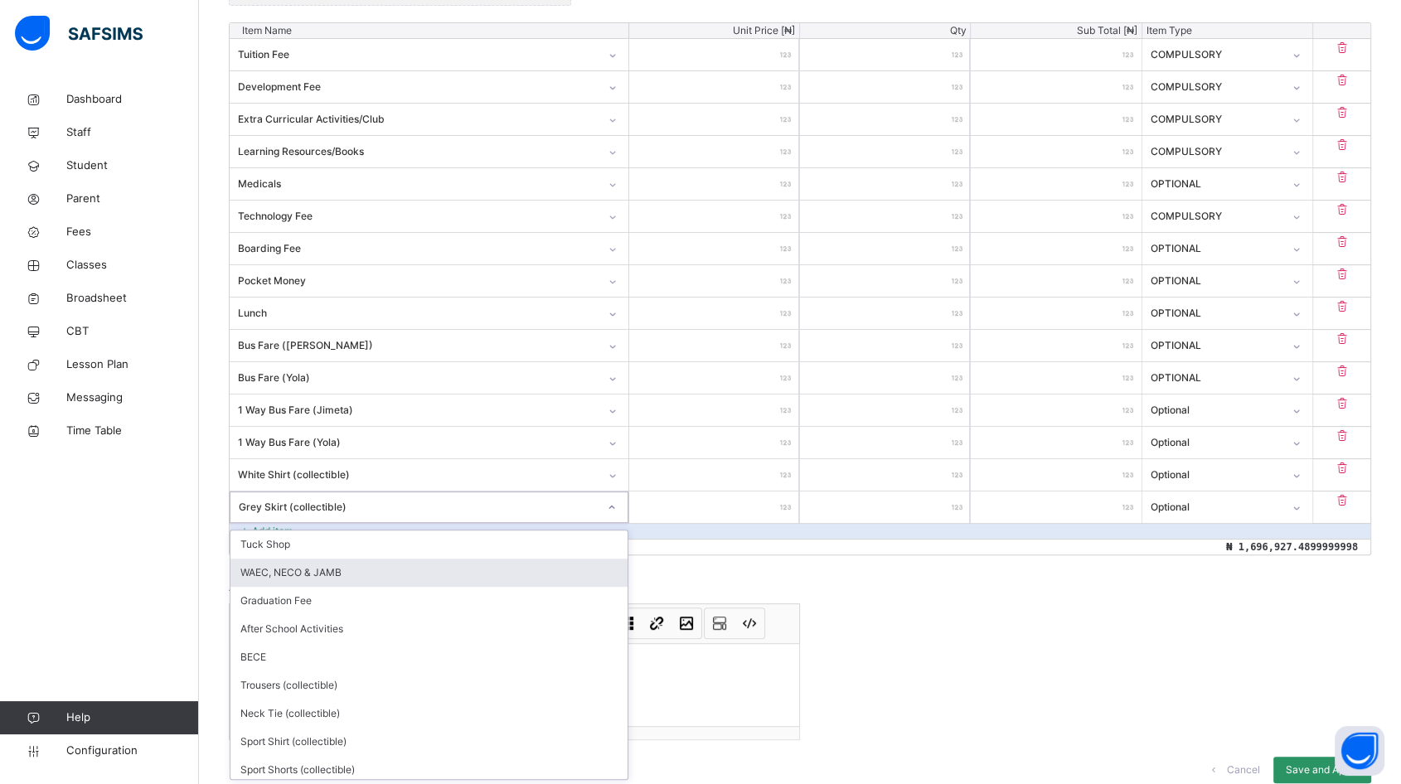
click at [812, 567] on div "Invoice template content Items that are set as compulsory will be available in …" at bounding box center [800, 322] width 1142 height 955
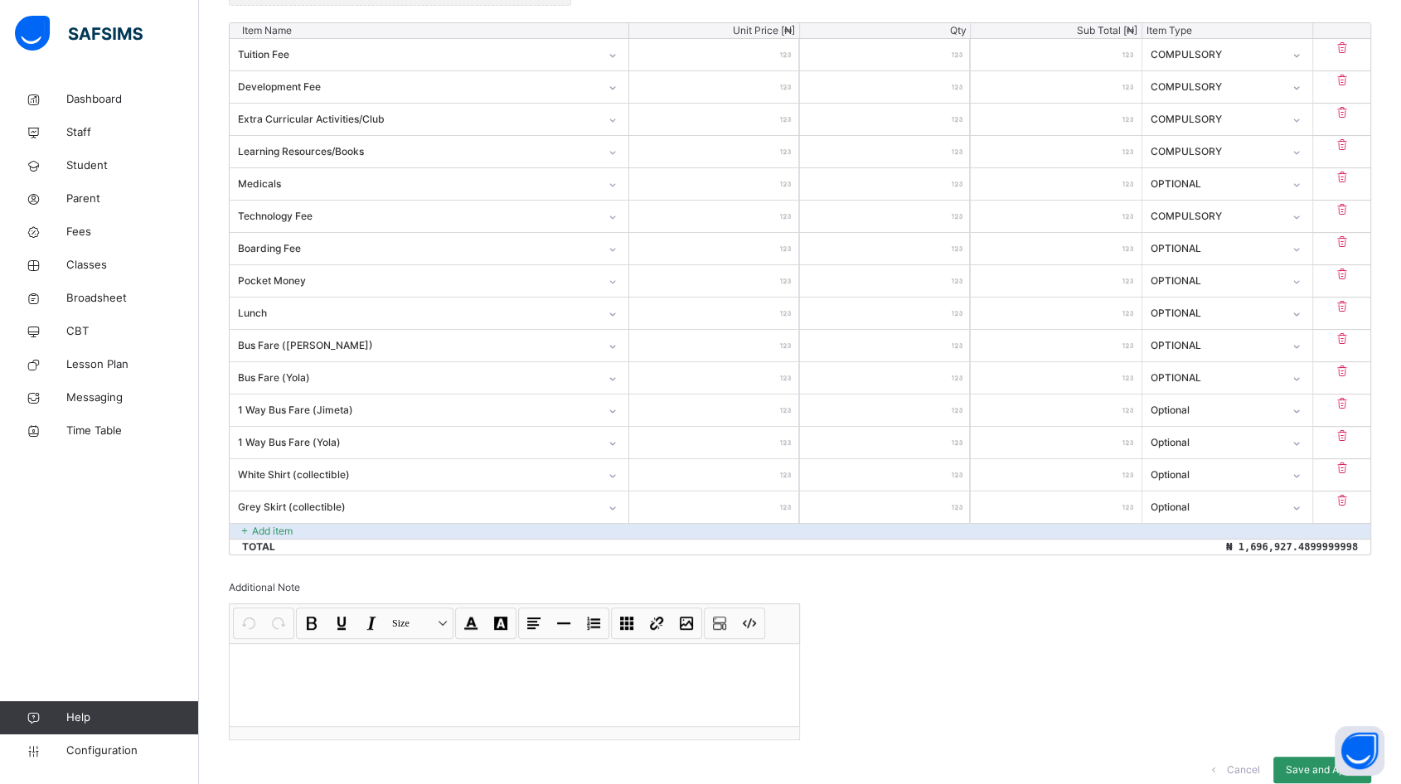
click at [286, 525] on p "Add item" at bounding box center [272, 531] width 41 height 15
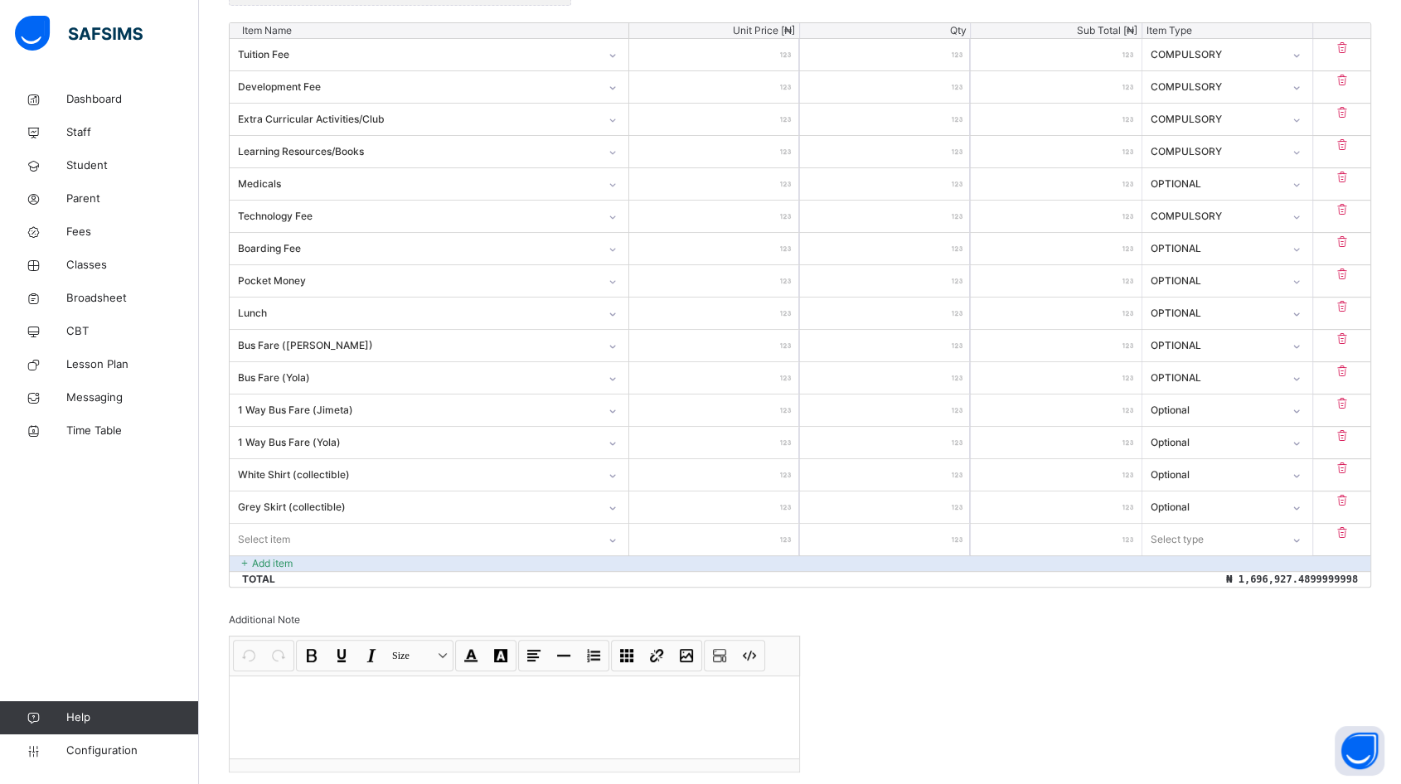
click at [411, 535] on div "Select item" at bounding box center [429, 539] width 399 height 31
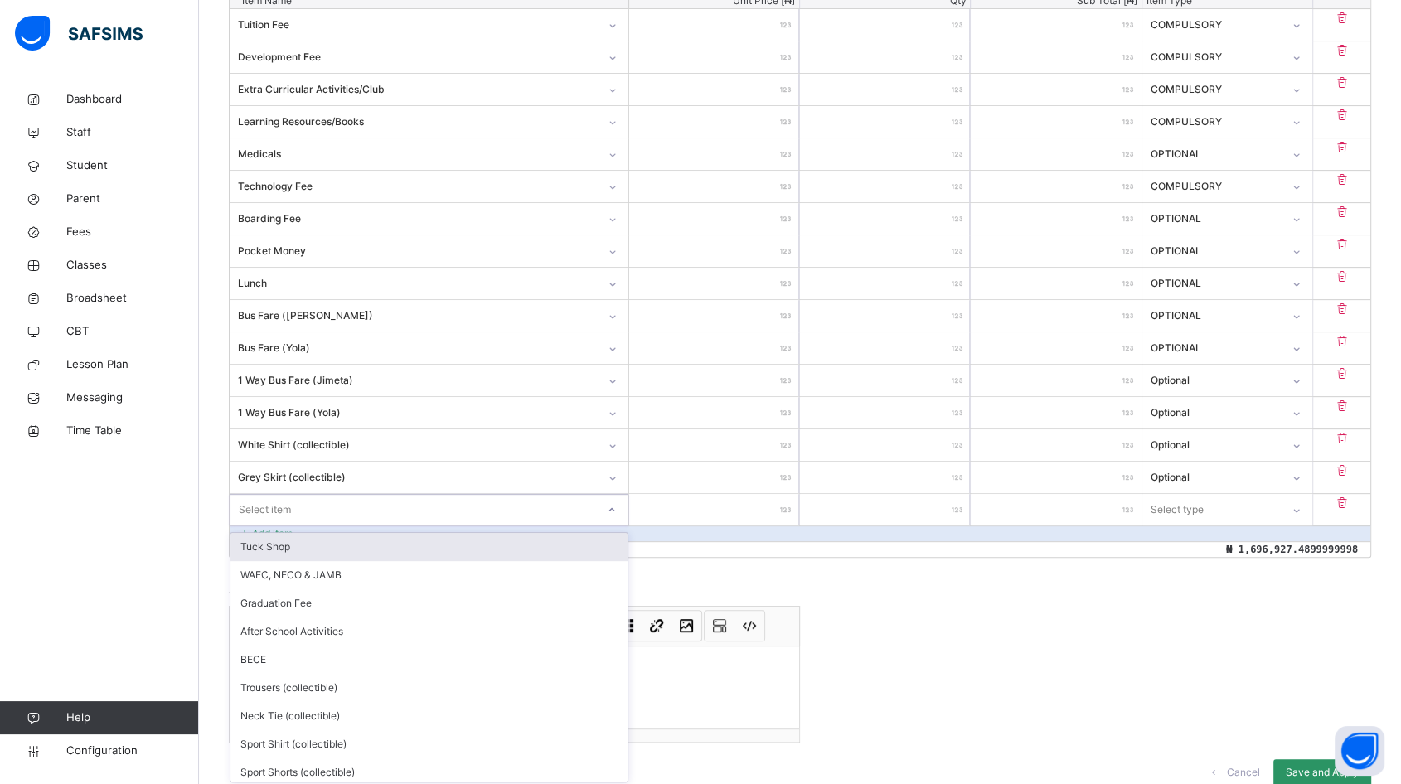
scroll to position [535, 0]
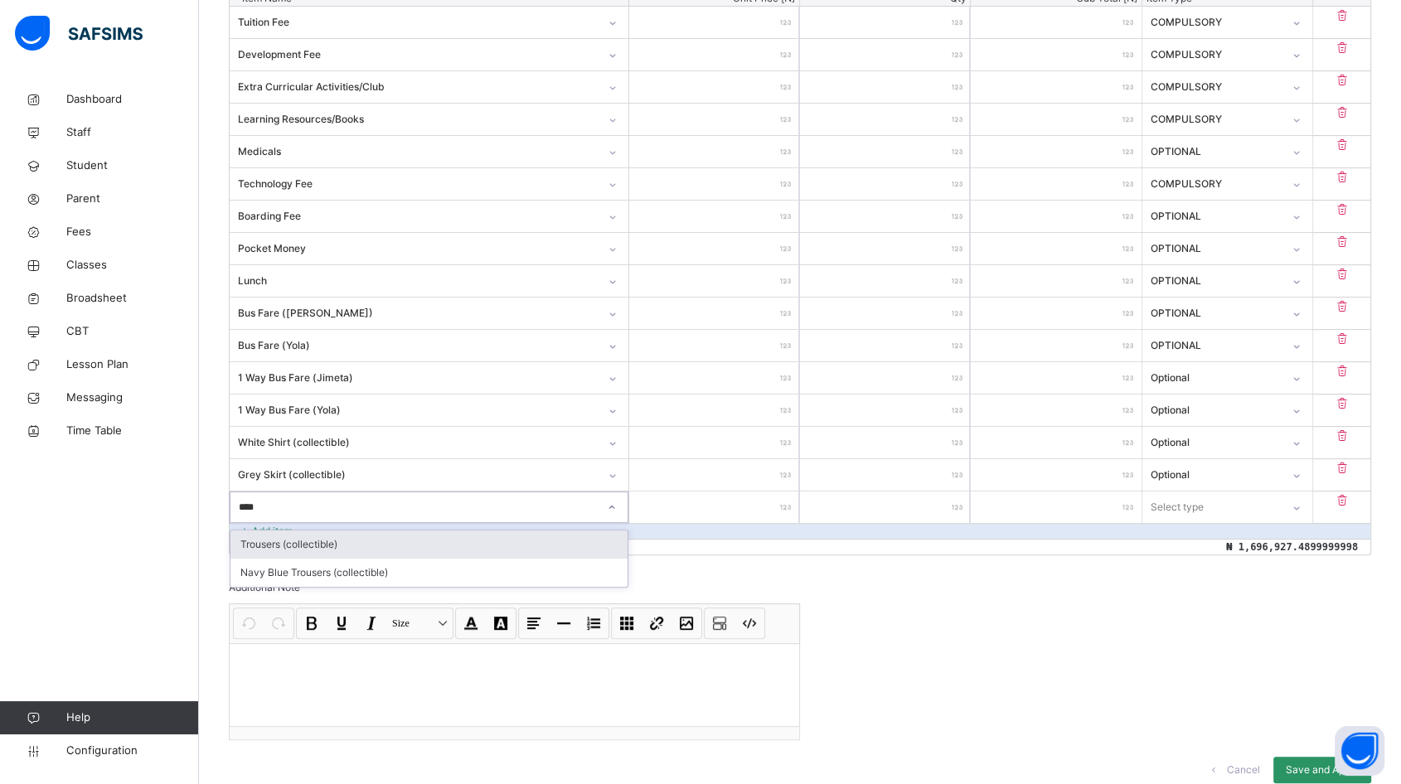
click at [302, 547] on div "Trousers (collectible)" at bounding box center [428, 544] width 397 height 28
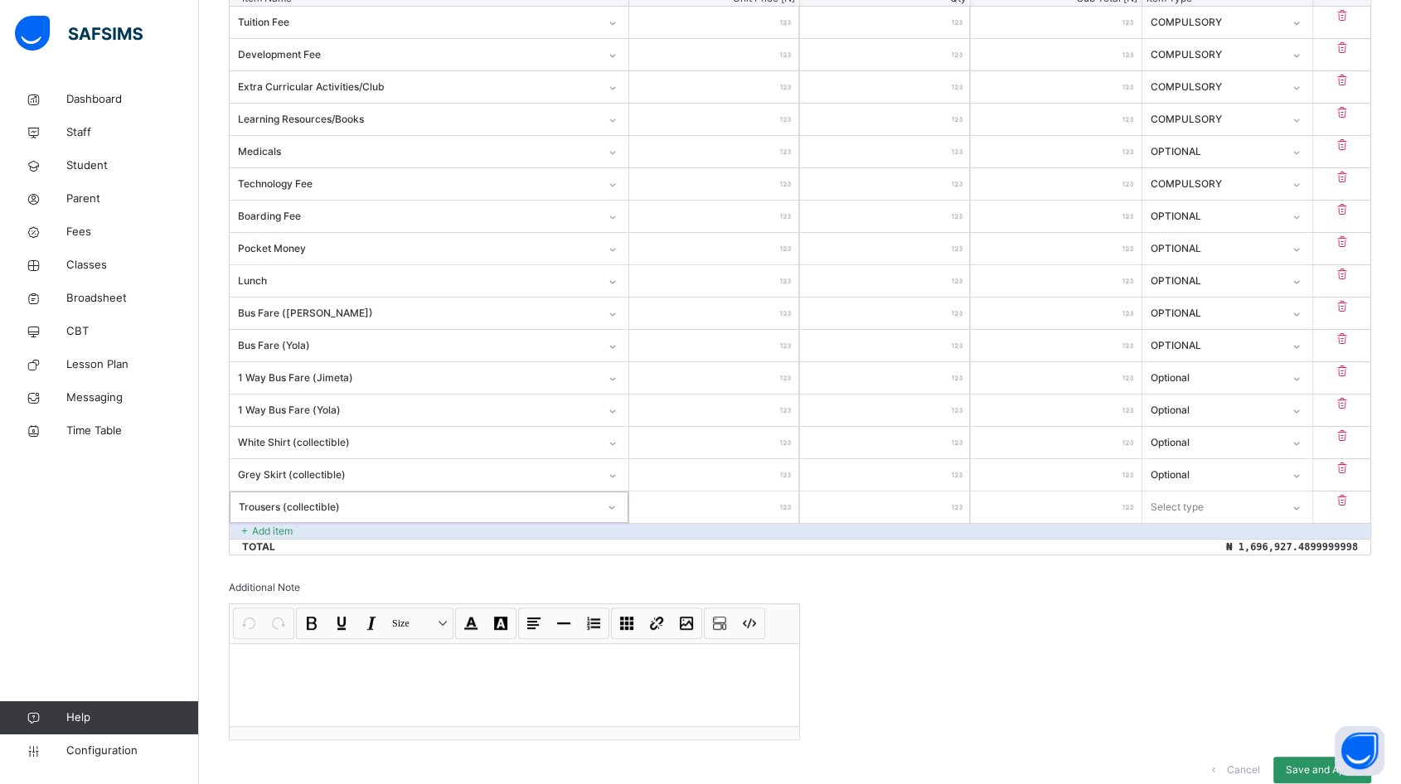
click at [752, 510] on input "number" at bounding box center [714, 506] width 170 height 31
click at [1189, 502] on div "Select type" at bounding box center [1176, 506] width 53 height 31
click at [1188, 573] on div "Optional" at bounding box center [1227, 573] width 168 height 28
click at [259, 528] on p "Add item" at bounding box center [272, 531] width 41 height 15
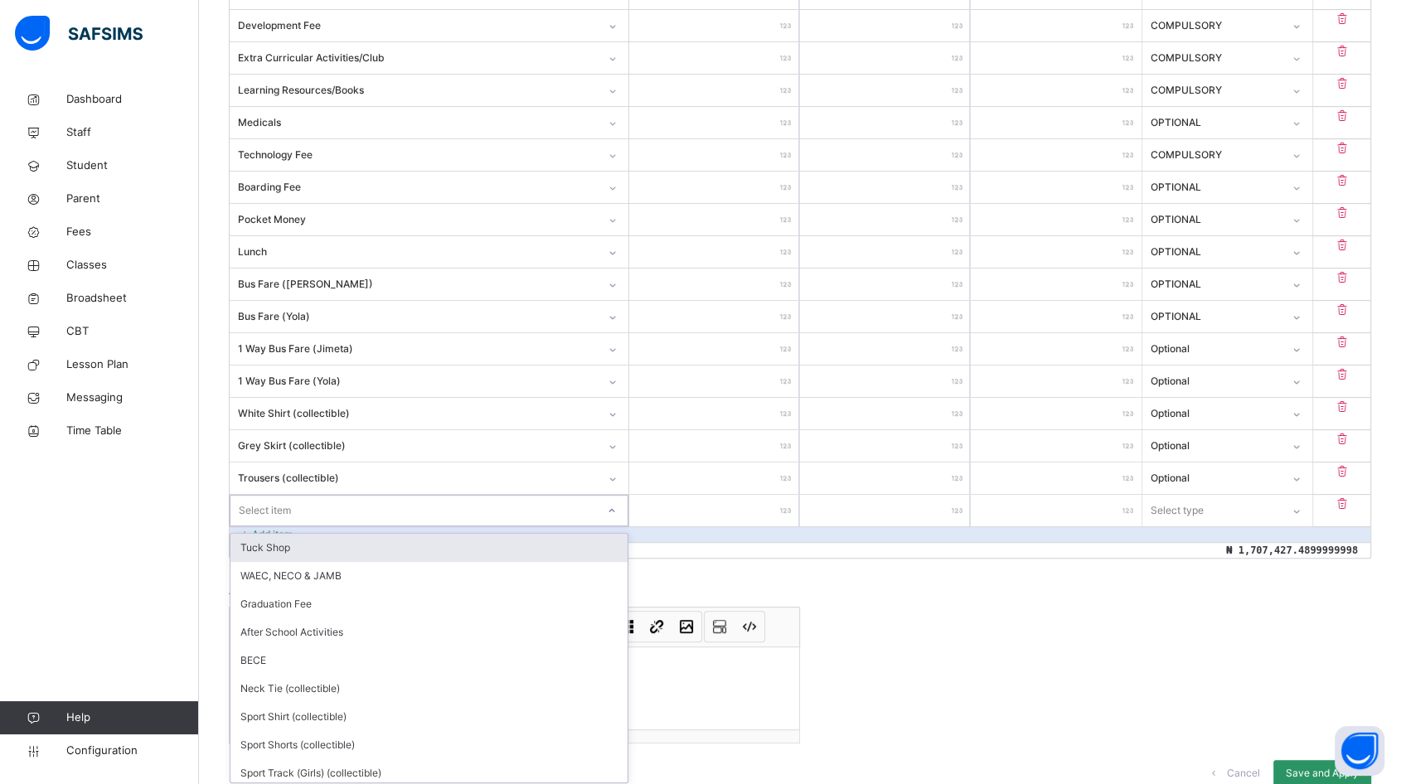
click at [288, 526] on div "option Tuck Shop focused, 1 of 20. 20 results available. Use Up and Down to cho…" at bounding box center [429, 510] width 399 height 31
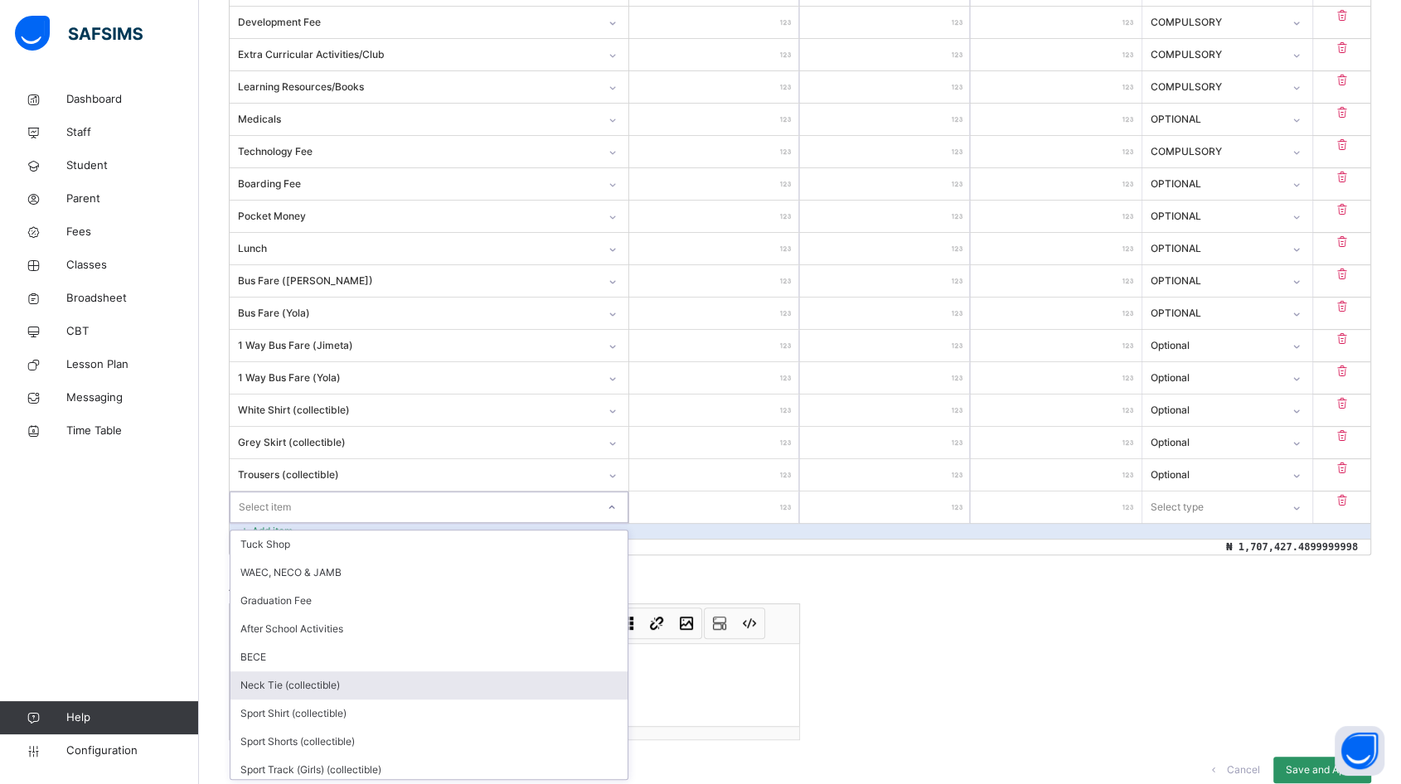
click at [327, 682] on div "Neck Tie (collectible)" at bounding box center [428, 685] width 397 height 28
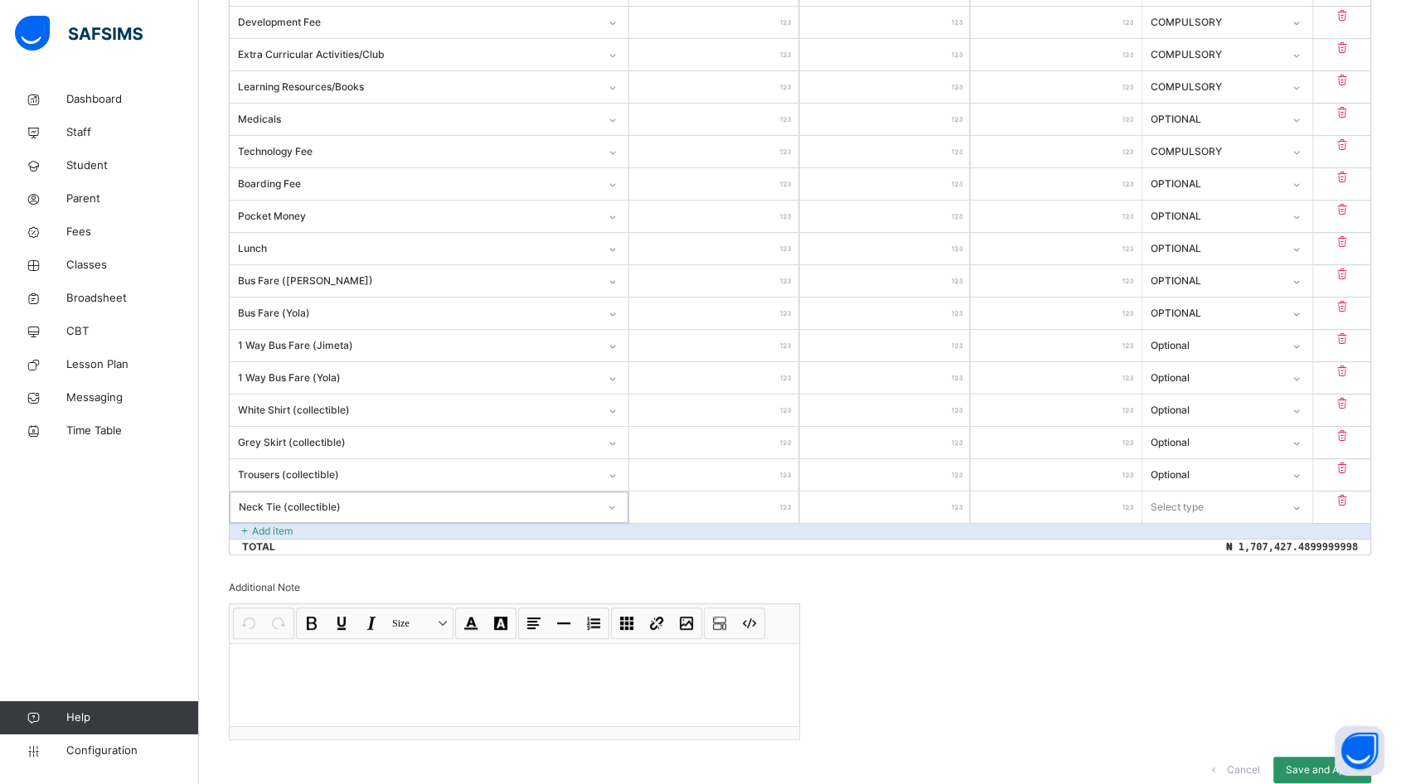
click at [747, 509] on input "number" at bounding box center [714, 506] width 170 height 31
click at [1196, 515] on div "Select type" at bounding box center [1176, 506] width 53 height 31
drag, startPoint x: 1184, startPoint y: 578, endPoint x: 673, endPoint y: 568, distance: 511.4
click at [1183, 578] on div "Optional" at bounding box center [1227, 573] width 168 height 28
click at [249, 528] on icon at bounding box center [245, 531] width 14 height 15
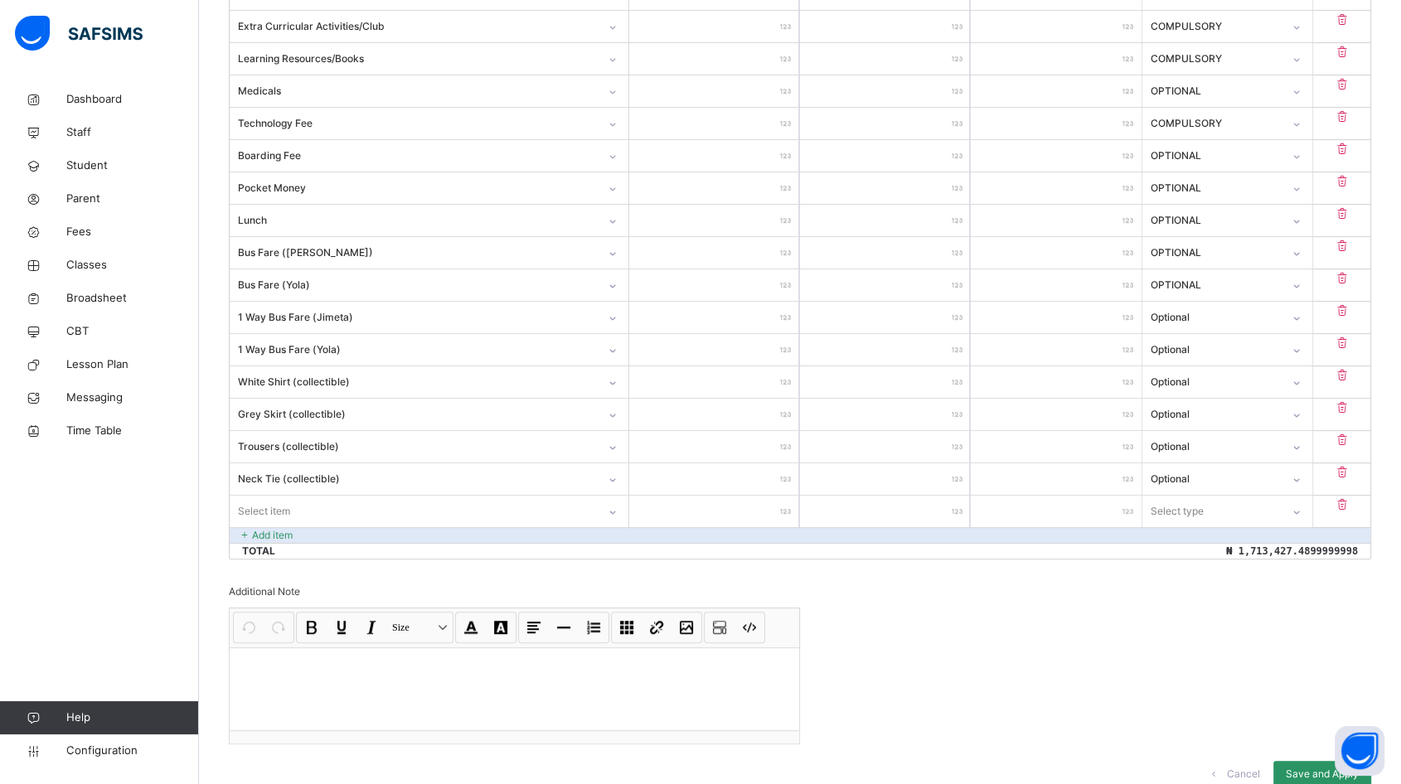
click at [280, 527] on div "Select item" at bounding box center [429, 511] width 399 height 31
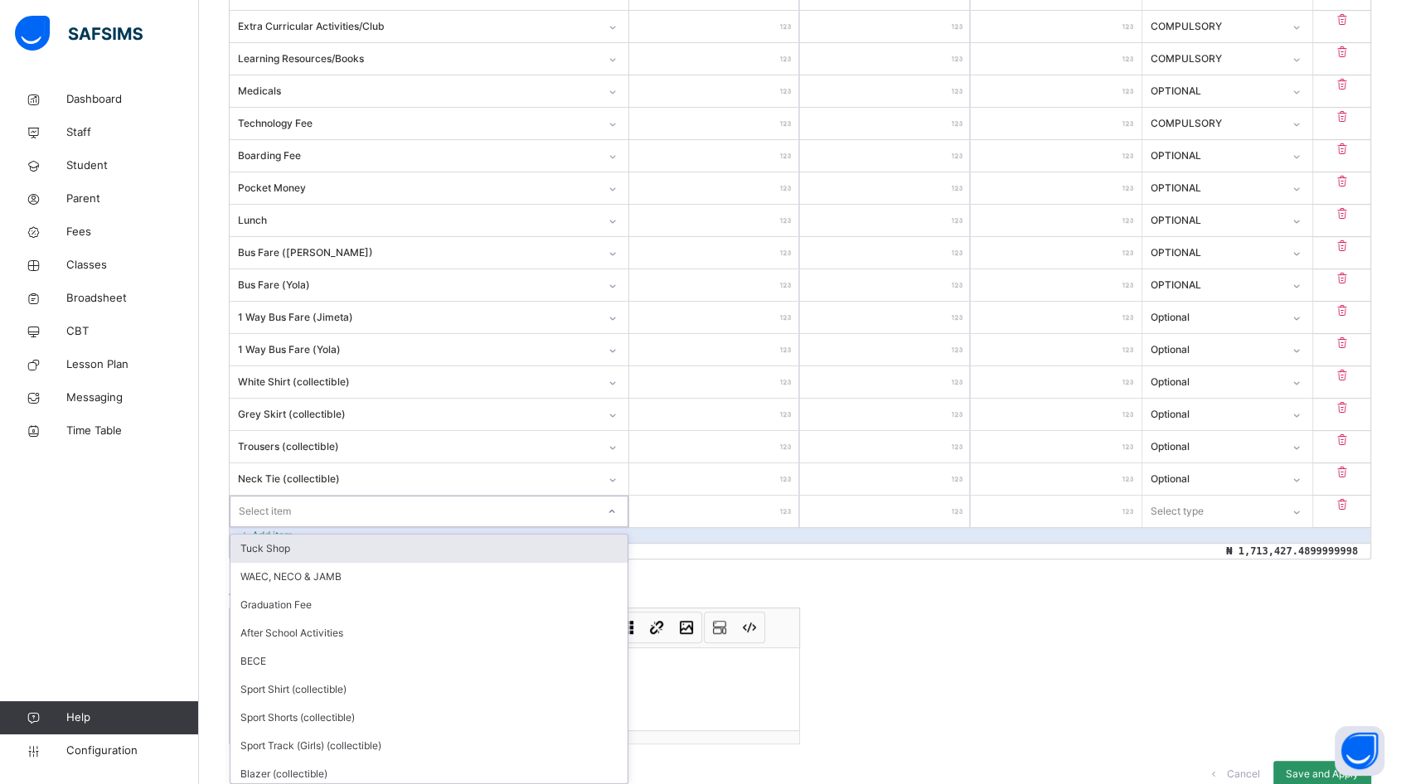
scroll to position [598, 0]
click at [325, 544] on div "Sport Shirt (collectible)" at bounding box center [428, 545] width 397 height 28
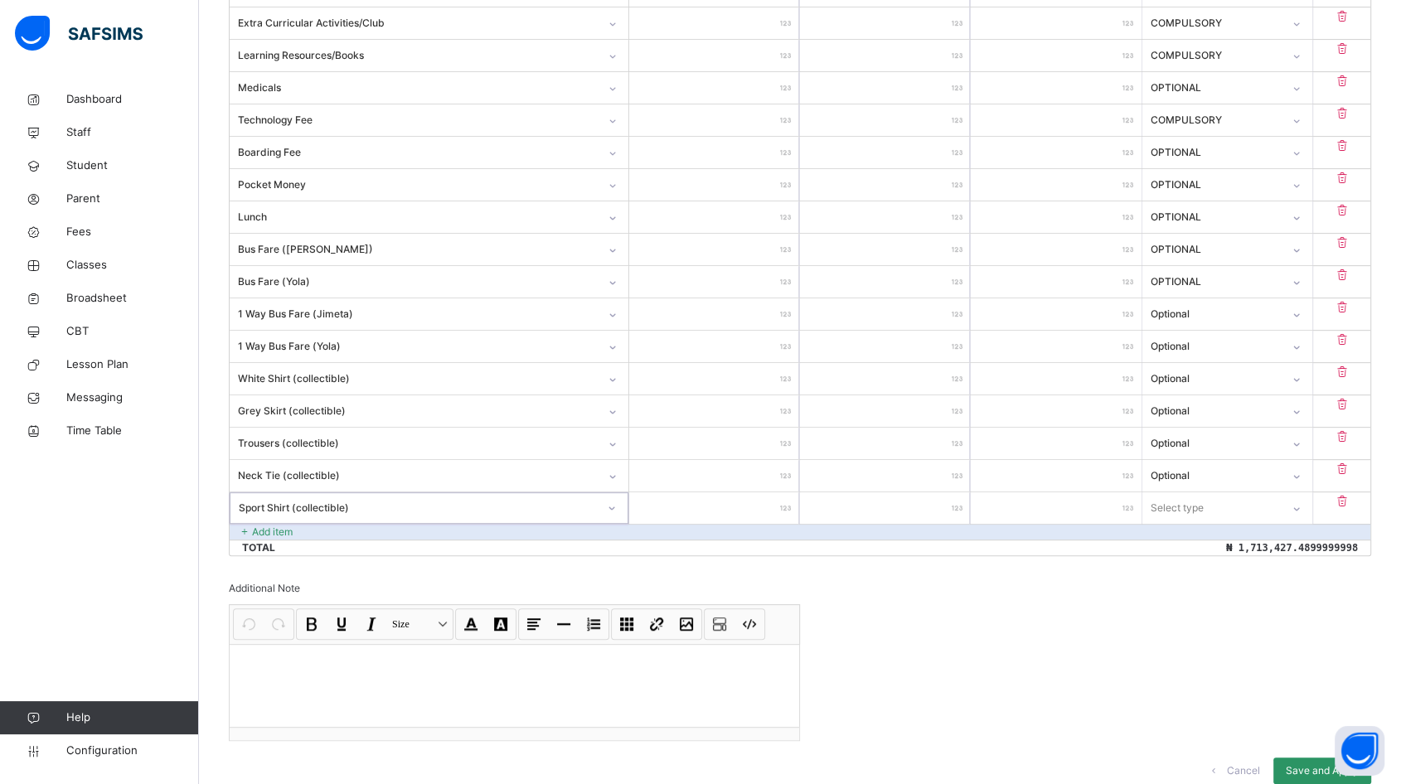
click at [770, 500] on input "number" at bounding box center [714, 507] width 170 height 31
click at [1253, 499] on div "Select type" at bounding box center [1211, 508] width 137 height 26
click at [1215, 573] on div "Optional" at bounding box center [1227, 573] width 168 height 28
click at [279, 525] on p "Add item" at bounding box center [272, 532] width 41 height 15
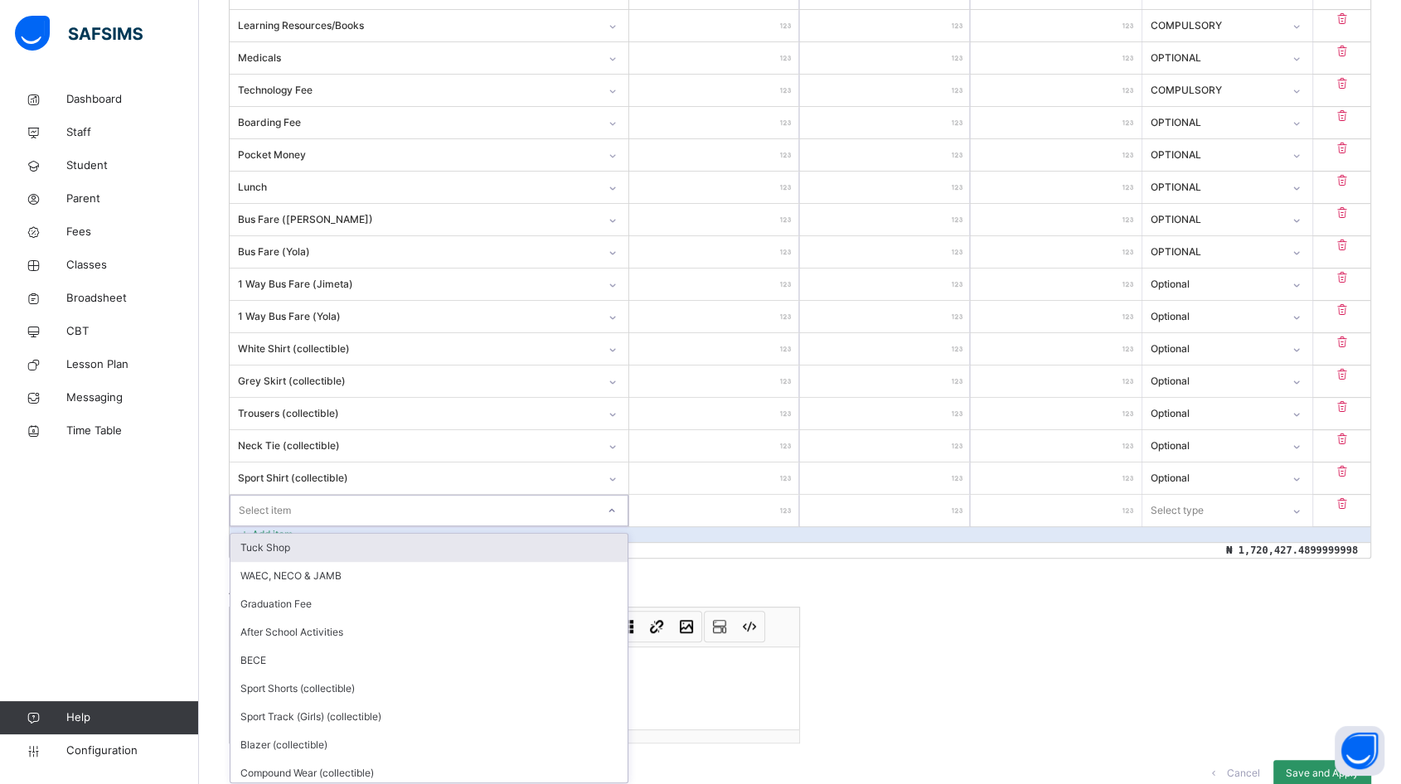
click at [305, 526] on div "Item Name Unit Price [ ₦ ] Qty Sub Total [ ₦ ] Item Type Tuition Fee ********* …" at bounding box center [800, 227] width 1142 height 662
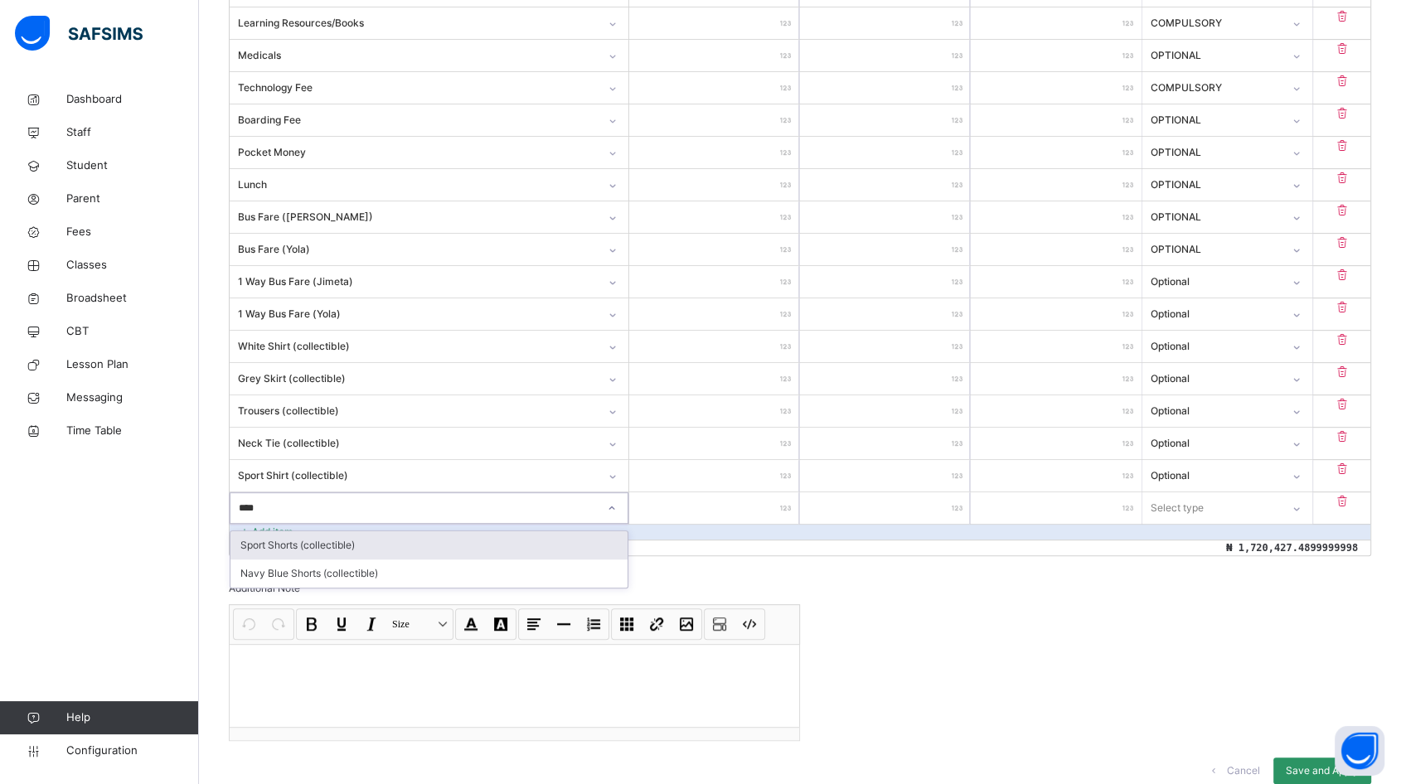
click at [377, 550] on div "Sport Shorts (collectible)" at bounding box center [428, 545] width 397 height 28
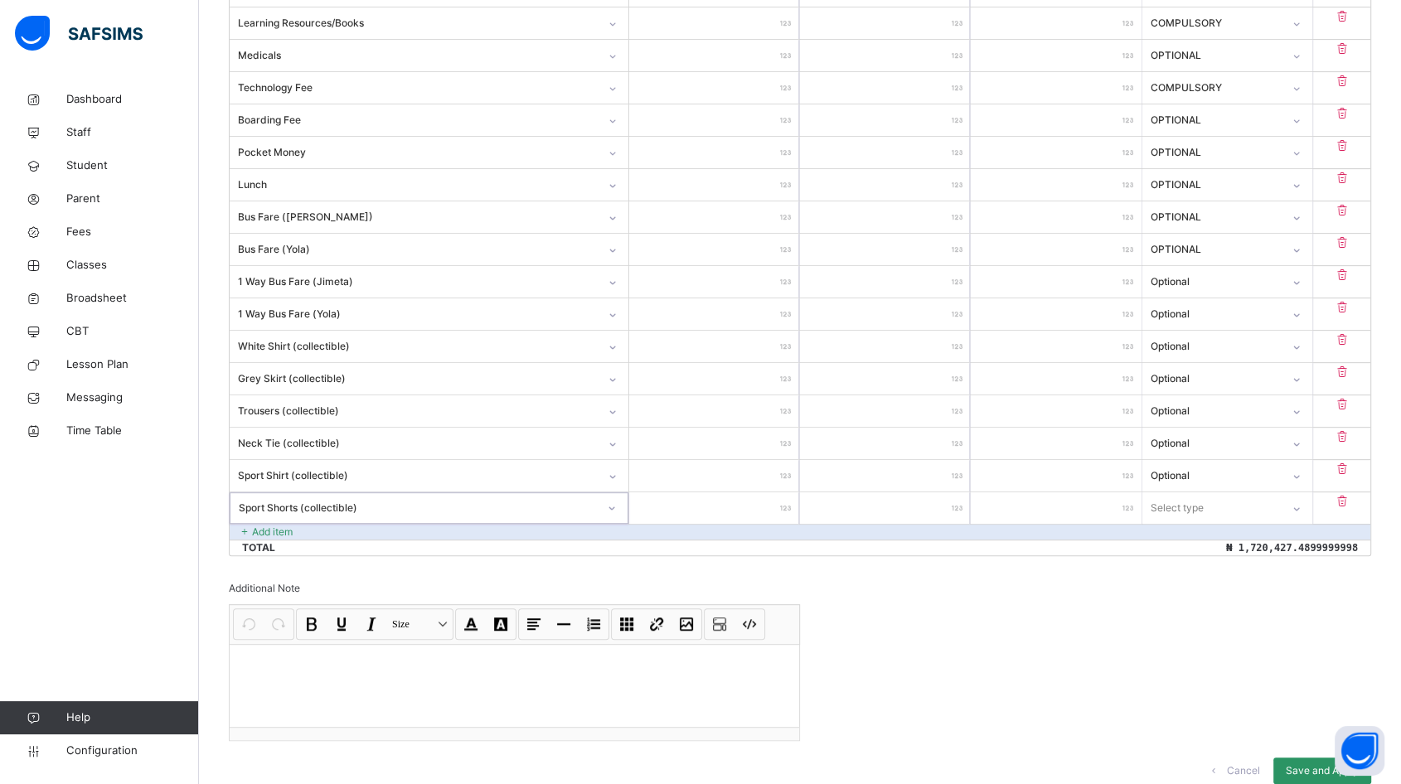
click at [739, 503] on input "number" at bounding box center [714, 507] width 170 height 31
click at [1216, 496] on div "Select type" at bounding box center [1211, 508] width 137 height 26
click at [1212, 578] on div "Optional" at bounding box center [1227, 573] width 168 height 28
click at [293, 531] on p "Add item" at bounding box center [272, 532] width 41 height 15
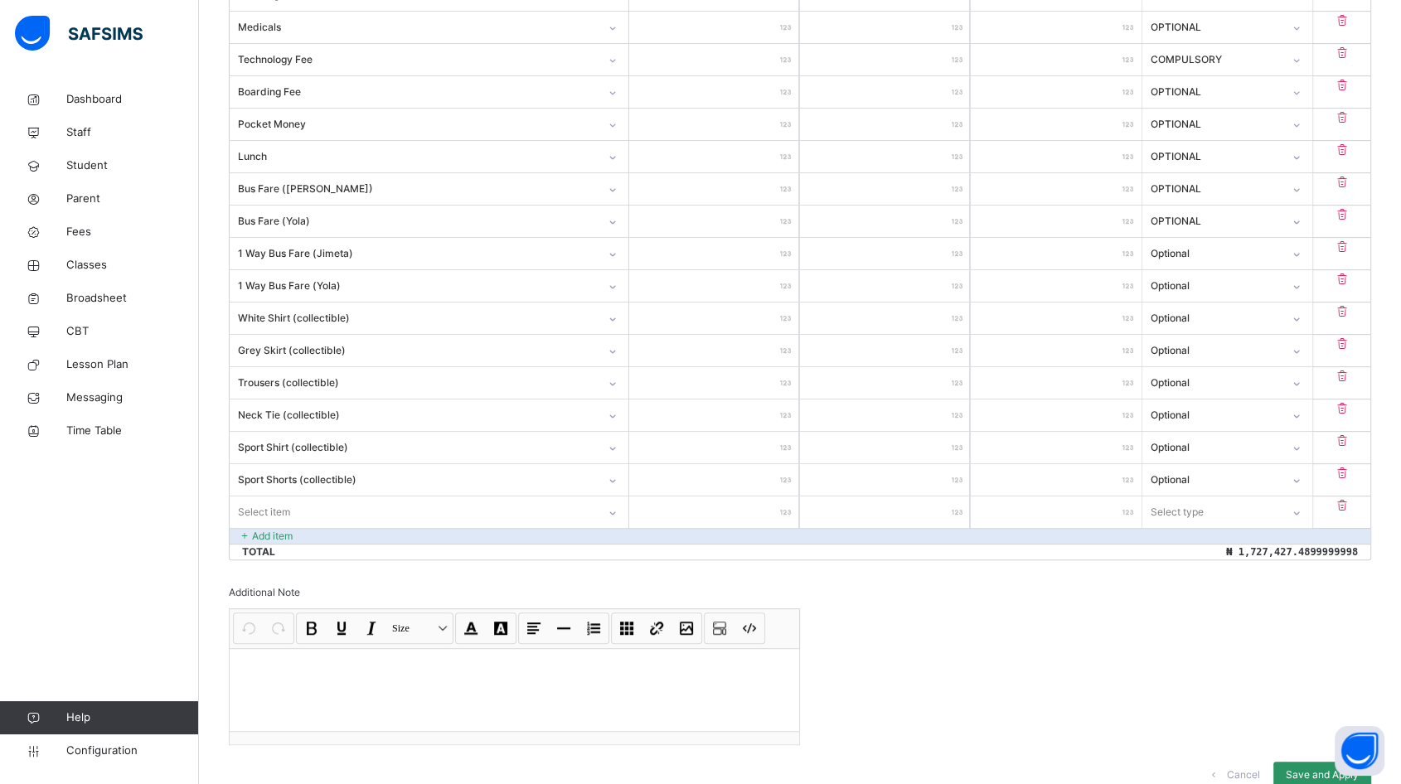
click at [318, 528] on div "Select item" at bounding box center [429, 511] width 399 height 31
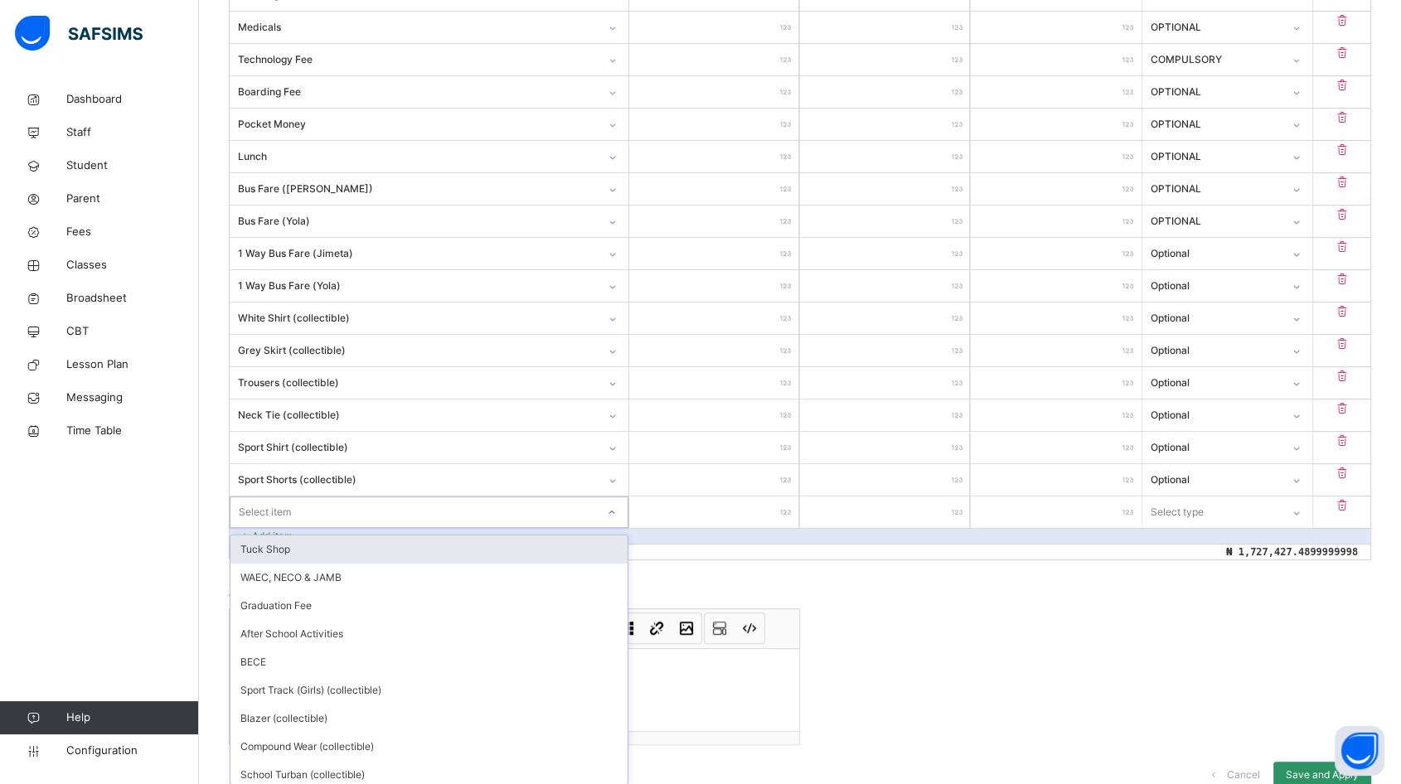
scroll to position [663, 0]
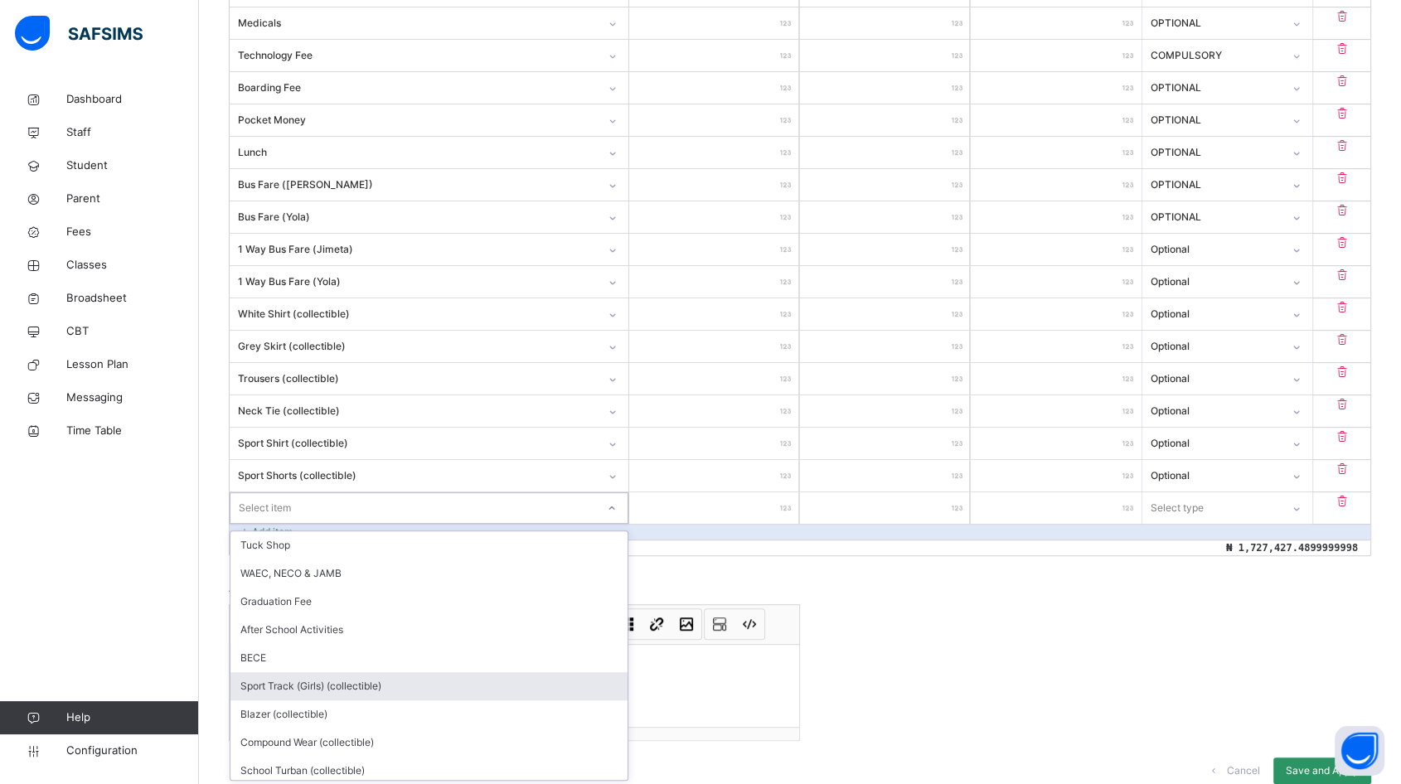
click at [337, 679] on div "Sport Track (Girls) (collectible)" at bounding box center [428, 686] width 397 height 28
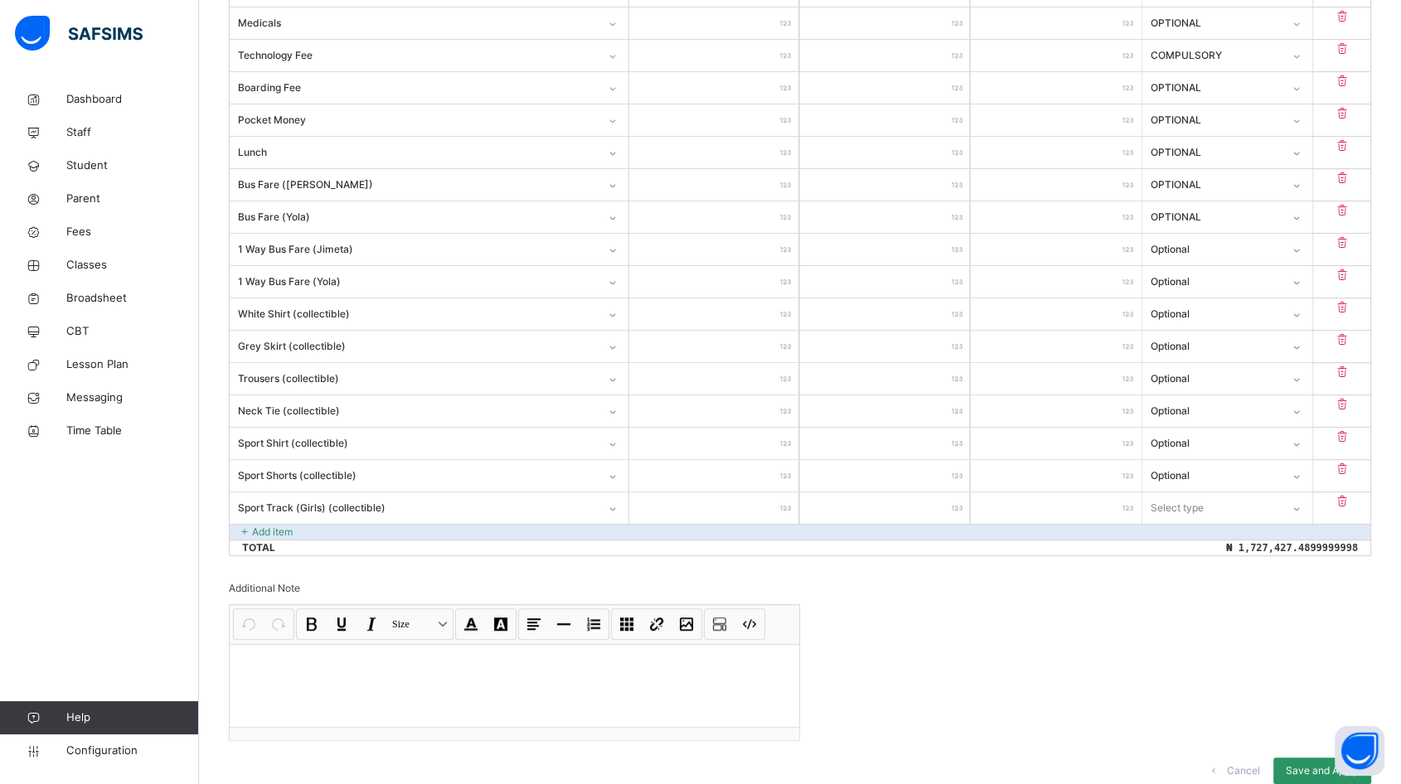
click at [703, 514] on input "number" at bounding box center [714, 507] width 170 height 31
click at [705, 508] on input "number" at bounding box center [714, 507] width 170 height 31
click at [1202, 494] on div "Select type" at bounding box center [1177, 507] width 53 height 31
click at [1185, 573] on div "Optional" at bounding box center [1227, 573] width 168 height 28
click at [276, 525] on p "Add item" at bounding box center [272, 532] width 41 height 15
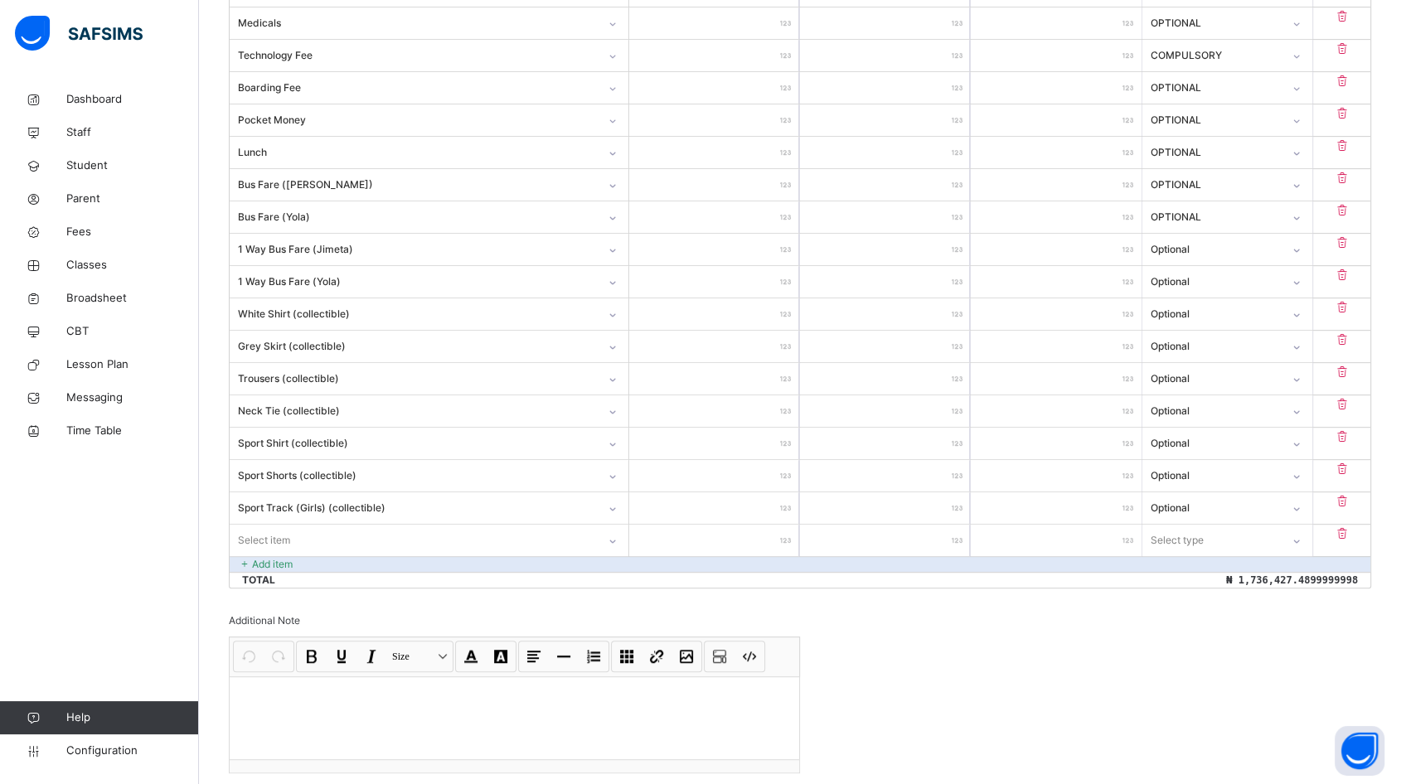
click at [278, 530] on div "Item Name Unit Price [ ₦ ] Qty Sub Total [ ₦ ] Item Type Tuition Fee ********* …" at bounding box center [800, 225] width 1142 height 727
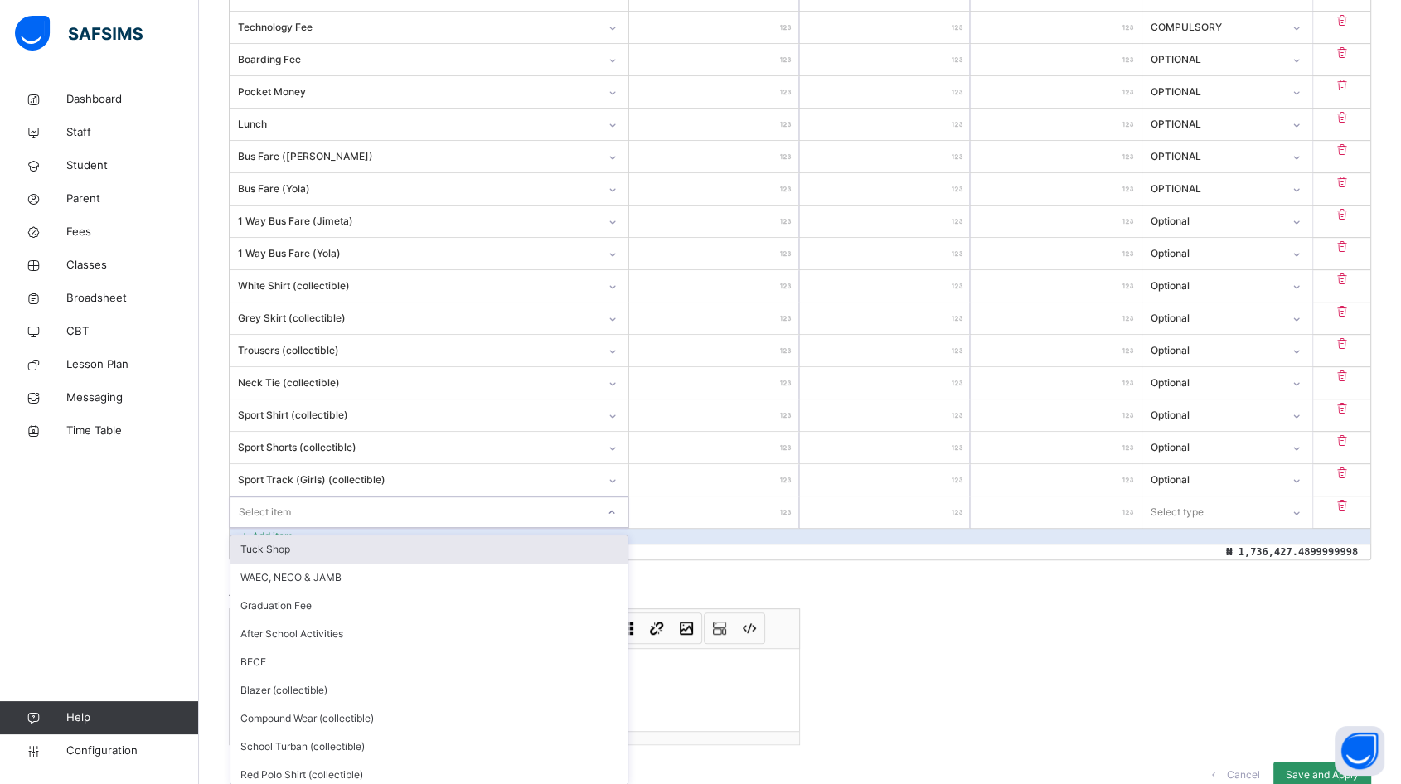
scroll to position [696, 0]
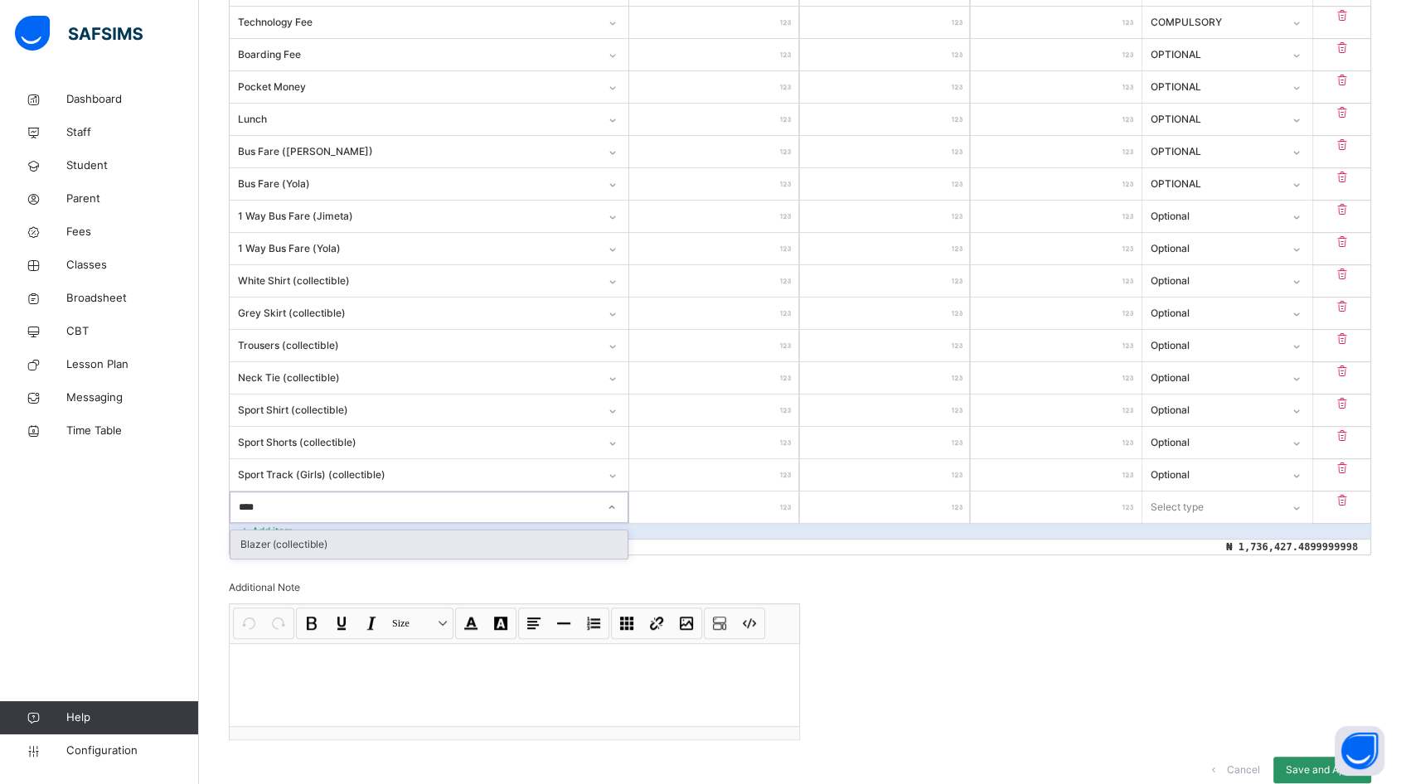
click at [271, 542] on div "Blazer (collectible)" at bounding box center [428, 544] width 397 height 28
click at [719, 507] on input "number" at bounding box center [714, 506] width 170 height 31
click at [1192, 503] on div "Select type" at bounding box center [1176, 506] width 53 height 31
click at [1253, 510] on div "Select type" at bounding box center [1211, 507] width 138 height 26
click at [1244, 502] on div "Select type" at bounding box center [1211, 507] width 138 height 26
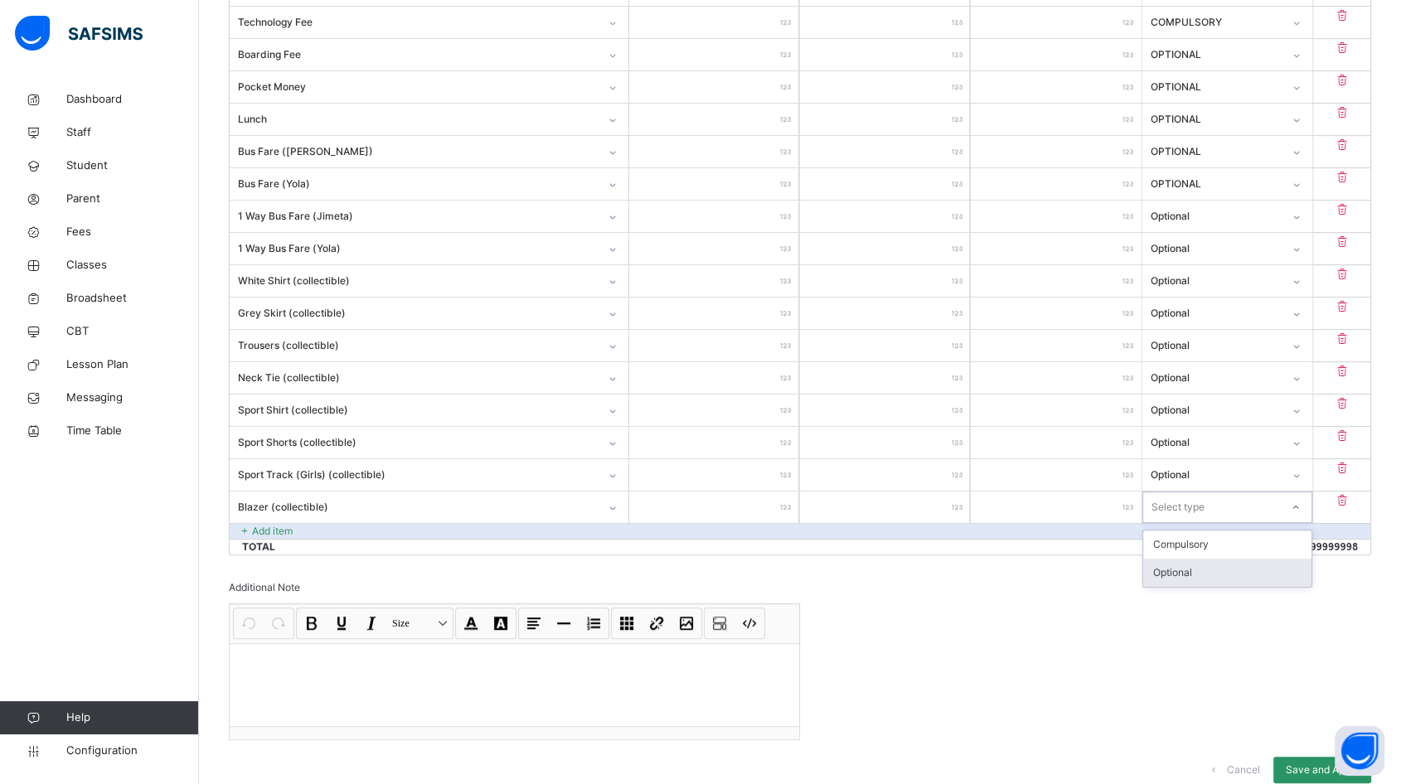
click at [1221, 572] on div "Optional" at bounding box center [1227, 573] width 168 height 28
click at [278, 528] on p "Add item" at bounding box center [272, 531] width 41 height 15
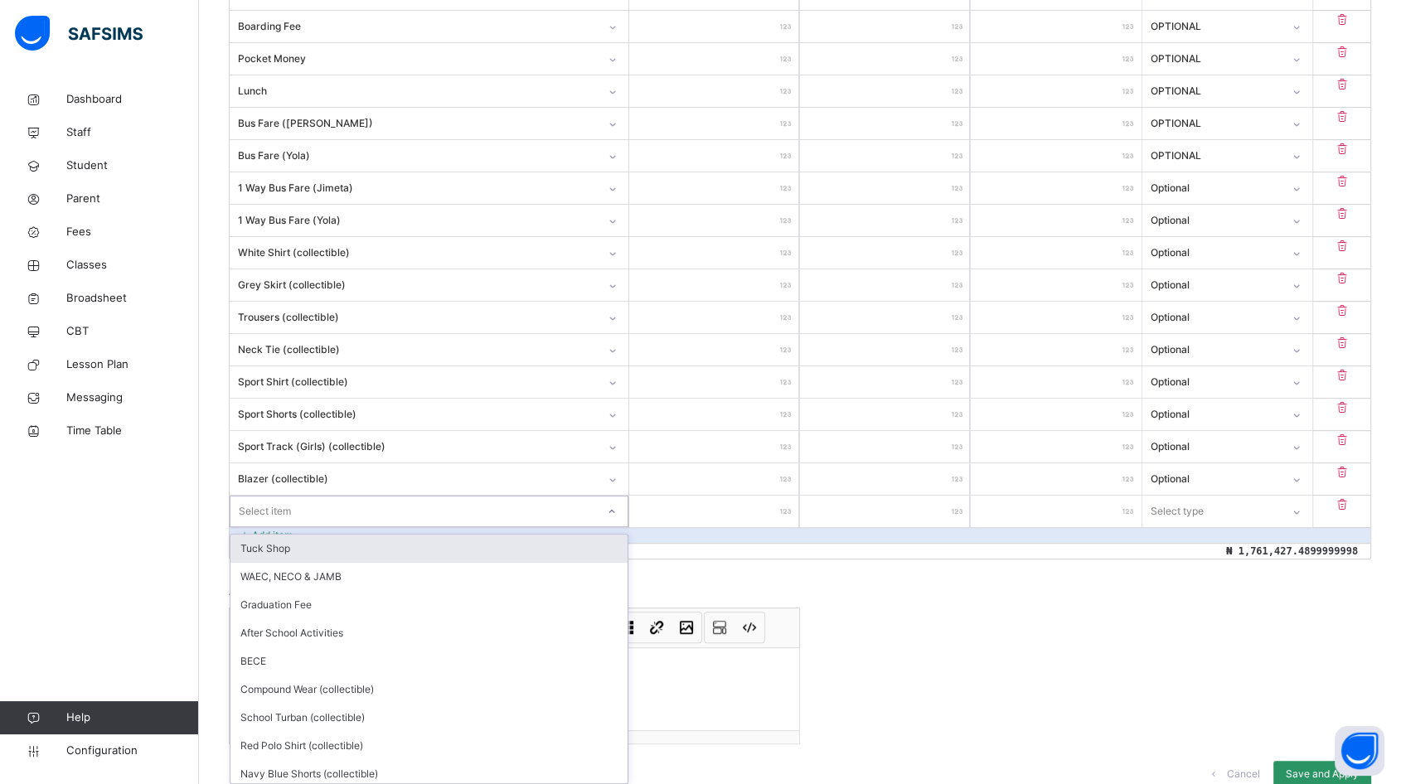
click at [397, 527] on div "option Tuck Shop focused, 1 of 15. 15 results available. Use Up and Down to cho…" at bounding box center [429, 511] width 399 height 31
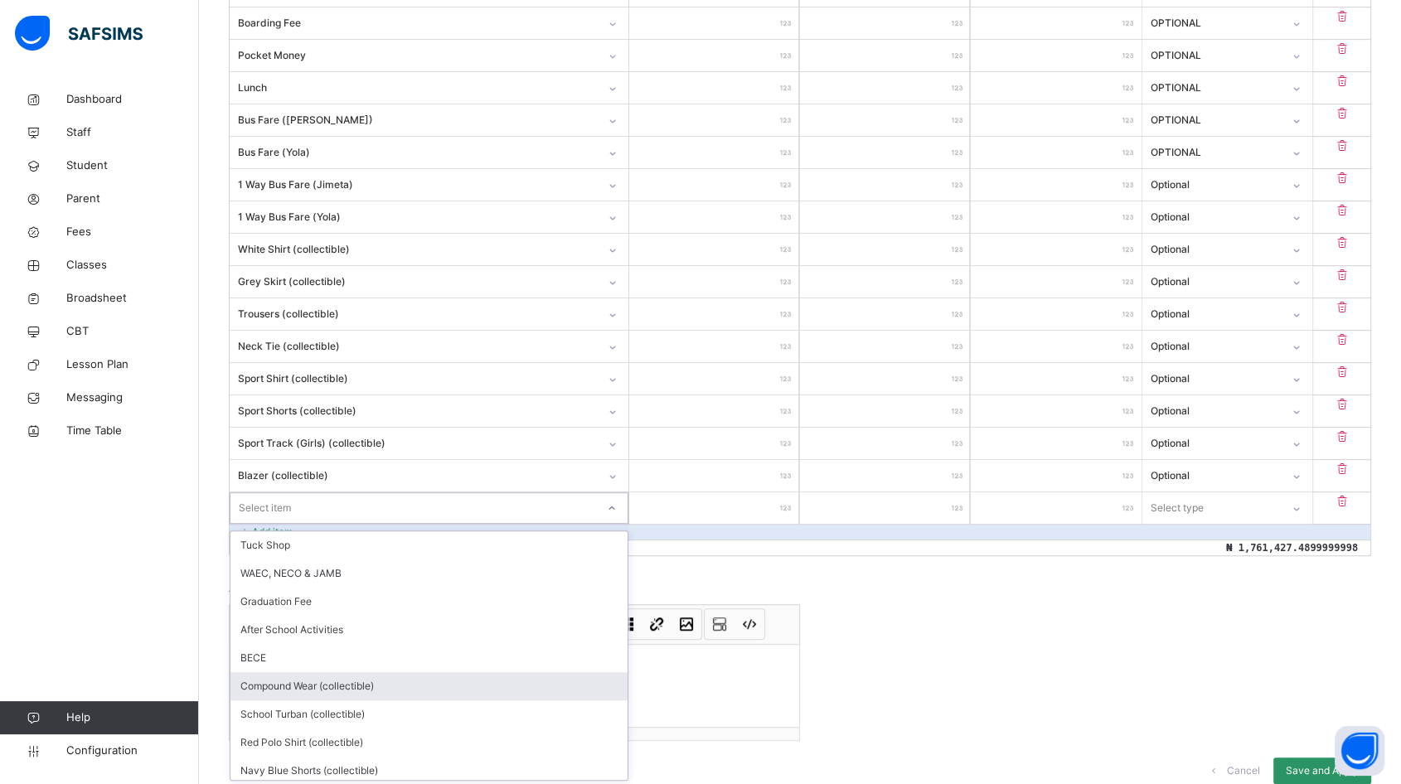
click at [299, 675] on div "Compound Wear (collectible)" at bounding box center [428, 686] width 397 height 28
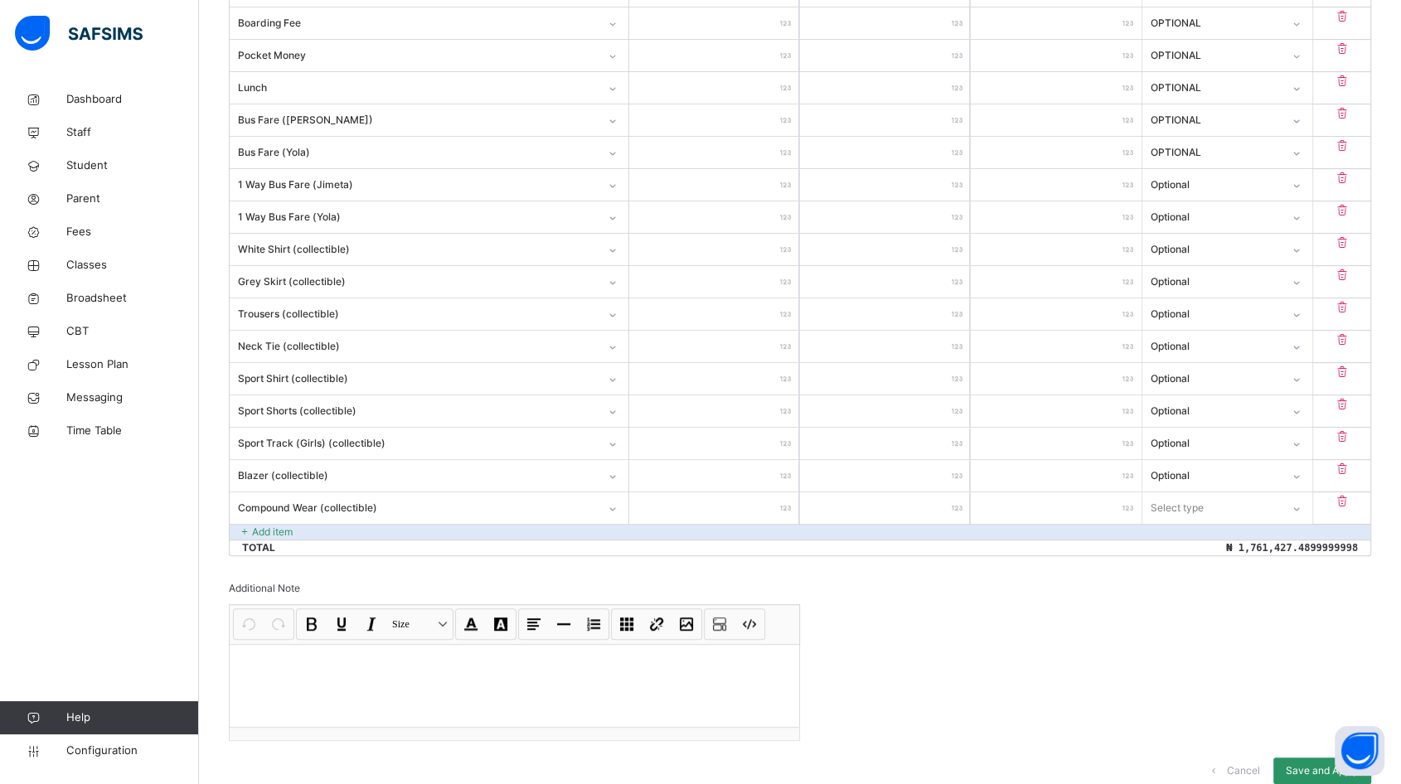
click at [772, 506] on input "number" at bounding box center [714, 507] width 170 height 31
click at [1187, 508] on div "Select type" at bounding box center [1176, 507] width 53 height 31
click at [1185, 578] on div "Optional" at bounding box center [1227, 573] width 168 height 28
click at [258, 525] on p "Add item" at bounding box center [272, 532] width 41 height 15
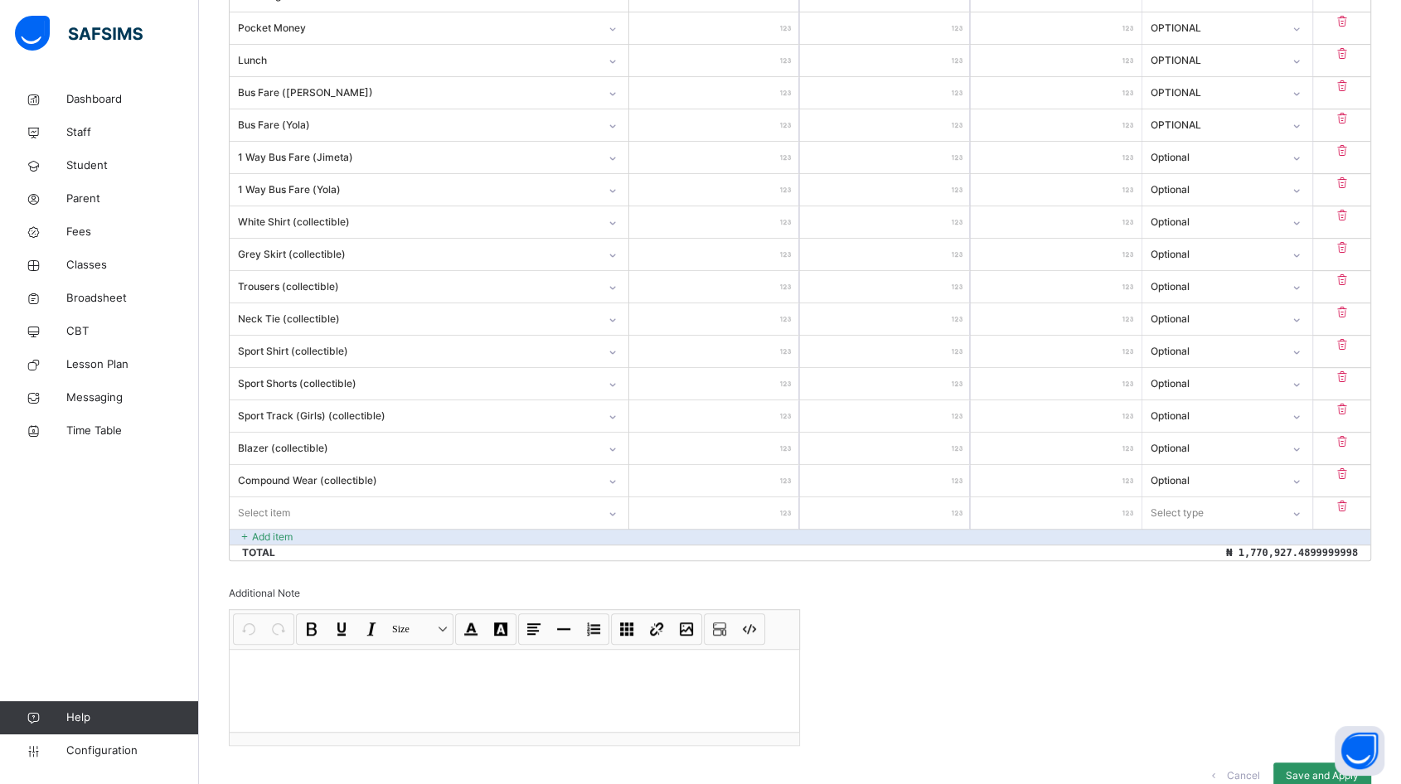
click at [262, 529] on div "Select item" at bounding box center [429, 512] width 399 height 31
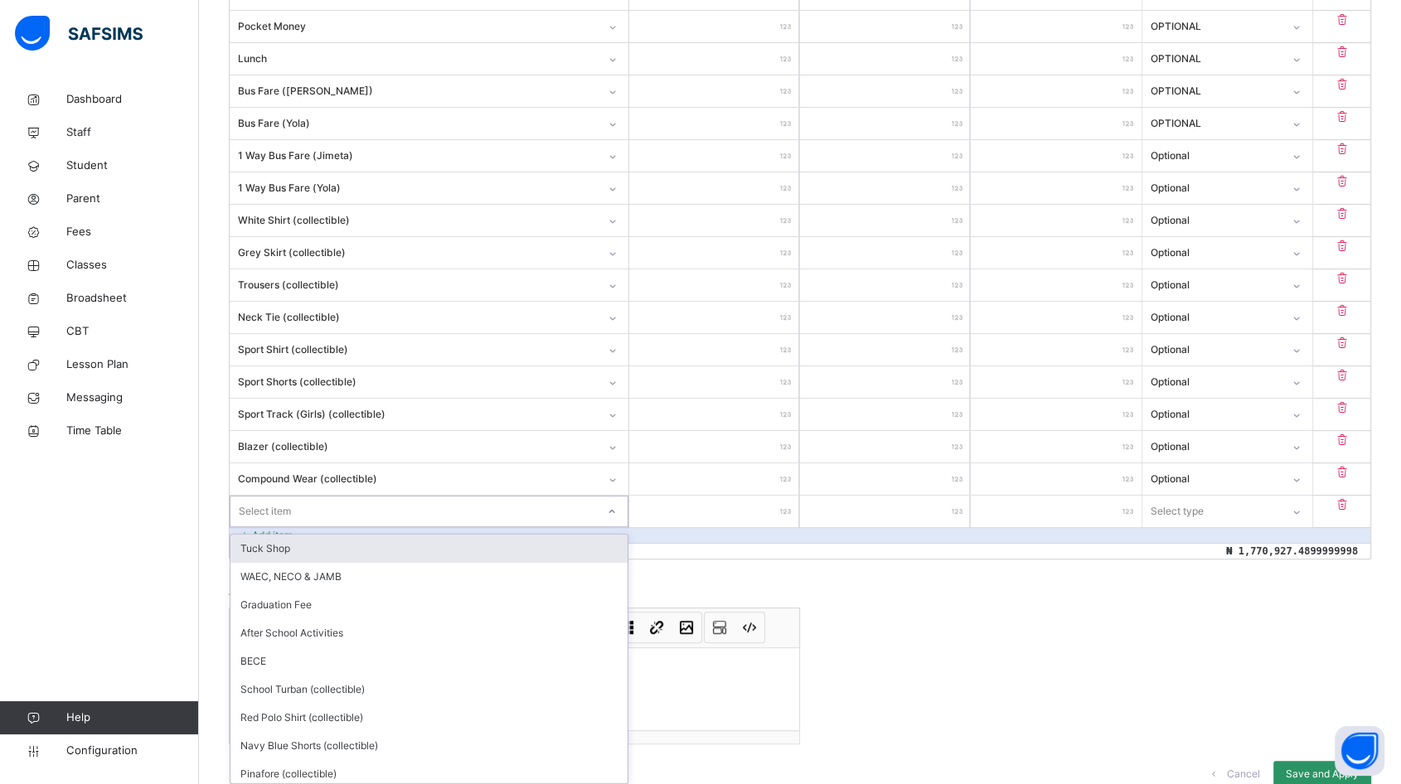
scroll to position [760, 0]
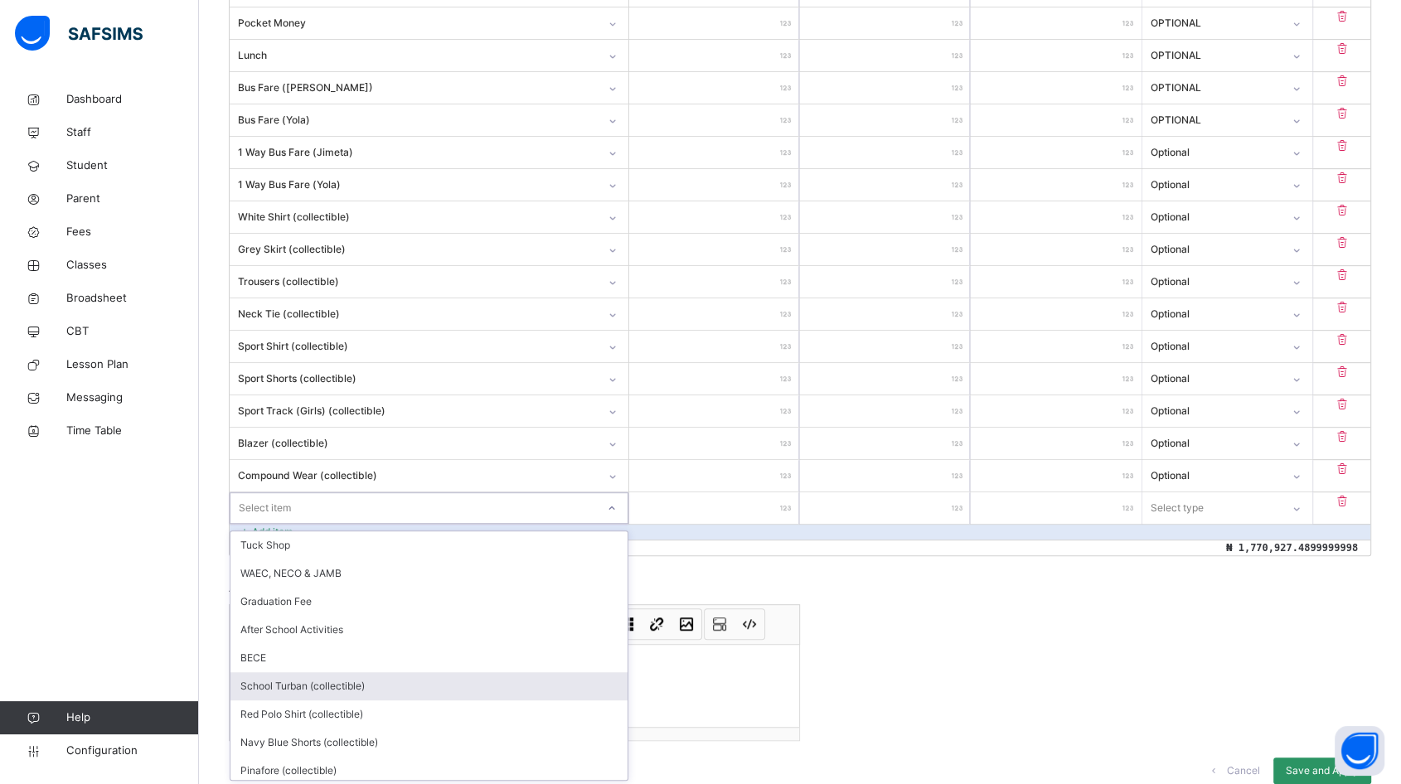
click at [292, 683] on div "School Turban (collectible)" at bounding box center [428, 686] width 397 height 28
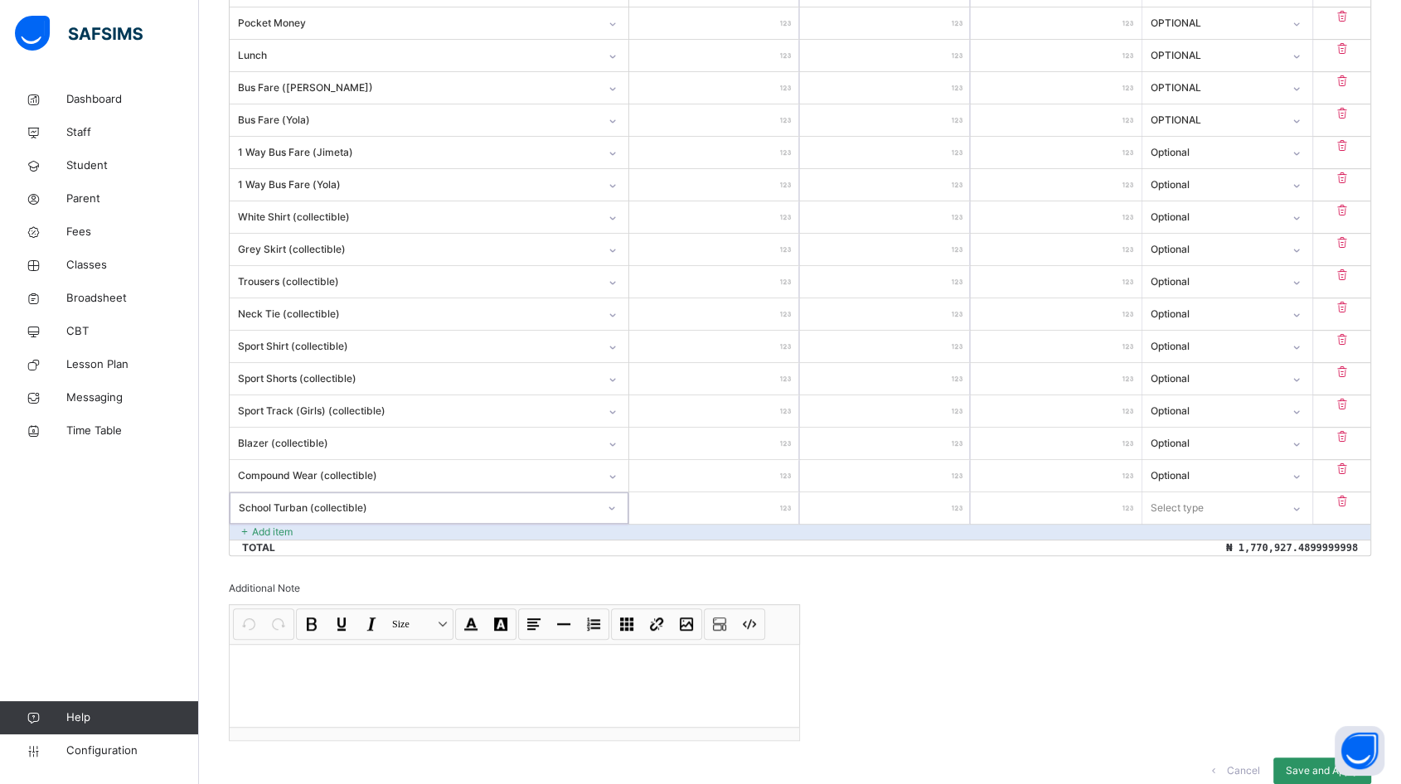
click at [727, 510] on input "number" at bounding box center [714, 507] width 170 height 31
click at [1192, 498] on div "Select type" at bounding box center [1176, 507] width 53 height 31
click at [1184, 576] on div "Optional" at bounding box center [1227, 573] width 168 height 28
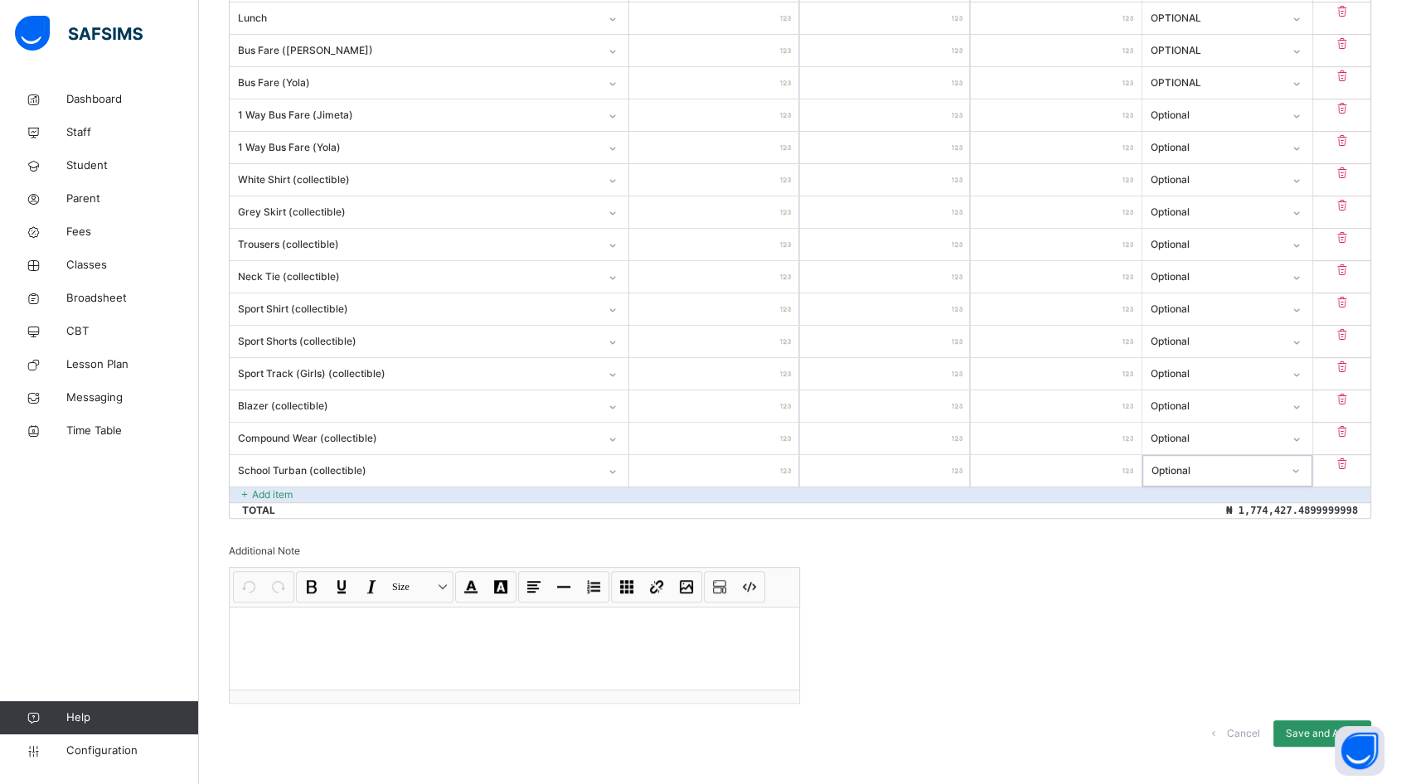
scroll to position [815, 0]
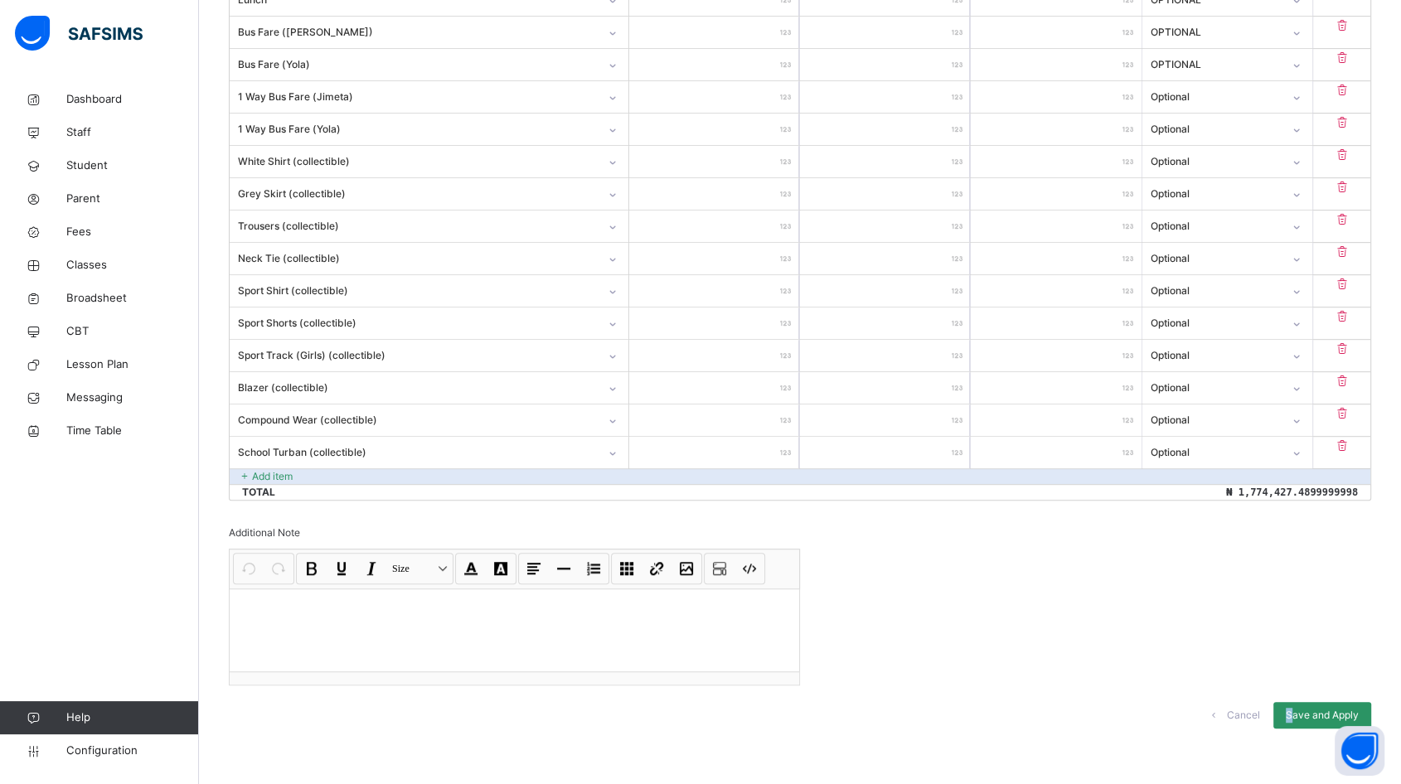
click at [1302, 702] on div "Save and Apply" at bounding box center [1322, 715] width 98 height 27
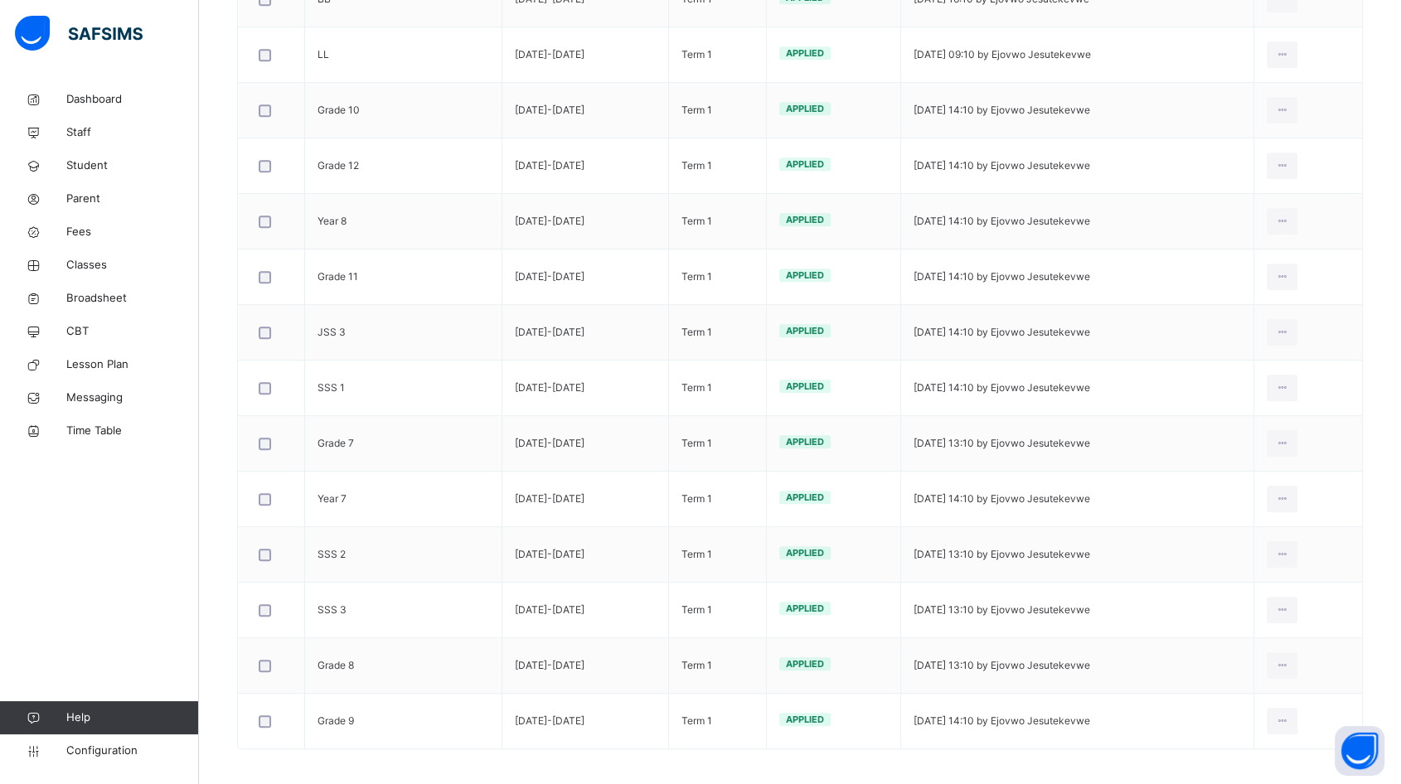
scroll to position [866, 0]
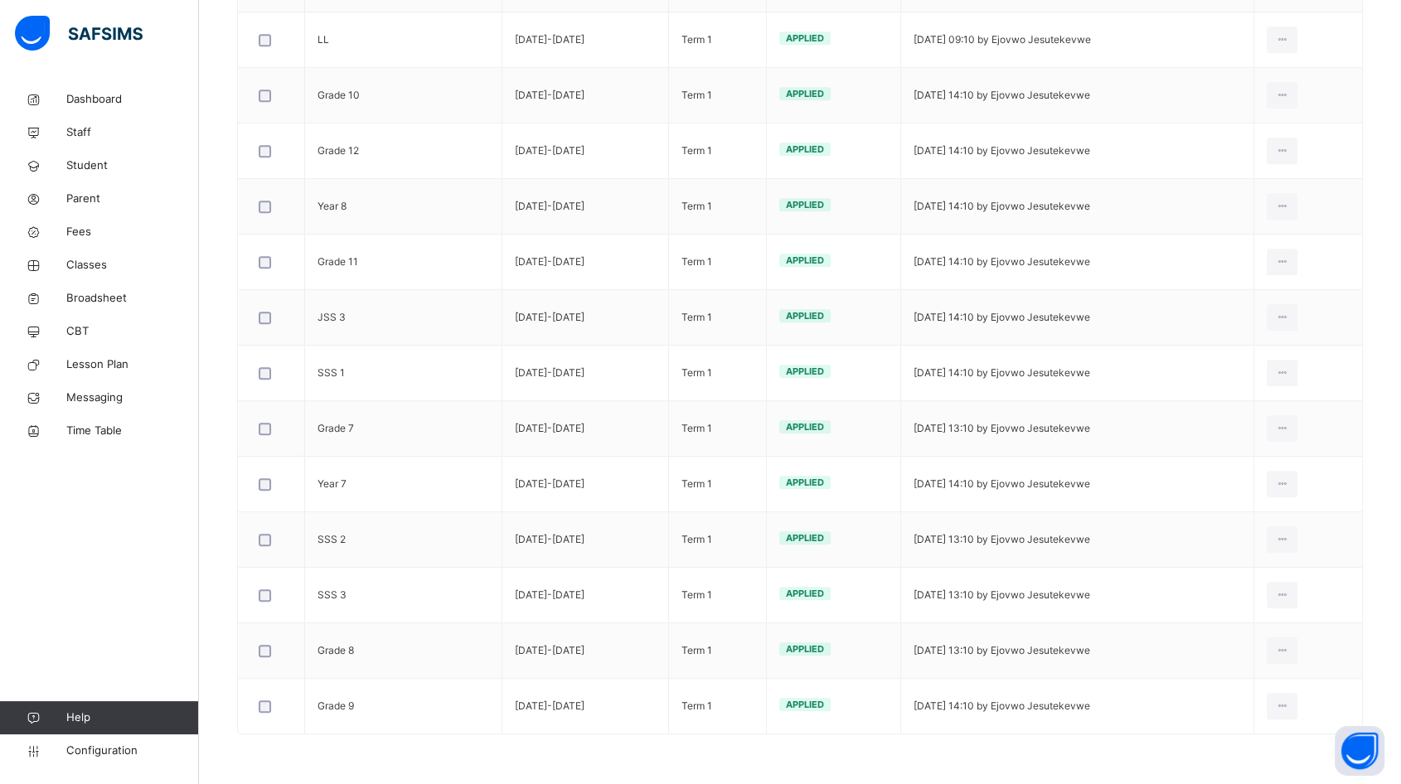
click at [0, 0] on div "Delete Invoice" at bounding box center [0, 0] width 0 height 0
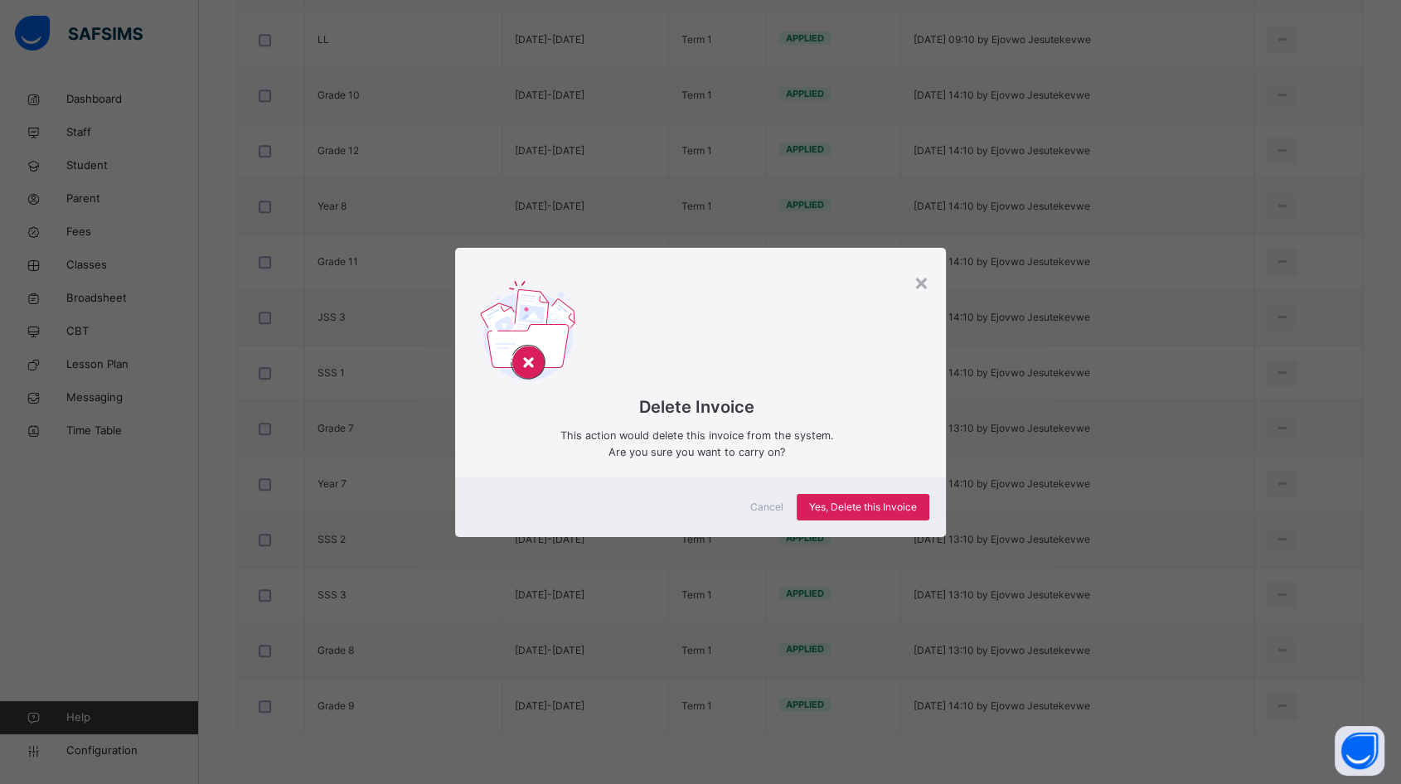
scroll to position [862, 0]
click at [922, 283] on div "×" at bounding box center [921, 281] width 16 height 35
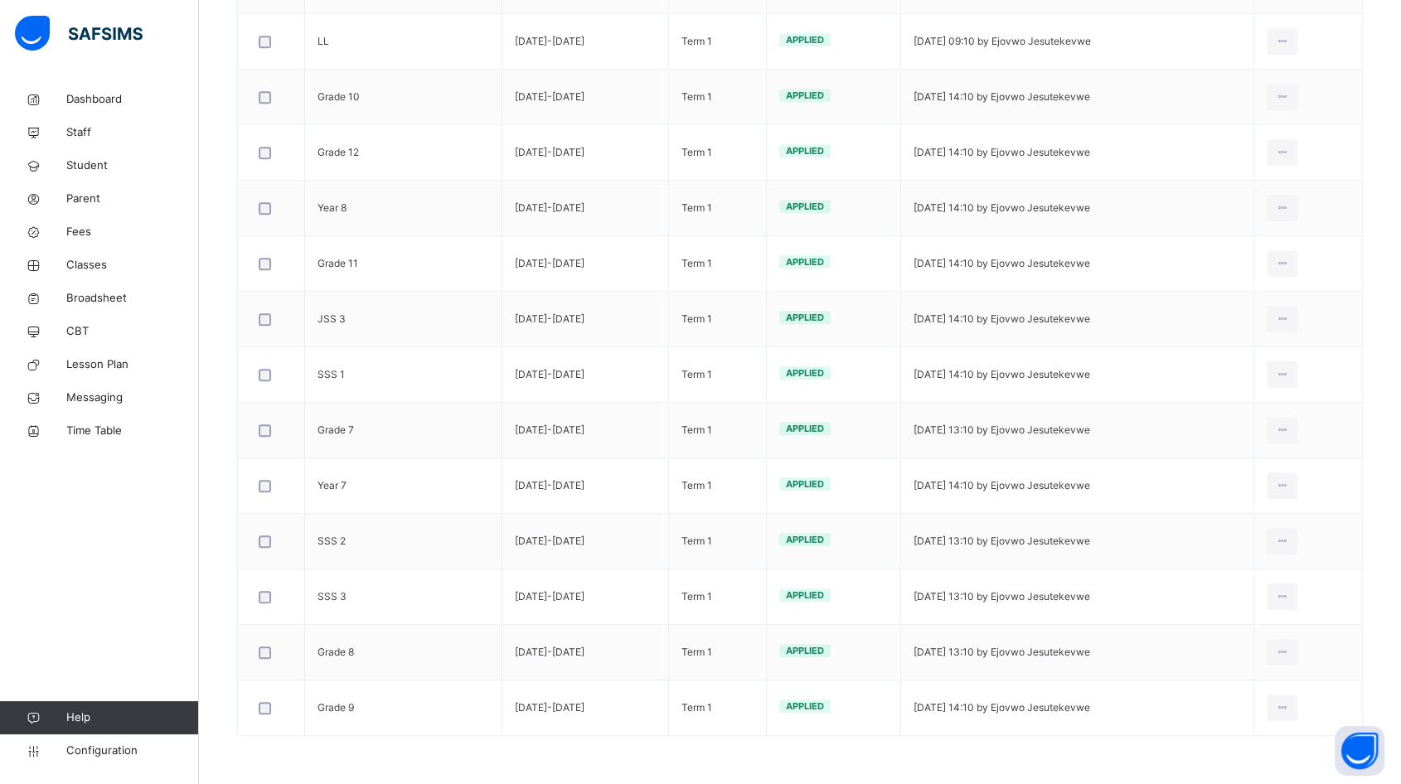
scroll to position [866, 0]
click at [0, 0] on div "Edit Invoice" at bounding box center [0, 0] width 0 height 0
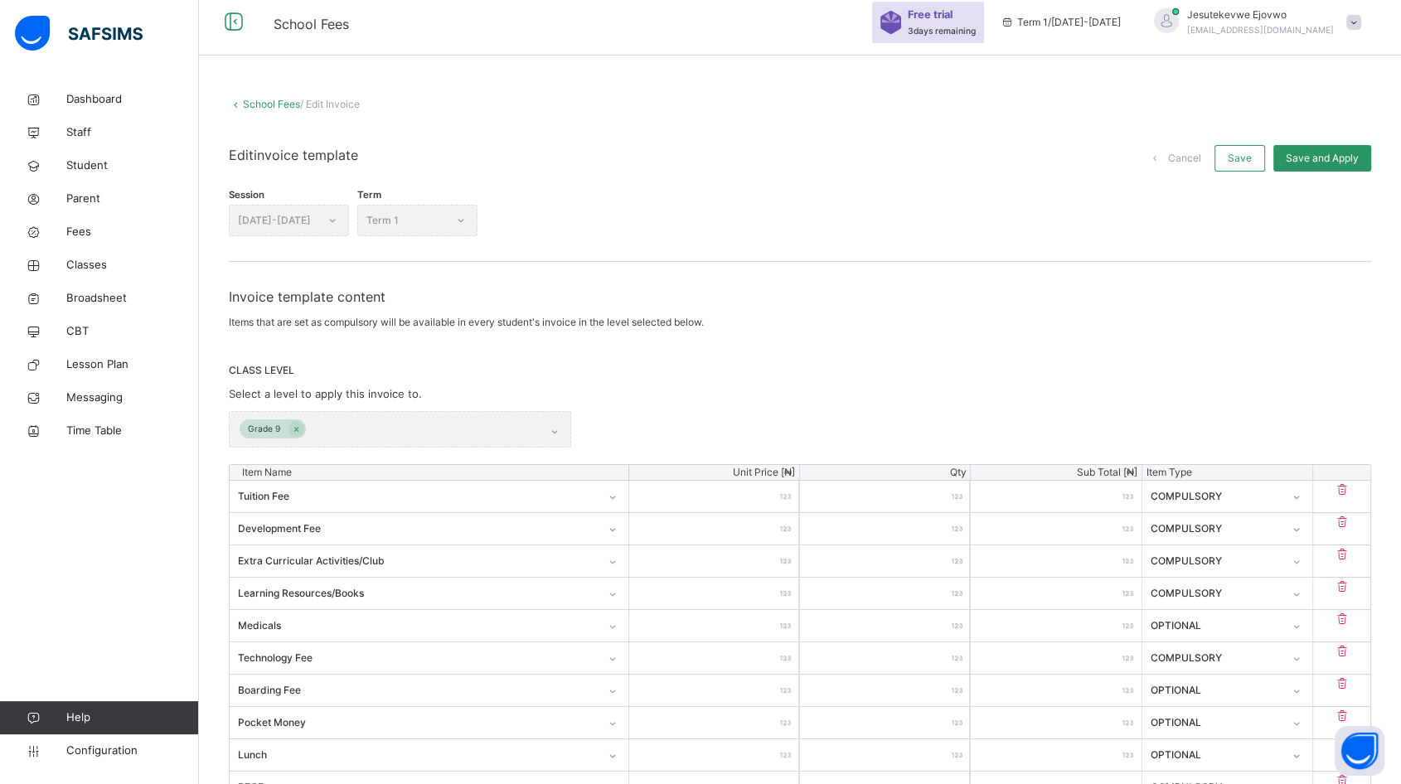
scroll to position [92, 0]
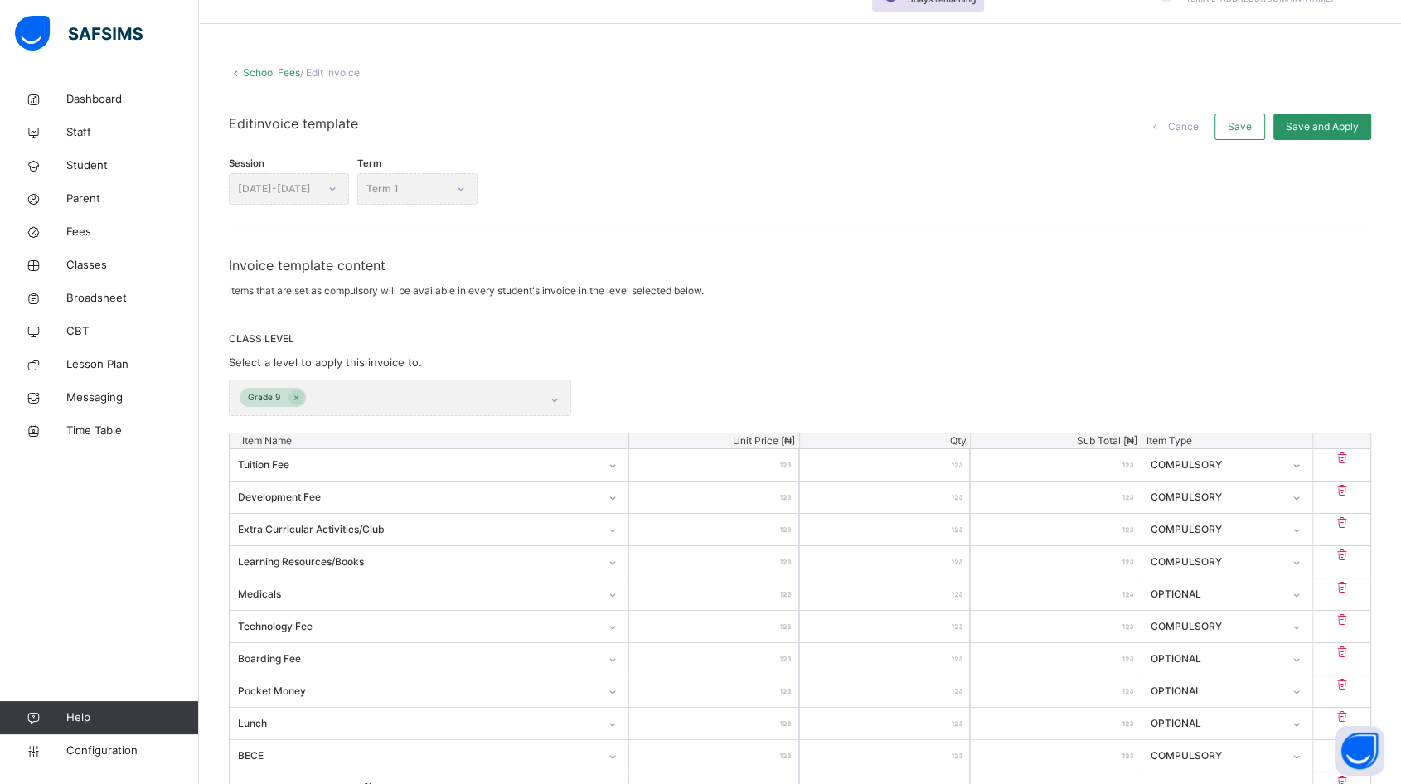
click at [1201, 126] on span "Cancel" at bounding box center [1184, 126] width 33 height 15
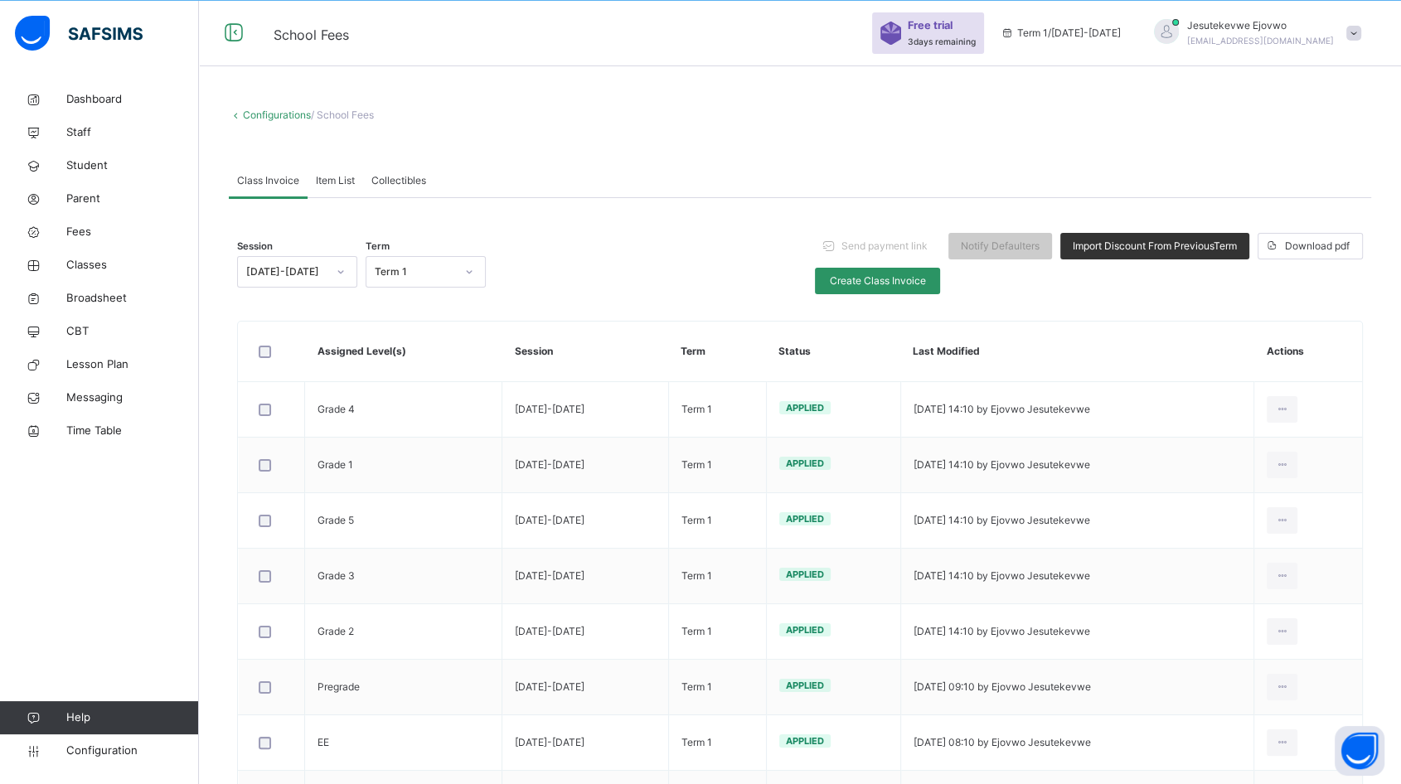
scroll to position [92, 0]
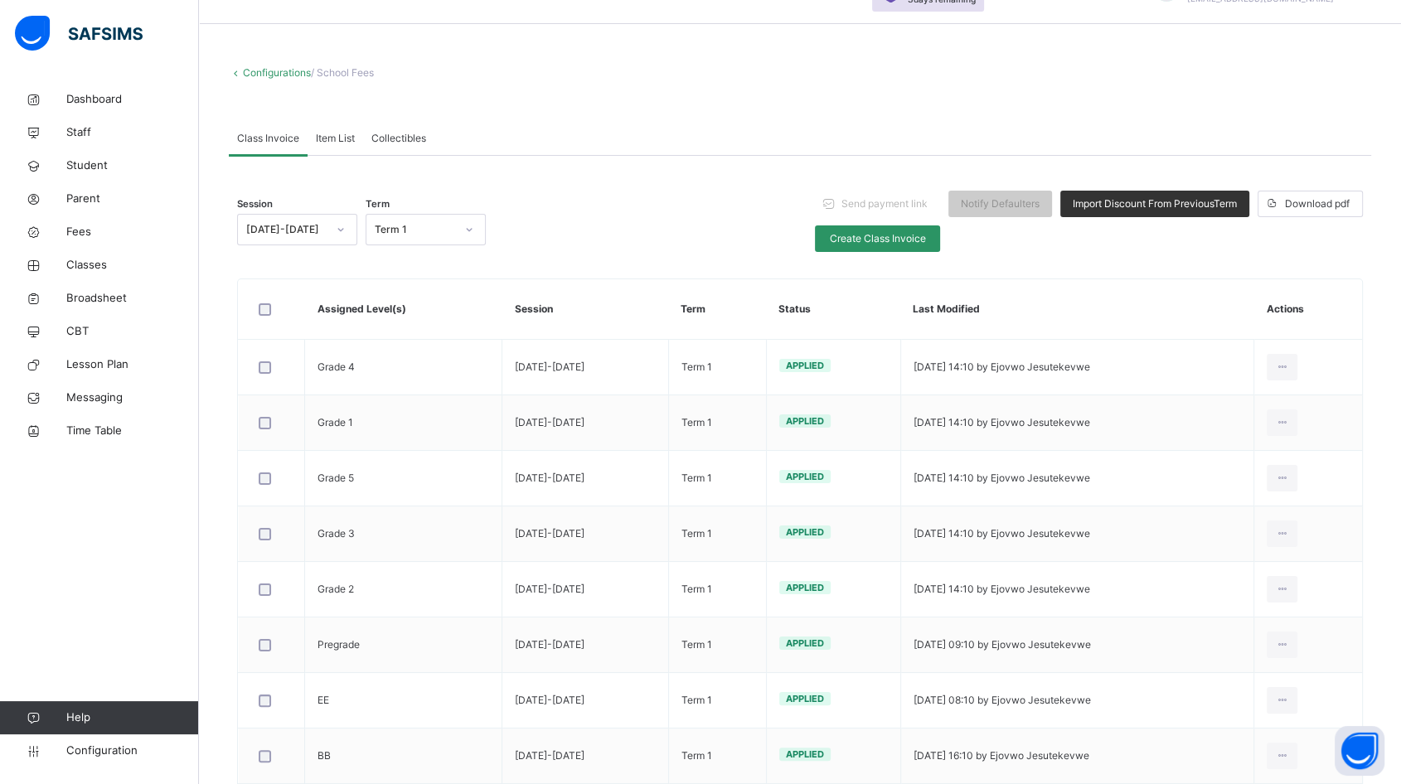
click at [391, 138] on span "Collectibles" at bounding box center [398, 138] width 55 height 15
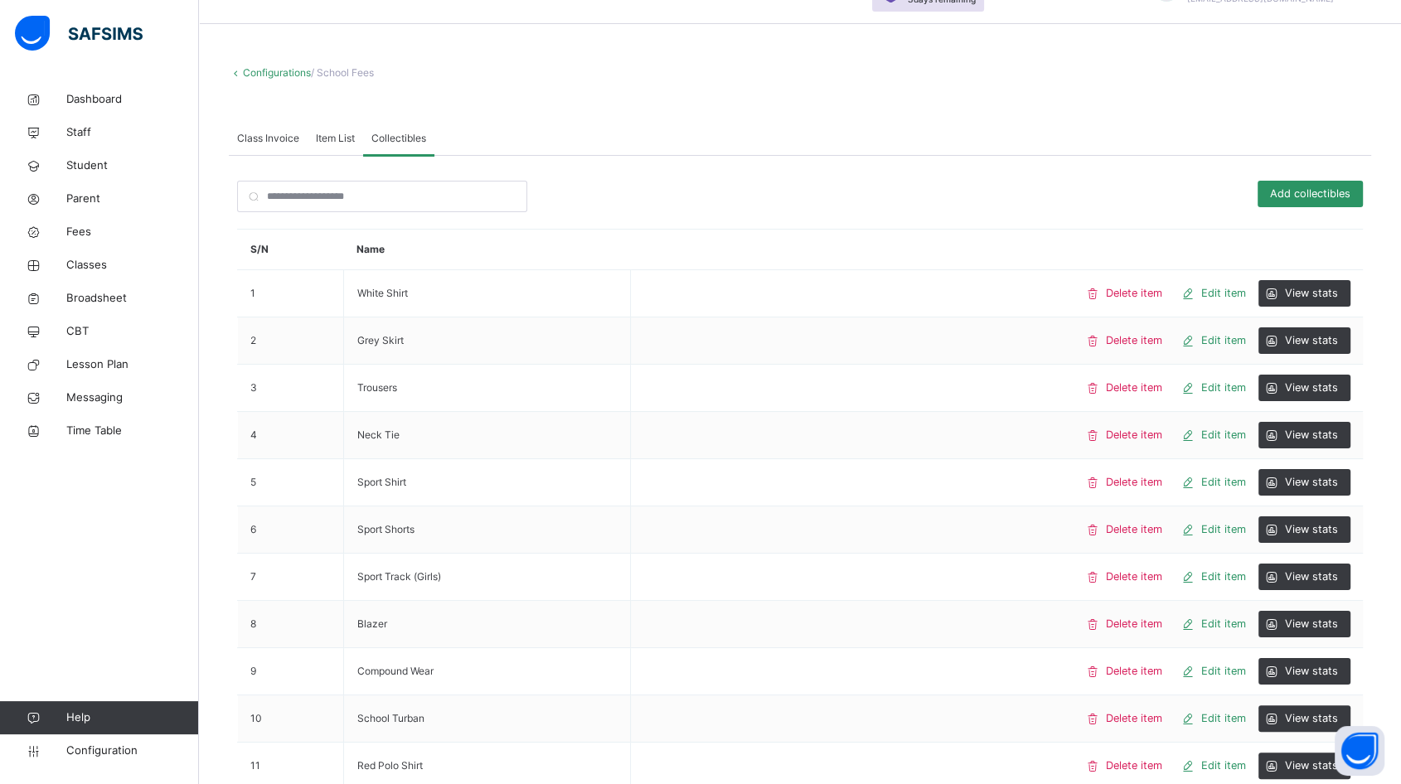
click at [265, 138] on span "Class Invoice" at bounding box center [268, 138] width 62 height 15
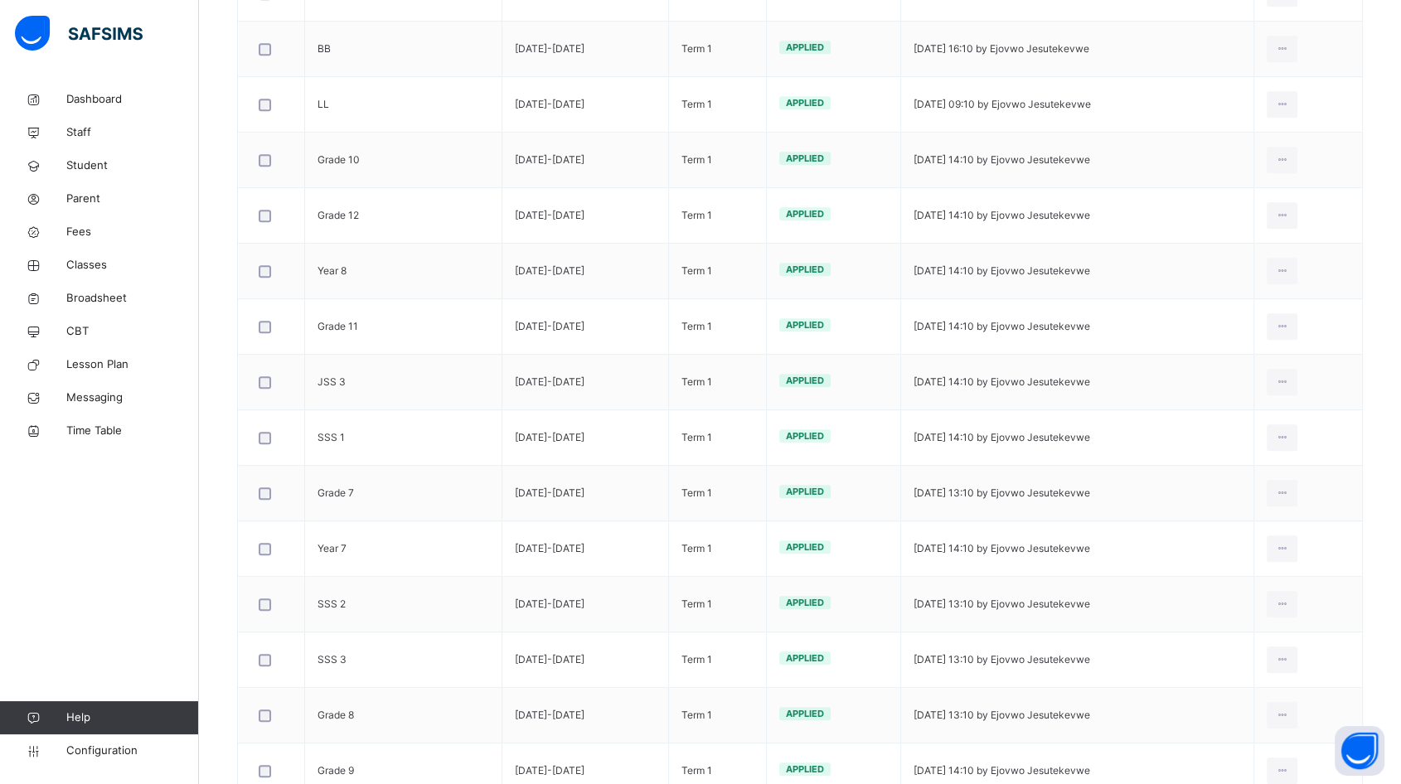
scroll to position [769, 0]
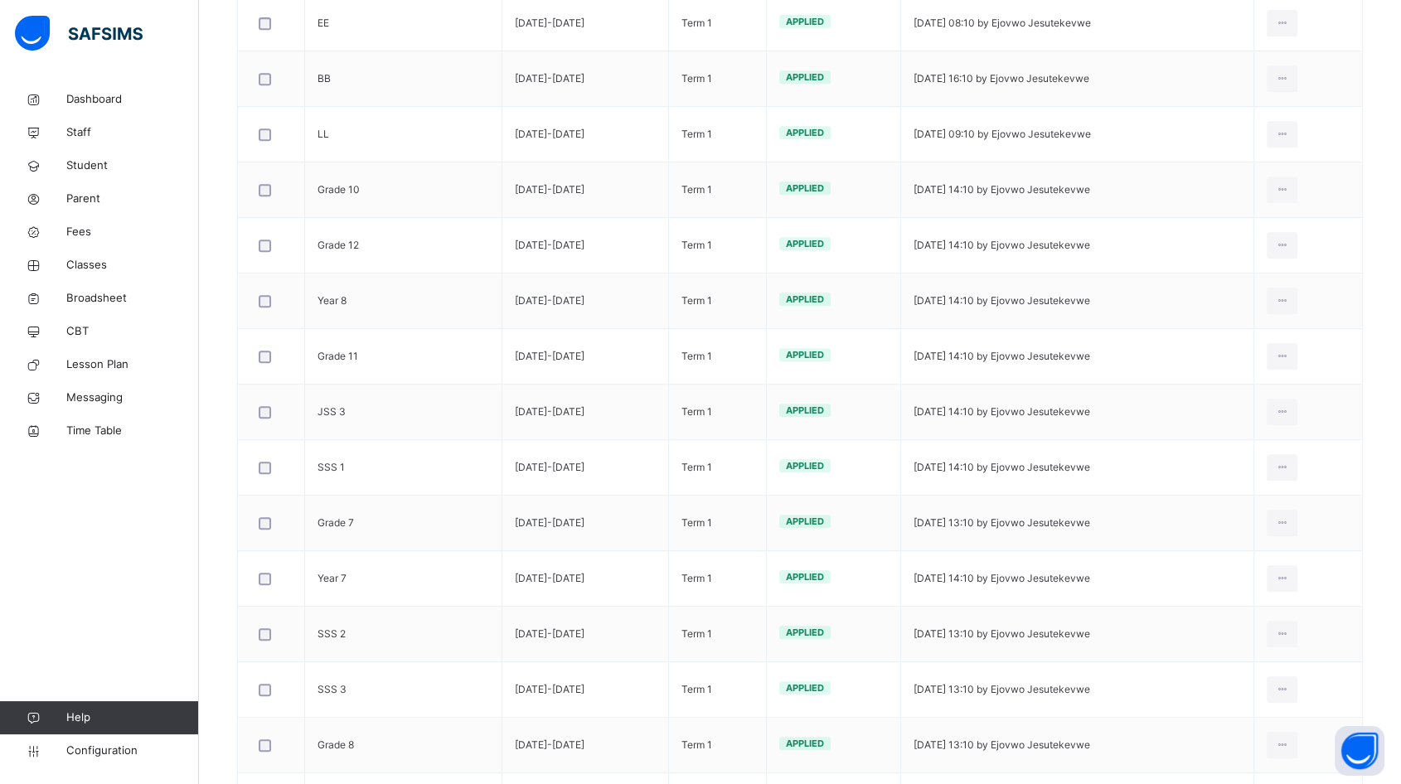
click at [0, 0] on div "Edit Invoice" at bounding box center [0, 0] width 0 height 0
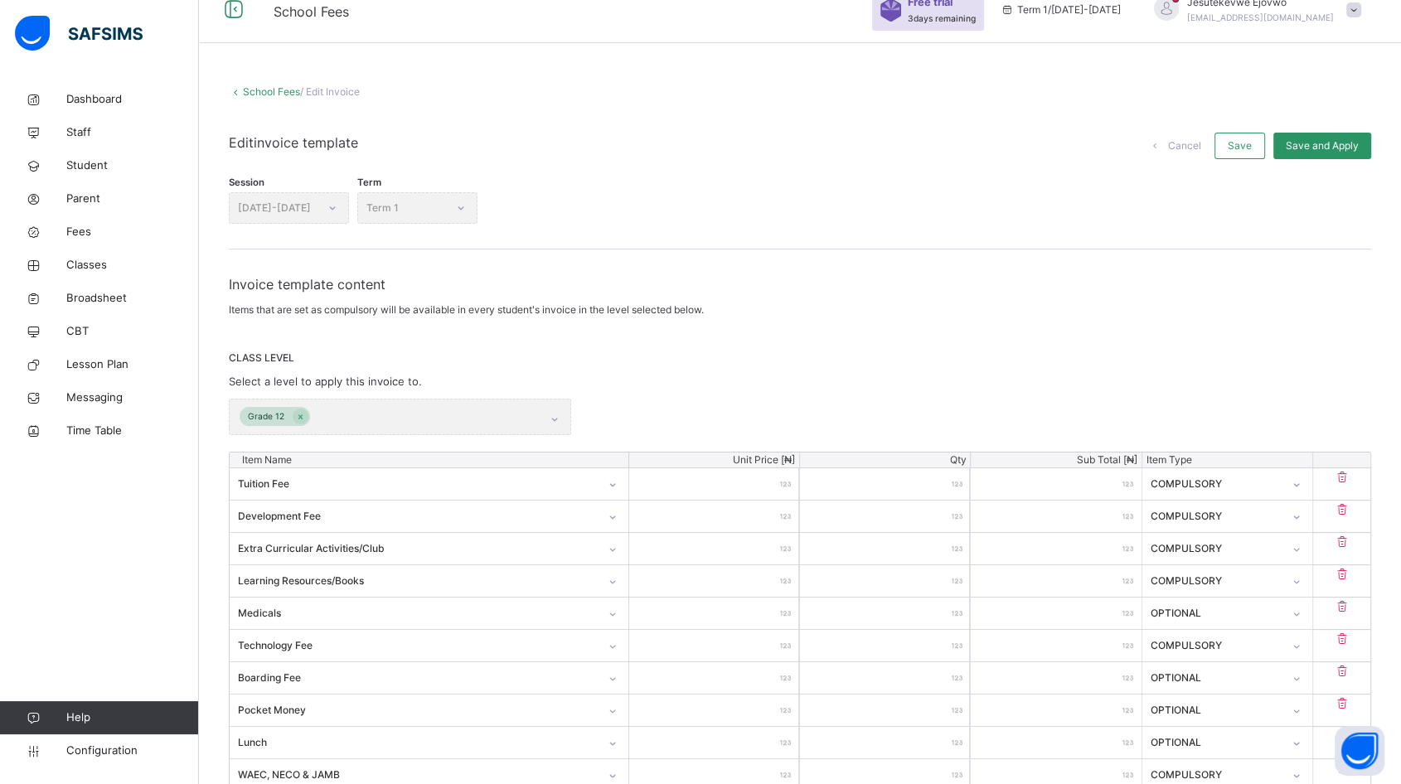
scroll to position [492, 0]
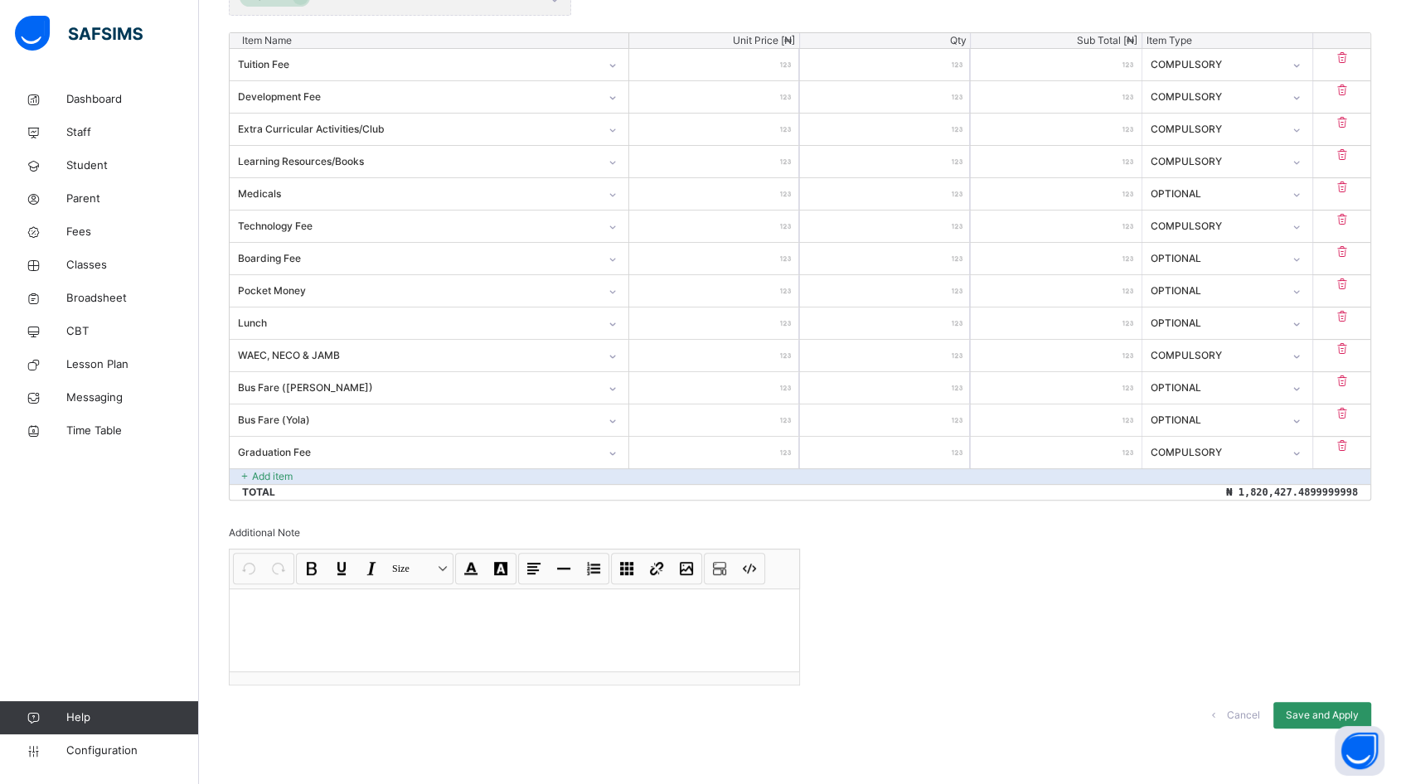
click at [275, 472] on p "Add item" at bounding box center [272, 476] width 41 height 15
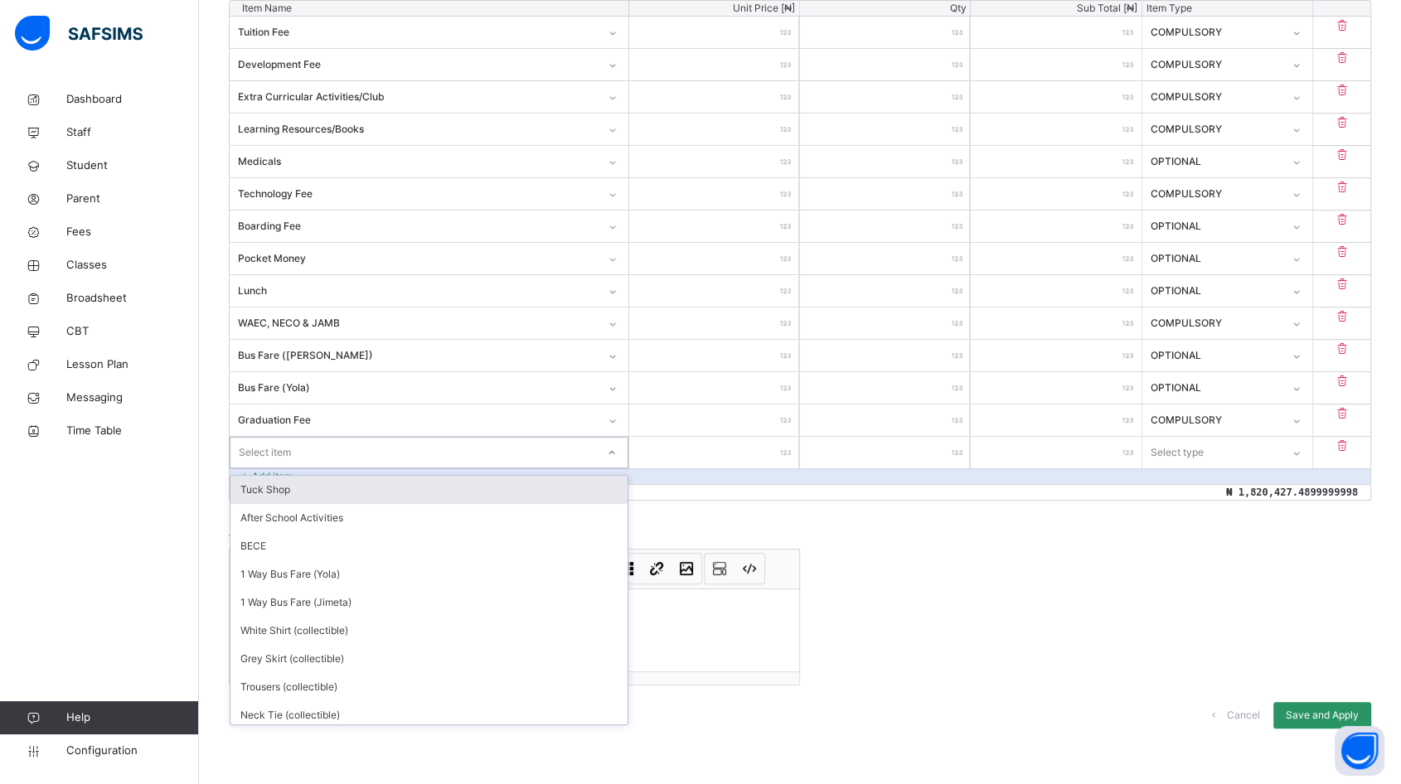
click at [381, 445] on div "Select item" at bounding box center [412, 452] width 365 height 26
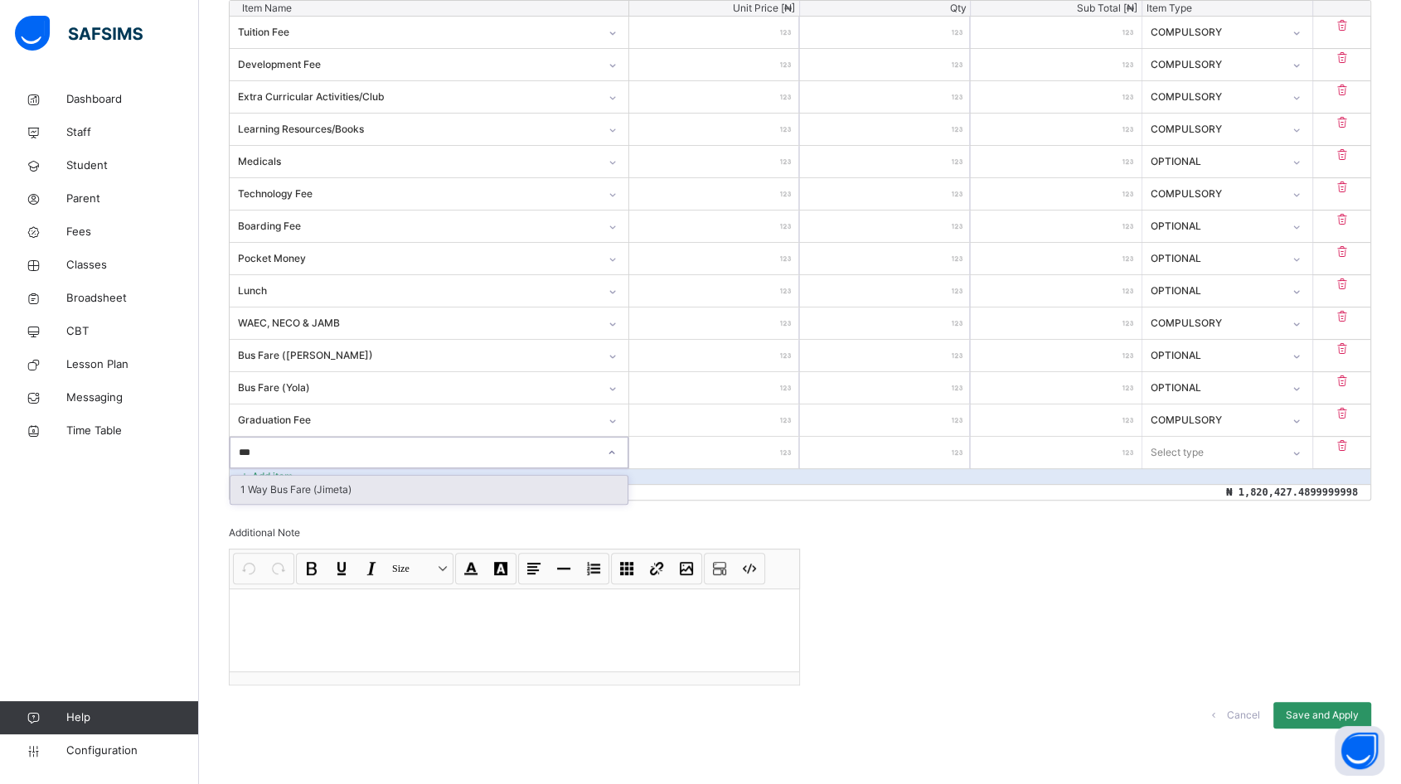
click at [353, 490] on div "1 Way Bus Fare (Jimeta)" at bounding box center [428, 490] width 397 height 28
click at [775, 443] on input "number" at bounding box center [714, 452] width 170 height 31
click at [1195, 448] on div "Select type" at bounding box center [1176, 452] width 53 height 31
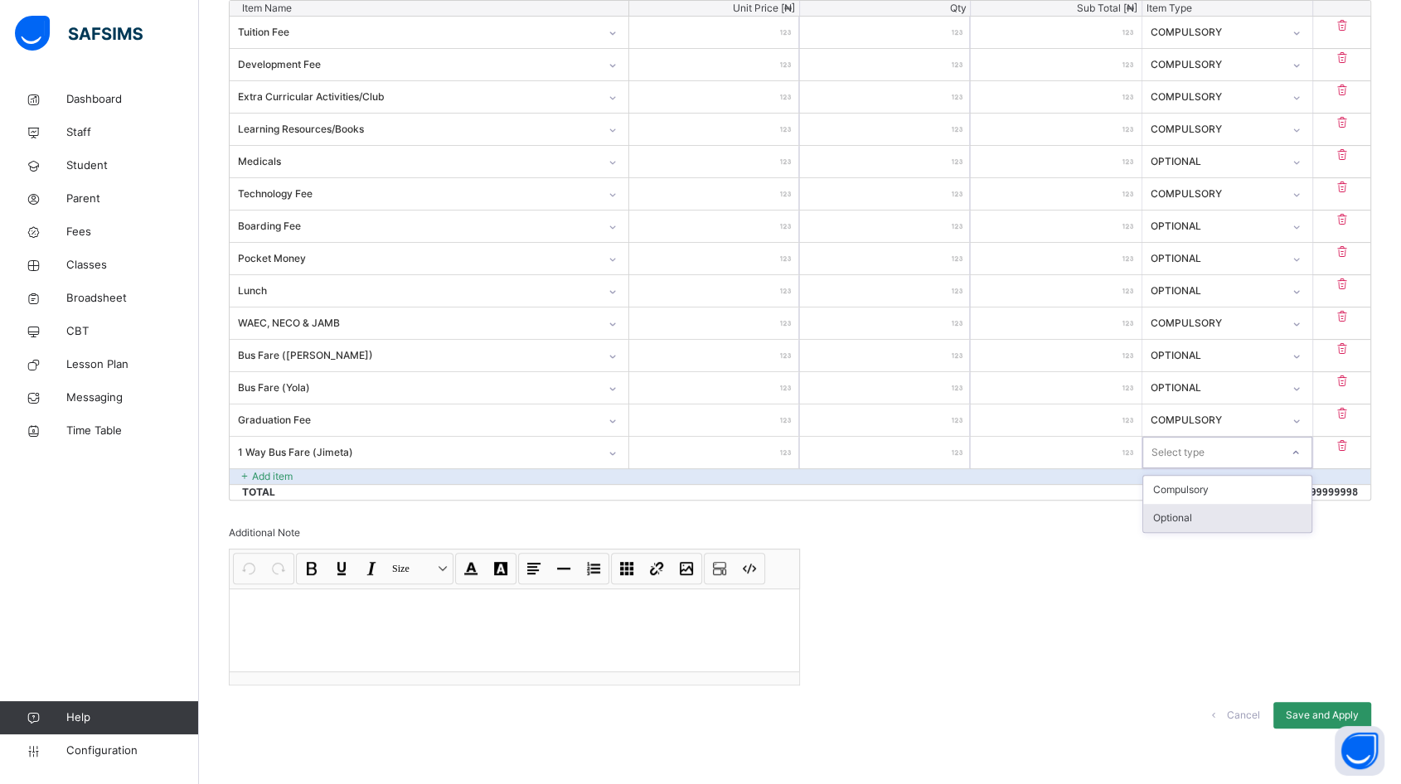
click at [1195, 515] on div "Optional" at bounding box center [1227, 518] width 168 height 28
click at [264, 469] on p "Add item" at bounding box center [272, 476] width 41 height 15
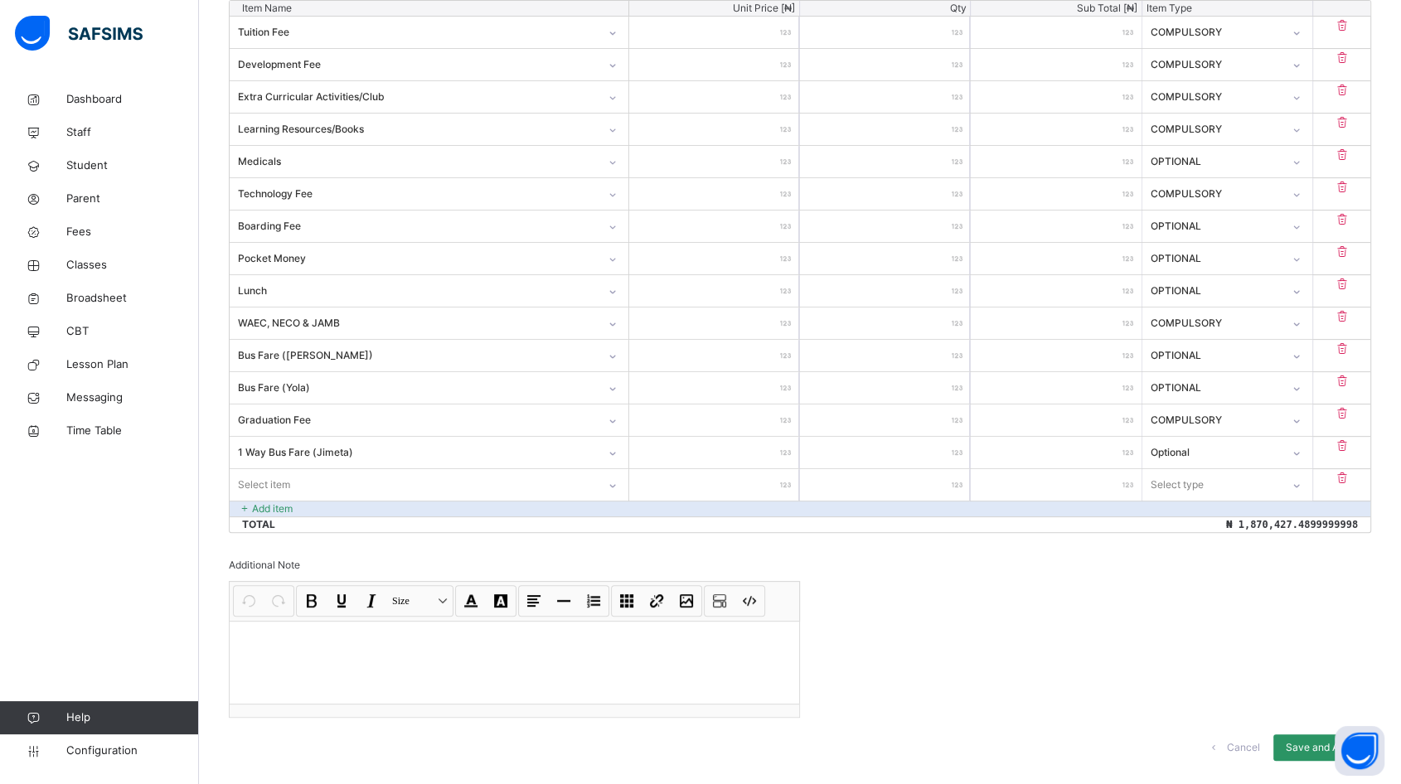
click at [444, 479] on div "Select item" at bounding box center [413, 485] width 367 height 26
click at [443, 518] on div "1 Way Bus Fare (Yola)" at bounding box center [428, 522] width 397 height 28
click at [769, 481] on input "number" at bounding box center [714, 484] width 170 height 31
click at [1178, 489] on div "Select type" at bounding box center [1176, 484] width 53 height 31
click at [1178, 542] on div "Optional" at bounding box center [1227, 550] width 168 height 28
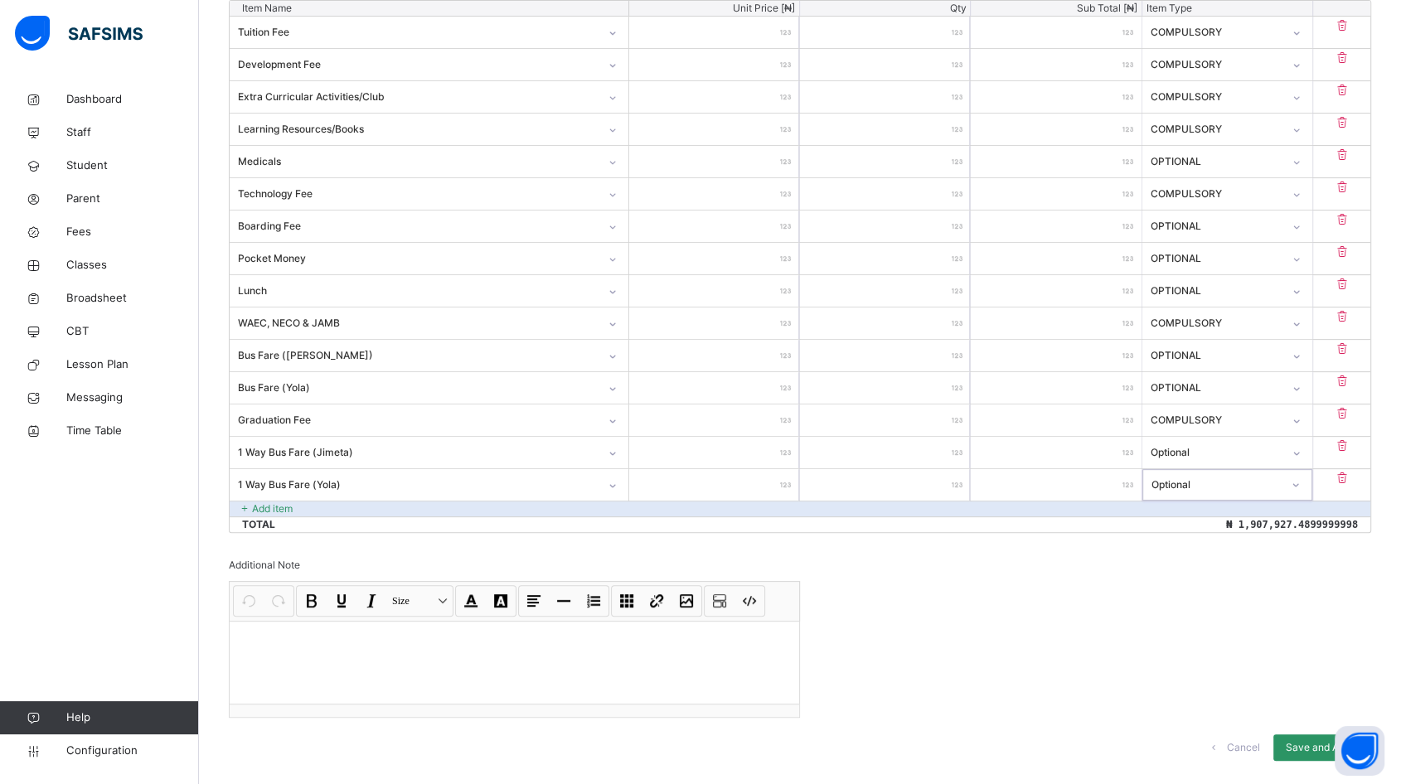
click at [1093, 581] on div "Invoice template content Items that are set as compulsory will be available in …" at bounding box center [800, 300] width 1142 height 955
click at [271, 505] on p "Add item" at bounding box center [272, 508] width 41 height 15
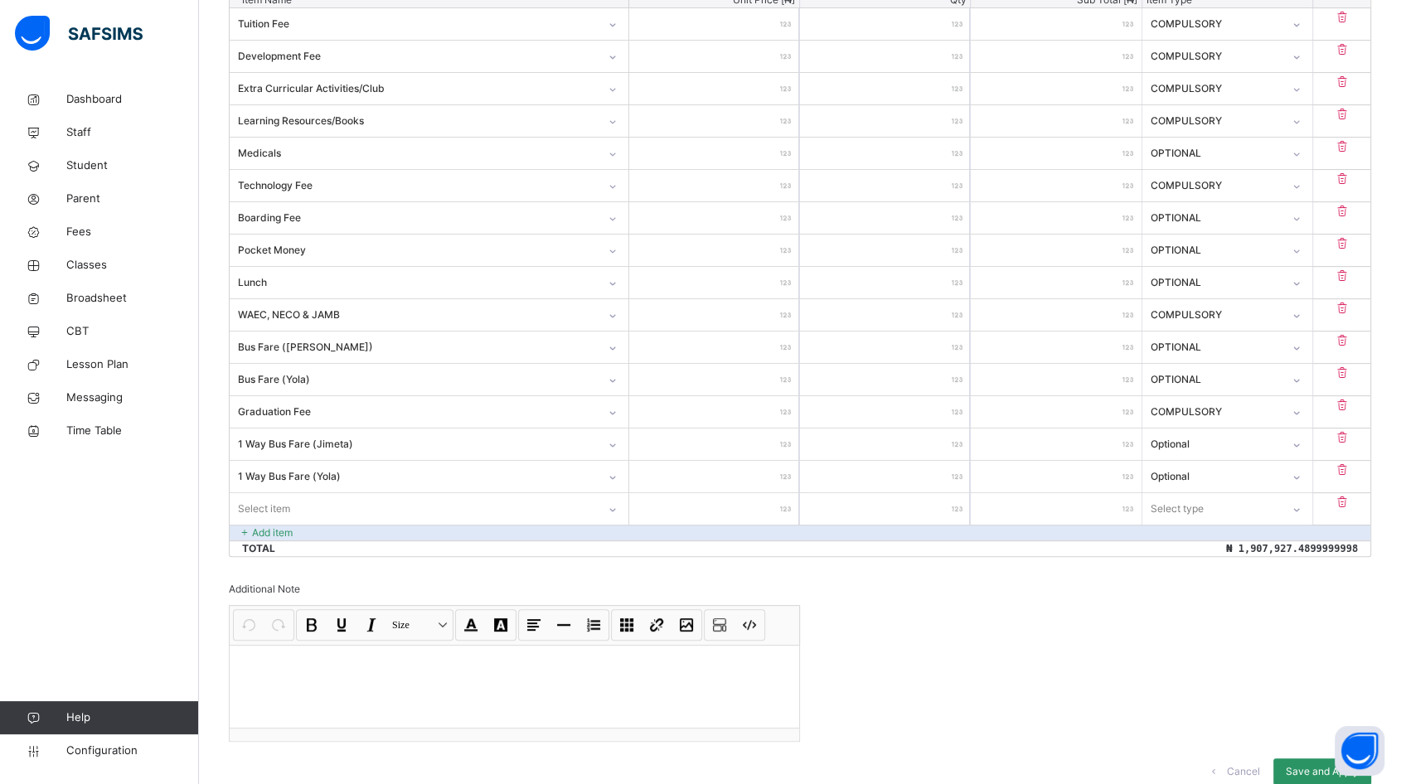
click at [313, 510] on div "Select item" at bounding box center [413, 509] width 367 height 26
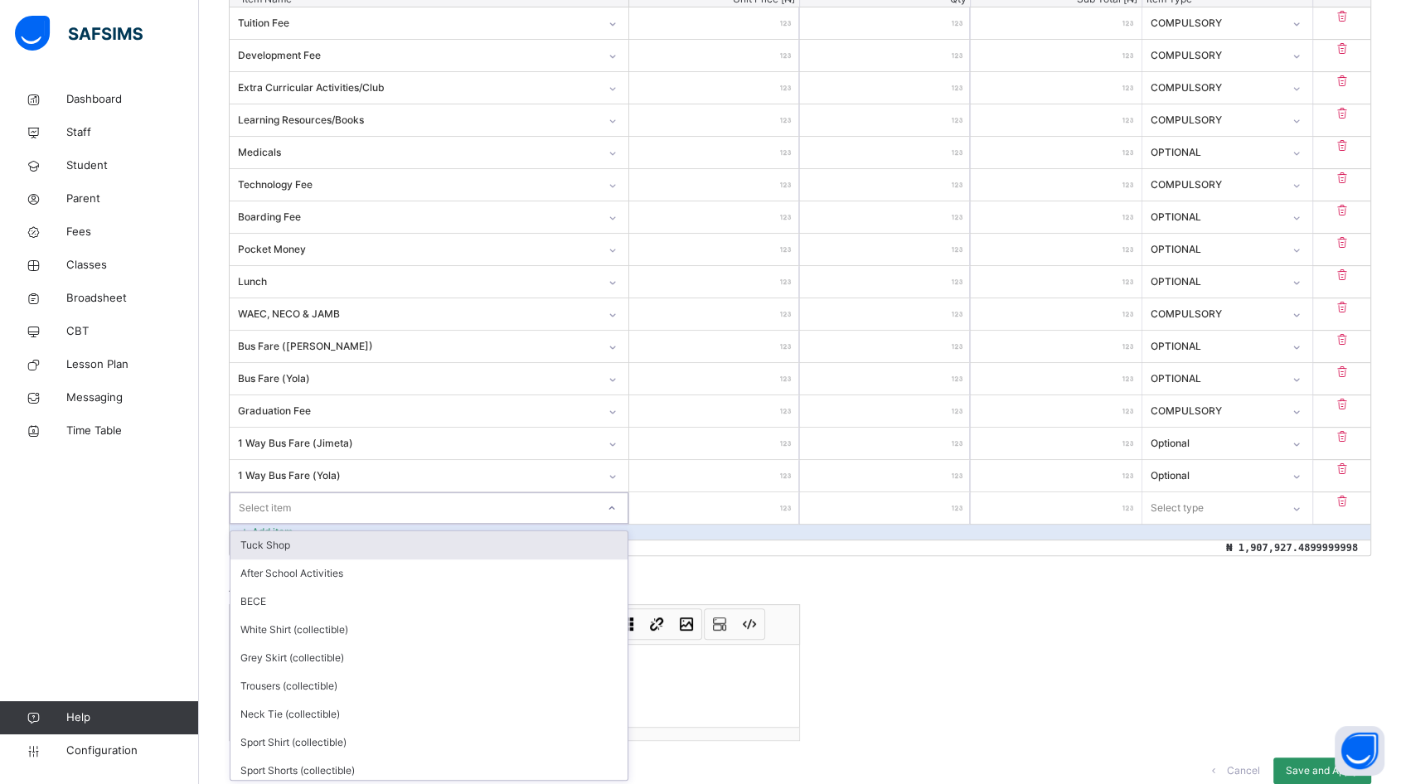
scroll to position [535, 0]
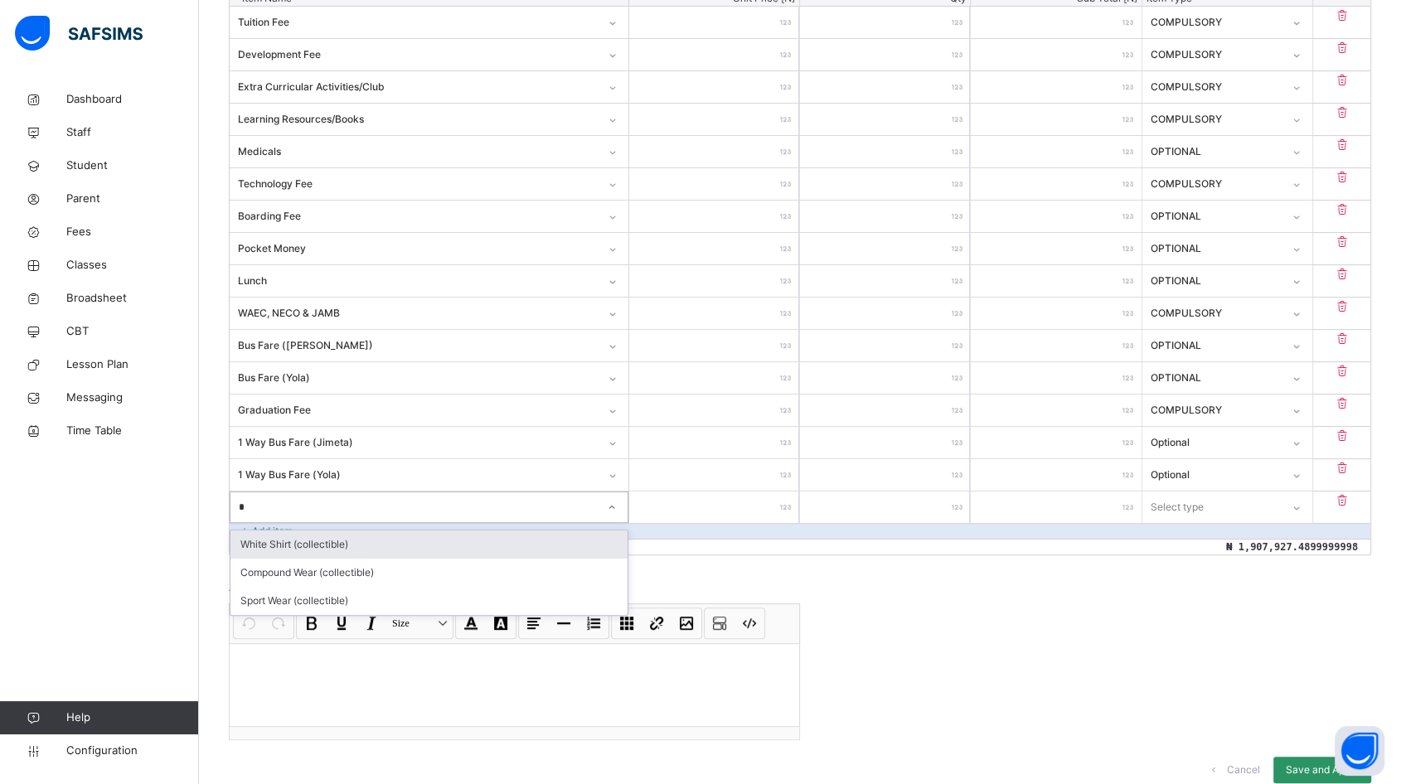
click at [302, 541] on div "White Shirt (collectible)" at bounding box center [428, 544] width 397 height 28
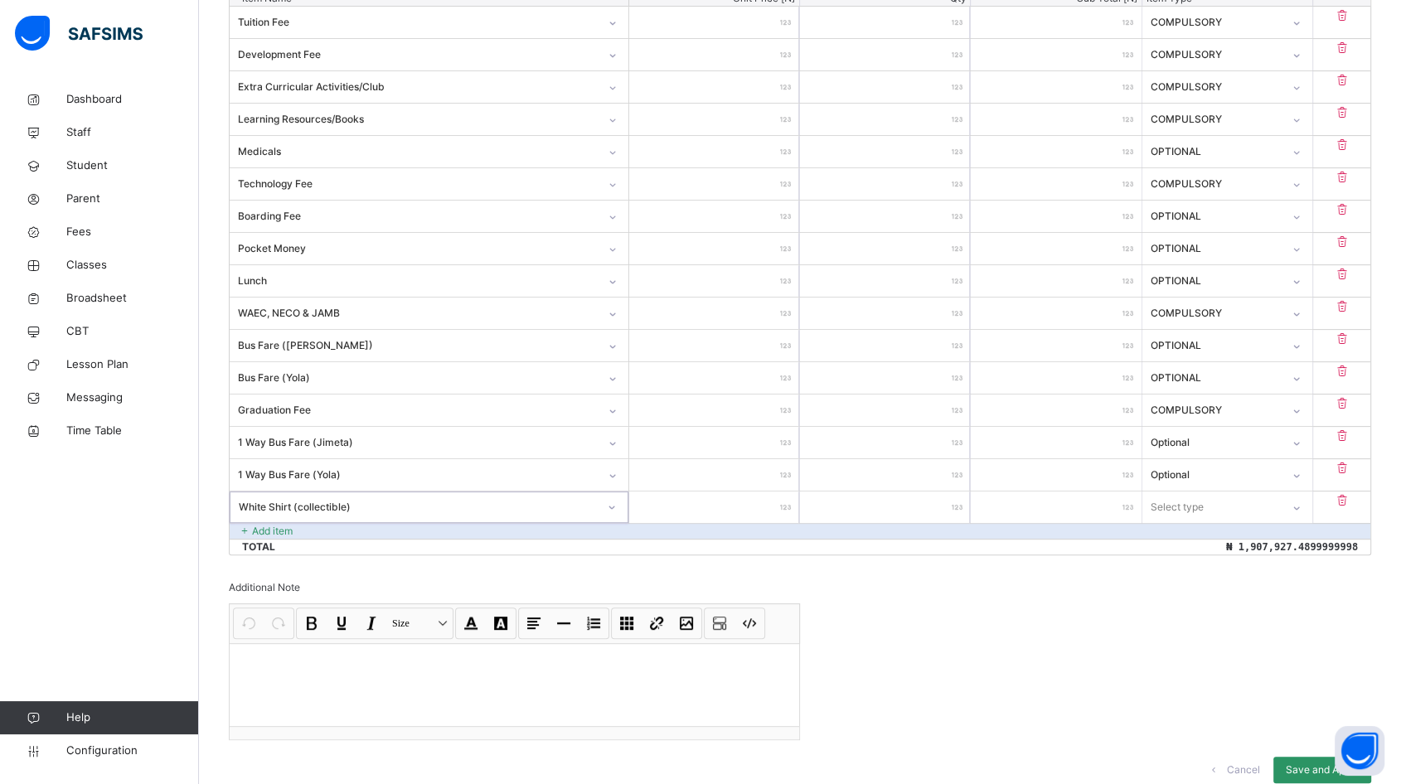
click at [727, 509] on input "number" at bounding box center [714, 506] width 170 height 31
click at [1228, 501] on div "Select type" at bounding box center [1211, 507] width 137 height 26
click at [1197, 568] on div "Optional" at bounding box center [1227, 573] width 168 height 28
click at [266, 530] on p "Add item" at bounding box center [272, 531] width 41 height 15
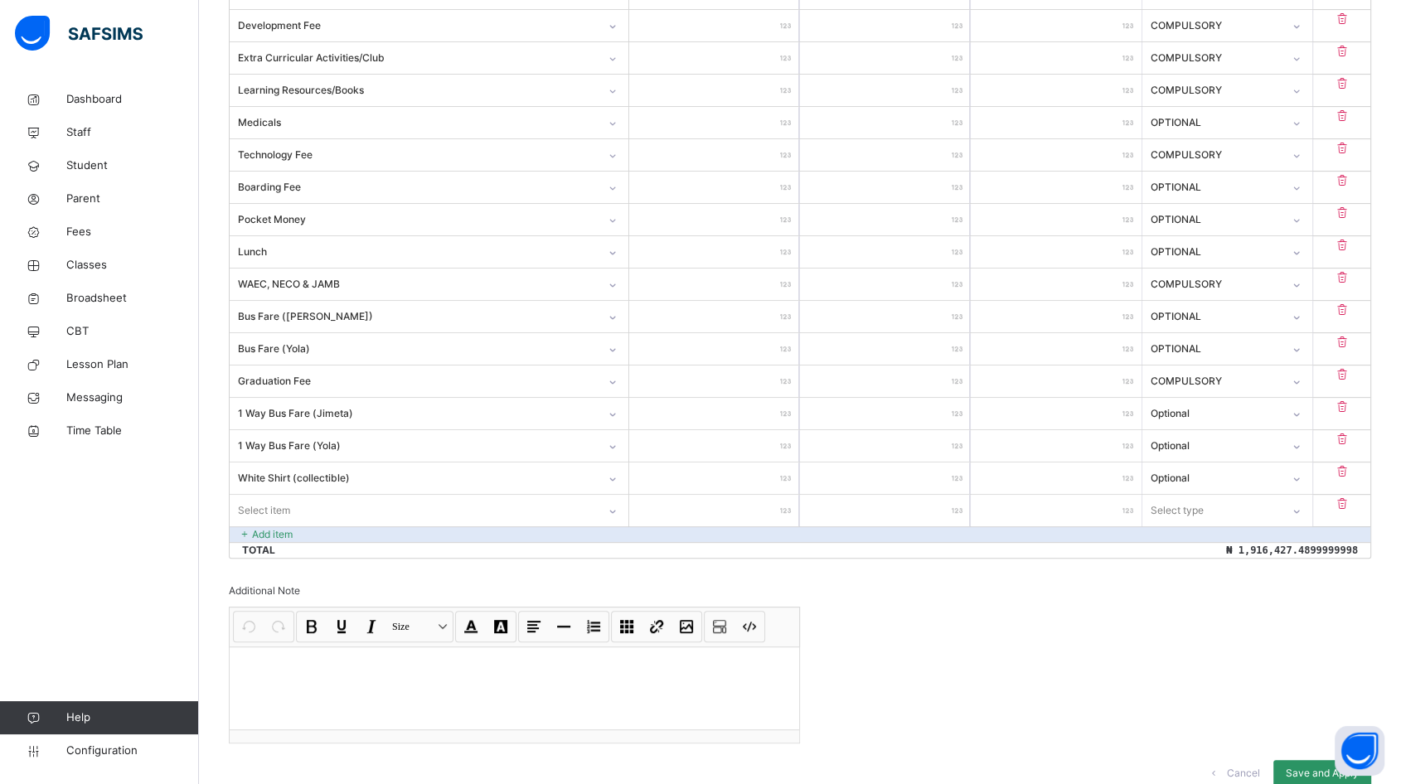
click at [293, 526] on div "Select item" at bounding box center [429, 510] width 399 height 31
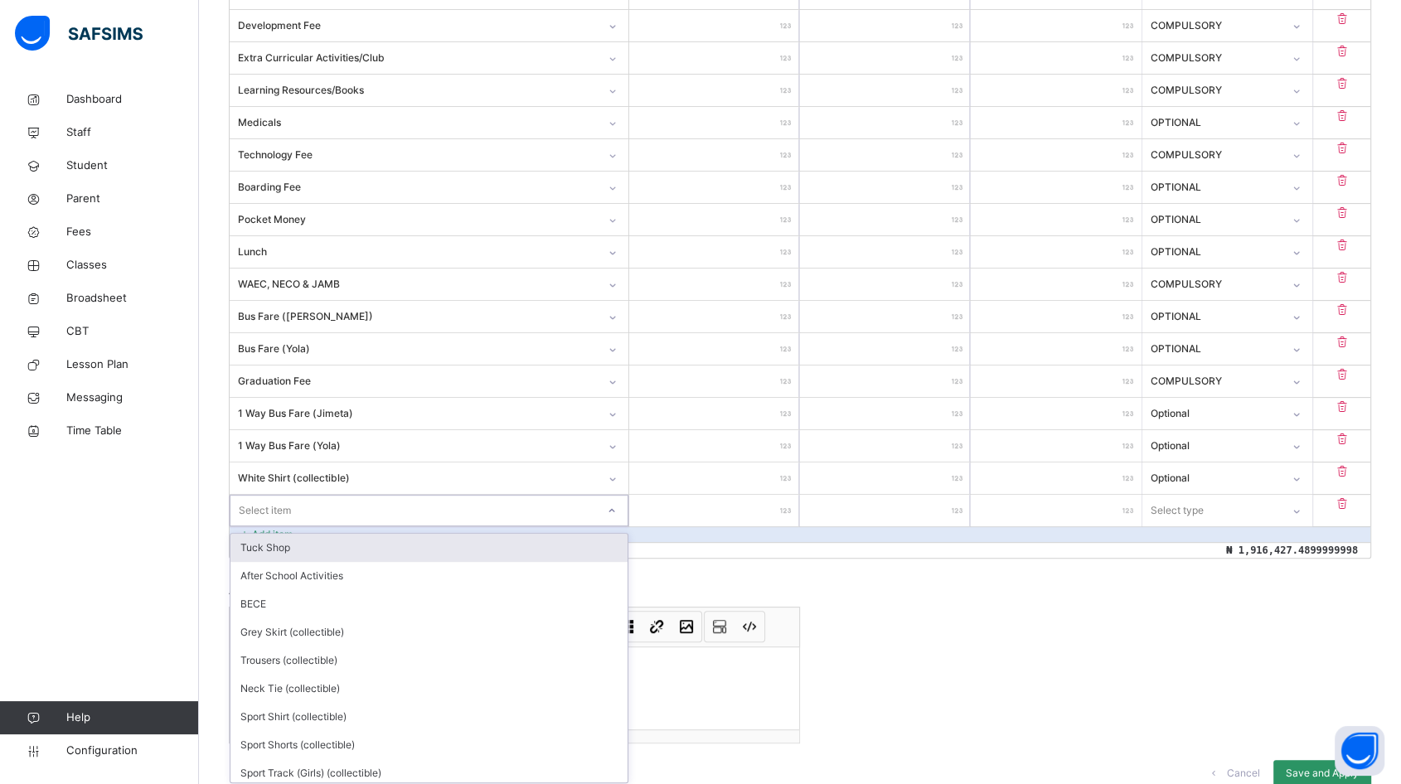
scroll to position [567, 0]
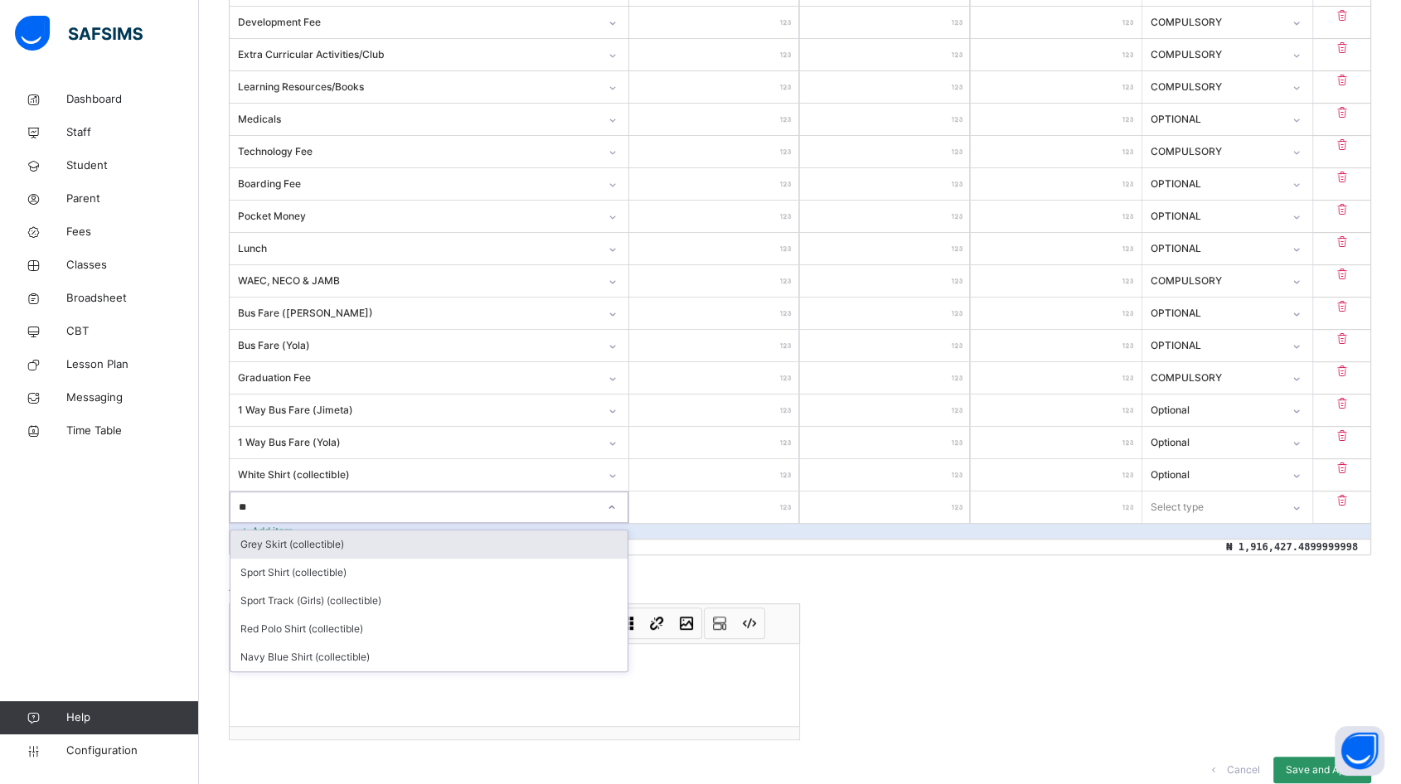
click at [349, 543] on div "Grey Skirt (collectible)" at bounding box center [428, 544] width 397 height 28
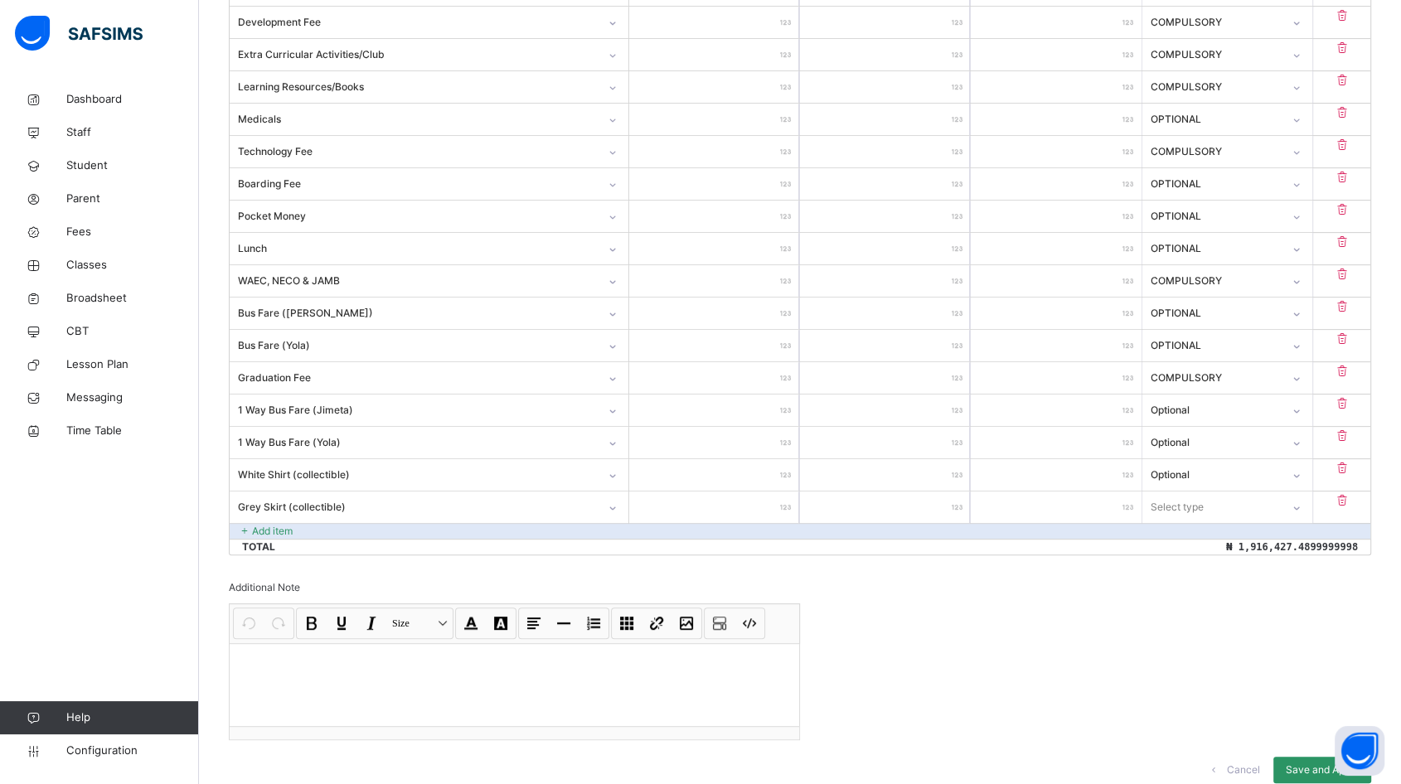
click at [775, 508] on input "number" at bounding box center [714, 506] width 170 height 31
click at [1246, 509] on div "Select type" at bounding box center [1211, 507] width 138 height 26
click at [1204, 567] on div "Optional" at bounding box center [1227, 573] width 168 height 28
click at [265, 525] on p "Add item" at bounding box center [272, 531] width 41 height 15
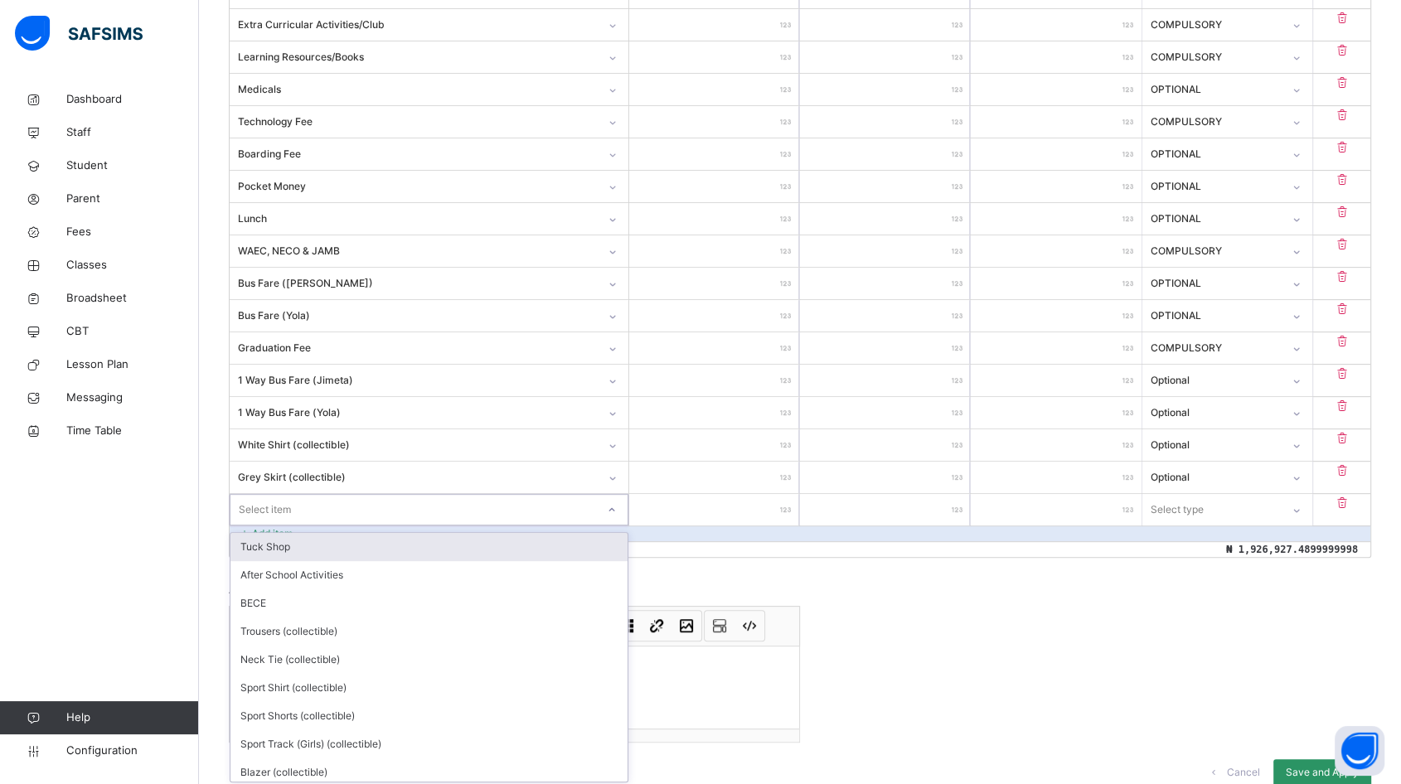
click at [292, 525] on div "option Tuck Shop focused, 1 of 19. 19 results available. Use Up and Down to cho…" at bounding box center [429, 509] width 399 height 31
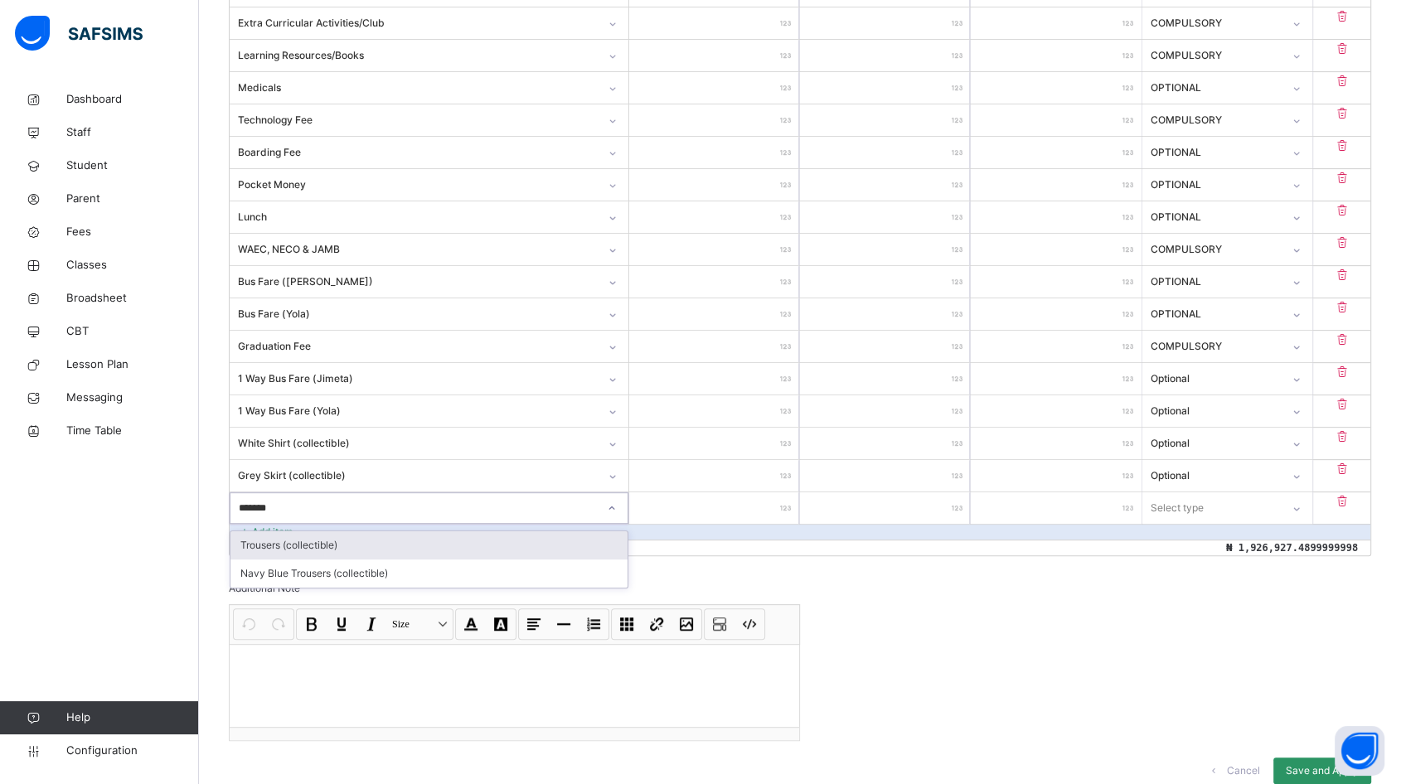
click at [351, 549] on div "Trousers (collectible)" at bounding box center [428, 545] width 397 height 28
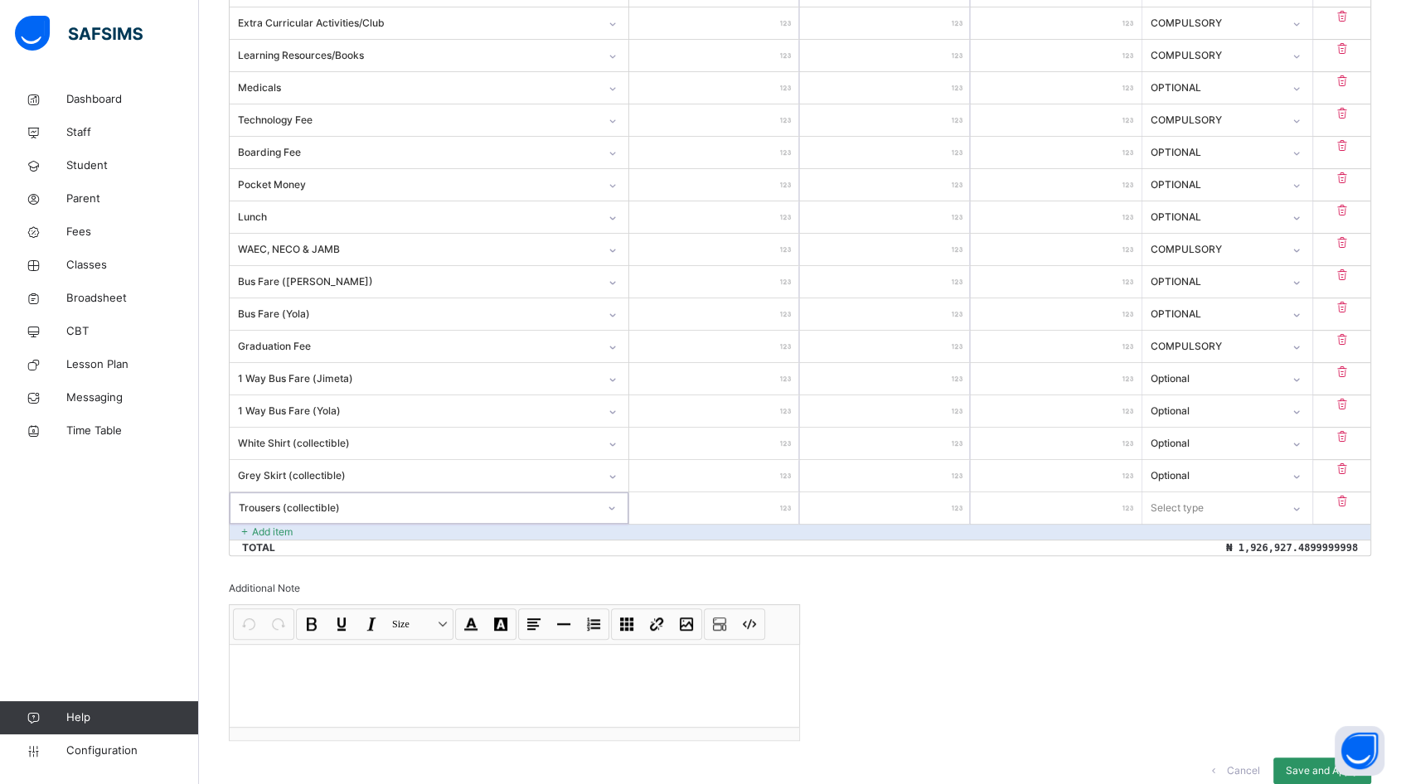
click at [738, 513] on input "number" at bounding box center [714, 507] width 170 height 31
click at [1254, 503] on div "Select type" at bounding box center [1211, 508] width 138 height 26
click at [1207, 568] on div "Optional" at bounding box center [1227, 573] width 168 height 28
click at [281, 529] on p "Add item" at bounding box center [272, 532] width 41 height 15
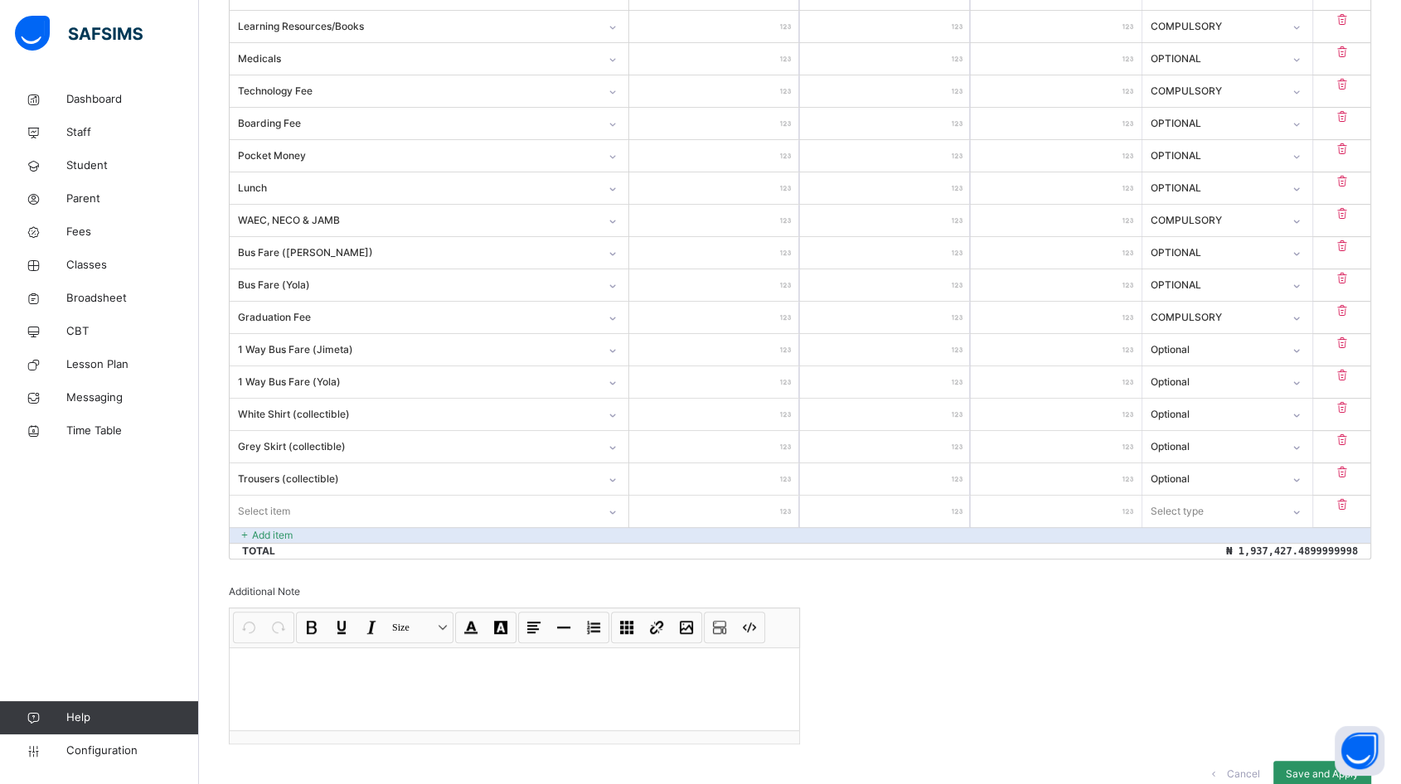
click at [290, 527] on div "Select item" at bounding box center [429, 511] width 399 height 31
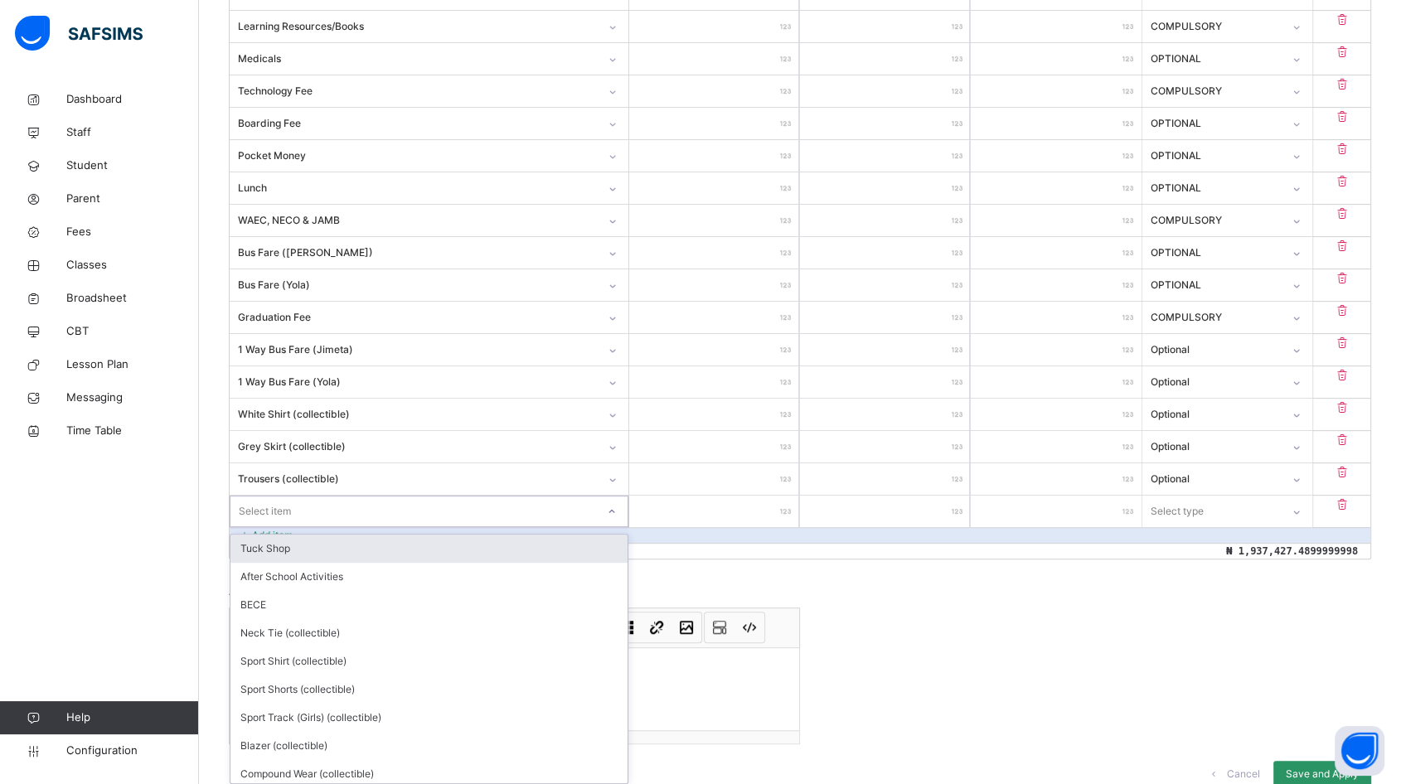
scroll to position [631, 0]
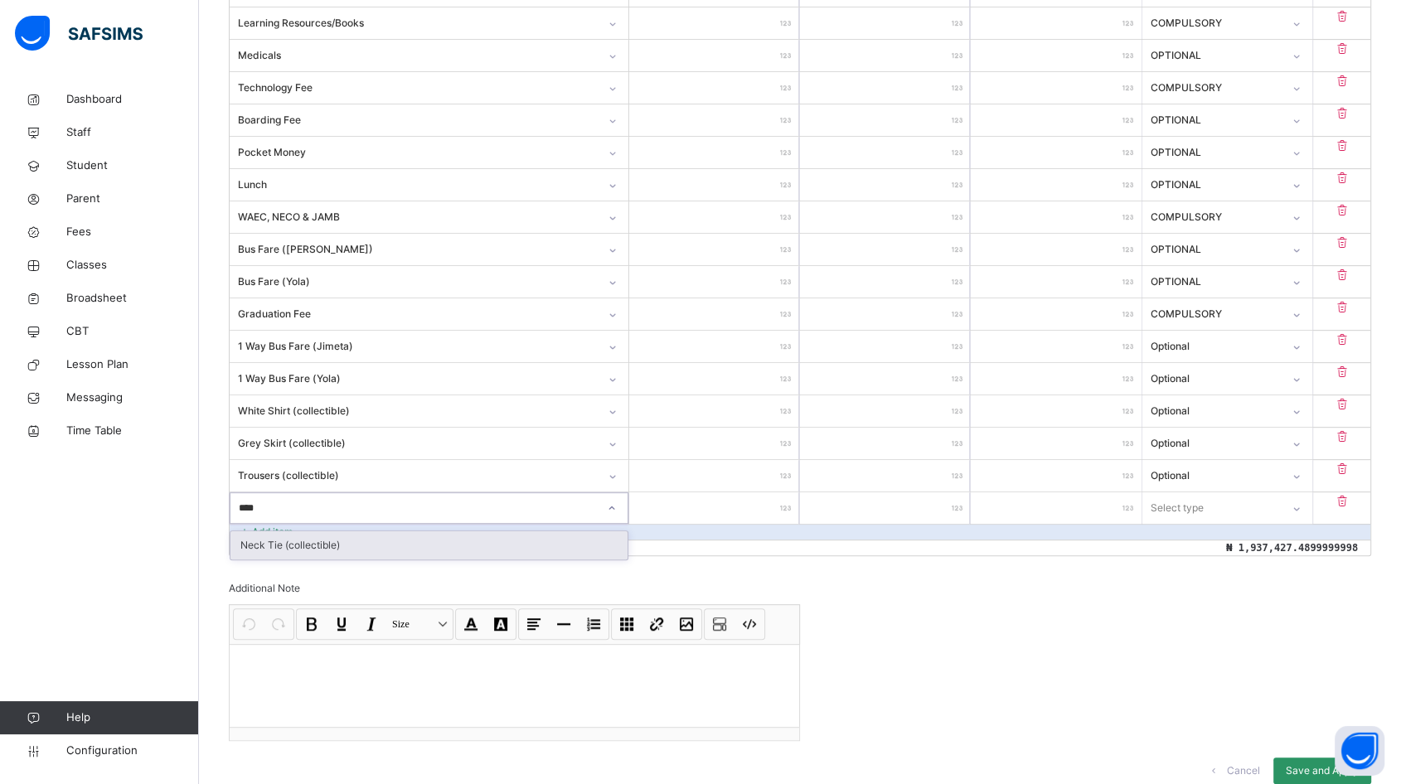
click at [339, 535] on div "Neck Tie (collectible)" at bounding box center [428, 545] width 397 height 28
click at [724, 506] on input "number" at bounding box center [714, 507] width 170 height 31
click at [1203, 506] on div "Select type" at bounding box center [1176, 507] width 53 height 31
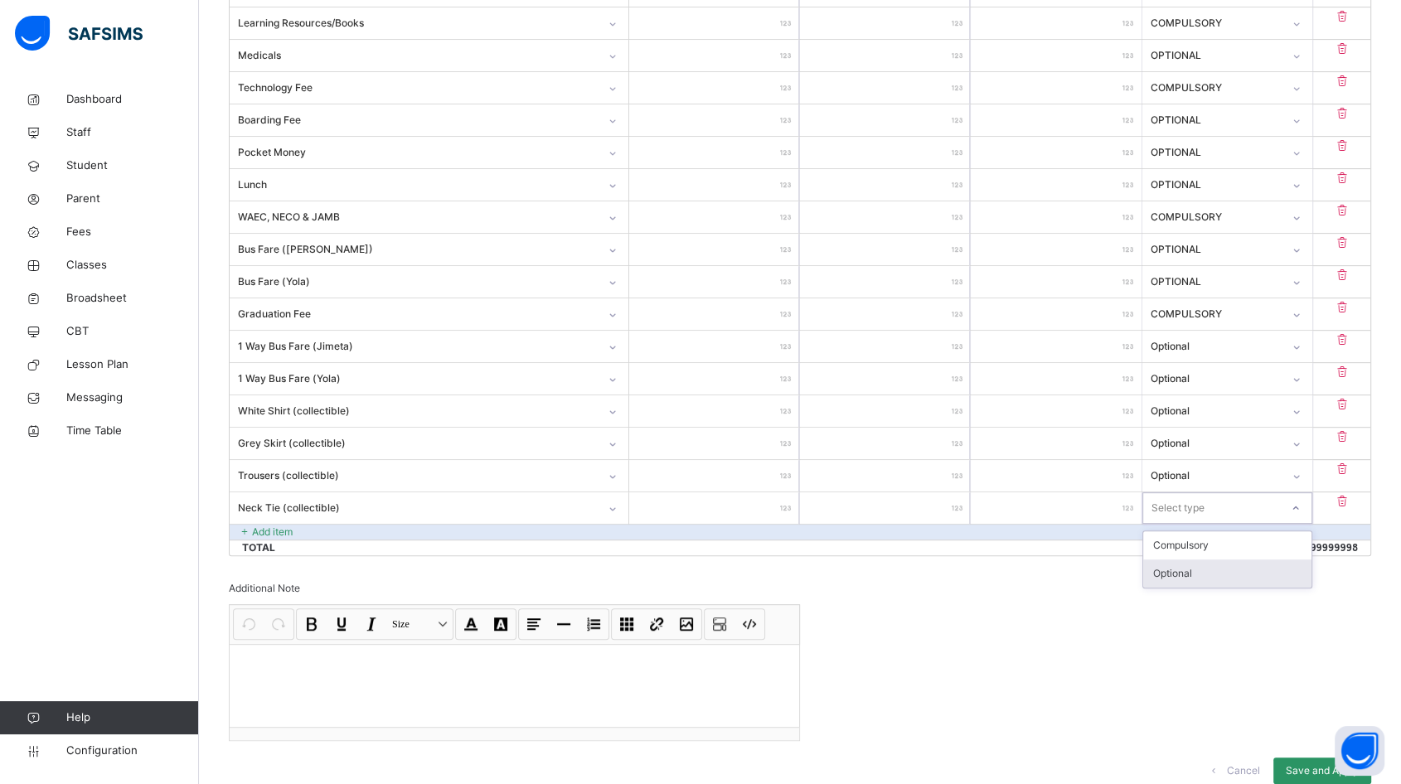
click at [1186, 571] on div "Optional" at bounding box center [1227, 573] width 168 height 28
click at [254, 526] on p "Add item" at bounding box center [272, 532] width 41 height 15
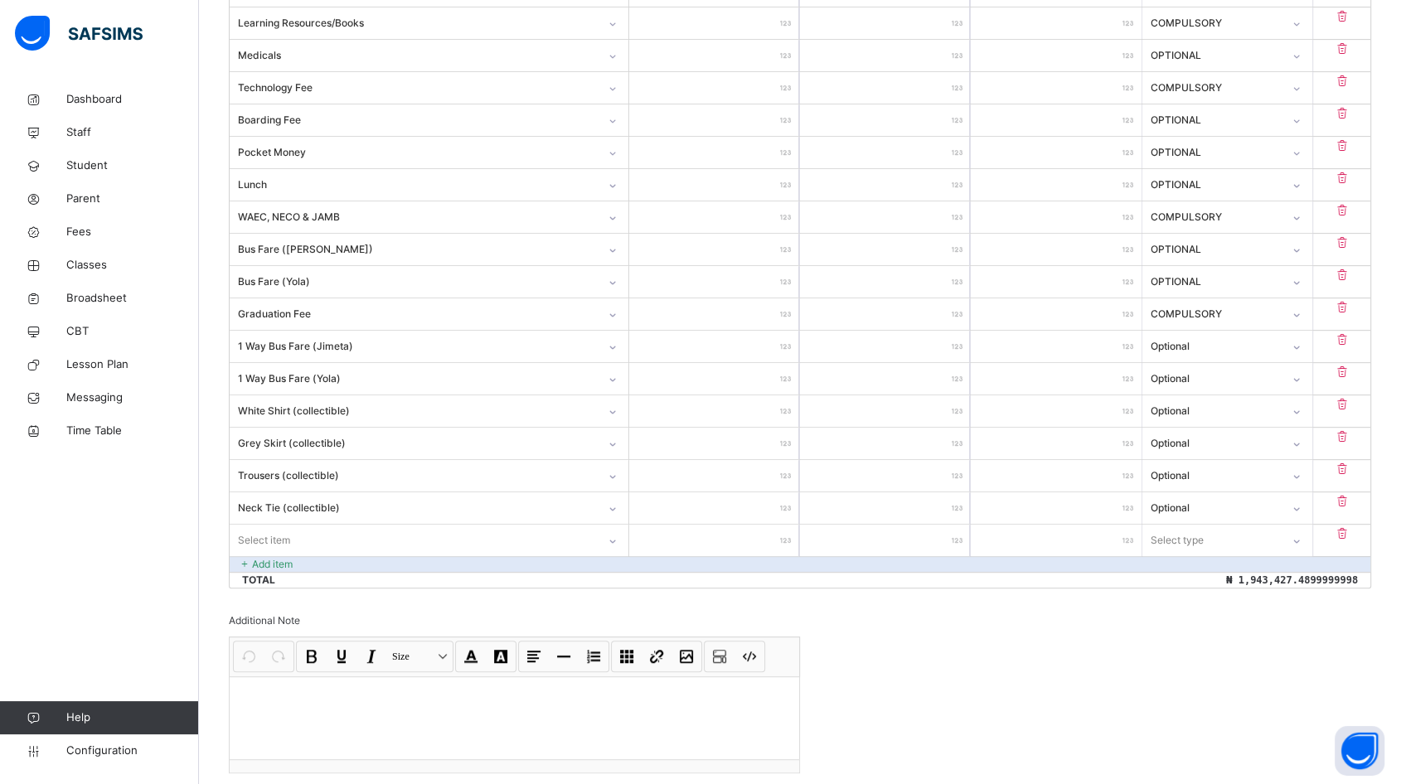
click at [272, 526] on div "Item Name Unit Price [ ₦ ] Qty Sub Total [ ₦ ] Item Type Tuition Fee ********* …" at bounding box center [800, 241] width 1142 height 694
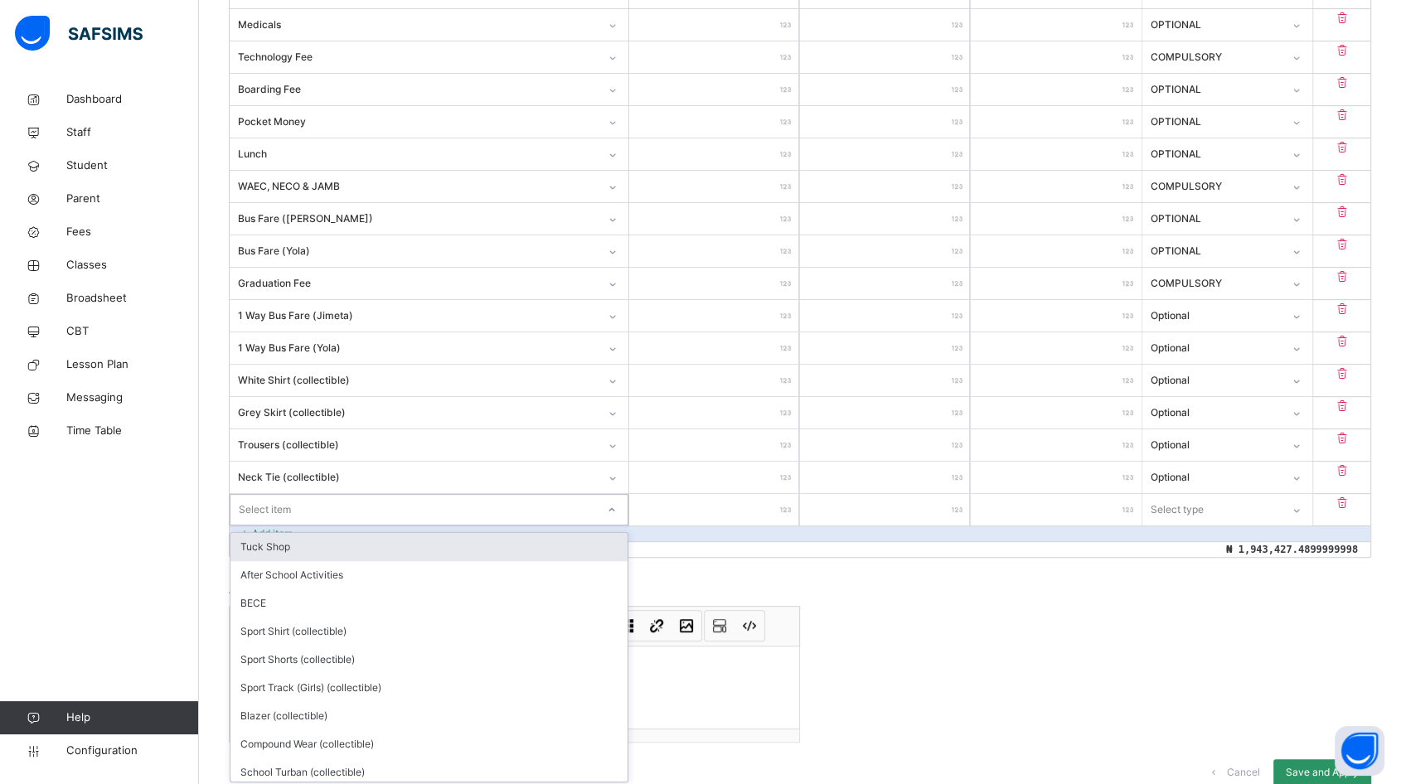
scroll to position [663, 0]
click at [320, 543] on div "Sport Shirt (collectible)" at bounding box center [428, 545] width 397 height 28
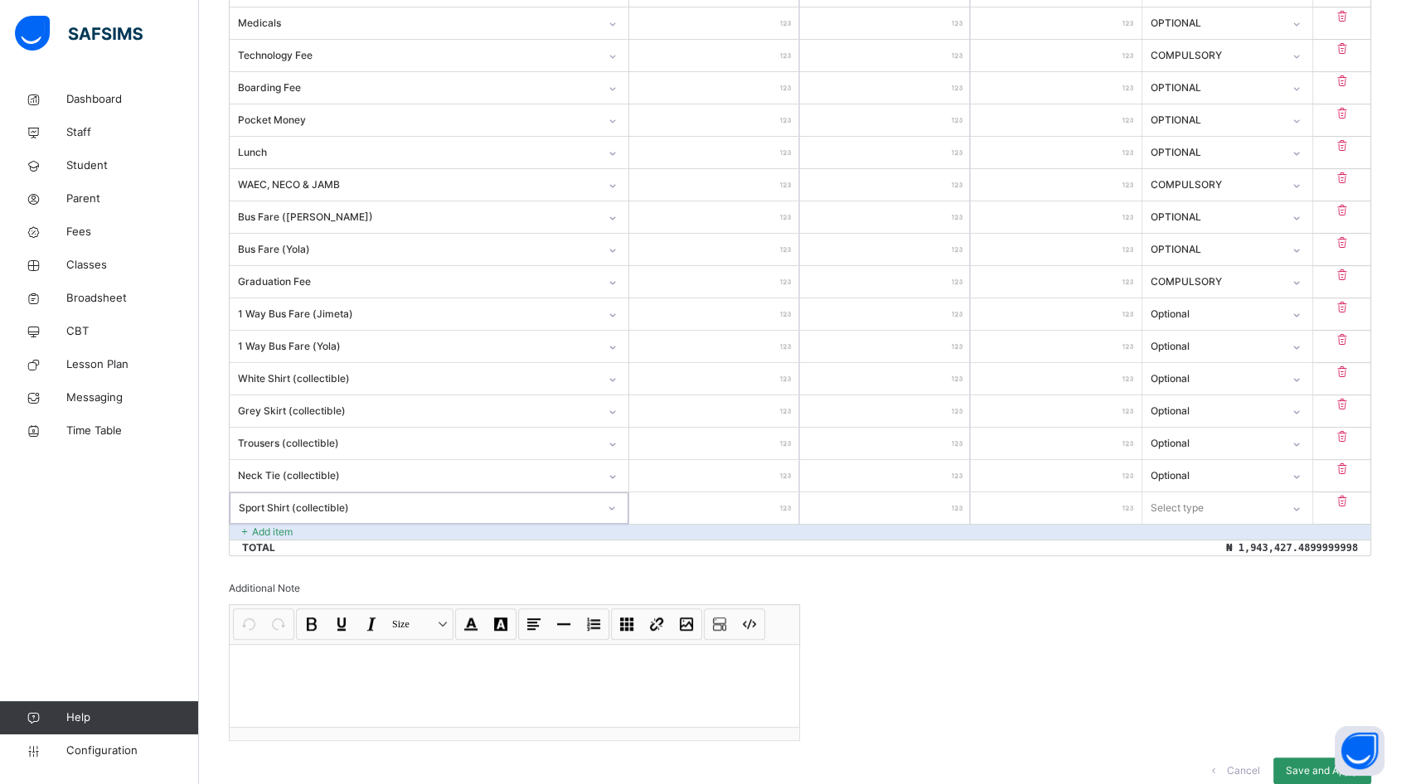
click at [704, 497] on input "number" at bounding box center [714, 507] width 170 height 31
click at [1194, 501] on div "Select type" at bounding box center [1176, 507] width 53 height 31
click at [1184, 575] on div "Optional" at bounding box center [1227, 573] width 168 height 28
click at [267, 526] on p "Add item" at bounding box center [272, 532] width 41 height 15
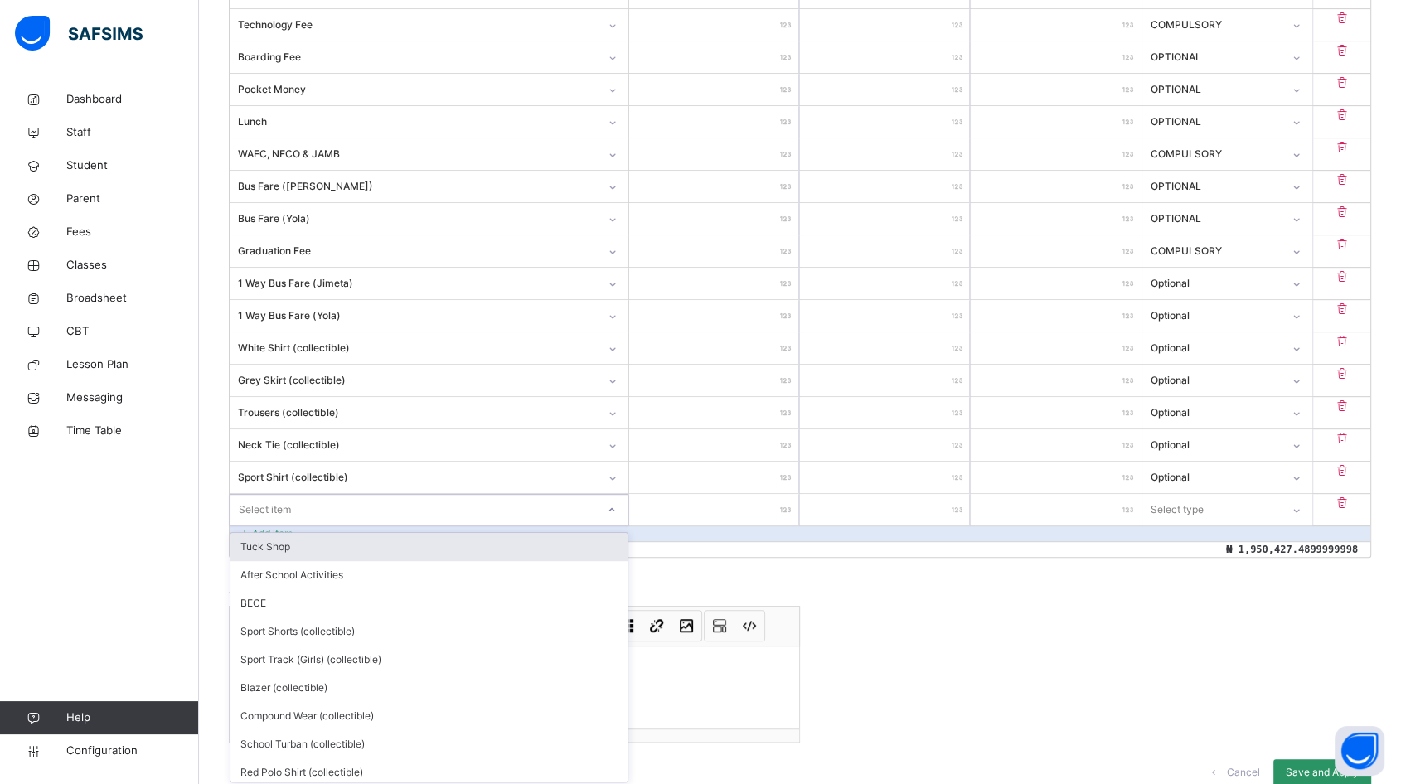
click at [271, 525] on div "Item Name Unit Price [ ₦ ] Qty Sub Total [ ₦ ] Item Type Tuition Fee ********* …" at bounding box center [800, 194] width 1142 height 727
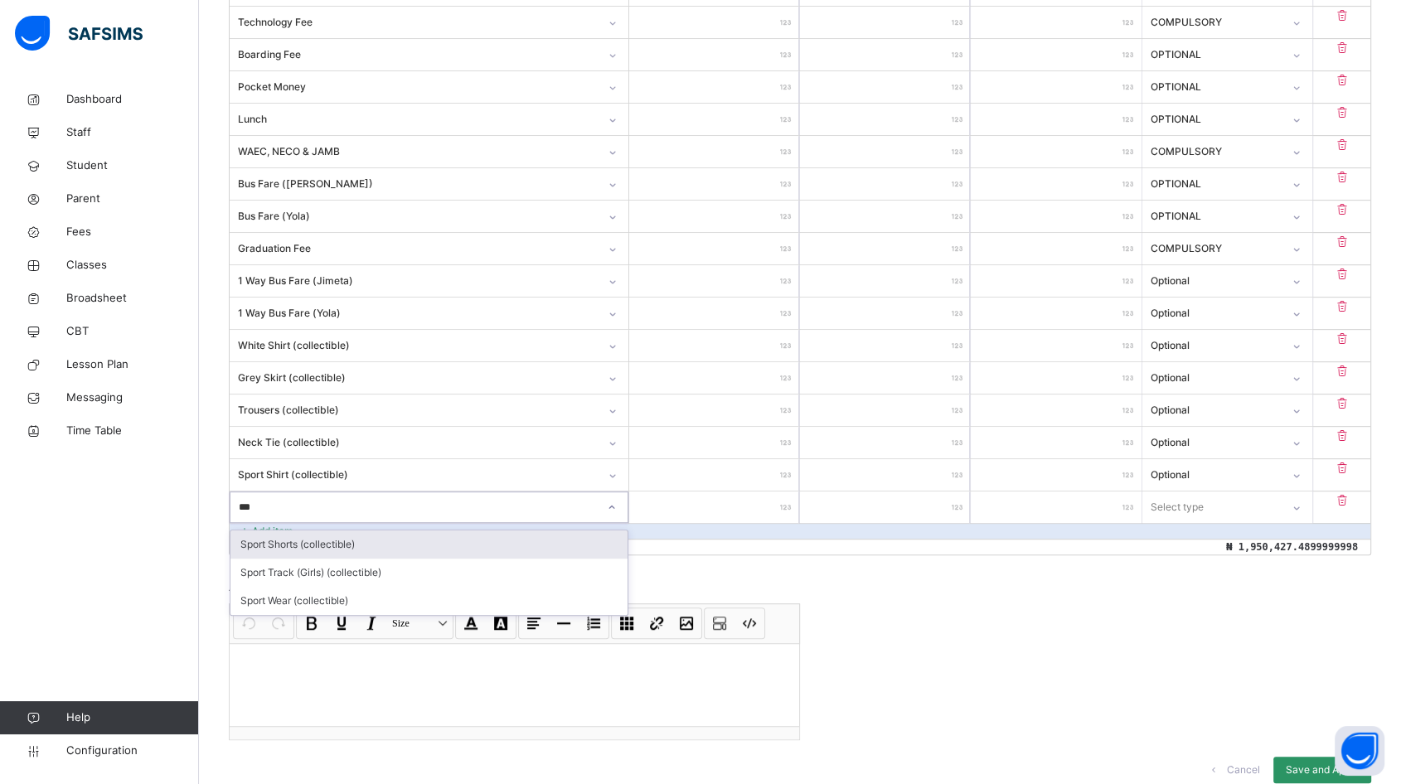
click at [345, 548] on div "Sport Shorts (collectible)" at bounding box center [428, 544] width 397 height 28
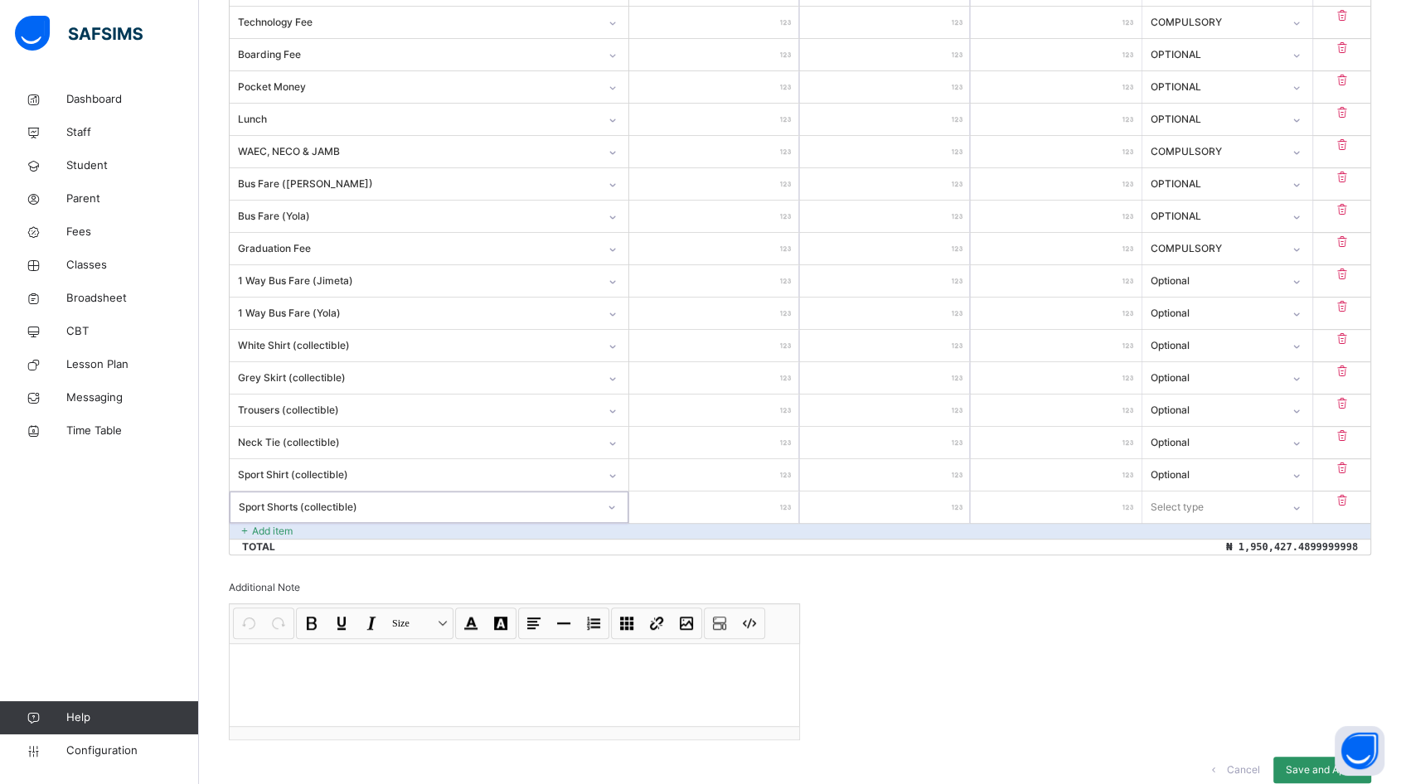
click at [762, 498] on input "number" at bounding box center [714, 506] width 170 height 31
click at [1255, 502] on div "Select type" at bounding box center [1211, 507] width 138 height 26
click at [1215, 578] on div "Optional" at bounding box center [1227, 573] width 168 height 28
click at [338, 523] on div "Add item" at bounding box center [800, 531] width 1140 height 16
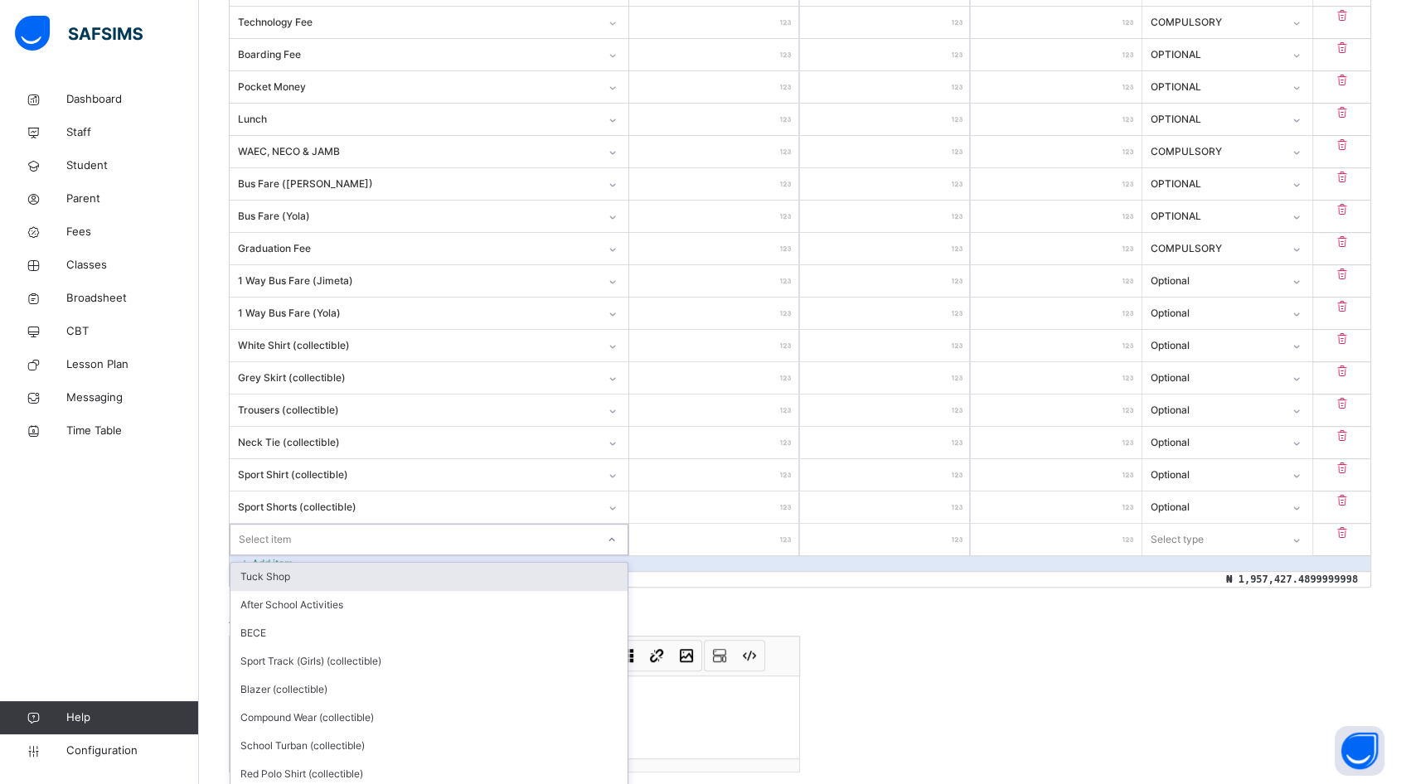
scroll to position [728, 0]
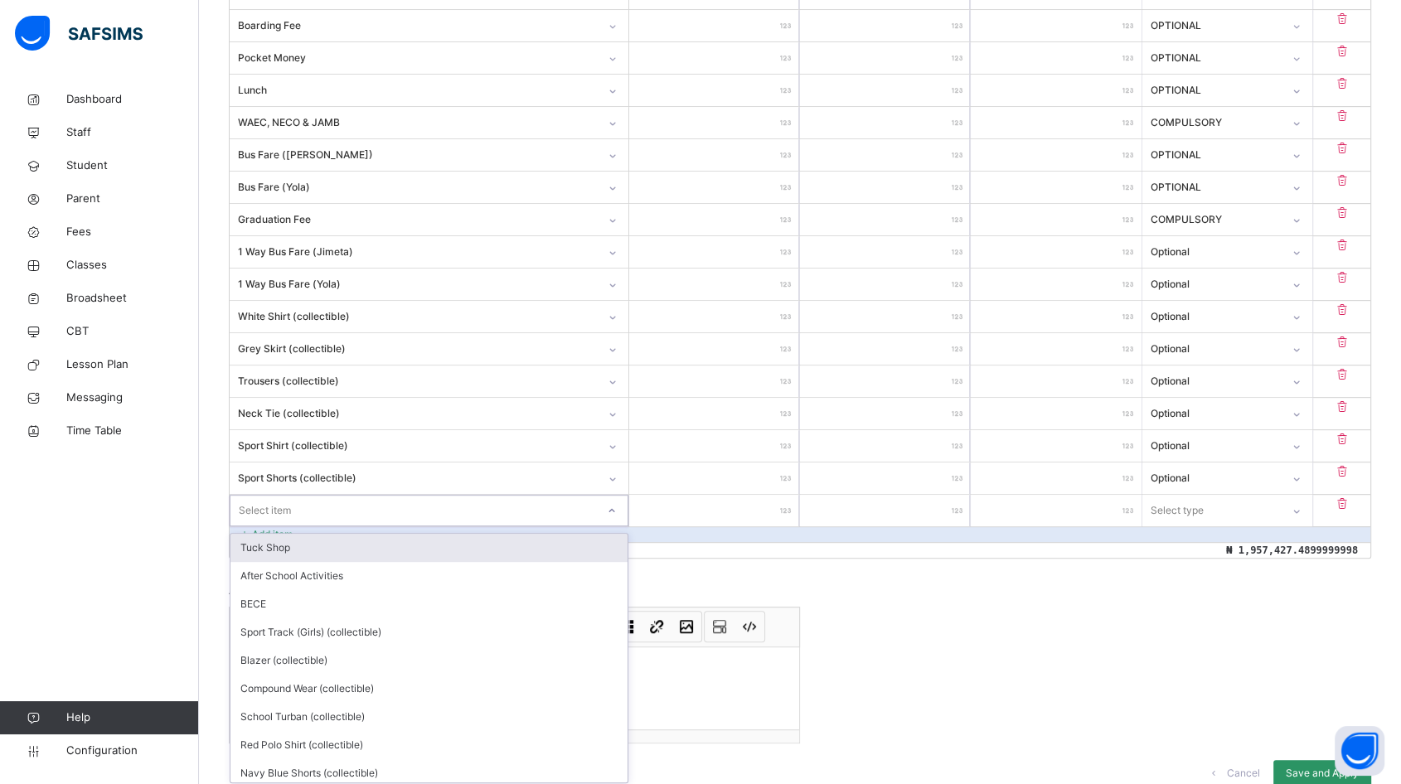
click at [338, 526] on div "Item Name Unit Price [ ₦ ] Qty Sub Total [ ₦ ] Item Type Tuition Fee ********* …" at bounding box center [800, 178] width 1142 height 759
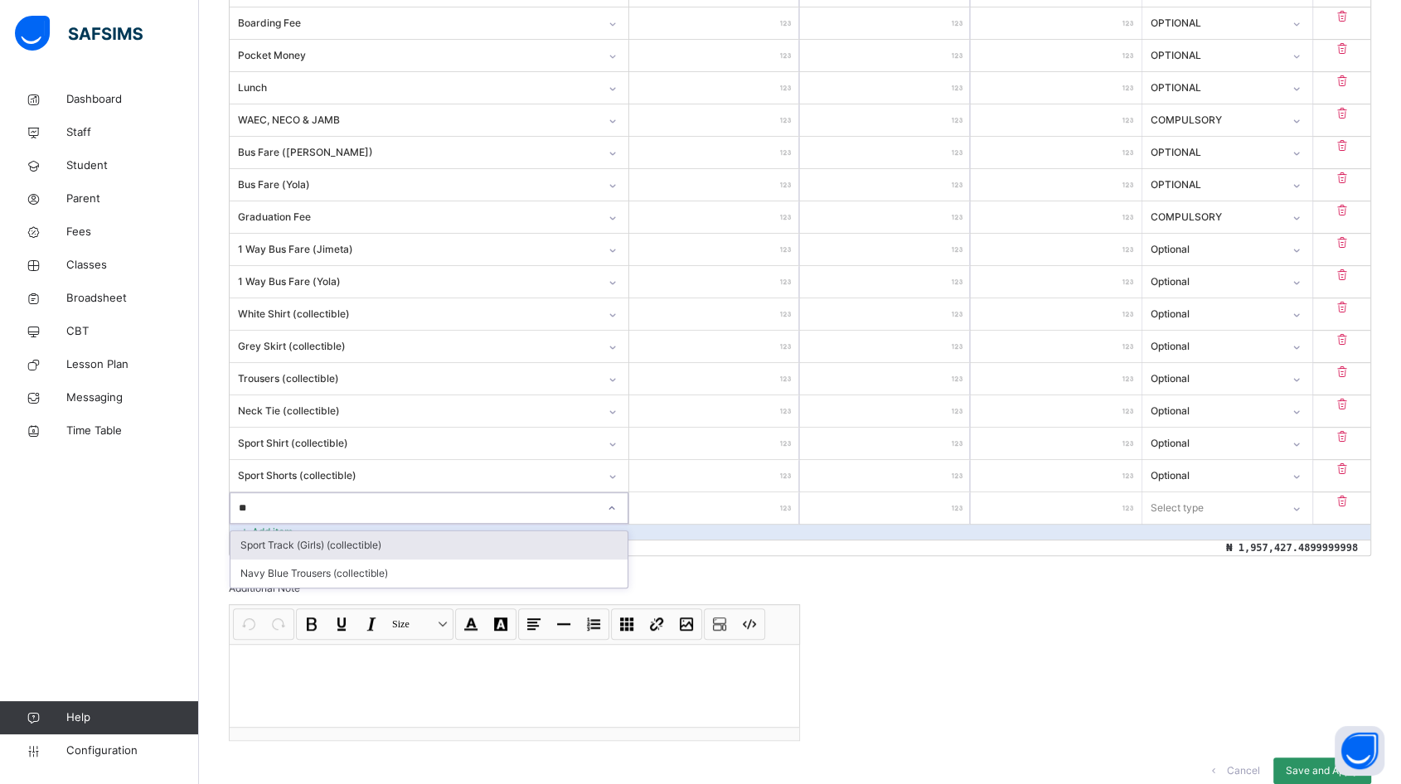
click at [336, 549] on div "Sport Track (Girls) (collectible)" at bounding box center [428, 545] width 397 height 28
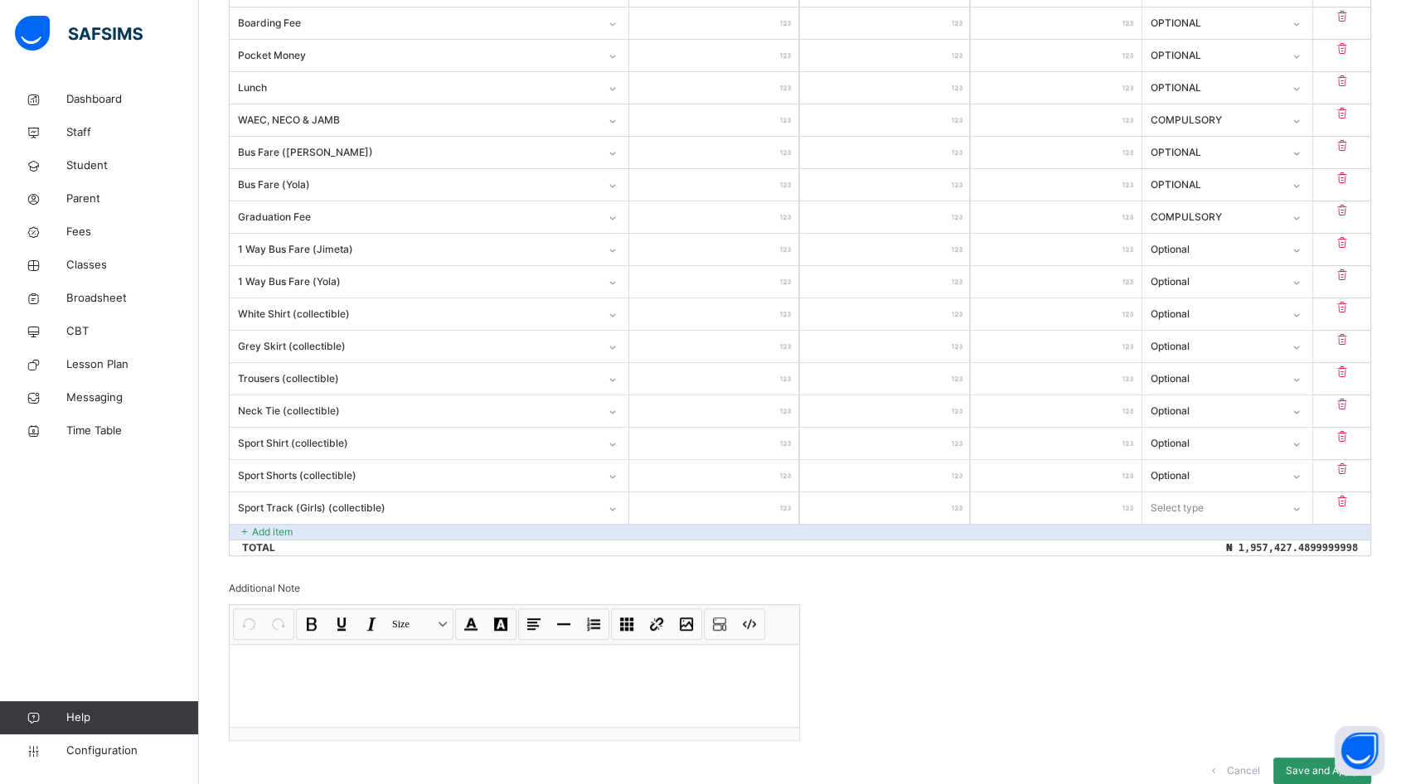
click at [752, 502] on input "number" at bounding box center [714, 507] width 170 height 31
click at [1231, 506] on div "Select type" at bounding box center [1211, 508] width 138 height 26
click at [1193, 573] on div "Optional" at bounding box center [1227, 573] width 168 height 28
click at [245, 525] on icon at bounding box center [245, 532] width 14 height 15
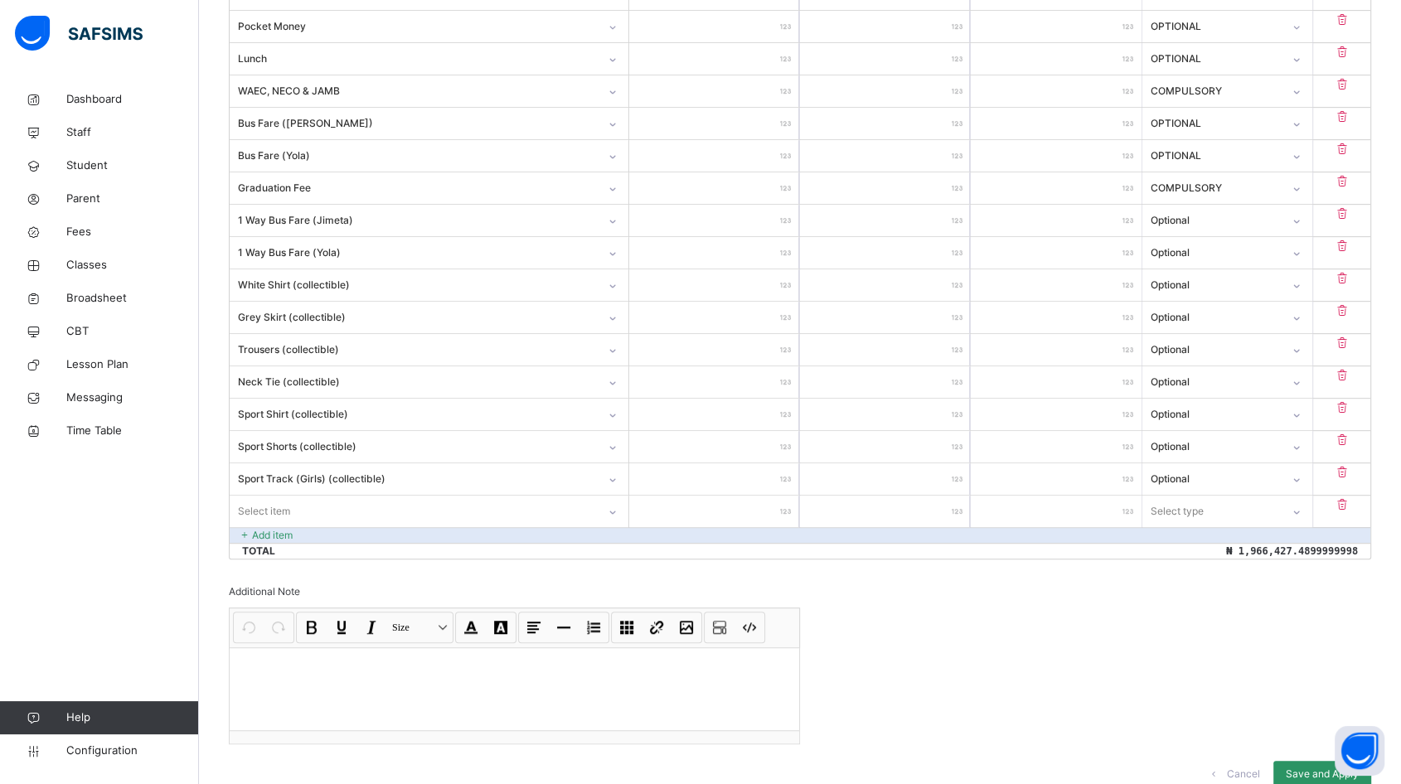
click at [287, 527] on div "Select item" at bounding box center [429, 511] width 399 height 31
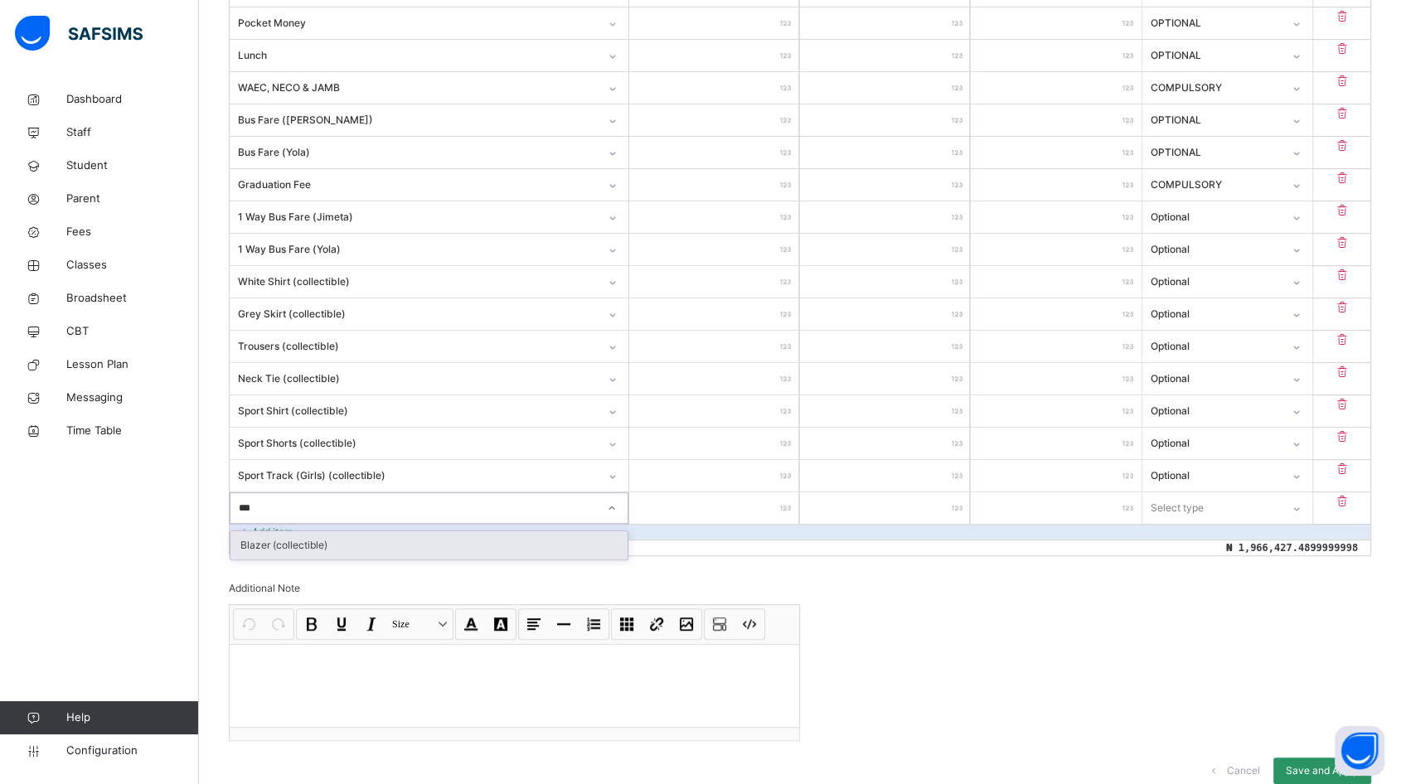
click at [365, 549] on div "Blazer (collectible)" at bounding box center [428, 545] width 397 height 28
click at [688, 510] on input "number" at bounding box center [714, 507] width 170 height 31
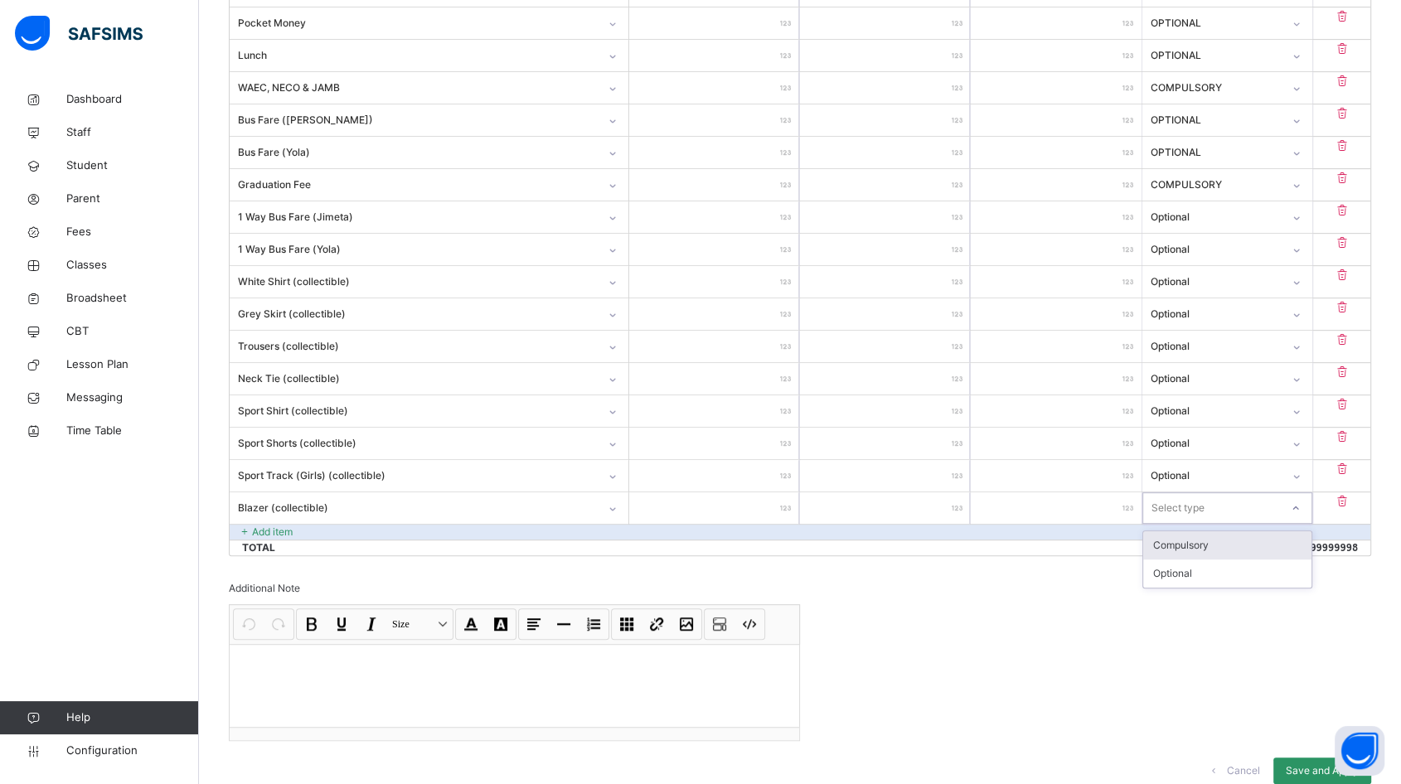
click at [1194, 510] on div "Select type" at bounding box center [1177, 507] width 53 height 31
click at [1193, 572] on div "Optional" at bounding box center [1227, 573] width 168 height 28
click at [249, 525] on icon at bounding box center [245, 532] width 14 height 15
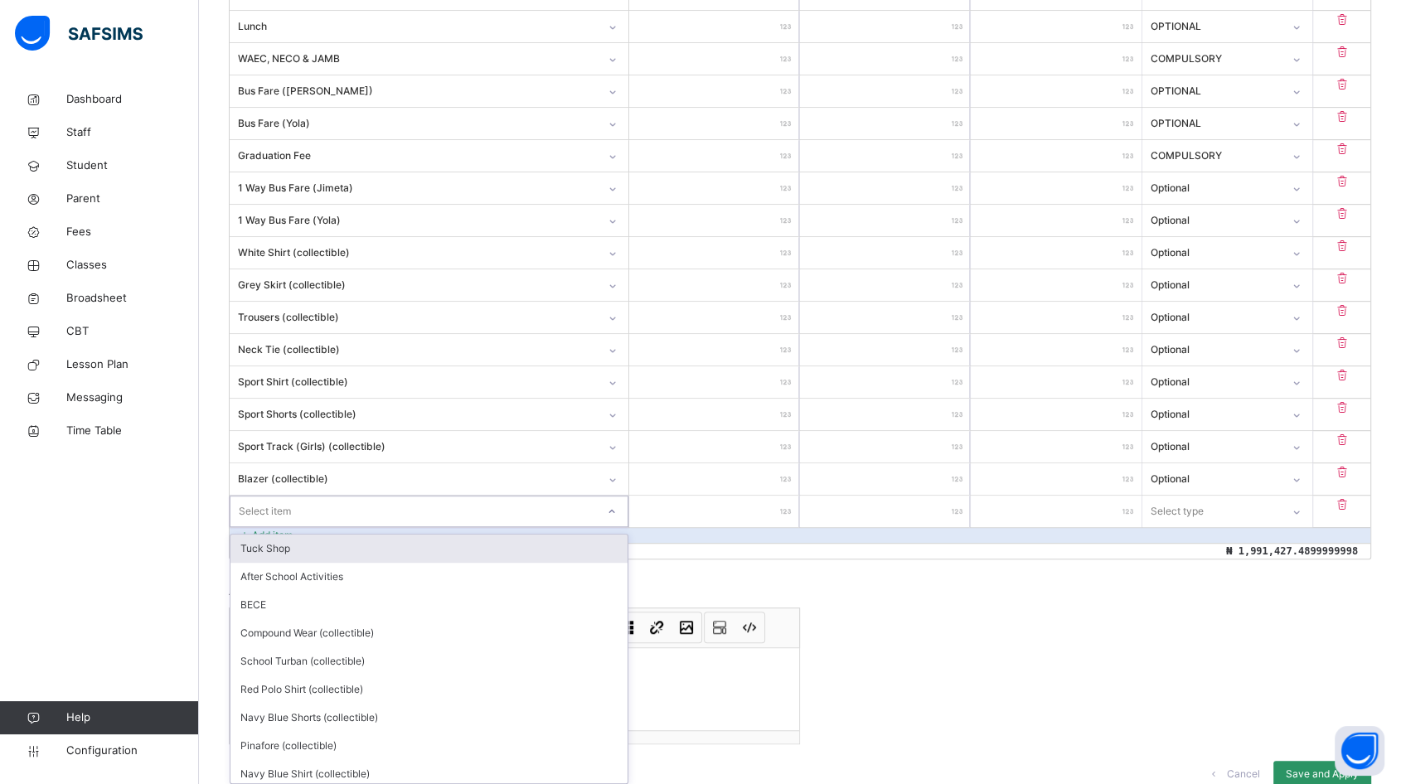
click at [259, 527] on div "option Tuck Shop focused, 1 of 13. 13 results available. Use Up and Down to cho…" at bounding box center [429, 511] width 399 height 31
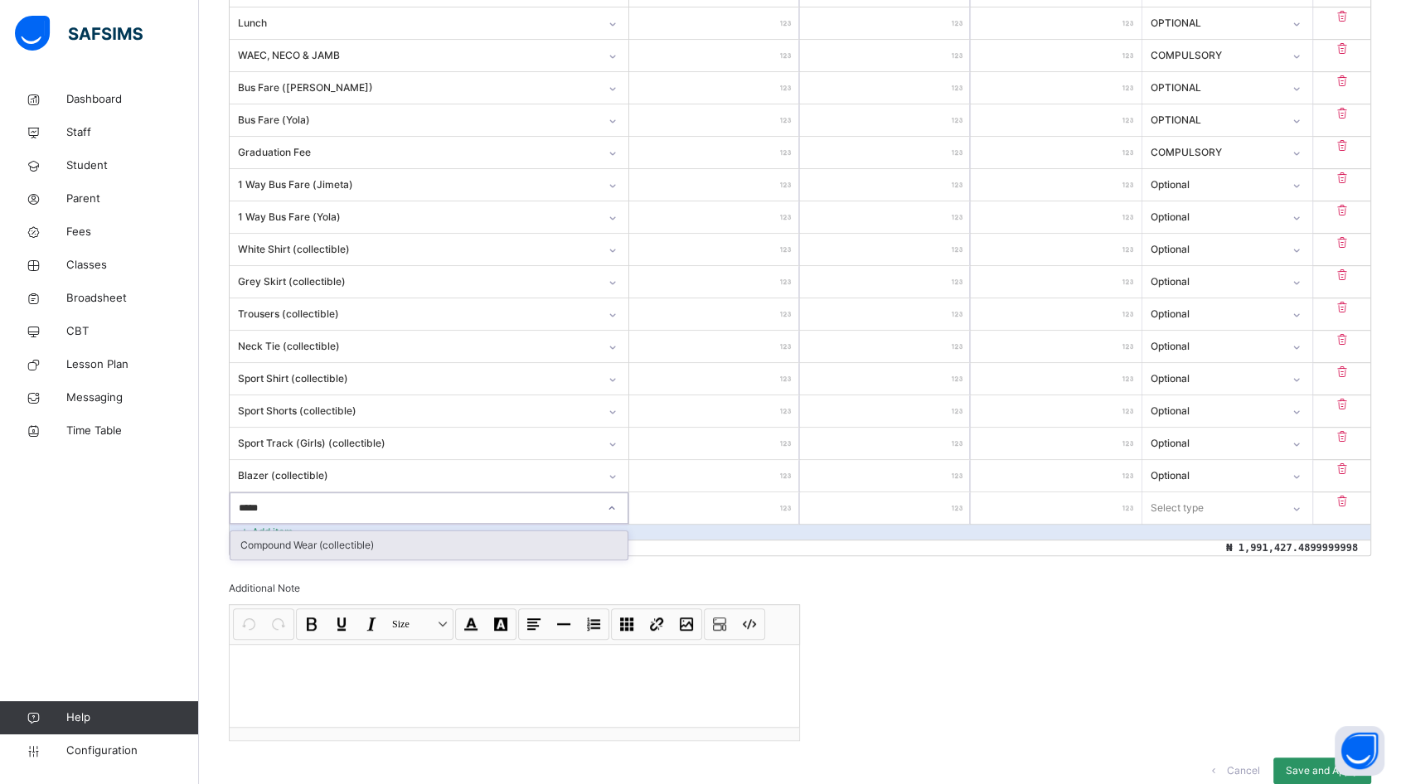
click at [273, 539] on div "Compound Wear (collectible)" at bounding box center [428, 545] width 397 height 28
click at [714, 506] on input "number" at bounding box center [714, 507] width 170 height 31
click at [1257, 508] on div "Select type" at bounding box center [1211, 508] width 138 height 26
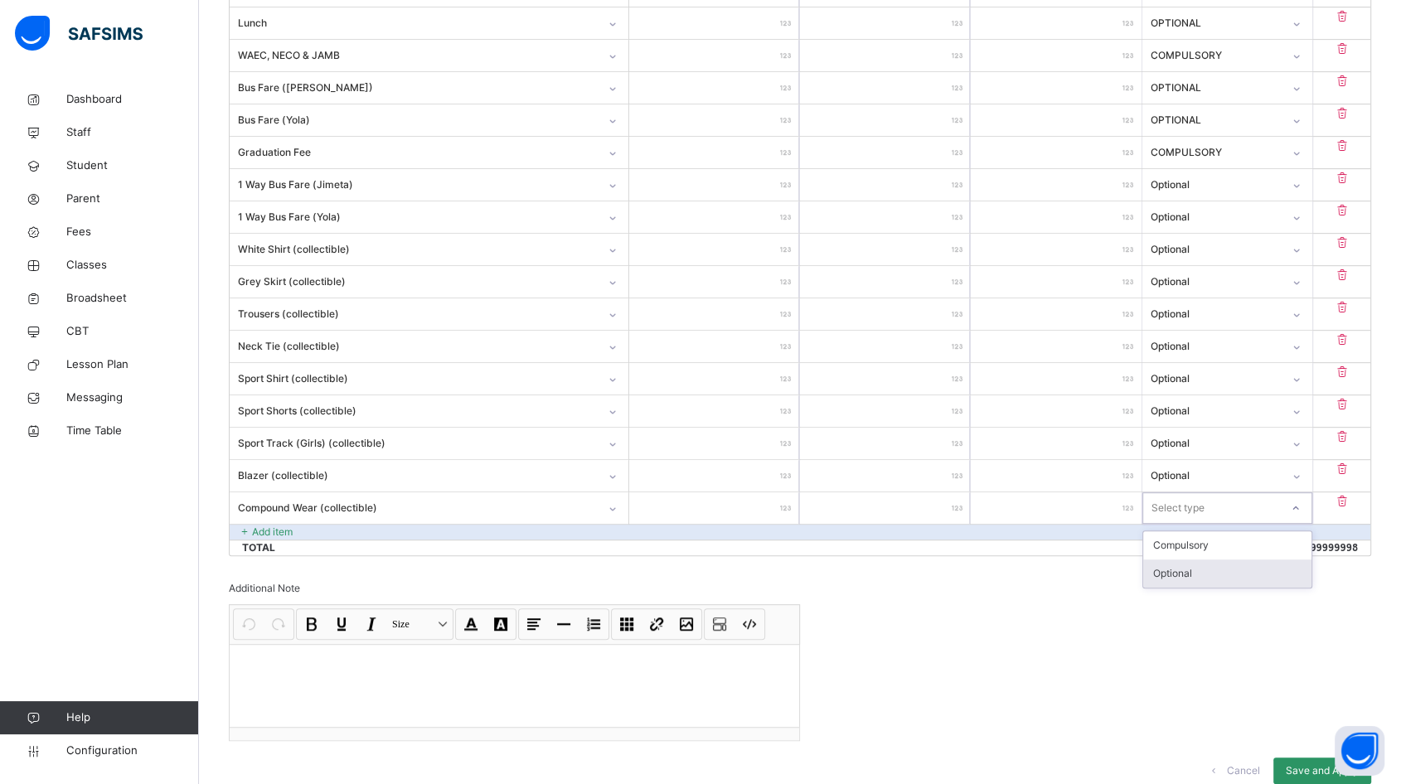
click at [1219, 572] on div "Optional" at bounding box center [1227, 573] width 168 height 28
click at [278, 525] on p "Add item" at bounding box center [272, 532] width 41 height 15
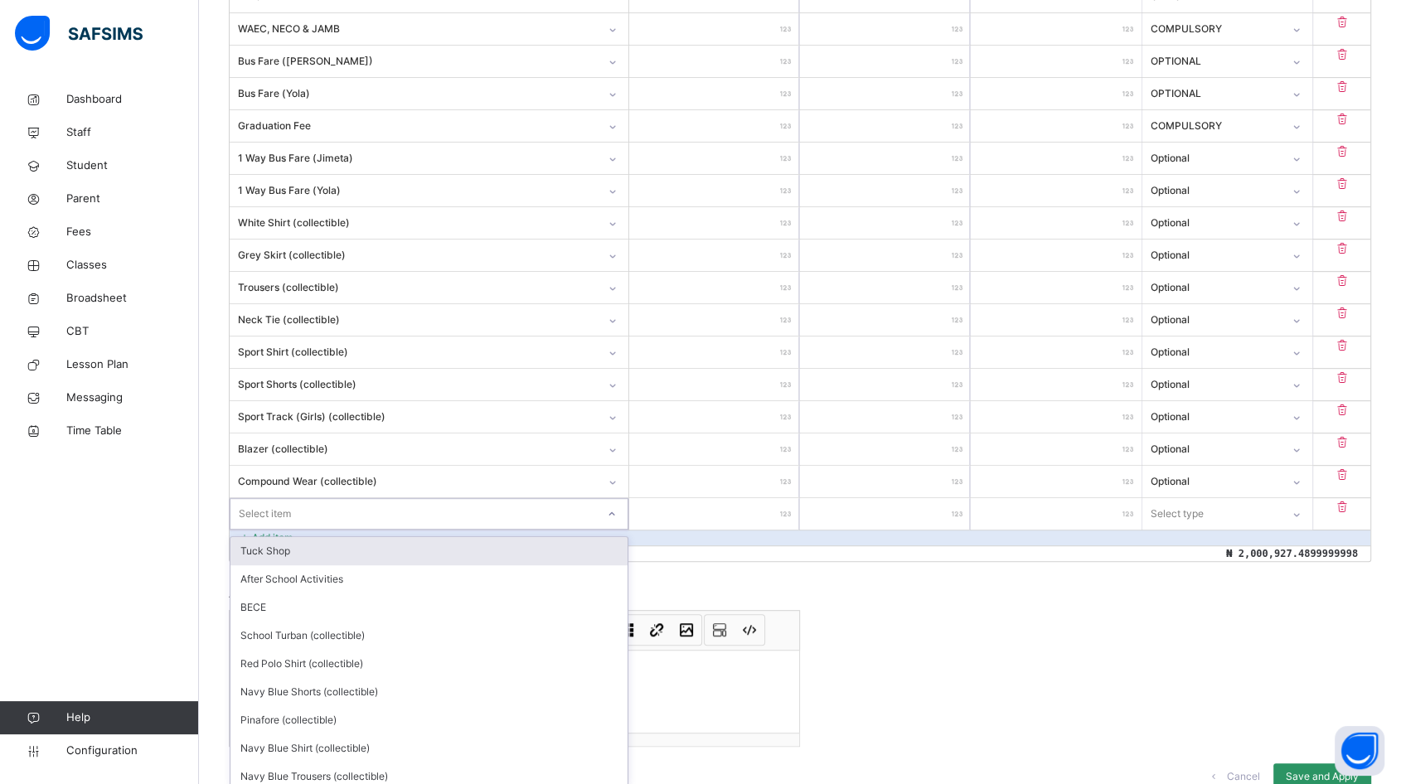
click at [283, 530] on div "option Tuck Shop focused, 1 of 12. 12 results available. Use Up and Down to cho…" at bounding box center [429, 513] width 399 height 31
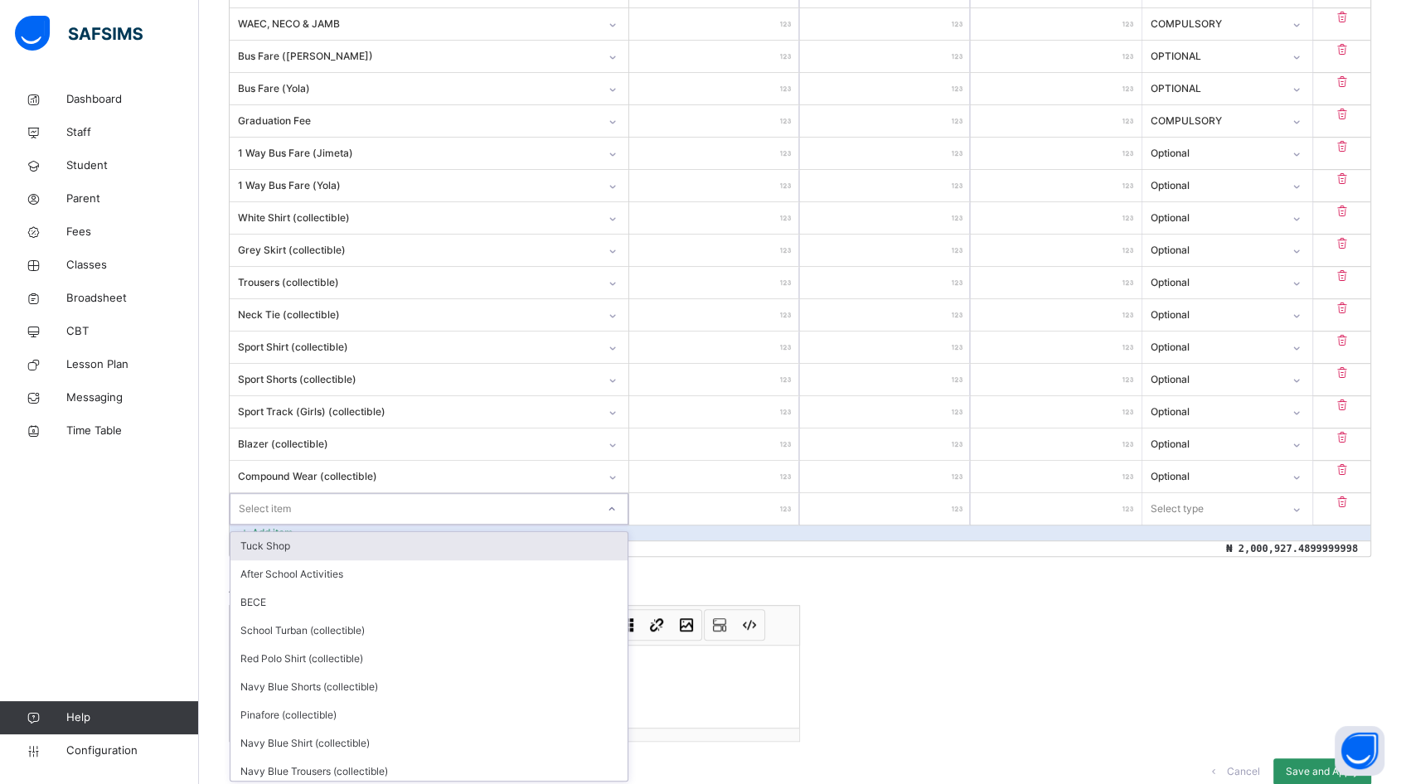
scroll to position [825, 0]
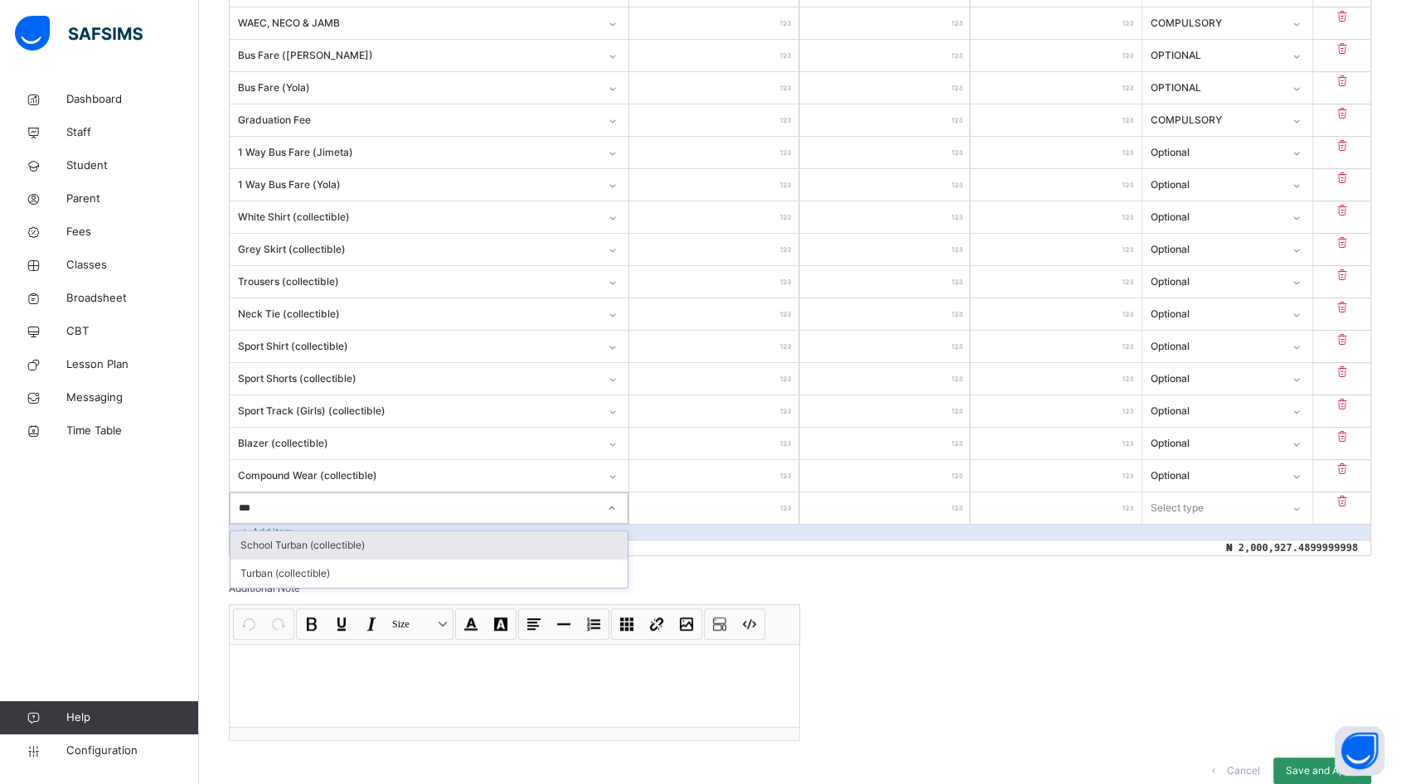
click at [345, 539] on div "School Turban (collectible)" at bounding box center [428, 545] width 397 height 28
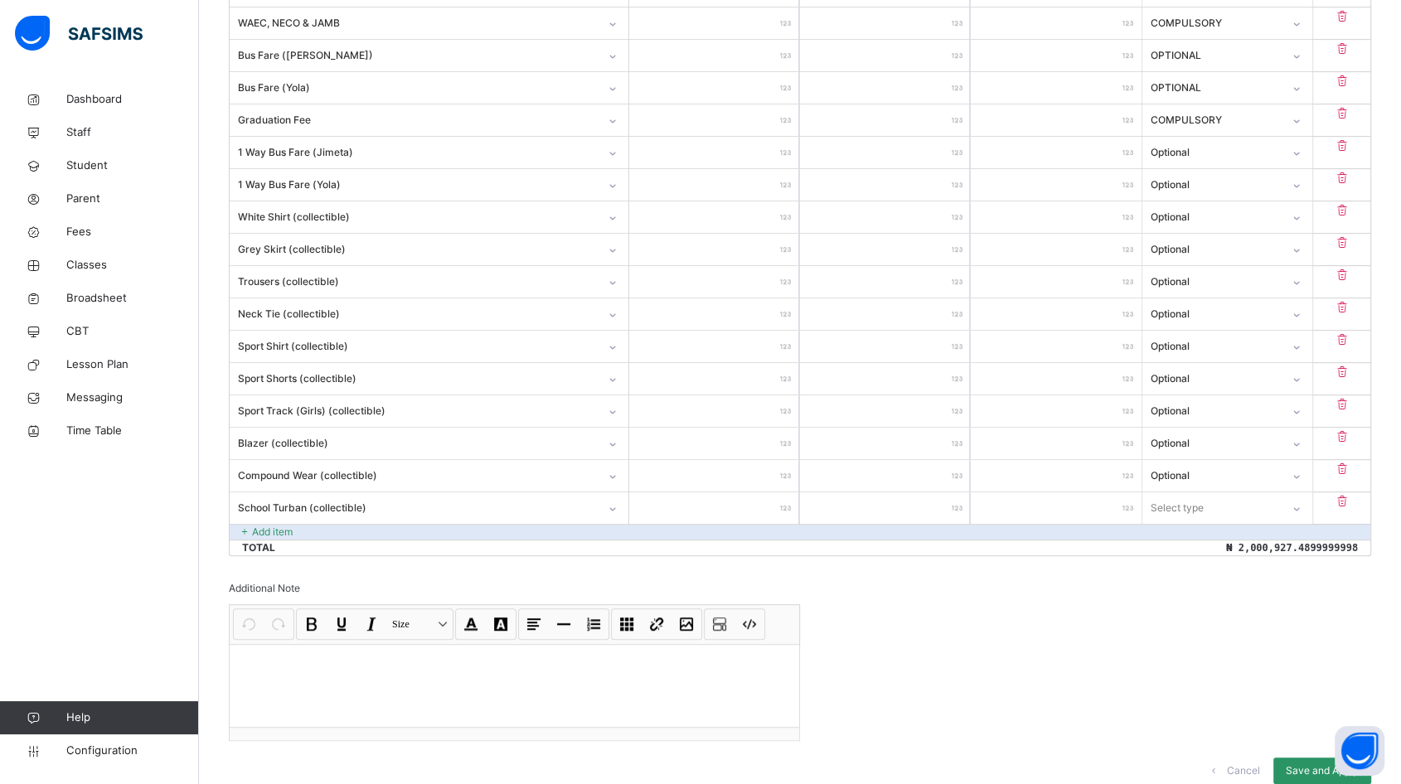
click at [764, 502] on input "number" at bounding box center [714, 507] width 170 height 31
click at [1203, 505] on div "Select type" at bounding box center [1176, 507] width 53 height 31
click at [1186, 564] on div "Optional" at bounding box center [1227, 573] width 168 height 28
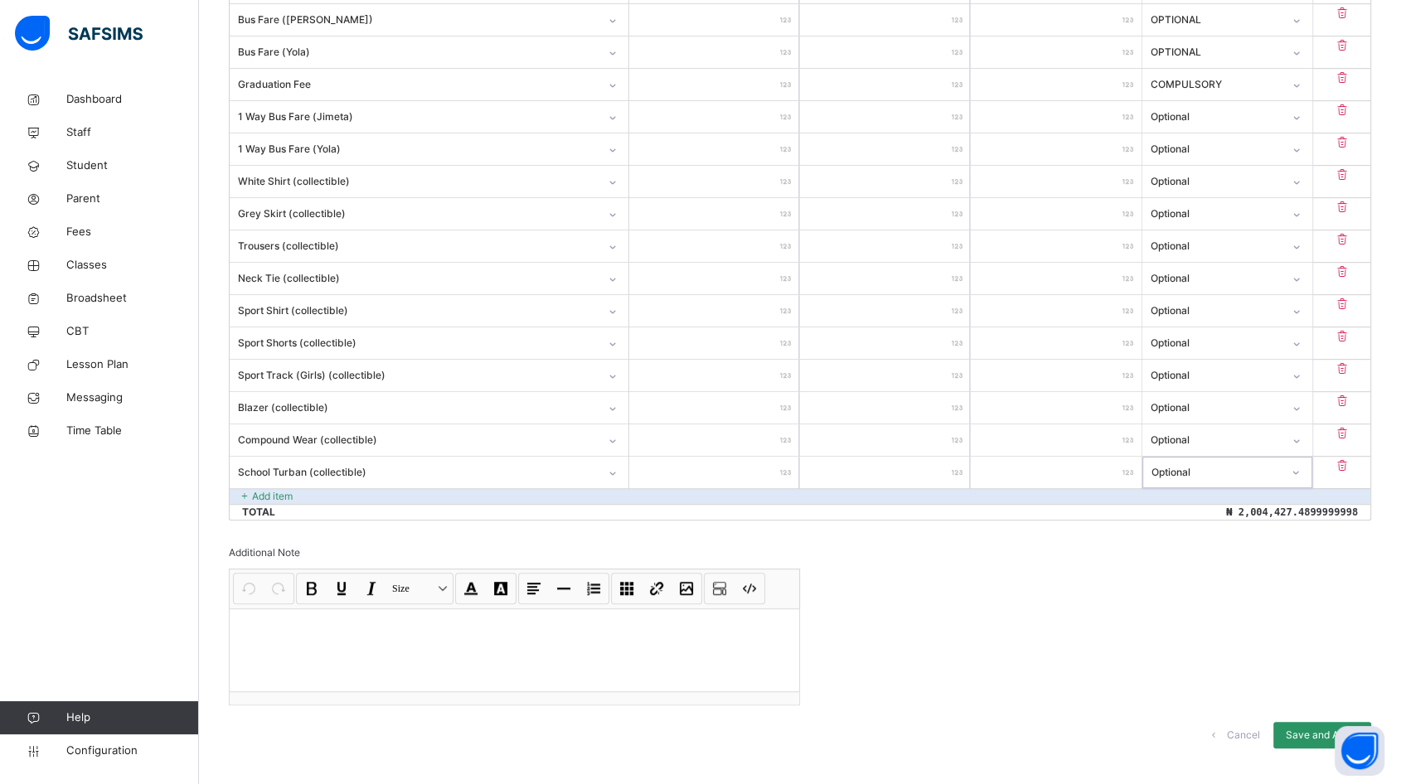
scroll to position [879, 0]
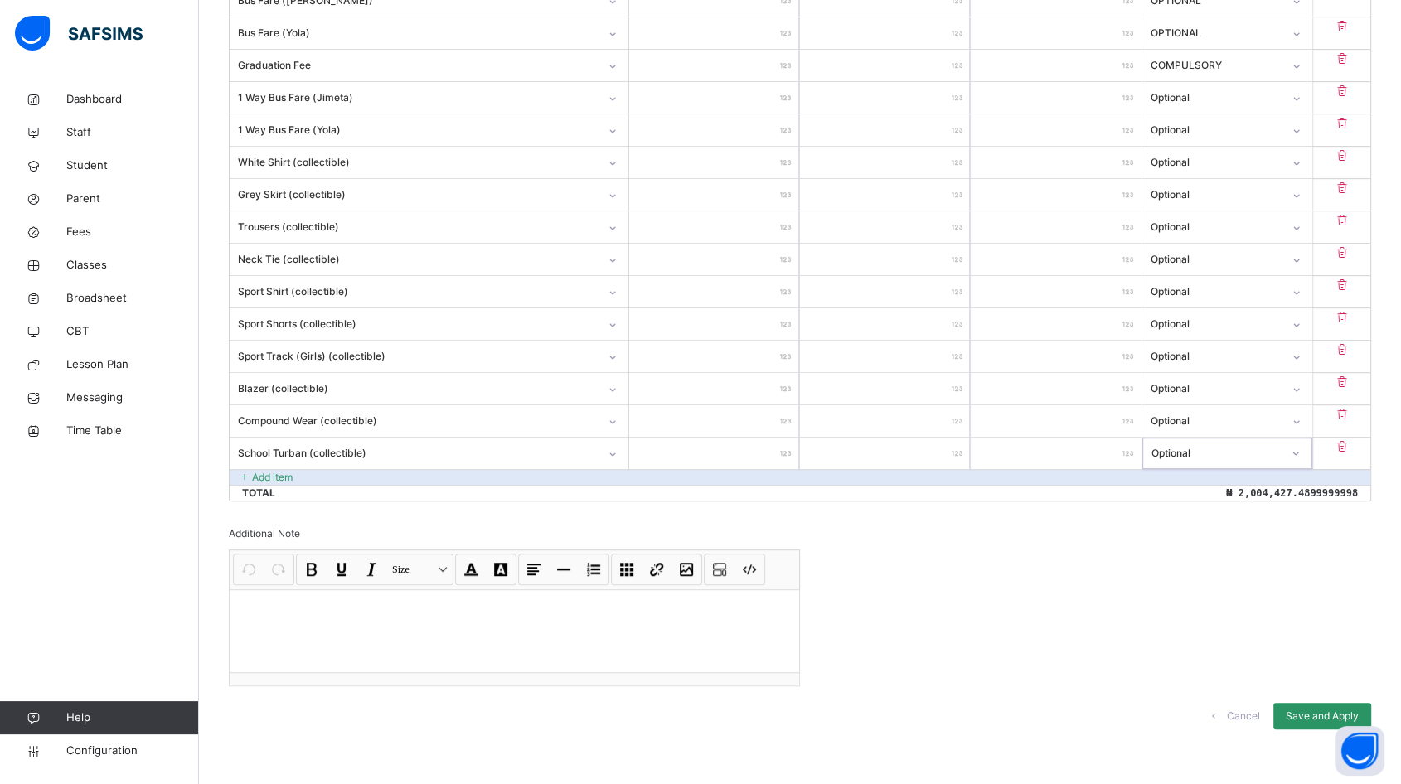
click at [1296, 714] on div "Save and Apply" at bounding box center [1322, 716] width 98 height 27
click at [1333, 708] on div "Save and Apply" at bounding box center [1322, 716] width 98 height 27
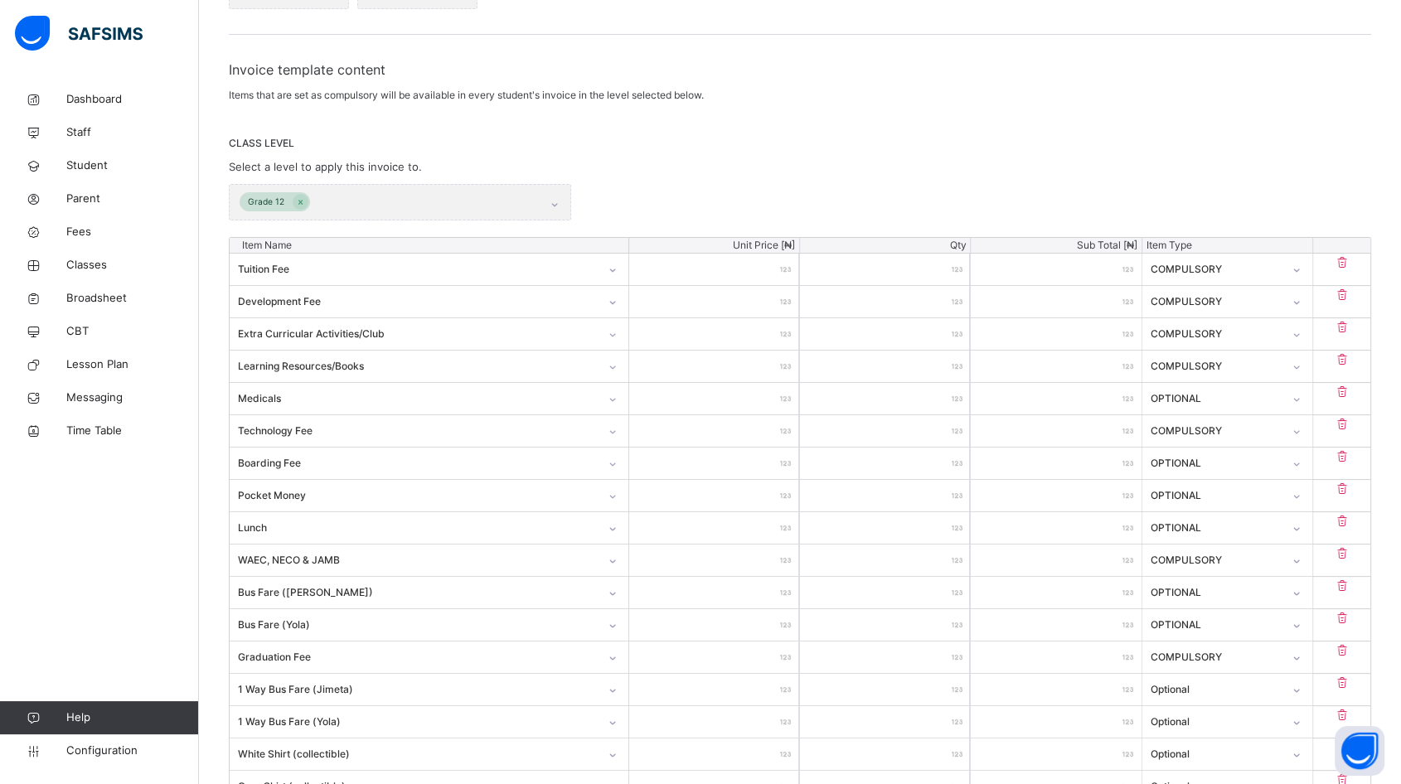
scroll to position [51, 0]
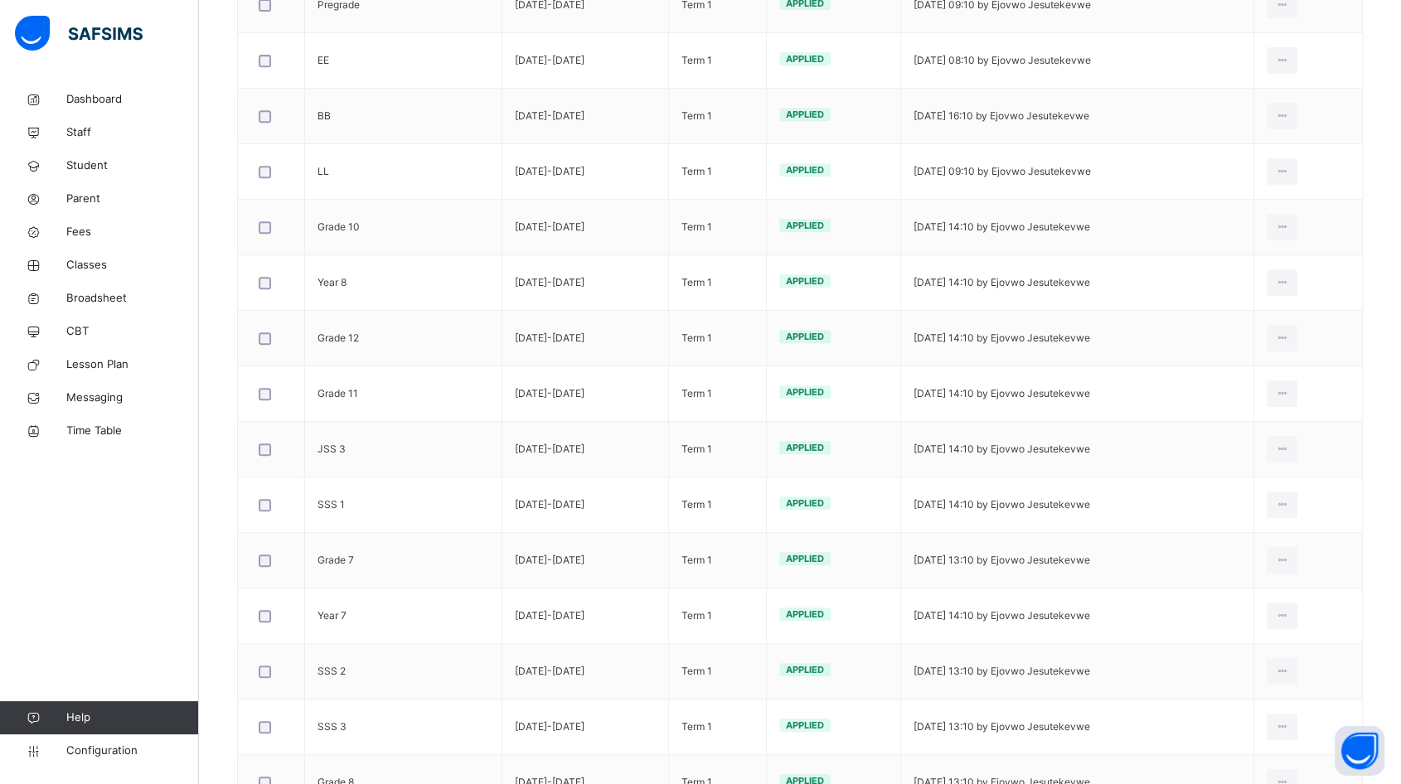
scroll to position [862, 0]
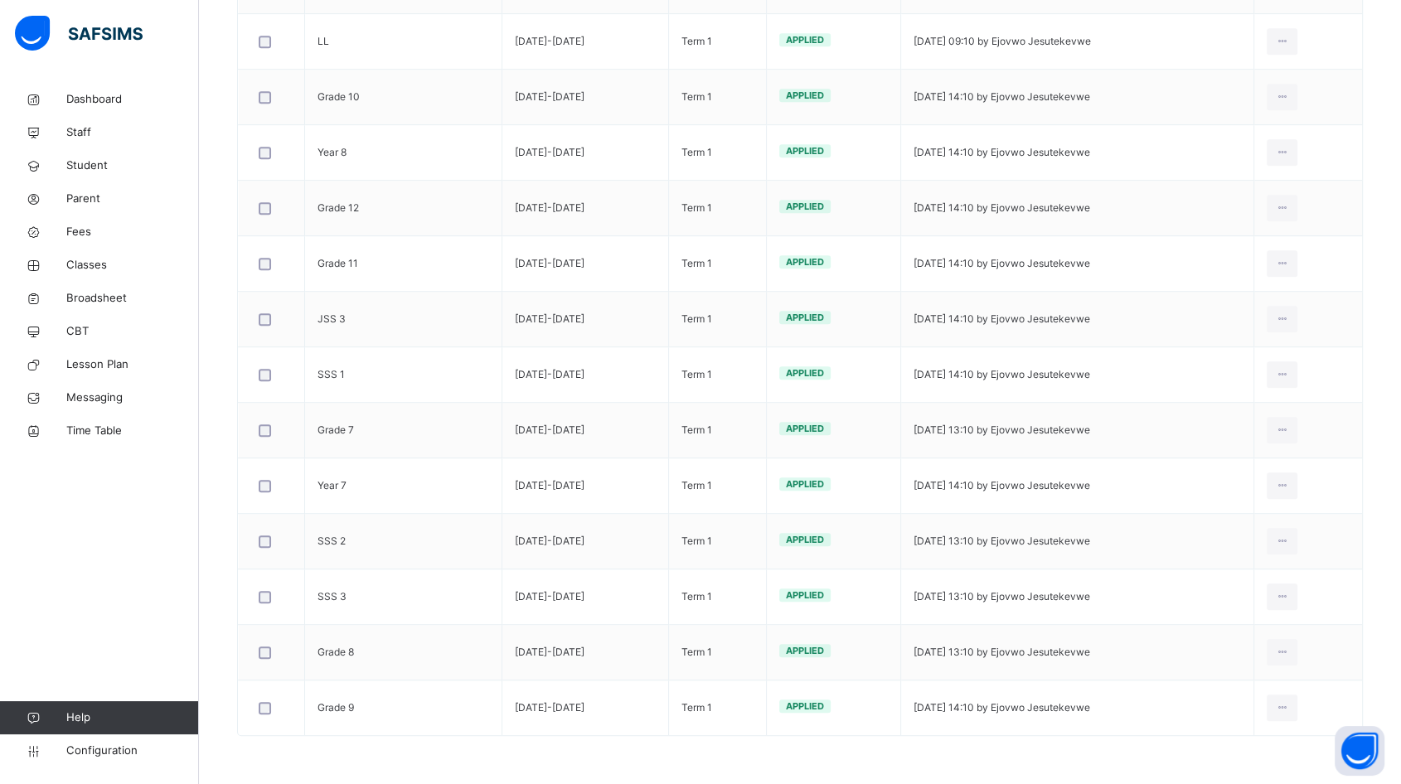
click at [0, 0] on div "Edit Invoice" at bounding box center [0, 0] width 0 height 0
